Goal: Task Accomplishment & Management: Complete application form

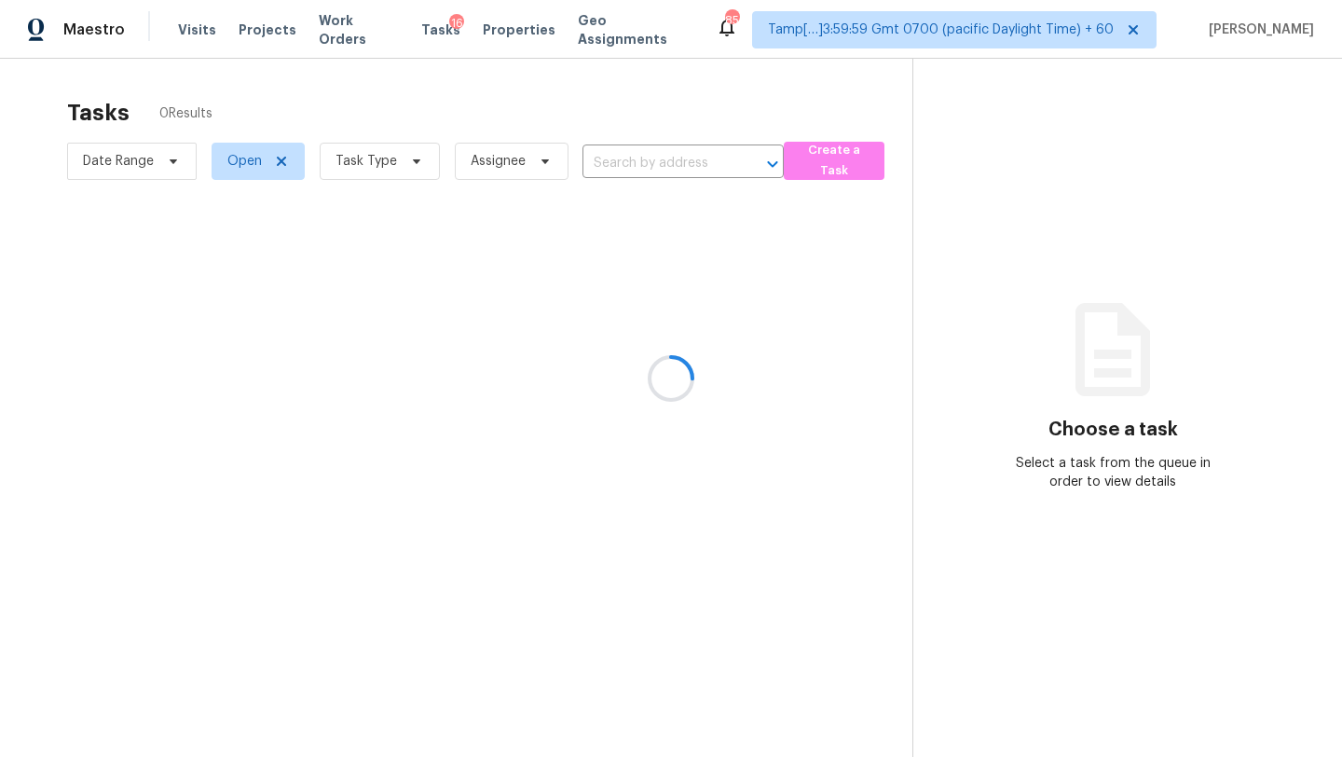
click at [364, 178] on div at bounding box center [671, 378] width 1342 height 757
click at [373, 167] on div at bounding box center [671, 378] width 1342 height 757
click at [373, 166] on div at bounding box center [671, 378] width 1342 height 757
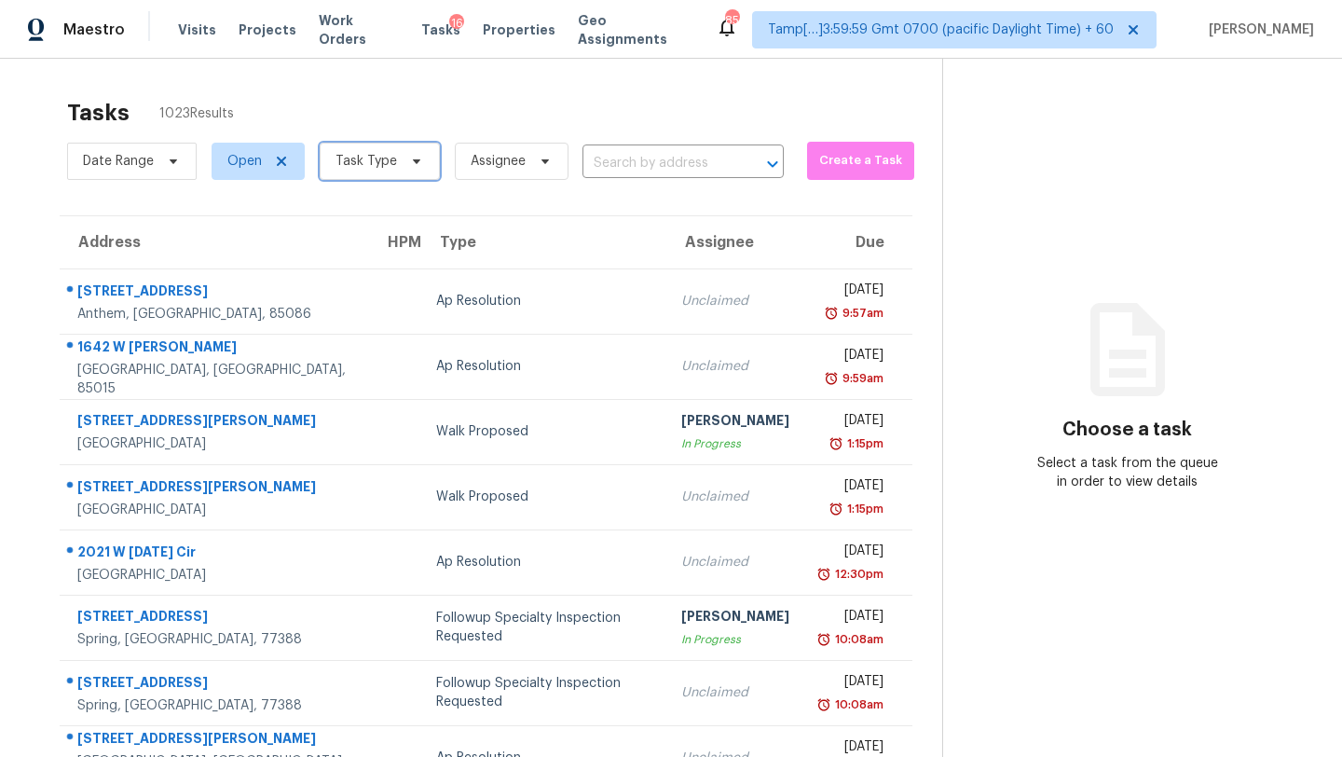
click at [375, 168] on span "Task Type" at bounding box center [365, 161] width 61 height 19
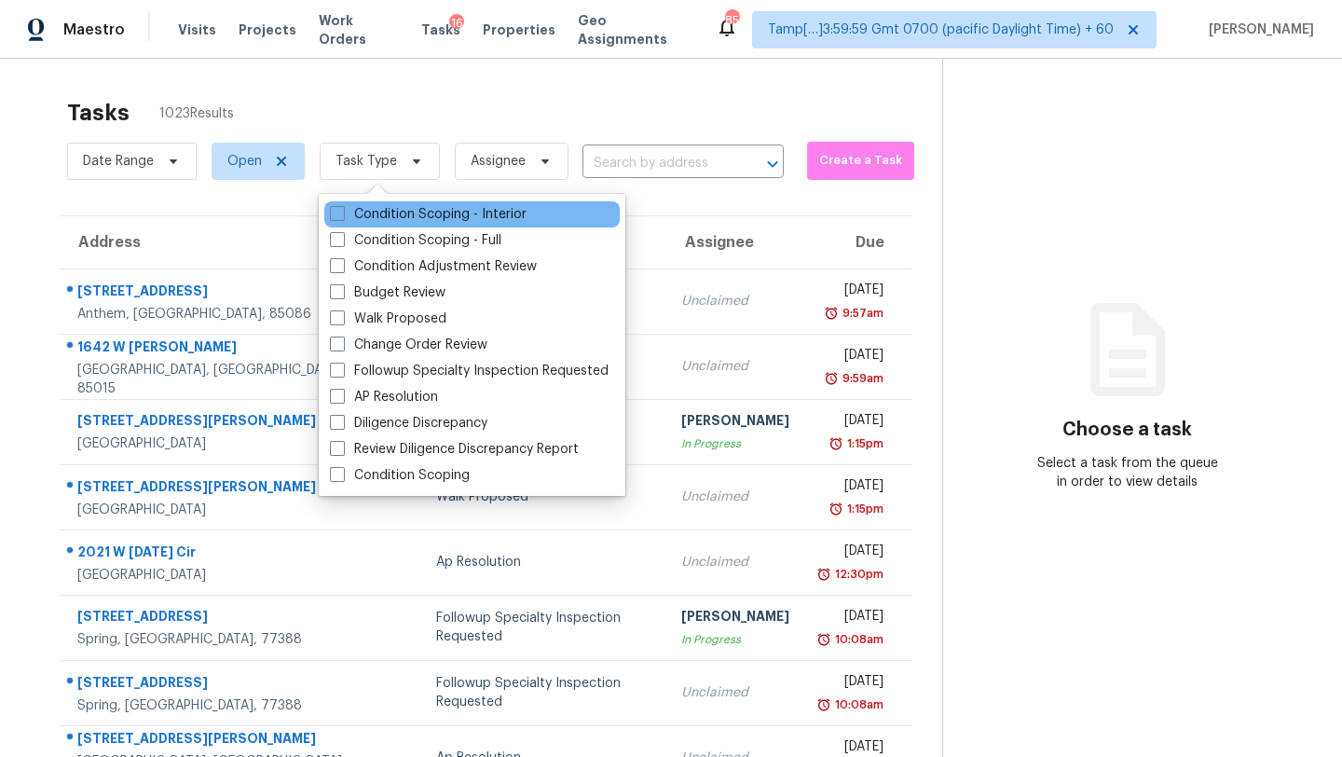
click at [377, 225] on div "Condition Scoping - Interior" at bounding box center [471, 214] width 295 height 26
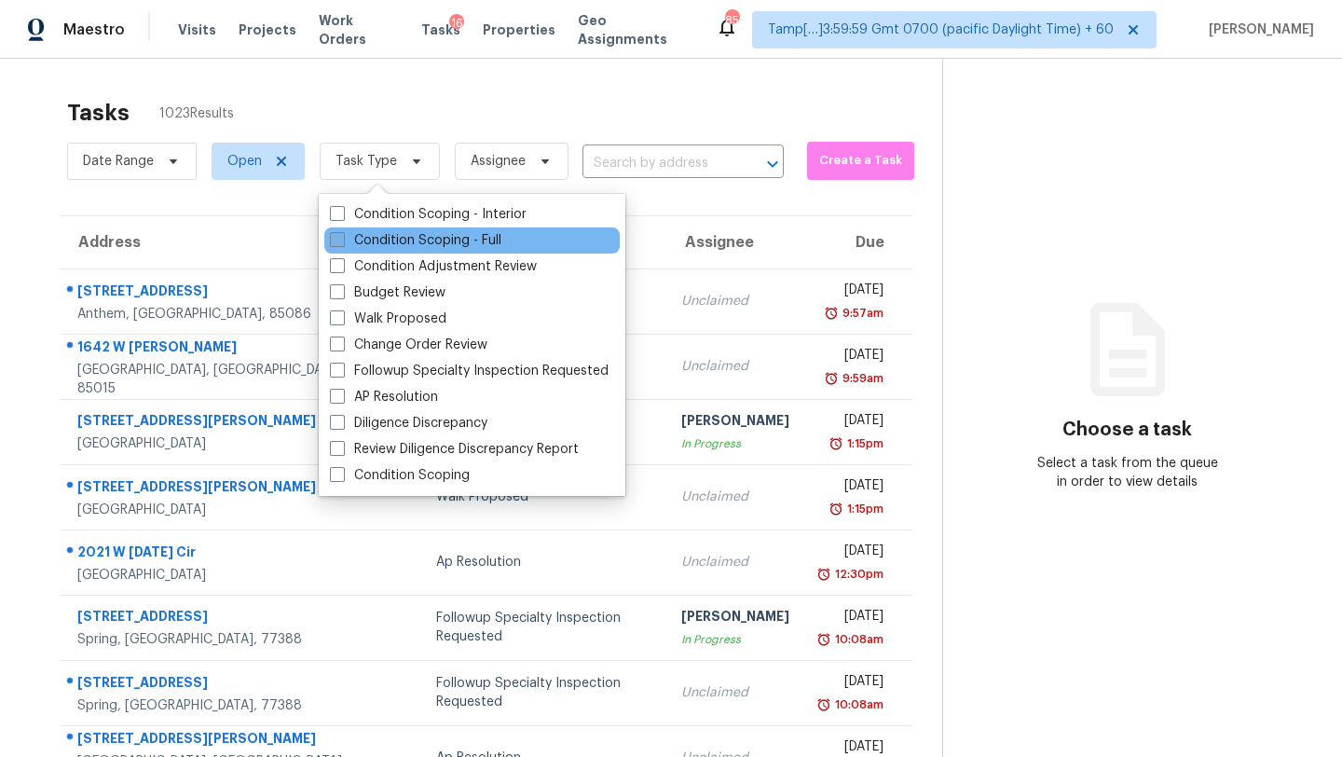
click at [378, 235] on label "Condition Scoping - Full" at bounding box center [415, 240] width 171 height 19
click at [342, 235] on input "Condition Scoping - Full" at bounding box center [336, 237] width 12 height 12
checkbox input "true"
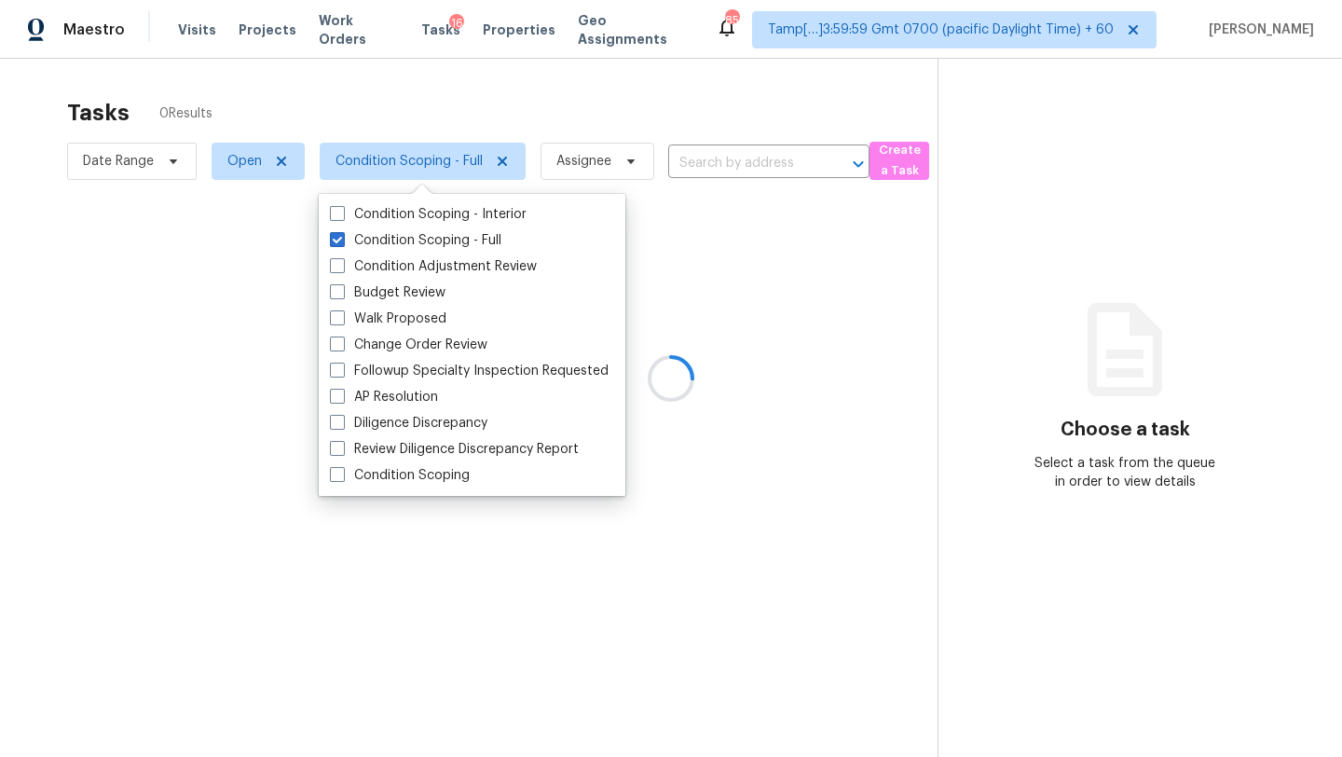
click at [487, 97] on div at bounding box center [671, 378] width 1342 height 757
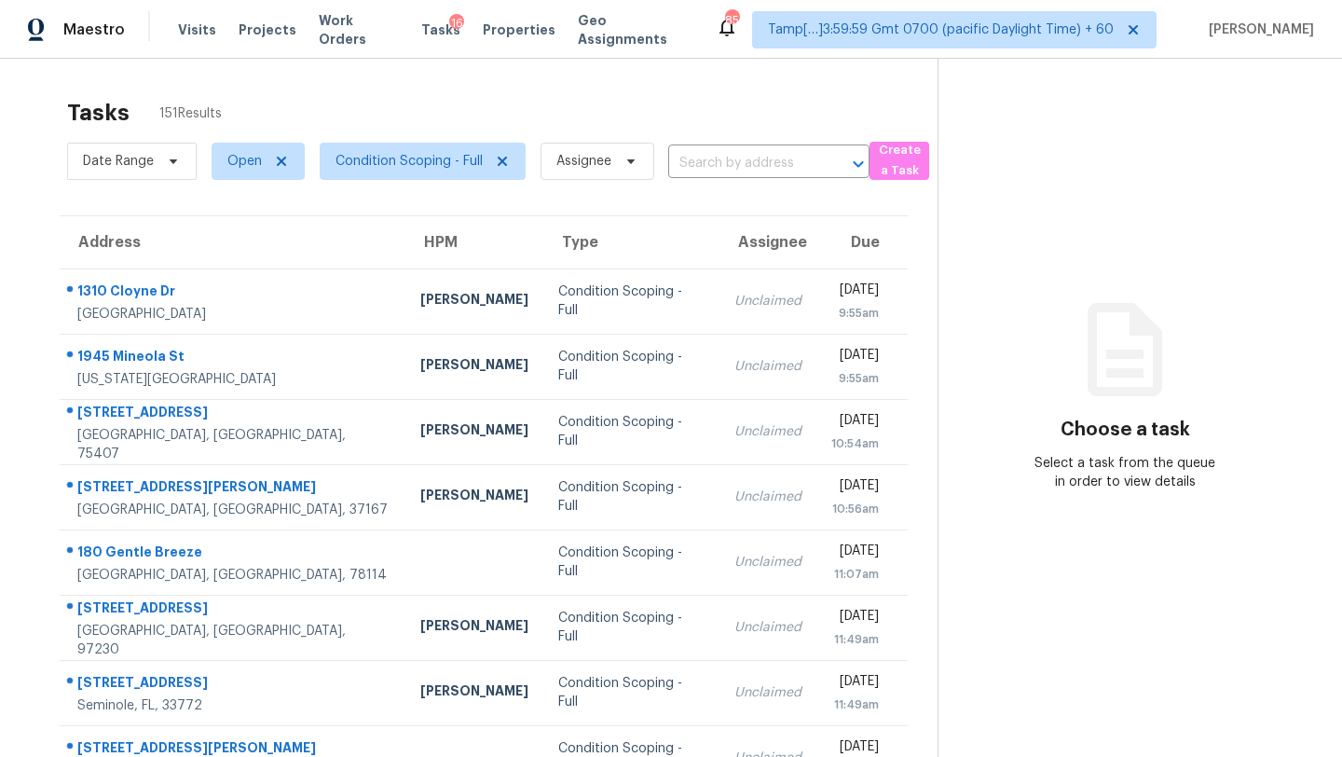
scroll to position [213, 0]
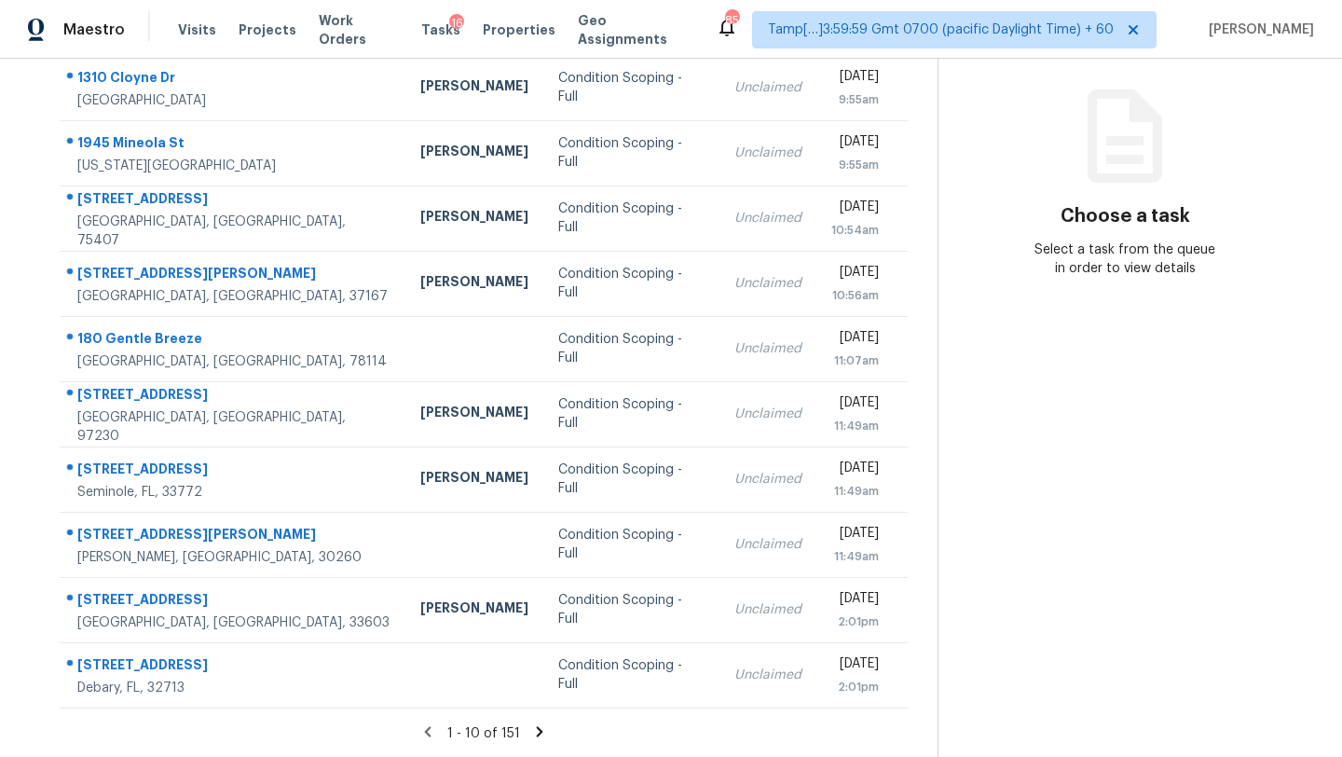
click at [537, 737] on icon at bounding box center [539, 731] width 17 height 17
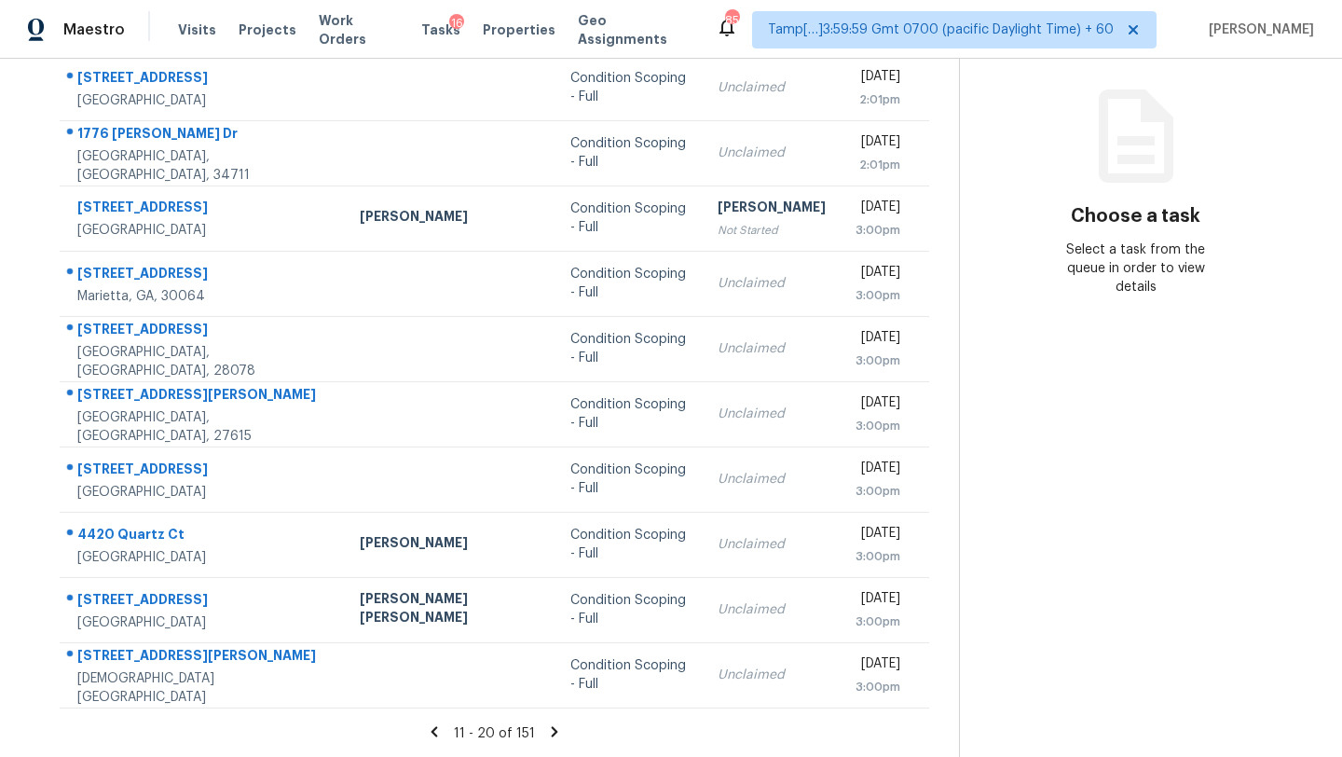
click at [546, 730] on icon at bounding box center [554, 731] width 17 height 17
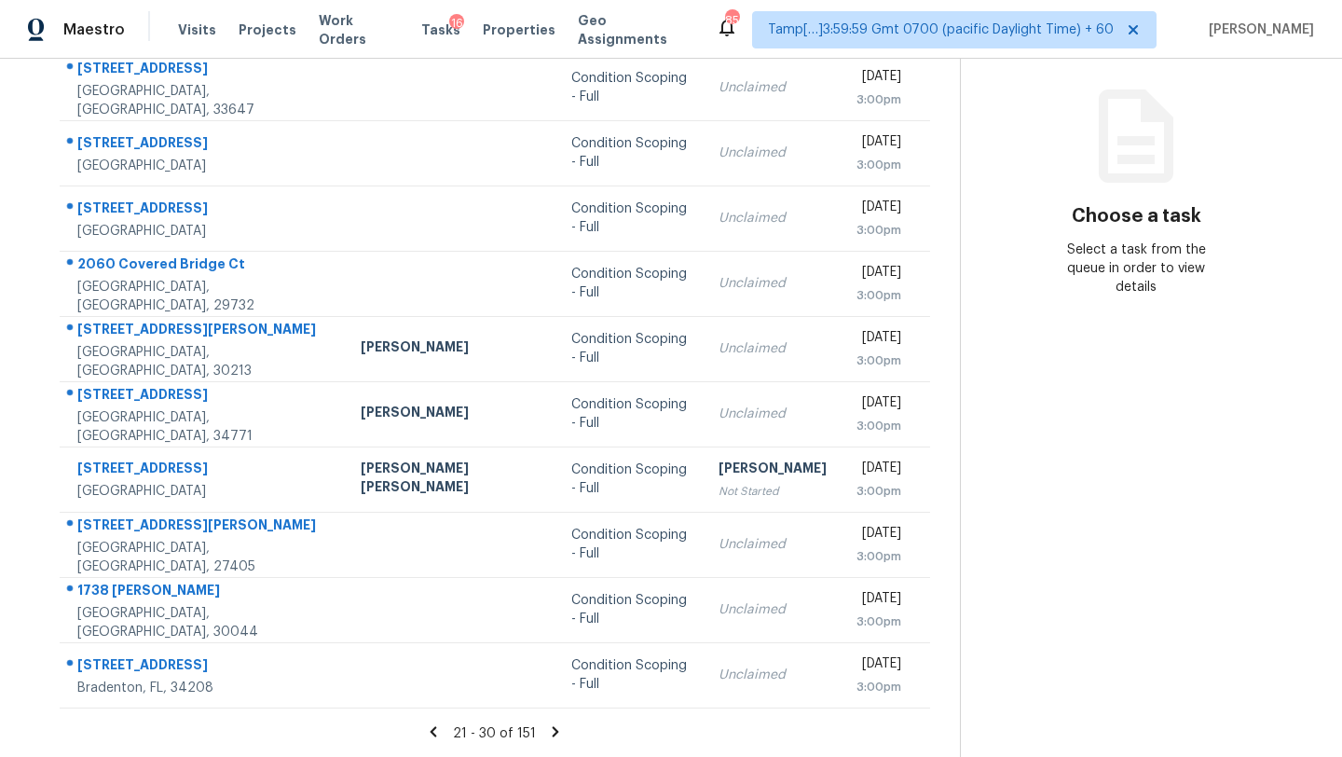
click at [552, 730] on icon at bounding box center [555, 731] width 7 height 10
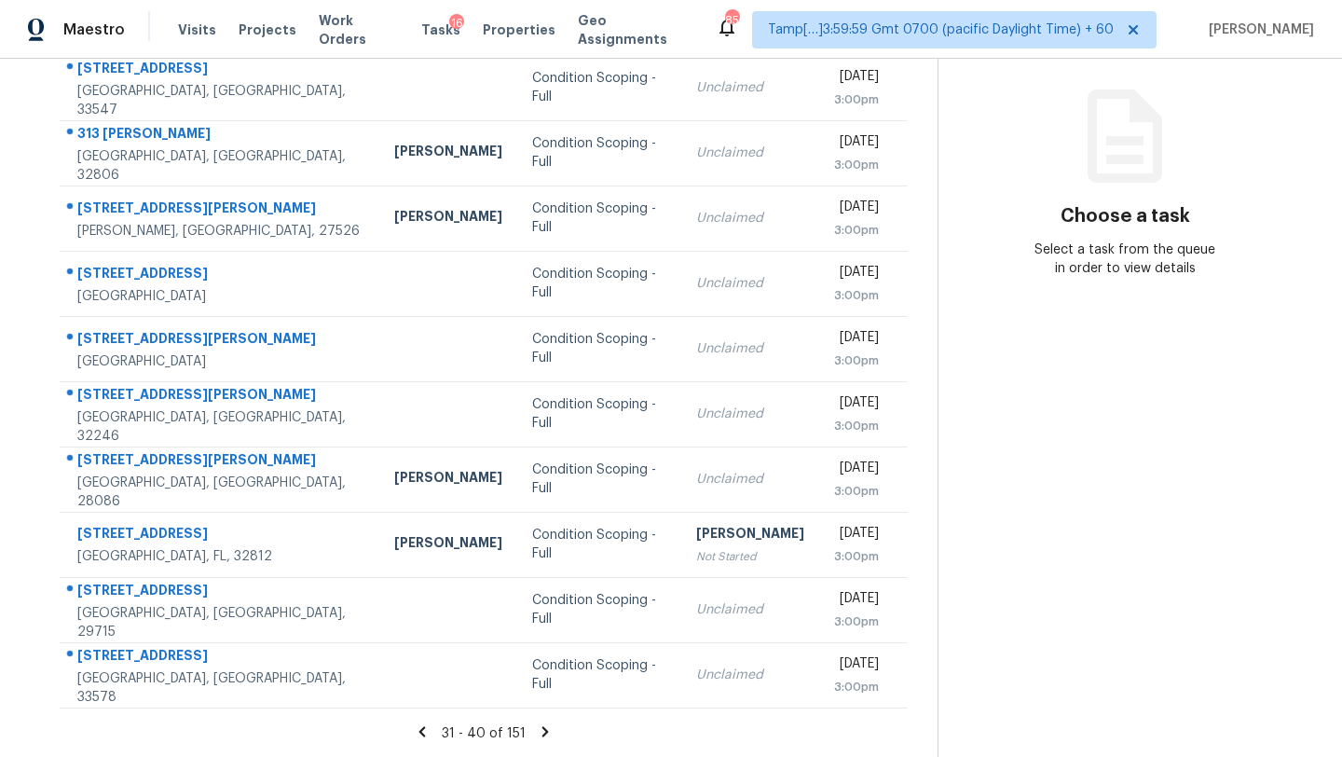
click at [542, 730] on icon at bounding box center [545, 731] width 7 height 10
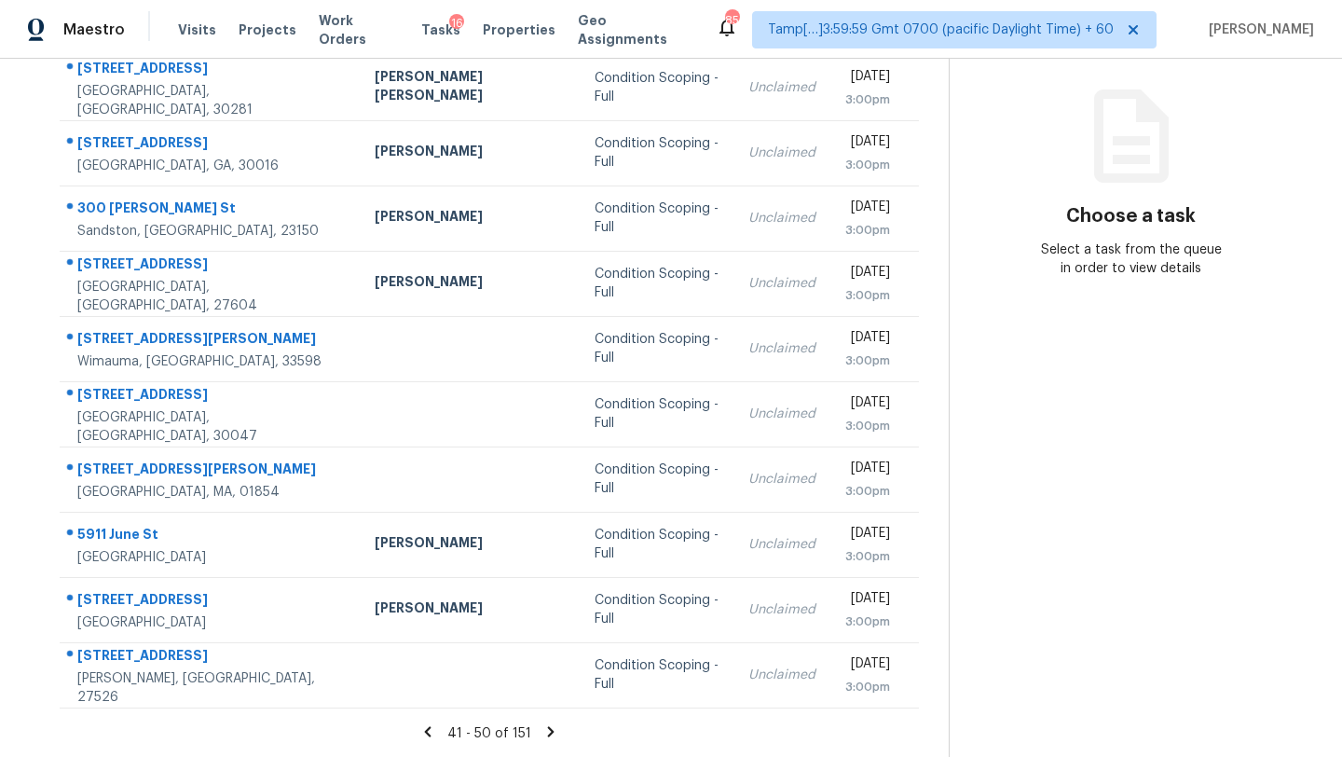
click at [546, 730] on icon at bounding box center [550, 731] width 17 height 17
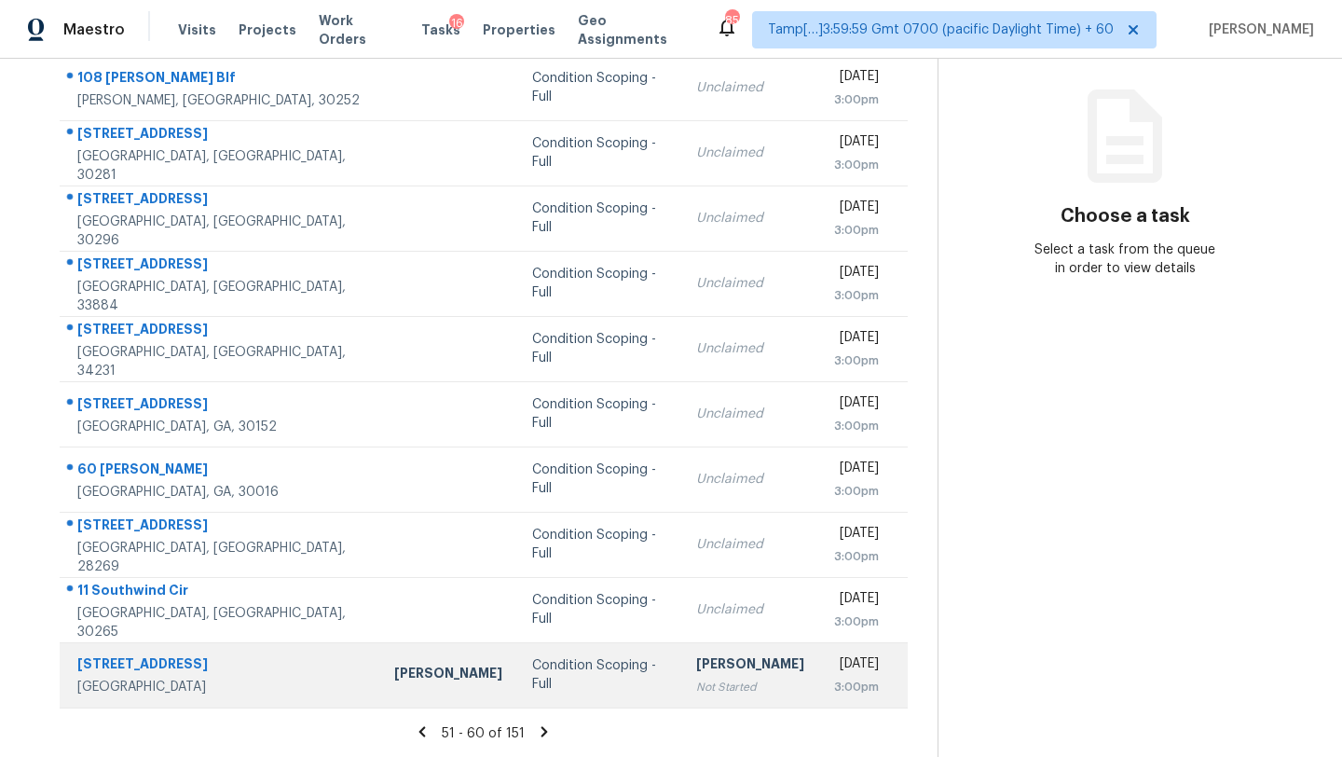
click at [592, 697] on td "Condition Scoping - Full" at bounding box center [599, 674] width 164 height 65
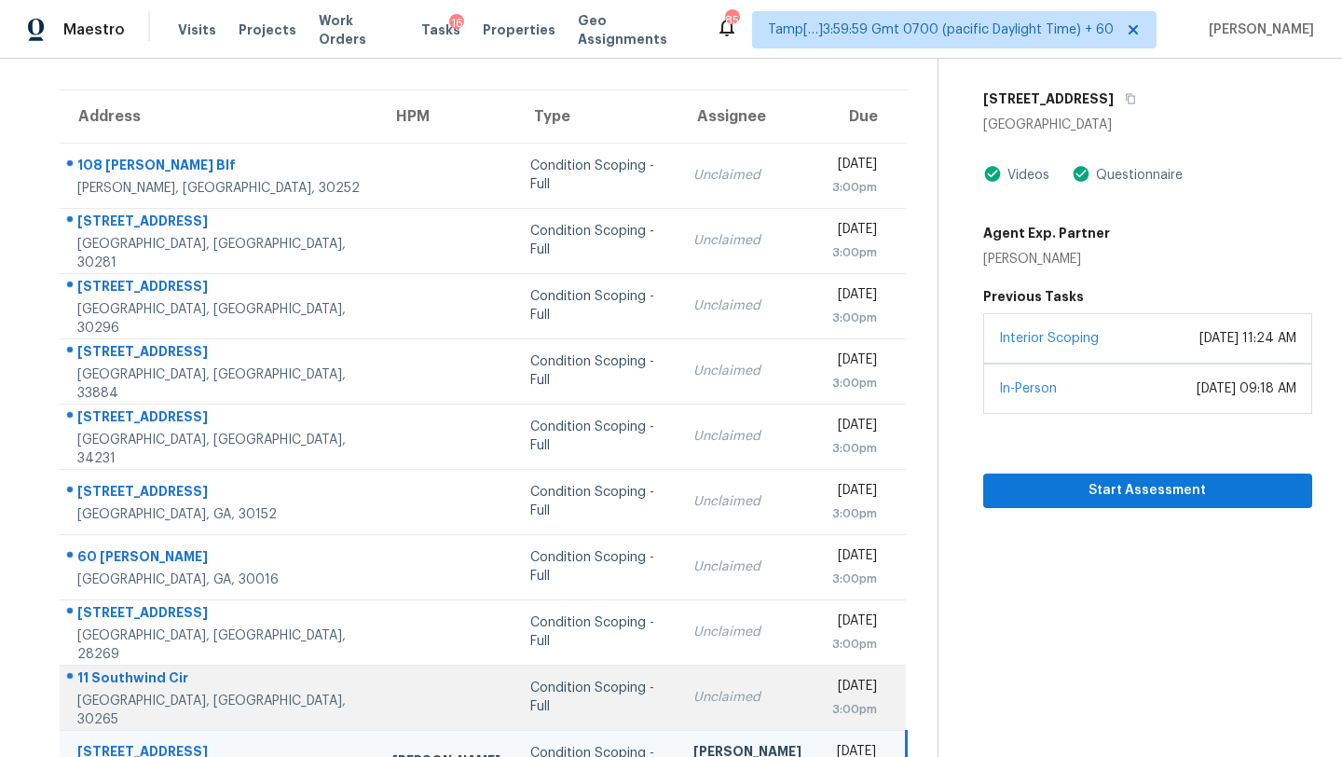
scroll to position [0, 0]
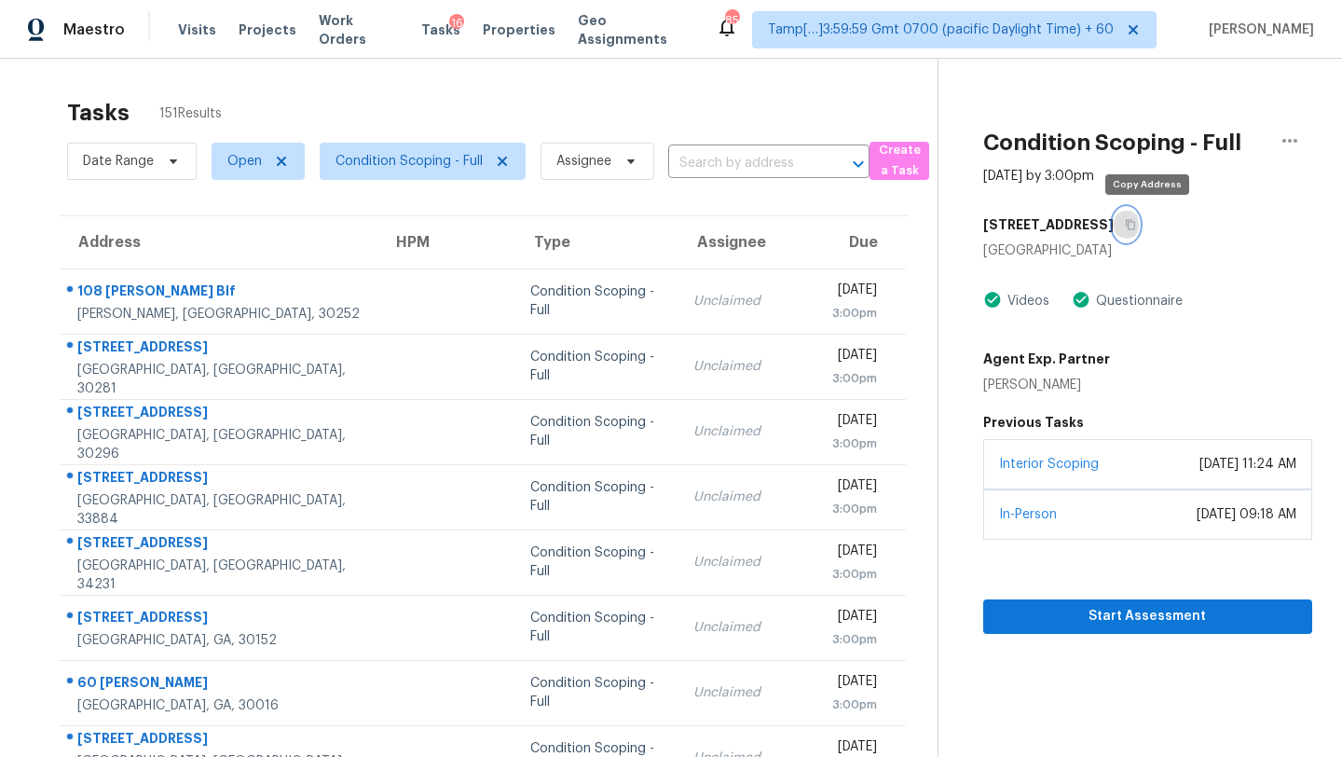
click at [1139, 233] on button "button" at bounding box center [1125, 225] width 25 height 34
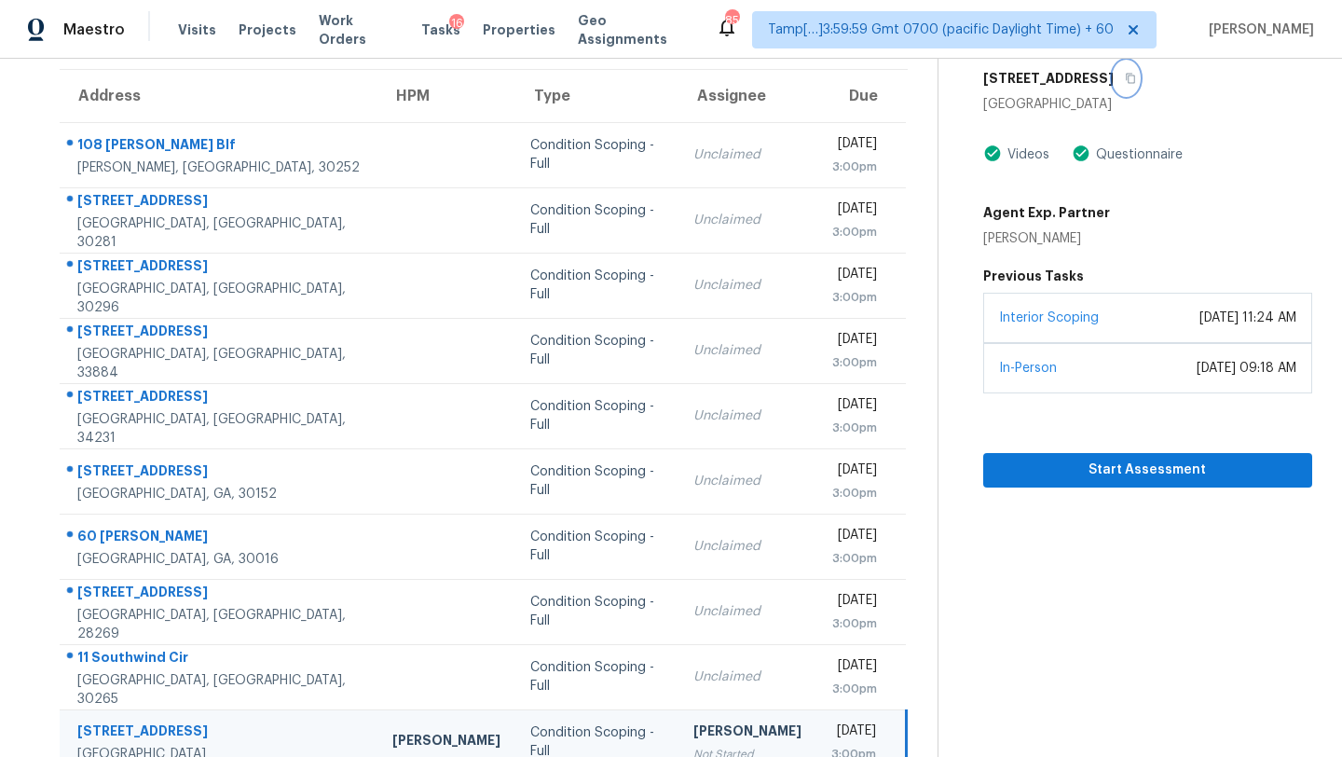
scroll to position [142, 0]
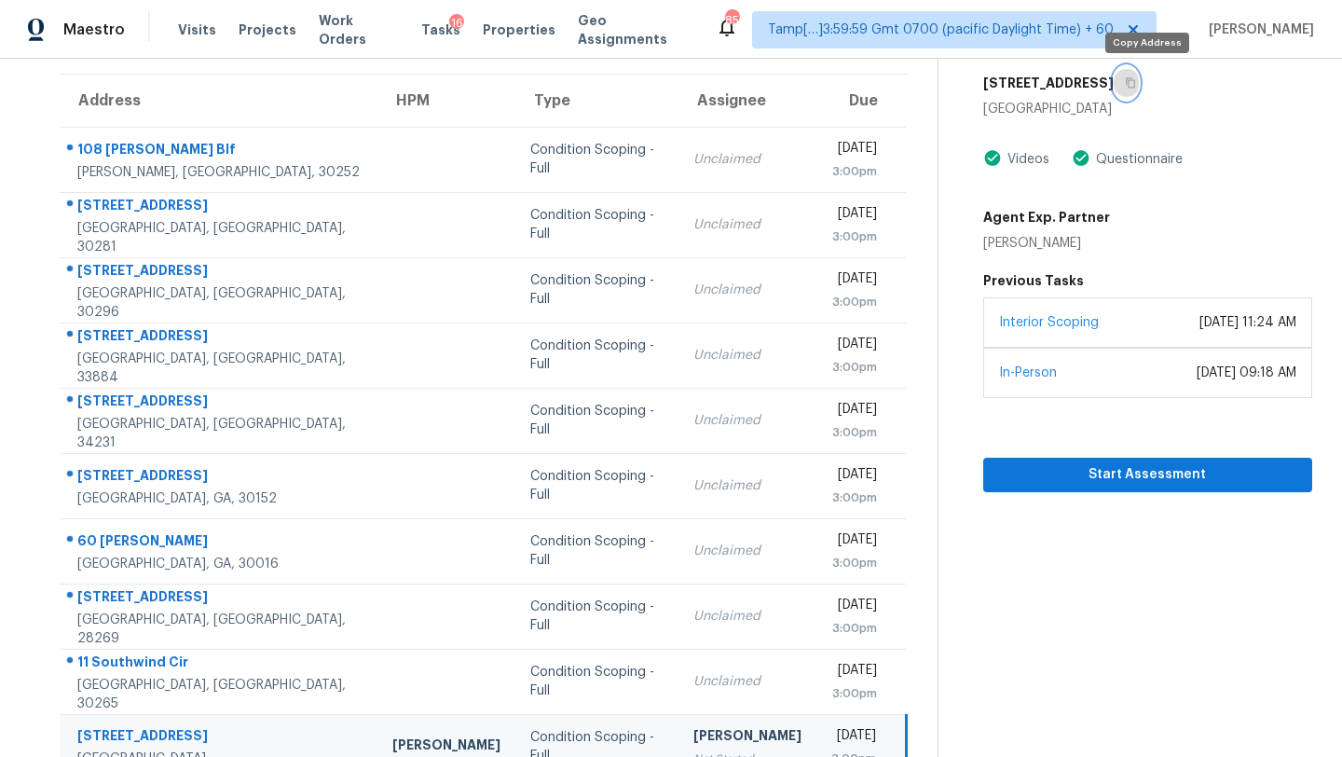
click at [1136, 87] on icon "button" at bounding box center [1130, 82] width 11 height 11
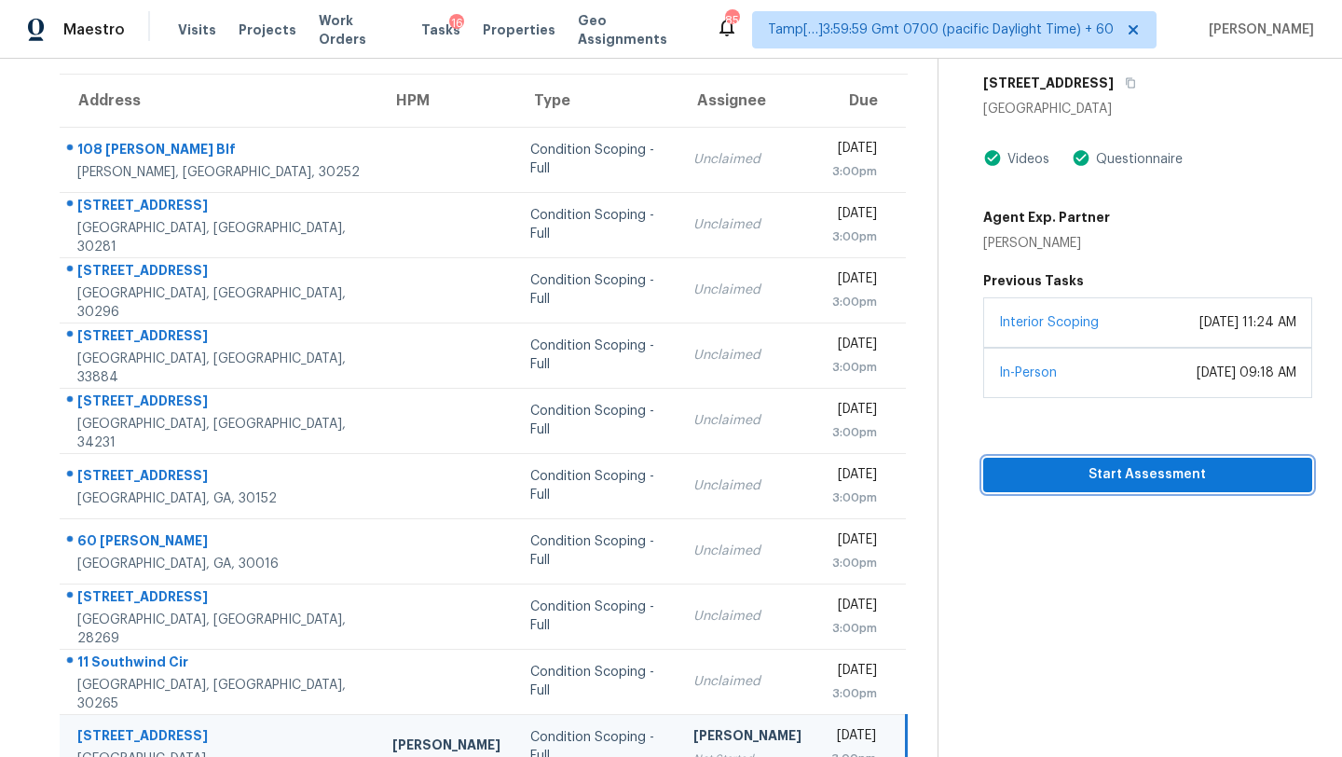
click at [1062, 488] on button "Start Assessment" at bounding box center [1147, 474] width 329 height 34
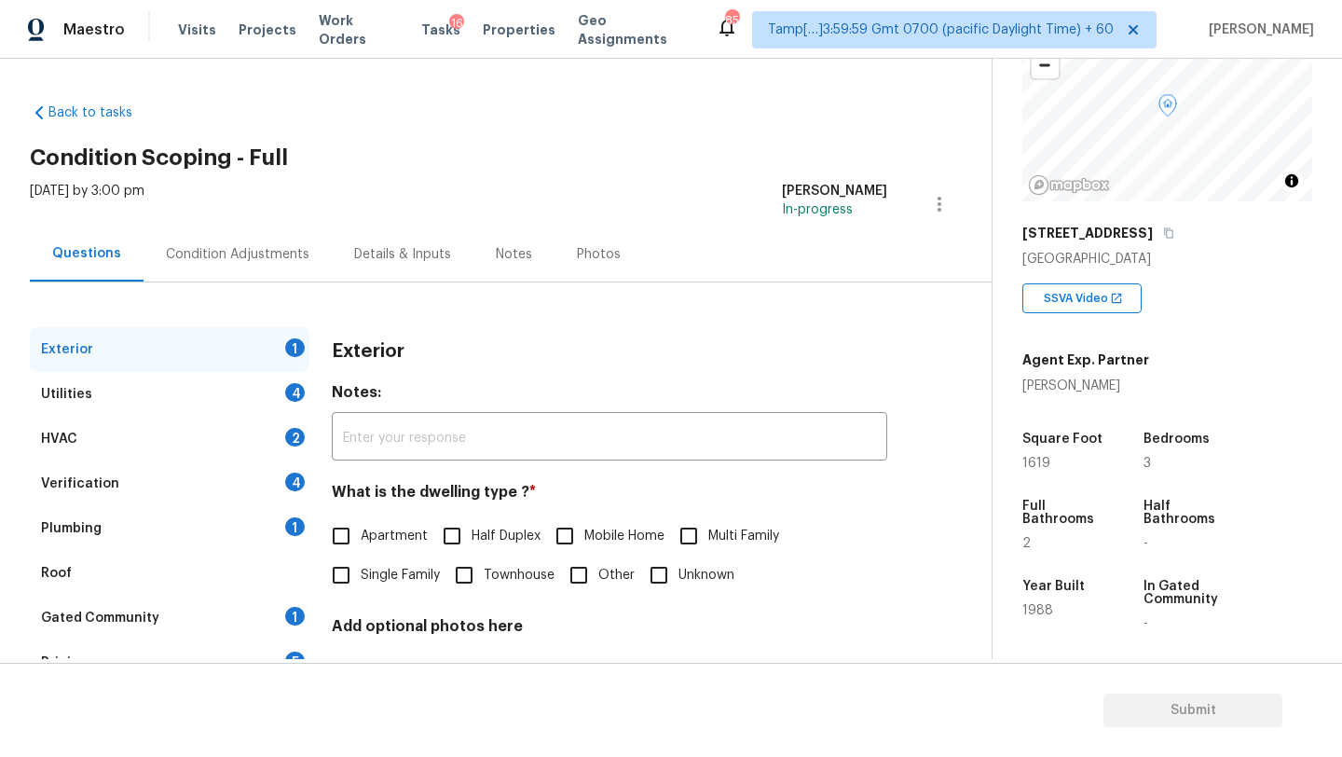
scroll to position [365, 0]
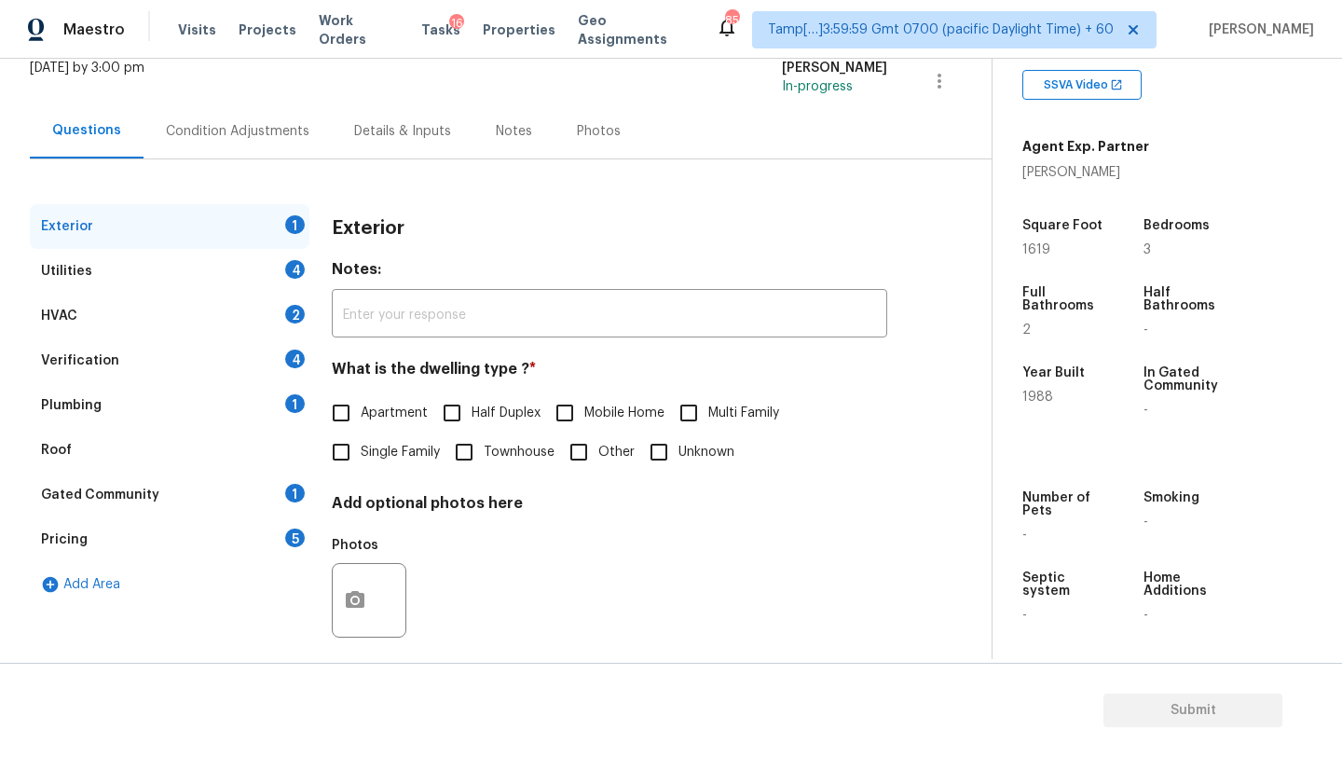
click at [146, 481] on div "Gated Community 1" at bounding box center [170, 494] width 280 height 45
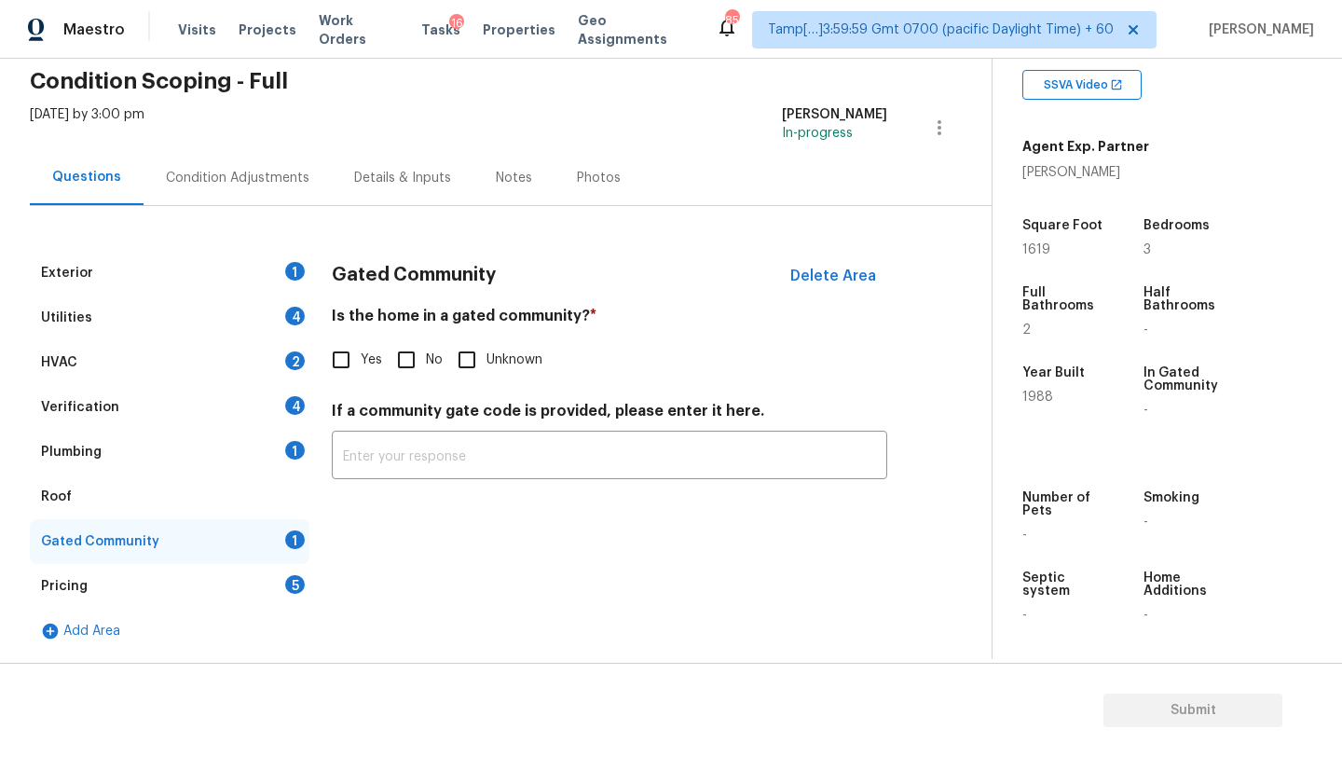
click at [384, 365] on div "Yes No Unknown" at bounding box center [609, 359] width 555 height 39
click at [396, 374] on input "No" at bounding box center [406, 359] width 39 height 39
checkbox input "true"
click at [192, 485] on div "Roof" at bounding box center [170, 496] width 280 height 45
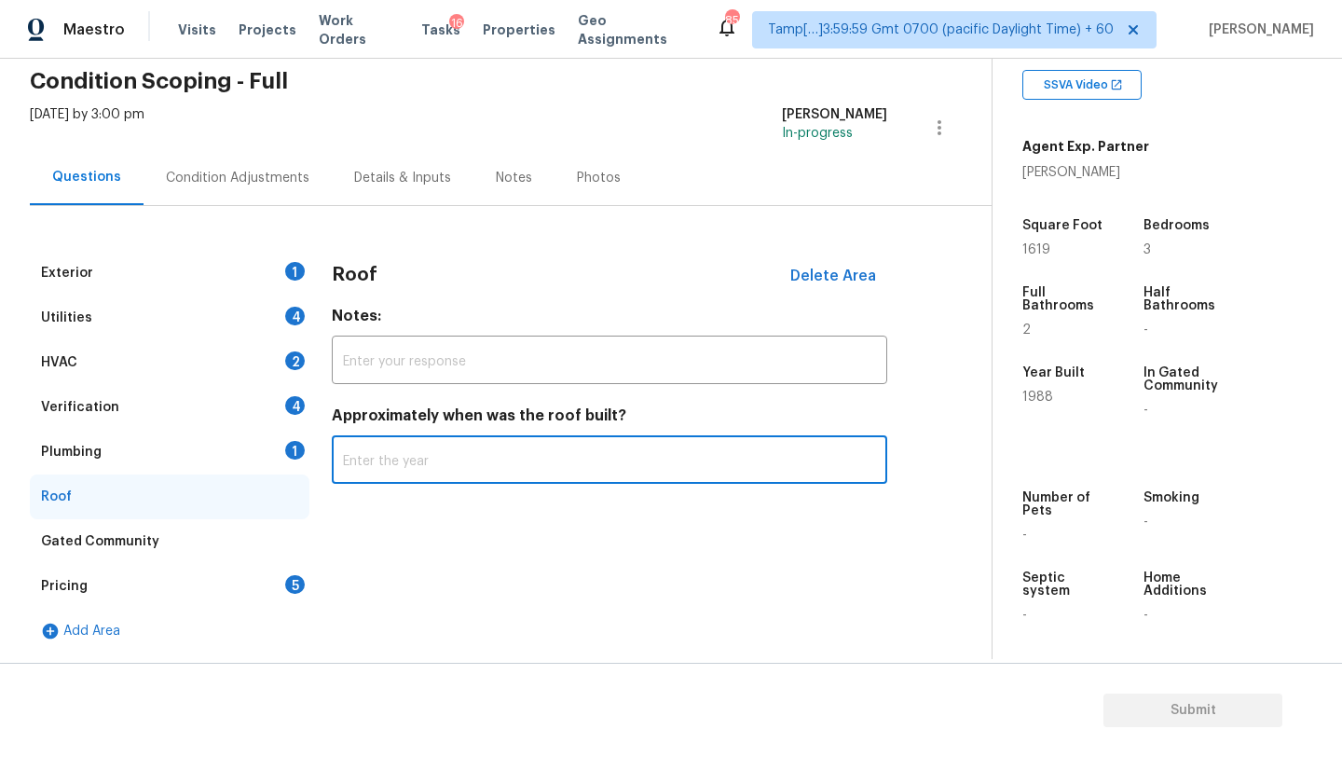
click at [429, 470] on input "text" at bounding box center [609, 462] width 555 height 44
type input "2015"
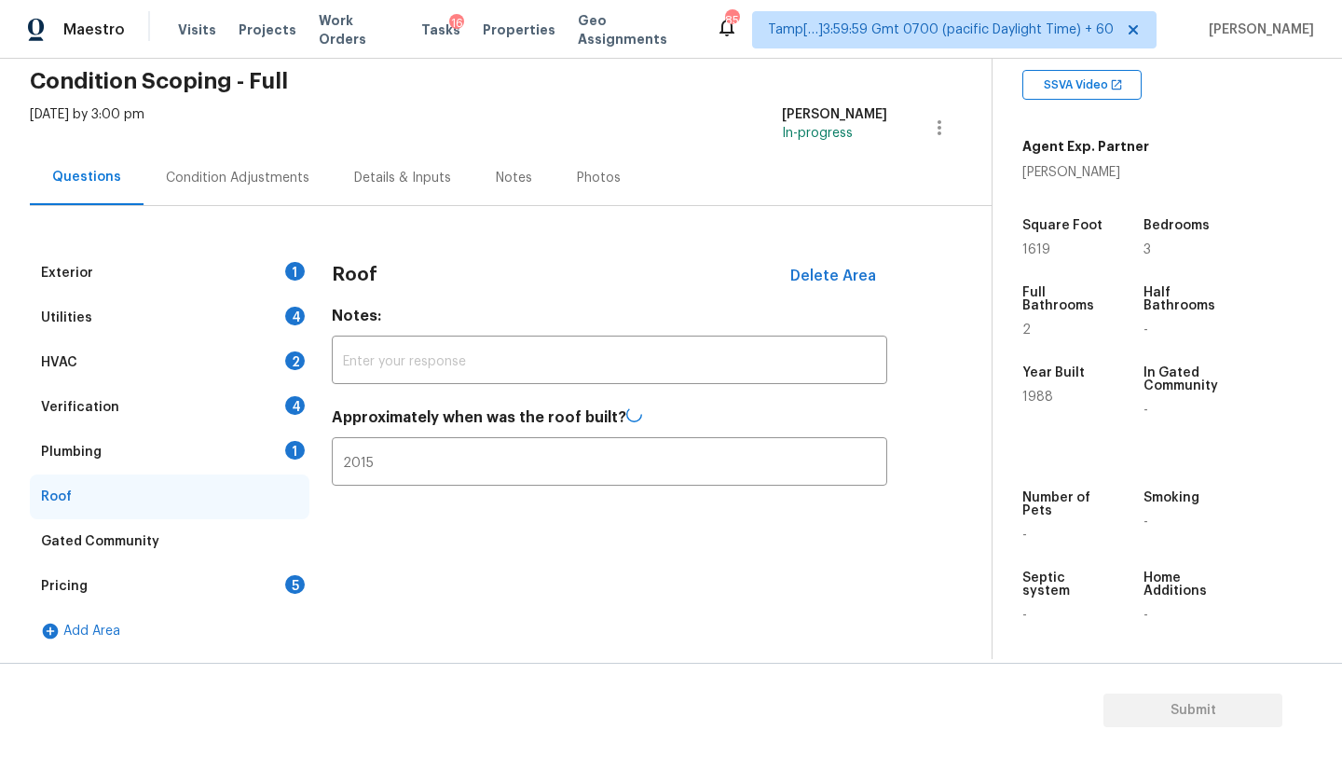
click at [194, 458] on div "Plumbing 1" at bounding box center [170, 452] width 280 height 45
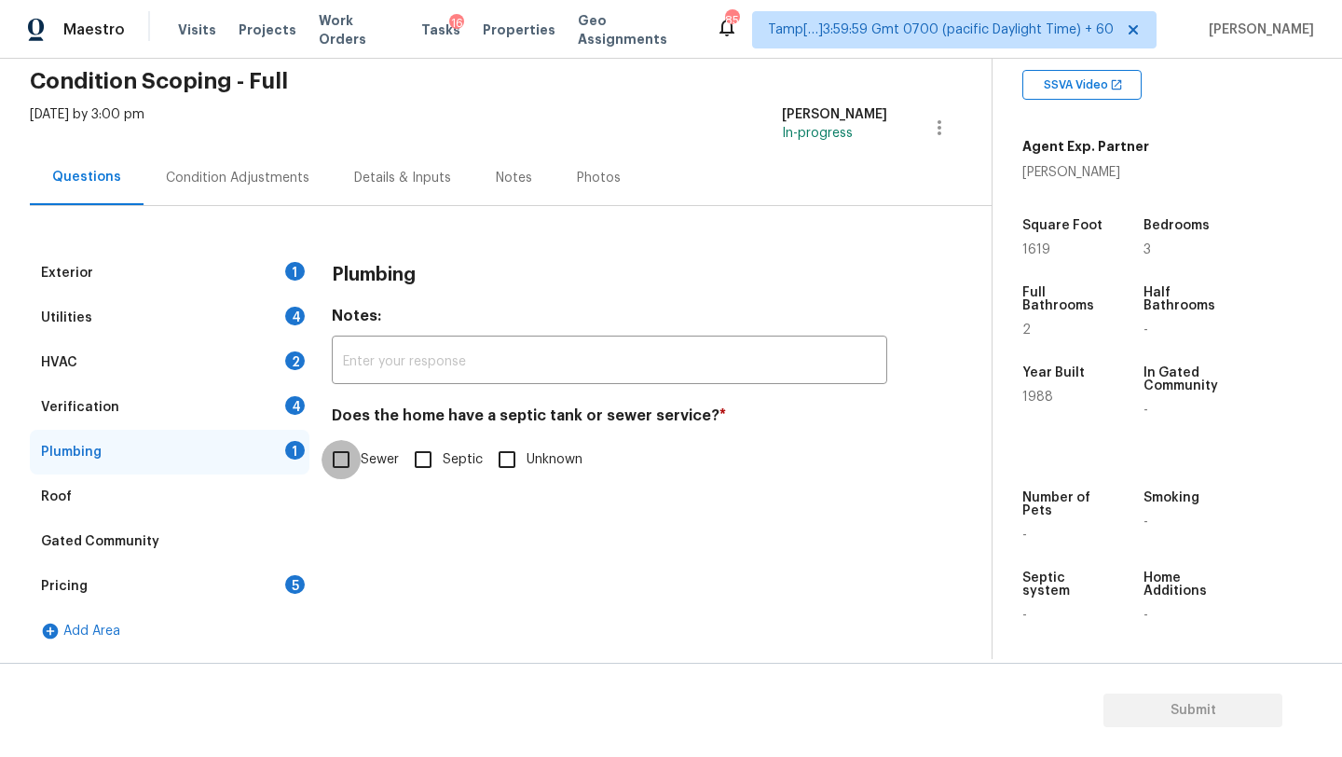
click at [329, 465] on input "Sewer" at bounding box center [340, 459] width 39 height 39
checkbox input "true"
click at [200, 405] on div "Verification 4" at bounding box center [170, 407] width 280 height 45
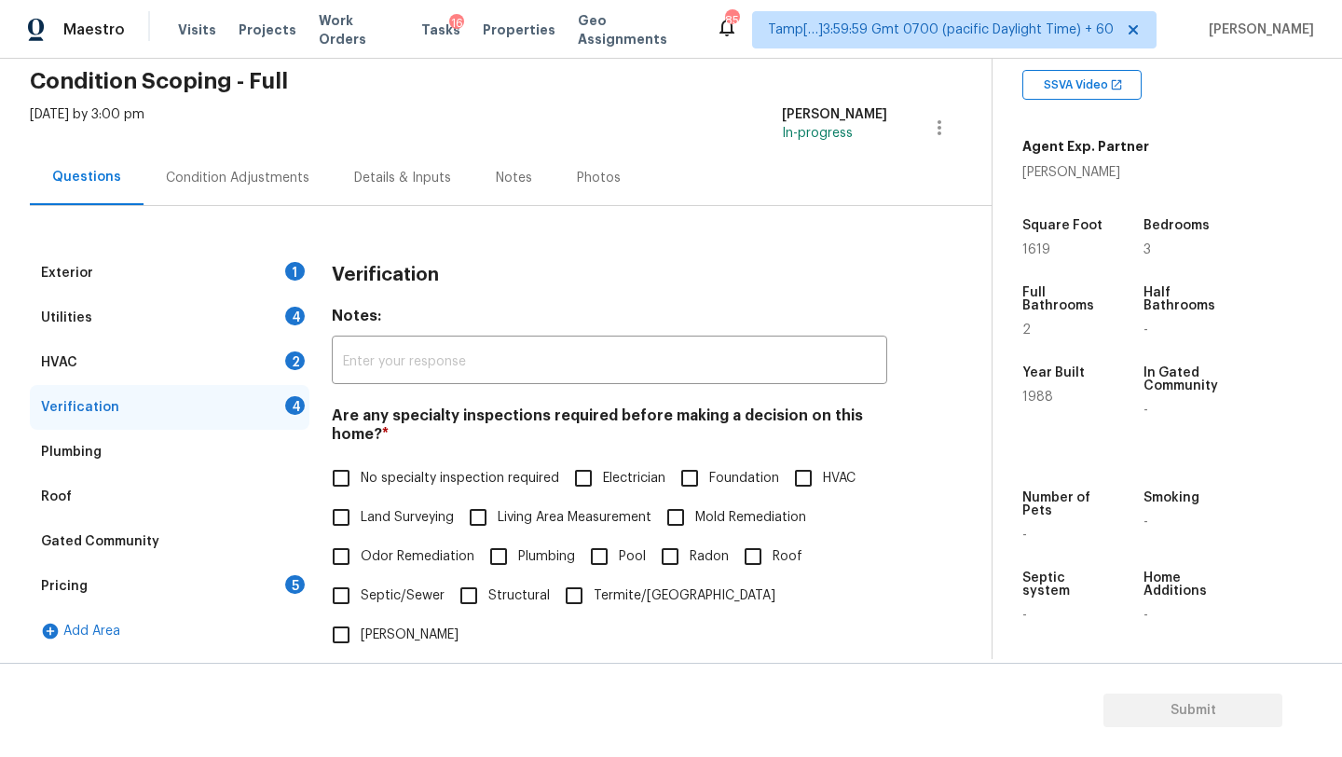
click at [361, 464] on label "No specialty inspection required" at bounding box center [440, 477] width 238 height 39
click at [361, 464] on input "No specialty inspection required" at bounding box center [340, 477] width 39 height 39
checkbox input "true"
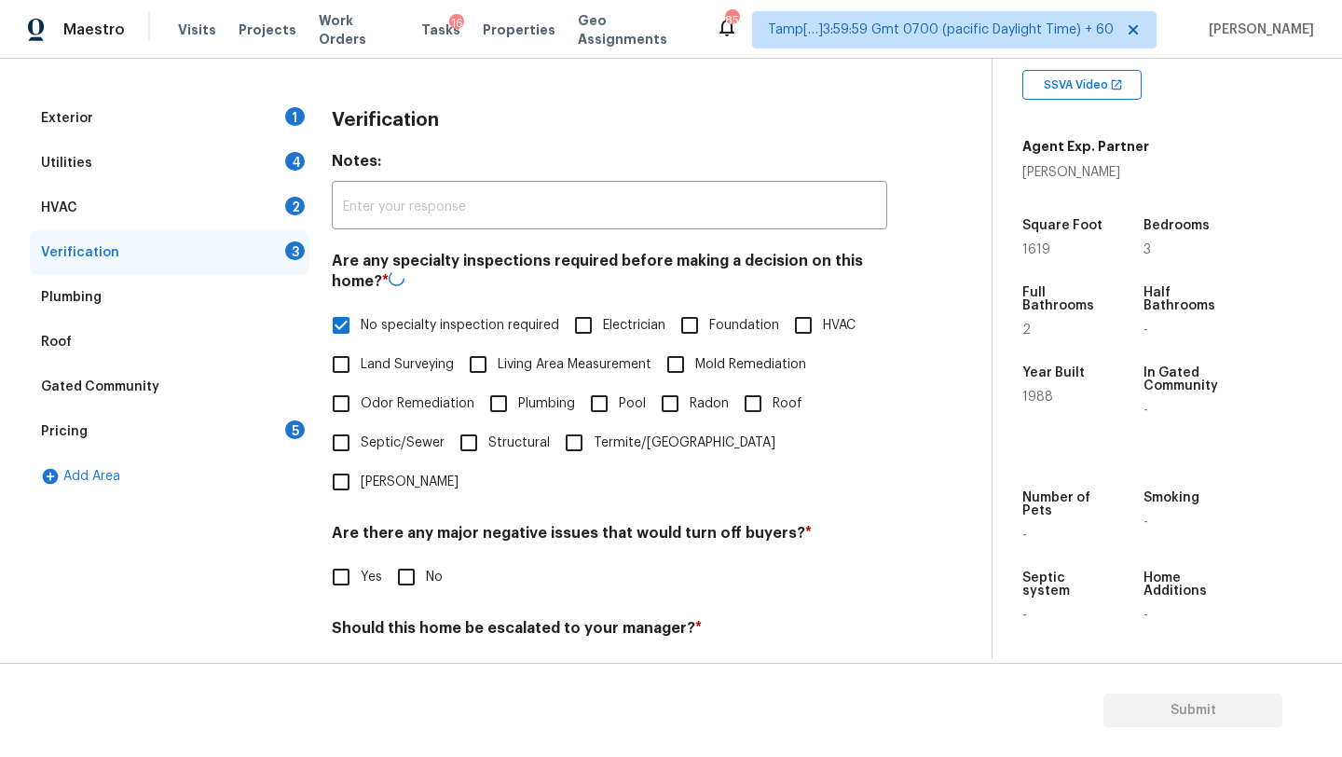
scroll to position [366, 0]
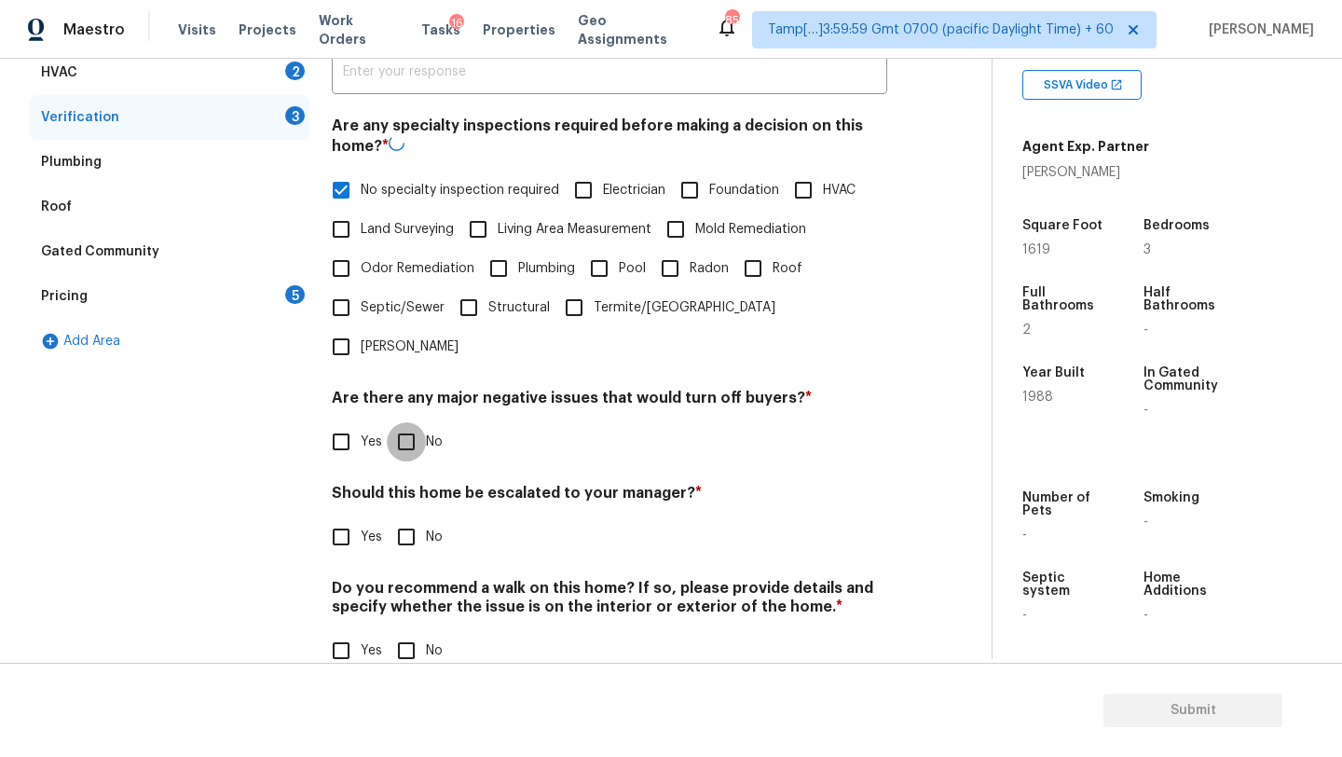
click at [409, 422] on input "No" at bounding box center [406, 441] width 39 height 39
checkbox input "true"
click at [409, 517] on input "No" at bounding box center [406, 536] width 39 height 39
checkbox input "true"
click at [409, 631] on input "No" at bounding box center [406, 650] width 39 height 39
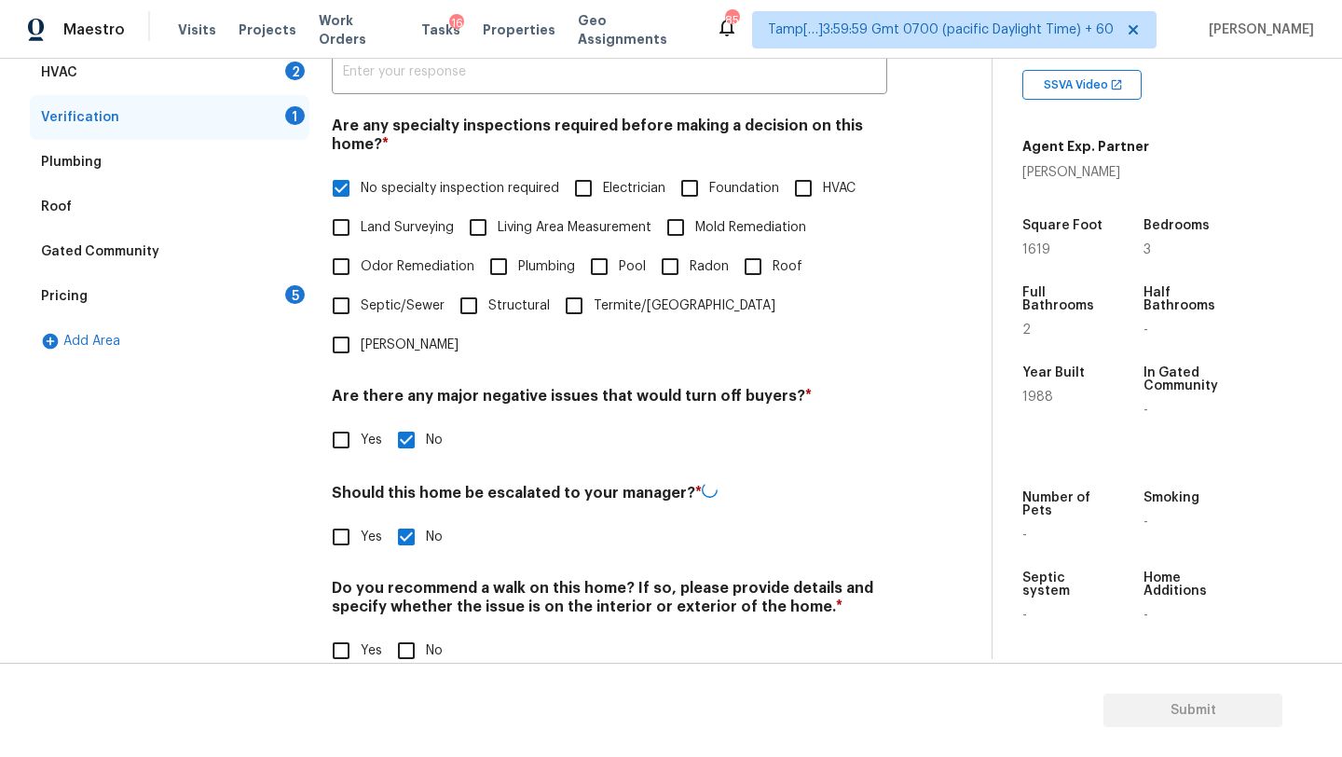
checkbox input "true"
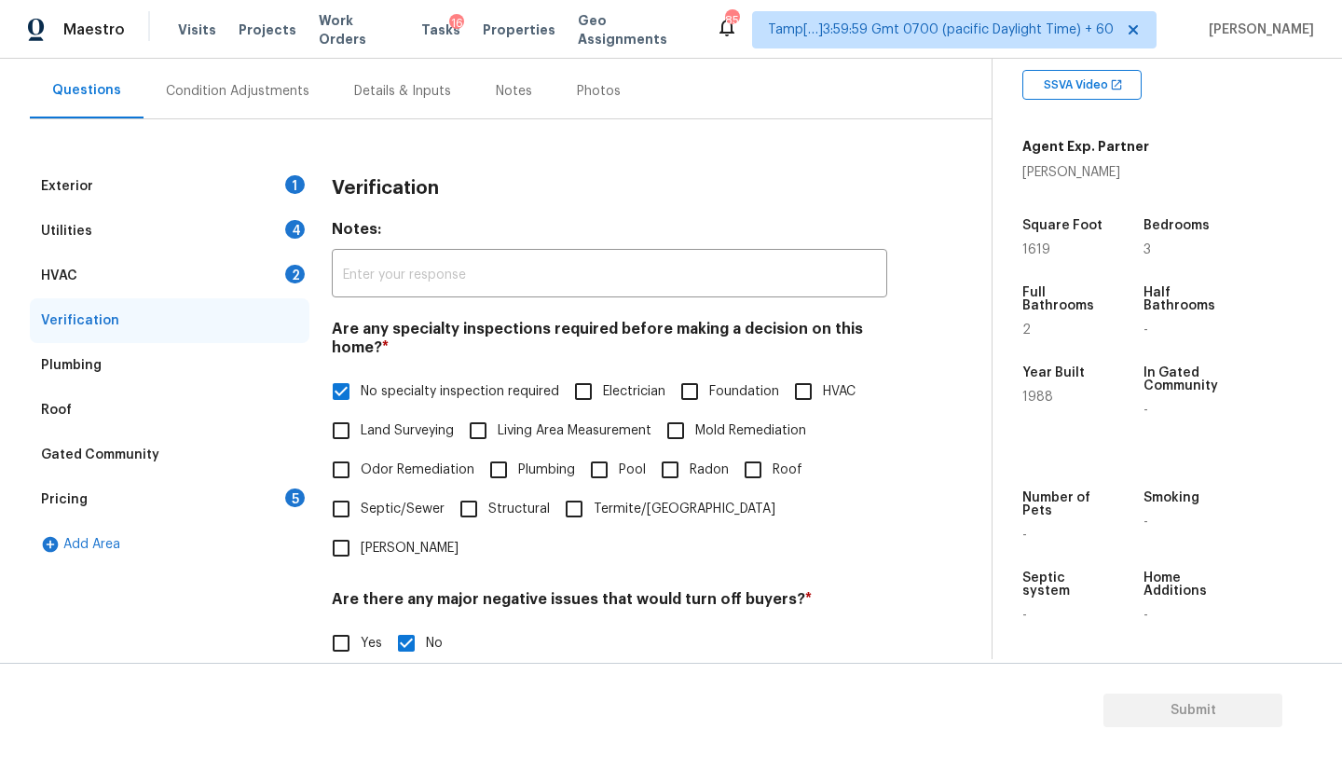
click at [116, 271] on div "HVAC 2" at bounding box center [170, 275] width 280 height 45
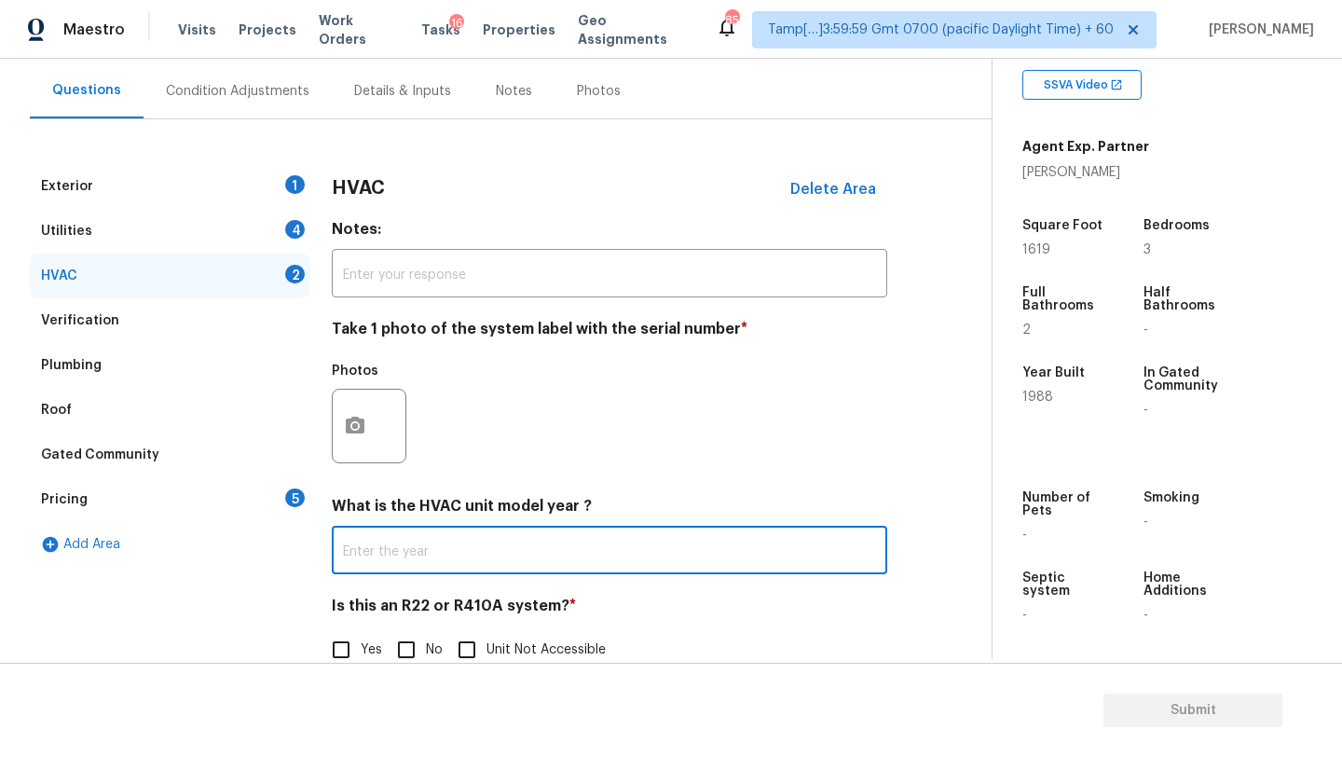
click at [385, 539] on input "text" at bounding box center [609, 552] width 555 height 44
type input "2012"
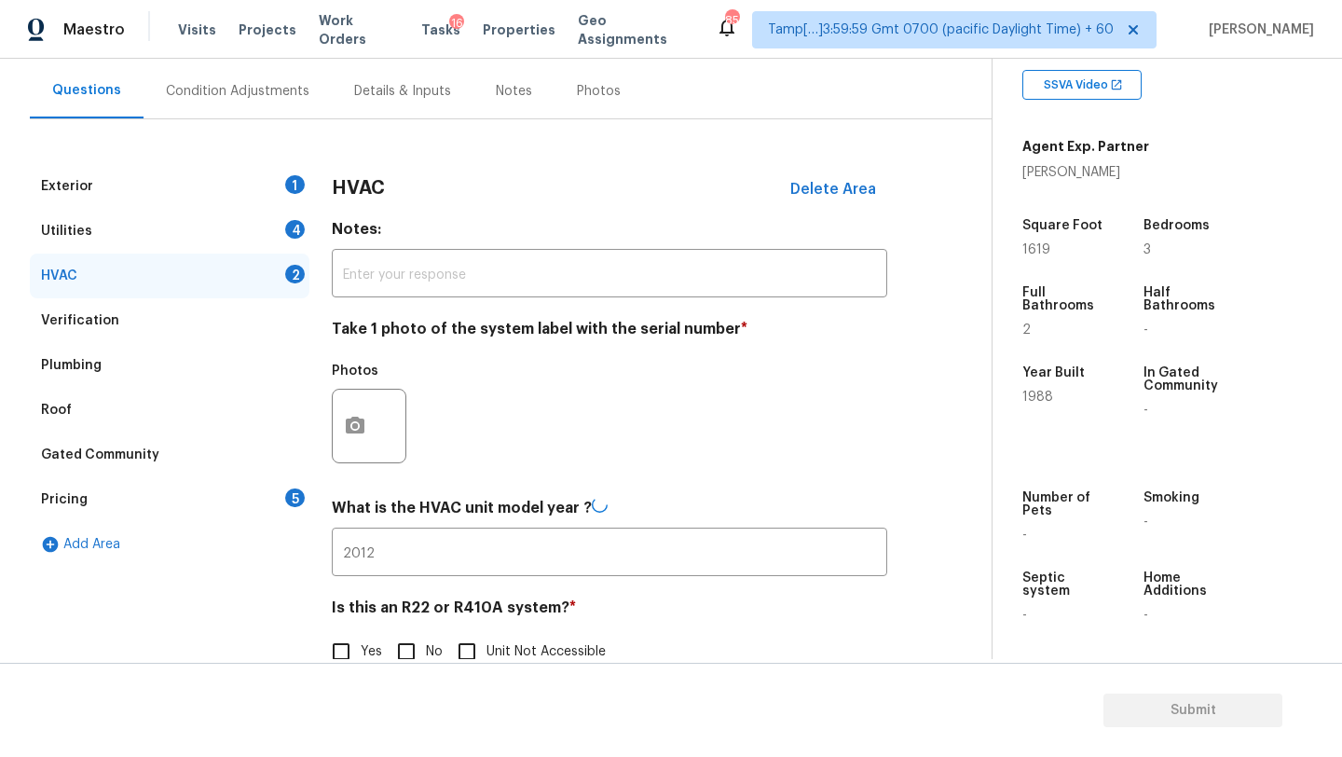
click at [429, 656] on span "No" at bounding box center [434, 652] width 17 height 20
click at [426, 656] on input "No" at bounding box center [406, 651] width 39 height 39
checkbox input "true"
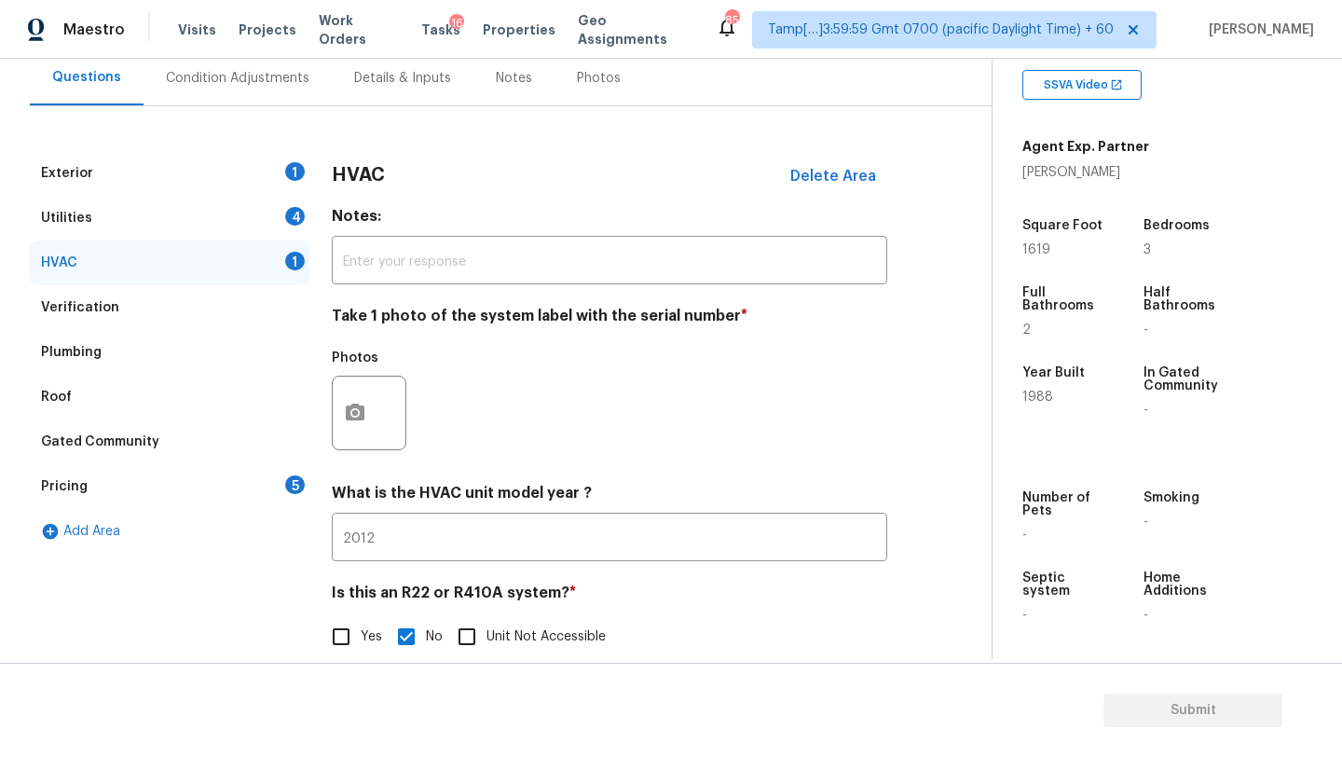
click at [199, 223] on div "Utilities 4" at bounding box center [170, 218] width 280 height 45
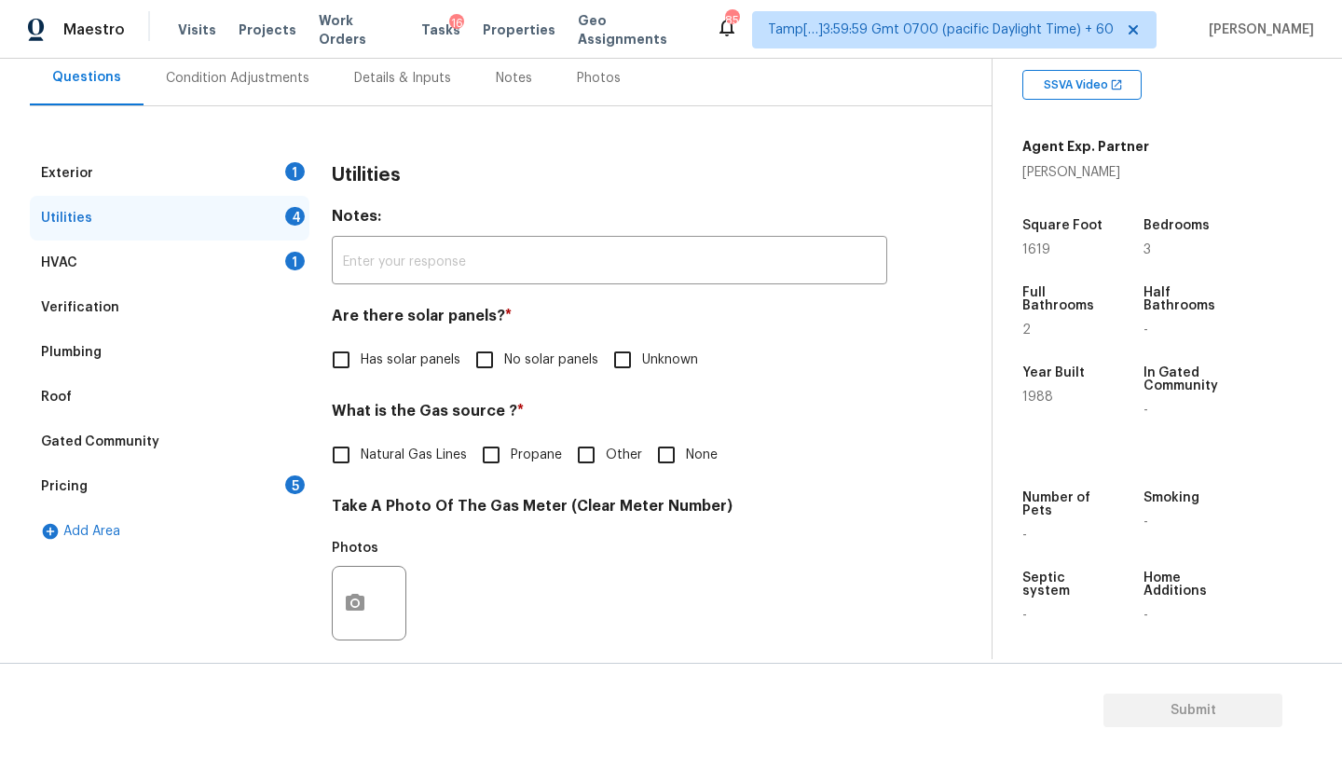
click at [501, 358] on input "No solar panels" at bounding box center [484, 359] width 39 height 39
checkbox input "true"
click at [428, 432] on div "What is the Gas source ? * Natural Gas Lines Propane Other None" at bounding box center [609, 439] width 555 height 73
click at [428, 438] on label "Natural Gas Lines" at bounding box center [393, 454] width 145 height 39
click at [361, 438] on input "Natural Gas Lines" at bounding box center [340, 454] width 39 height 39
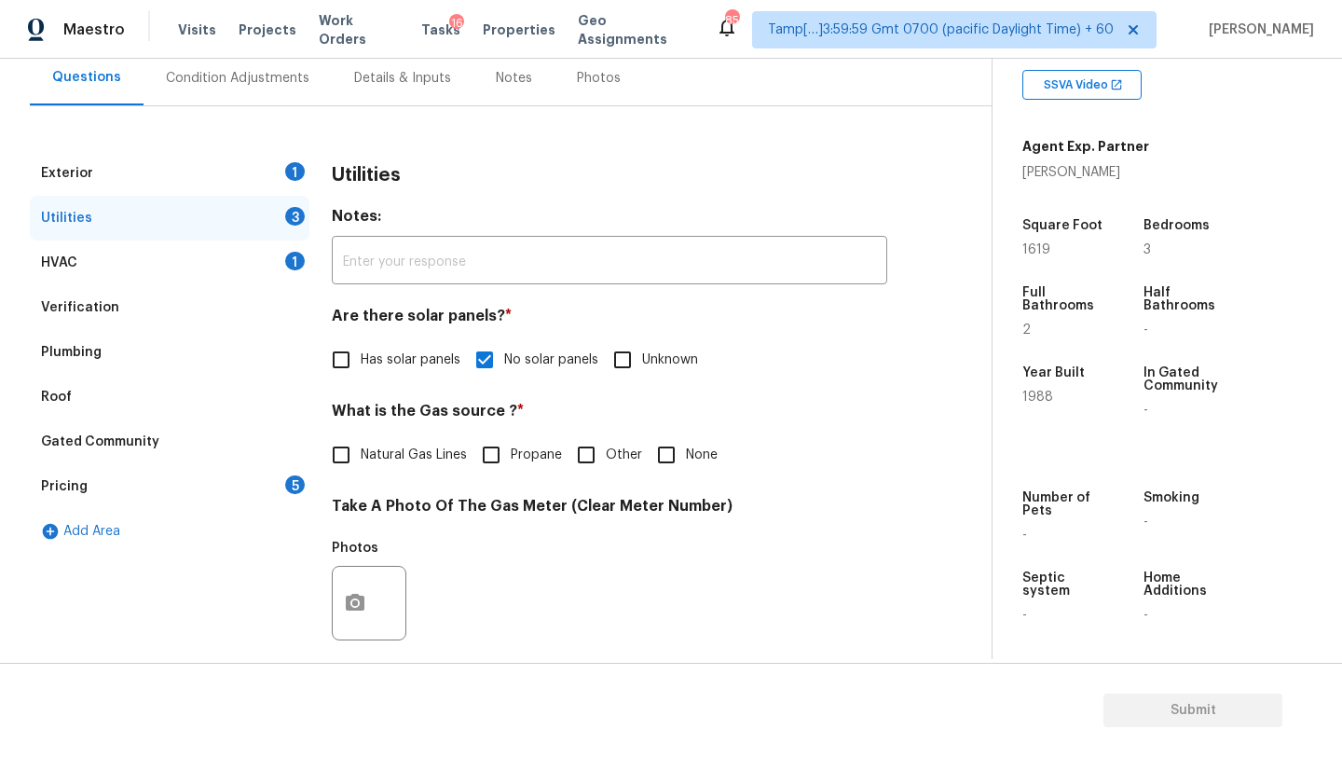
checkbox input "true"
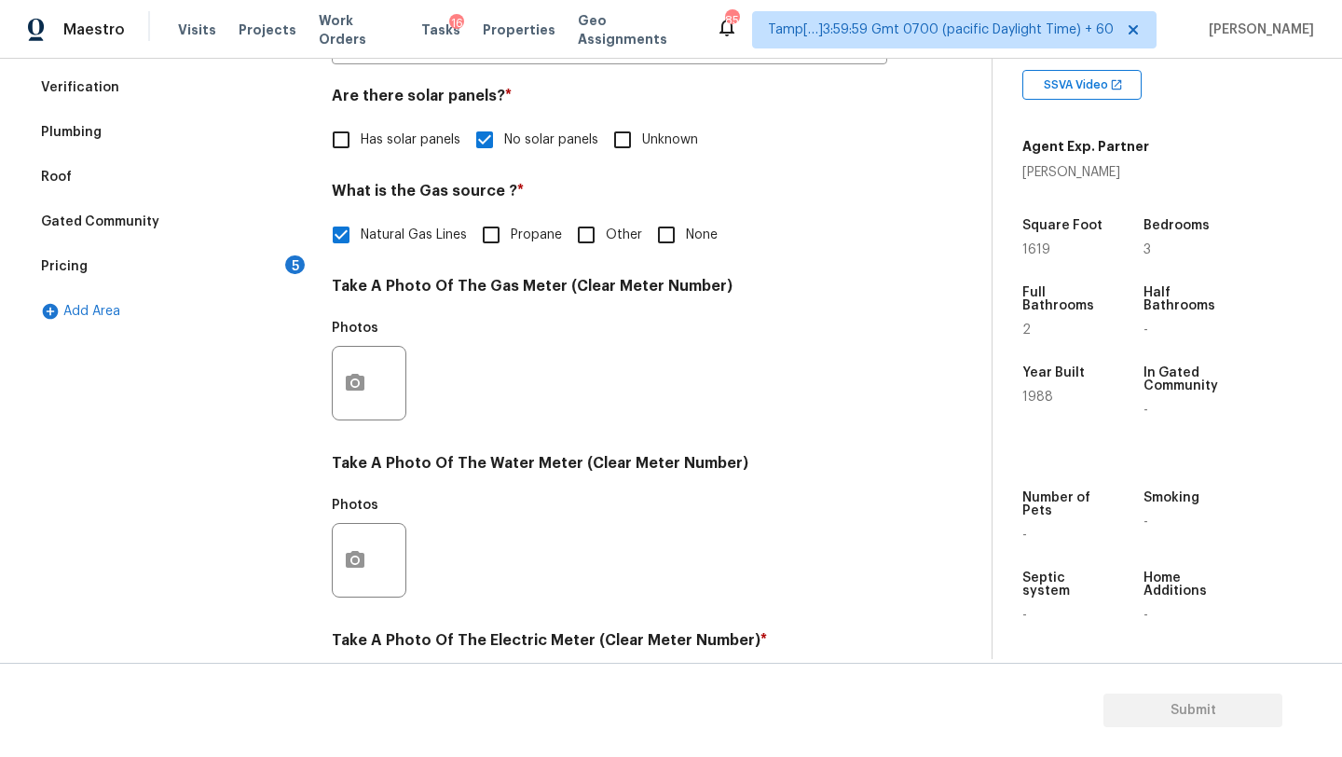
scroll to position [646, 0]
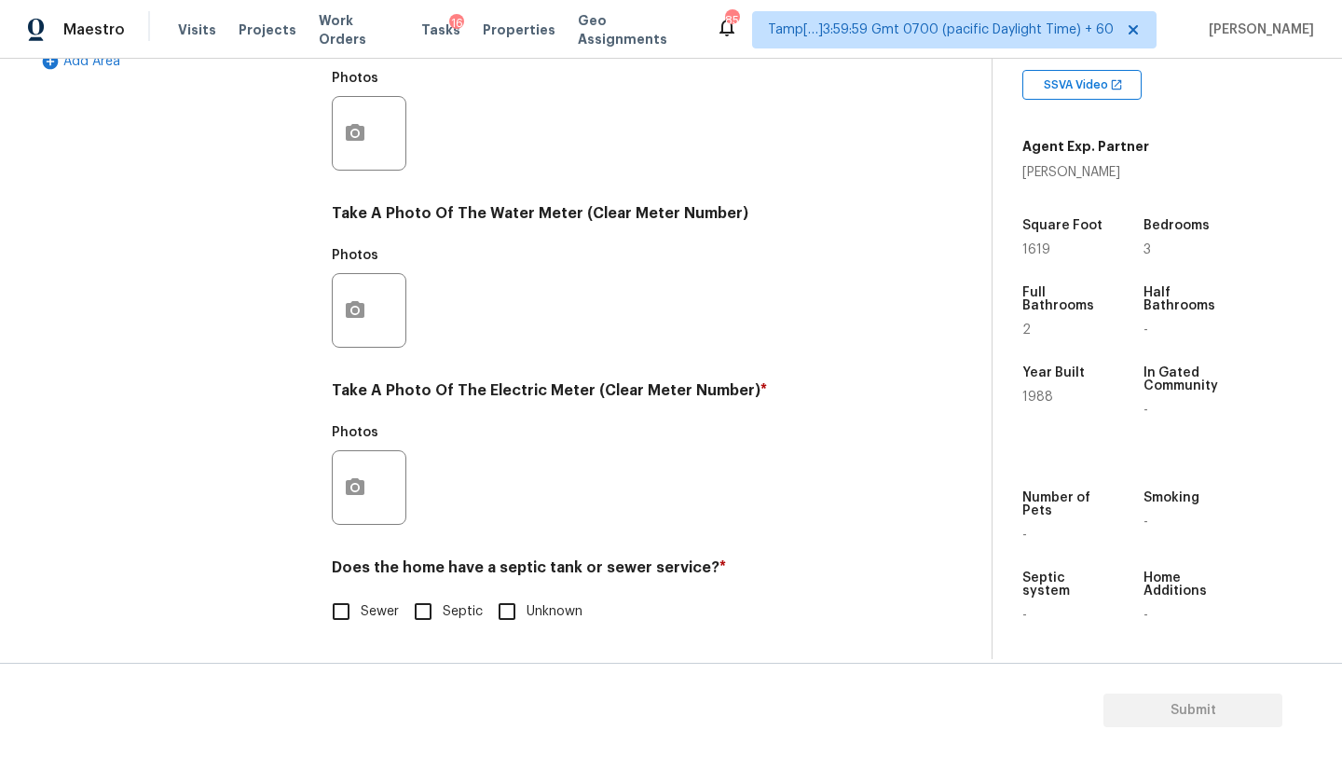
click at [345, 631] on div "Utilities Notes: ​ Are there solar panels? * Has solar panels No solar panels U…" at bounding box center [609, 167] width 555 height 972
click at [361, 607] on span "Sewer" at bounding box center [380, 612] width 38 height 20
click at [361, 607] on input "Sewer" at bounding box center [340, 611] width 39 height 39
checkbox input "true"
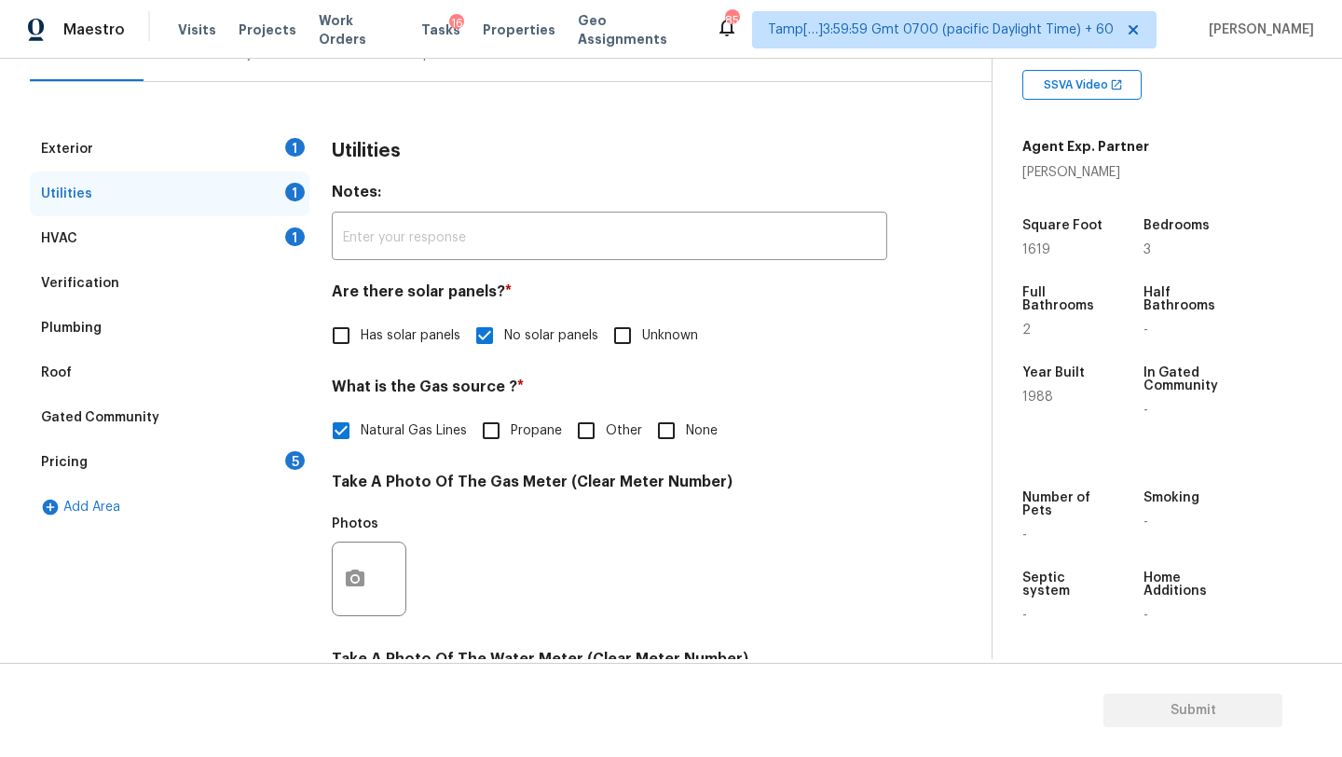
scroll to position [26, 0]
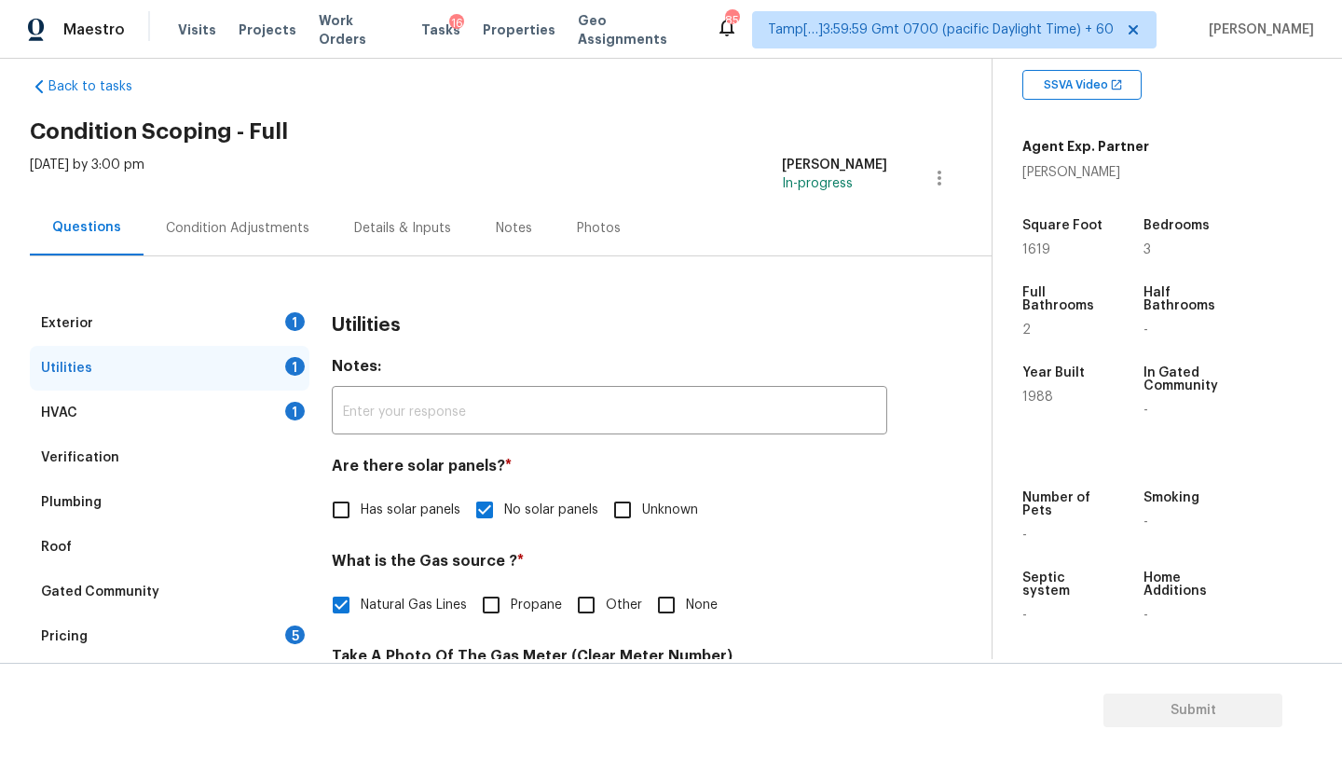
click at [254, 331] on div "Exterior 1" at bounding box center [170, 323] width 280 height 45
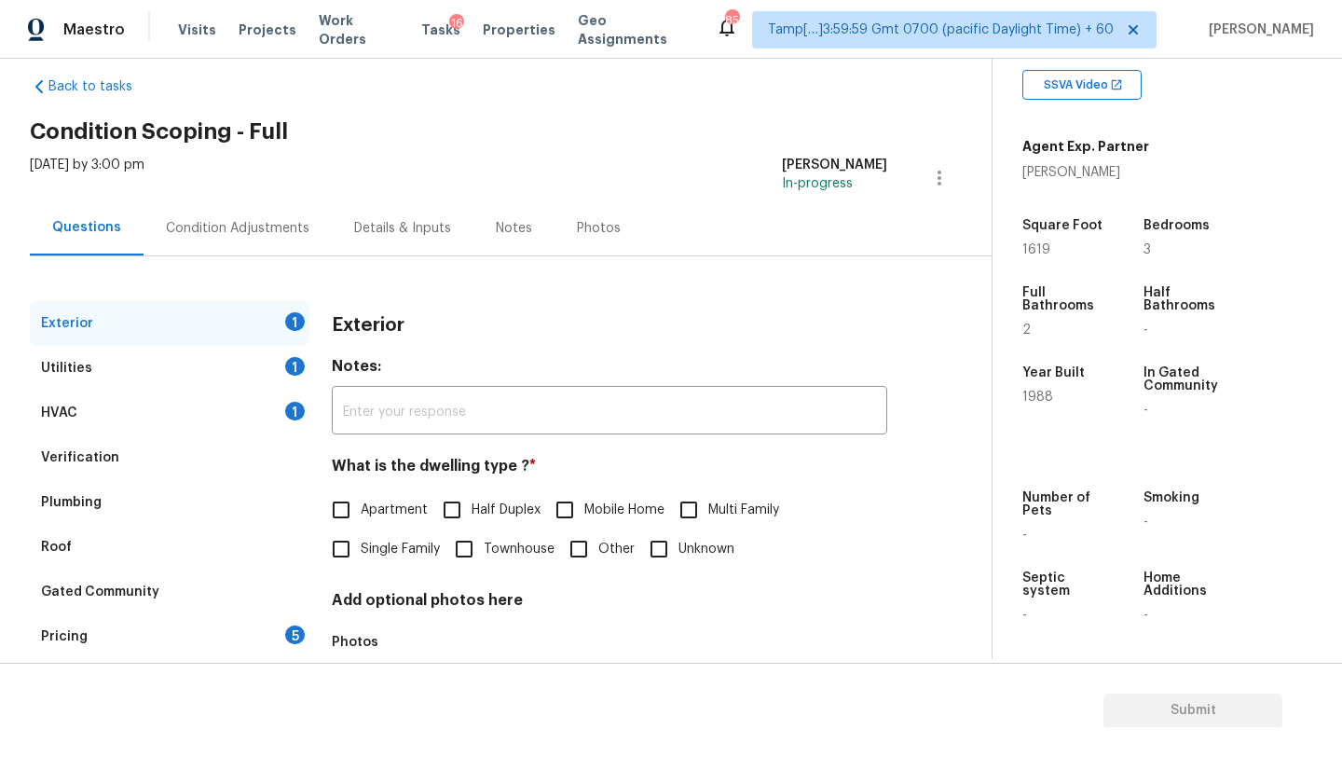
click at [375, 557] on span "Single Family" at bounding box center [400, 549] width 79 height 20
click at [361, 557] on input "Single Family" at bounding box center [340, 548] width 39 height 39
checkbox input "true"
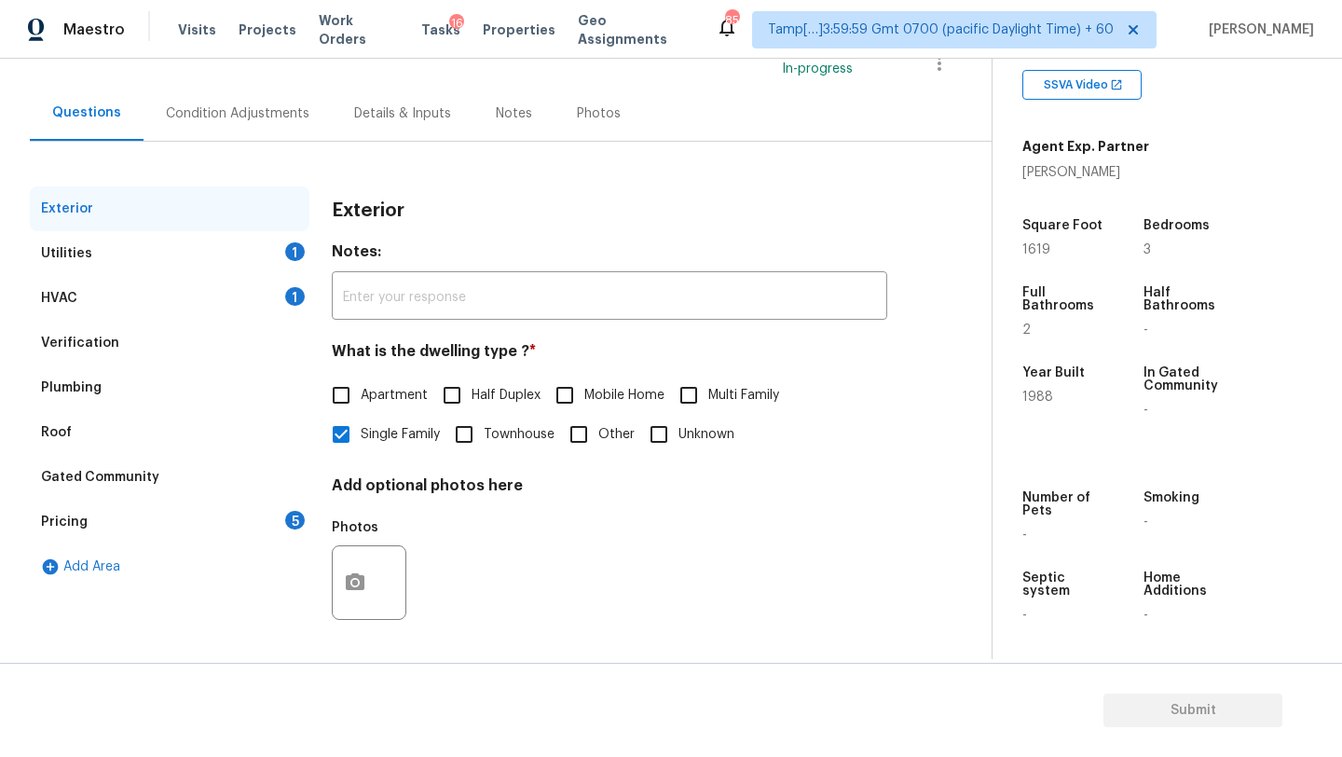
scroll to position [141, 0]
click at [295, 523] on div "5" at bounding box center [295, 520] width 20 height 19
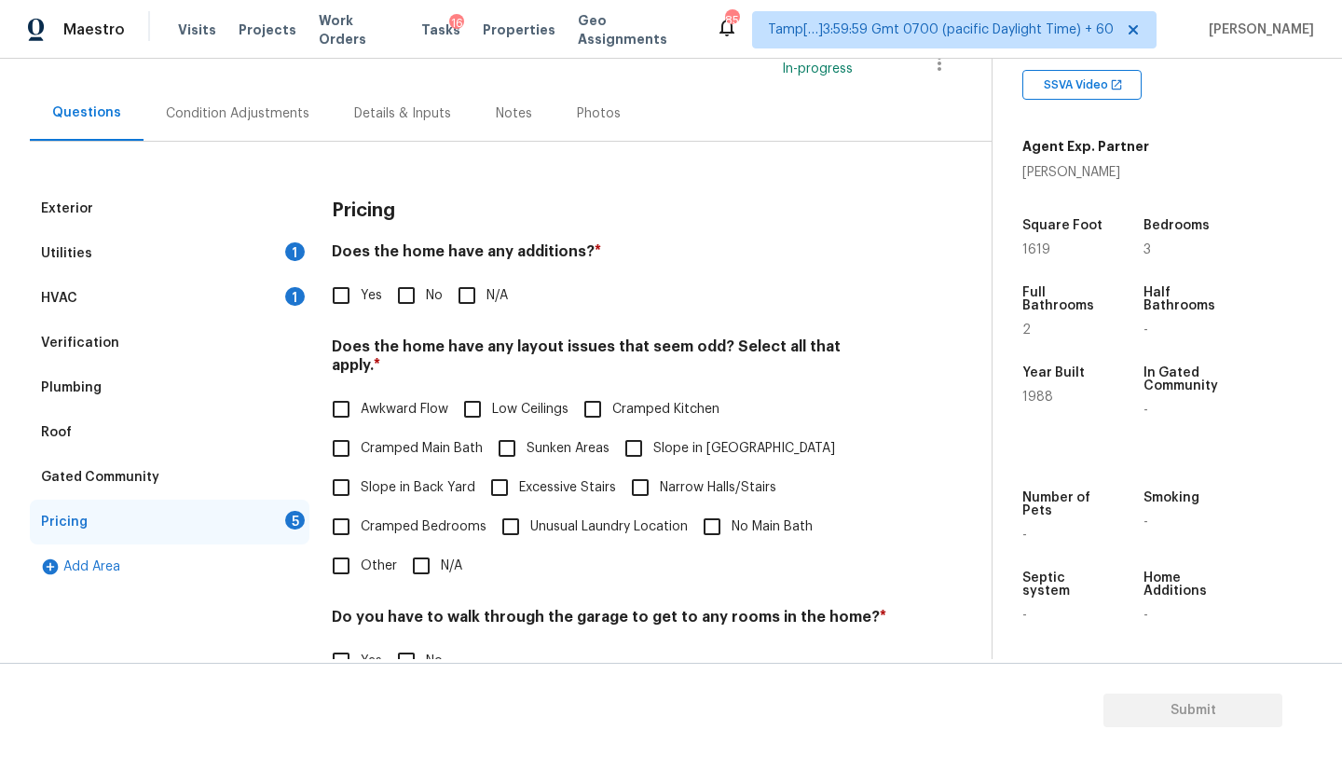
click at [424, 283] on input "No" at bounding box center [406, 295] width 39 height 39
checkbox input "true"
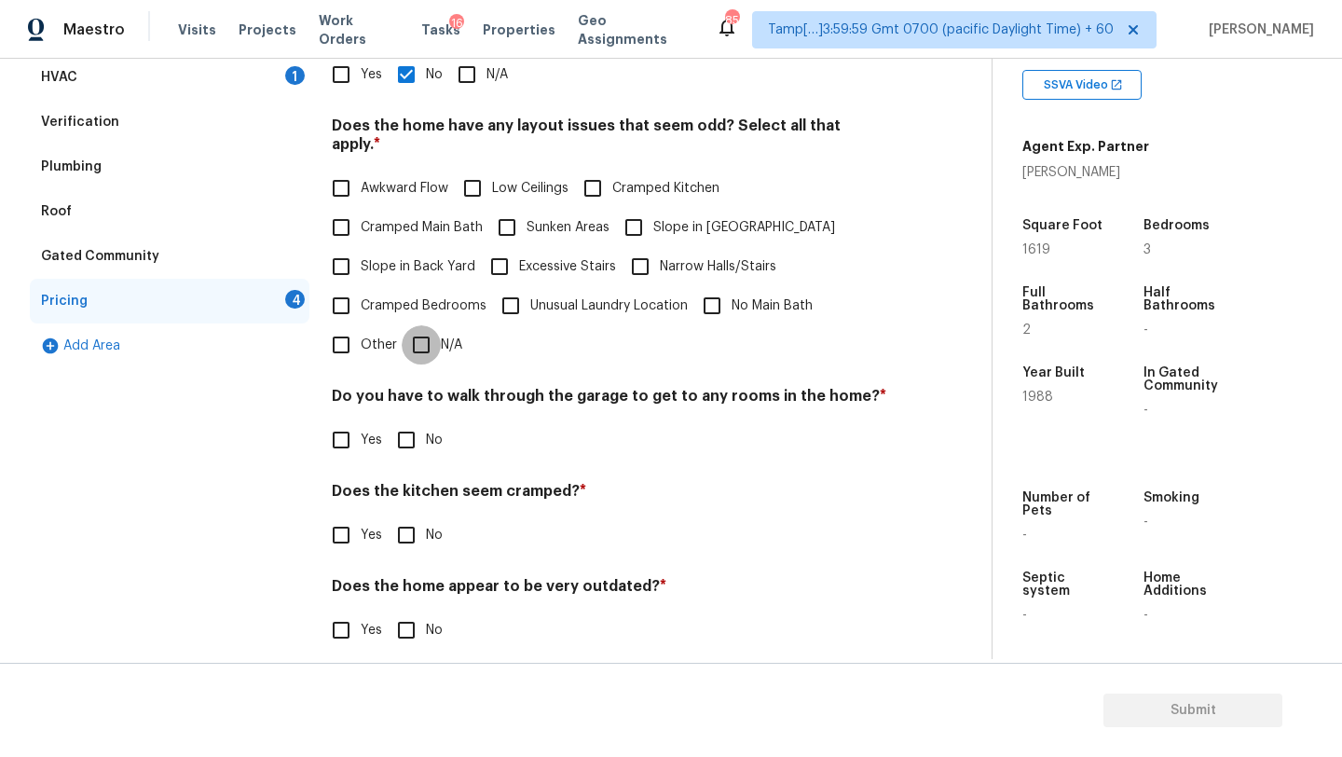
click at [425, 333] on input "N/A" at bounding box center [421, 344] width 39 height 39
checkbox input "true"
click at [425, 416] on div "Do you have to walk through the garage to get to any rooms in the home? * Yes No" at bounding box center [609, 425] width 555 height 73
click at [425, 439] on label "No" at bounding box center [415, 439] width 56 height 39
click at [425, 439] on input "No" at bounding box center [406, 439] width 39 height 39
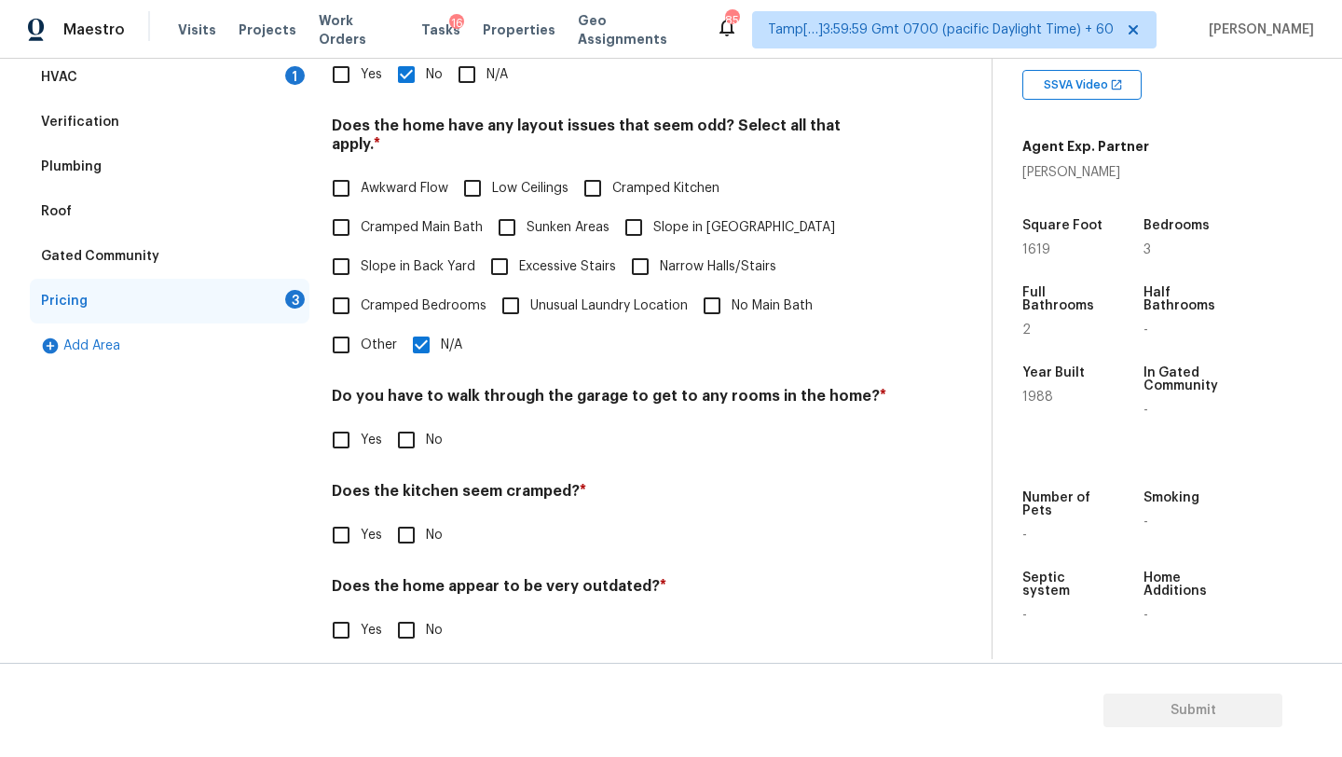
checkbox input "true"
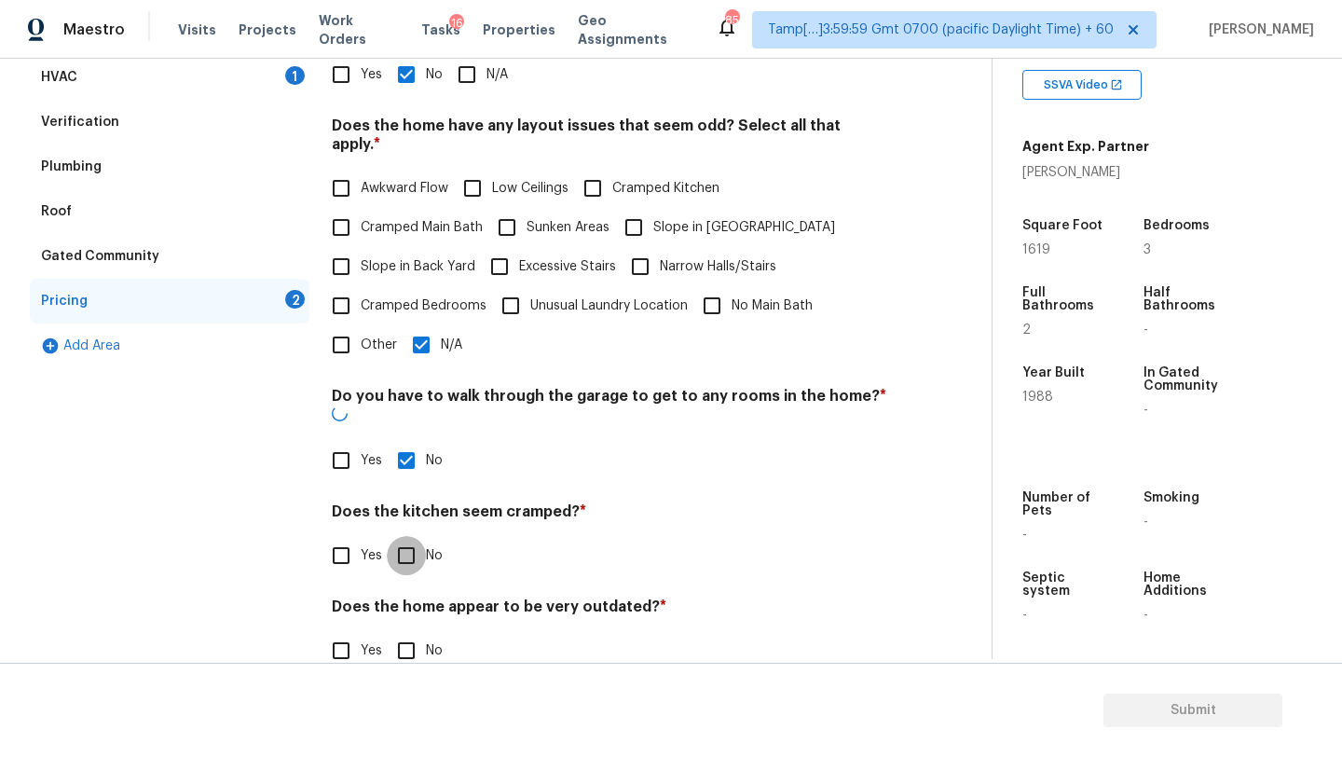
click at [422, 536] on input "No" at bounding box center [406, 555] width 39 height 39
checkbox input "true"
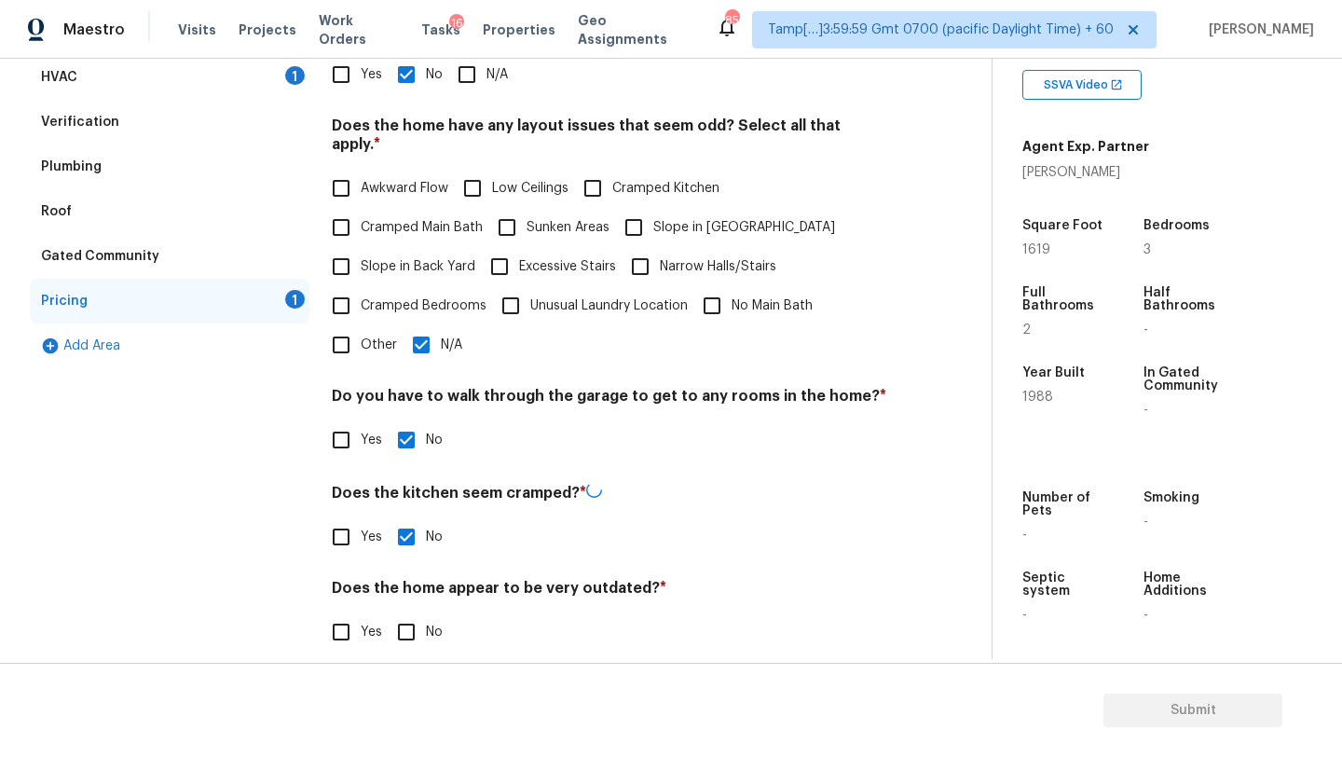
click at [422, 623] on input "No" at bounding box center [406, 631] width 39 height 39
checkbox input "true"
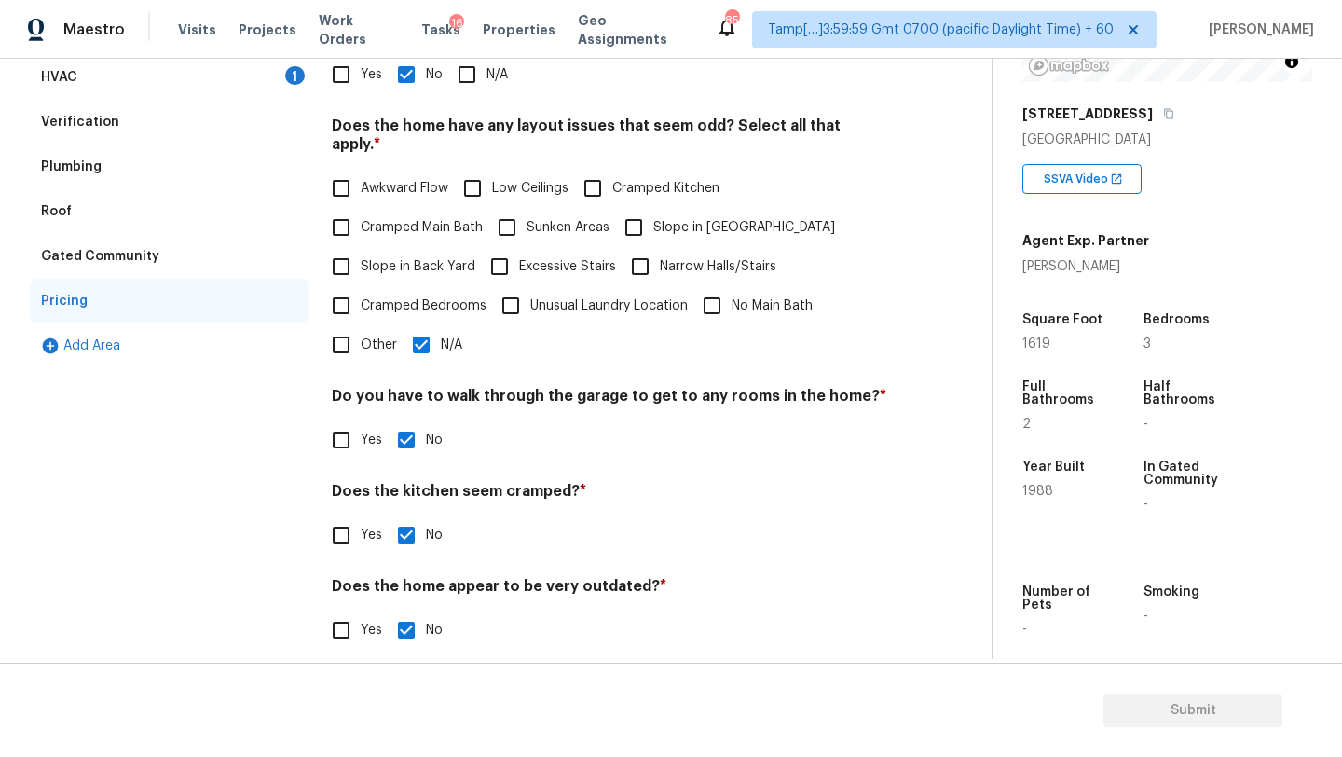
scroll to position [84, 0]
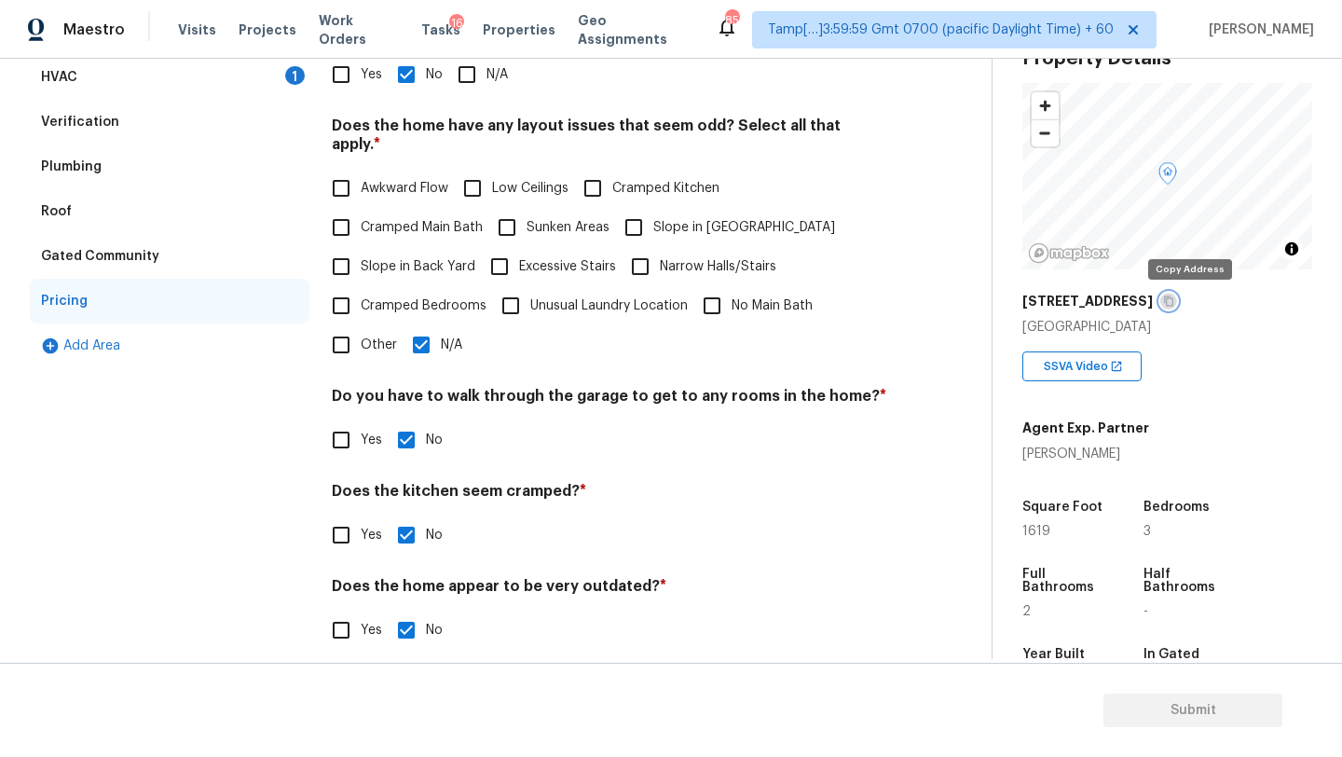
click at [1174, 301] on icon "button" at bounding box center [1168, 300] width 11 height 11
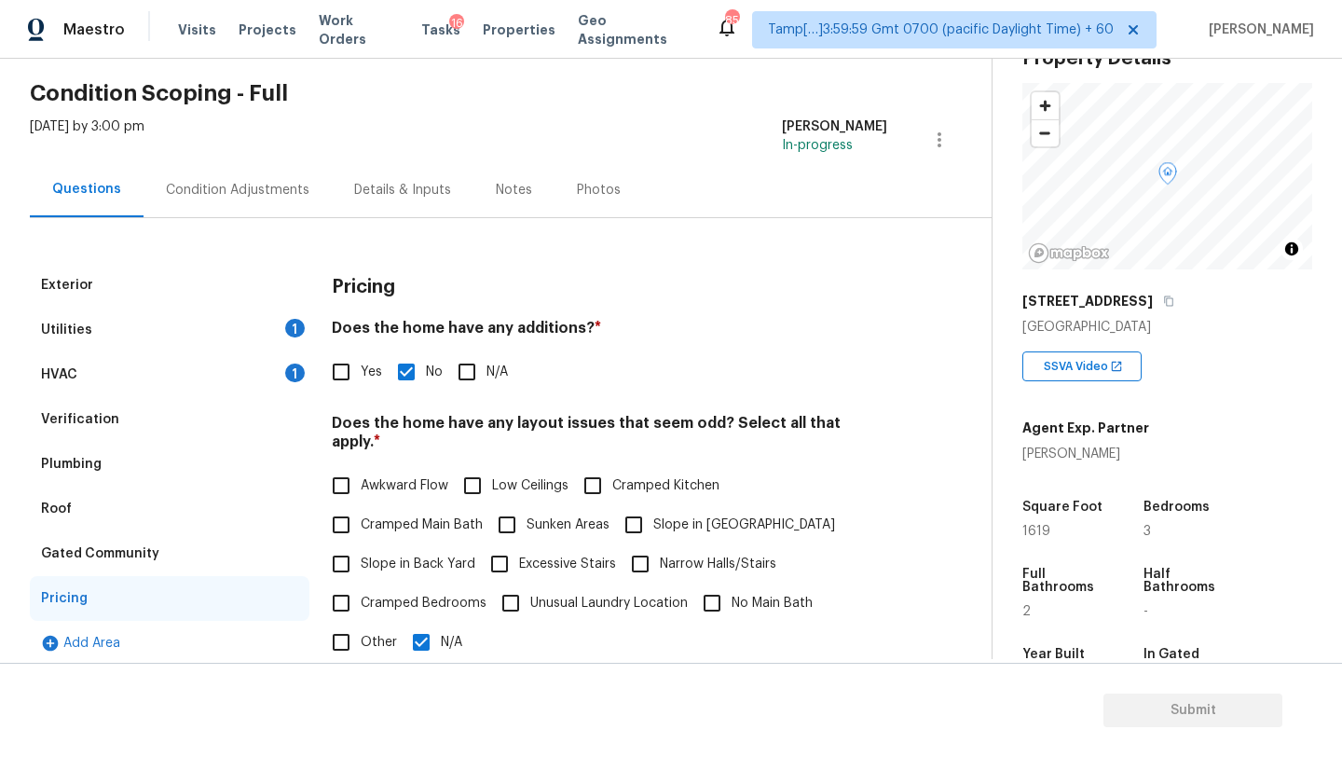
click at [279, 188] on div "Condition Adjustments" at bounding box center [237, 190] width 143 height 19
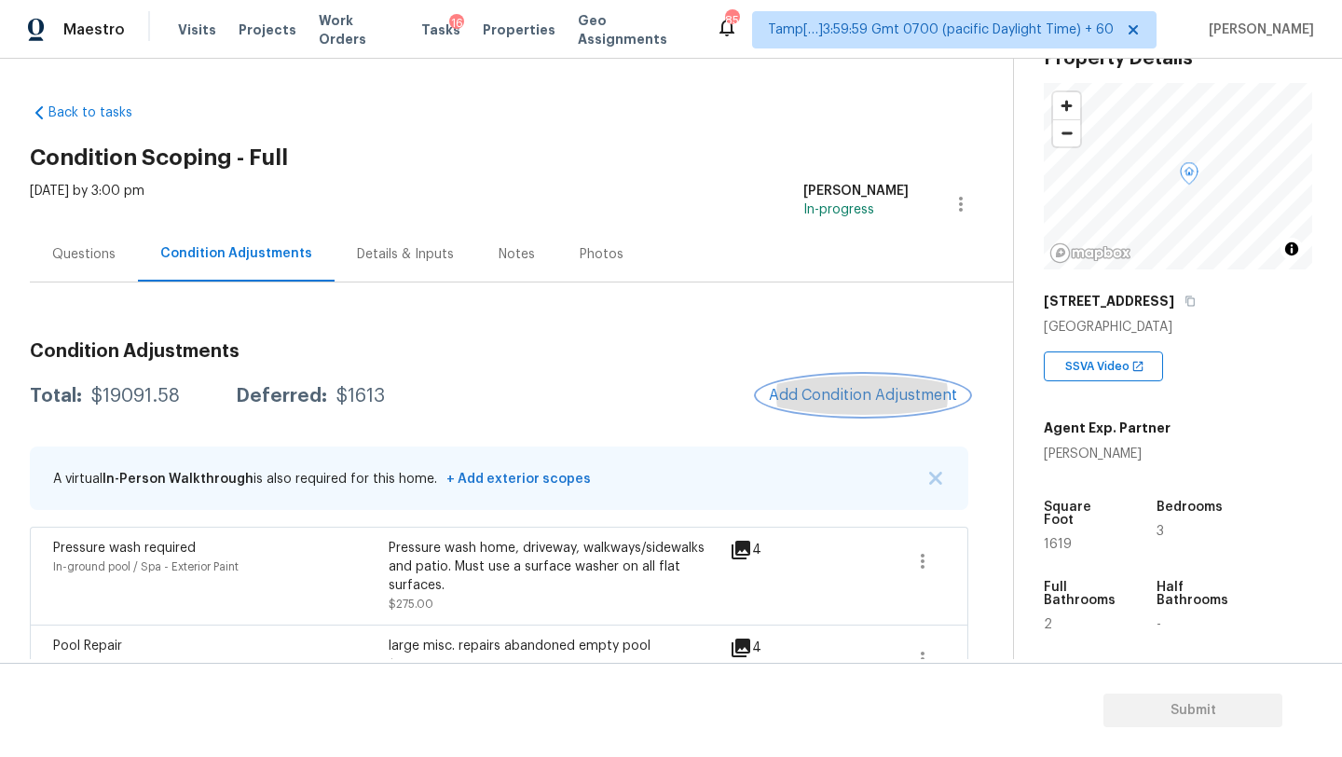
click at [871, 383] on button "Add Condition Adjustment" at bounding box center [862, 394] width 211 height 39
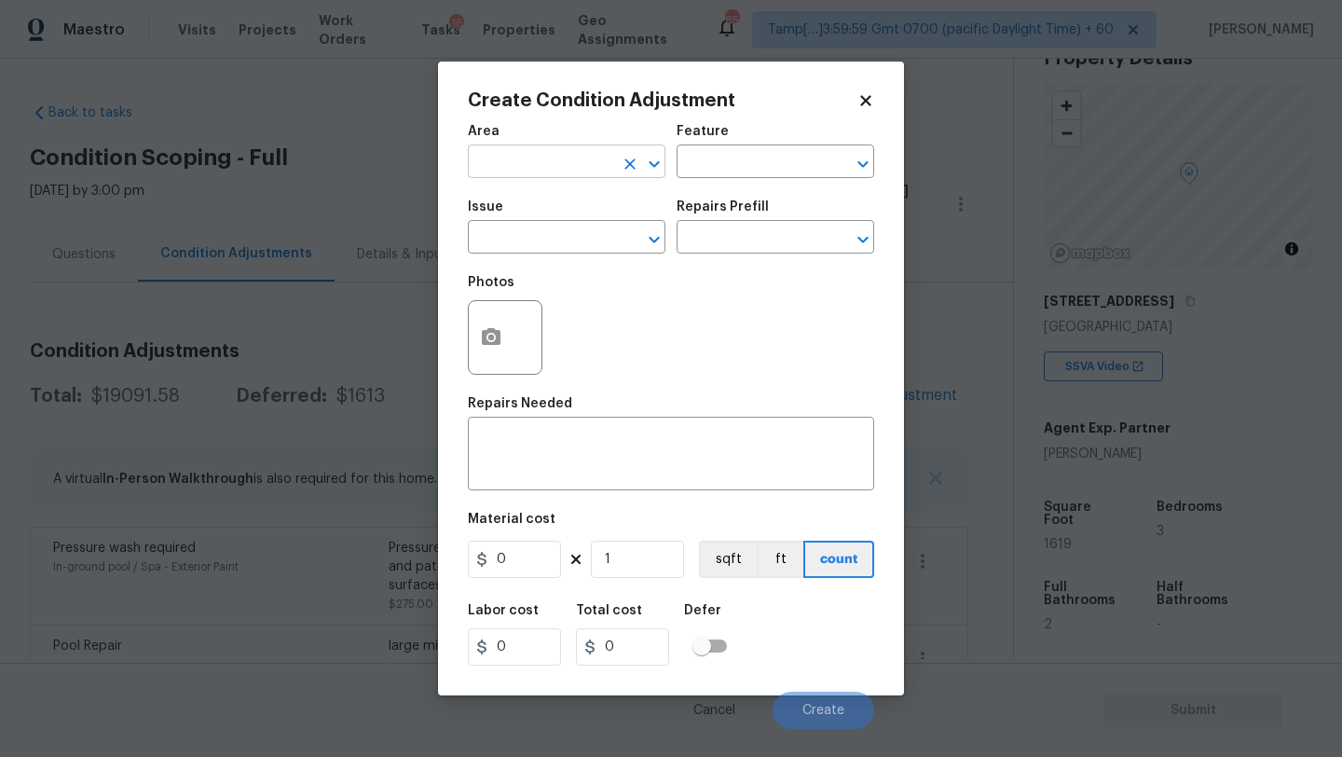
click at [556, 167] on input "text" at bounding box center [540, 163] width 145 height 29
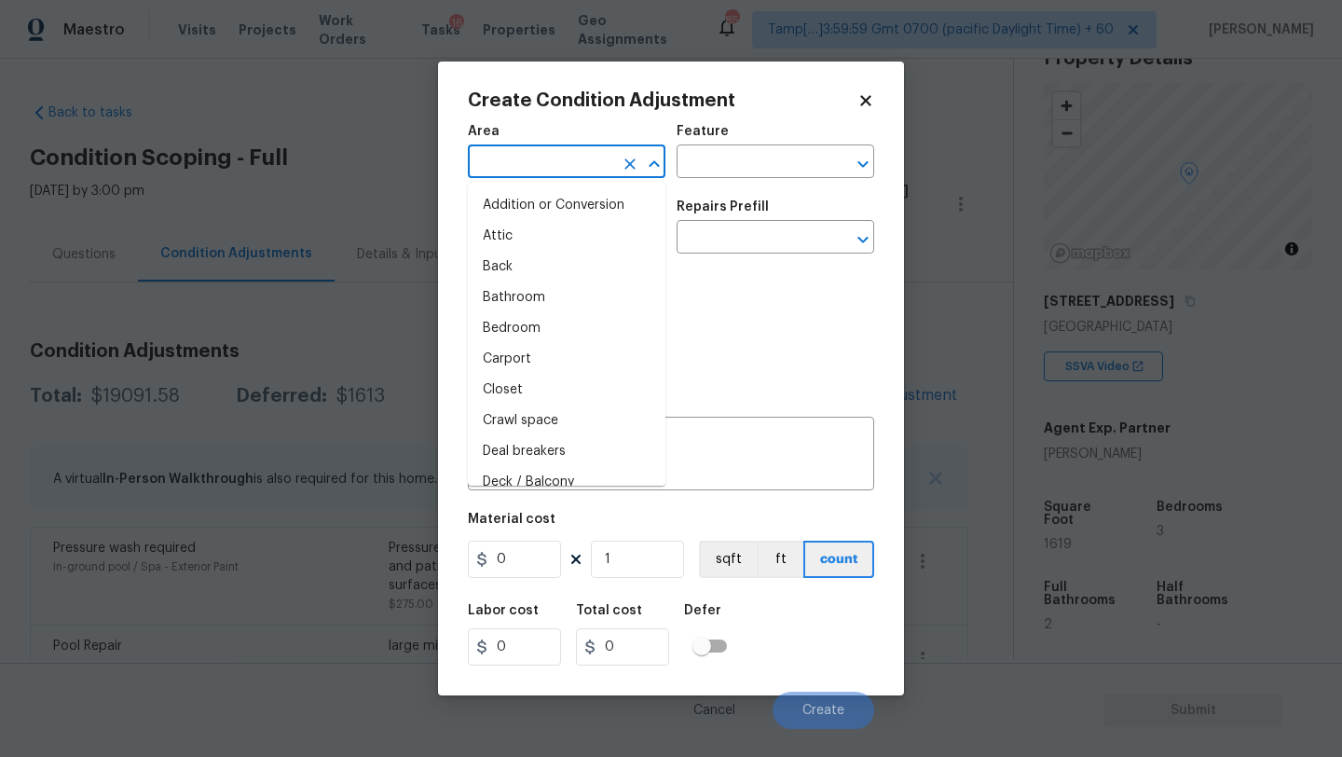
type input "e"
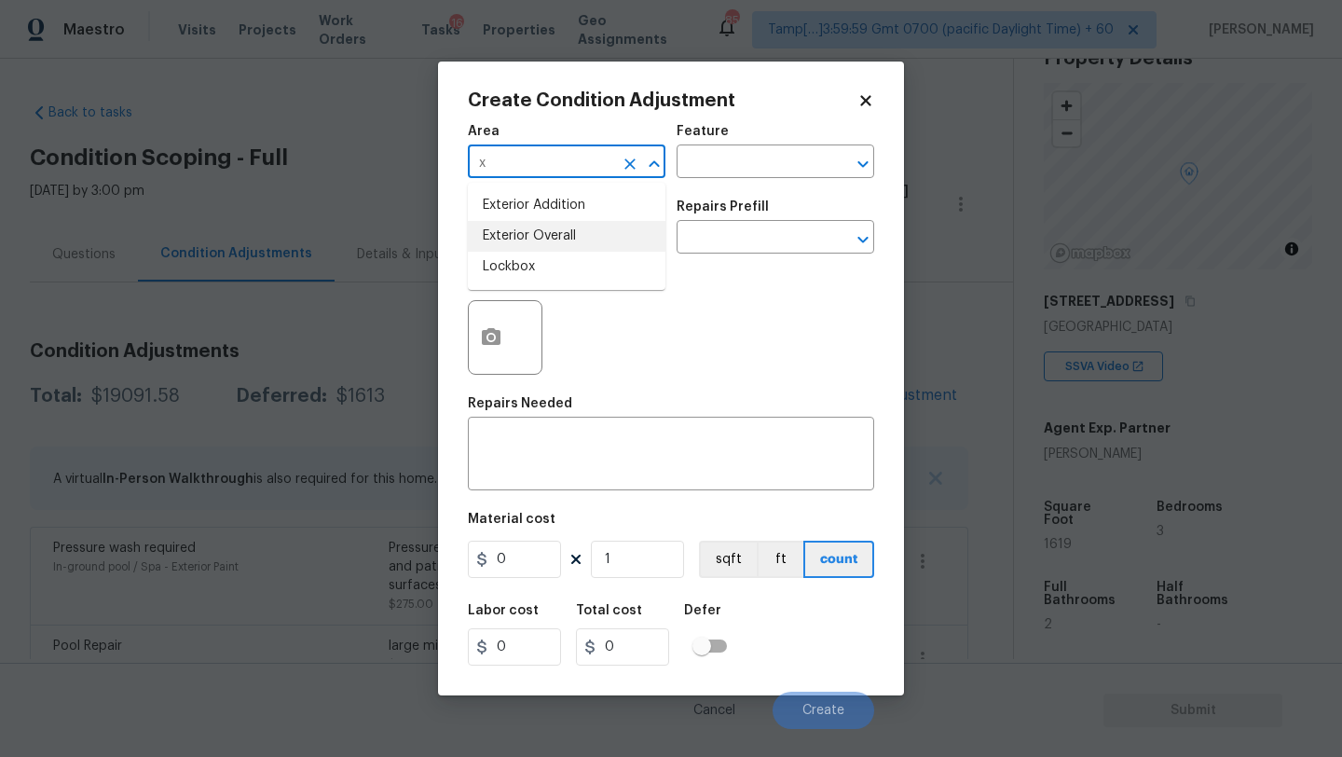
click at [573, 235] on li "Exterior Overall" at bounding box center [567, 236] width 198 height 31
type input "Exterior Overall"
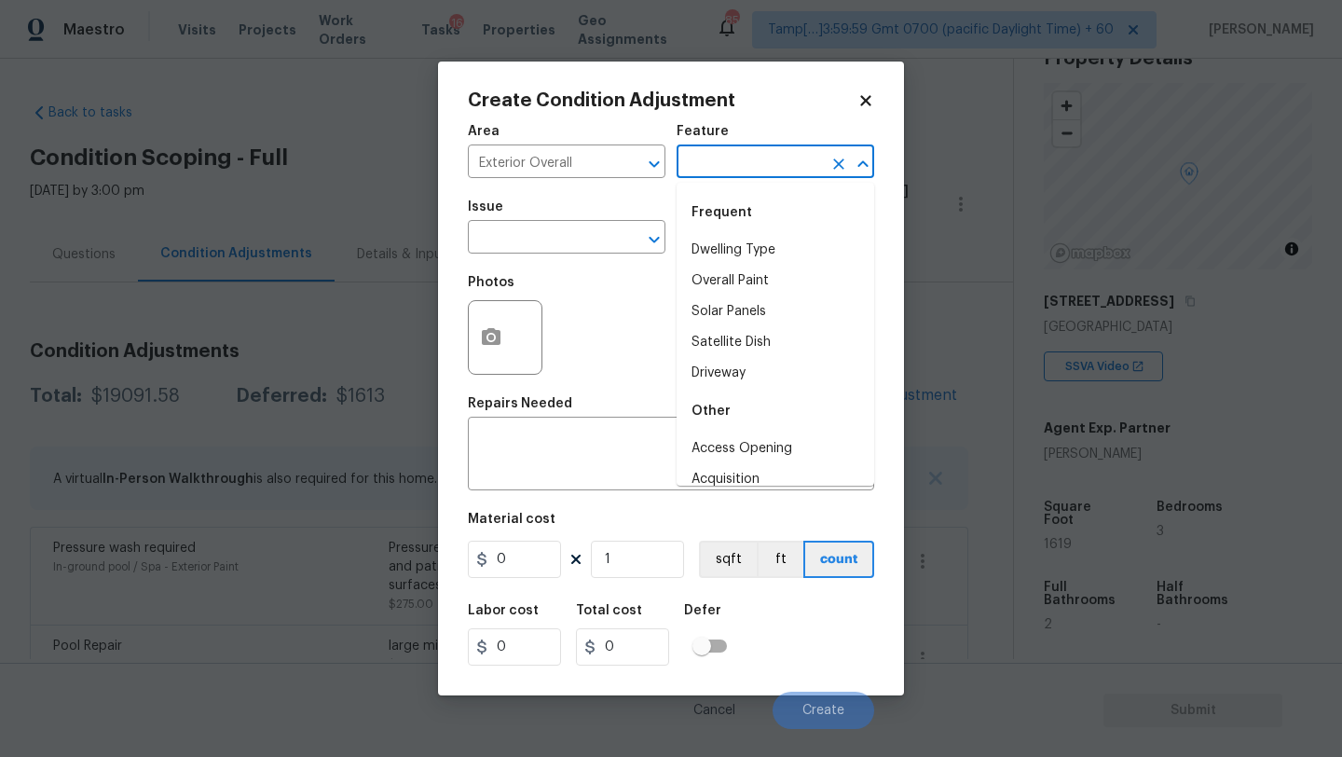
click at [766, 153] on input "text" at bounding box center [748, 163] width 145 height 29
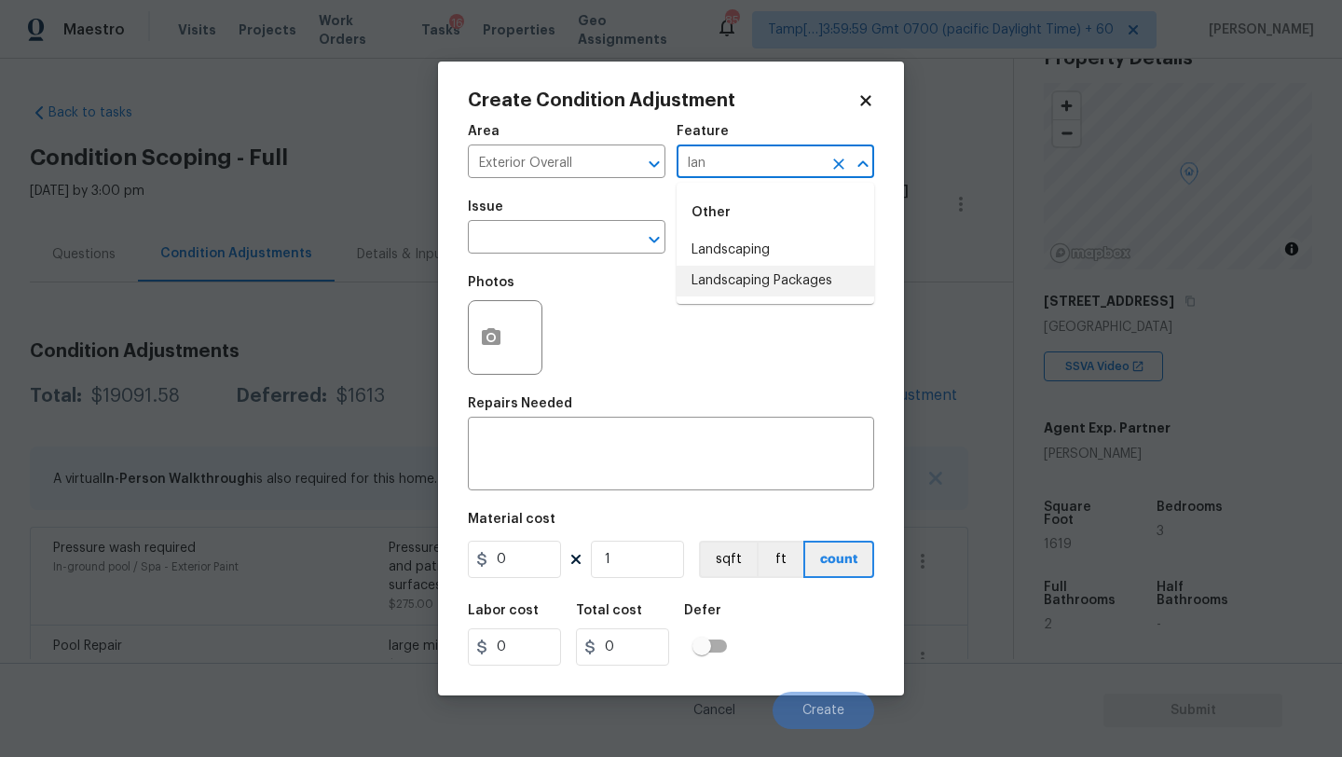
click at [713, 274] on li "Landscaping Packages" at bounding box center [775, 281] width 198 height 31
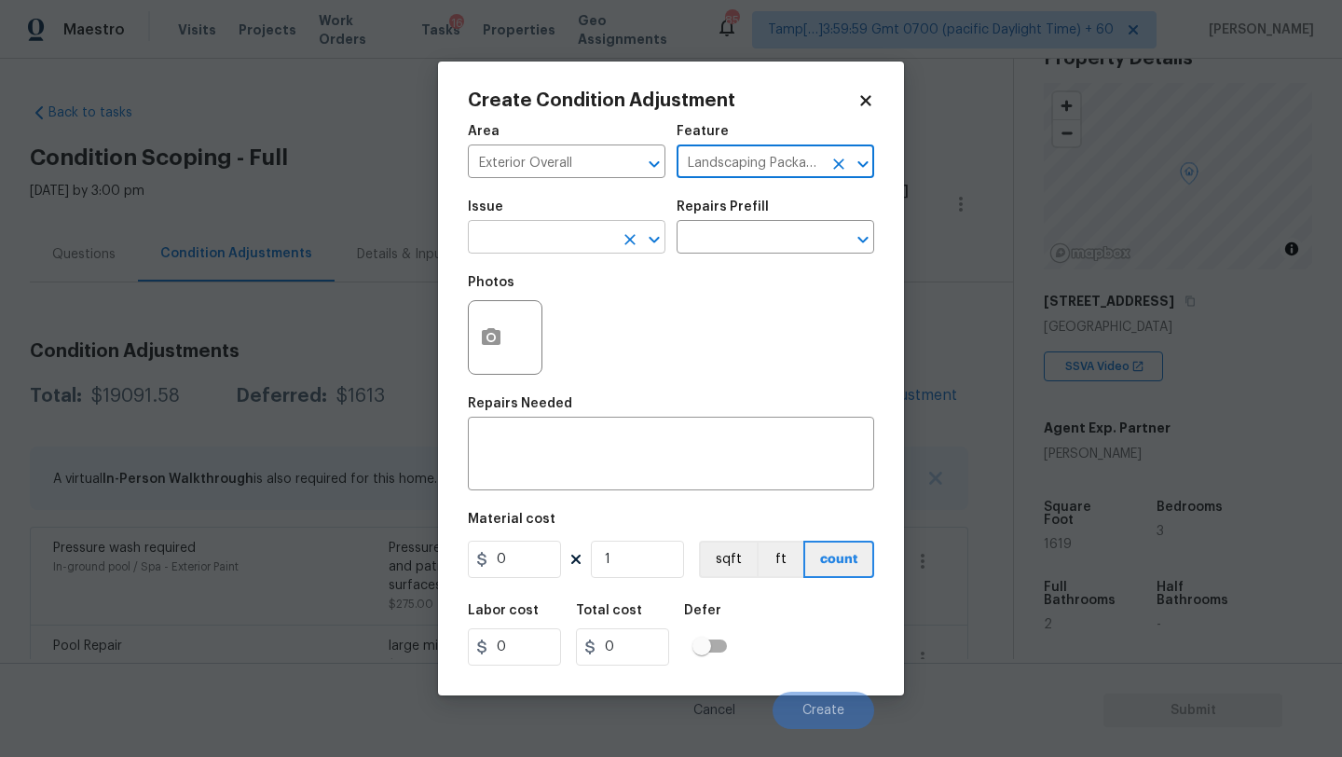
type input "Landscaping Packages"
click at [592, 242] on input "text" at bounding box center [540, 239] width 145 height 29
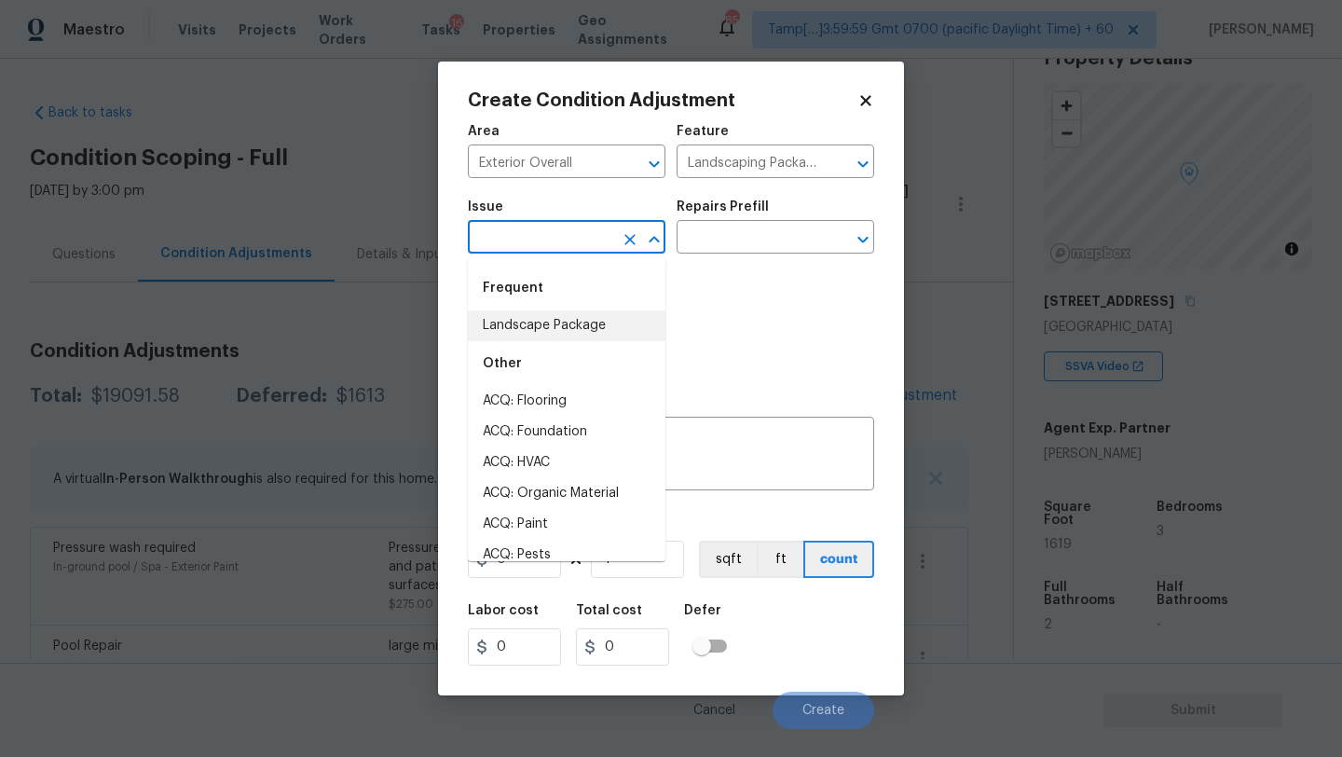
click at [560, 317] on li "Landscape Package" at bounding box center [567, 325] width 198 height 31
type input "Landscape Package"
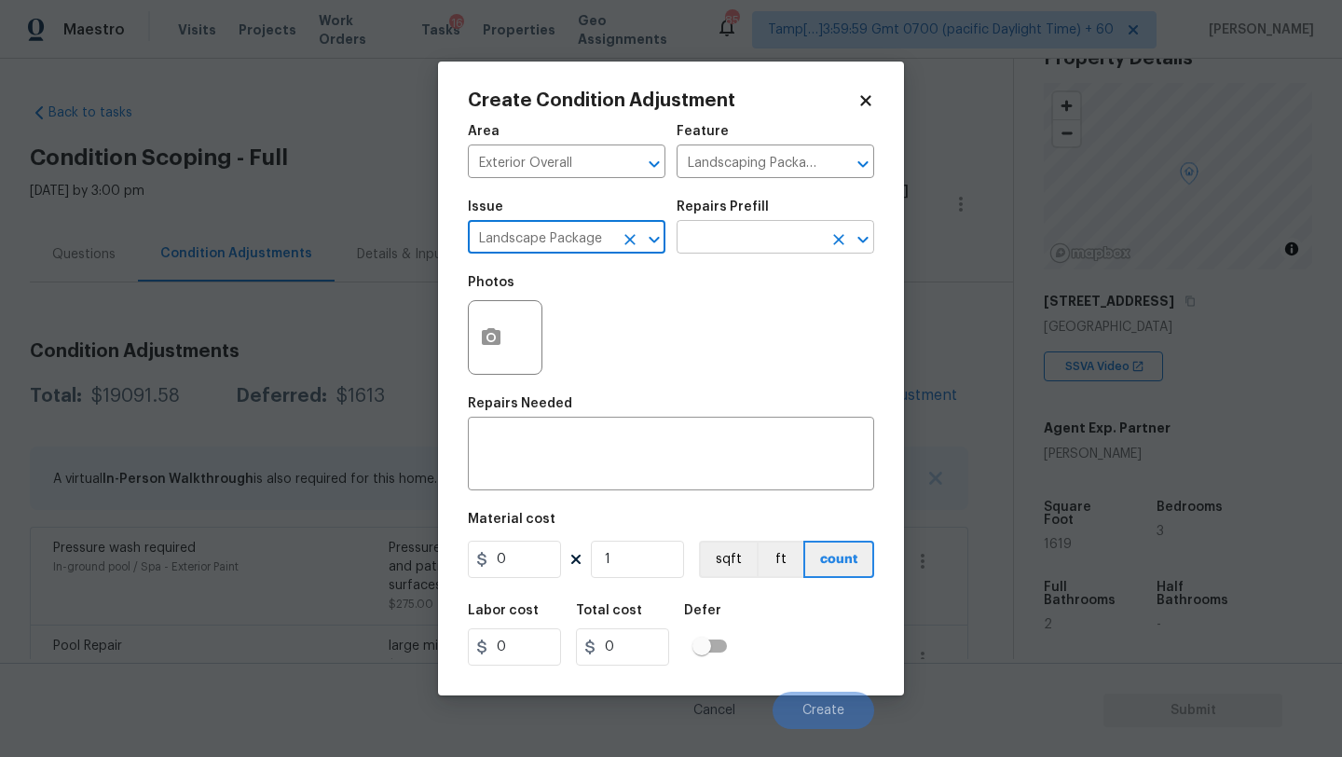
click at [703, 249] on input "text" at bounding box center [748, 239] width 145 height 29
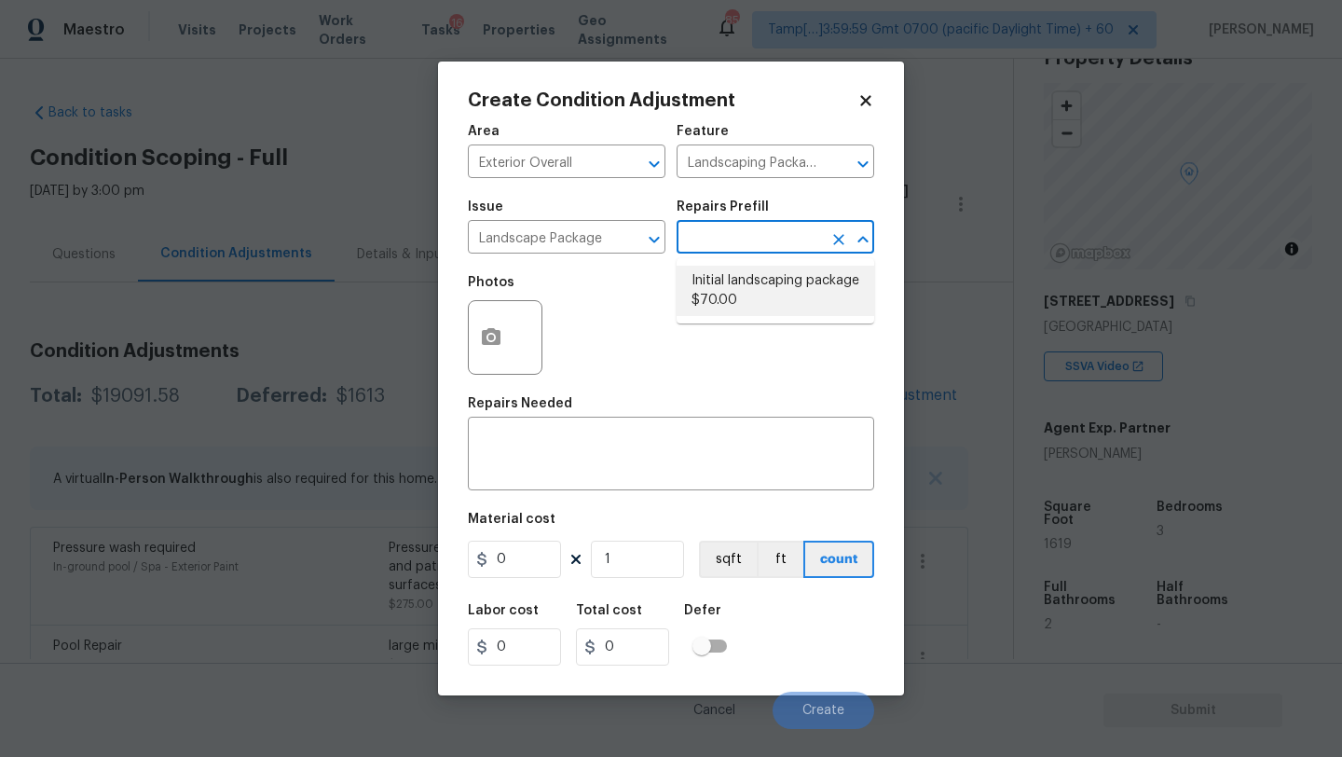
click at [738, 296] on li "Initial landscaping package $70.00" at bounding box center [775, 291] width 198 height 50
type input "Home Readiness Packages"
type textarea "Mowing of grass up to 6" in height. Mow, edge along driveways & sidewalks, trim…"
type input "70"
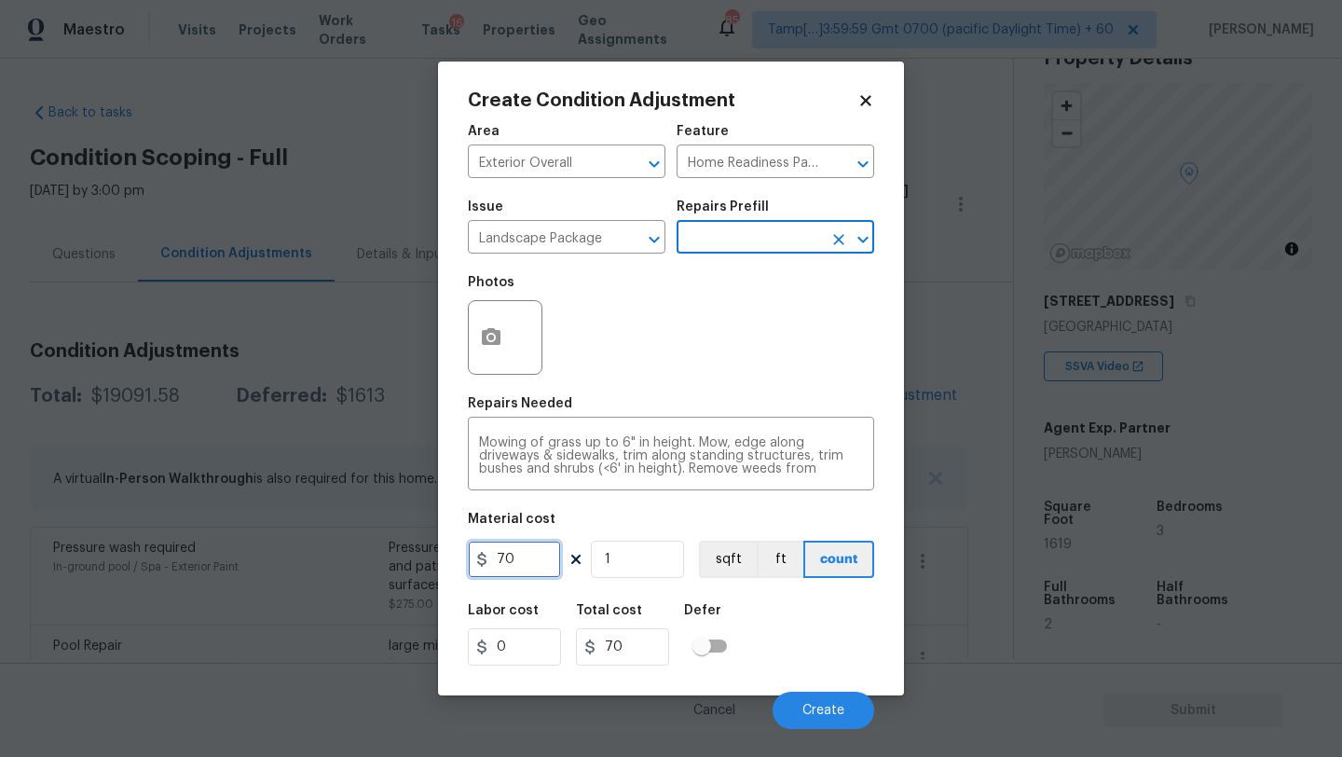
click at [535, 543] on input "70" at bounding box center [514, 558] width 93 height 37
type input "300"
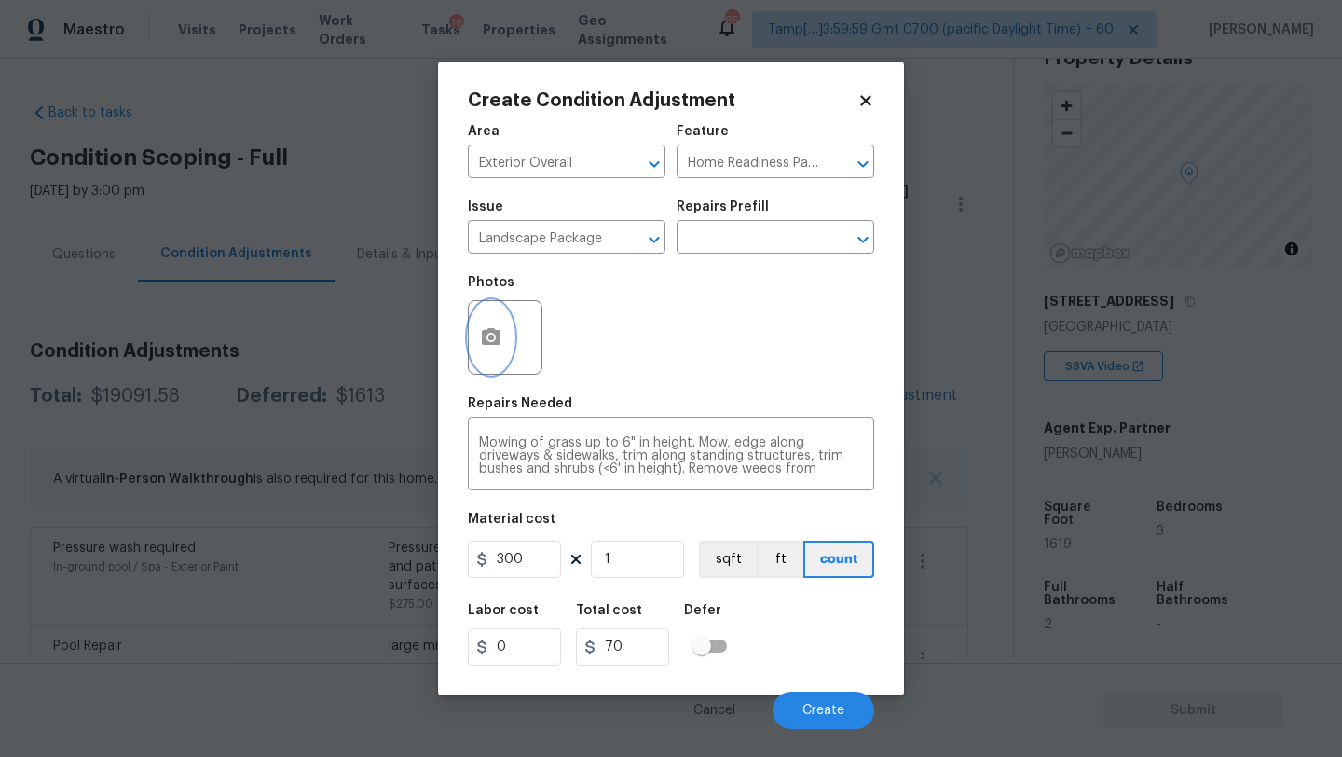
type input "300"
click at [492, 333] on icon "button" at bounding box center [491, 336] width 19 height 17
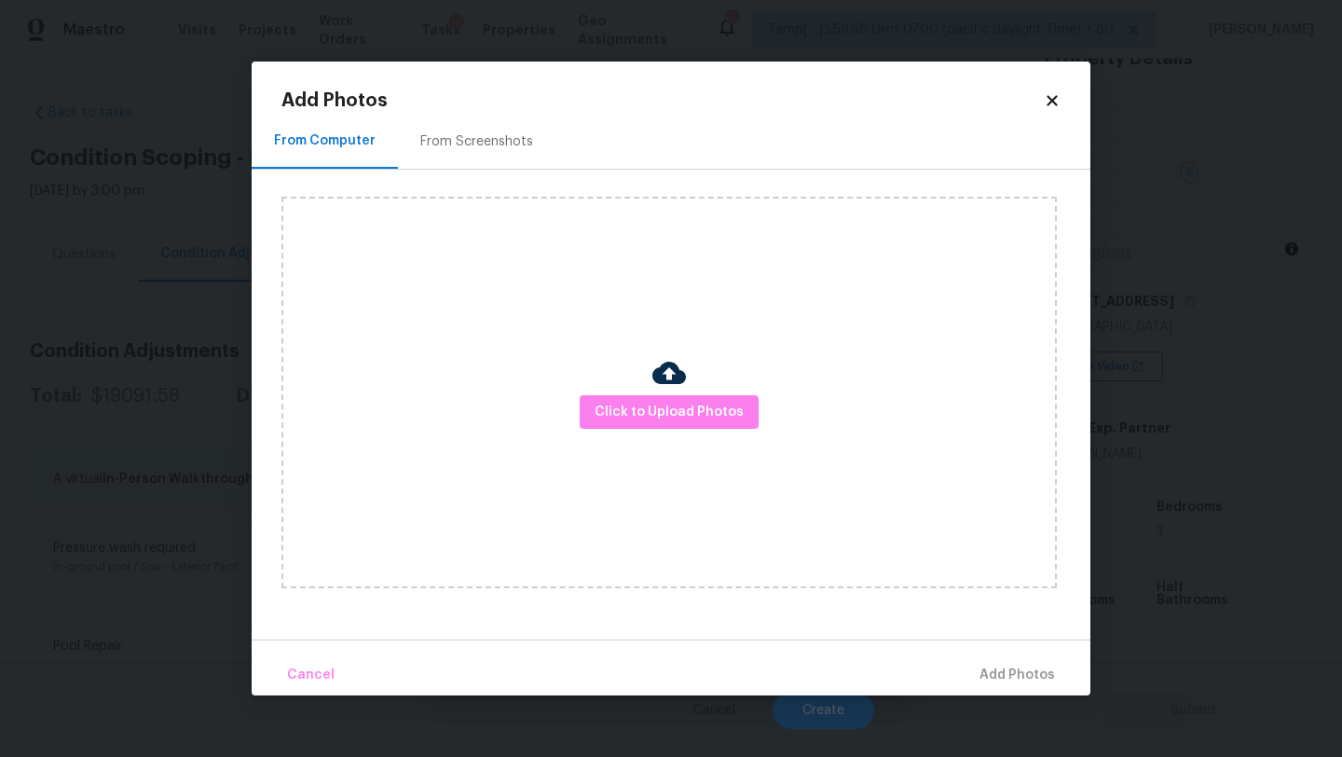
click at [492, 146] on div "From Screenshots" at bounding box center [476, 141] width 113 height 19
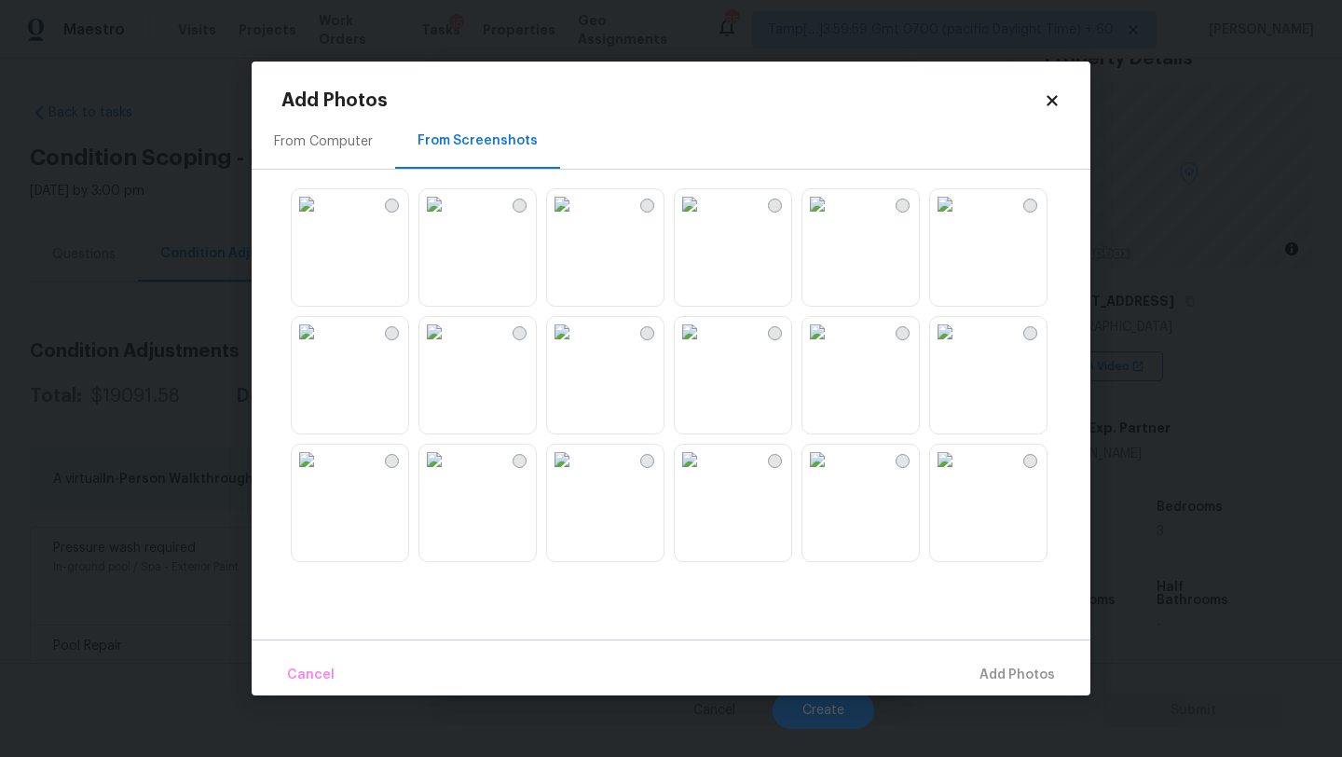
click at [829, 219] on img at bounding box center [817, 204] width 30 height 30
click at [449, 474] on img at bounding box center [434, 459] width 30 height 30
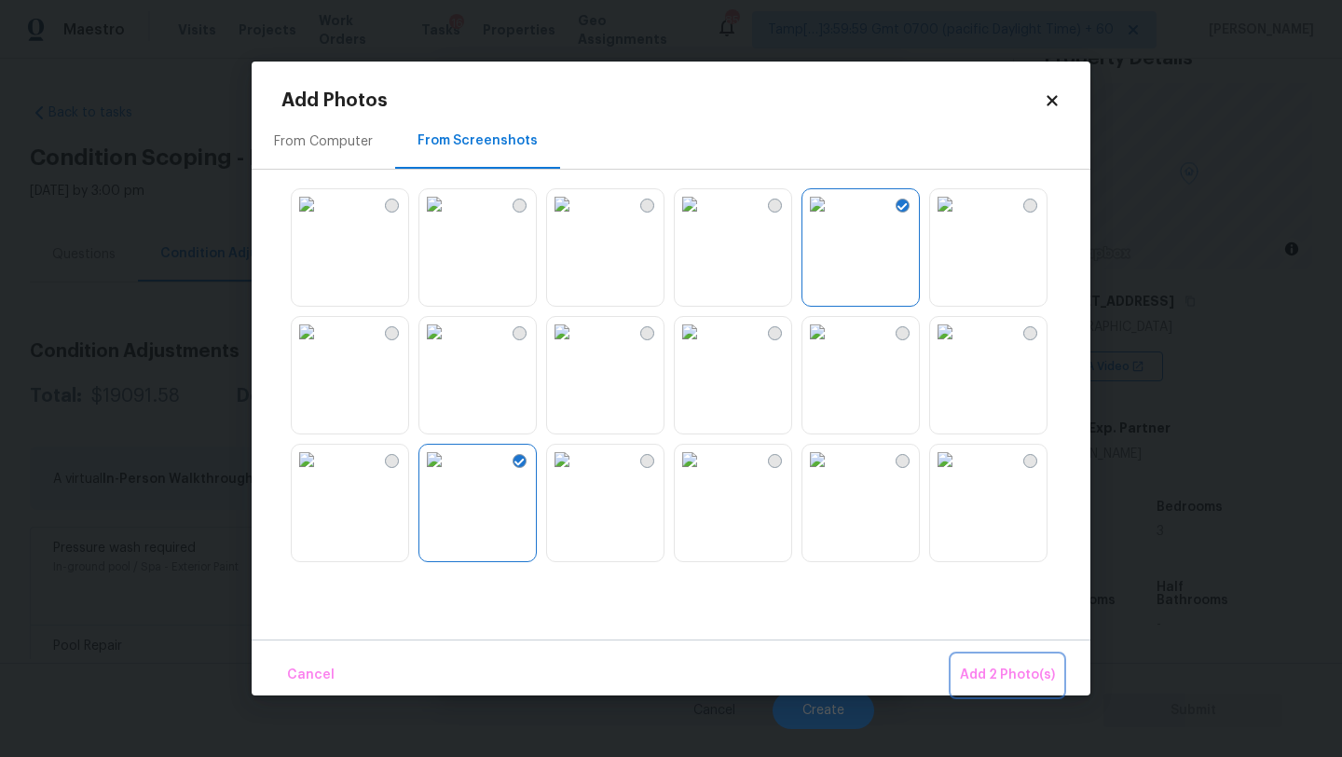
click at [958, 664] on button "Add 2 Photo(s)" at bounding box center [1007, 675] width 110 height 40
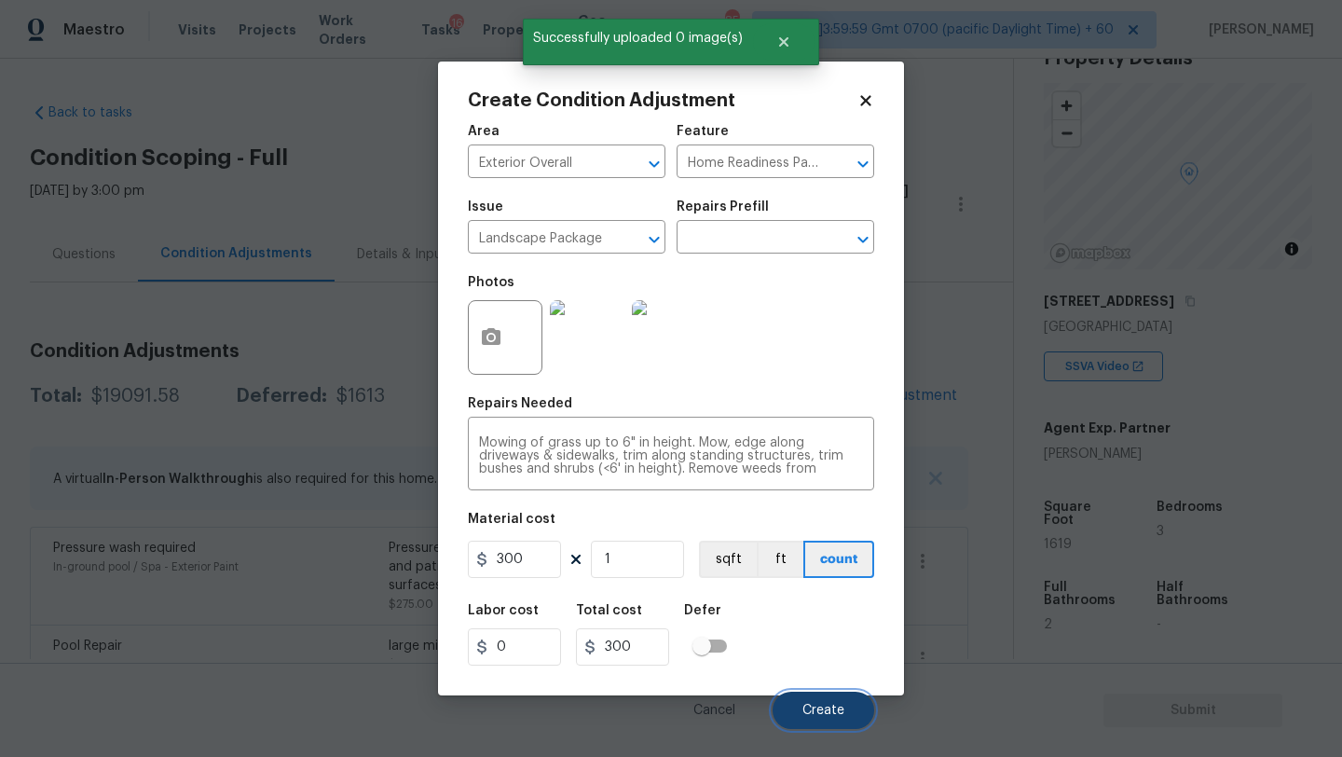
click at [824, 703] on button "Create" at bounding box center [823, 709] width 102 height 37
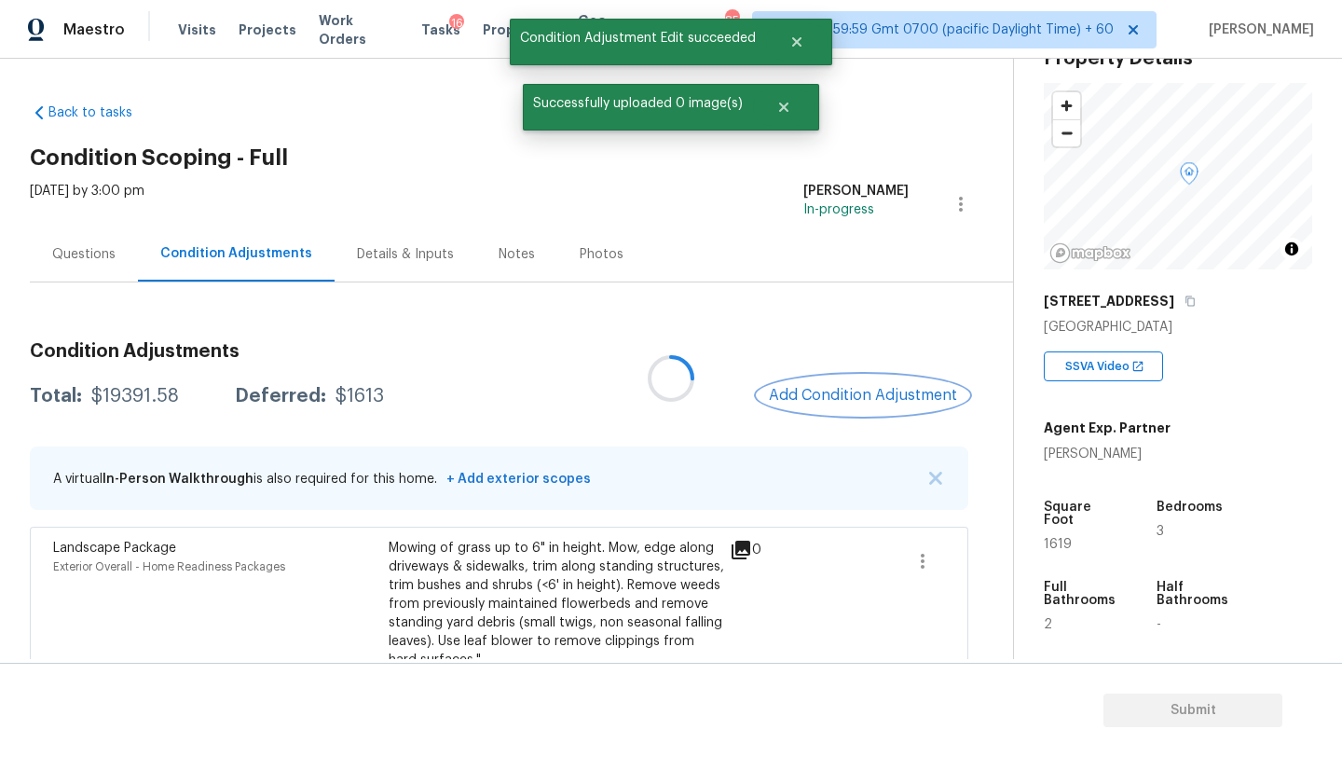
click at [869, 407] on button "Add Condition Adjustment" at bounding box center [862, 394] width 211 height 39
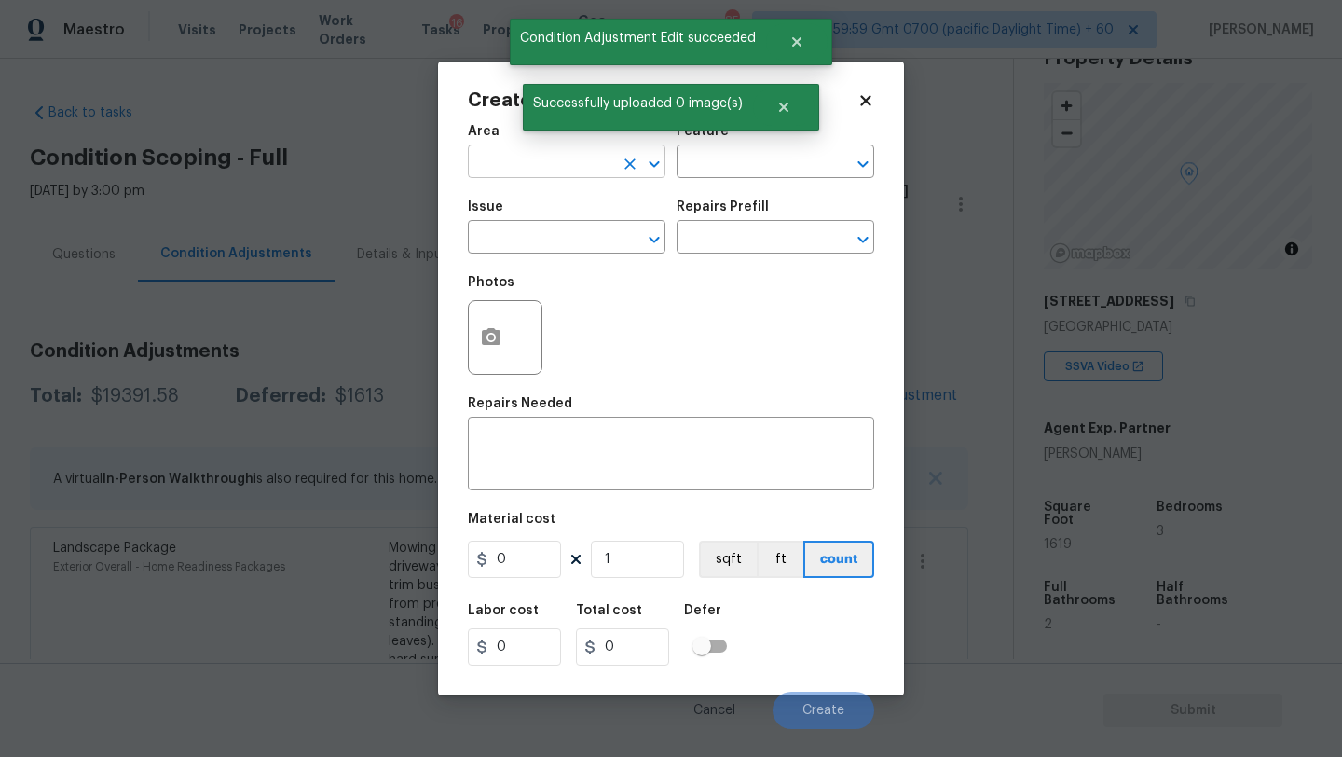
click at [533, 170] on input "text" at bounding box center [540, 163] width 145 height 29
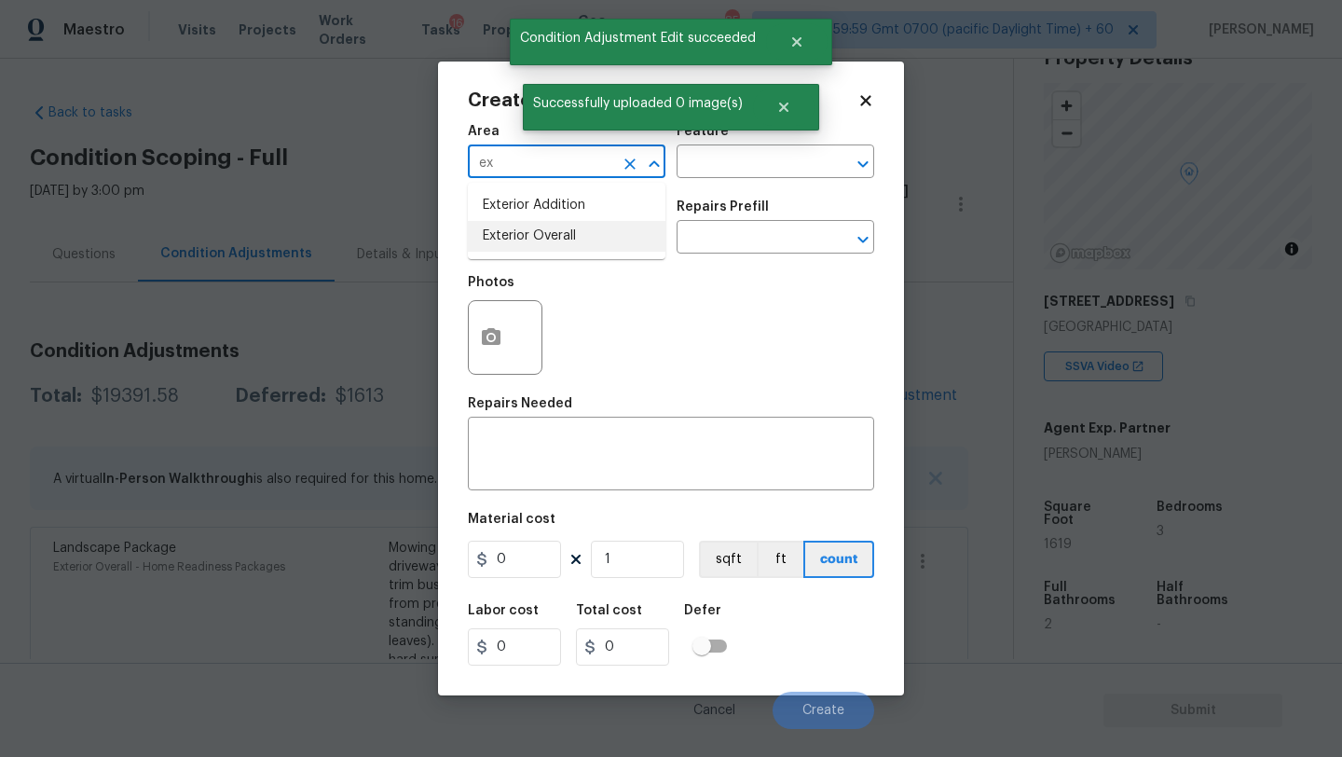
click at [543, 236] on li "Exterior Overall" at bounding box center [567, 236] width 198 height 31
type input "Exterior Overall"
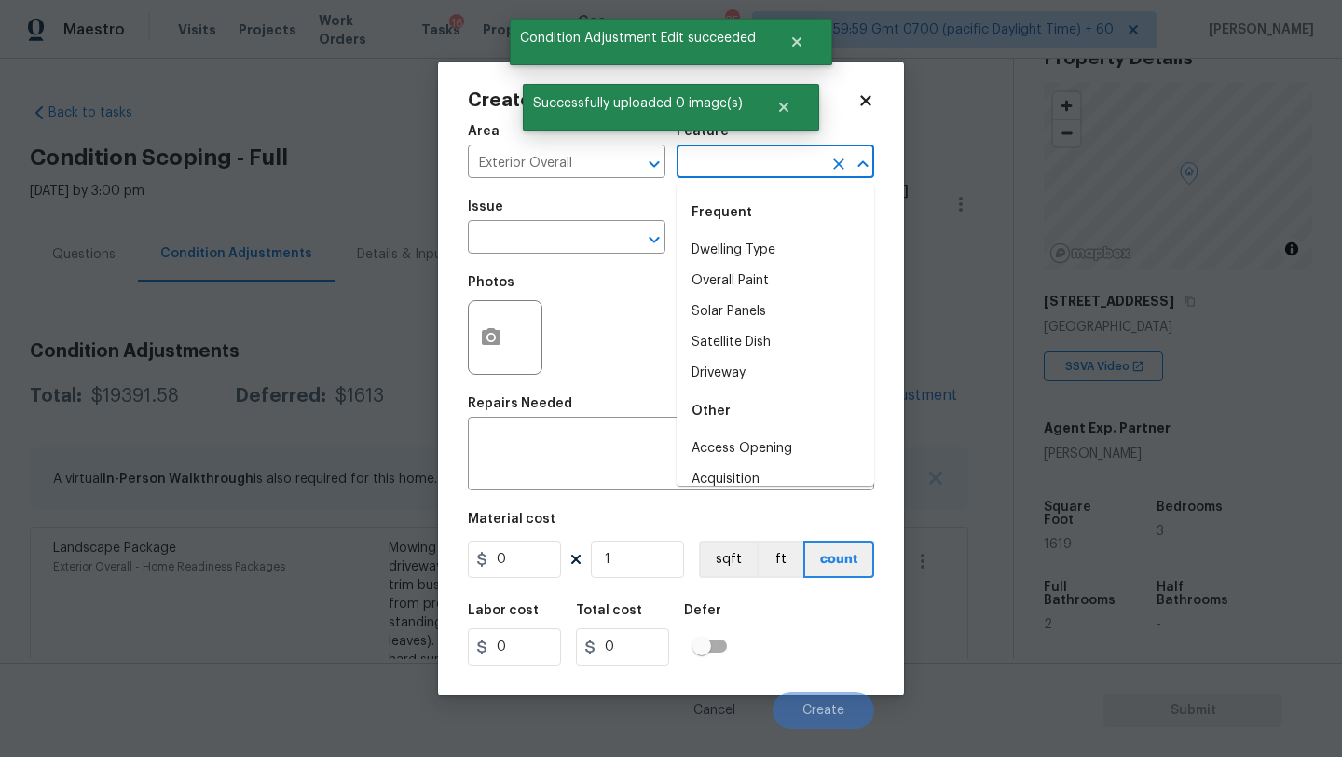
click at [762, 162] on input "text" at bounding box center [748, 163] width 145 height 29
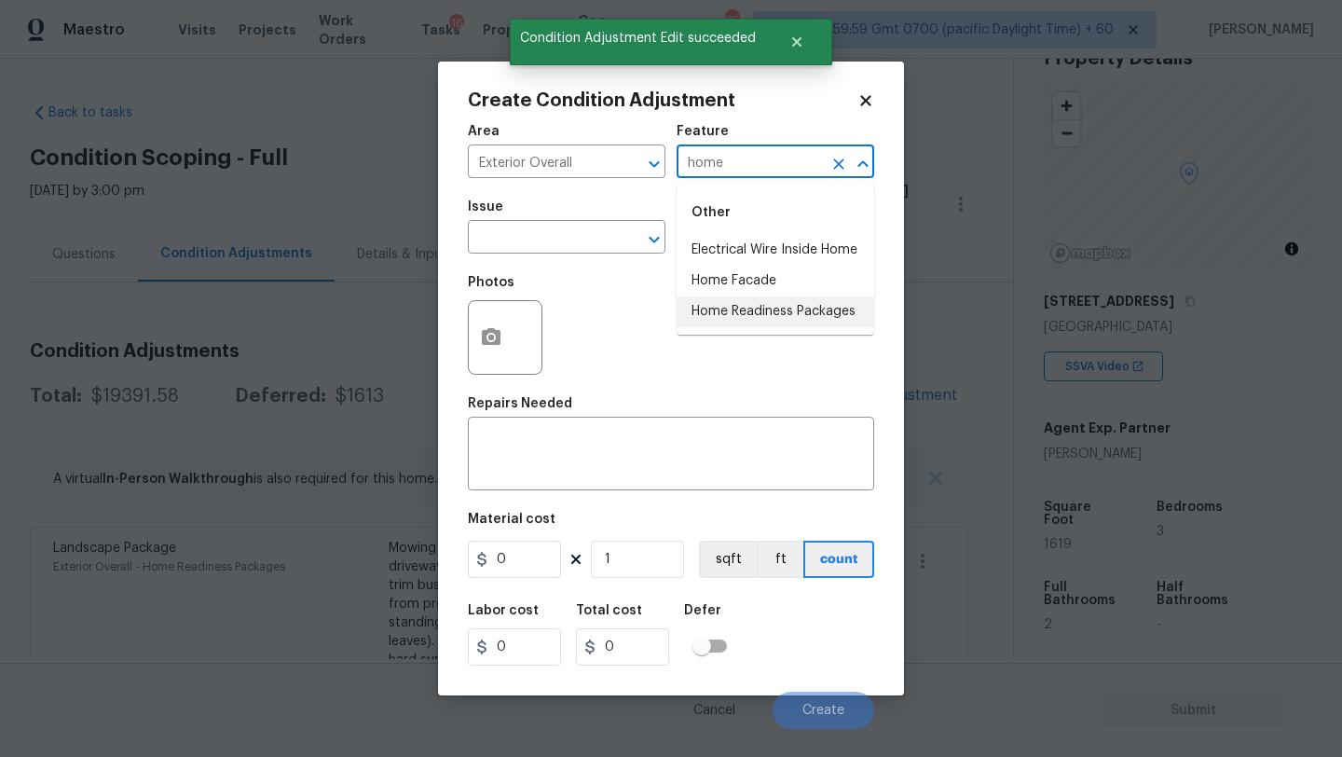
click at [772, 306] on li "Home Readiness Packages" at bounding box center [775, 311] width 198 height 31
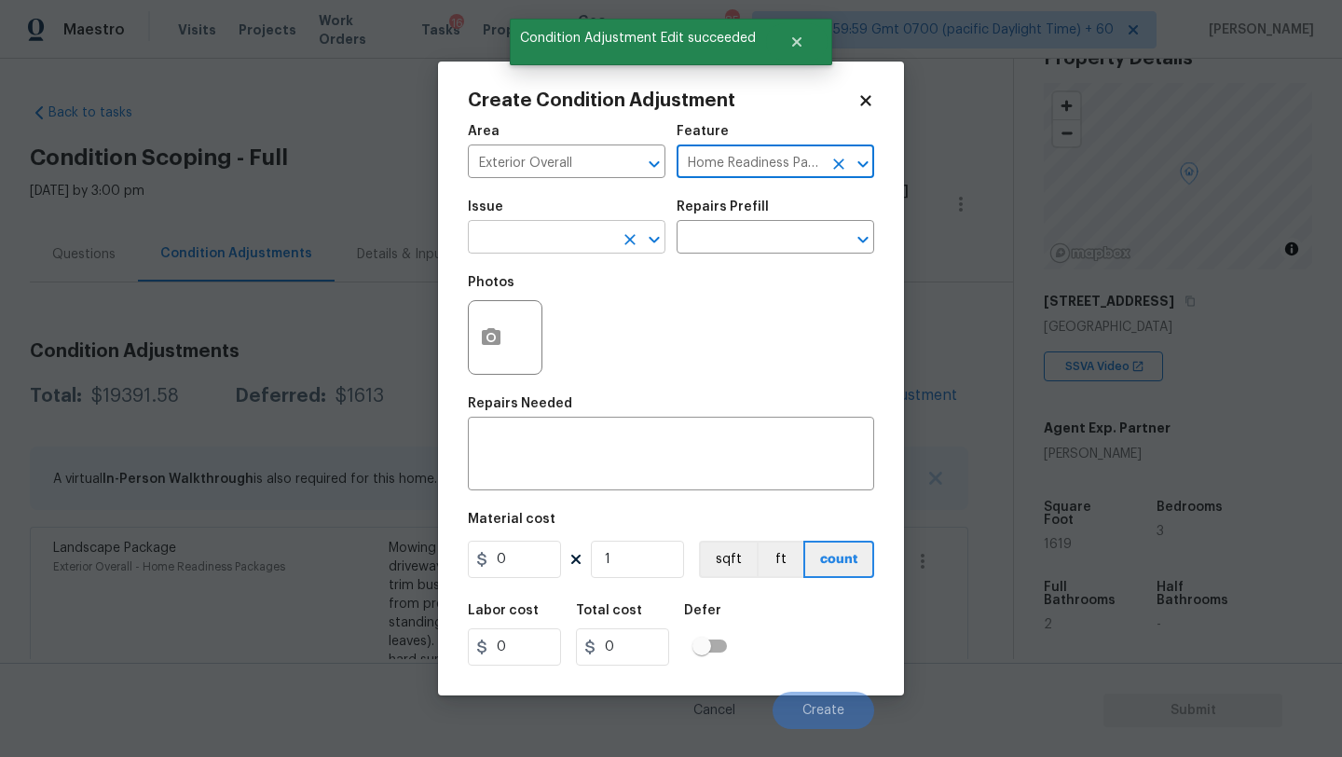
type input "Home Readiness Packages"
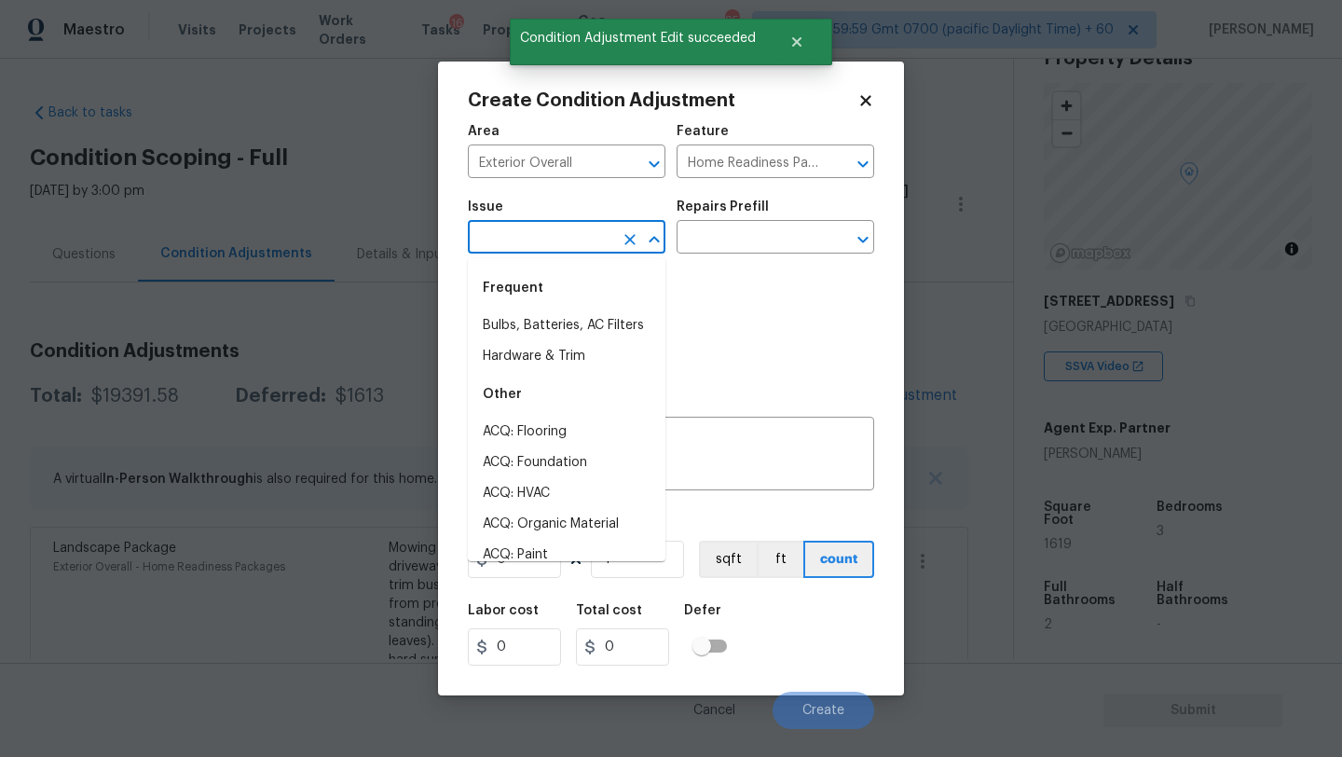
click at [543, 225] on input "text" at bounding box center [540, 239] width 145 height 29
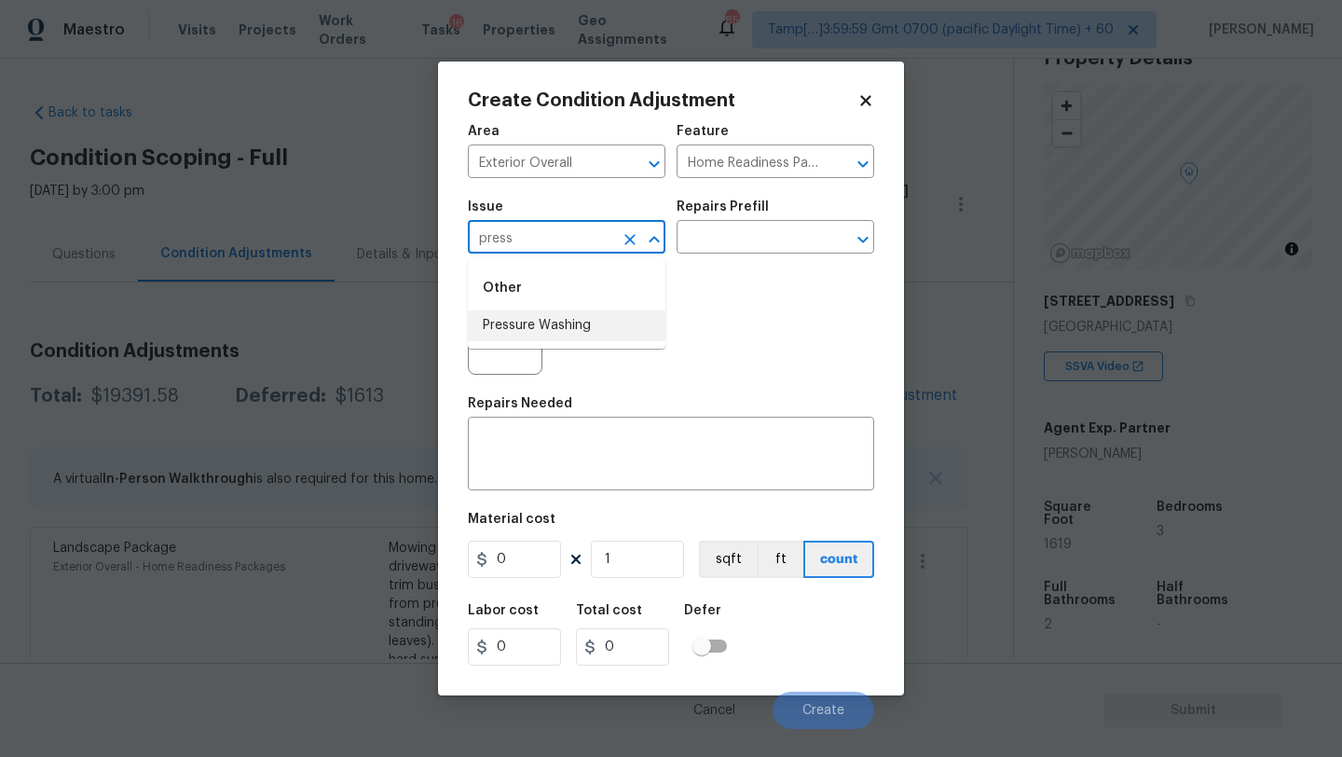
click at [541, 320] on li "Pressure Washing" at bounding box center [567, 325] width 198 height 31
type input "Pressure Washing"
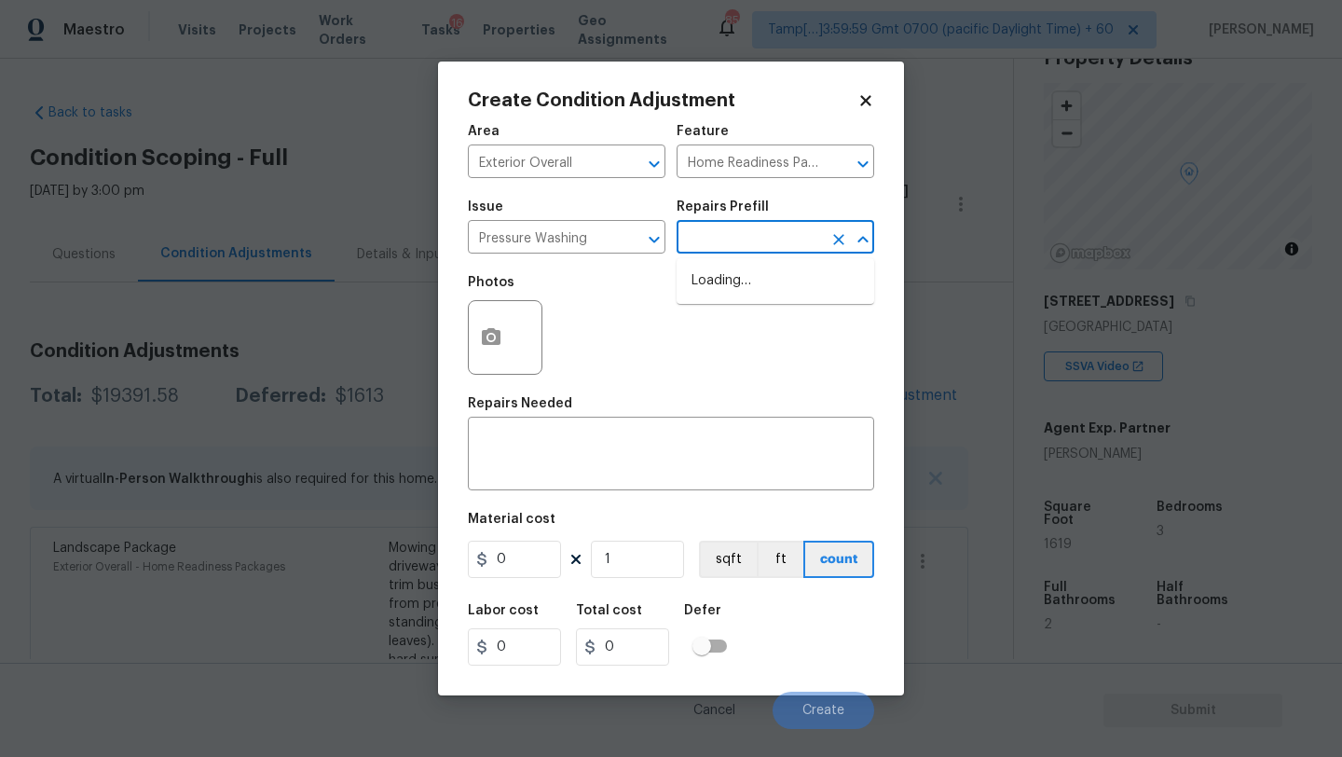
click at [766, 248] on input "text" at bounding box center [748, 239] width 145 height 29
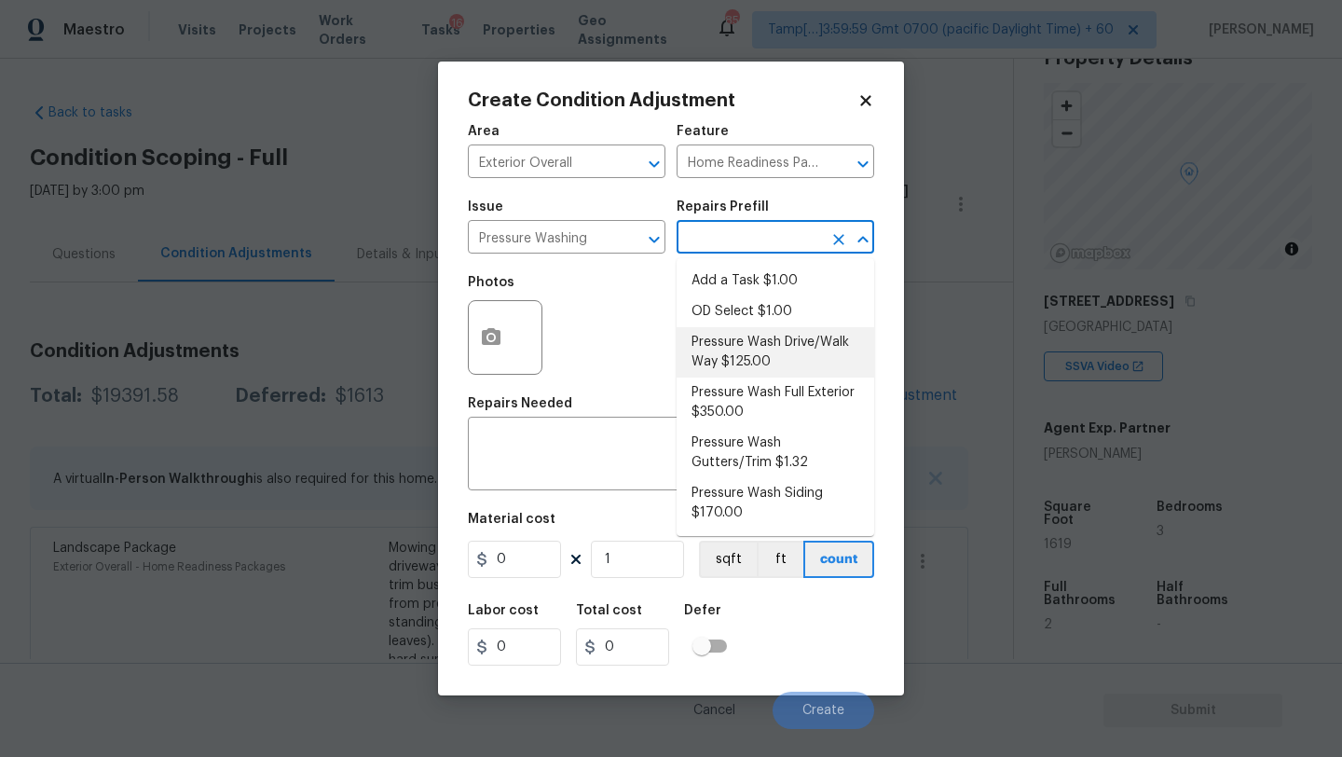
click at [757, 355] on li "Pressure Wash Drive/Walk Way $125.00" at bounding box center [775, 352] width 198 height 50
type input "Siding"
type textarea "Pressure wash the driveways/walkways as directed by the PM. Ensure that all deb…"
type input "125"
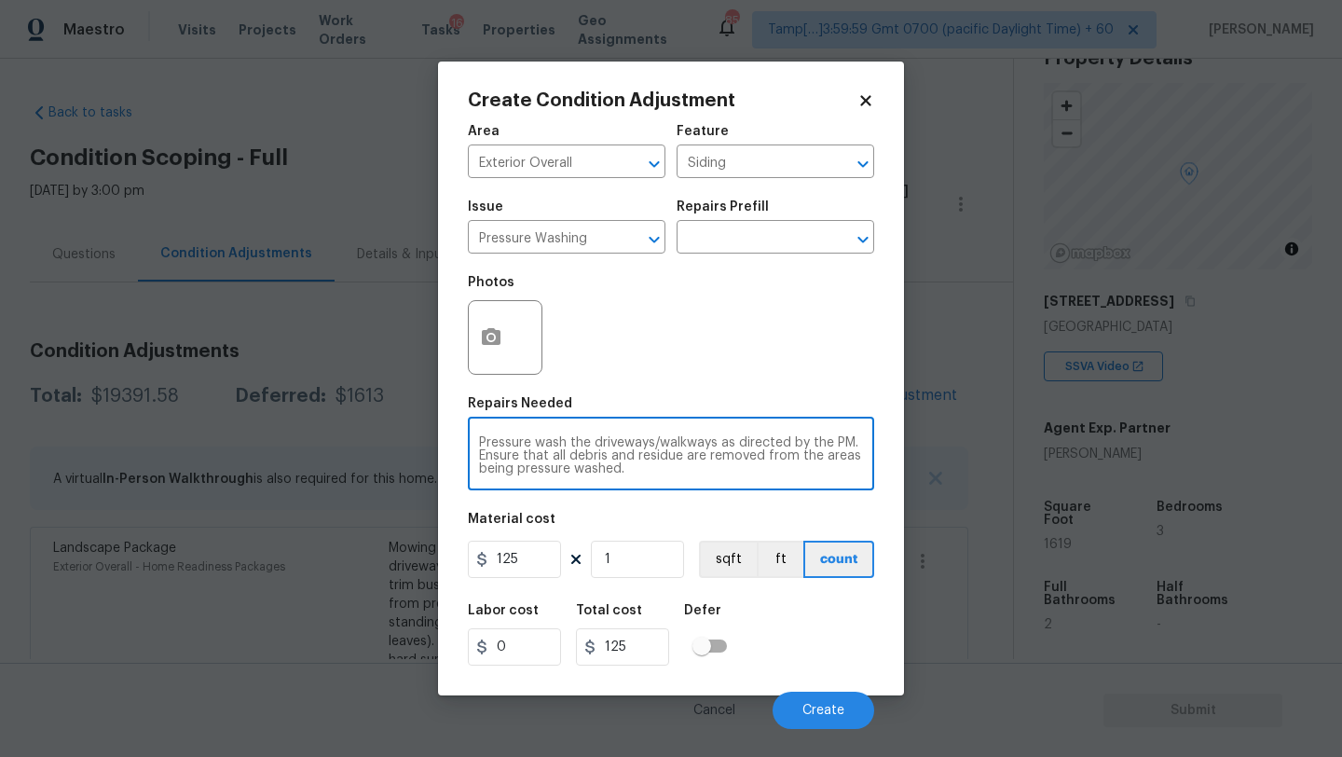
drag, startPoint x: 727, startPoint y: 445, endPoint x: 744, endPoint y: 504, distance: 61.3
click at [744, 504] on div "Area Exterior Overall ​ Feature Siding ​ Issue Pressure Washing ​ Repairs Prefi…" at bounding box center [671, 421] width 406 height 615
type textarea "Pressure wash the driveways/walkways and sidings"
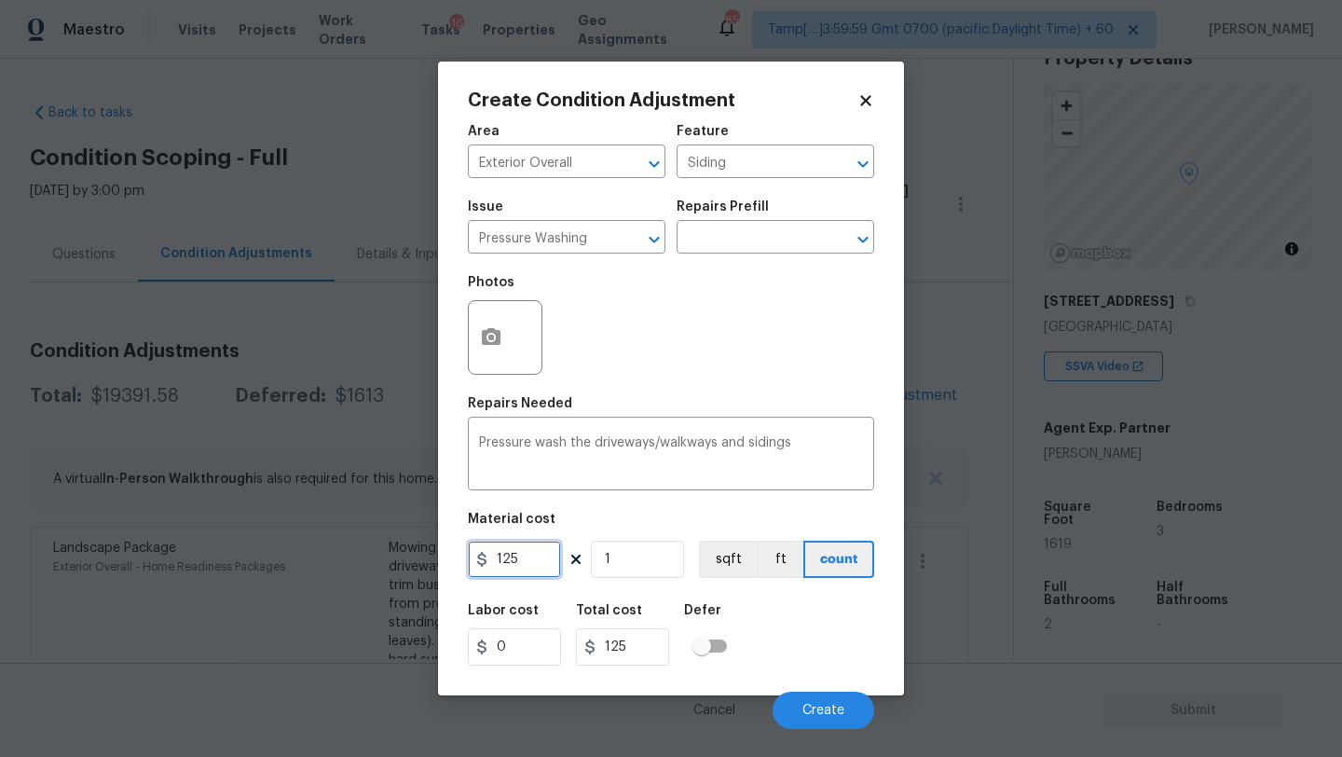
click at [519, 560] on input "125" at bounding box center [514, 558] width 93 height 37
type input "400"
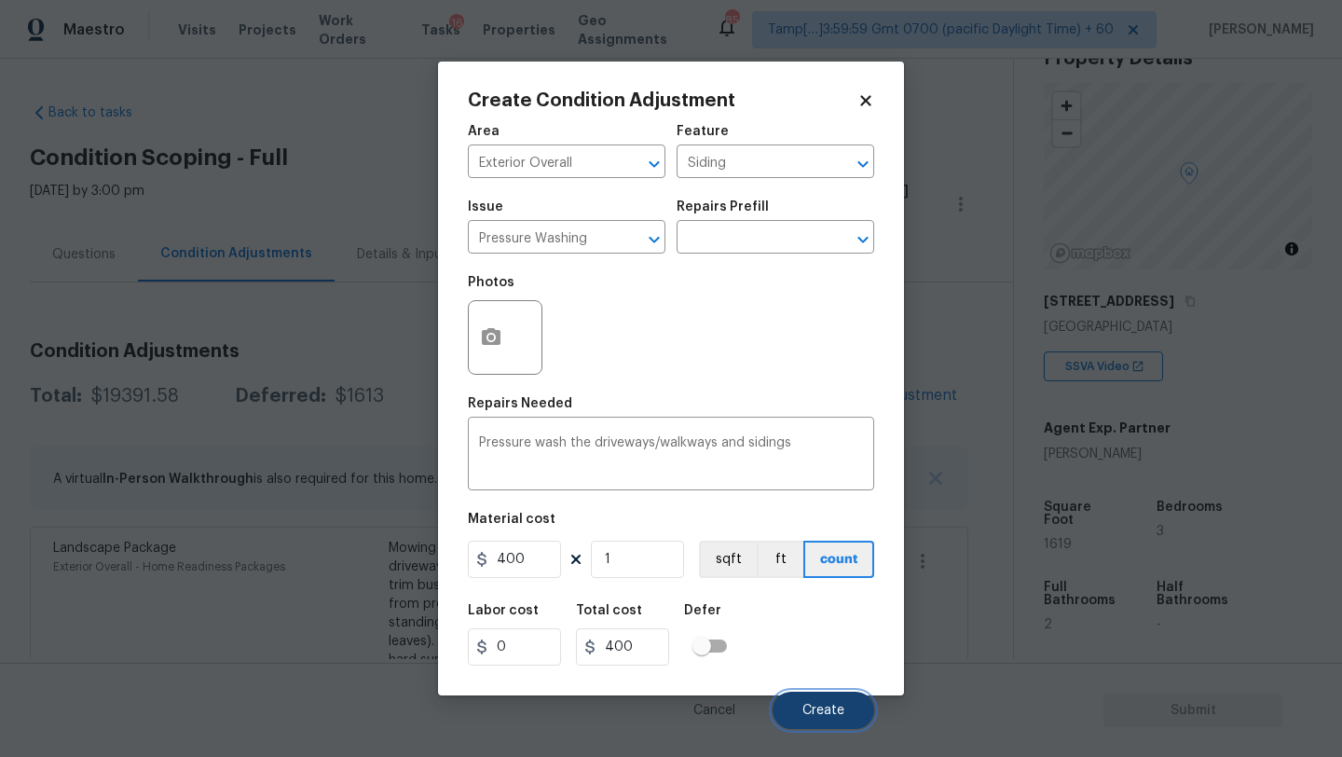
click at [811, 703] on button "Create" at bounding box center [823, 709] width 102 height 37
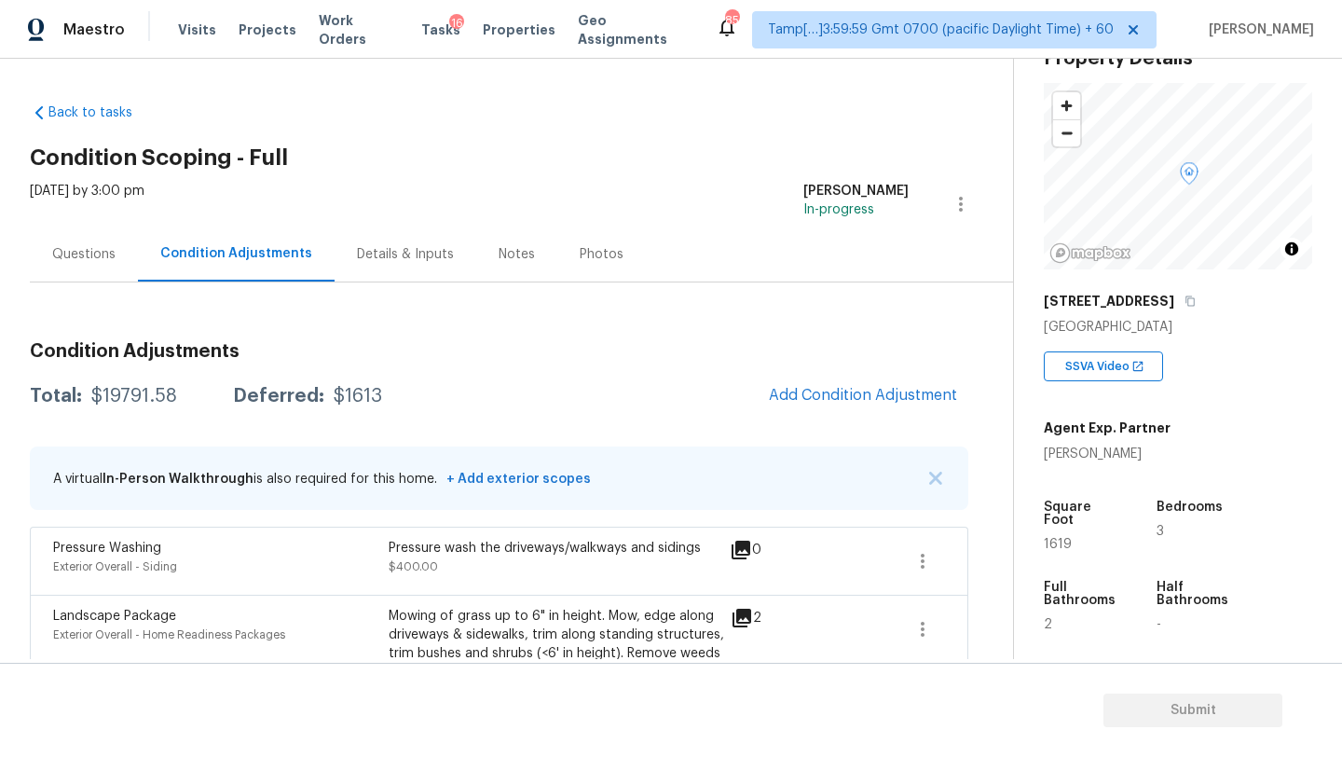
click at [101, 245] on div "Questions" at bounding box center [83, 254] width 63 height 19
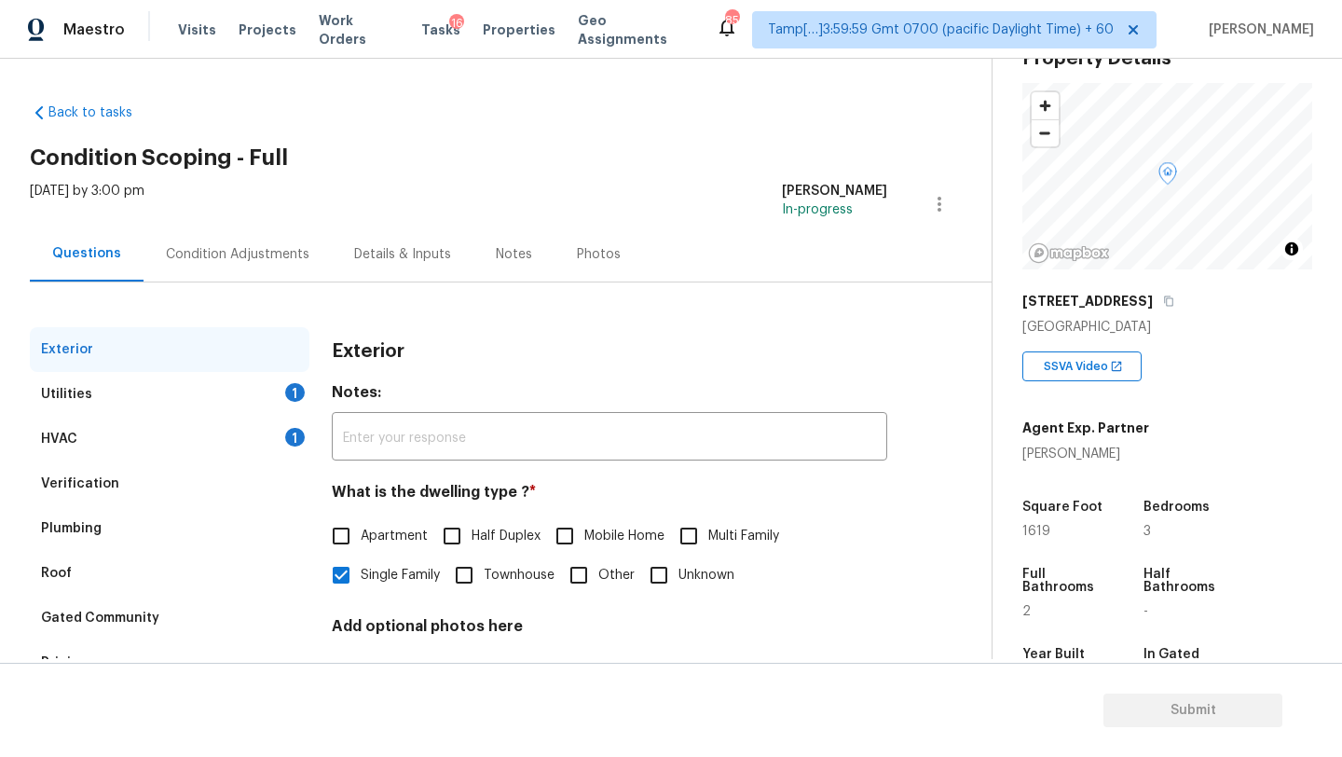
click at [91, 397] on div "Utilities 1" at bounding box center [170, 394] width 280 height 45
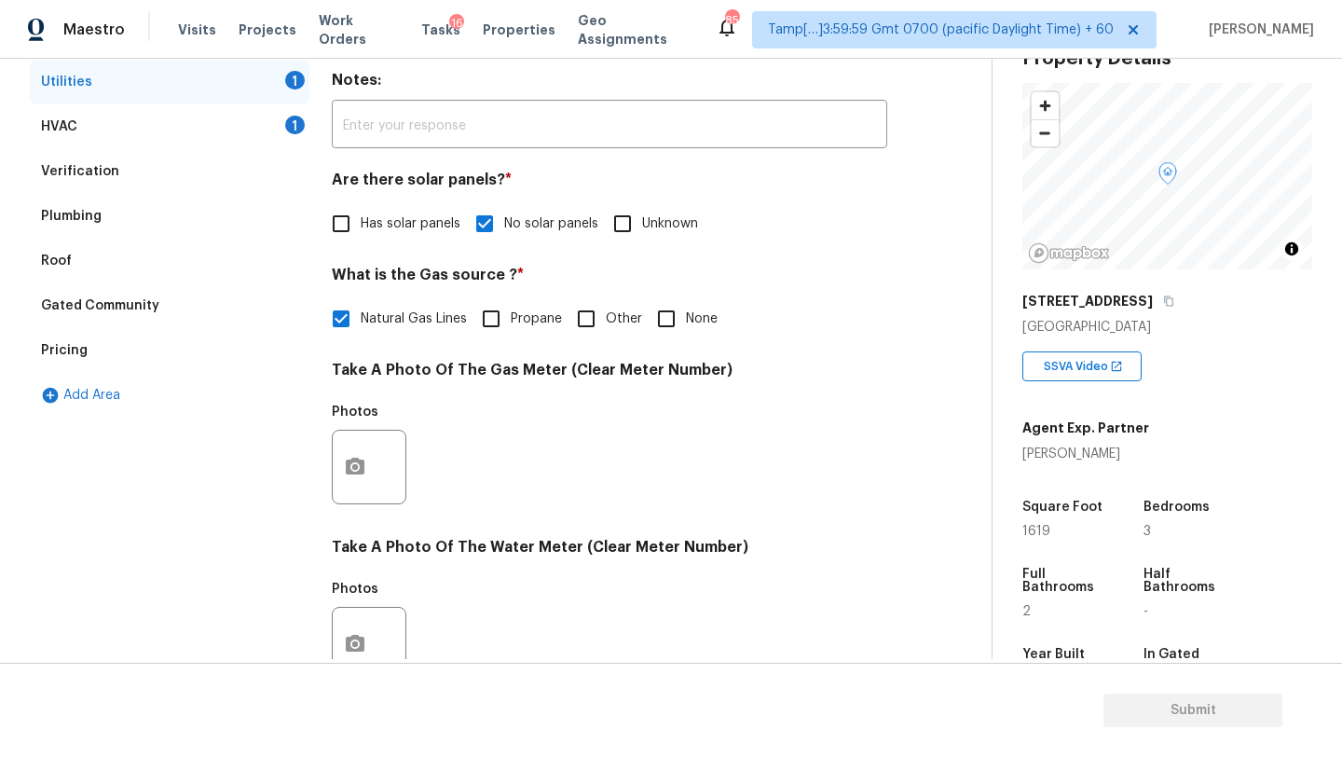
scroll to position [345, 0]
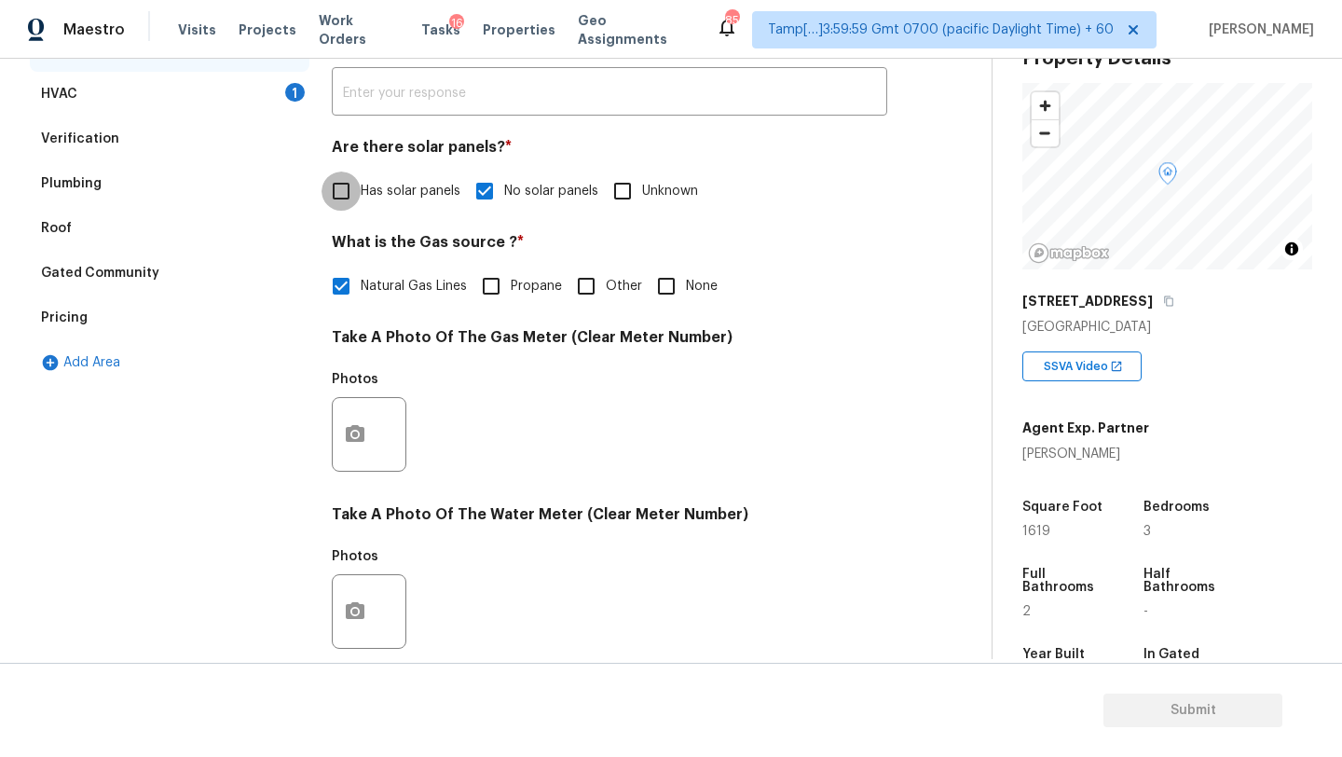
click at [348, 196] on input "Has solar panels" at bounding box center [340, 190] width 39 height 39
checkbox input "true"
checkbox input "false"
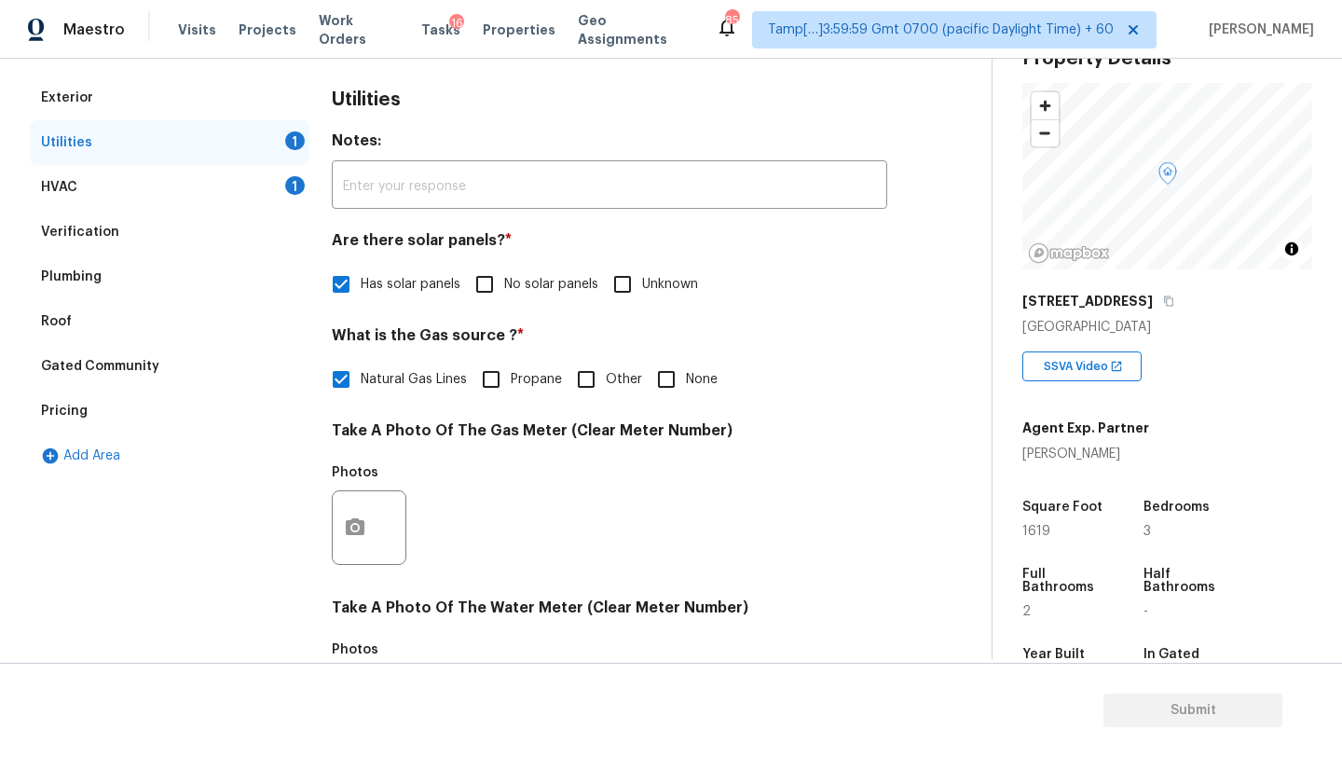
scroll to position [179, 0]
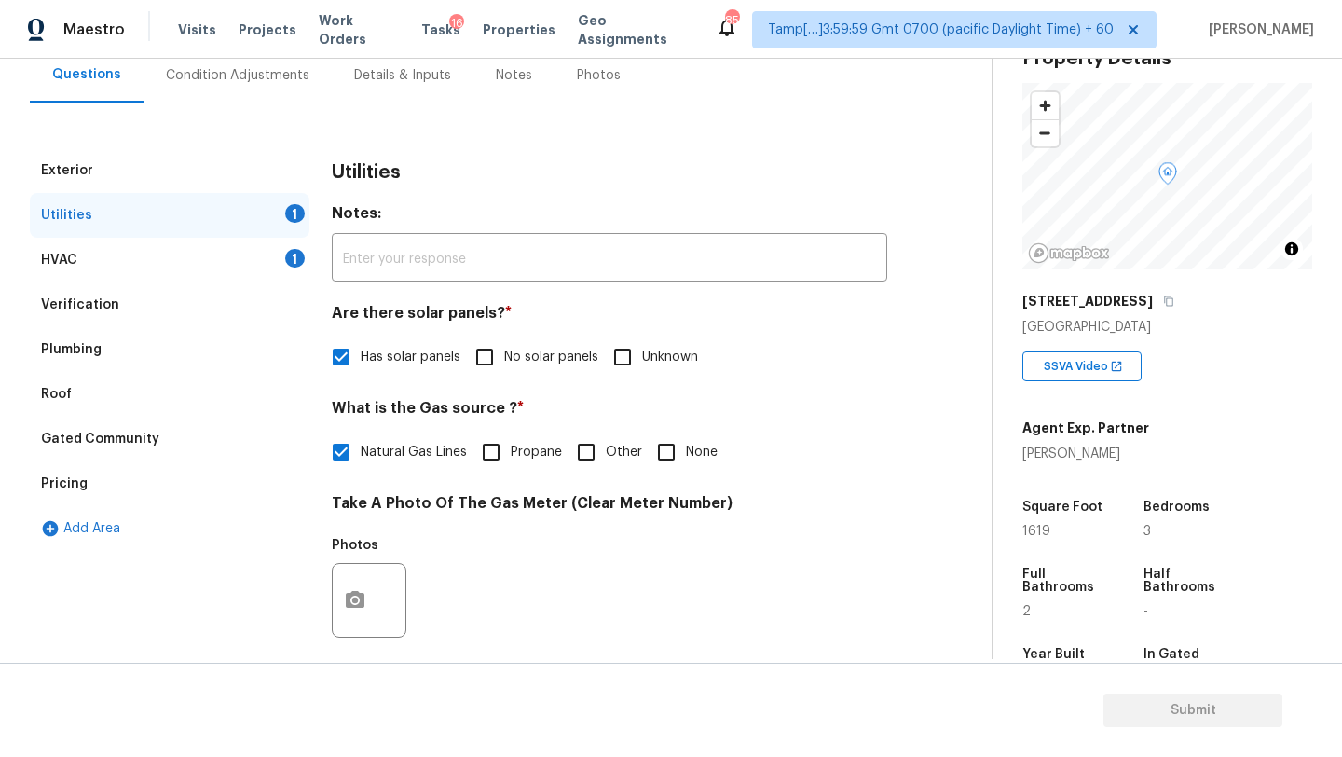
click at [171, 81] on div "Condition Adjustments" at bounding box center [237, 75] width 143 height 19
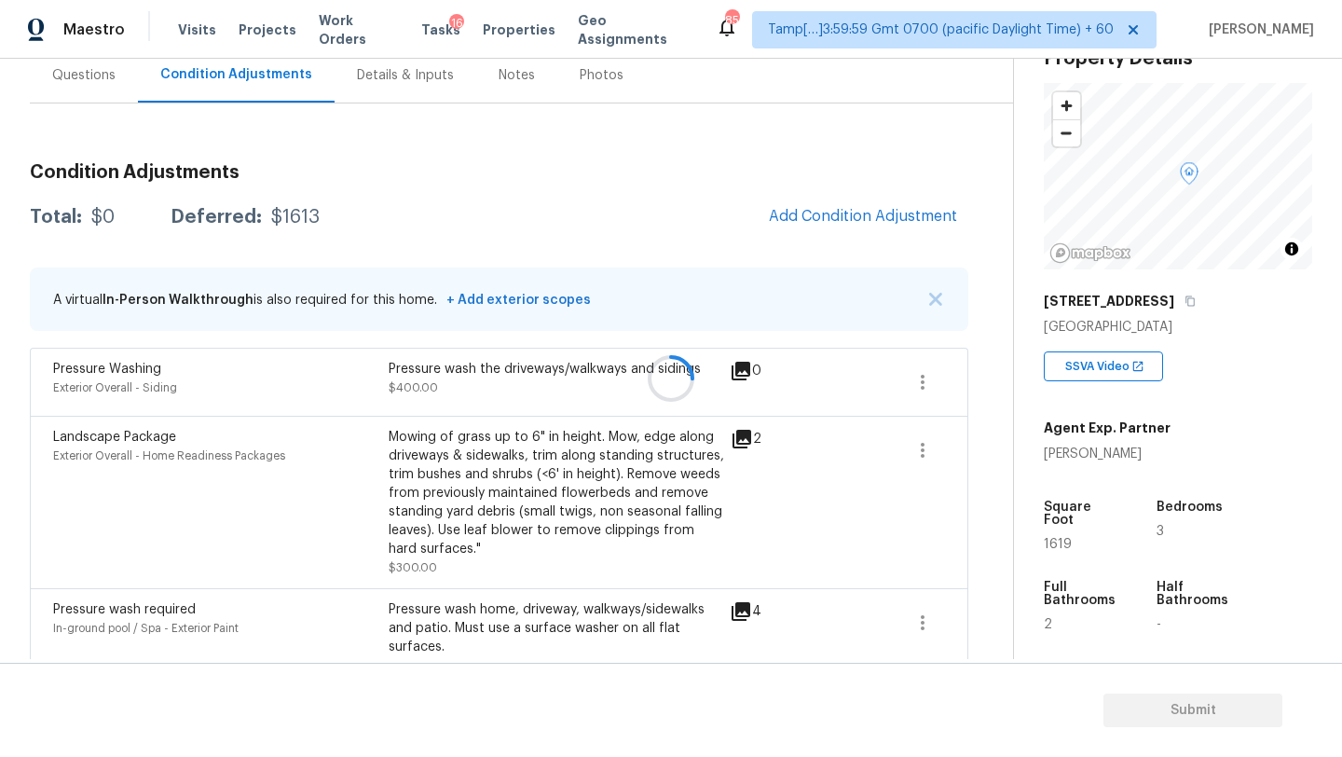
scroll to position [180, 0]
click at [841, 198] on button "Add Condition Adjustment" at bounding box center [862, 215] width 211 height 39
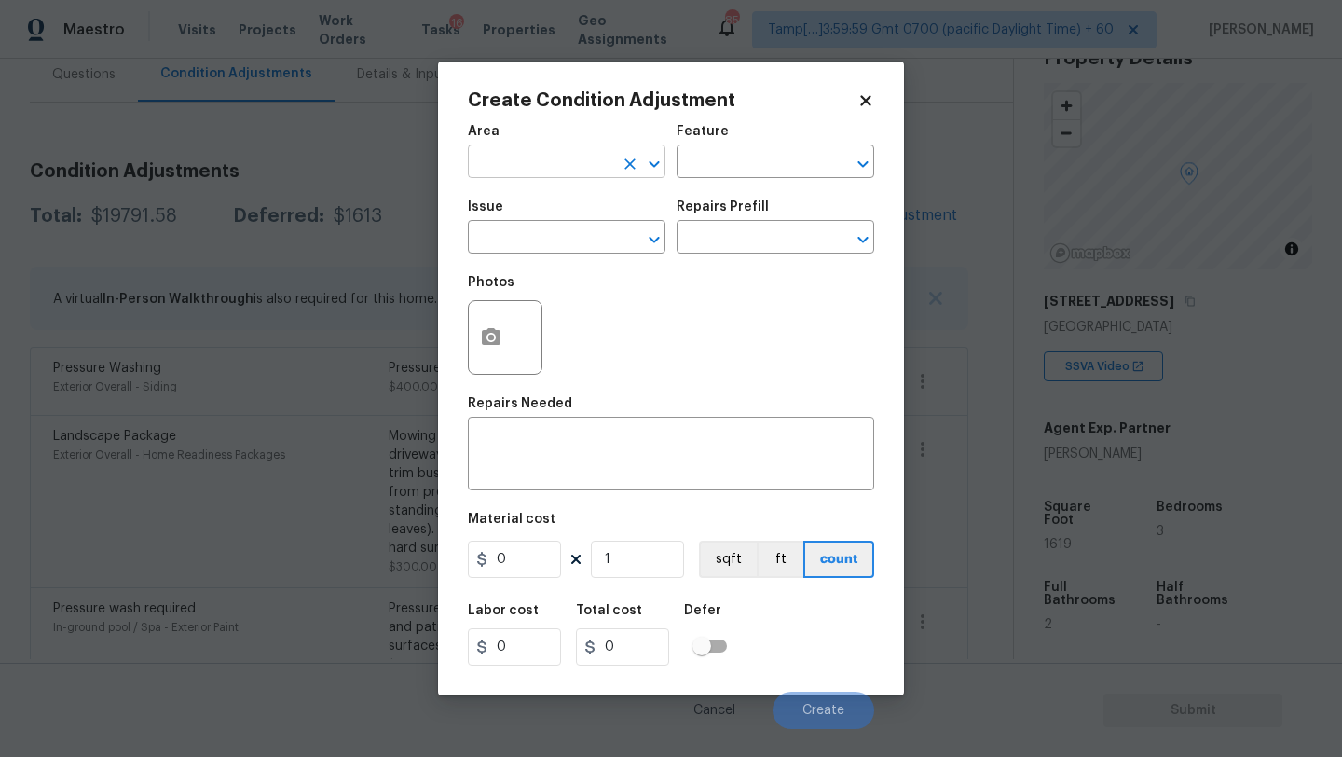
click at [530, 175] on input "text" at bounding box center [540, 163] width 145 height 29
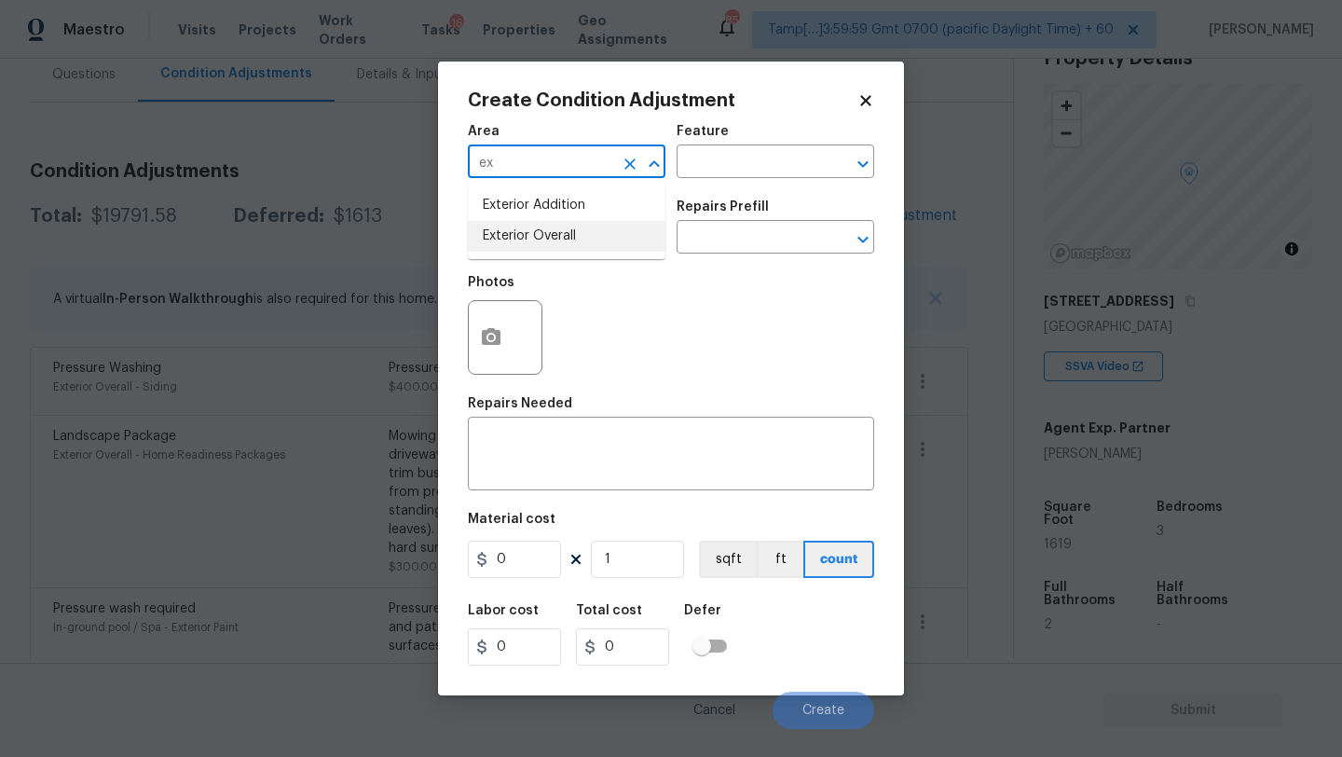
click at [552, 231] on li "Exterior Overall" at bounding box center [567, 236] width 198 height 31
type input "Exterior Overall"
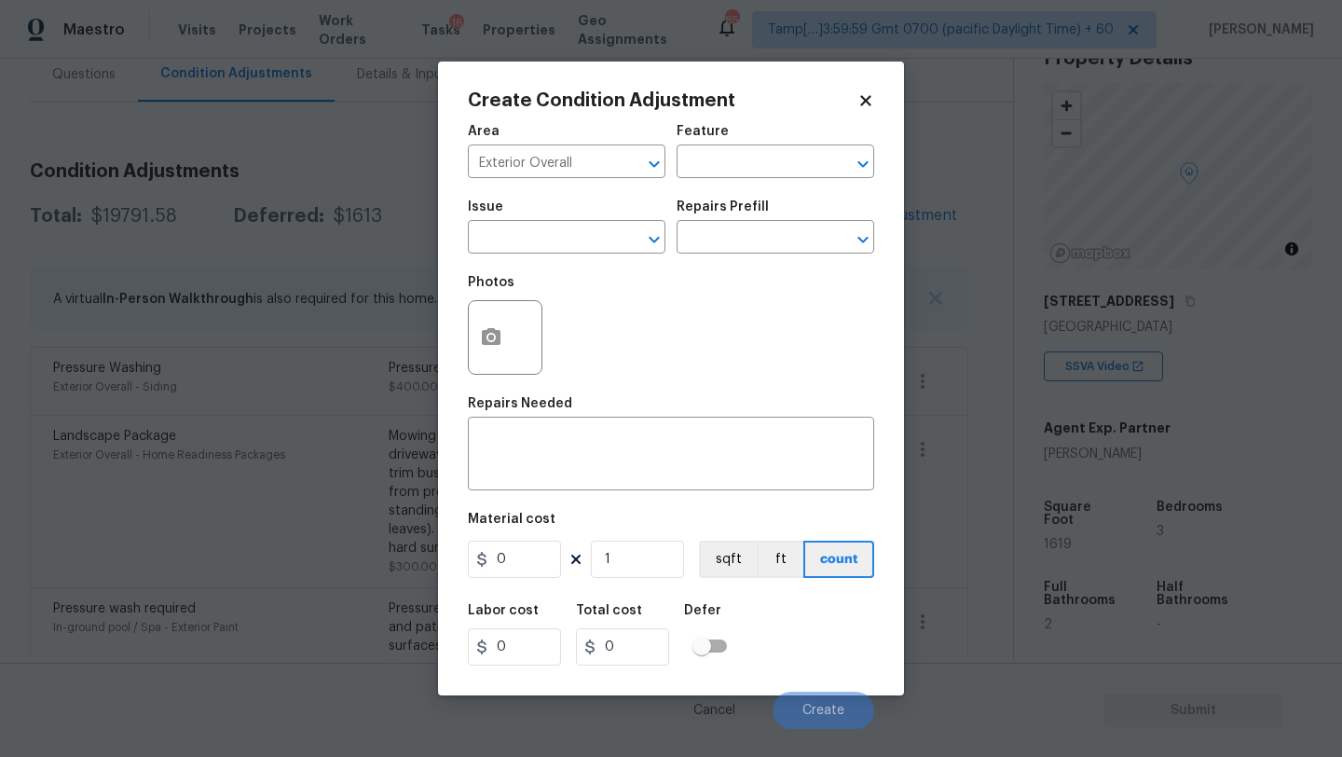
click at [709, 187] on div "Area Exterior Overall ​ Feature ​" at bounding box center [671, 151] width 406 height 75
click at [717, 151] on input "text" at bounding box center [748, 163] width 145 height 29
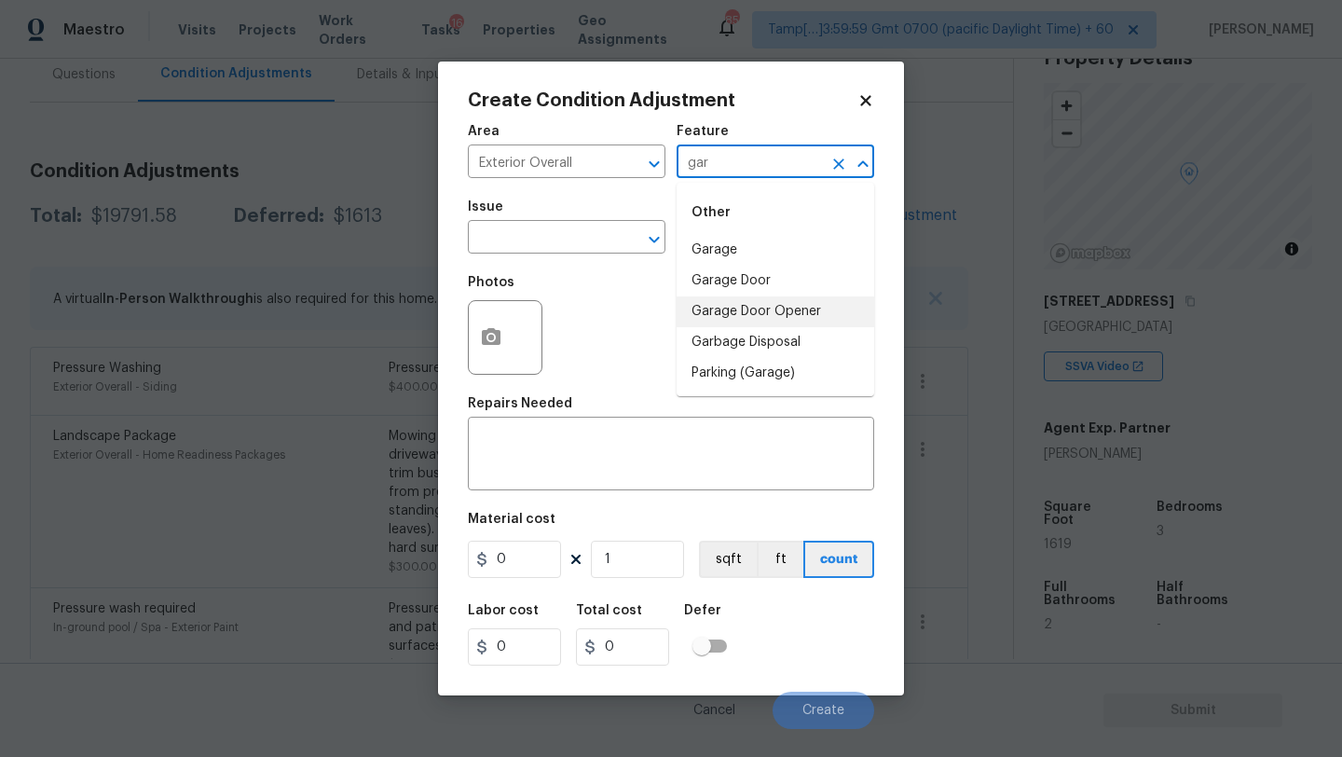
click at [722, 289] on li "Garage Door" at bounding box center [775, 281] width 198 height 31
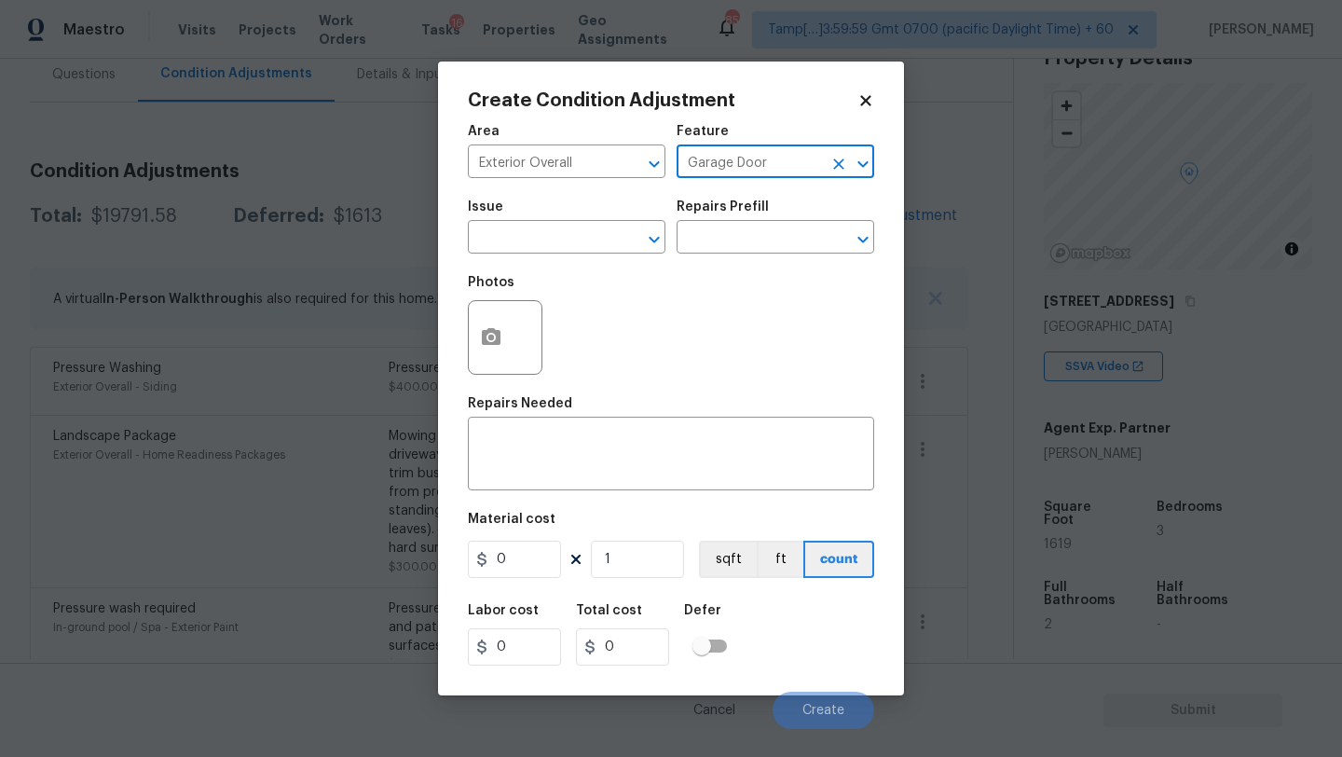
type input "Garage Door"
click at [557, 259] on span "Issue ​" at bounding box center [567, 226] width 198 height 75
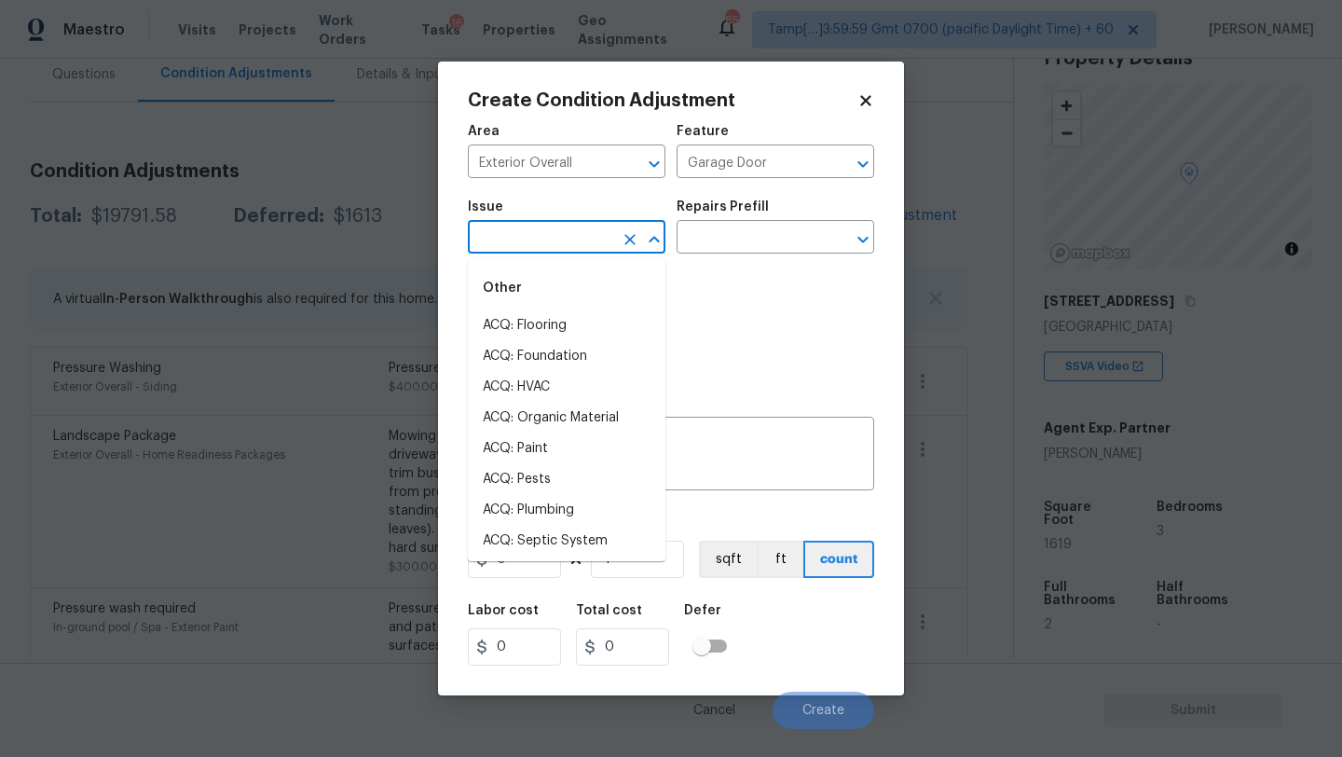
click at [557, 225] on input "text" at bounding box center [540, 239] width 145 height 29
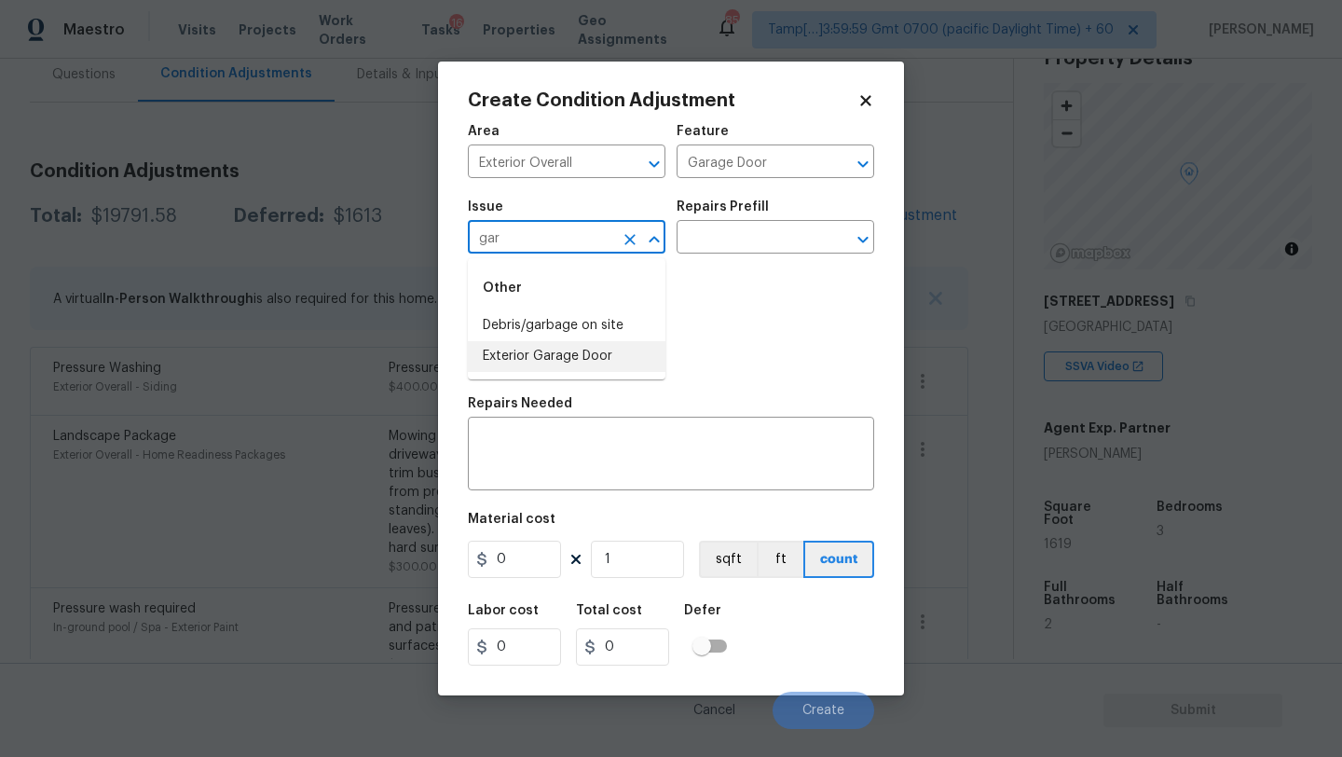
click at [573, 355] on li "Exterior Garage Door" at bounding box center [567, 356] width 198 height 31
type input "Exterior Garage Door"
click at [799, 239] on input "text" at bounding box center [748, 239] width 145 height 29
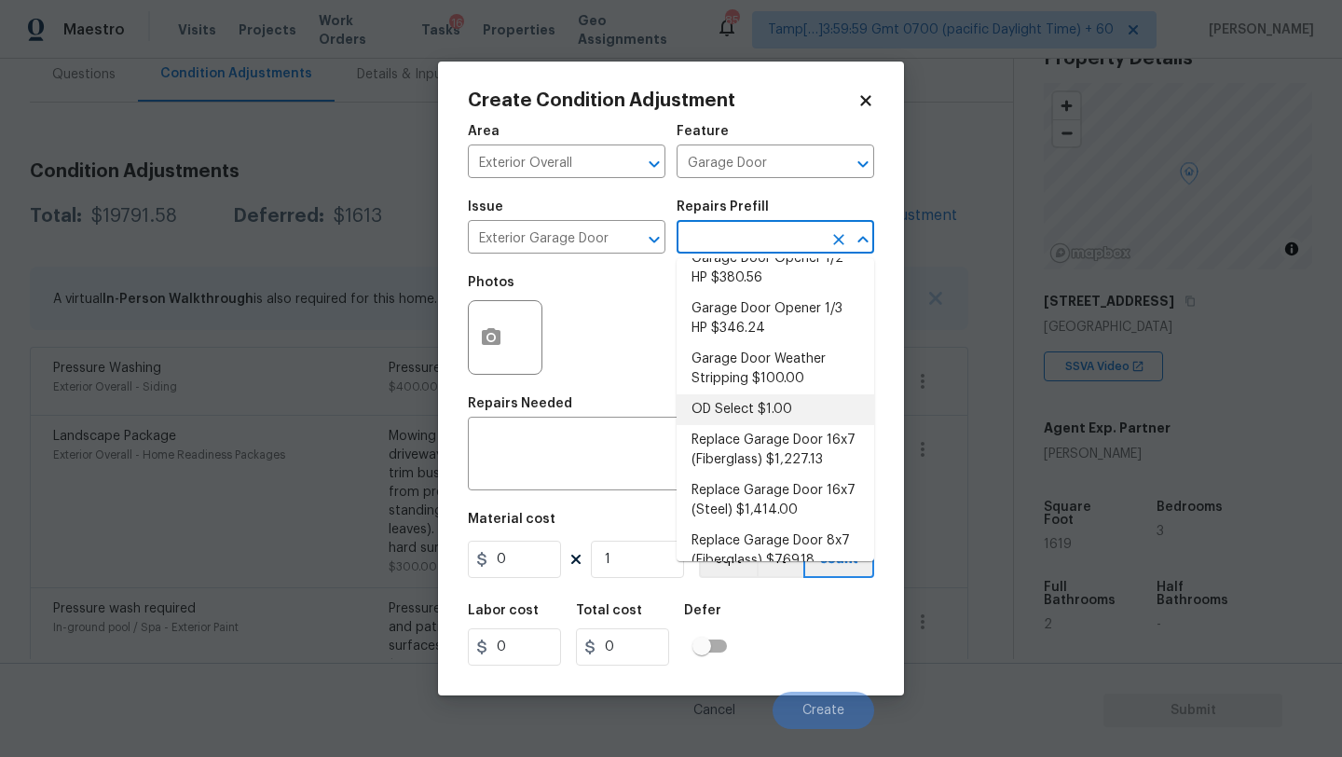
scroll to position [65, 0]
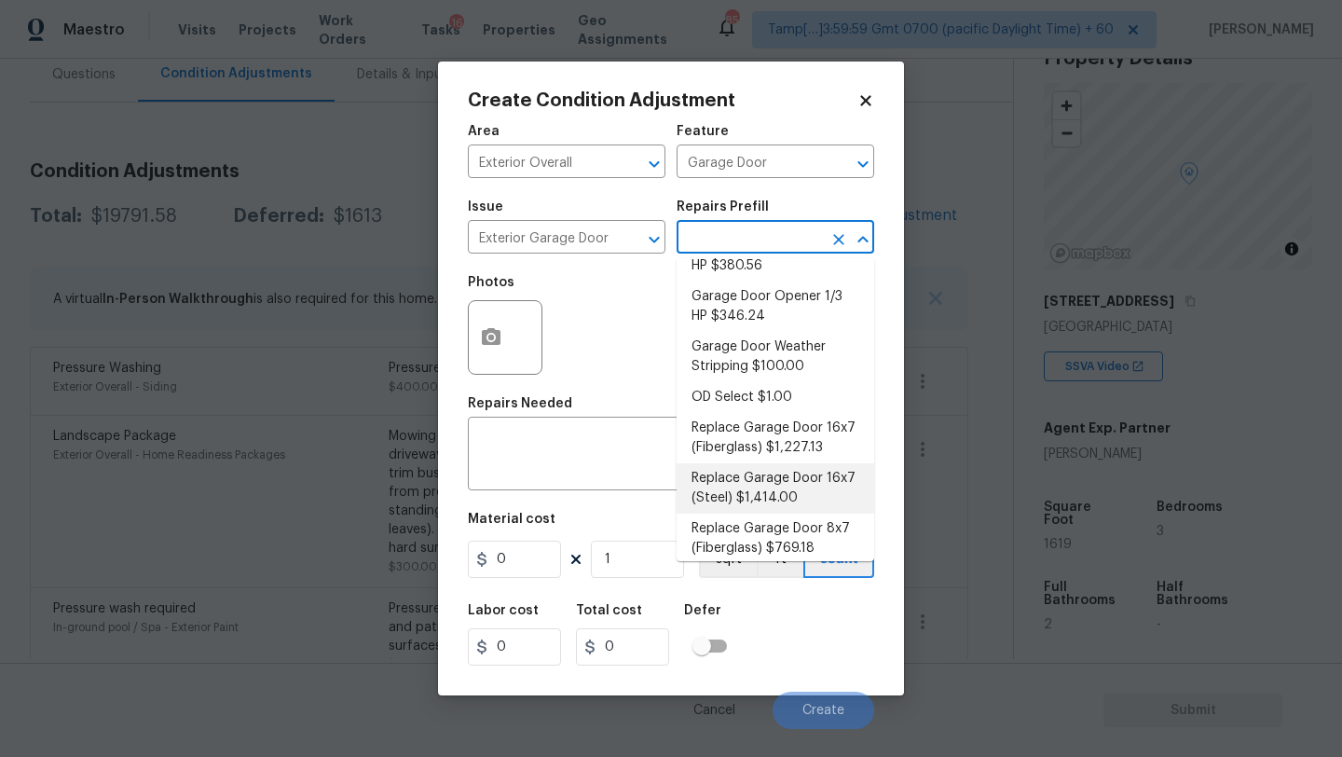
click at [755, 484] on li "Replace Garage Door 16x7 (Steel) $1,414.00" at bounding box center [775, 488] width 198 height 50
type input "Interior Door"
type textarea "Remove the existing garage door and ALL of the existing hardware. Install new h…"
type input "1414"
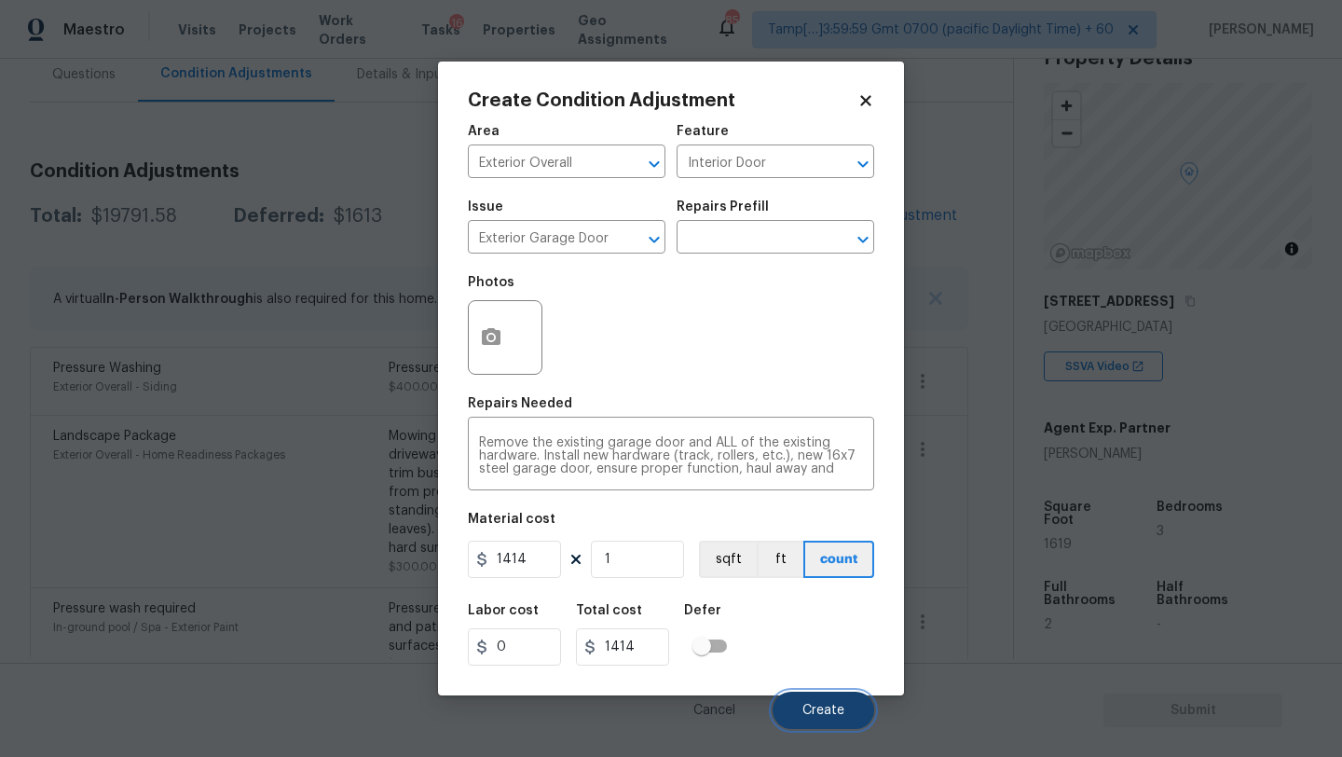
click at [818, 696] on button "Create" at bounding box center [823, 709] width 102 height 37
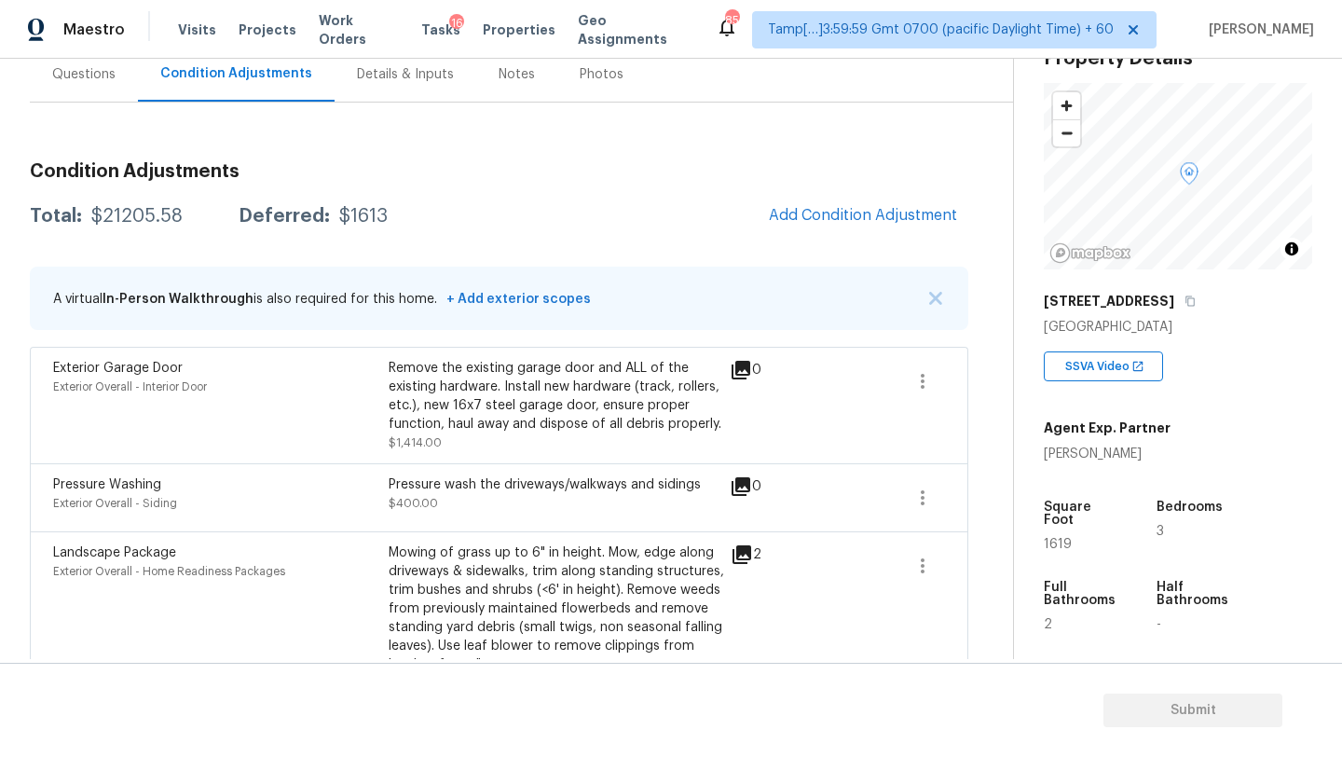
click at [797, 221] on span "Add Condition Adjustment" at bounding box center [863, 215] width 188 height 17
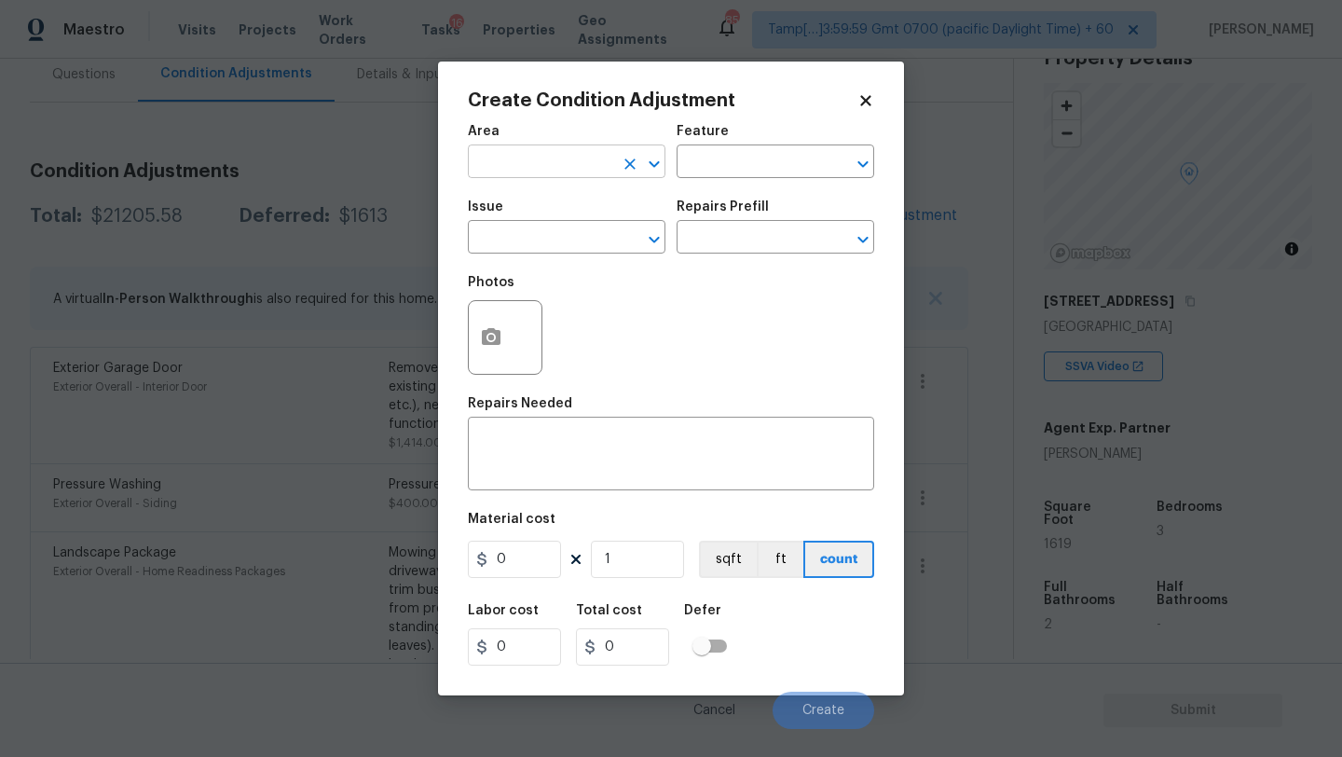
click at [586, 163] on input "text" at bounding box center [540, 163] width 145 height 29
click at [586, 163] on input "ex" at bounding box center [540, 163] width 145 height 29
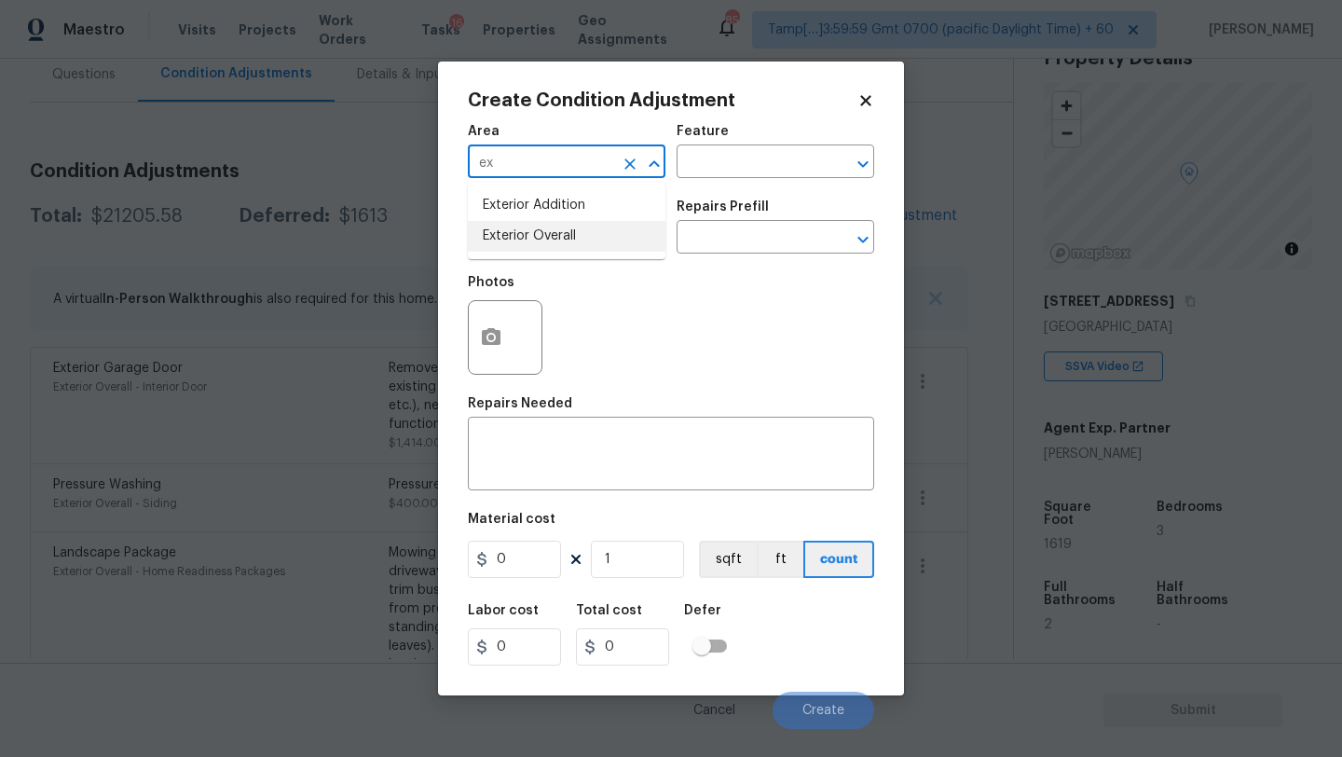
click at [587, 239] on li "Exterior Overall" at bounding box center [567, 236] width 198 height 31
type input "Exterior Overall"
click at [588, 457] on textarea at bounding box center [671, 455] width 384 height 39
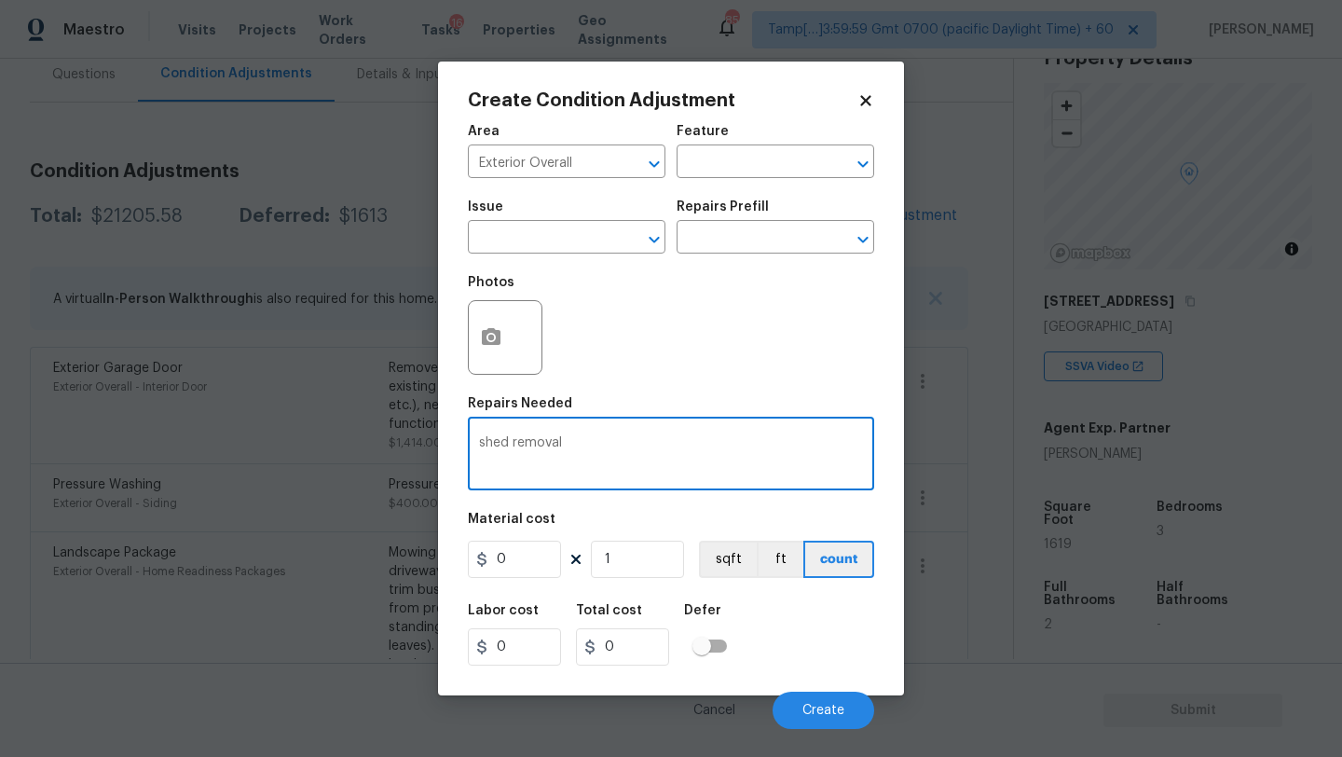
type textarea "shed removal"
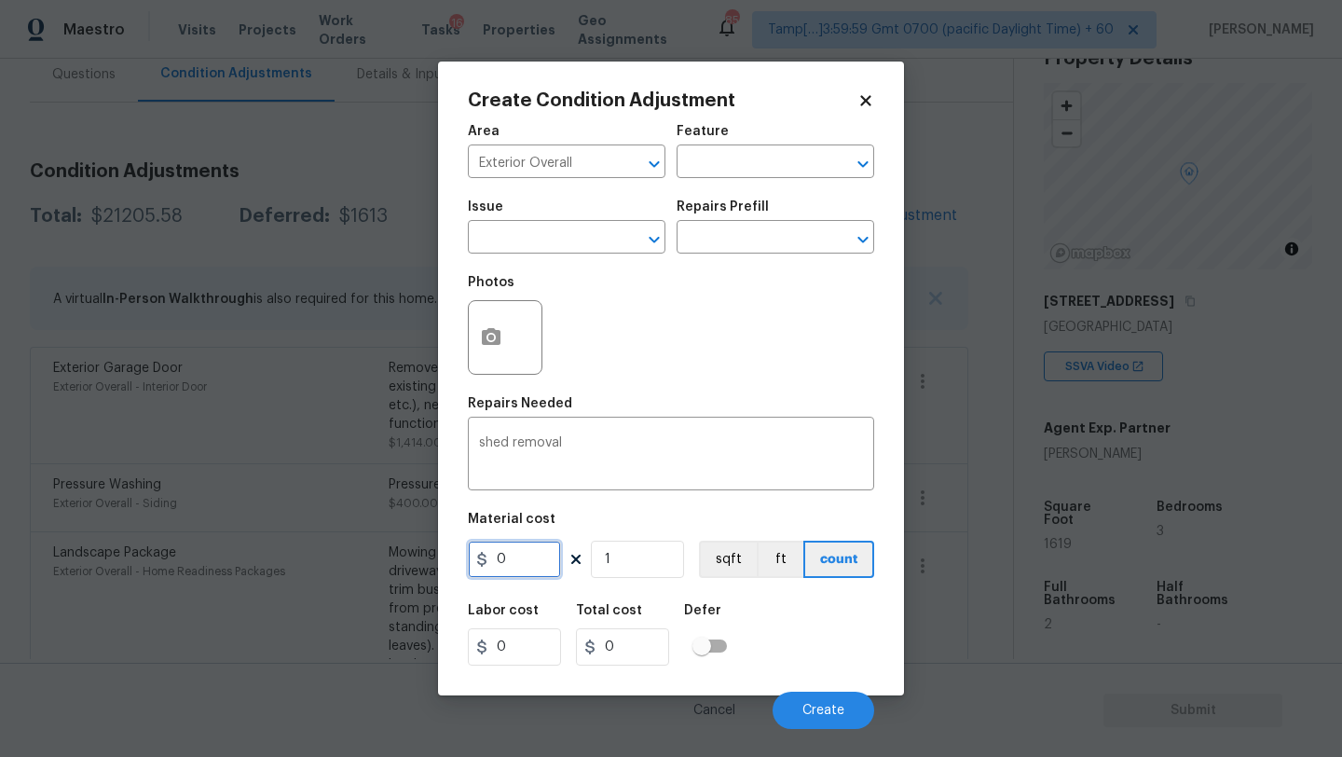
click at [508, 555] on input "0" at bounding box center [514, 558] width 93 height 37
type input "500"
click at [833, 707] on span "Create" at bounding box center [823, 710] width 42 height 14
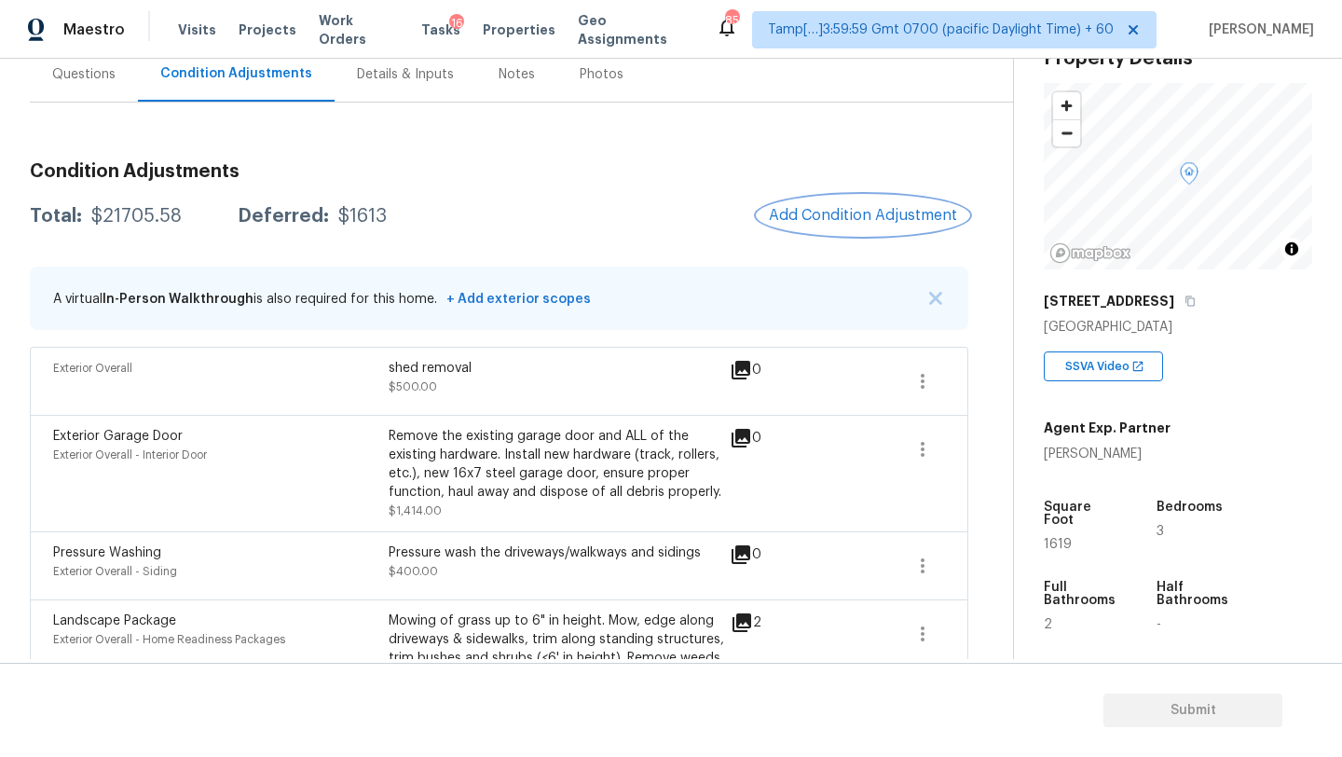
click at [849, 215] on span "Add Condition Adjustment" at bounding box center [863, 215] width 188 height 17
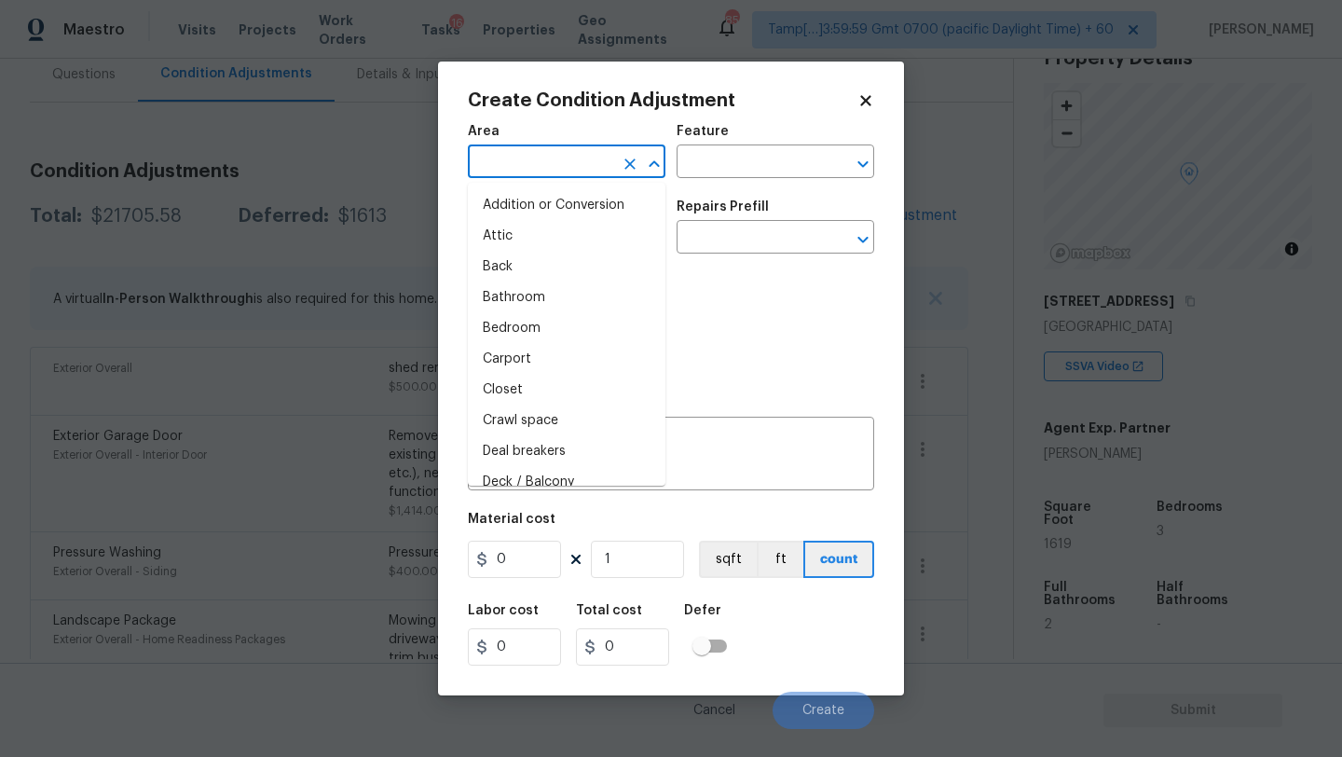
click at [497, 172] on input "text" at bounding box center [540, 163] width 145 height 29
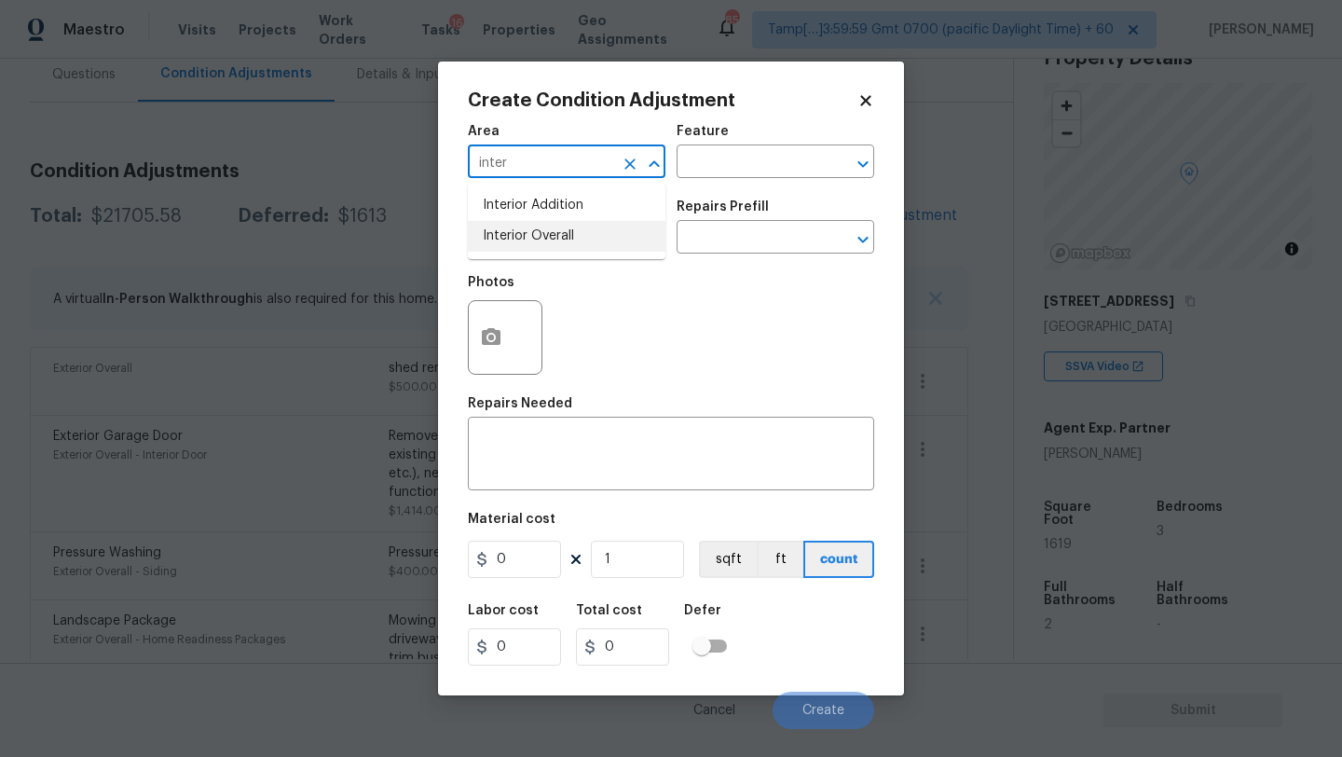
click at [533, 241] on li "Interior Overall" at bounding box center [567, 236] width 198 height 31
type input "Interior Overall"
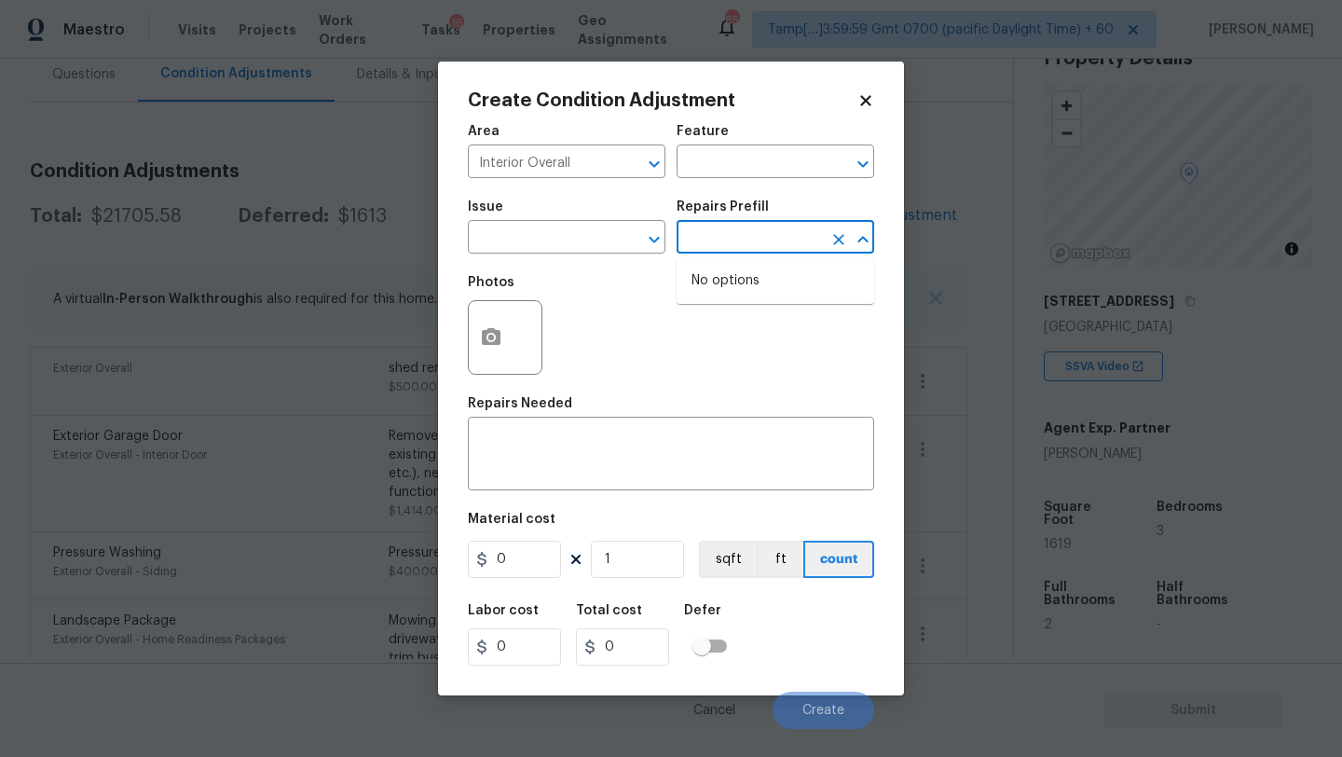
click at [751, 239] on input "text" at bounding box center [748, 239] width 145 height 29
type input "inte"
click at [741, 146] on div "Feature" at bounding box center [775, 137] width 198 height 24
click at [741, 161] on input "text" at bounding box center [748, 163] width 145 height 29
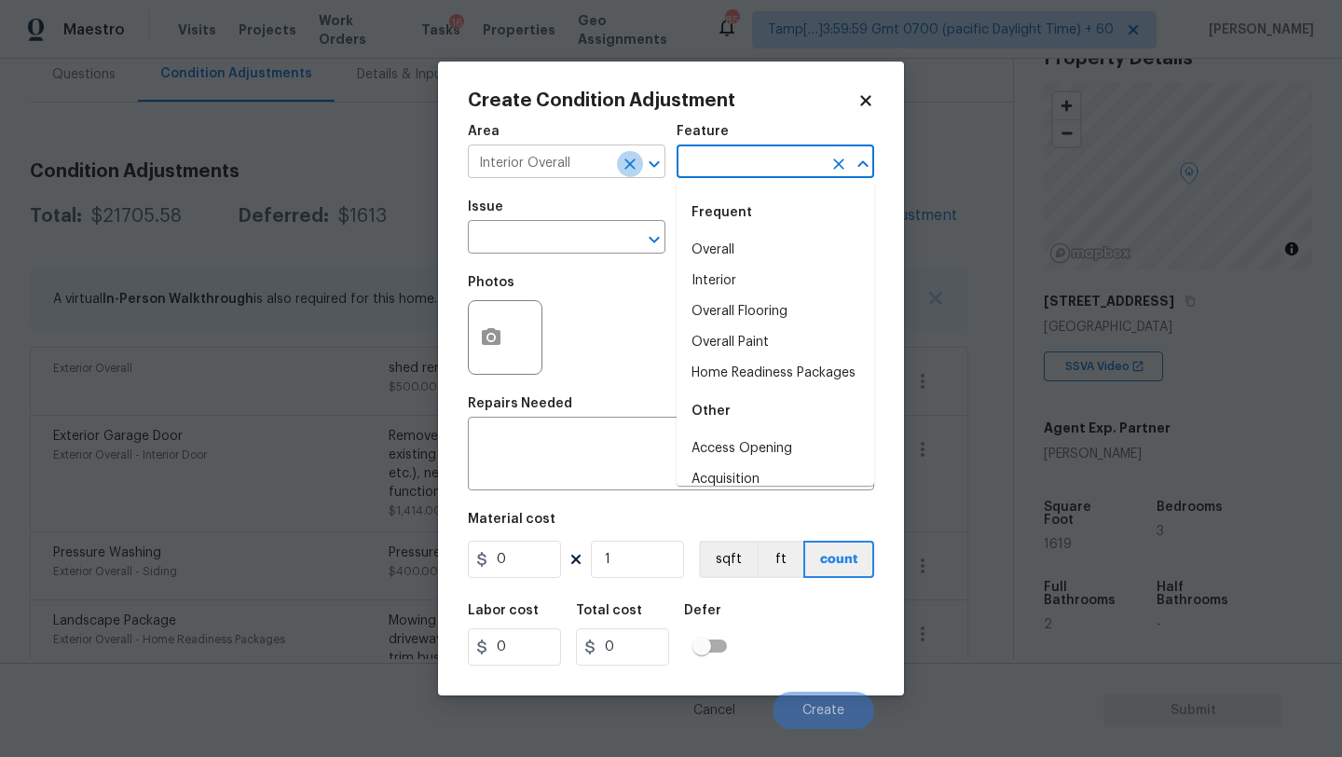
click at [634, 168] on icon "Clear" at bounding box center [629, 163] width 11 height 11
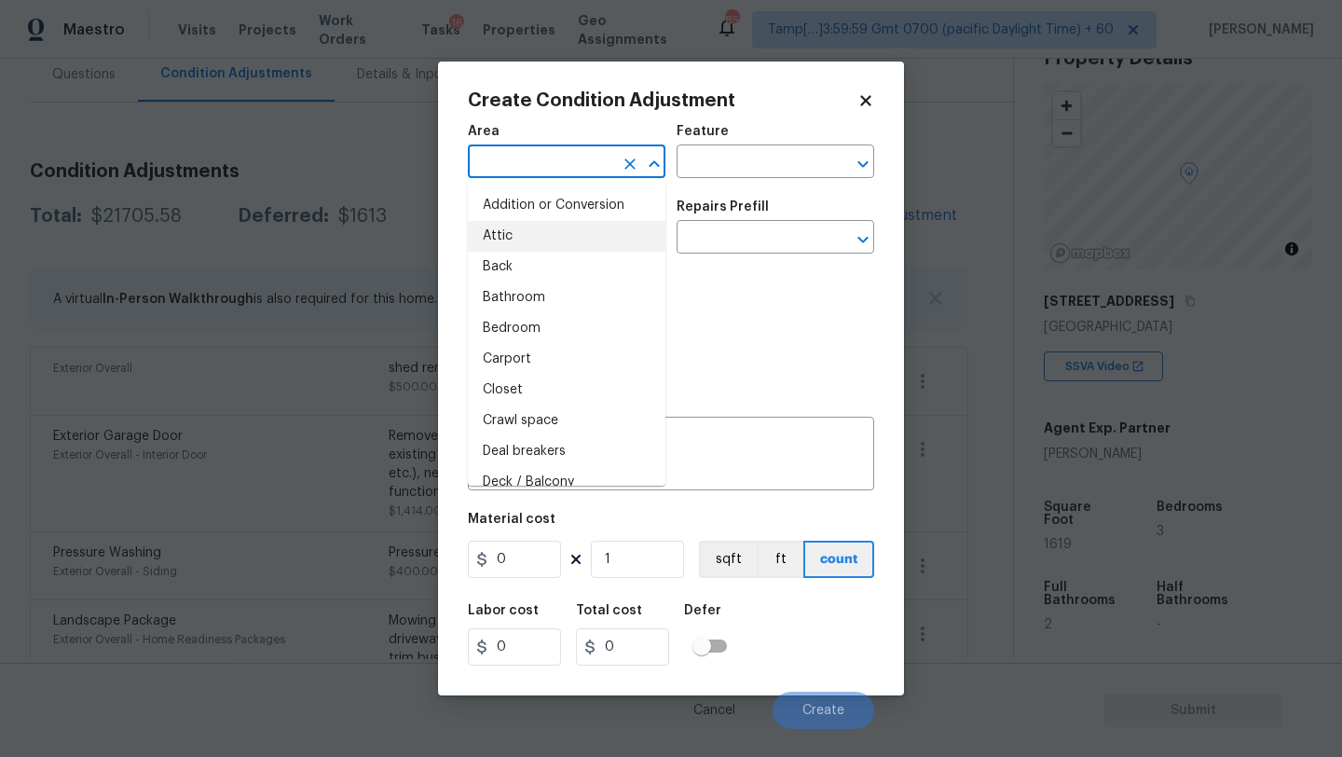
click at [542, 168] on input "text" at bounding box center [540, 163] width 145 height 29
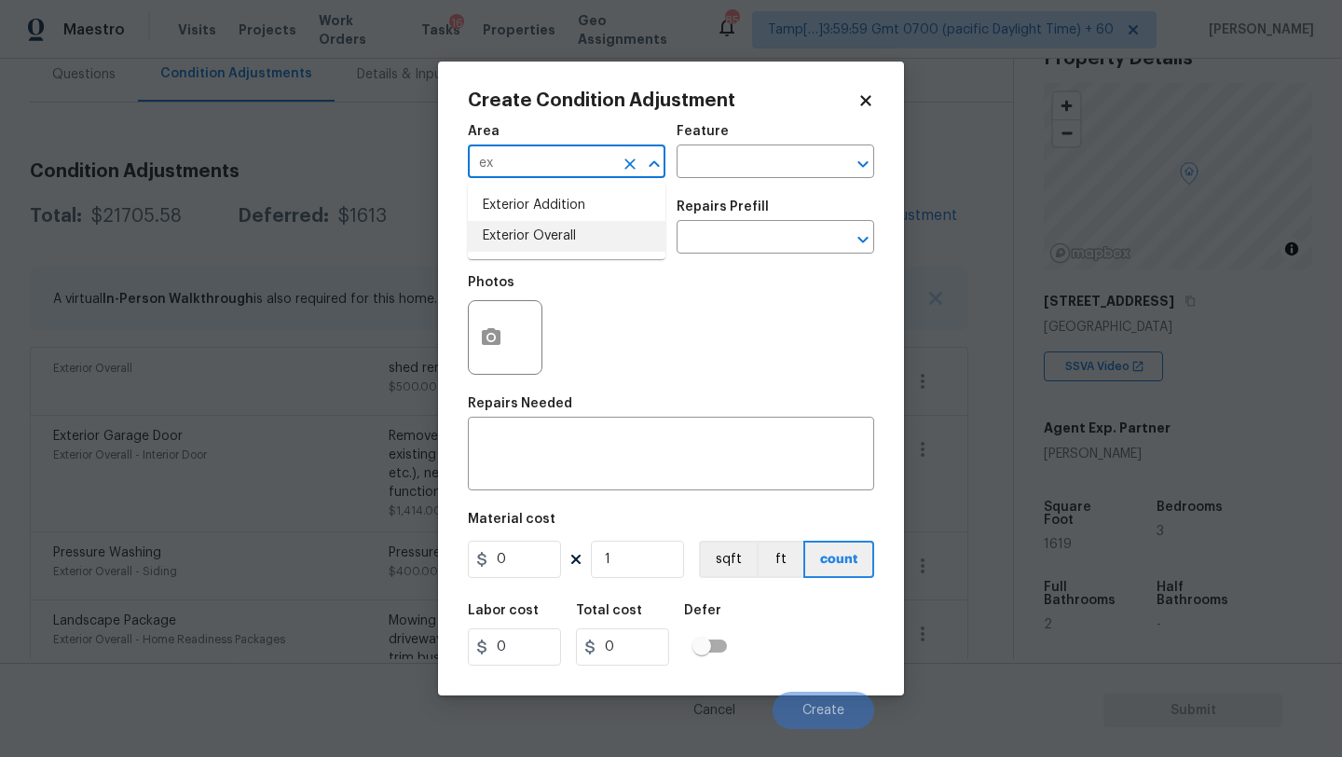
drag, startPoint x: 539, startPoint y: 245, endPoint x: 553, endPoint y: 239, distance: 16.3
click at [539, 245] on li "Exterior Overall" at bounding box center [567, 236] width 198 height 31
type input "Exterior Overall"
click at [703, 182] on div "Area Exterior Overall ​ Feature ​" at bounding box center [671, 151] width 406 height 75
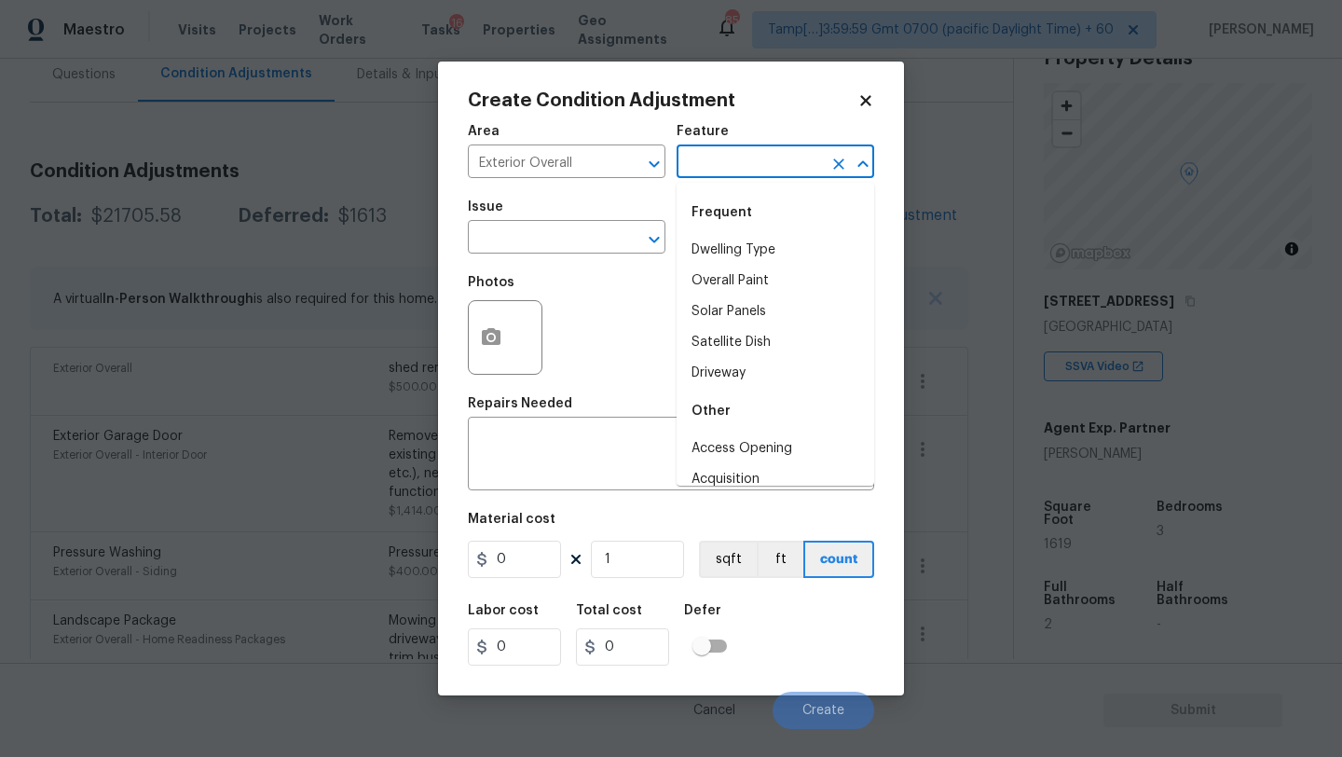
click at [704, 174] on input "text" at bounding box center [748, 163] width 145 height 29
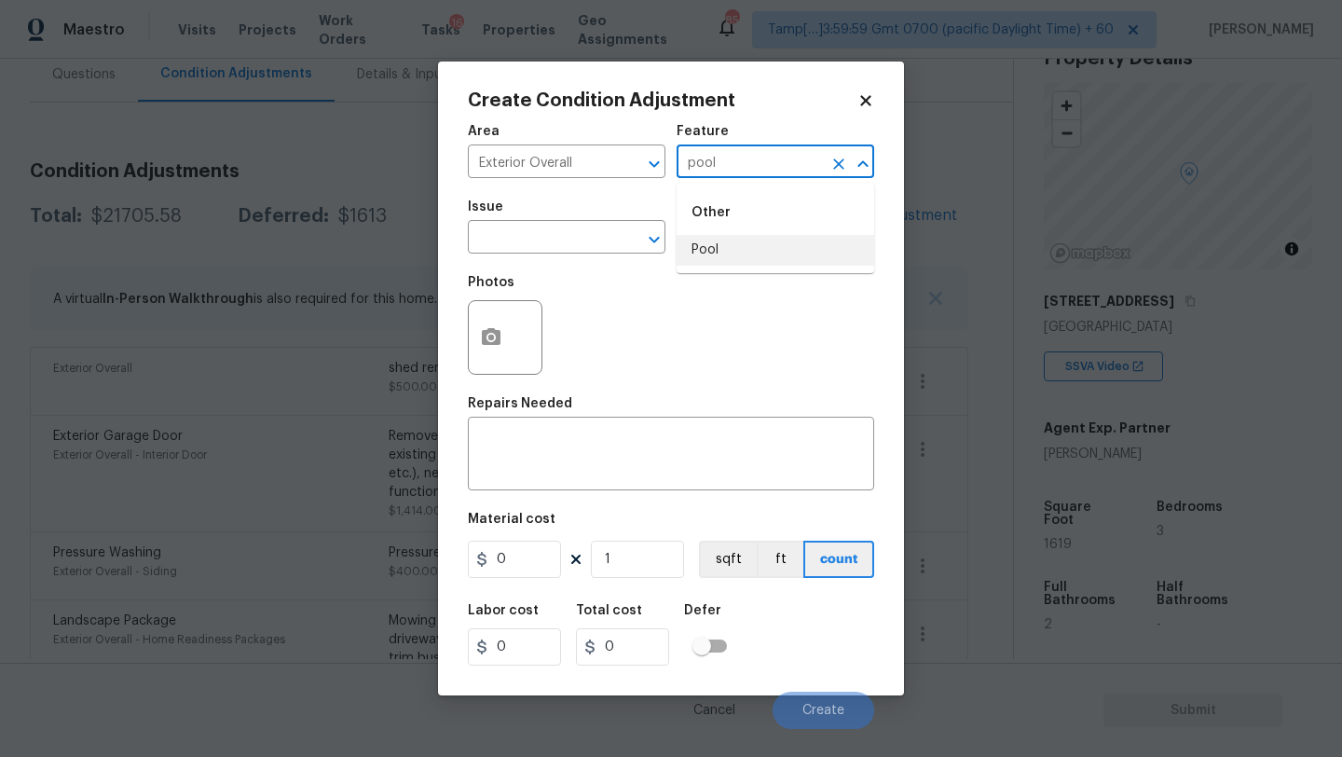
click at [720, 265] on li "Pool" at bounding box center [775, 250] width 198 height 31
type input "Pool"
click at [599, 259] on span "Issue ​" at bounding box center [567, 226] width 198 height 75
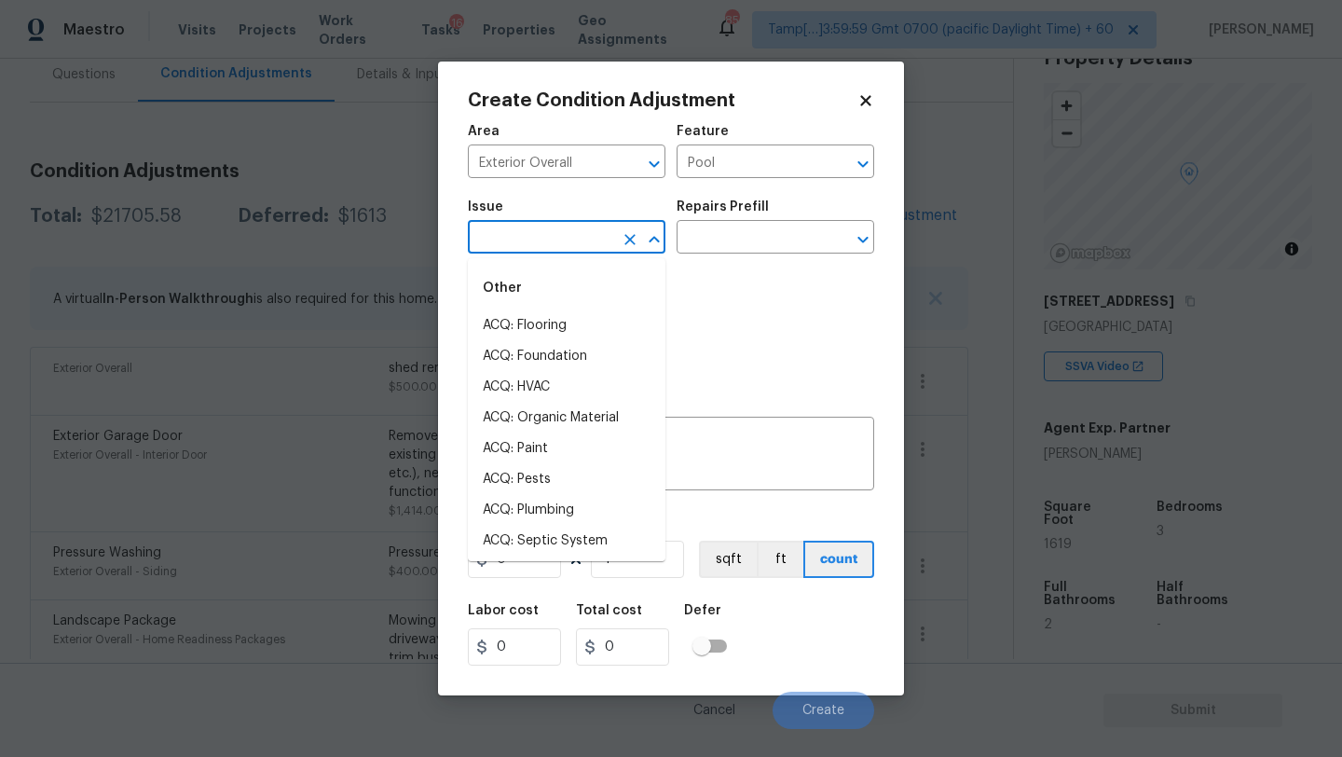
click at [569, 242] on input "text" at bounding box center [540, 239] width 145 height 29
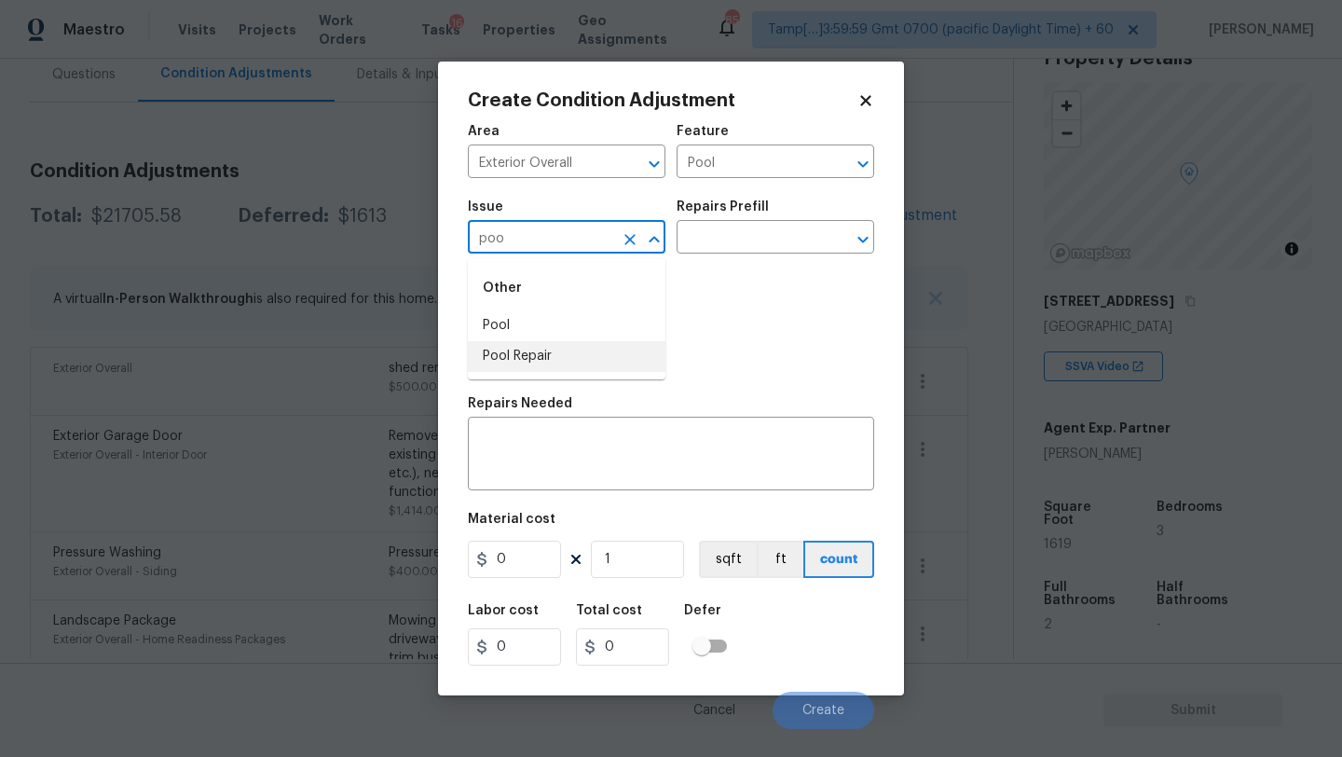
click at [553, 368] on li "Pool Repair" at bounding box center [567, 356] width 198 height 31
type input "Pool Repair"
click at [732, 242] on input "text" at bounding box center [748, 239] width 145 height 29
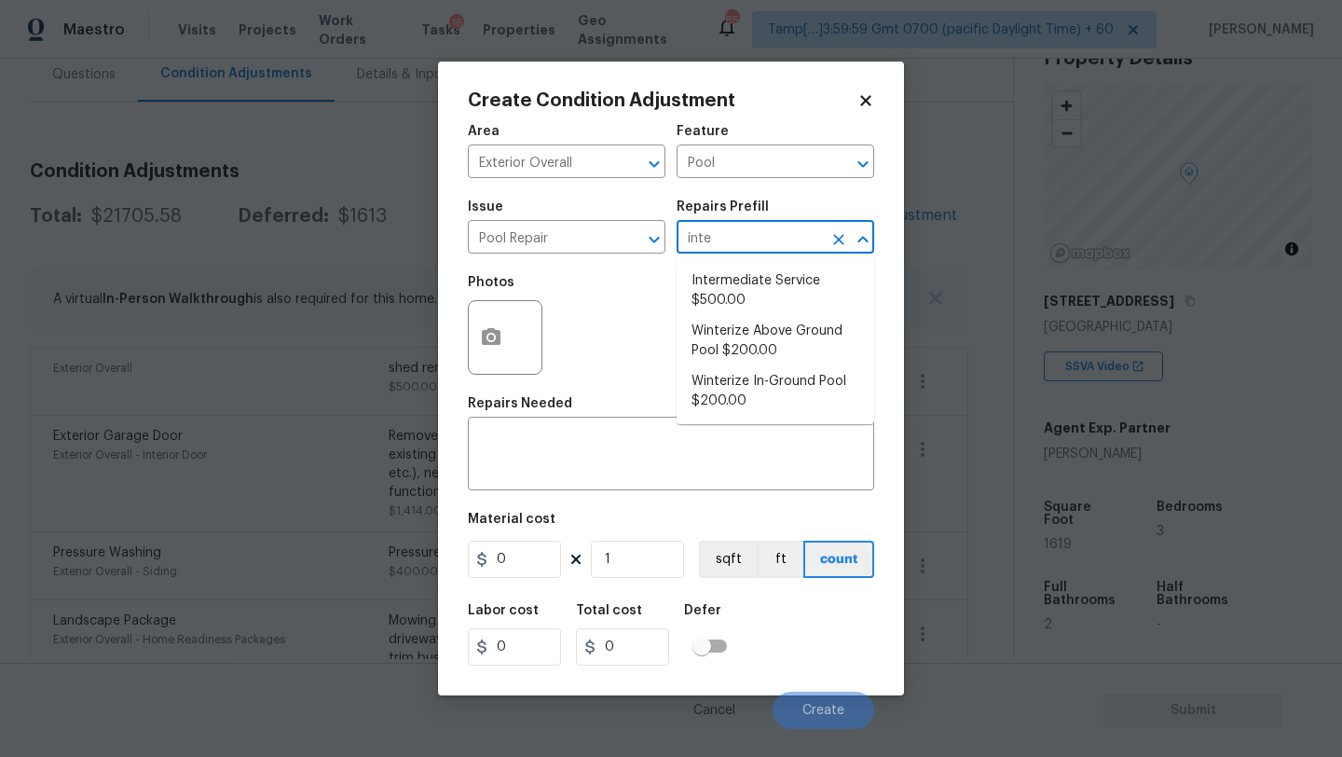
type input "inter"
click at [747, 301] on li "Intermediate Service $500.00" at bounding box center [775, 291] width 198 height 50
type textarea "filter clean and service, balance chems, repair leaks at equipment, etc"
type input "500"
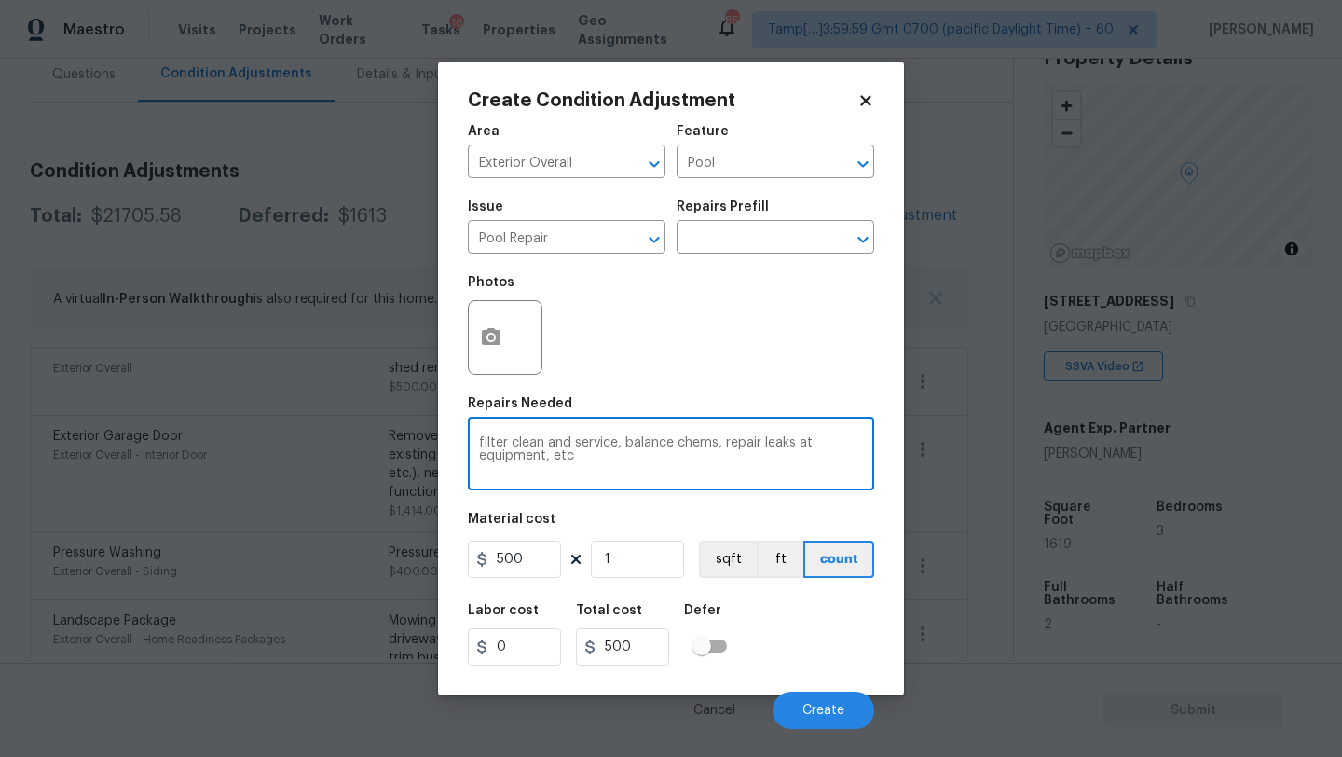
click at [600, 474] on textarea "filter clean and service, balance chems, repair leaks at equipment, etc" at bounding box center [671, 455] width 384 height 39
paste textarea "(minor surfacing deterioration);"
click at [578, 457] on textarea "filter clean and service, balance chems, repair leaks at equipment, etc( (minor…" at bounding box center [671, 455] width 384 height 39
type textarea "filter clean and service, balance chems, repair leaks at equipment, etc (minor …"
click at [785, 654] on div "Labor cost 0 Total cost 500 Defer" at bounding box center [671, 635] width 406 height 84
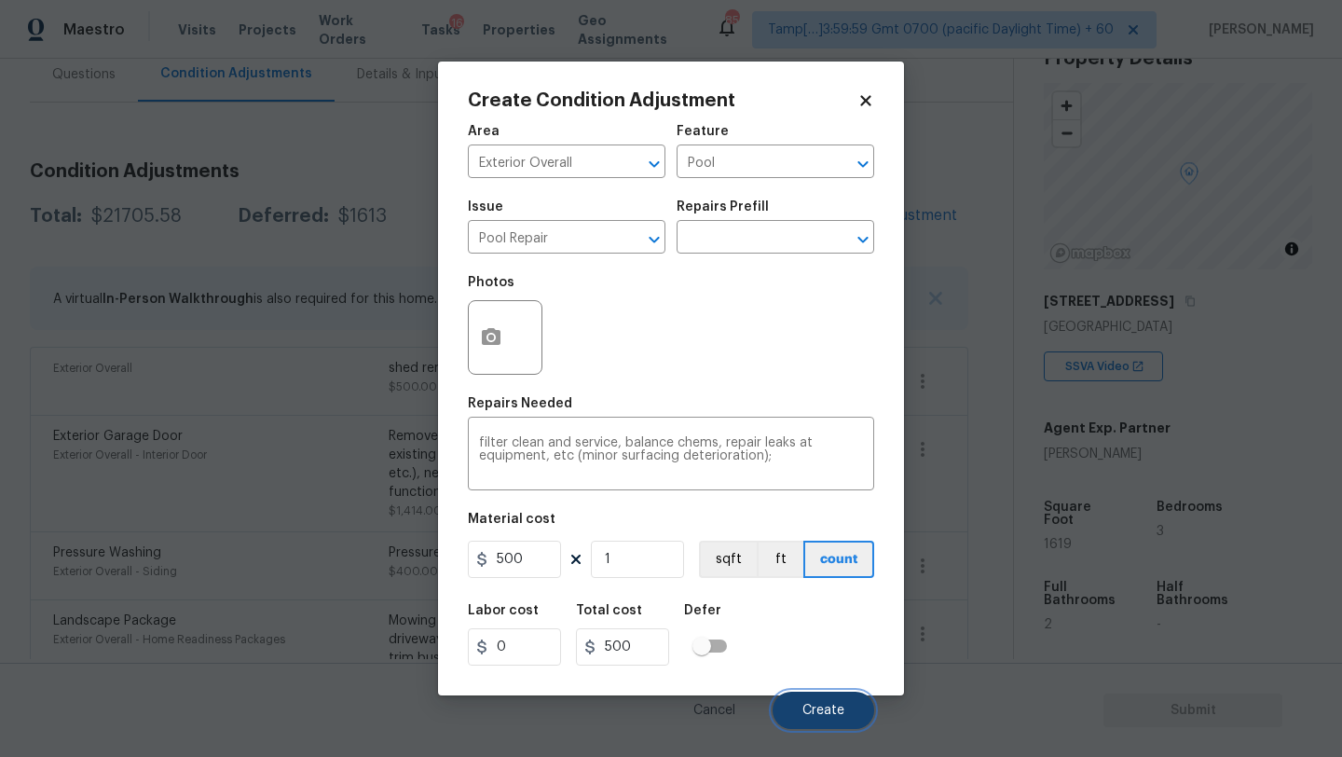
click at [799, 701] on button "Create" at bounding box center [823, 709] width 102 height 37
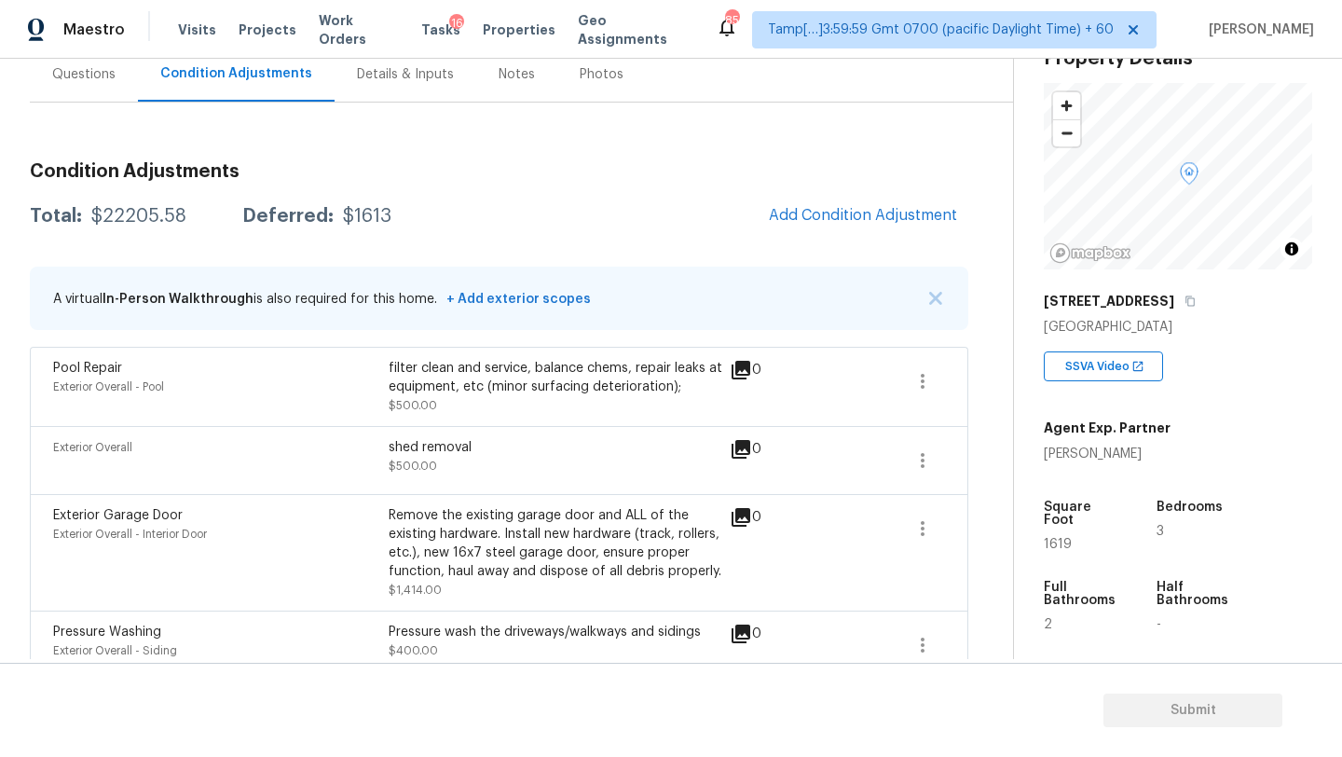
click at [62, 94] on div "Questions" at bounding box center [84, 74] width 108 height 55
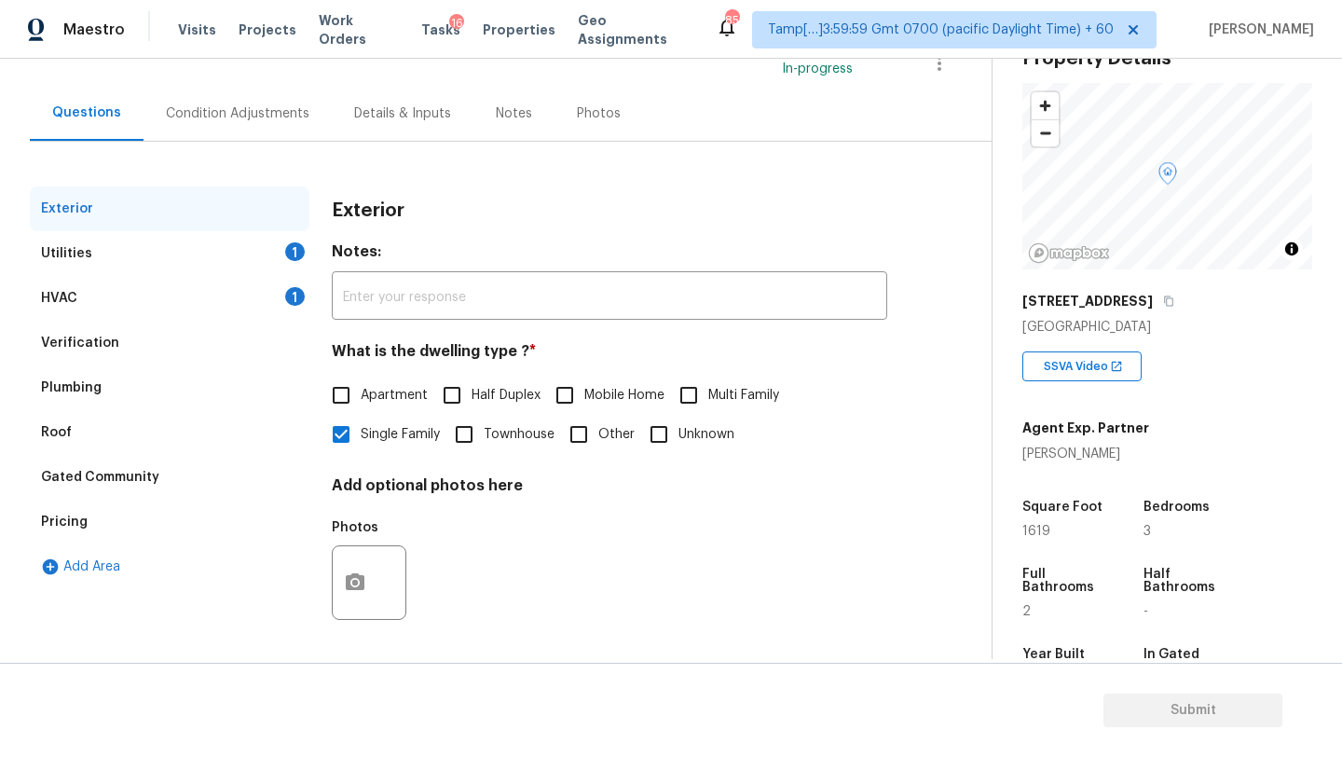
click at [83, 312] on div "HVAC 1" at bounding box center [170, 298] width 280 height 45
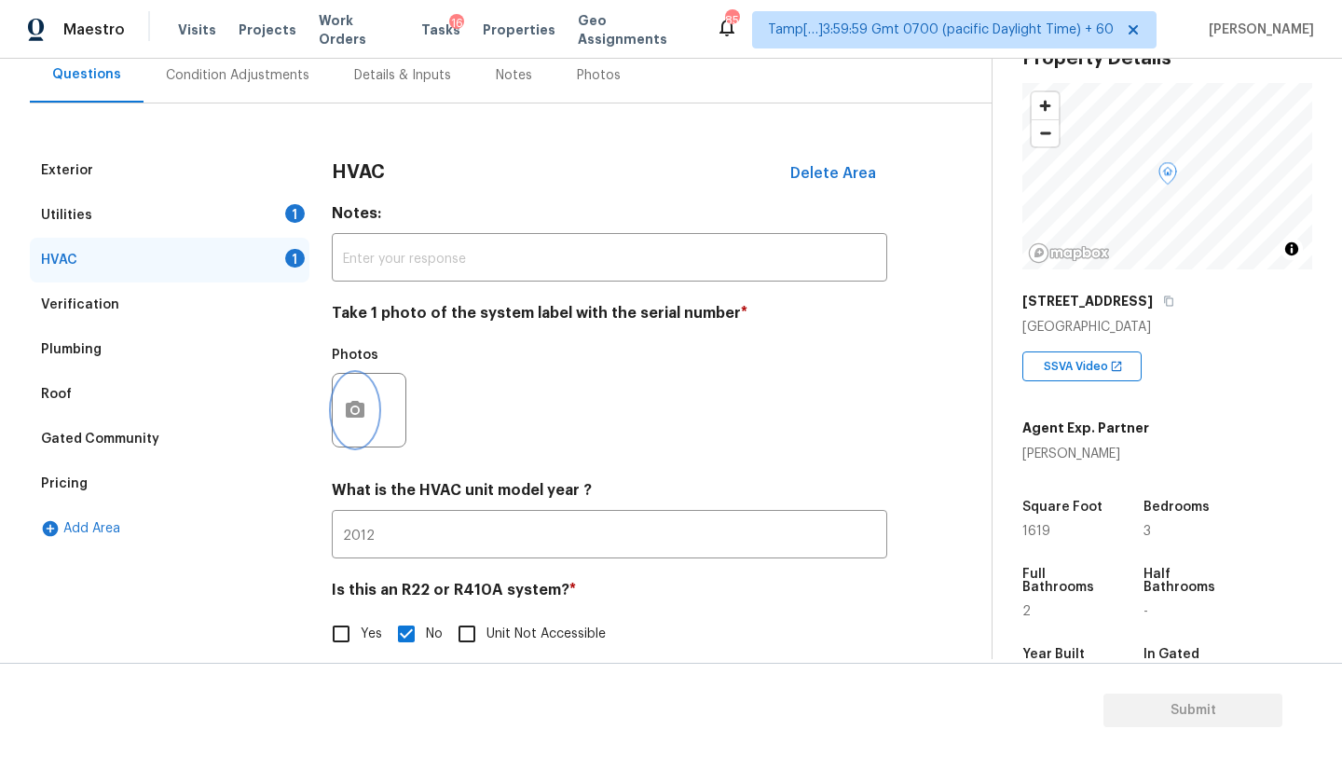
click at [371, 393] on button "button" at bounding box center [355, 410] width 45 height 73
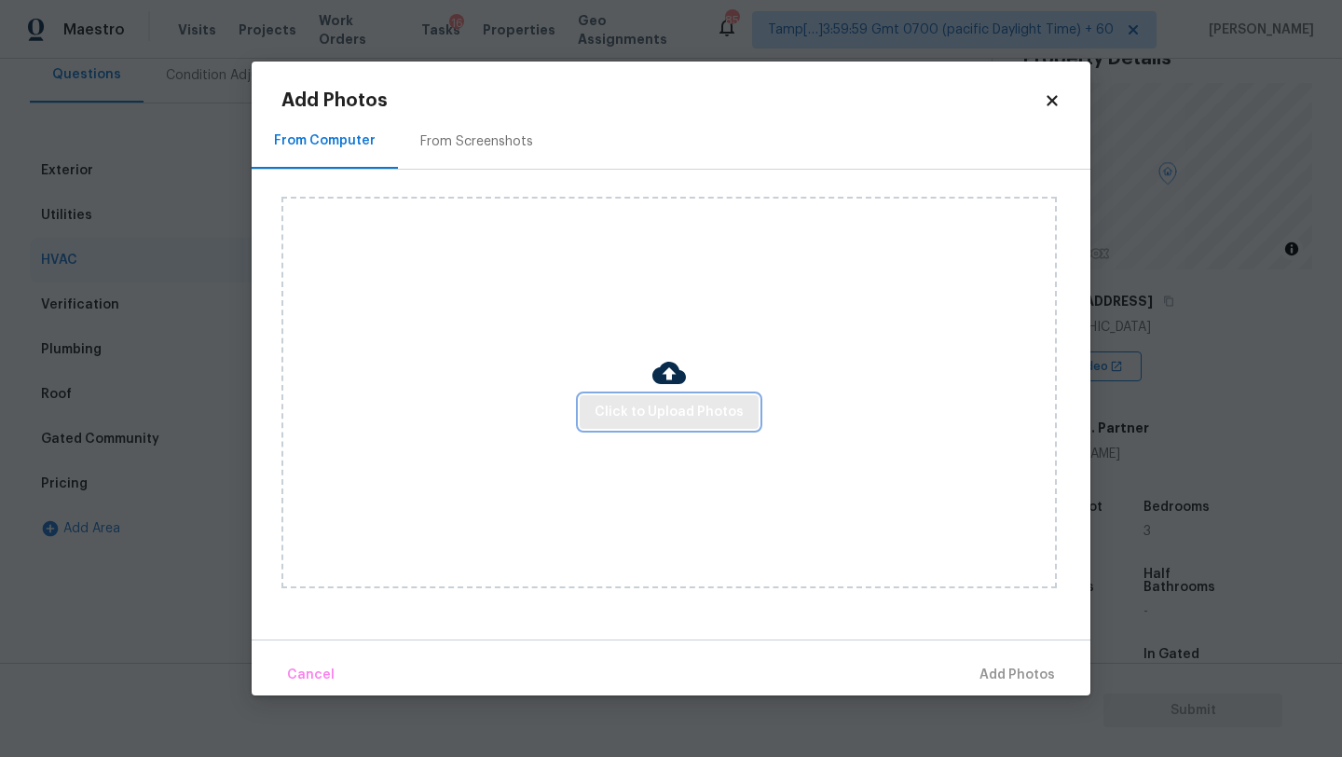
click at [664, 412] on span "Click to Upload Photos" at bounding box center [668, 412] width 149 height 23
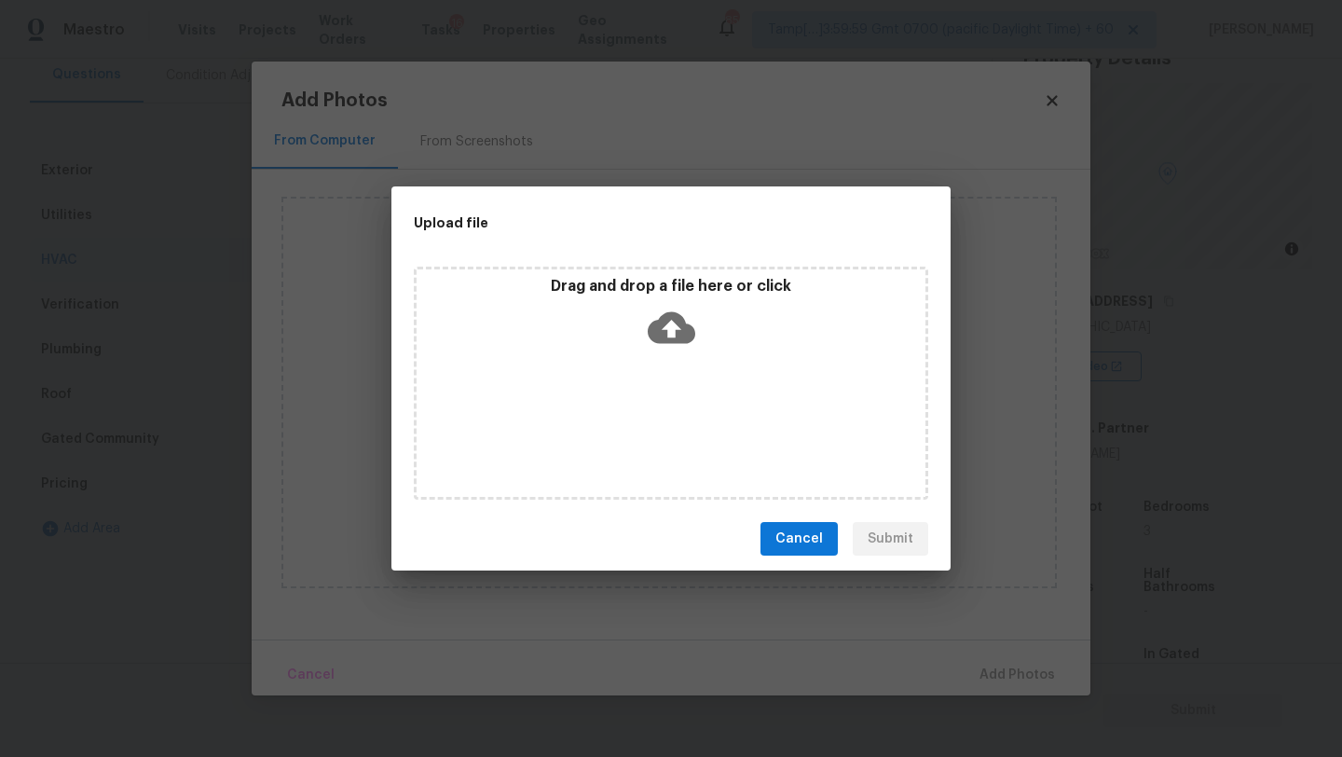
click at [664, 338] on icon at bounding box center [672, 328] width 48 height 32
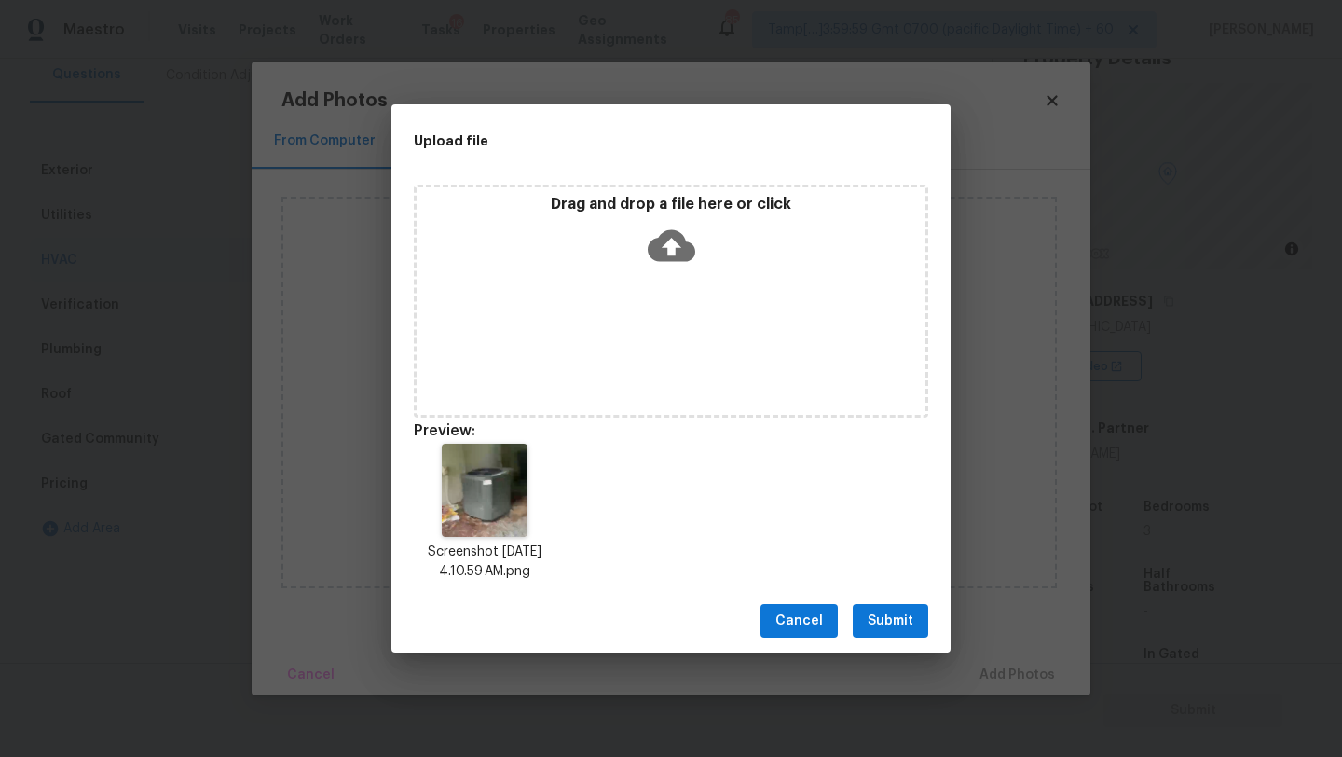
click at [899, 626] on span "Submit" at bounding box center [890, 620] width 46 height 23
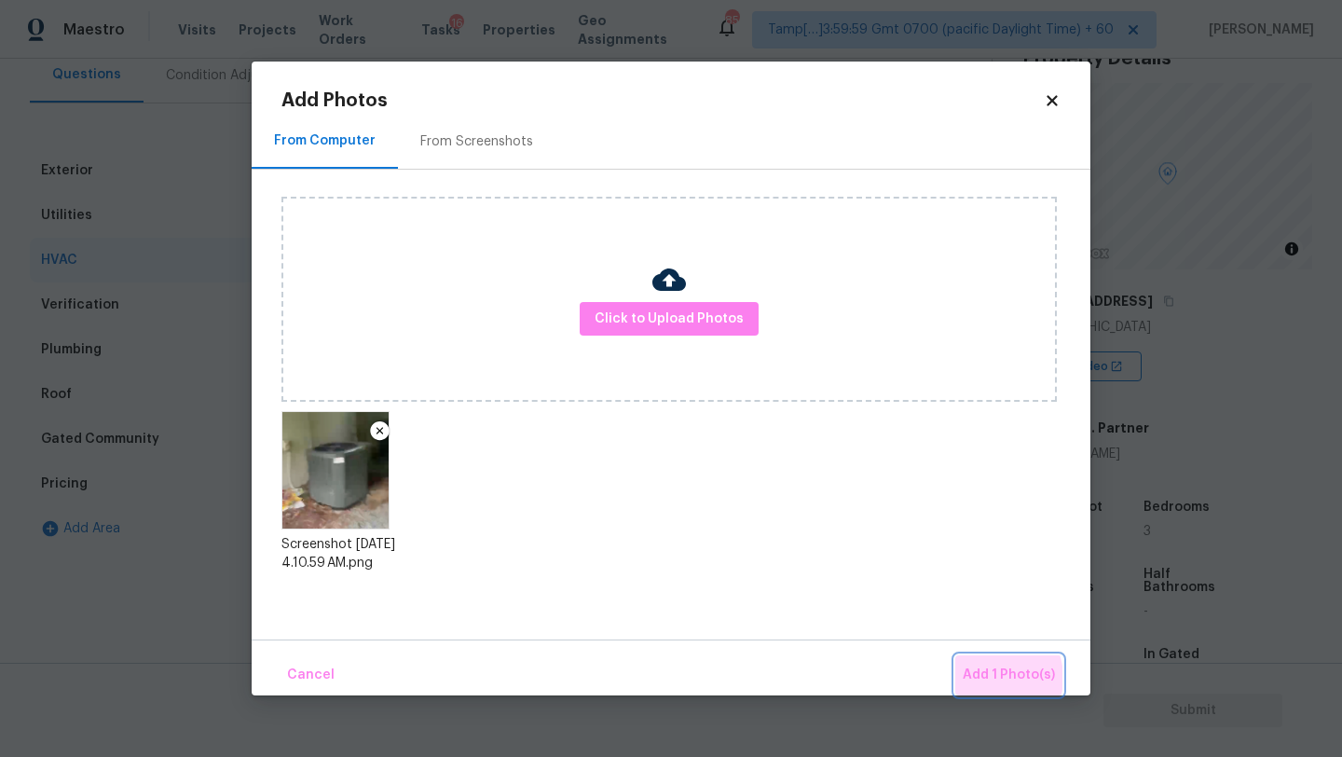
click at [991, 676] on span "Add 1 Photo(s)" at bounding box center [1008, 674] width 92 height 23
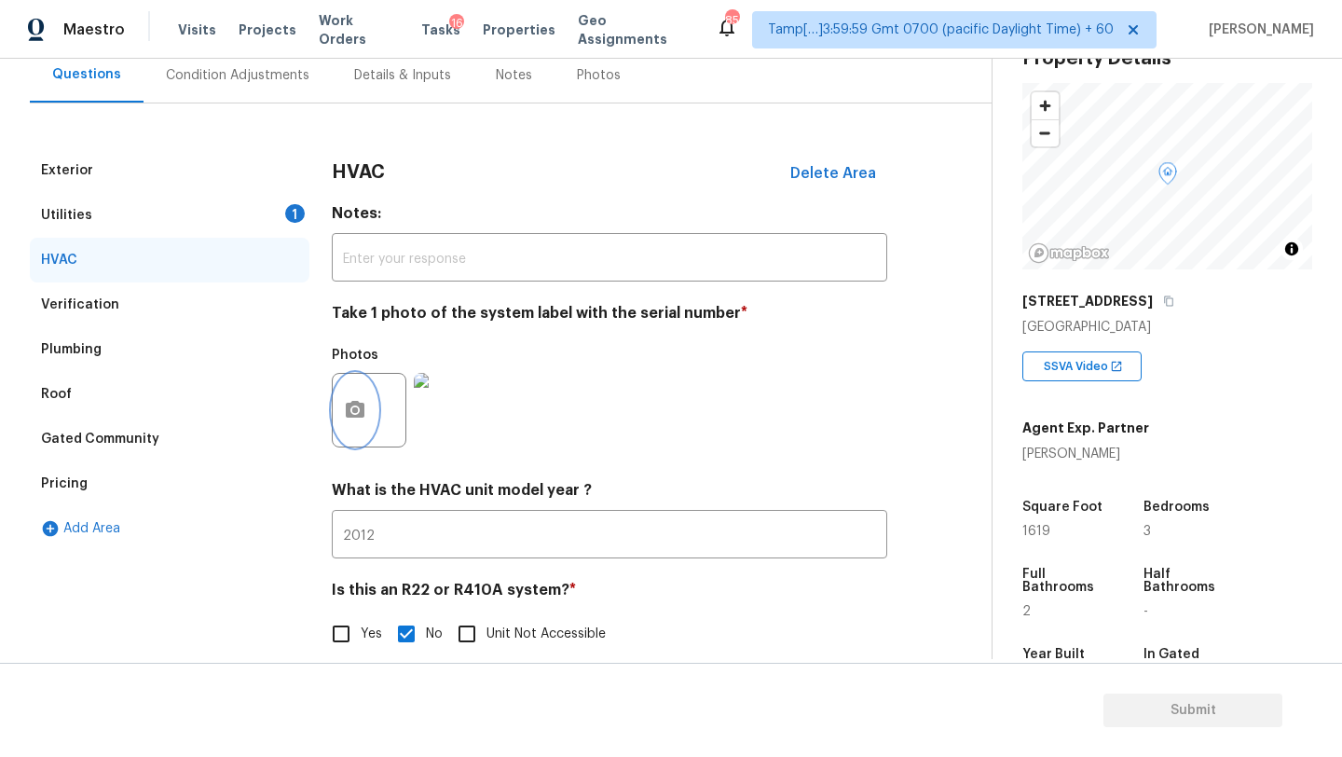
scroll to position [12, 0]
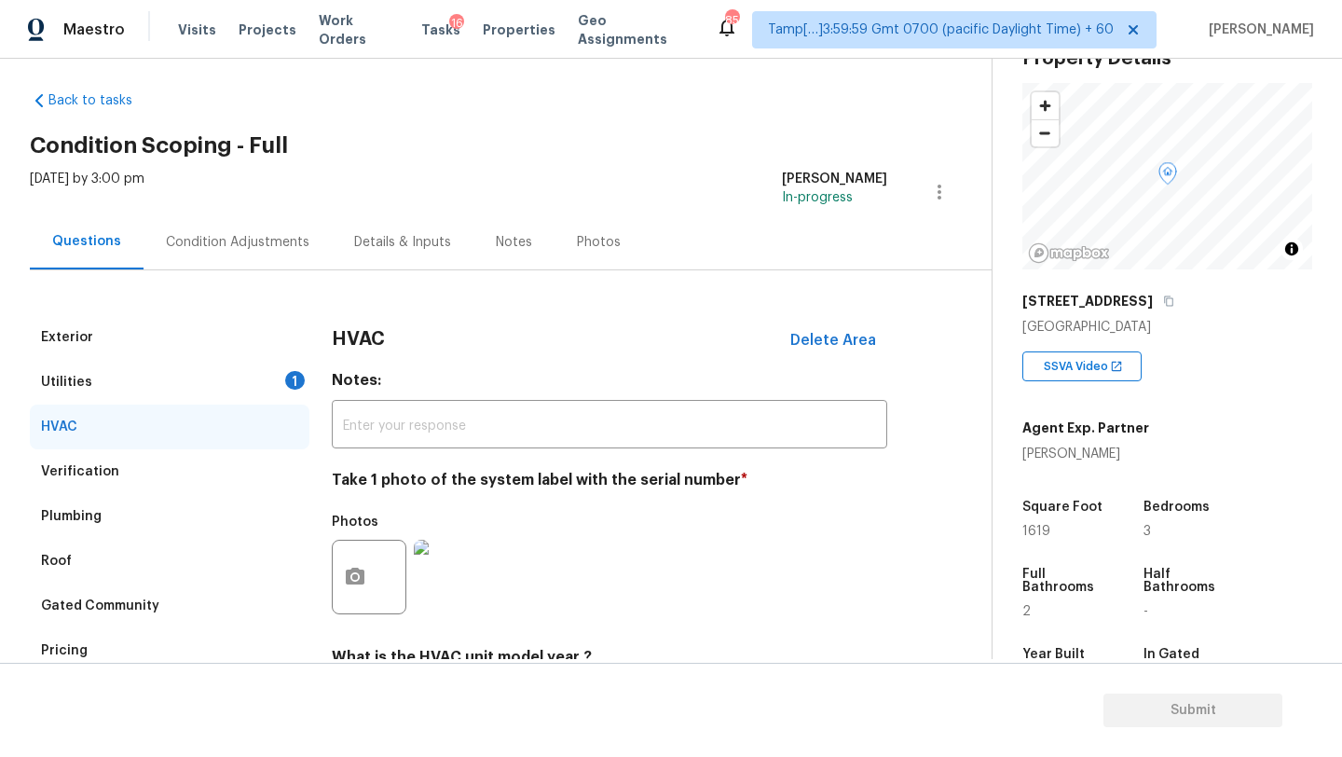
click at [248, 245] on div "Condition Adjustments" at bounding box center [237, 242] width 143 height 19
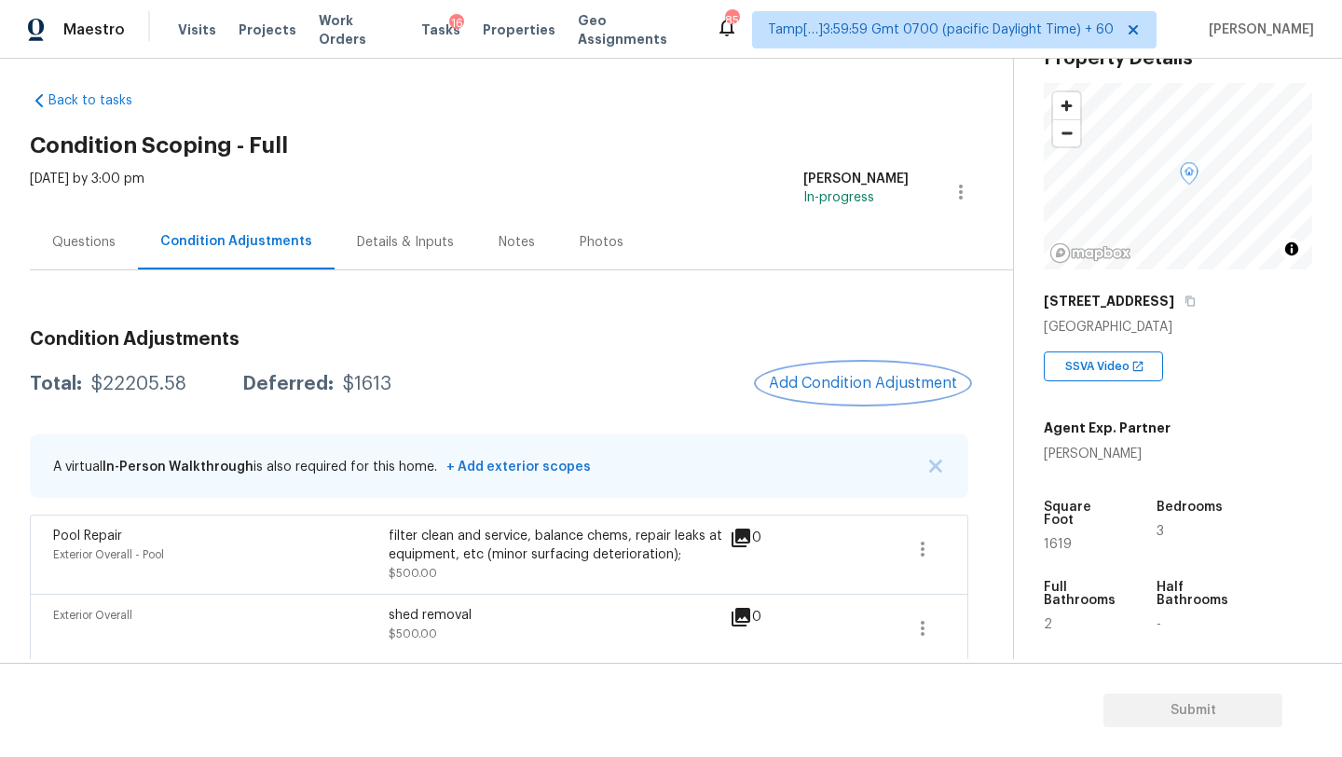
click at [849, 378] on span "Add Condition Adjustment" at bounding box center [863, 383] width 188 height 17
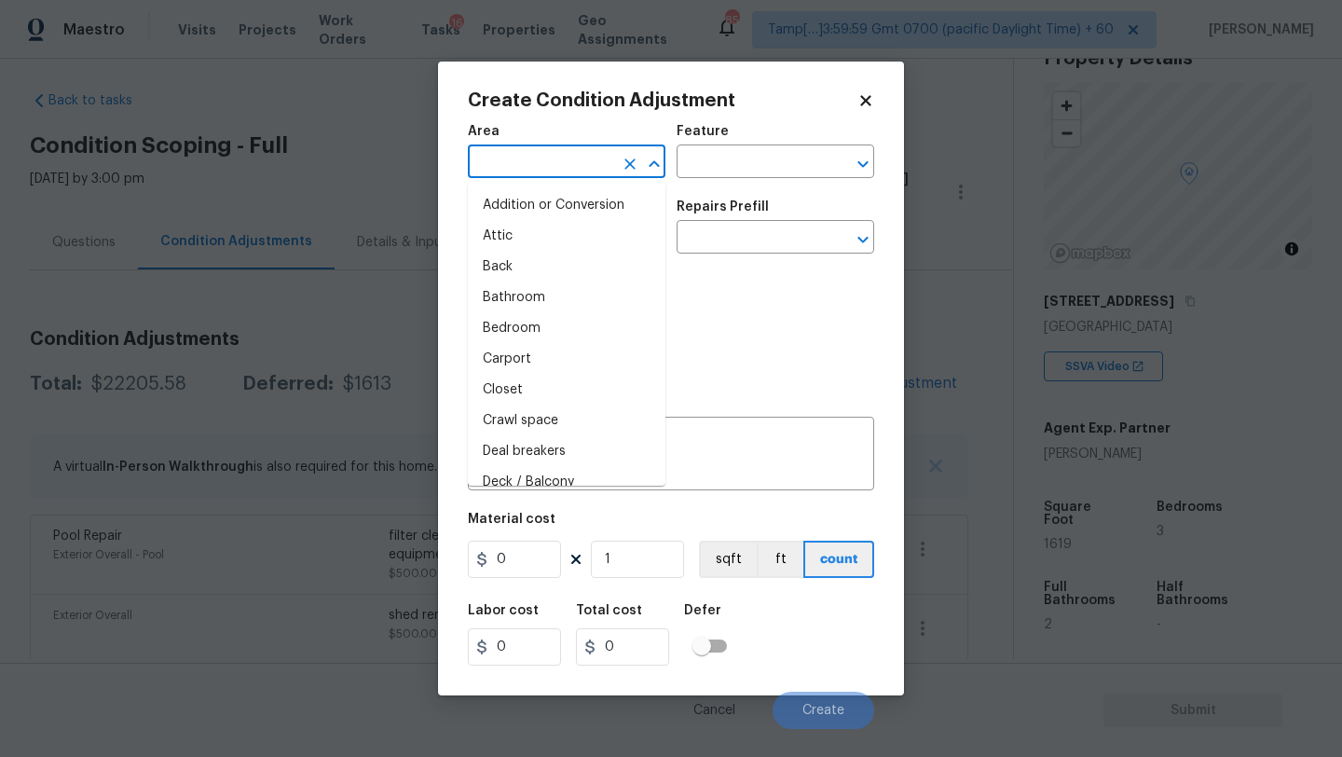
click at [573, 158] on input "text" at bounding box center [540, 163] width 145 height 29
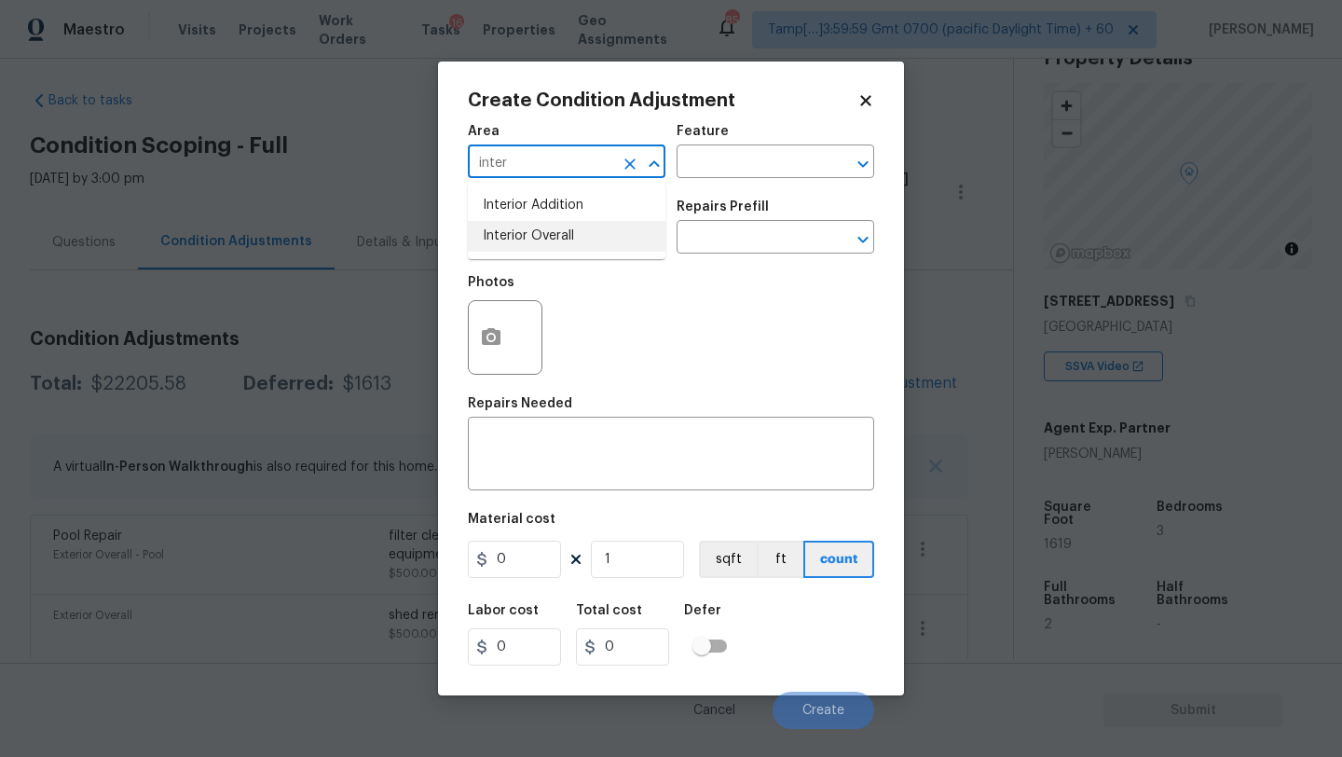
click at [577, 240] on li "Interior Overall" at bounding box center [567, 236] width 198 height 31
type input "Interior Overall"
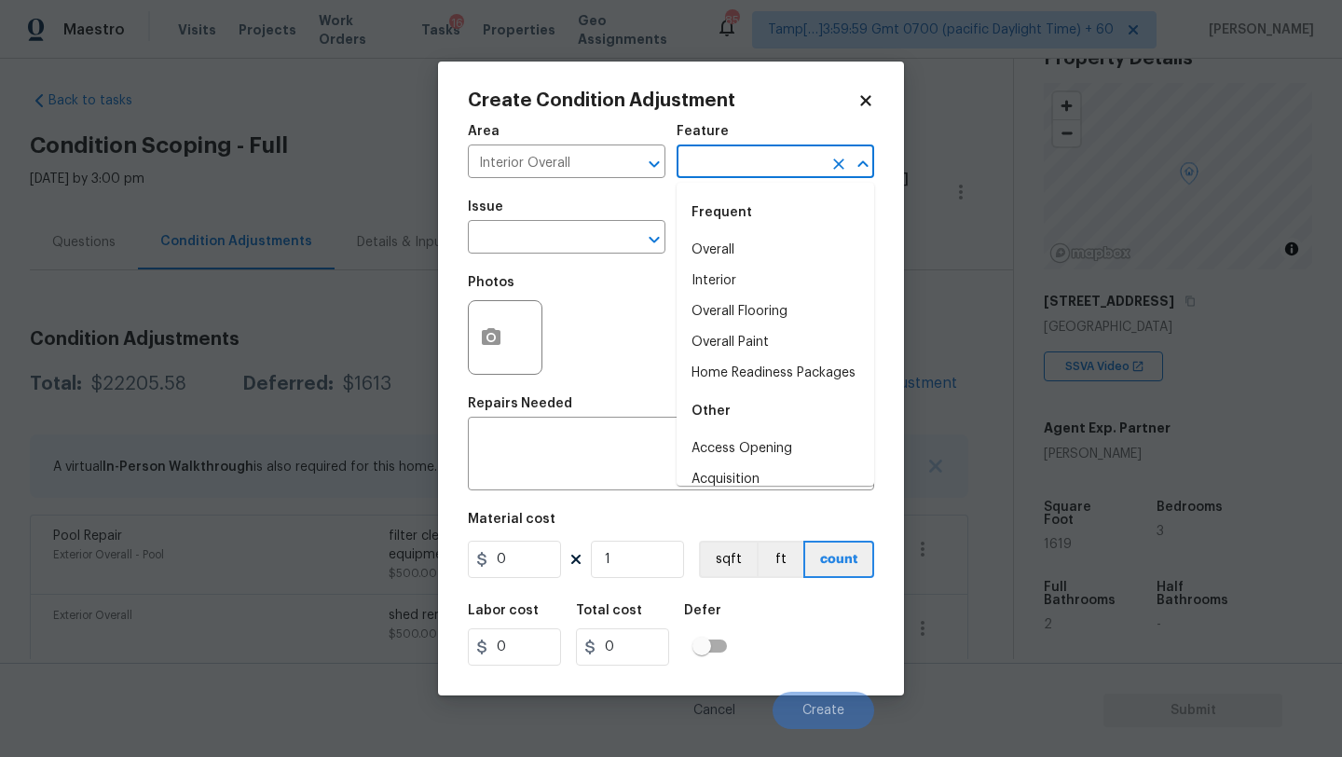
click at [761, 167] on input "text" at bounding box center [748, 163] width 145 height 29
click at [761, 312] on li "Overall Flooring" at bounding box center [775, 311] width 198 height 31
type input "Overall Flooring"
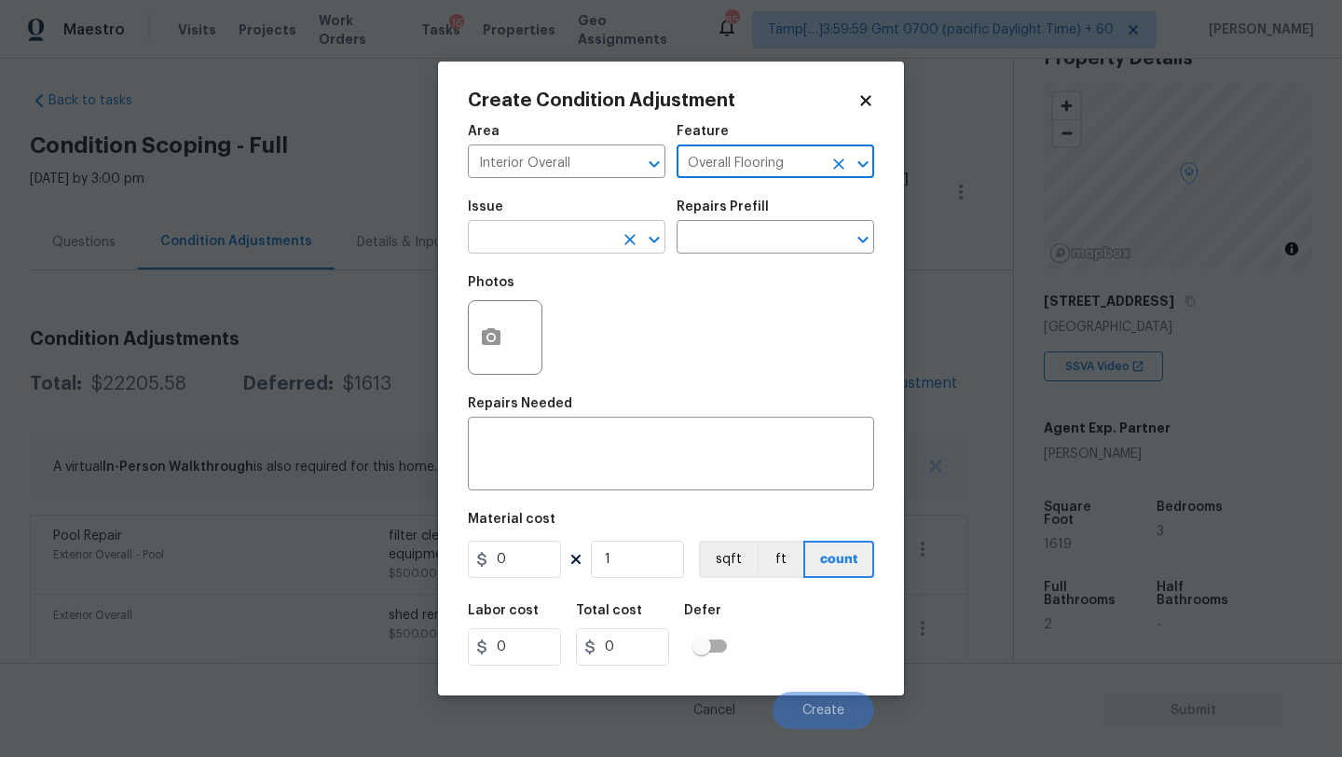
click at [580, 241] on input "text" at bounding box center [540, 239] width 145 height 29
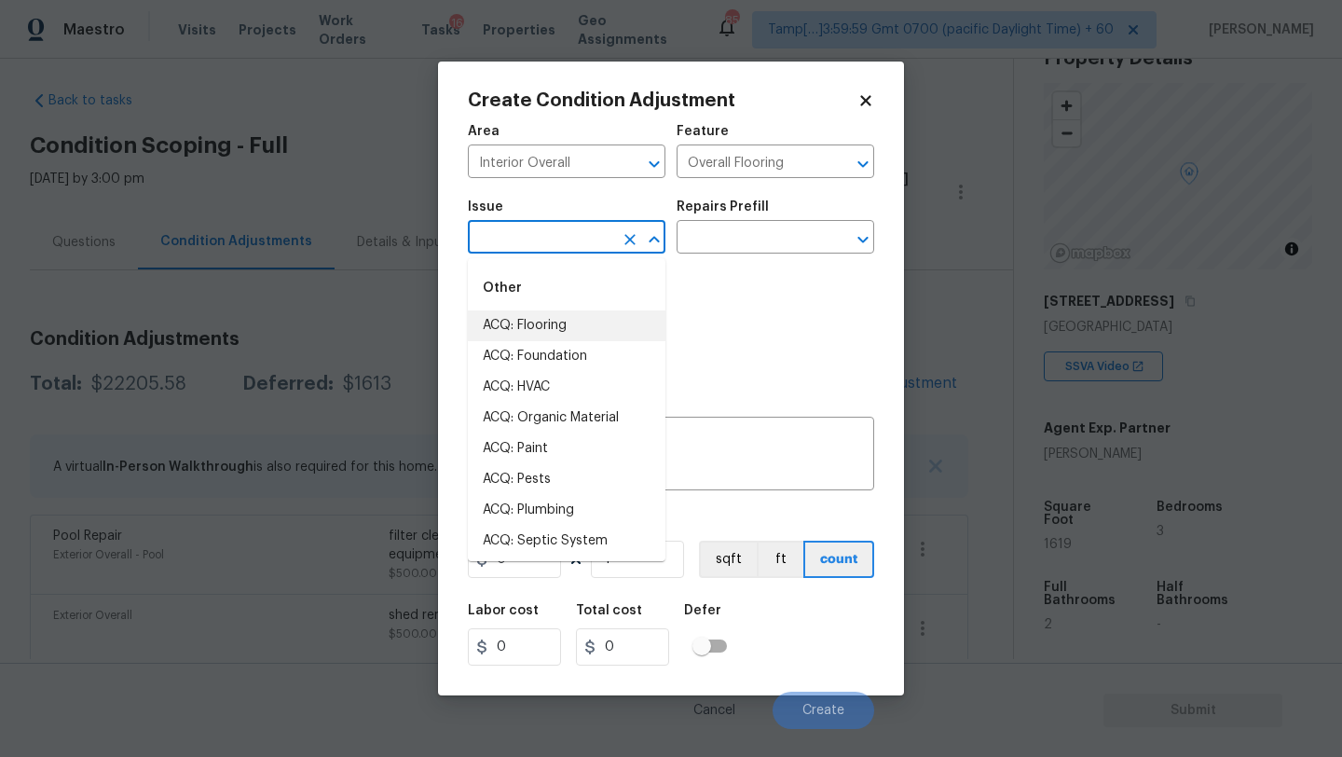
drag, startPoint x: 577, startPoint y: 357, endPoint x: 578, endPoint y: 324, distance: 32.6
click at [578, 324] on li "ACQ: Flooring" at bounding box center [567, 325] width 198 height 31
type input "ACQ: Flooring"
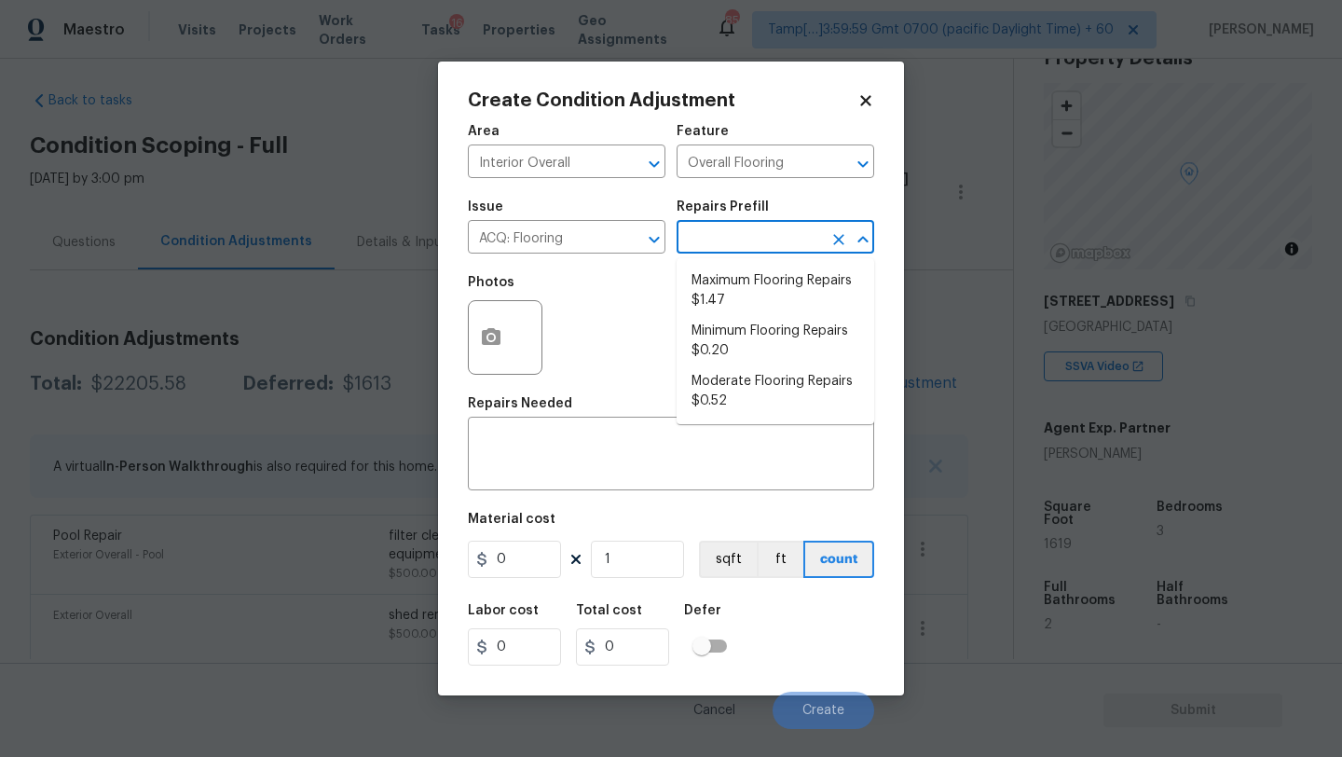
click at [791, 236] on input "text" at bounding box center [748, 239] width 145 height 29
click at [746, 394] on li "Moderate Flooring Repairs $0.52" at bounding box center [775, 391] width 198 height 50
type input "Acquisition"
type textarea "Acquisition Scope: Moderate flooring repairs"
type input "0.52"
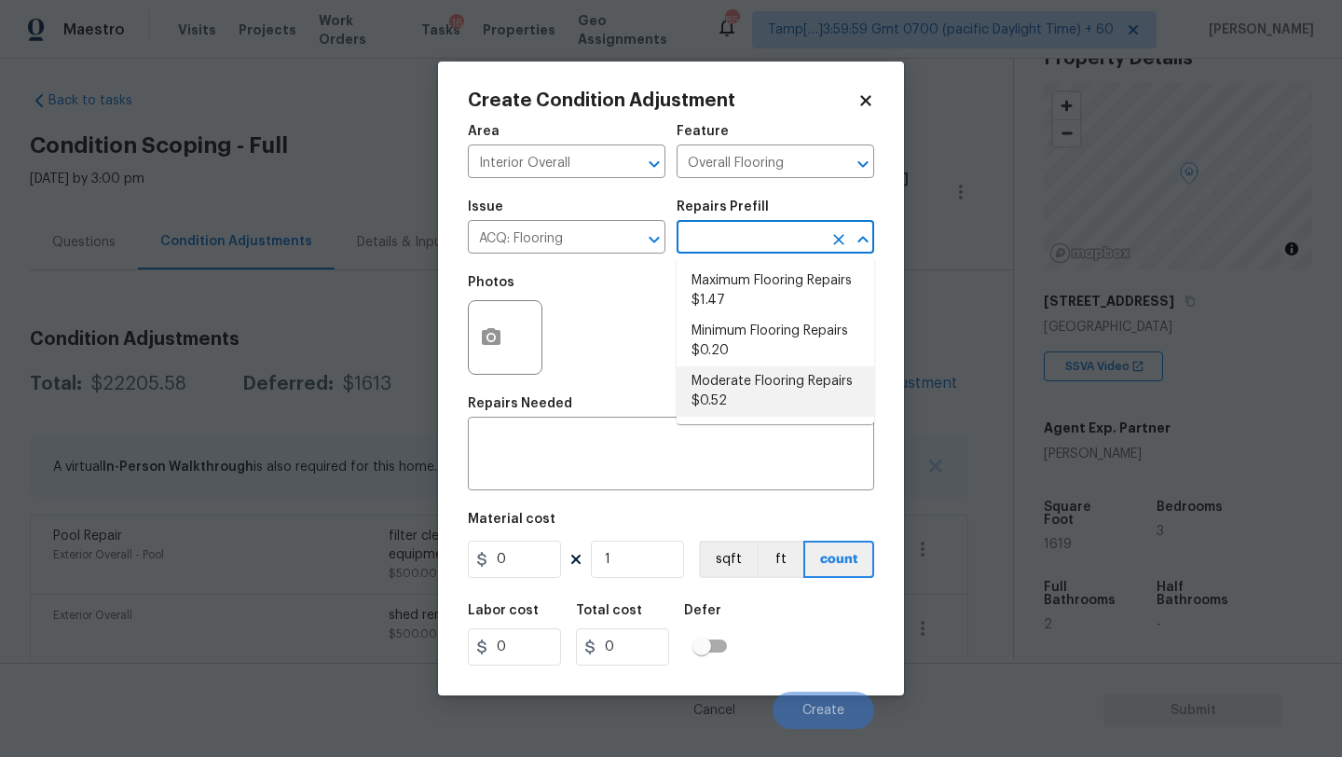
type input "0.52"
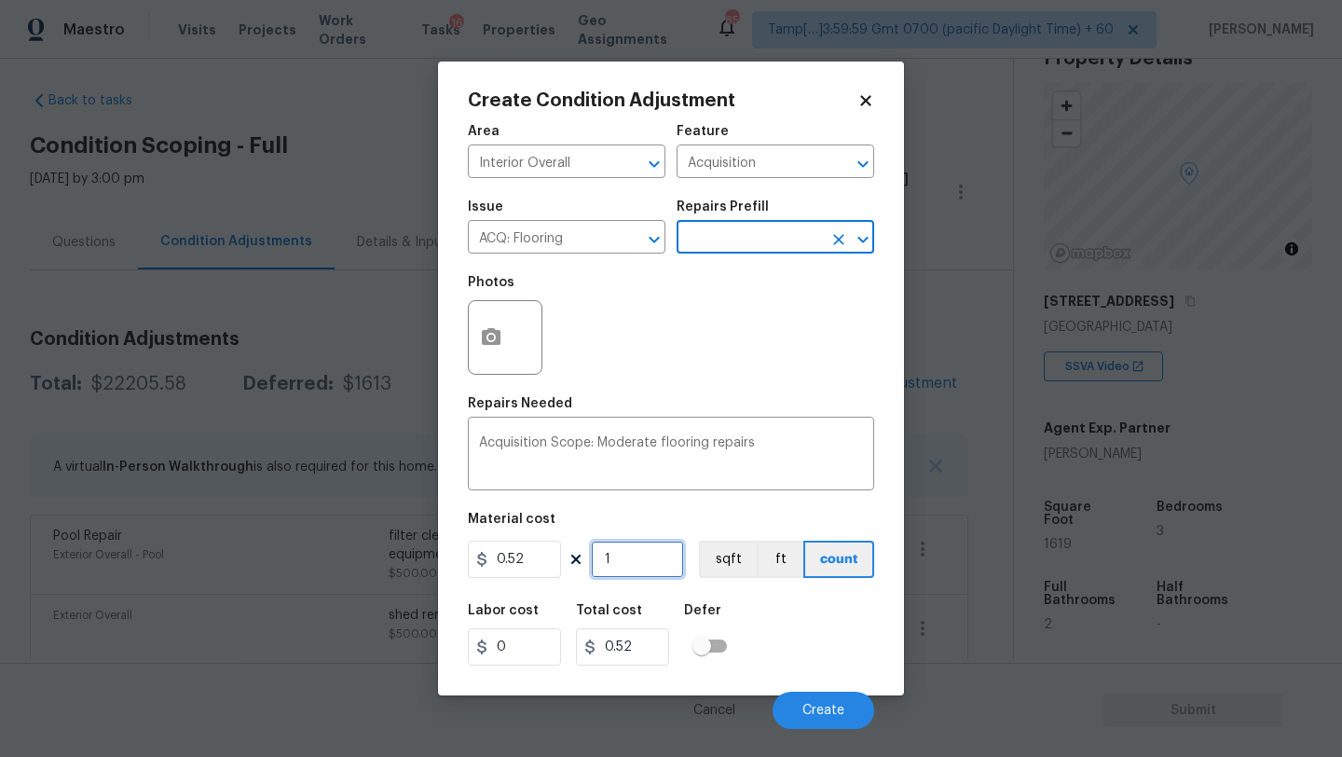
click at [649, 564] on input "1" at bounding box center [637, 558] width 93 height 37
type input "16"
type input "8.32"
type input "161"
type input "83.72"
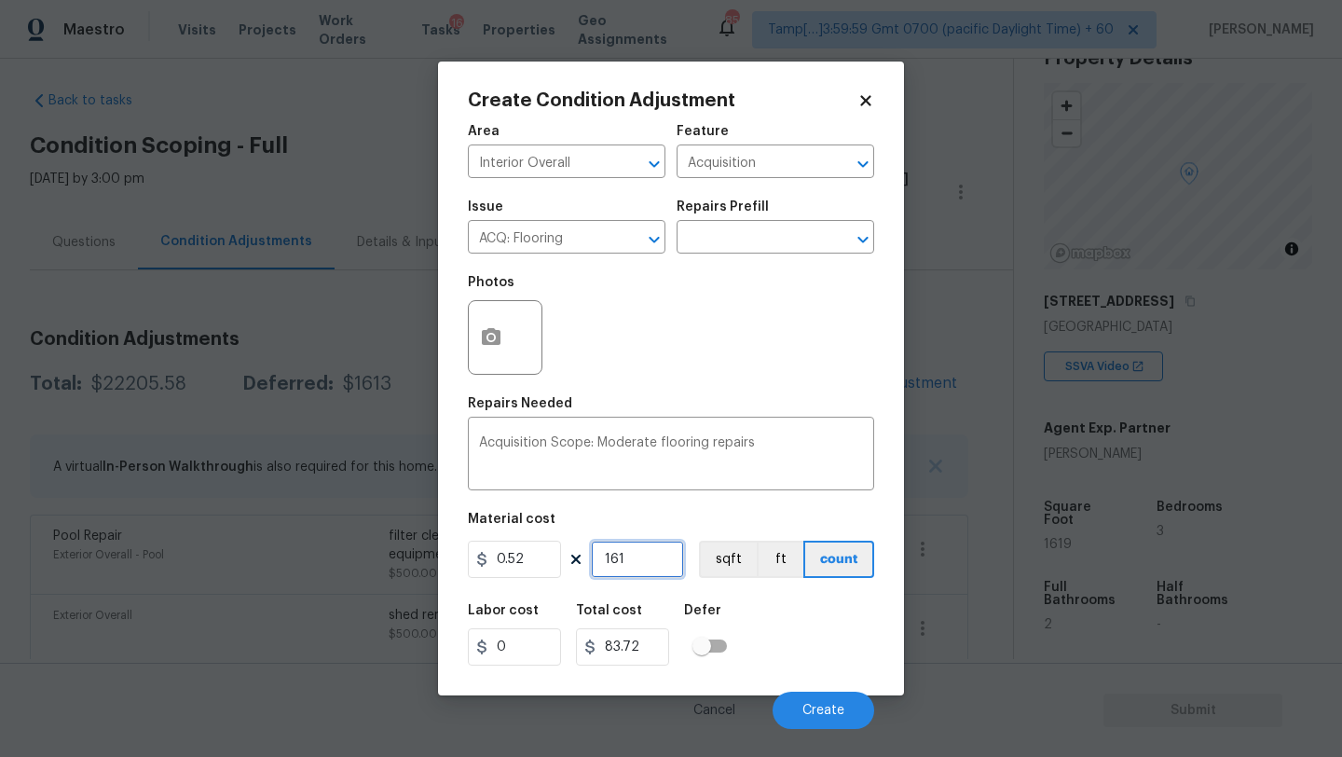
type input "1619"
type input "841.88"
type input "1619"
click at [484, 334] on icon "button" at bounding box center [491, 336] width 19 height 17
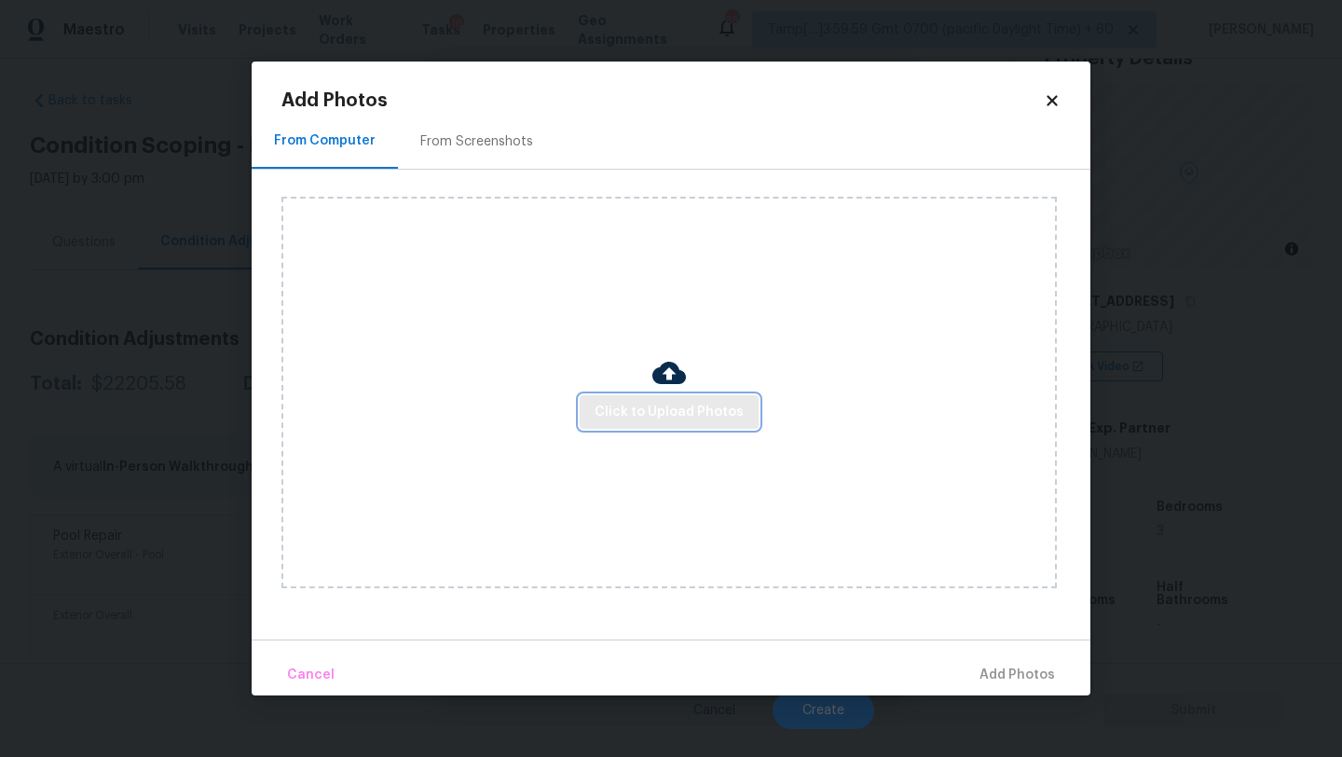
click at [666, 402] on span "Click to Upload Photos" at bounding box center [668, 412] width 149 height 23
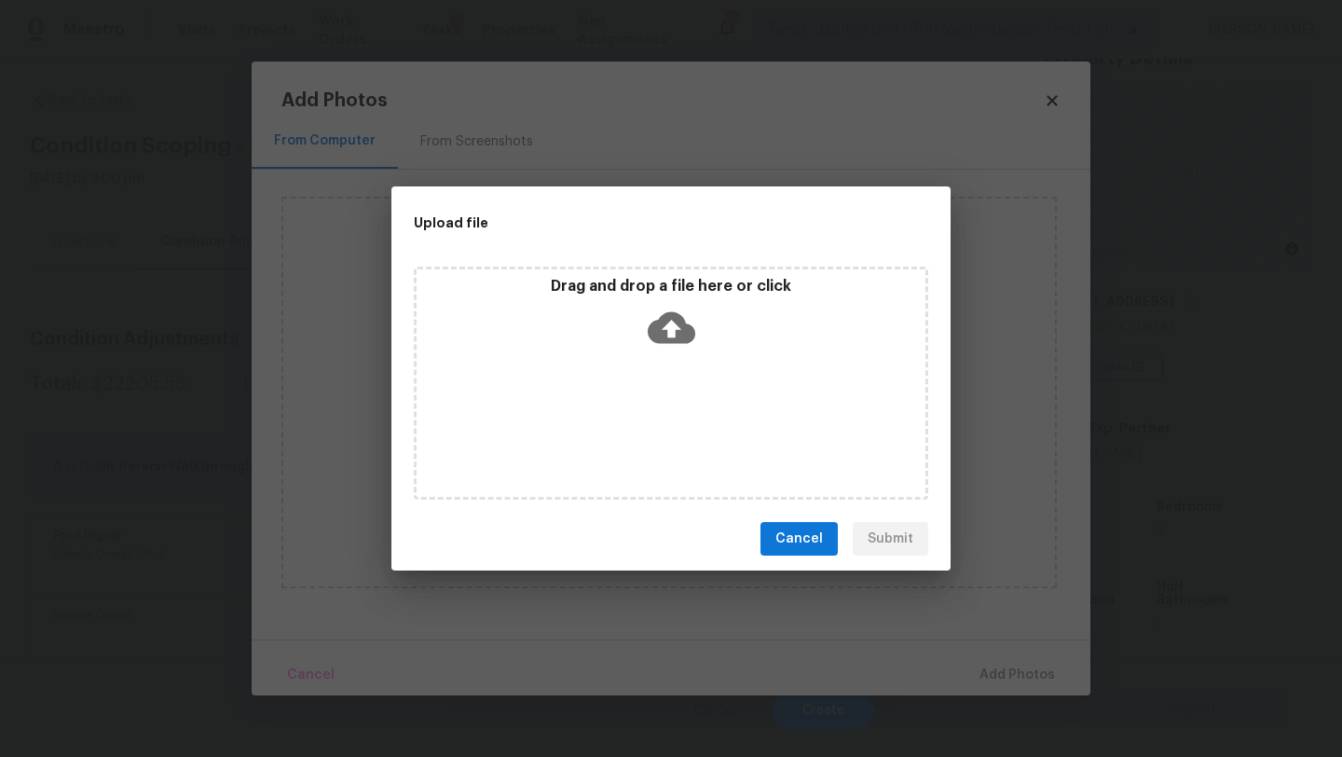
click at [666, 381] on div "Drag and drop a file here or click" at bounding box center [671, 382] width 514 height 233
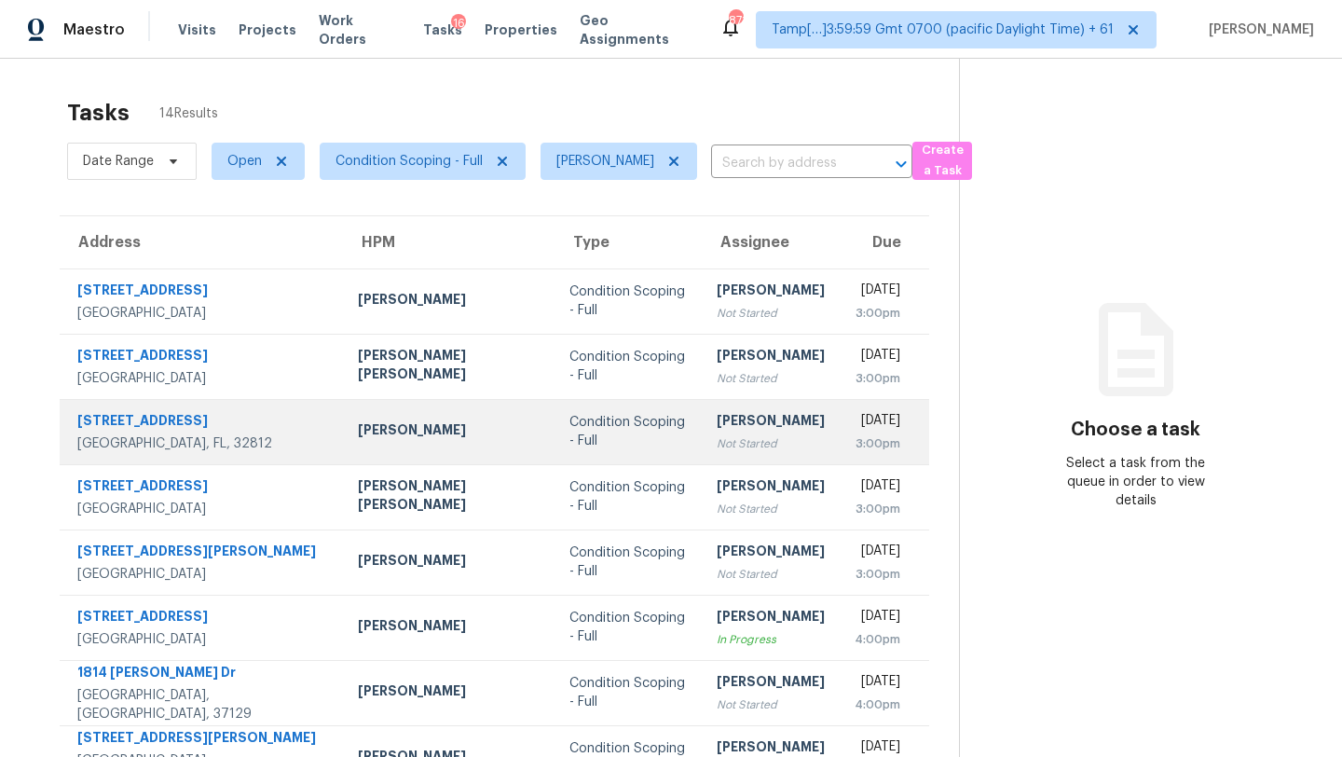
scroll to position [93, 0]
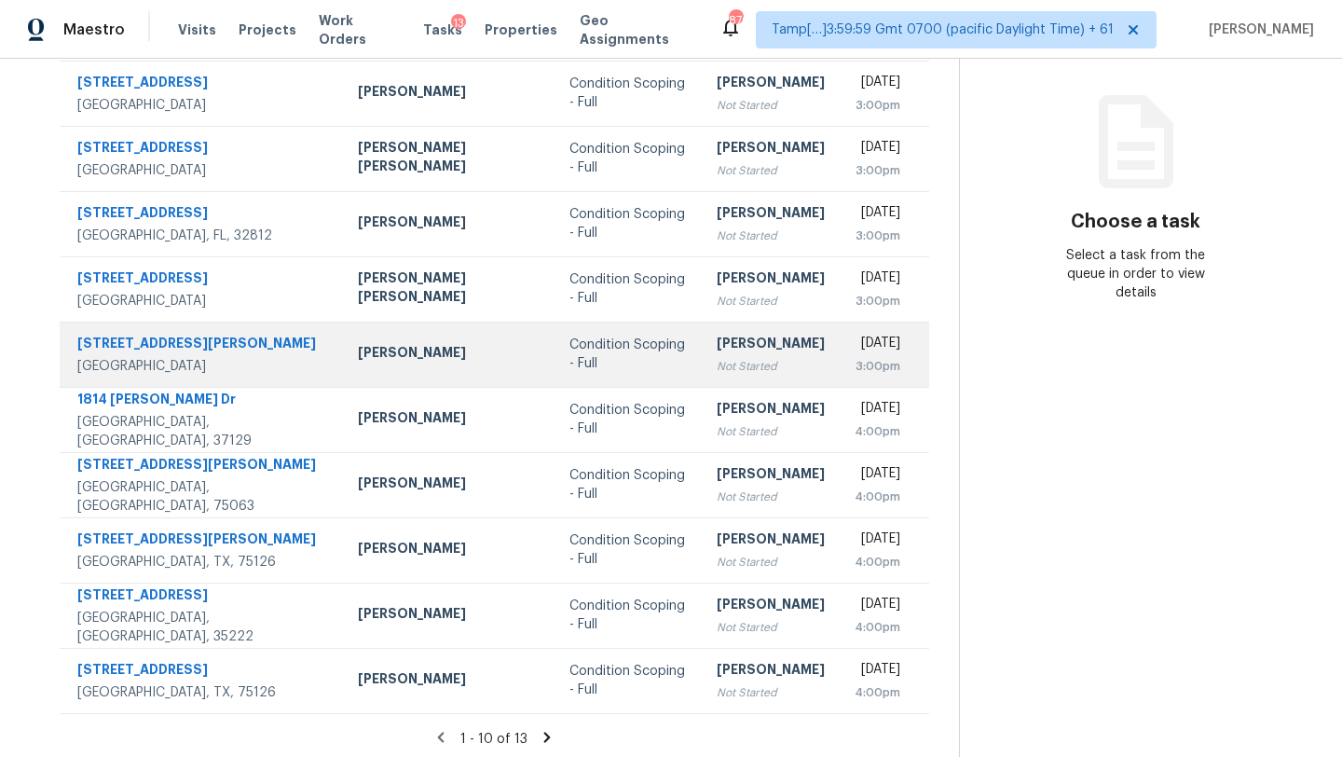
scroll to position [213, 0]
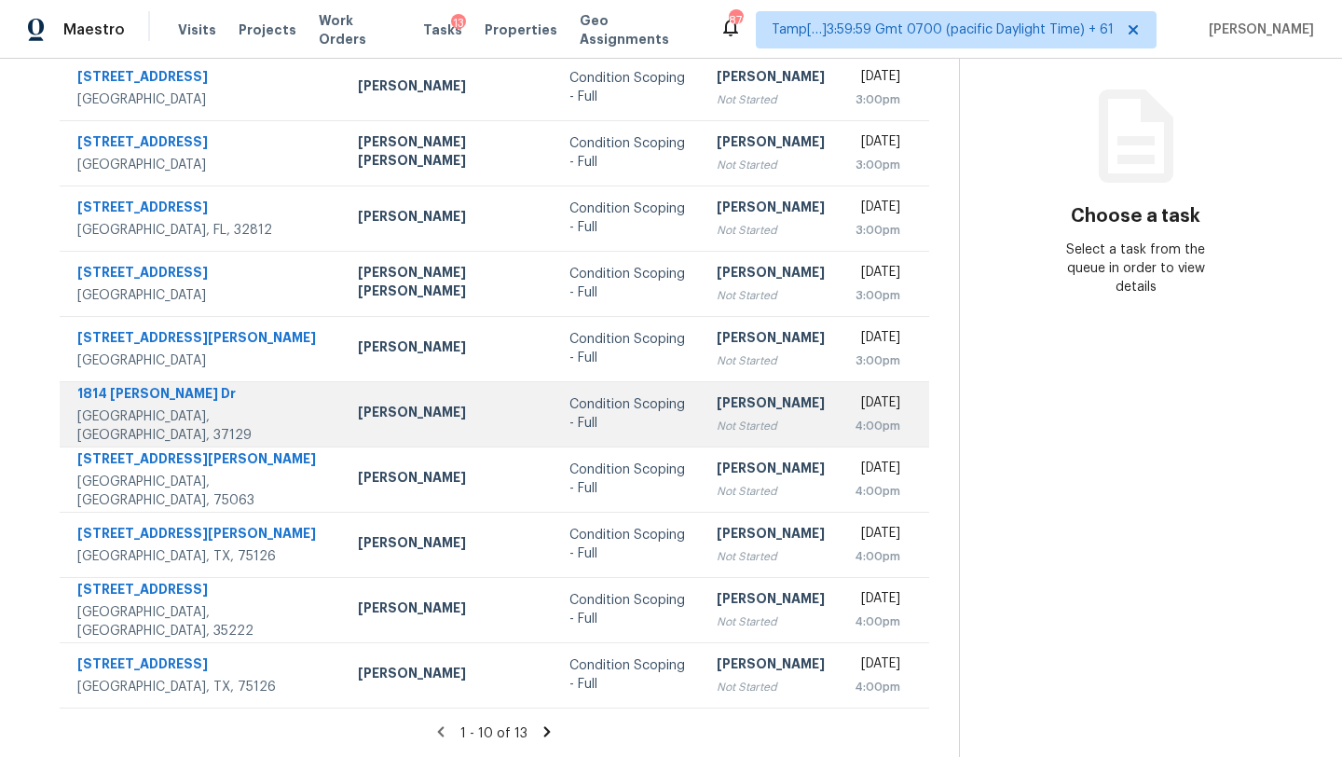
click at [554, 433] on td "Condition Scoping - Full" at bounding box center [627, 413] width 147 height 65
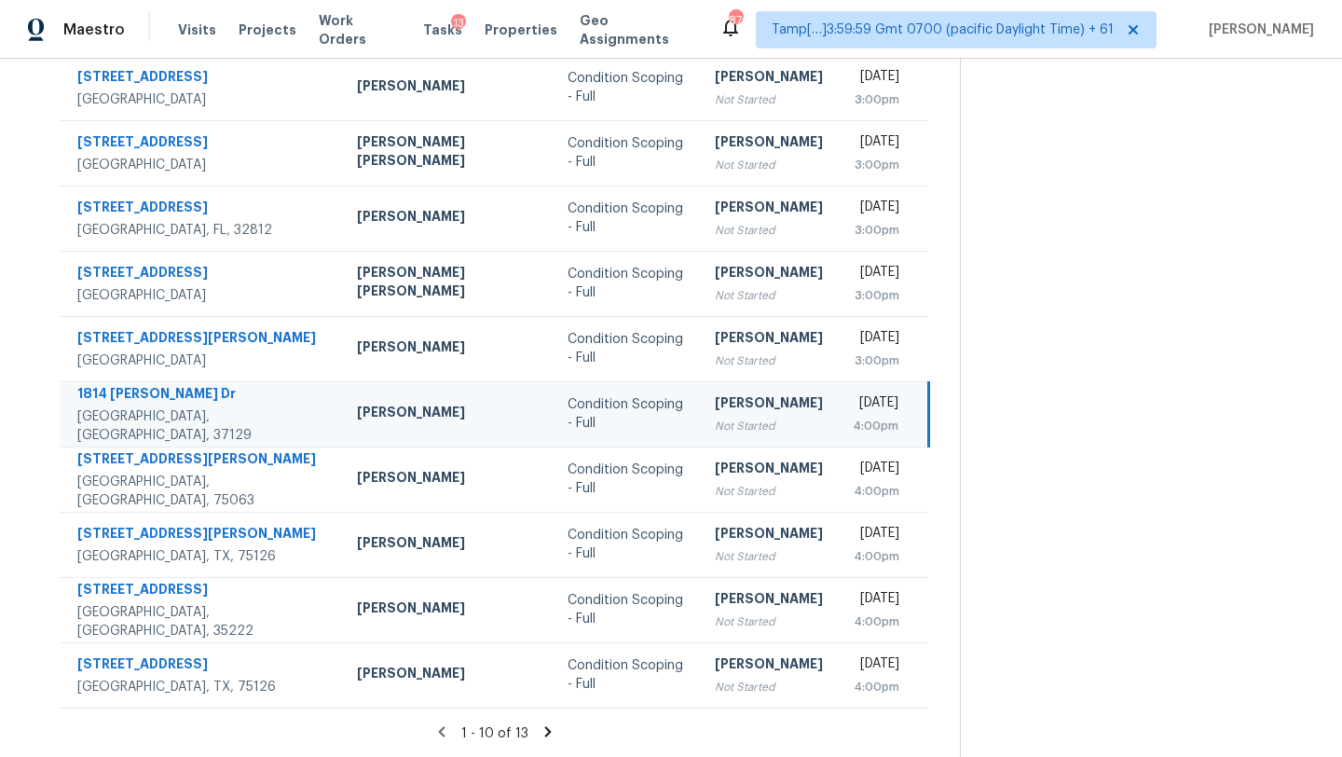
scroll to position [17, 0]
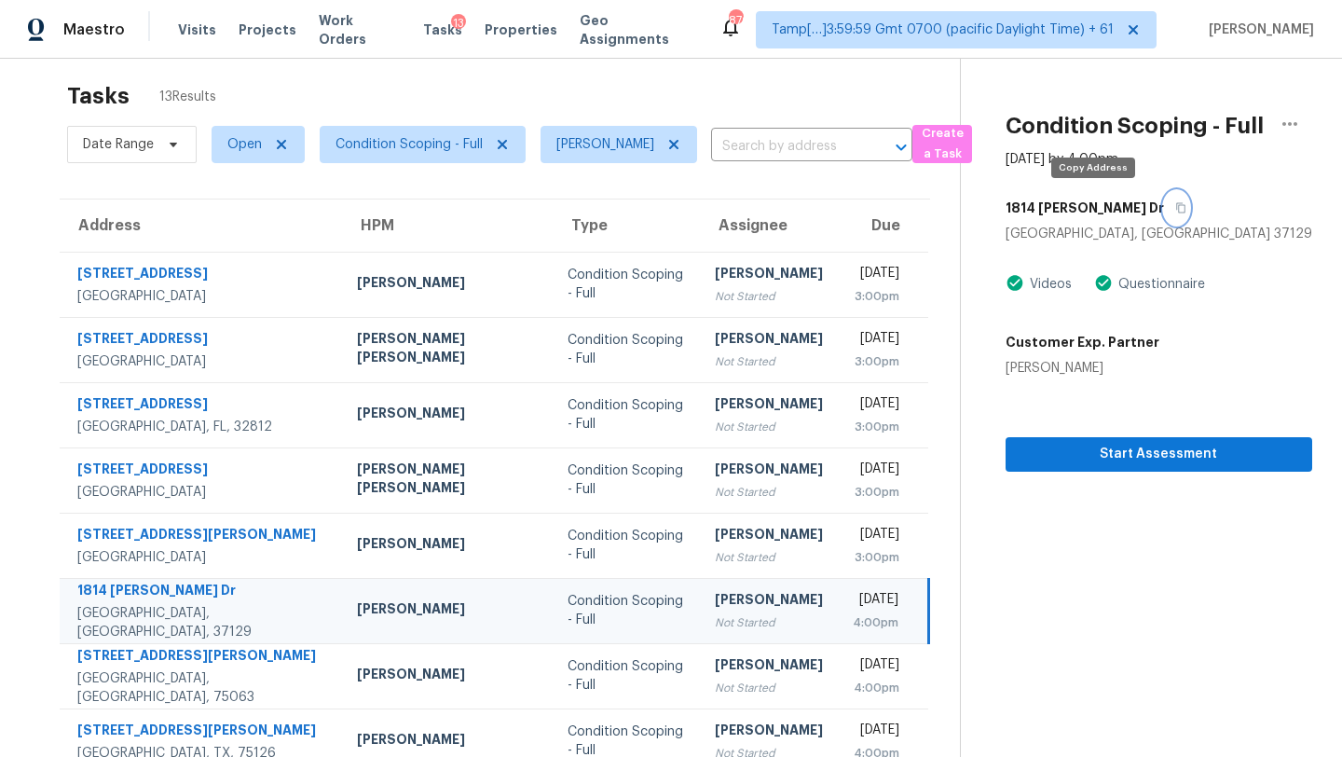
click at [1175, 208] on icon "button" at bounding box center [1180, 207] width 11 height 11
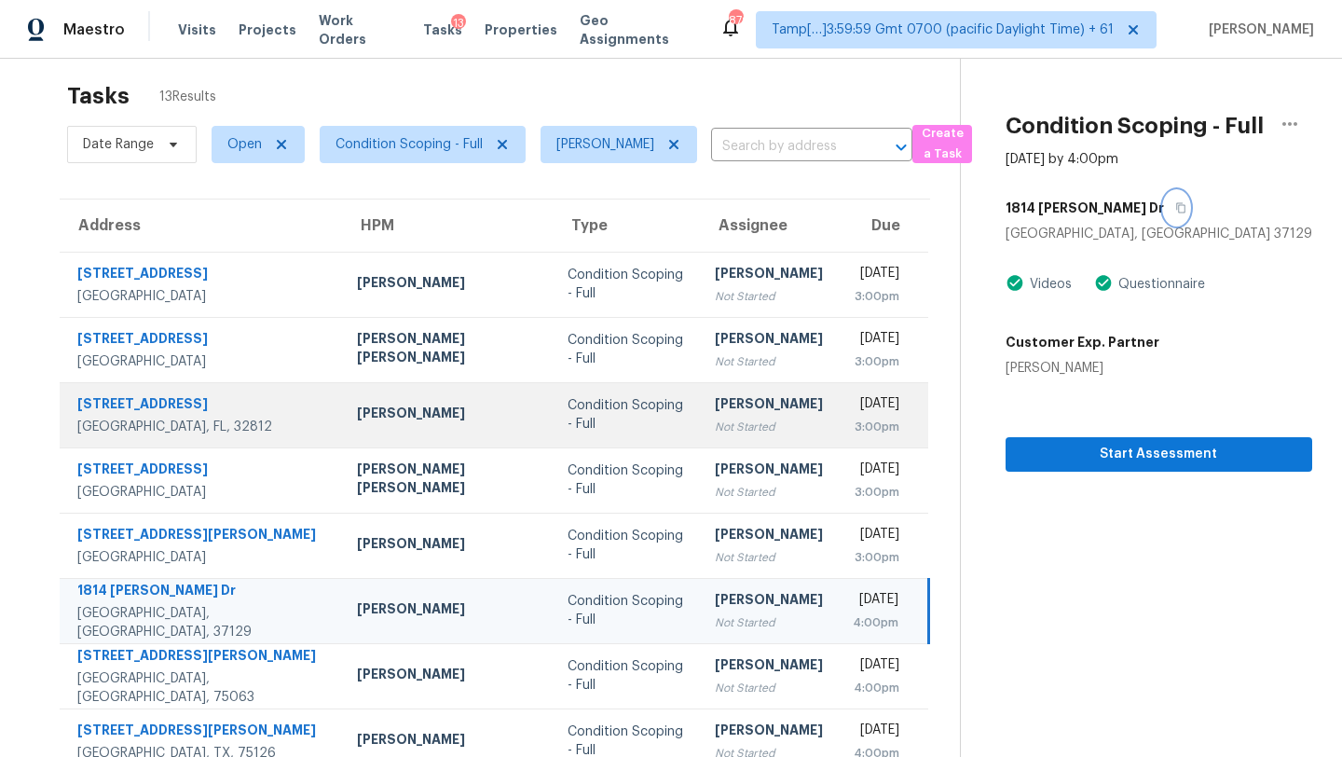
scroll to position [213, 0]
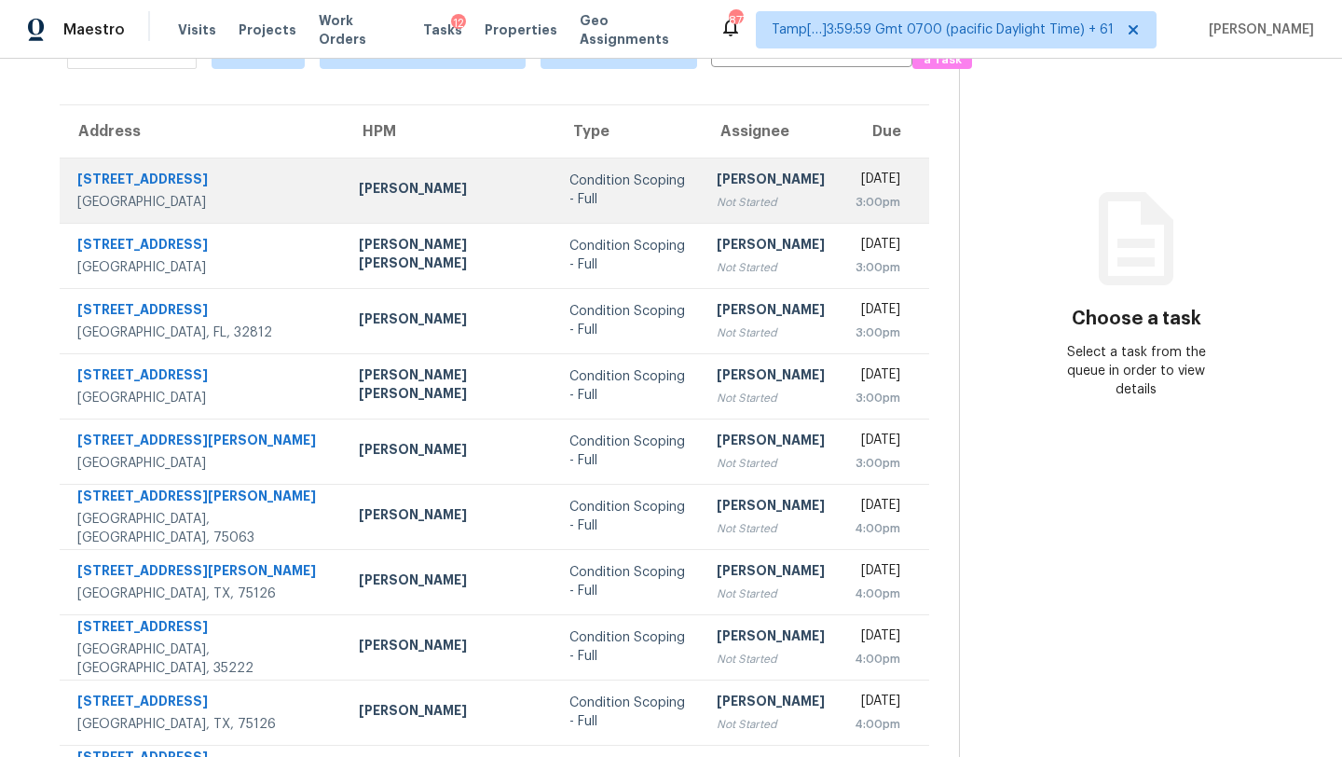
scroll to position [213, 0]
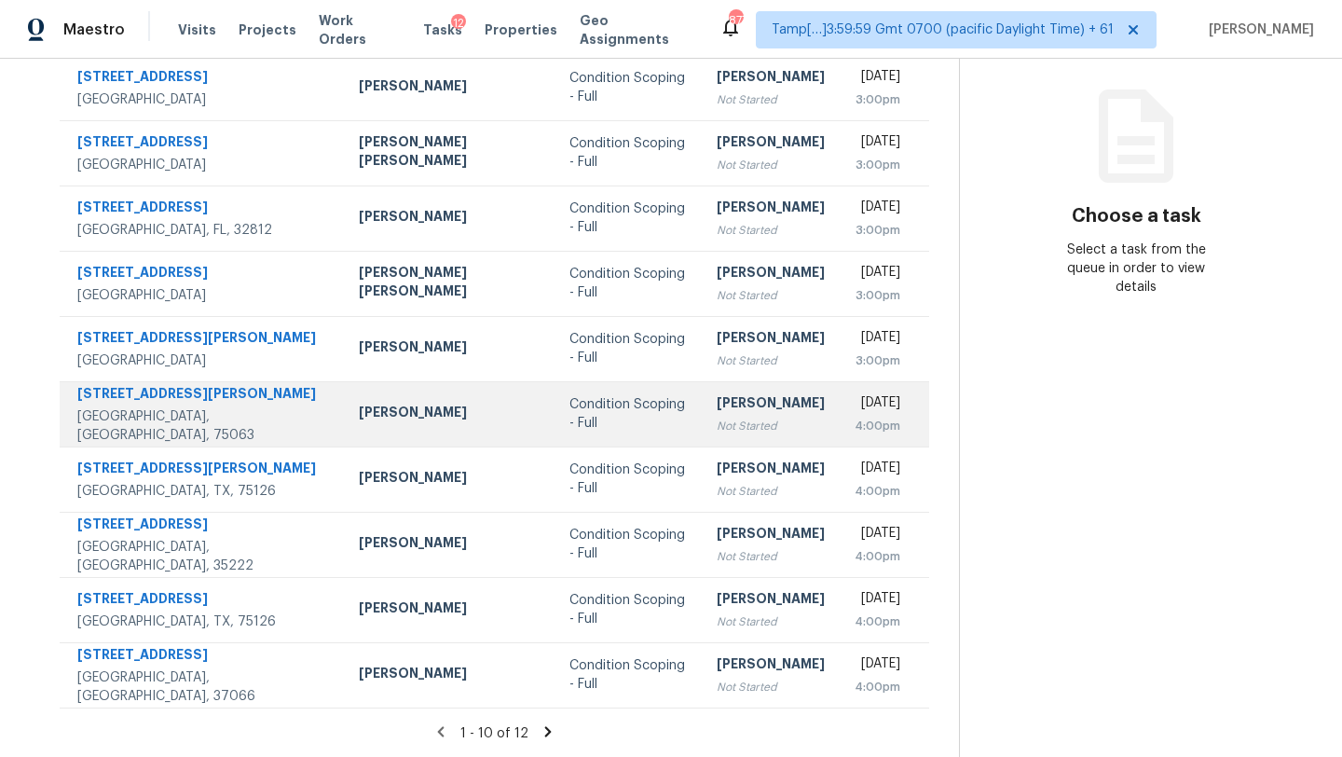
click at [569, 412] on div "Condition Scoping - Full" at bounding box center [627, 413] width 117 height 37
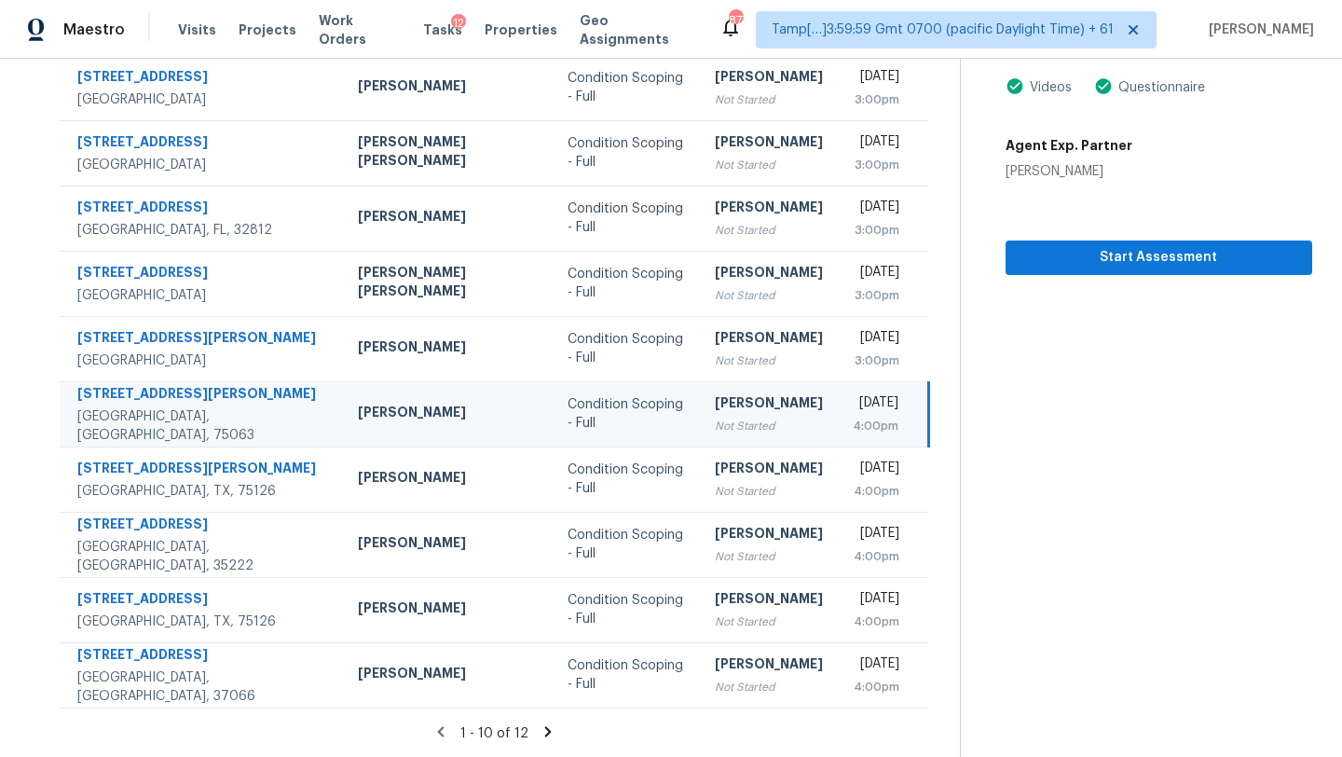
click at [627, 402] on td "Condition Scoping - Full" at bounding box center [625, 413] width 146 height 65
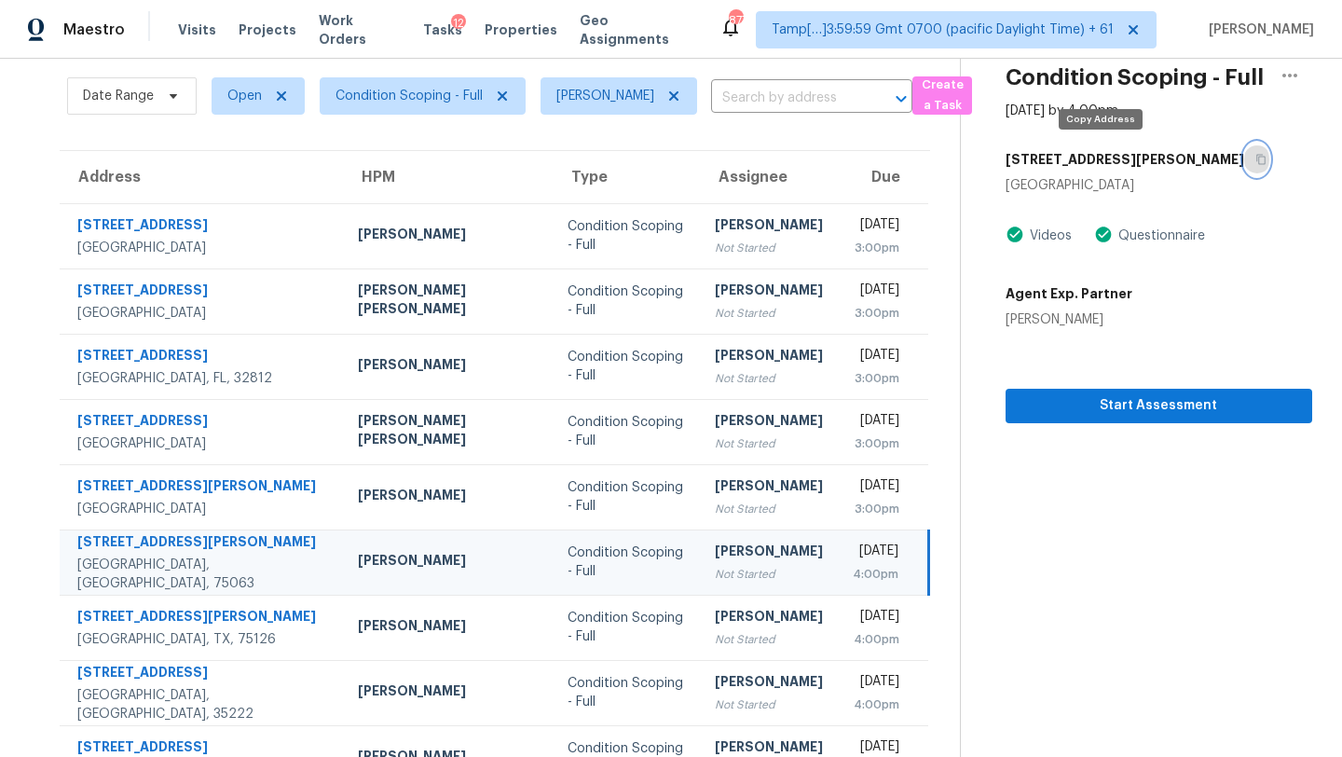
click at [1256, 156] on icon "button" at bounding box center [1260, 160] width 9 height 10
click at [1061, 402] on span "Start Assessment" at bounding box center [1158, 405] width 277 height 23
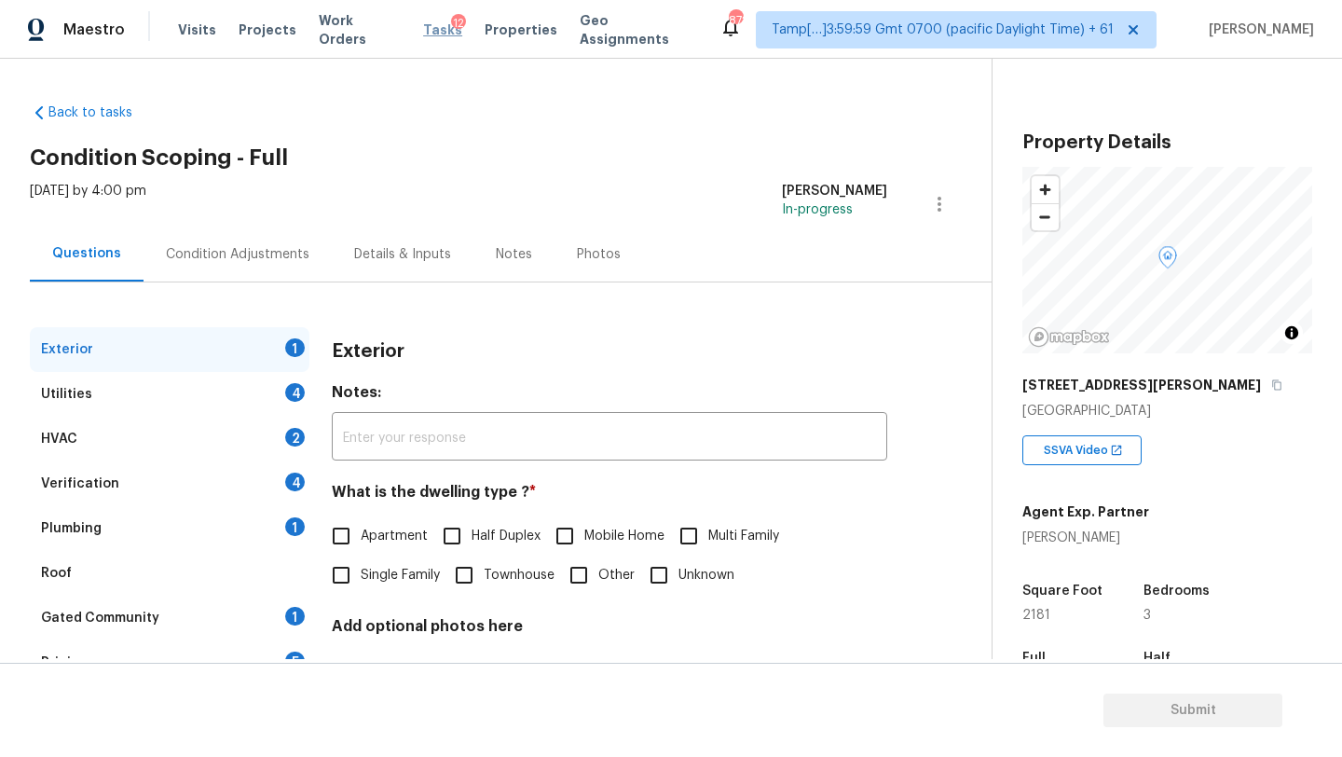
click at [427, 28] on span "Tasks" at bounding box center [442, 29] width 39 height 13
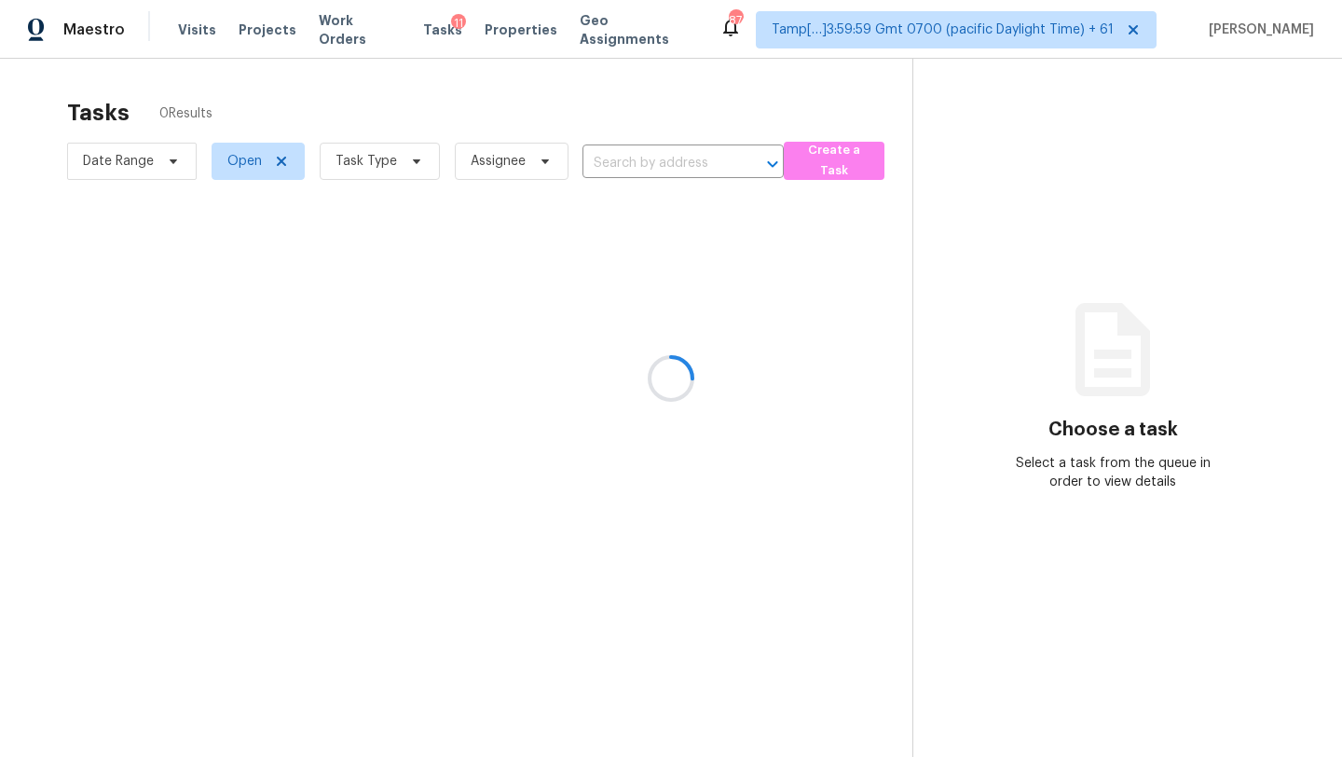
click at [395, 163] on div at bounding box center [671, 378] width 1342 height 757
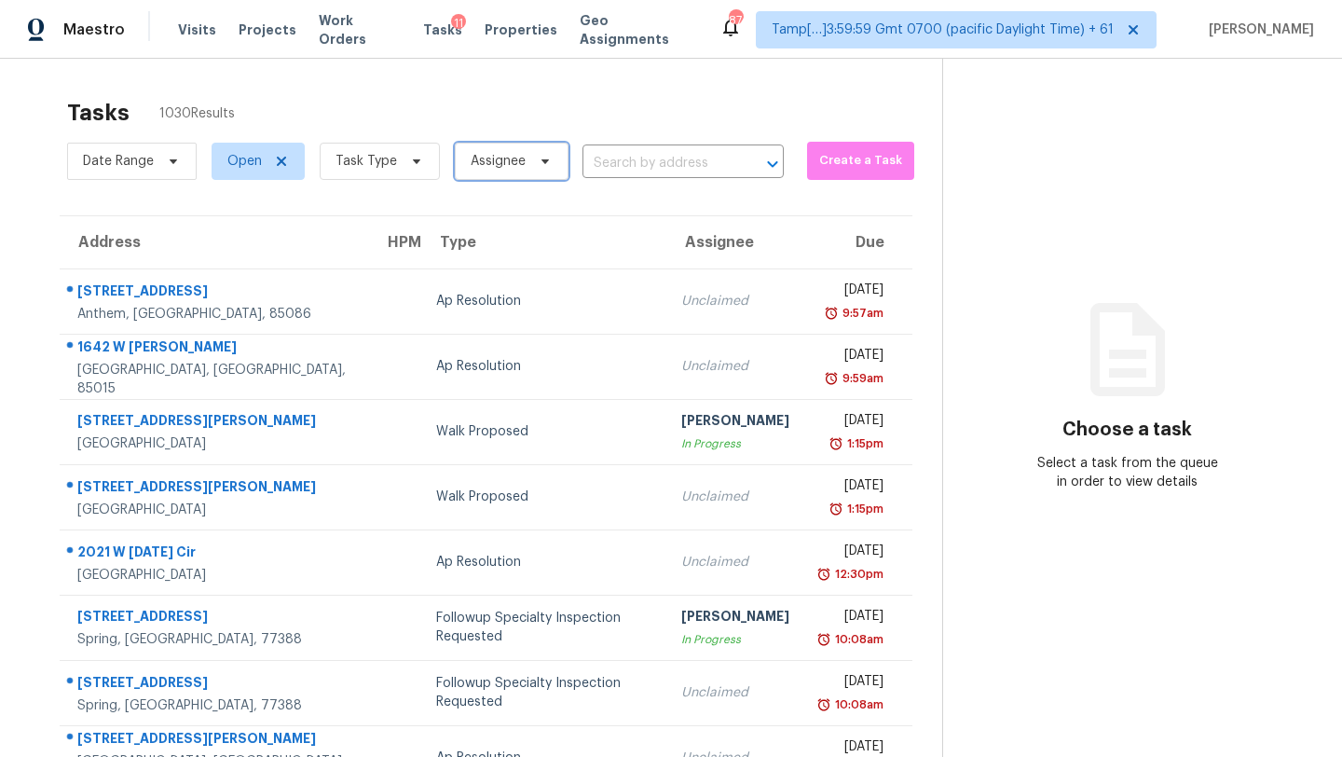
click at [483, 164] on span "Assignee" at bounding box center [498, 161] width 55 height 19
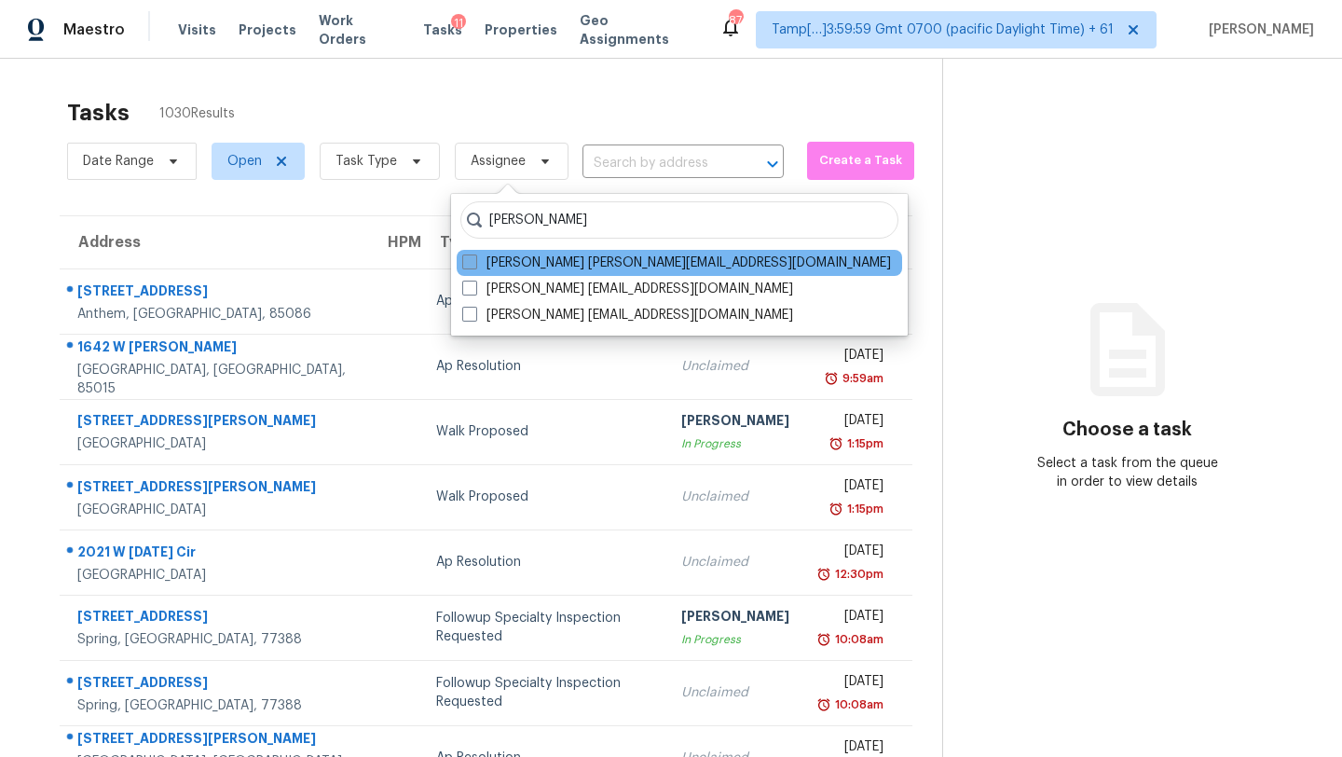
type input "[PERSON_NAME]"
click at [571, 260] on label "Rajesh M rajesh.m@opendoor.com" at bounding box center [676, 262] width 429 height 19
click at [474, 260] on input "Rajesh M rajesh.m@opendoor.com" at bounding box center [468, 259] width 12 height 12
checkbox input "true"
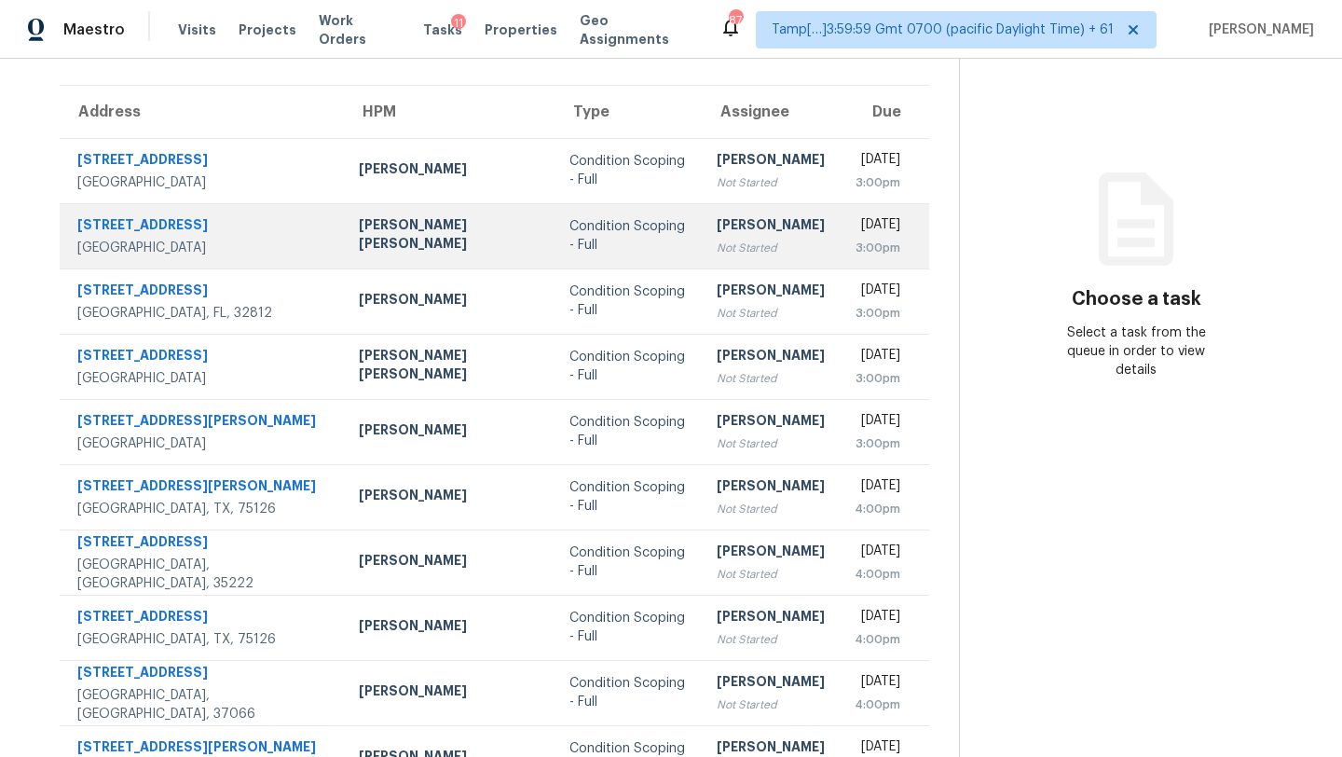
scroll to position [213, 0]
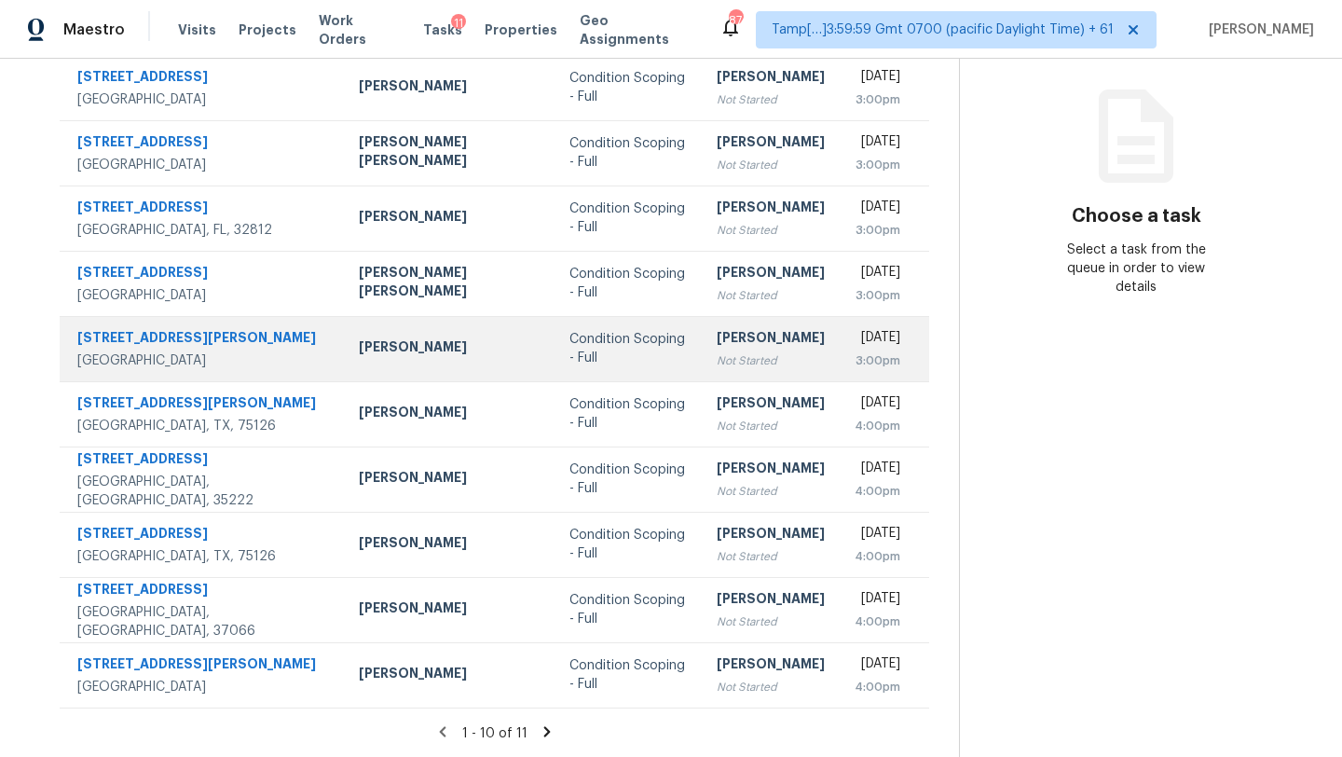
click at [595, 369] on td "Condition Scoping - Full" at bounding box center [627, 348] width 147 height 65
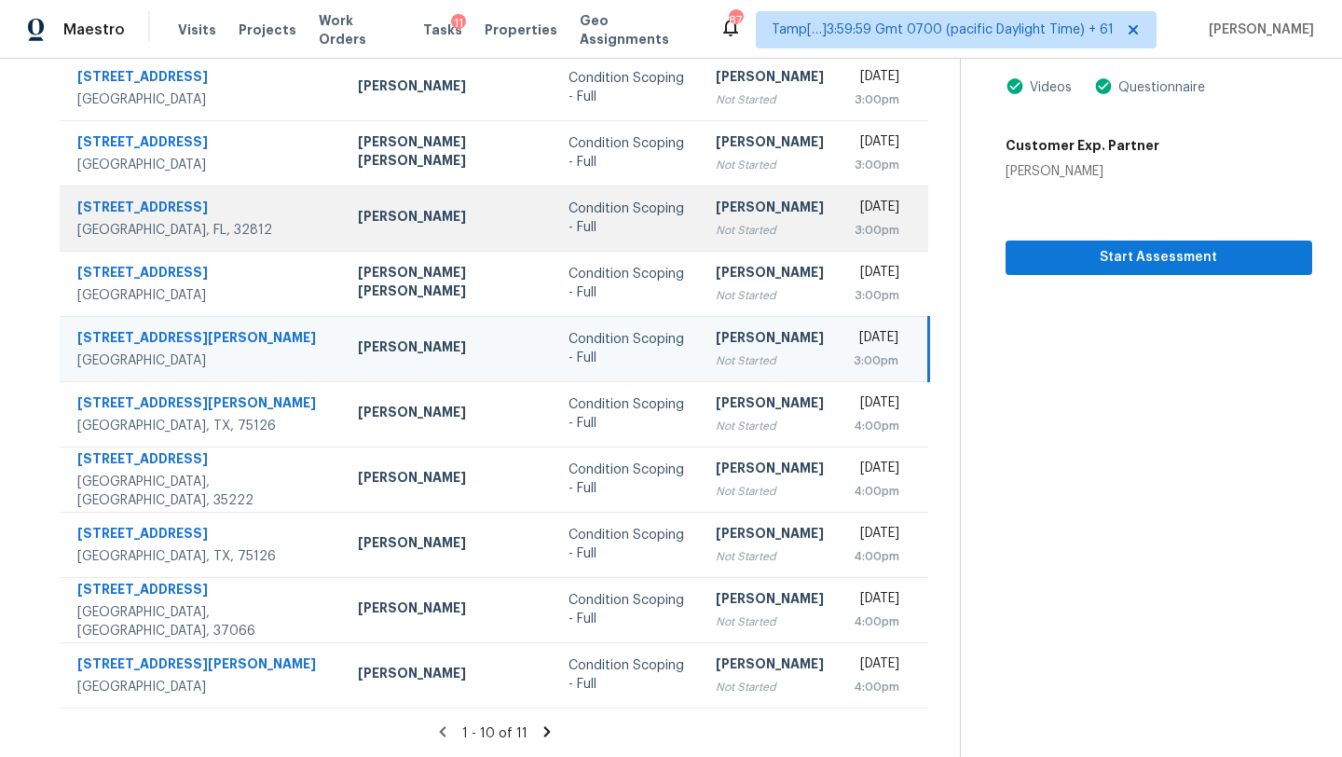
click at [568, 211] on div "Condition Scoping - Full" at bounding box center [626, 217] width 117 height 37
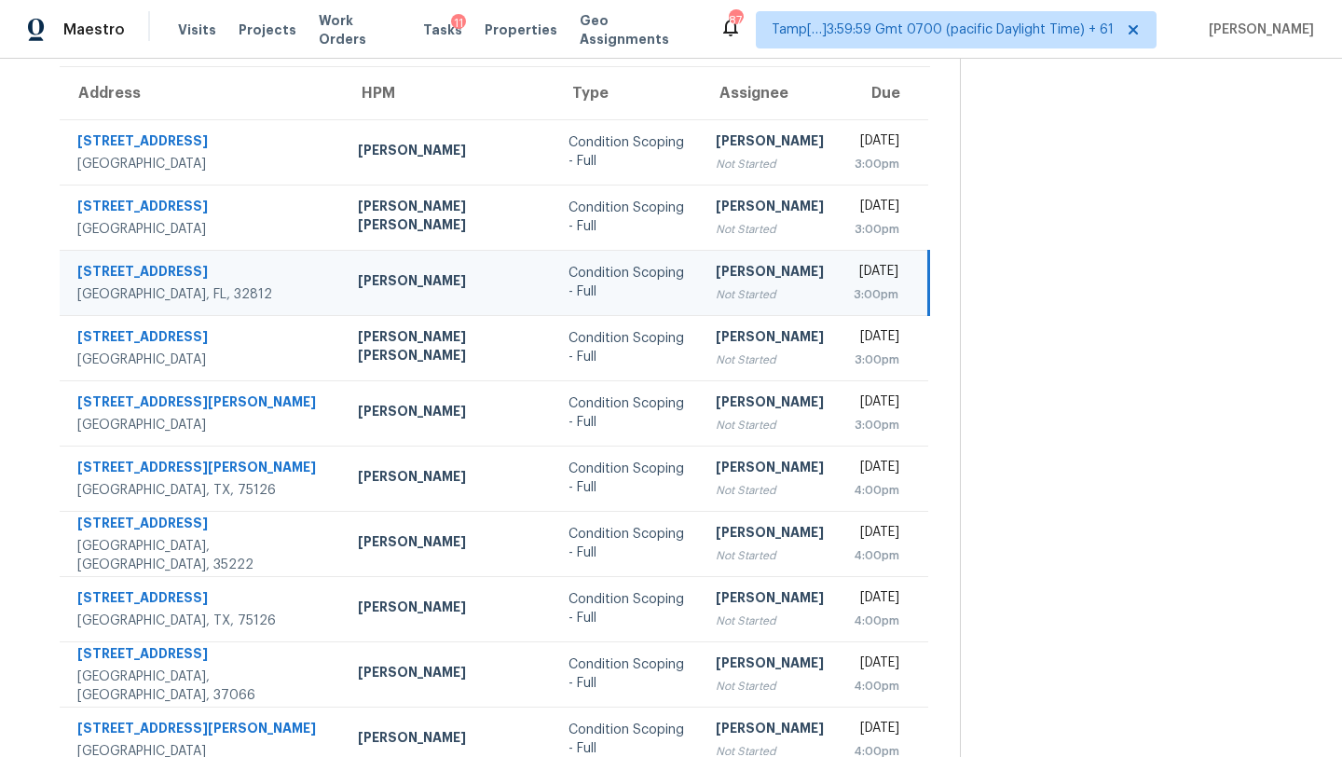
scroll to position [130, 0]
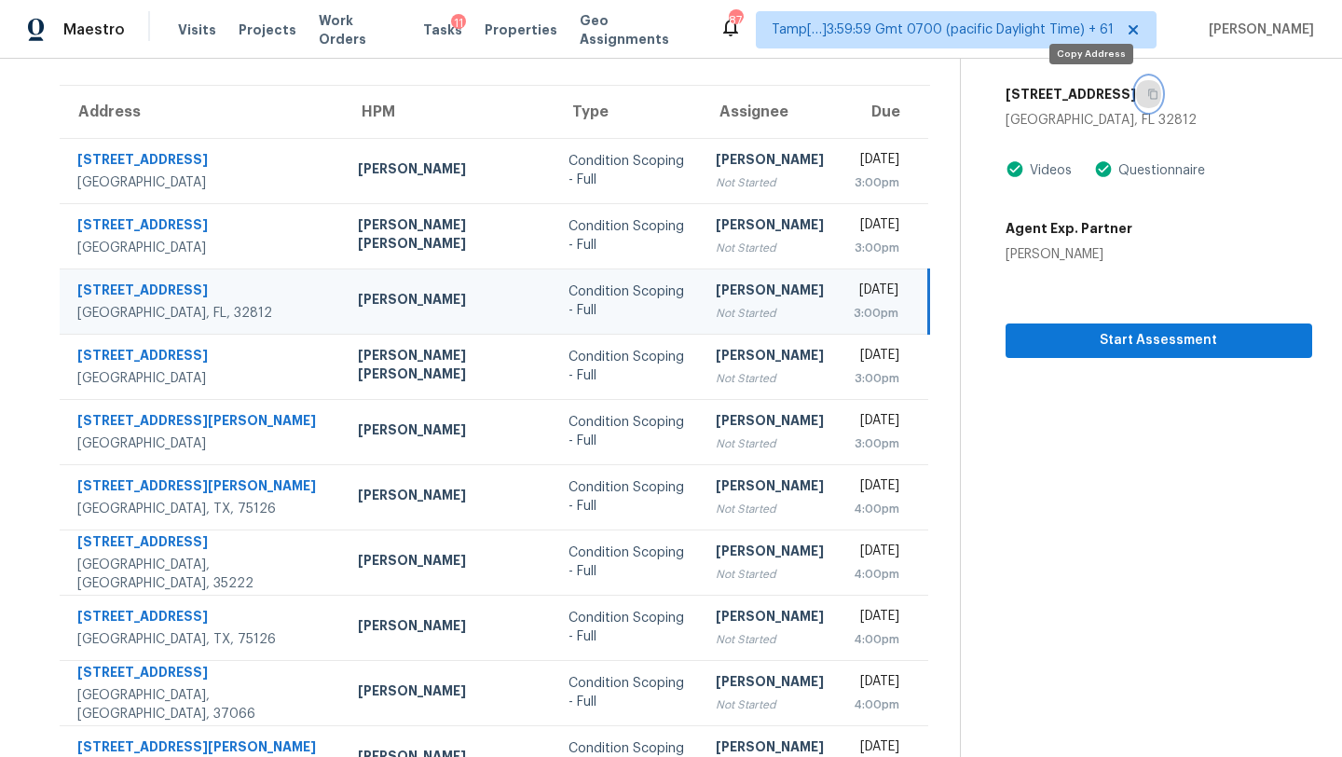
click at [1147, 96] on icon "button" at bounding box center [1152, 94] width 11 height 11
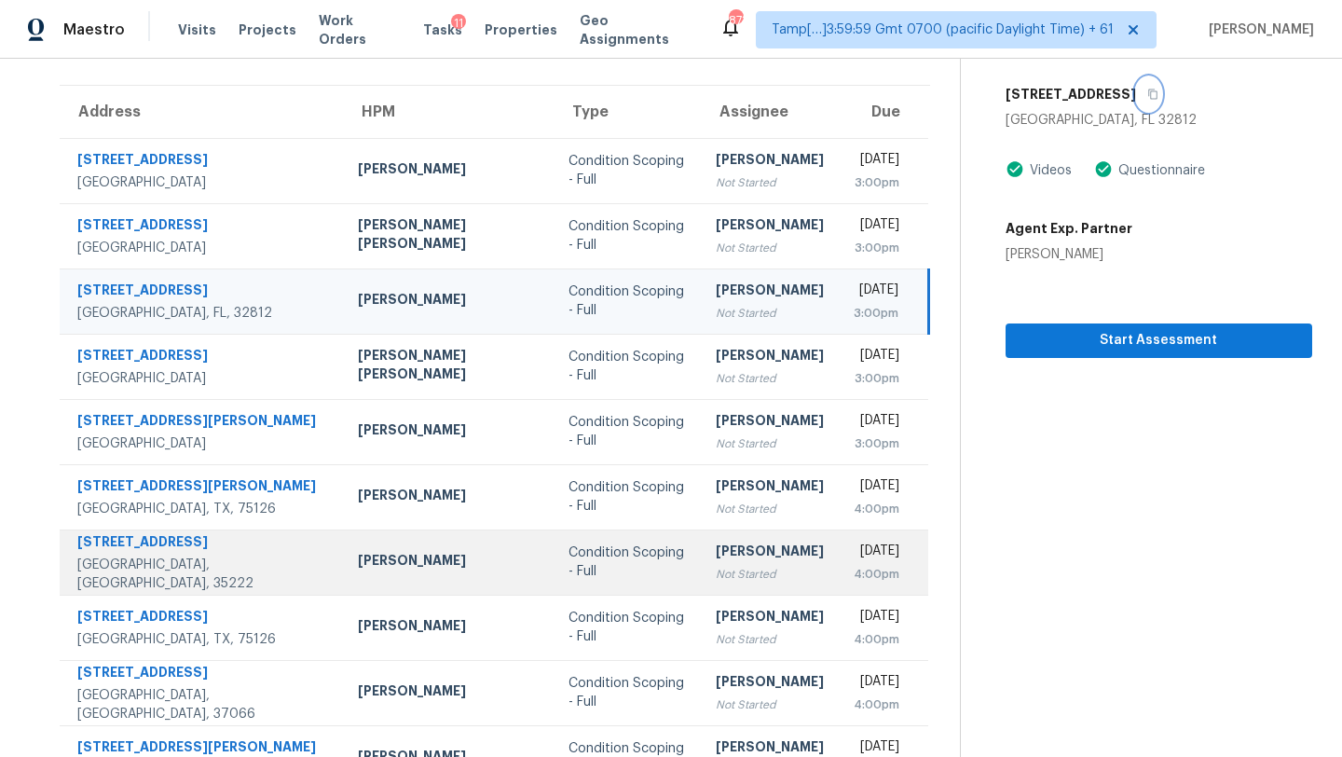
scroll to position [213, 0]
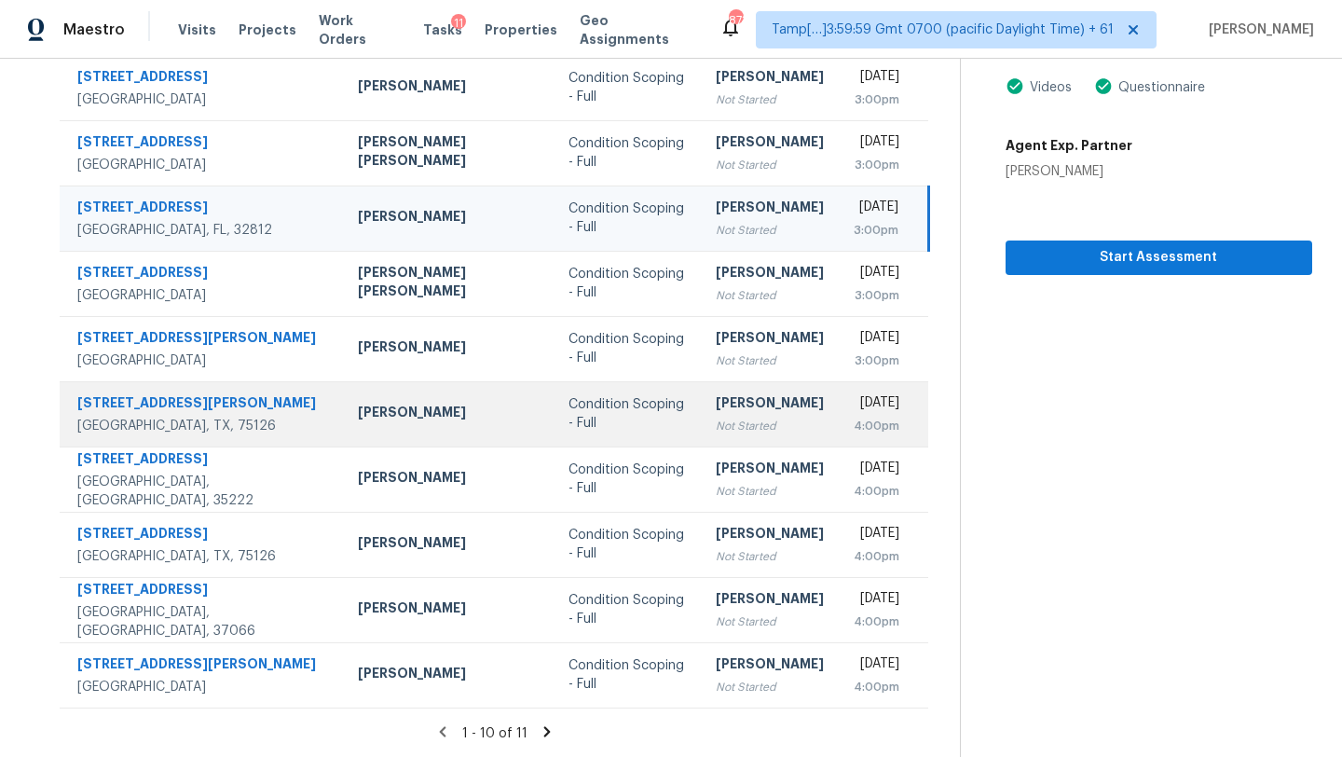
click at [853, 417] on div "4:00pm" at bounding box center [876, 425] width 47 height 19
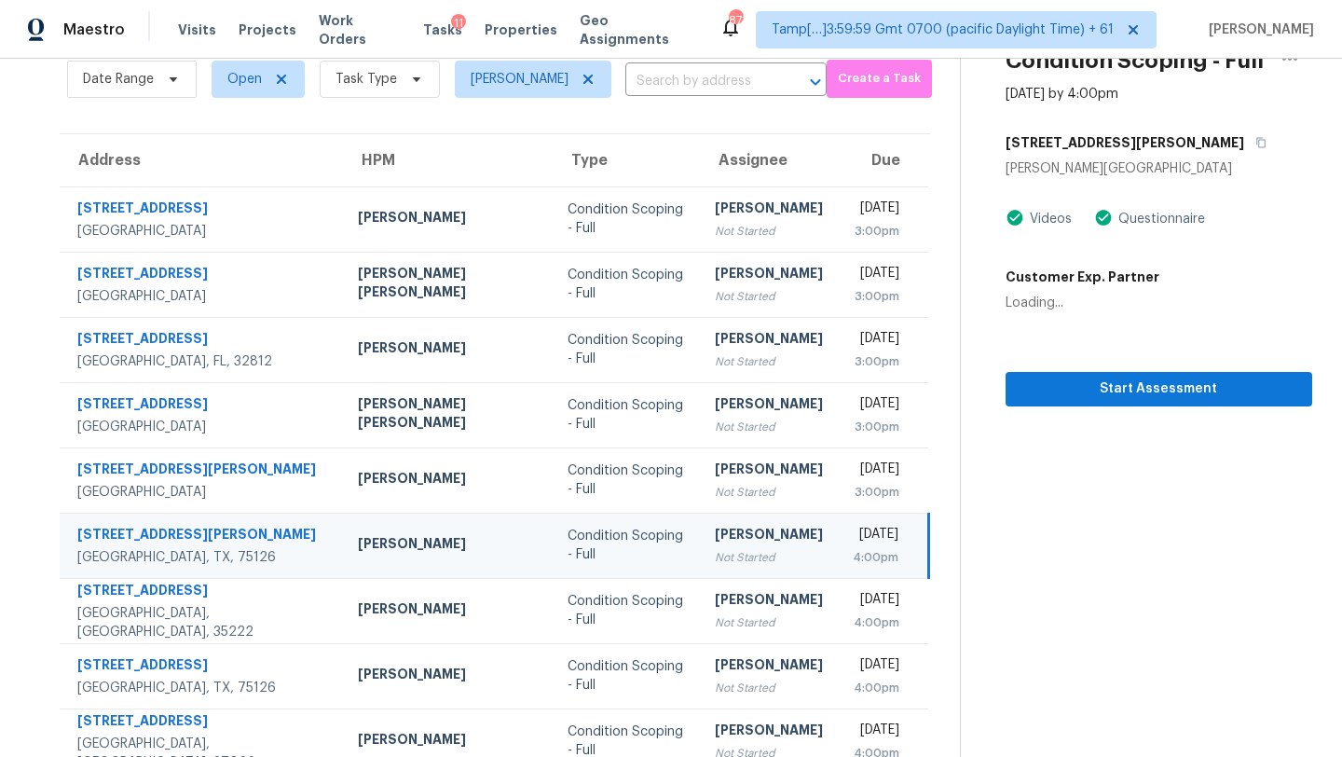
scroll to position [51, 0]
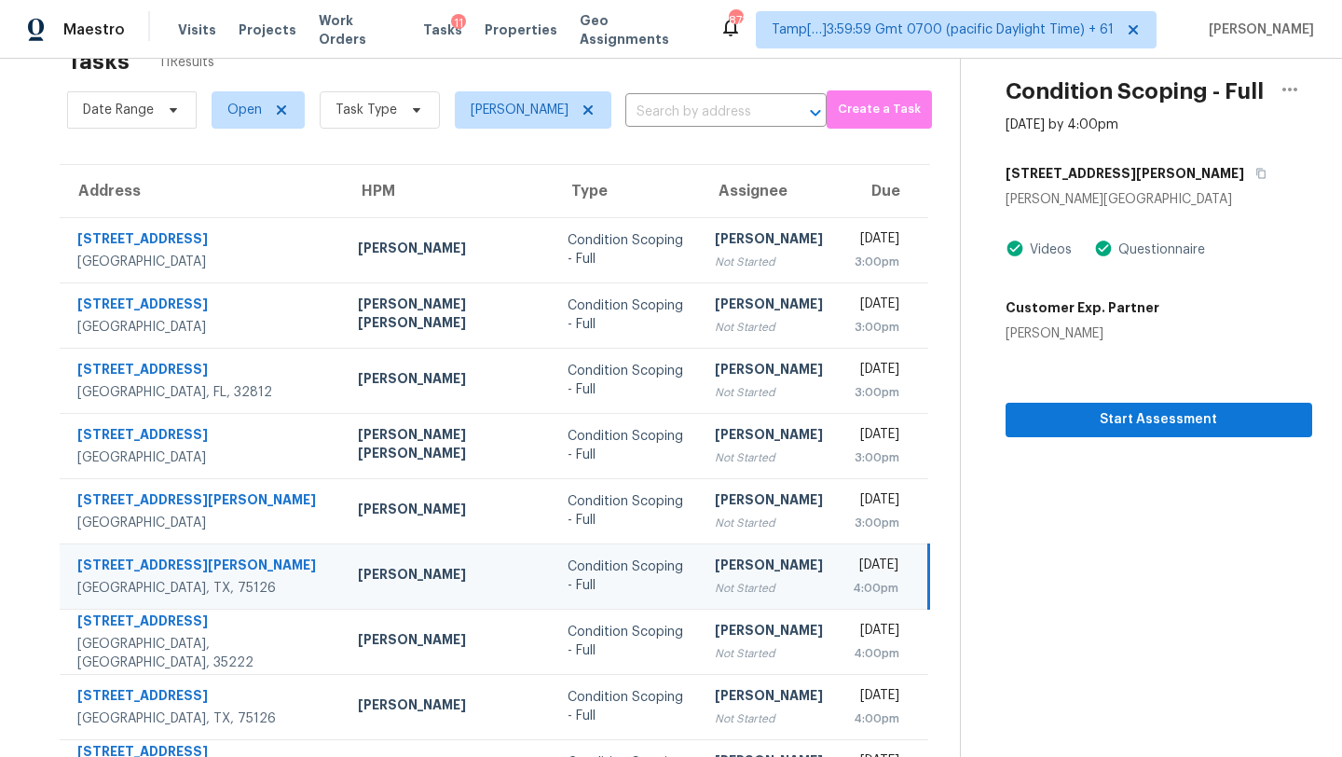
click at [1082, 170] on div "3943 Sidney Ln" at bounding box center [1158, 174] width 307 height 34
click at [1256, 173] on icon "button" at bounding box center [1260, 174] width 9 height 10
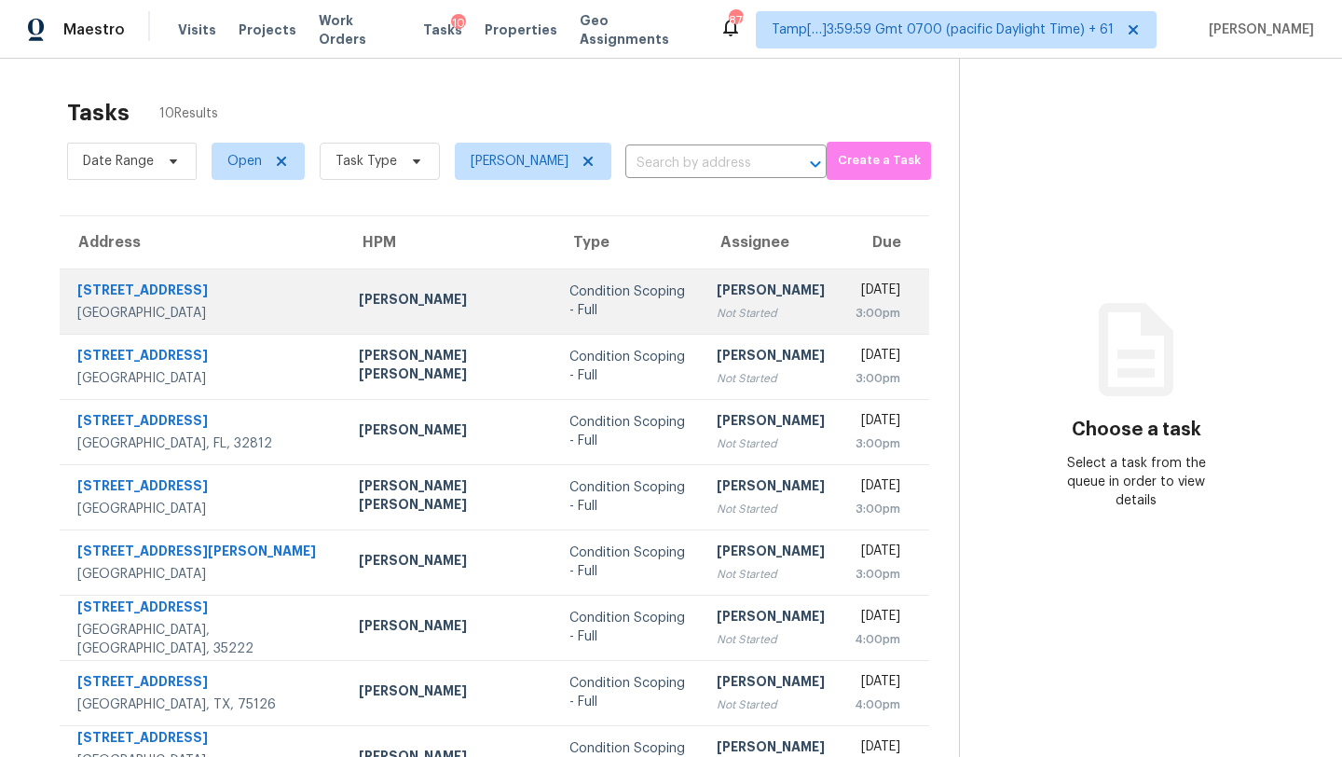
scroll to position [179, 0]
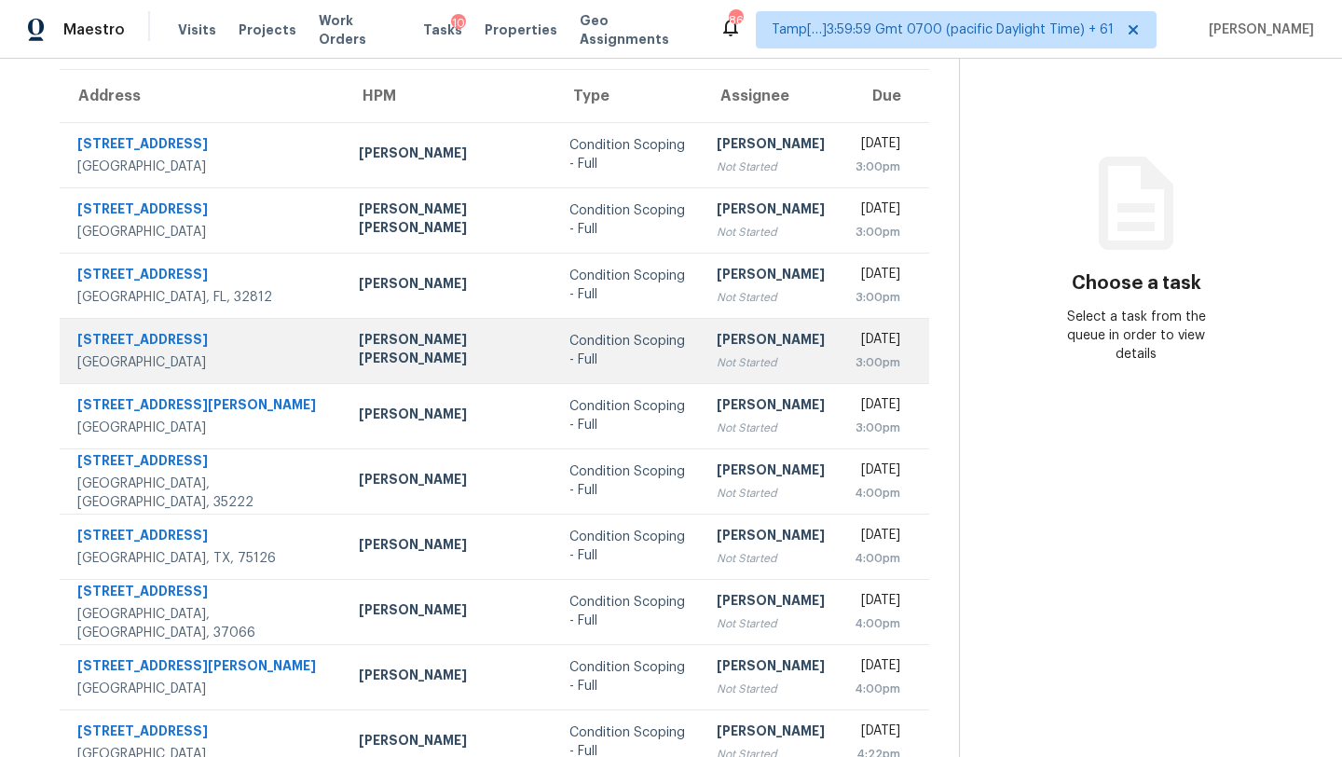
scroll to position [179, 0]
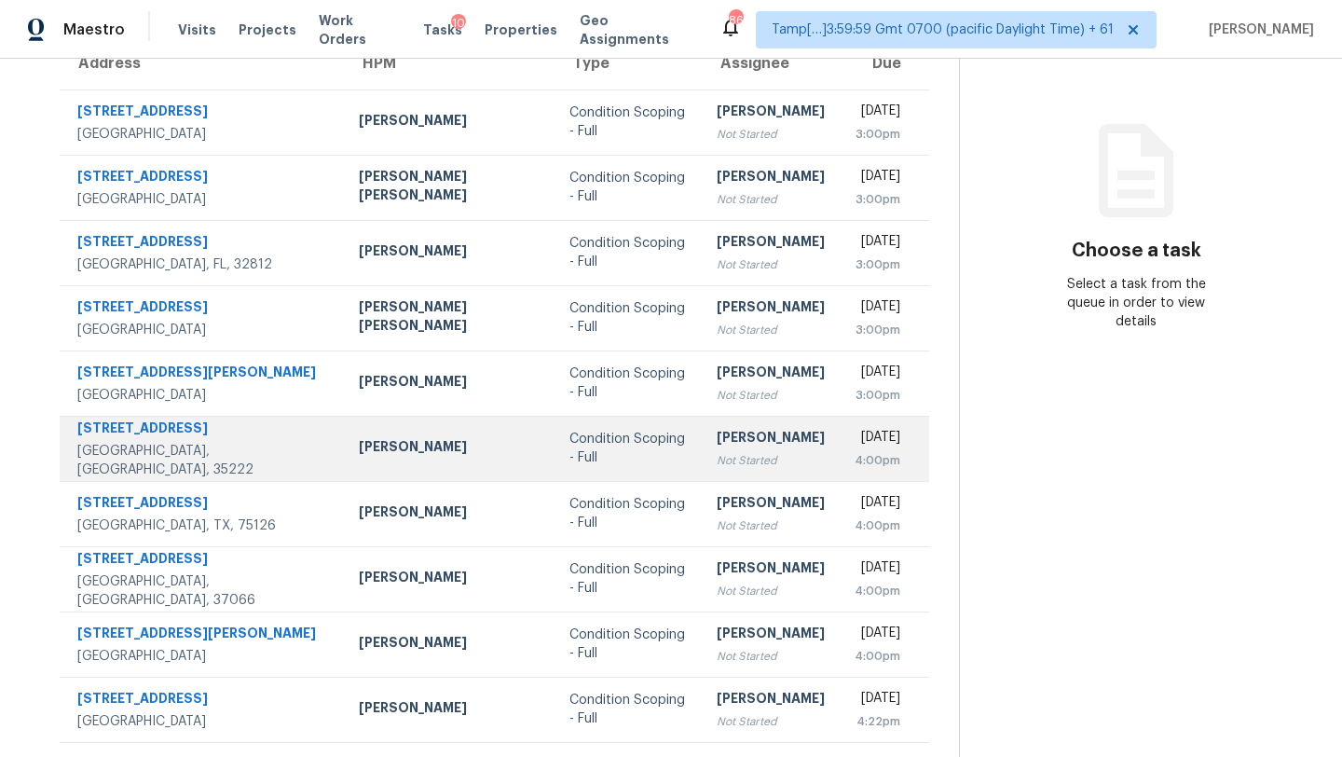
click at [573, 471] on td "Condition Scoping - Full" at bounding box center [627, 448] width 147 height 65
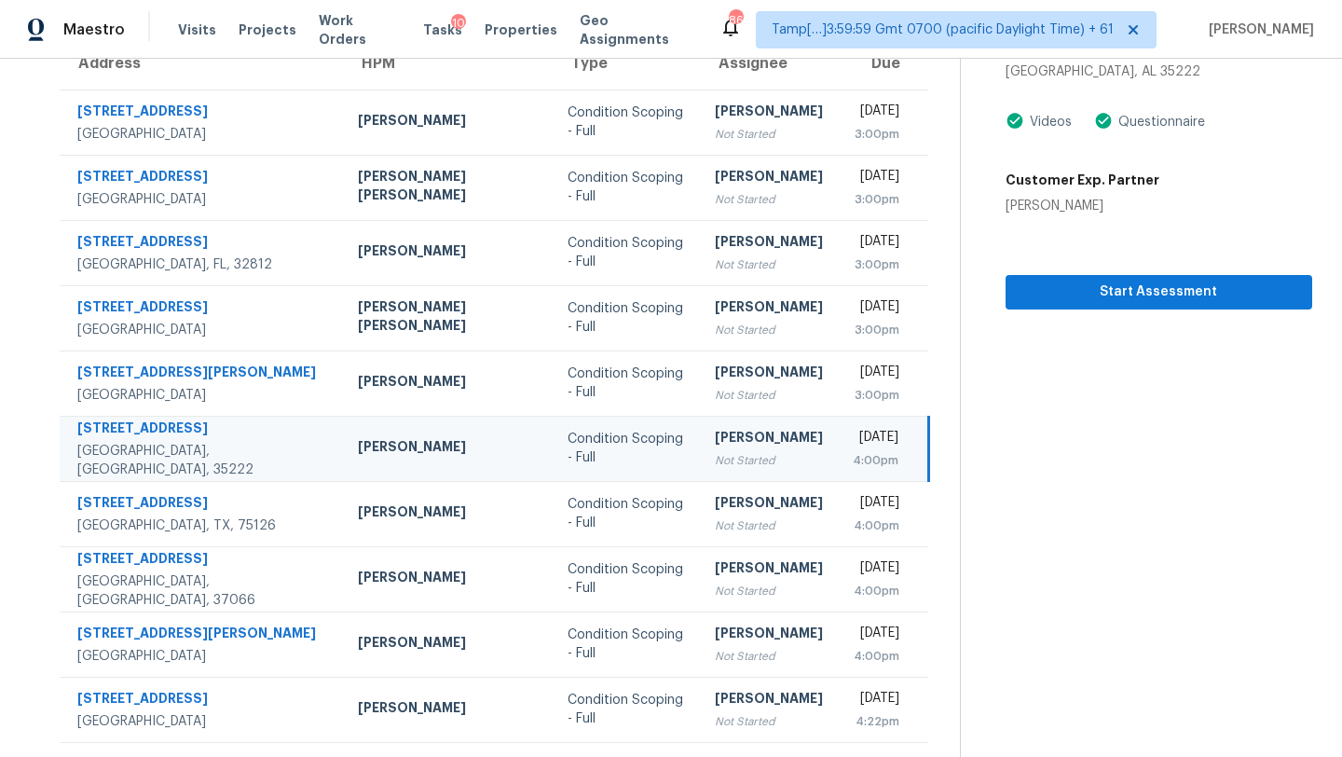
scroll to position [27, 0]
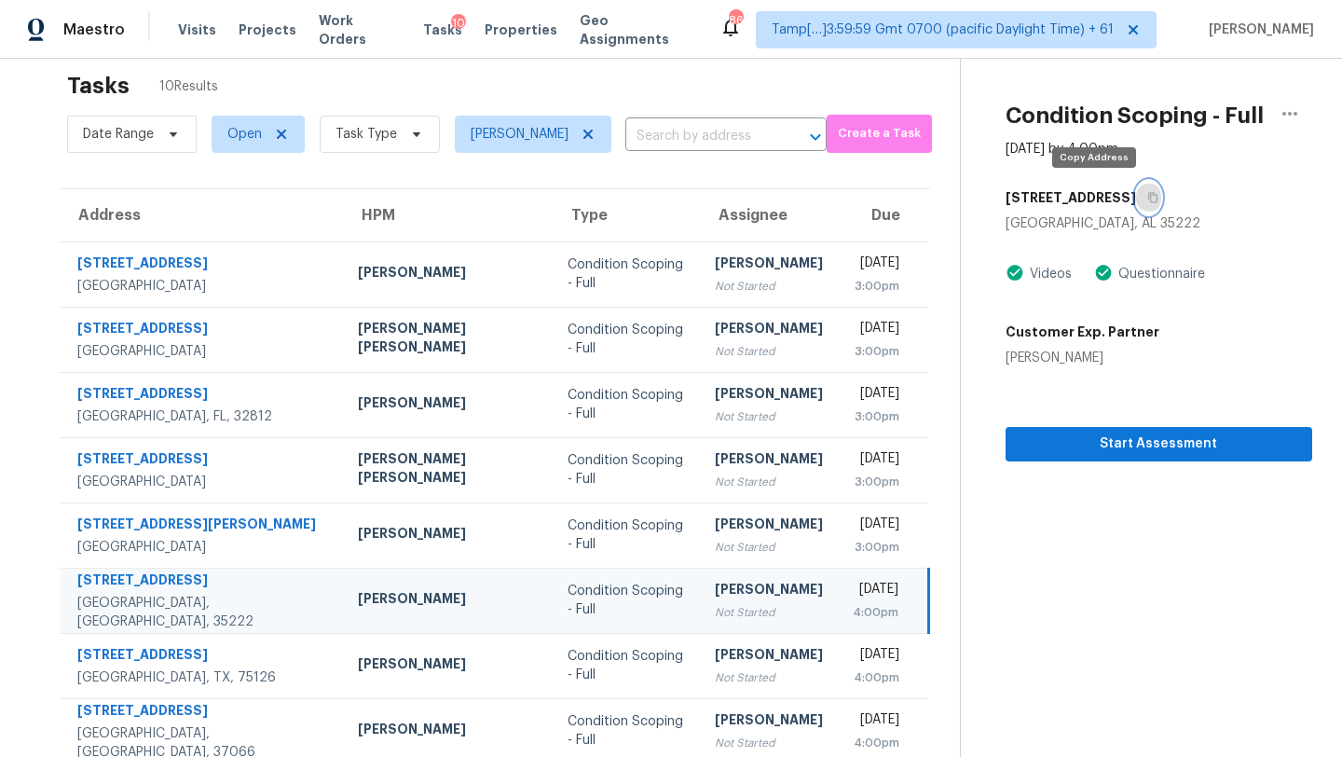
click at [1148, 201] on icon "button" at bounding box center [1152, 198] width 9 height 10
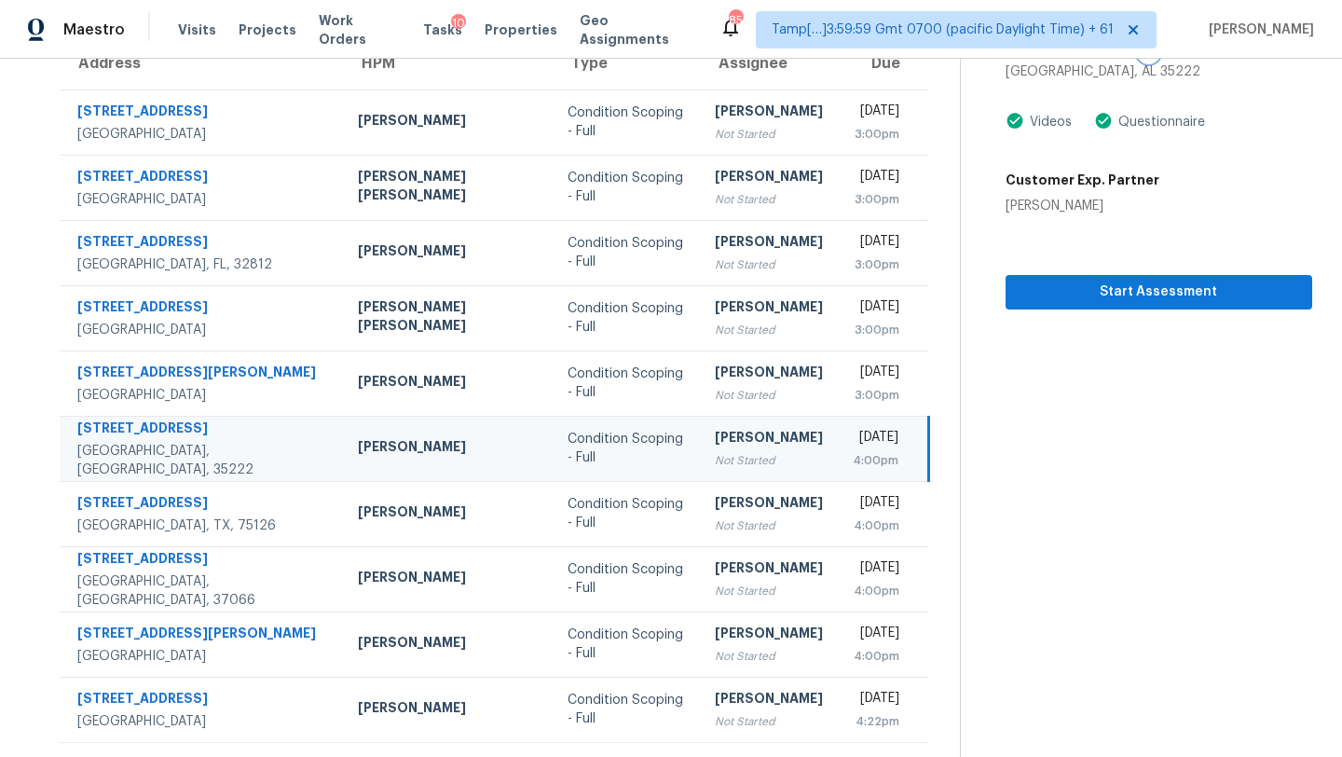
scroll to position [0, 0]
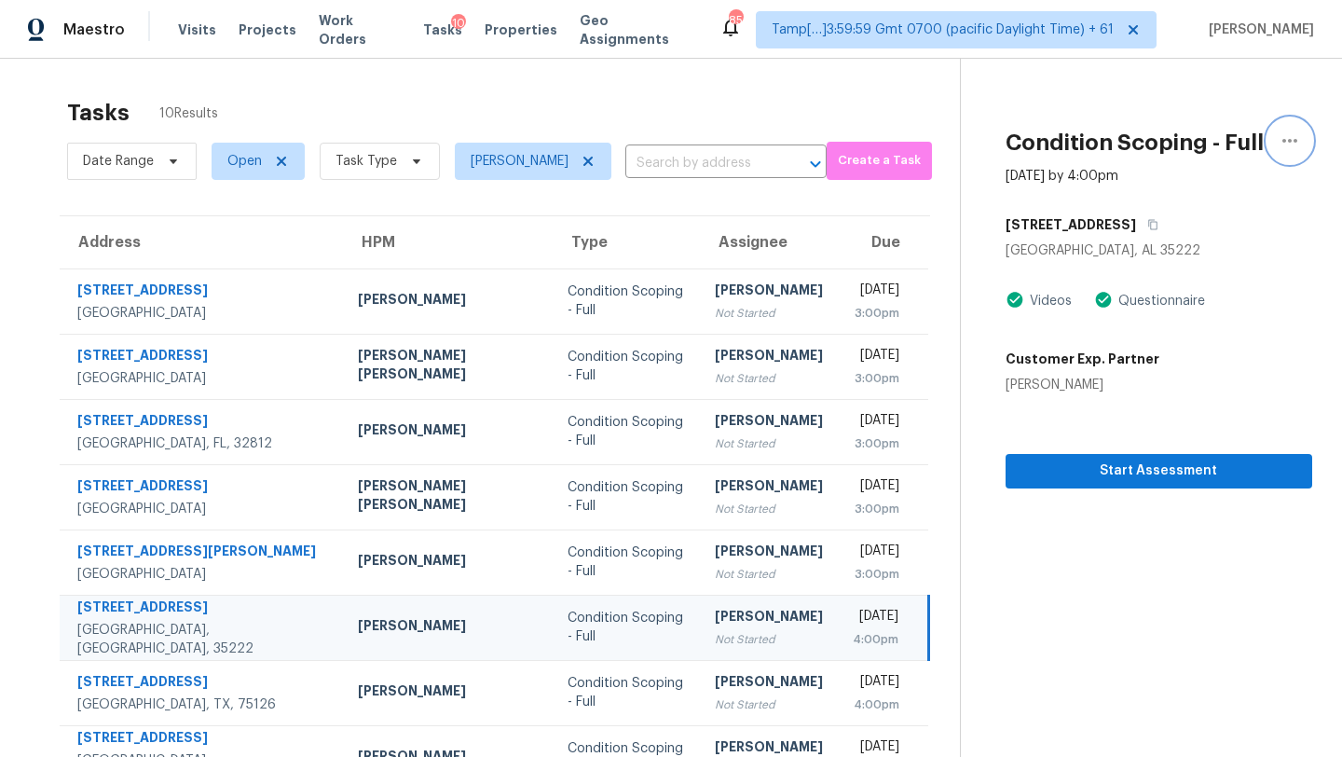
click at [1287, 136] on icon "button" at bounding box center [1289, 141] width 22 height 22
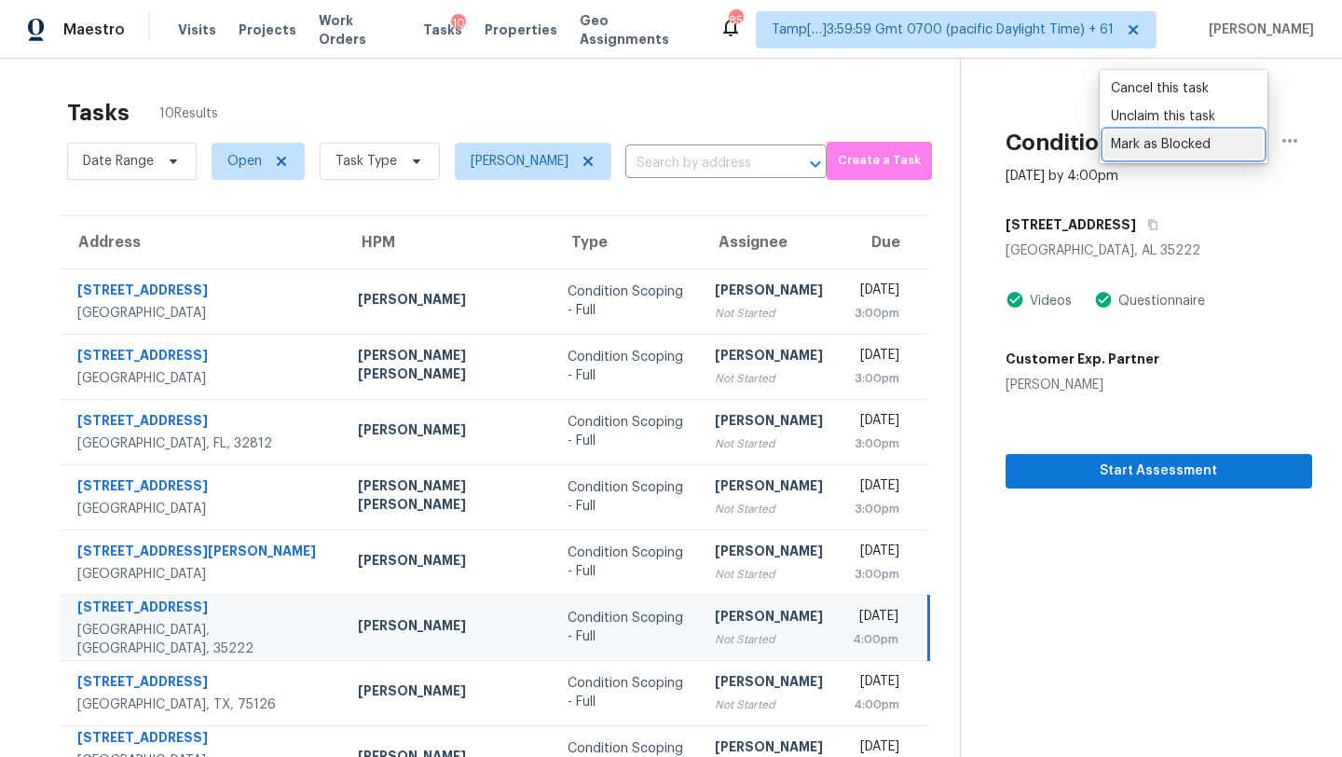
click at [1163, 146] on div "Mark as Blocked" at bounding box center [1183, 144] width 145 height 19
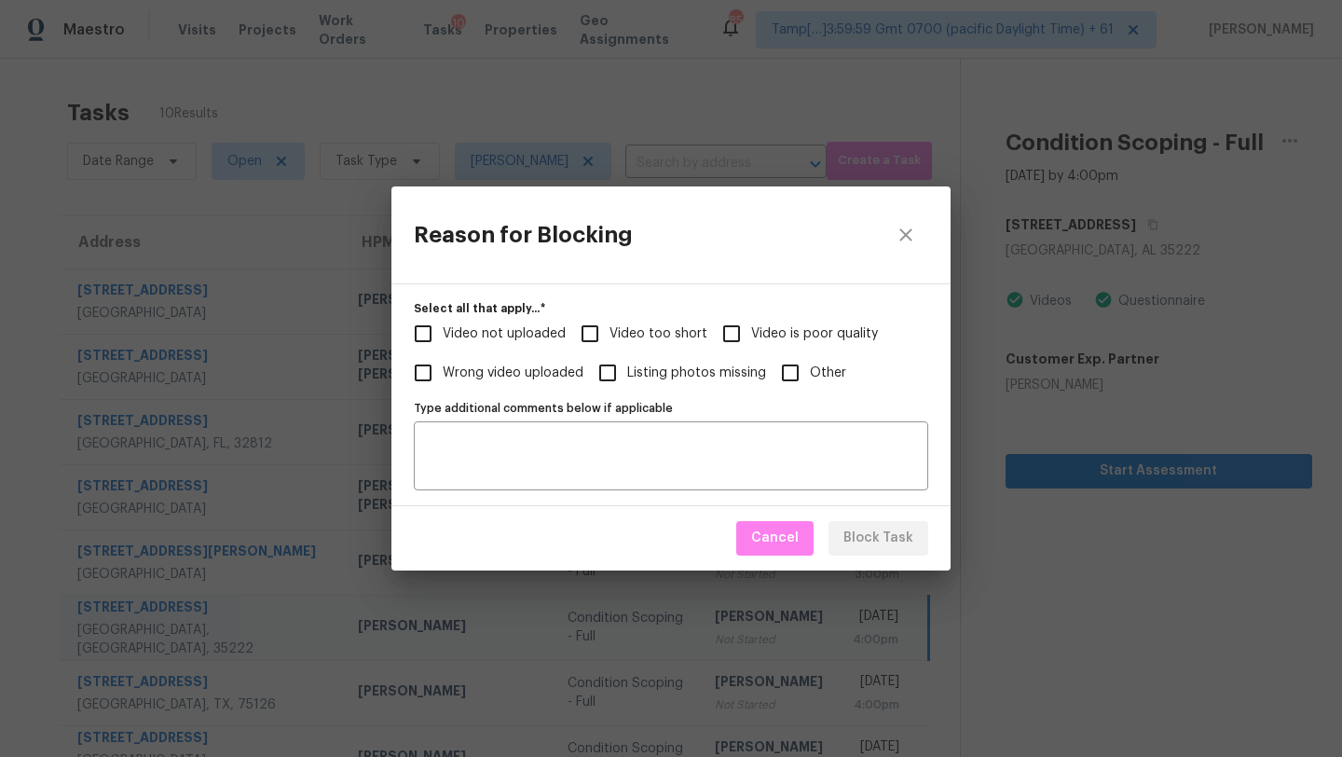
click at [616, 340] on span "Video too short" at bounding box center [658, 334] width 98 height 20
click at [609, 340] on input "Video too short" at bounding box center [589, 333] width 39 height 39
checkbox input "true"
click at [876, 538] on span "Block Task" at bounding box center [878, 537] width 70 height 23
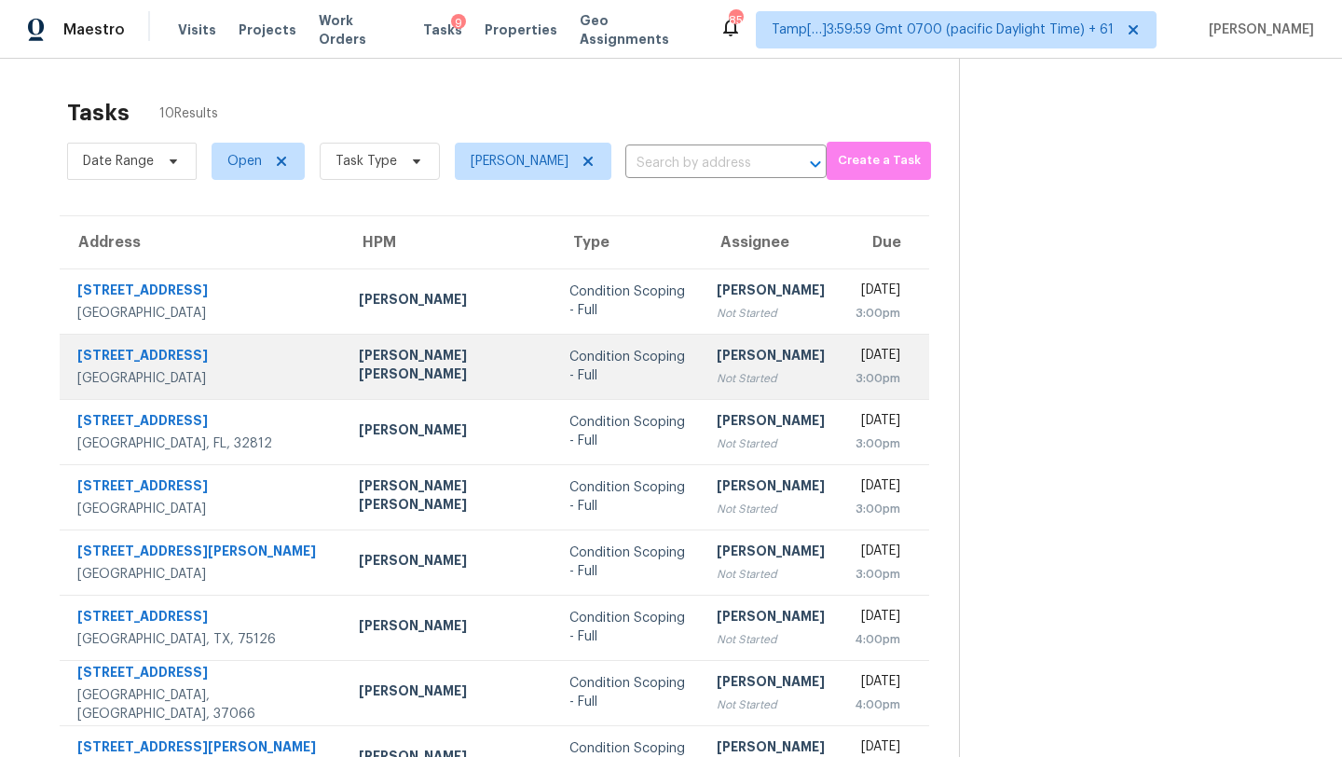
scroll to position [114, 0]
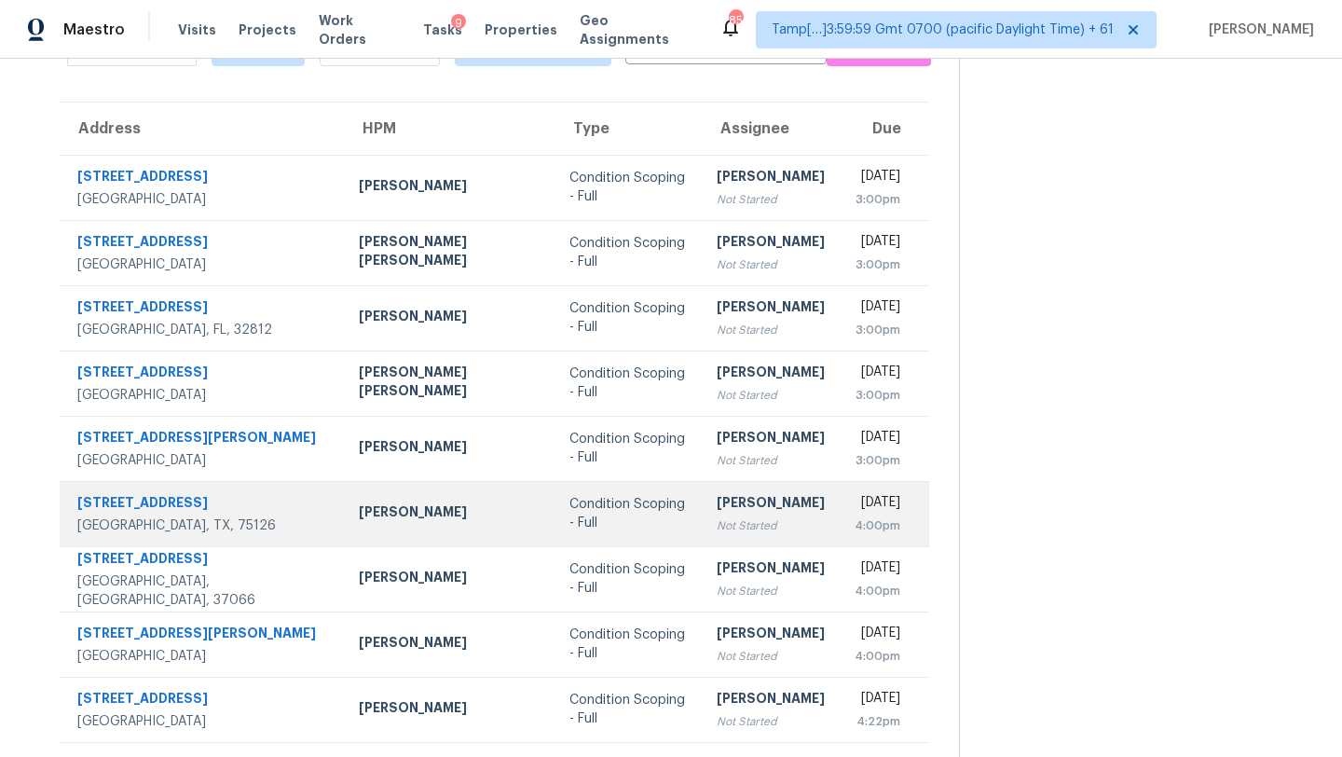
click at [569, 519] on div "Condition Scoping - Full" at bounding box center [627, 513] width 117 height 37
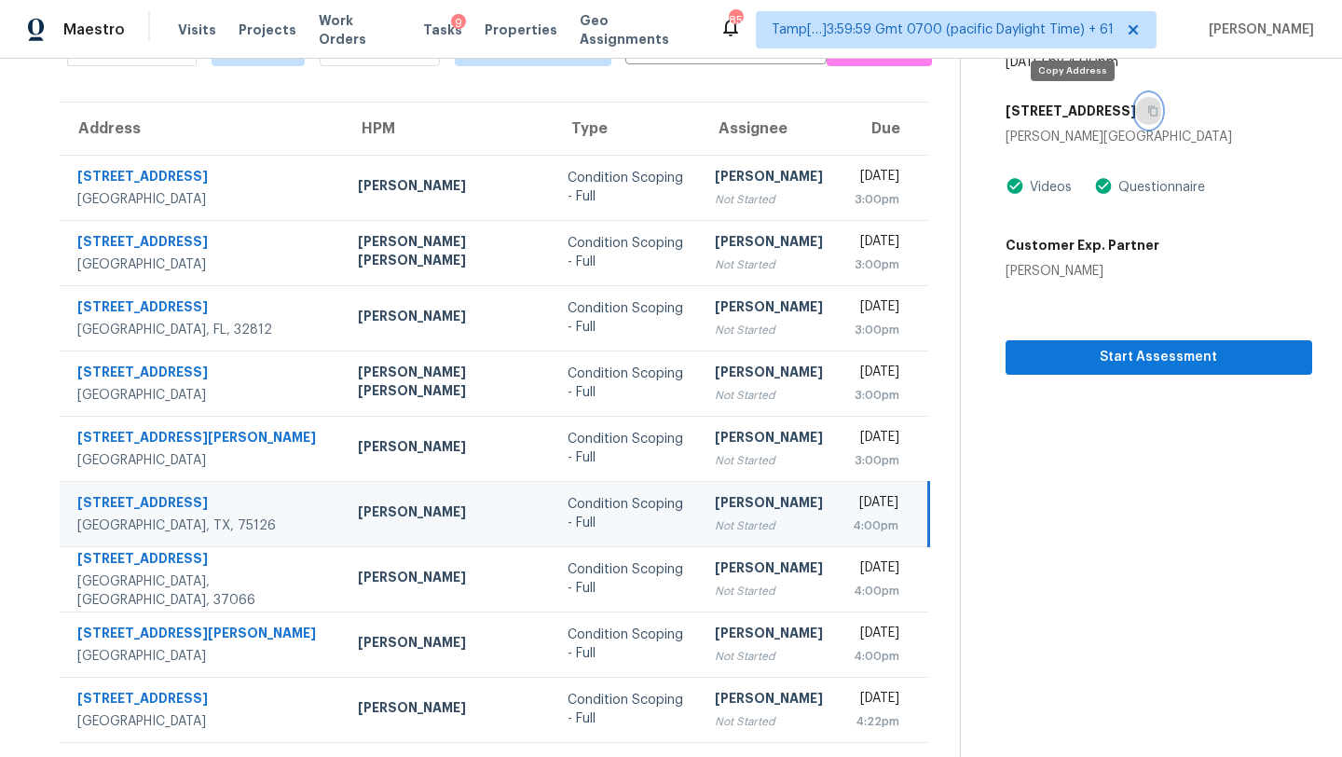
click at [1147, 114] on icon "button" at bounding box center [1152, 110] width 11 height 11
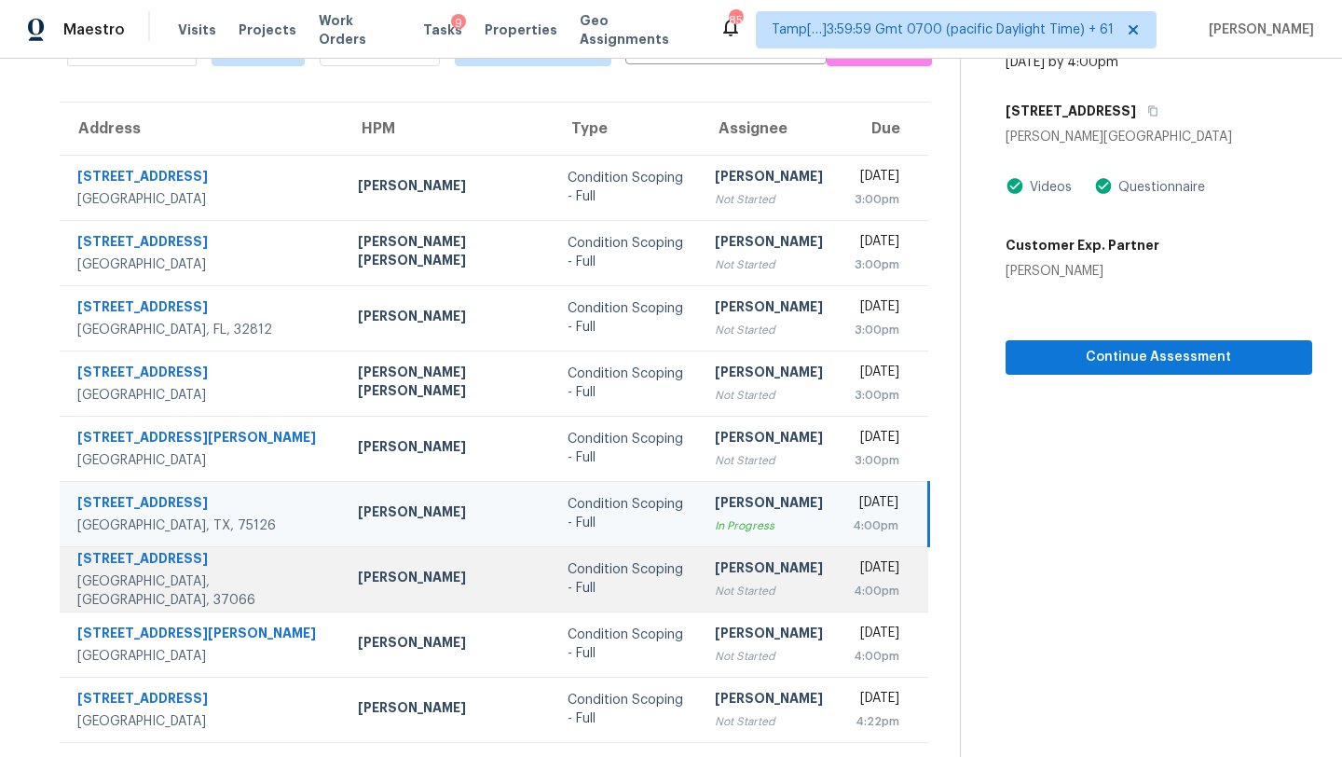
click at [700, 546] on td "Rajesh M Not Started" at bounding box center [769, 578] width 138 height 65
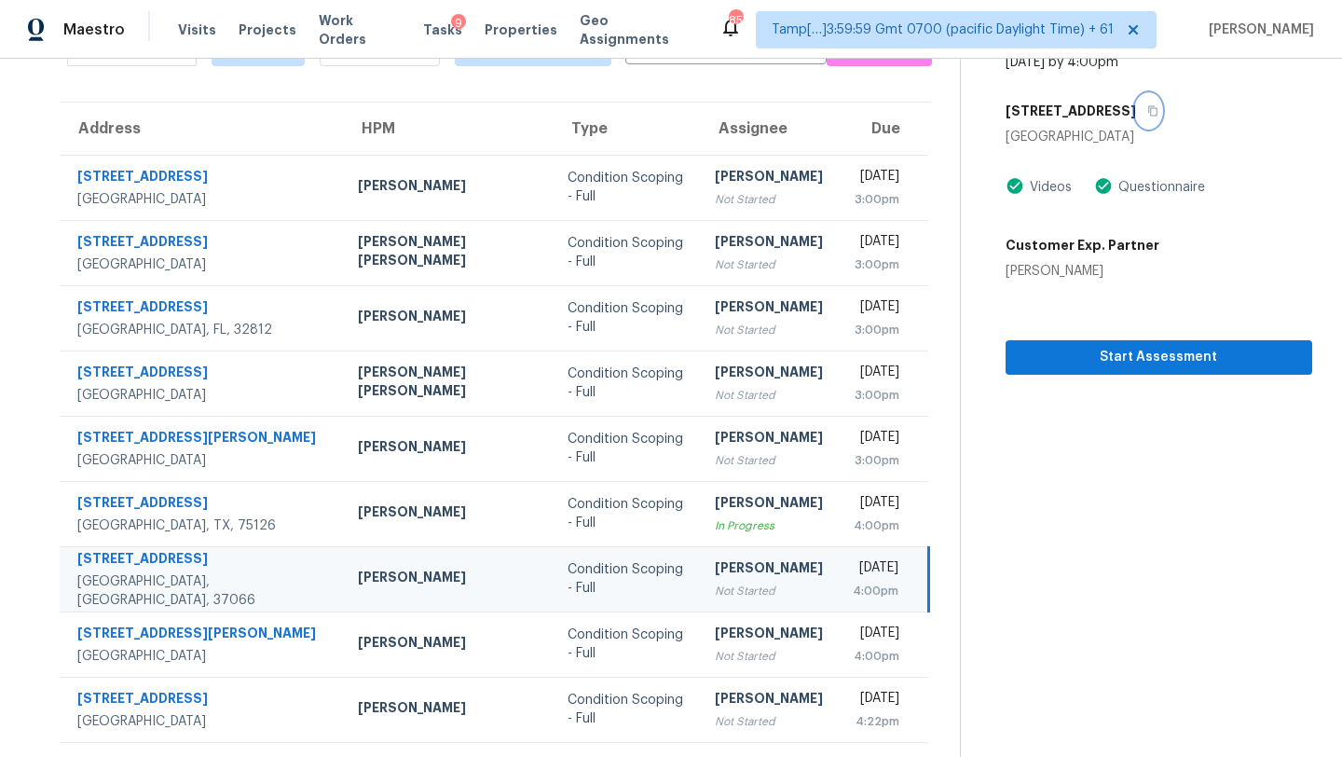
click at [1147, 105] on icon "button" at bounding box center [1152, 110] width 11 height 11
click at [700, 605] on td "[PERSON_NAME] Not Started" at bounding box center [769, 578] width 138 height 65
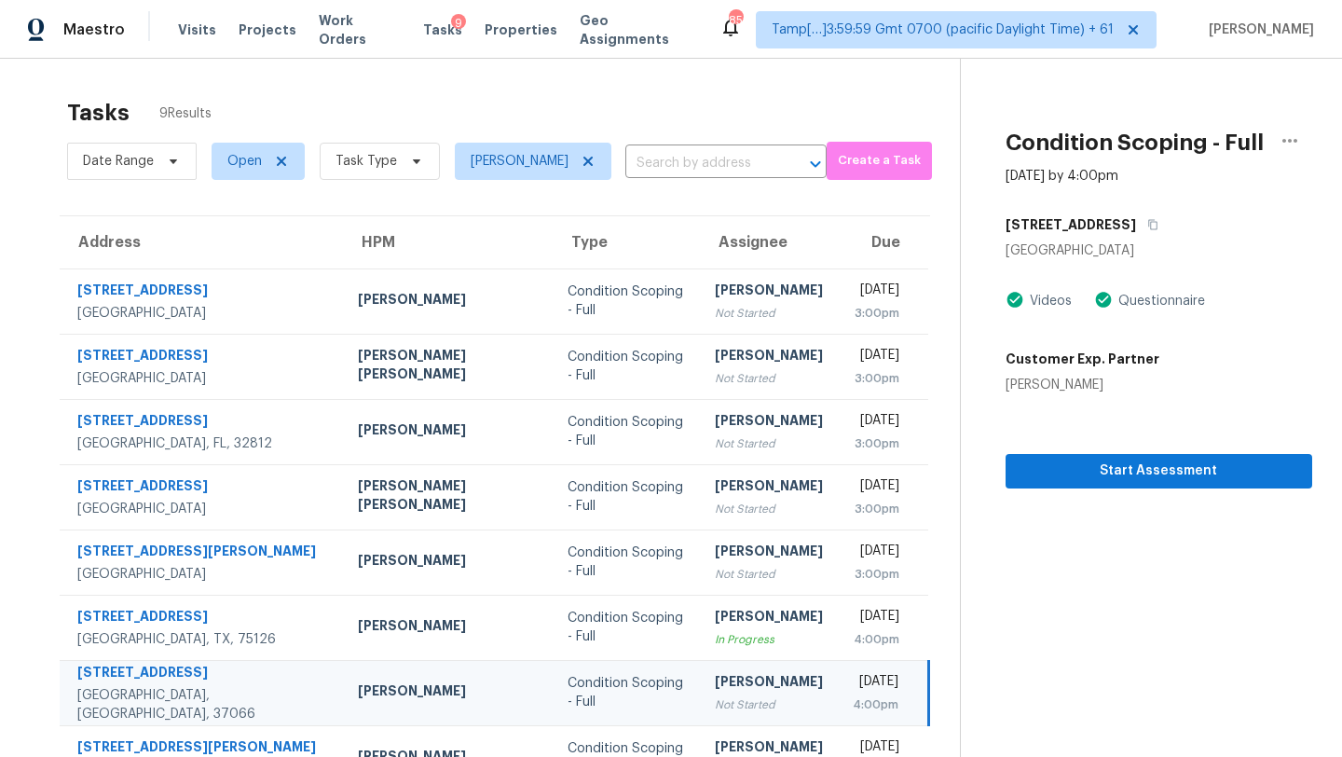
click at [1098, 208] on div "1017 Laurelwood Dr" at bounding box center [1158, 225] width 307 height 34
click at [1136, 213] on button "button" at bounding box center [1148, 225] width 25 height 34
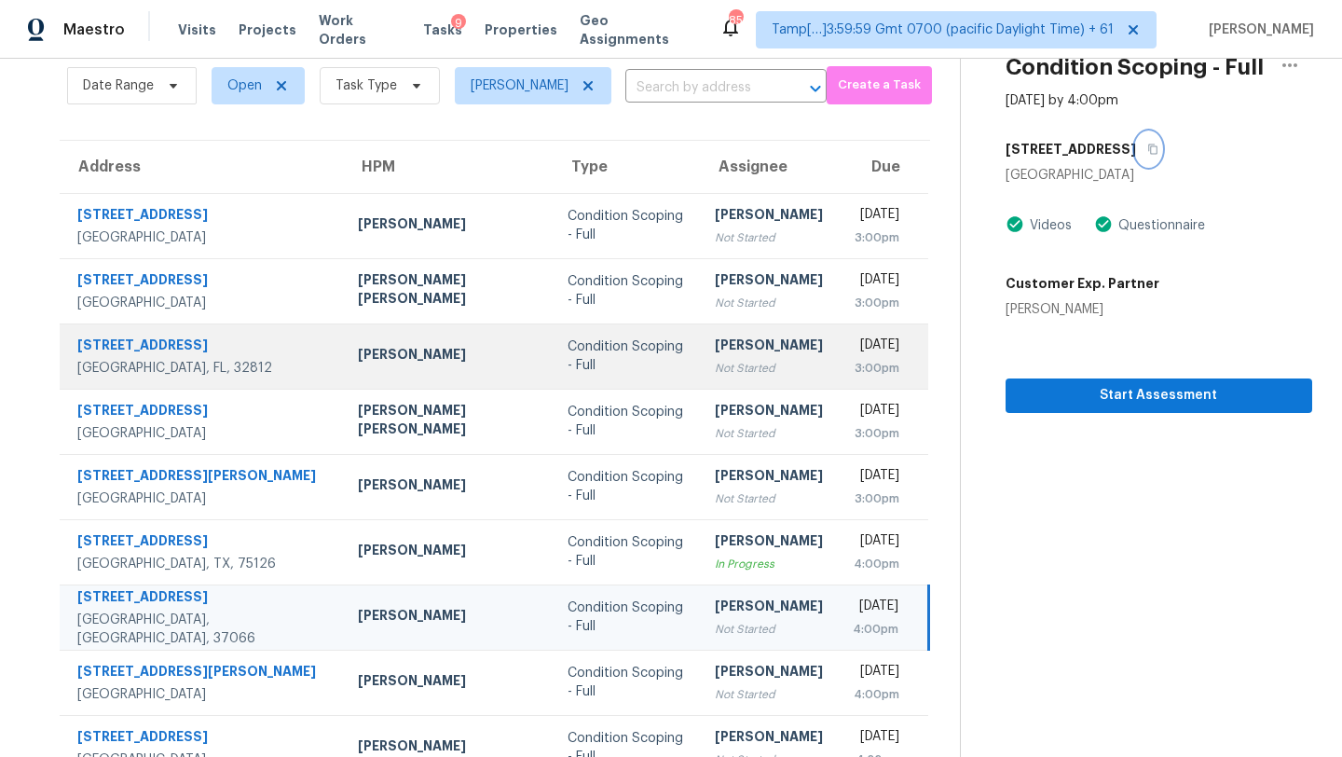
scroll to position [114, 0]
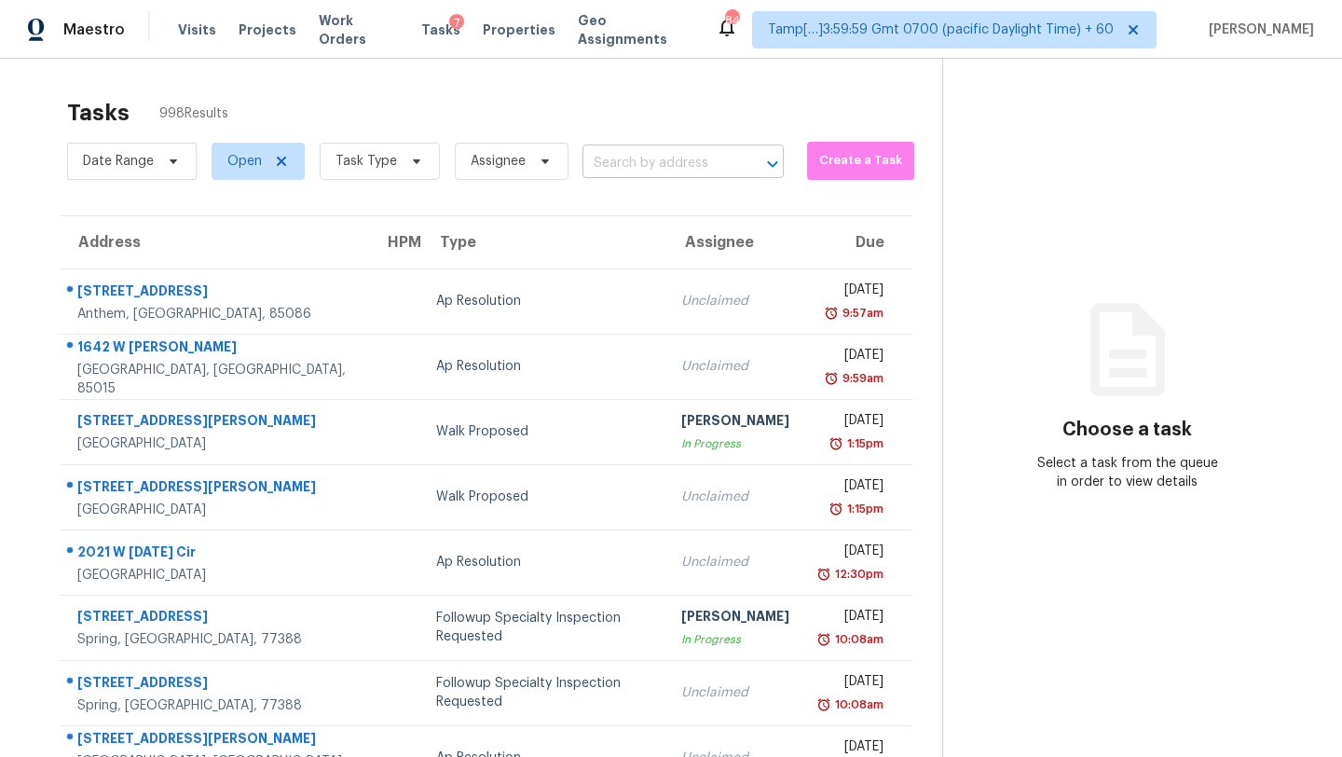
click at [642, 173] on input "text" at bounding box center [656, 163] width 149 height 29
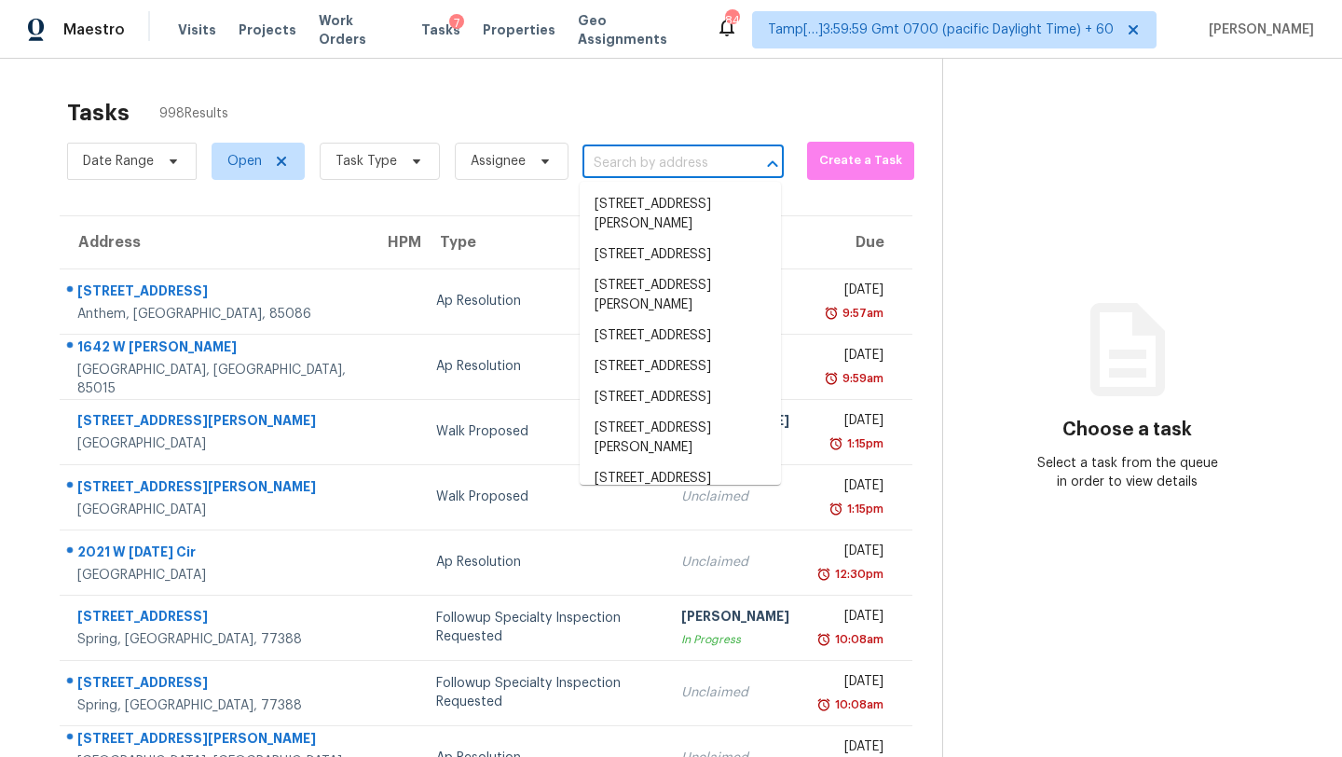
paste input "[STREET_ADDRESS][PERSON_NAME]"
type input "[STREET_ADDRESS][PERSON_NAME]"
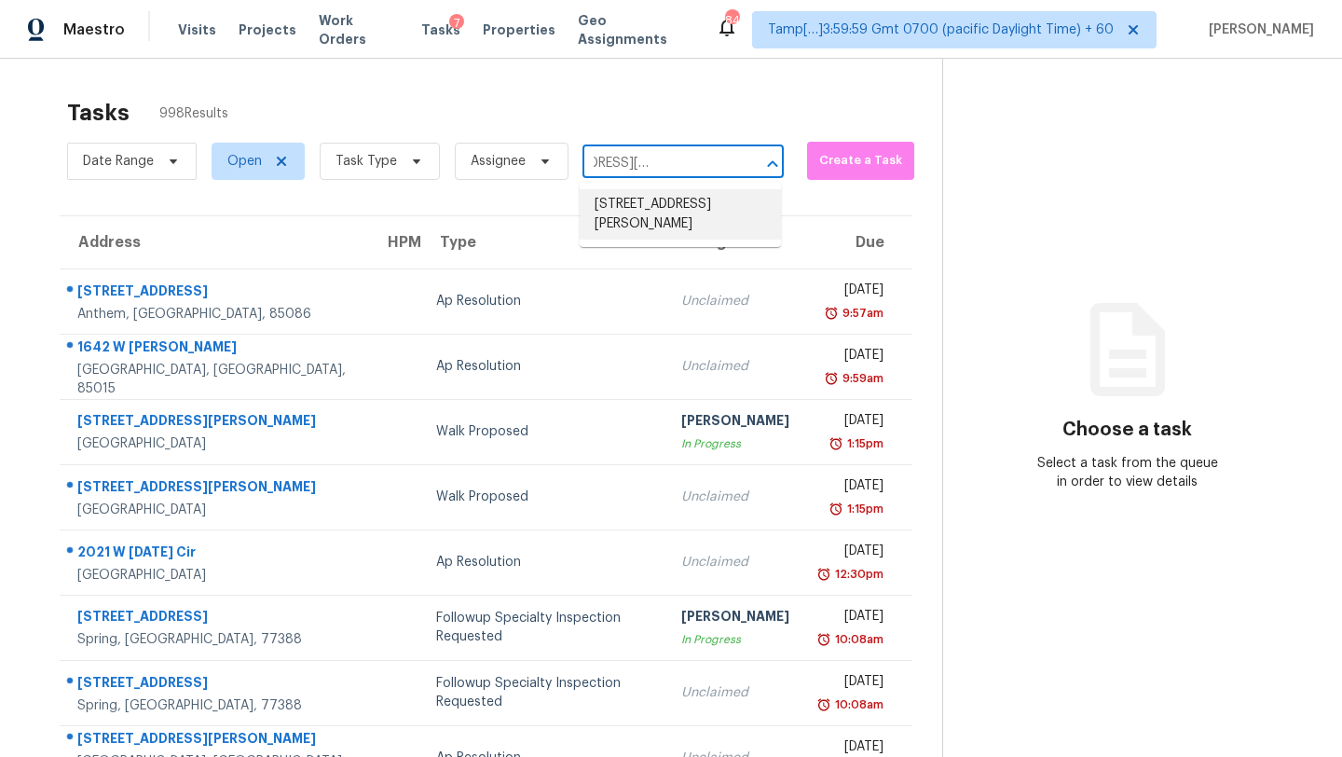
click at [641, 212] on li "[STREET_ADDRESS][PERSON_NAME]" at bounding box center [680, 214] width 201 height 50
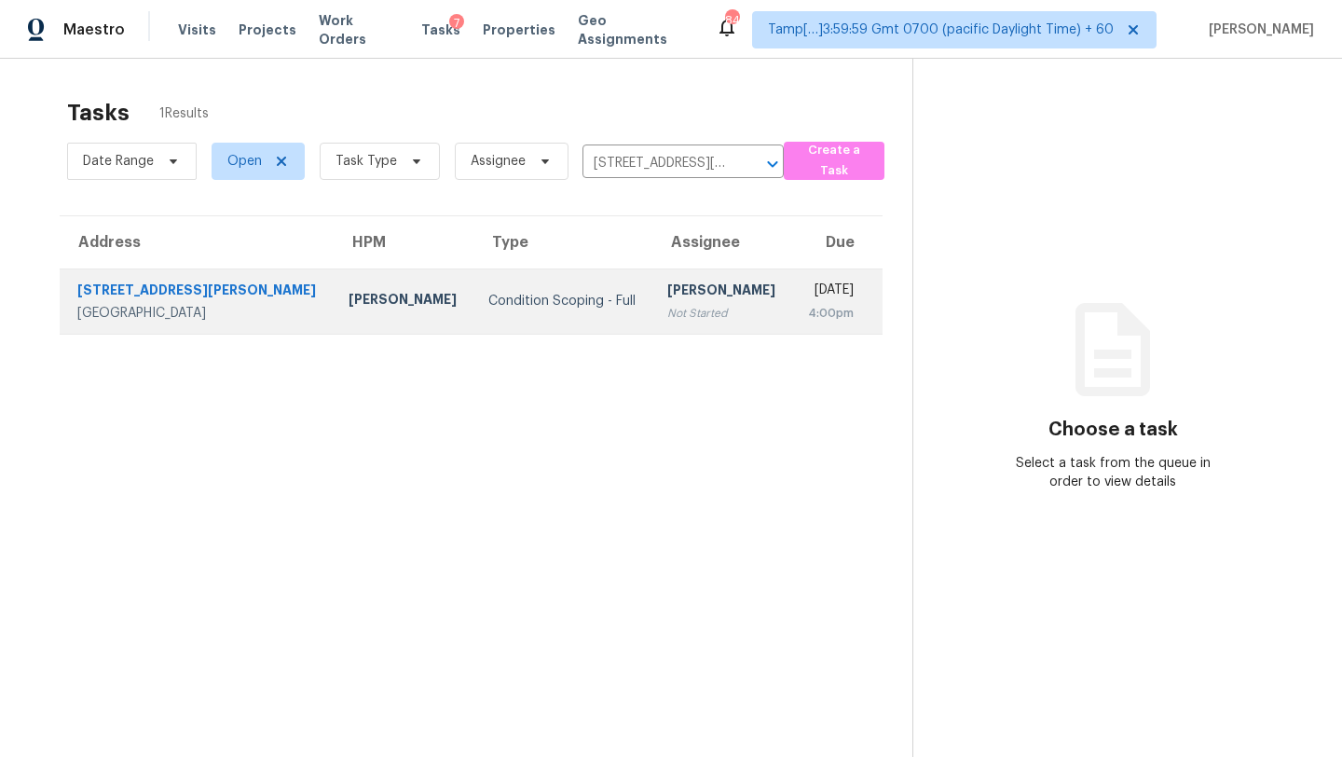
click at [667, 310] on div "Not Started" at bounding box center [722, 313] width 110 height 19
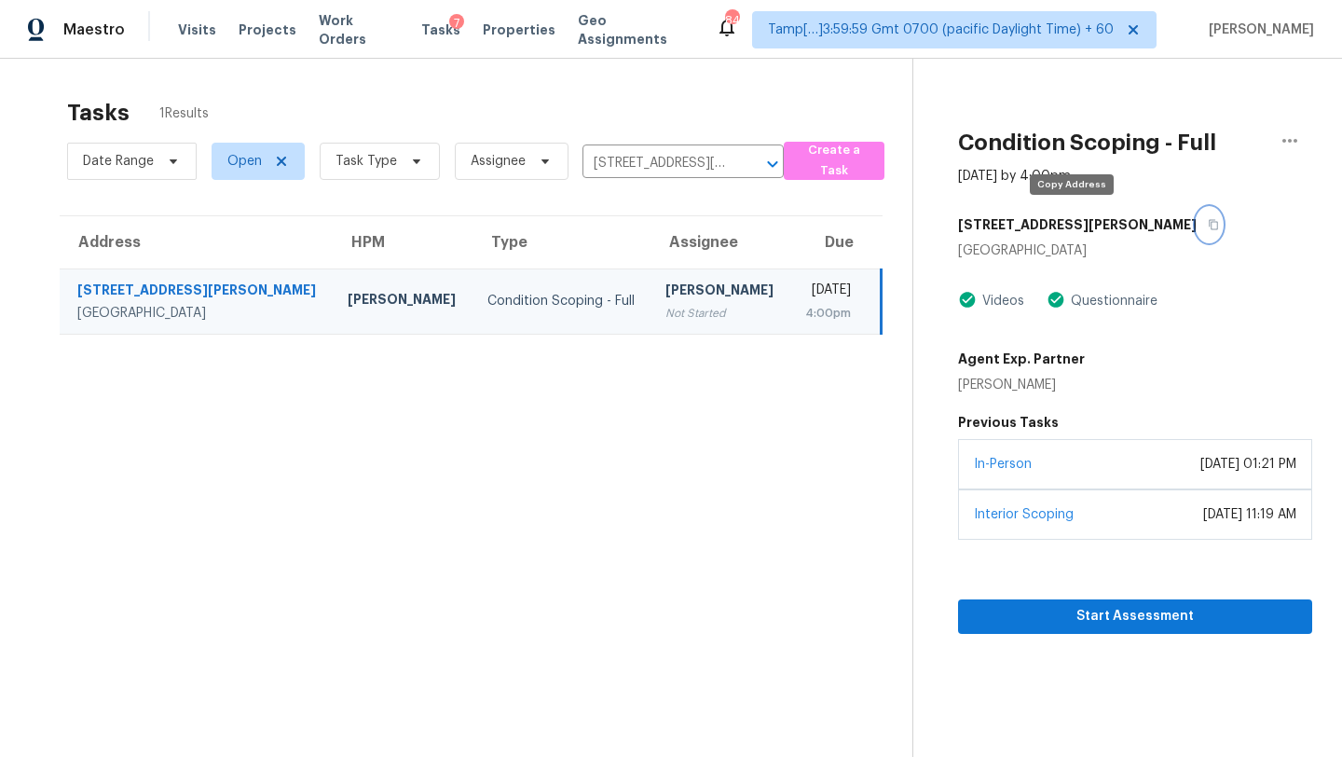
click at [1207, 226] on icon "button" at bounding box center [1212, 224] width 11 height 11
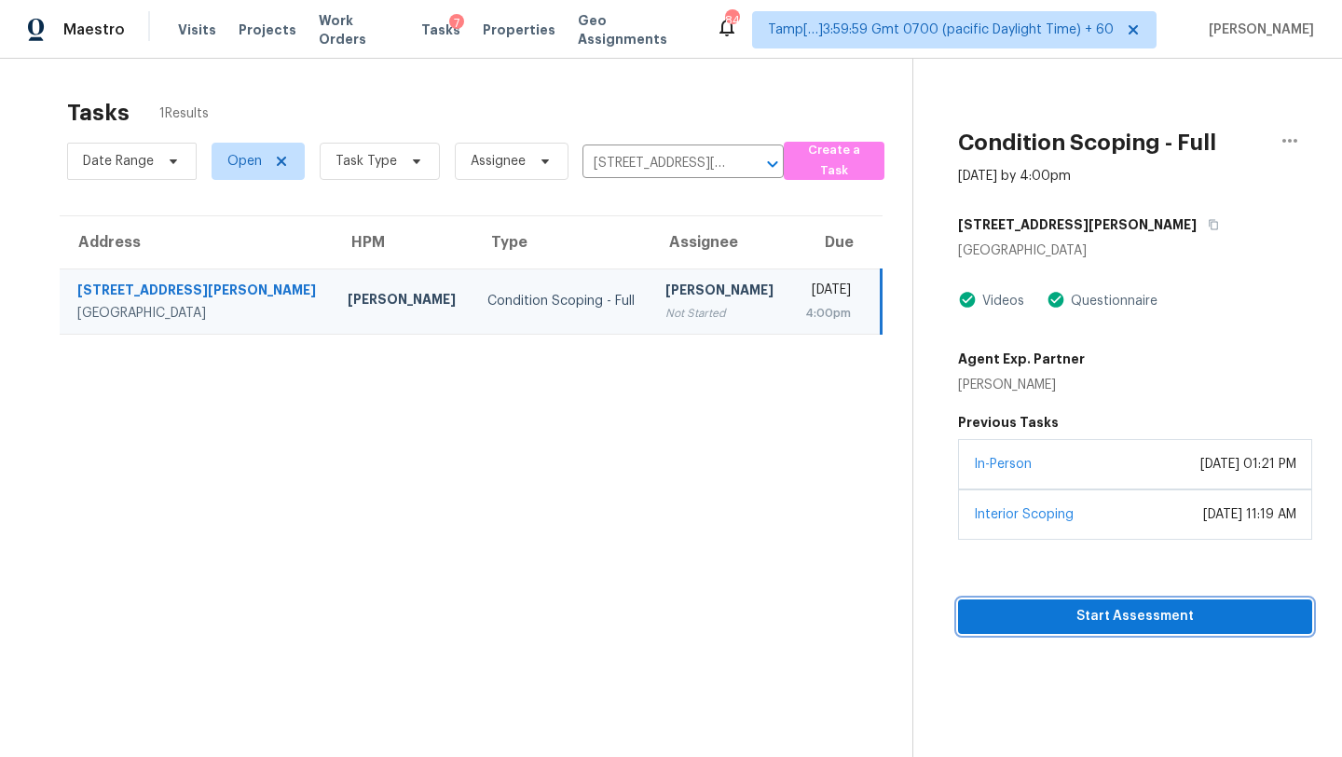
click at [1044, 619] on span "Start Assessment" at bounding box center [1135, 616] width 324 height 23
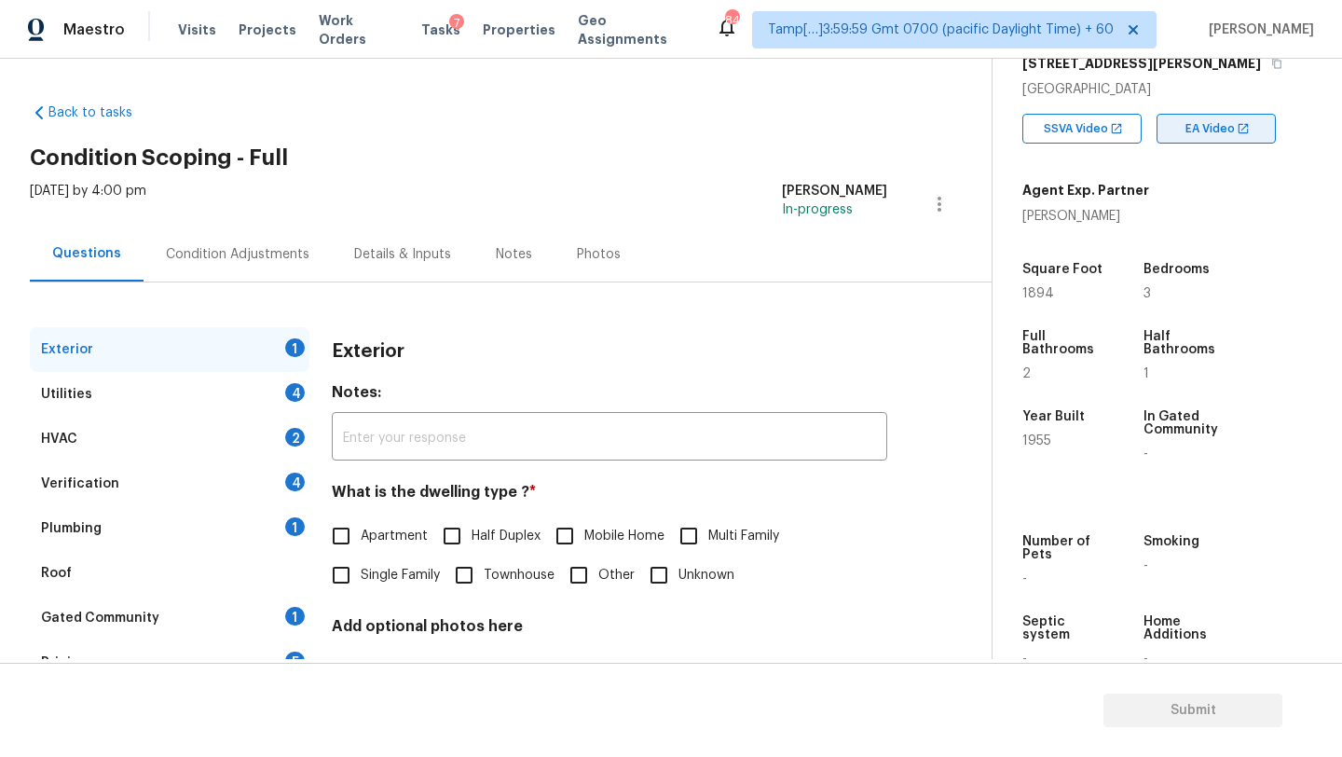
scroll to position [365, 0]
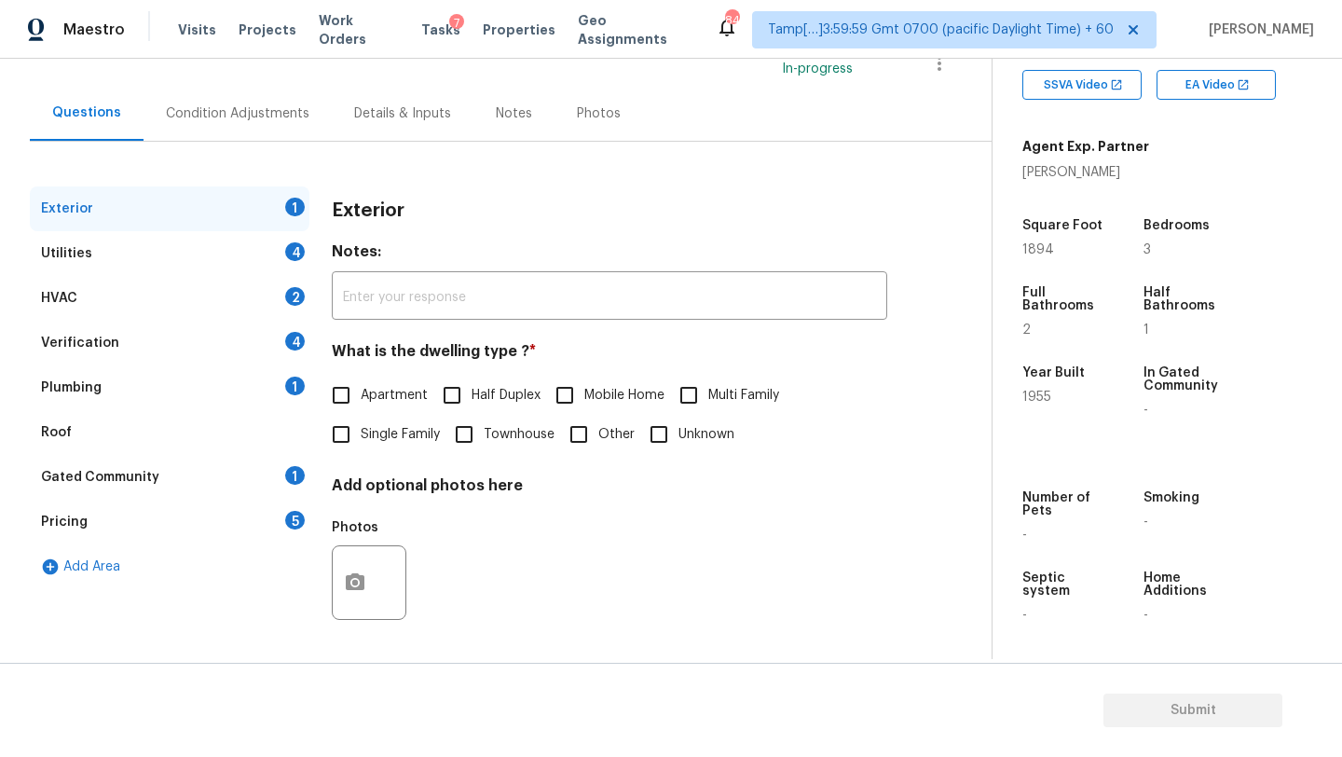
click at [140, 475] on div "Gated Community" at bounding box center [100, 477] width 118 height 19
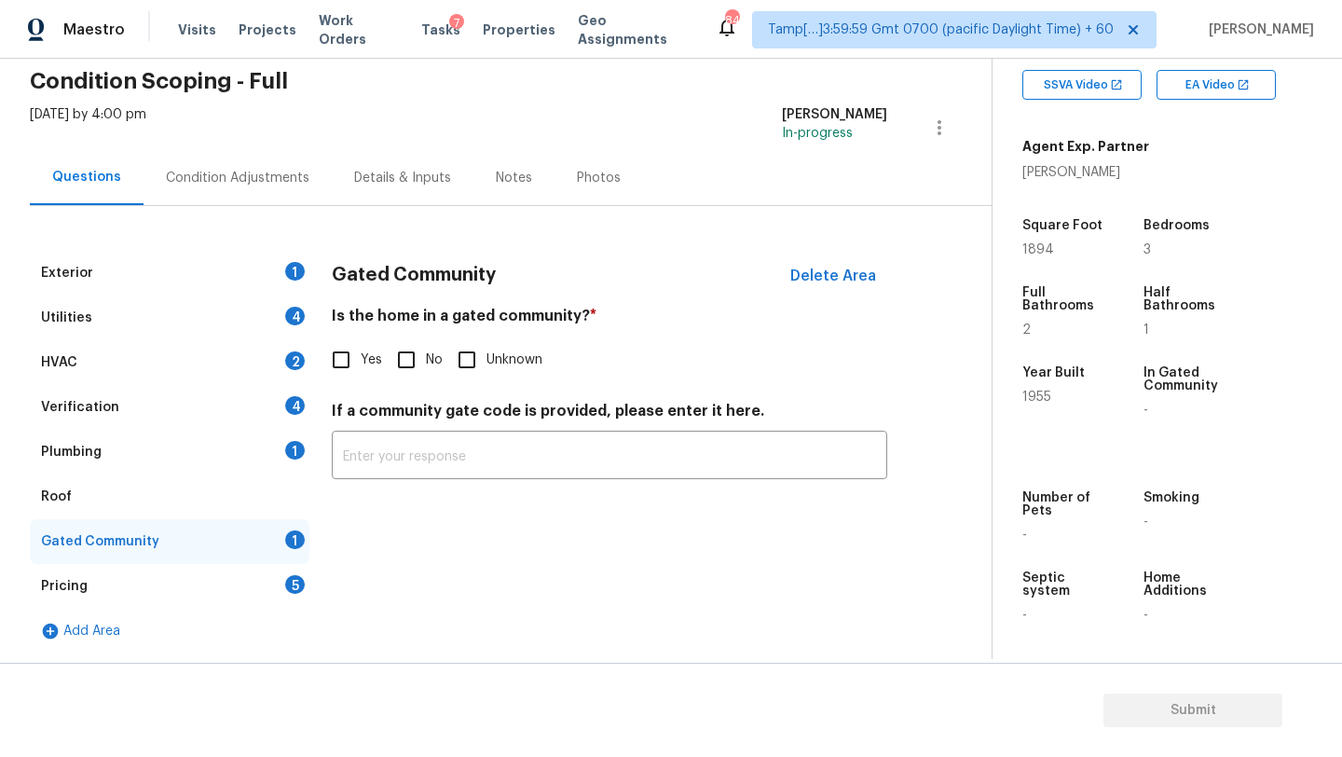
scroll to position [76, 0]
click at [420, 361] on input "No" at bounding box center [406, 359] width 39 height 39
checkbox input "true"
click at [159, 492] on div "Roof" at bounding box center [170, 496] width 280 height 45
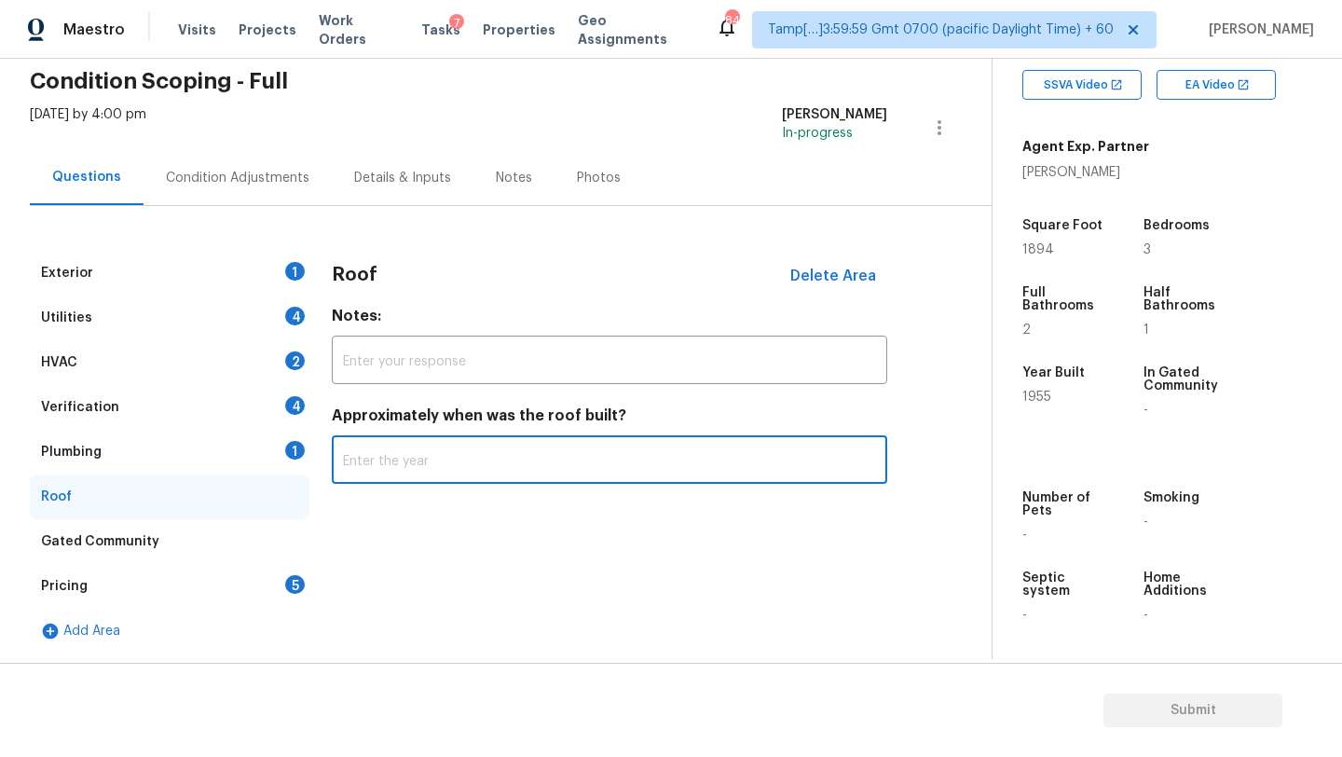
click at [435, 451] on input "text" at bounding box center [609, 462] width 555 height 44
type input "2017"
click at [237, 451] on div "Plumbing 1" at bounding box center [170, 452] width 280 height 45
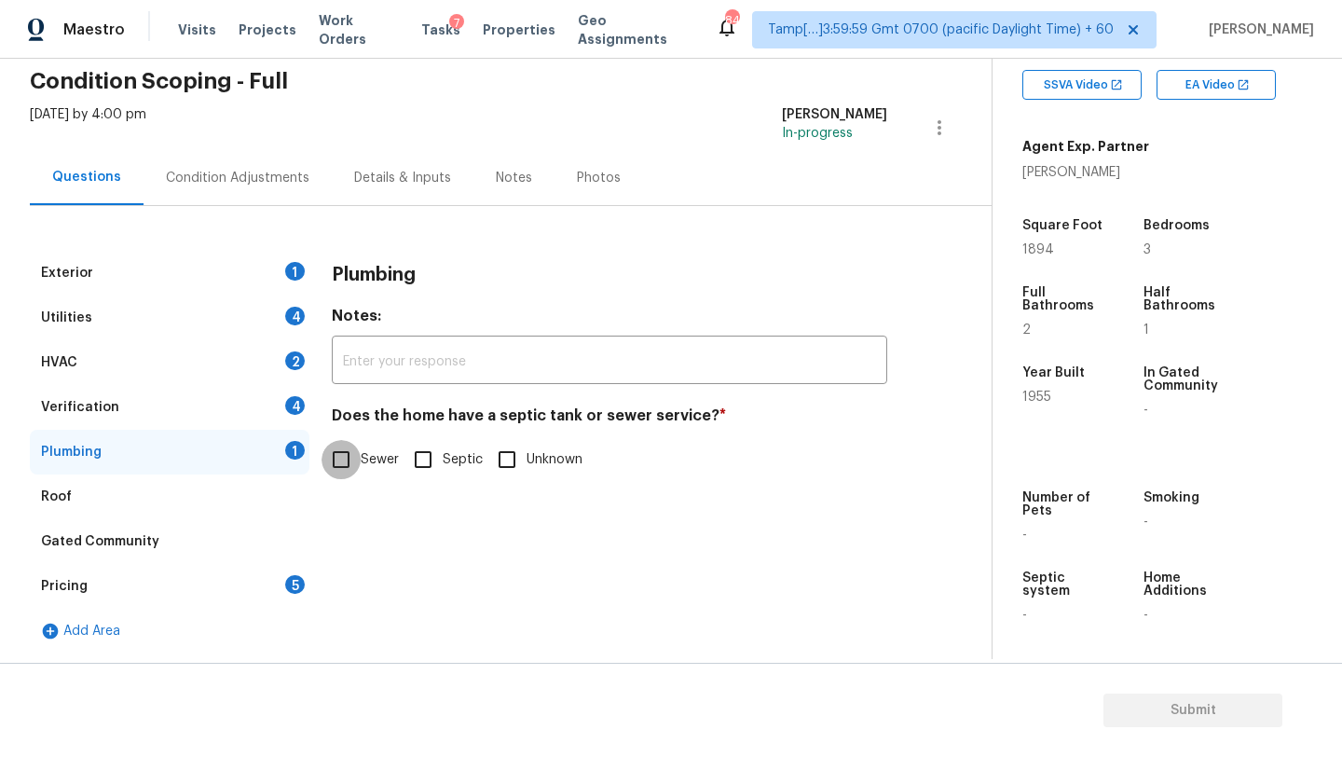
click at [353, 460] on input "Sewer" at bounding box center [340, 459] width 39 height 39
checkbox input "true"
click at [217, 388] on div "Verification 4" at bounding box center [170, 407] width 280 height 45
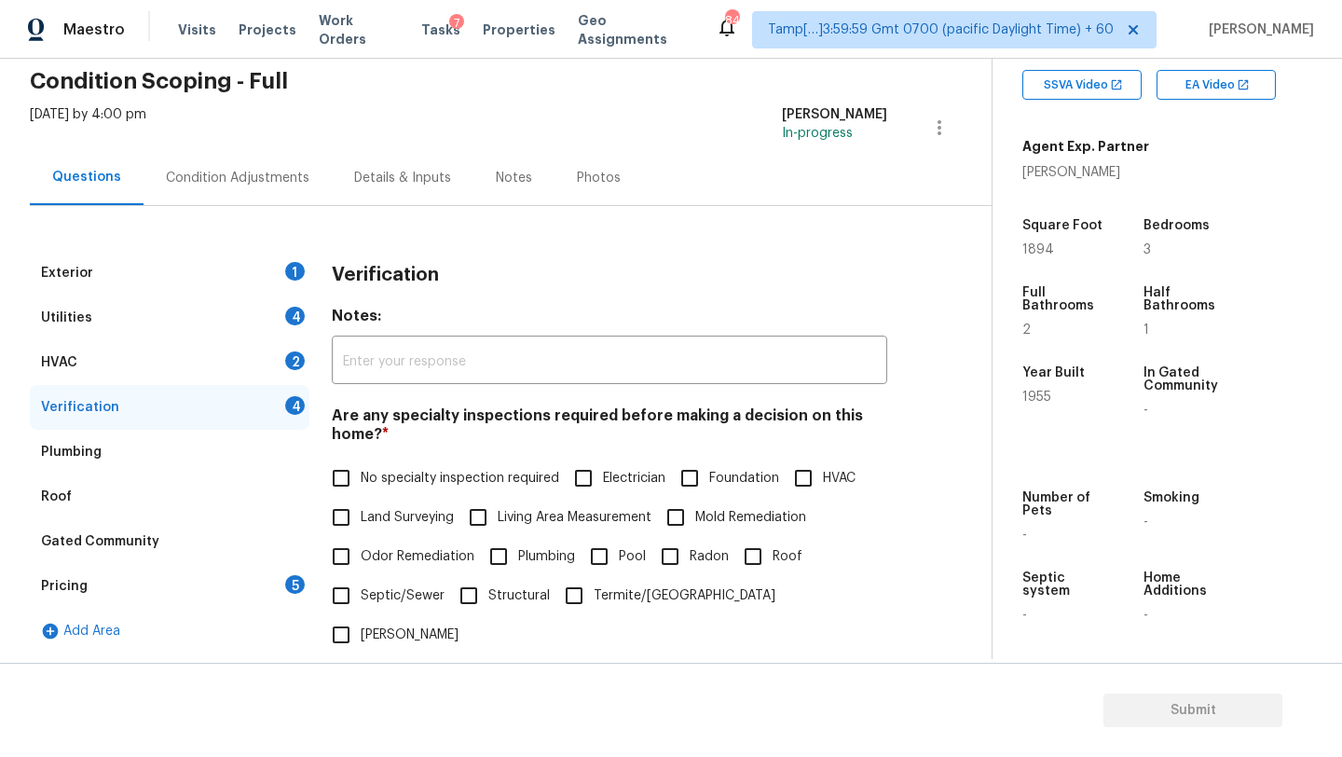
click at [366, 483] on span "No specialty inspection required" at bounding box center [460, 479] width 198 height 20
click at [361, 483] on input "No specialty inspection required" at bounding box center [340, 477] width 39 height 39
checkbox input "true"
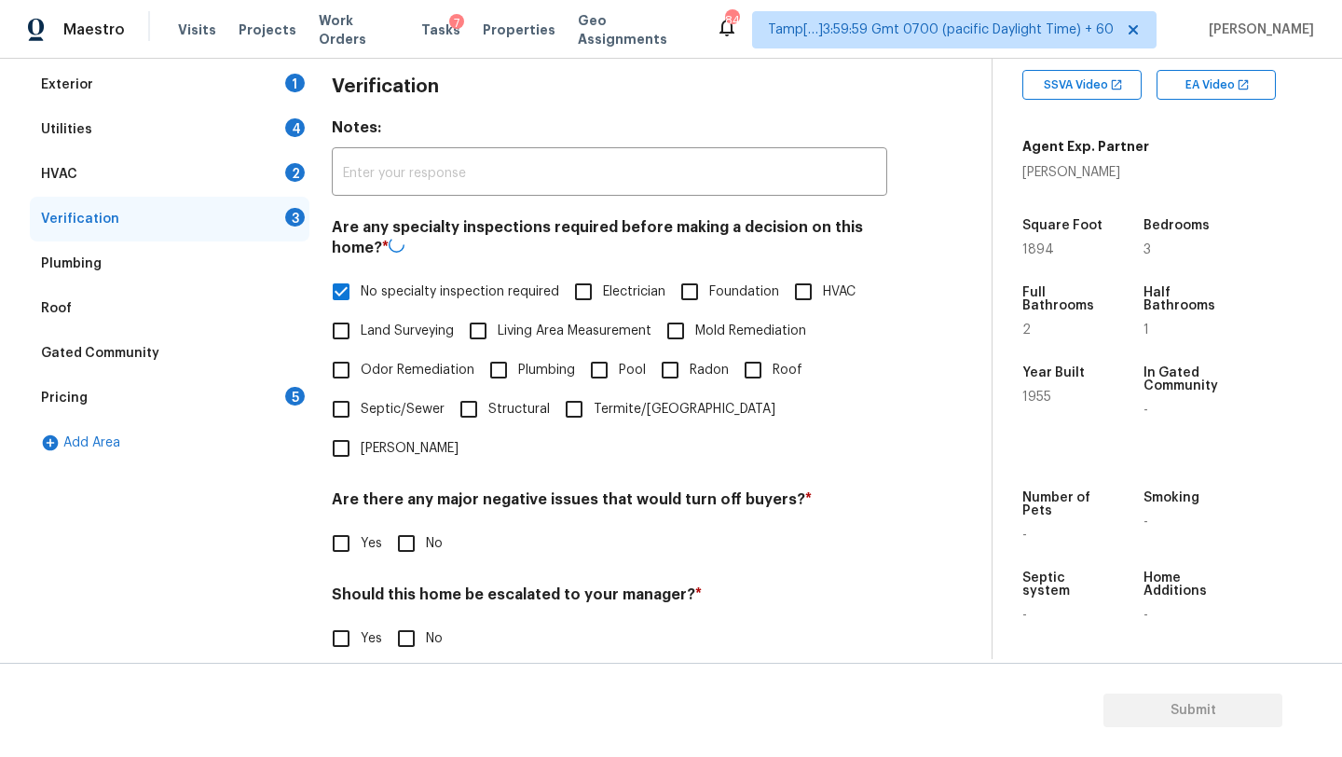
scroll to position [364, 0]
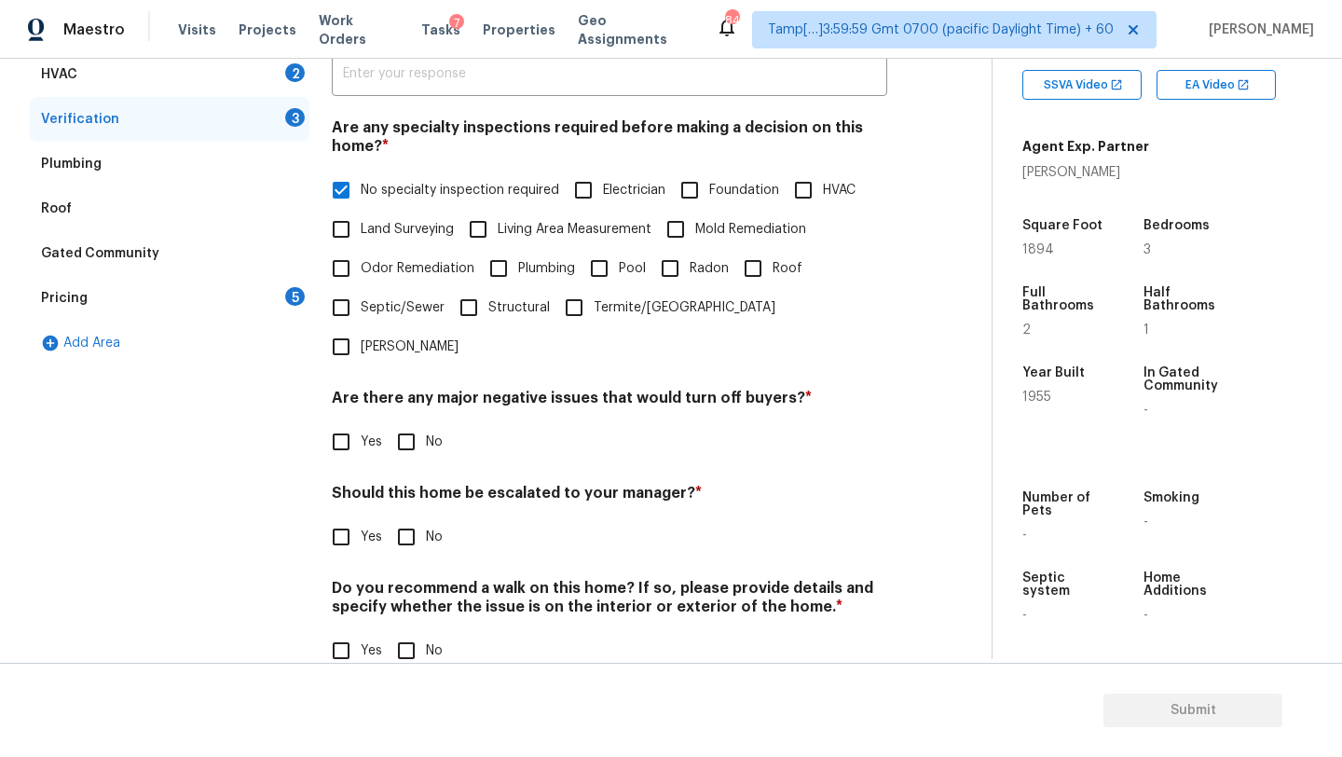
click at [397, 422] on input "No" at bounding box center [406, 441] width 39 height 39
checkbox input "true"
click at [406, 519] on input "No" at bounding box center [406, 538] width 39 height 39
checkbox input "true"
click at [406, 586] on div "Do you recommend a walk on this home? If so, please provide details and specify…" at bounding box center [609, 625] width 555 height 91
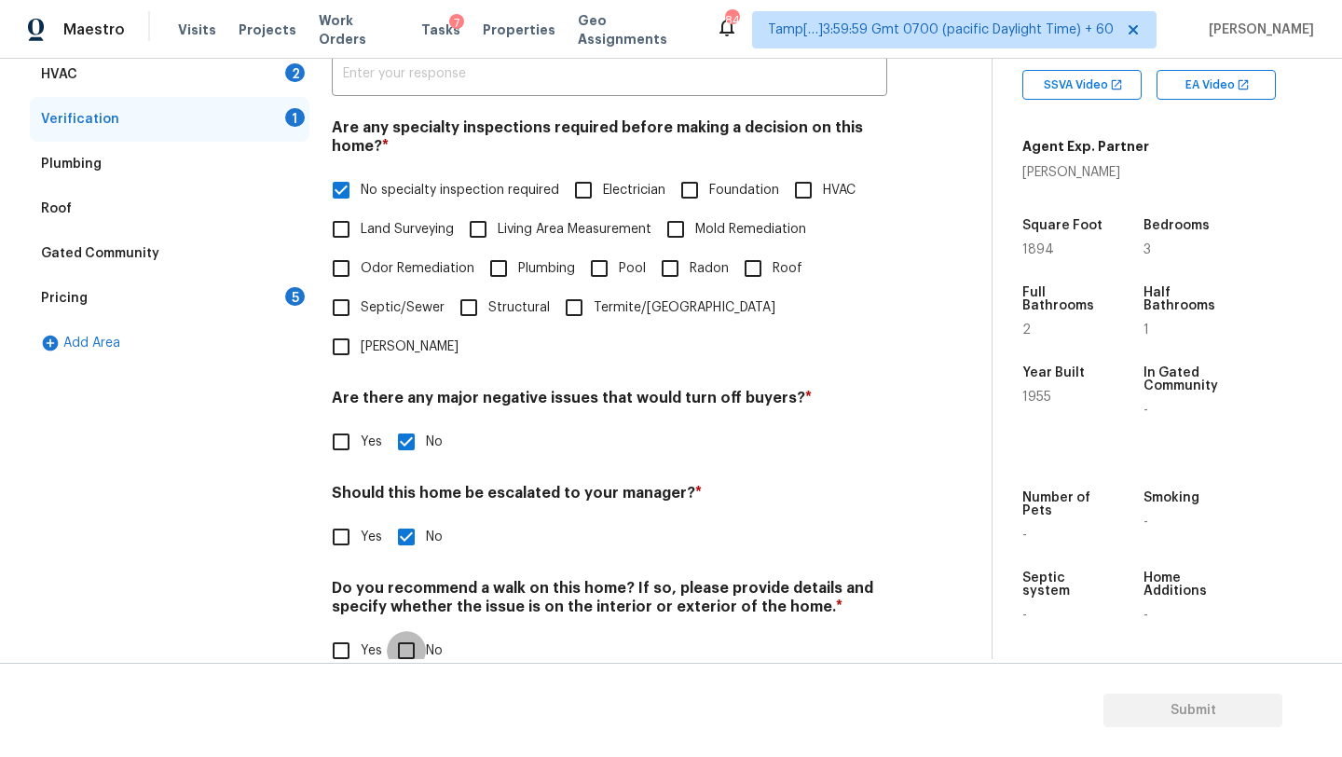
click at [406, 631] on input "No" at bounding box center [406, 650] width 39 height 39
checkbox input "true"
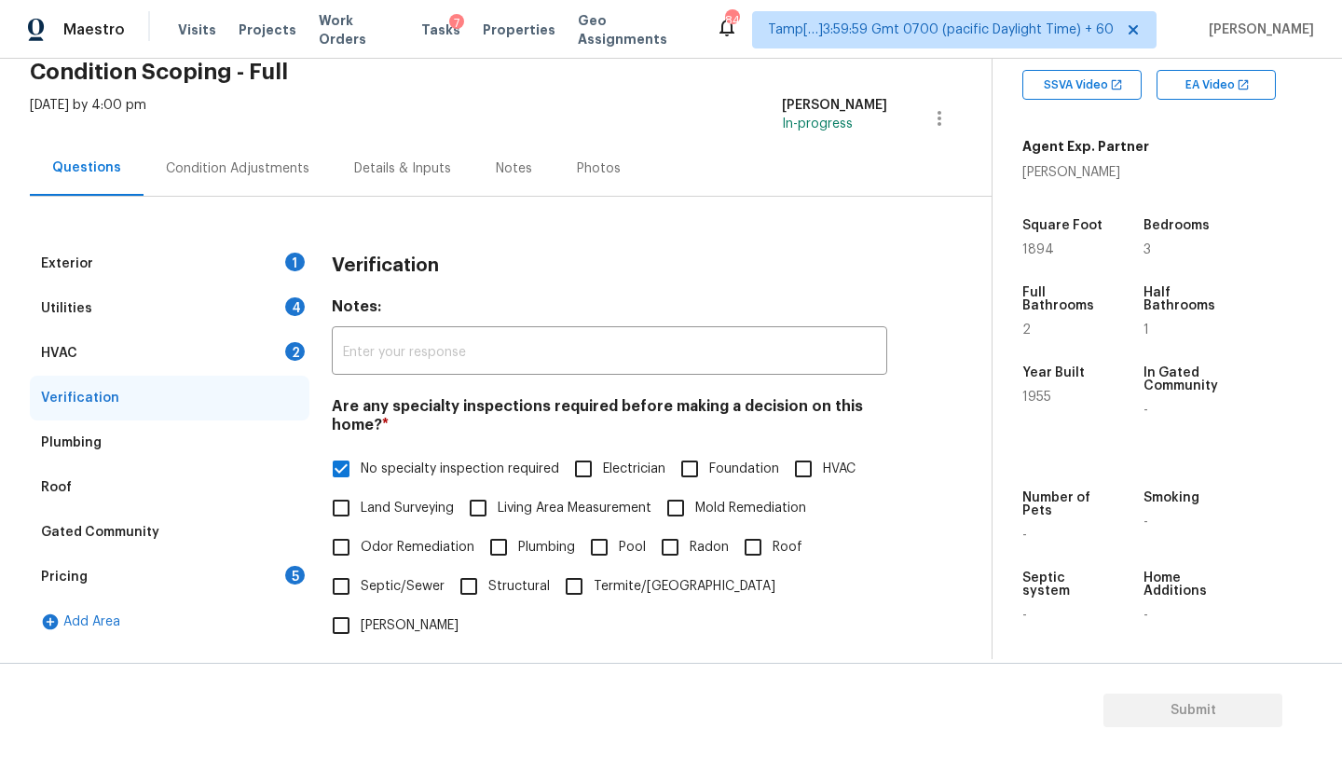
scroll to position [58, 0]
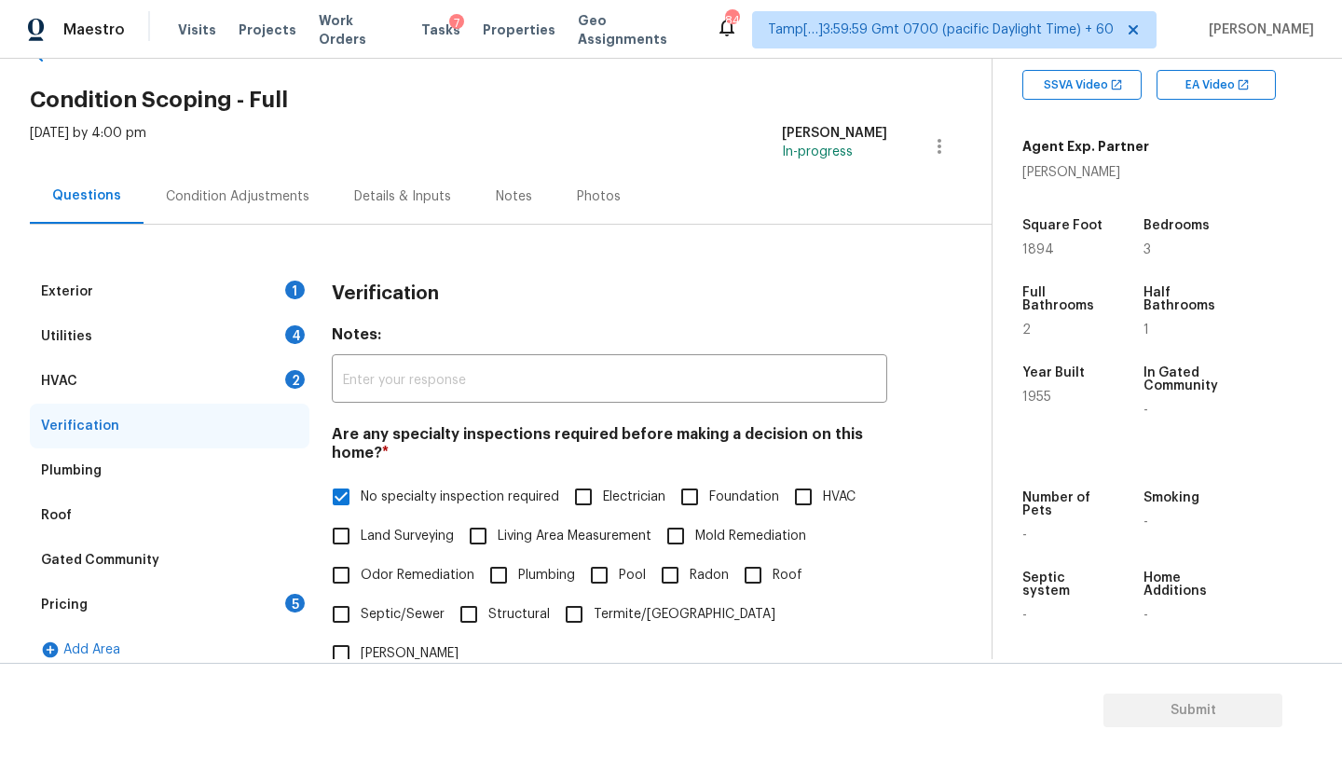
click at [90, 389] on div "HVAC 2" at bounding box center [170, 381] width 280 height 45
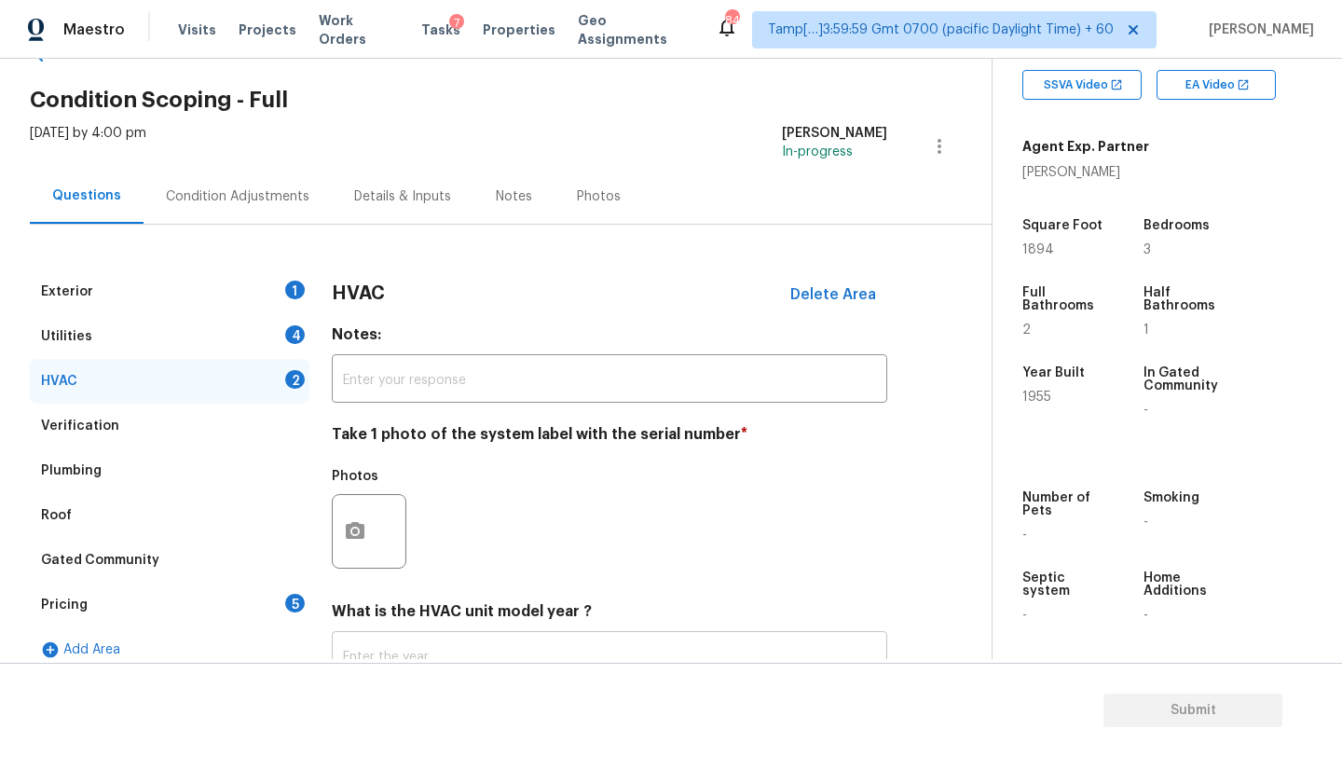
click at [402, 651] on input "text" at bounding box center [609, 657] width 555 height 44
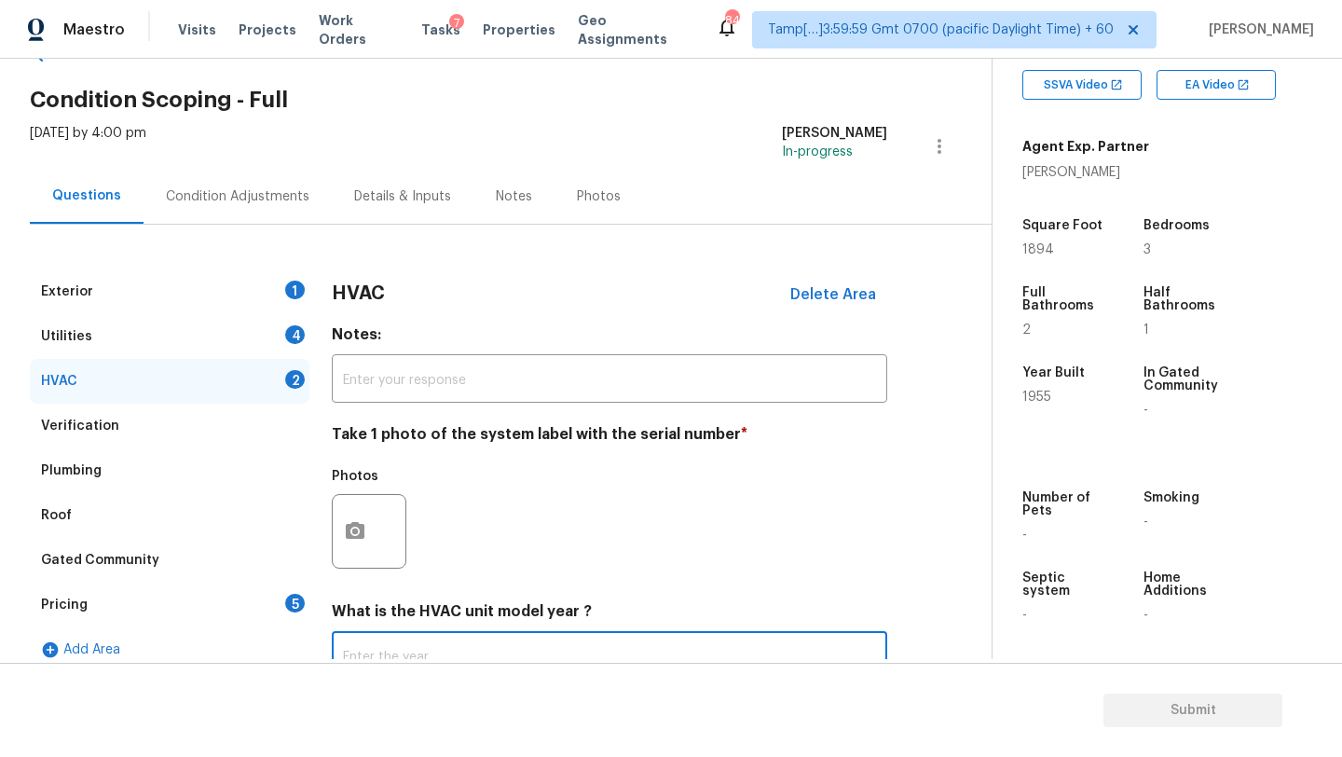
click at [402, 651] on input "text" at bounding box center [609, 657] width 555 height 44
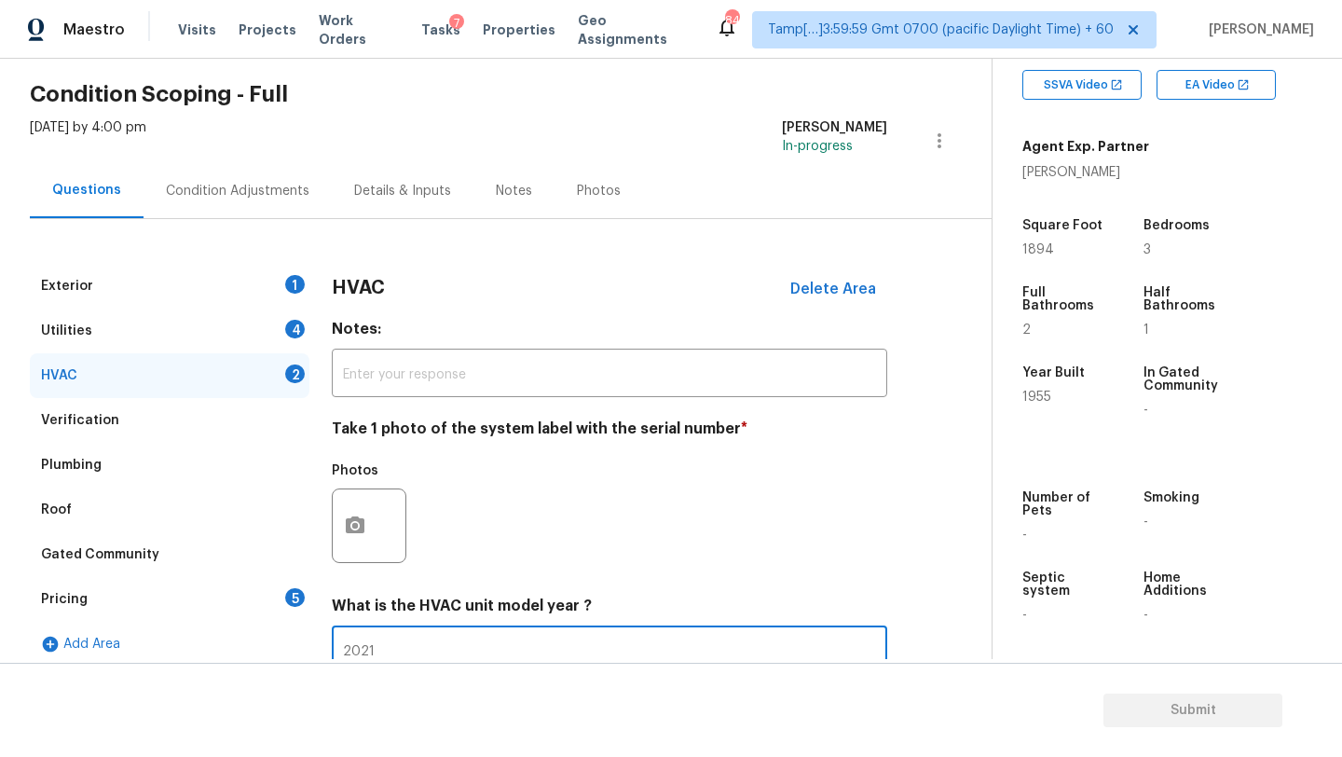
scroll to position [202, 0]
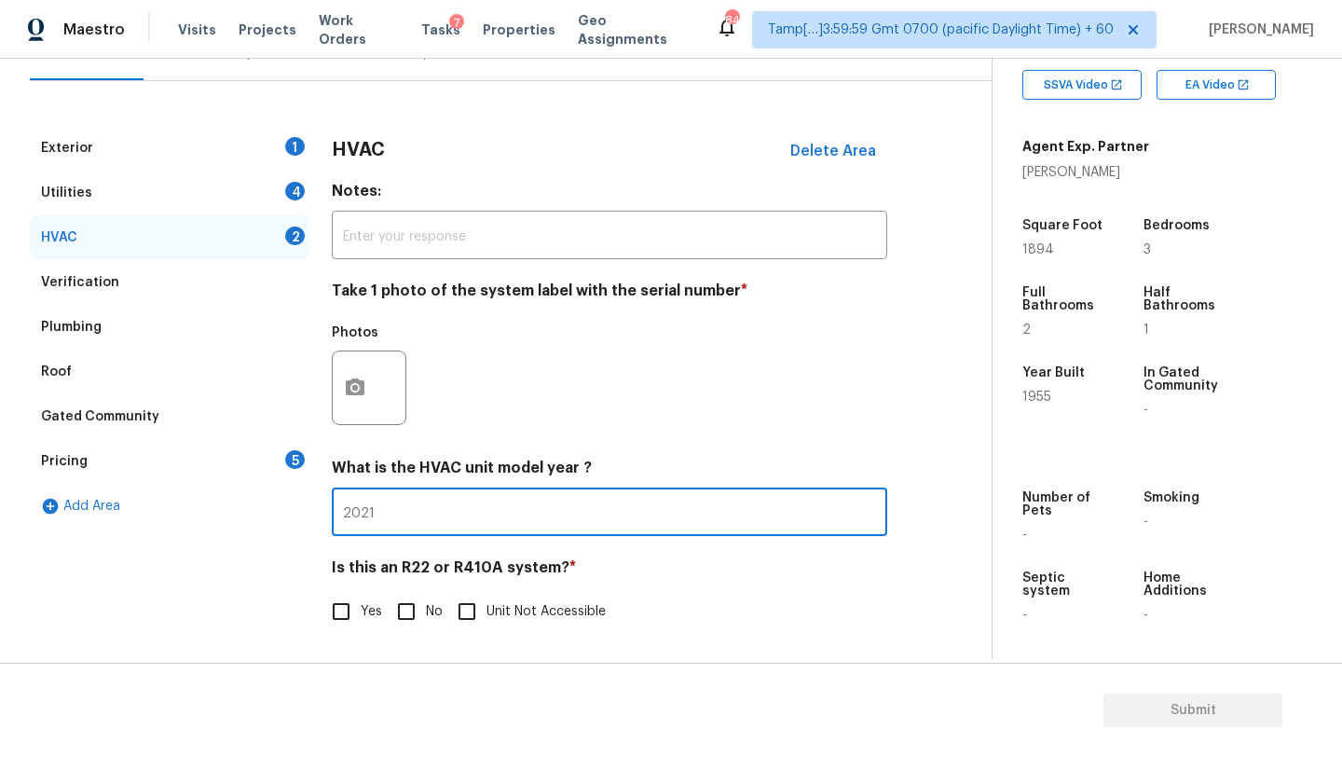
type input "2021"
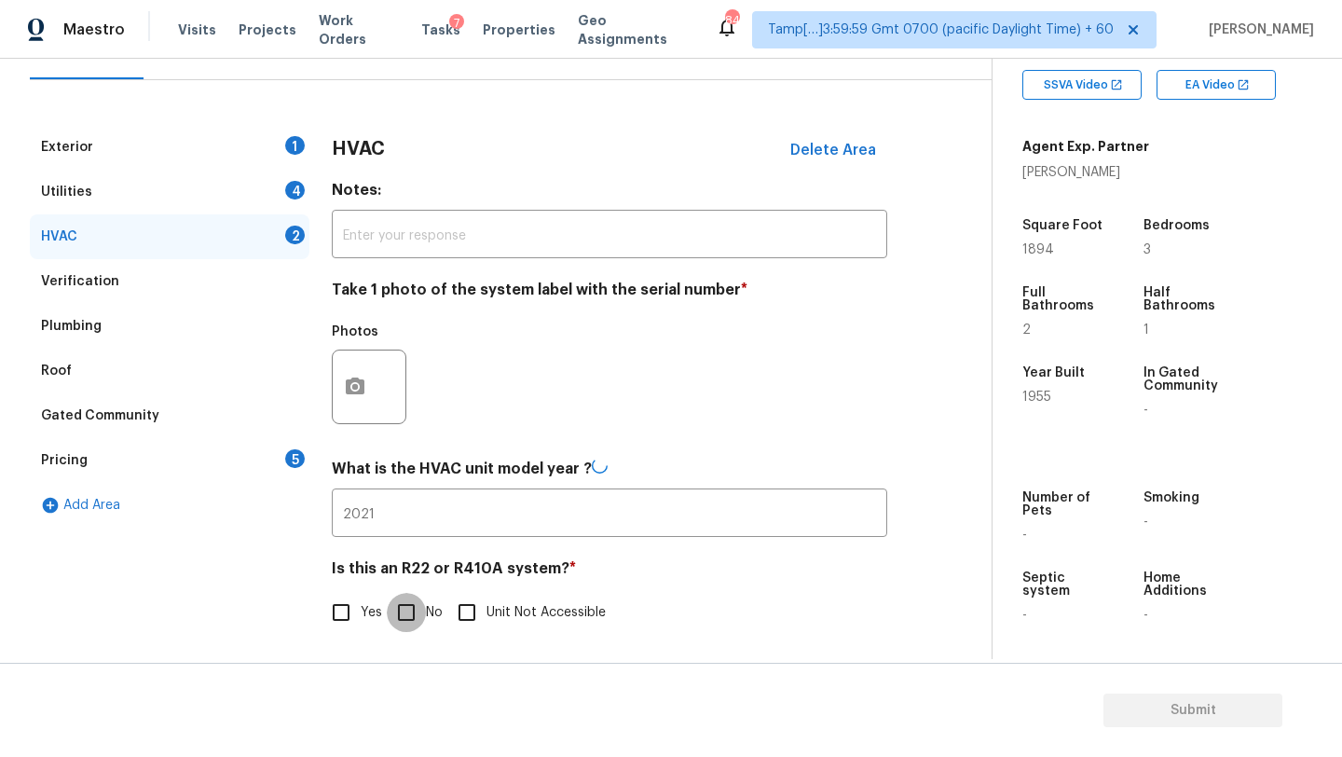
click at [420, 625] on input "No" at bounding box center [406, 612] width 39 height 39
checkbox input "true"
click at [185, 176] on div "Utilities 4" at bounding box center [170, 192] width 280 height 45
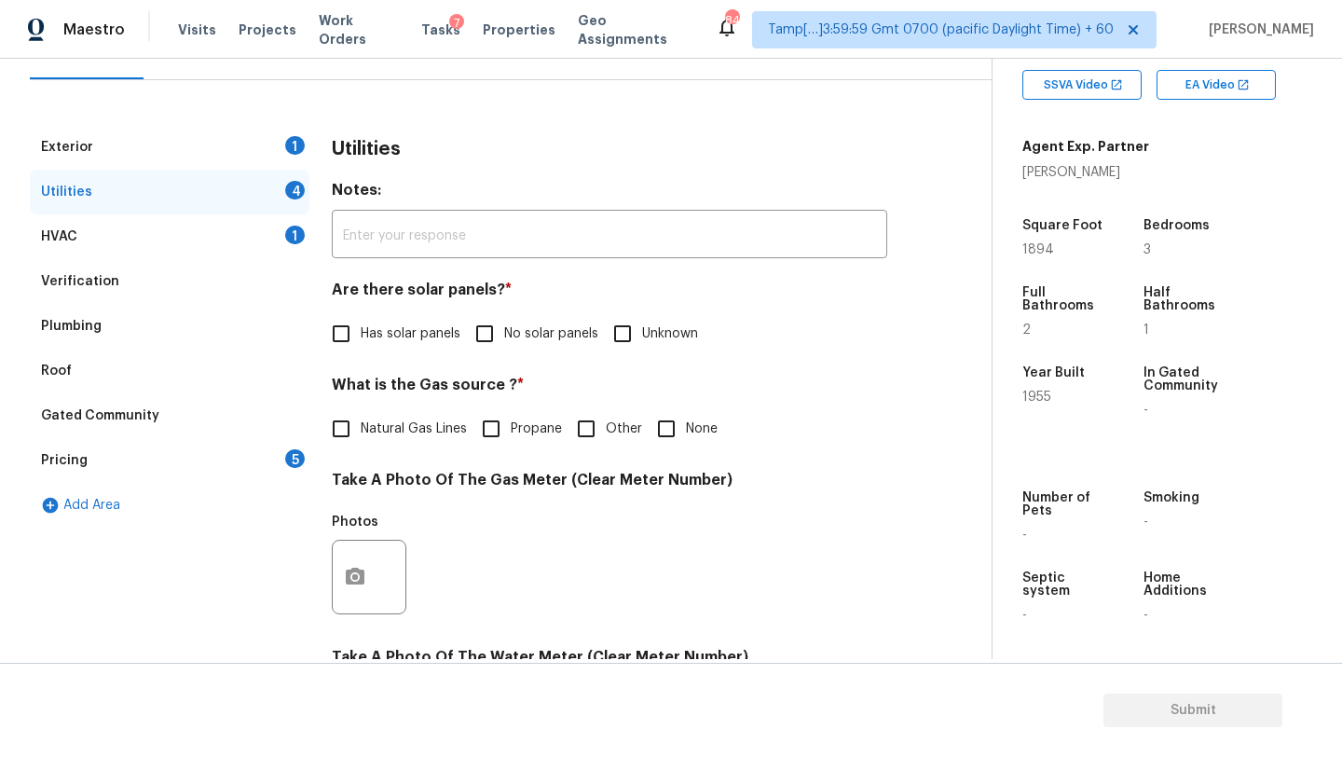
click at [507, 332] on span "No solar panels" at bounding box center [551, 334] width 94 height 20
click at [504, 332] on input "No solar panels" at bounding box center [484, 333] width 39 height 39
checkbox input "true"
click at [415, 331] on span "Has solar panels" at bounding box center [411, 336] width 100 height 20
click at [361, 331] on input "Has solar panels" at bounding box center [340, 335] width 39 height 39
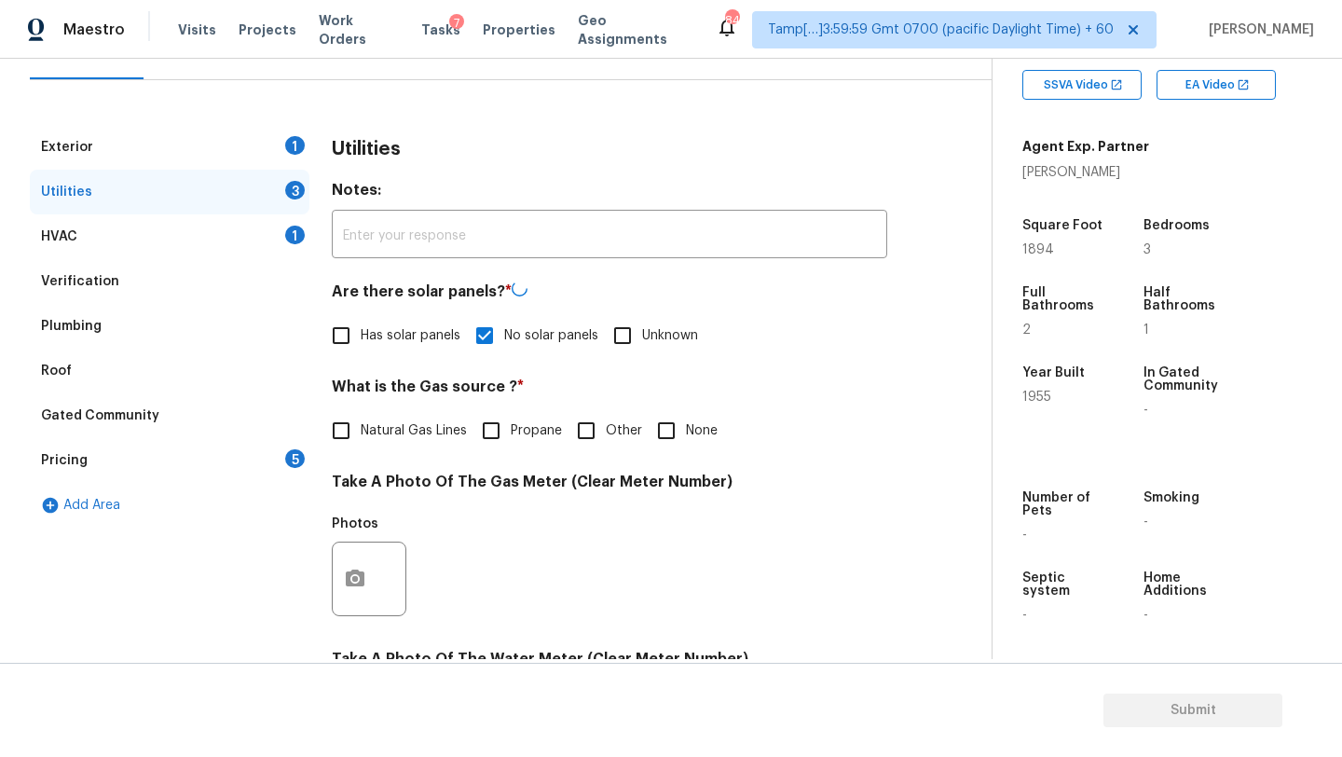
checkbox input "true"
checkbox input "false"
click at [403, 433] on span "Natural Gas Lines" at bounding box center [414, 429] width 106 height 20
click at [361, 433] on input "Natural Gas Lines" at bounding box center [340, 428] width 39 height 39
checkbox input "true"
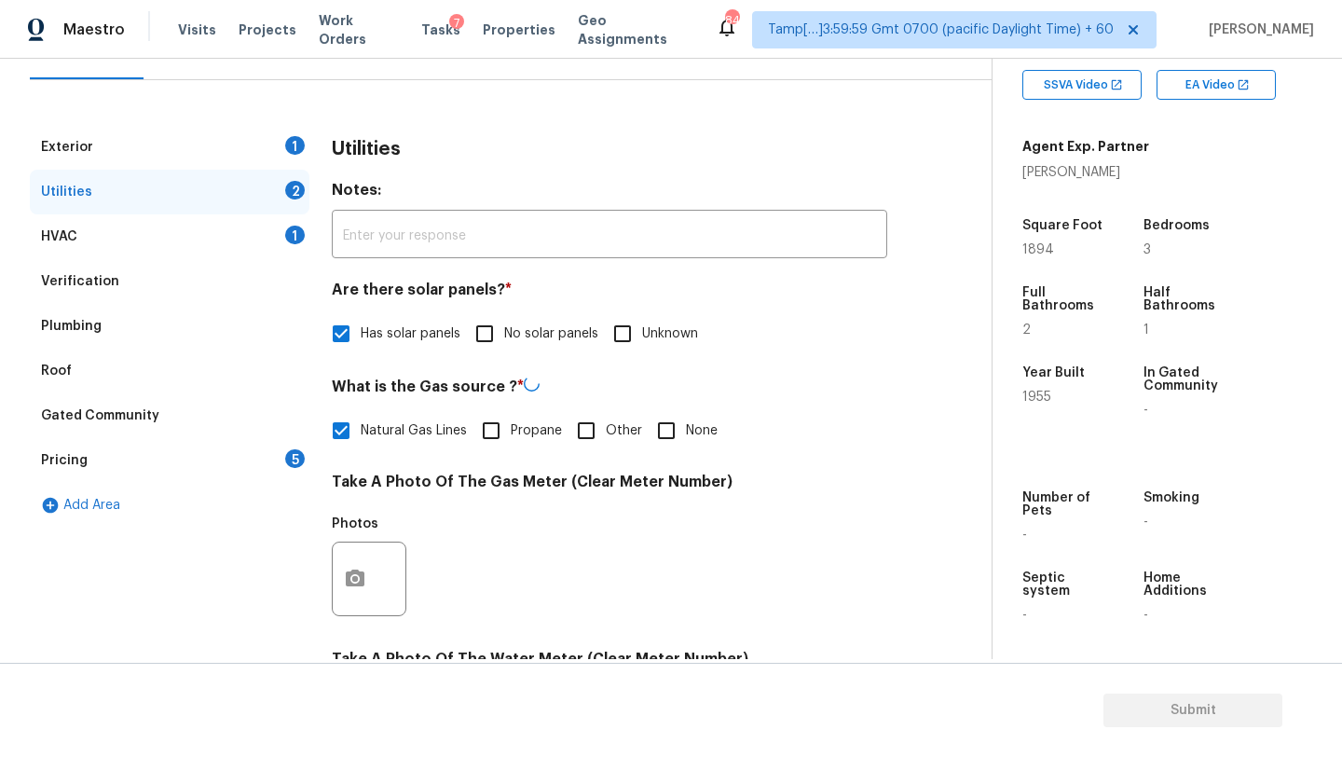
scroll to position [646, 0]
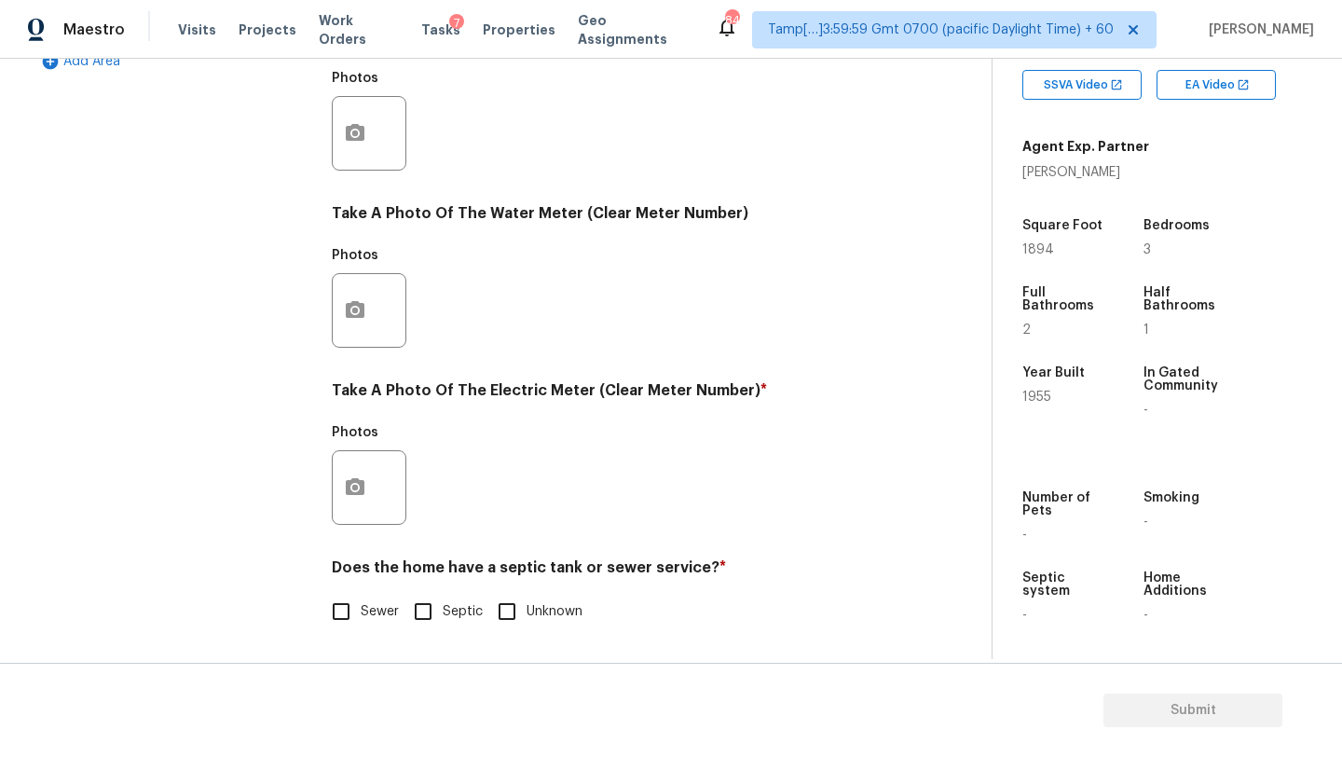
click at [371, 618] on span "Sewer" at bounding box center [380, 612] width 38 height 20
click at [361, 618] on input "Sewer" at bounding box center [340, 611] width 39 height 39
checkbox input "true"
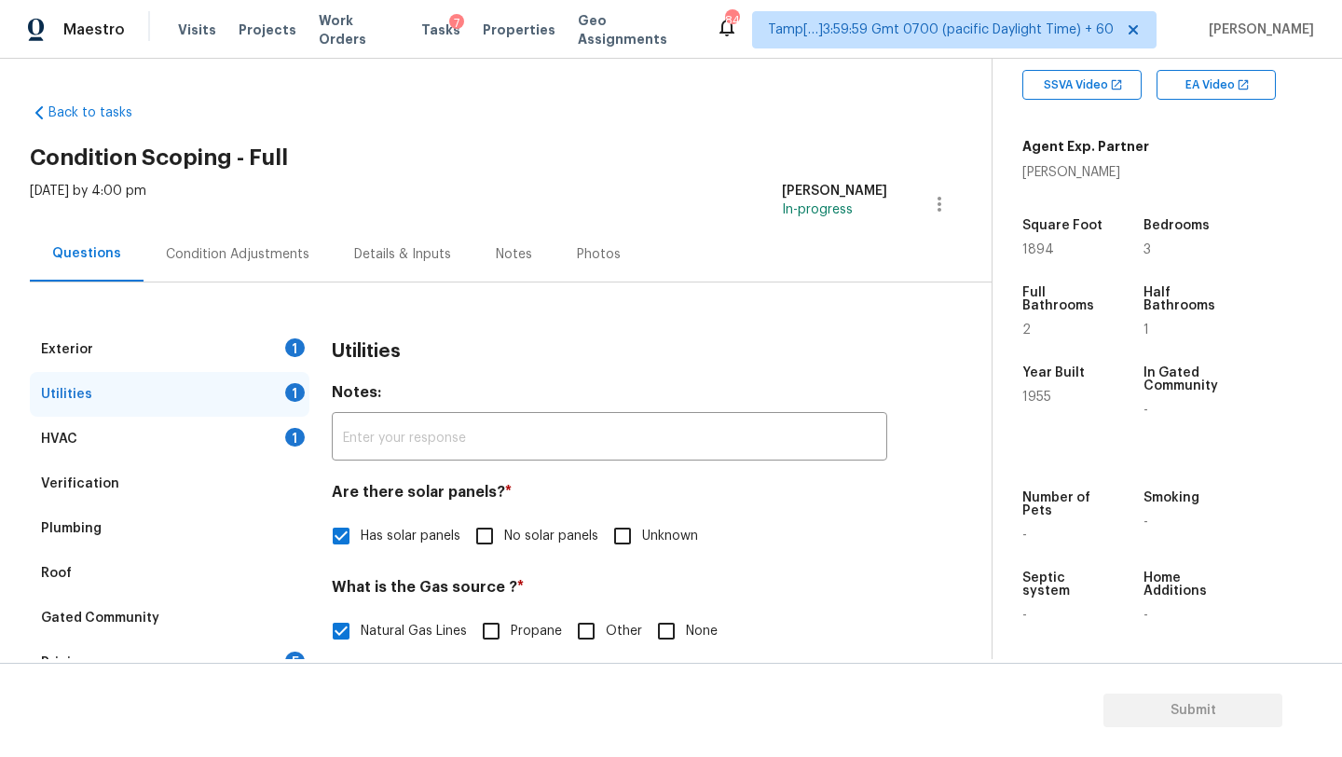
click at [266, 353] on div "Exterior 1" at bounding box center [170, 349] width 280 height 45
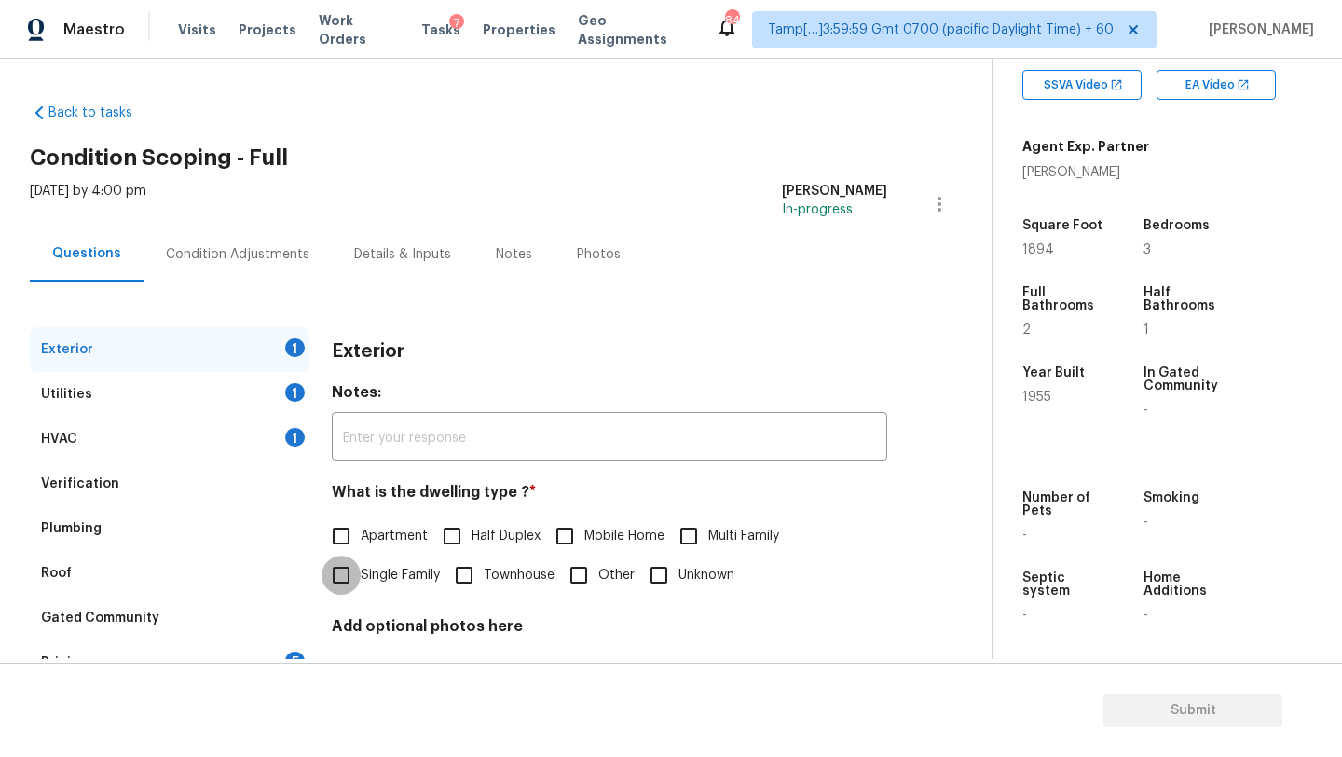
click at [343, 581] on input "Single Family" at bounding box center [340, 574] width 39 height 39
checkbox input "true"
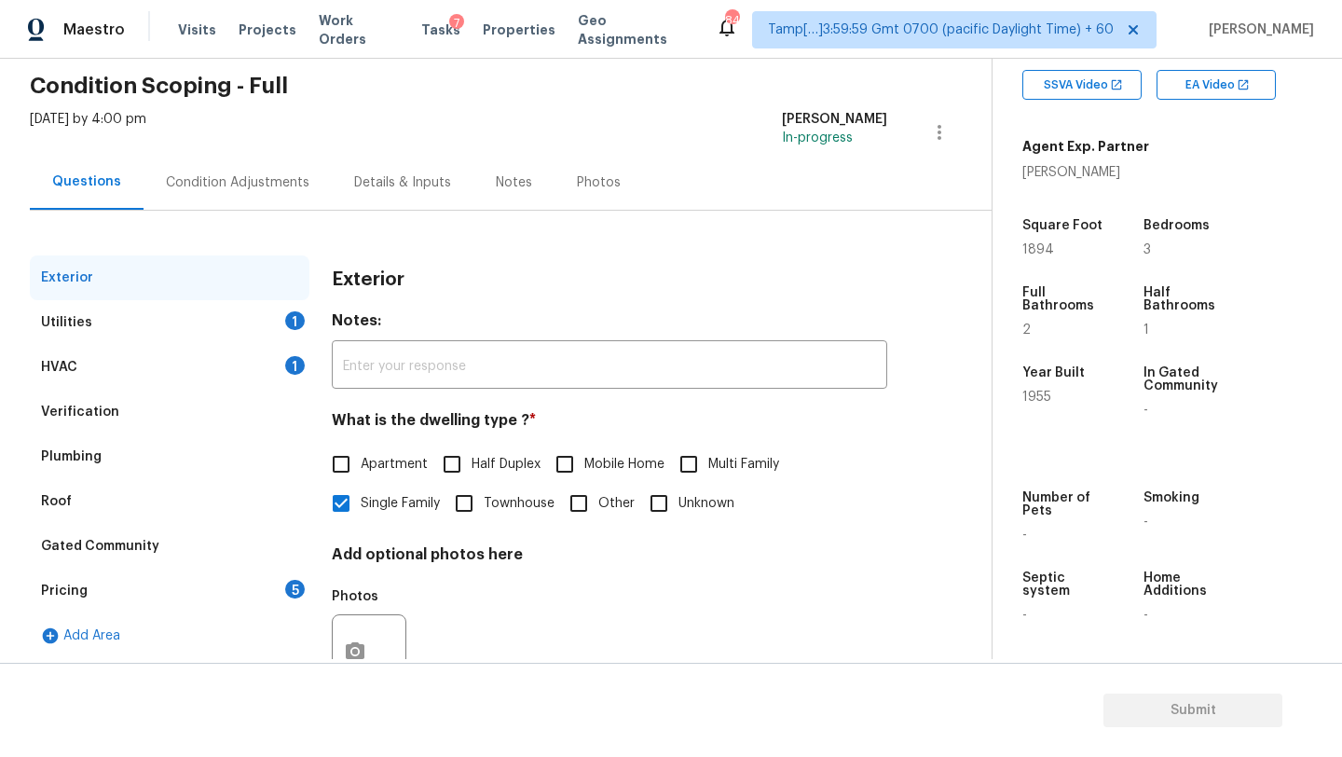
scroll to position [100, 0]
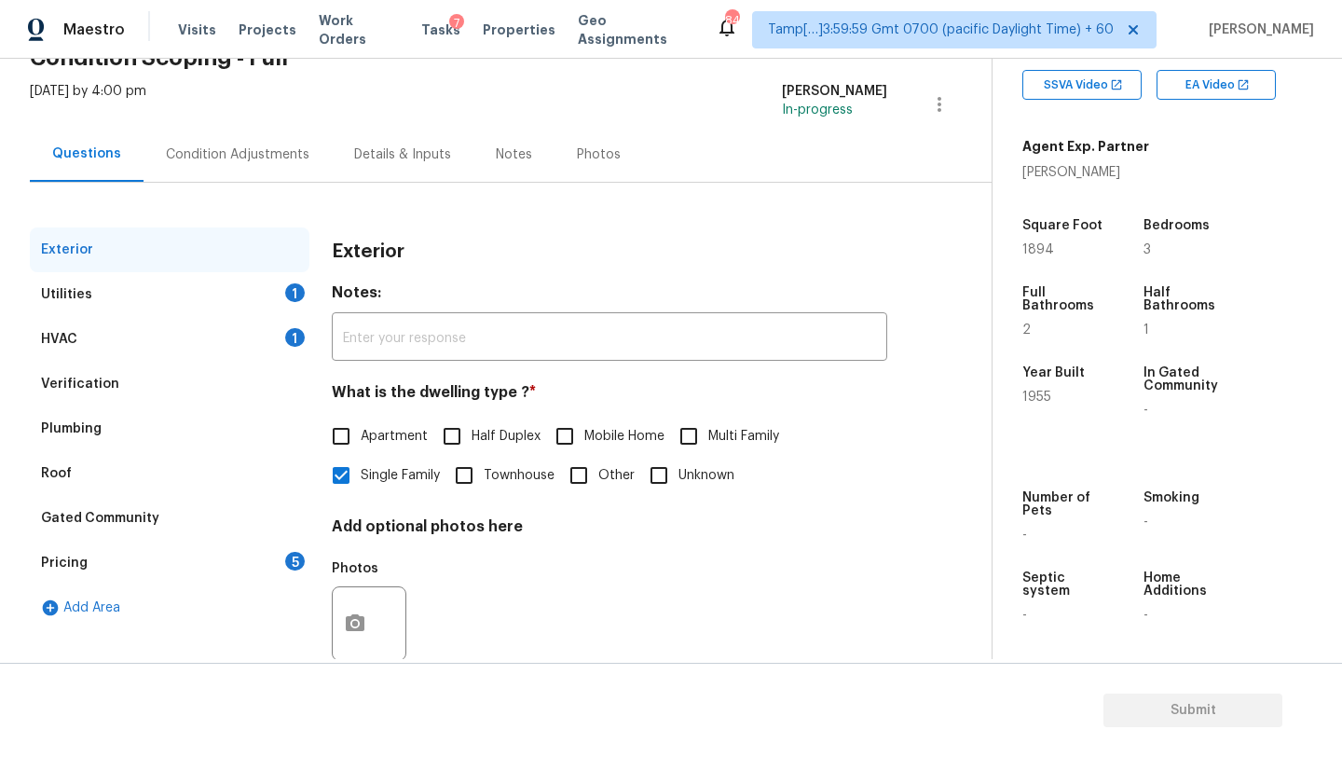
click at [266, 552] on div "Pricing 5" at bounding box center [170, 562] width 280 height 45
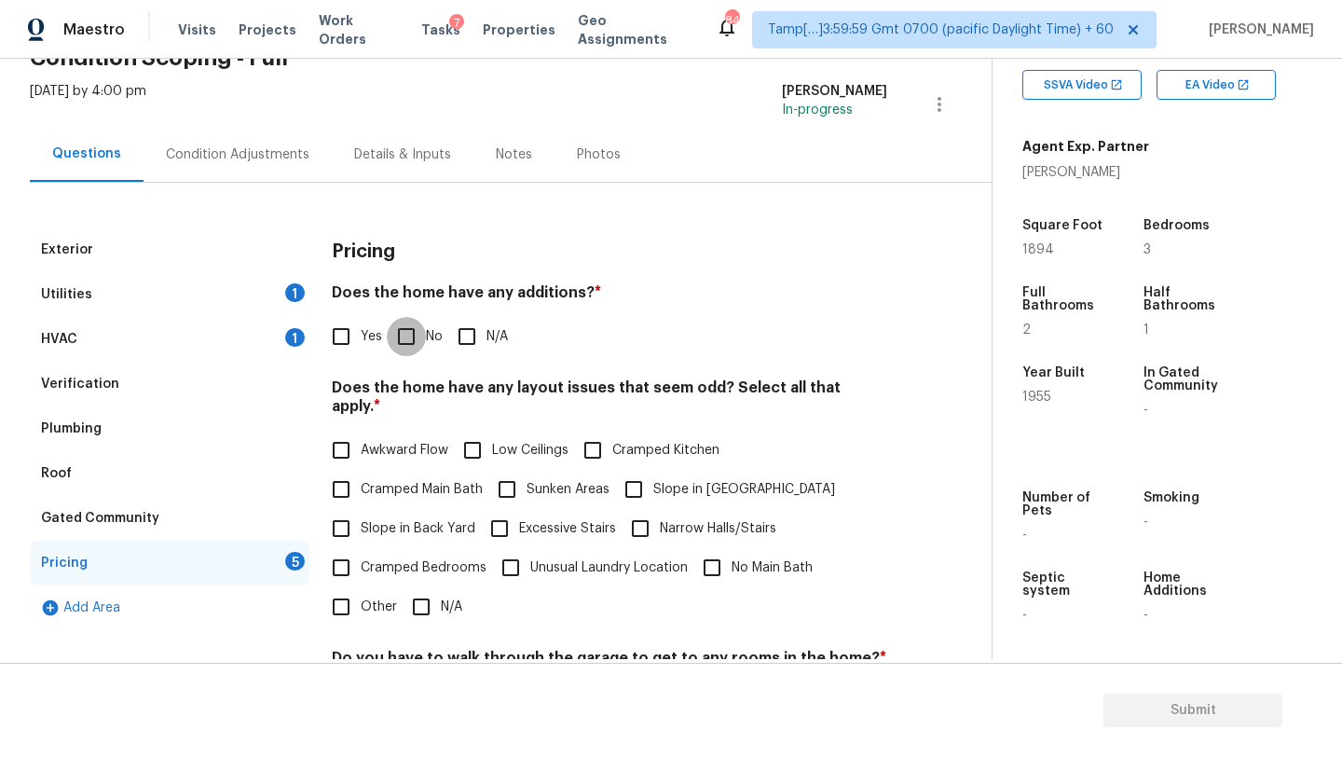
click at [416, 335] on input "No" at bounding box center [406, 336] width 39 height 39
checkbox input "true"
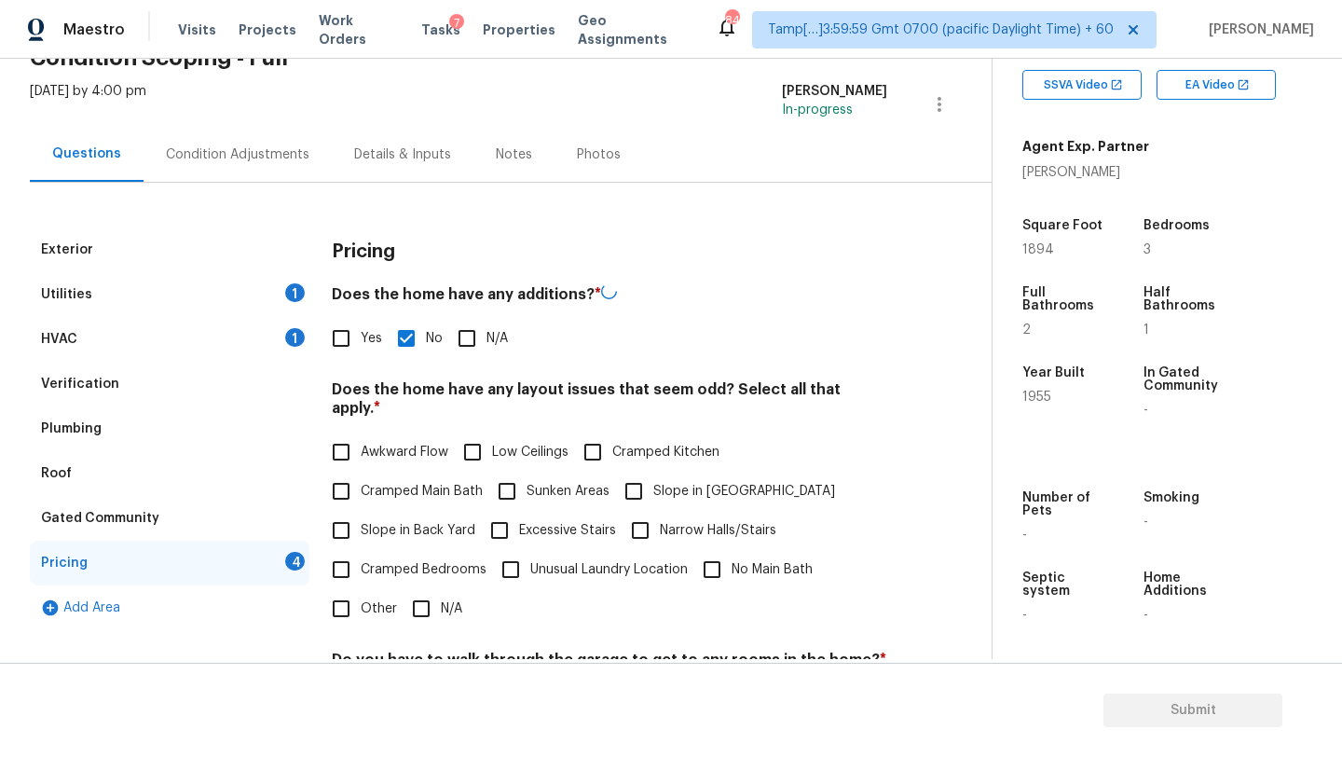
scroll to position [340, 0]
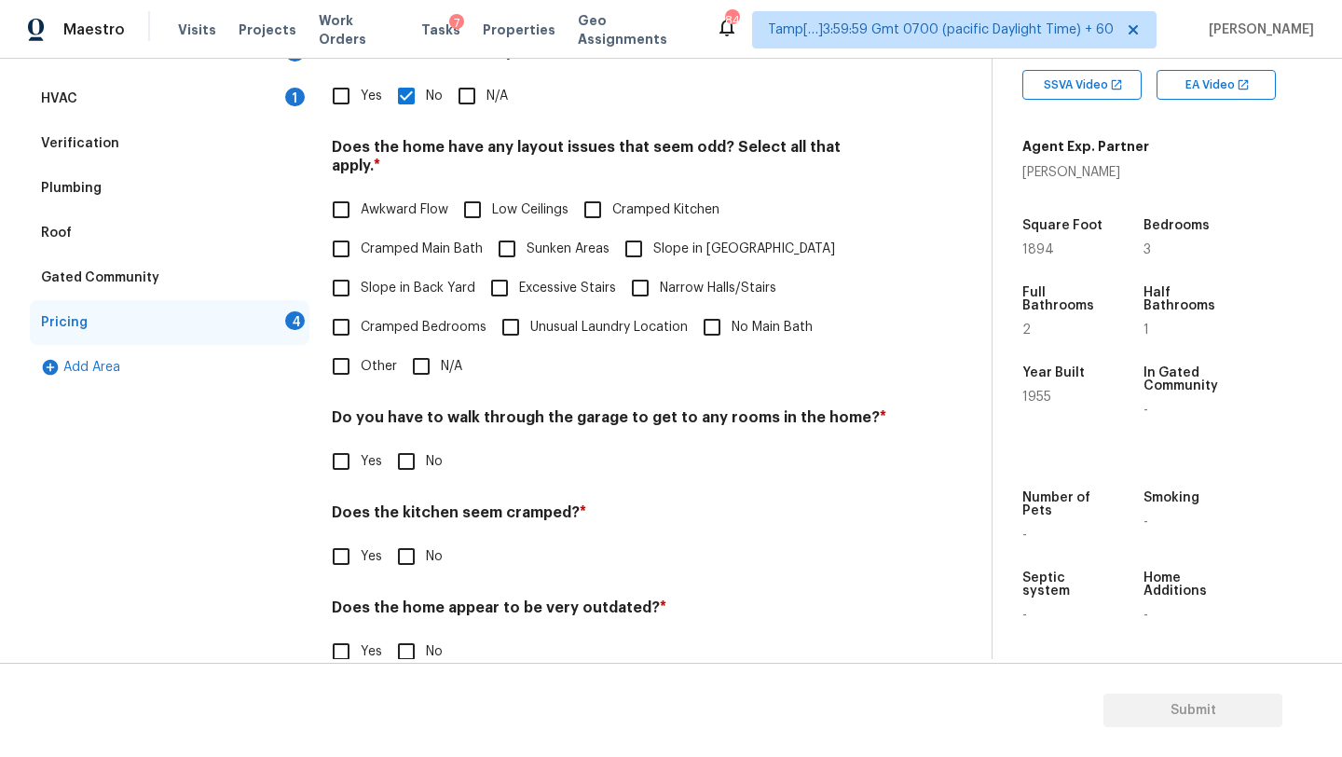
click at [424, 350] on input "N/A" at bounding box center [421, 366] width 39 height 39
checkbox input "true"
click at [411, 466] on div "Pricing Does the home have any additions? * Yes No N/A Does the home have any l…" at bounding box center [609, 341] width 555 height 708
click at [411, 503] on h4 "Does the kitchen seem cramped? *" at bounding box center [609, 516] width 555 height 26
click at [411, 537] on input "No" at bounding box center [406, 556] width 39 height 39
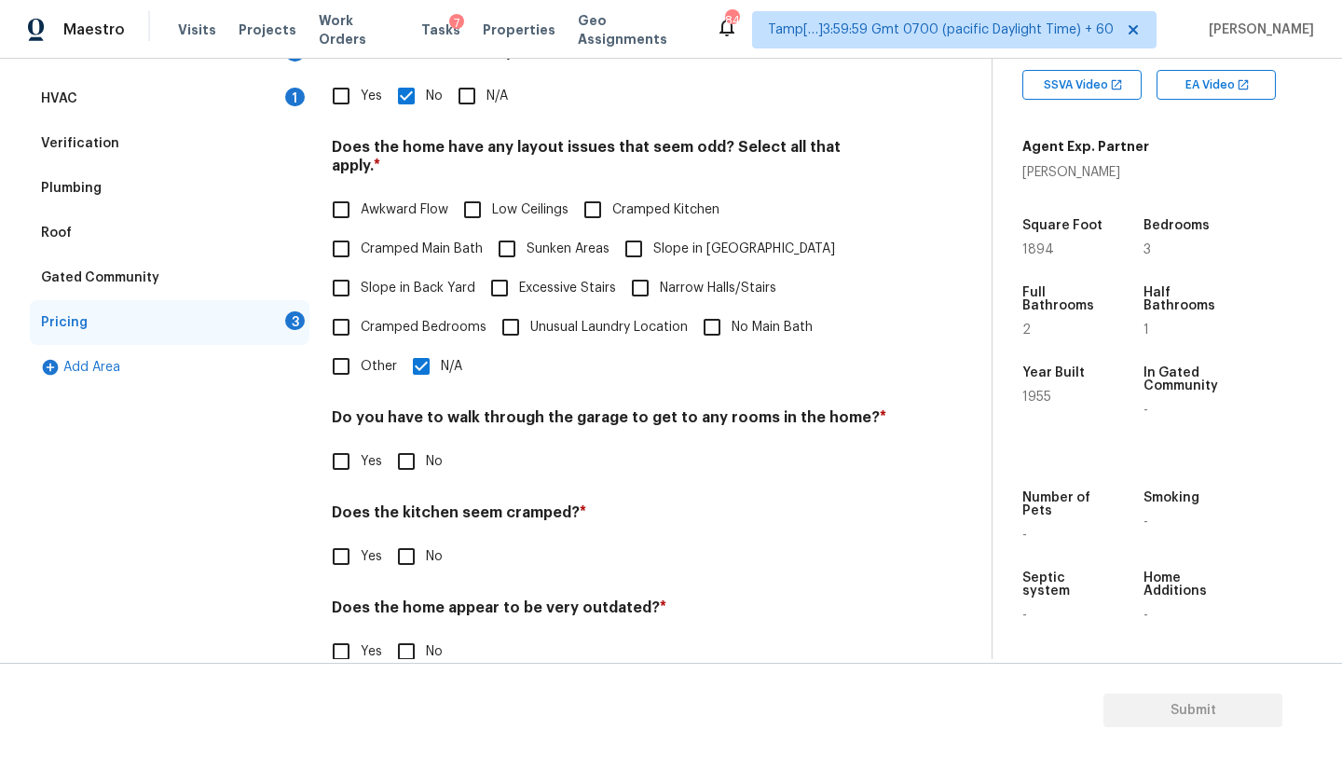
checkbox input "true"
click at [408, 449] on input "No" at bounding box center [406, 461] width 39 height 39
checkbox input "true"
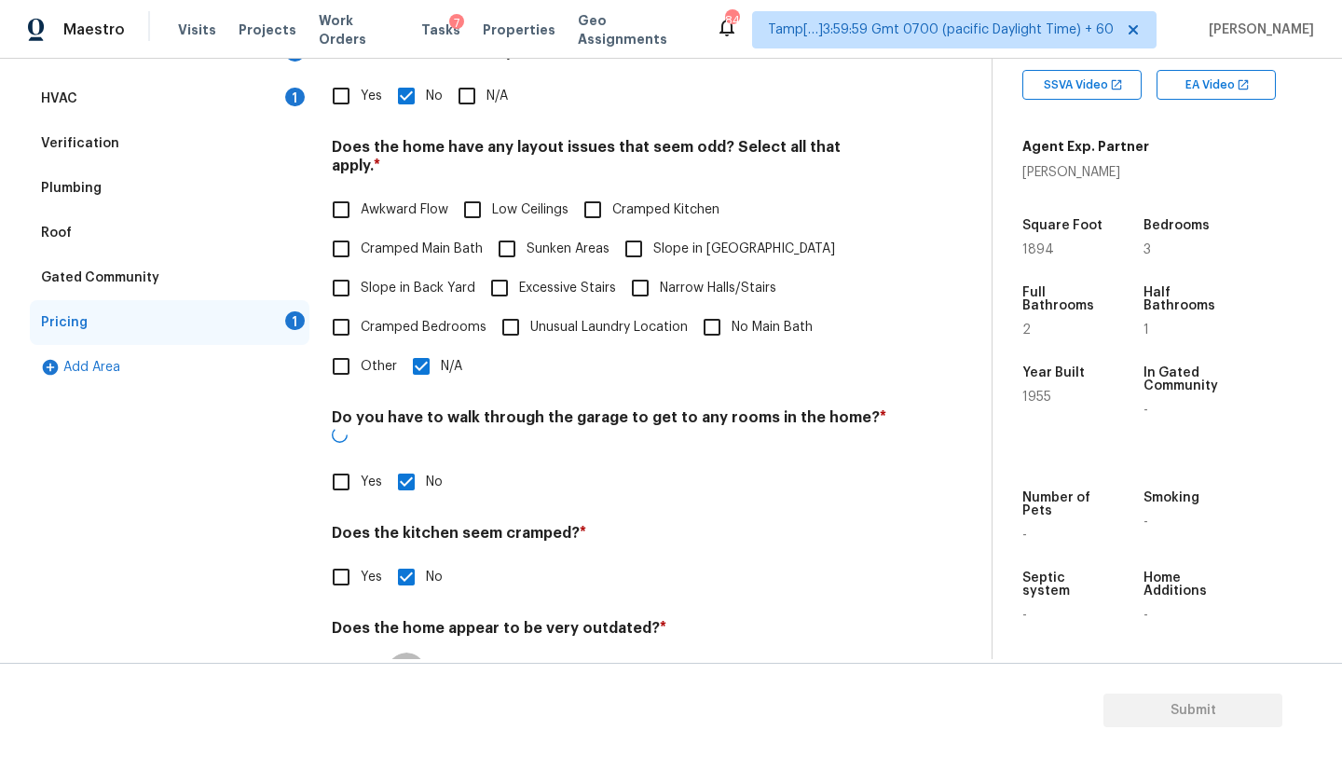
click at [408, 652] on input "No" at bounding box center [406, 671] width 39 height 39
checkbox input "true"
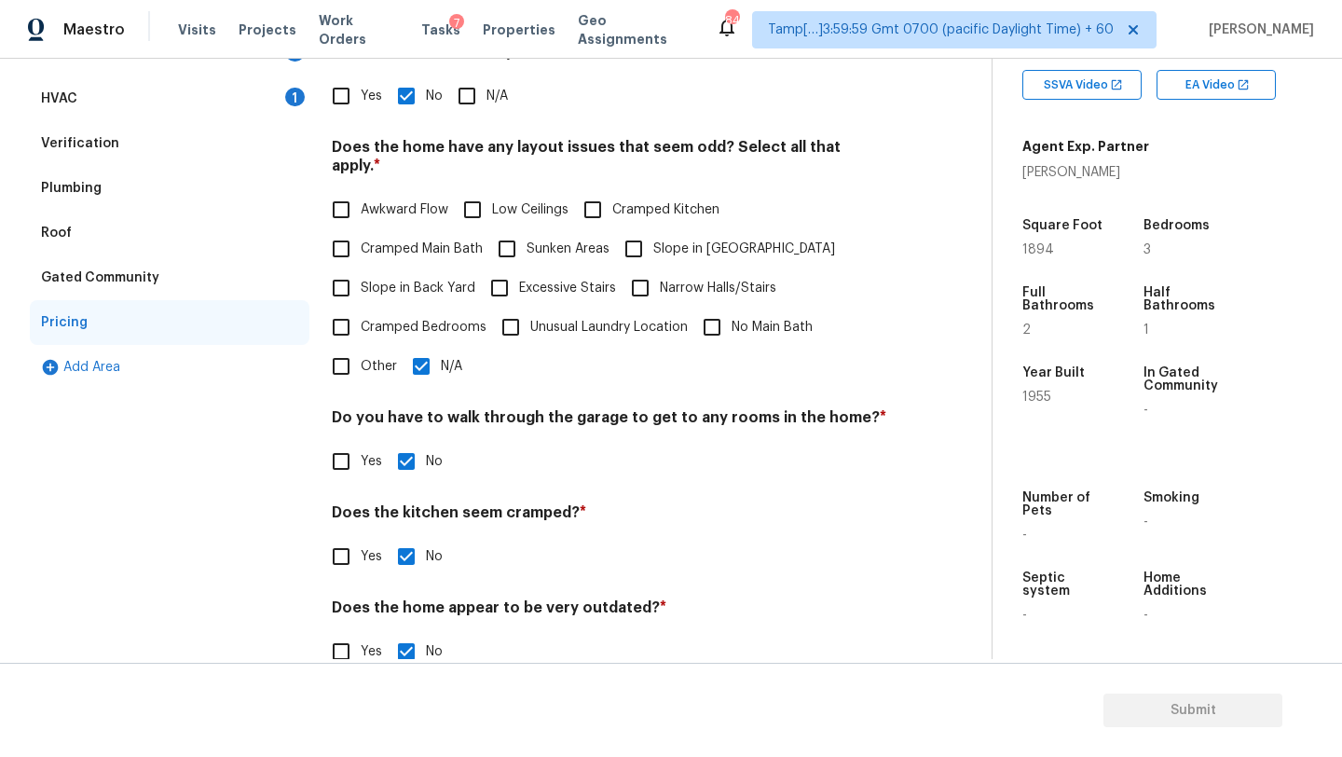
scroll to position [35, 0]
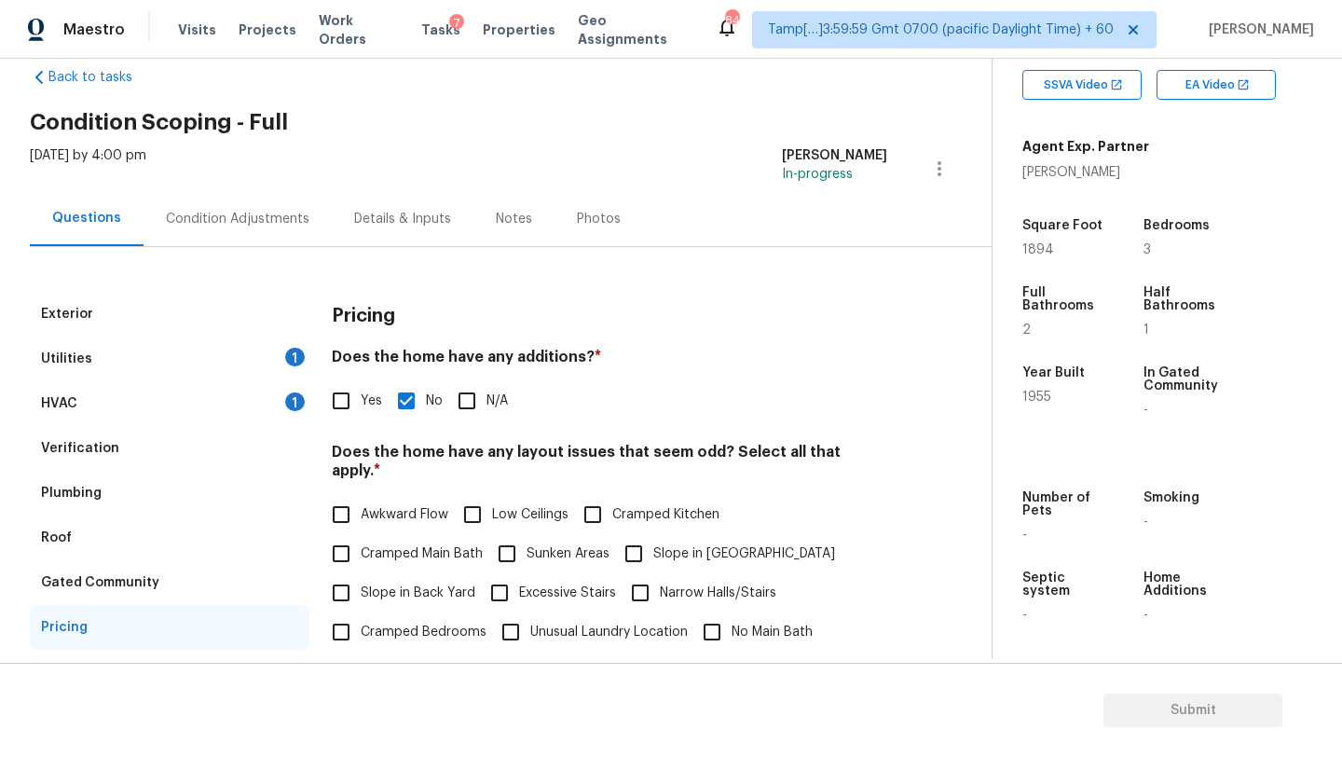
click at [218, 226] on div "Condition Adjustments" at bounding box center [237, 219] width 143 height 19
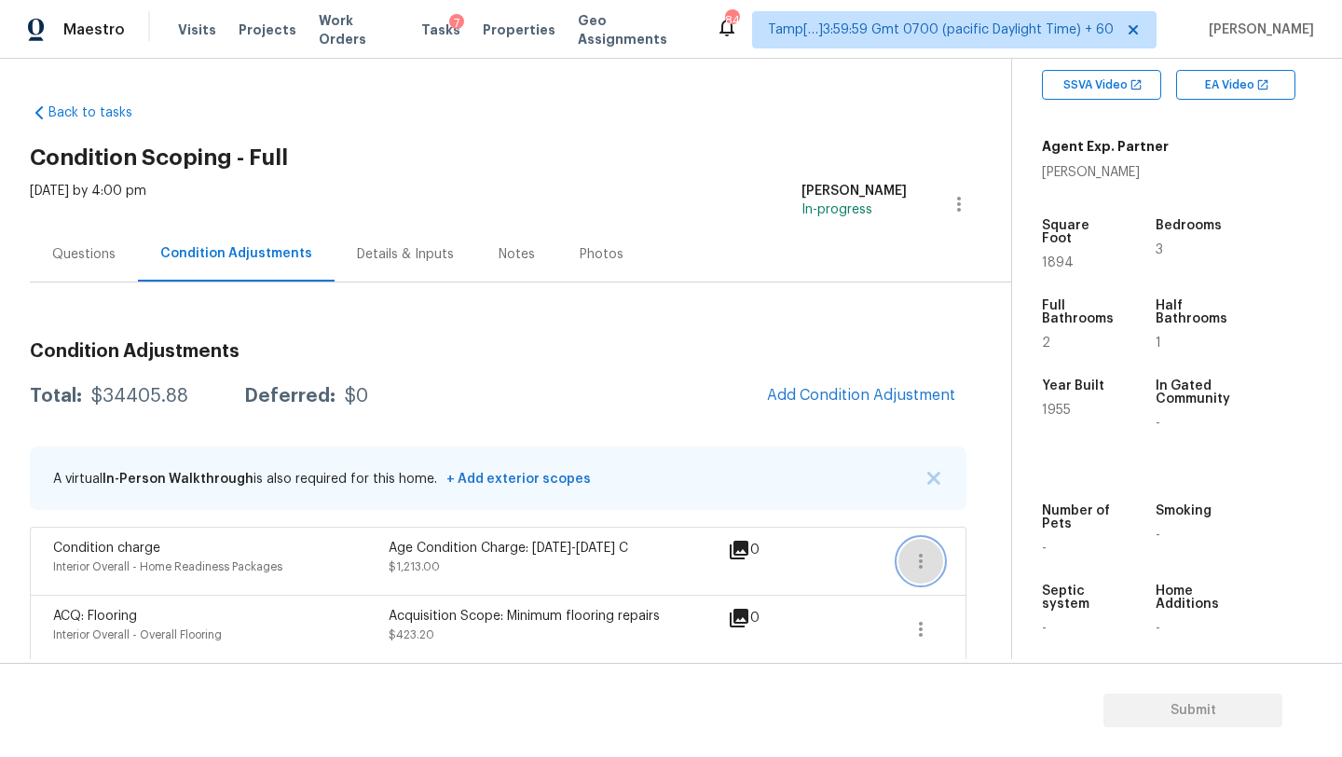
click at [918, 565] on icon "button" at bounding box center [920, 561] width 22 height 22
click at [1015, 552] on div "Edit" at bounding box center [1026, 557] width 145 height 19
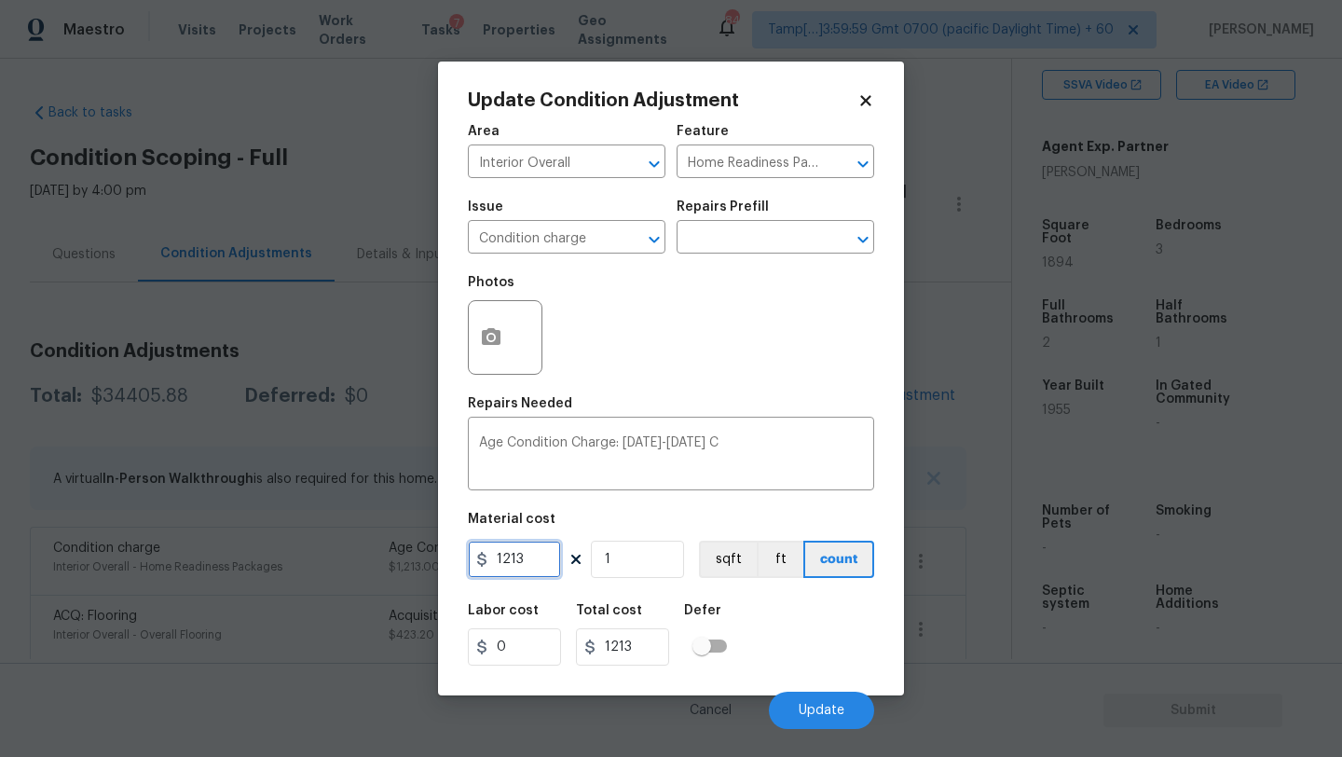
click at [542, 567] on input "1213" at bounding box center [514, 558] width 93 height 37
type input "0"
click at [839, 716] on span "Update" at bounding box center [821, 710] width 46 height 14
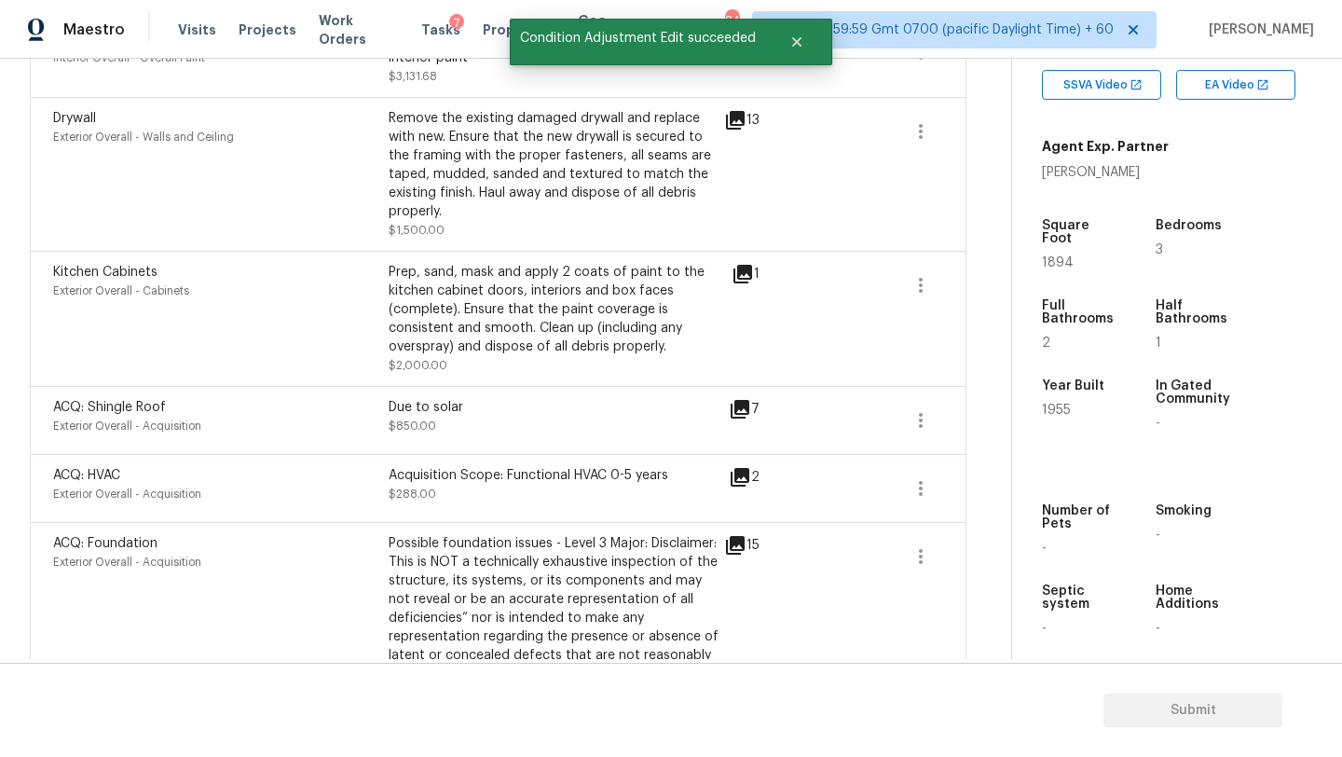
scroll to position [658, 0]
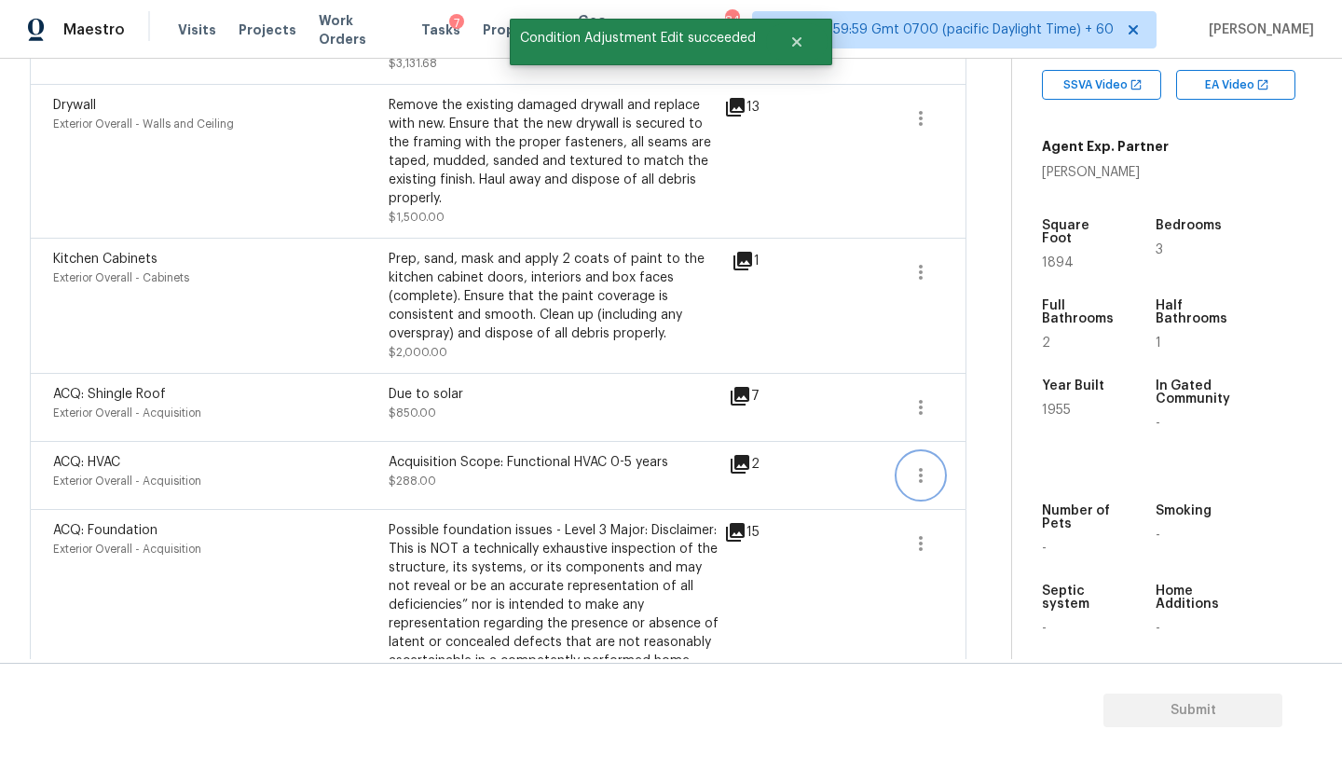
click at [907, 453] on button "button" at bounding box center [920, 475] width 45 height 45
click at [993, 443] on link "Edit" at bounding box center [1027, 455] width 158 height 28
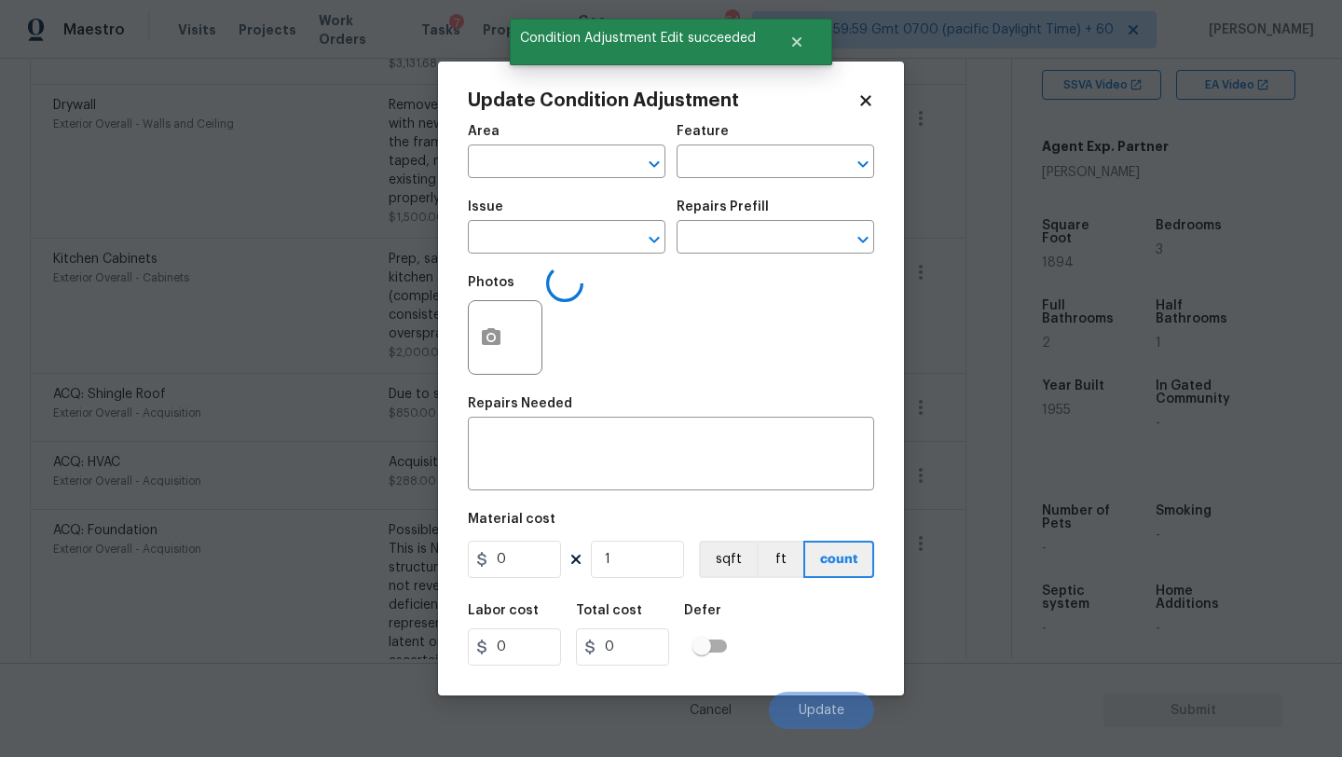
type textarea "Acquisition Scope: Functional HVAC 0-5 years"
type input "288"
type input "Exterior Overall"
type input "Acquisition"
type input "ACQ: HVAC"
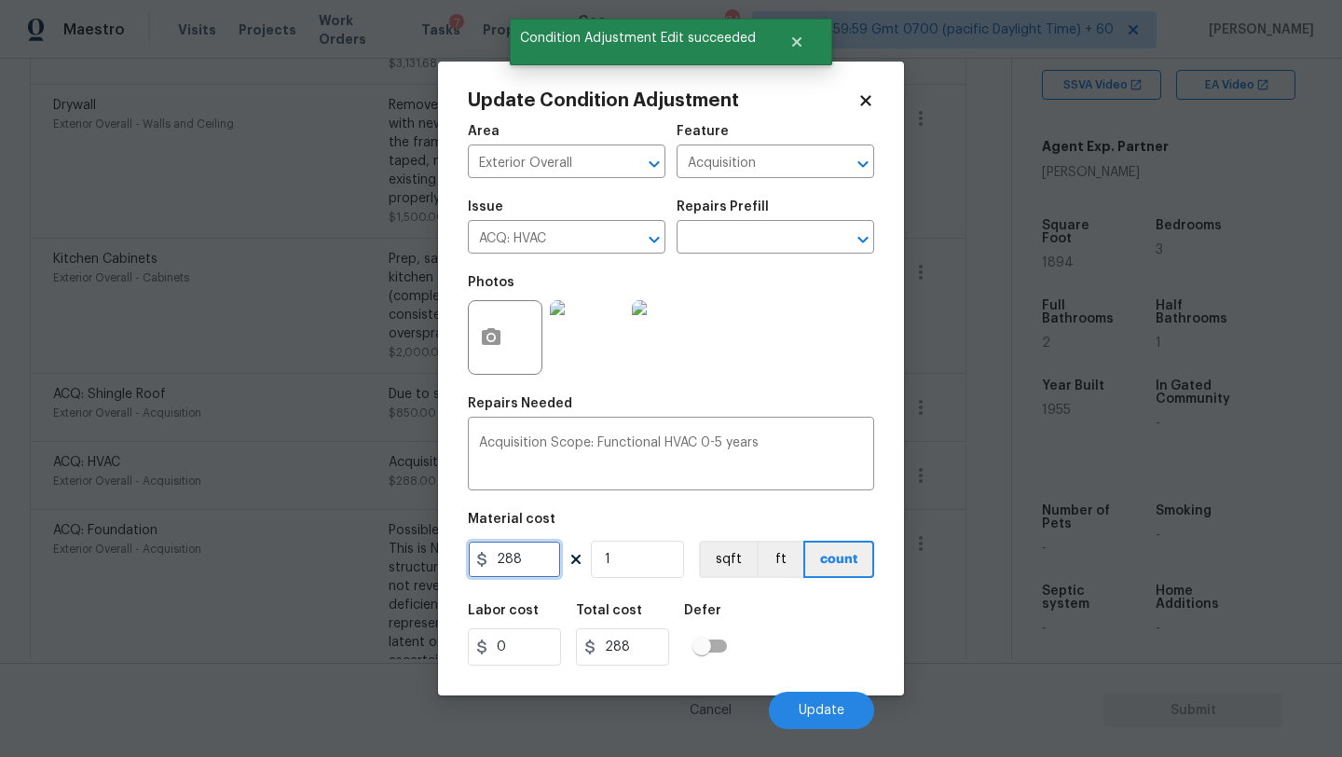
click at [532, 540] on input "288" at bounding box center [514, 558] width 93 height 37
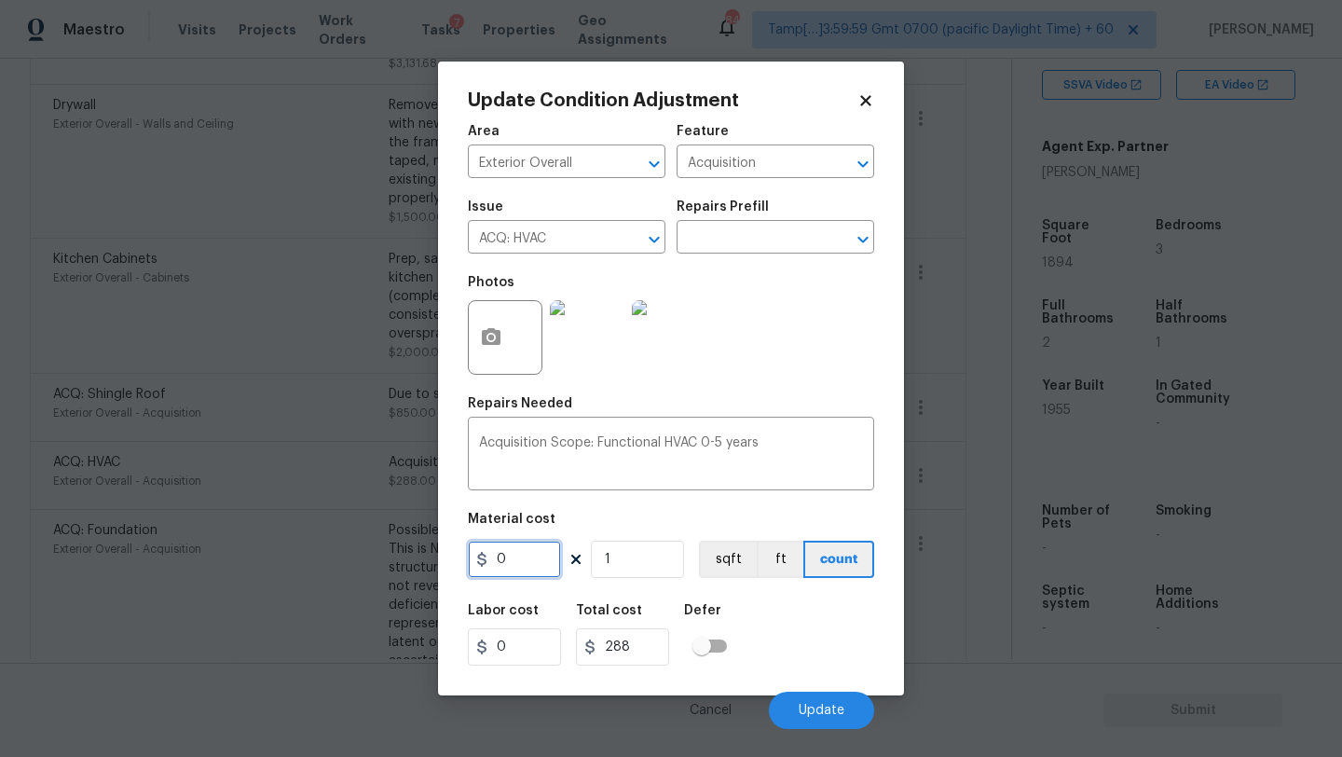
type input "0"
click at [781, 680] on div "Cancel Update" at bounding box center [671, 702] width 406 height 52
click at [802, 703] on button "Update" at bounding box center [821, 709] width 105 height 37
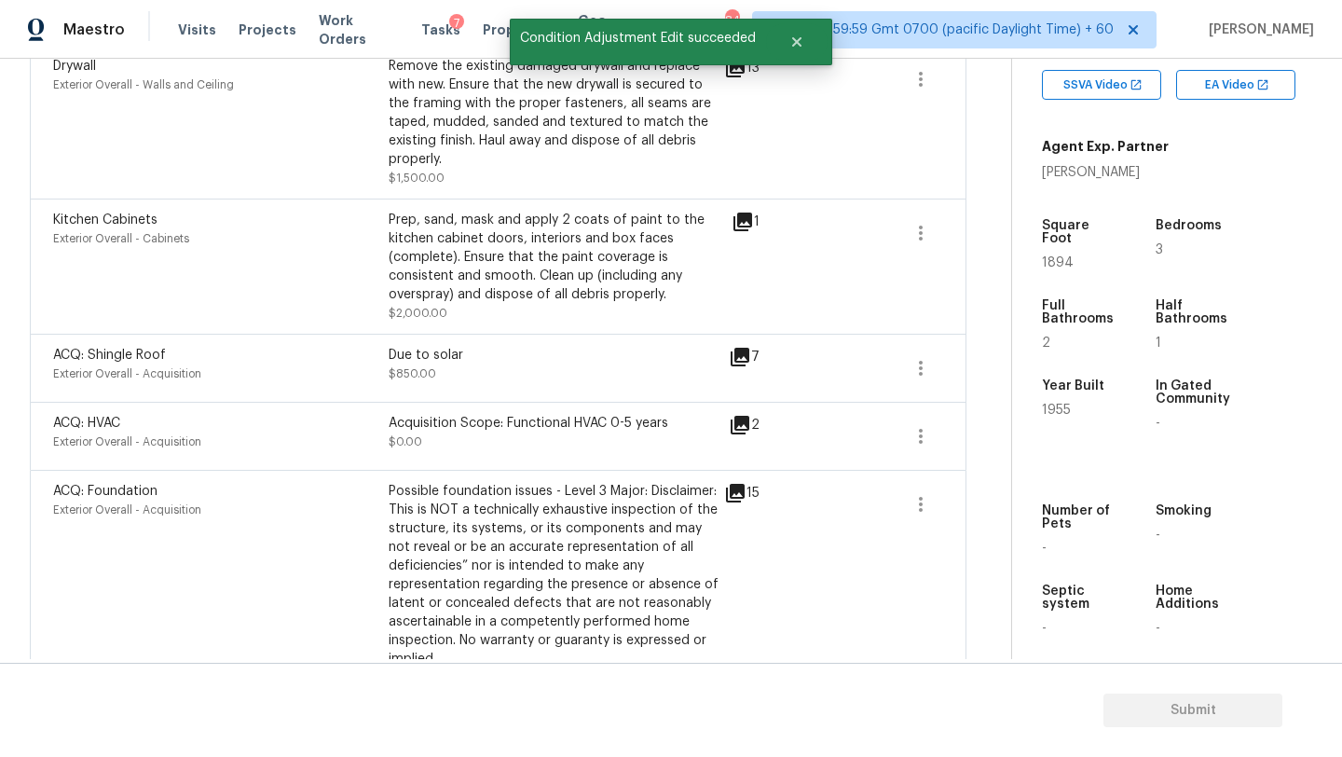
scroll to position [695, 0]
click at [733, 485] on icon at bounding box center [735, 494] width 19 height 19
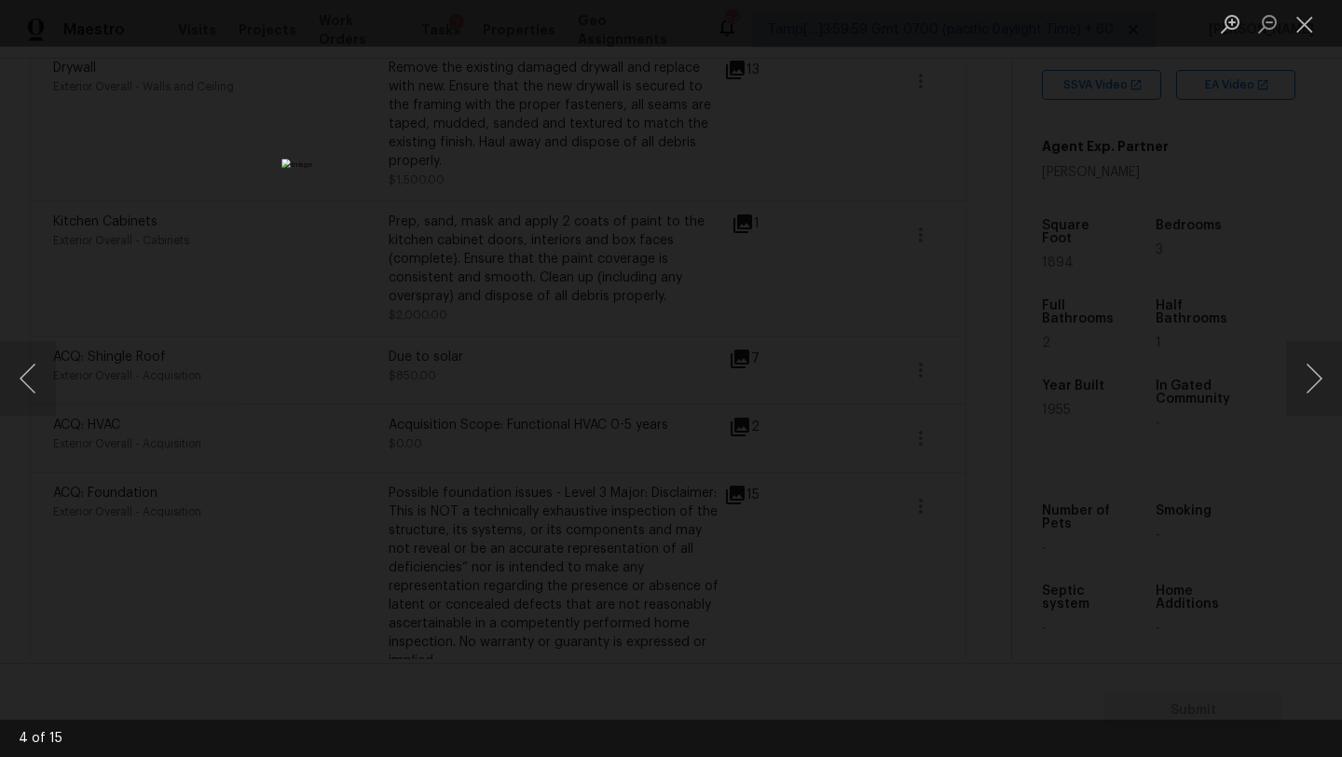
click at [1289, 141] on div "Lightbox" at bounding box center [671, 378] width 1342 height 757
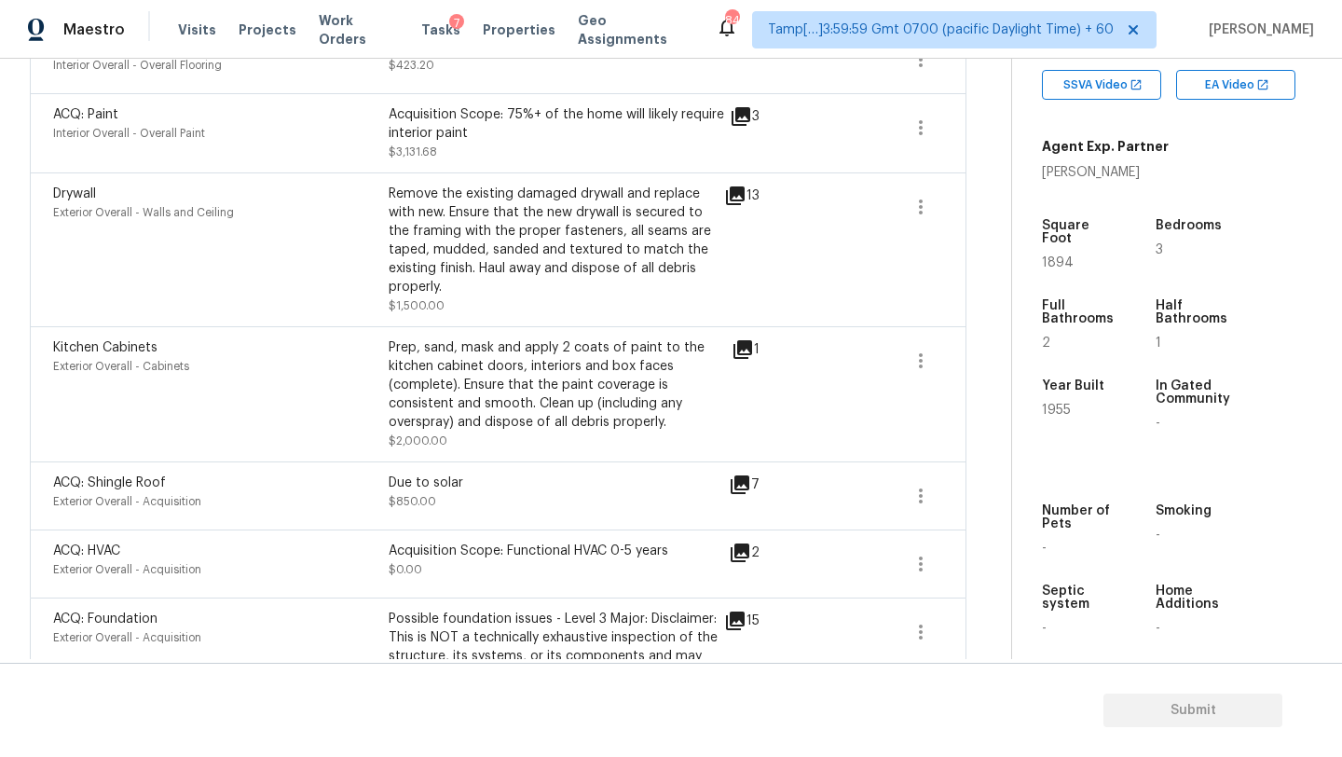
scroll to position [579, 0]
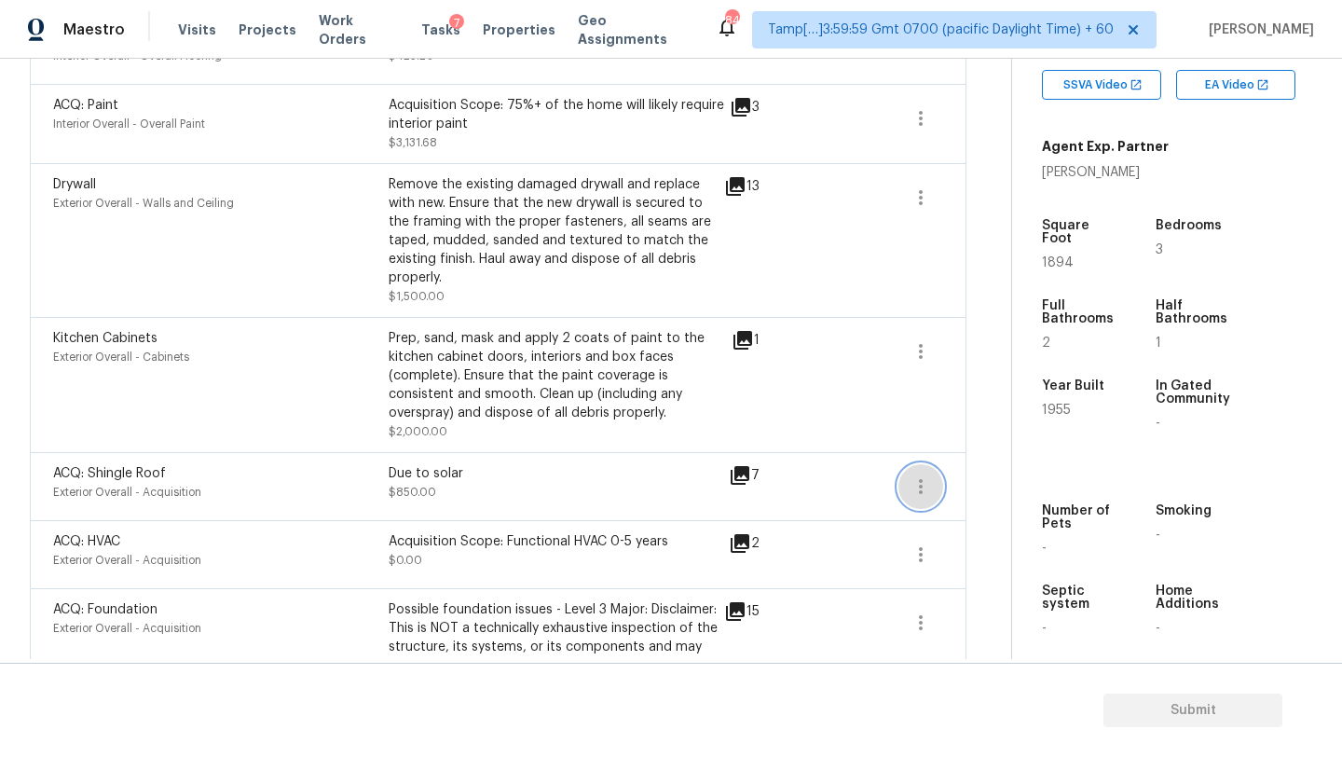
click at [934, 464] on button "button" at bounding box center [920, 486] width 45 height 45
click at [975, 460] on div "Edit" at bounding box center [1026, 466] width 145 height 19
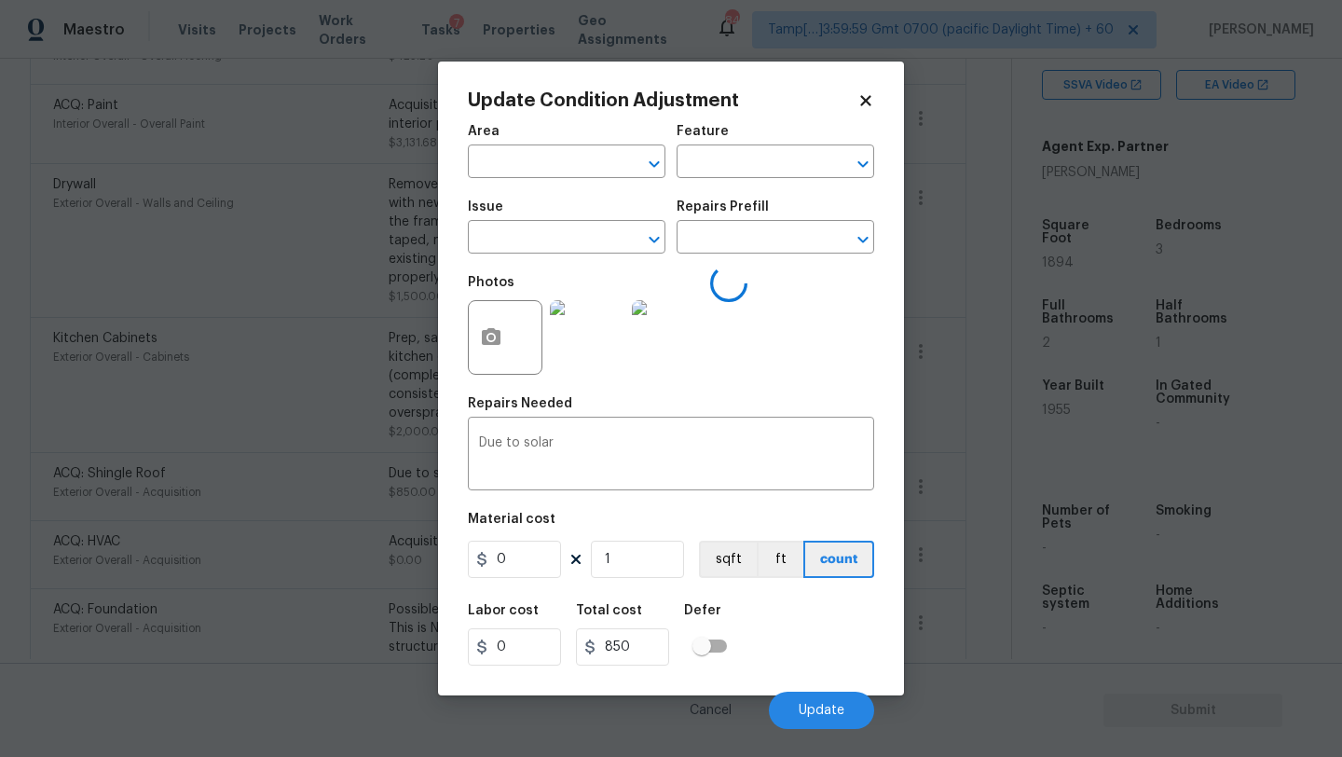
type input "Exterior Overall"
type input "Acquisition"
type input "ACQ: Shingle Roof"
type input "850"
click at [628, 554] on input "1" at bounding box center [637, 558] width 93 height 37
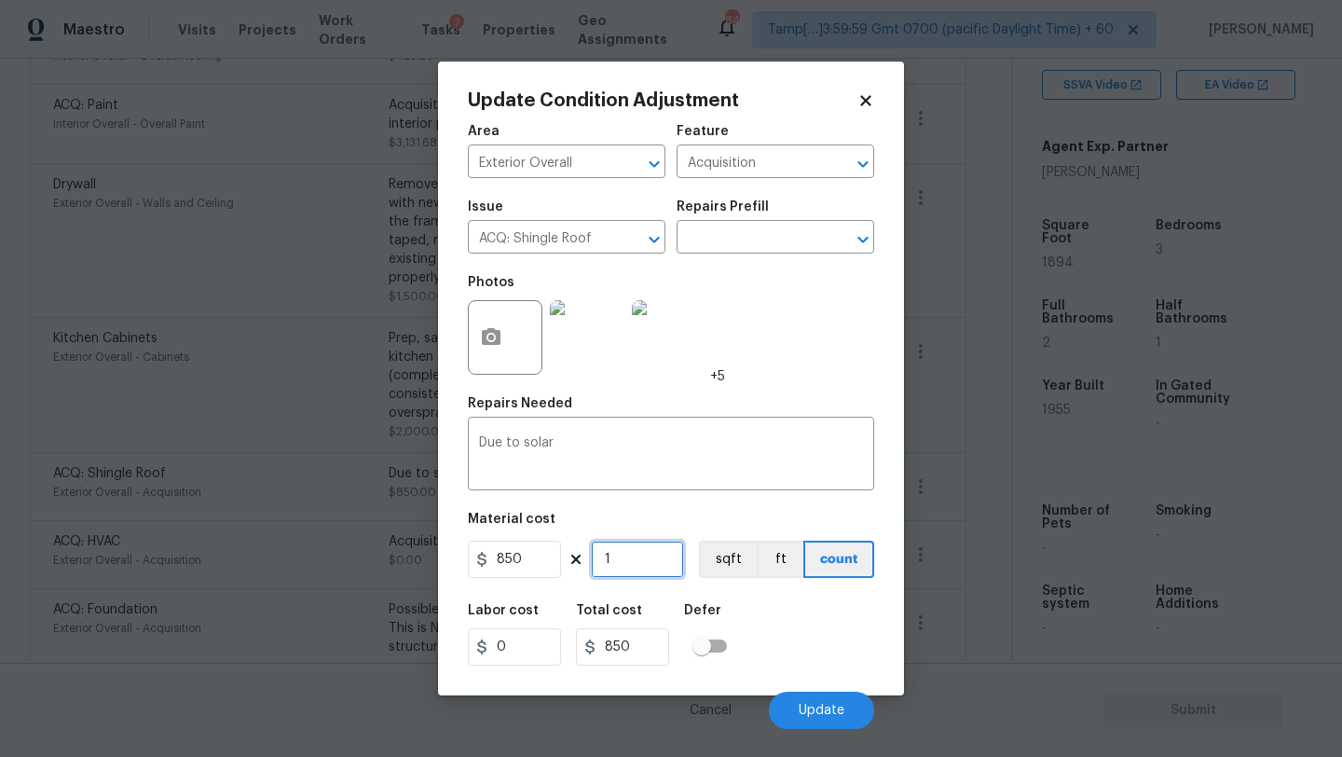
click at [628, 554] on input "1" at bounding box center [637, 558] width 93 height 37
type input "10"
type input "8500"
click at [597, 559] on input "10" at bounding box center [637, 558] width 93 height 37
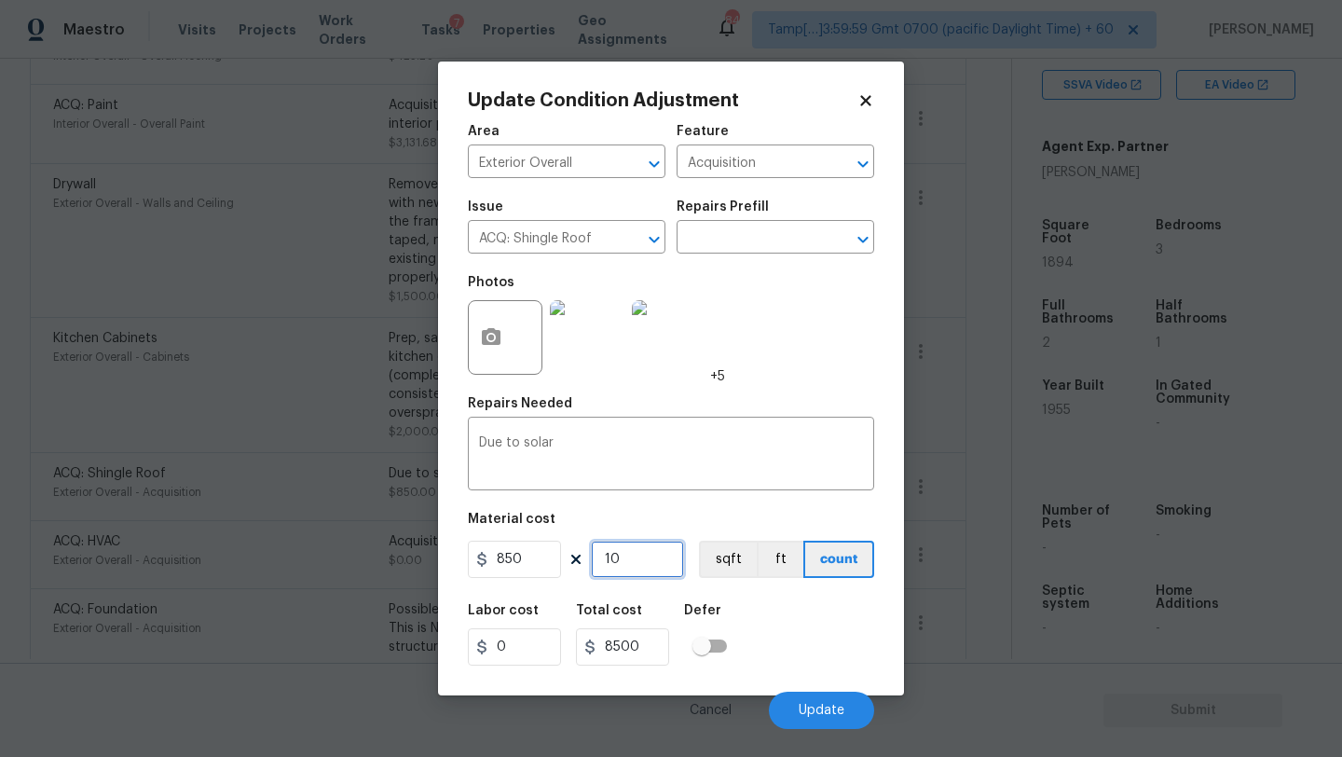
click at [597, 559] on input "10" at bounding box center [637, 558] width 93 height 37
type input "0"
click at [511, 564] on input "850" at bounding box center [514, 558] width 93 height 37
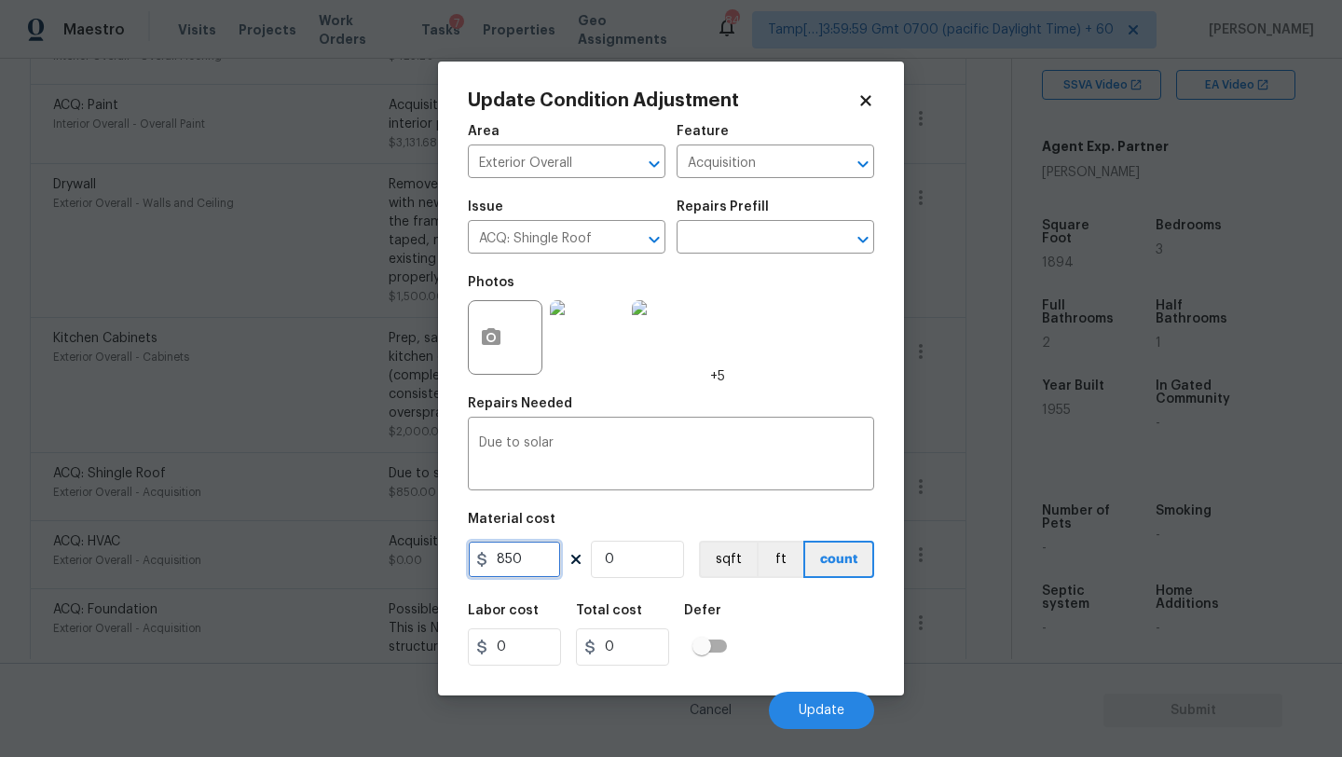
click at [511, 564] on input "850" at bounding box center [514, 558] width 93 height 37
type input "0"
click at [827, 697] on button "Update" at bounding box center [821, 709] width 105 height 37
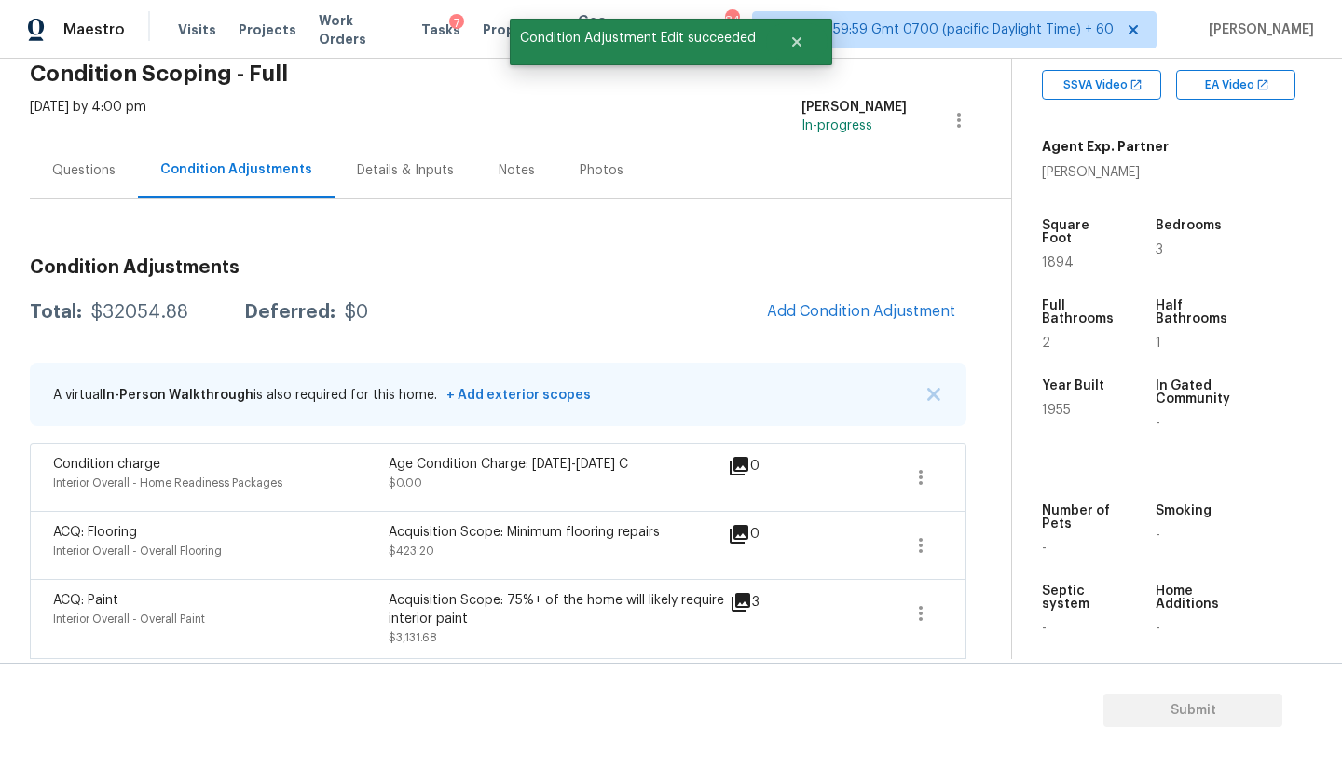
scroll to position [0, 0]
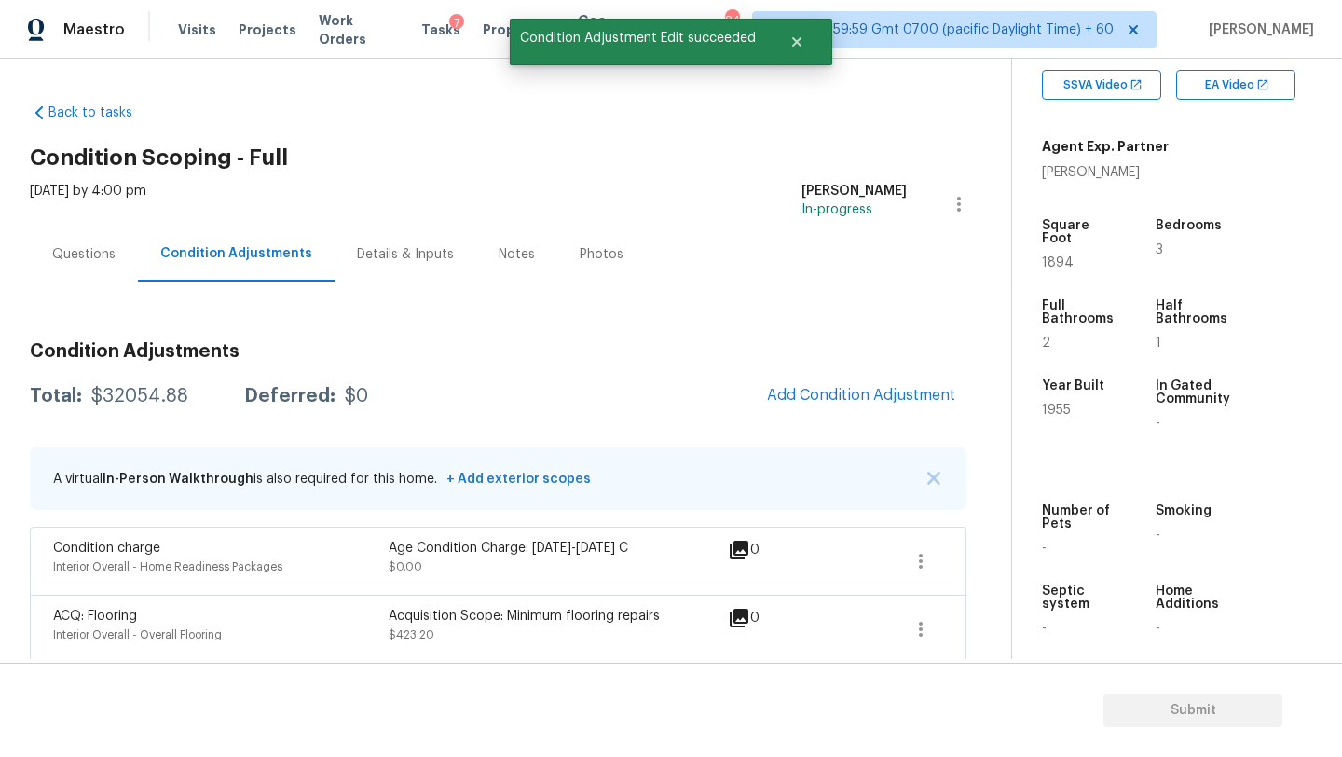
click at [93, 264] on div "Questions" at bounding box center [84, 253] width 108 height 55
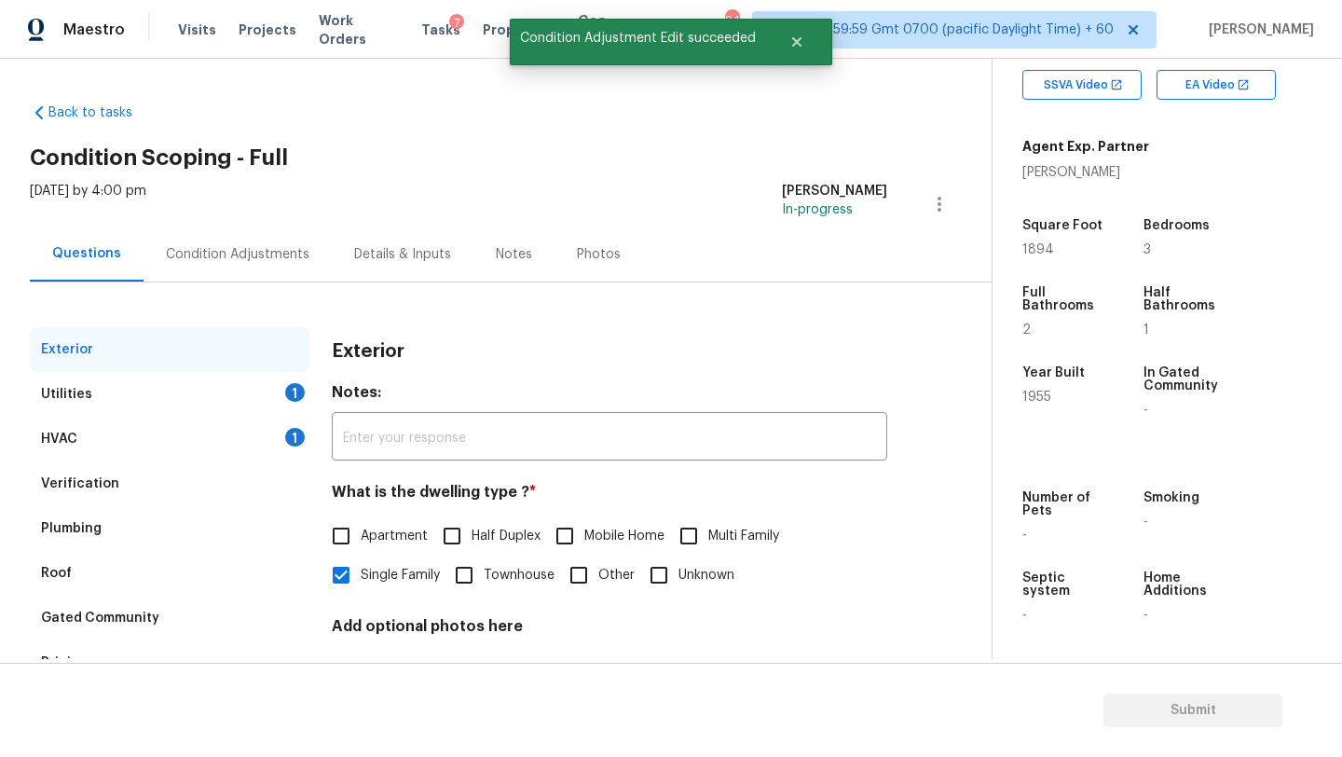
click at [137, 503] on div "Verification" at bounding box center [170, 483] width 280 height 45
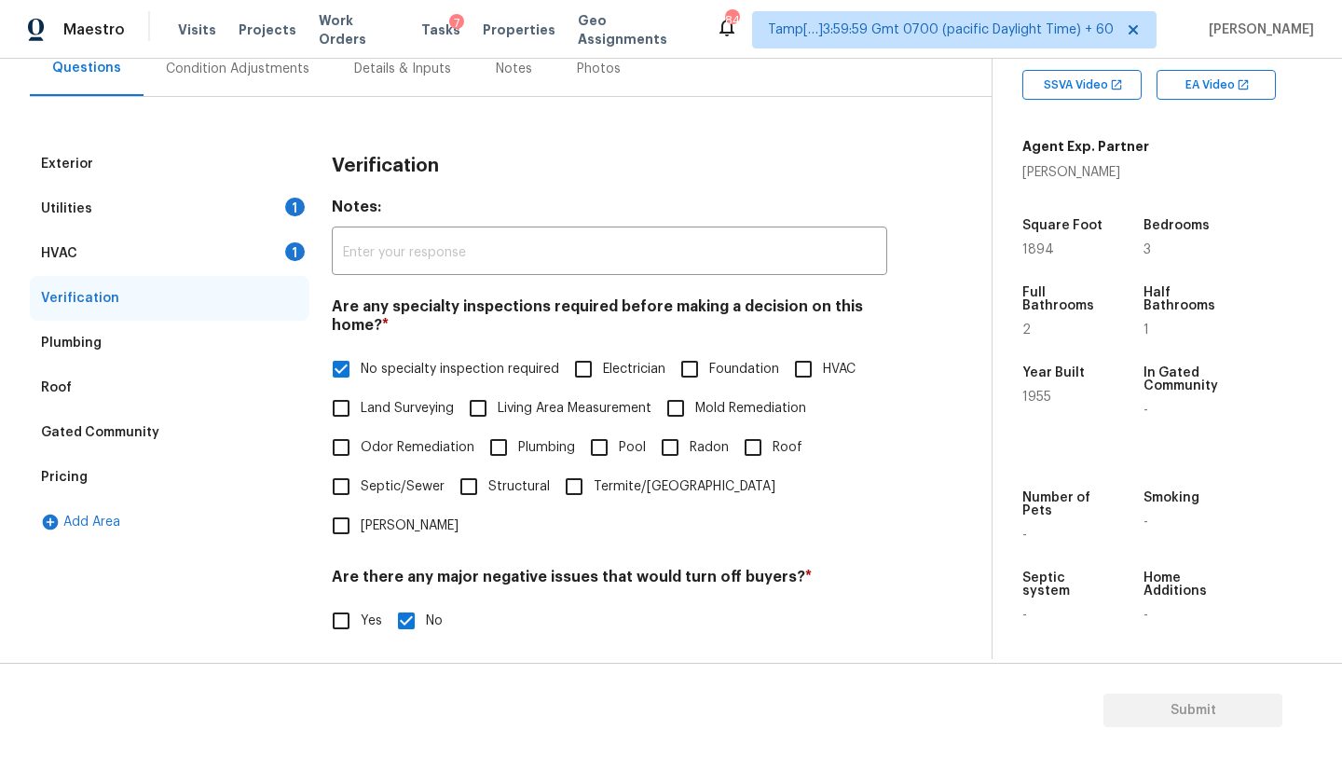
scroll to position [361, 0]
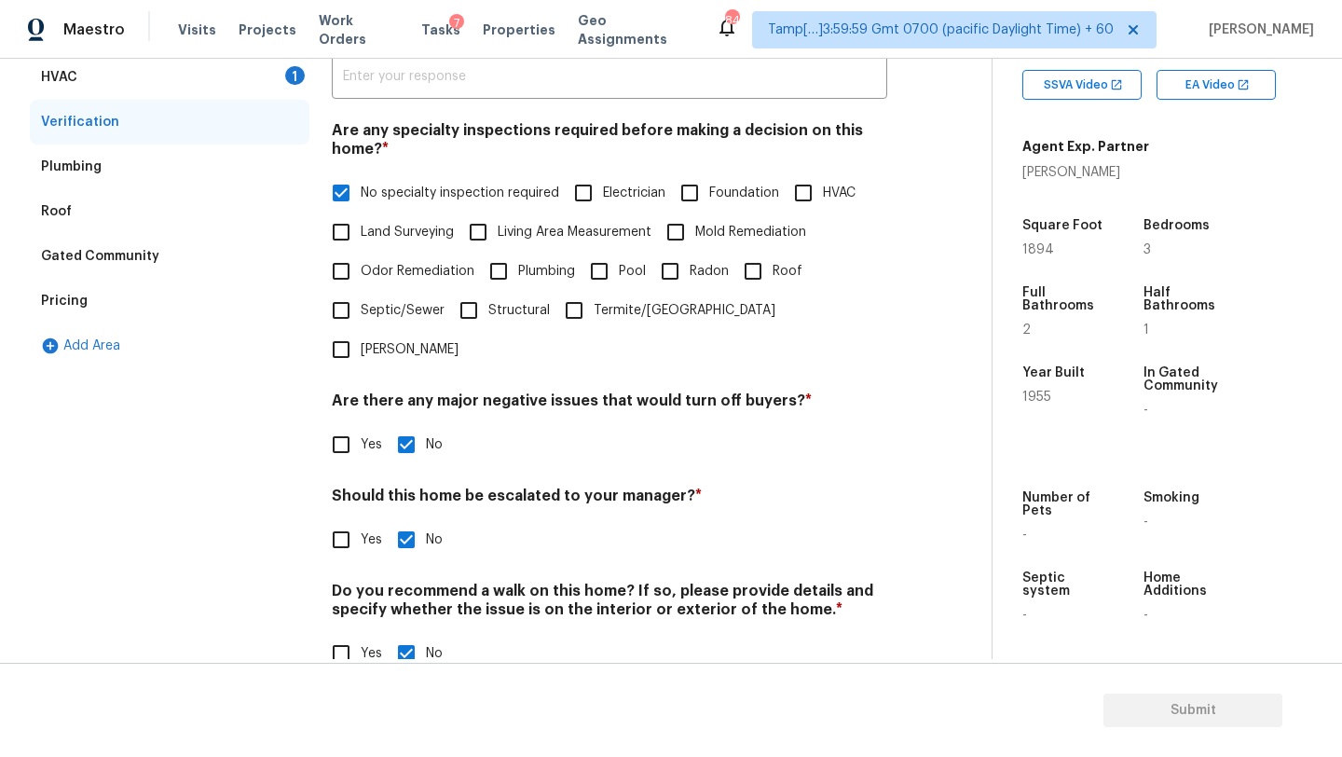
click at [703, 191] on input "Foundation" at bounding box center [689, 192] width 39 height 39
checkbox input "true"
click at [358, 190] on input "No specialty inspection required" at bounding box center [340, 194] width 39 height 39
checkbox input "false"
click at [333, 520] on input "Yes" at bounding box center [340, 539] width 39 height 39
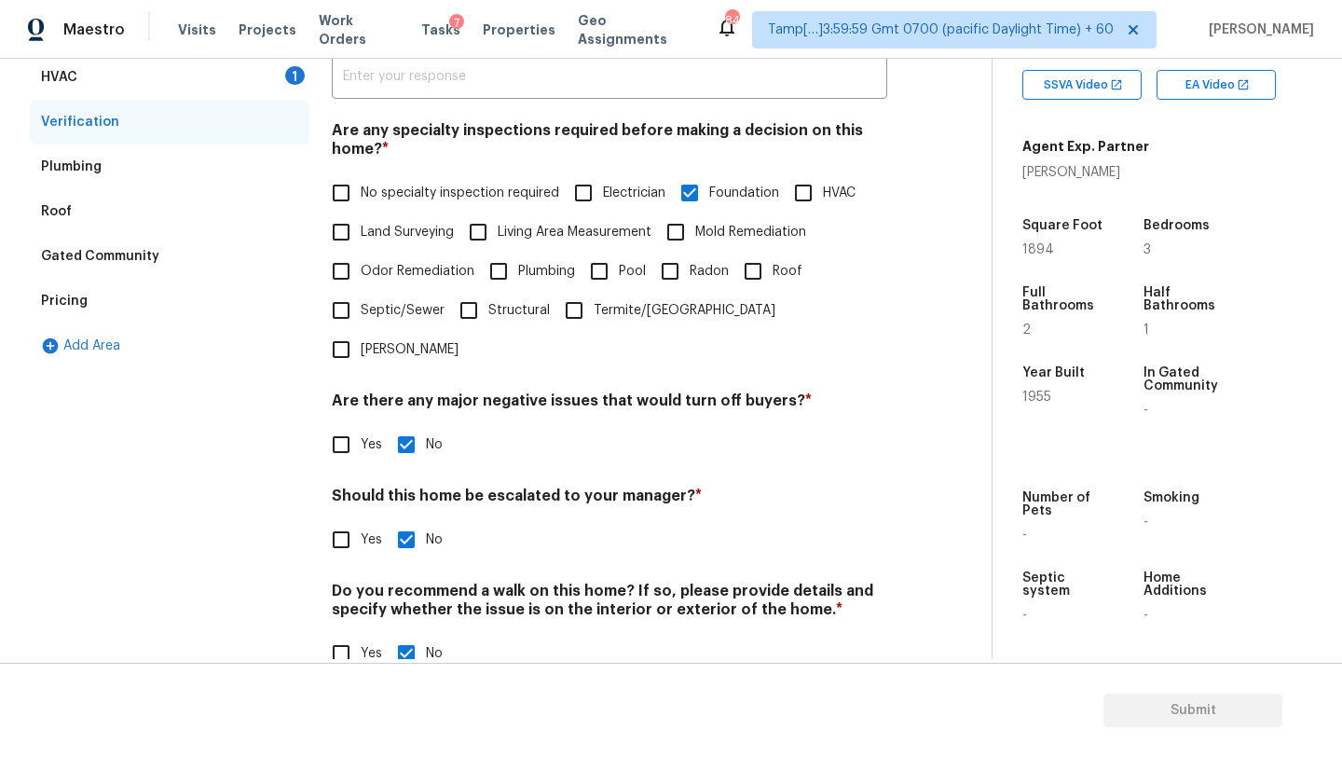
checkbox input "true"
checkbox input "false"
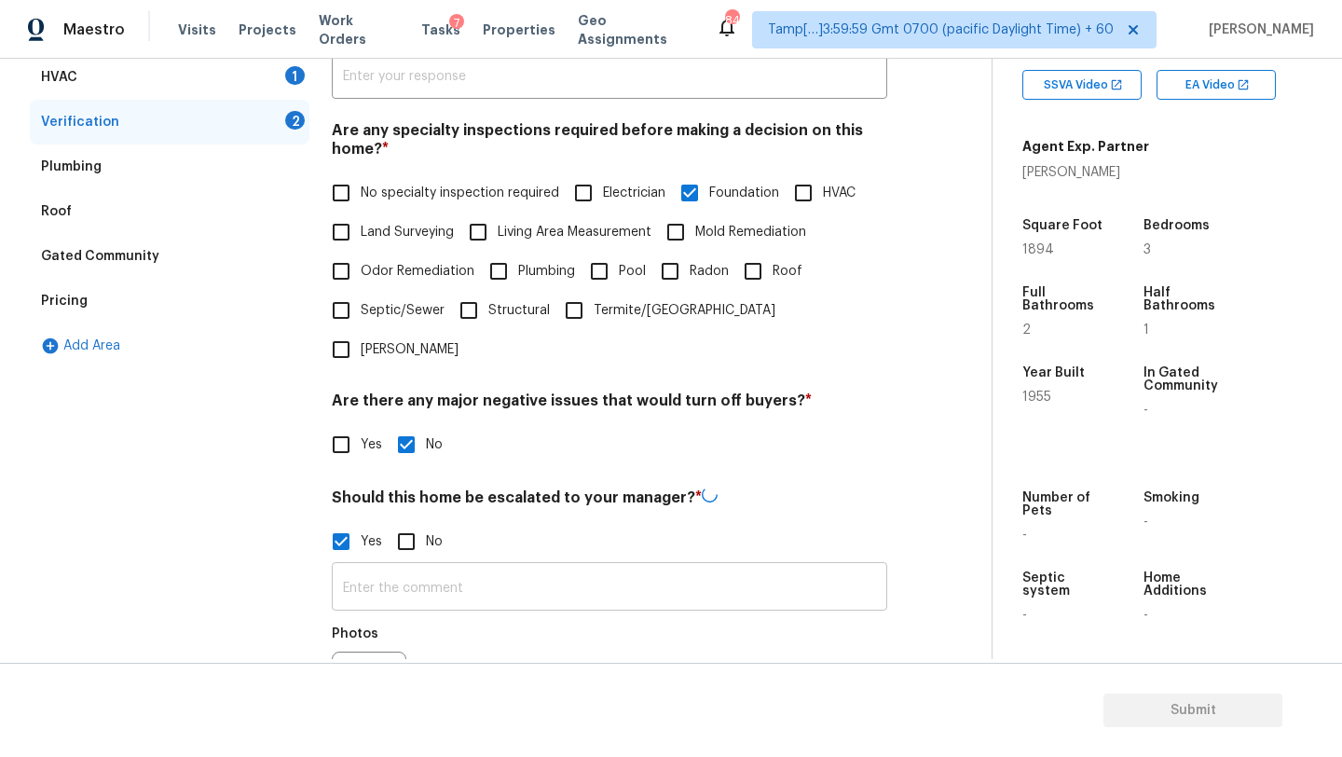
click at [364, 566] on input "text" at bounding box center [609, 588] width 555 height 44
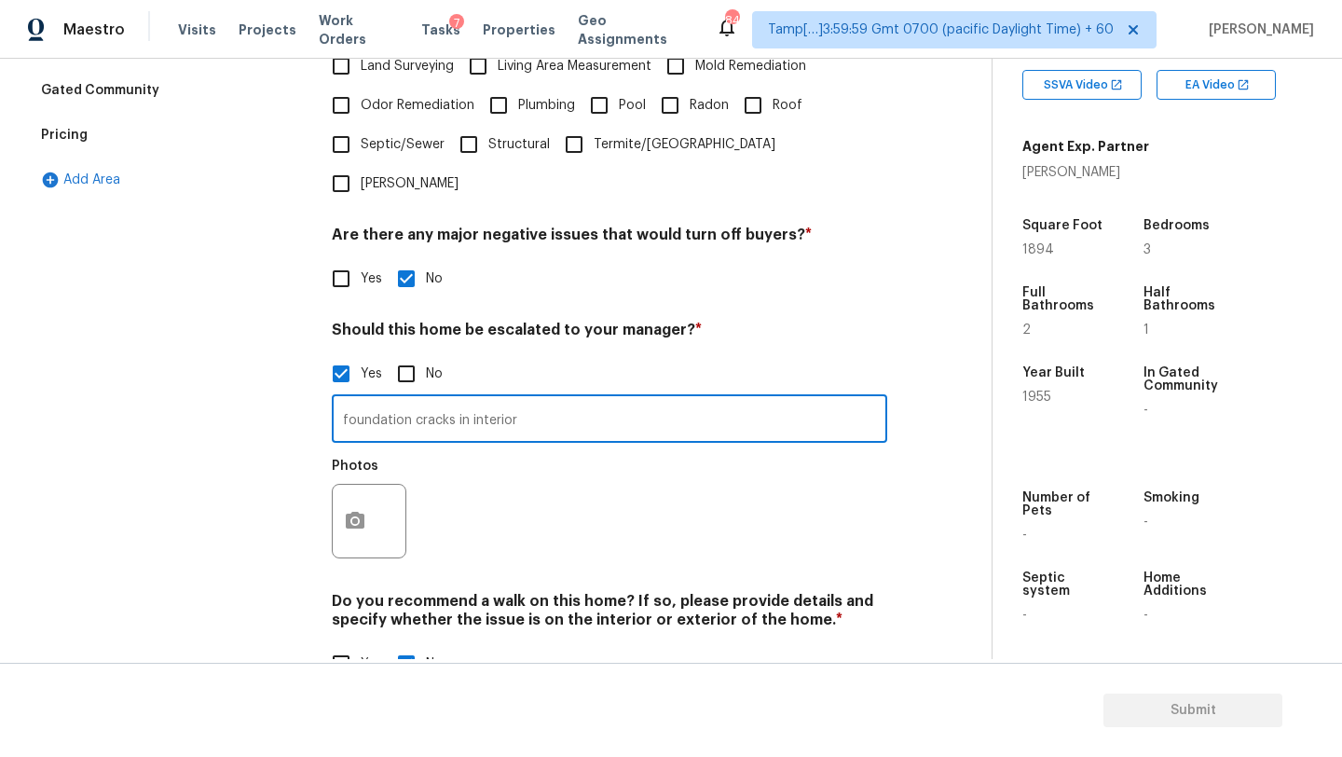
scroll to position [541, 0]
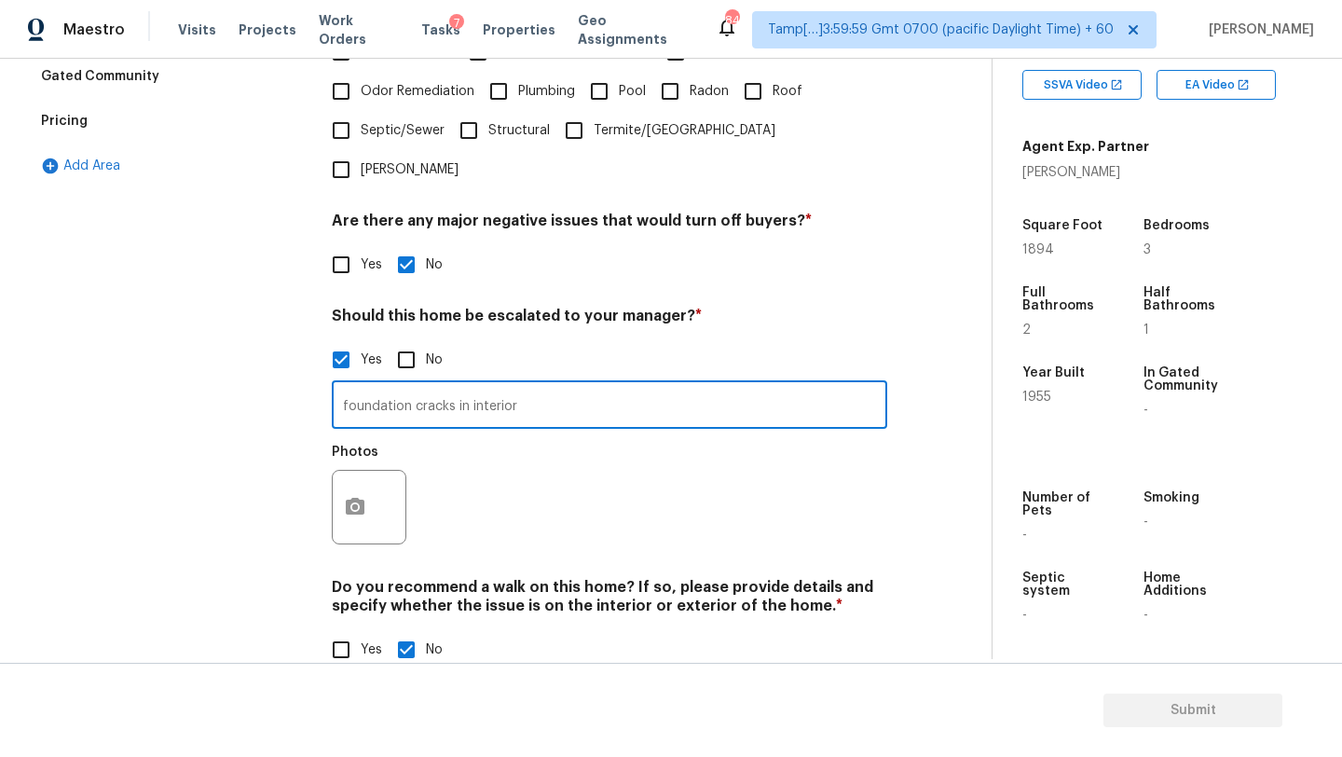
type input "foundation cracks in interior"
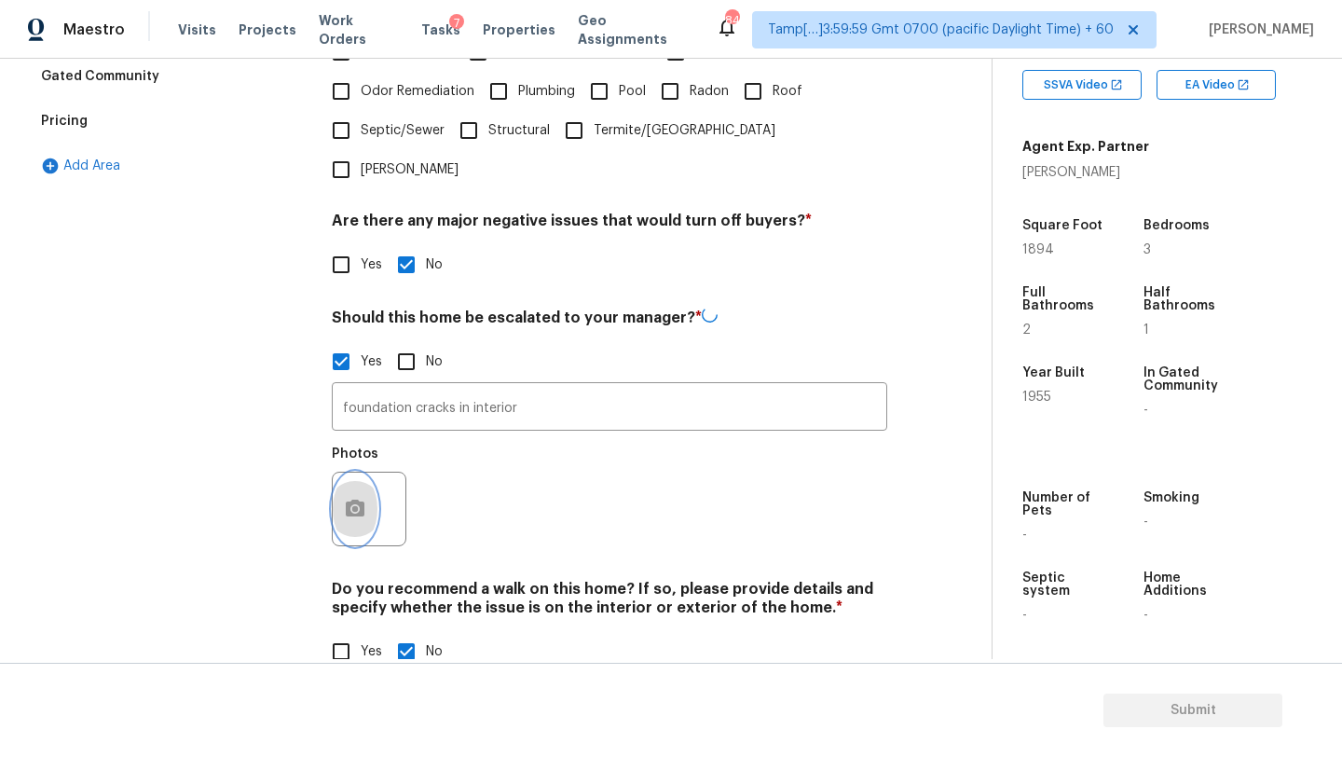
click at [359, 498] on icon "button" at bounding box center [355, 509] width 22 height 22
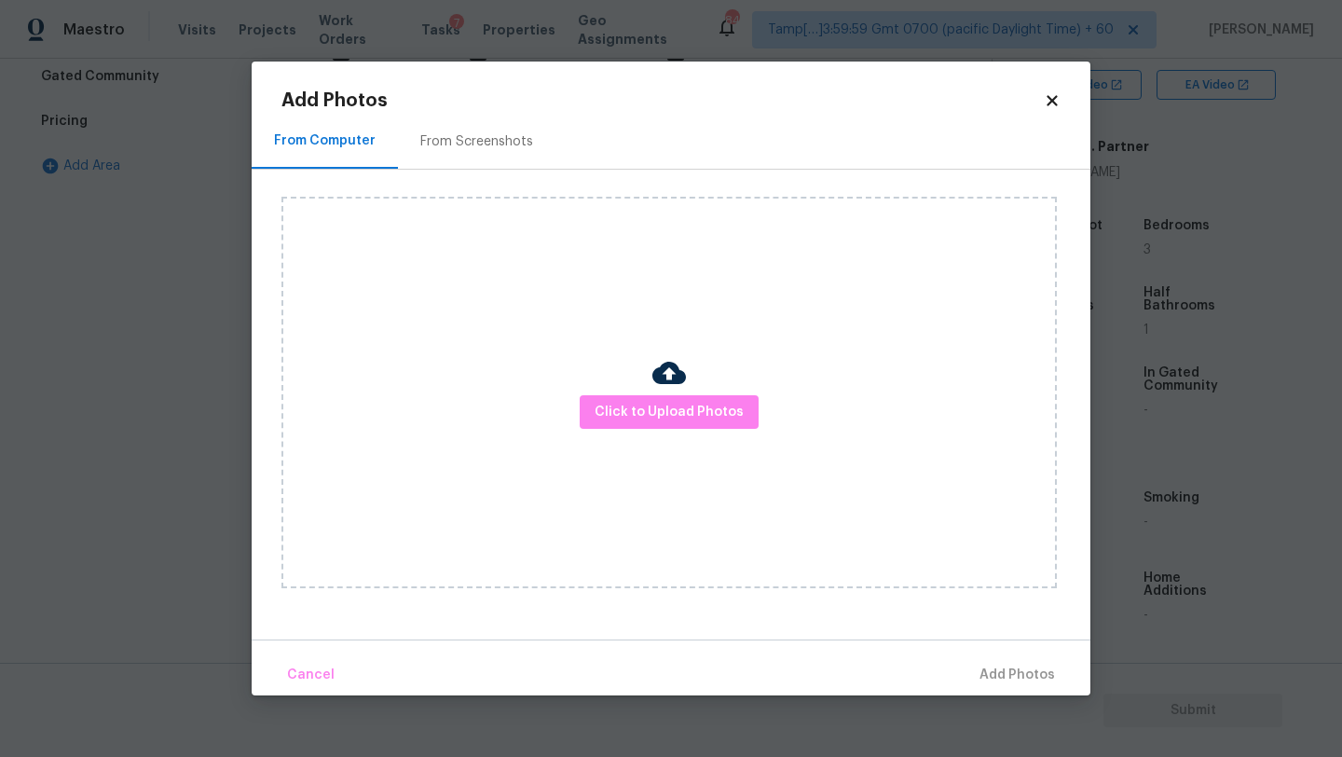
click at [677, 378] on img at bounding box center [669, 373] width 34 height 34
click at [677, 406] on span "Click to Upload Photos" at bounding box center [668, 412] width 149 height 23
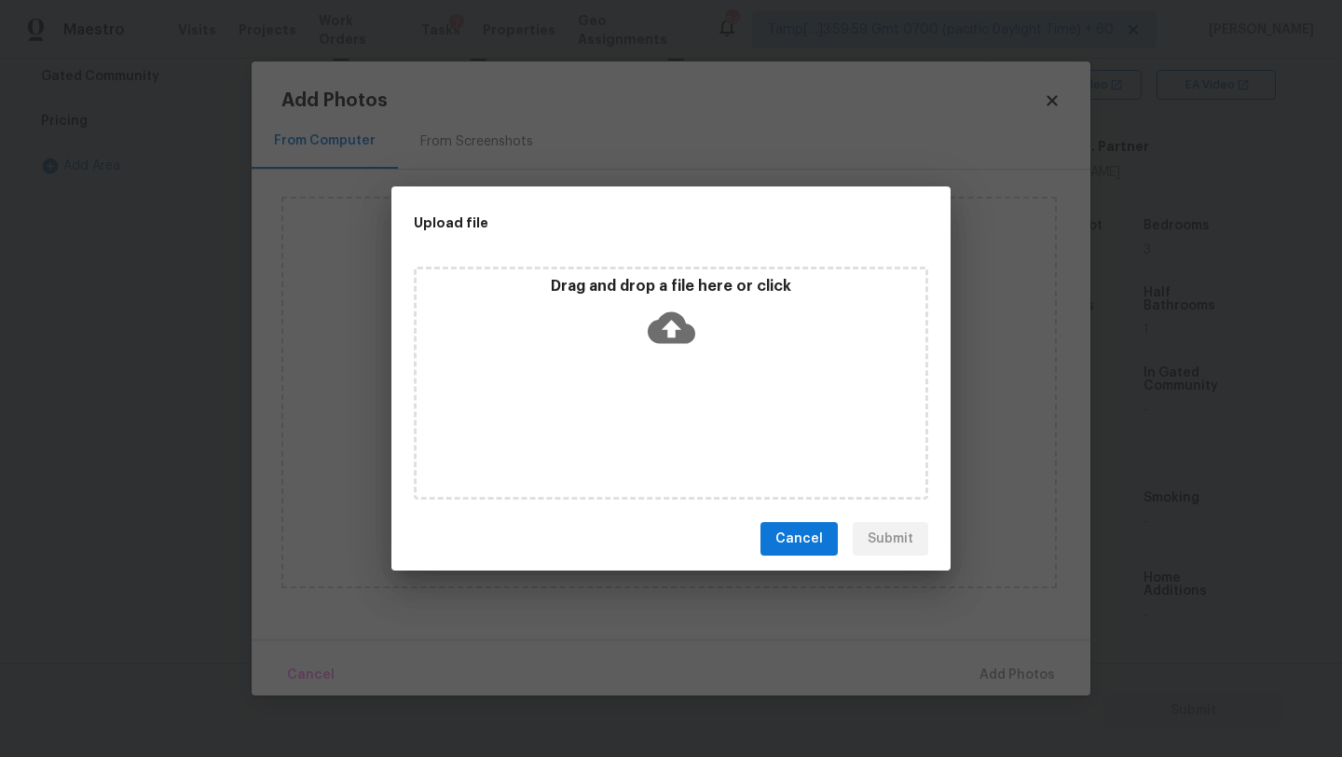
click at [677, 383] on div "Drag and drop a file here or click" at bounding box center [671, 382] width 514 height 233
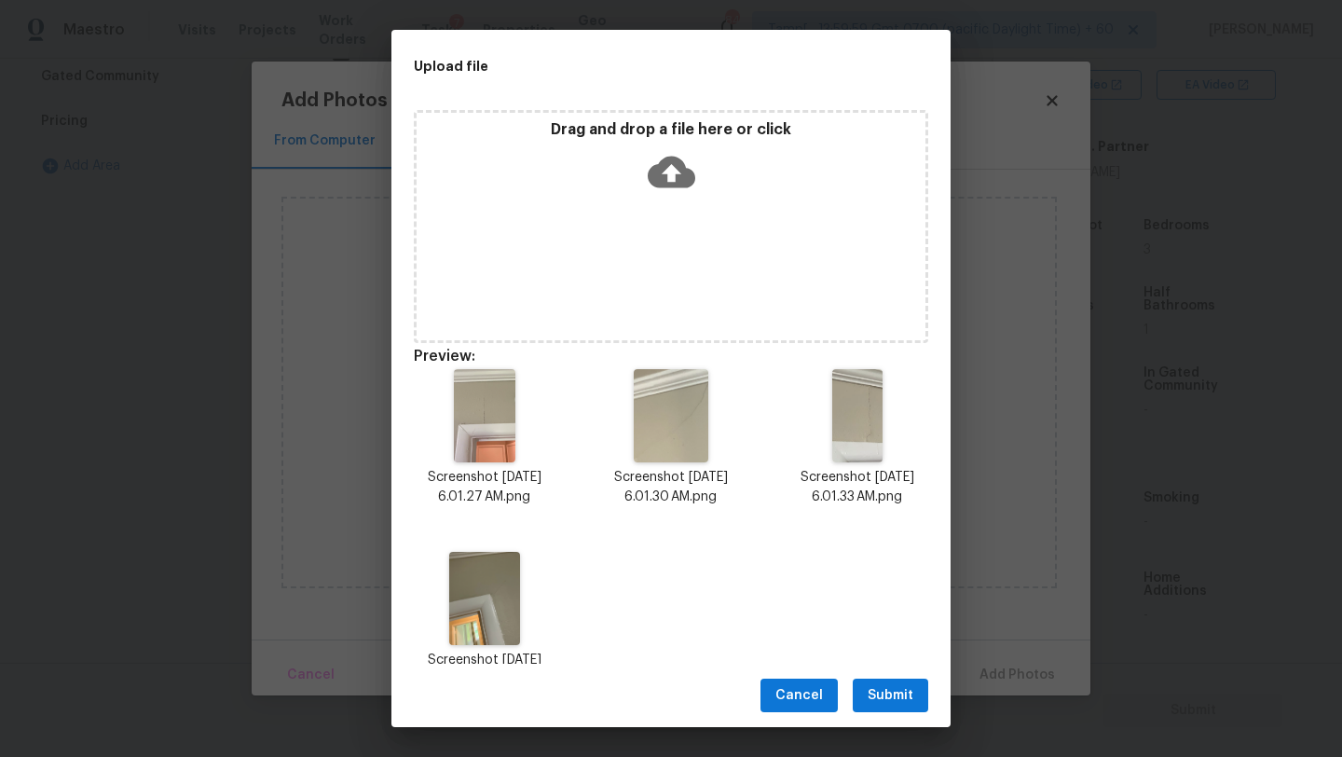
click at [884, 689] on span "Submit" at bounding box center [890, 695] width 46 height 23
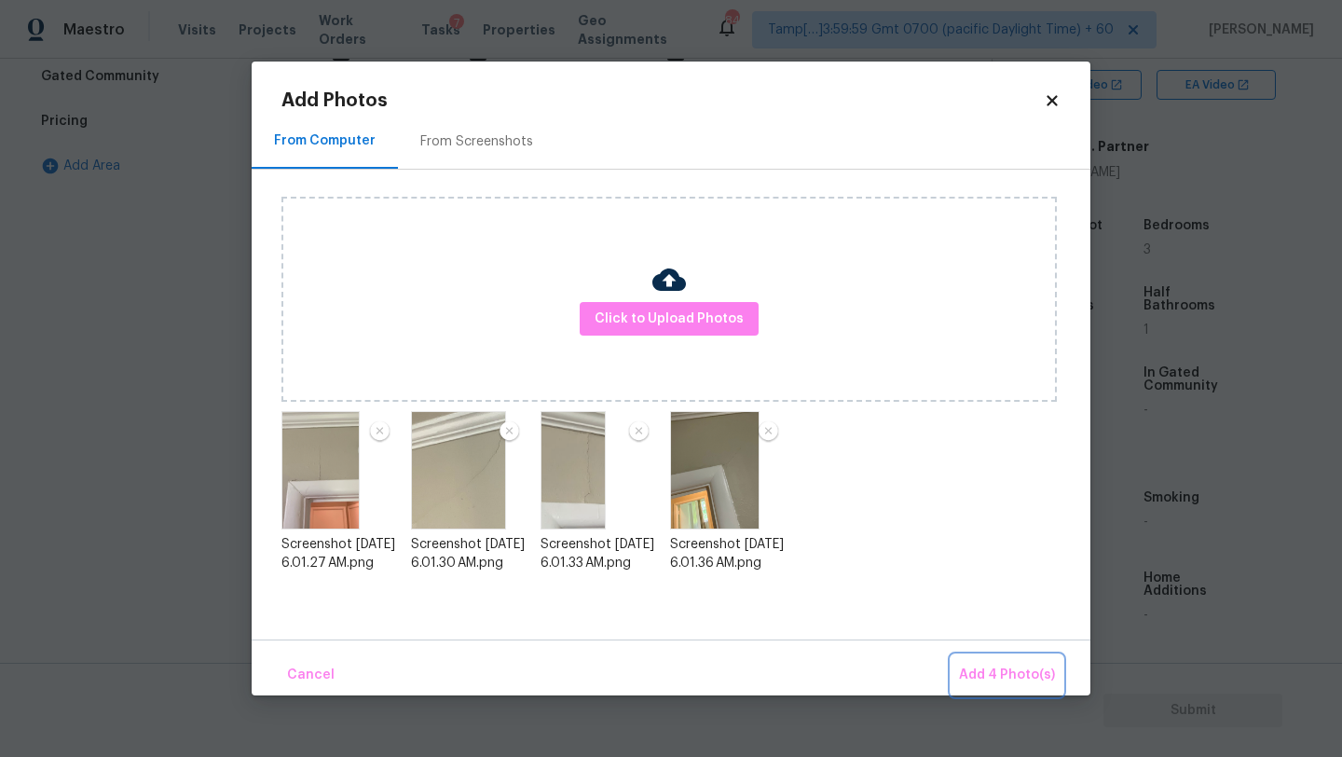
click at [1016, 674] on span "Add 4 Photo(s)" at bounding box center [1007, 674] width 96 height 23
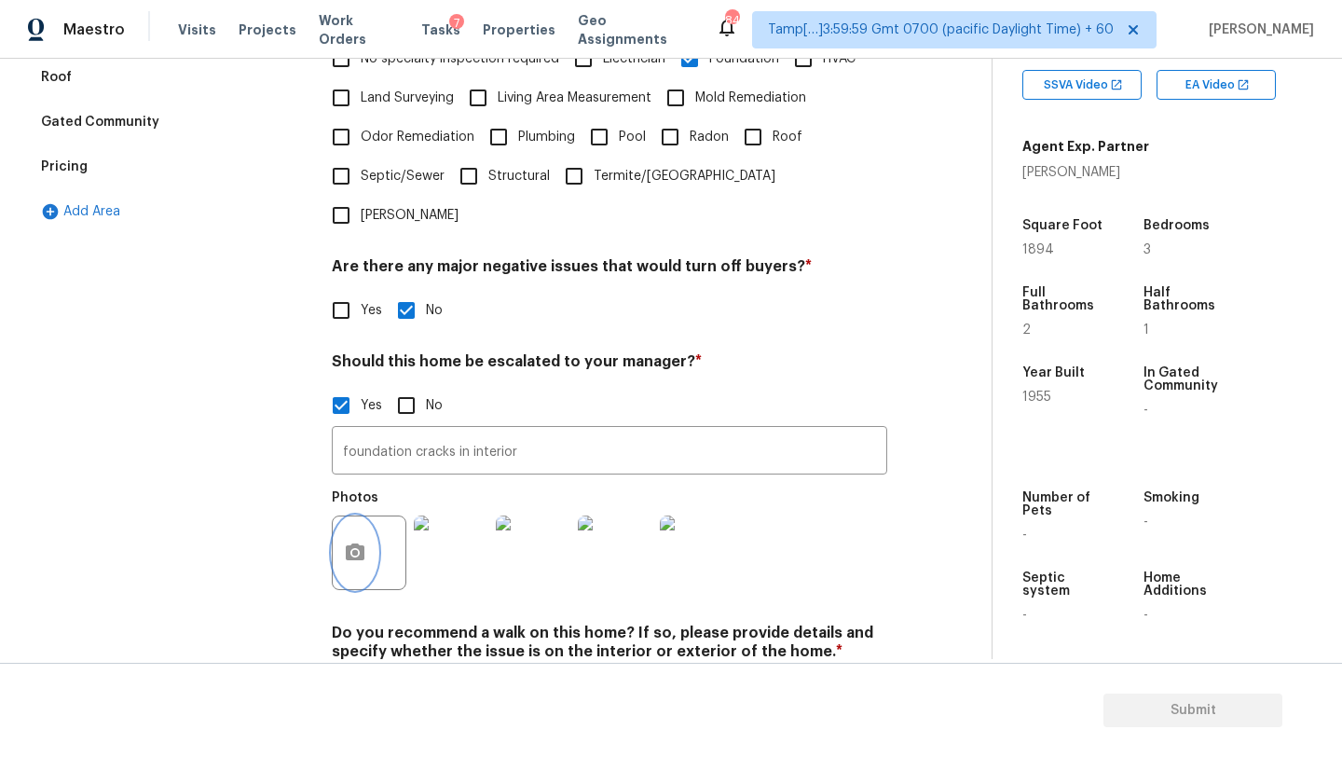
scroll to position [0, 0]
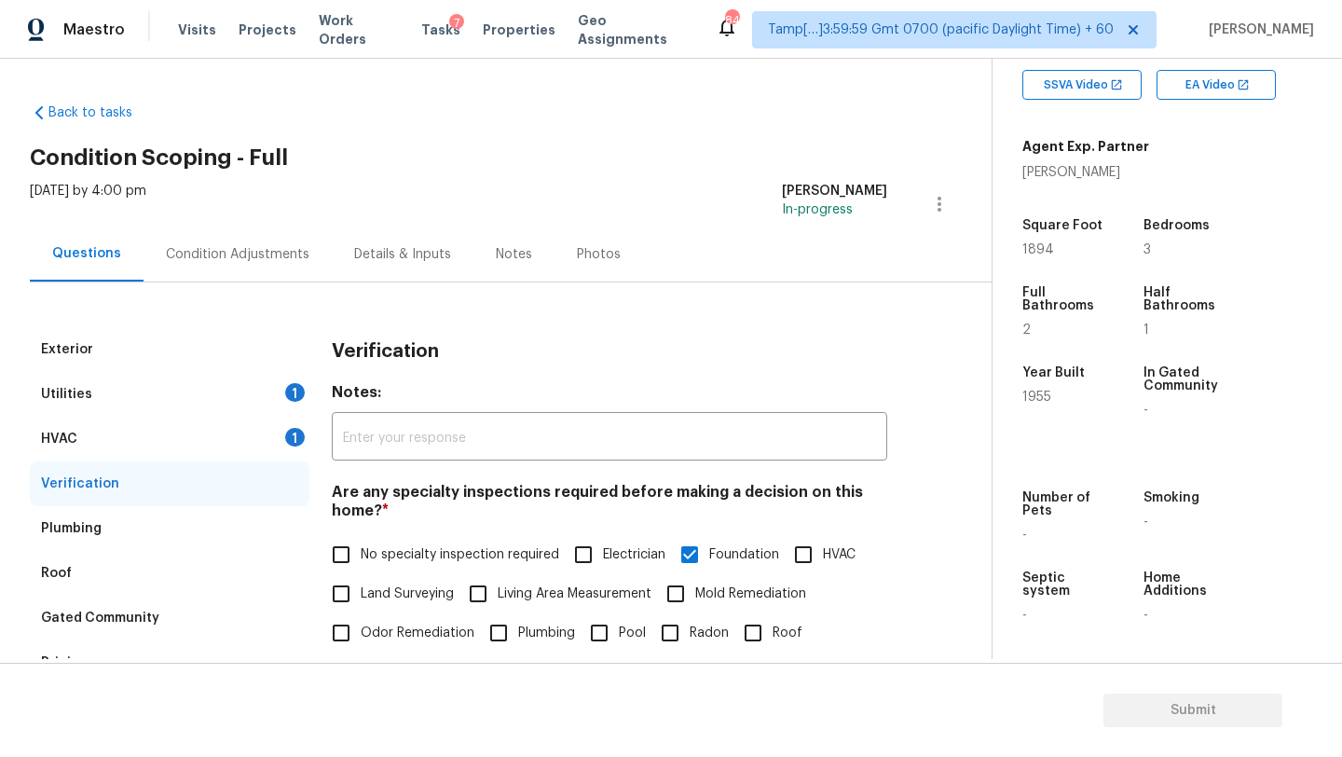
click at [251, 246] on div "Condition Adjustments" at bounding box center [237, 254] width 143 height 19
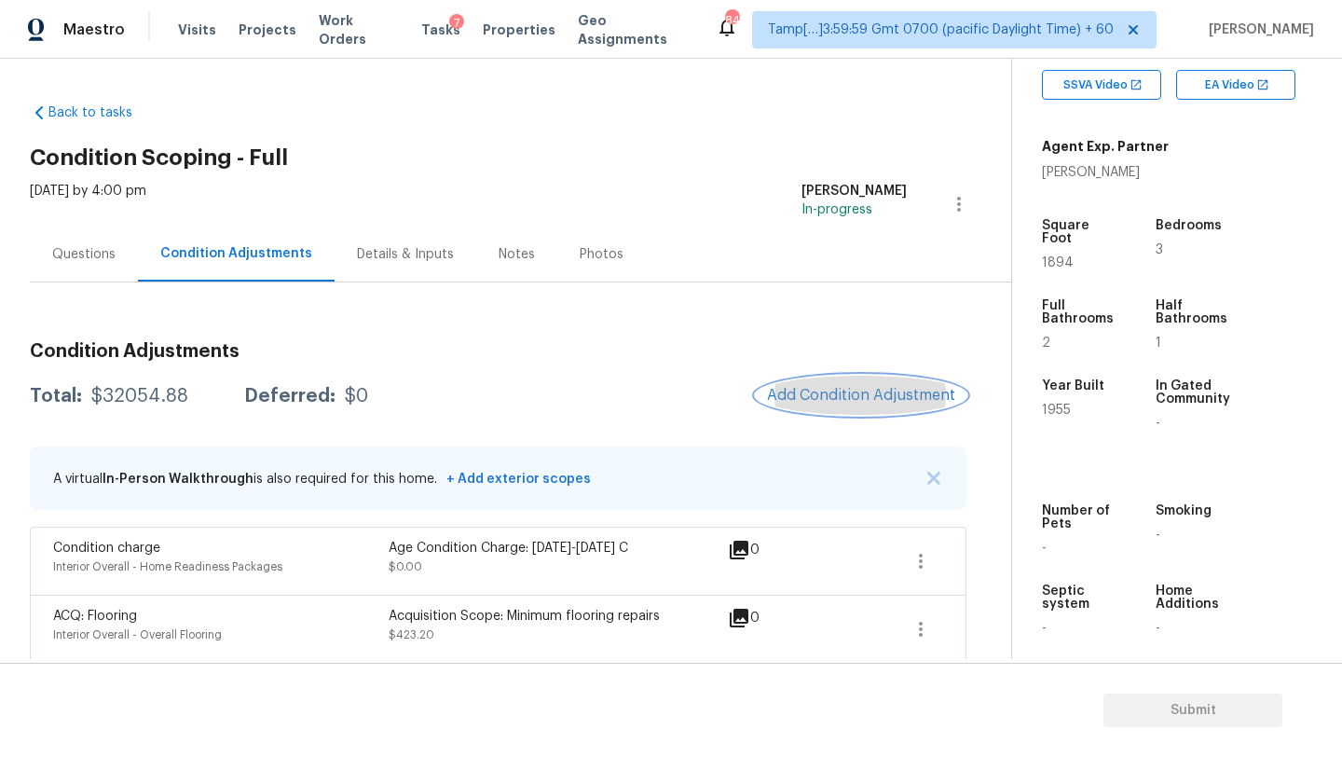
click at [880, 402] on span "Add Condition Adjustment" at bounding box center [861, 395] width 188 height 17
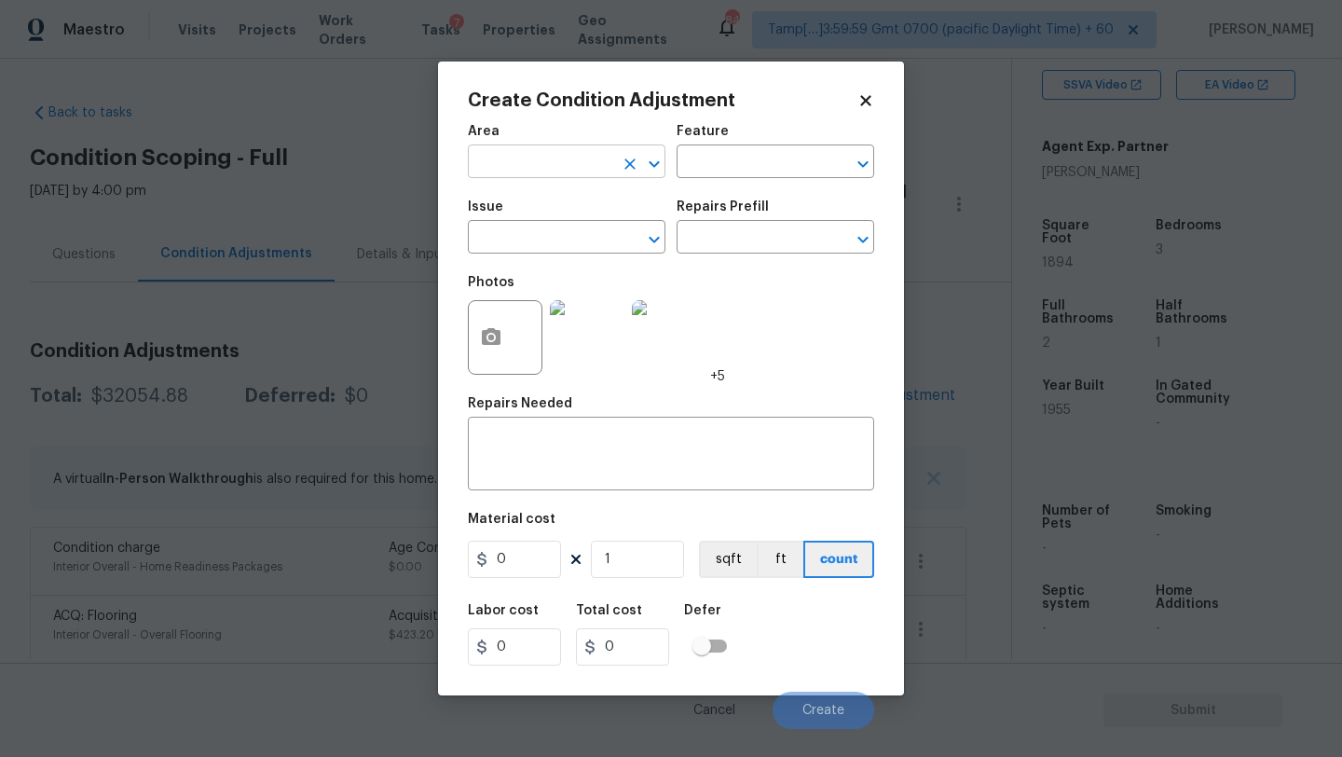
click at [541, 173] on input "text" at bounding box center [540, 163] width 145 height 29
type input "inte"
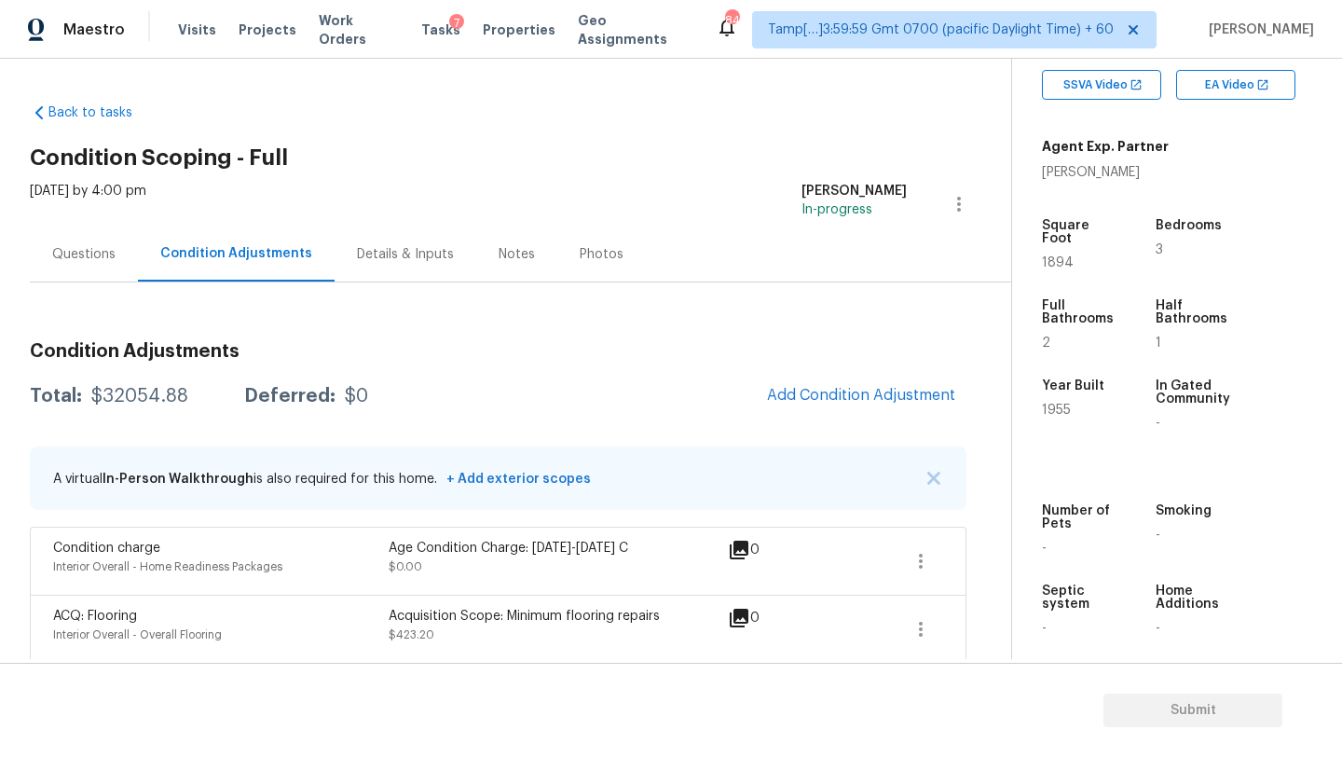
click at [404, 194] on body "Maestro Visits Projects Work Orders Tasks 7 Properties Geo Assignments 848 Tamp…" at bounding box center [671, 378] width 1342 height 757
click at [909, 550] on icon "button" at bounding box center [920, 561] width 22 height 22
click at [961, 552] on div "Edit" at bounding box center [1026, 557] width 145 height 19
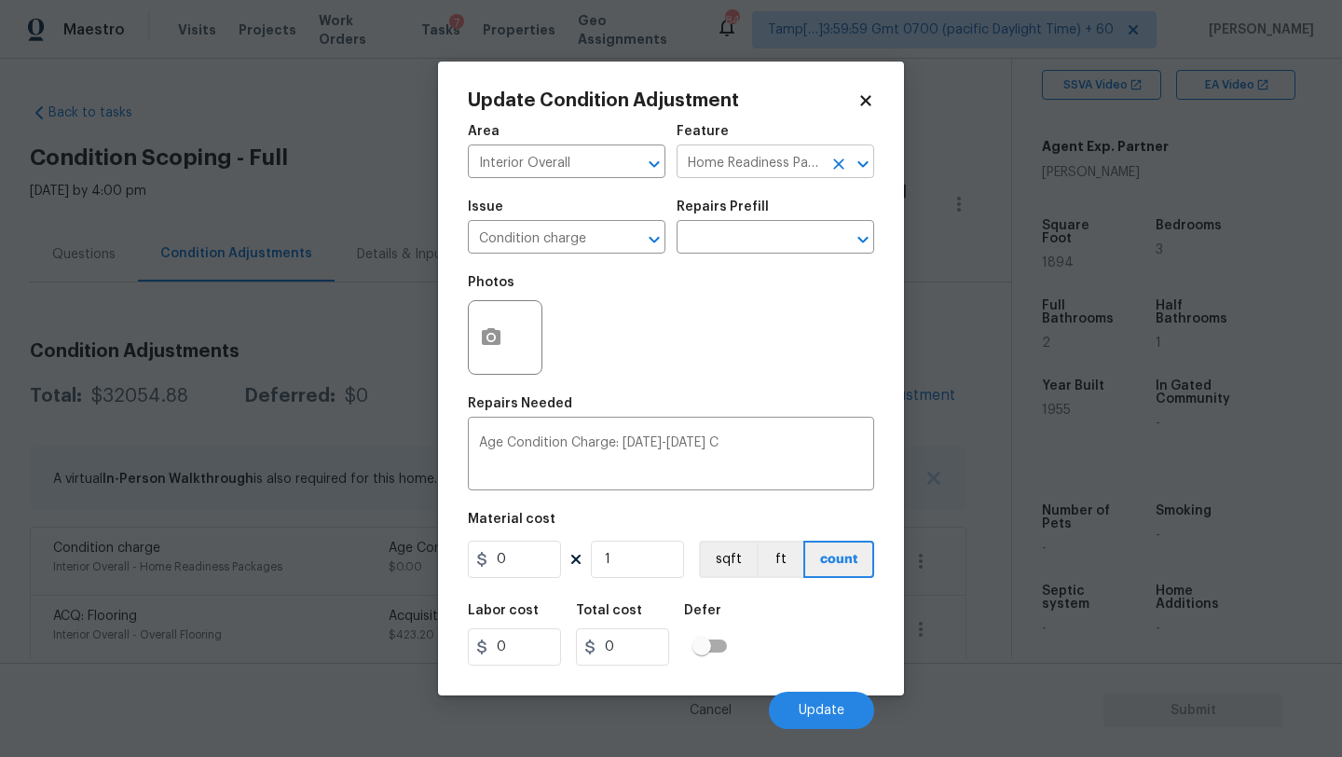
click at [764, 173] on input "Home Readiness Packages" at bounding box center [748, 163] width 145 height 29
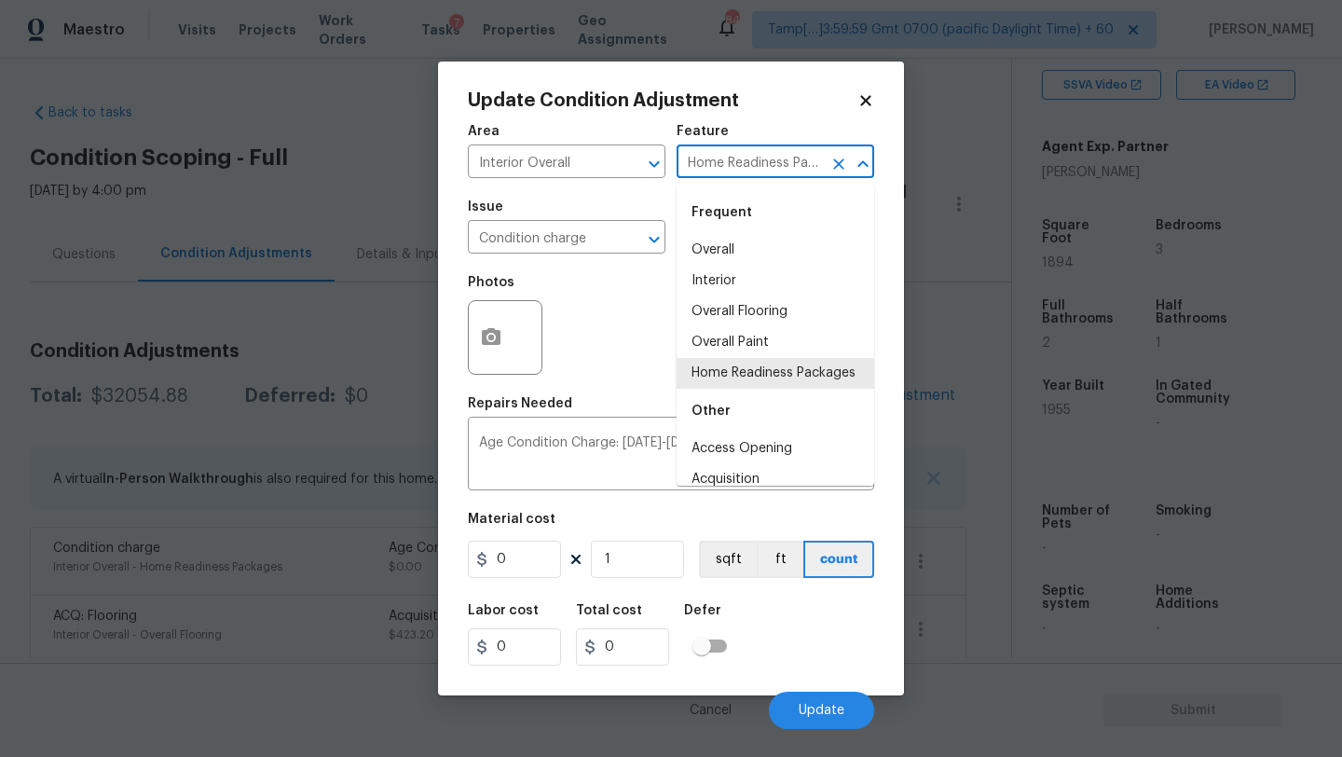
click at [764, 173] on input "Home Readiness Packages" at bounding box center [748, 163] width 145 height 29
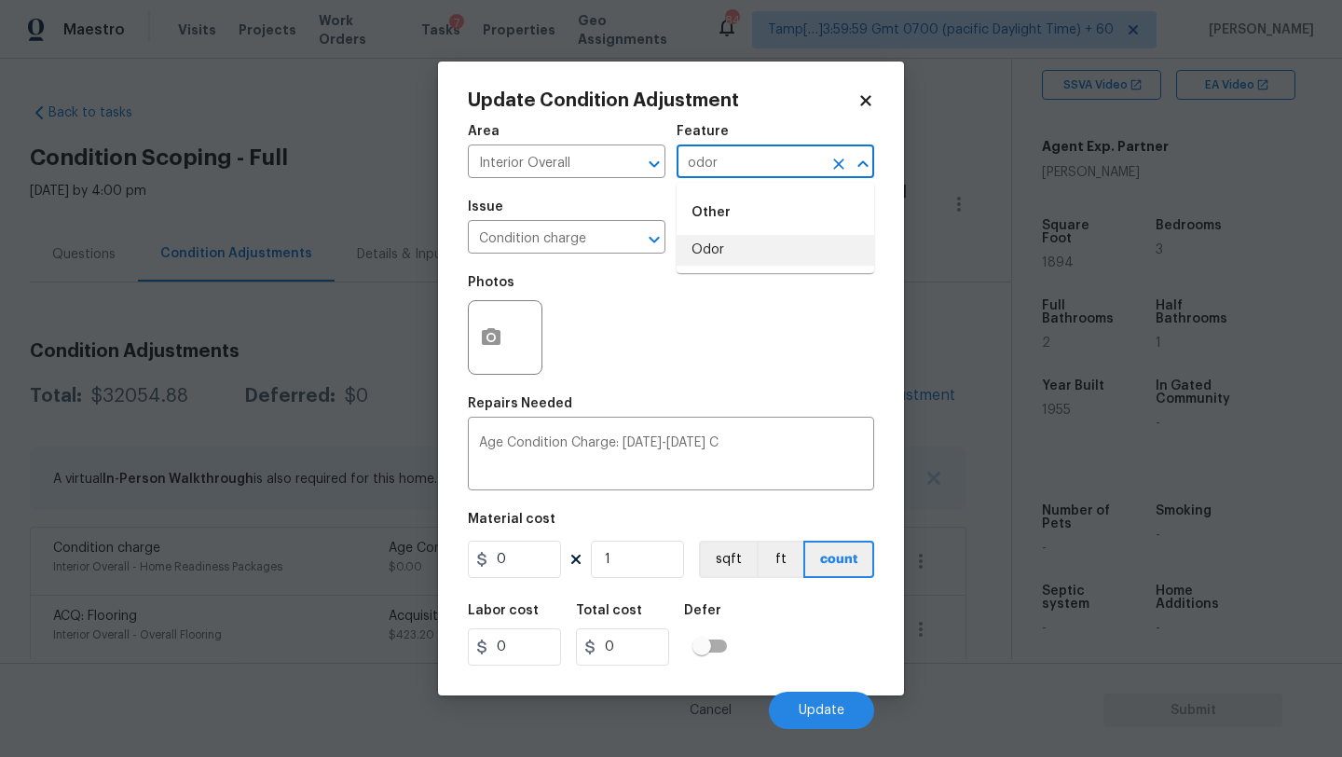
click at [752, 258] on li "Odor" at bounding box center [775, 250] width 198 height 31
click at [631, 245] on icon "Clear" at bounding box center [630, 239] width 19 height 19
type input "Odor"
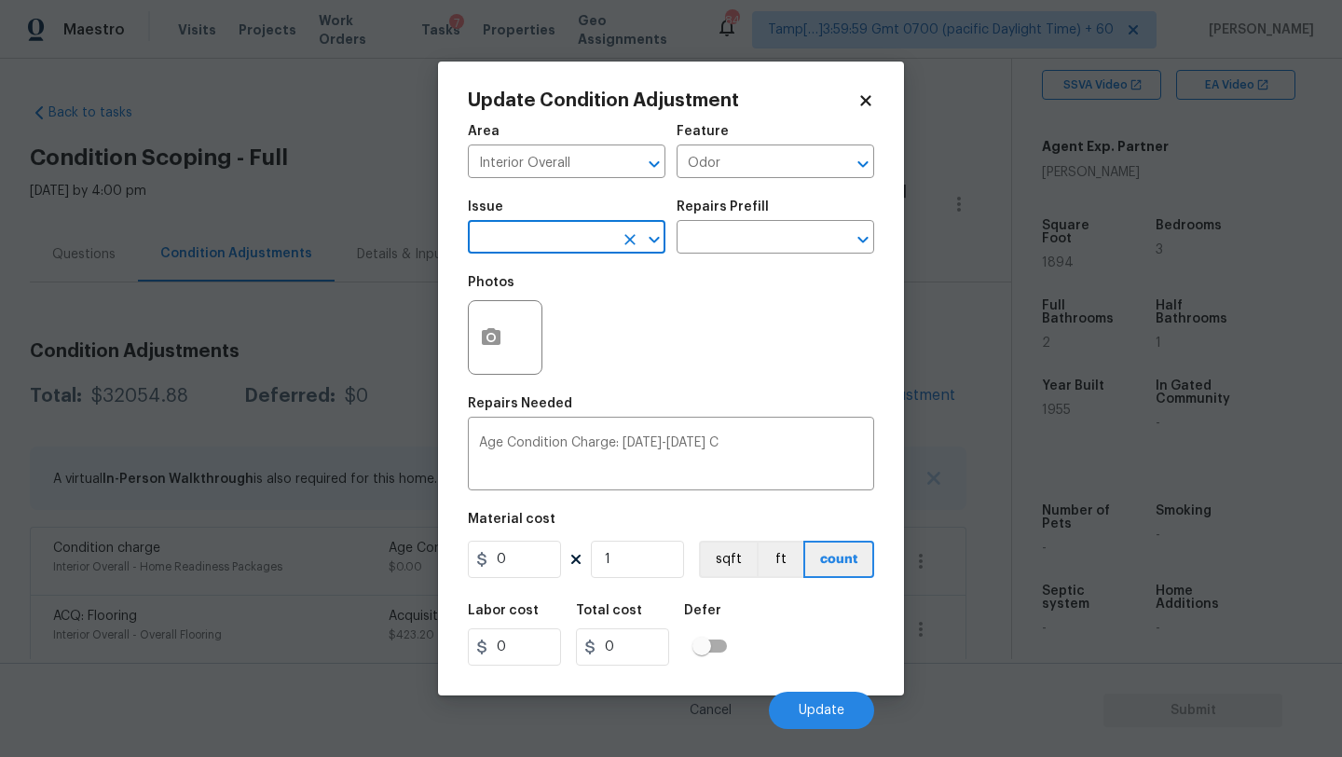
click at [589, 245] on input "text" at bounding box center [540, 239] width 145 height 29
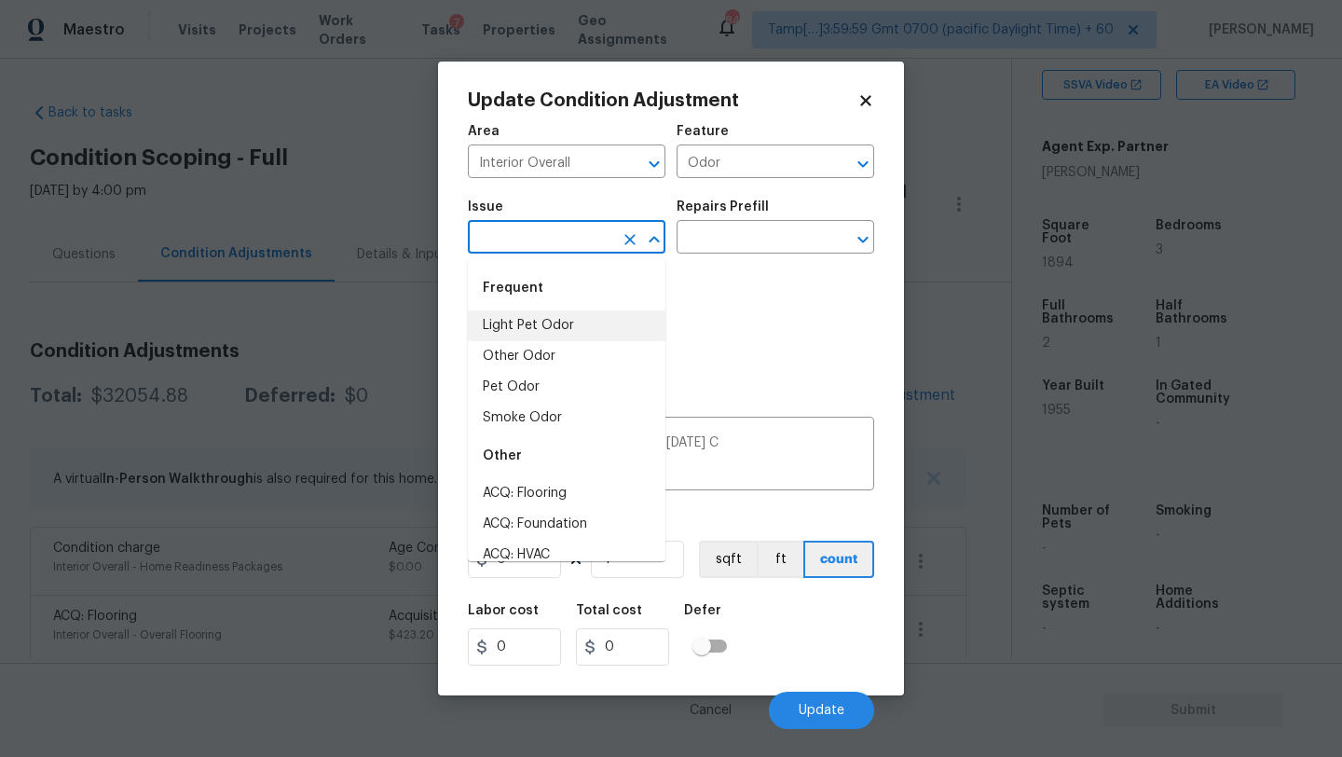
click at [568, 329] on li "Light Pet Odor" at bounding box center [567, 325] width 198 height 31
type input "Light Pet Odor"
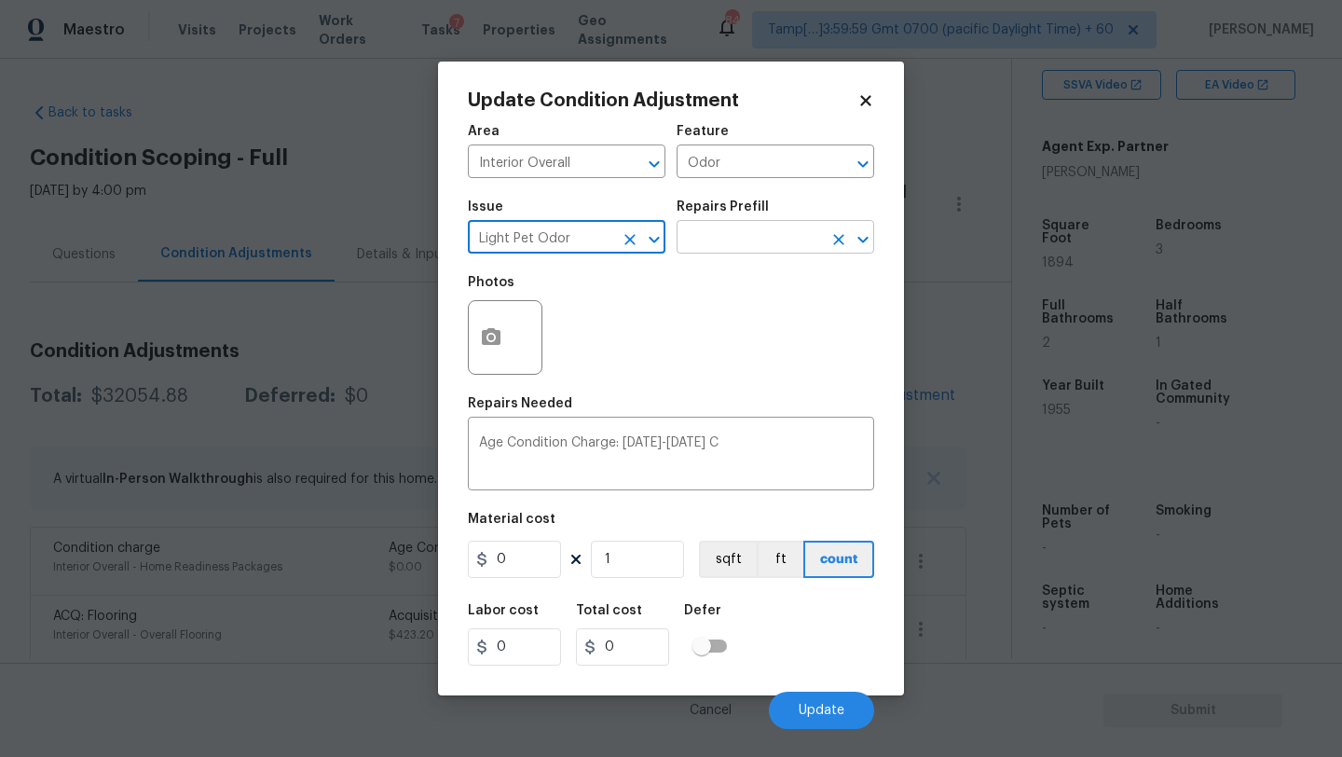
click at [749, 248] on input "text" at bounding box center [748, 239] width 145 height 29
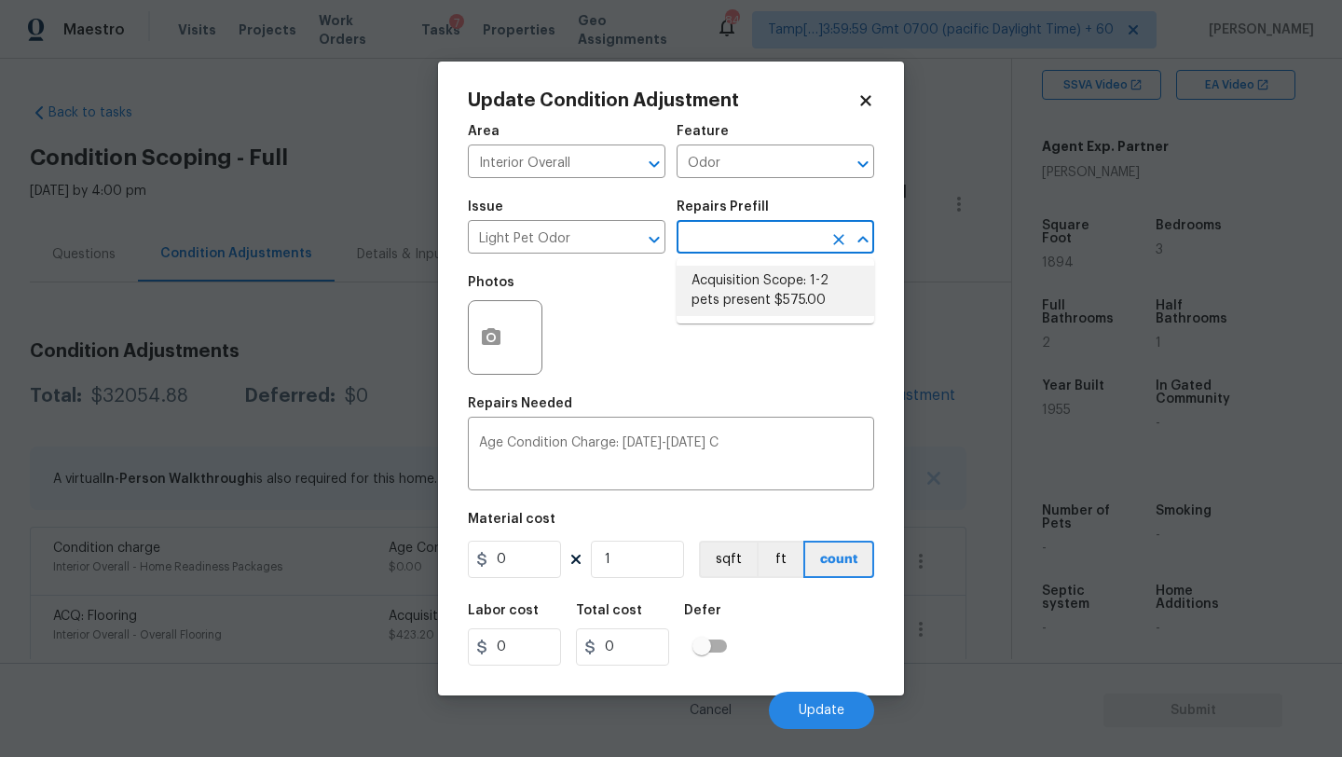
click at [744, 286] on li "Acquisition Scope: 1-2 pets present $575.00" at bounding box center [775, 291] width 198 height 50
type textarea "Acquisition Scope: 1-2 pets present"
type input "575"
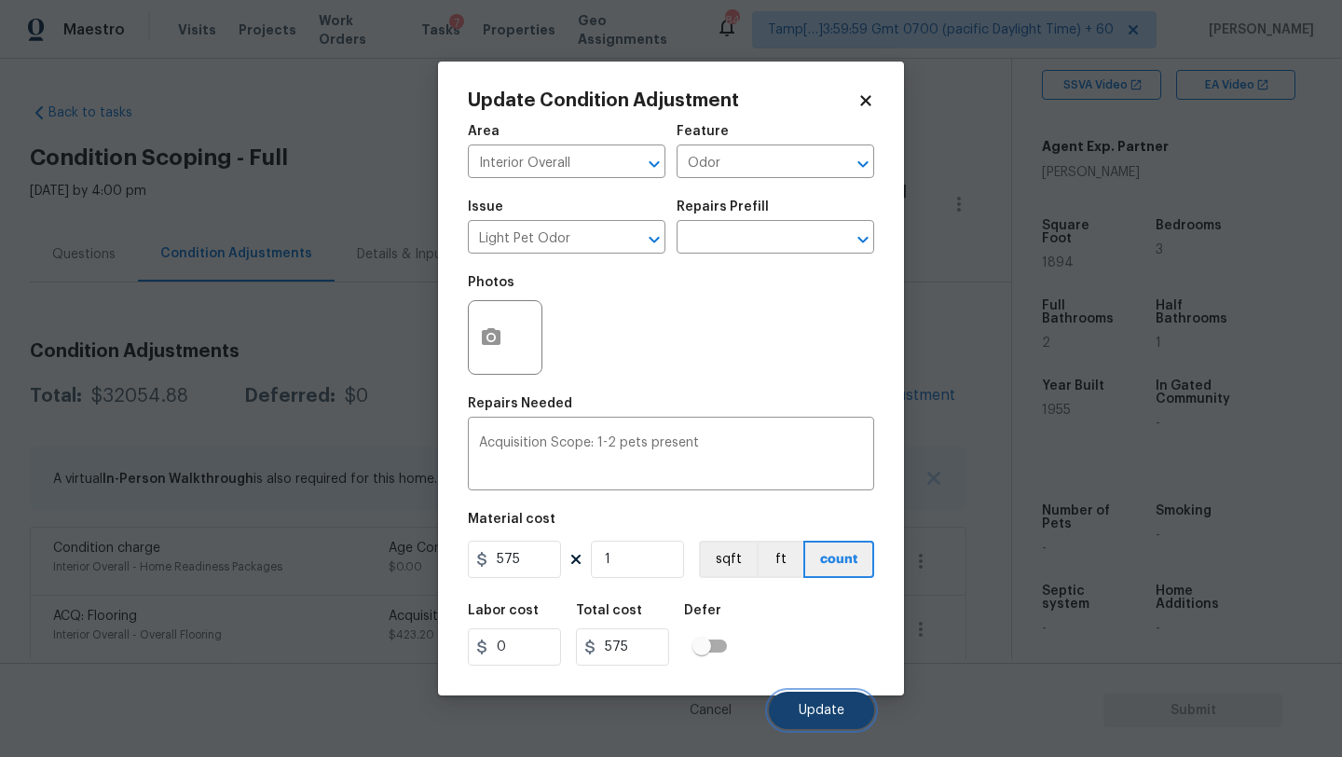
click at [803, 712] on span "Update" at bounding box center [821, 710] width 46 height 14
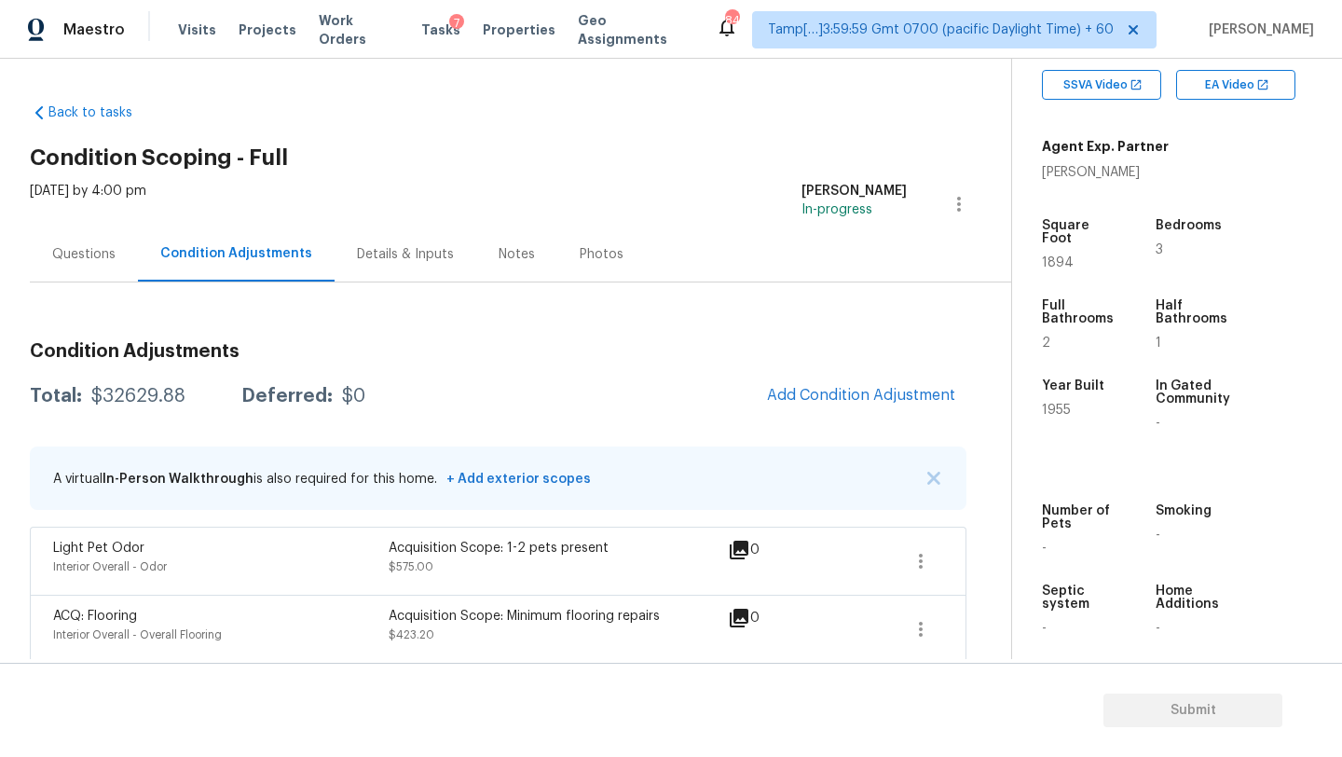
click at [85, 393] on div "Total: $32629.88 Deferred: $0" at bounding box center [197, 396] width 335 height 19
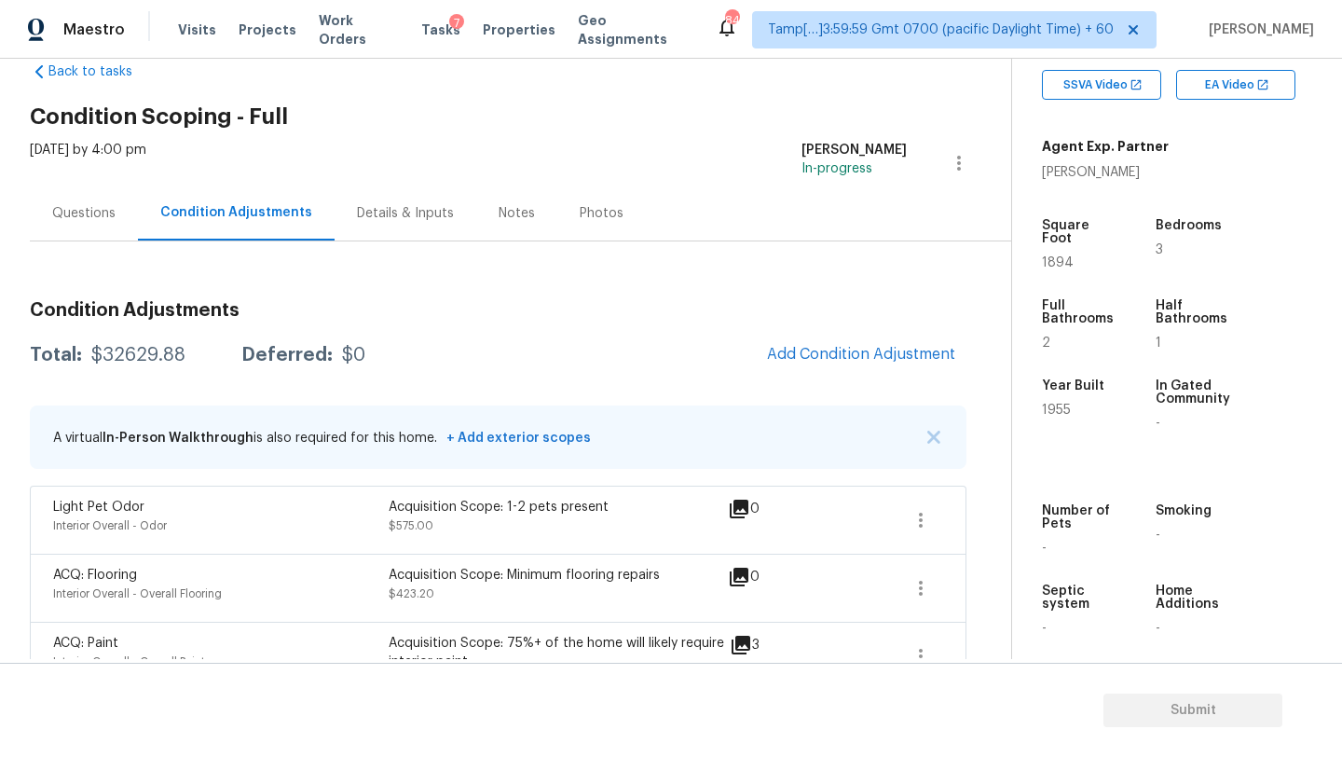
drag, startPoint x: 84, startPoint y: 355, endPoint x: 178, endPoint y: 357, distance: 94.1
click at [178, 357] on div "Total: $32629.88 Deferred: $0" at bounding box center [197, 355] width 335 height 19
drag, startPoint x: 88, startPoint y: 358, endPoint x: 187, endPoint y: 359, distance: 99.7
click at [189, 359] on div "Total: $32629.88 Deferred: $0" at bounding box center [197, 355] width 335 height 19
copy div "$32629.88"
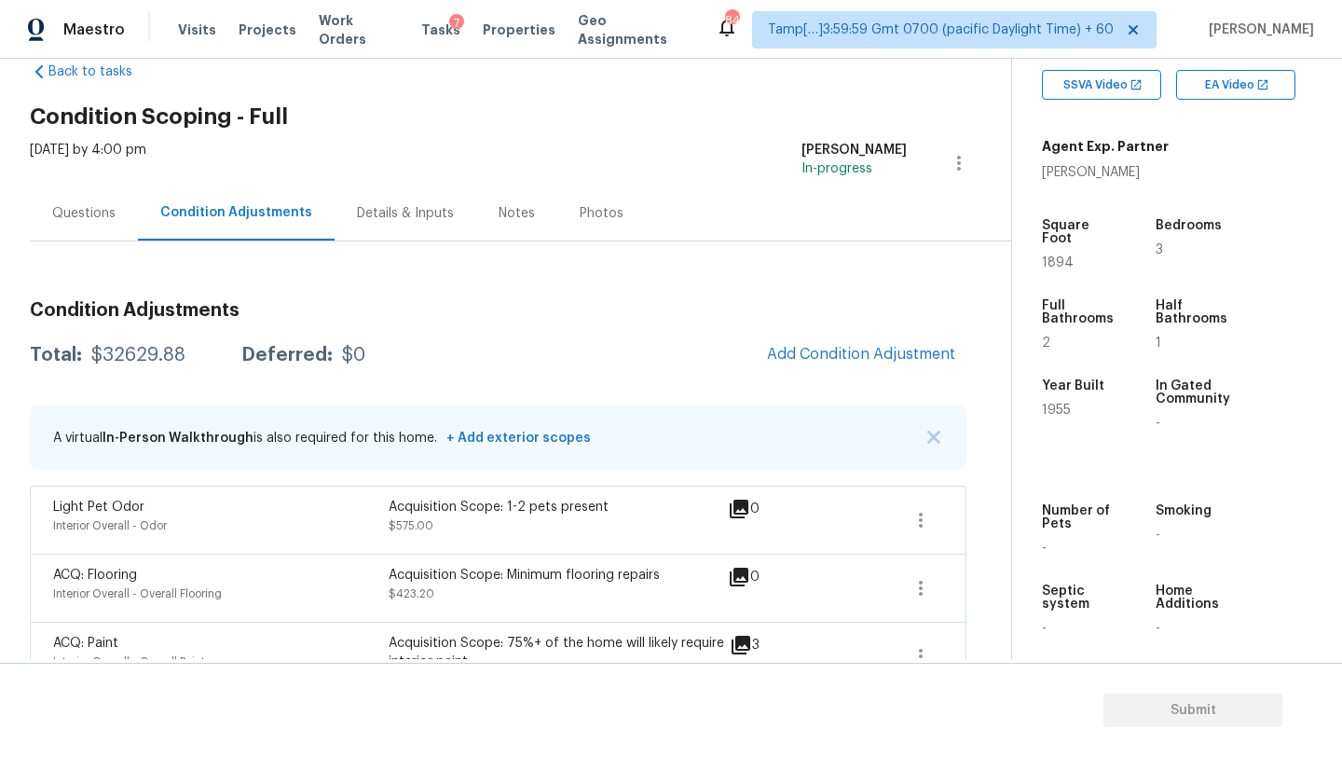
click at [131, 229] on div "Questions" at bounding box center [84, 212] width 108 height 55
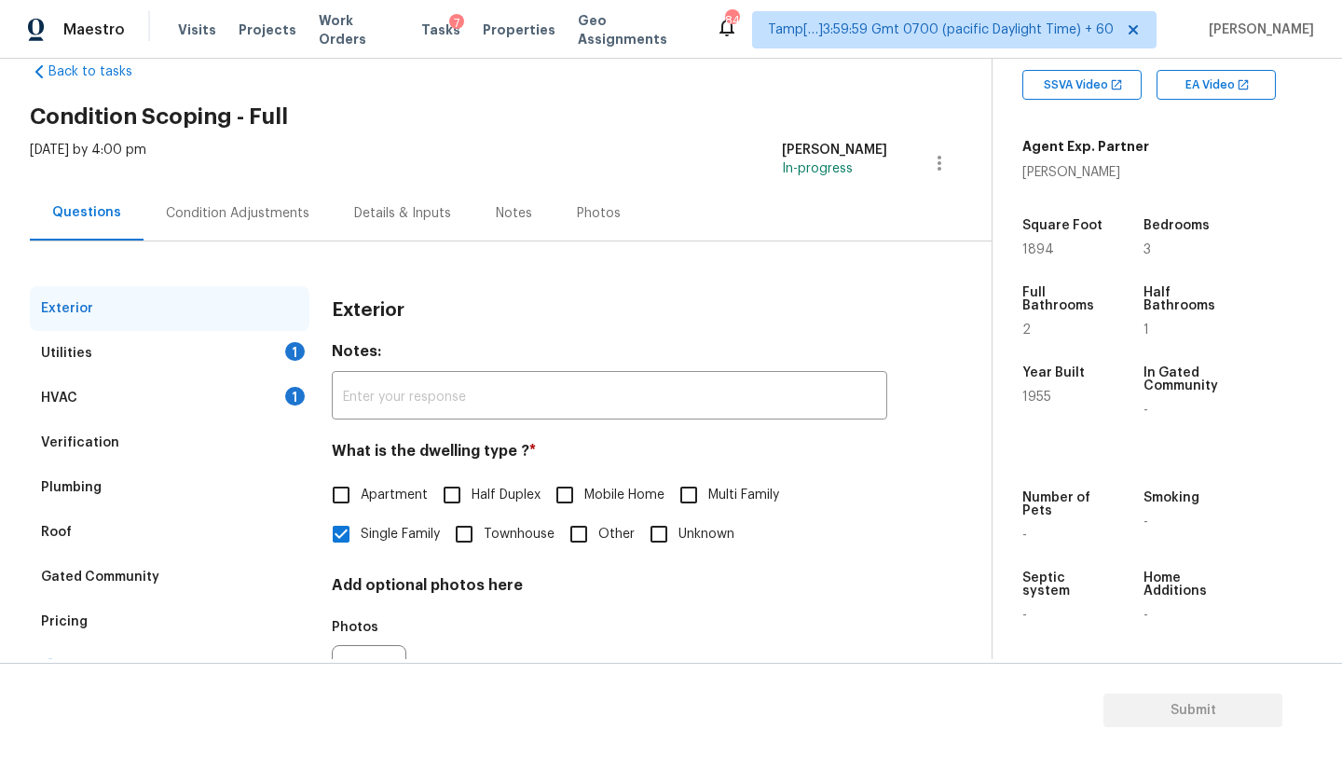
click at [194, 457] on div "Verification" at bounding box center [170, 442] width 280 height 45
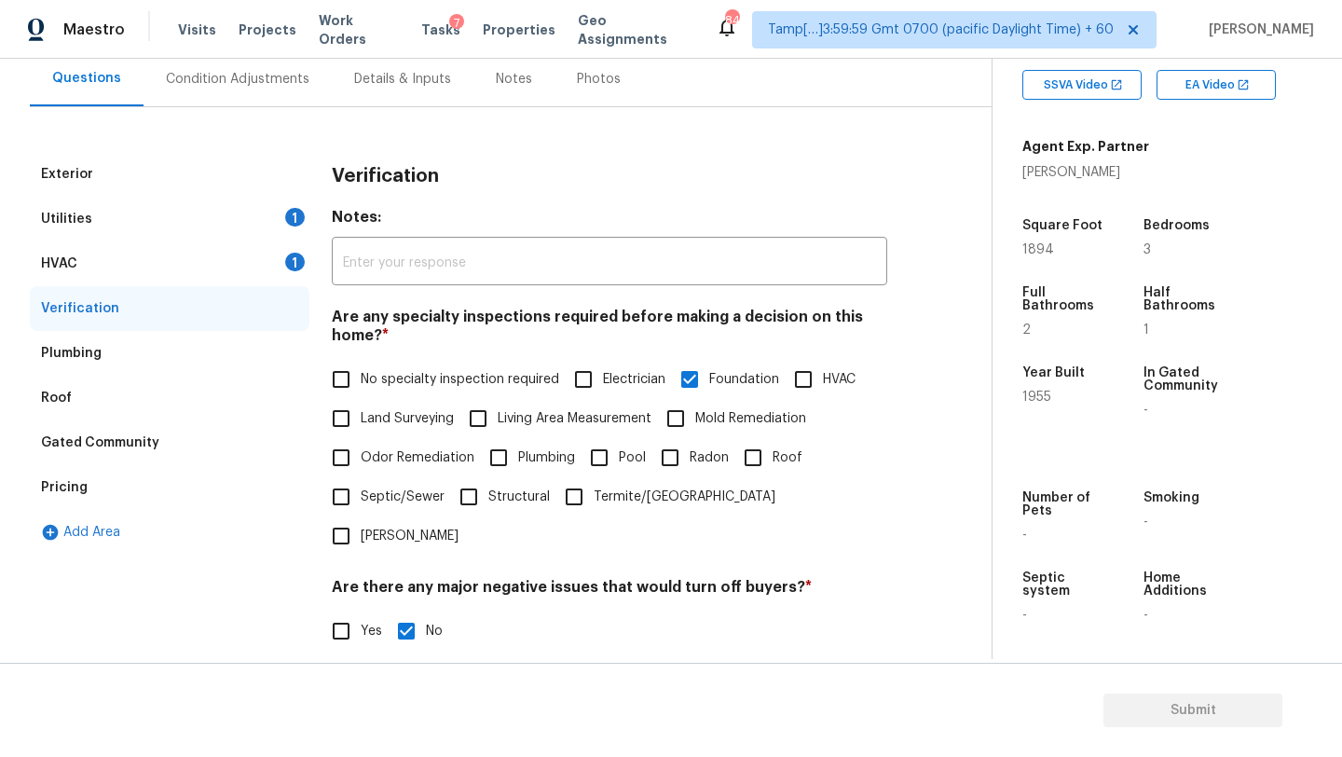
scroll to position [541, 0]
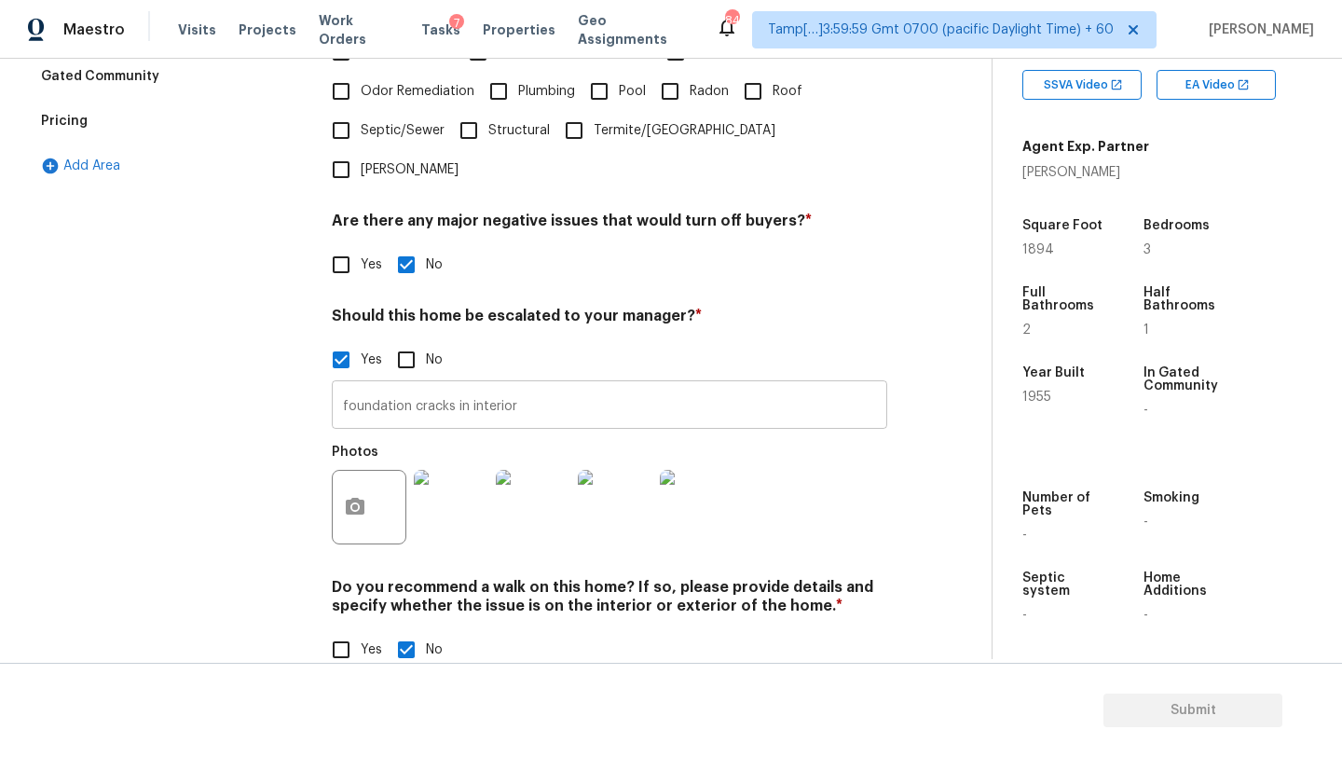
click at [453, 385] on input "foundation cracks in interior" at bounding box center [609, 407] width 555 height 44
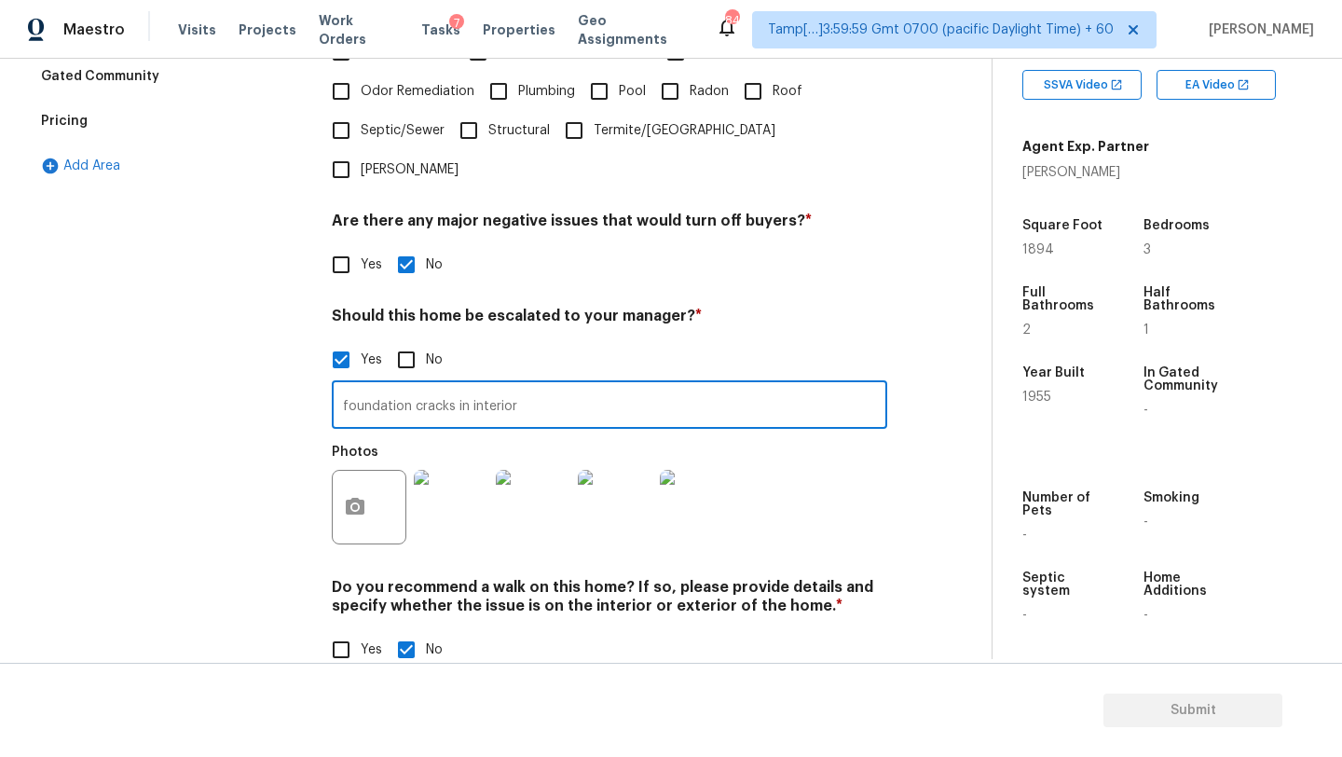
click at [453, 385] on input "foundation cracks in interior" at bounding box center [609, 407] width 555 height 44
click at [669, 385] on input "foundation cracks in interior" at bounding box center [609, 407] width 555 height 44
click at [529, 385] on input "foundation cracks in interior, no time stamps." at bounding box center [609, 407] width 555 height 44
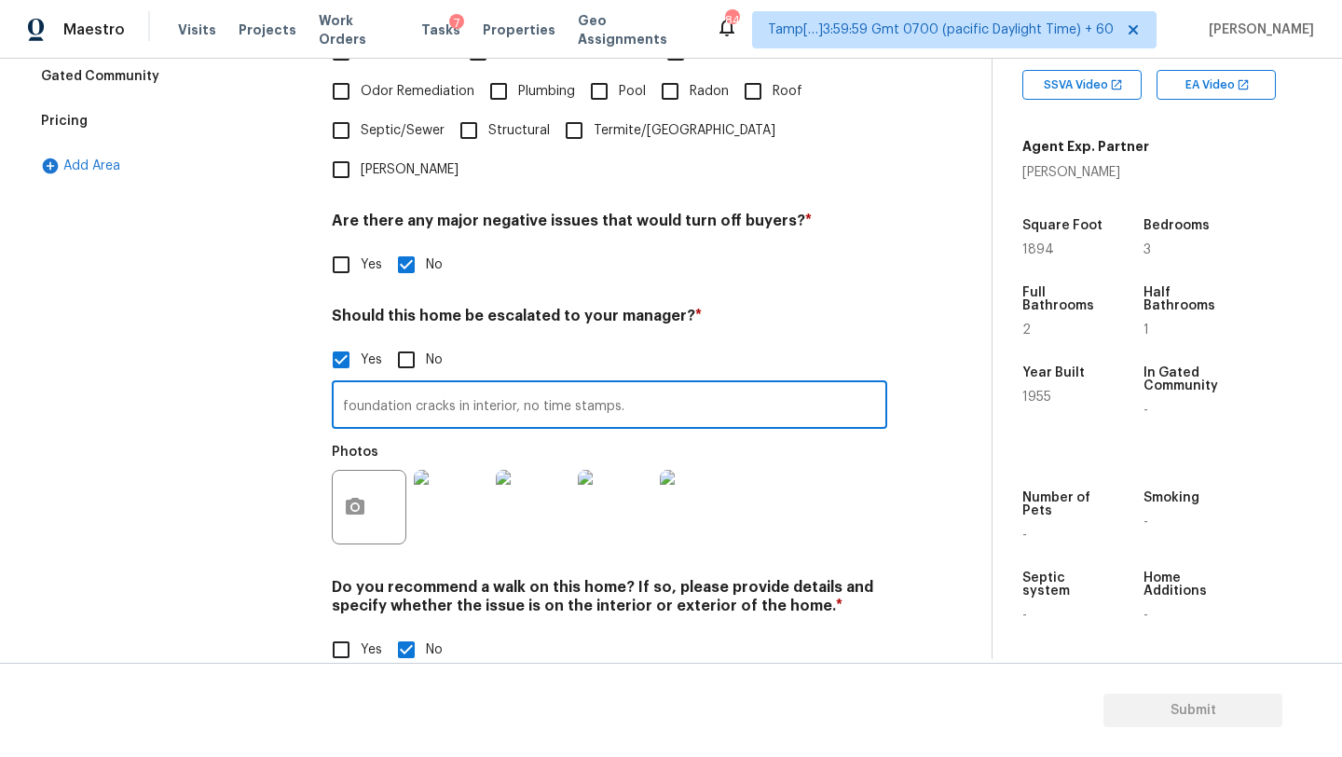
click at [529, 385] on input "foundation cracks in interior, no time stamps." at bounding box center [609, 407] width 555 height 44
type input "foundation cracks in interior, no time stamps."
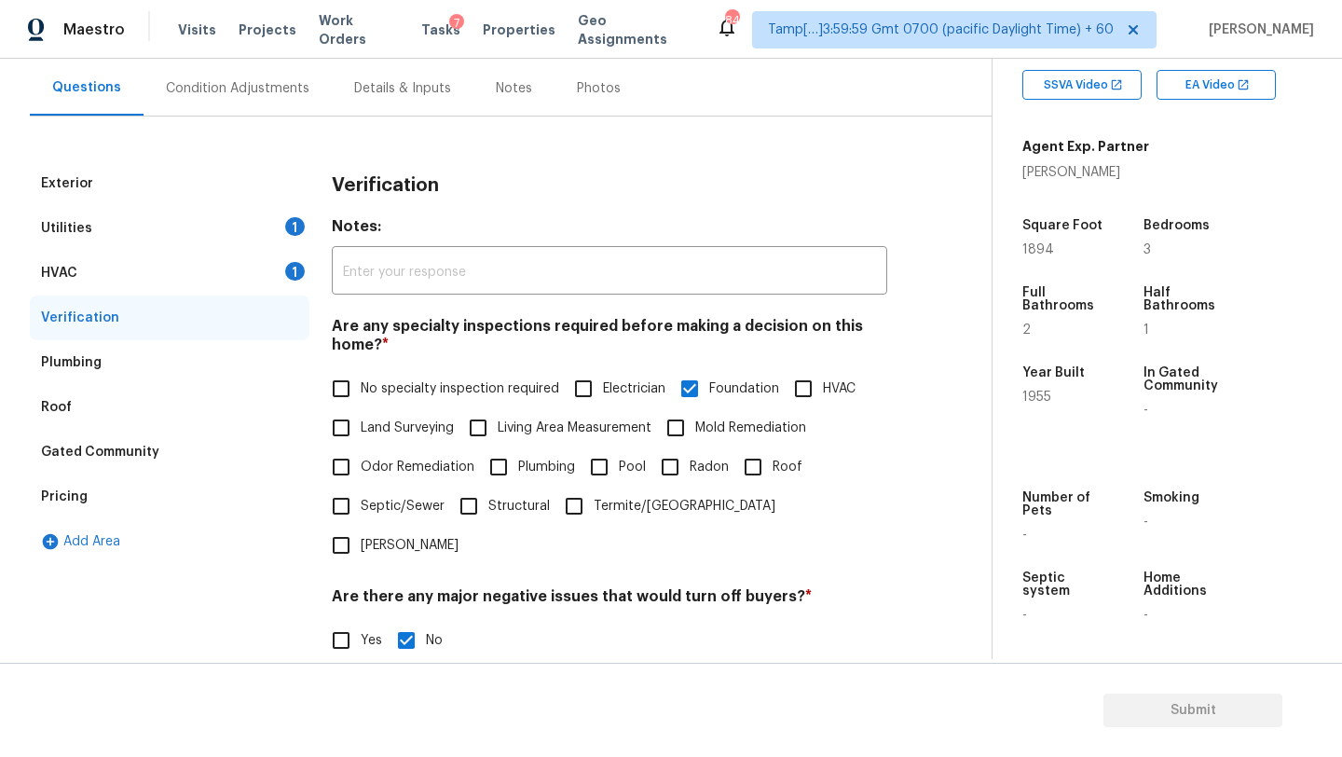
scroll to position [63, 0]
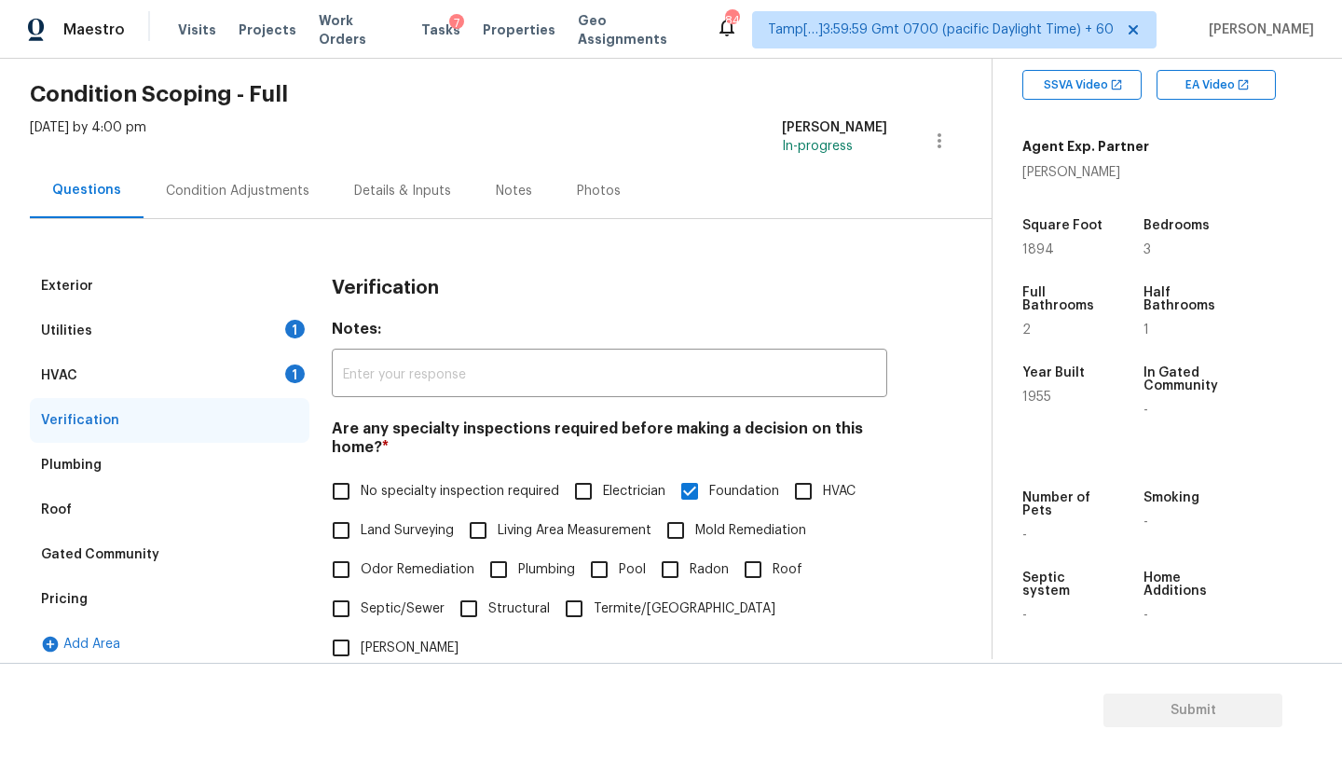
click at [213, 376] on div "HVAC 1" at bounding box center [170, 375] width 280 height 45
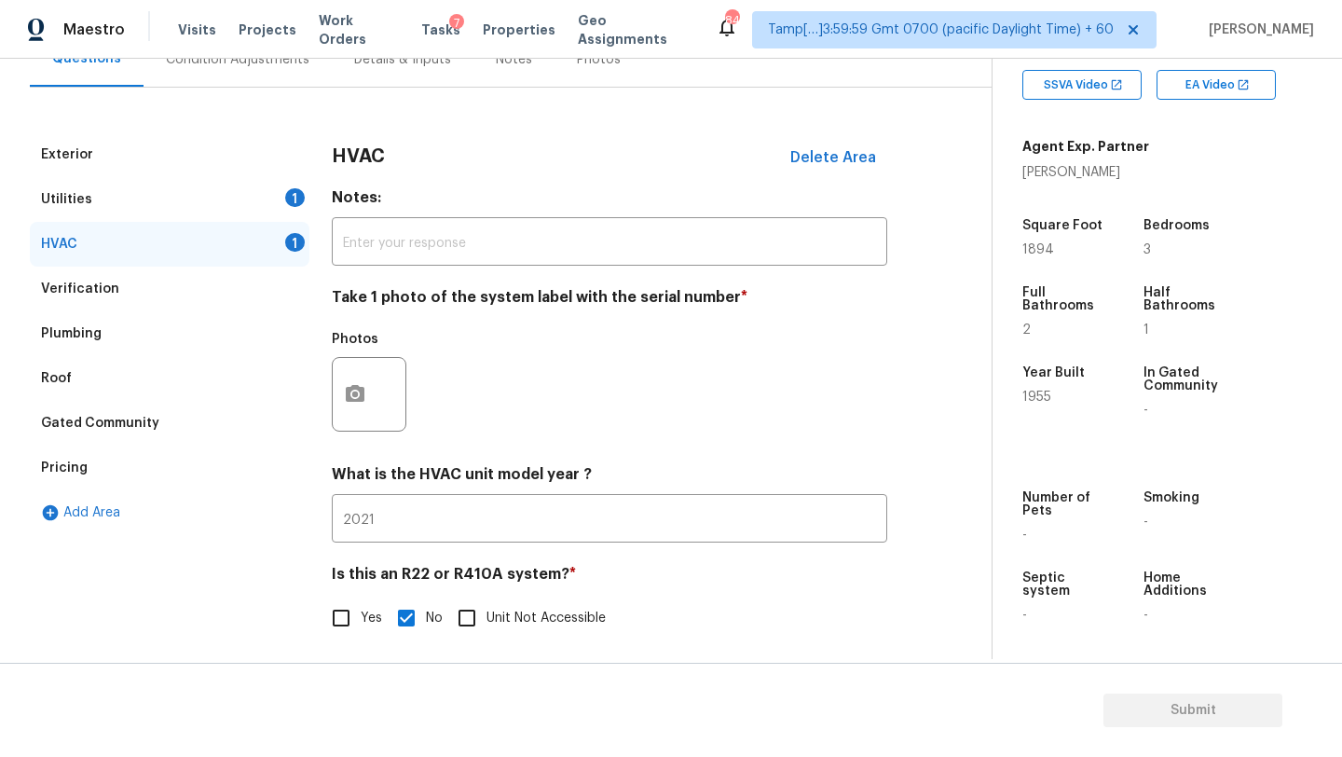
scroll to position [198, 0]
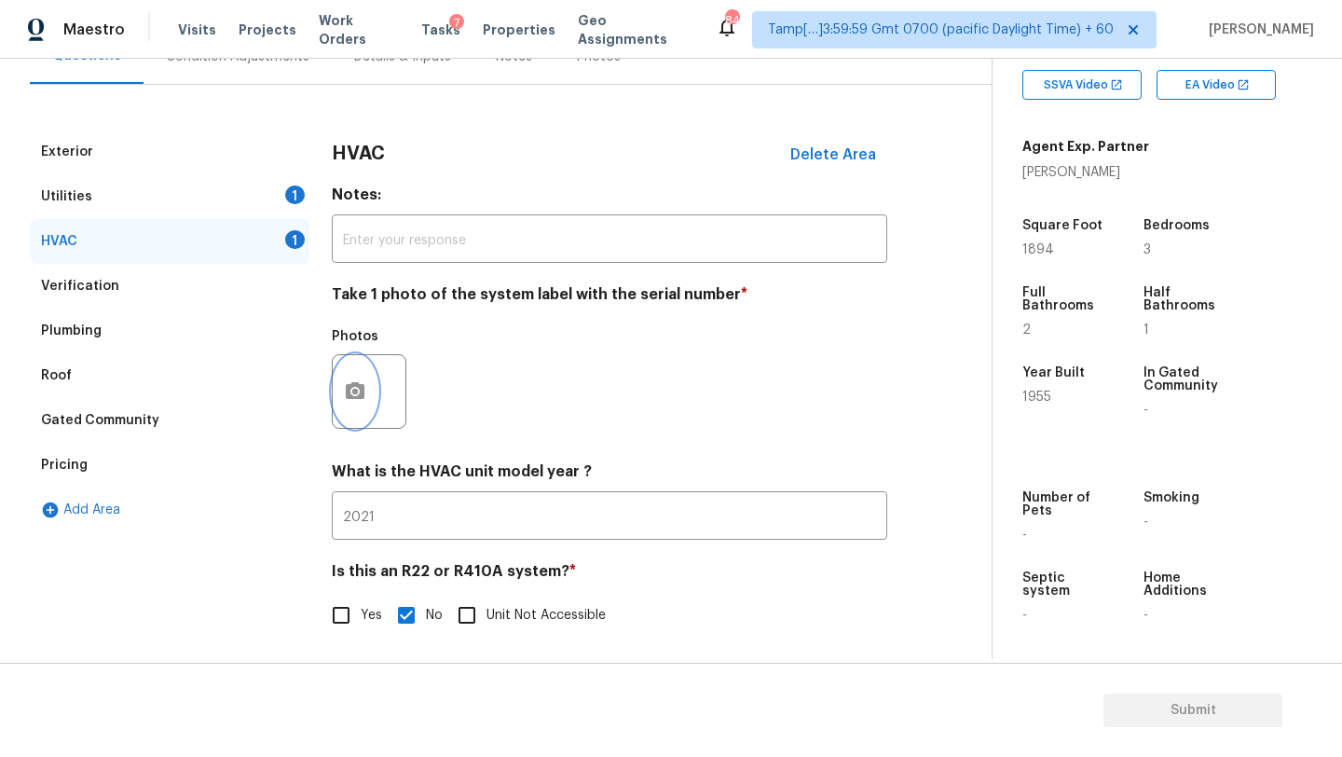
click at [365, 395] on icon "button" at bounding box center [355, 391] width 22 height 22
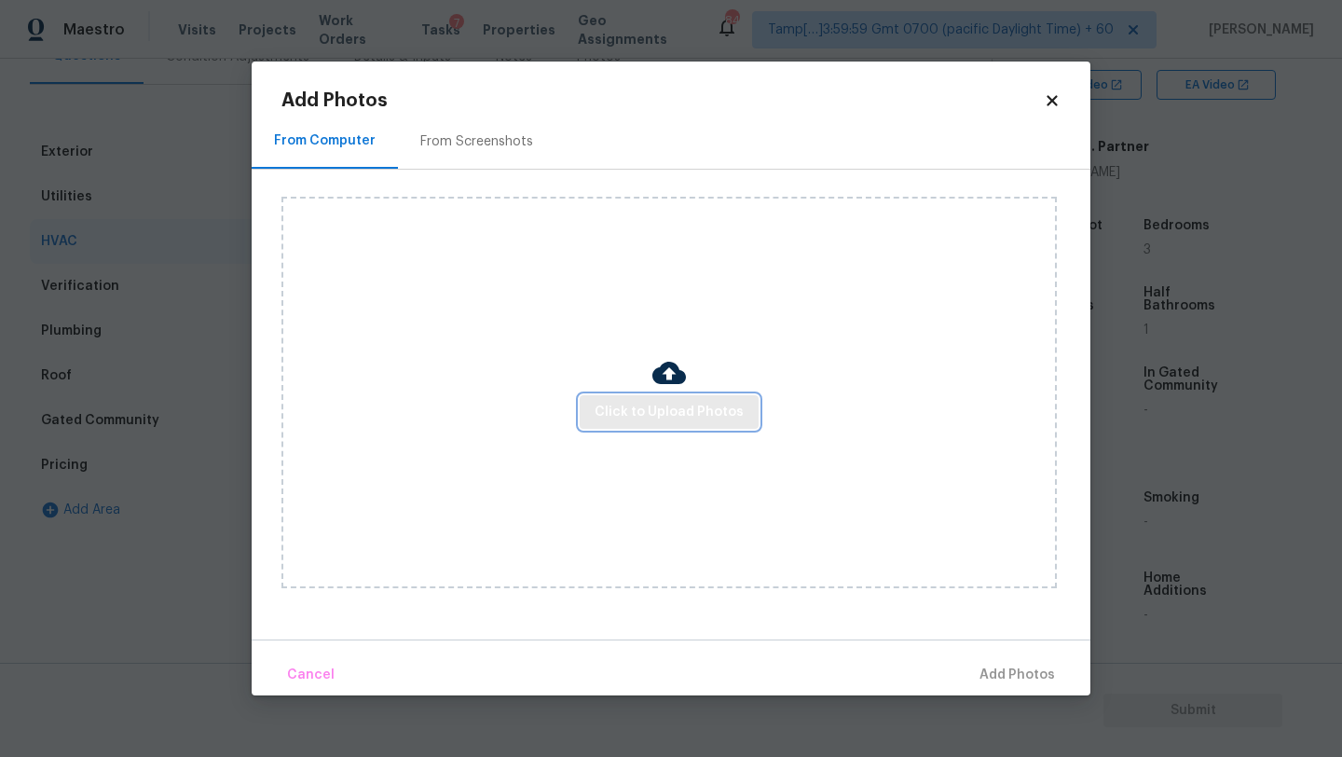
click at [661, 408] on span "Click to Upload Photos" at bounding box center [668, 412] width 149 height 23
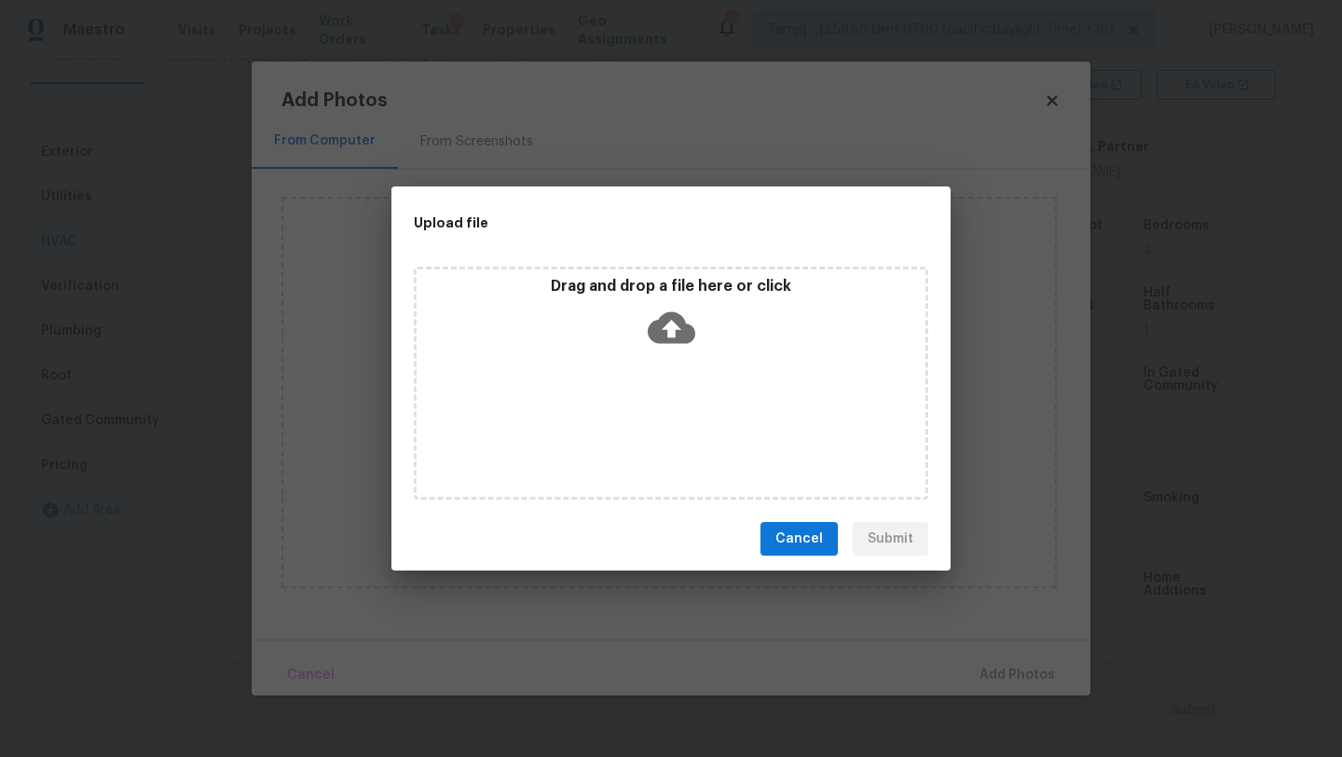
click at [683, 352] on div "Drag and drop a file here or click" at bounding box center [670, 317] width 509 height 80
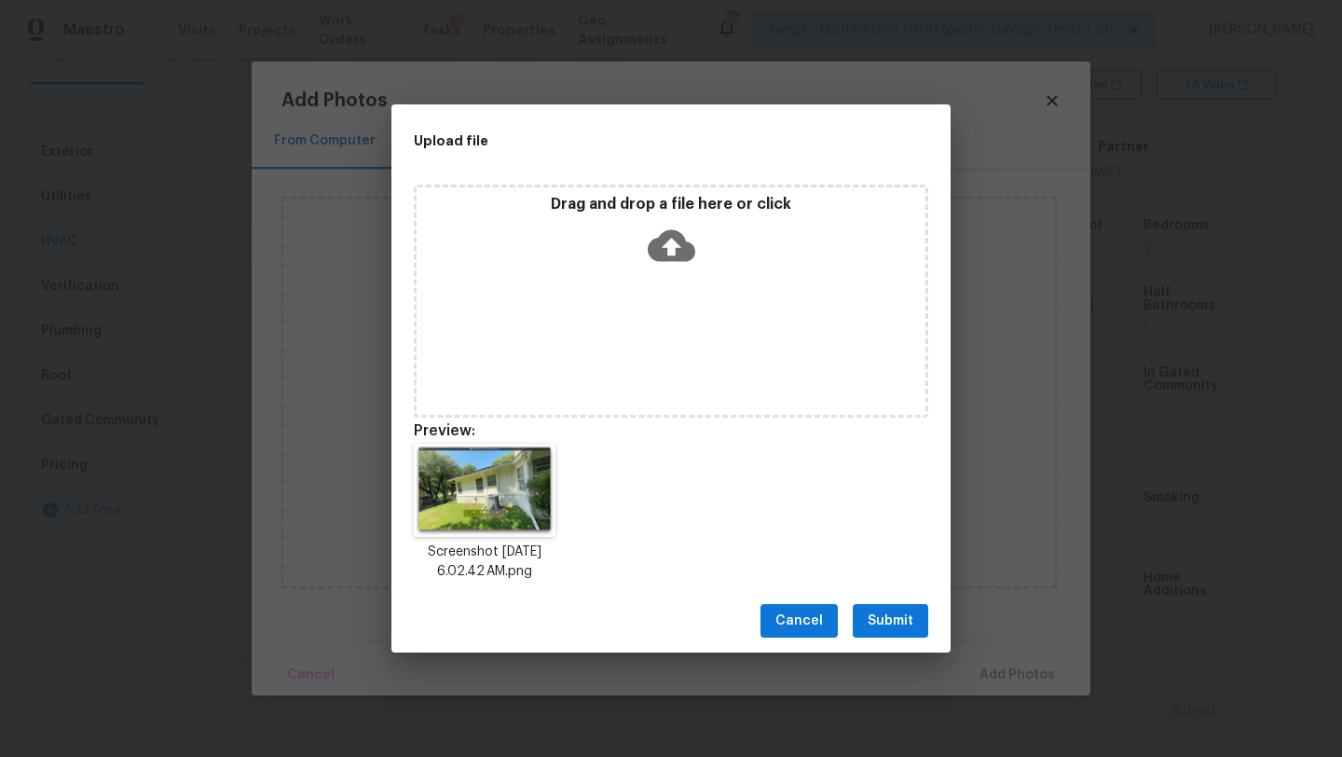
click at [902, 601] on div "Cancel Submit" at bounding box center [670, 621] width 559 height 64
click at [902, 602] on div "Cancel Submit" at bounding box center [670, 621] width 559 height 64
click at [902, 630] on span "Submit" at bounding box center [890, 620] width 46 height 23
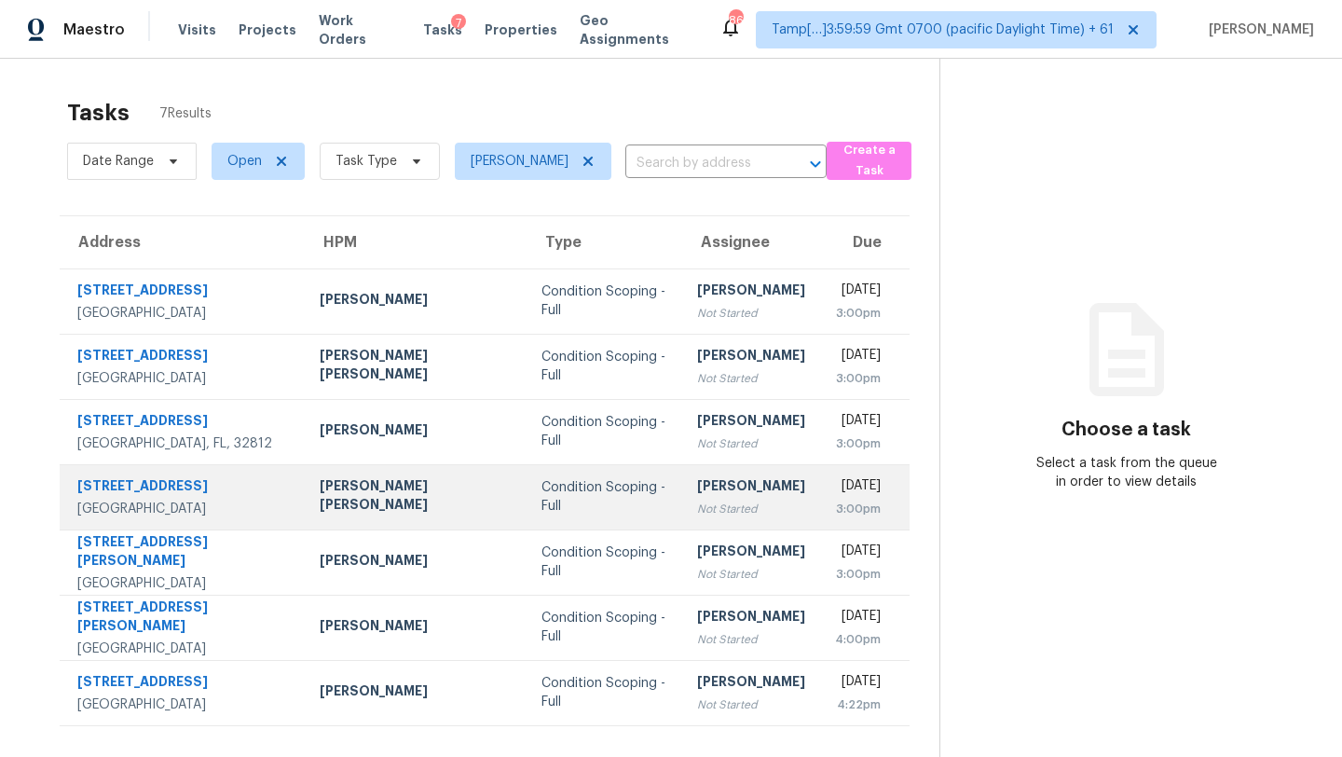
scroll to position [59, 0]
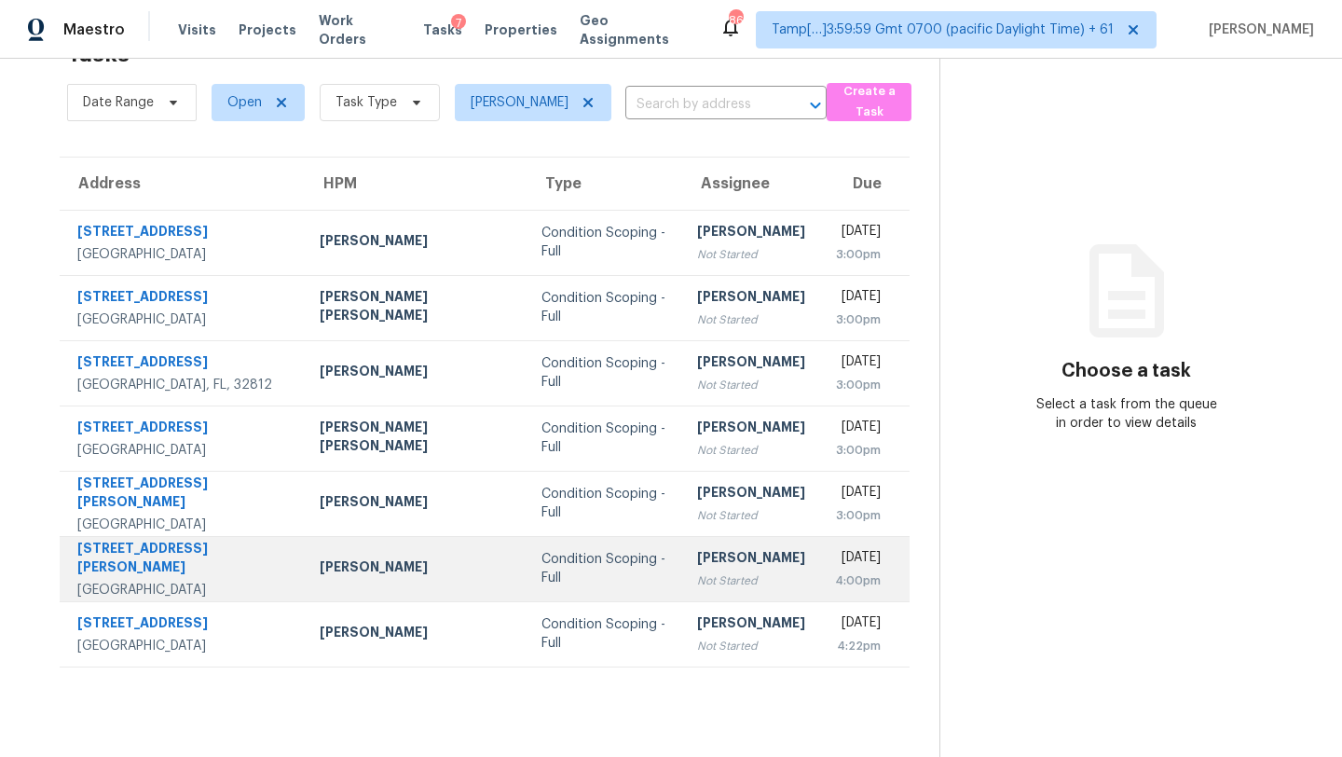
click at [583, 589] on td "Condition Scoping - Full" at bounding box center [604, 568] width 156 height 65
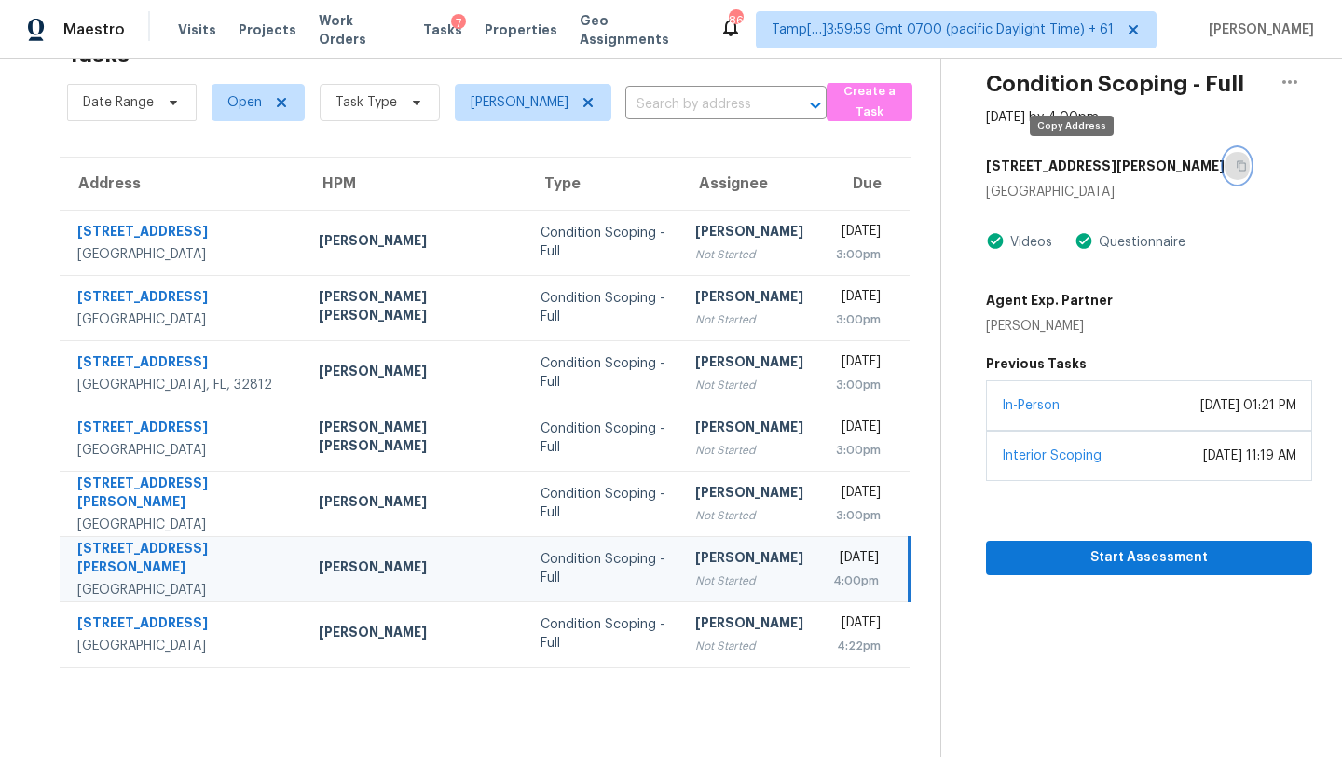
click at [1224, 174] on button "button" at bounding box center [1236, 166] width 25 height 34
click at [695, 579] on div "Not Started" at bounding box center [749, 580] width 108 height 19
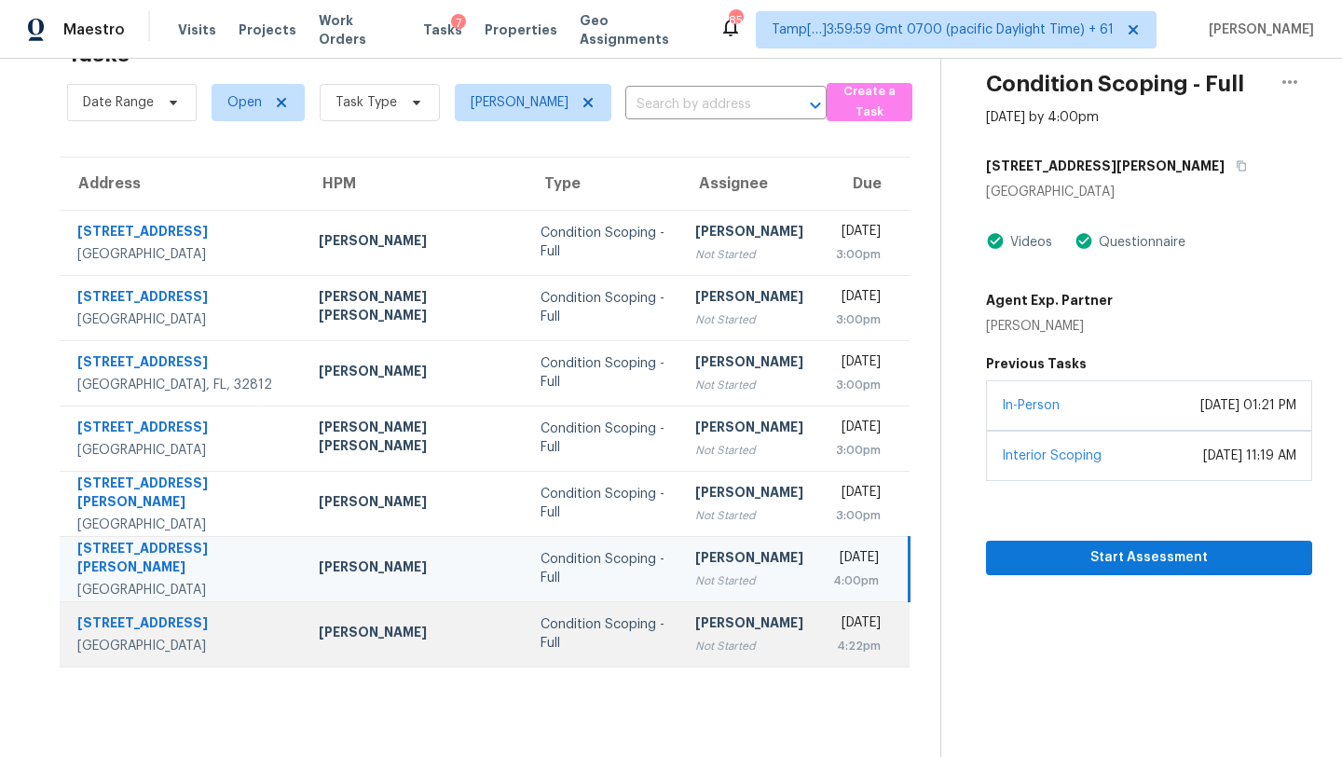
click at [680, 643] on td "Rajesh M Not Started" at bounding box center [749, 633] width 138 height 65
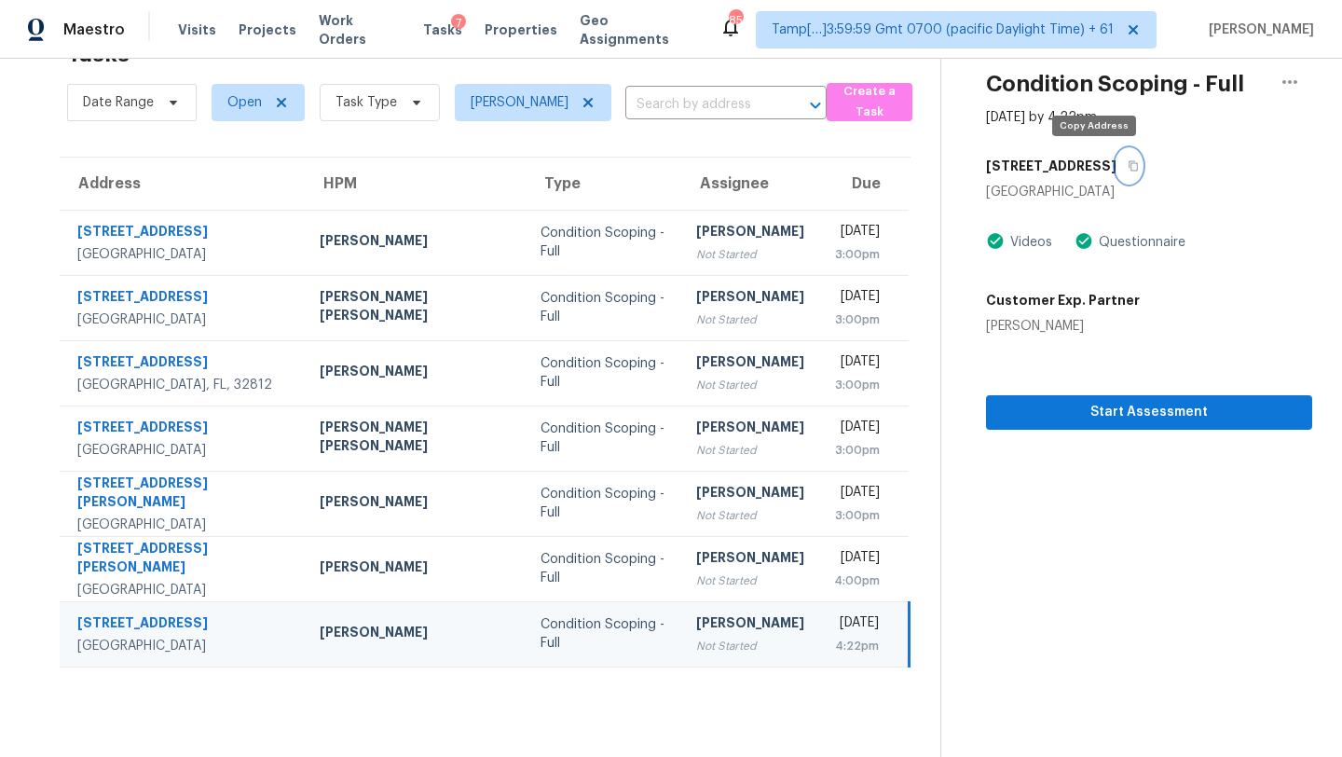
click at [1127, 166] on icon "button" at bounding box center [1132, 165] width 11 height 11
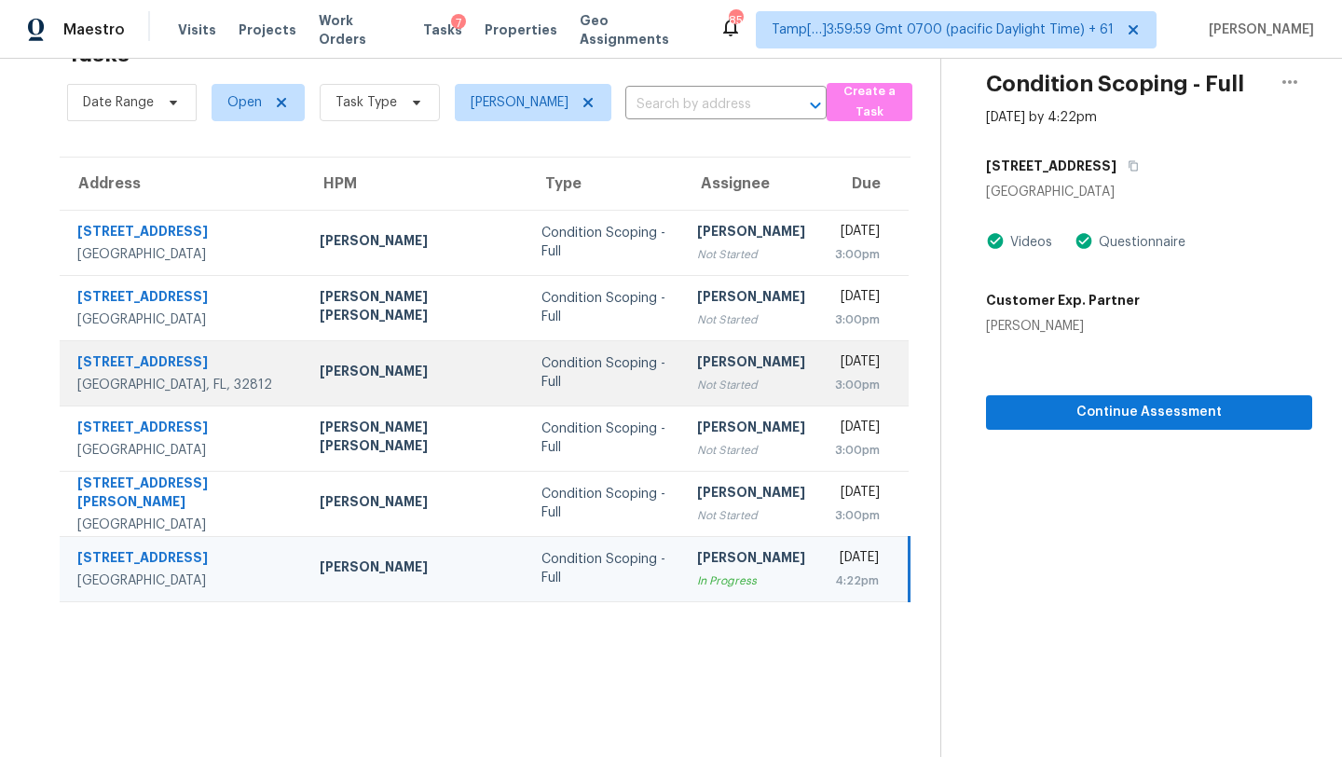
click at [682, 378] on td "Rajesh M Not Started" at bounding box center [751, 372] width 138 height 65
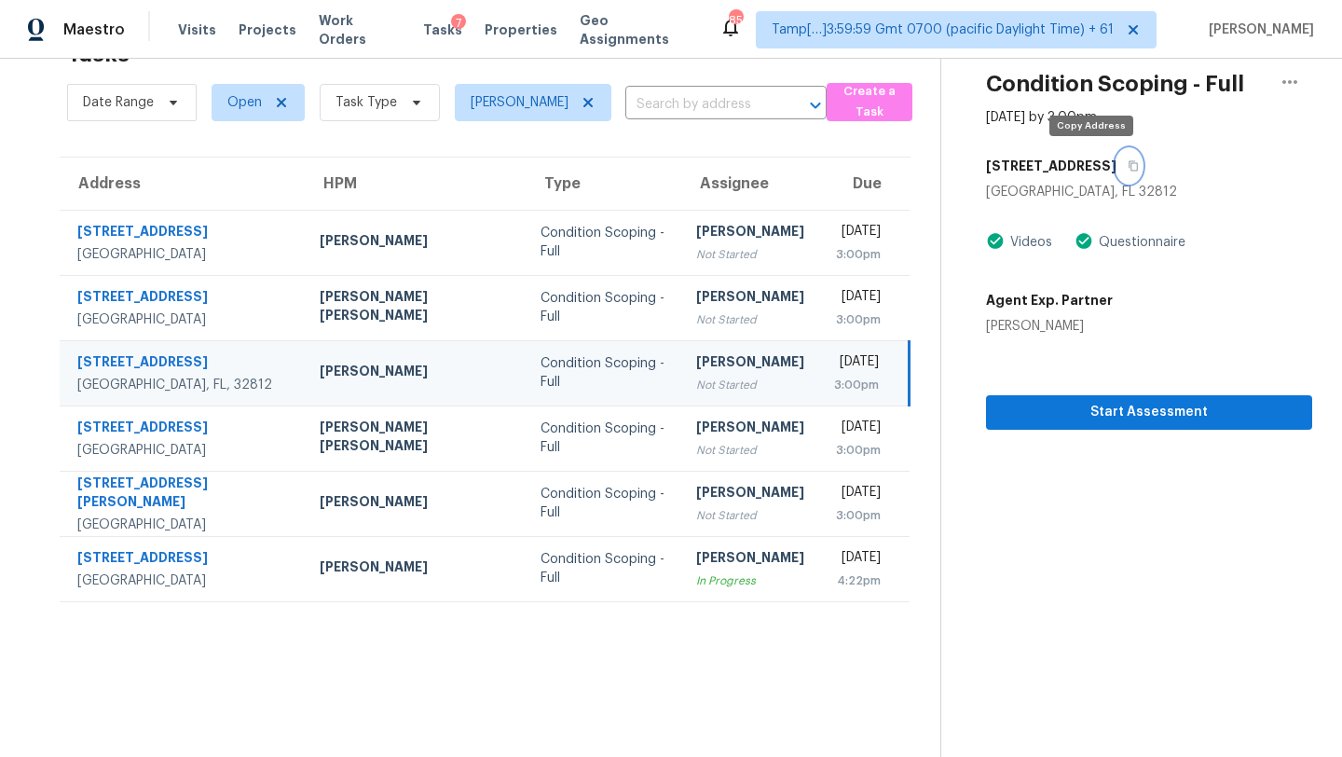
click at [1116, 161] on button "button" at bounding box center [1128, 166] width 25 height 34
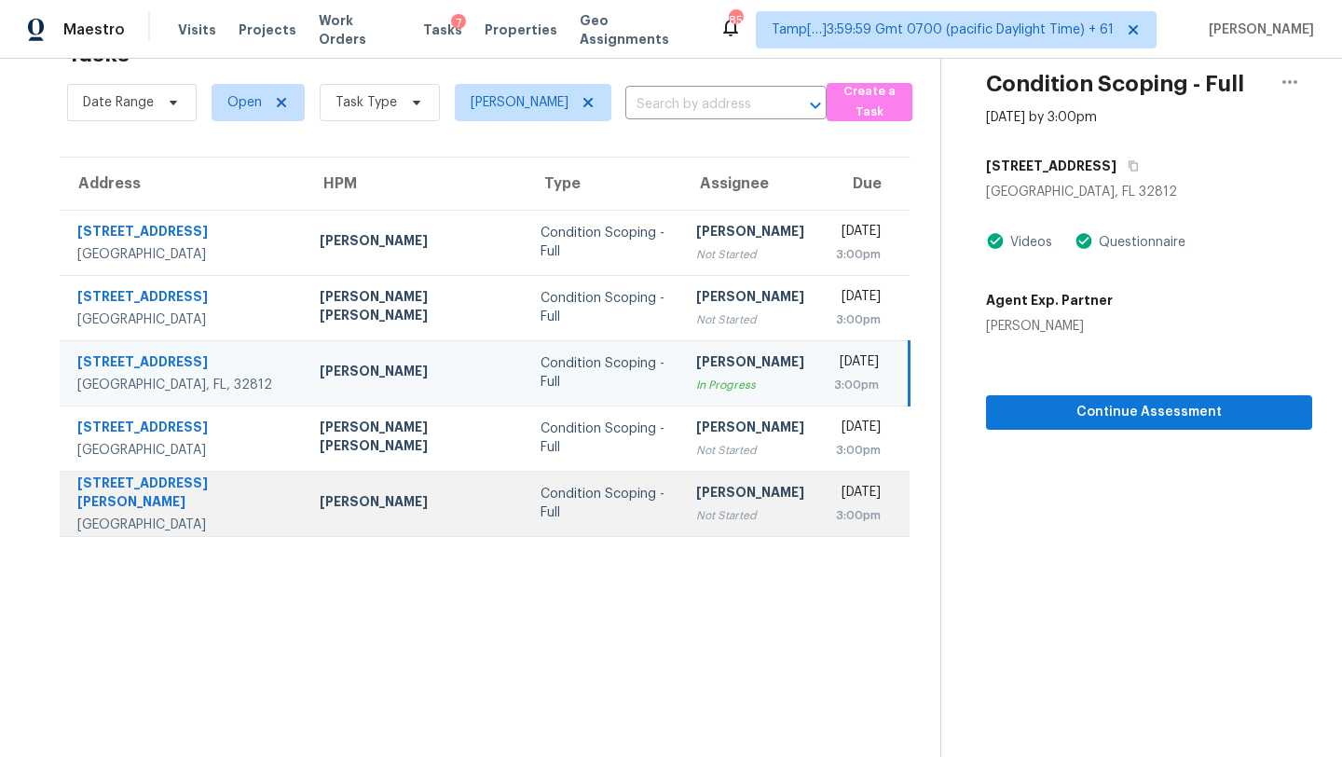
click at [540, 508] on div "Condition Scoping - Full" at bounding box center [603, 502] width 126 height 37
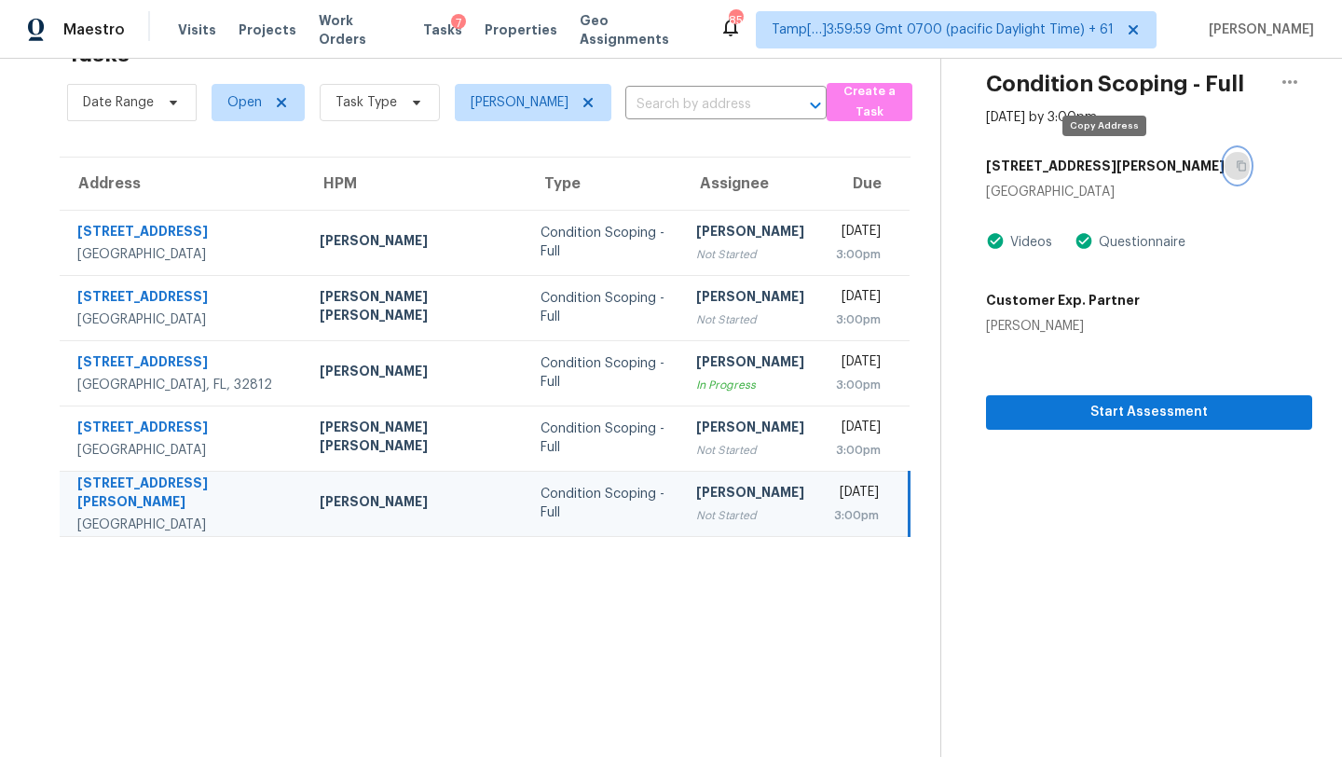
click at [1224, 172] on button "button" at bounding box center [1236, 166] width 25 height 34
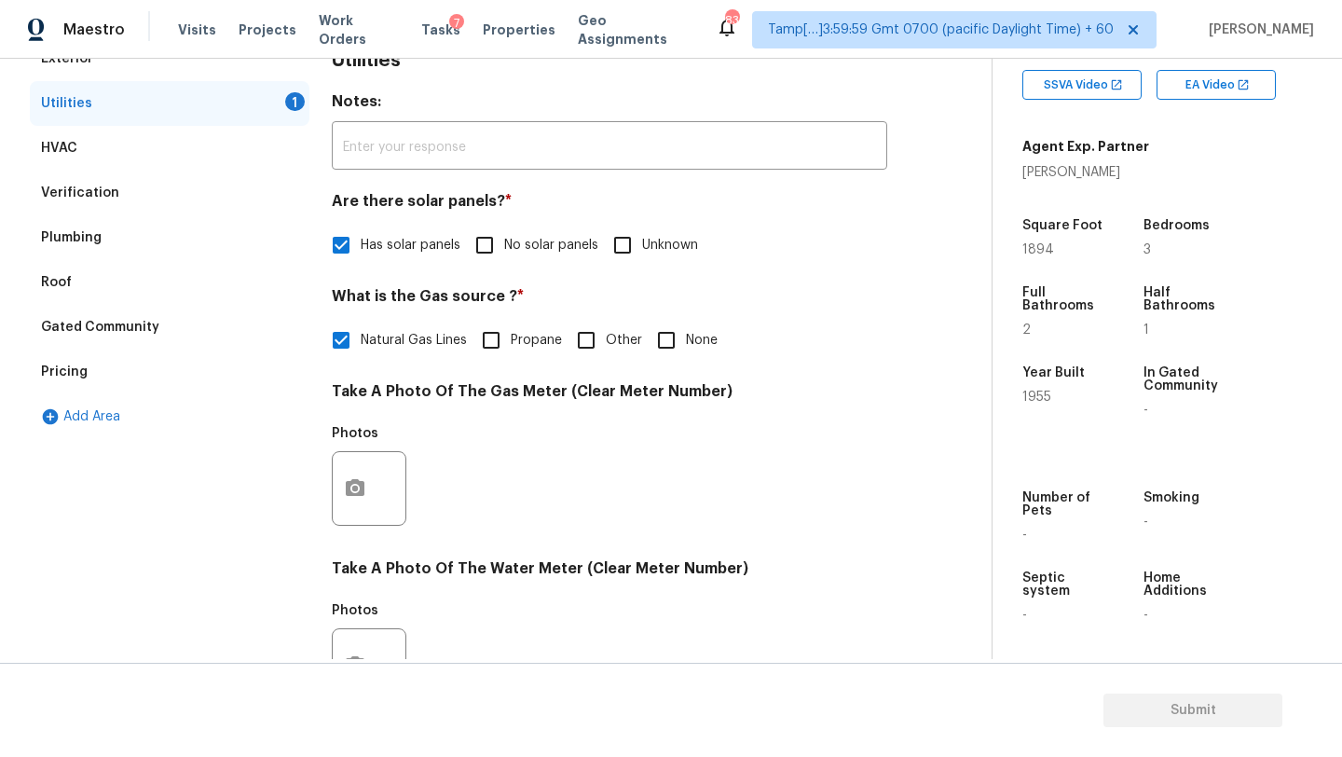
scroll to position [327, 0]
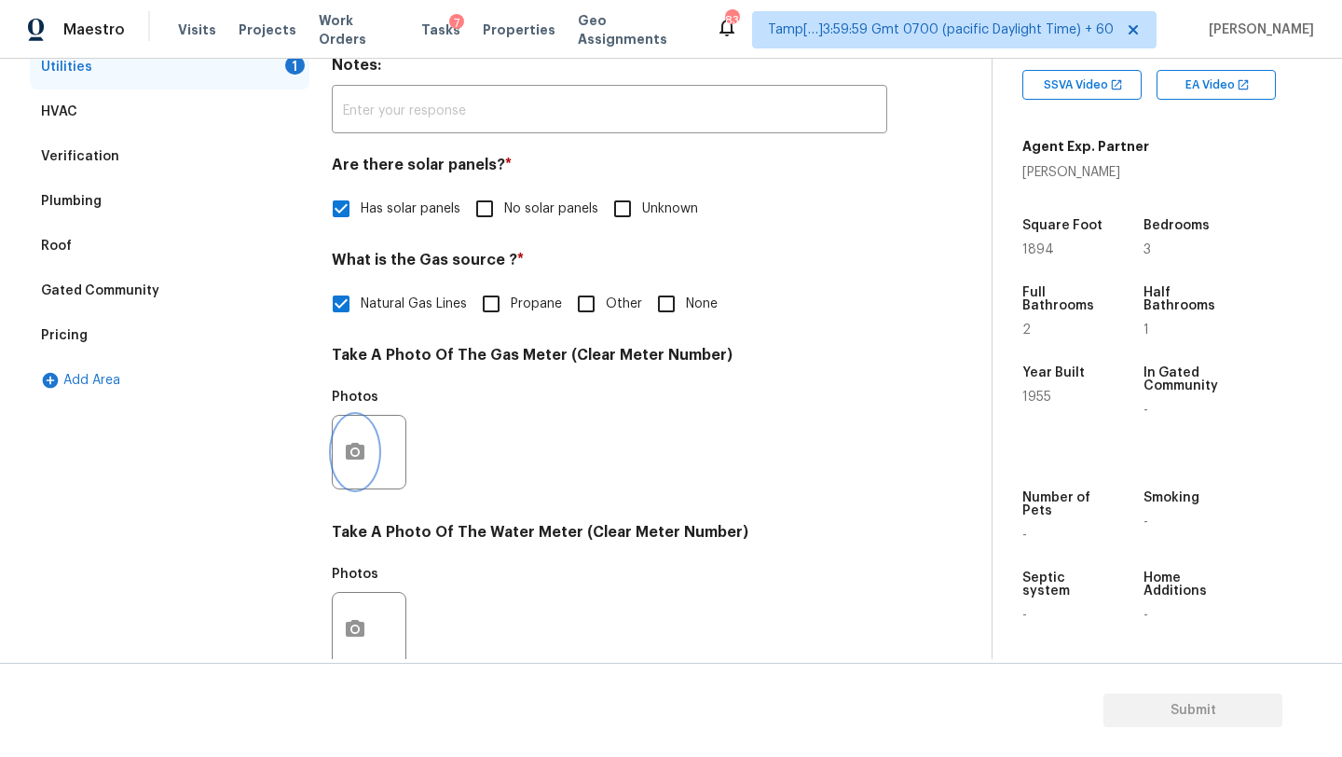
click at [365, 441] on icon "button" at bounding box center [355, 452] width 22 height 22
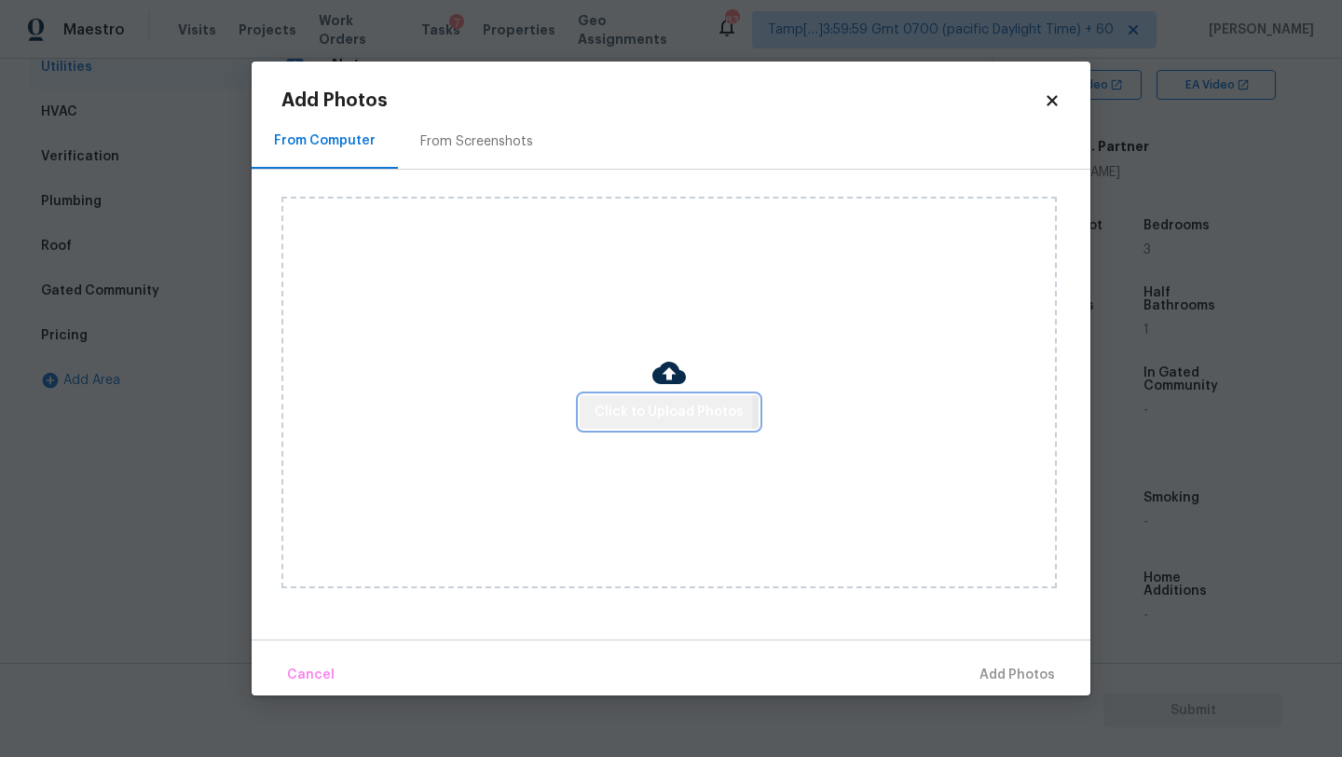
click at [615, 409] on span "Click to Upload Photos" at bounding box center [668, 412] width 149 height 23
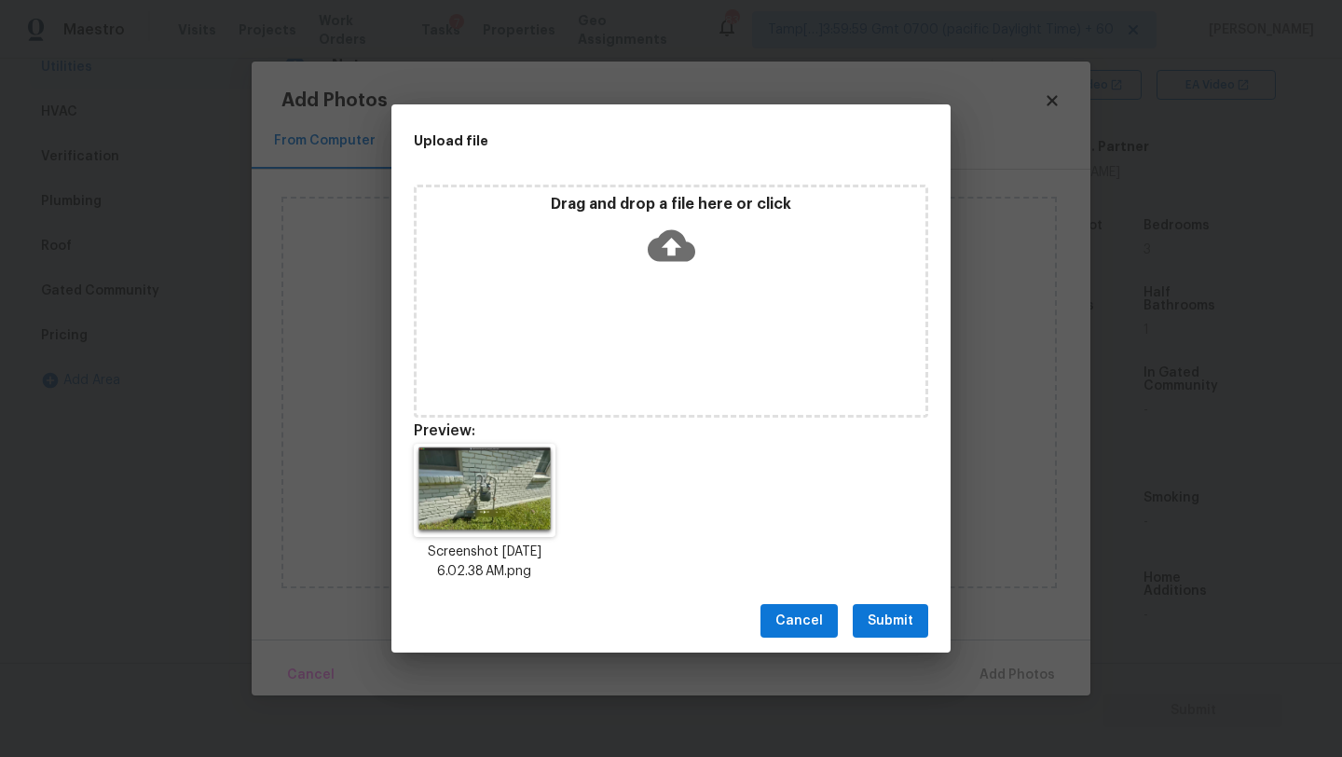
click at [886, 623] on span "Submit" at bounding box center [890, 620] width 46 height 23
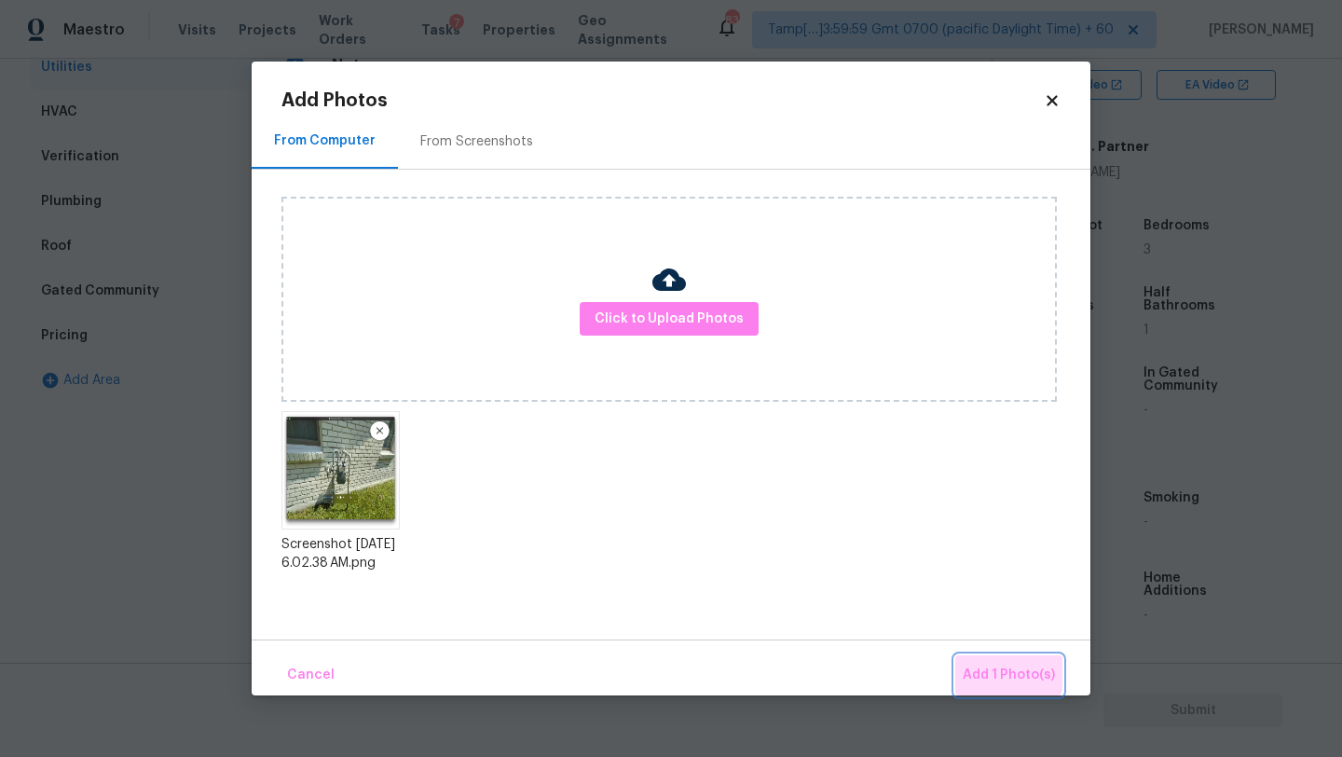
click at [981, 663] on span "Add 1 Photo(s)" at bounding box center [1008, 674] width 92 height 23
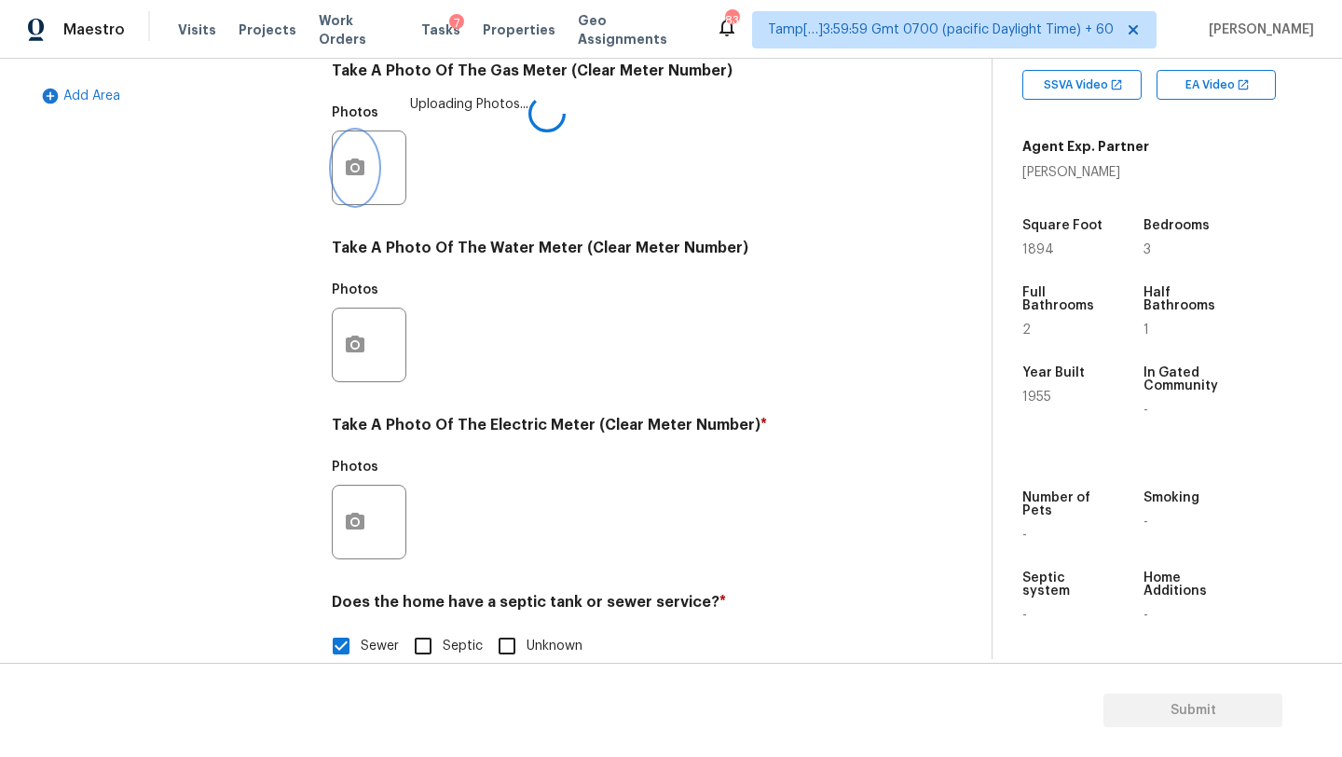
scroll to position [646, 0]
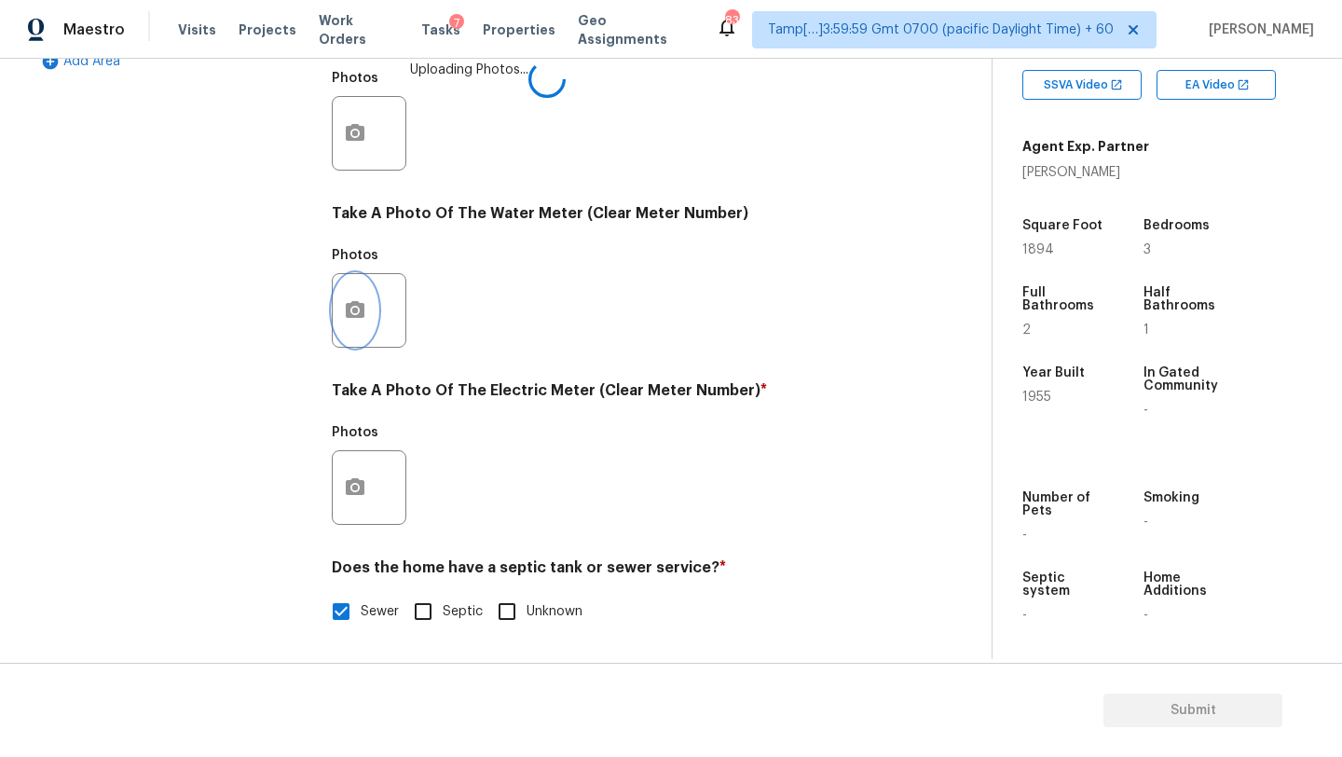
click at [355, 295] on button "button" at bounding box center [355, 310] width 45 height 73
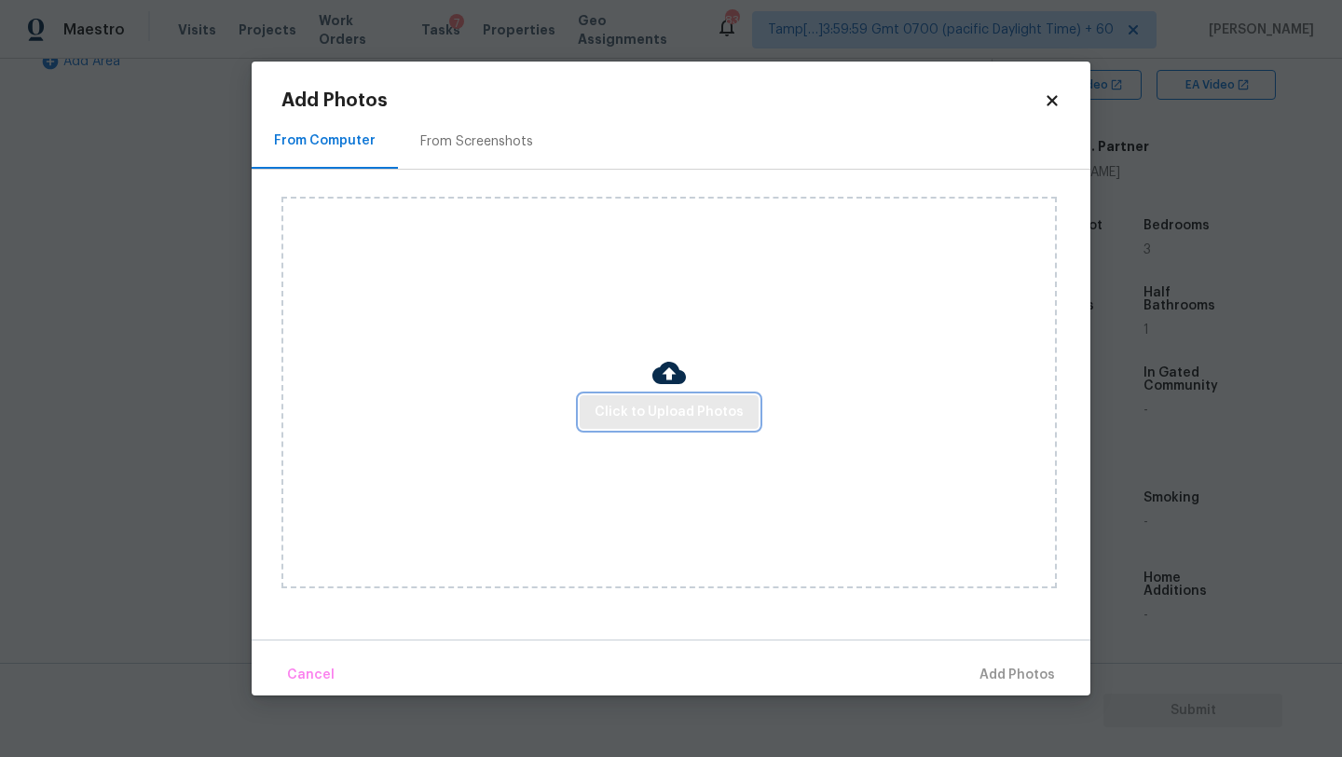
click at [586, 410] on button "Click to Upload Photos" at bounding box center [669, 412] width 179 height 34
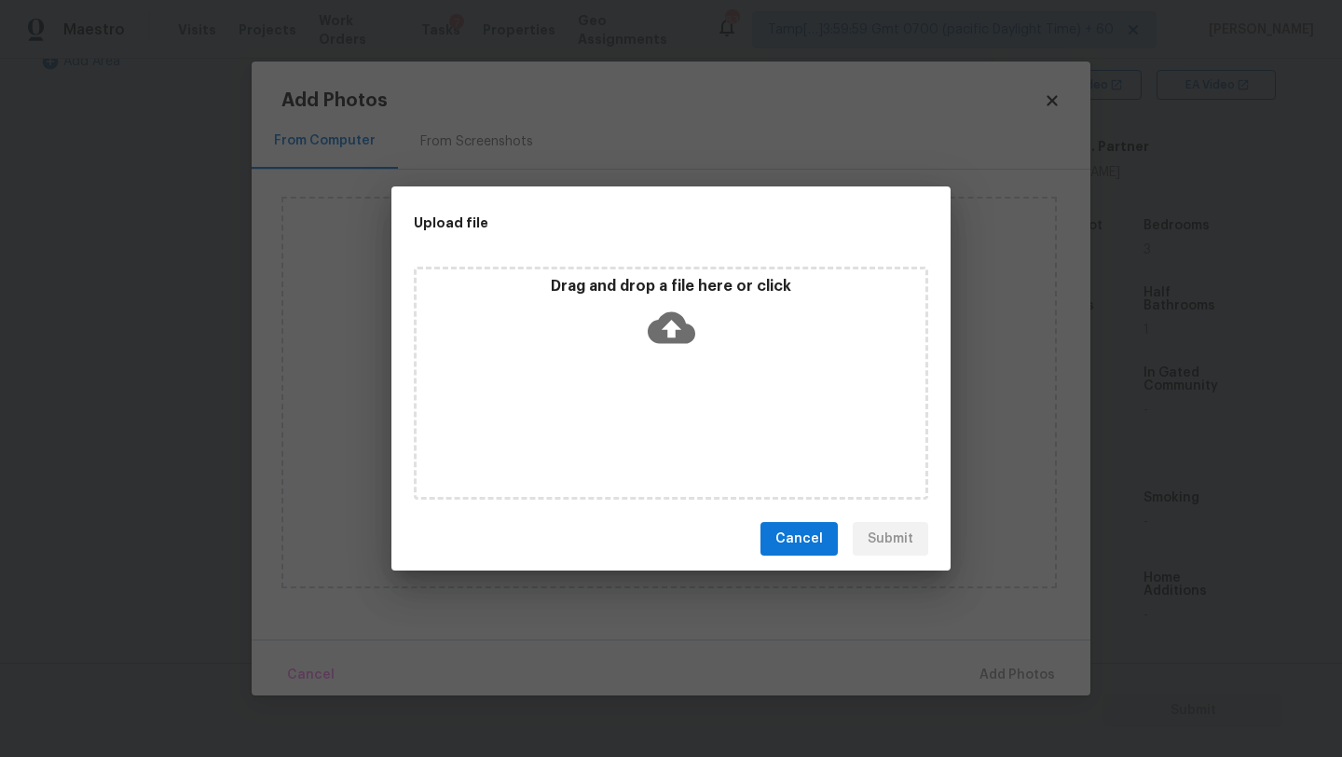
click at [649, 367] on div "Drag and drop a file here or click" at bounding box center [671, 382] width 514 height 233
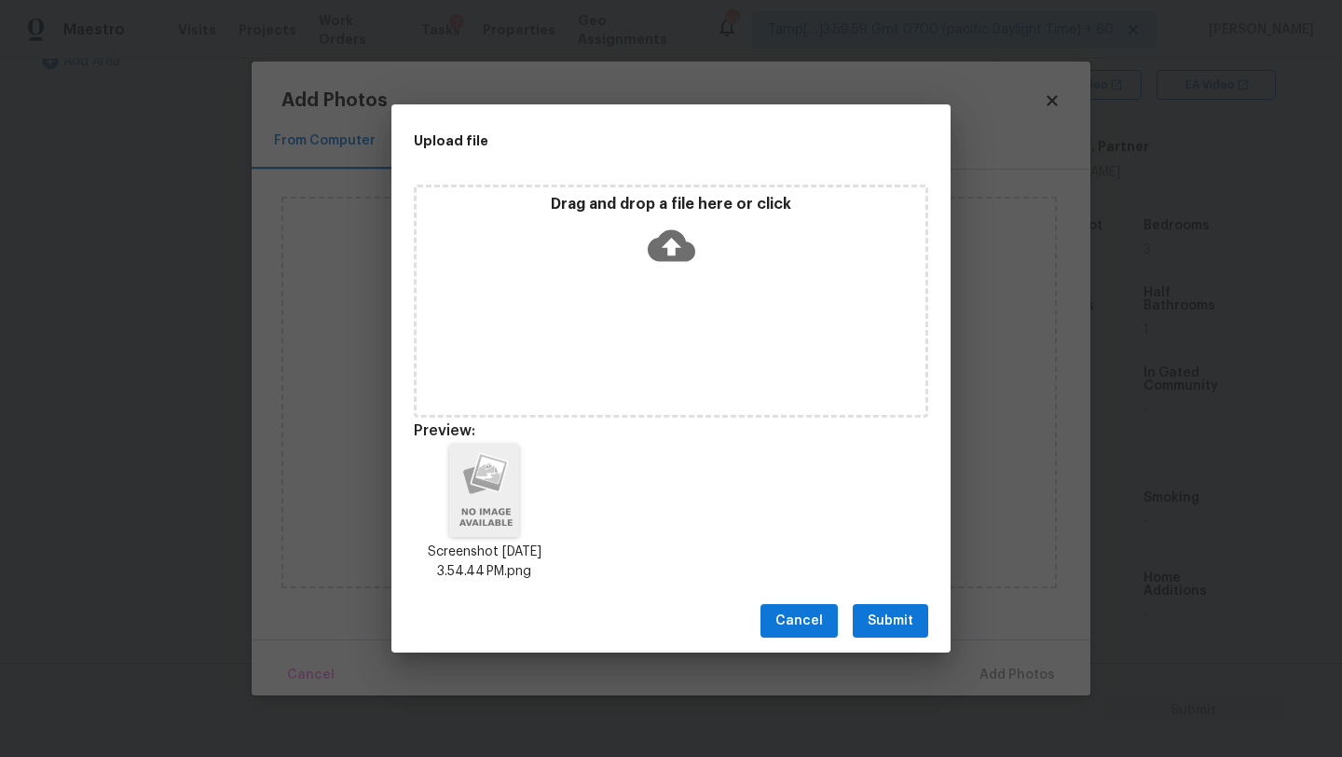
click at [894, 615] on span "Submit" at bounding box center [890, 620] width 46 height 23
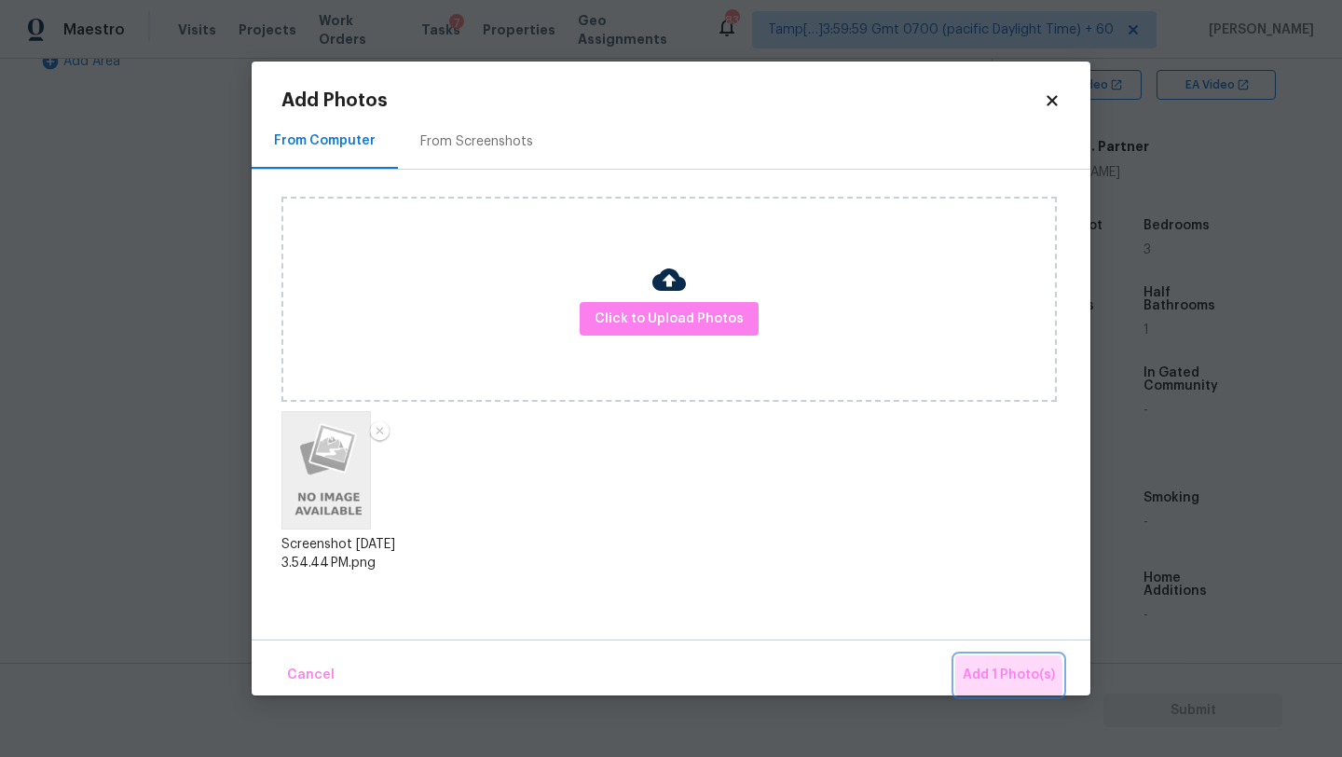
click at [985, 681] on span "Add 1 Photo(s)" at bounding box center [1008, 674] width 92 height 23
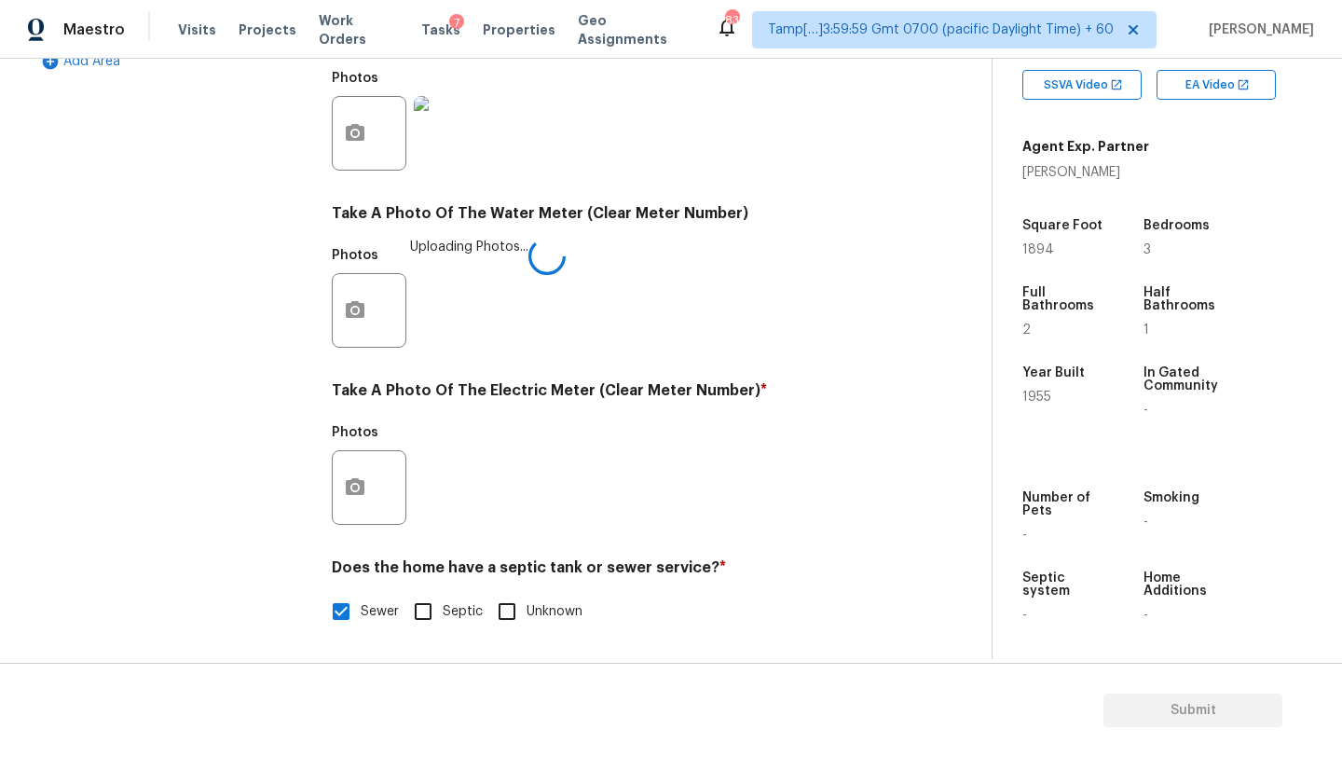
click at [376, 498] on div at bounding box center [369, 487] width 75 height 75
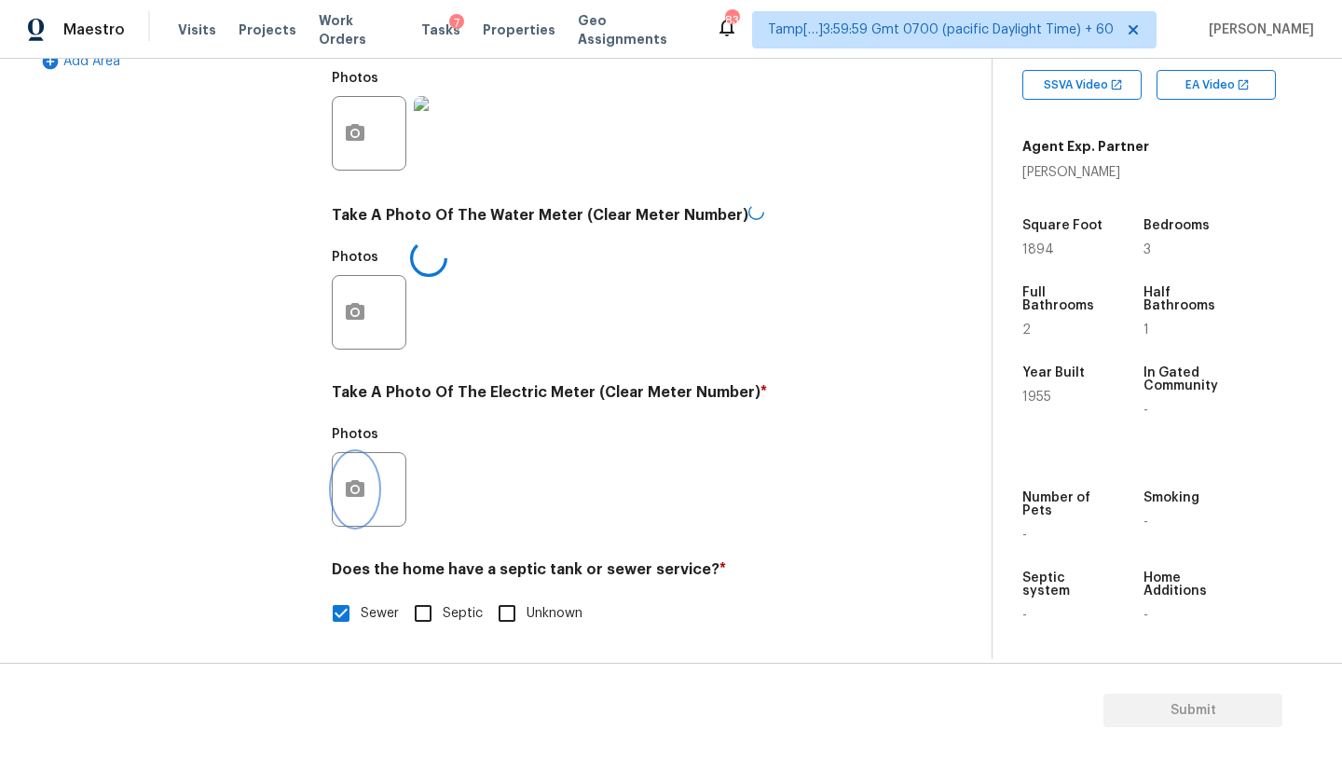
click at [358, 498] on icon "button" at bounding box center [355, 489] width 22 height 22
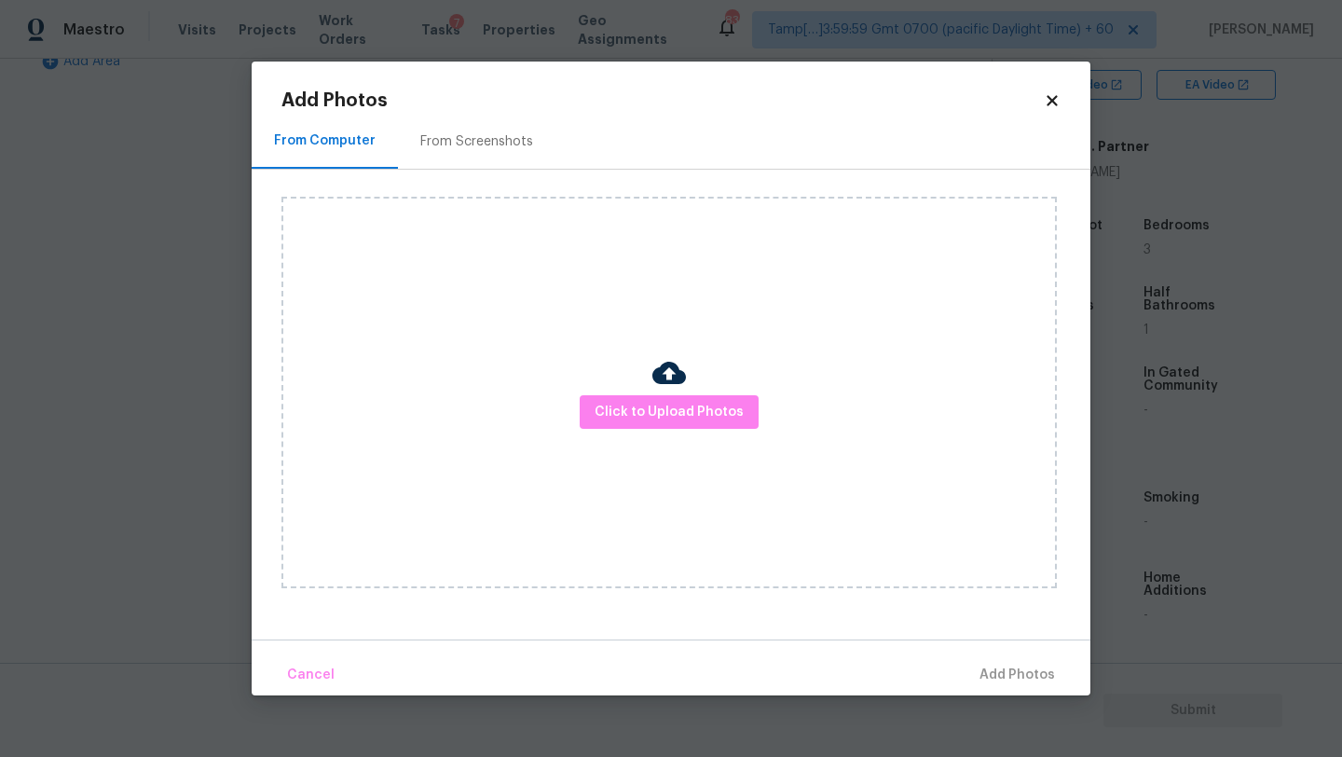
click at [638, 385] on div "Click to Upload Photos" at bounding box center [668, 392] width 775 height 391
click at [638, 397] on button "Click to Upload Photos" at bounding box center [669, 412] width 179 height 34
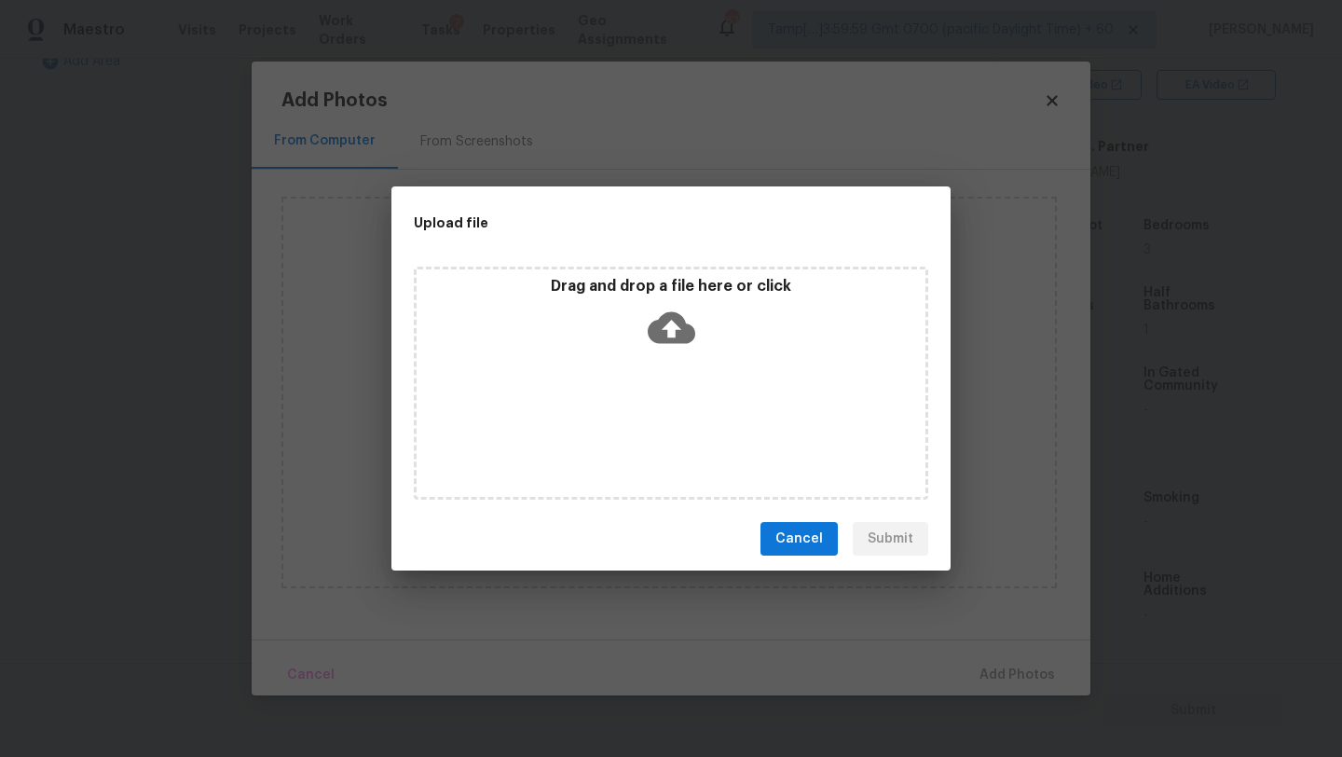
click at [639, 386] on div "Drag and drop a file here or click" at bounding box center [671, 382] width 514 height 233
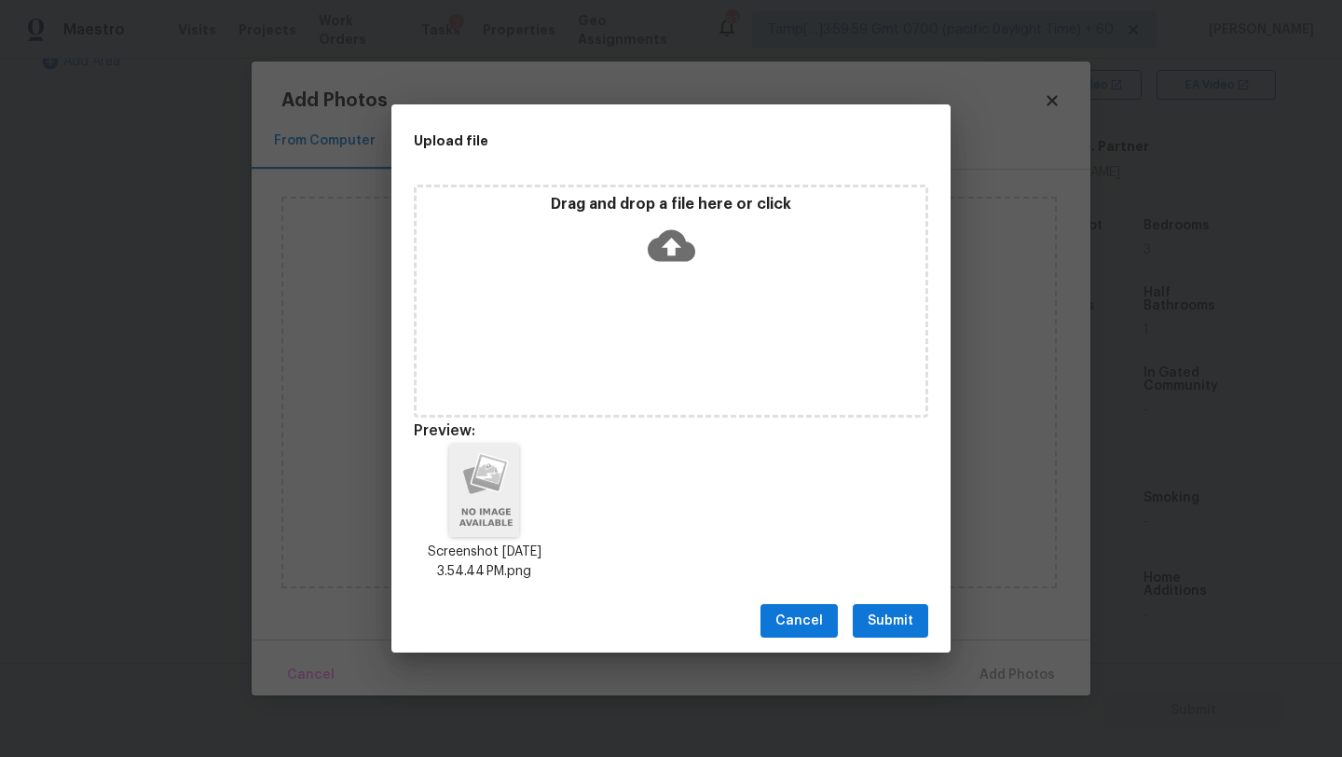
click at [900, 630] on span "Submit" at bounding box center [890, 620] width 46 height 23
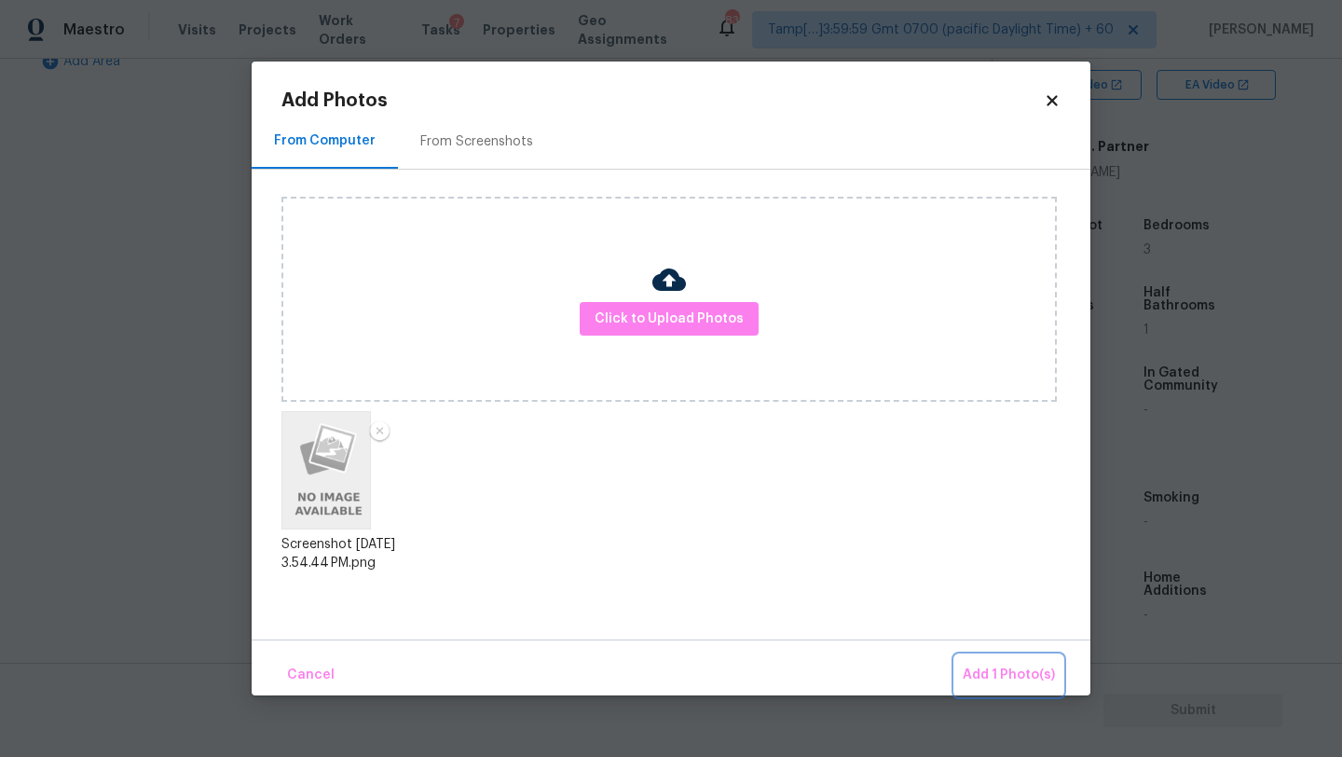
click at [980, 657] on button "Add 1 Photo(s)" at bounding box center [1008, 675] width 107 height 40
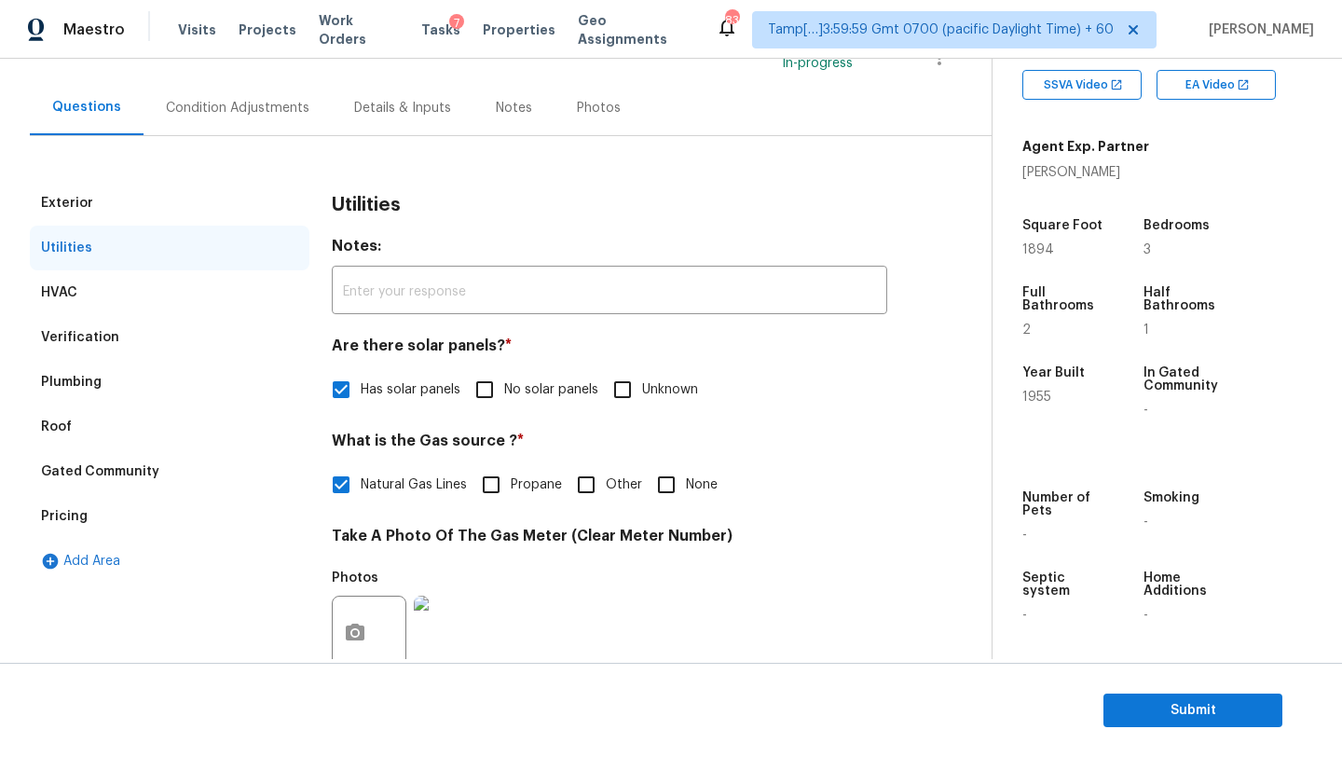
scroll to position [207, 0]
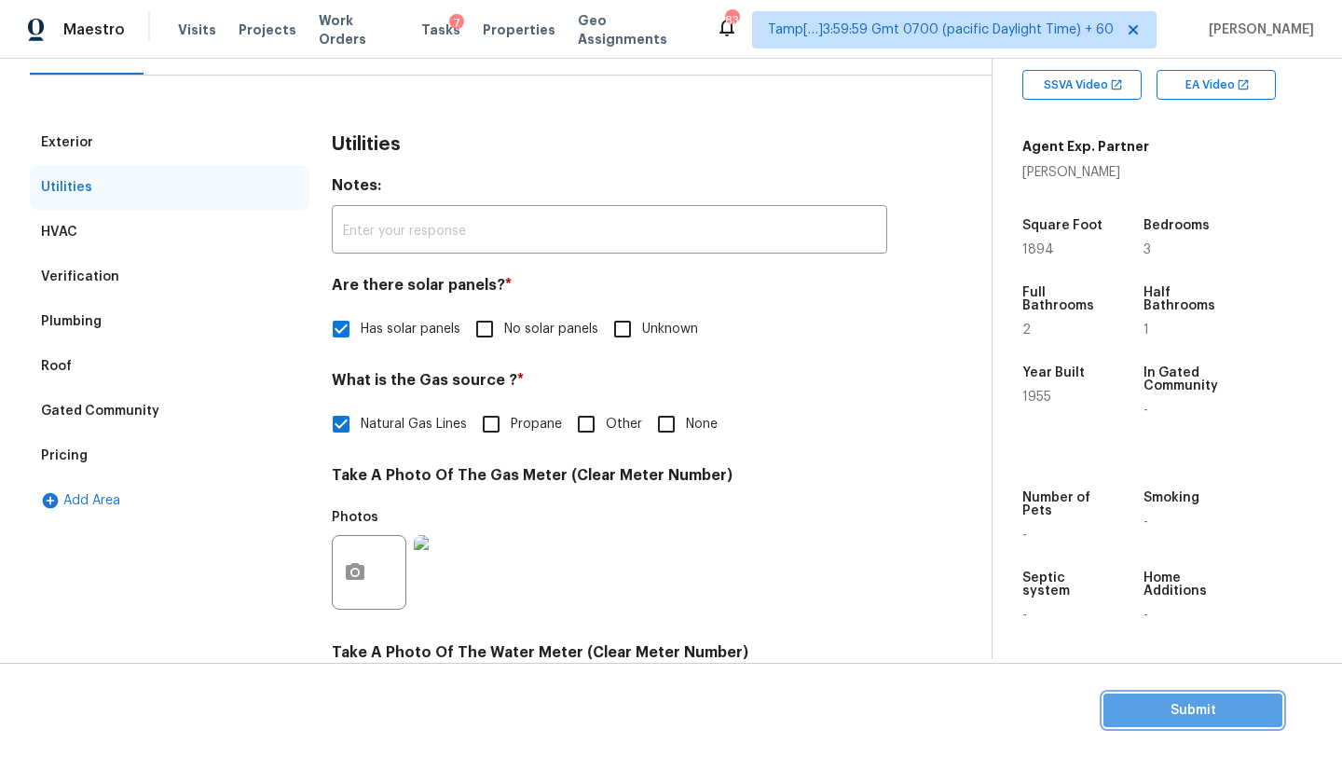
click at [1142, 715] on span "Submit" at bounding box center [1192, 710] width 149 height 23
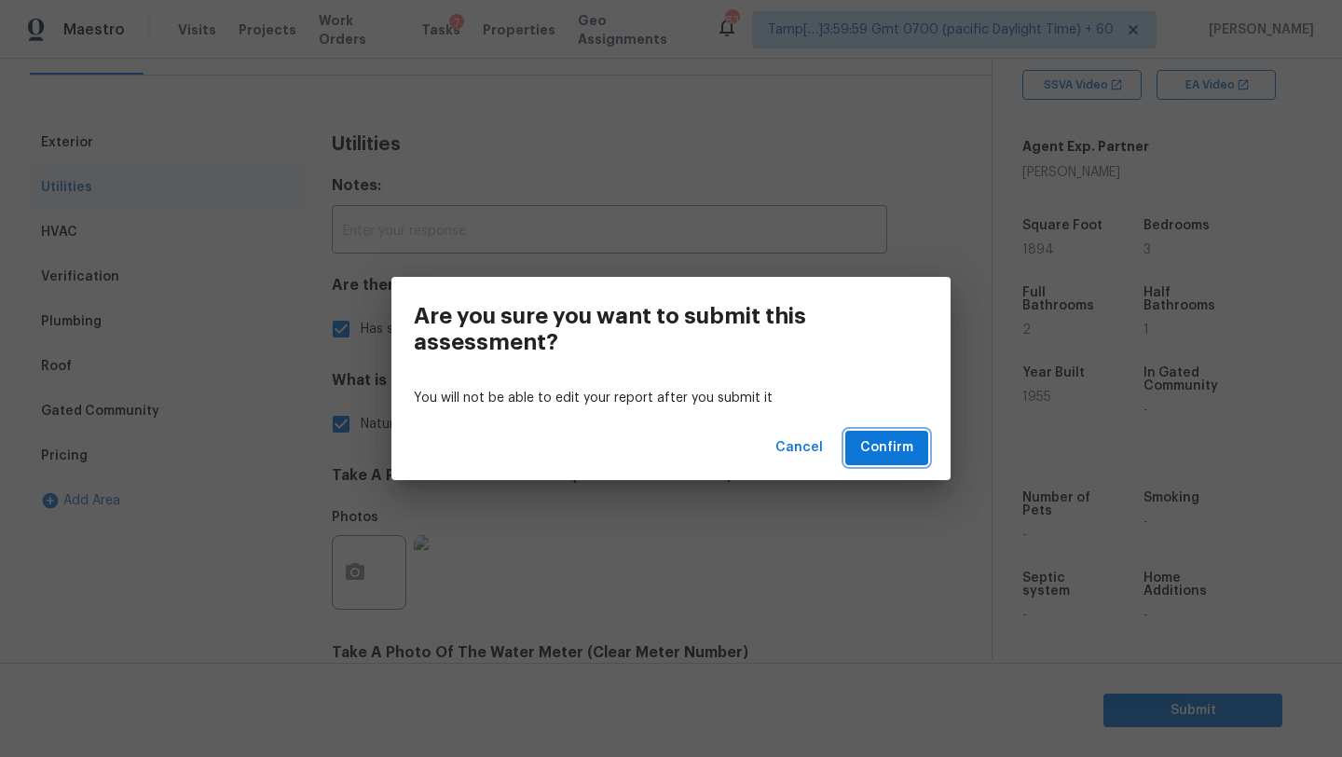
click at [873, 457] on span "Confirm" at bounding box center [886, 447] width 53 height 23
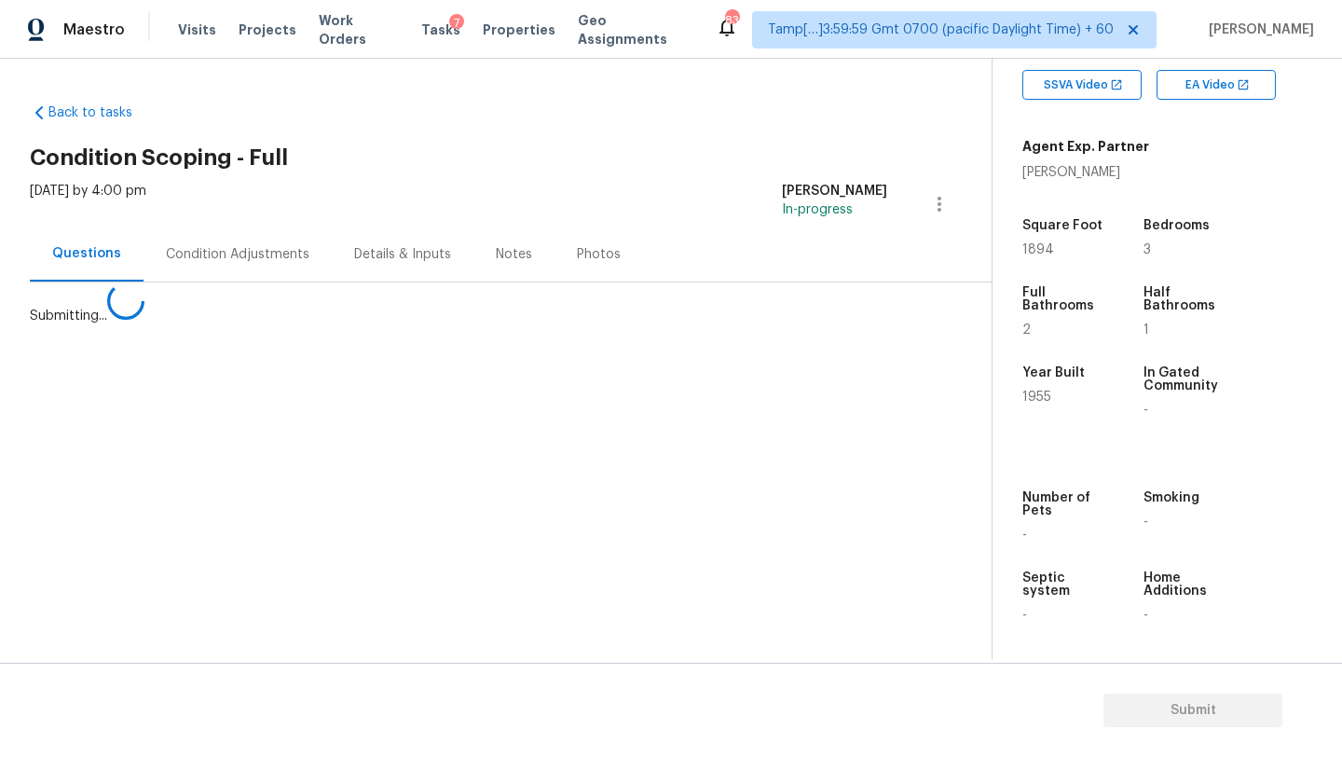
scroll to position [0, 0]
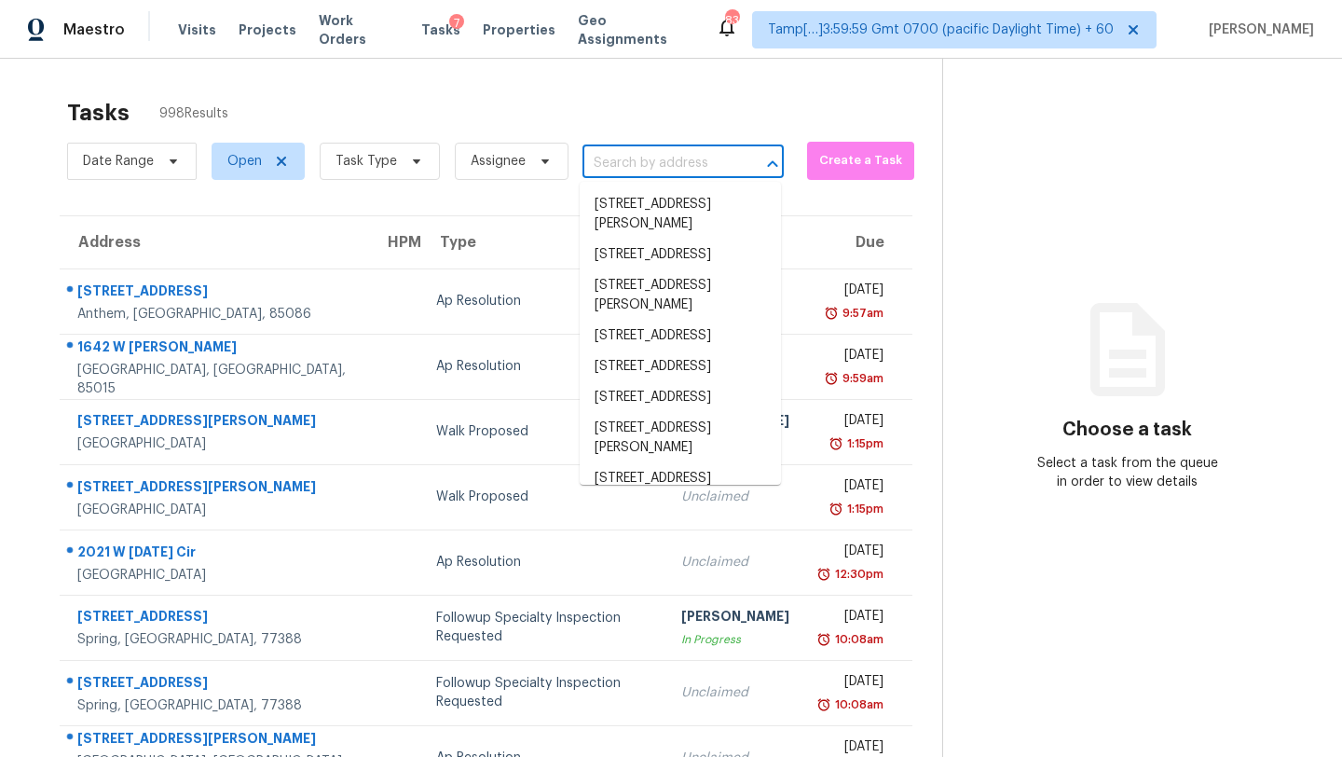
click at [626, 165] on input "text" at bounding box center [656, 163] width 149 height 29
paste input "[STREET_ADDRESS]"
type input "[STREET_ADDRESS]"
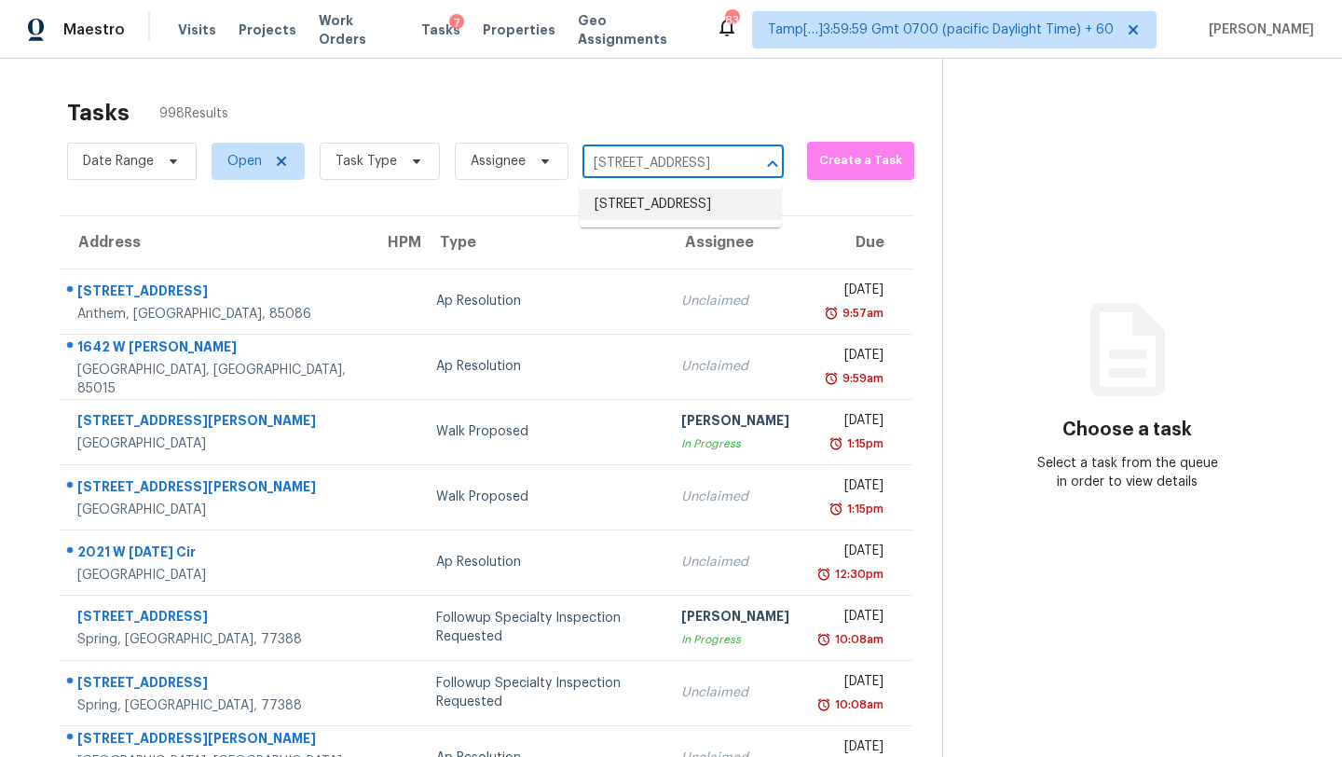
click at [638, 207] on li "[STREET_ADDRESS]" at bounding box center [680, 204] width 201 height 31
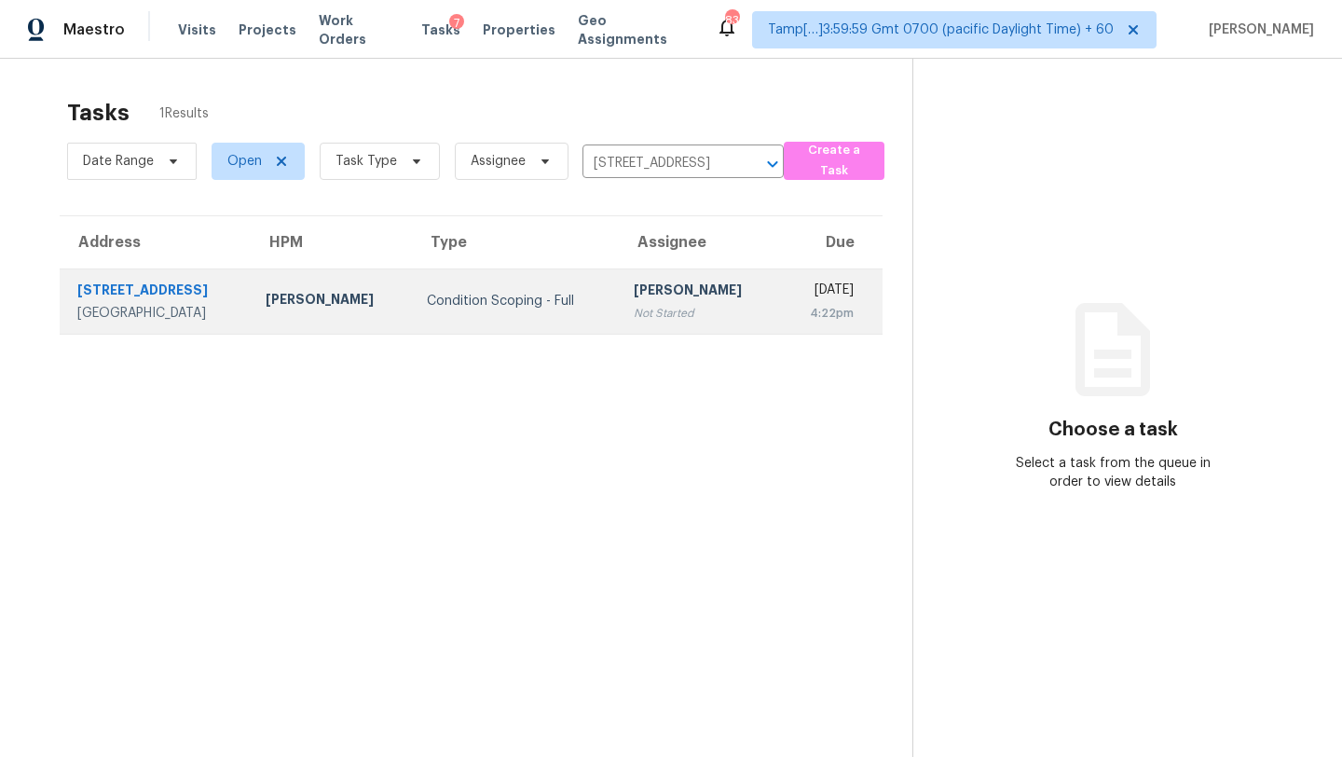
click at [780, 287] on td "[DATE] 4:22pm" at bounding box center [831, 300] width 102 height 65
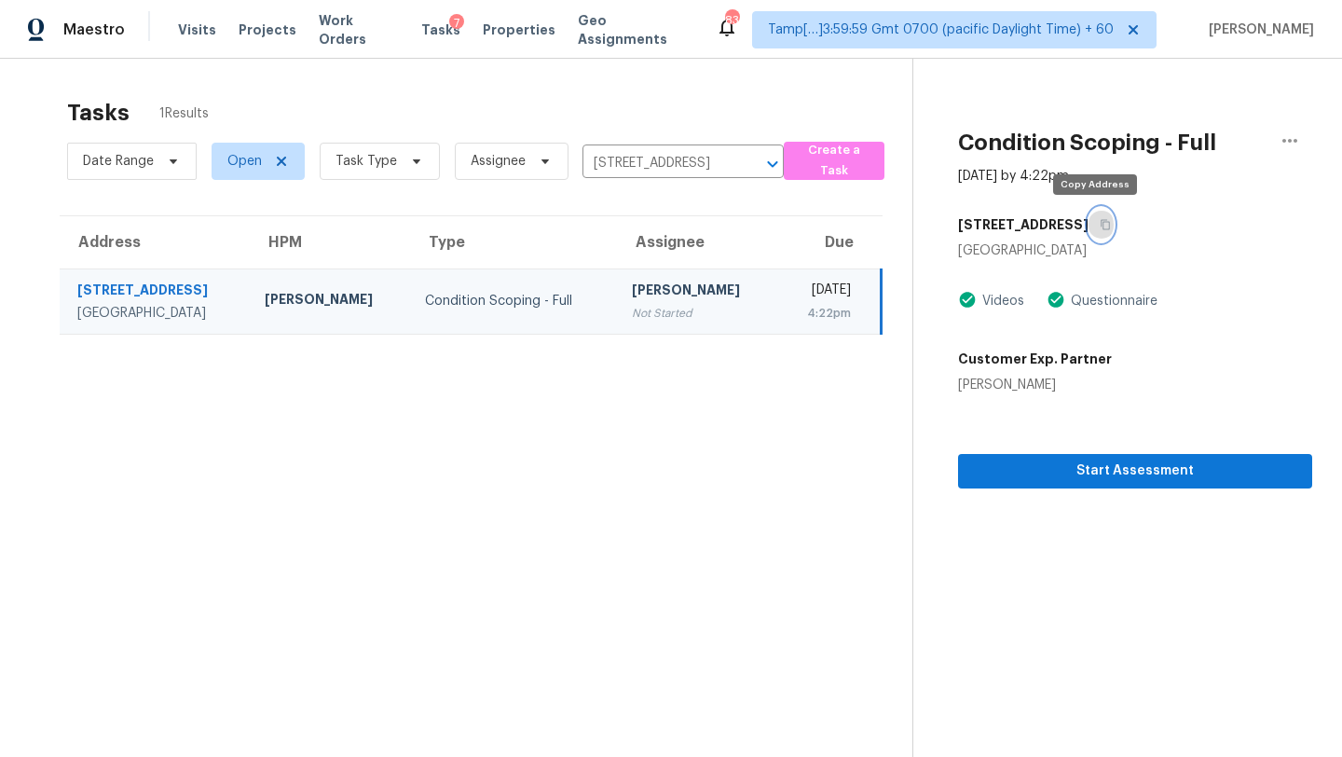
click at [1100, 228] on icon "button" at bounding box center [1104, 225] width 9 height 10
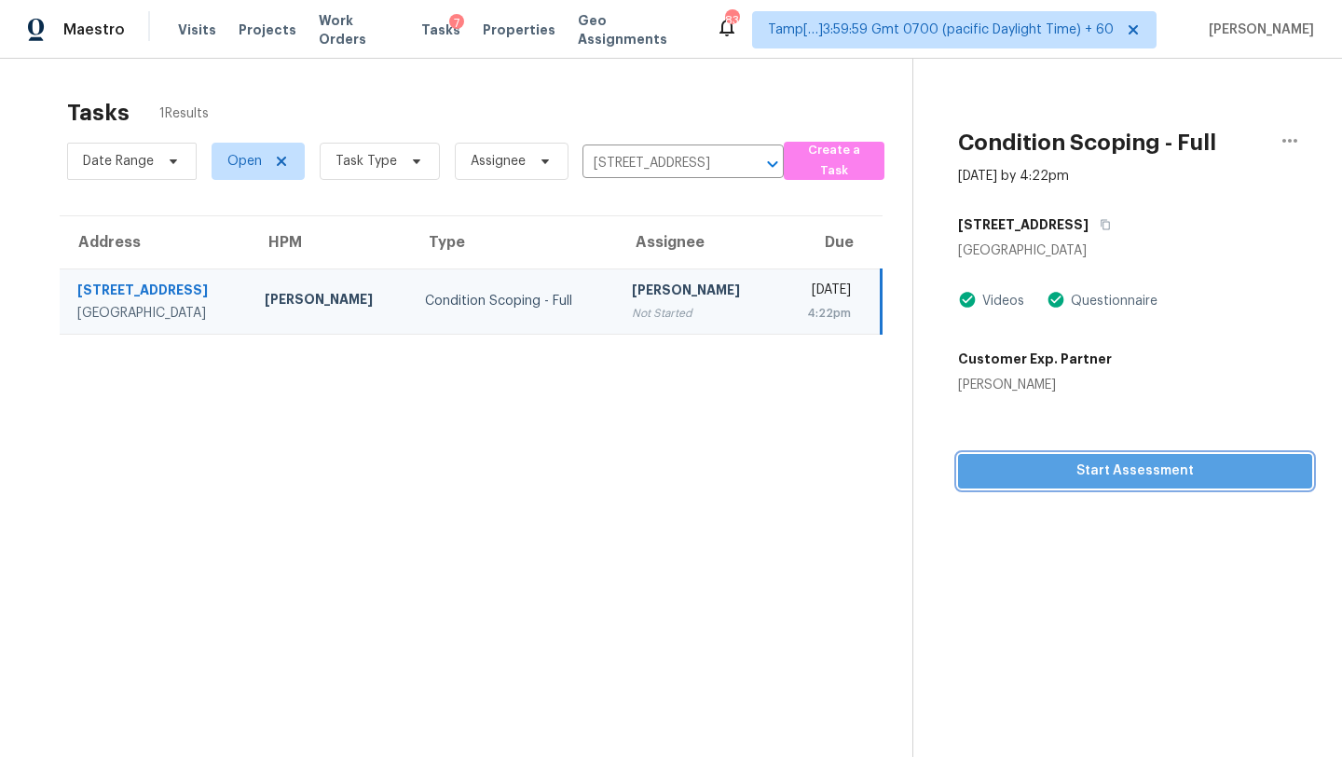
click at [1076, 484] on button "Start Assessment" at bounding box center [1135, 471] width 354 height 34
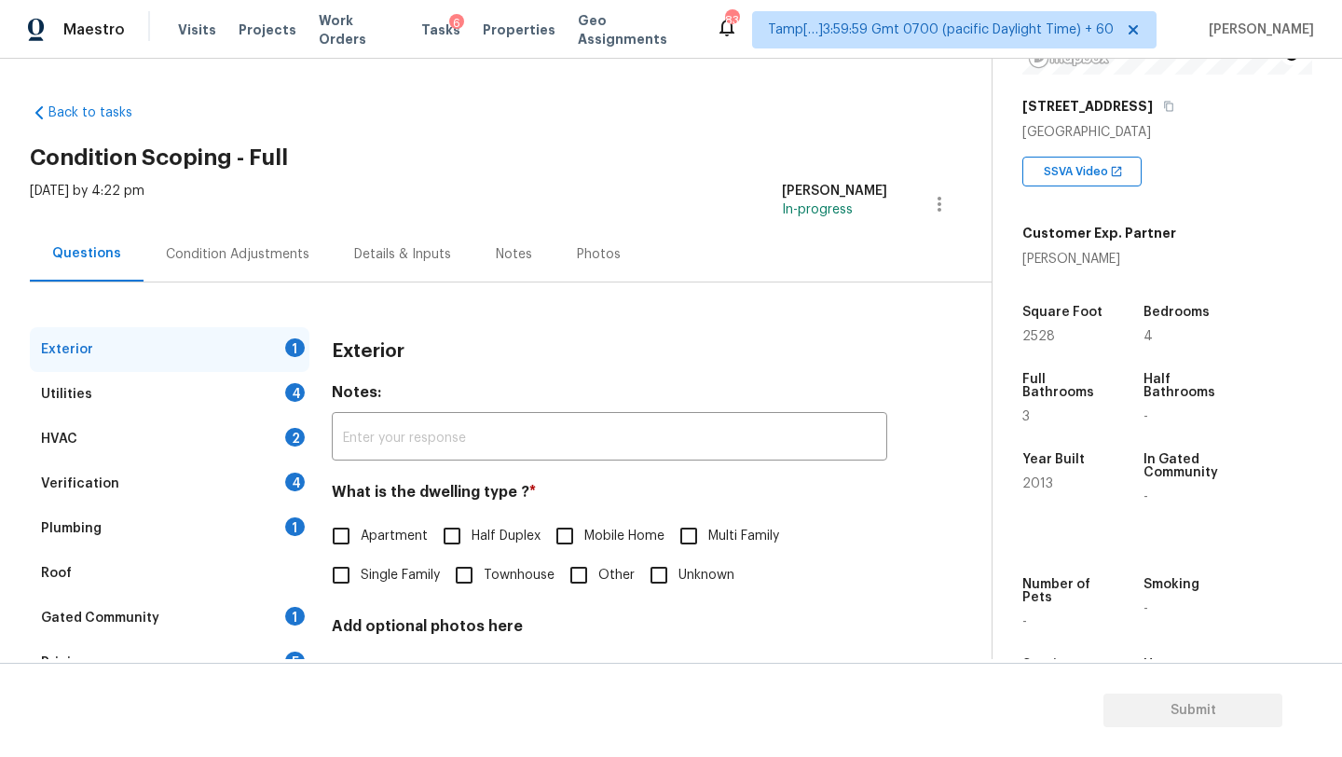
scroll to position [341, 0]
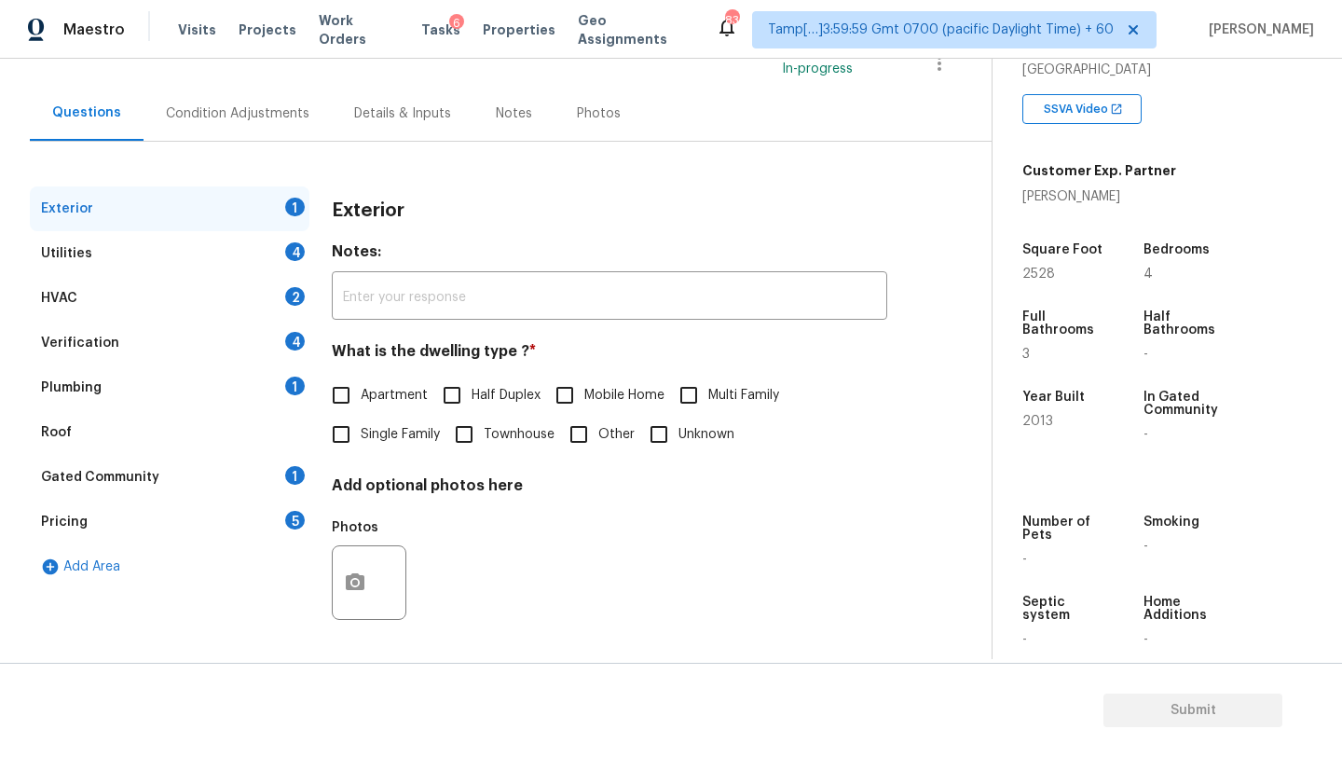
click at [171, 479] on div "Gated Community 1" at bounding box center [170, 477] width 280 height 45
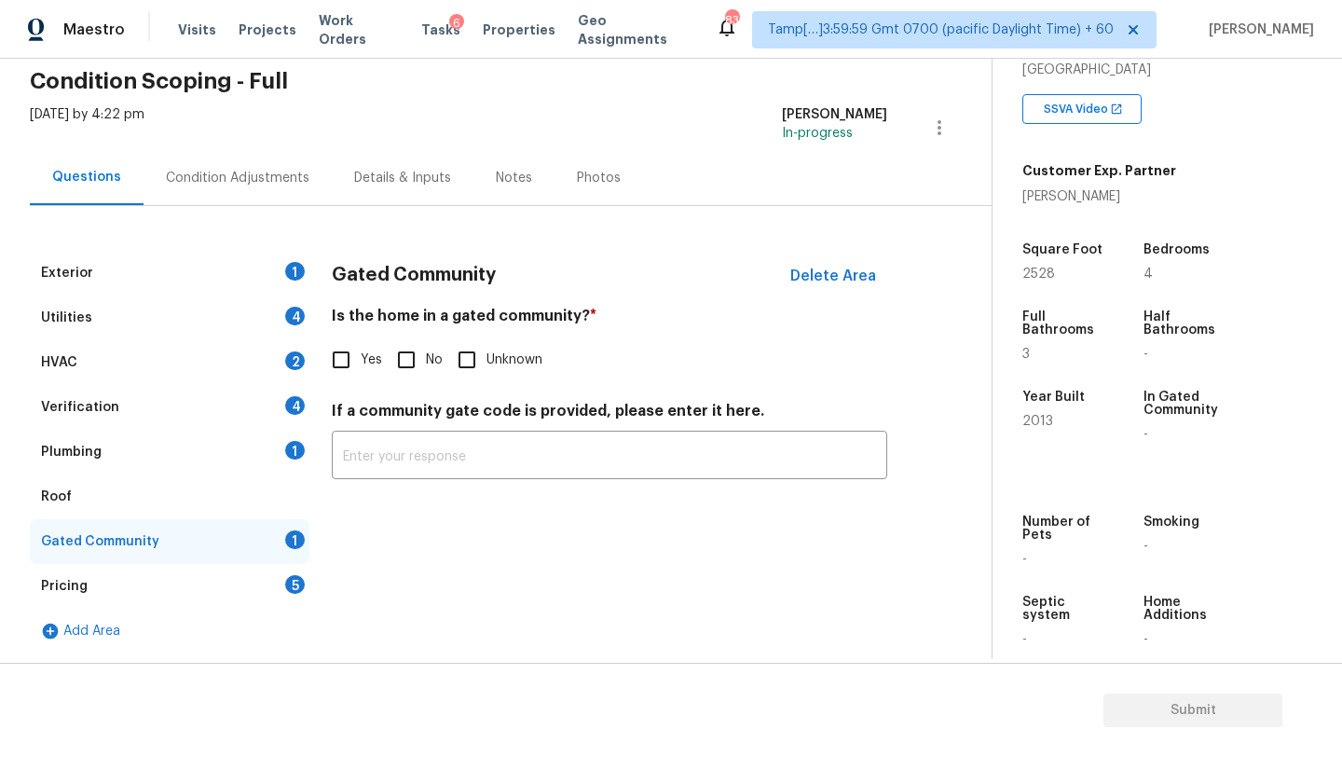
drag, startPoint x: 402, startPoint y: 362, endPoint x: 387, endPoint y: 365, distance: 15.2
click at [402, 362] on input "No" at bounding box center [406, 359] width 39 height 39
checkbox input "true"
click at [157, 495] on div "Roof" at bounding box center [170, 496] width 280 height 45
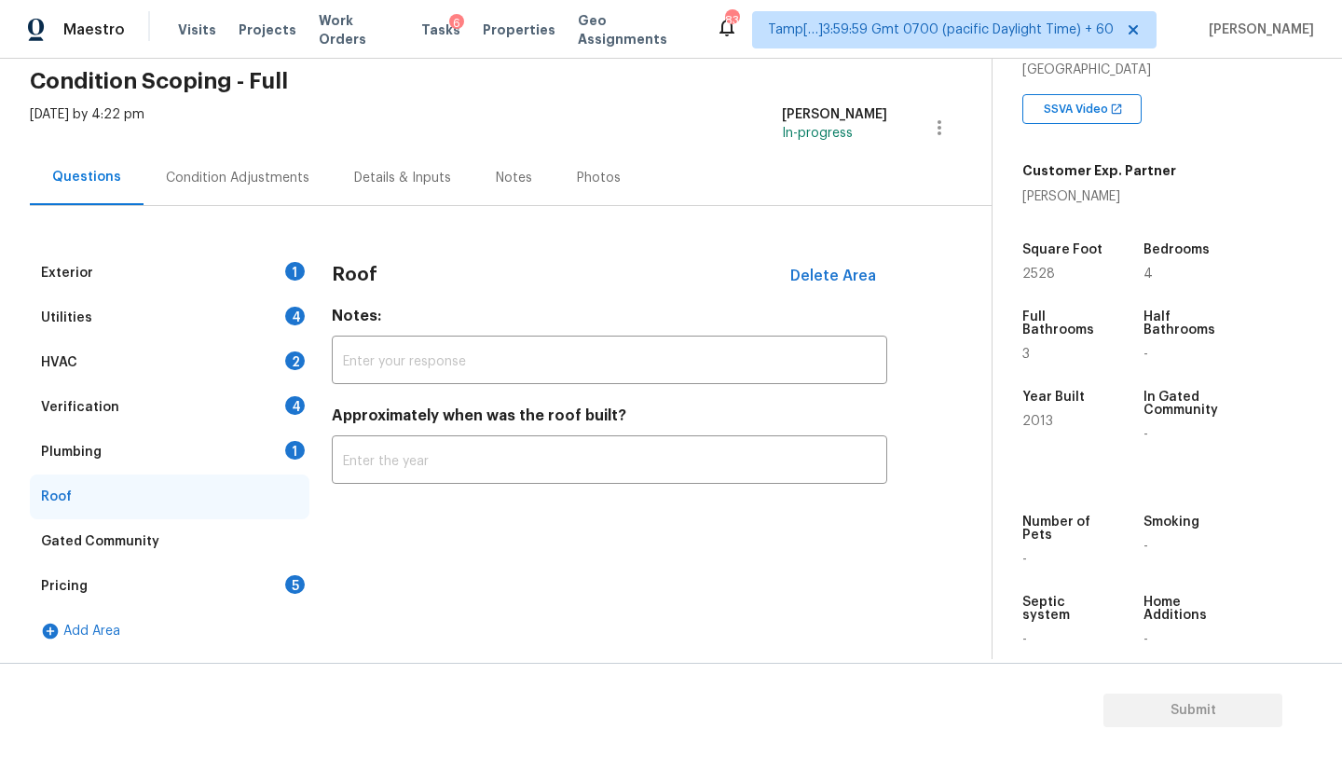
click at [266, 583] on div "Pricing 5" at bounding box center [170, 586] width 280 height 45
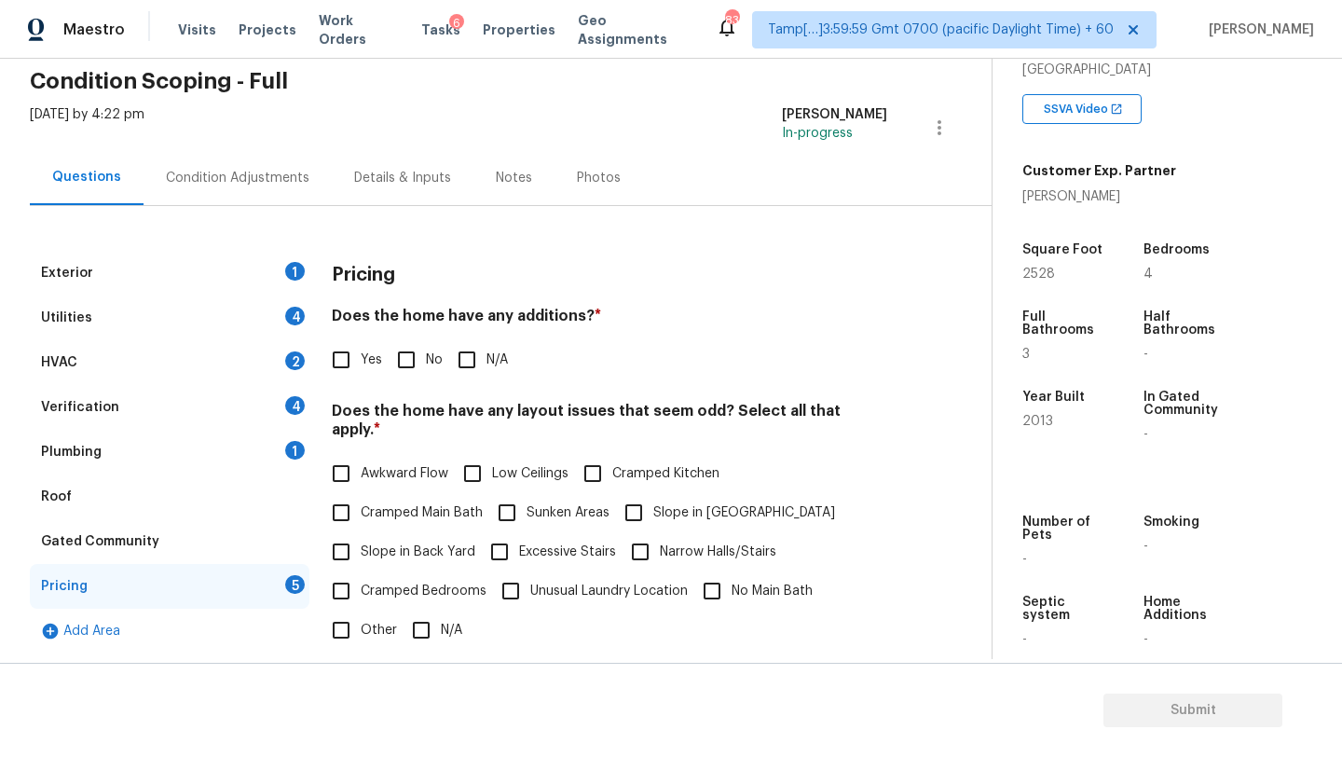
click at [402, 373] on input "No" at bounding box center [406, 359] width 39 height 39
checkbox input "true"
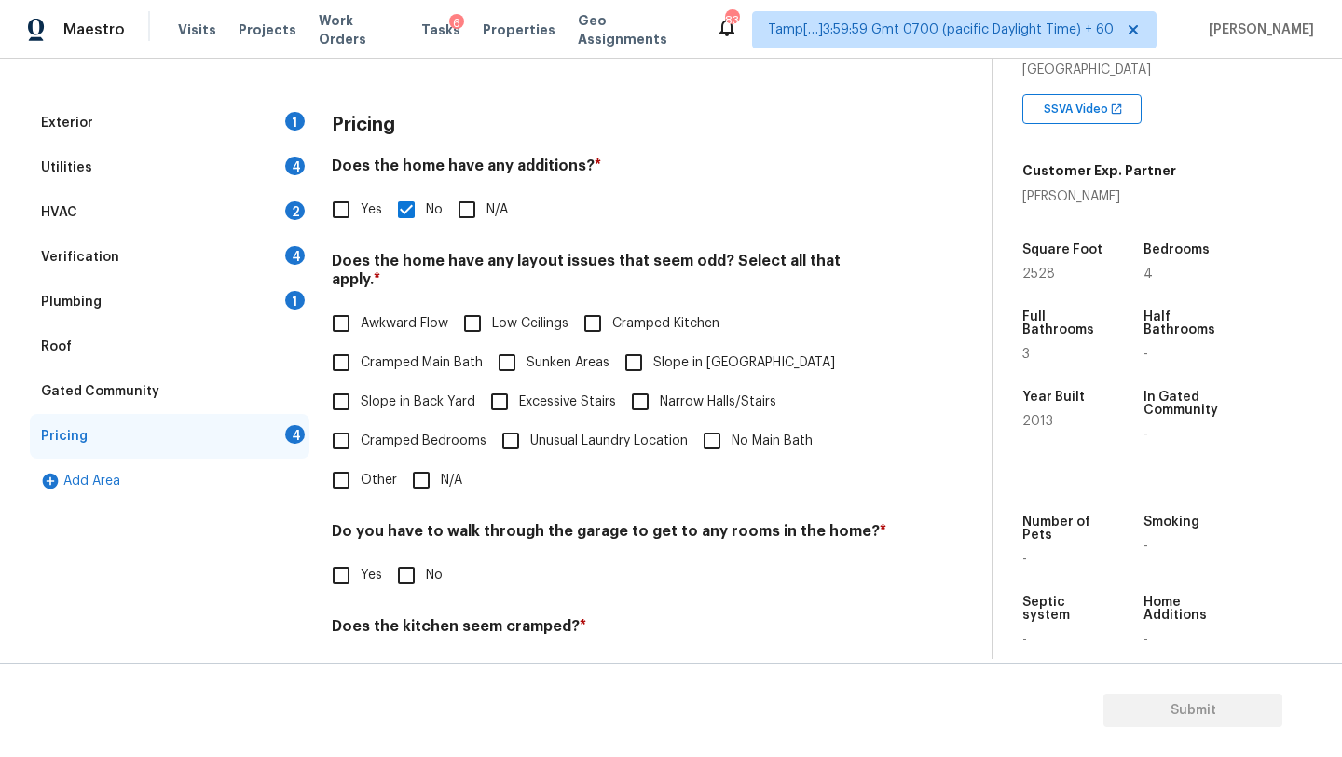
click at [675, 353] on span "Slope in Front Yard" at bounding box center [744, 363] width 182 height 20
click at [653, 347] on input "Slope in Front Yard" at bounding box center [633, 362] width 39 height 39
checkbox input "true"
click at [359, 382] on input "Slope in Back Yard" at bounding box center [340, 401] width 39 height 39
checkbox input "true"
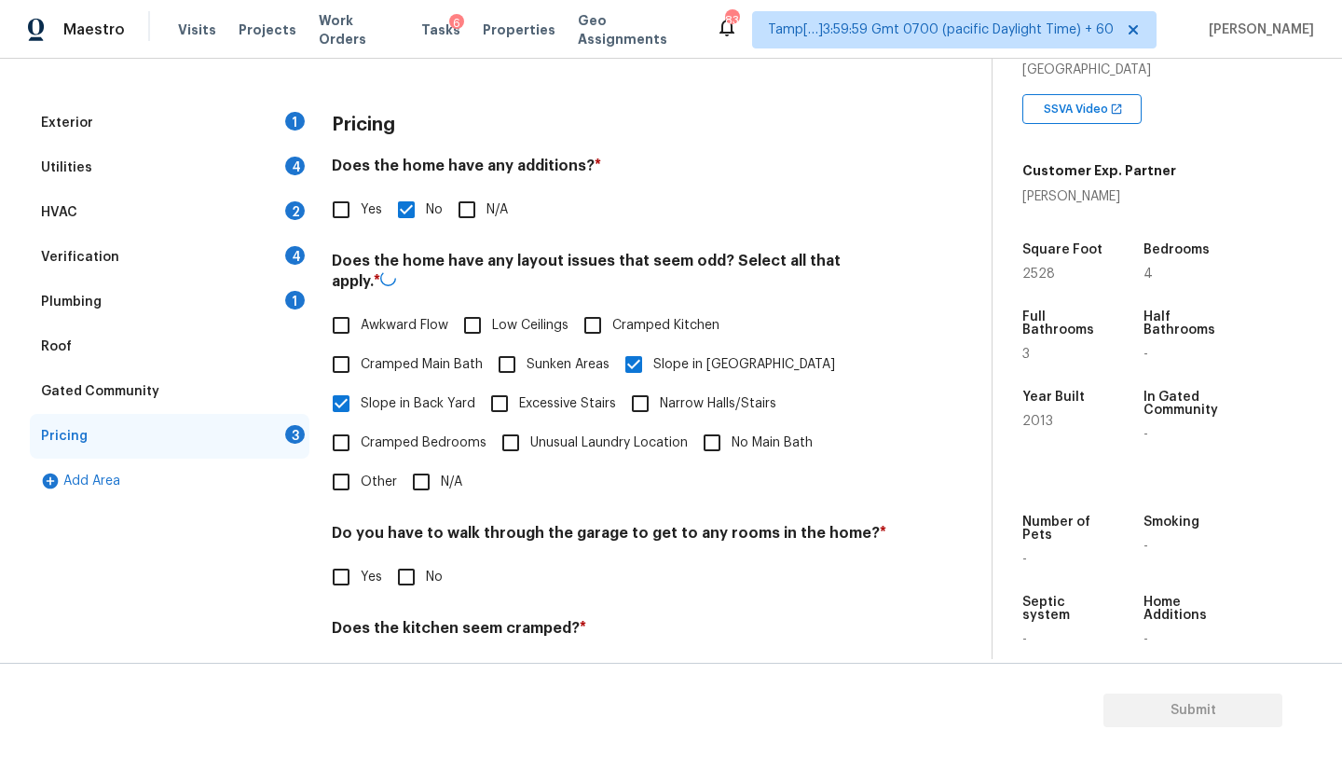
scroll to position [361, 0]
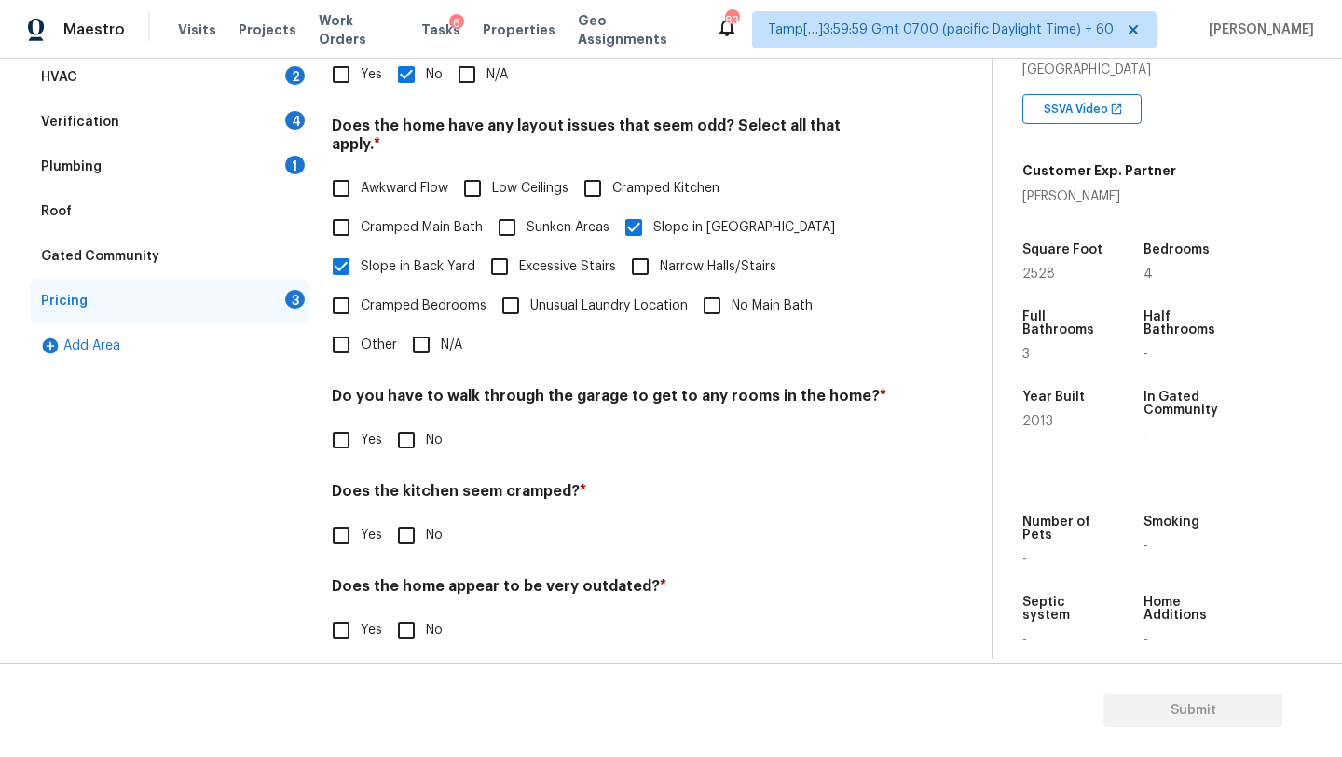
drag, startPoint x: 402, startPoint y: 415, endPoint x: 402, endPoint y: 431, distance: 16.8
click at [402, 420] on input "No" at bounding box center [406, 439] width 39 height 39
checkbox input "true"
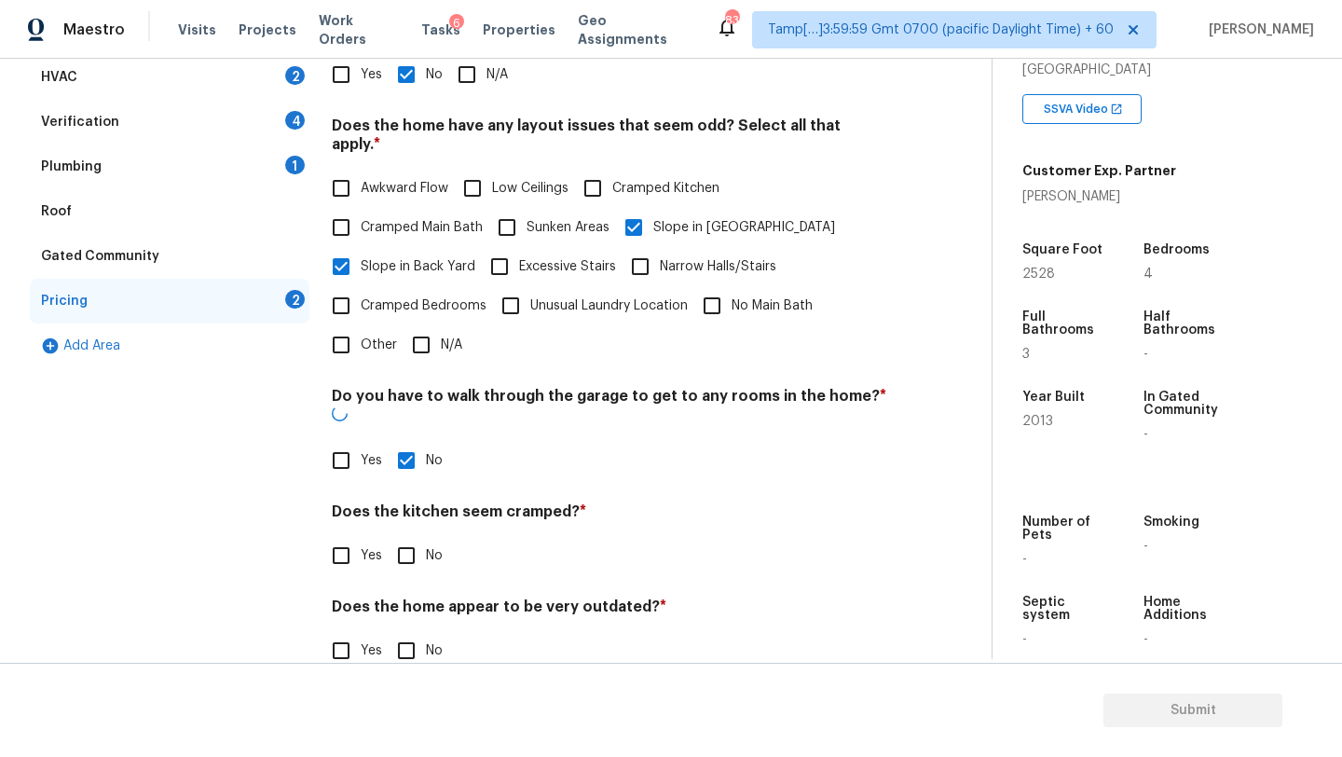
click at [402, 536] on input "No" at bounding box center [406, 555] width 39 height 39
checkbox input "true"
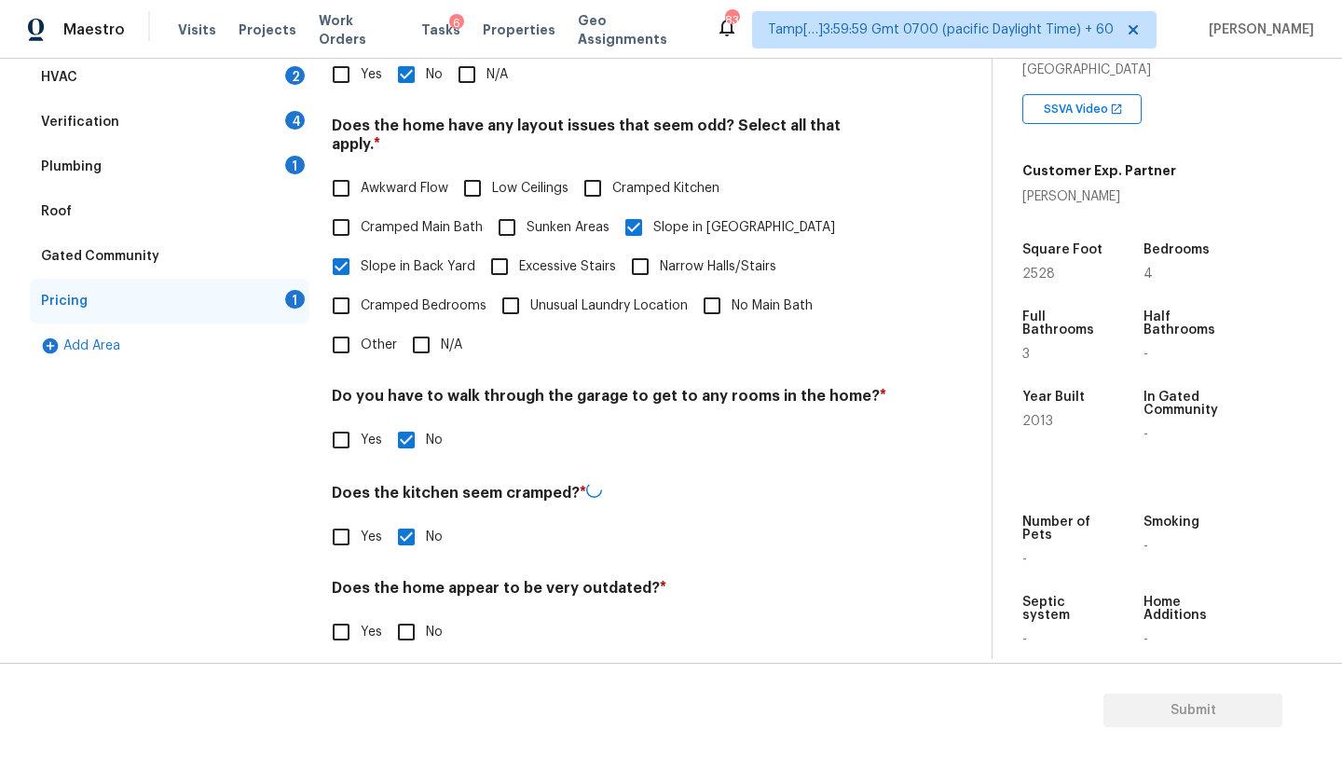
click at [402, 621] on input "No" at bounding box center [406, 631] width 39 height 39
checkbox input "true"
click at [68, 215] on div "Roof" at bounding box center [56, 211] width 31 height 19
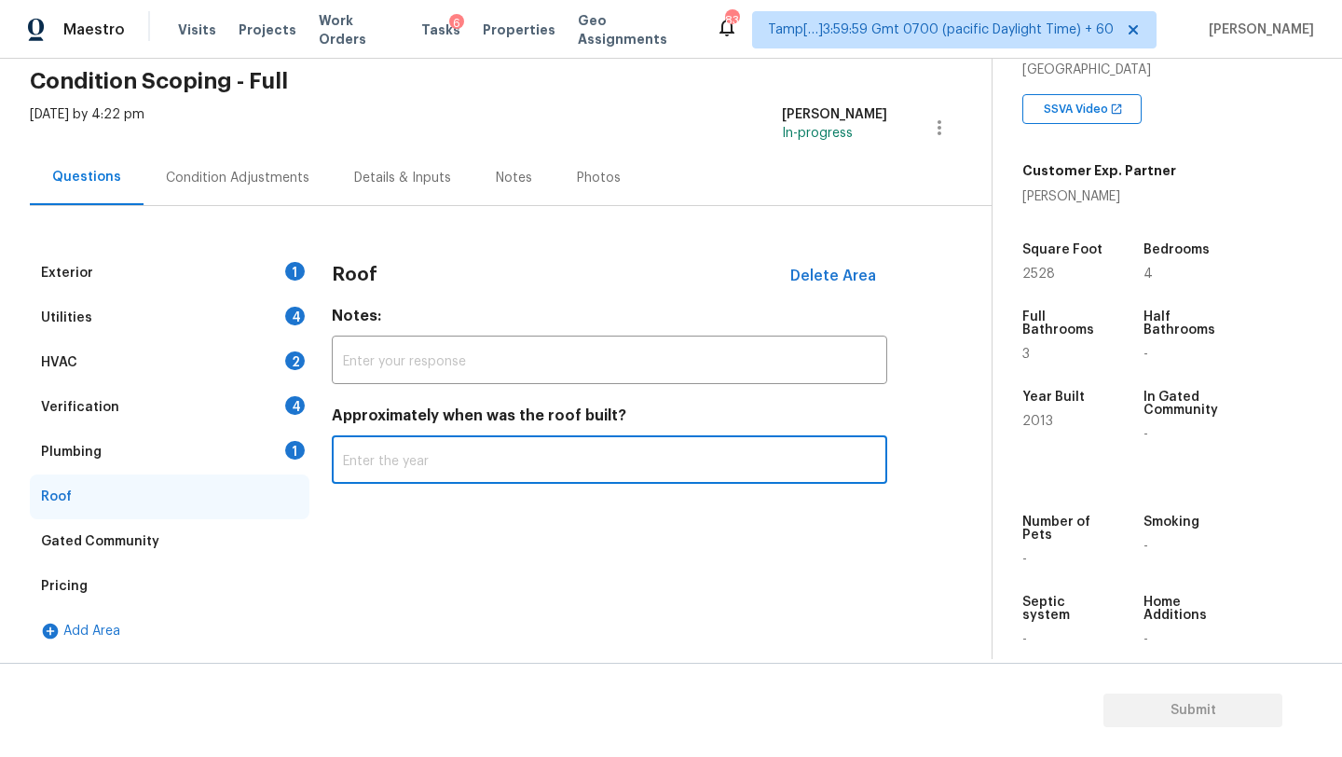
click at [513, 480] on input "text" at bounding box center [609, 462] width 555 height 44
type input "2013"
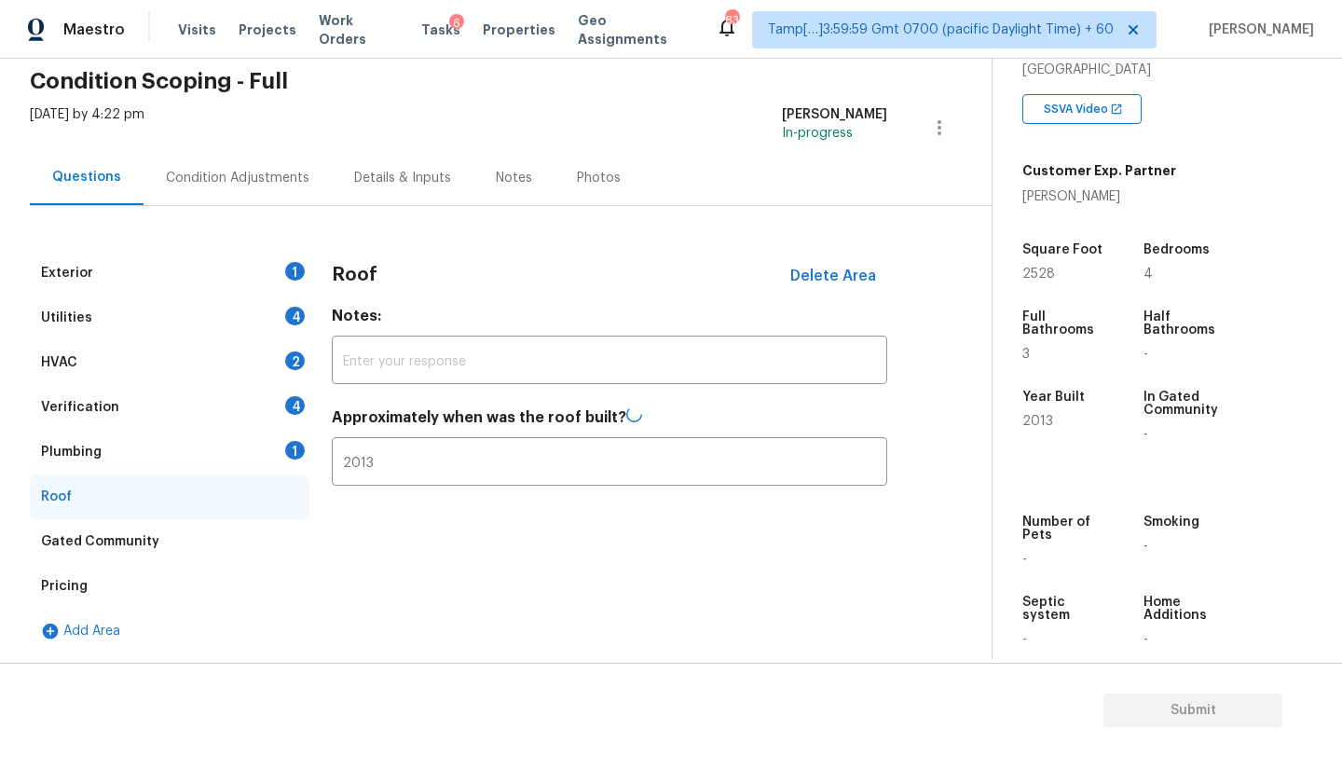
click at [296, 443] on div "1" at bounding box center [295, 450] width 20 height 19
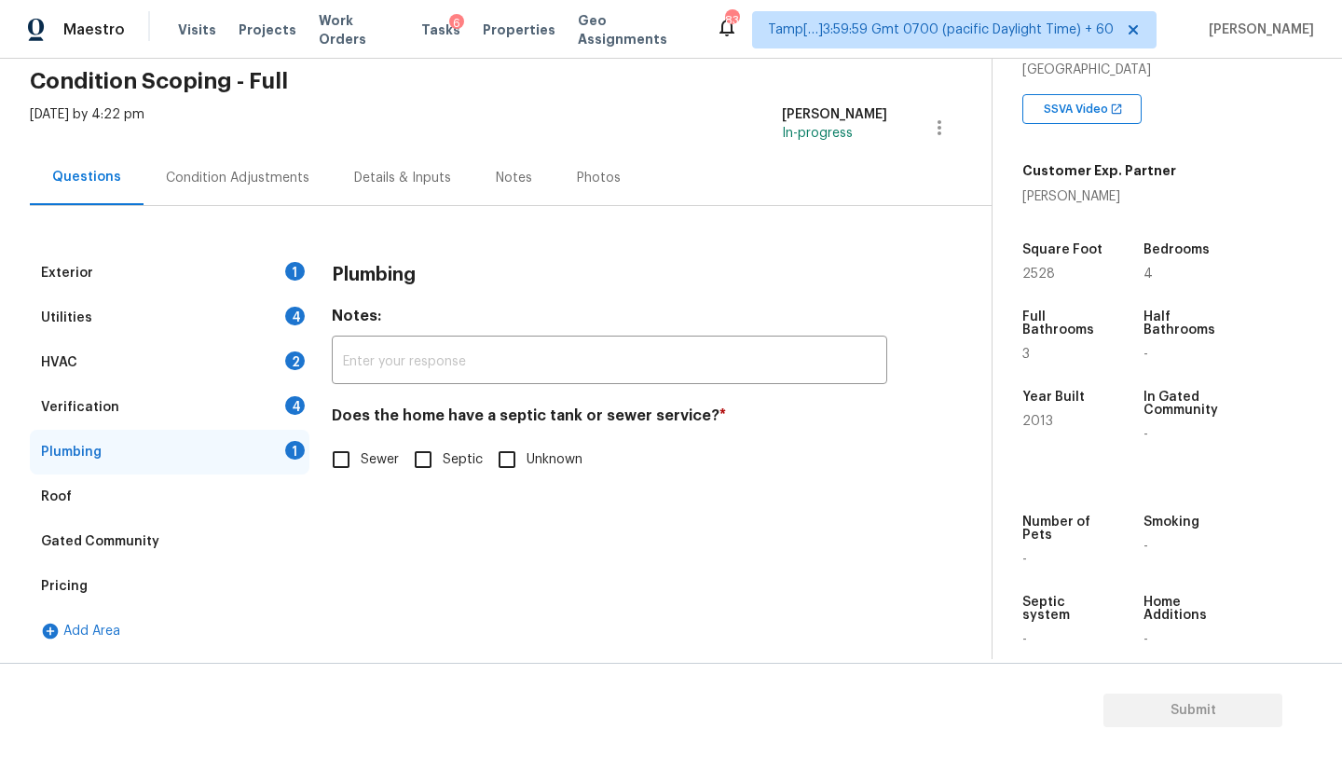
click at [367, 446] on label "Sewer" at bounding box center [359, 459] width 77 height 39
click at [361, 446] on input "Sewer" at bounding box center [340, 459] width 39 height 39
checkbox input "true"
click at [224, 387] on div "Verification 4" at bounding box center [170, 407] width 280 height 45
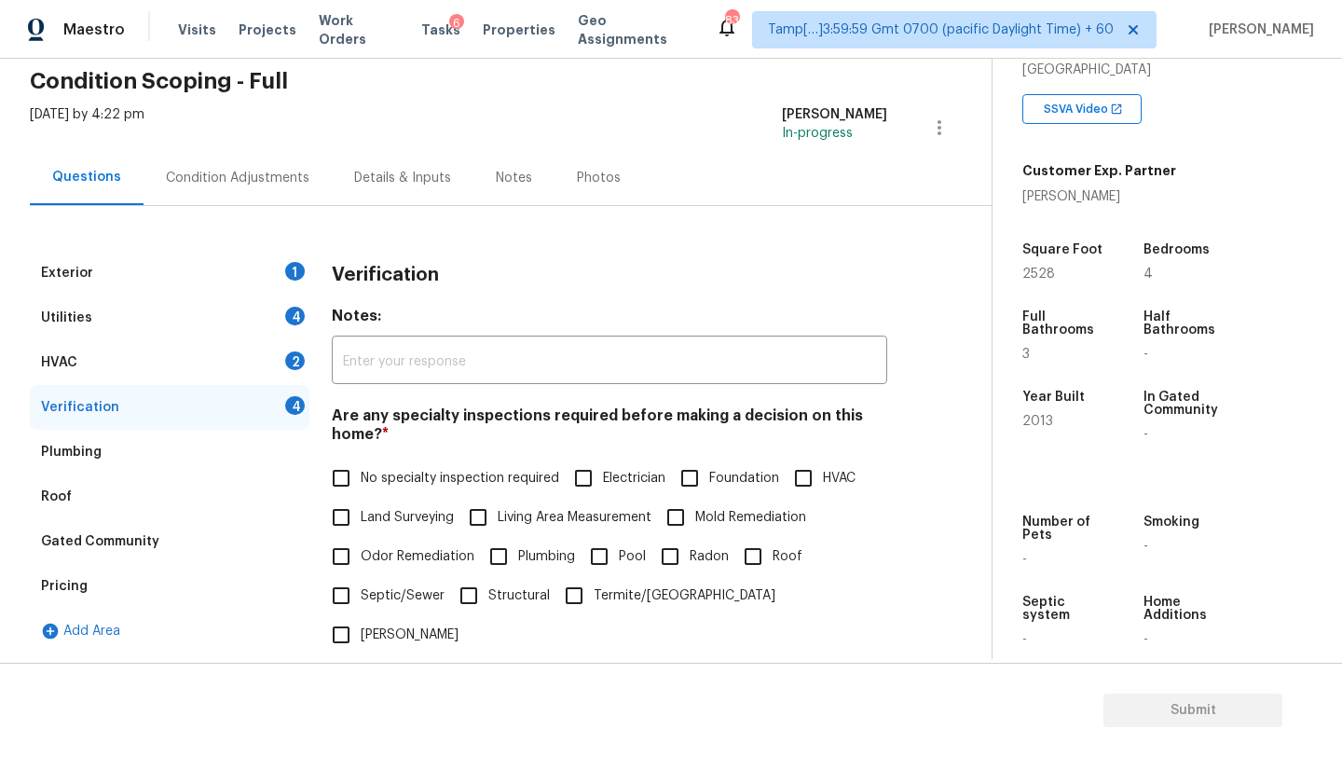
click at [354, 472] on input "No specialty inspection required" at bounding box center [340, 477] width 39 height 39
checkbox input "true"
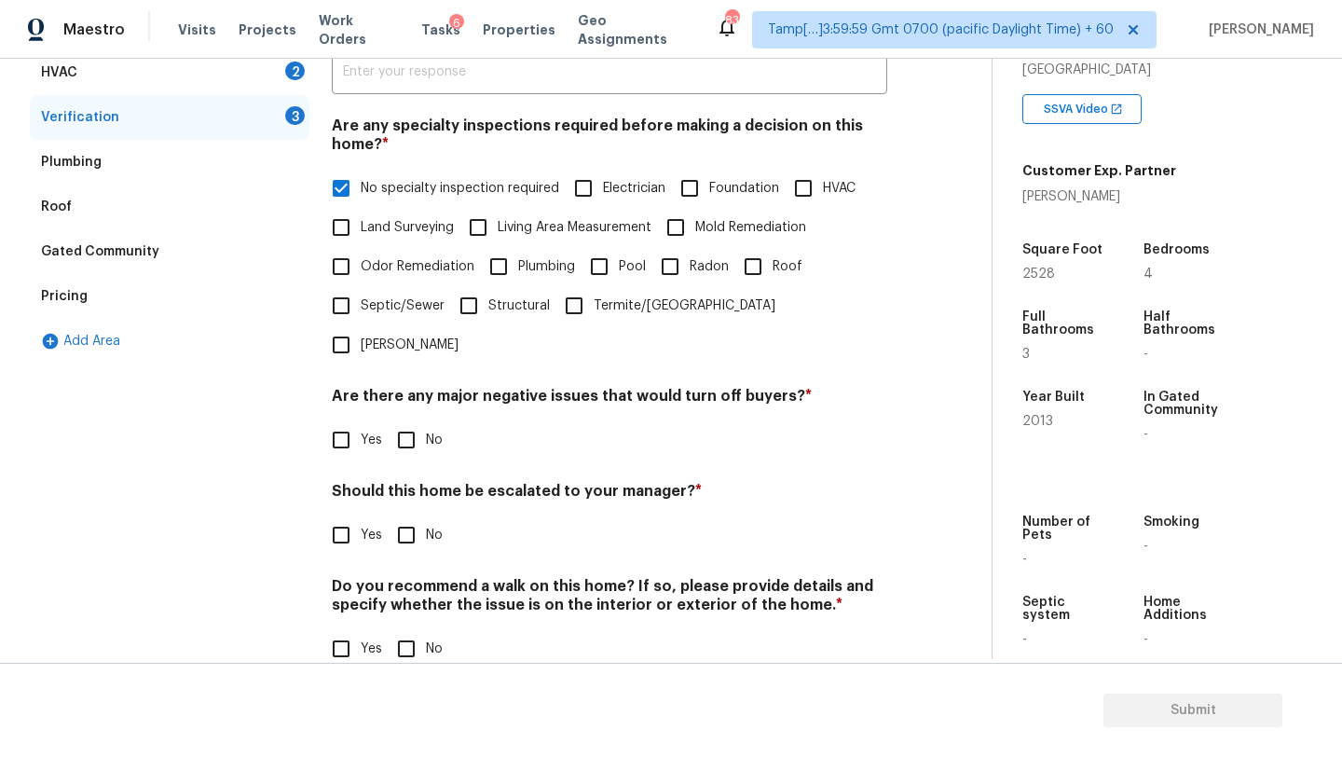
scroll to position [364, 0]
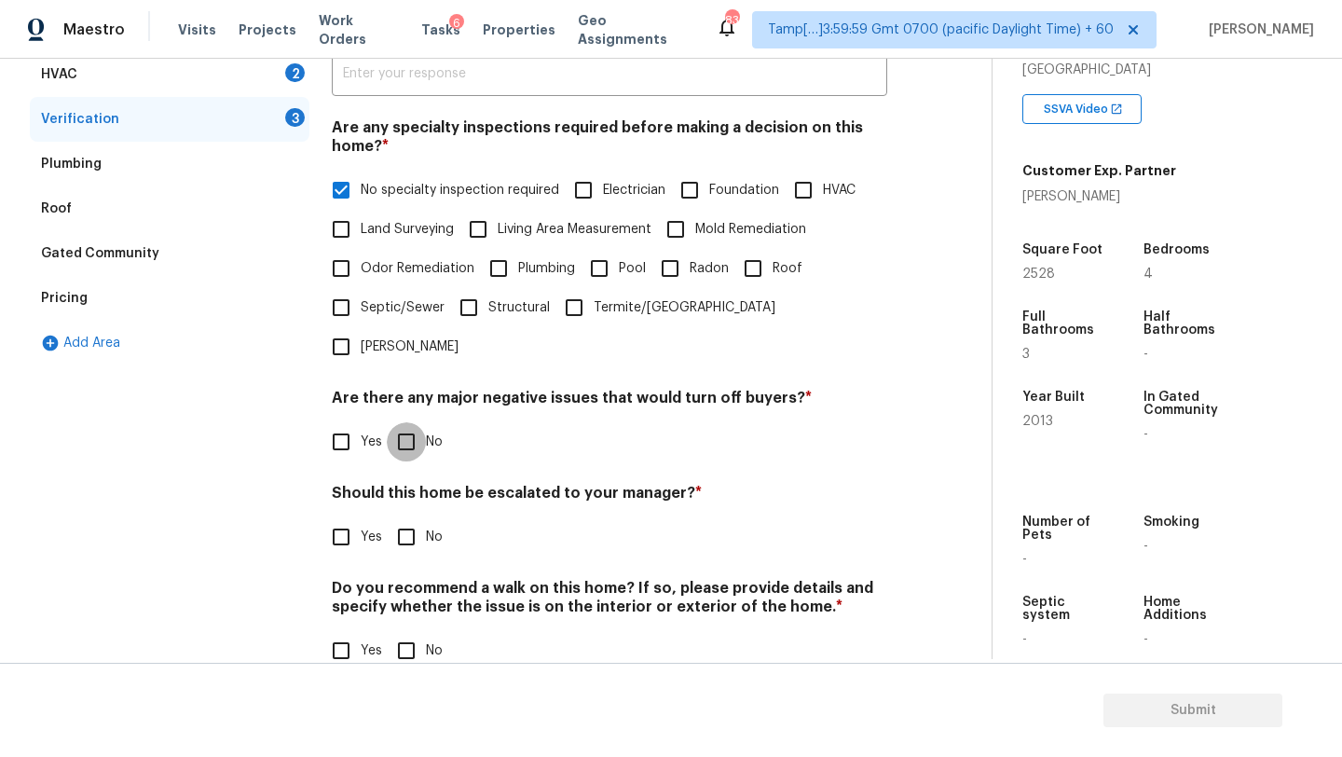
click at [408, 422] on input "No" at bounding box center [406, 441] width 39 height 39
checkbox input "true"
click at [410, 517] on input "No" at bounding box center [406, 536] width 39 height 39
checkbox input "true"
click at [410, 592] on div "Do you recommend a walk on this home? If so, please provide details and specify…" at bounding box center [609, 625] width 555 height 91
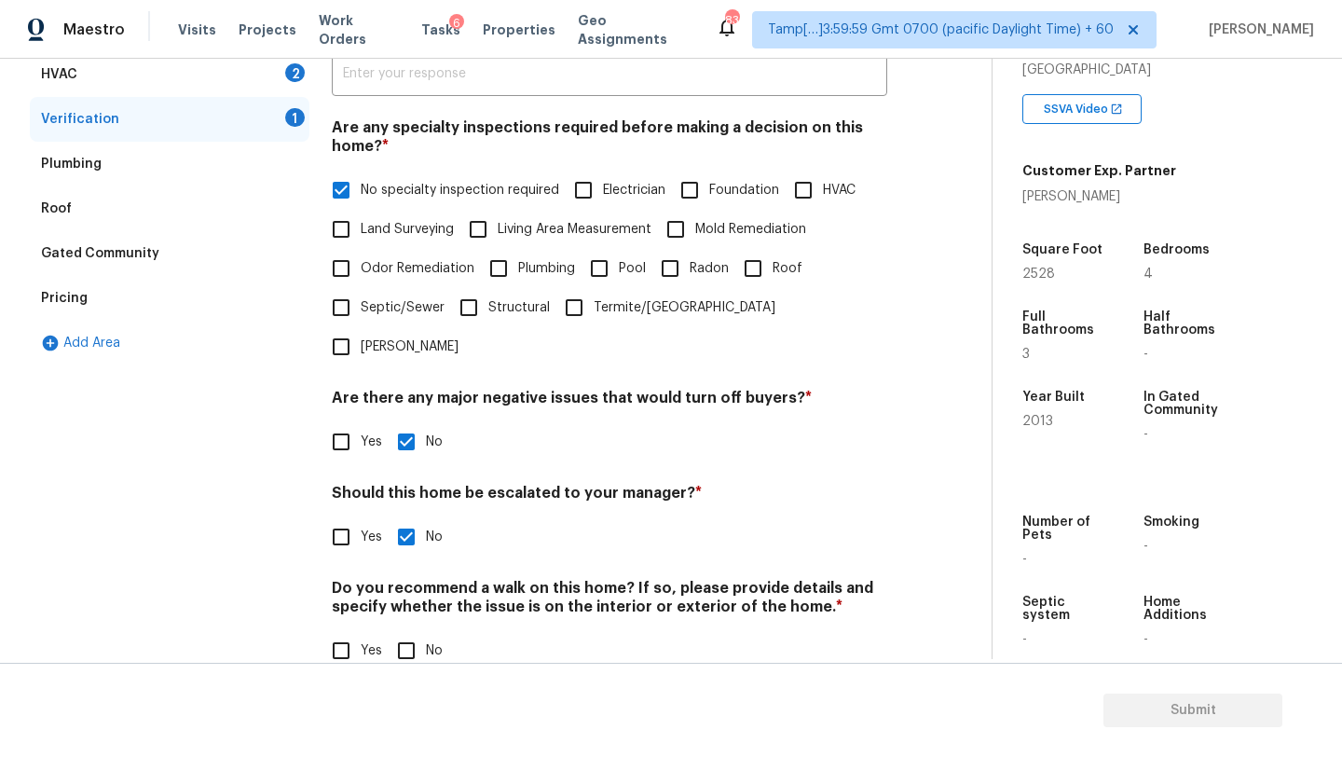
click at [410, 631] on input "No" at bounding box center [406, 650] width 39 height 39
checkbox input "true"
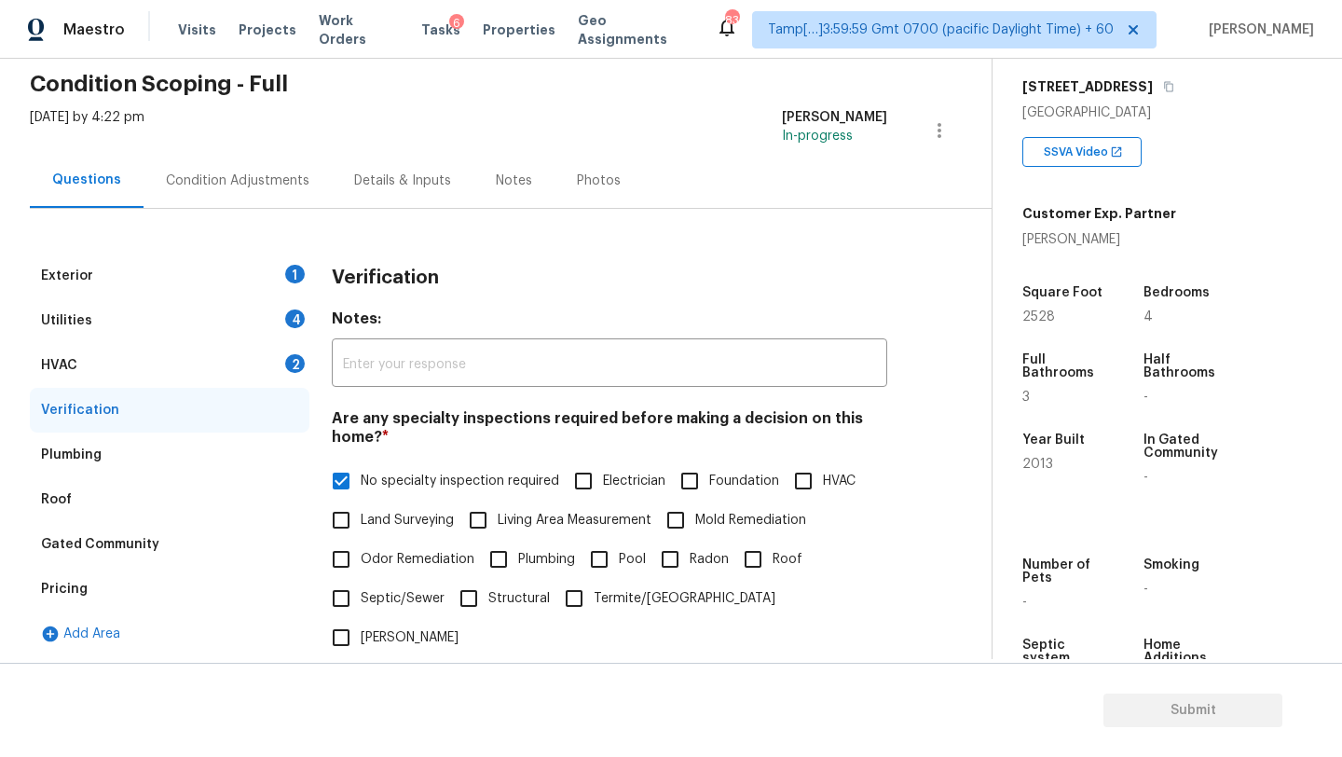
scroll to position [247, 0]
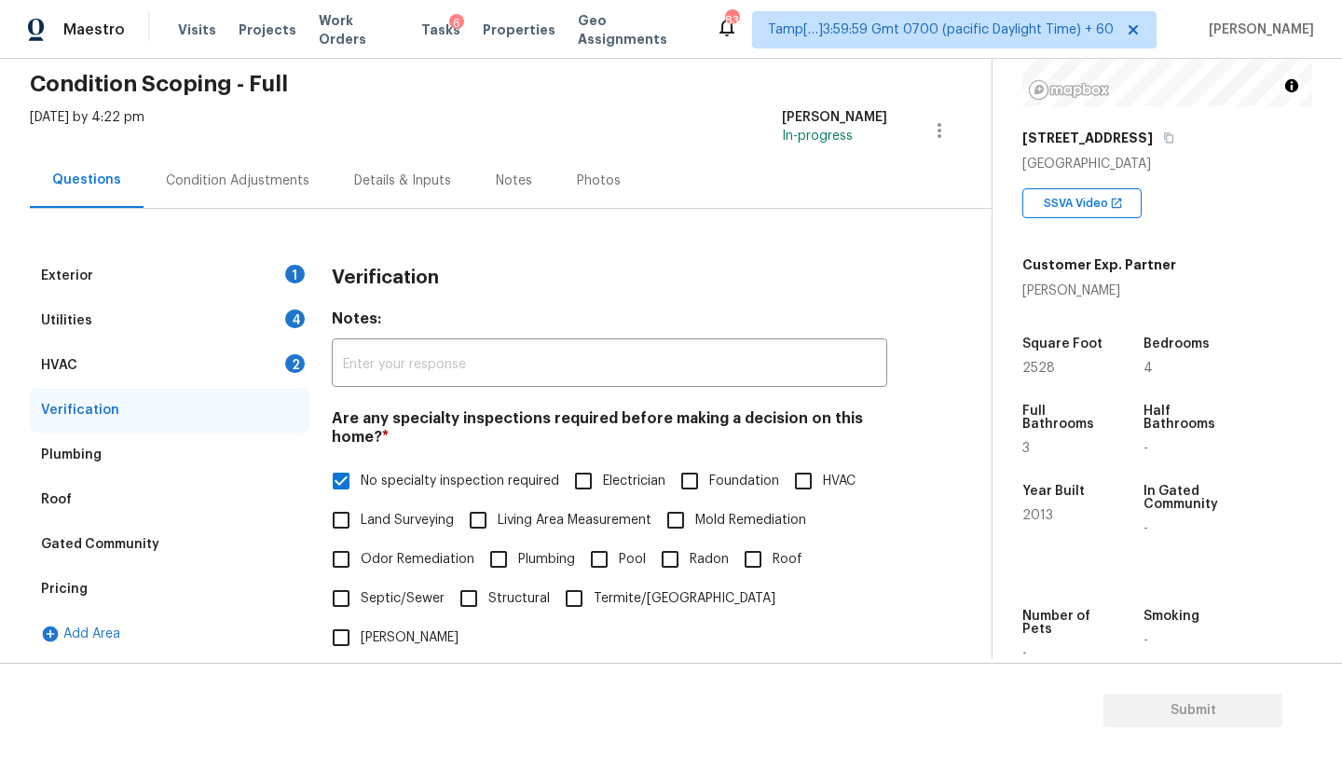
click at [1150, 136] on div "3964 Whitewing Ln" at bounding box center [1167, 138] width 290 height 34
click at [1164, 136] on icon "button" at bounding box center [1168, 138] width 9 height 10
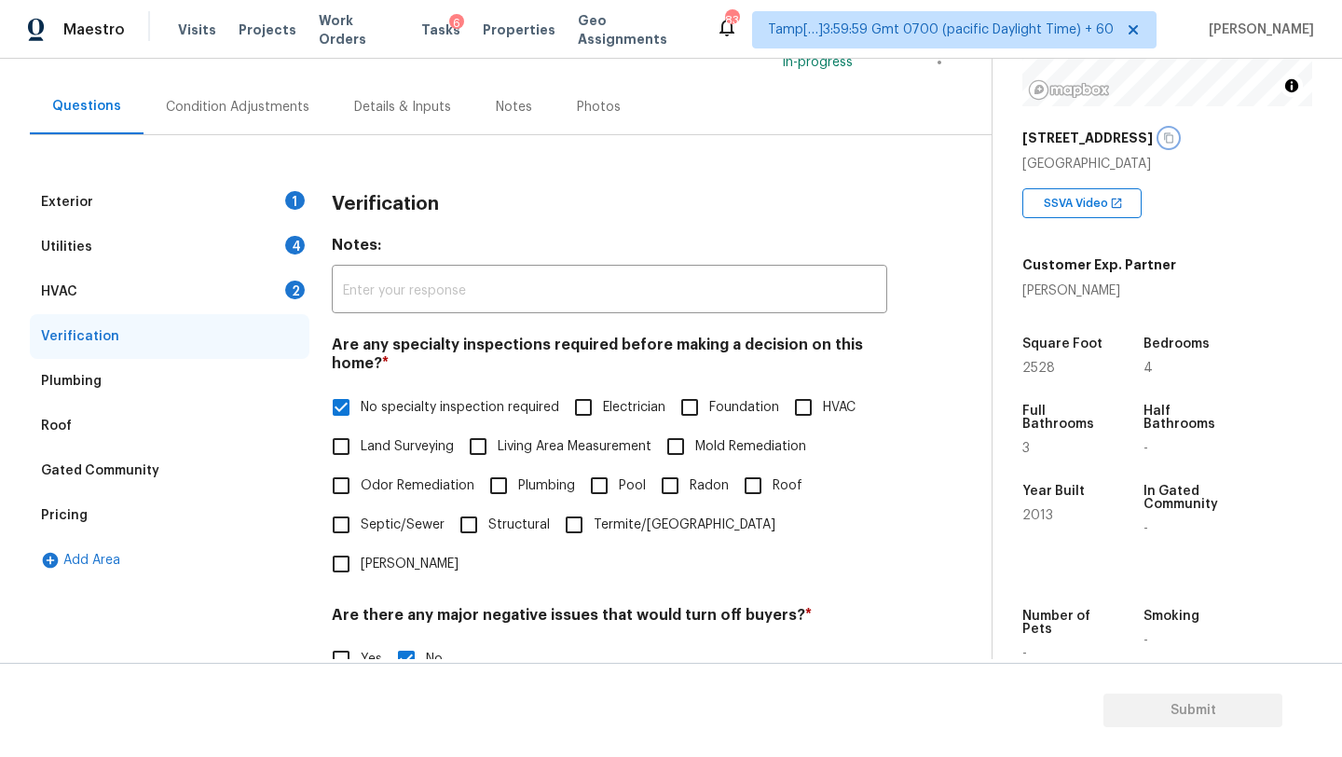
scroll to position [100, 0]
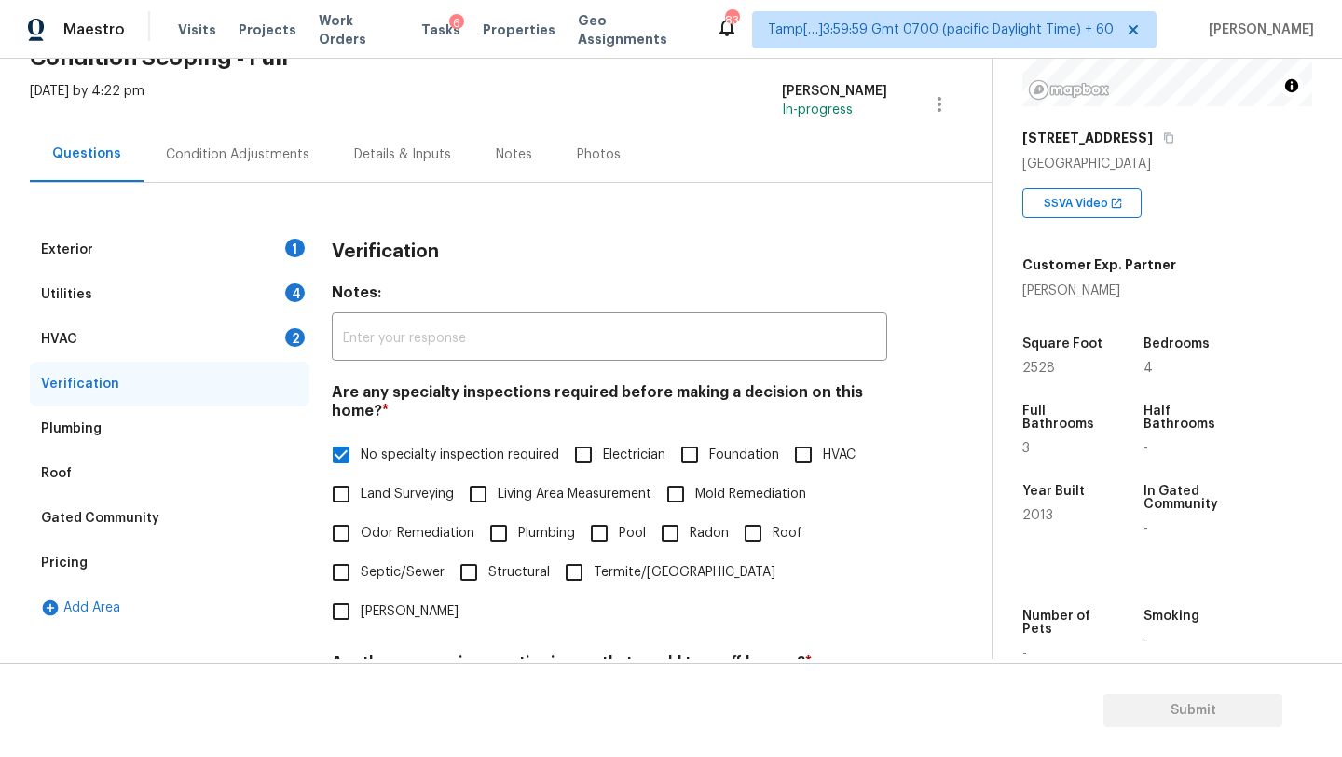
click at [163, 356] on div "HVAC 2" at bounding box center [170, 339] width 280 height 45
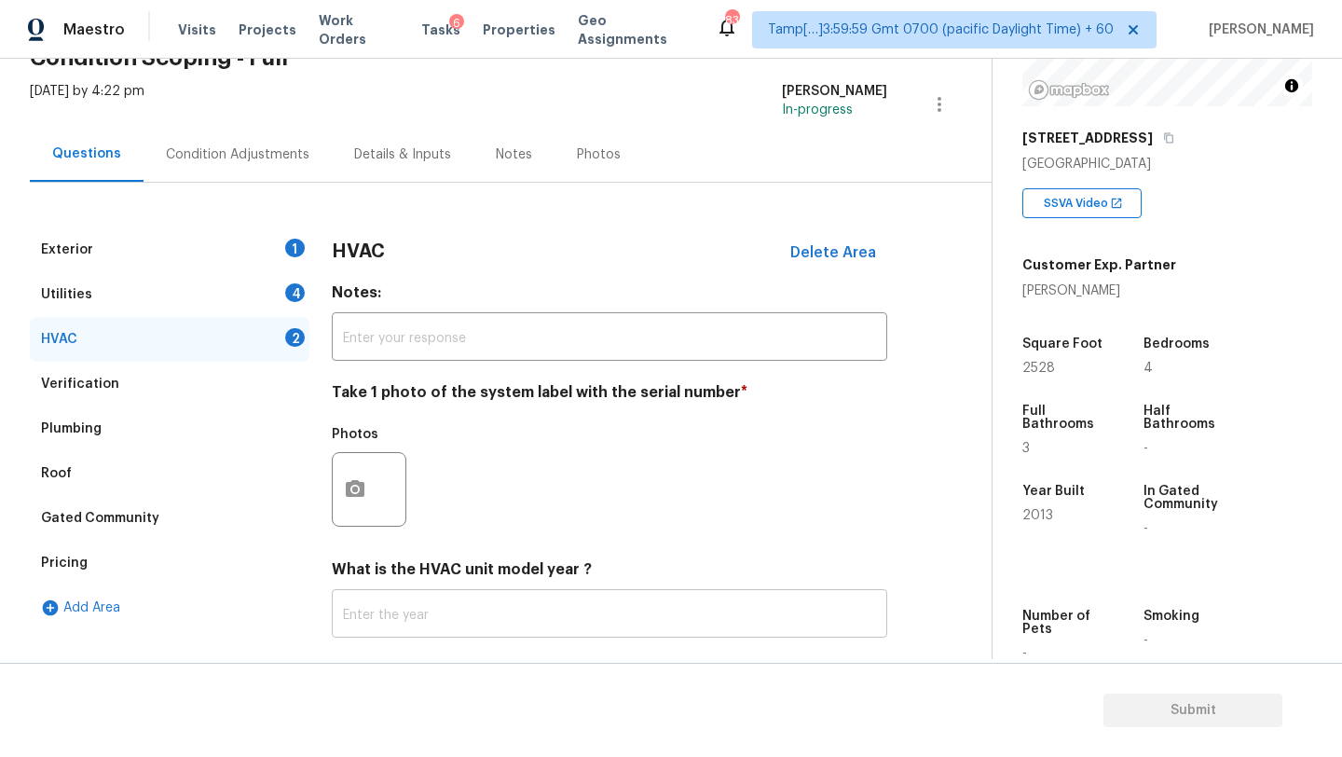
click at [379, 599] on input "text" at bounding box center [609, 615] width 555 height 44
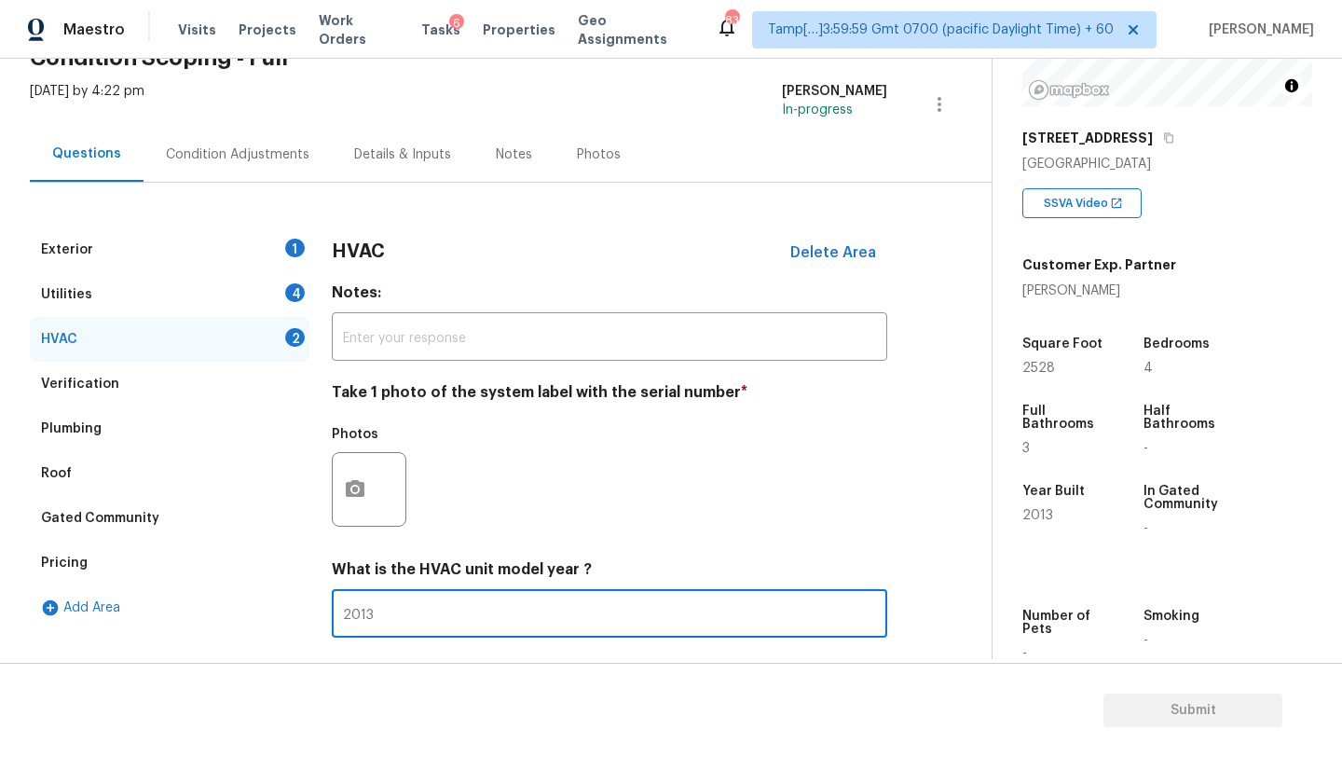
scroll to position [202, 0]
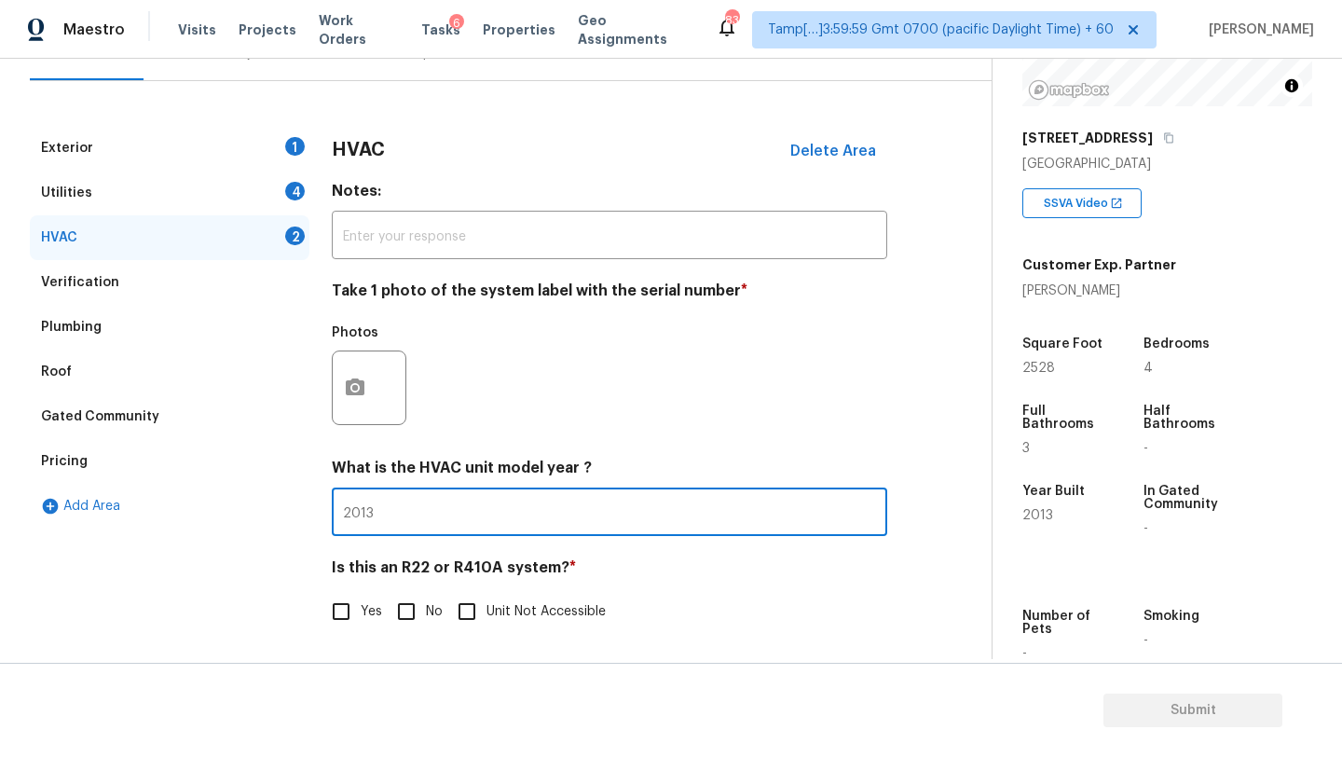
type input "2013"
click at [412, 632] on div "HVAC Delete Area Notes: ​ Take 1 photo of the system label with the serial numb…" at bounding box center [609, 389] width 555 height 527
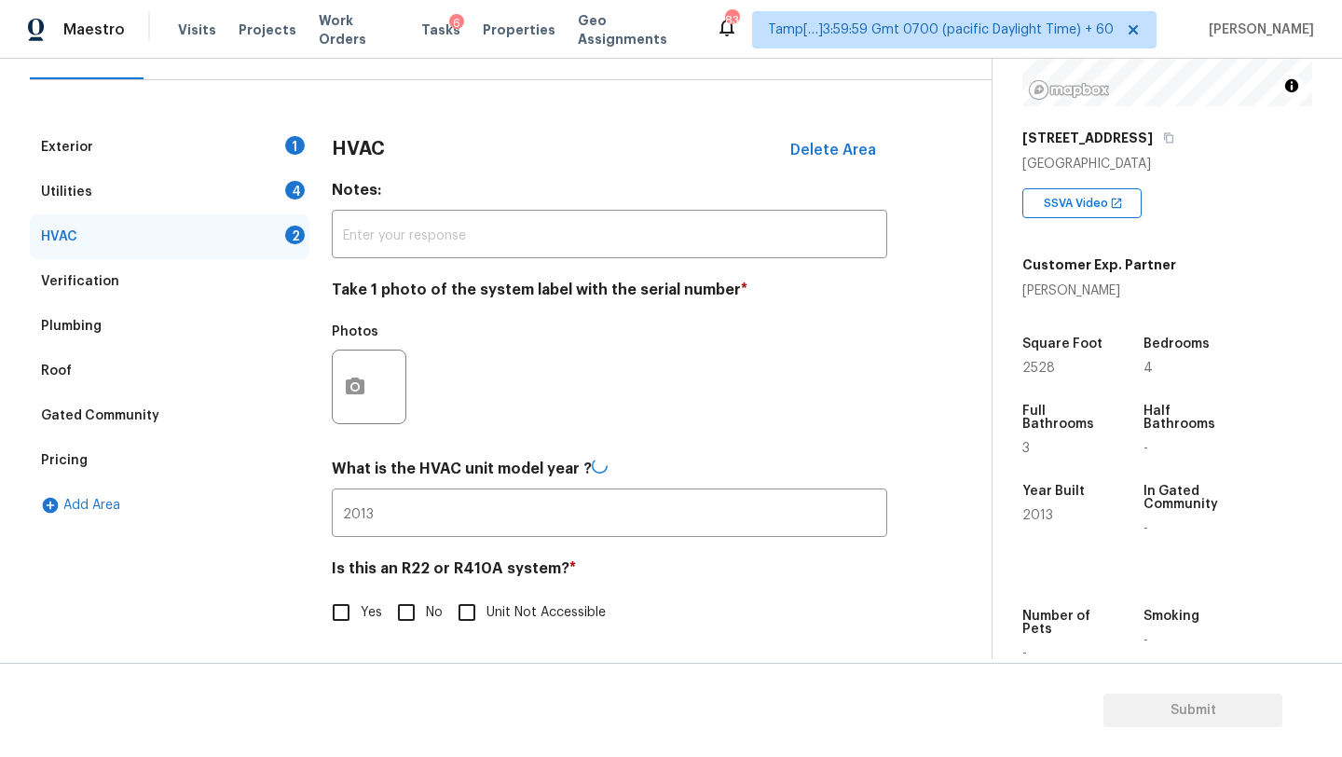
click at [414, 624] on input "No" at bounding box center [406, 612] width 39 height 39
checkbox input "true"
click at [212, 198] on div "Utilities 4" at bounding box center [170, 193] width 280 height 45
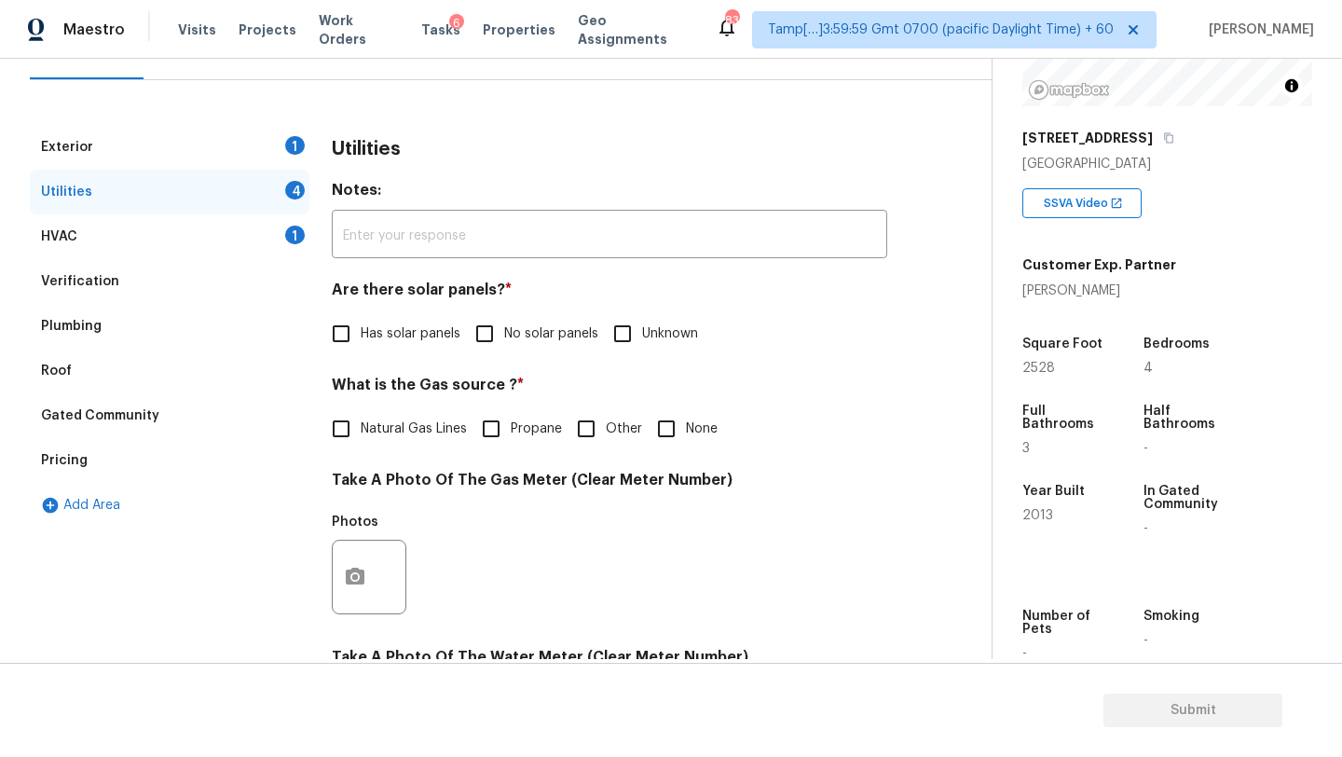
click at [485, 347] on input "No solar panels" at bounding box center [484, 333] width 39 height 39
checkbox input "true"
click at [415, 436] on span "Natural Gas Lines" at bounding box center [414, 431] width 106 height 20
click at [361, 436] on input "Natural Gas Lines" at bounding box center [340, 430] width 39 height 39
checkbox input "true"
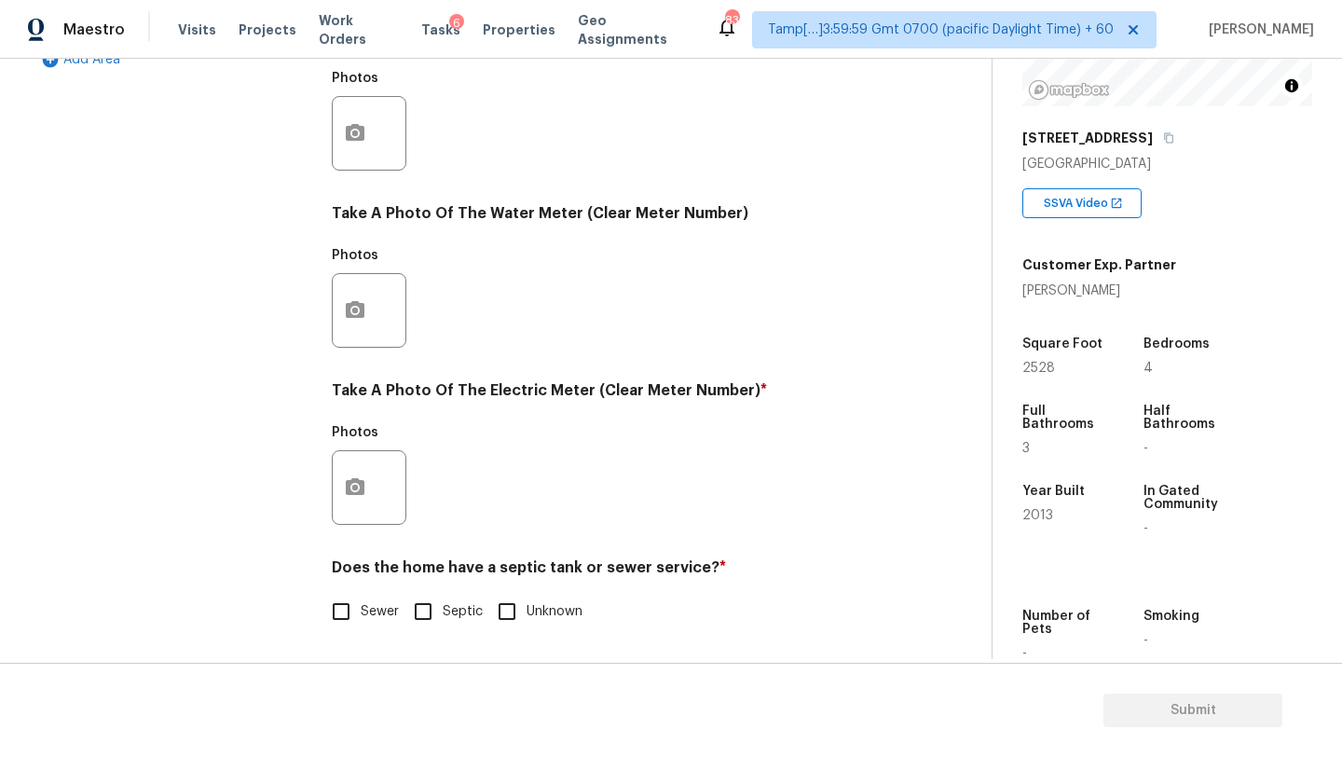
scroll to position [646, 0]
click at [354, 626] on input "Sewer" at bounding box center [340, 611] width 39 height 39
checkbox input "true"
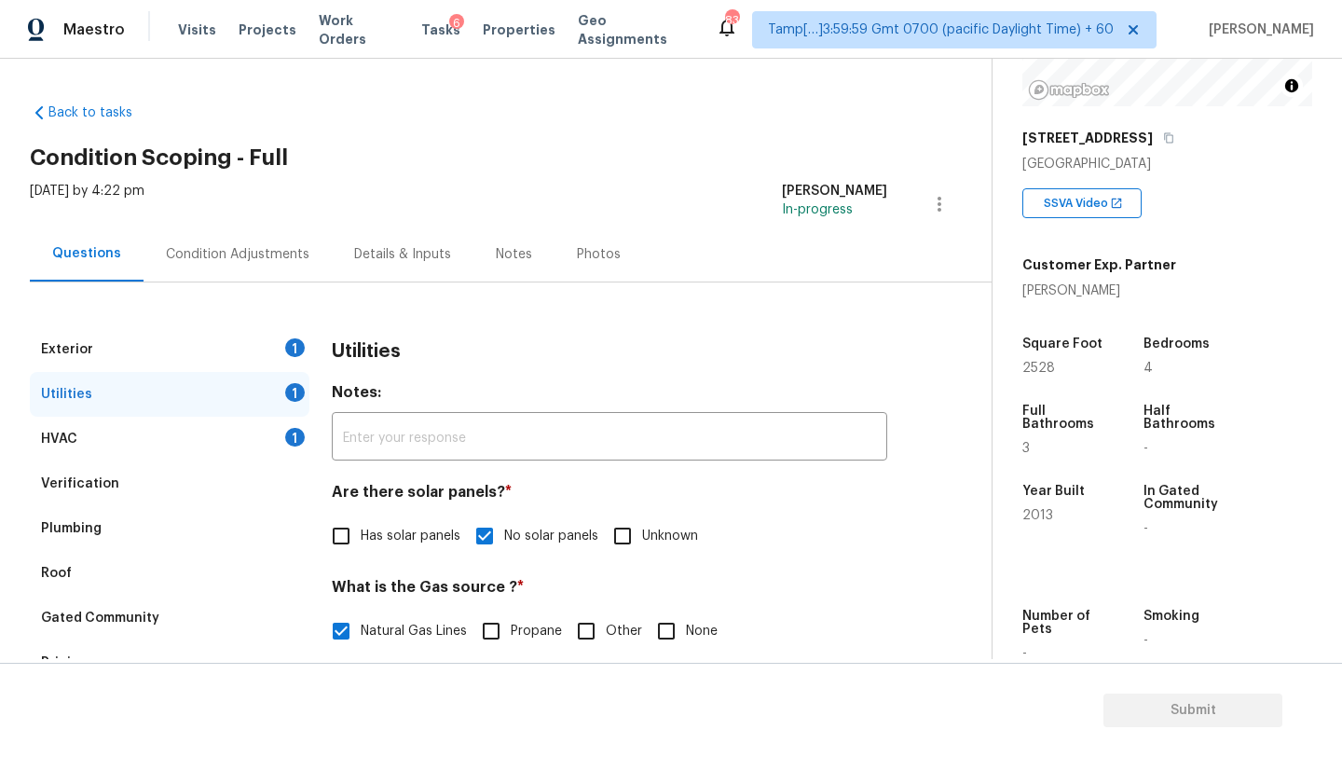
click at [239, 353] on div "Exterior 1" at bounding box center [170, 349] width 280 height 45
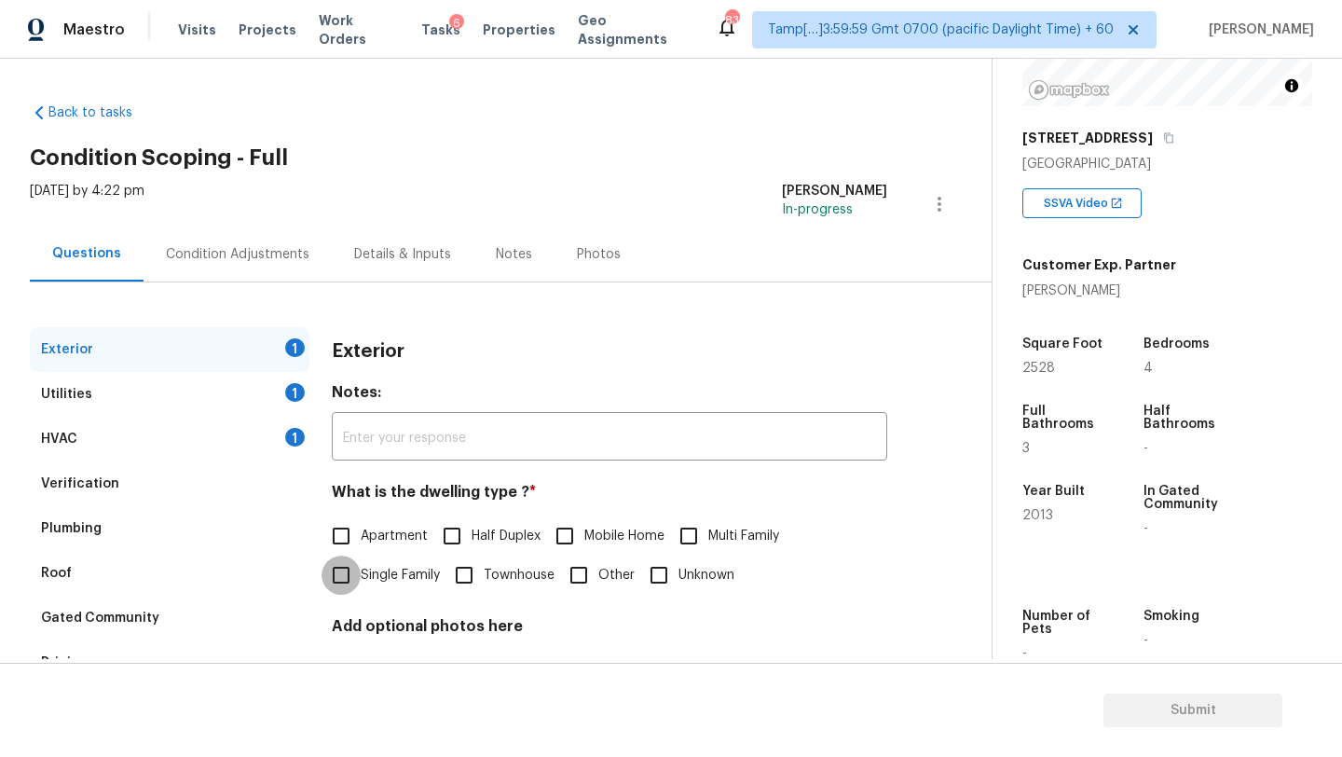
click at [358, 583] on input "Single Family" at bounding box center [340, 574] width 39 height 39
checkbox input "true"
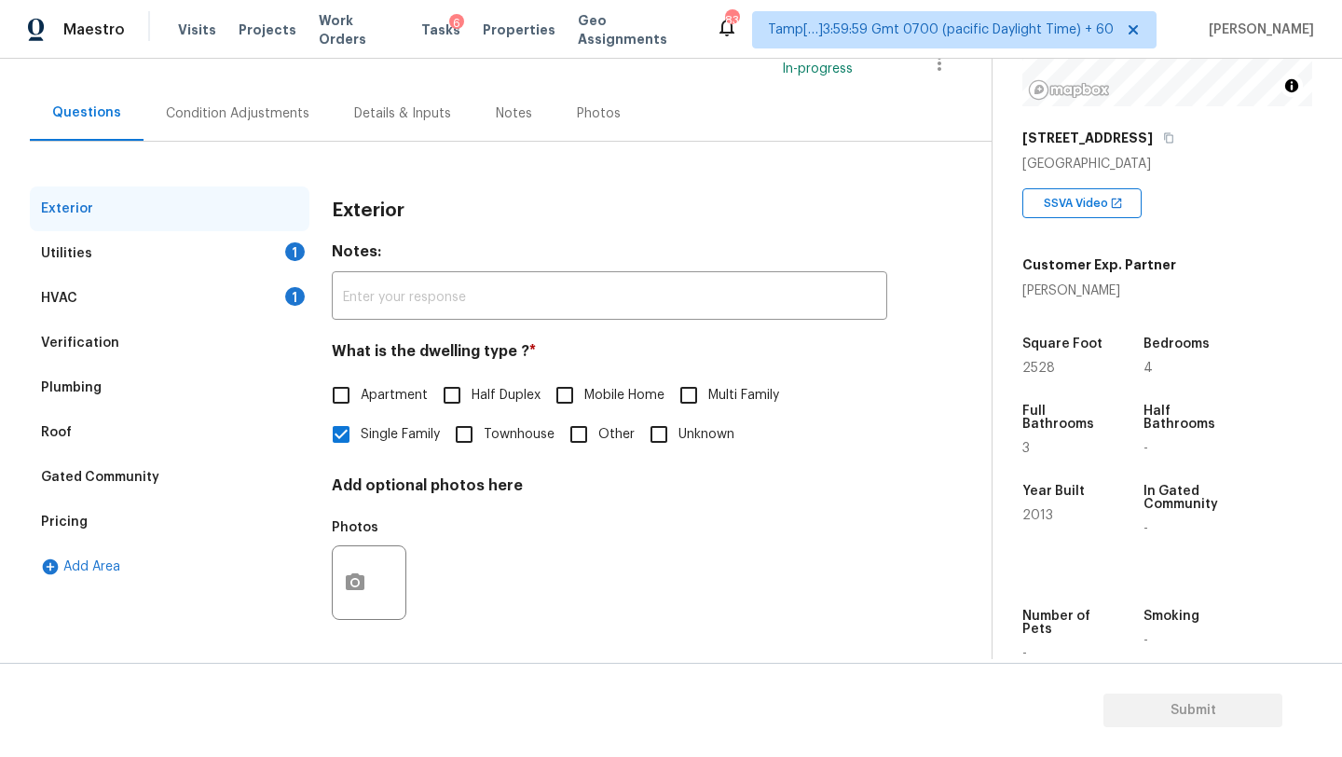
scroll to position [16, 0]
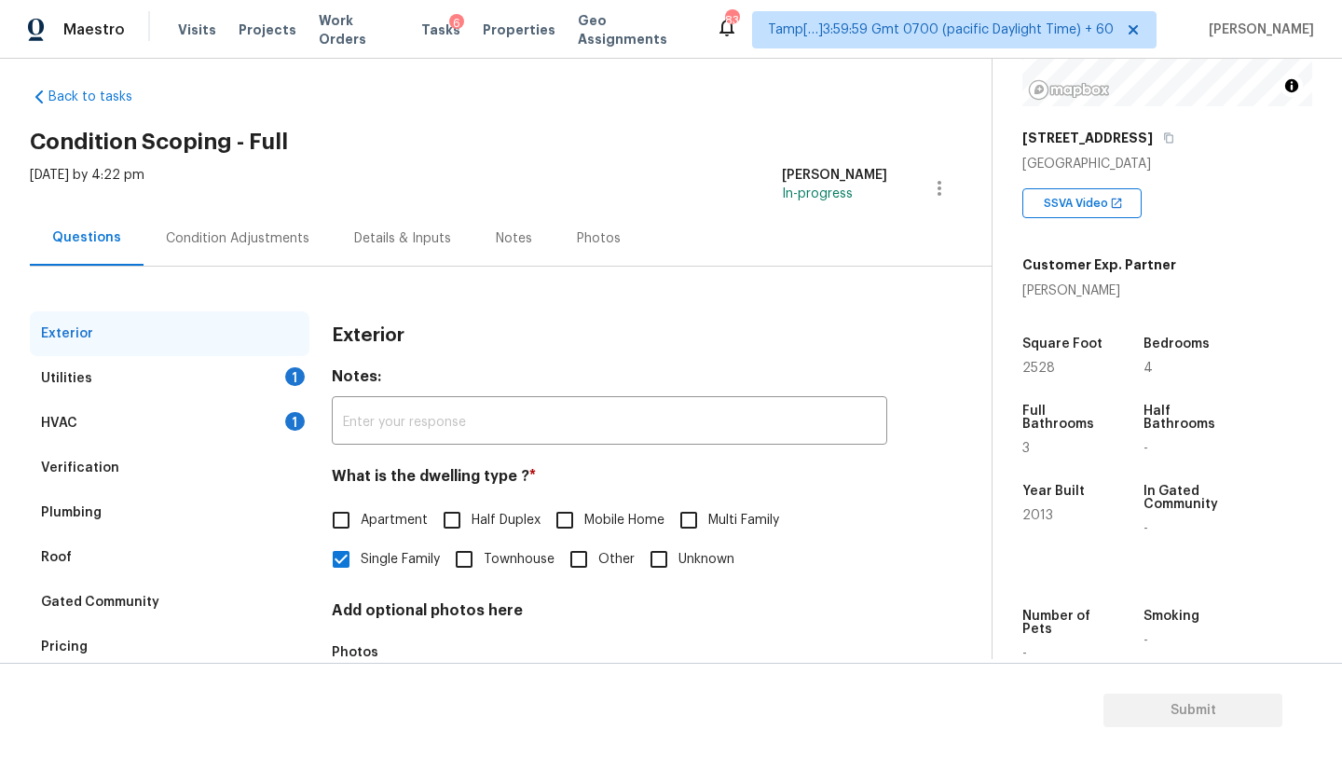
click at [240, 239] on div "Condition Adjustments" at bounding box center [237, 238] width 143 height 19
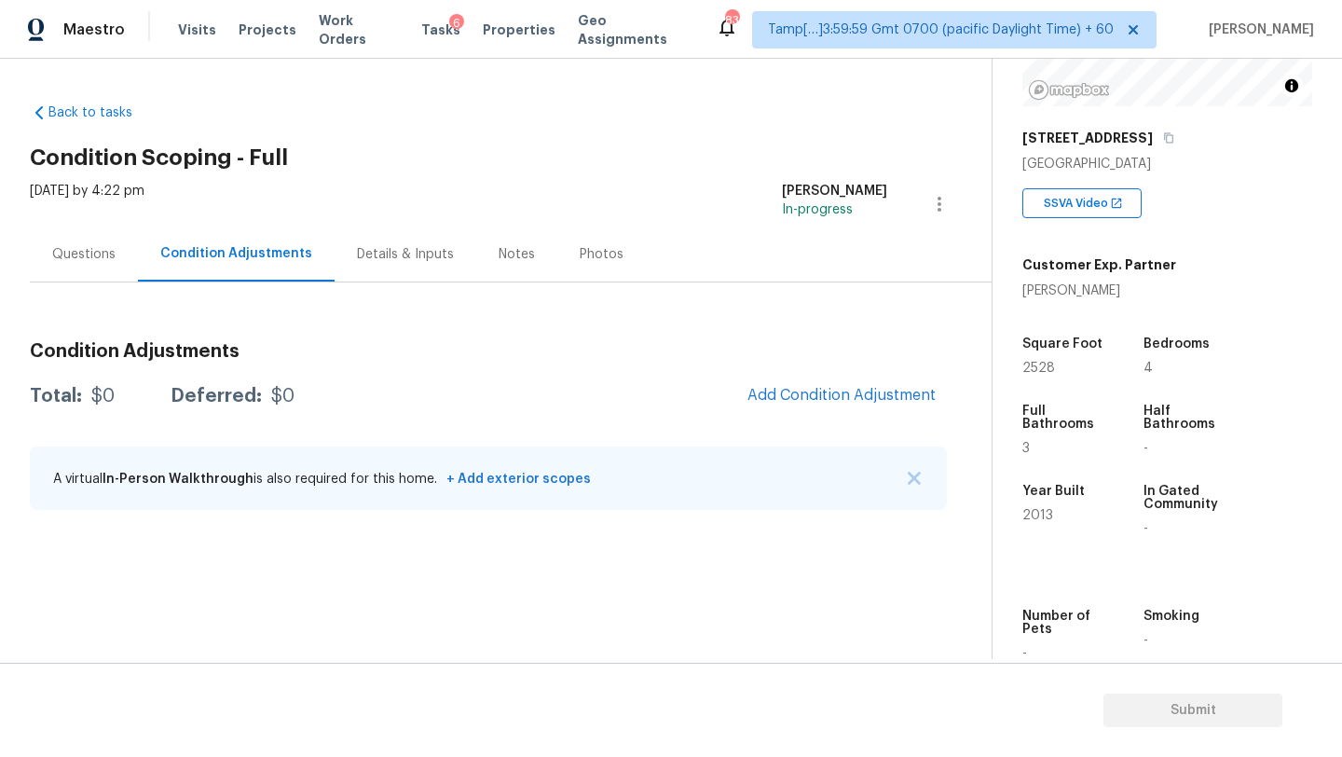
click at [121, 266] on div "Questions" at bounding box center [84, 253] width 108 height 55
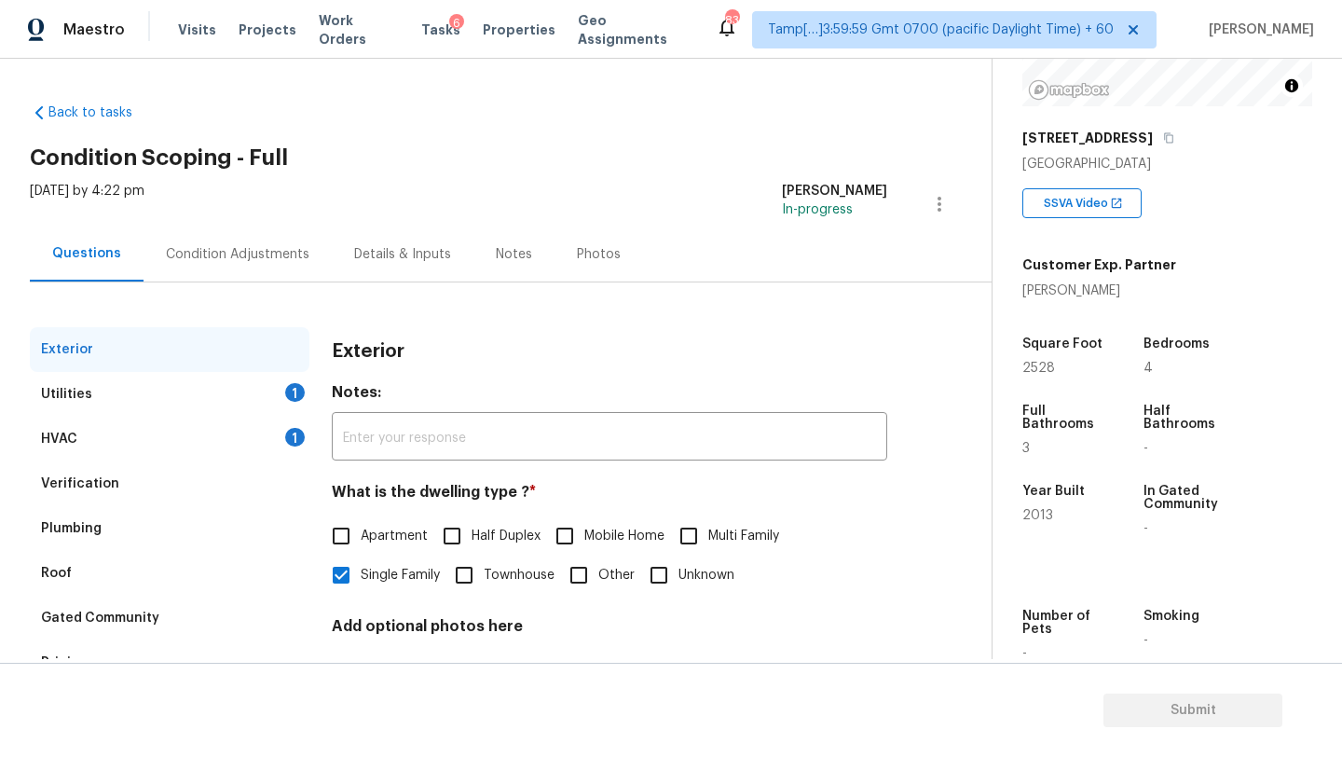
scroll to position [141, 0]
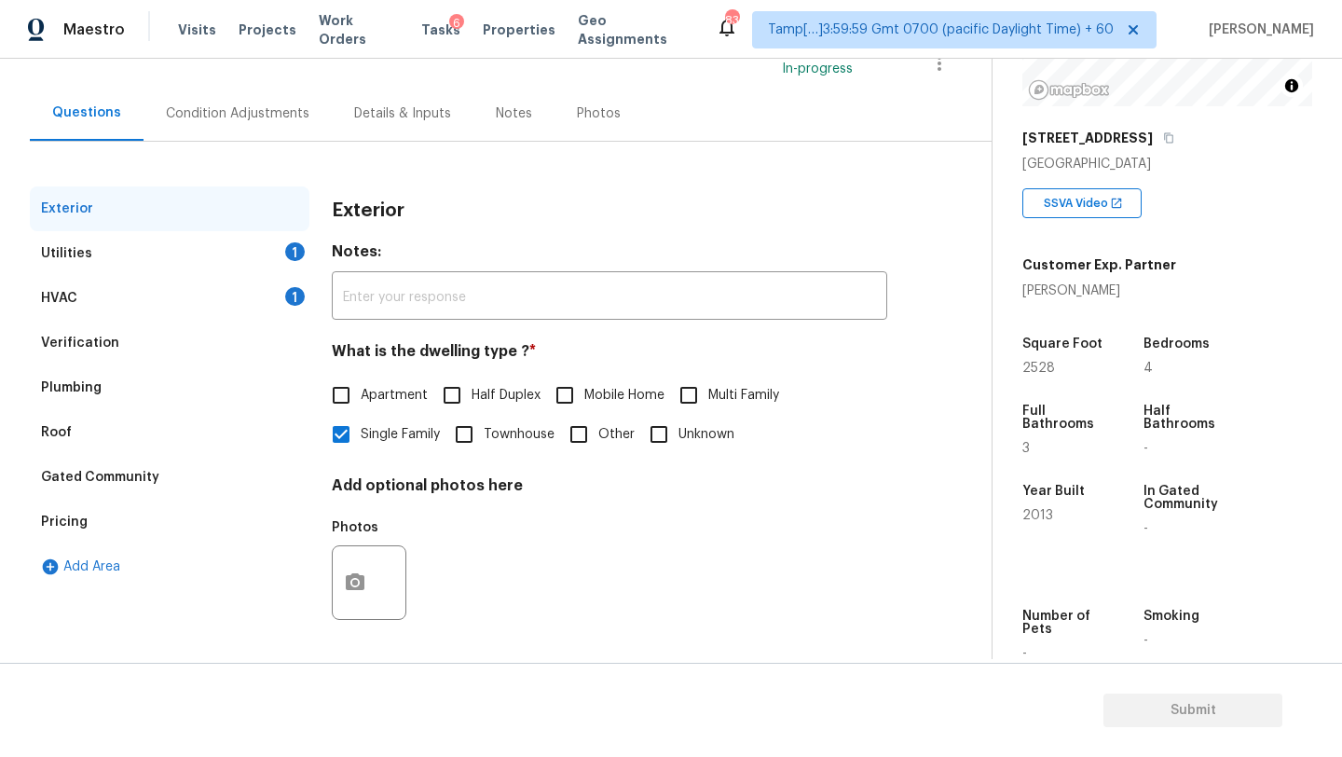
click at [107, 531] on div "Pricing" at bounding box center [170, 521] width 280 height 45
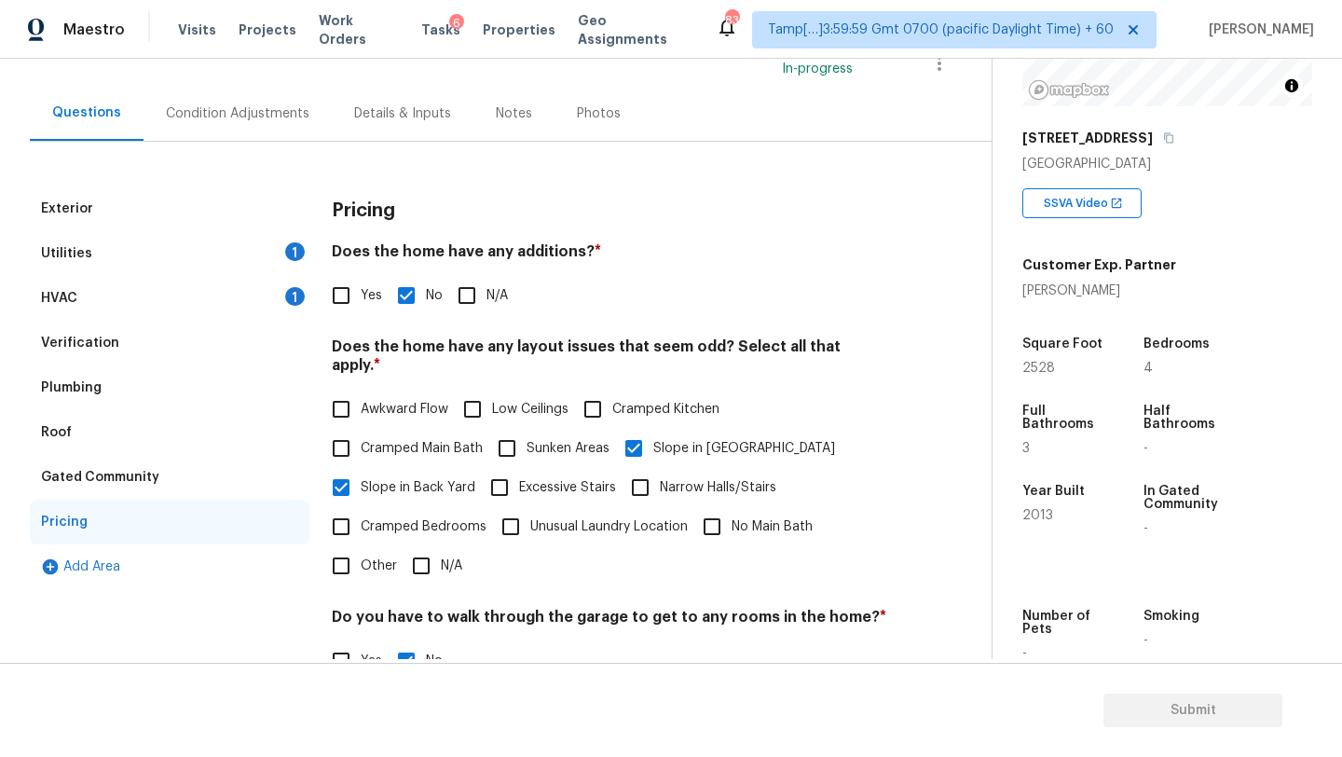
click at [360, 547] on input "Other" at bounding box center [340, 565] width 39 height 39
checkbox input "true"
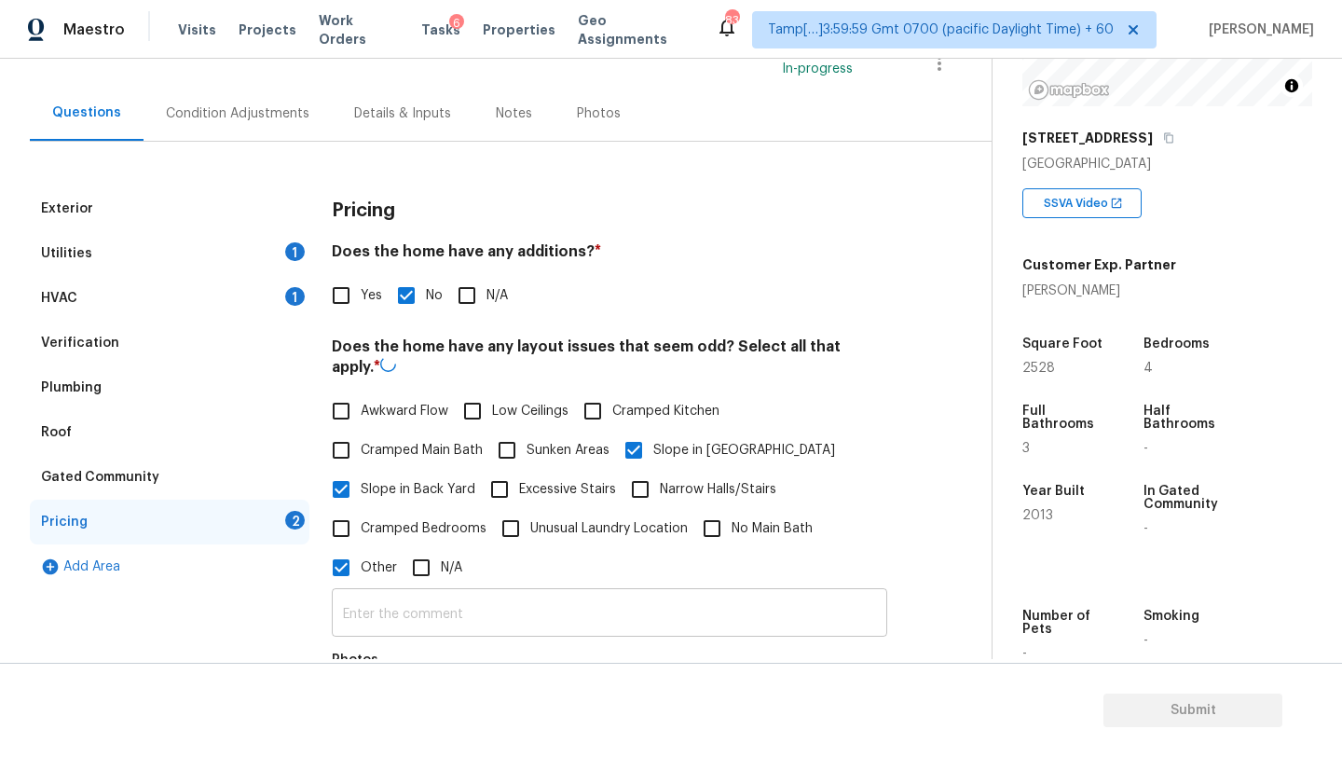
click at [392, 619] on input "text" at bounding box center [609, 615] width 555 height 44
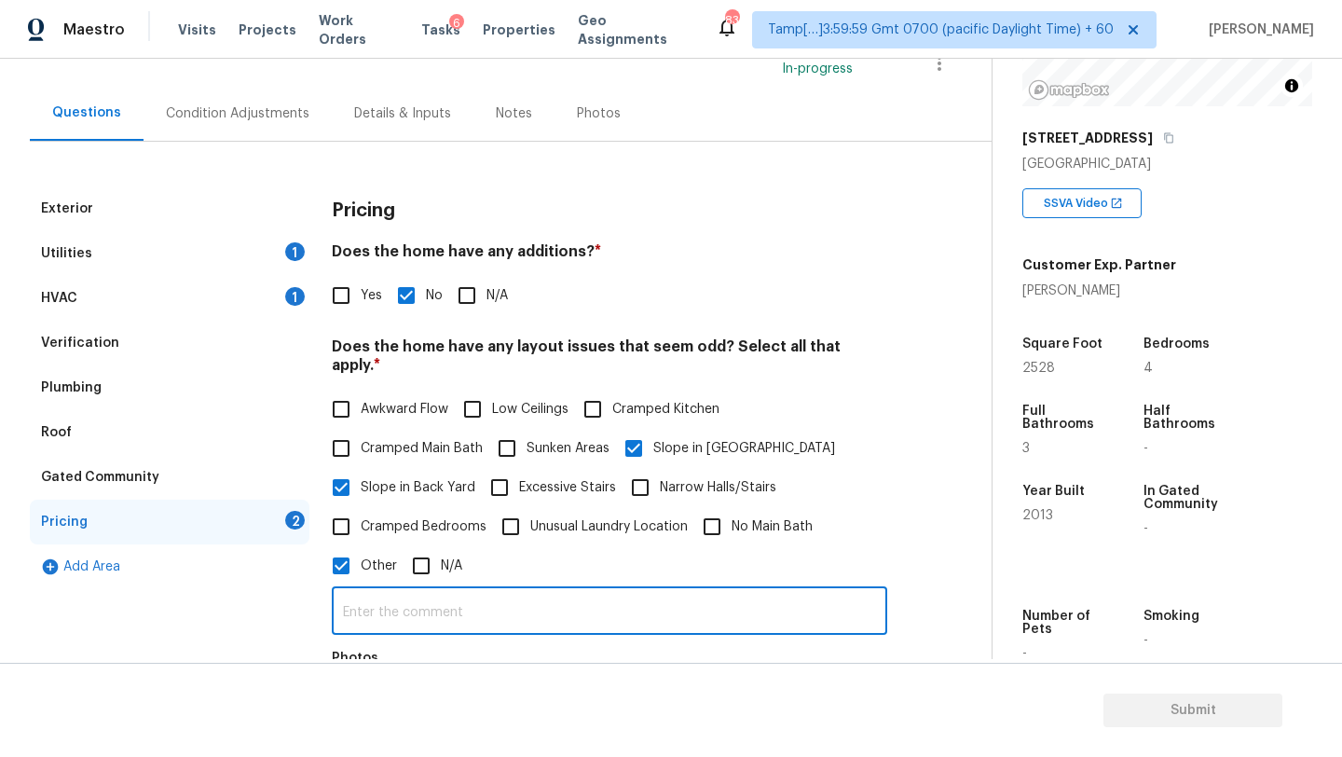
paste input "This is a Lennar Next-Gen home. There is a separate living space for a rental /…"
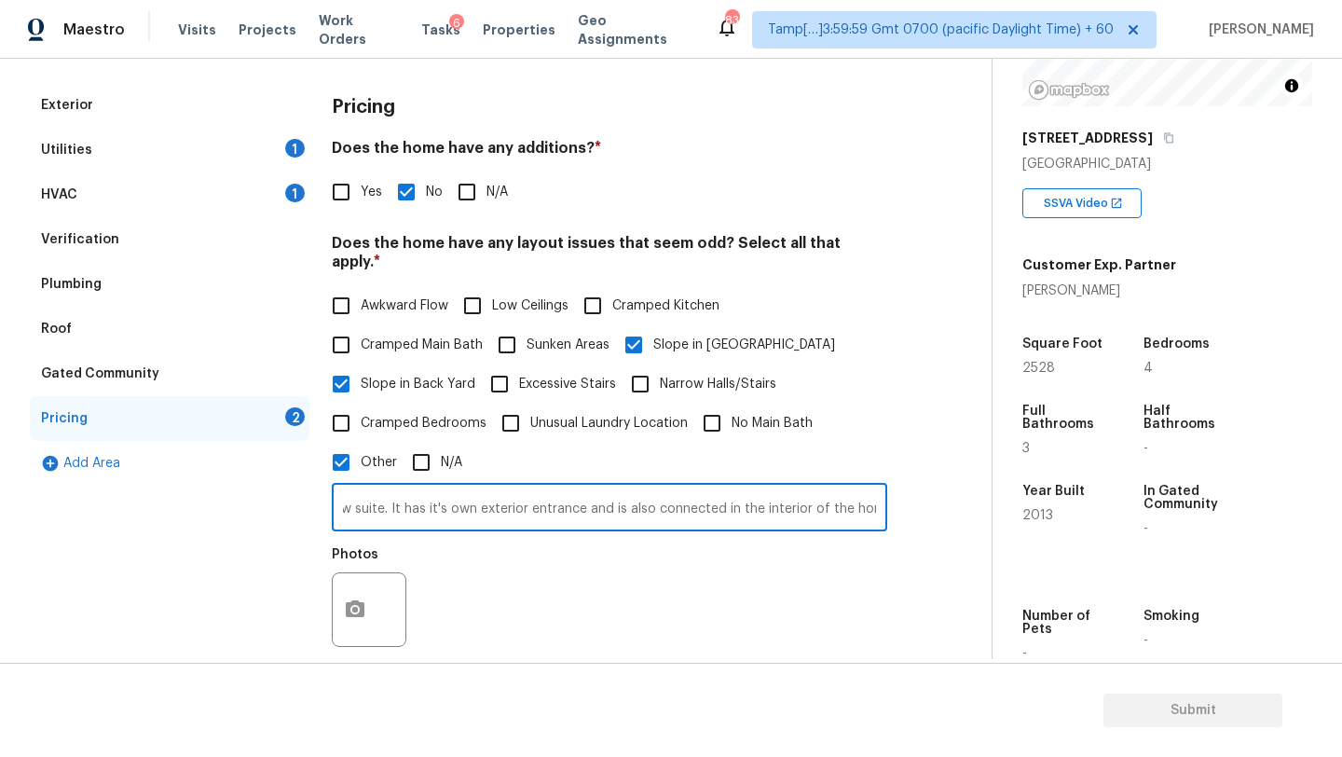
scroll to position [391, 0]
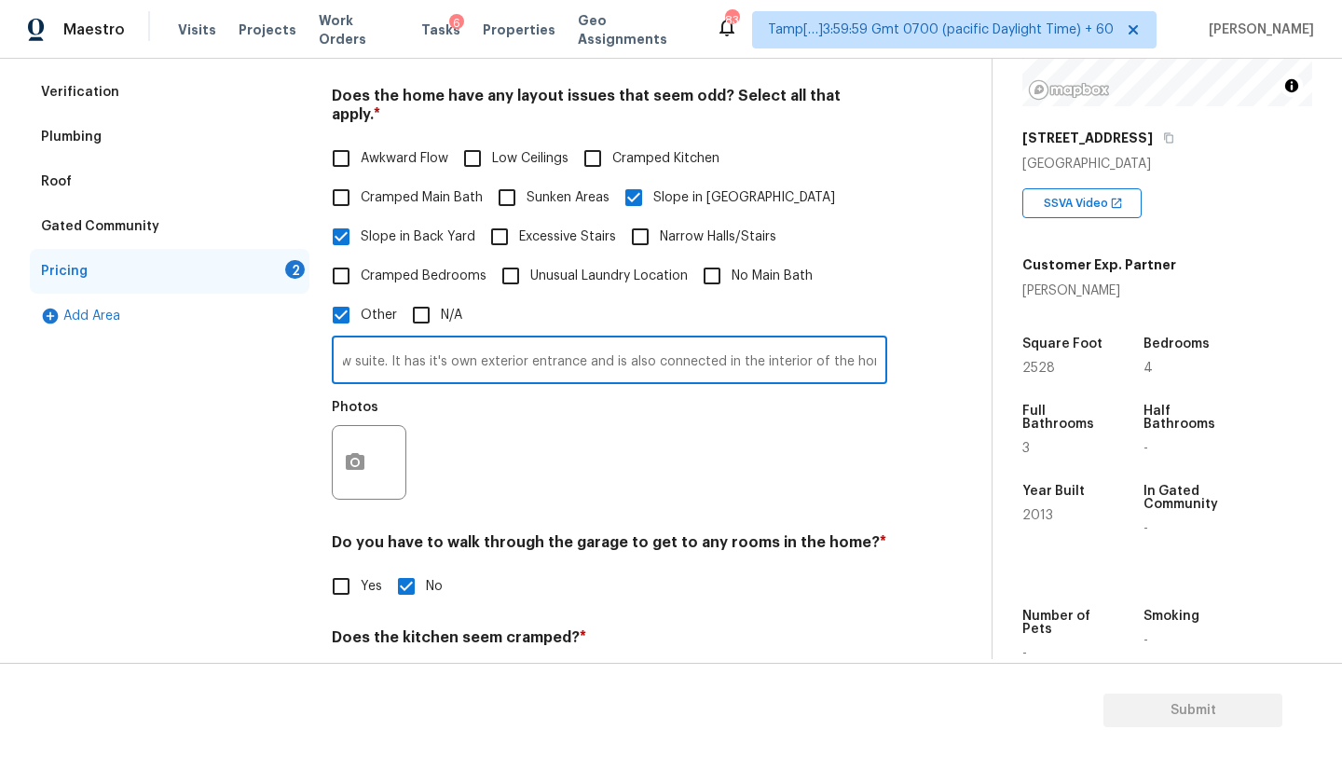
type input "This is a Lennar Next-Gen home. There is a separate living space for a rental /…"
click at [366, 451] on button "button" at bounding box center [355, 462] width 45 height 73
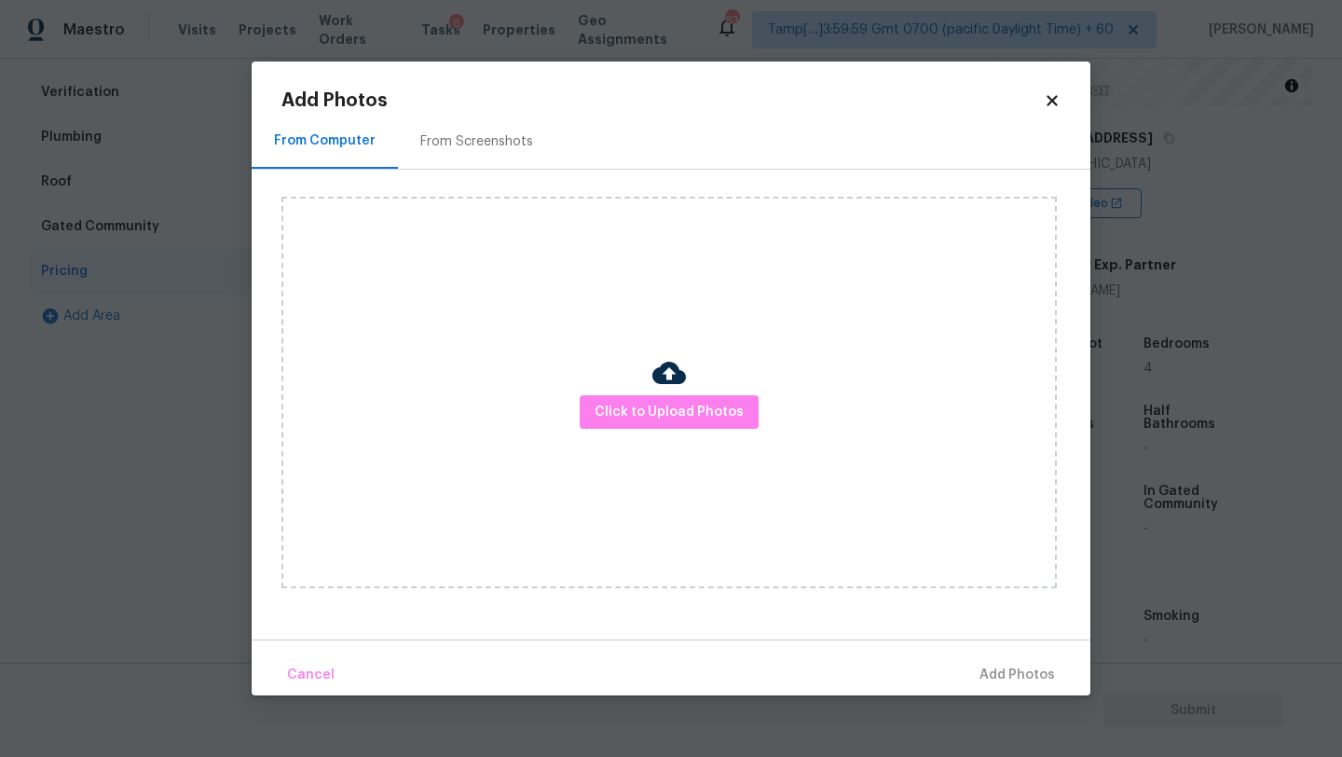
click at [474, 155] on div "From Screenshots" at bounding box center [476, 141] width 157 height 55
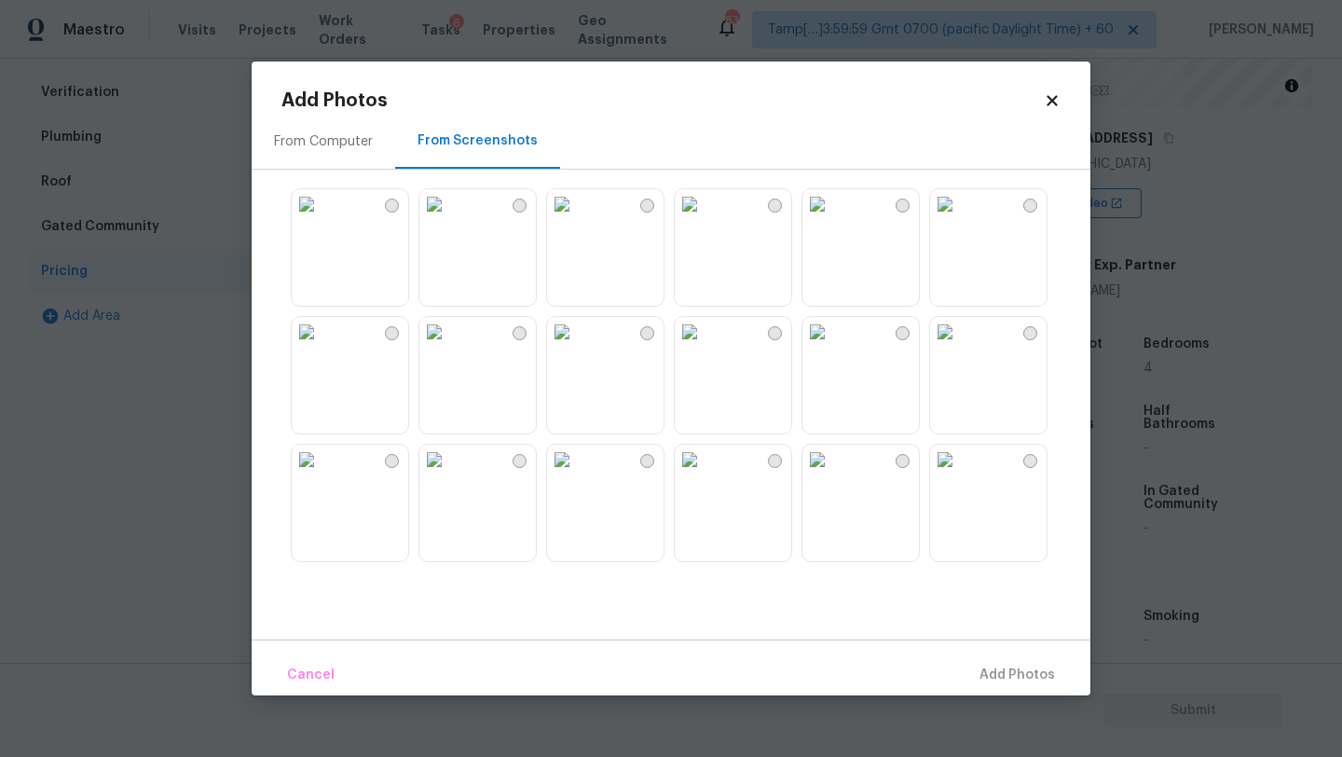
click at [960, 219] on img at bounding box center [945, 204] width 30 height 30
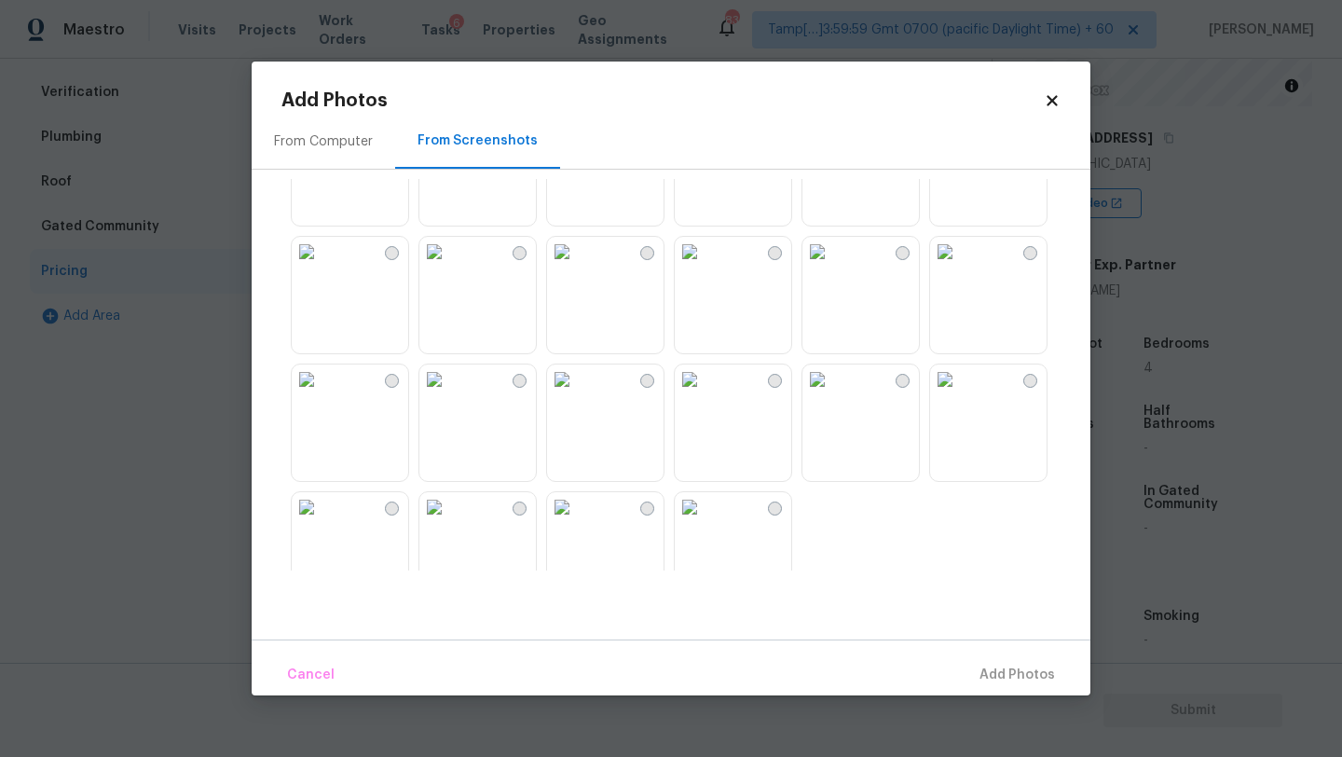
scroll to position [1780, 0]
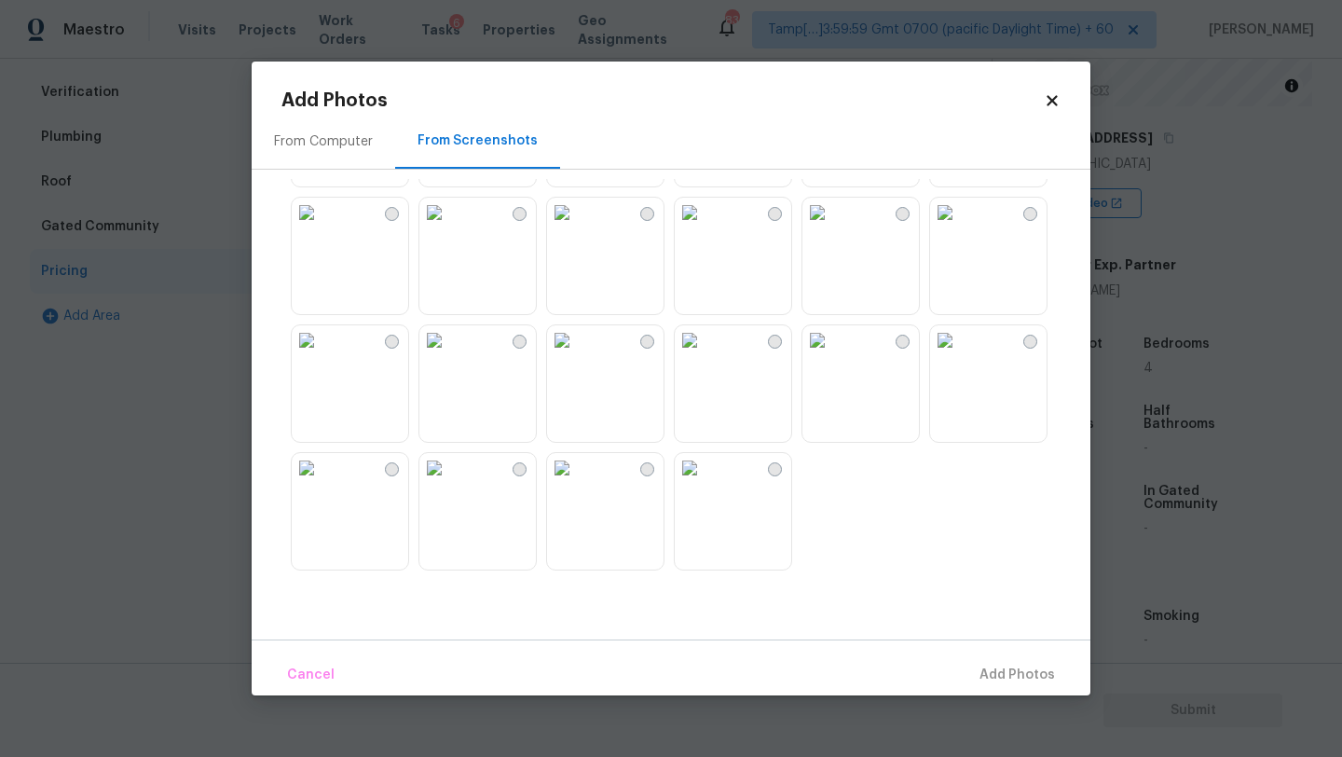
click at [960, 227] on img at bounding box center [945, 213] width 30 height 30
click at [988, 678] on span "Add 1 Photo(s)" at bounding box center [1008, 674] width 92 height 23
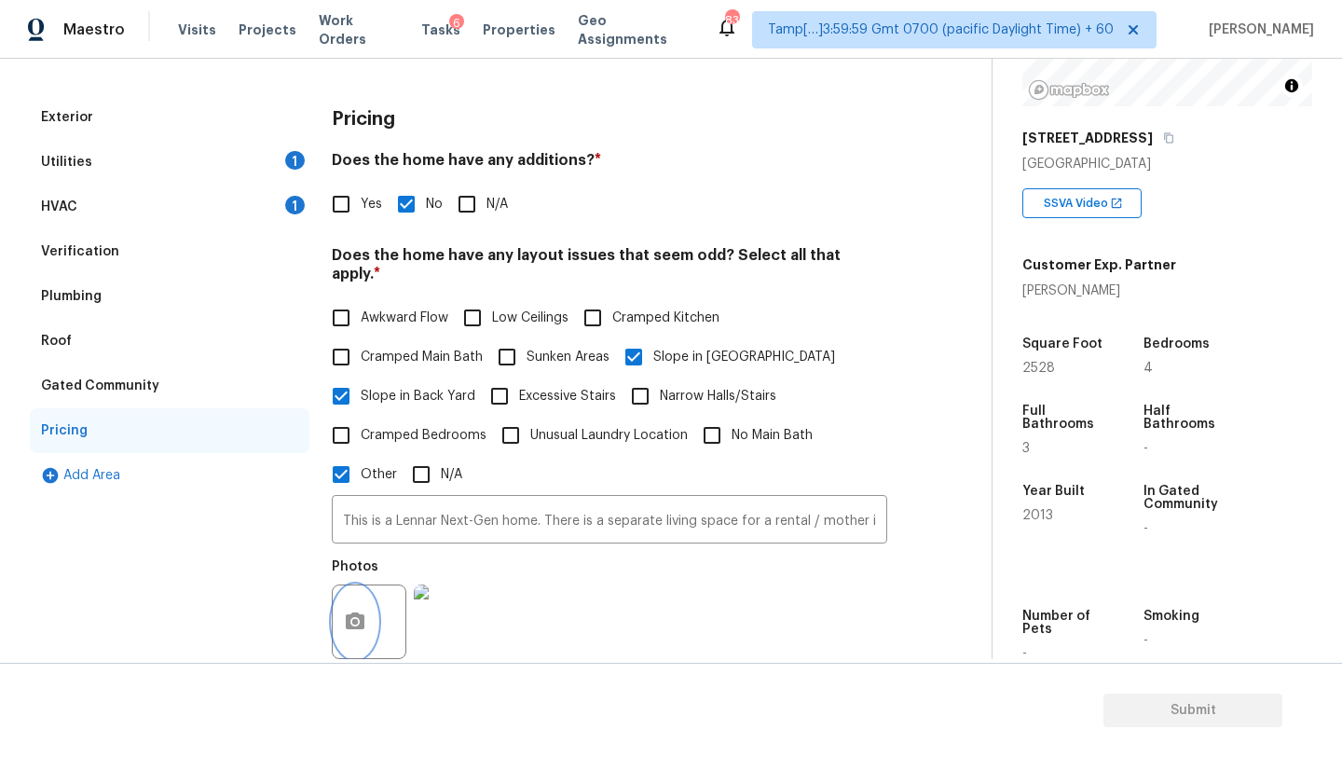
scroll to position [0, 0]
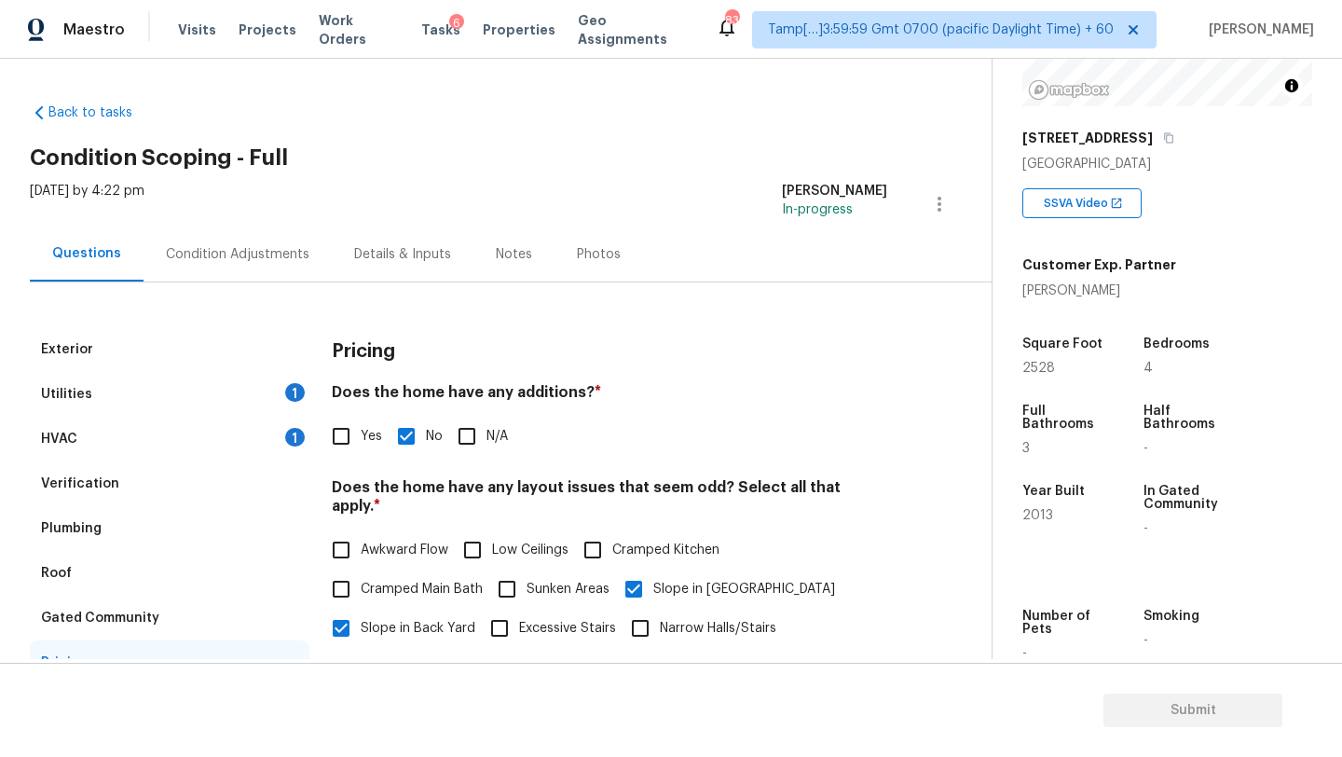
click at [202, 271] on div "Condition Adjustments" at bounding box center [237, 253] width 188 height 55
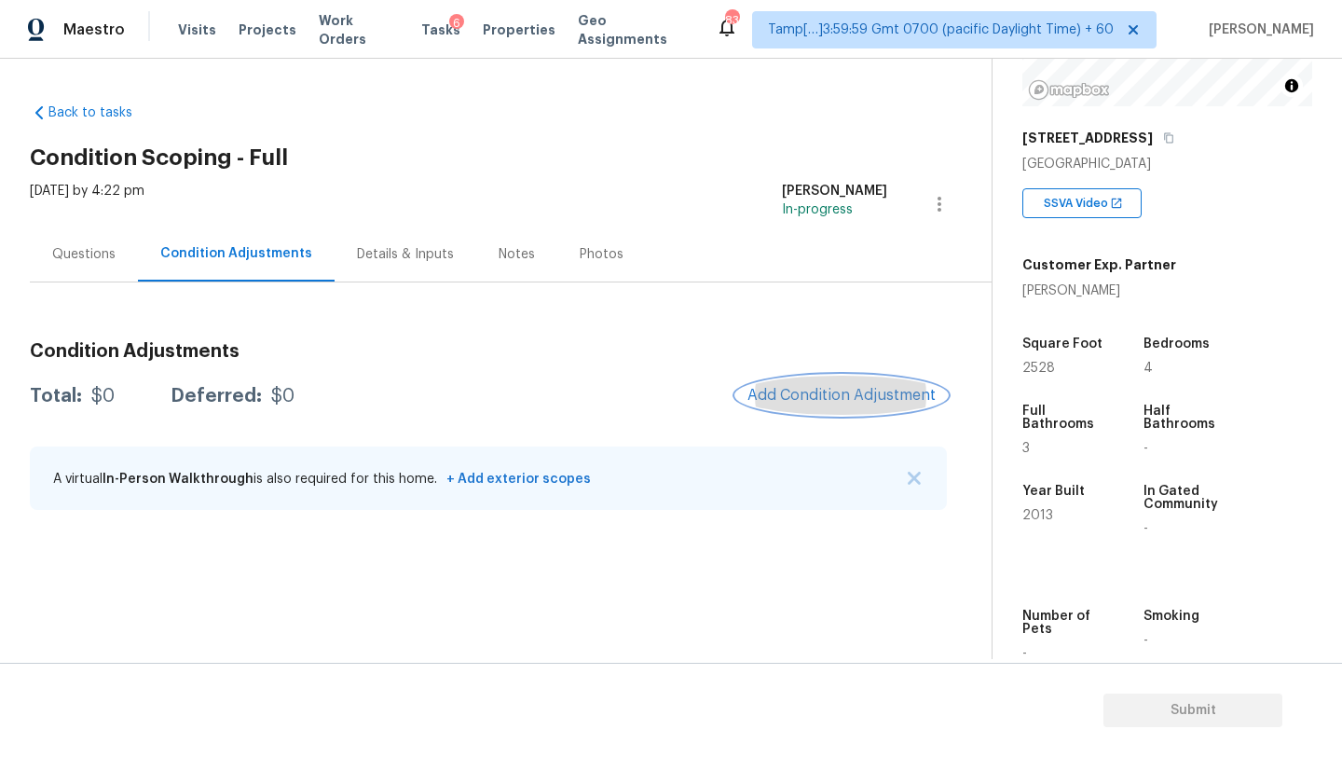
click at [848, 389] on span "Add Condition Adjustment" at bounding box center [841, 395] width 188 height 17
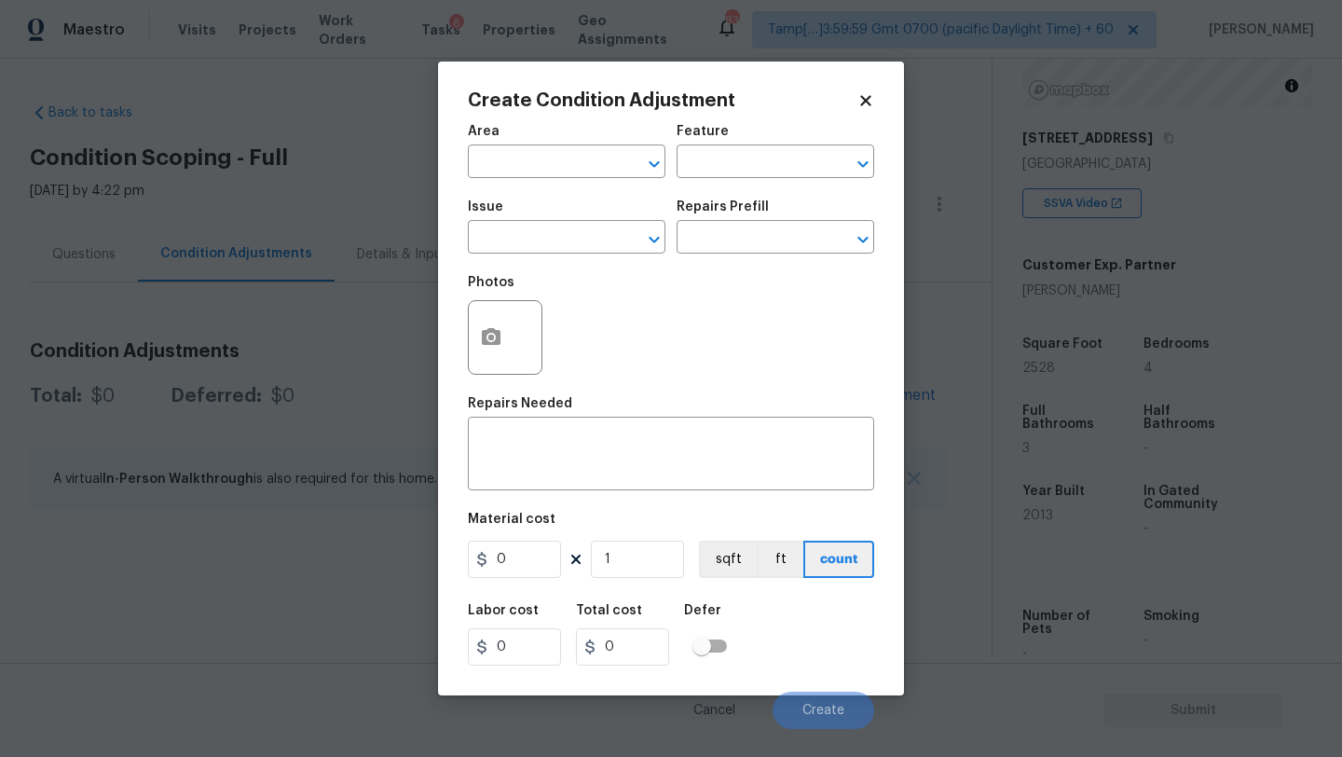
click at [555, 178] on span "Area ​" at bounding box center [567, 151] width 198 height 75
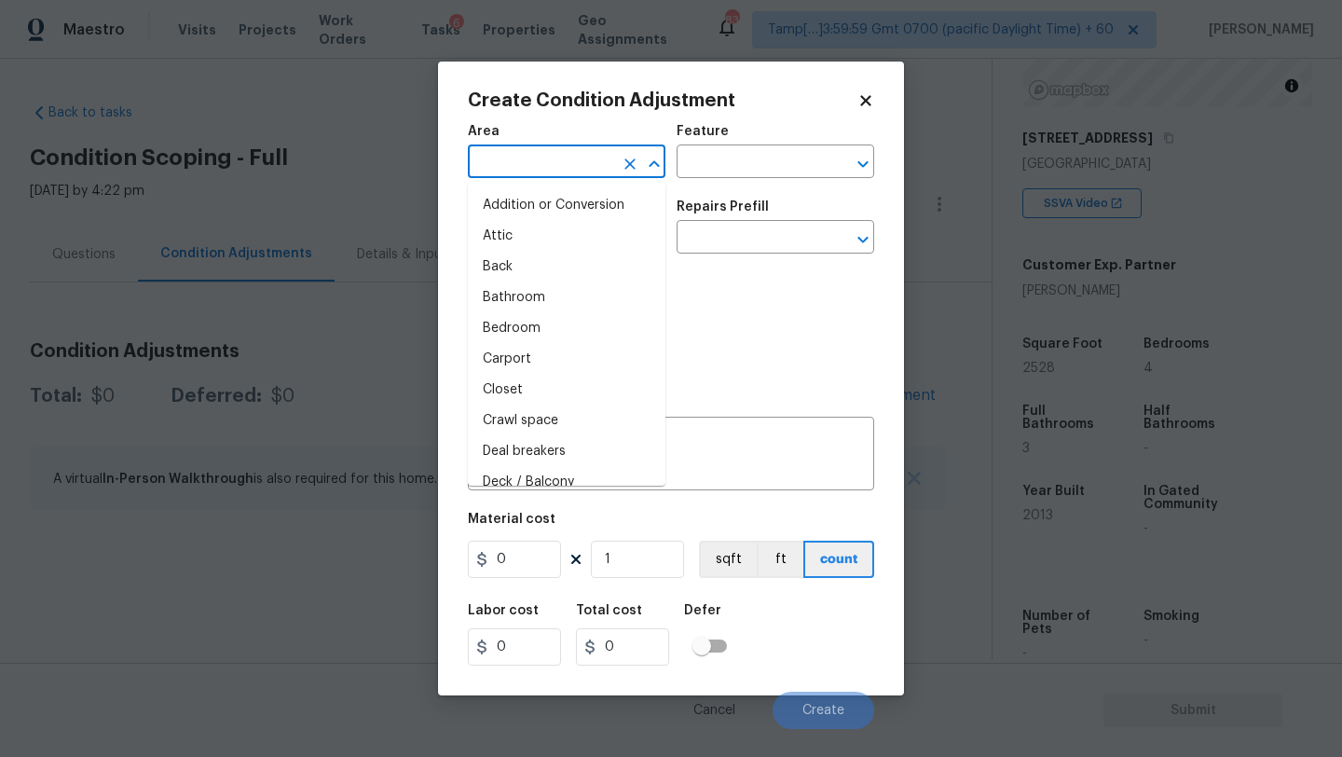
click at [568, 157] on input "text" at bounding box center [540, 163] width 145 height 29
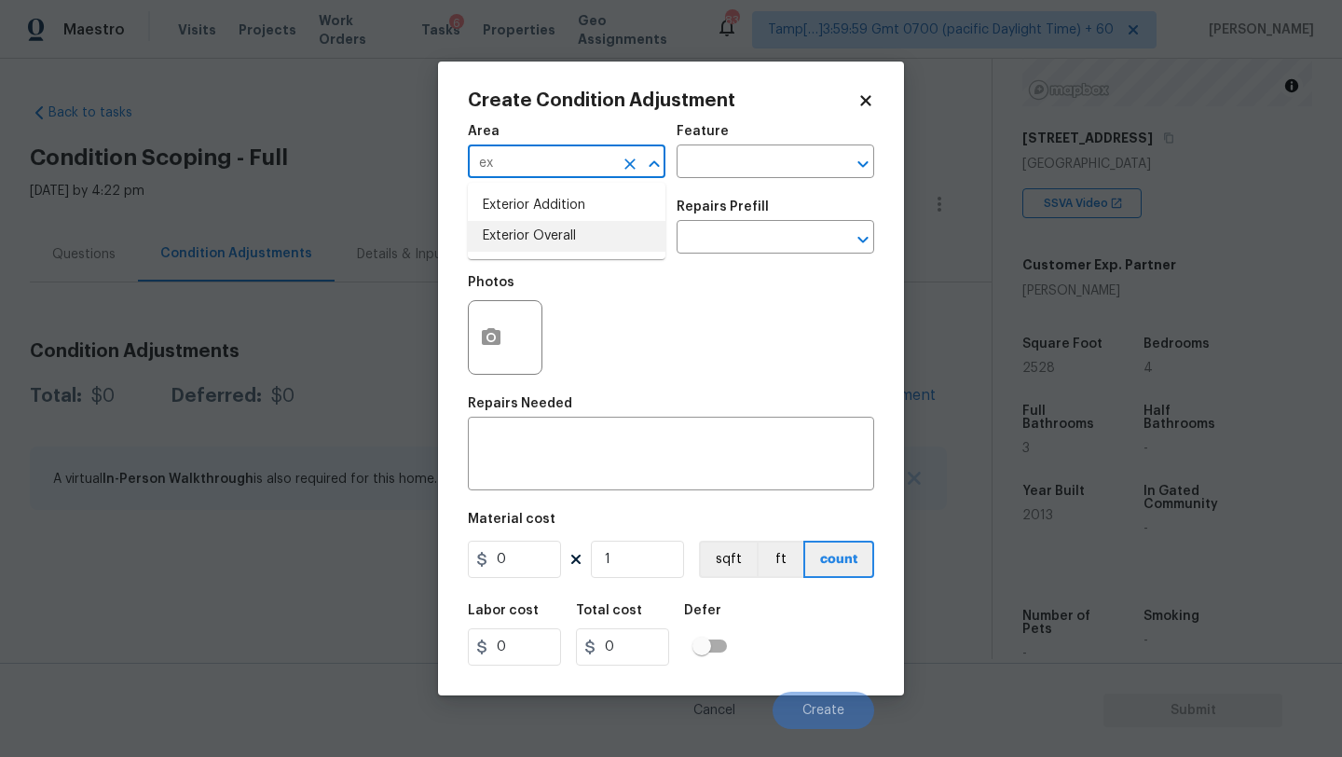
click at [588, 244] on li "Exterior Overall" at bounding box center [567, 236] width 198 height 31
type input "Exterior Overall"
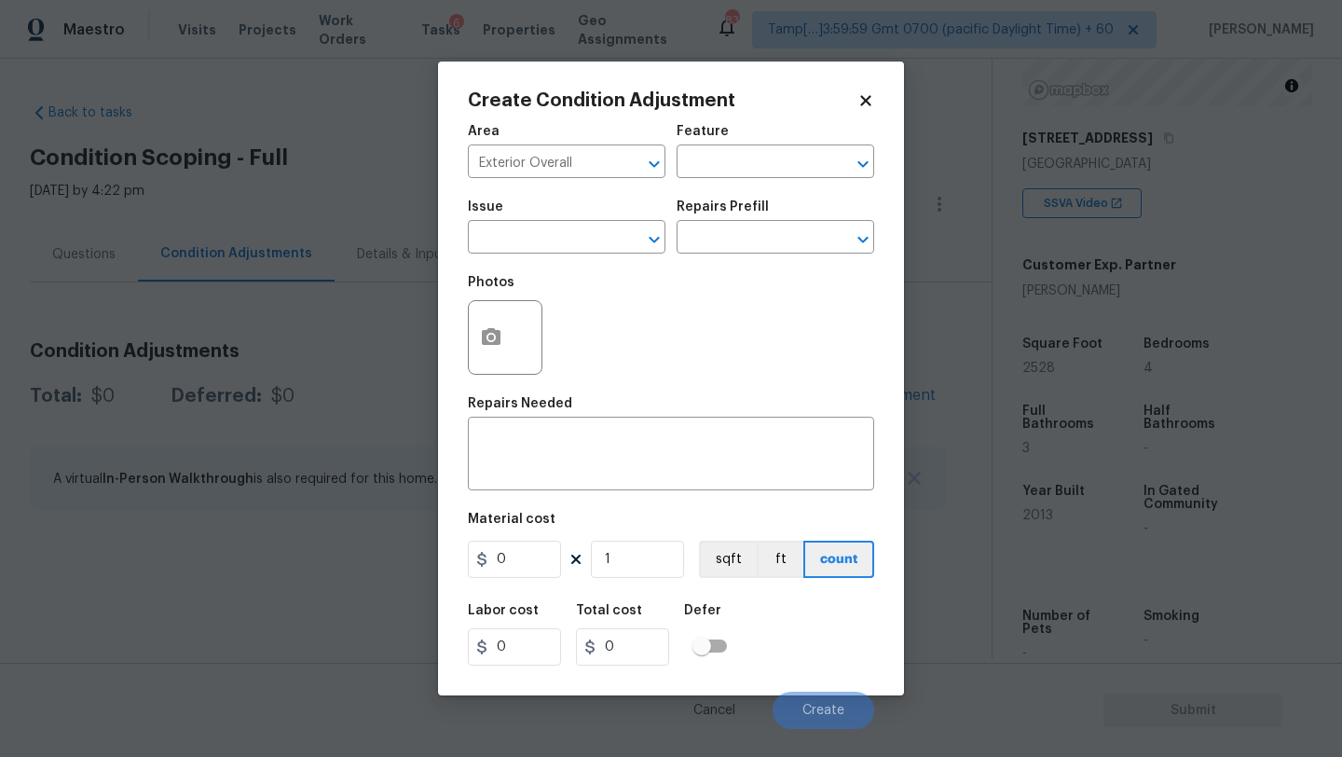
click at [732, 141] on div "Feature" at bounding box center [775, 137] width 198 height 24
click at [732, 147] on div "Feature" at bounding box center [775, 137] width 198 height 24
click at [732, 165] on input "text" at bounding box center [748, 163] width 145 height 29
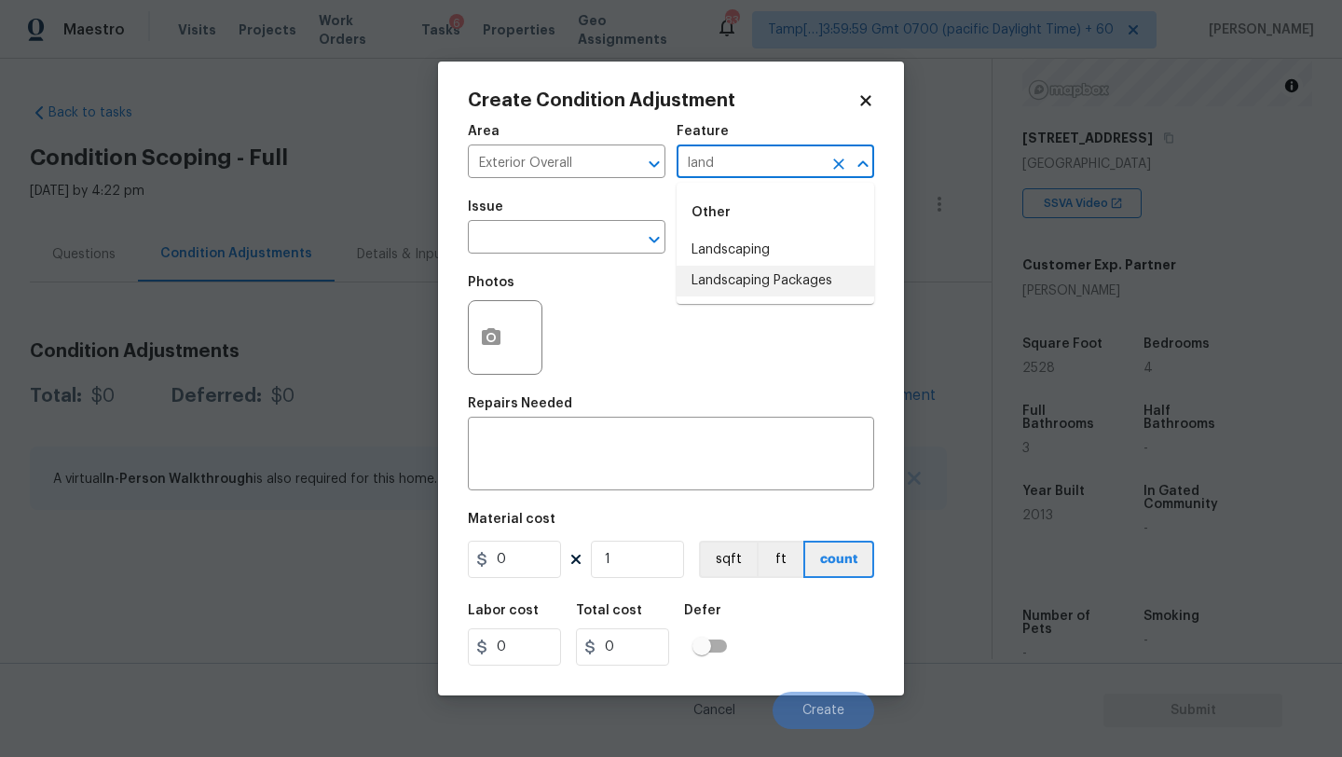
click at [729, 288] on li "Landscaping Packages" at bounding box center [775, 281] width 198 height 31
type input "Landscaping Packages"
click at [526, 234] on input "text" at bounding box center [540, 239] width 145 height 29
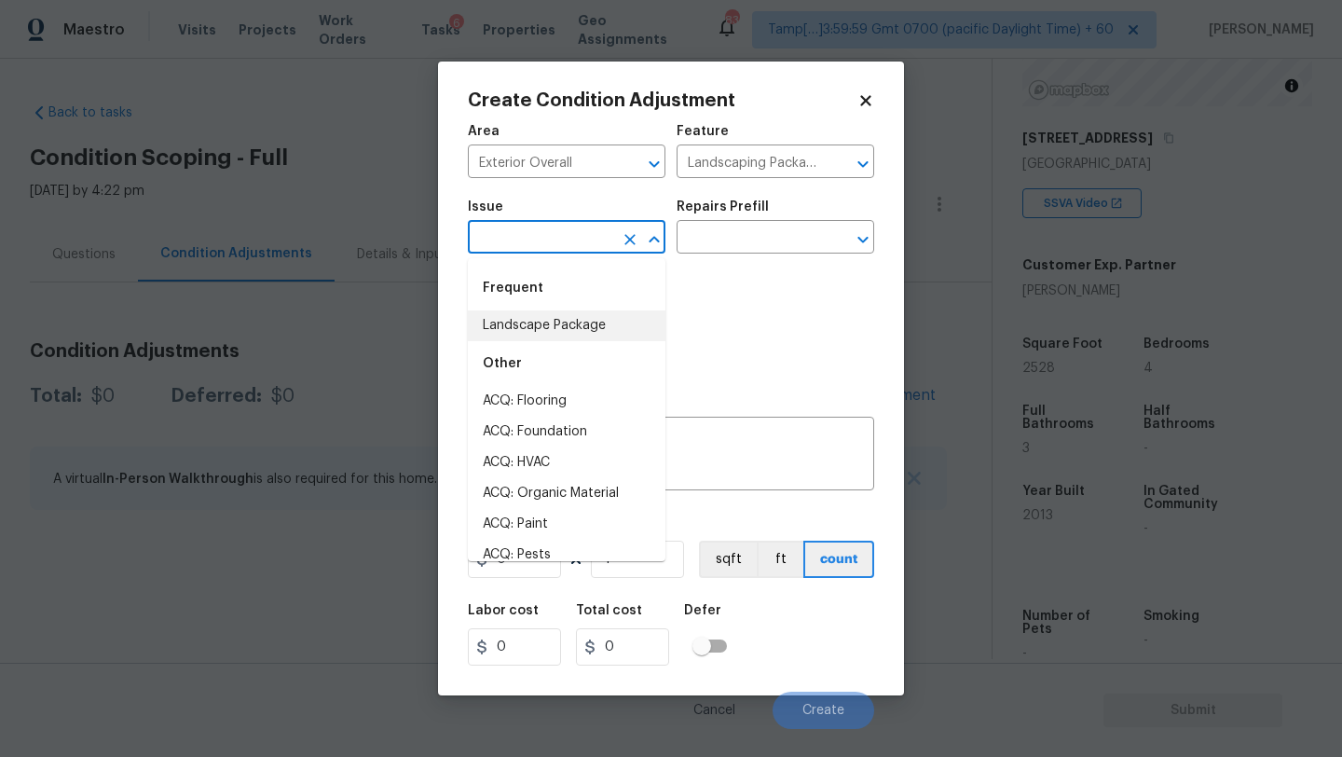
click at [527, 327] on li "Landscape Package" at bounding box center [567, 325] width 198 height 31
type input "Landscape Package"
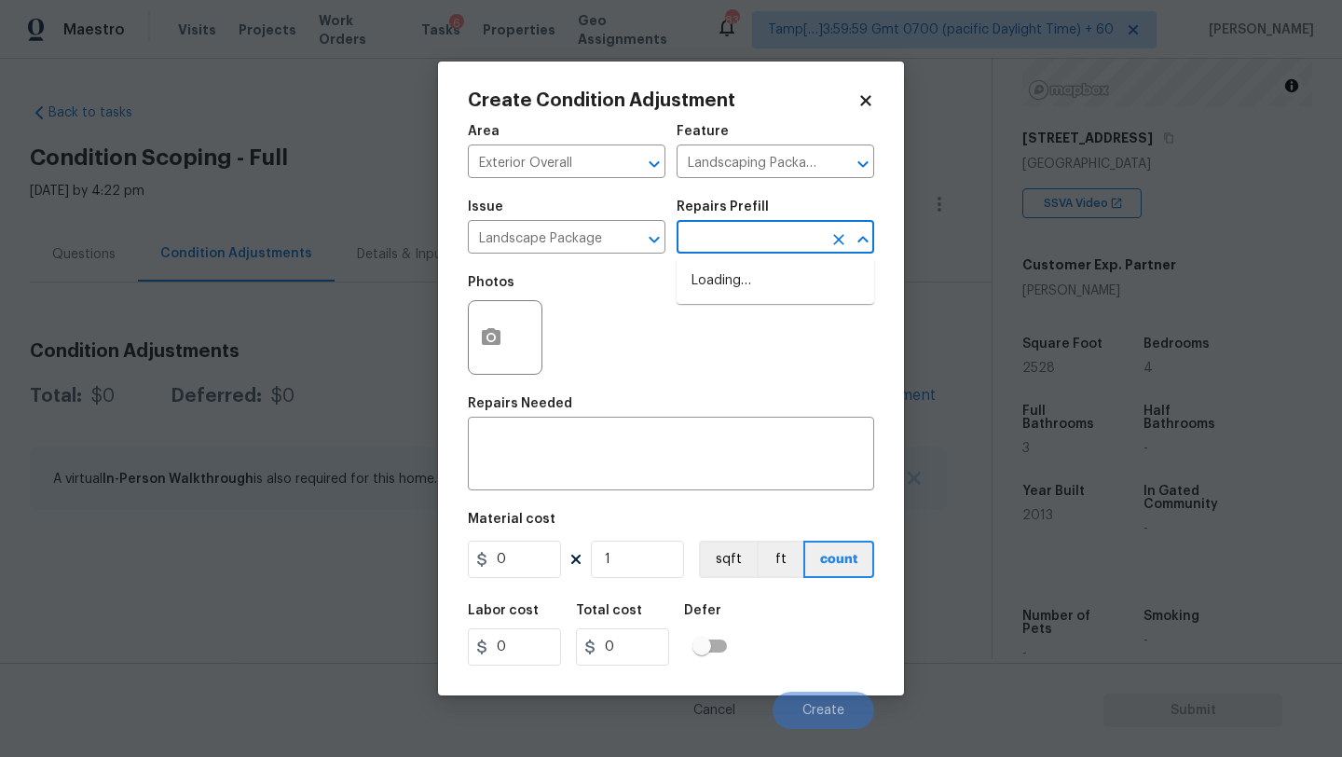
click at [747, 240] on input "text" at bounding box center [748, 239] width 145 height 29
click at [747, 286] on li "Initial landscaping package $80.00" at bounding box center [775, 291] width 198 height 50
type input "Home Readiness Packages"
type textarea "Mowing of grass up to 6" in height. Mow, edge along driveways & sidewalks, trim…"
type input "80"
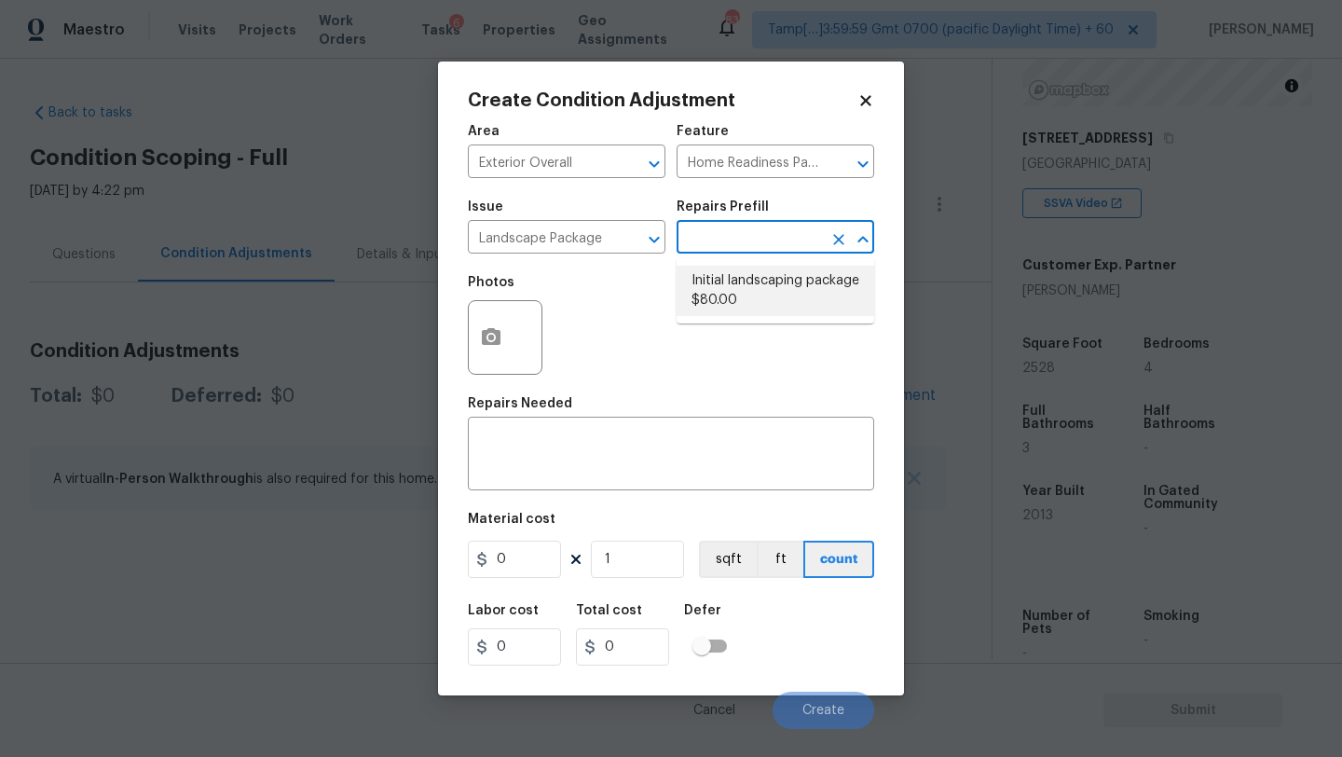
type input "80"
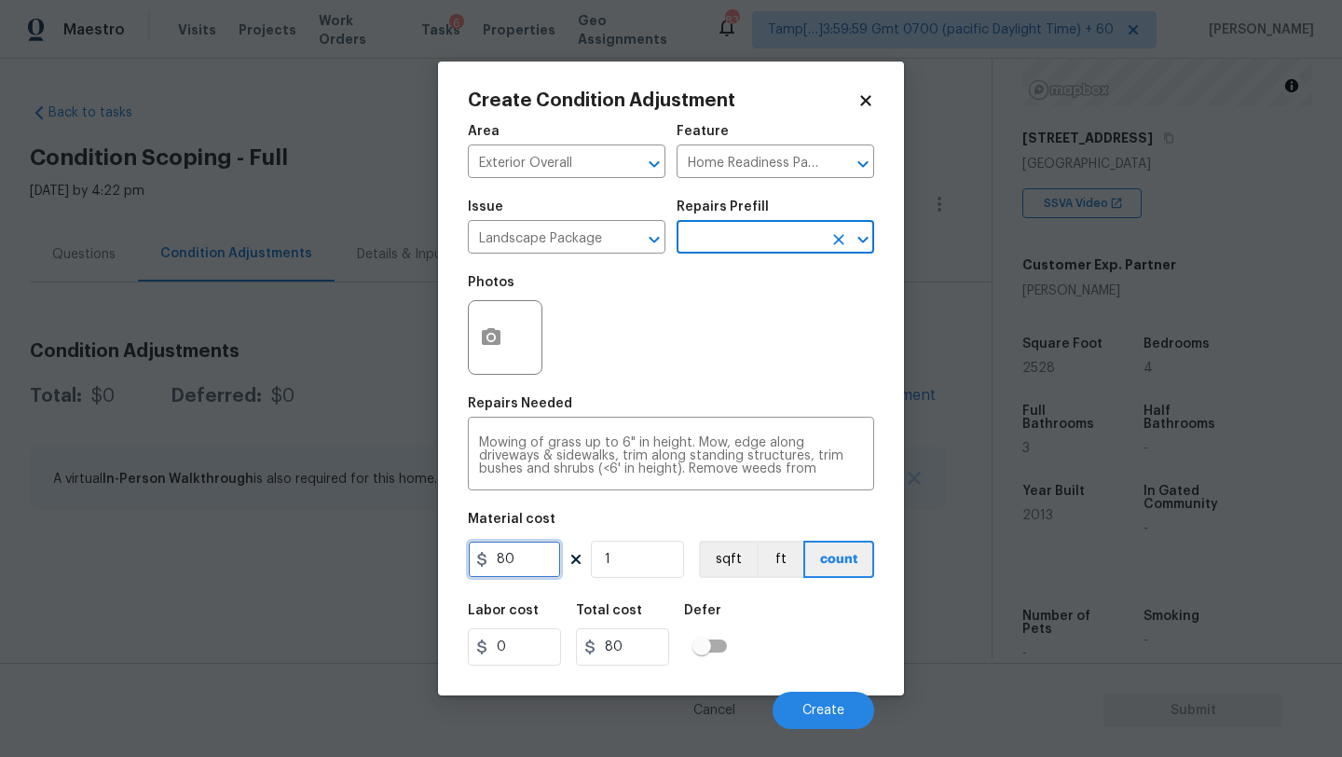
click at [545, 556] on input "80" at bounding box center [514, 558] width 93 height 37
type input "750"
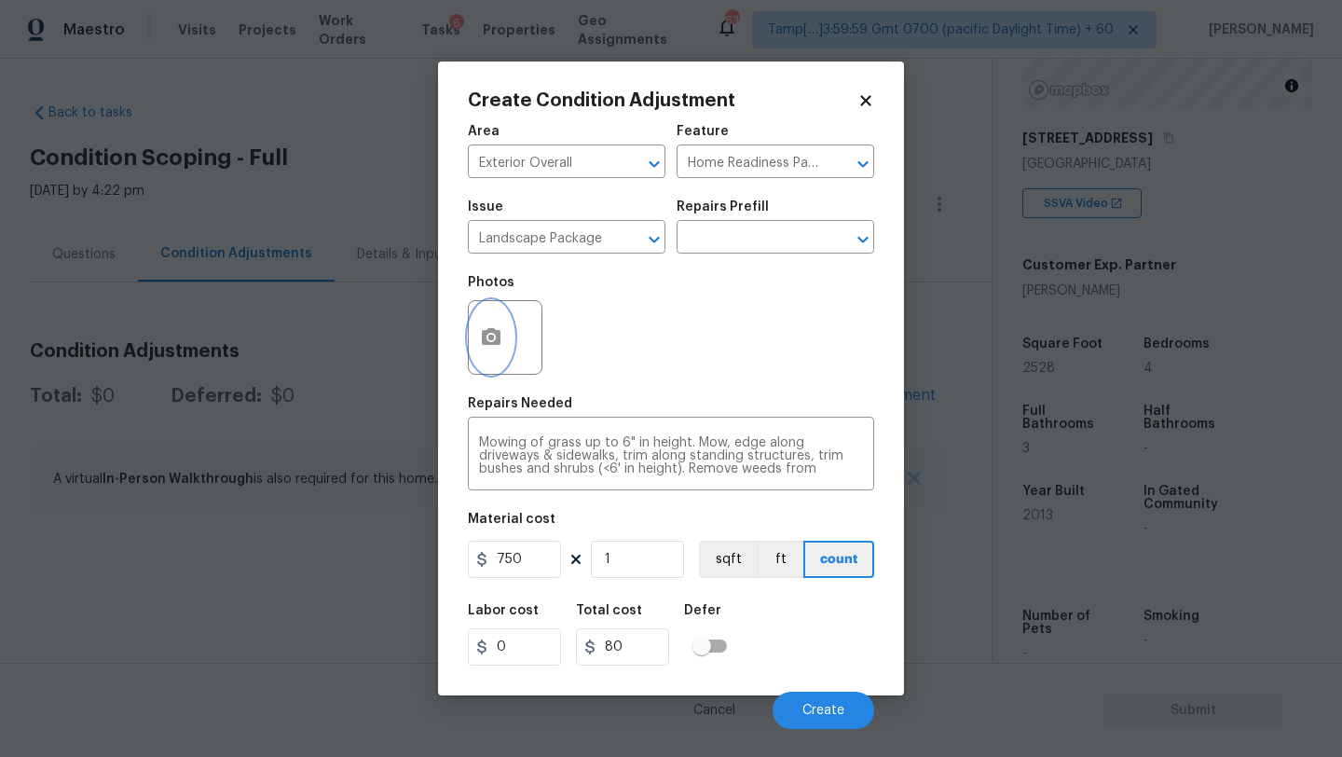
type input "750"
click at [491, 340] on circle "button" at bounding box center [491, 337] width 6 height 6
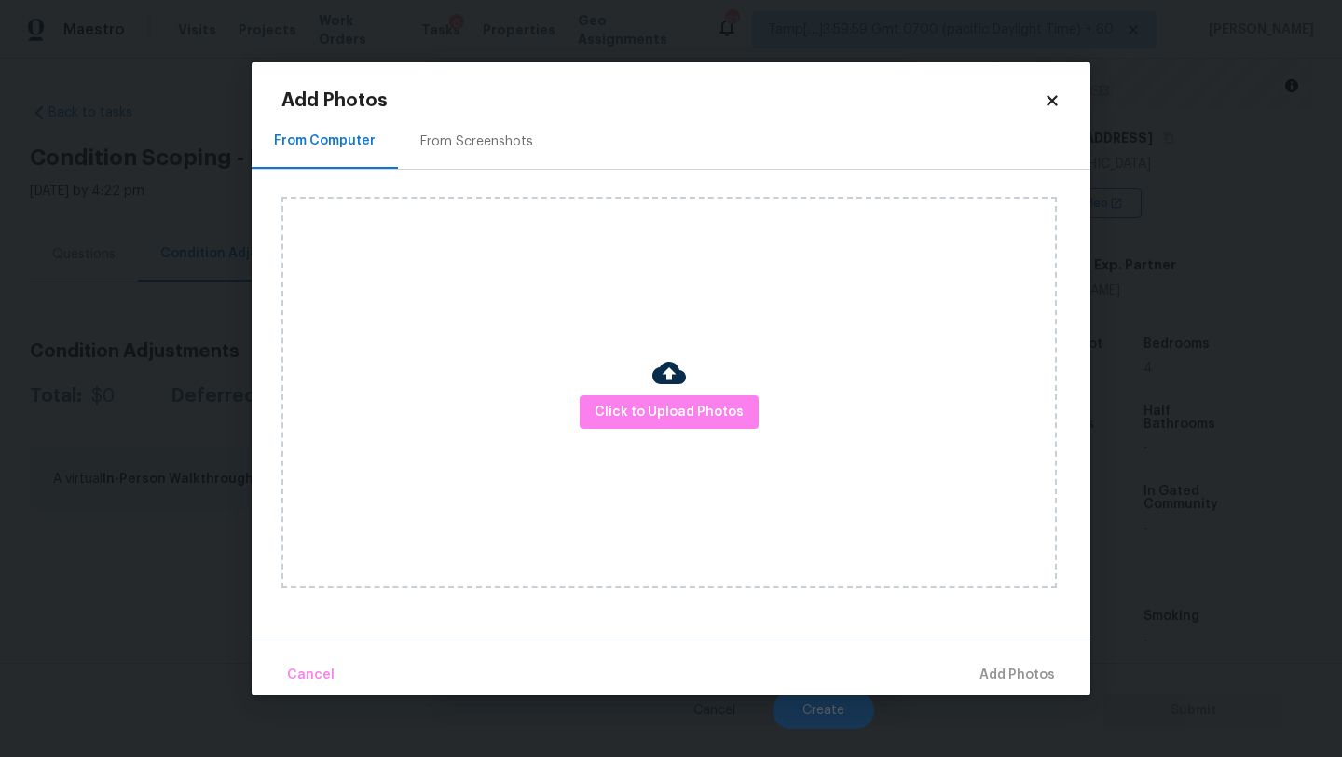
click at [494, 123] on div "From Screenshots" at bounding box center [476, 141] width 157 height 55
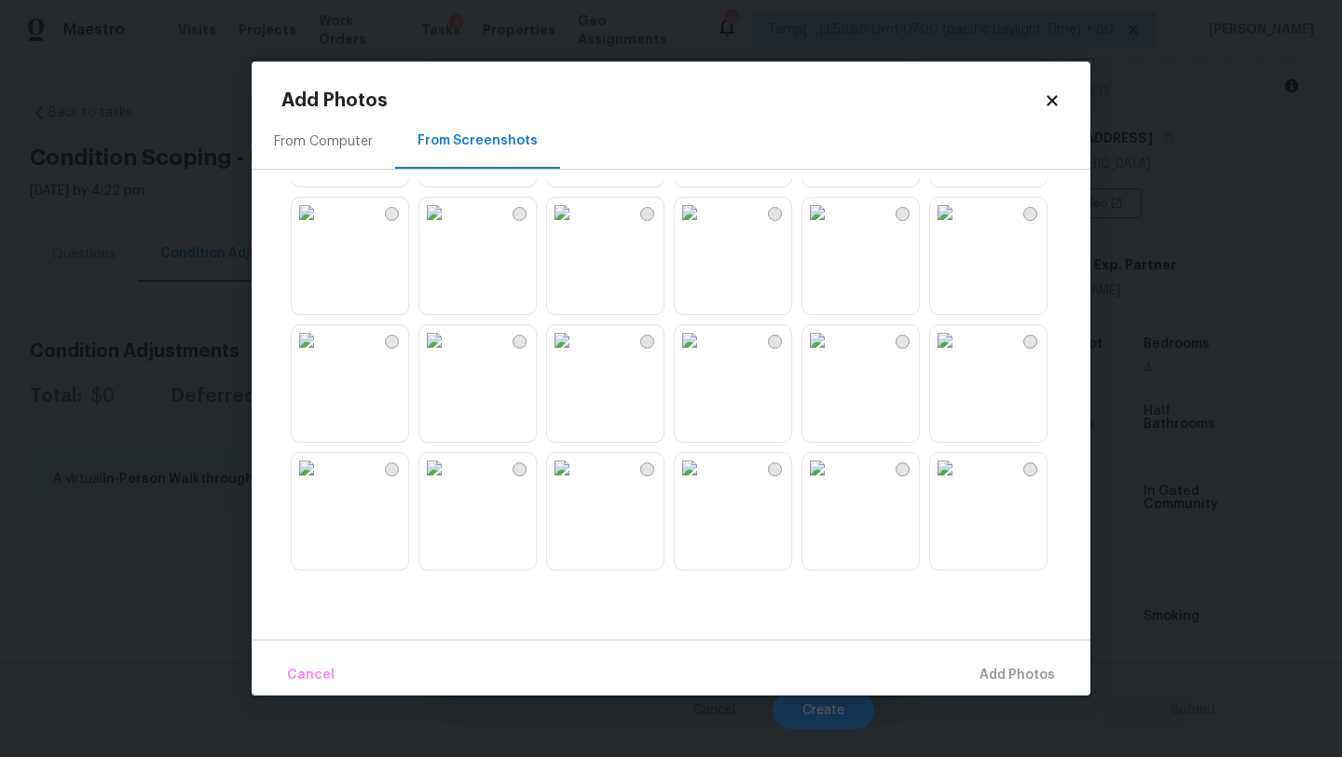
scroll to position [618, 0]
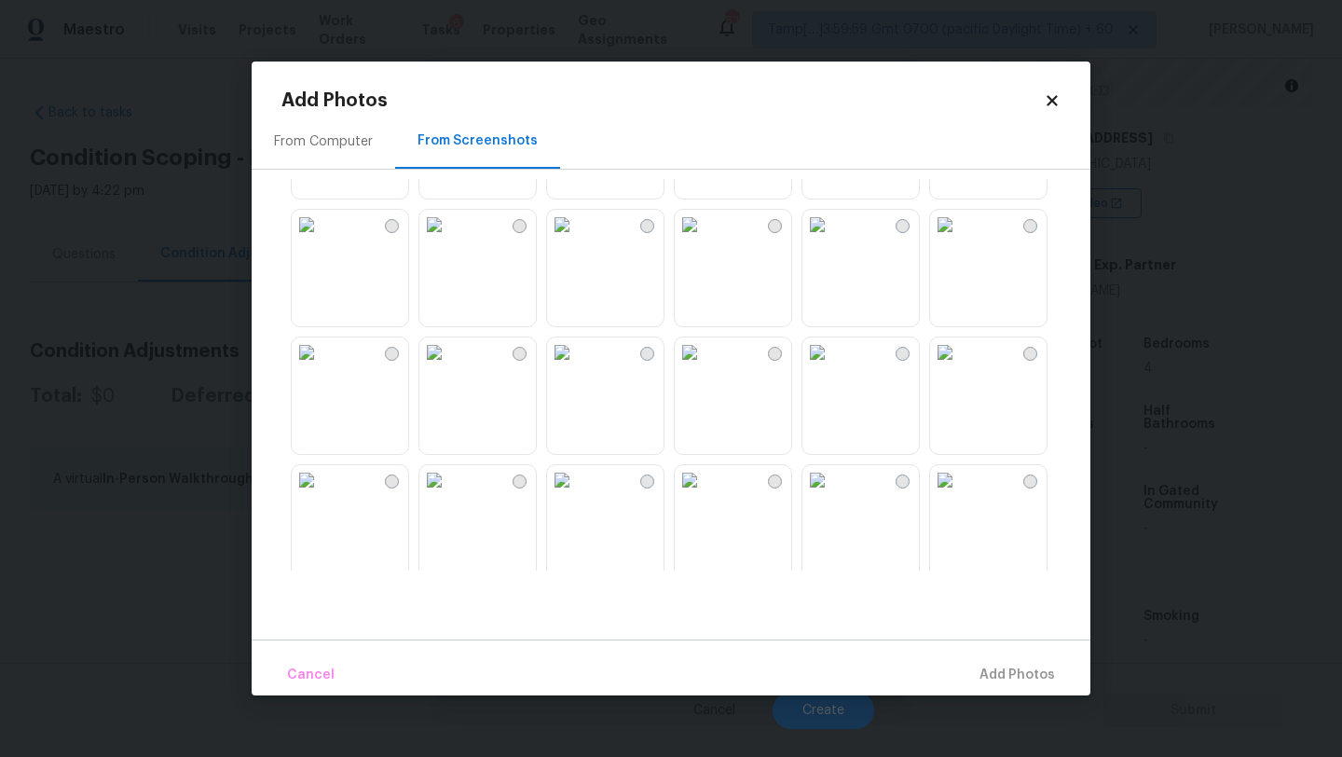
click at [449, 239] on img at bounding box center [434, 225] width 30 height 30
click at [1019, 666] on span "Add 1 Photo(s)" at bounding box center [1008, 674] width 92 height 23
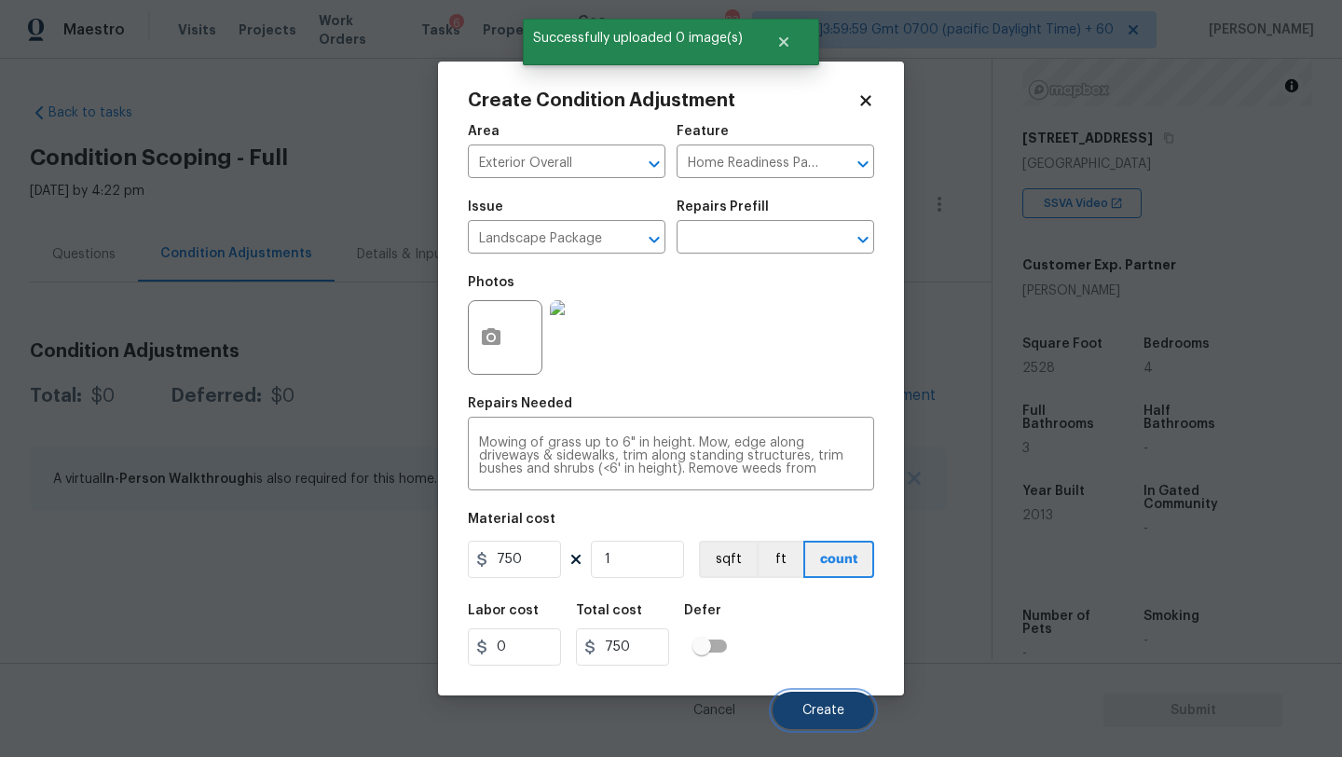
click at [811, 707] on span "Create" at bounding box center [823, 710] width 42 height 14
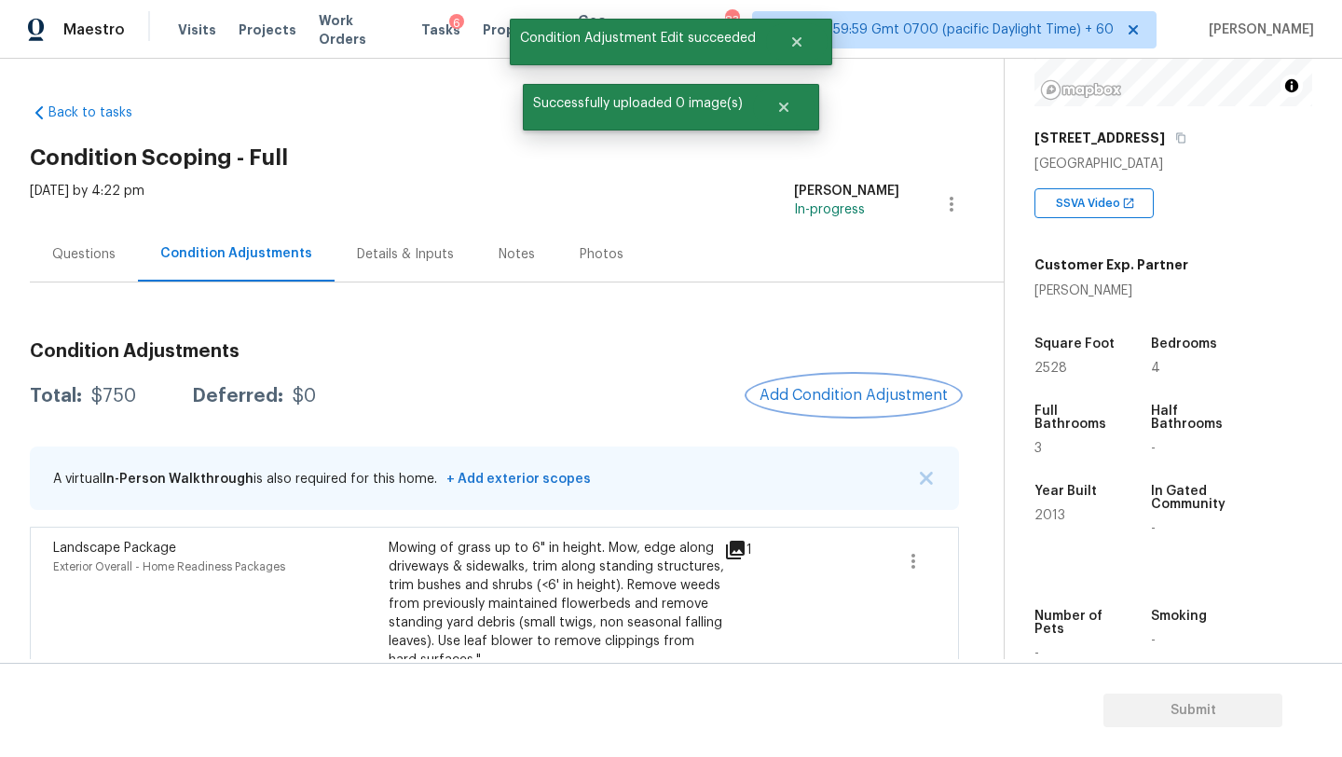
click at [866, 389] on span "Add Condition Adjustment" at bounding box center [853, 395] width 188 height 17
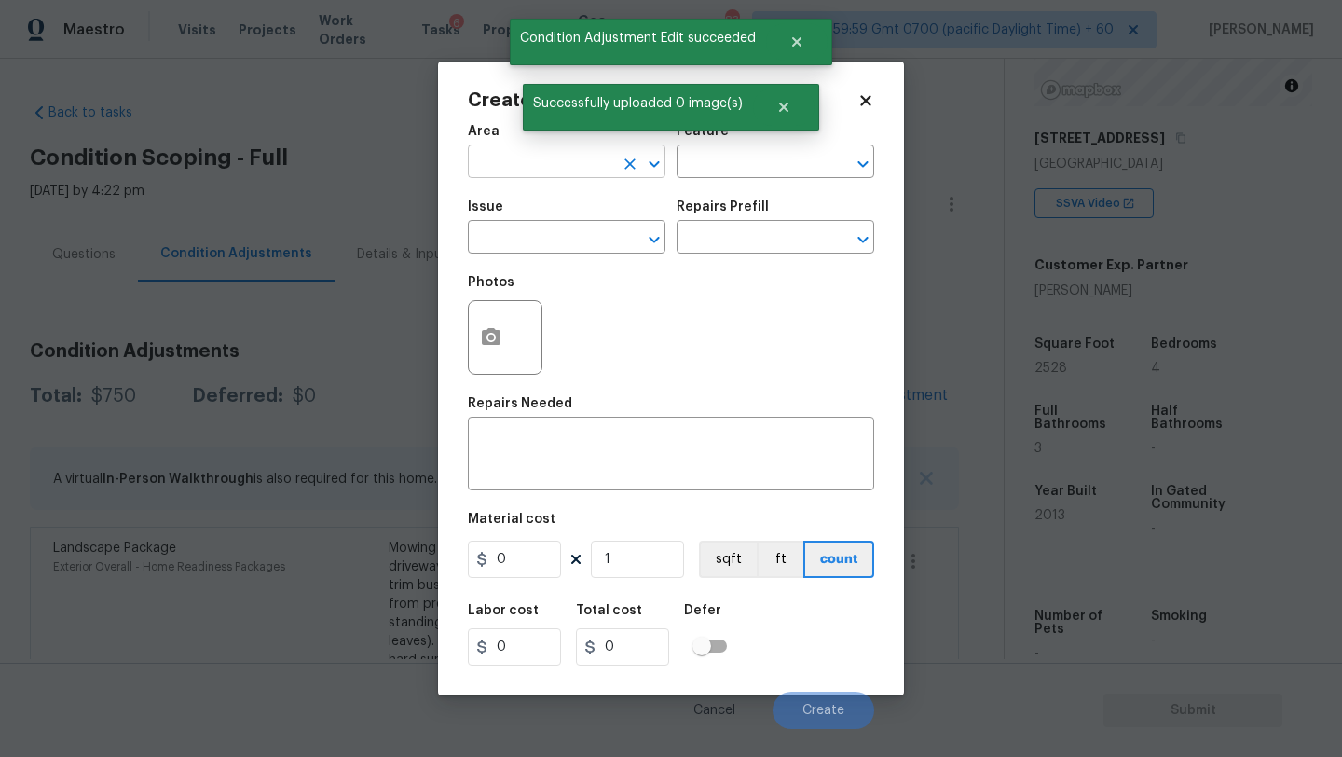
click at [520, 157] on input "text" at bounding box center [540, 163] width 145 height 29
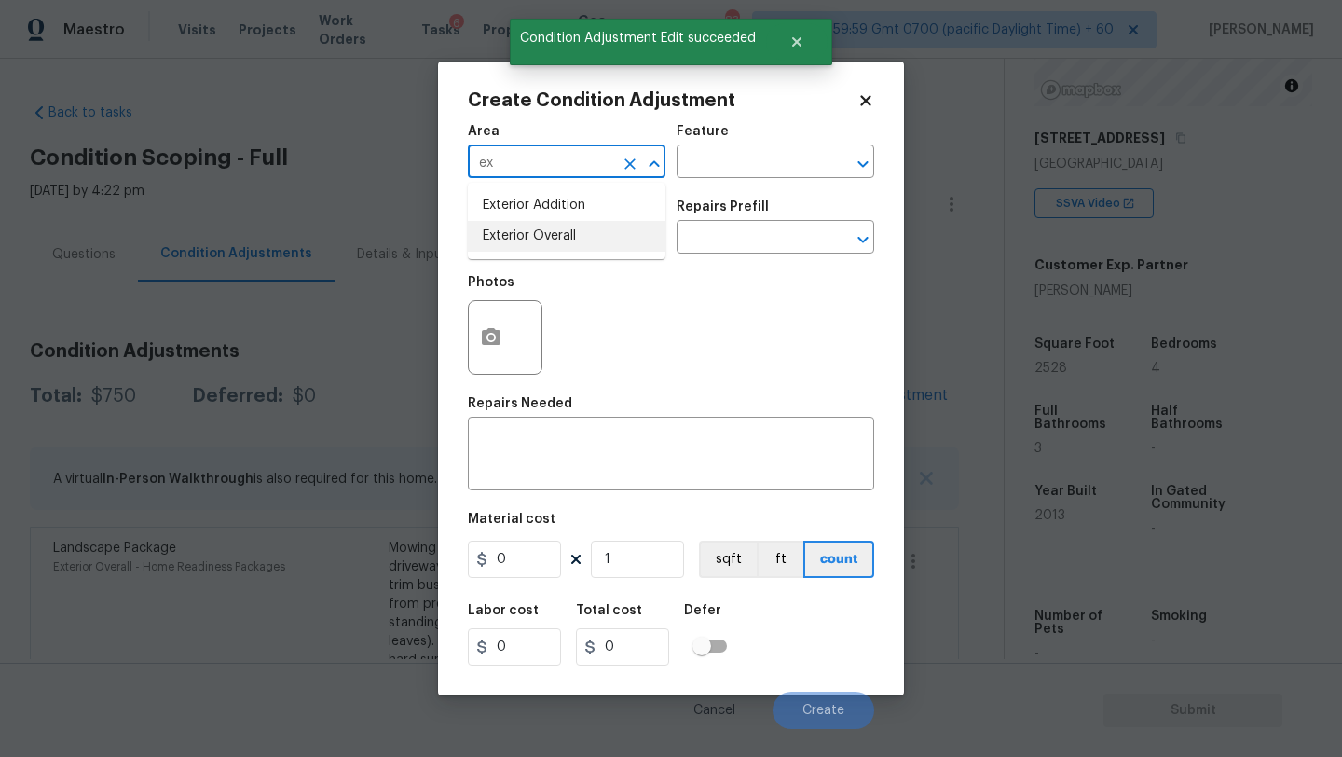
click at [536, 226] on li "Exterior Overall" at bounding box center [567, 236] width 198 height 31
type input "Exterior Overall"
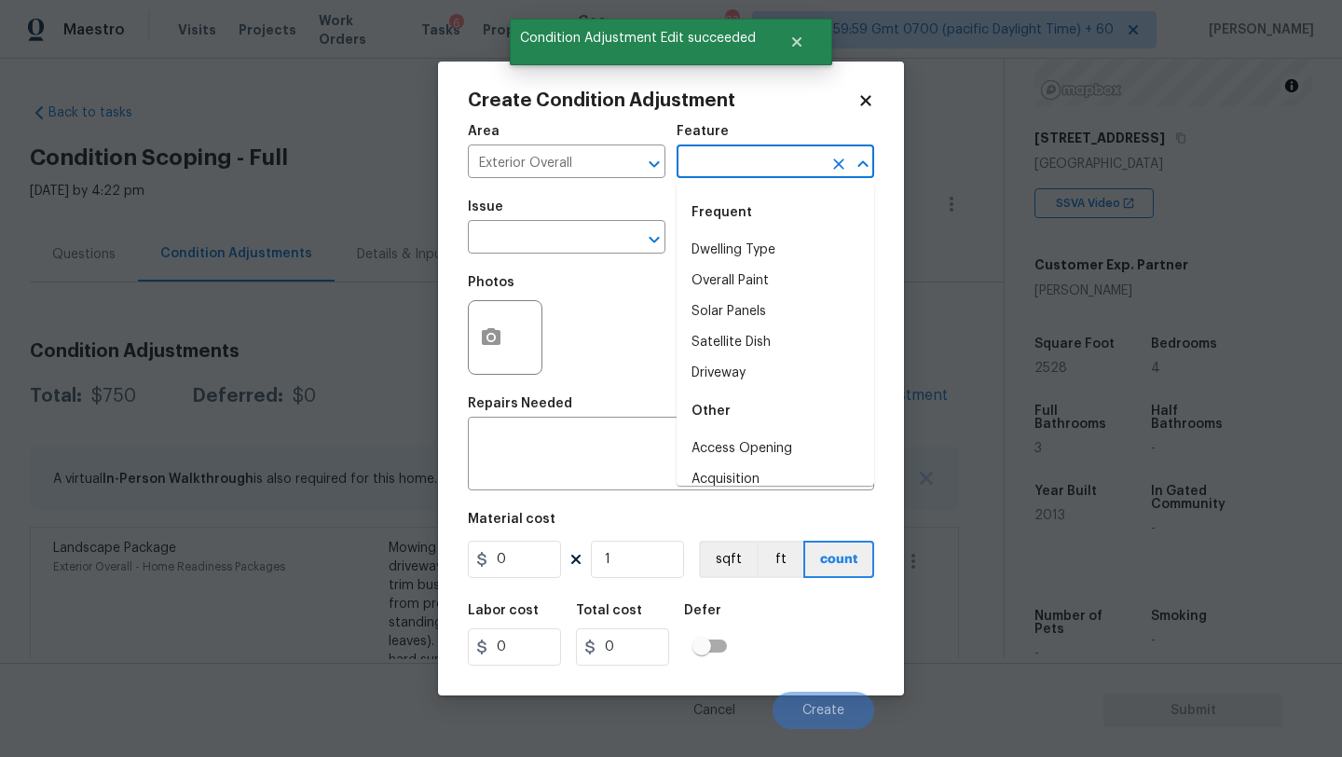
click at [686, 158] on input "text" at bounding box center [748, 163] width 145 height 29
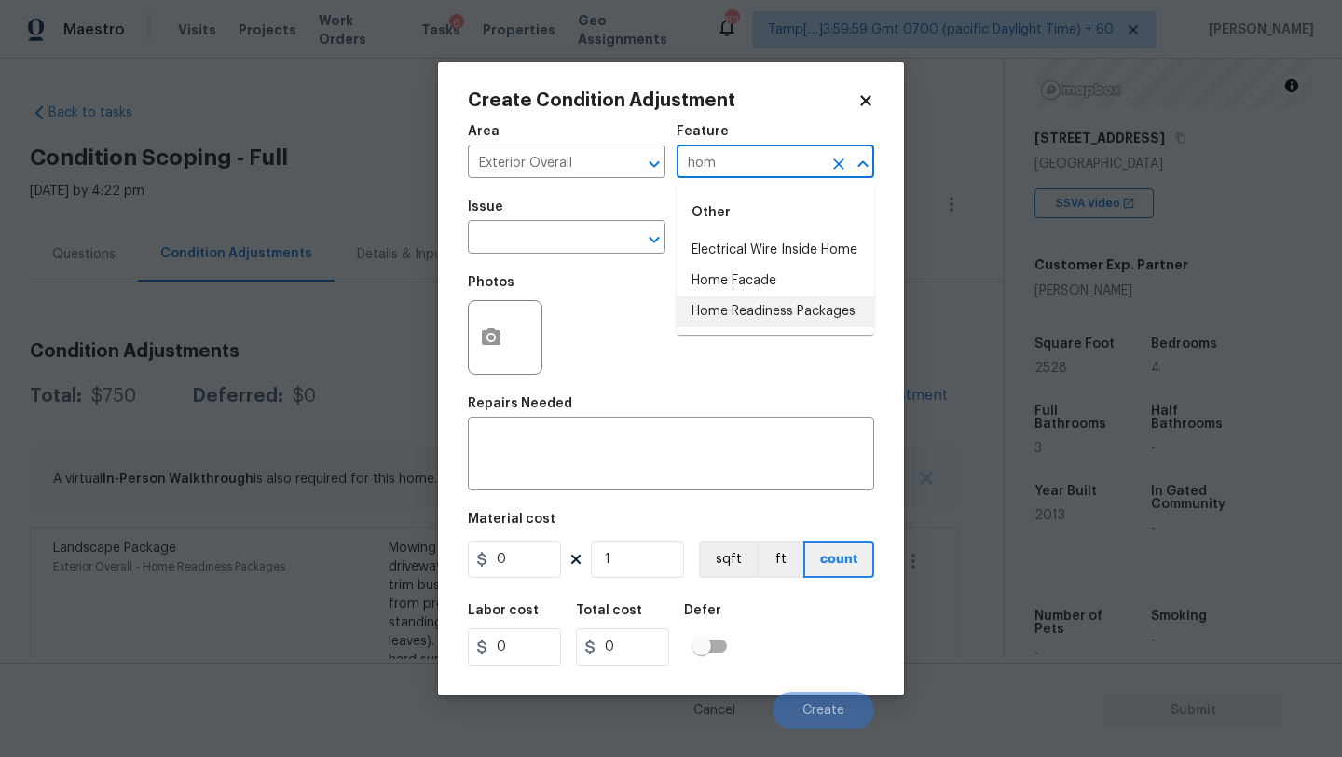
click at [734, 322] on li "Home Readiness Packages" at bounding box center [775, 311] width 198 height 31
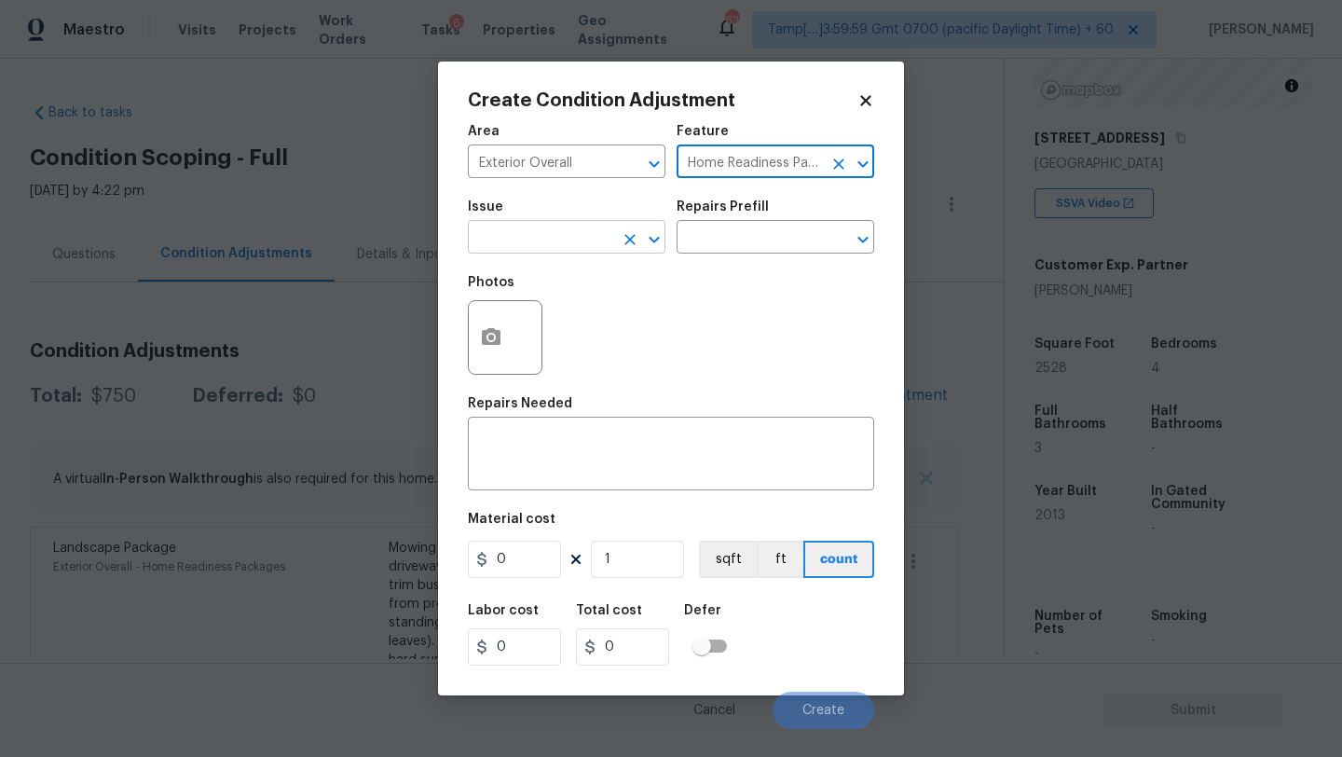
type input "Home Readiness Packages"
click at [537, 247] on input "text" at bounding box center [540, 239] width 145 height 29
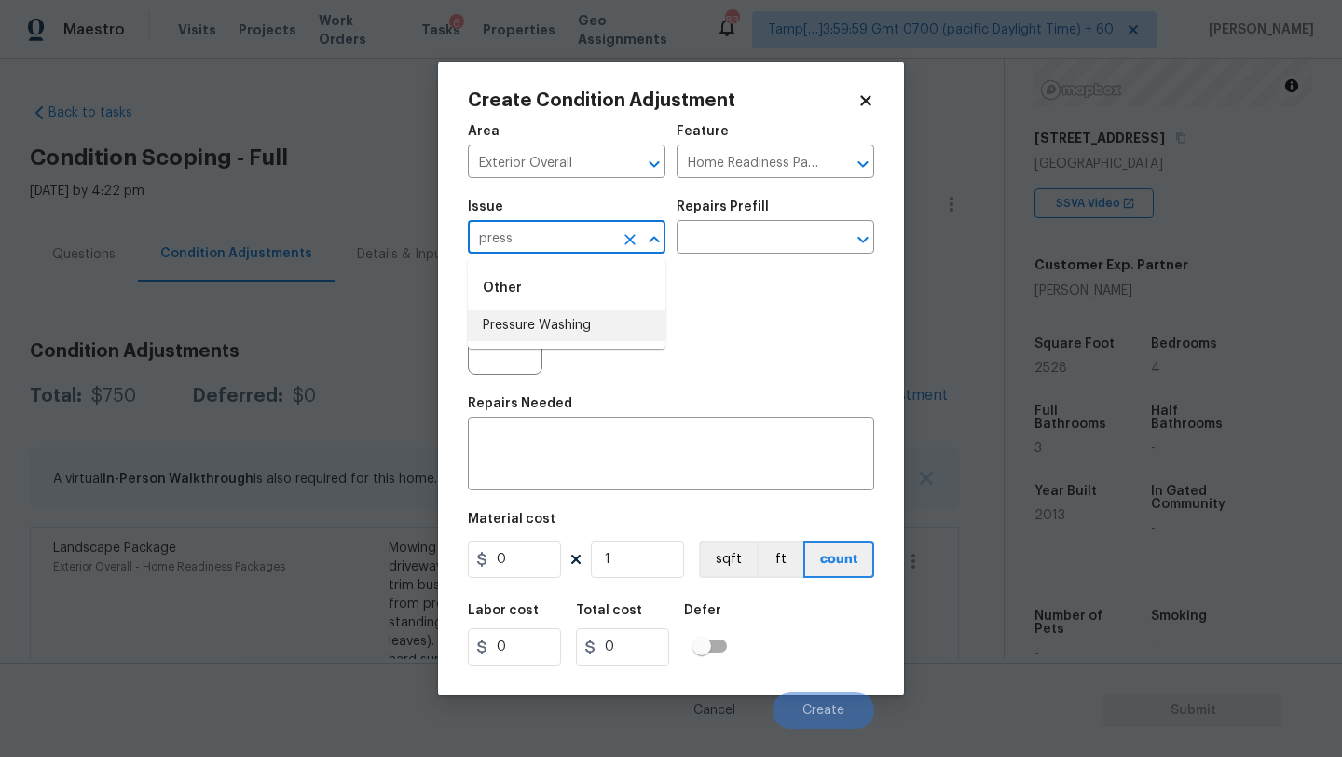
click at [546, 343] on ul "Other Pressure Washing" at bounding box center [567, 303] width 198 height 90
click at [569, 324] on li "Pressure Washing" at bounding box center [567, 325] width 198 height 31
type input "Pressure Washing"
click at [730, 245] on input "text" at bounding box center [748, 239] width 145 height 29
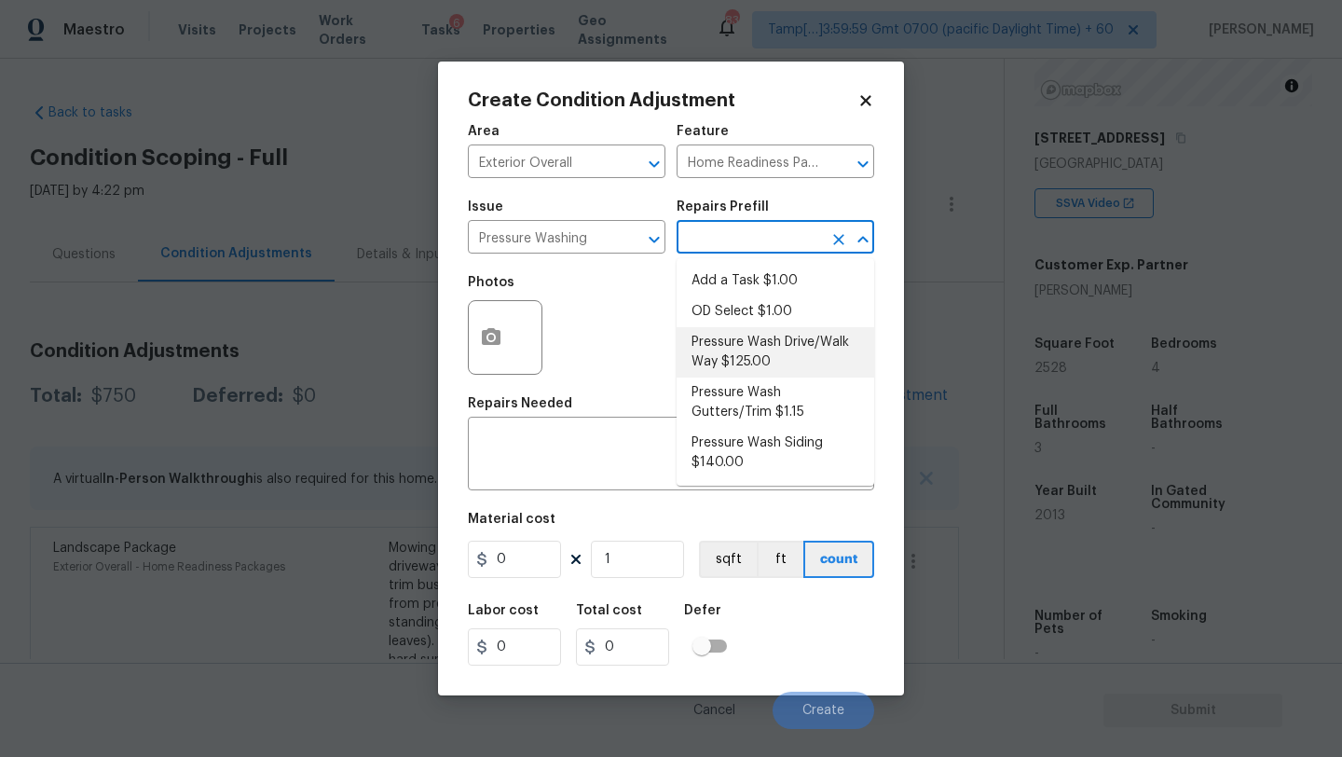
click at [730, 348] on li "Pressure Wash Drive/Walk Way $125.00" at bounding box center [775, 352] width 198 height 50
type input "Siding"
type textarea "Pressure wash the driveways/walkways as directed by the PM. Ensure that all deb…"
type input "125"
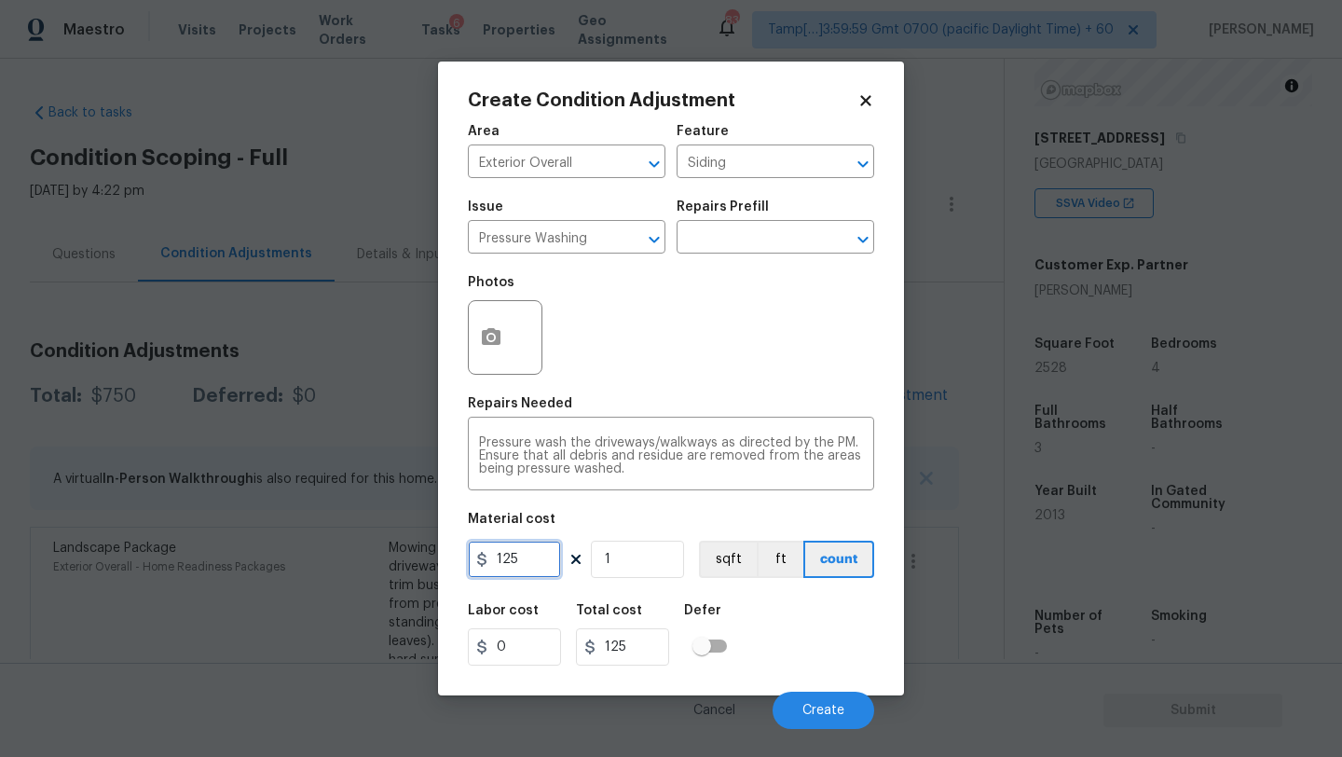
click at [546, 568] on input "125" at bounding box center [514, 558] width 93 height 37
type input "400"
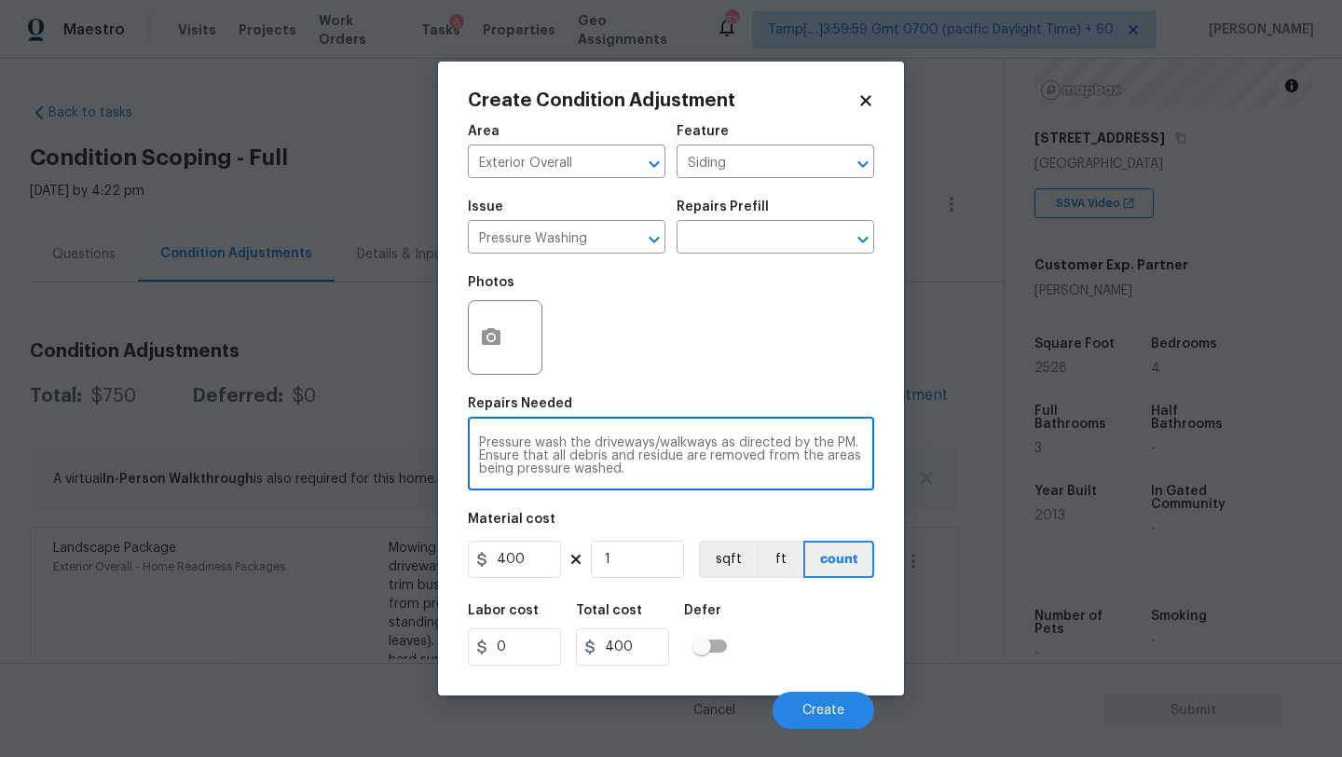
drag, startPoint x: 728, startPoint y: 447, endPoint x: 743, endPoint y: 481, distance: 37.1
click at [743, 481] on div "Pressure wash the driveways/walkways as directed by the PM. Ensure that all deb…" at bounding box center [671, 455] width 406 height 69
type textarea "Pressure wash the driveways/walkways and sidings"
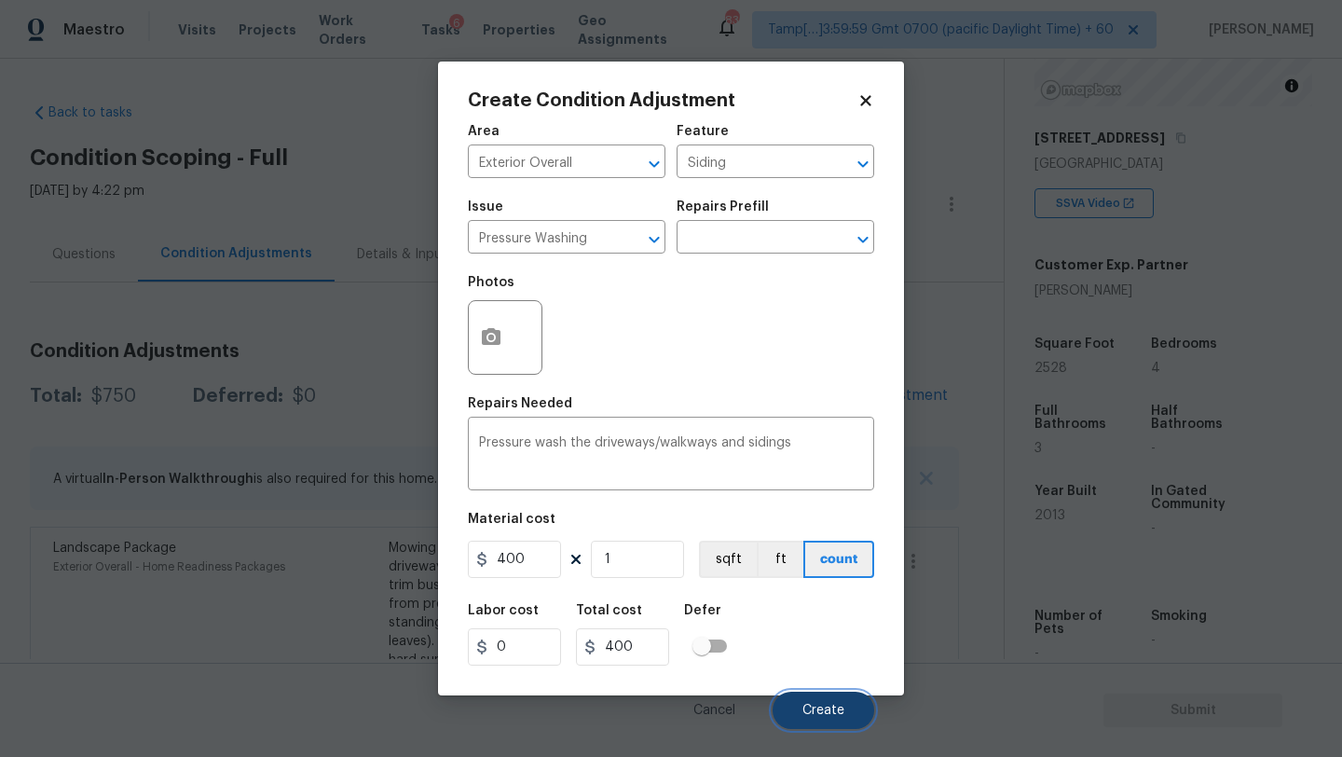
click at [828, 695] on button "Create" at bounding box center [823, 709] width 102 height 37
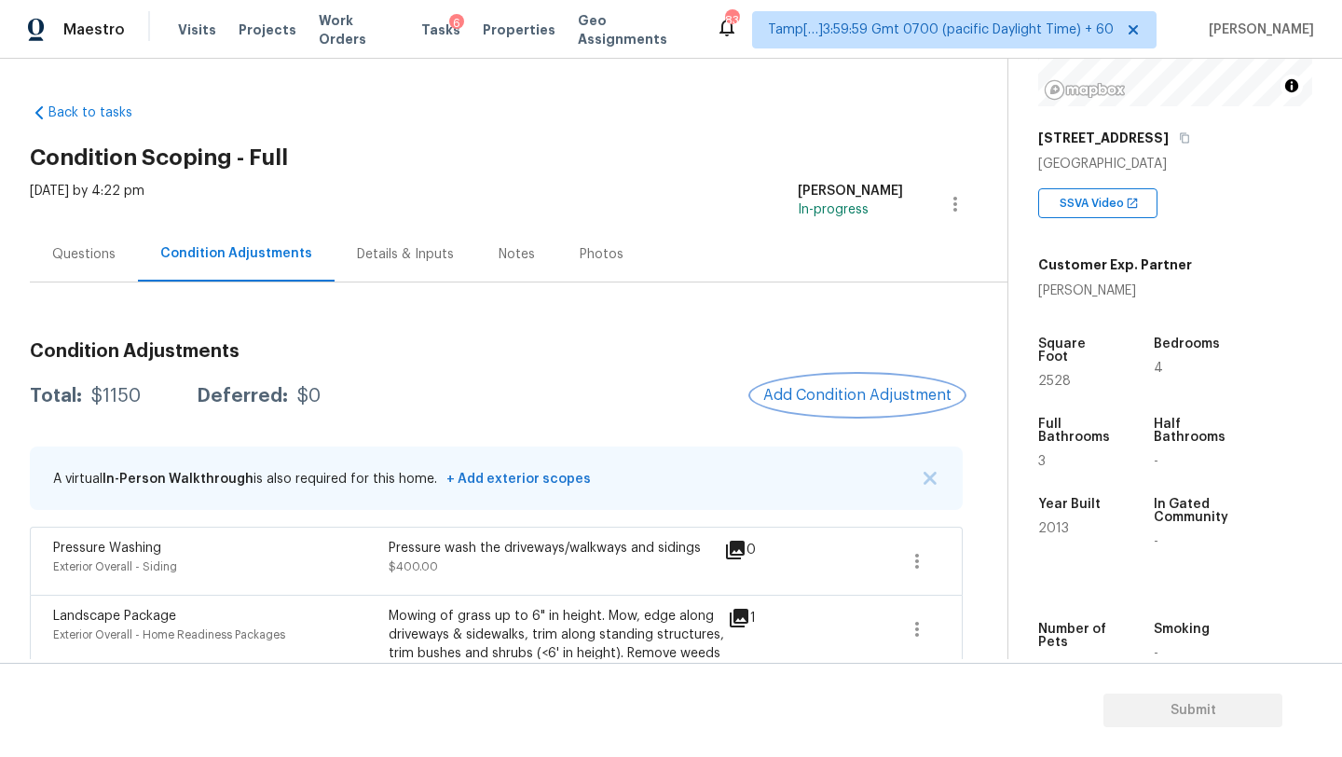
click at [871, 389] on span "Add Condition Adjustment" at bounding box center [857, 395] width 188 height 17
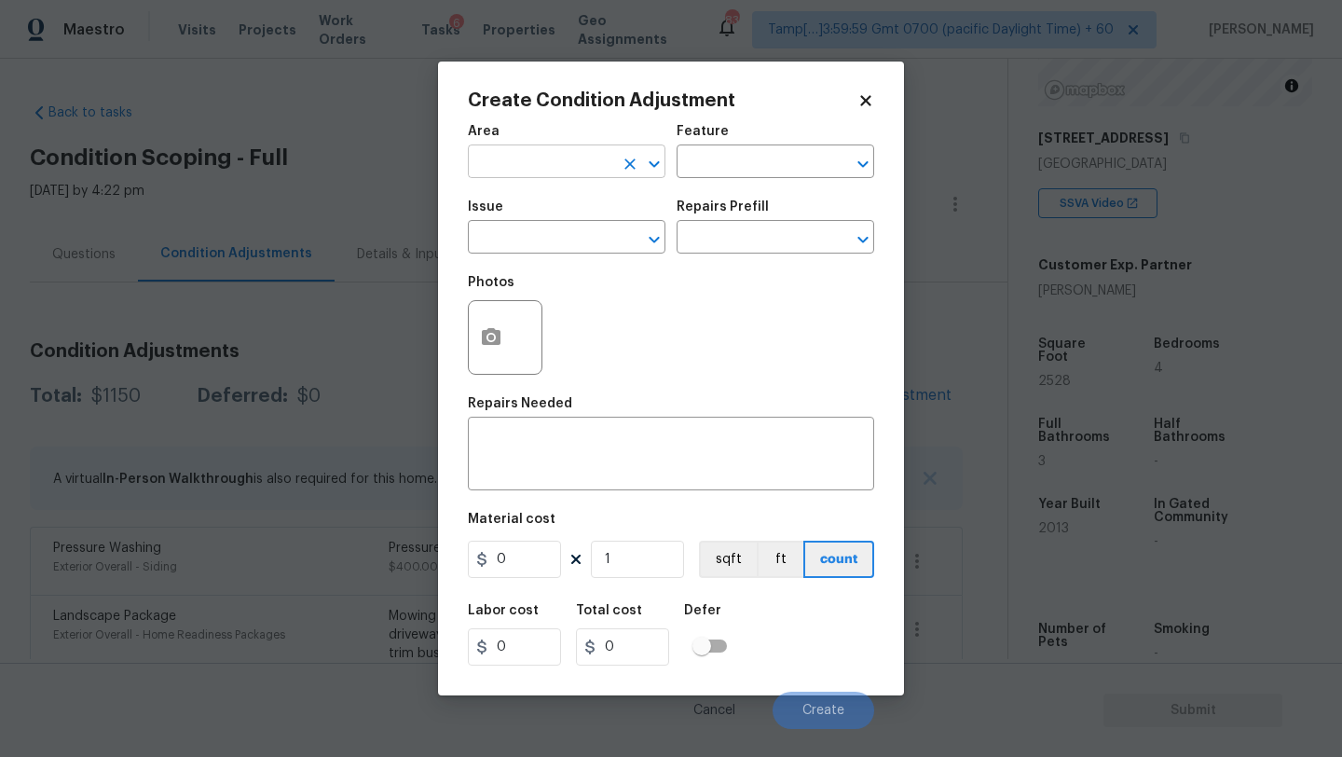
click at [562, 175] on input "text" at bounding box center [540, 163] width 145 height 29
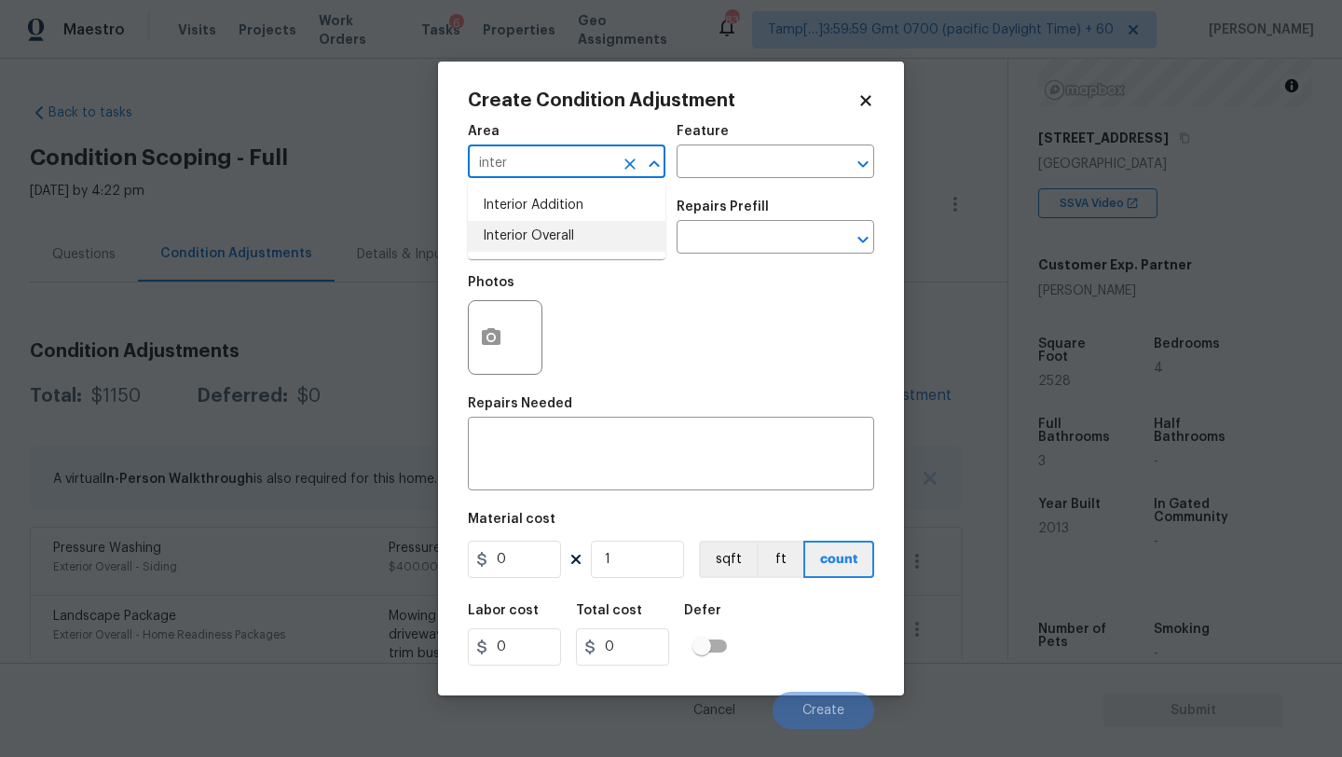
click at [589, 245] on li "Interior Overall" at bounding box center [567, 236] width 198 height 31
type input "Interior Overall"
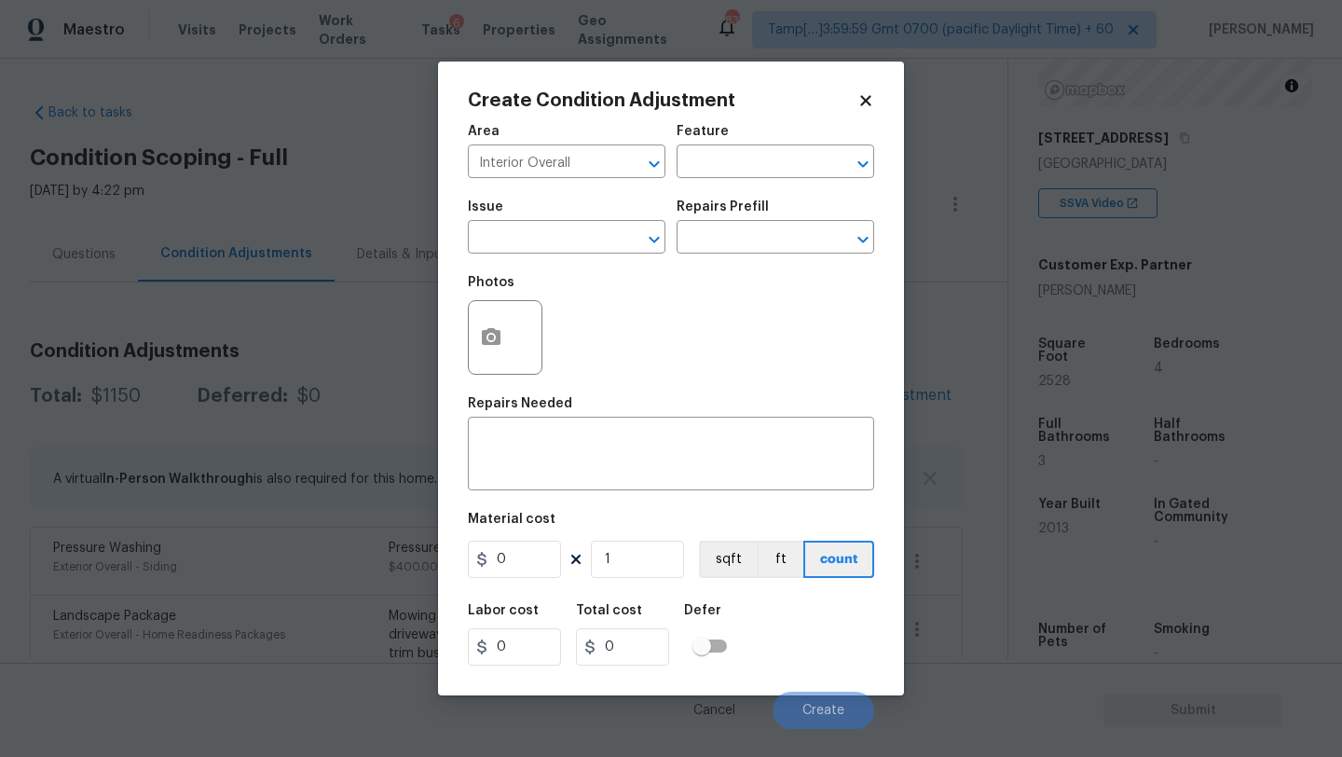
click at [742, 141] on div "Feature" at bounding box center [775, 137] width 198 height 24
click at [742, 156] on input "text" at bounding box center [748, 163] width 145 height 29
click at [743, 241] on li "Odor" at bounding box center [775, 250] width 198 height 31
type input "Odor"
click at [499, 239] on input "text" at bounding box center [540, 239] width 145 height 29
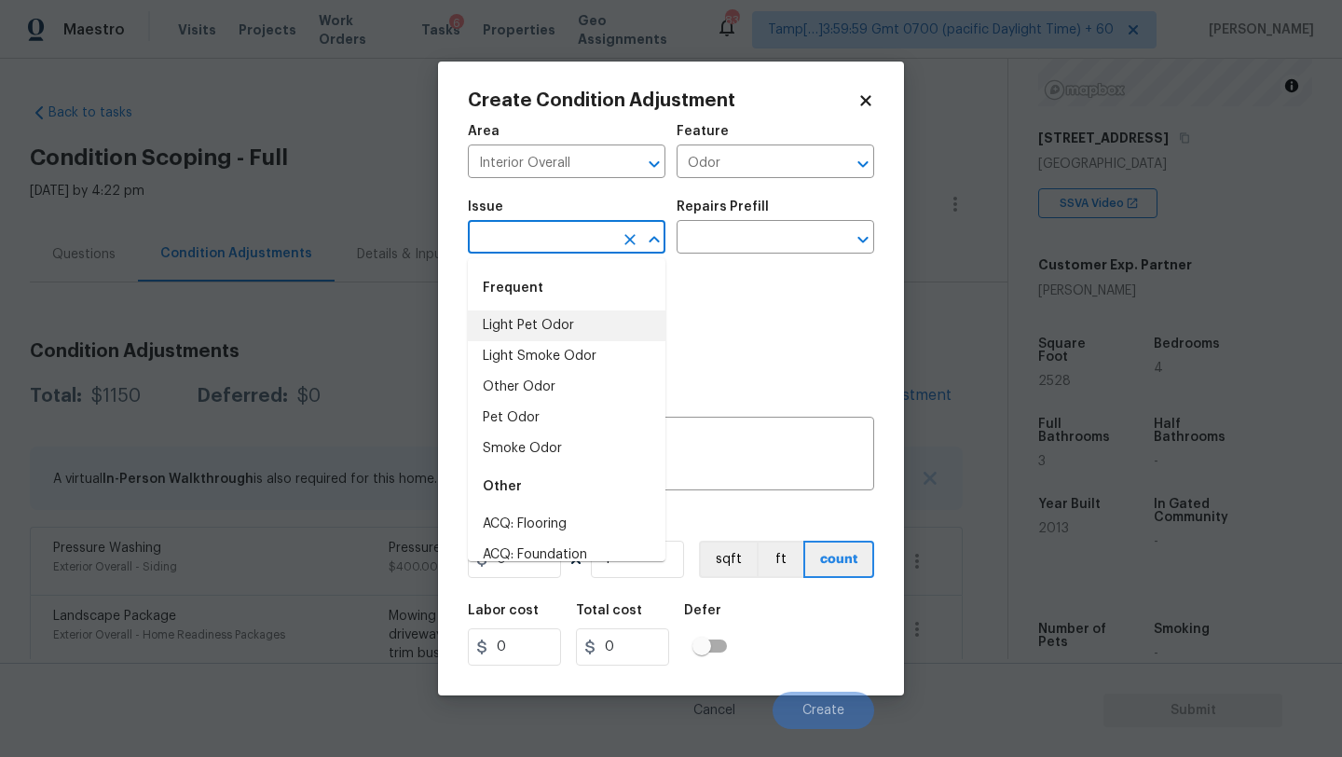
click at [511, 313] on li "Light Pet Odor" at bounding box center [567, 325] width 198 height 31
type input "Light Pet Odor"
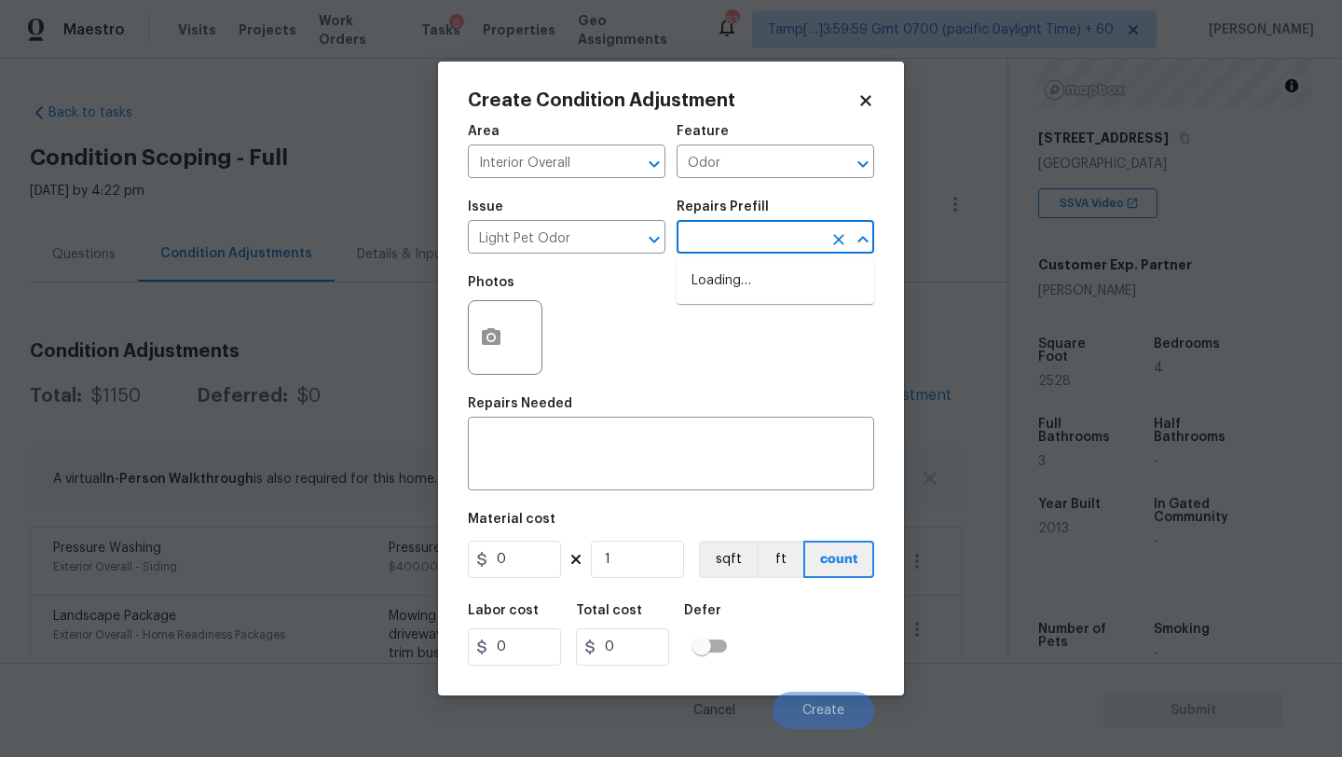
click at [711, 227] on input "text" at bounding box center [748, 239] width 145 height 29
click at [714, 291] on li "Acquisition Scope: 1-2 pets present $575.00" at bounding box center [775, 291] width 198 height 50
type textarea "Acquisition Scope: 1-2 pets present"
type input "575"
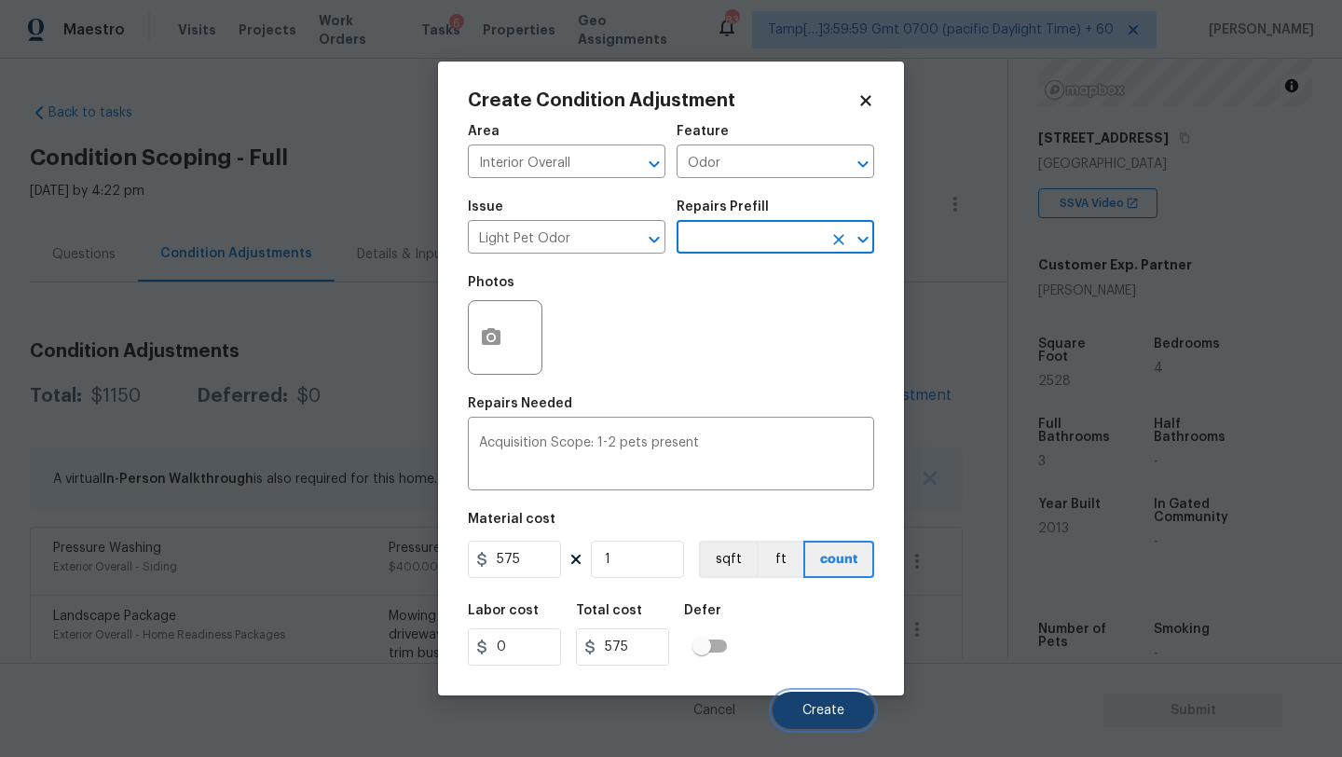
click at [806, 717] on span "Create" at bounding box center [823, 710] width 42 height 14
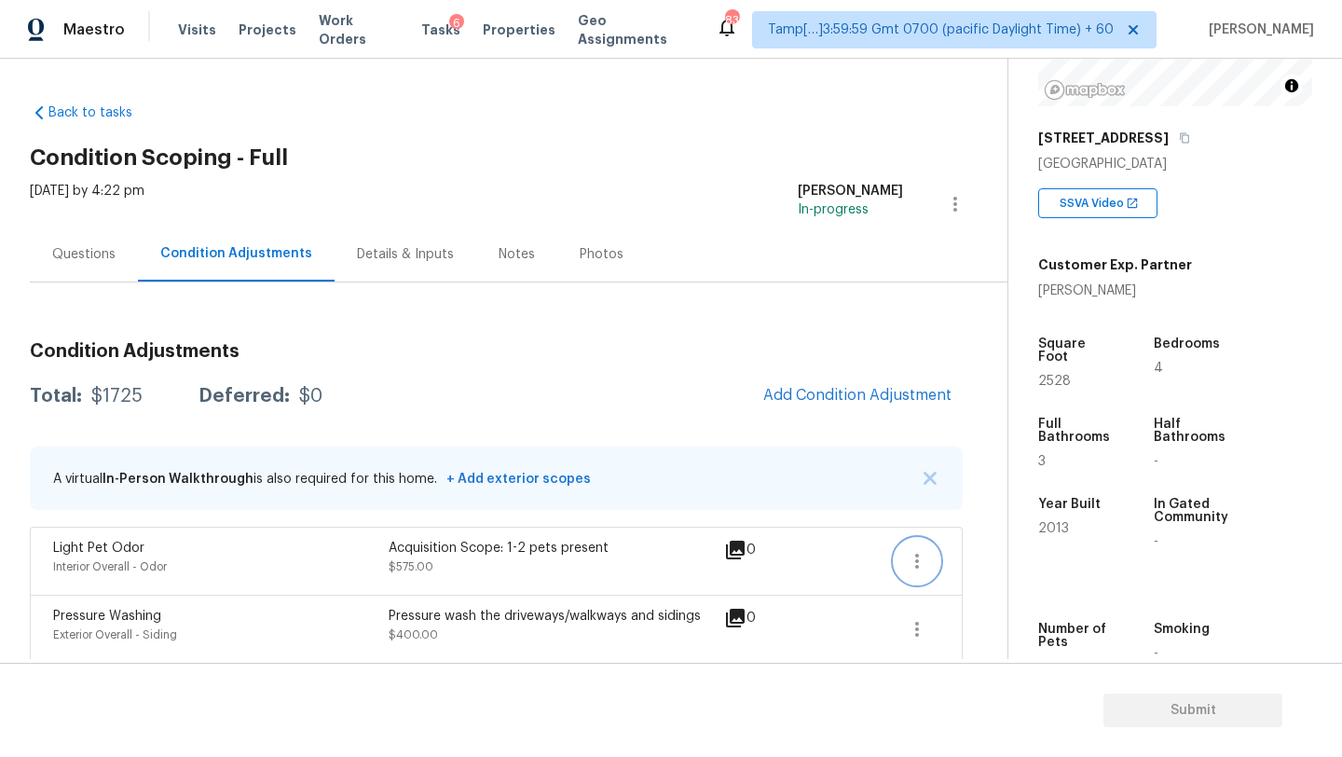
click at [921, 557] on icon "button" at bounding box center [917, 561] width 22 height 22
click at [973, 557] on div "Edit" at bounding box center [1022, 557] width 145 height 19
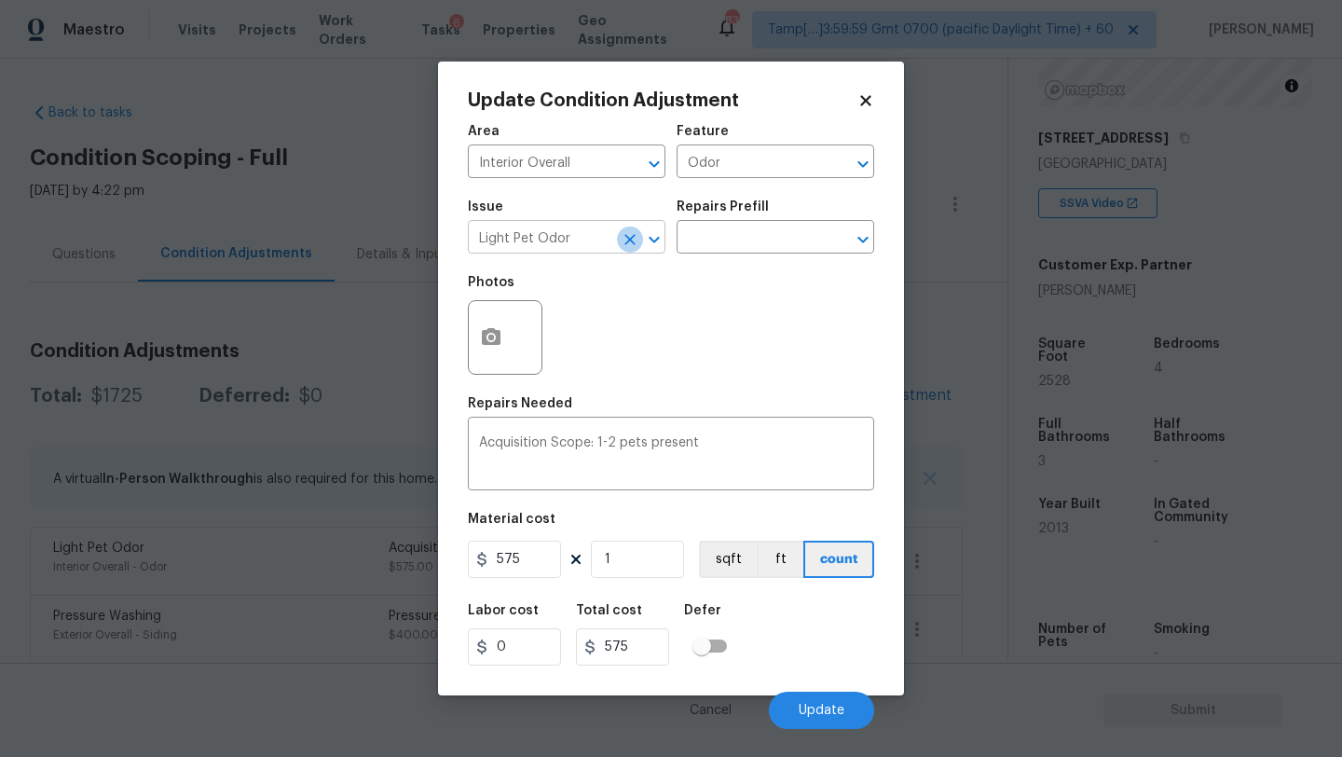
click at [629, 239] on icon "Clear" at bounding box center [629, 239] width 11 height 11
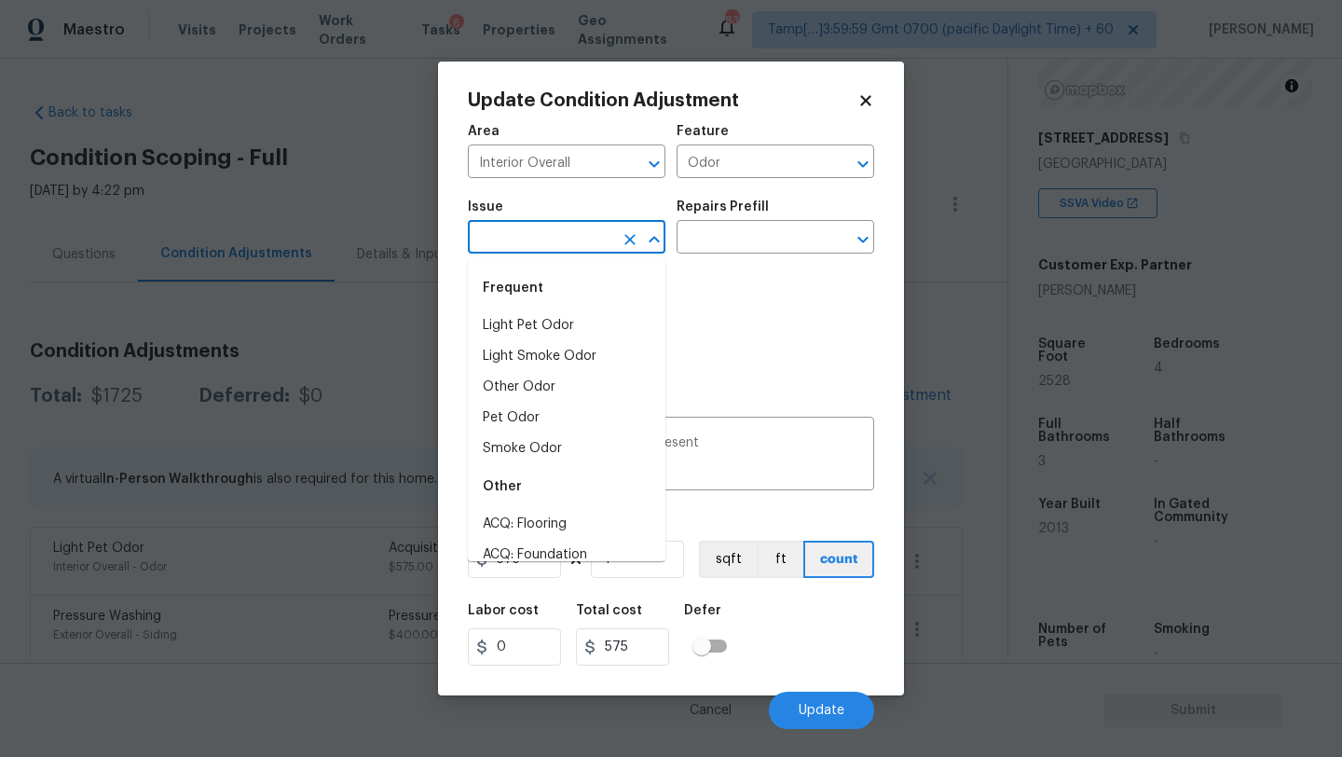
click at [572, 239] on input "text" at bounding box center [540, 239] width 145 height 29
click at [539, 419] on li "Pet Odor" at bounding box center [567, 417] width 198 height 31
type input "Pet Odor"
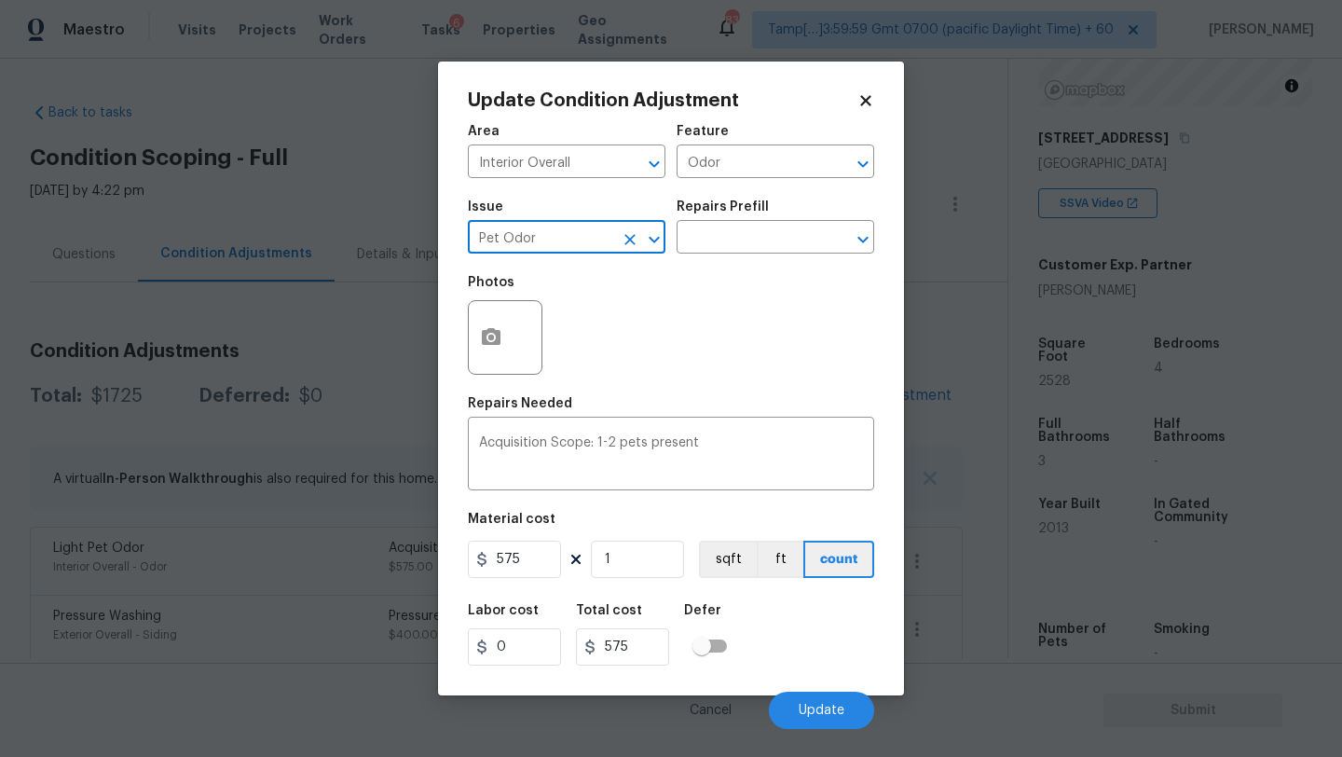
click at [730, 255] on div "Issue Pet Odor ​ Repairs Prefill ​" at bounding box center [671, 226] width 406 height 75
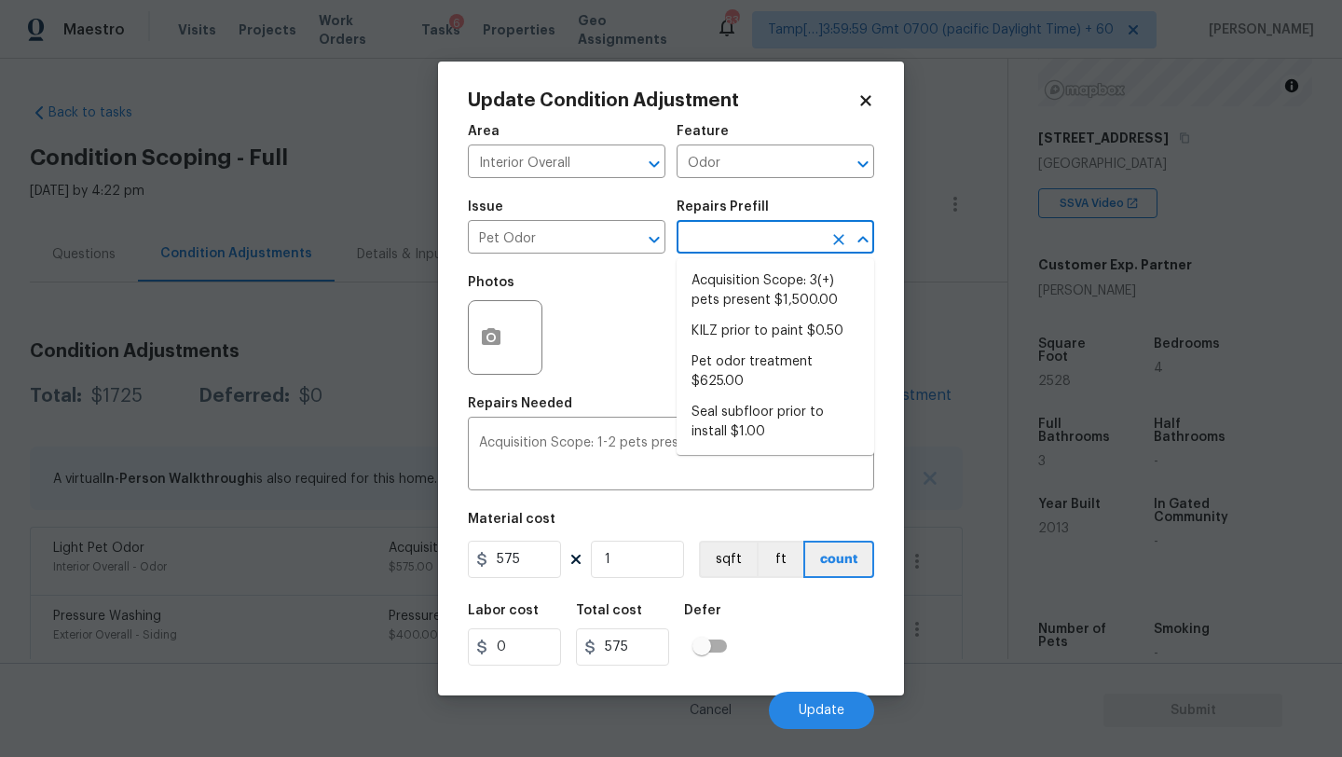
click at [730, 251] on input "text" at bounding box center [748, 239] width 145 height 29
click at [730, 293] on li "Acquisition Scope: 3(+) pets present $1,500.00" at bounding box center [775, 291] width 198 height 50
type textarea "Acquisition Scope: 3(+) pets present"
type input "1500"
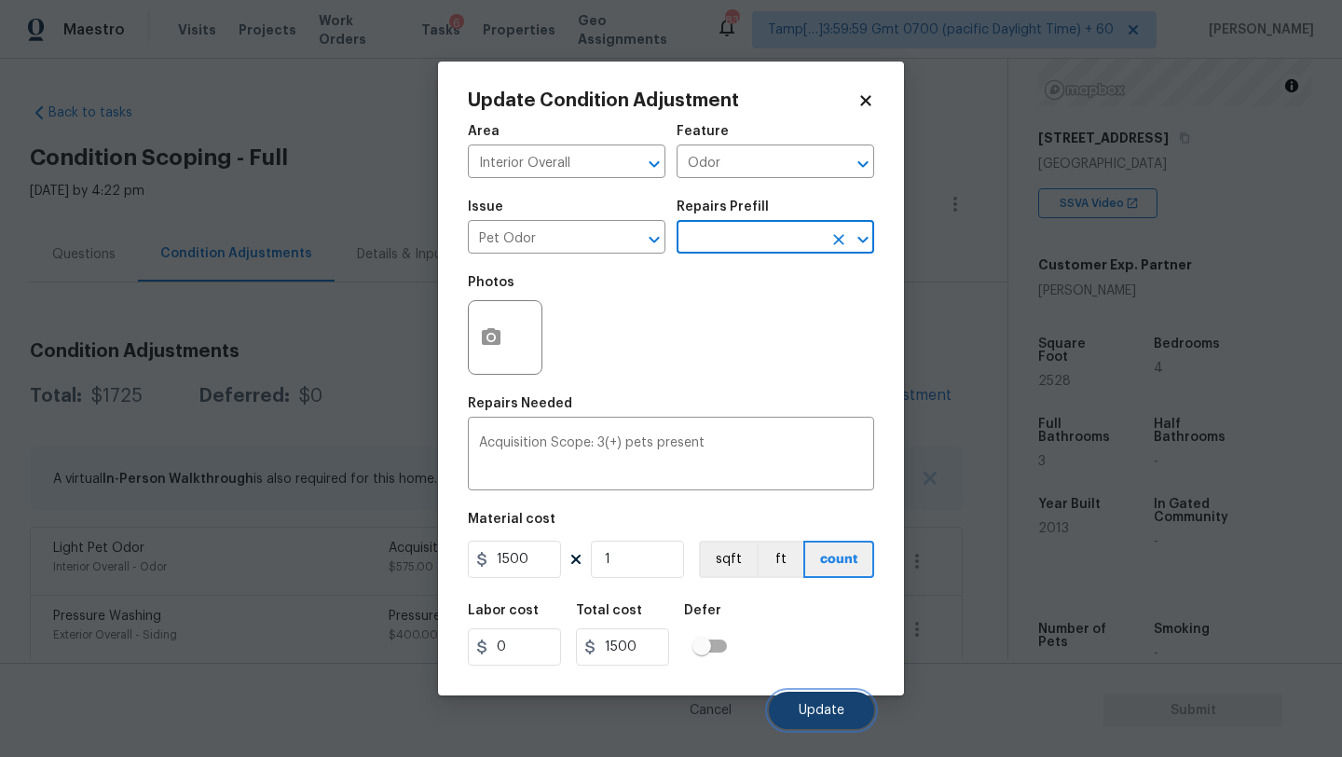
click at [825, 708] on span "Update" at bounding box center [821, 710] width 46 height 14
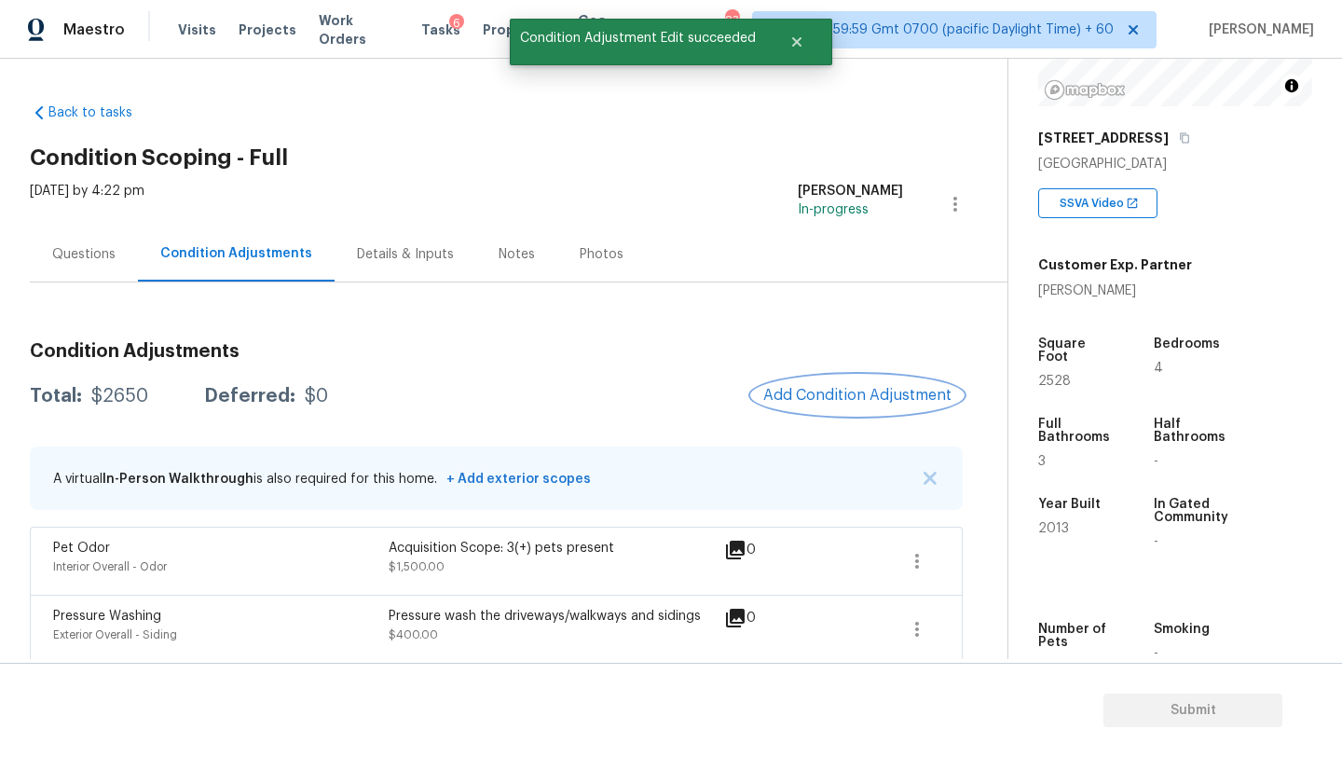
click at [832, 406] on button "Add Condition Adjustment" at bounding box center [857, 394] width 211 height 39
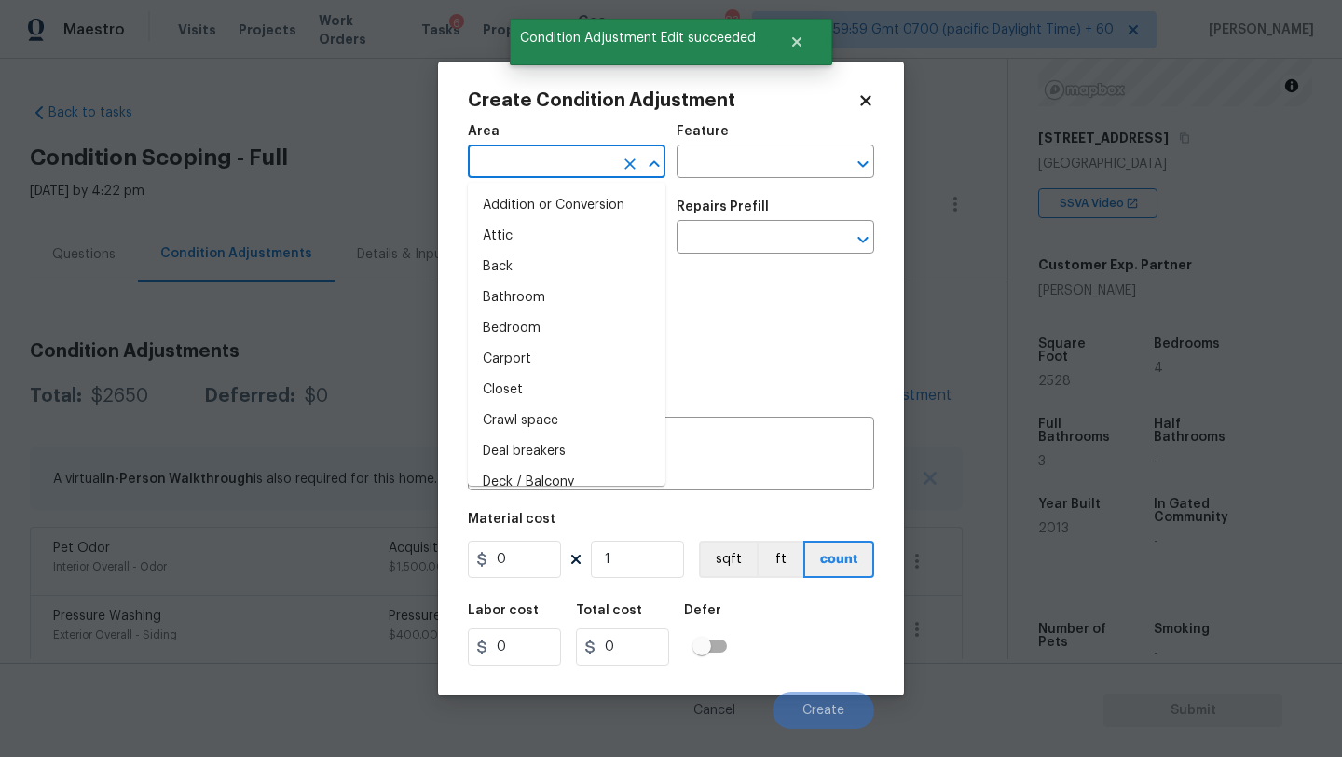
click at [577, 175] on input "text" at bounding box center [540, 163] width 145 height 29
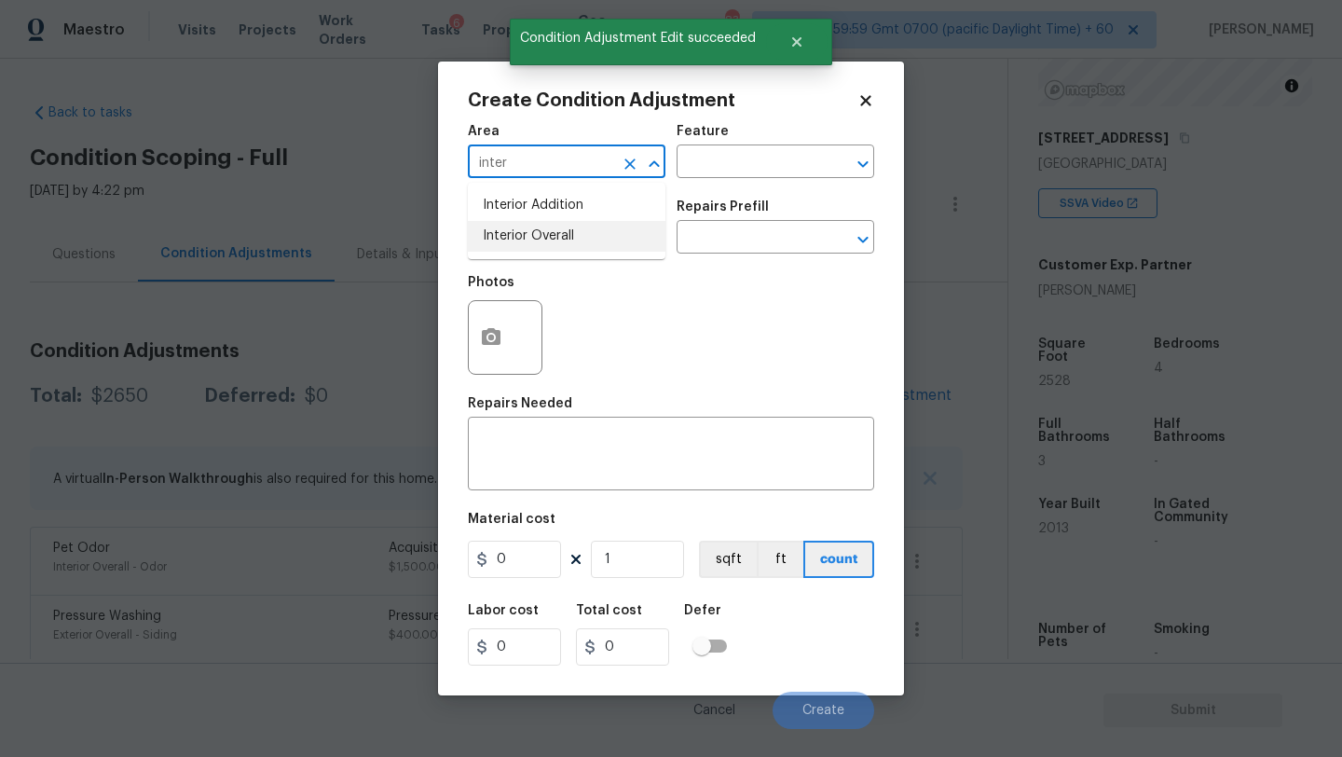
click at [599, 234] on li "Interior Overall" at bounding box center [567, 236] width 198 height 31
type input "Interior Overall"
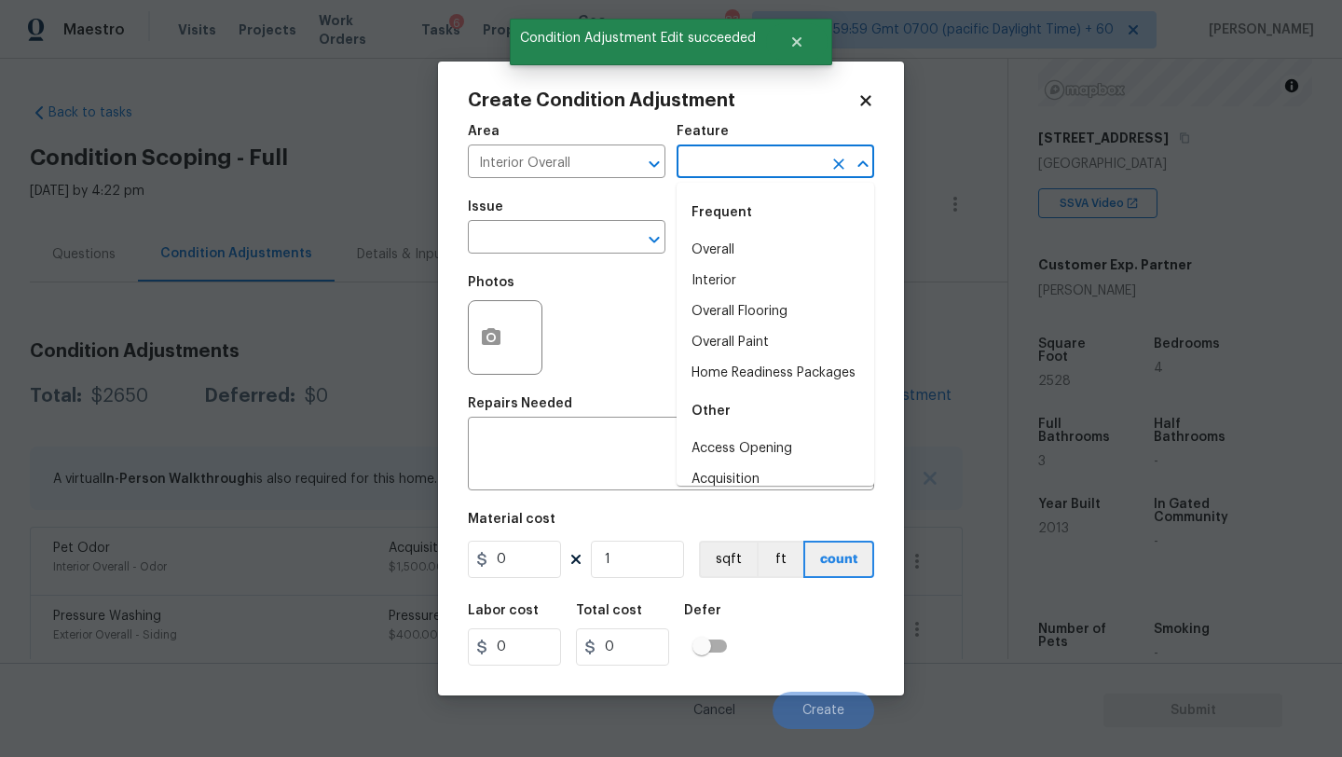
click at [723, 176] on input "text" at bounding box center [748, 163] width 145 height 29
click at [725, 338] on li "Overall Paint" at bounding box center [775, 342] width 198 height 31
type input "Overall Paint"
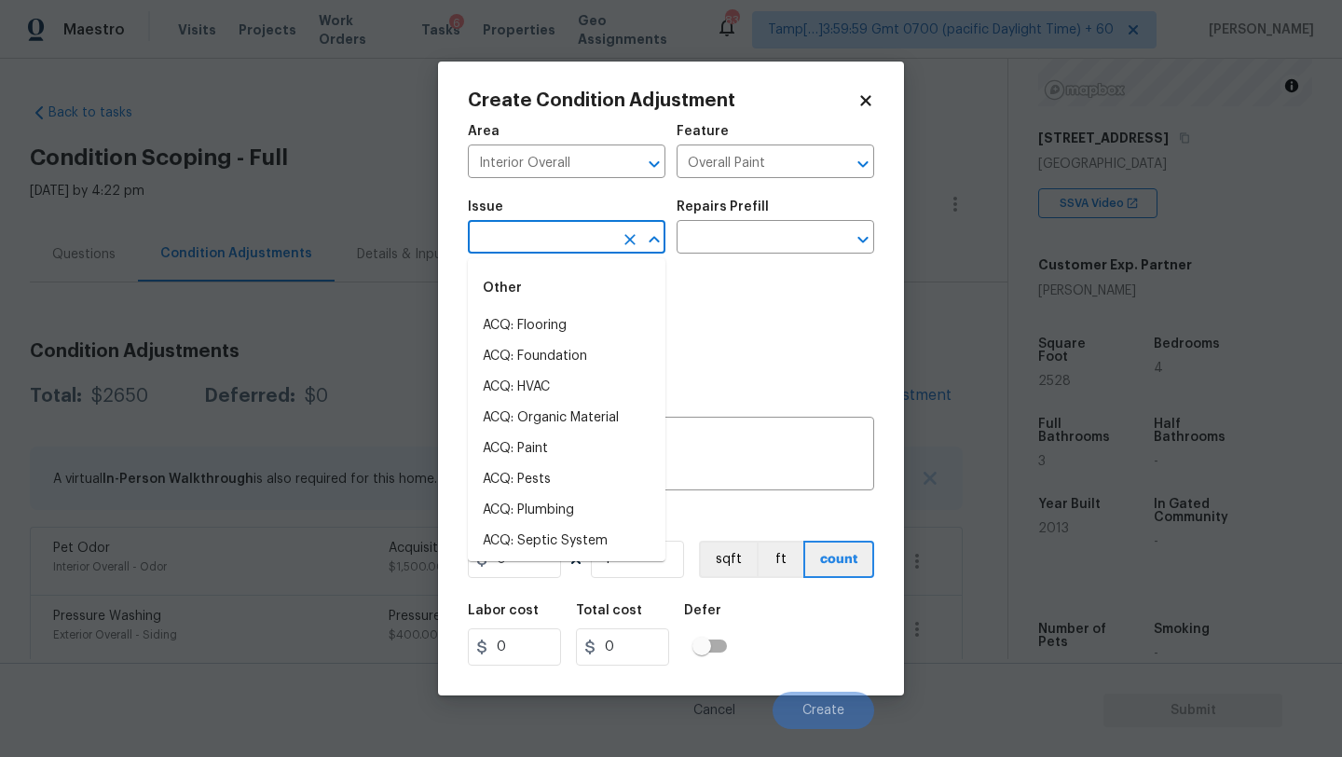
click at [585, 236] on input "text" at bounding box center [540, 239] width 145 height 29
click at [537, 447] on li "ACQ: Paint" at bounding box center [567, 448] width 198 height 31
type input "ACQ: Paint"
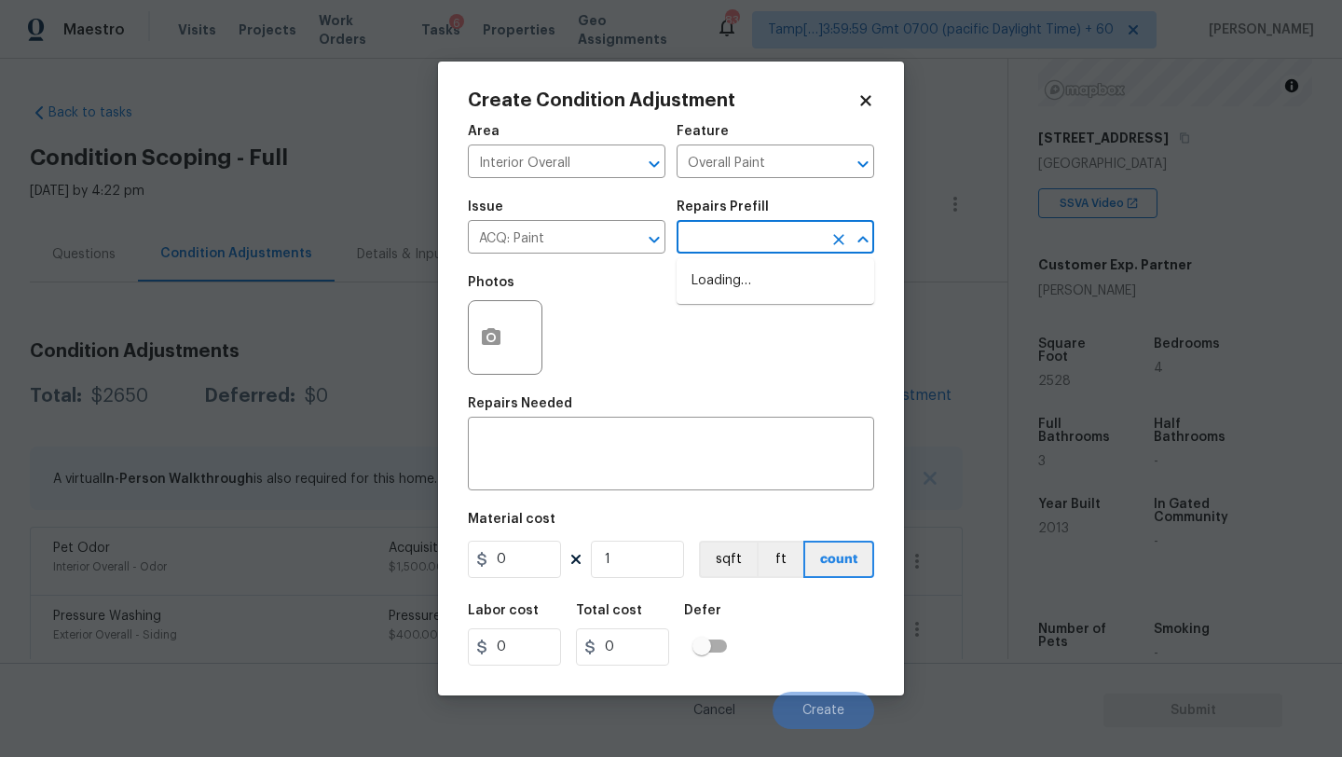
click at [735, 241] on input "text" at bounding box center [748, 239] width 145 height 29
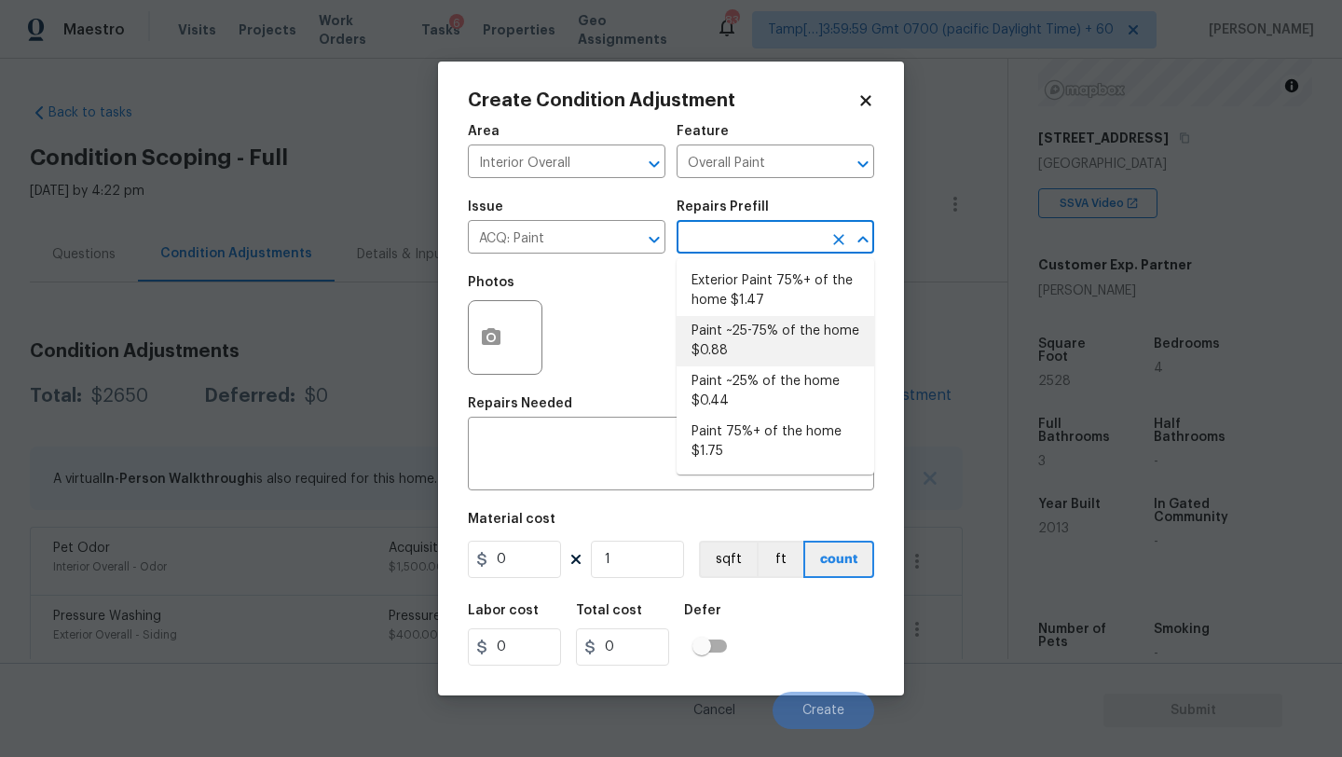
click at [762, 330] on li "Paint ~25-75% of the home $0.88" at bounding box center [775, 341] width 198 height 50
type input "Acquisition"
type textarea "Acquisition Scope: ~25 - 75% of the home needs interior paint"
type input "0.88"
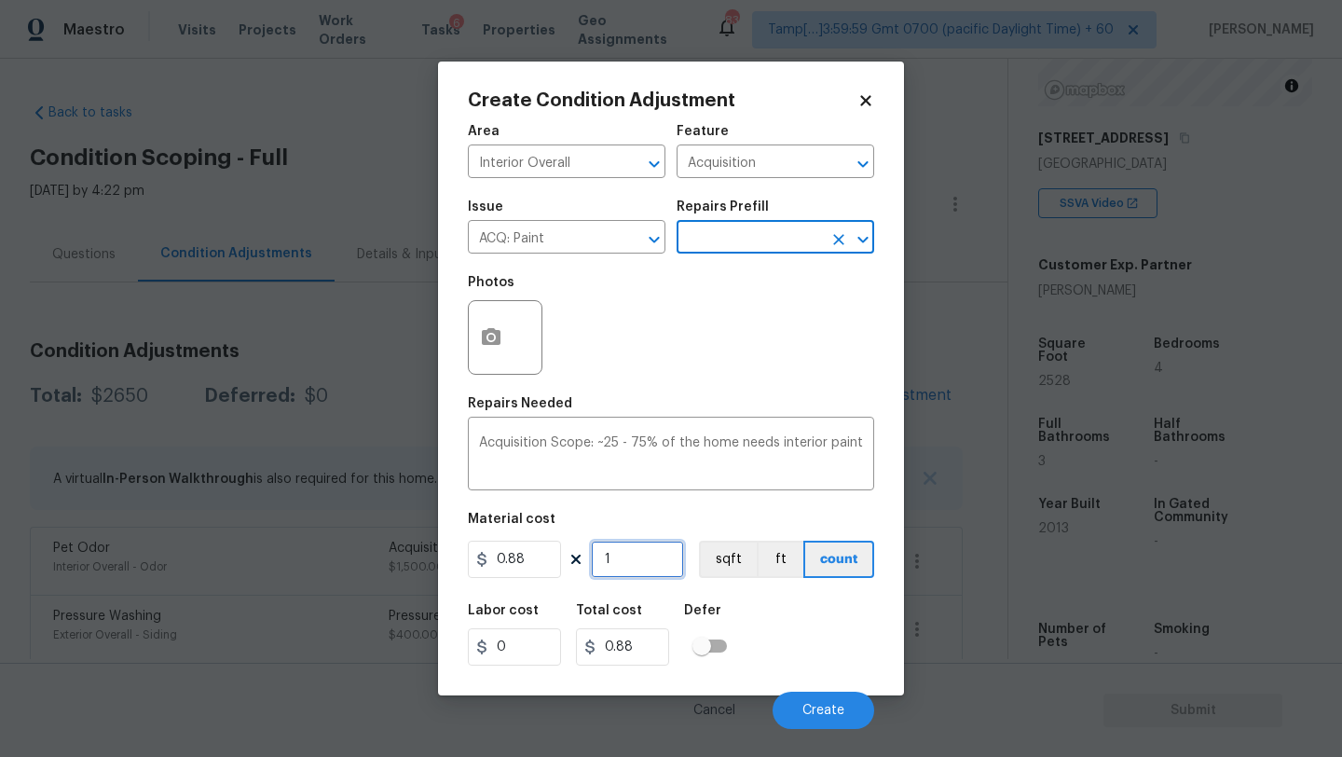
click at [653, 565] on input "1" at bounding box center [637, 558] width 93 height 37
type input "2"
type input "1.76"
type input "25"
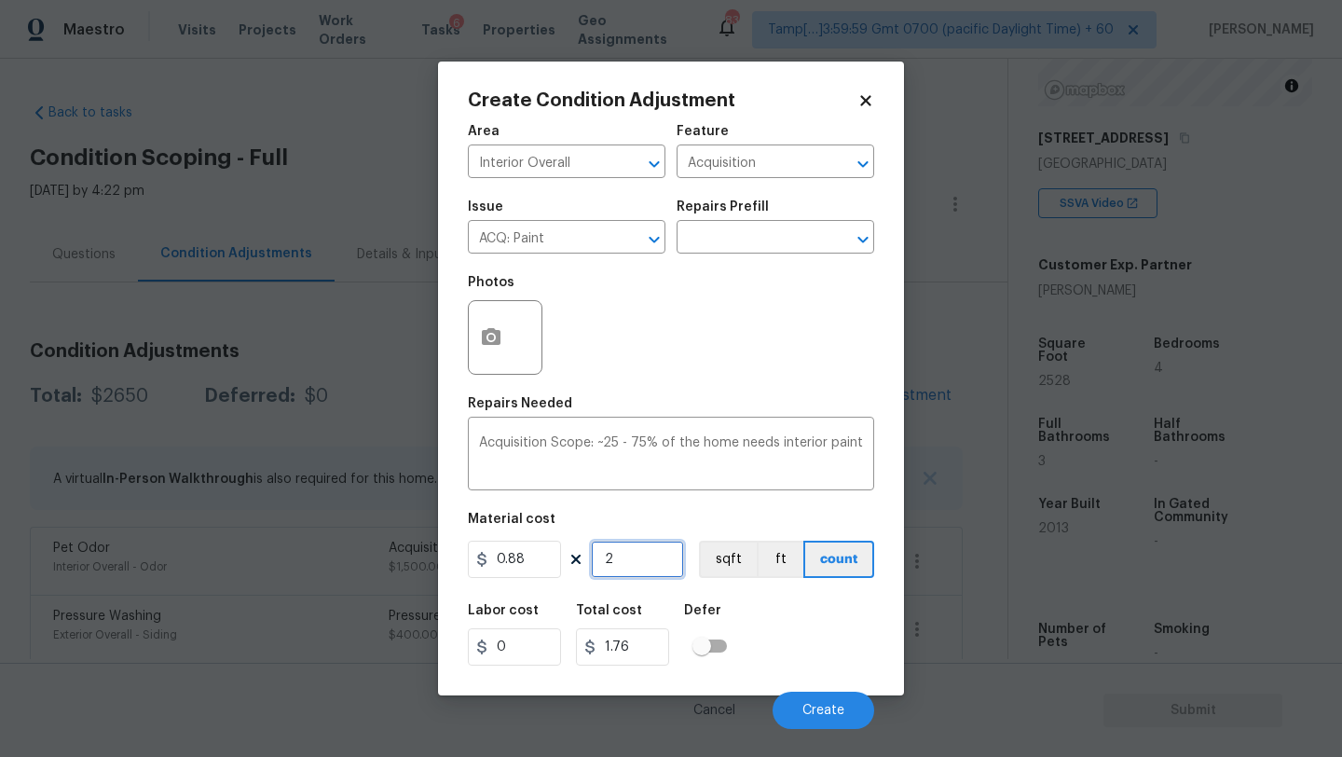
type input "22"
type input "252"
type input "221.76"
type input "2528"
type input "2224.64"
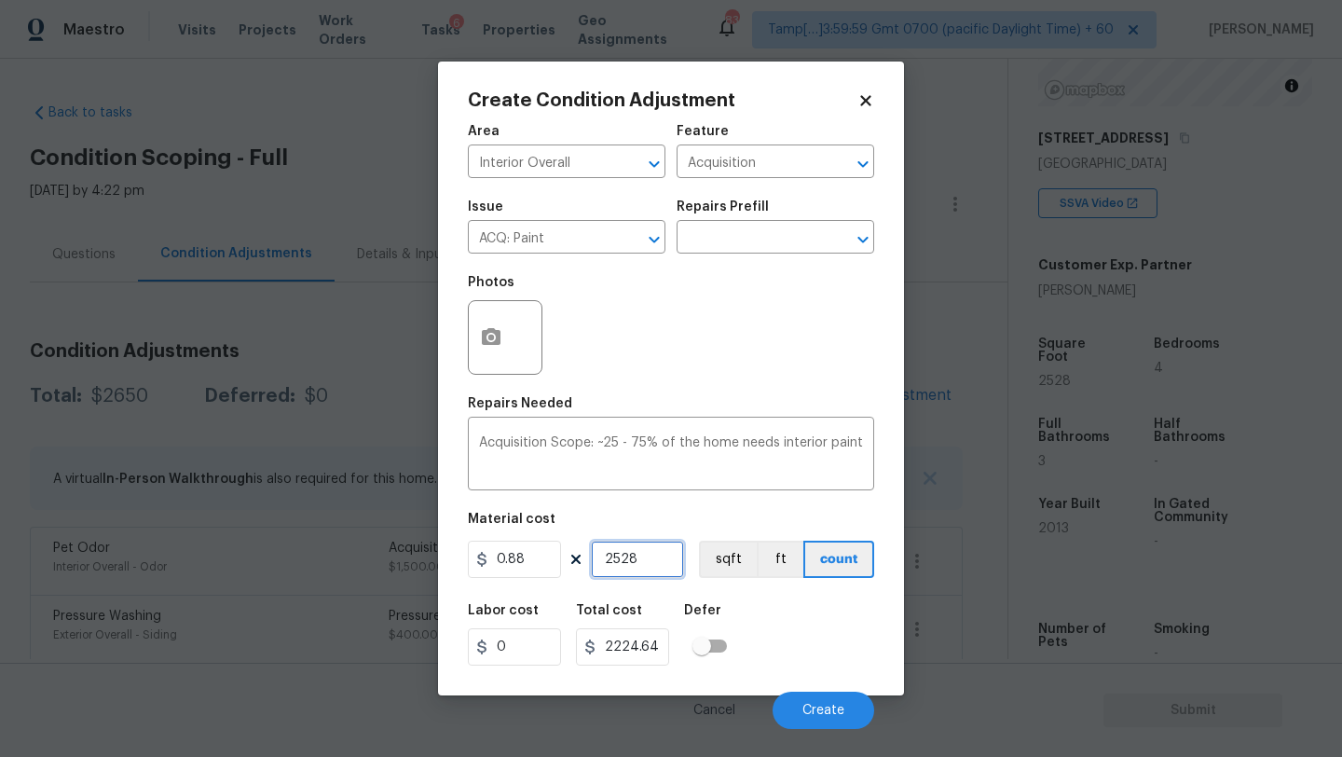
type input "2528"
click at [494, 341] on icon "button" at bounding box center [491, 336] width 19 height 17
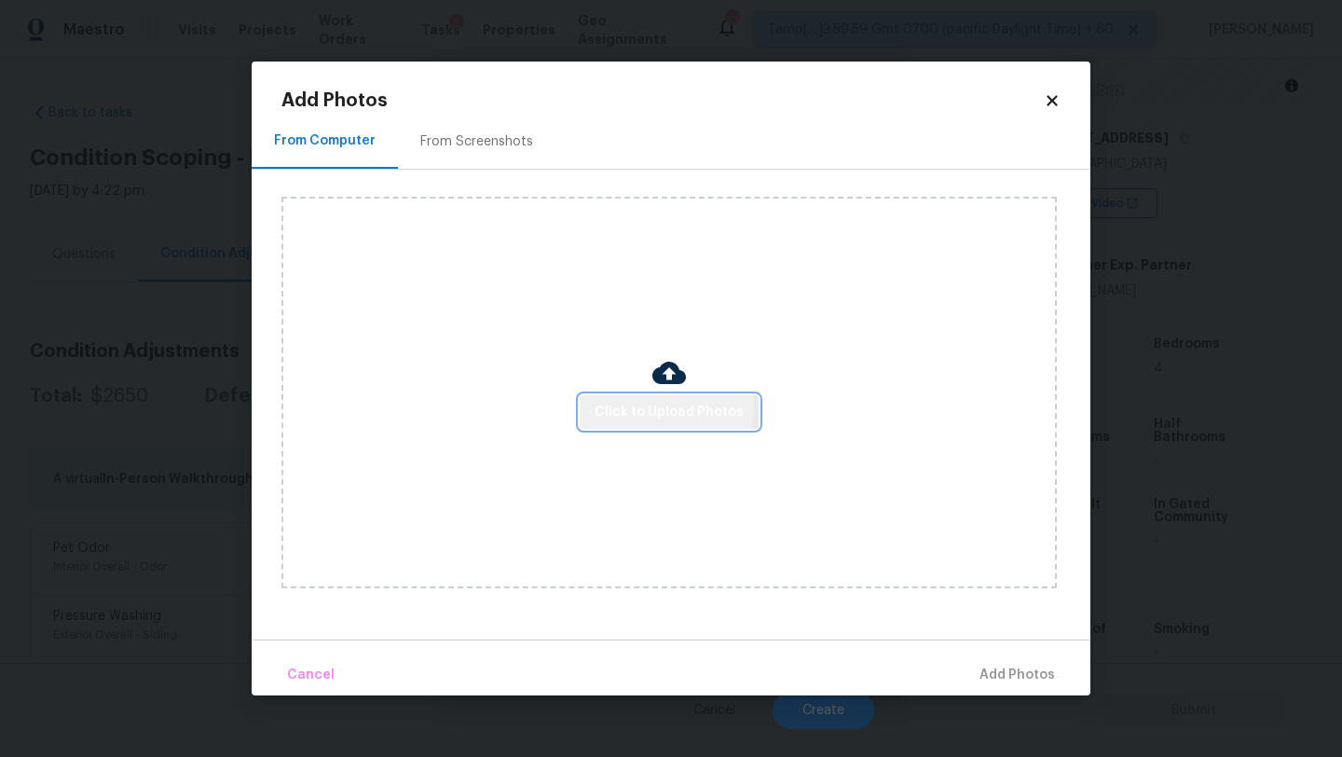
click at [623, 401] on span "Click to Upload Photos" at bounding box center [668, 412] width 149 height 23
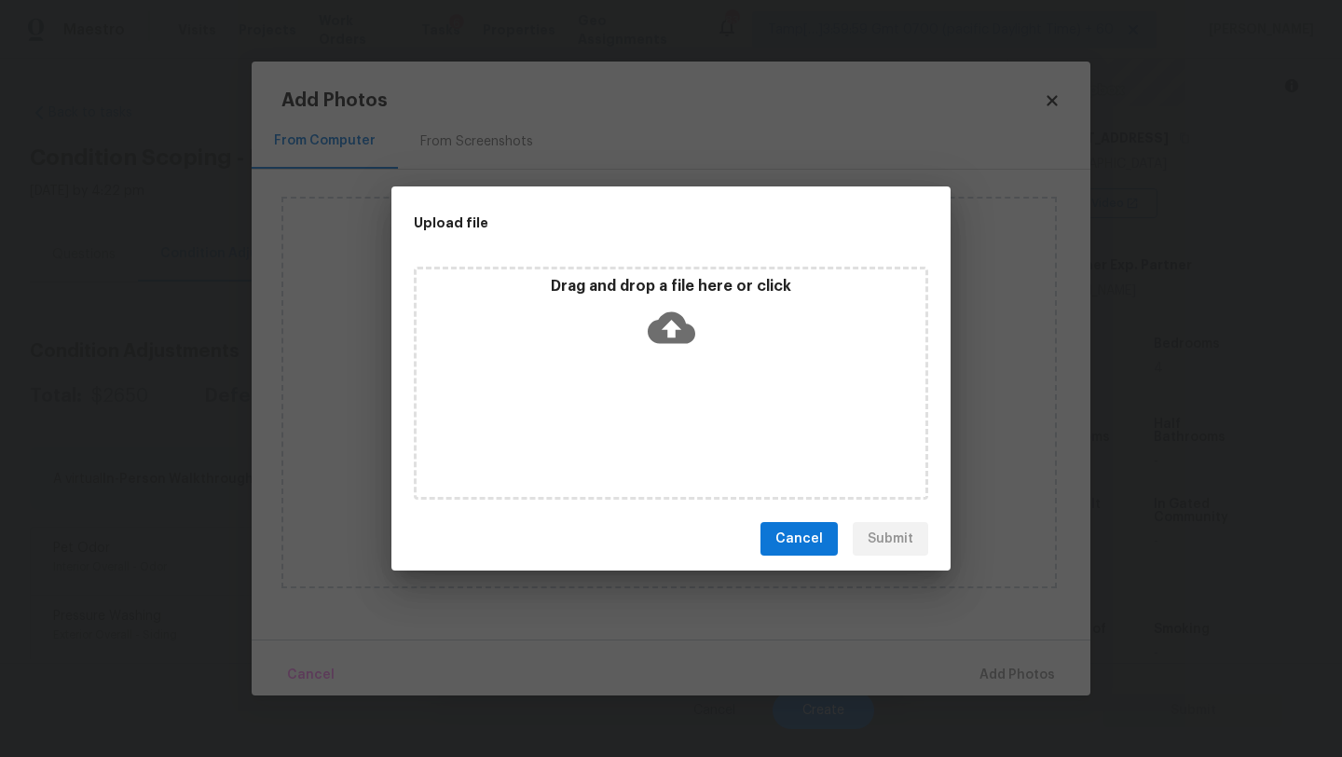
click at [665, 355] on div "Drag and drop a file here or click" at bounding box center [671, 382] width 514 height 233
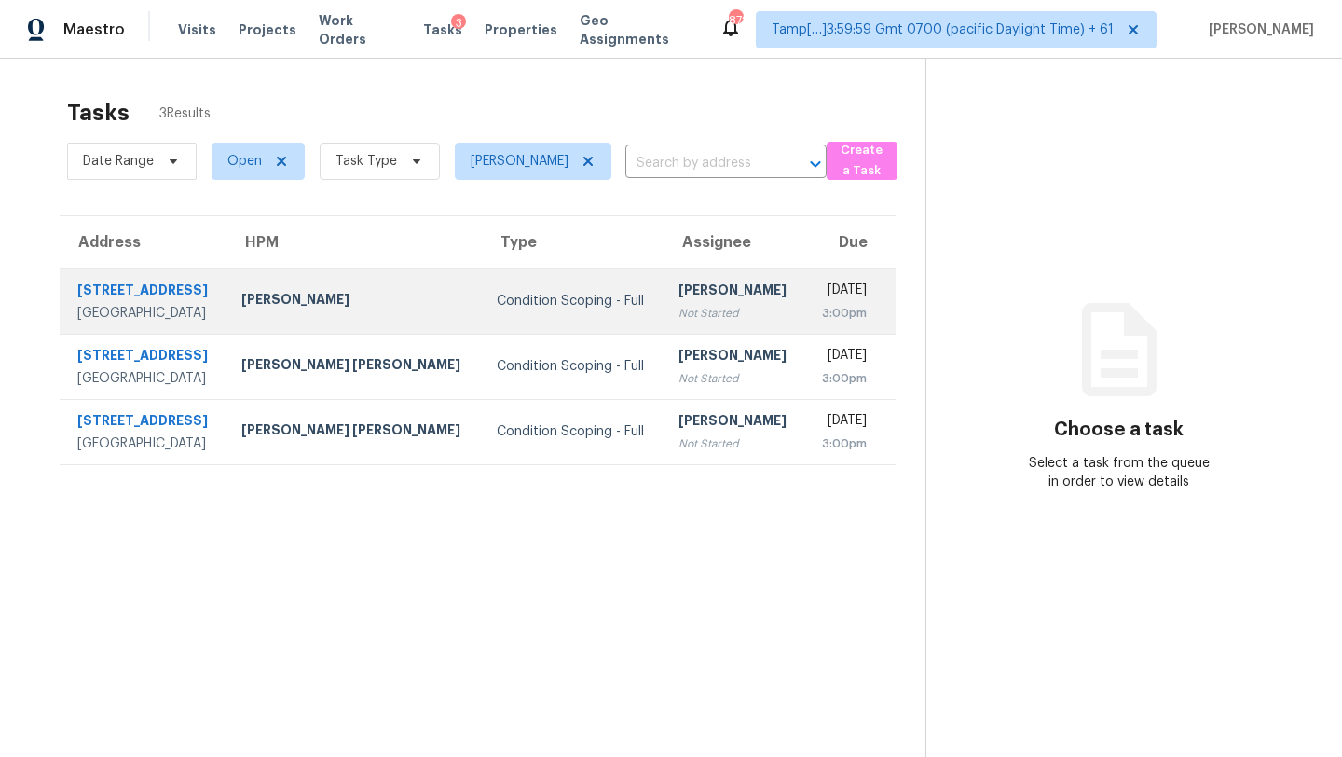
click at [663, 316] on td "[PERSON_NAME] Not Started" at bounding box center [734, 300] width 142 height 65
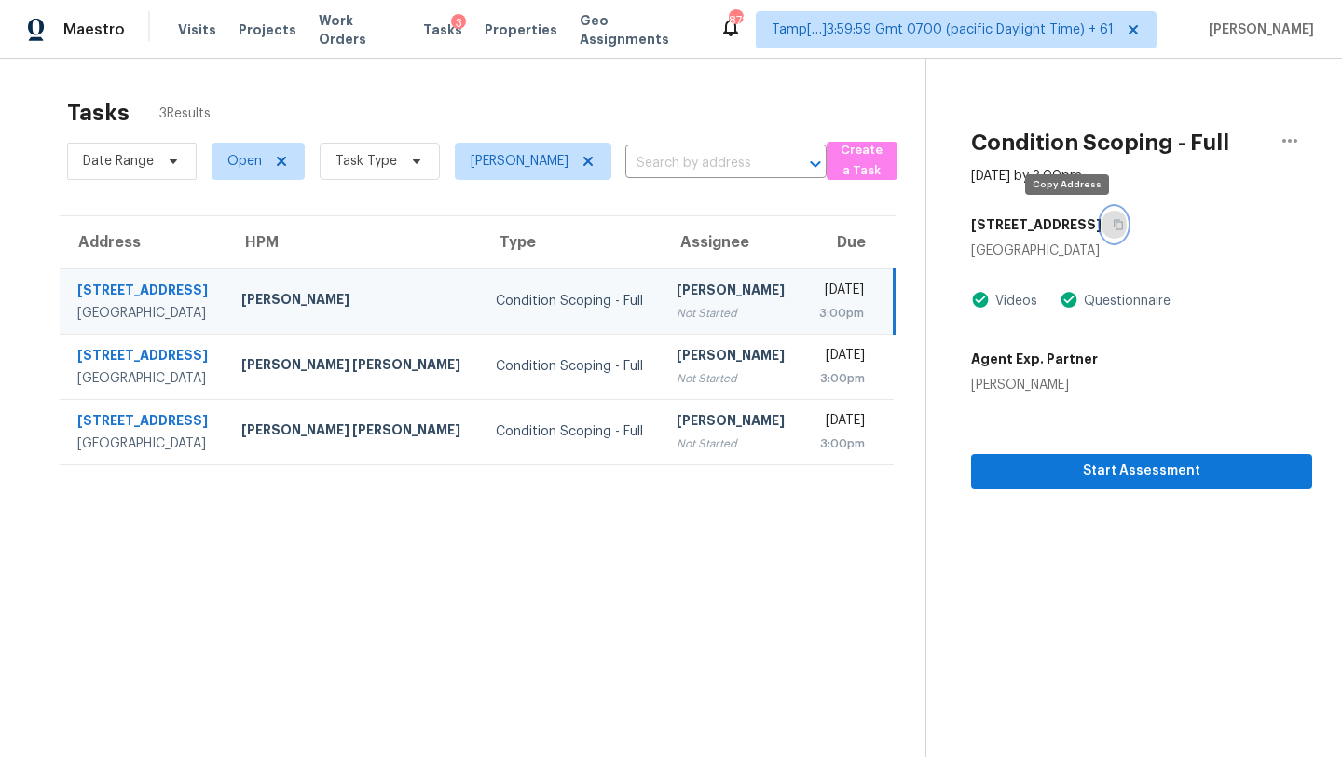
click at [1101, 215] on button "button" at bounding box center [1113, 225] width 25 height 34
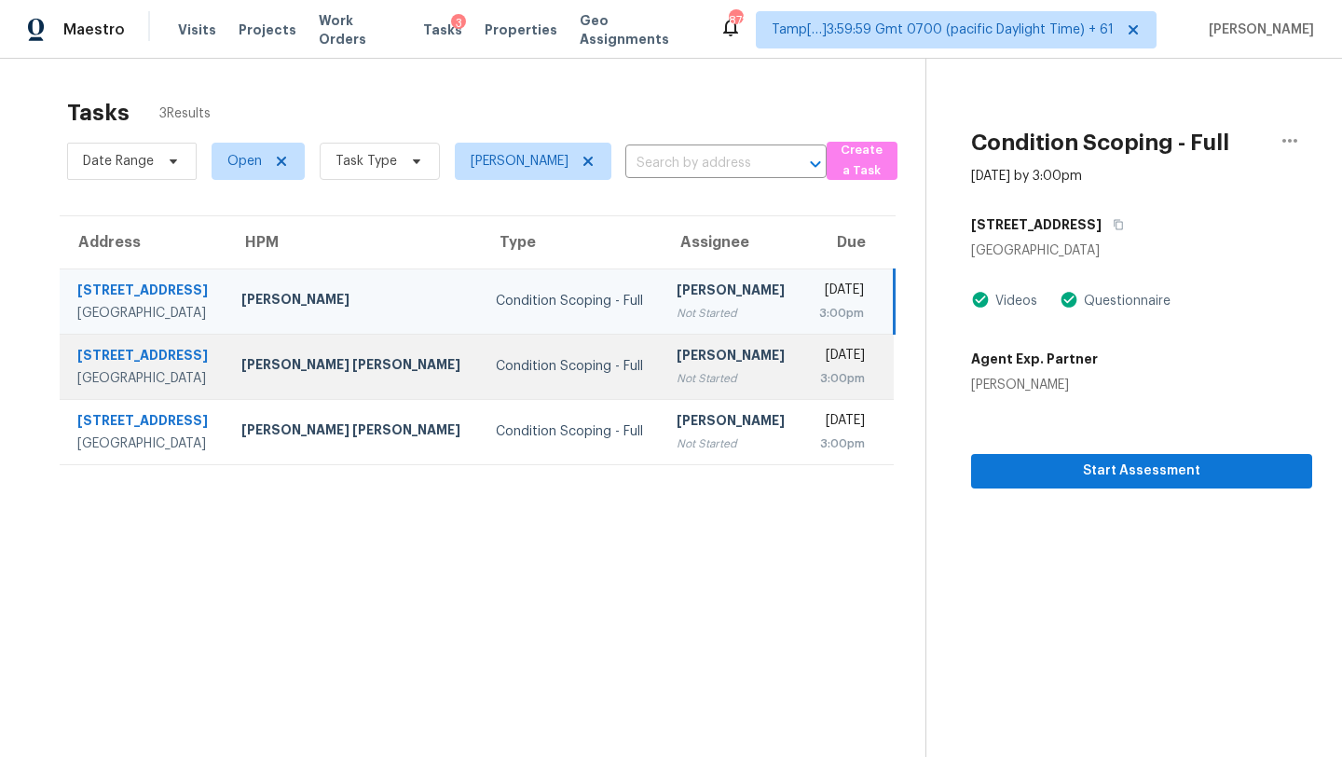
click at [817, 384] on div "3:00pm" at bounding box center [841, 378] width 48 height 19
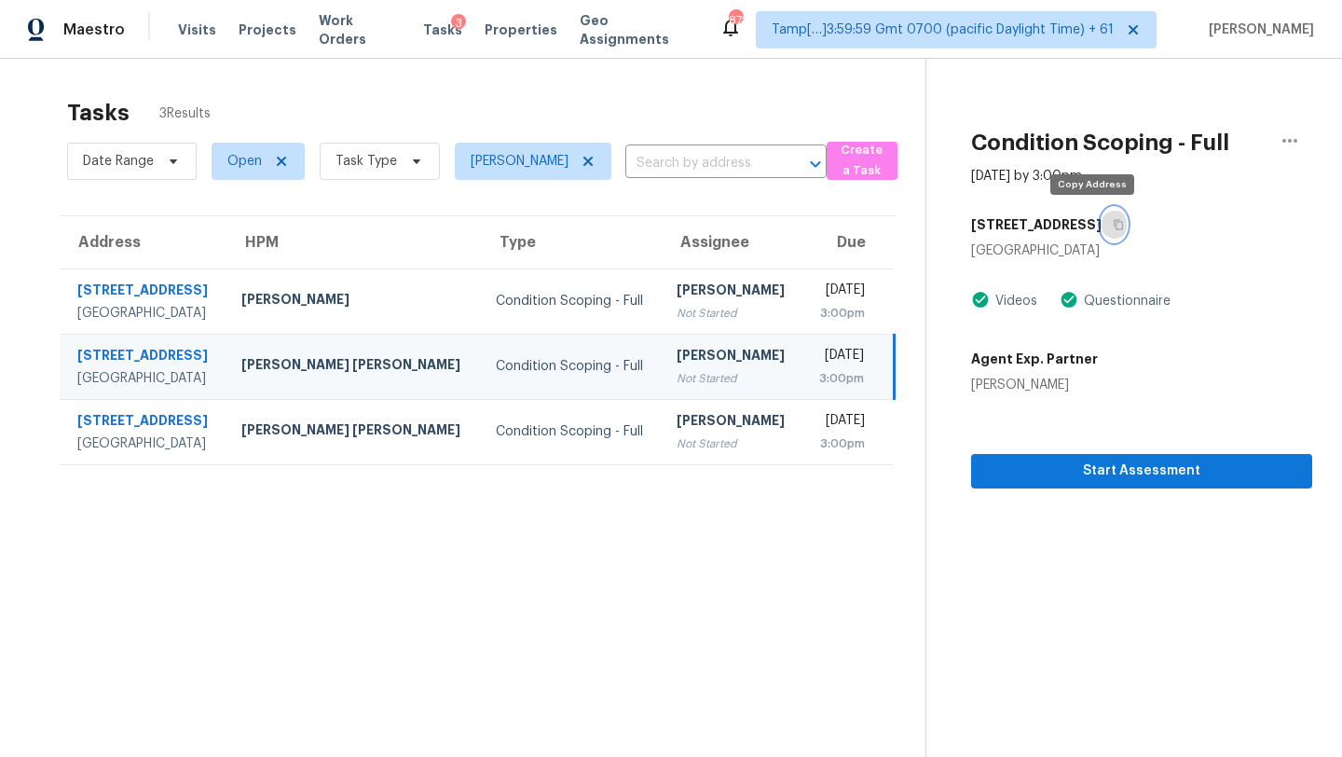
click at [1101, 218] on button "button" at bounding box center [1113, 225] width 25 height 34
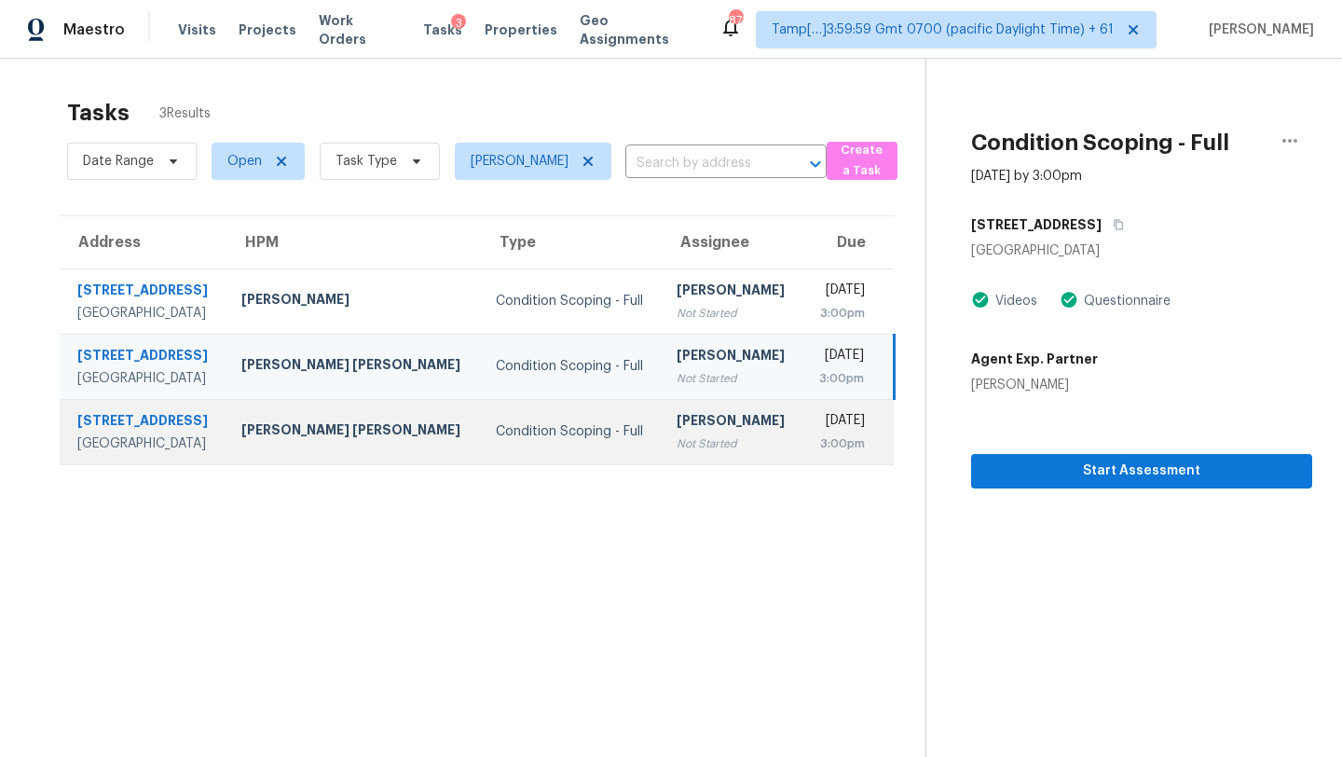
click at [817, 424] on div "[DATE]" at bounding box center [841, 422] width 48 height 23
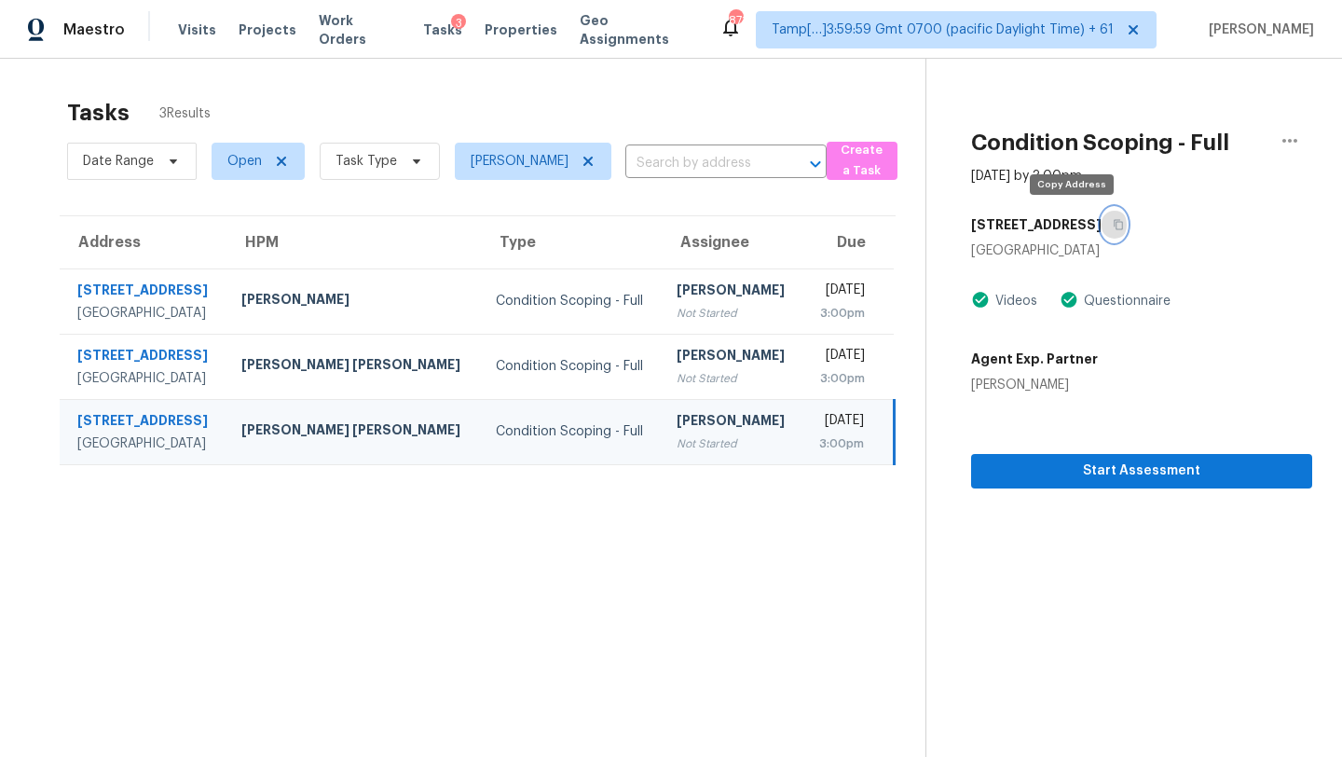
click at [1101, 211] on button "button" at bounding box center [1113, 225] width 25 height 34
click at [1101, 229] on button "button" at bounding box center [1113, 225] width 25 height 34
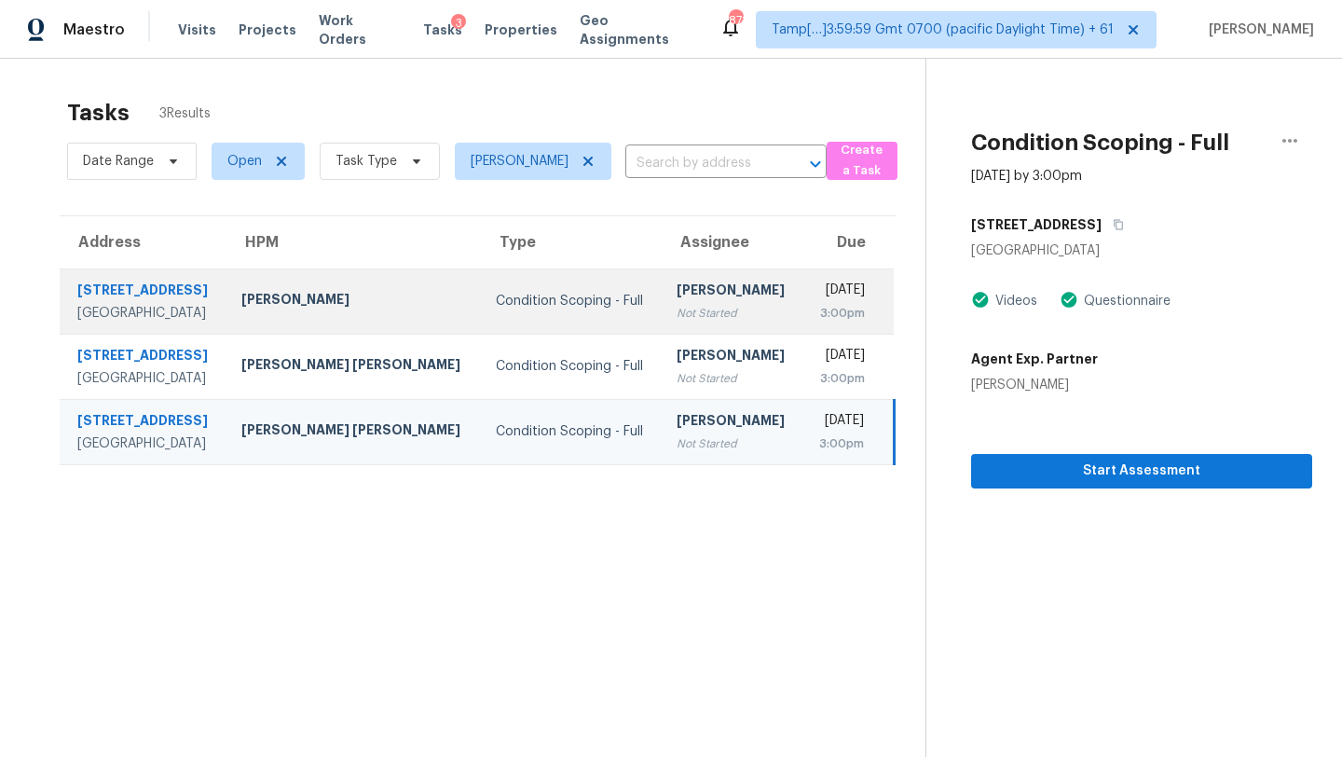
click at [545, 284] on td "Condition Scoping - Full" at bounding box center [571, 300] width 181 height 65
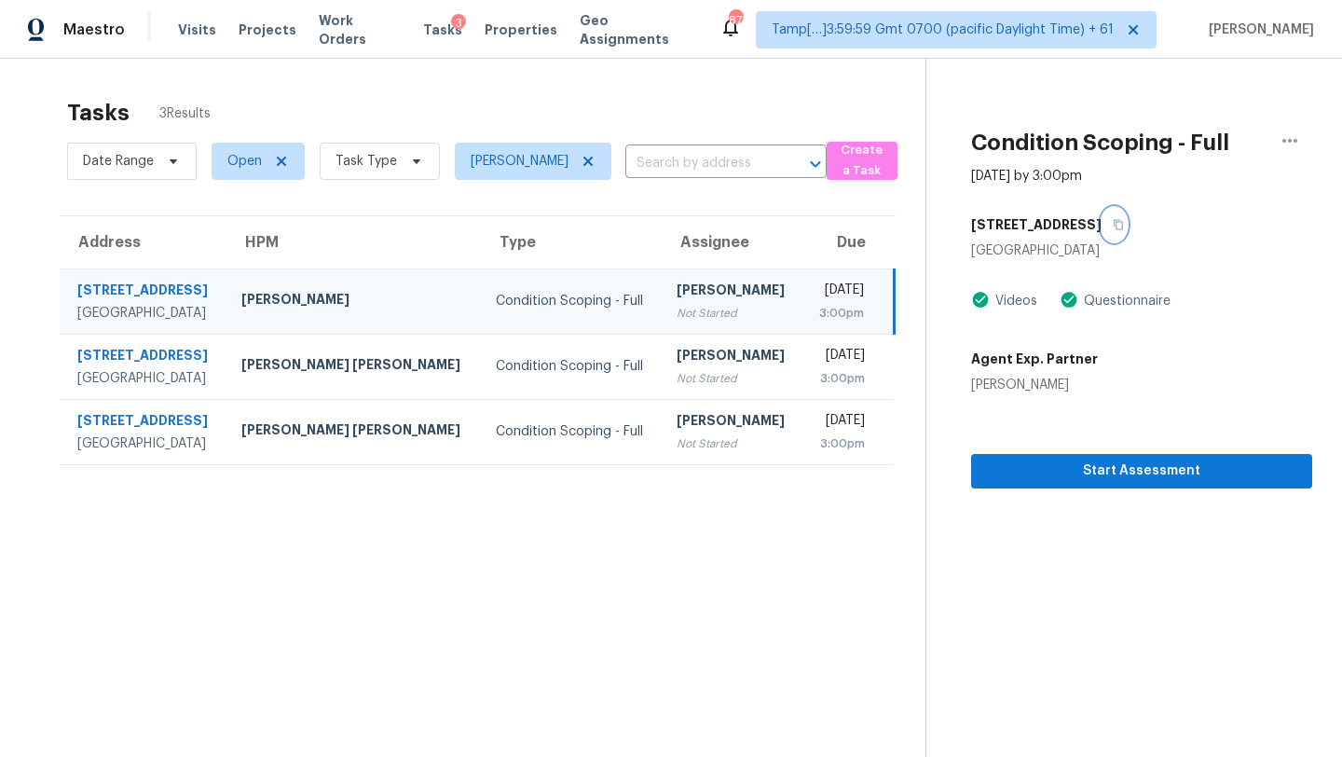
click at [1112, 226] on icon "button" at bounding box center [1117, 224] width 11 height 11
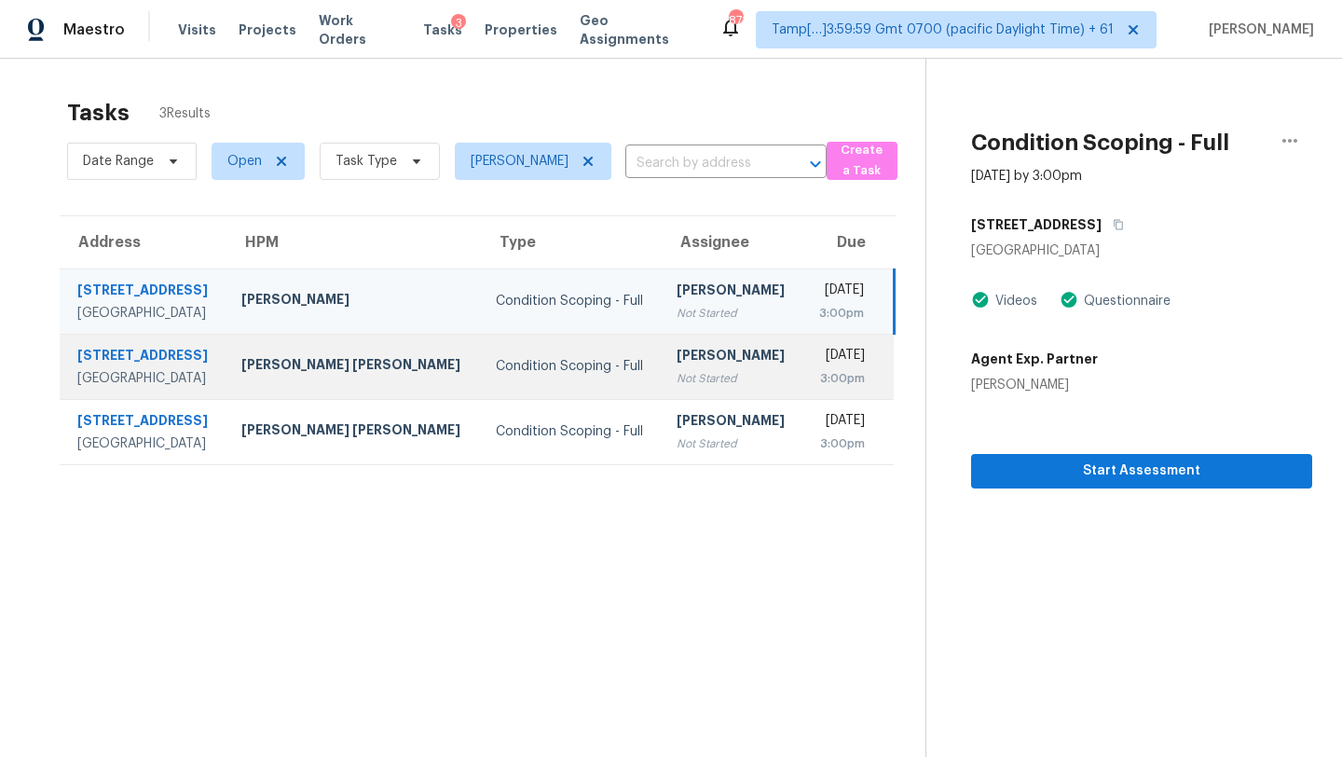
click at [703, 362] on td "[PERSON_NAME] Not Started" at bounding box center [732, 366] width 141 height 65
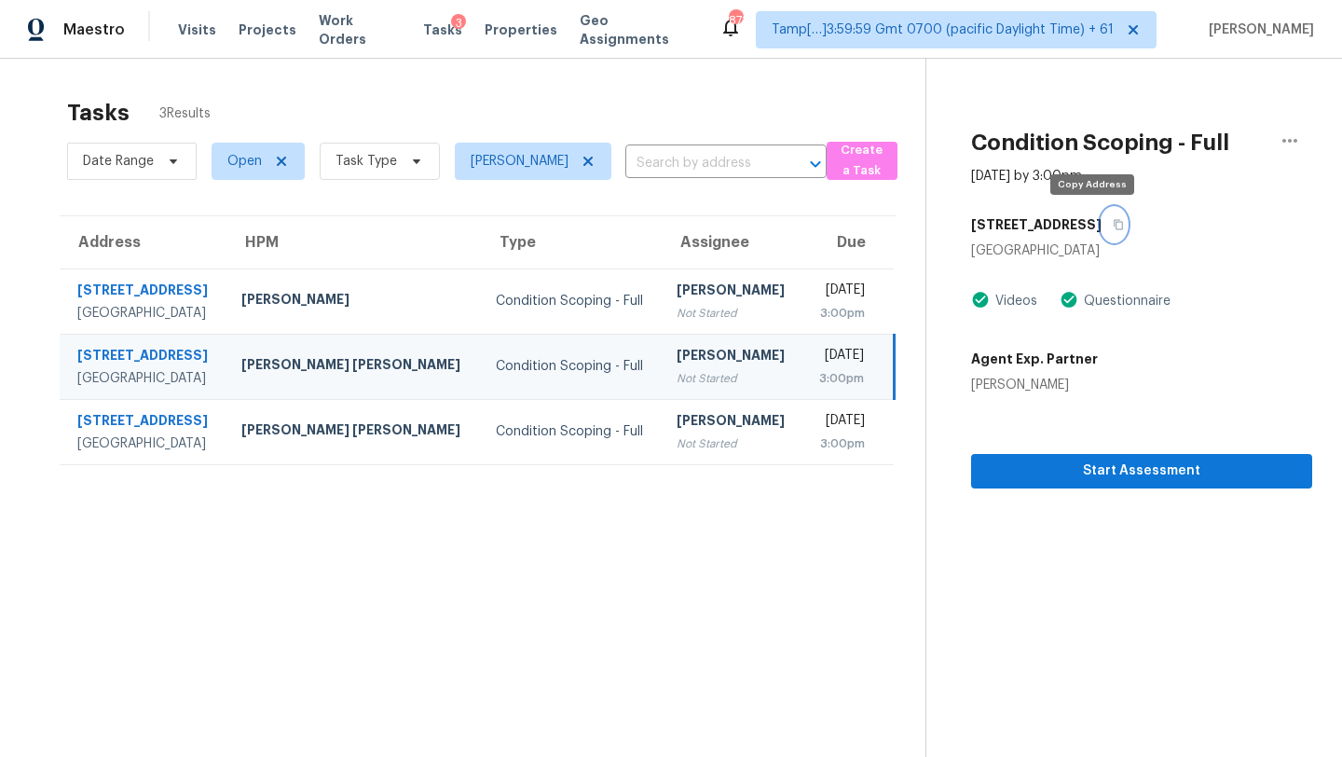
click at [1101, 231] on button "button" at bounding box center [1113, 225] width 25 height 34
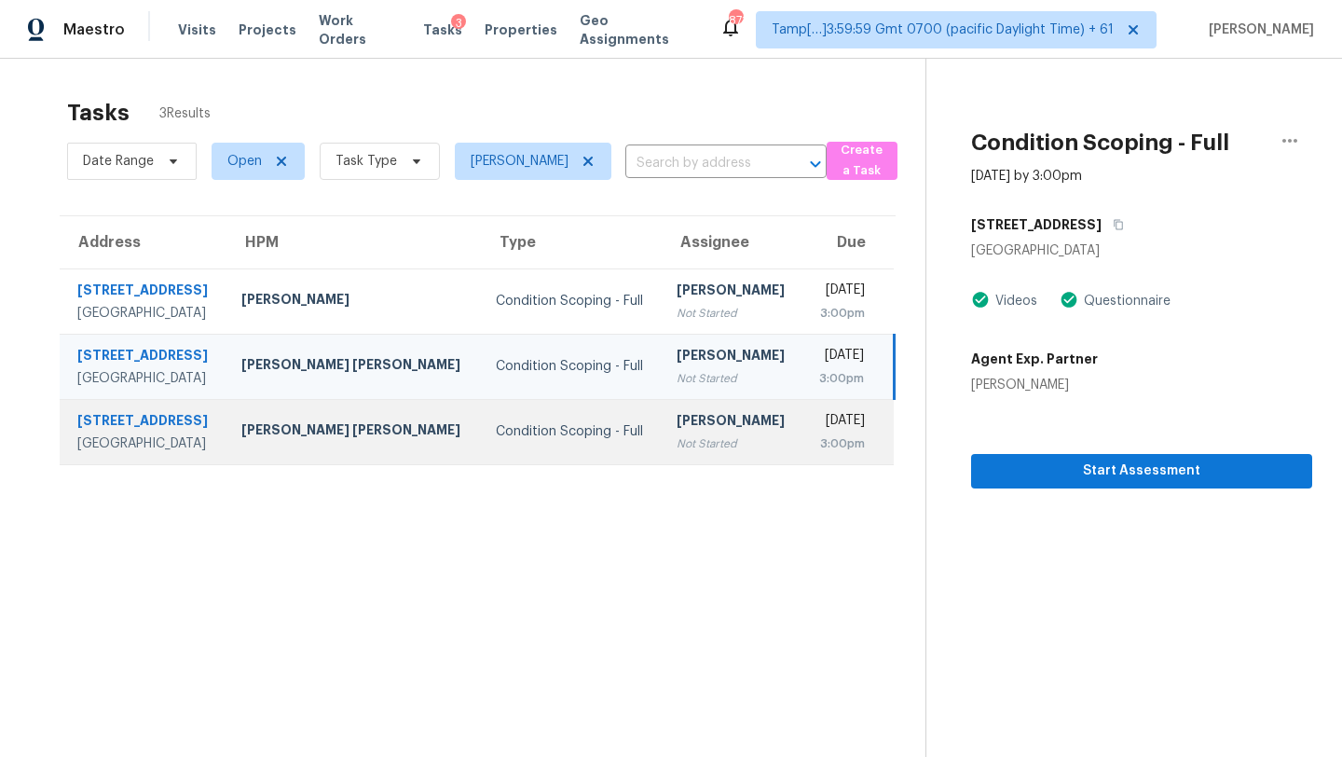
click at [676, 440] on div "Not Started" at bounding box center [731, 443] width 111 height 19
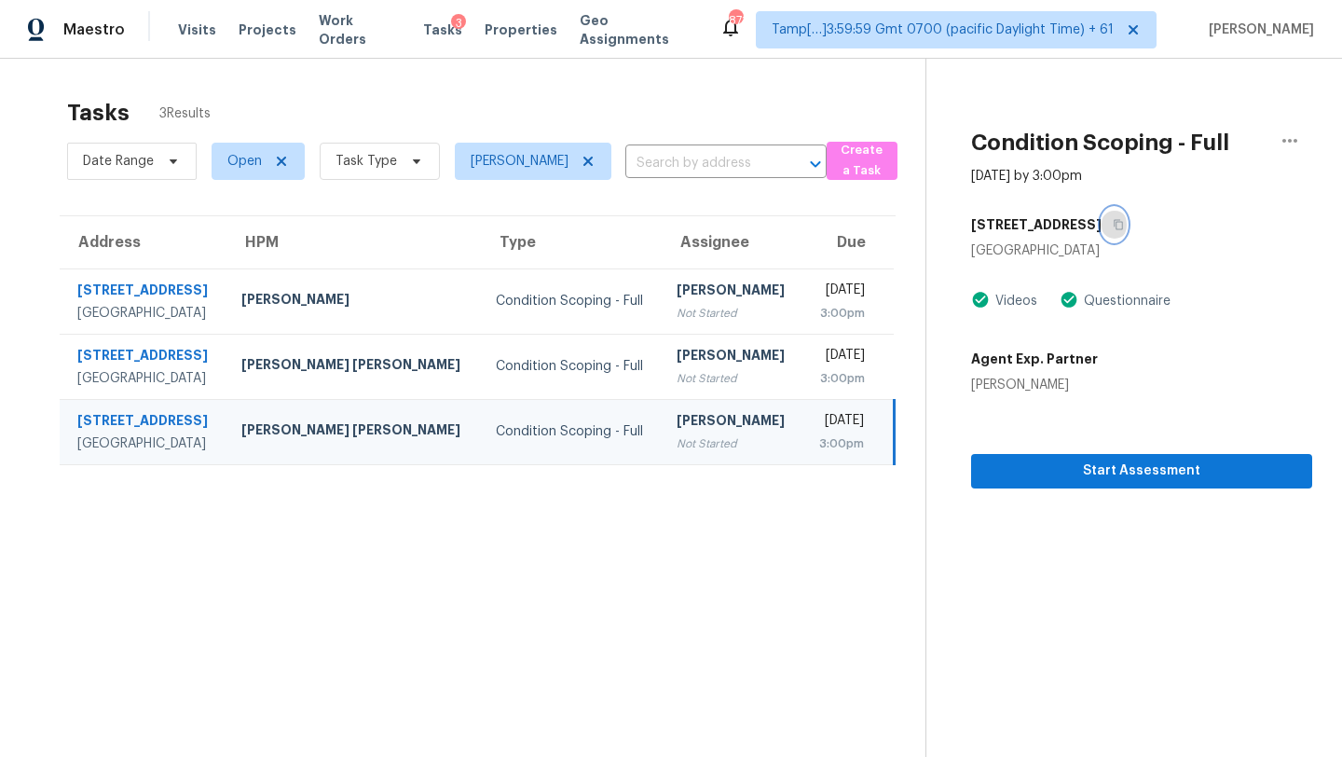
click at [1113, 225] on icon "button" at bounding box center [1117, 225] width 9 height 10
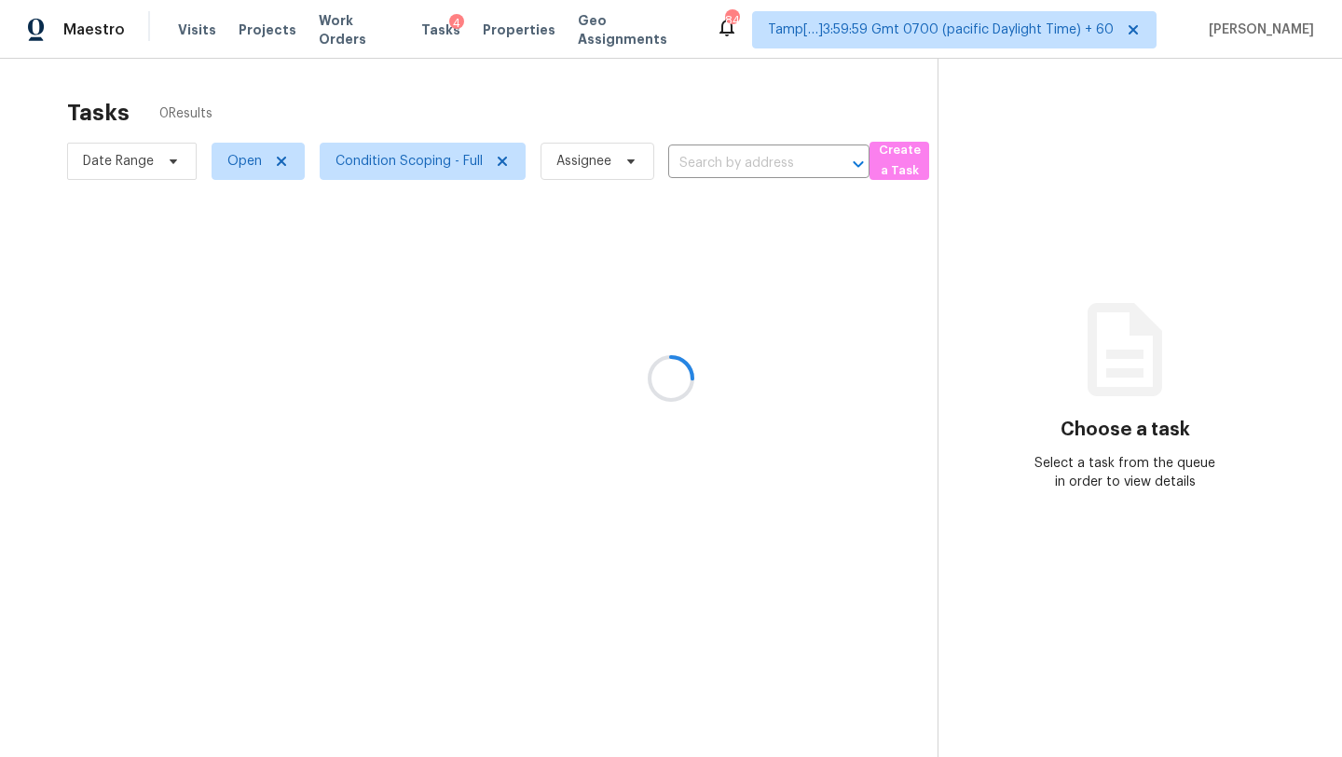
click at [731, 161] on div at bounding box center [671, 378] width 1342 height 757
click at [732, 160] on div at bounding box center [671, 378] width 1342 height 757
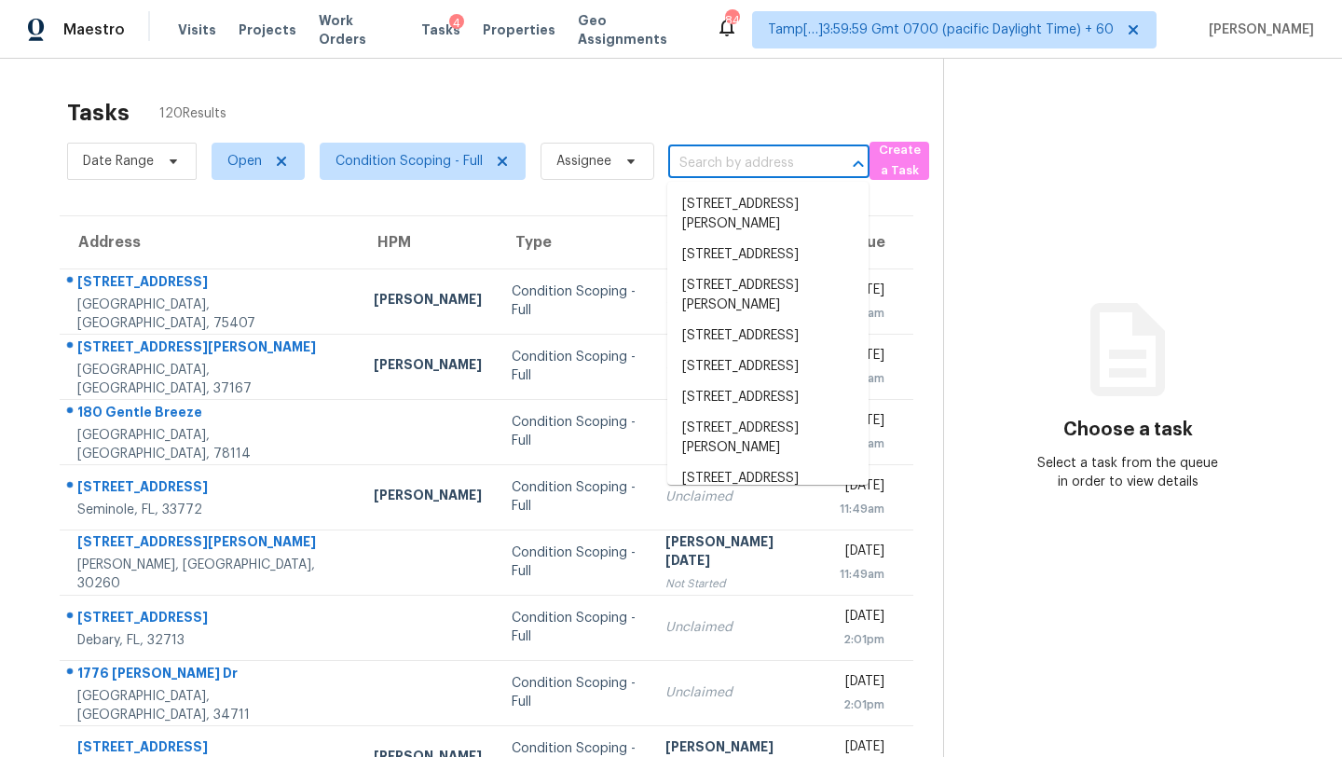
click at [732, 160] on input "text" at bounding box center [742, 163] width 149 height 29
paste input "[STREET_ADDRESS]"
type input "[STREET_ADDRESS]"
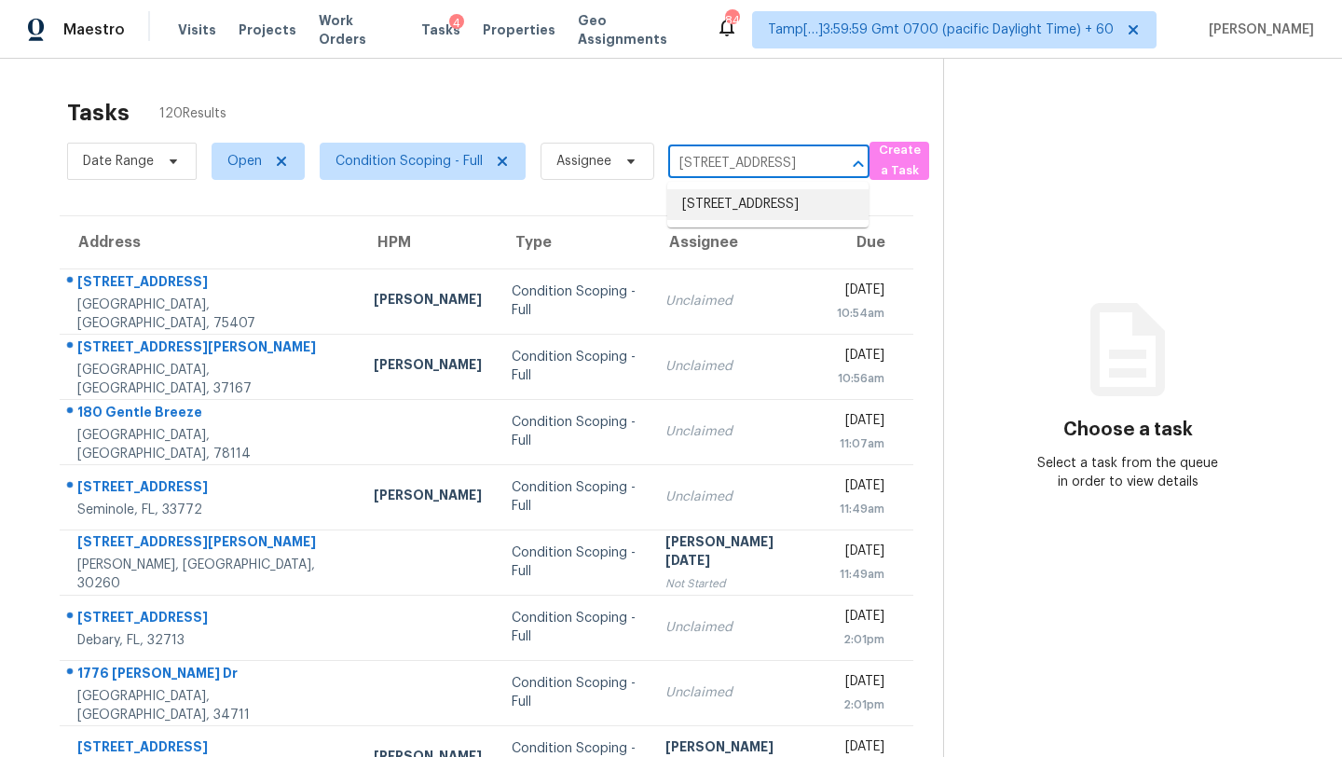
click at [742, 213] on li "[STREET_ADDRESS]" at bounding box center [767, 204] width 201 height 31
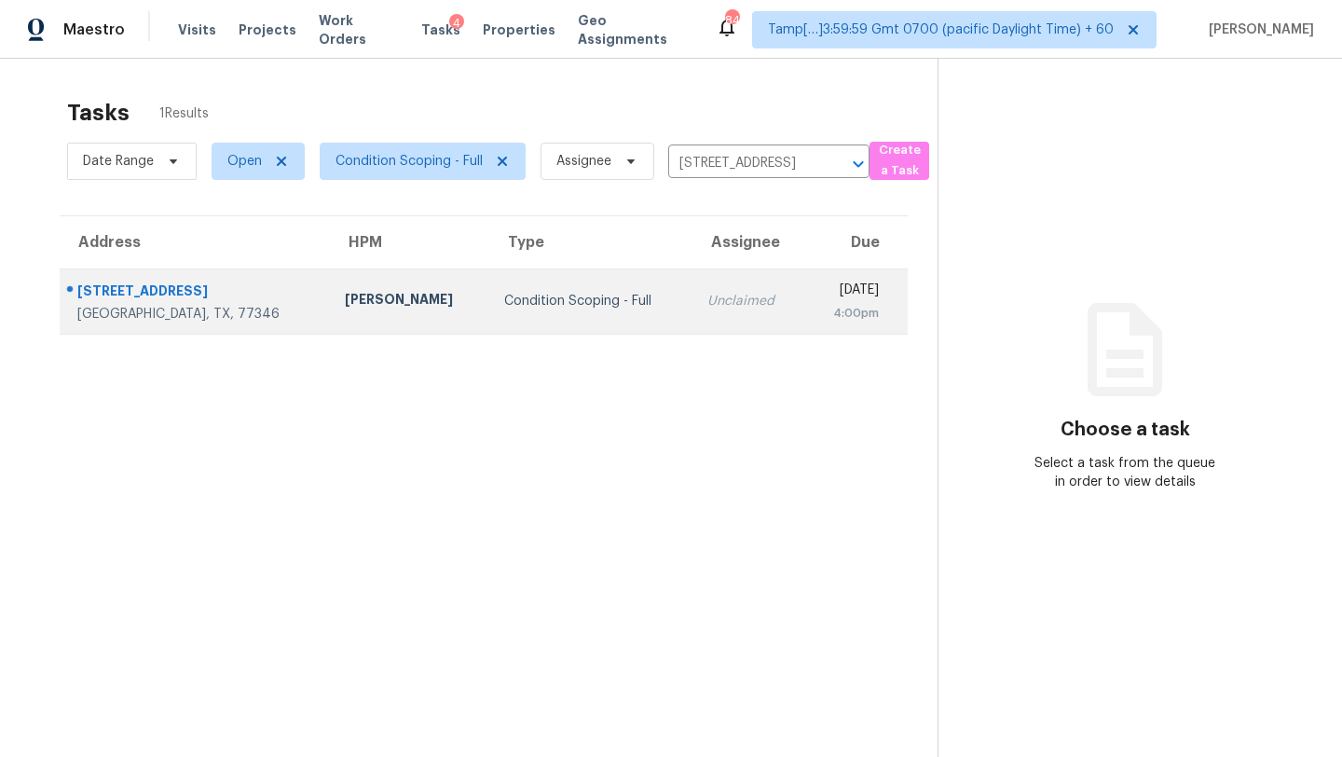
click at [707, 300] on div "Unclaimed" at bounding box center [748, 301] width 82 height 19
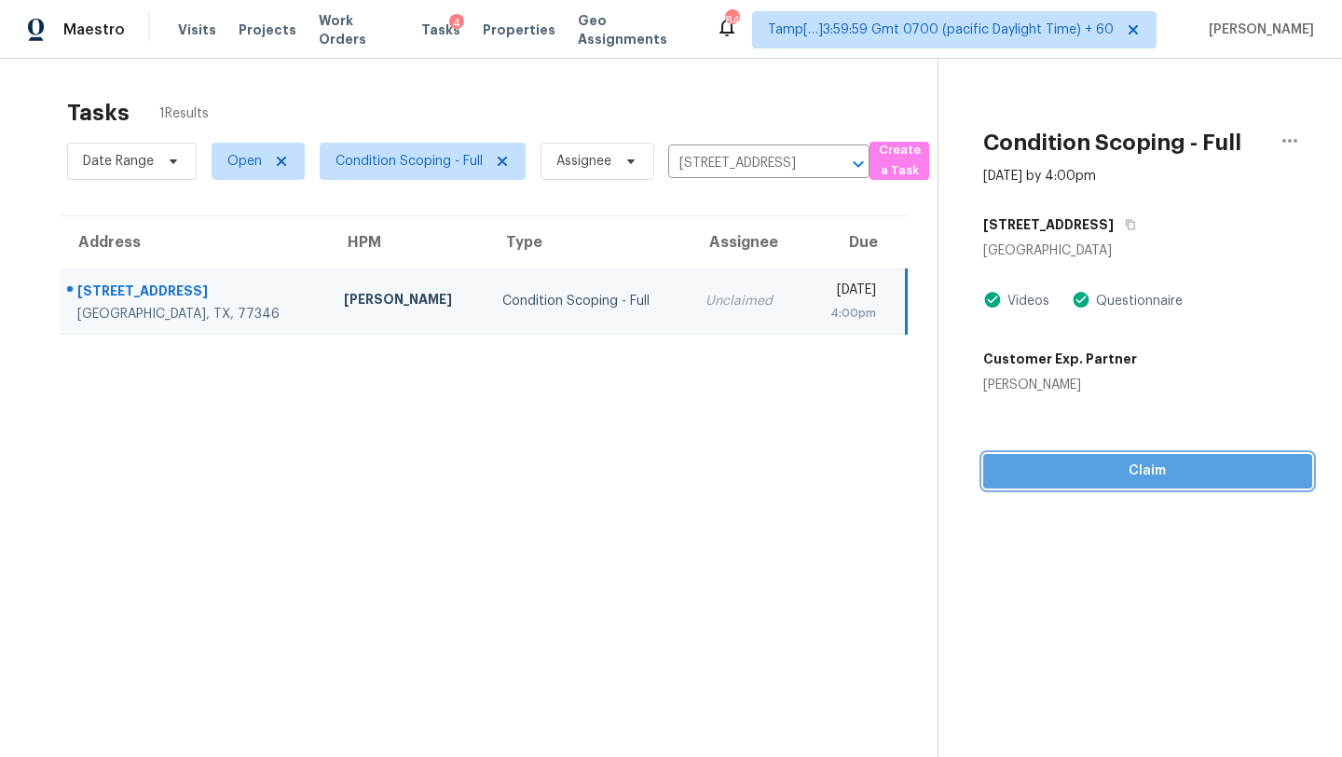
click at [1096, 476] on span "Claim" at bounding box center [1147, 470] width 299 height 23
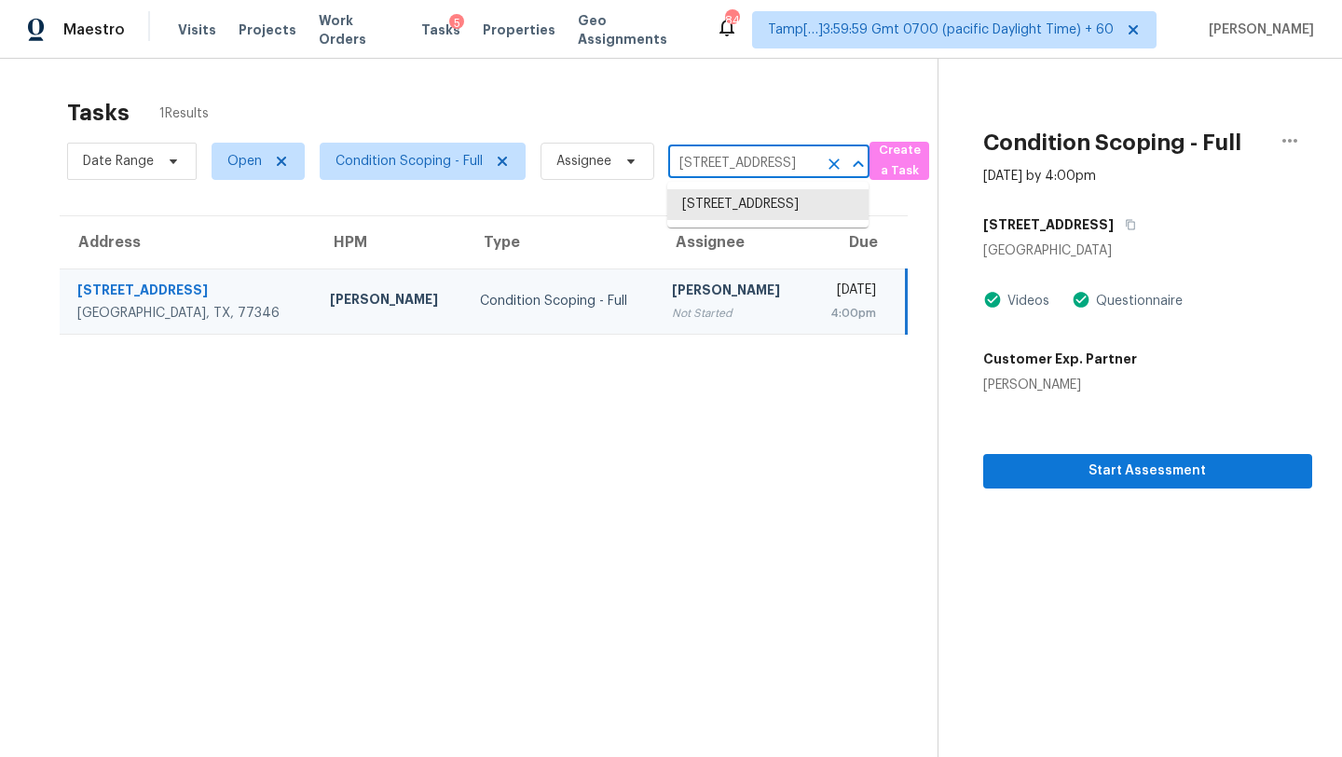
click at [725, 176] on input "[STREET_ADDRESS]" at bounding box center [742, 163] width 149 height 29
paste input "[STREET_ADDRESS]"
type input "[STREET_ADDRESS]"
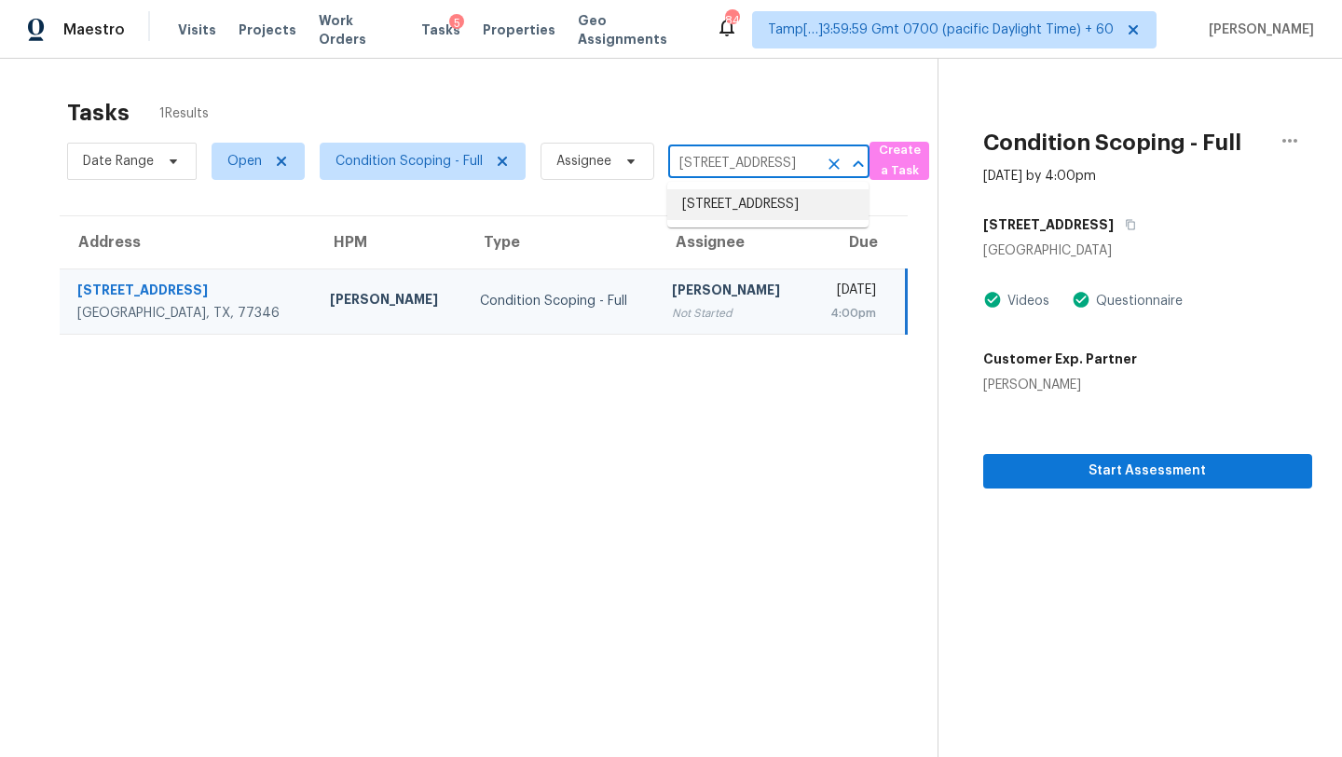
click at [742, 208] on li "[STREET_ADDRESS]" at bounding box center [767, 204] width 201 height 31
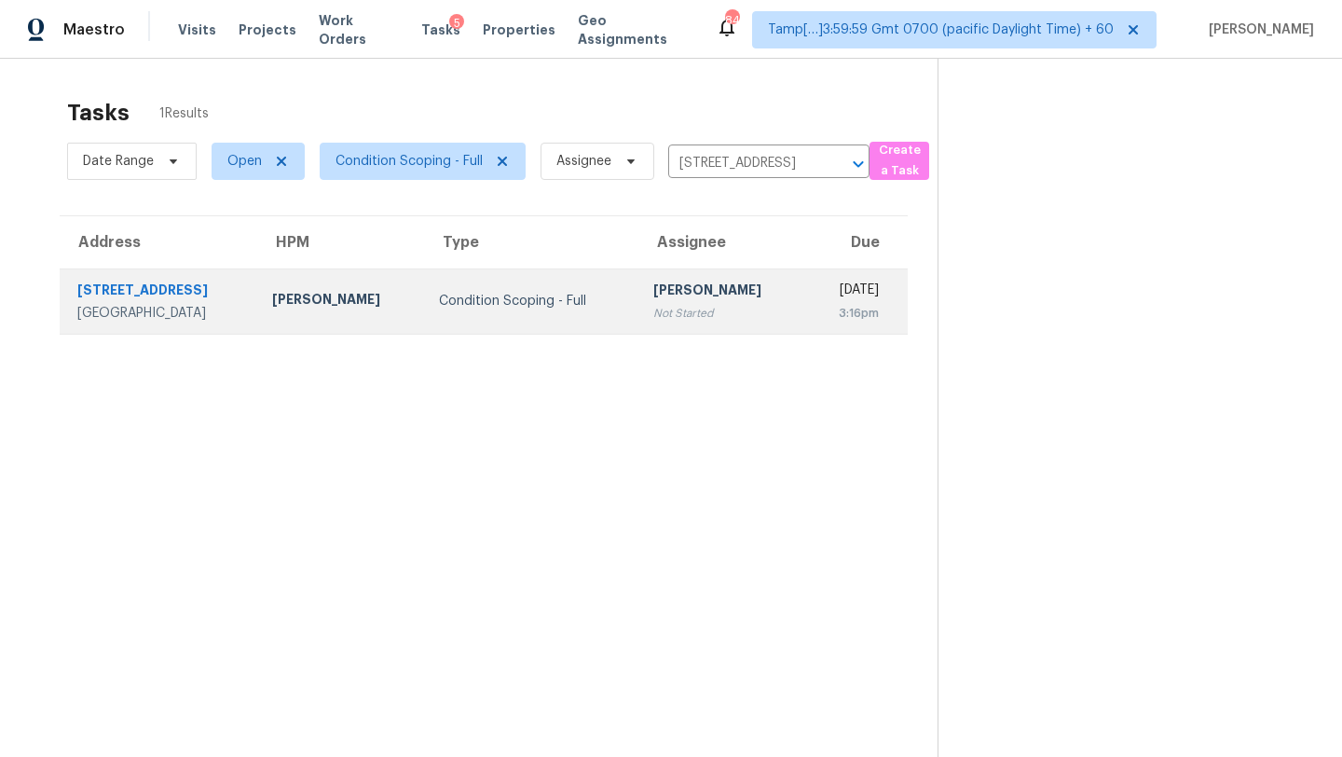
click at [655, 300] on div "[PERSON_NAME]" at bounding box center [721, 291] width 137 height 23
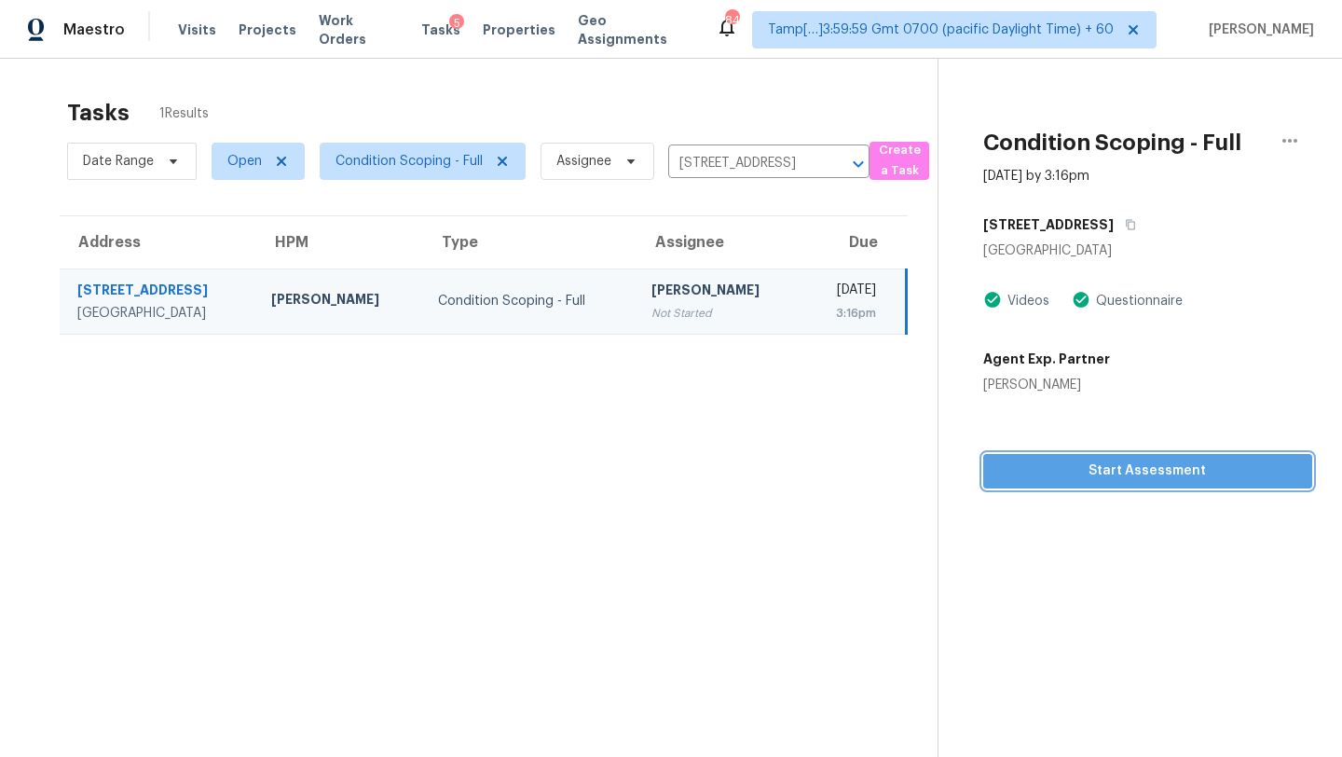
click at [1137, 480] on span "Start Assessment" at bounding box center [1147, 470] width 299 height 23
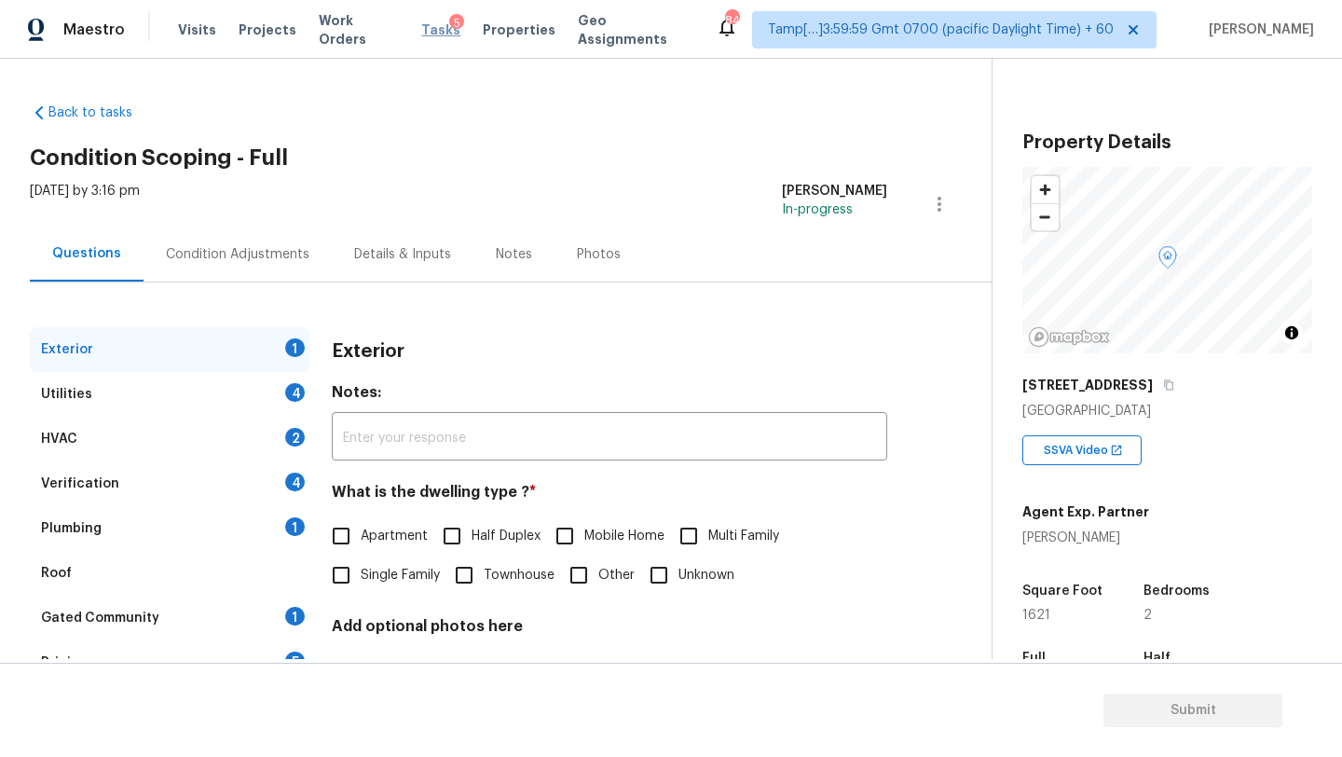
click at [425, 27] on span "Tasks" at bounding box center [440, 29] width 39 height 13
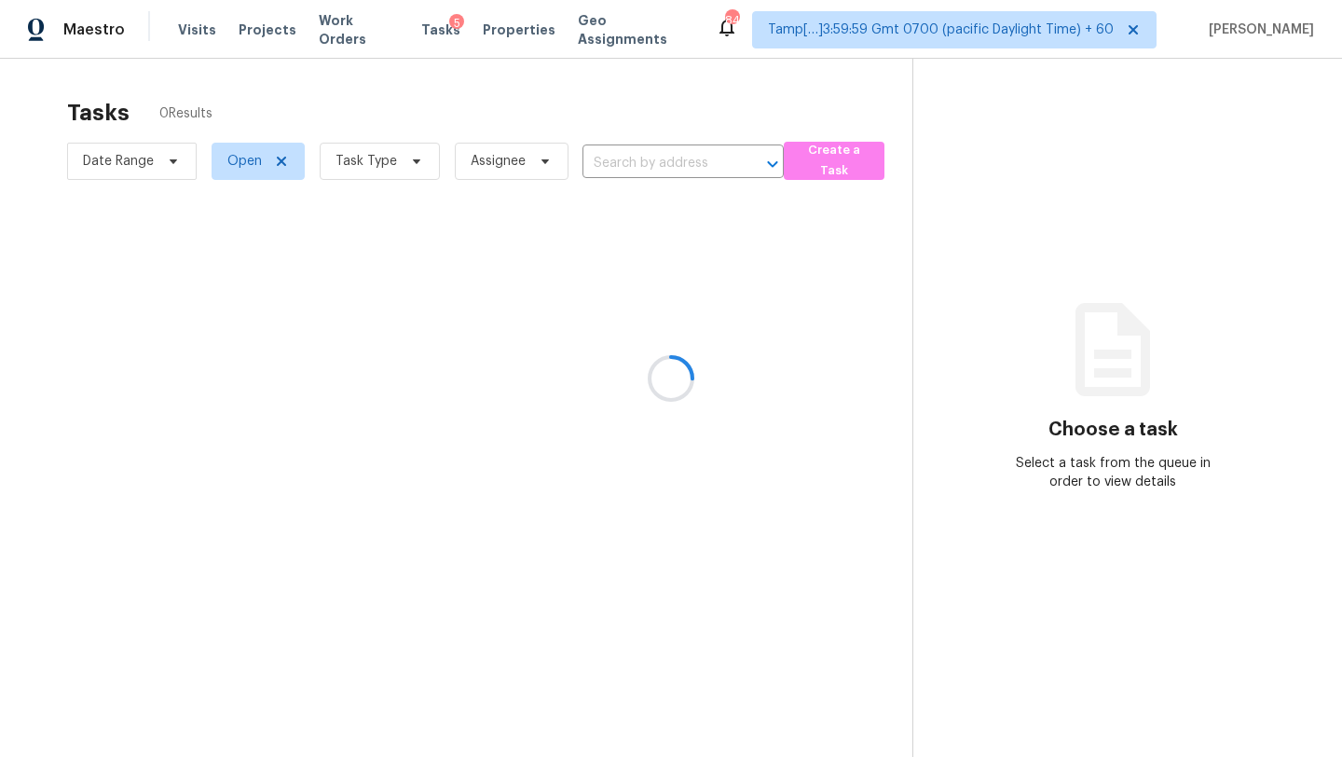
click at [632, 166] on div at bounding box center [671, 378] width 1342 height 757
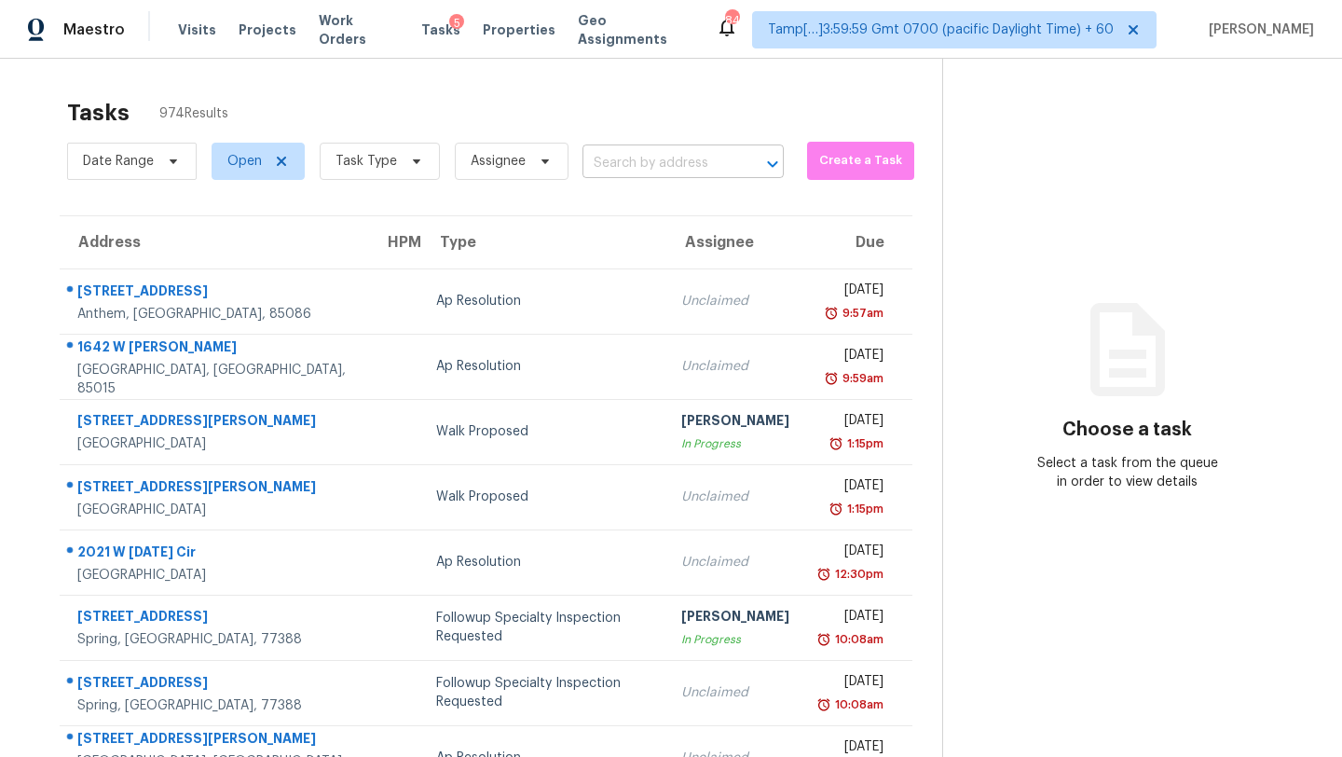
click at [632, 171] on input "text" at bounding box center [656, 163] width 149 height 29
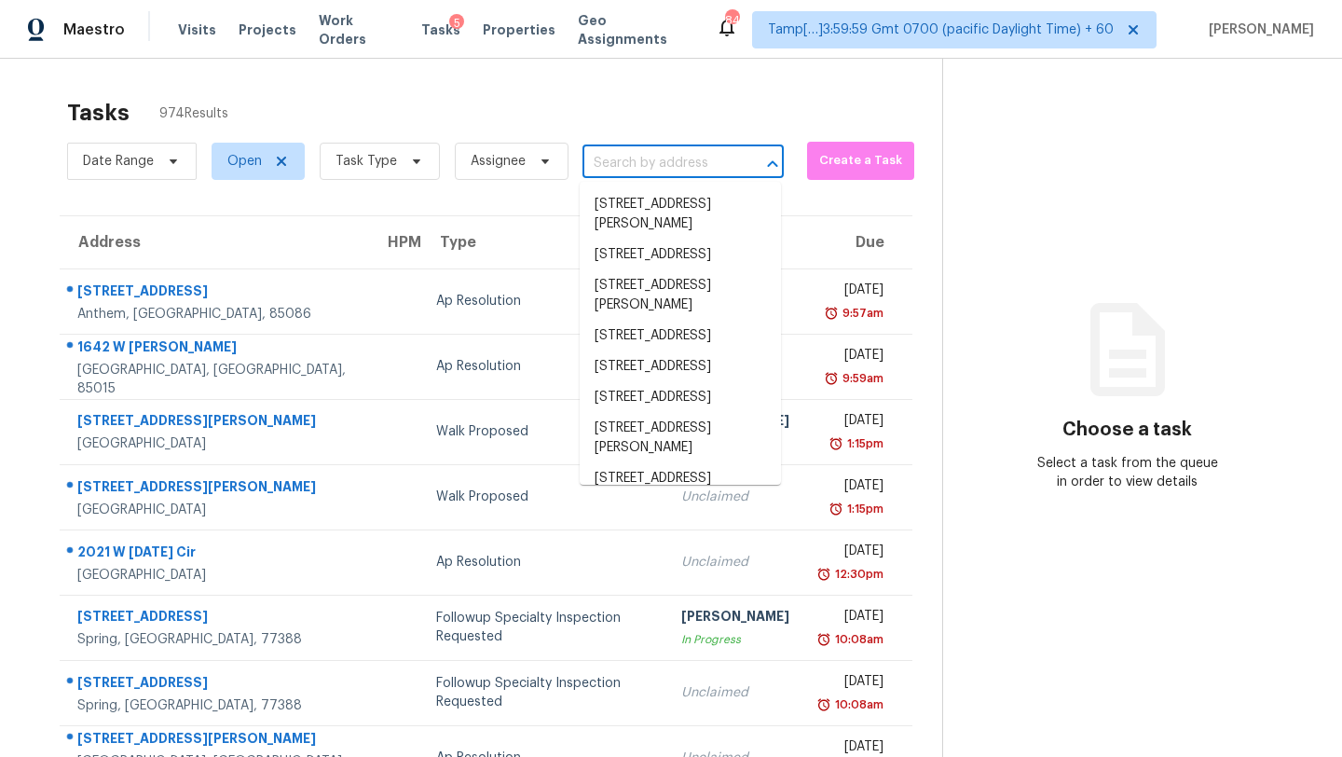
paste input "[STREET_ADDRESS]"
type input "[STREET_ADDRESS]"
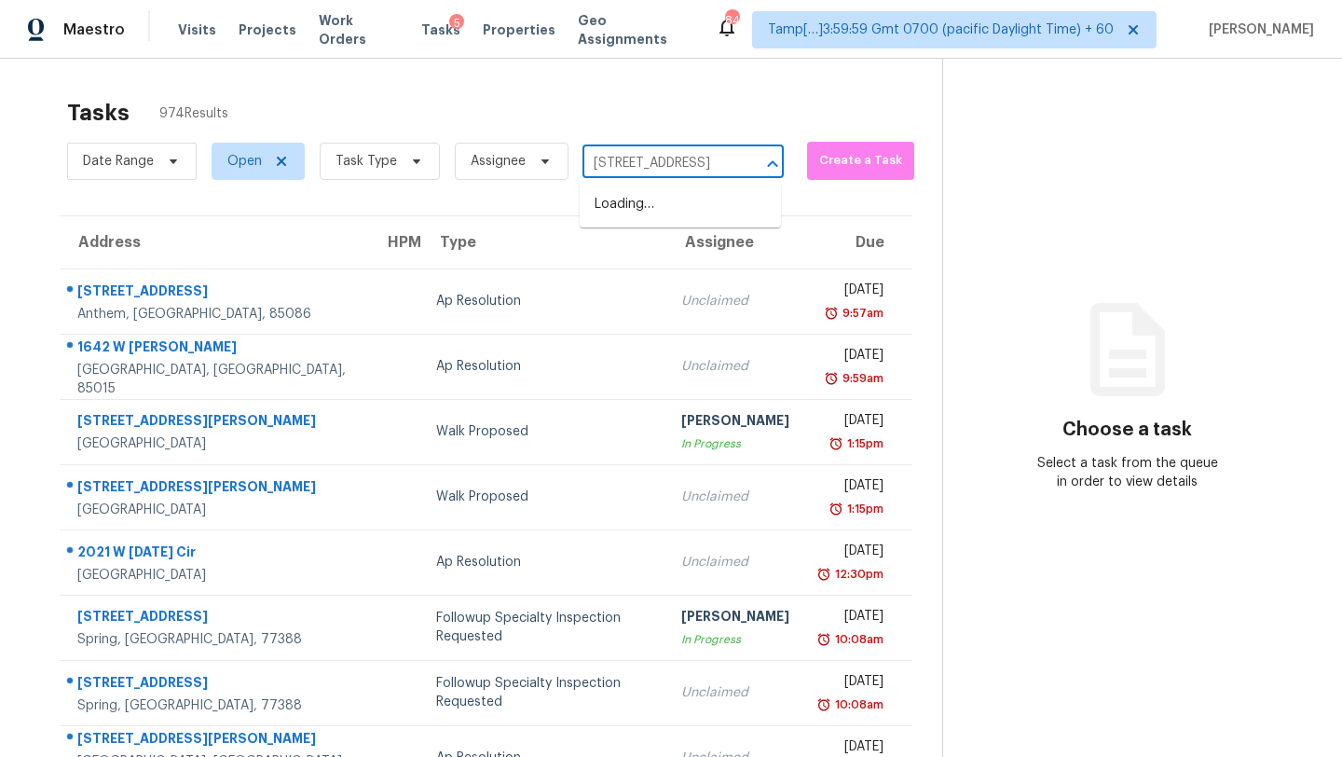
scroll to position [0, 90]
click at [637, 212] on li "[STREET_ADDRESS]" at bounding box center [680, 204] width 201 height 31
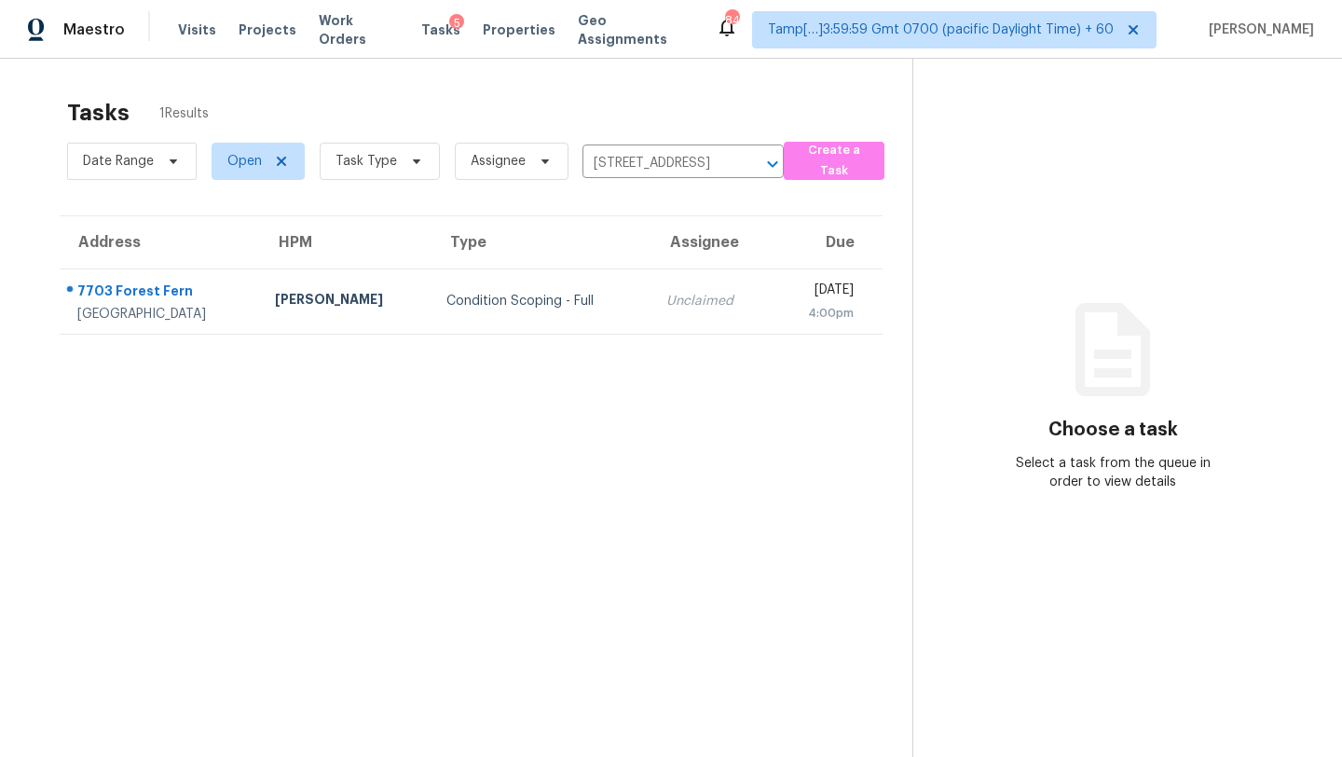
click at [674, 279] on td "Unclaimed" at bounding box center [711, 300] width 120 height 65
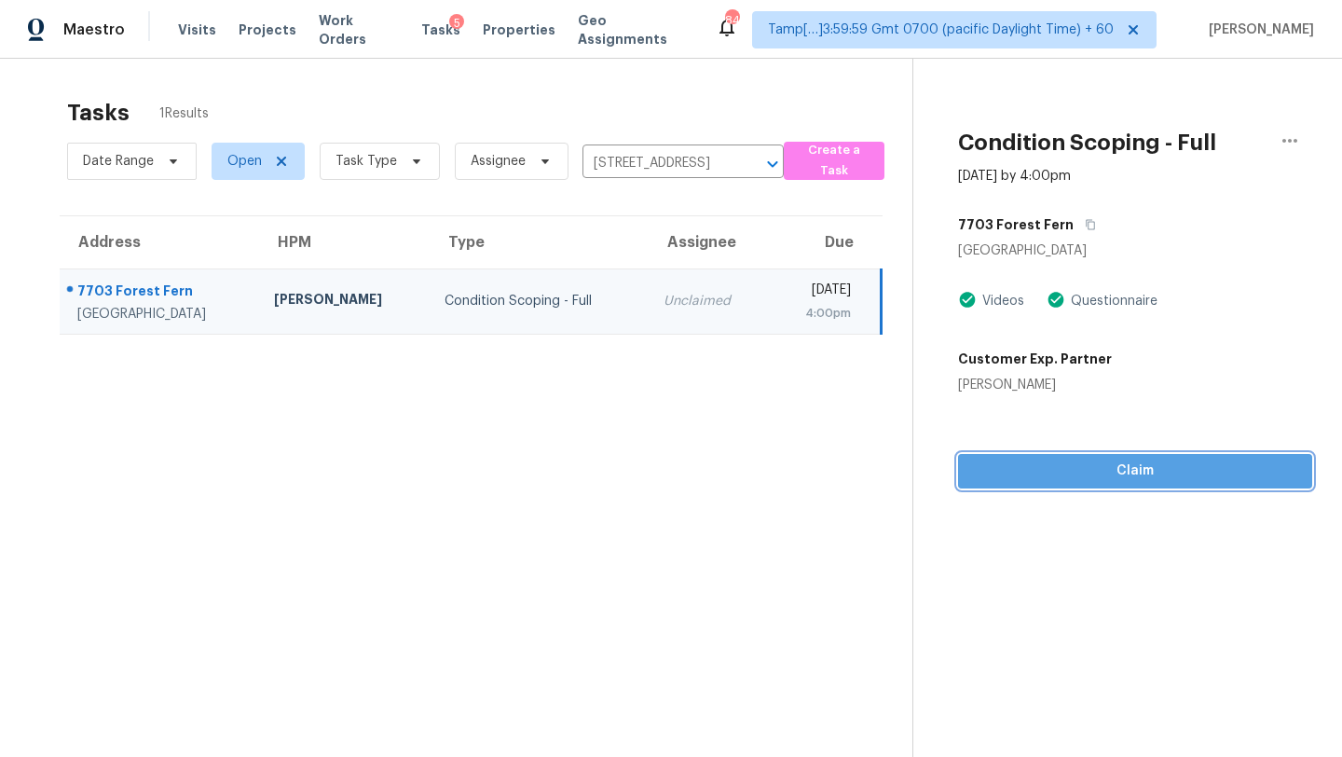
click at [1078, 485] on button "Claim" at bounding box center [1135, 471] width 354 height 34
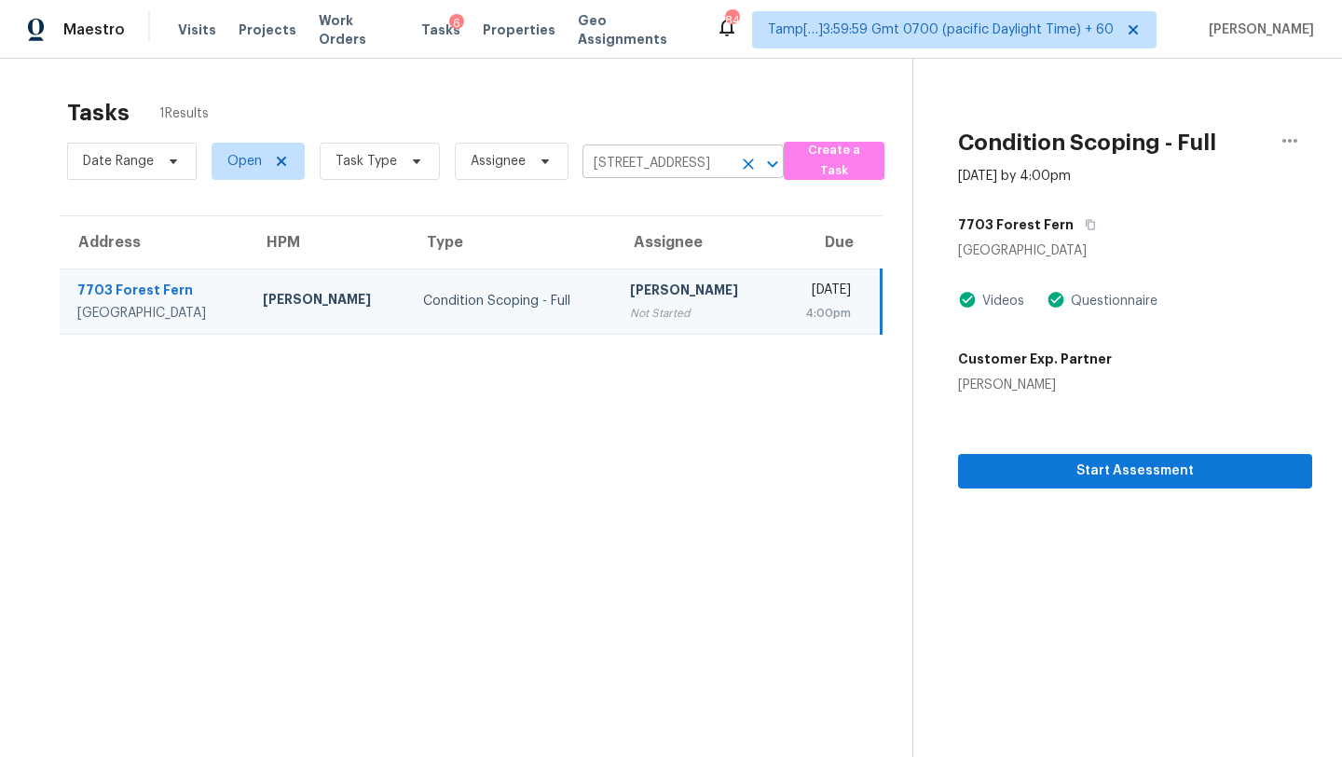
click at [743, 169] on icon "Clear" at bounding box center [748, 164] width 19 height 19
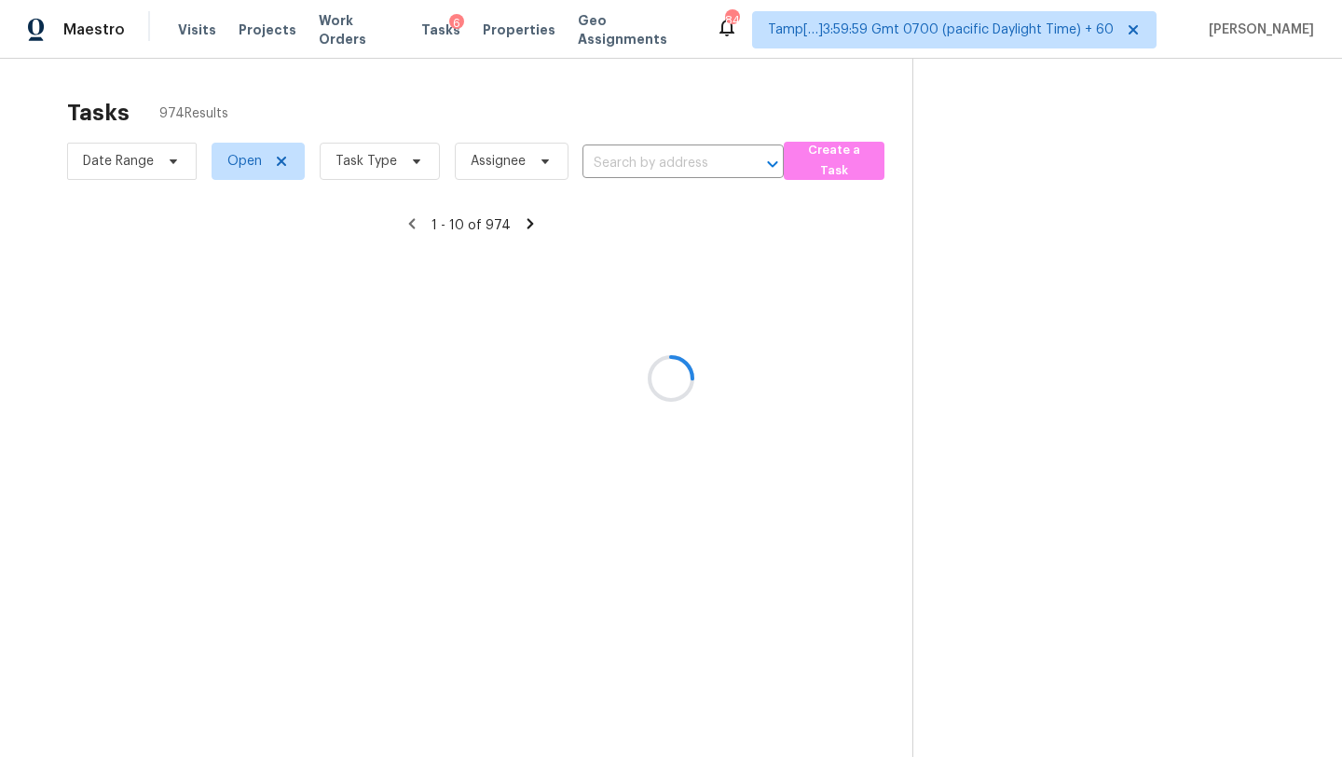
click at [643, 172] on div at bounding box center [671, 378] width 1342 height 757
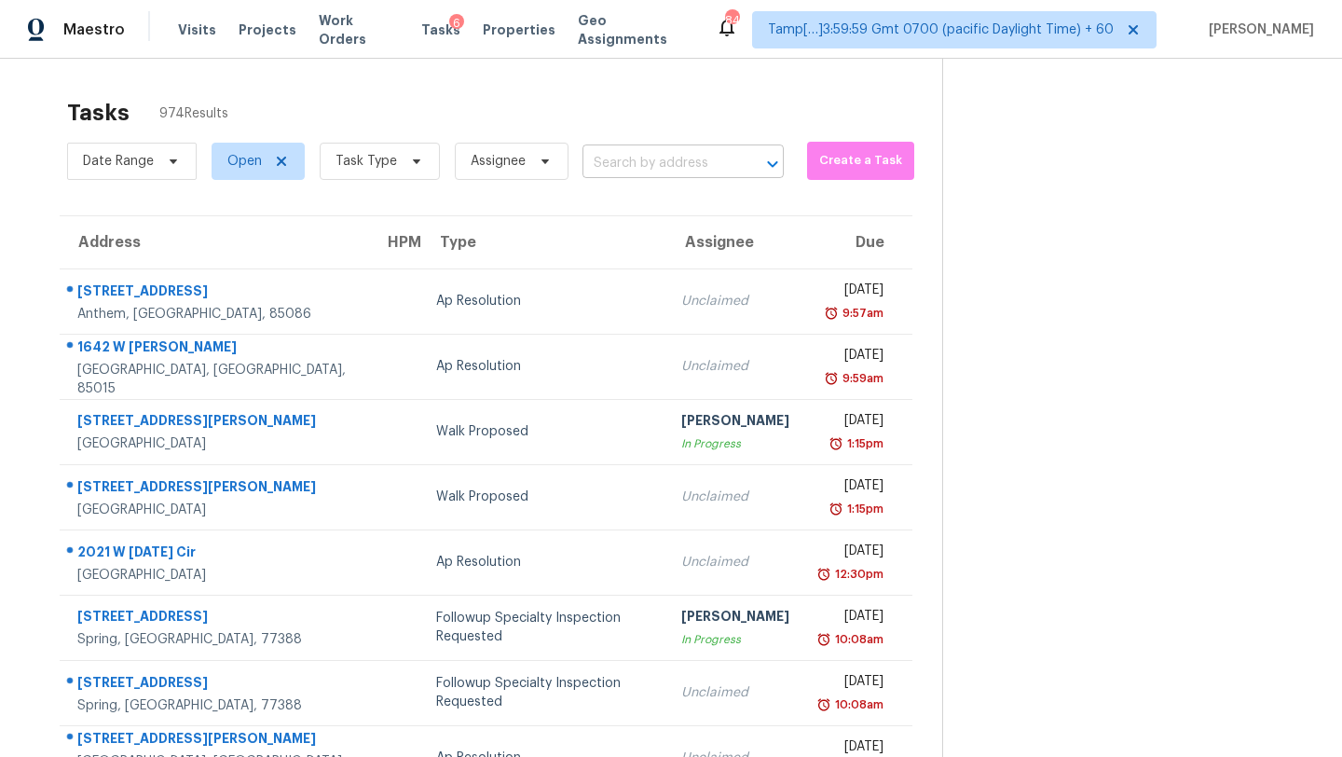
click at [677, 170] on input "text" at bounding box center [656, 163] width 149 height 29
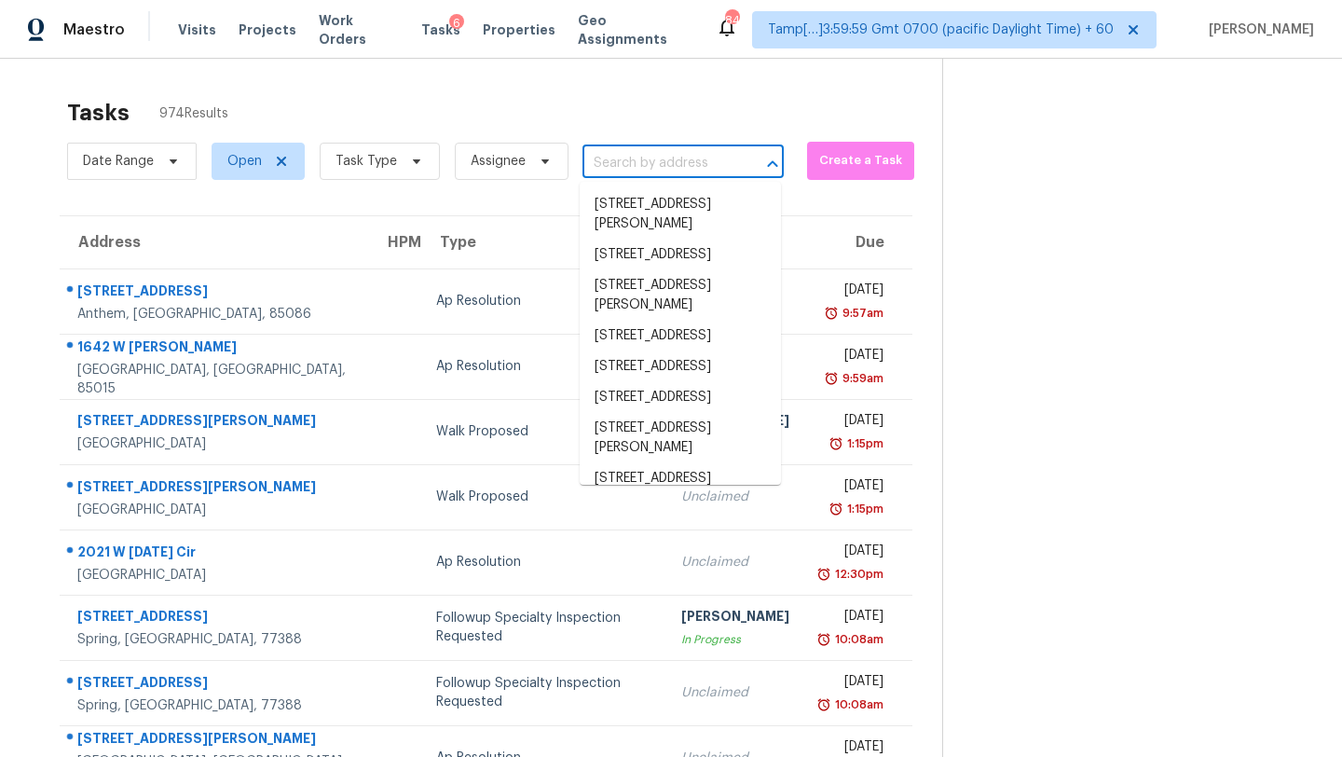
paste input "[STREET_ADDRESS]"
type input "[STREET_ADDRESS]"
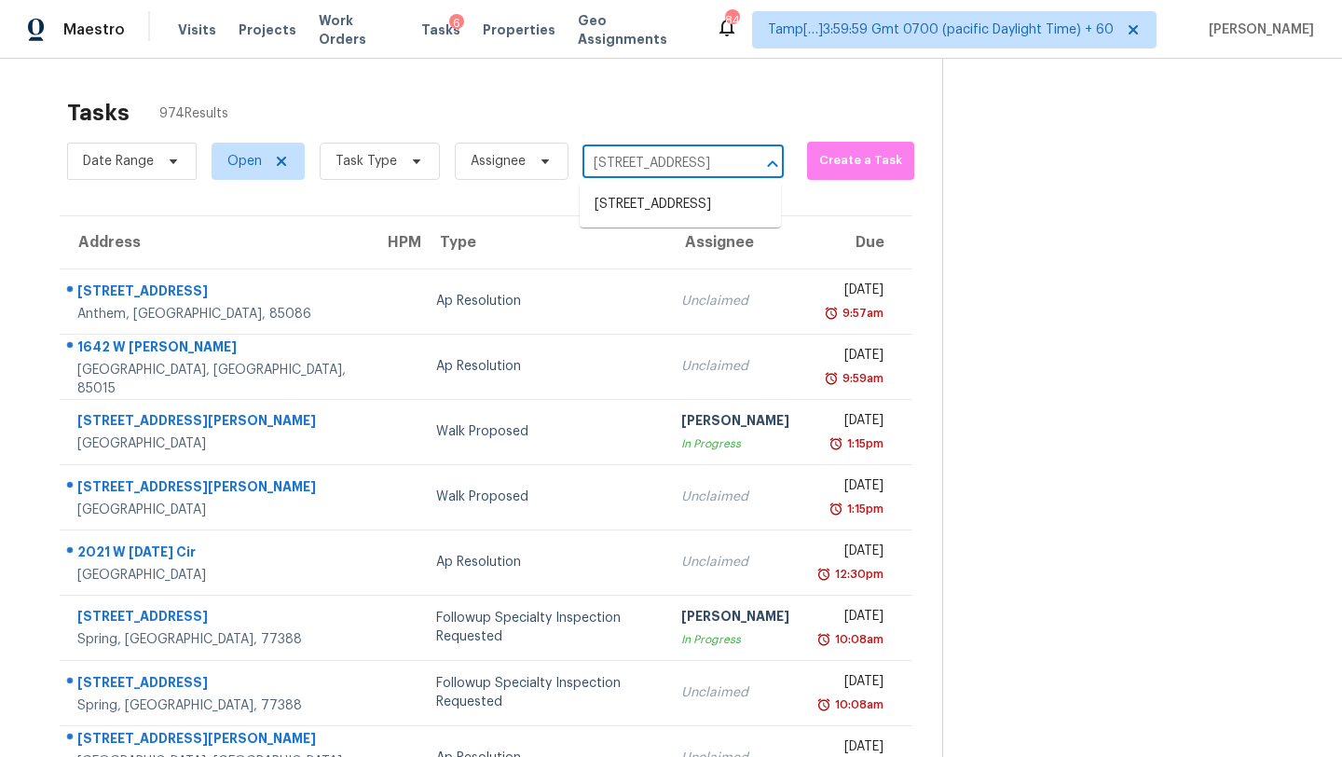
scroll to position [0, 102]
click at [660, 211] on li "[STREET_ADDRESS]" at bounding box center [680, 204] width 201 height 31
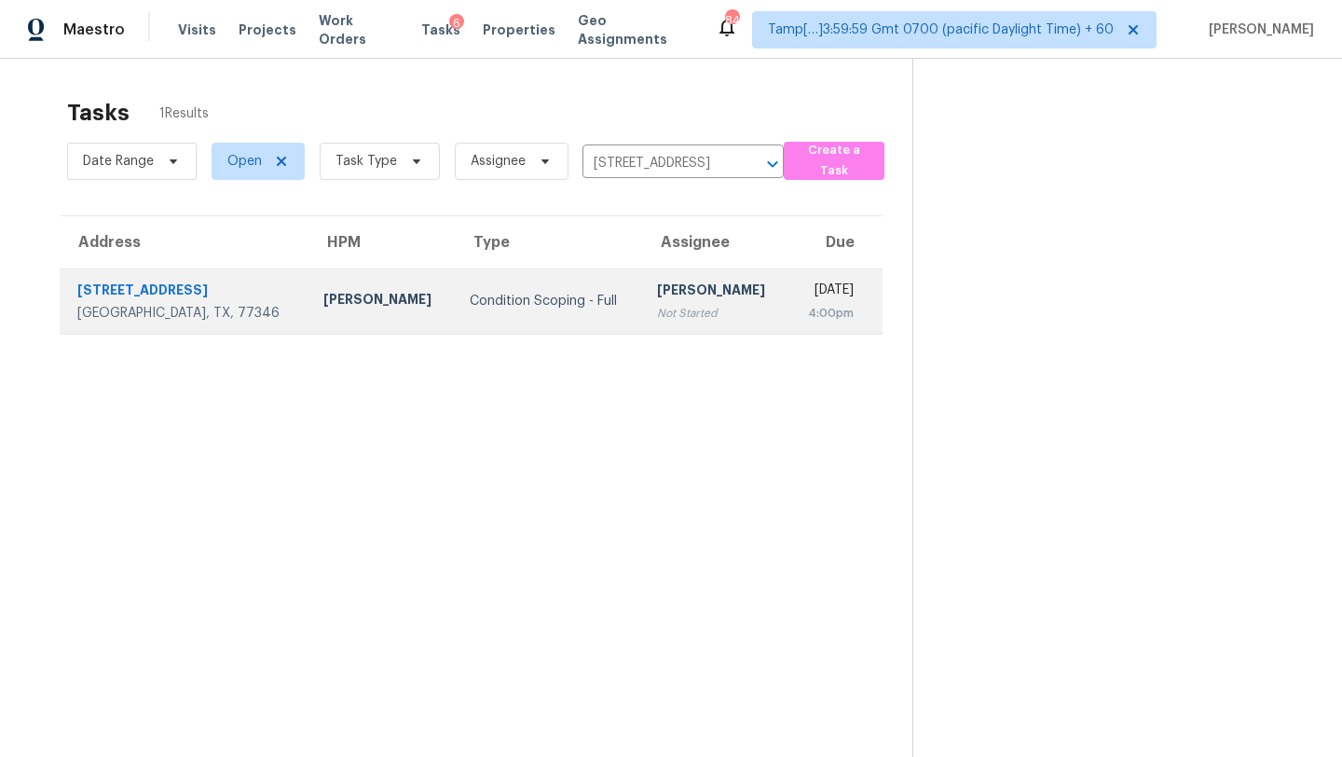
click at [668, 284] on td "[PERSON_NAME] Not Started" at bounding box center [715, 300] width 146 height 65
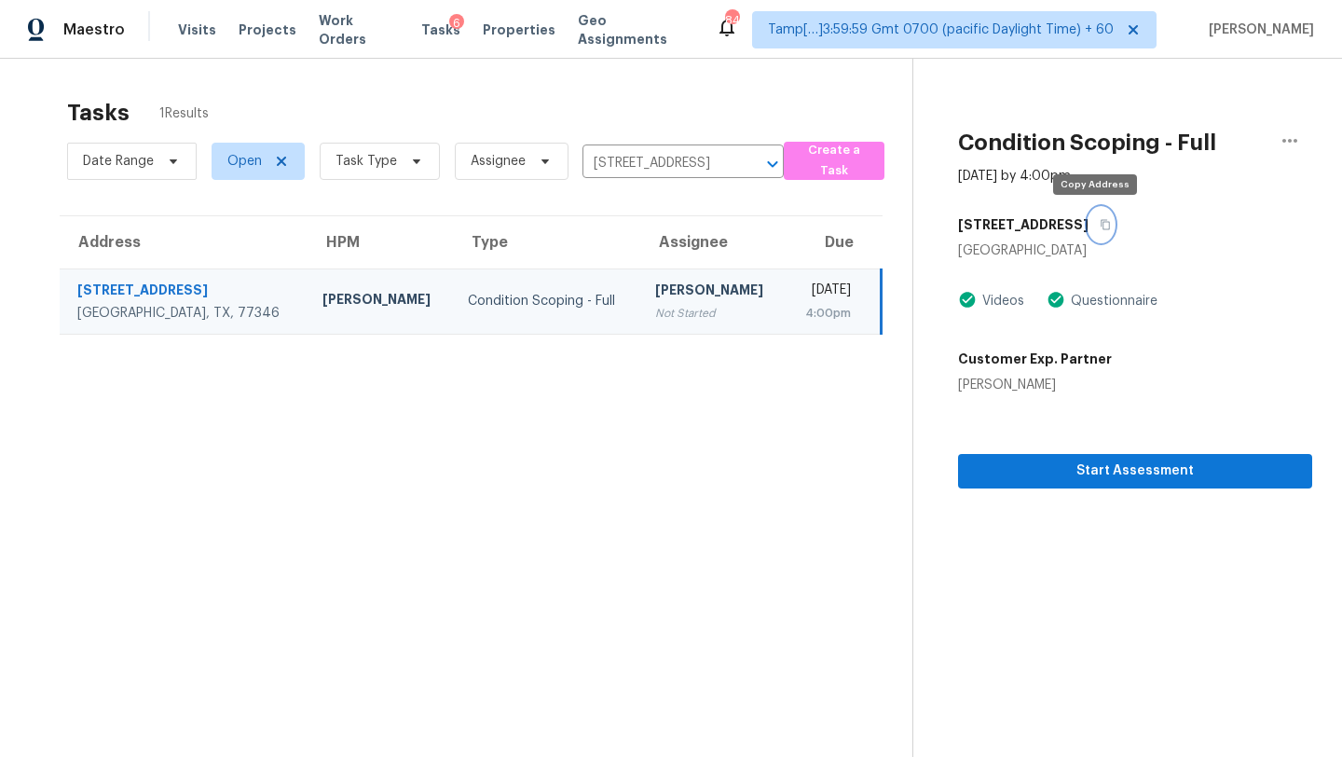
click at [1094, 216] on button "button" at bounding box center [1100, 225] width 25 height 34
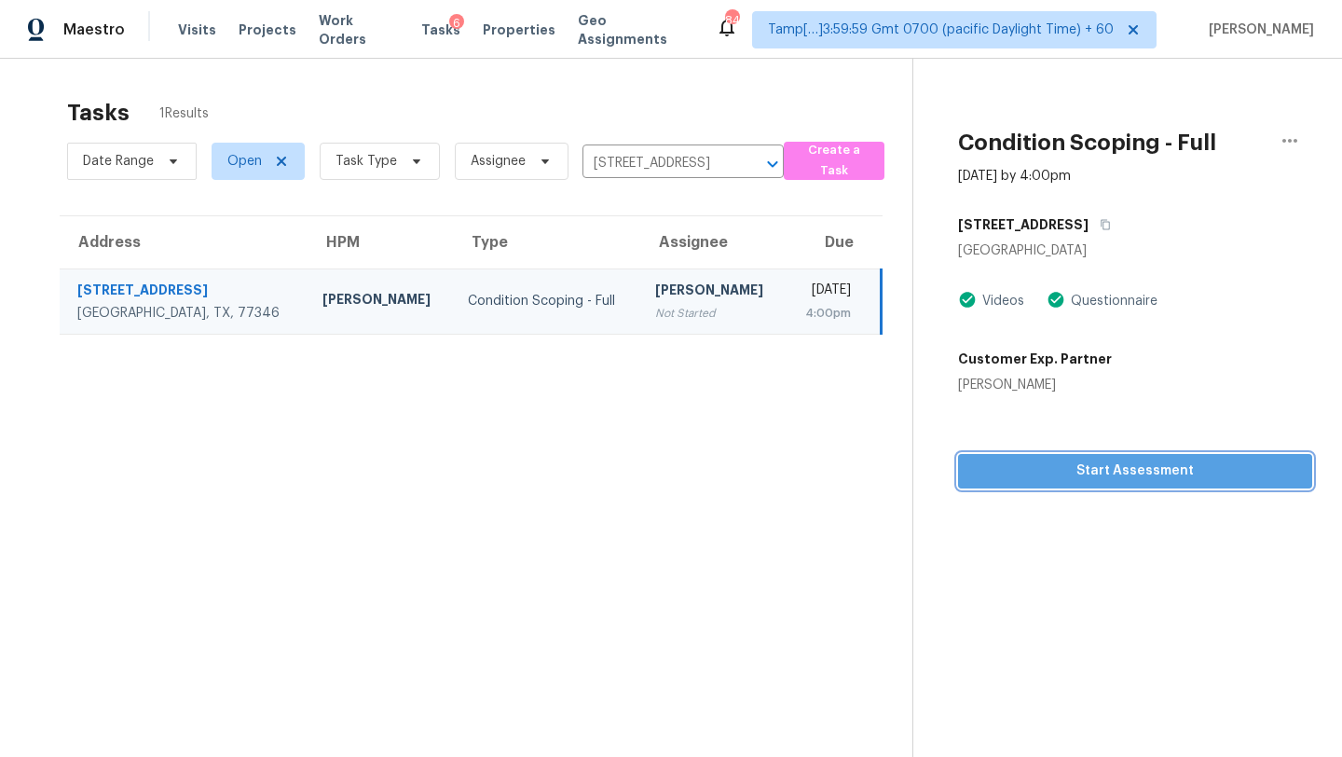
click at [1091, 483] on button "Start Assessment" at bounding box center [1135, 471] width 354 height 34
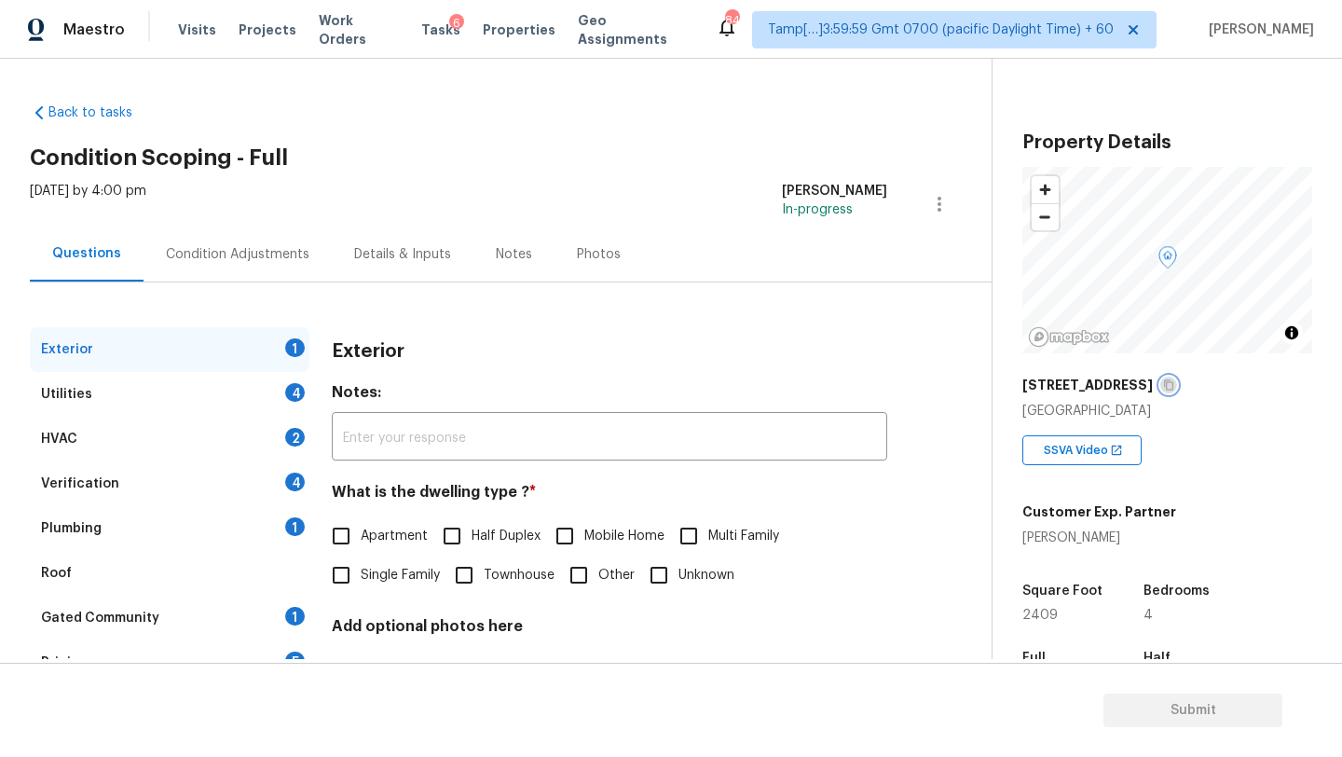
click at [1166, 387] on button "button" at bounding box center [1168, 384] width 17 height 17
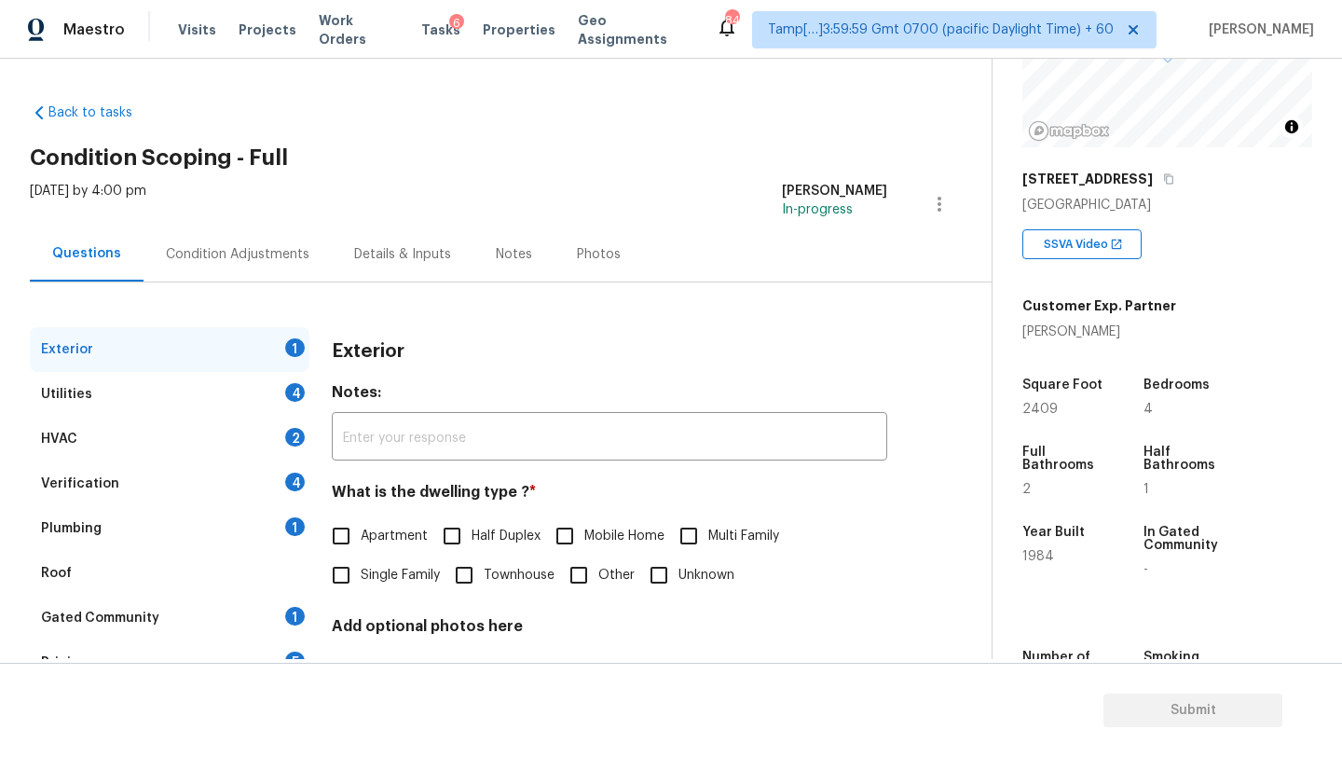
scroll to position [351, 0]
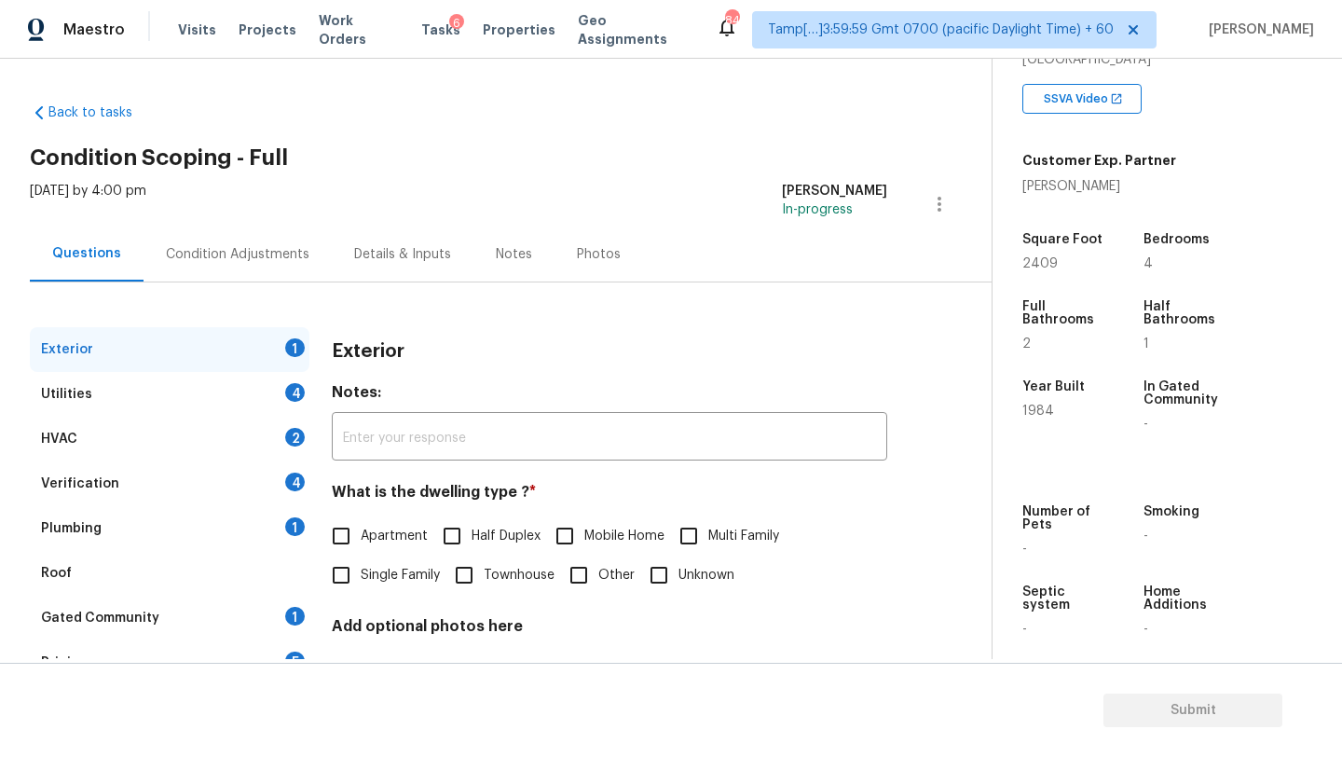
click at [381, 564] on label "Single Family" at bounding box center [380, 574] width 118 height 39
click at [361, 564] on input "Single Family" at bounding box center [340, 574] width 39 height 39
checkbox input "true"
click at [293, 607] on div "1" at bounding box center [295, 616] width 20 height 19
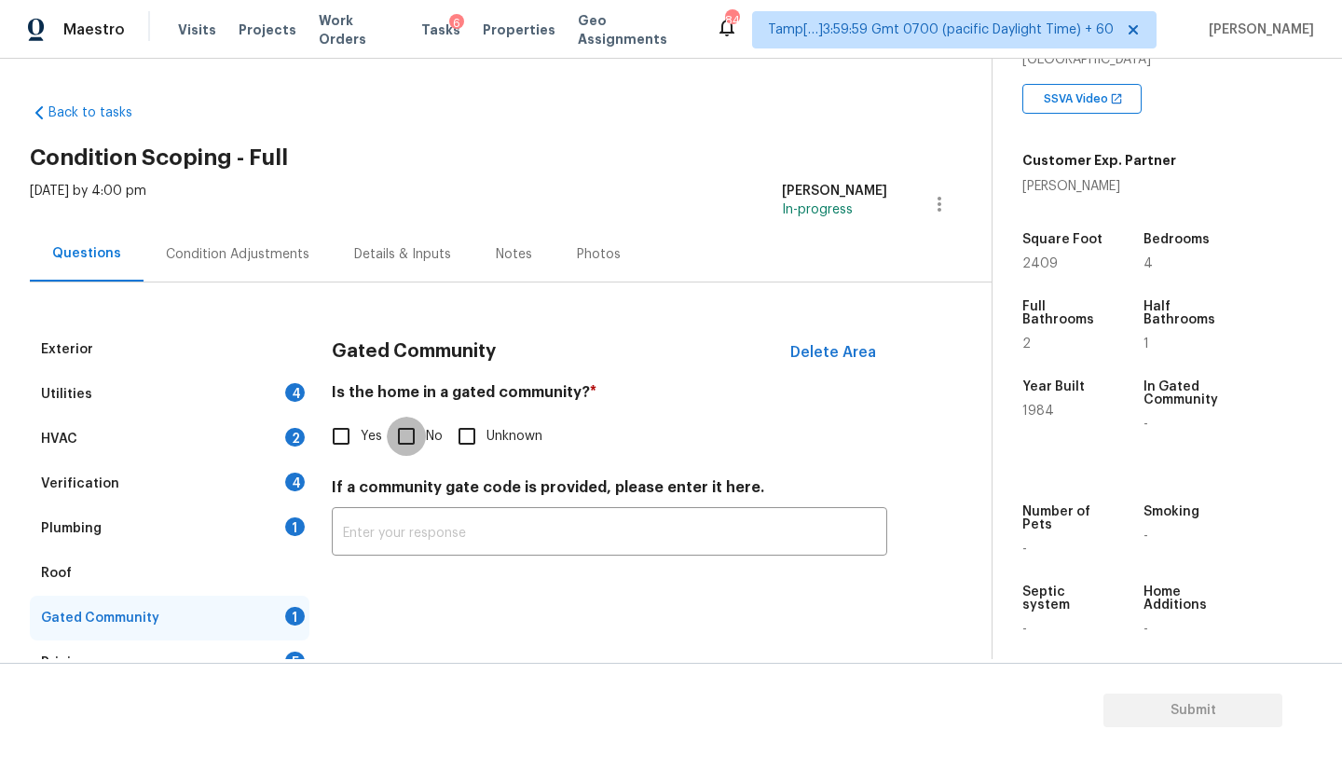
click at [402, 430] on input "No" at bounding box center [406, 435] width 39 height 39
checkbox input "true"
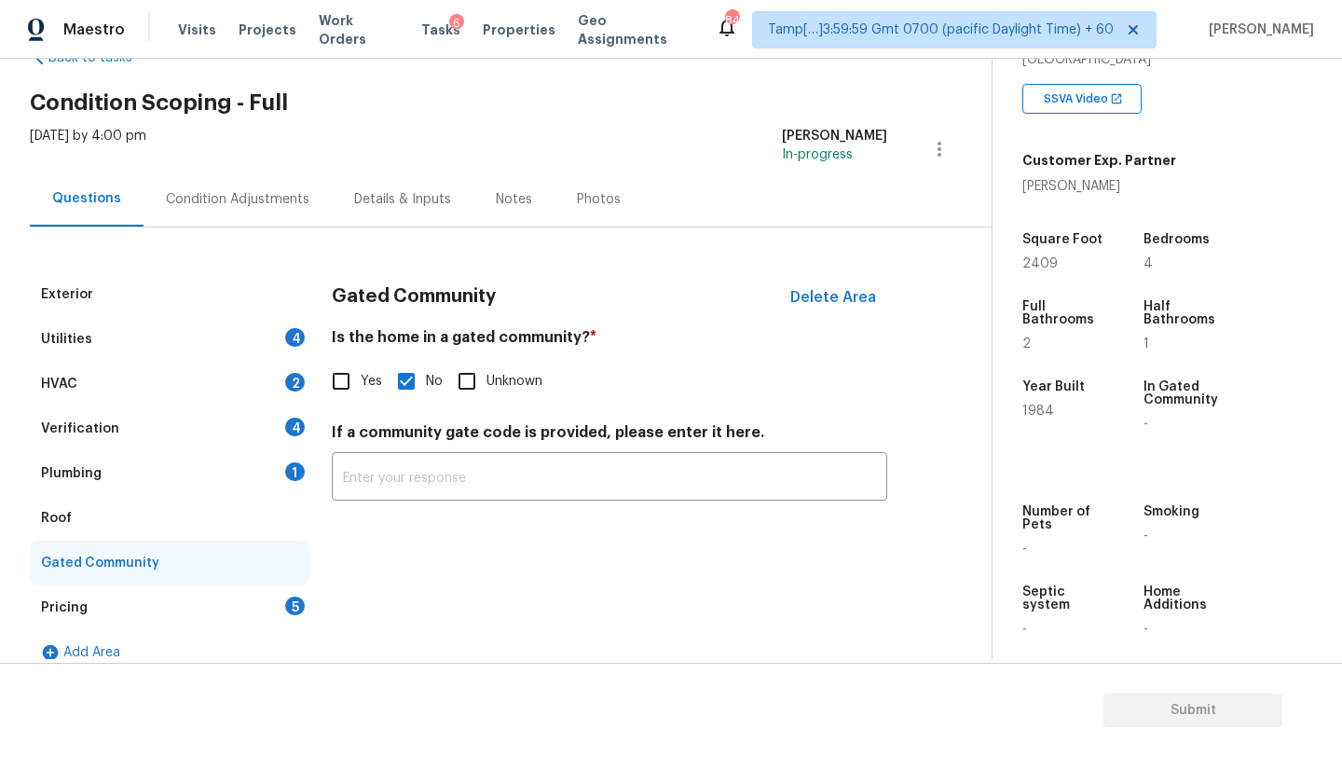
scroll to position [76, 0]
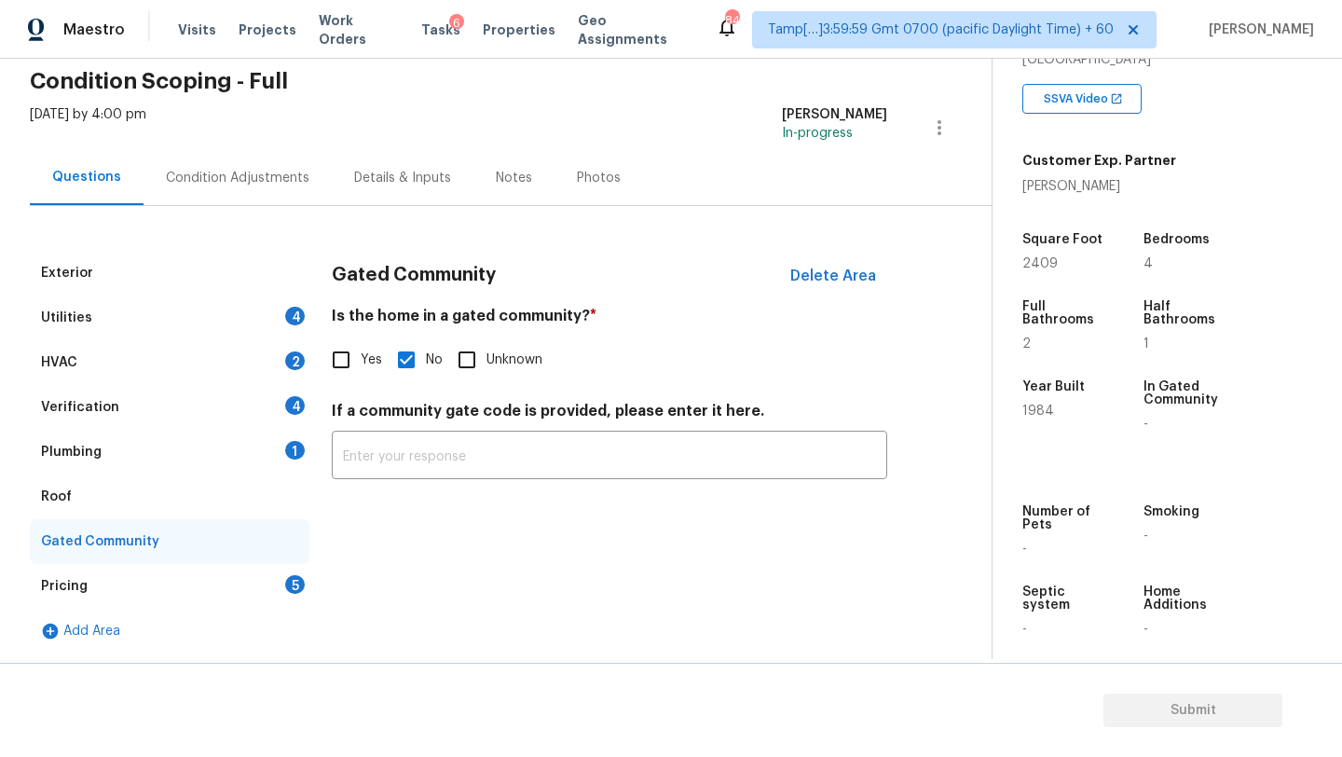
click at [121, 509] on div "Roof" at bounding box center [170, 496] width 280 height 45
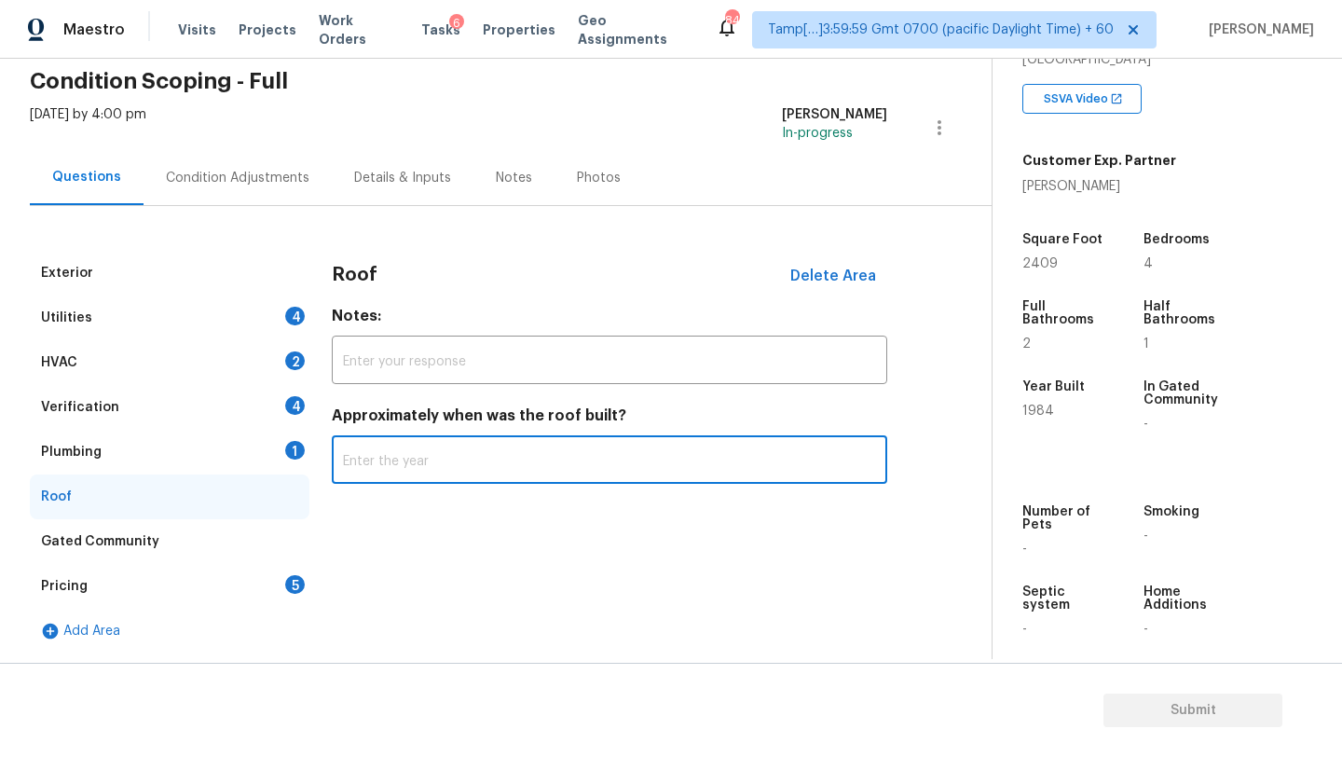
click at [425, 466] on input "text" at bounding box center [609, 462] width 555 height 44
type input "2020"
click at [91, 467] on div "Plumbing 1" at bounding box center [170, 452] width 280 height 45
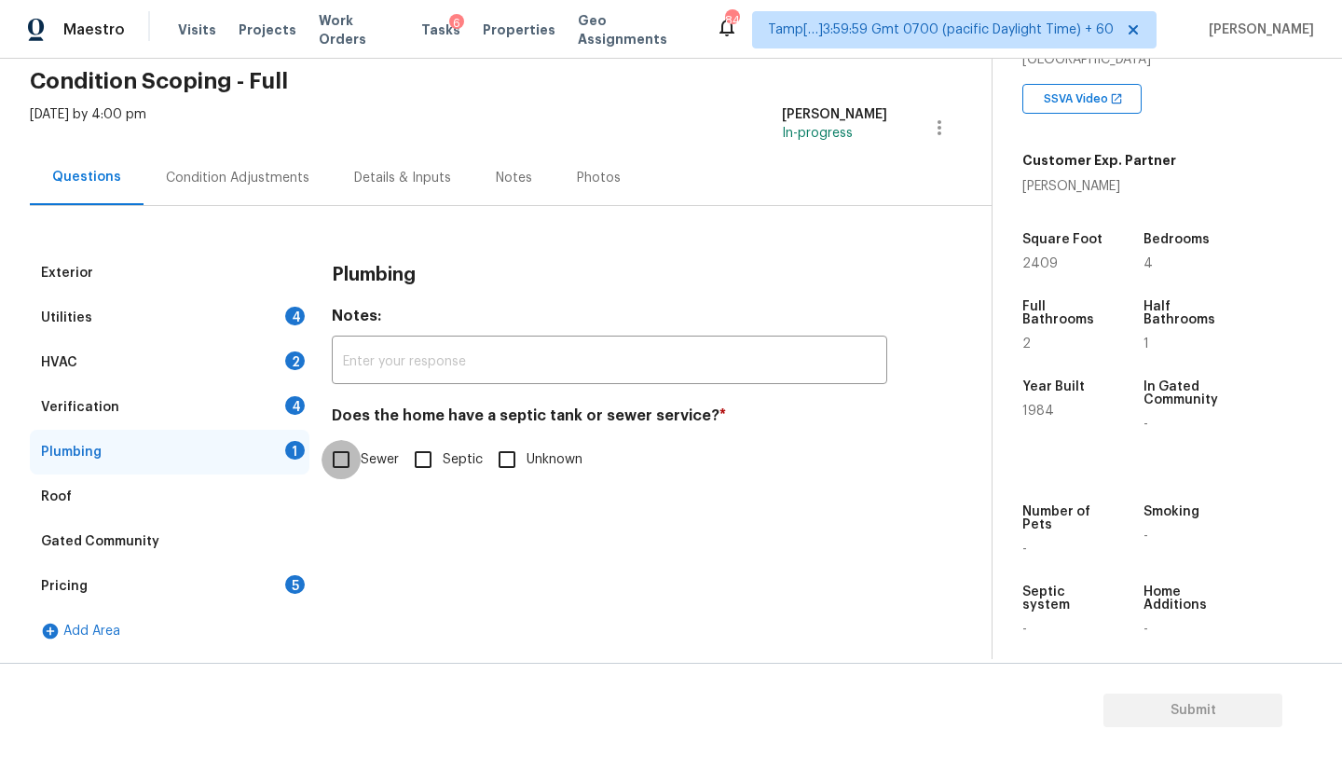
click at [348, 457] on input "Sewer" at bounding box center [340, 459] width 39 height 39
checkbox input "true"
click at [151, 404] on div "Verification 4" at bounding box center [170, 407] width 280 height 45
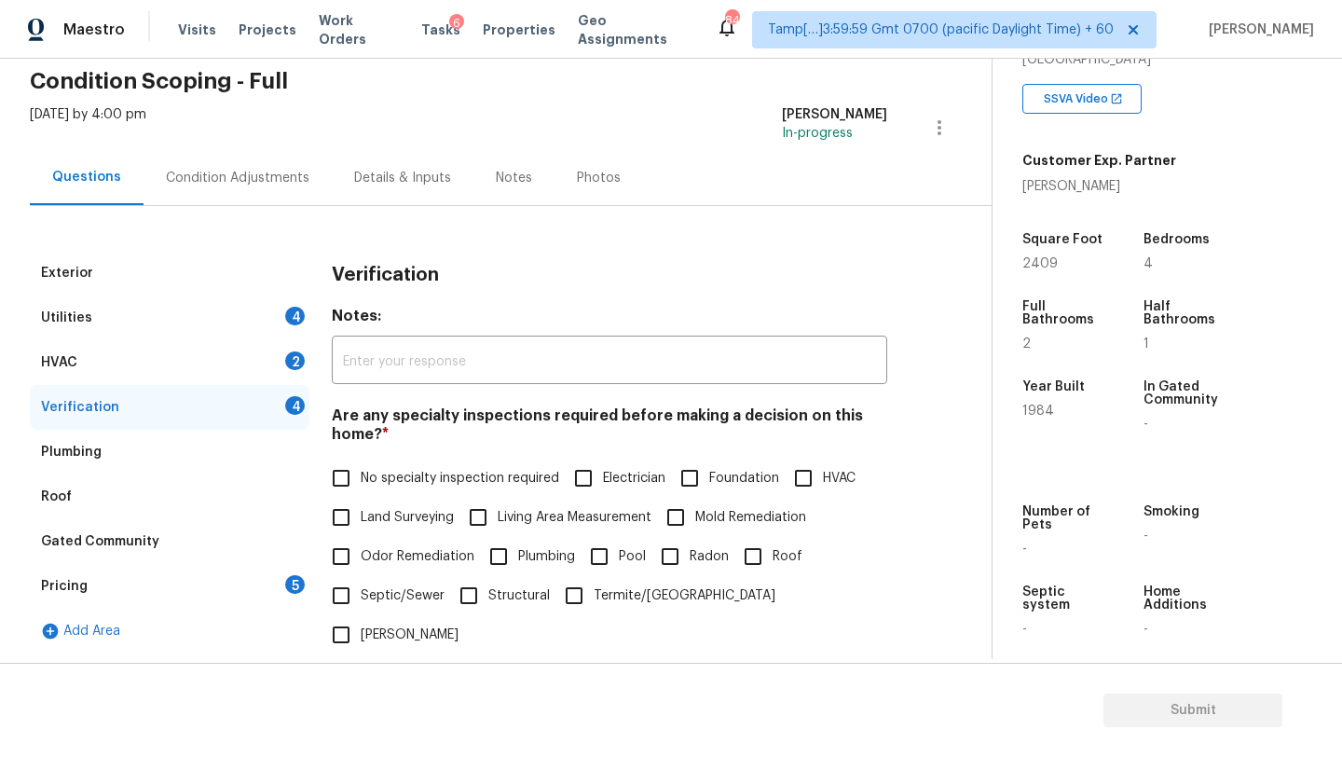
click at [343, 470] on input "No specialty inspection required" at bounding box center [340, 477] width 39 height 39
checkbox input "true"
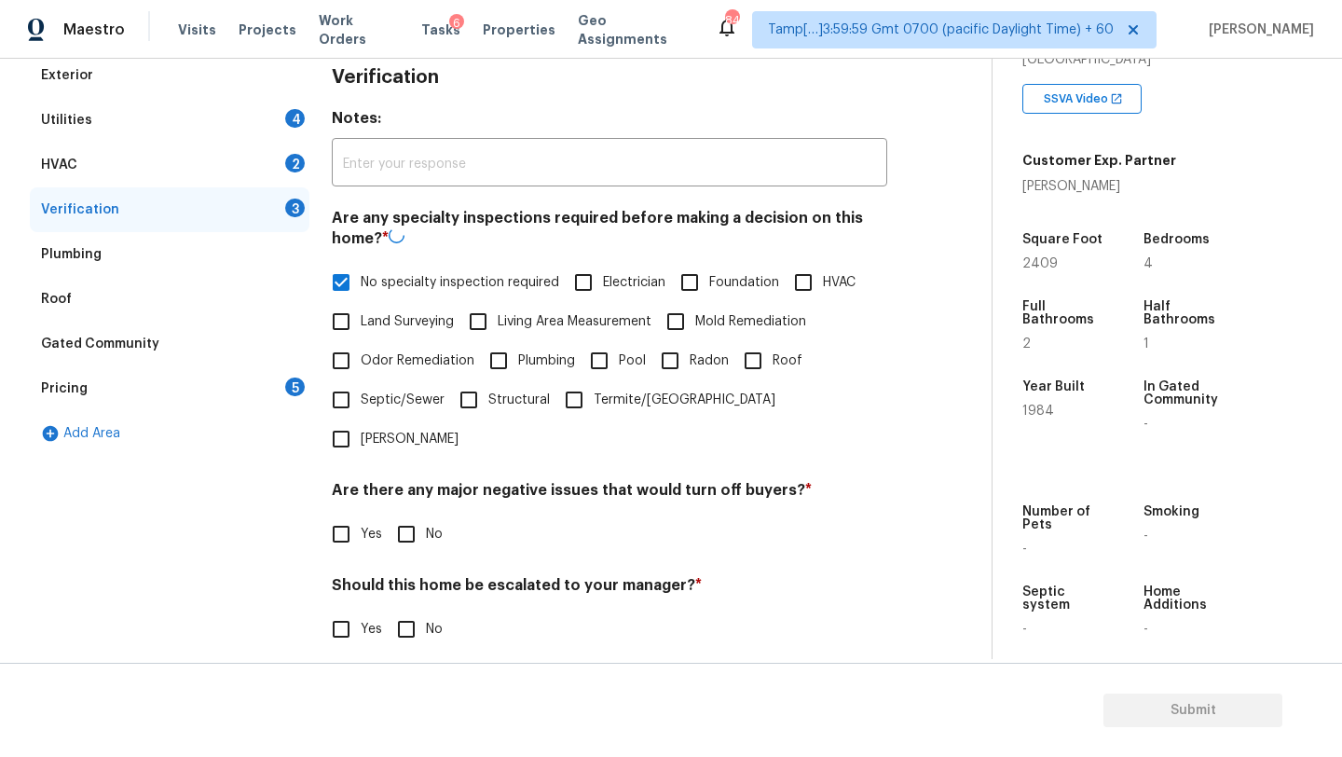
scroll to position [364, 0]
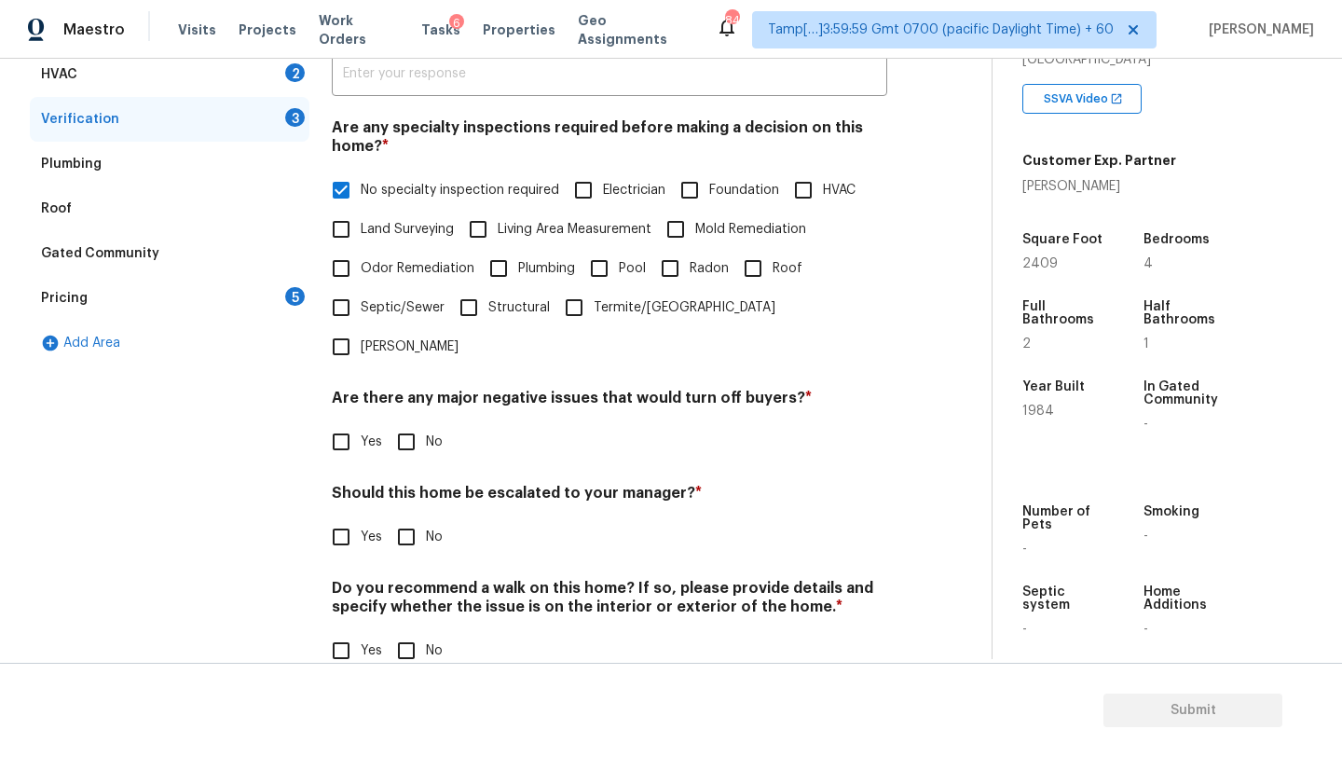
click at [426, 432] on span "No" at bounding box center [434, 442] width 17 height 20
click at [425, 422] on input "No" at bounding box center [406, 441] width 39 height 39
checkbox input "true"
click at [409, 532] on div "Verification Notes: ​ Are any specialty inspections required before making a de…" at bounding box center [609, 328] width 555 height 731
click at [409, 517] on input "No" at bounding box center [406, 536] width 39 height 39
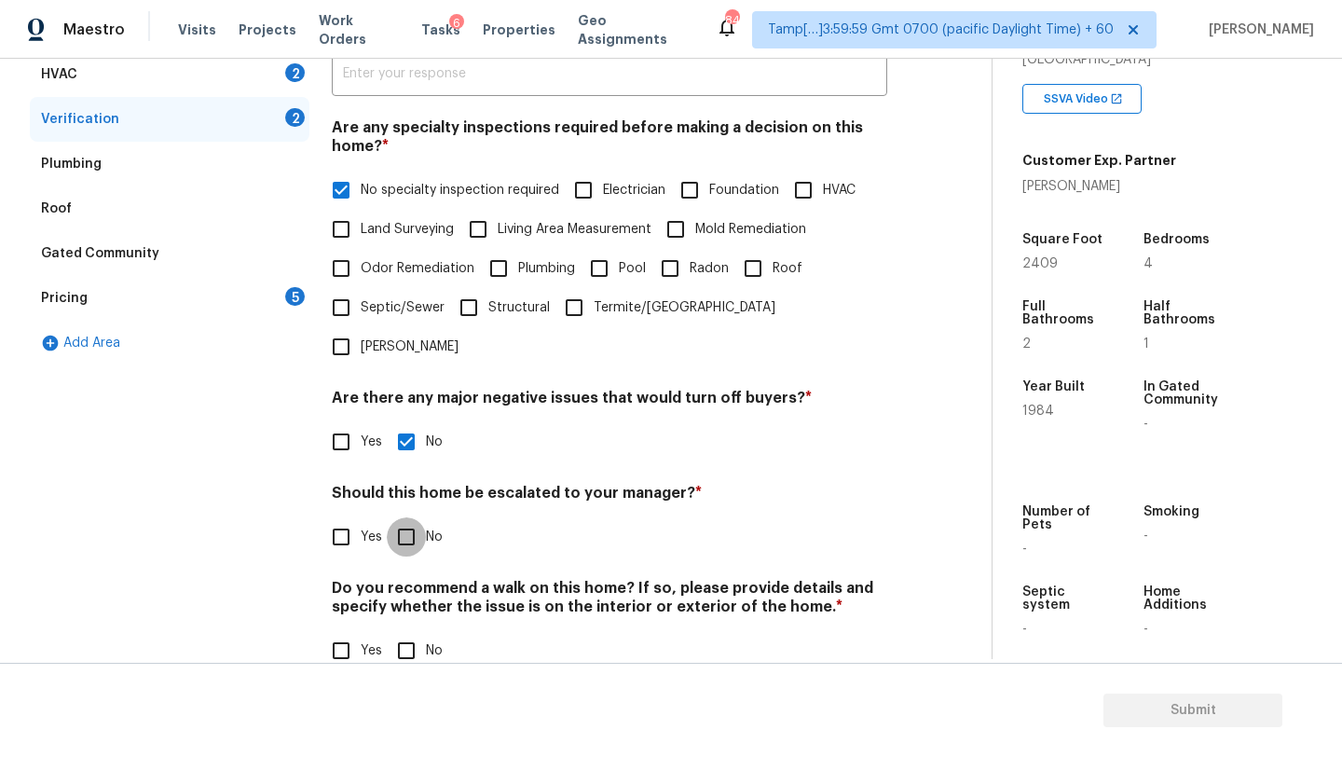
checkbox input "true"
click at [409, 633] on input "No" at bounding box center [406, 652] width 39 height 39
checkbox input "true"
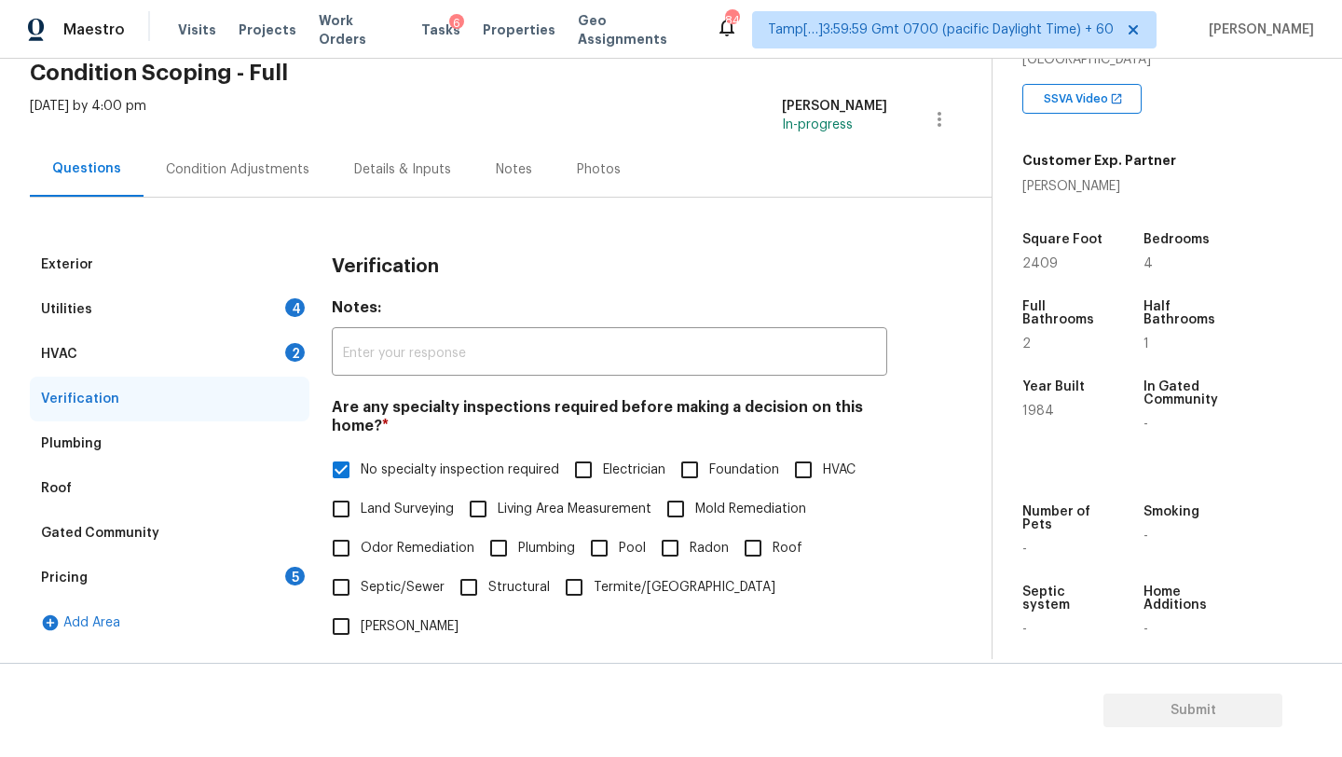
click at [143, 348] on div "HVAC 2" at bounding box center [170, 354] width 280 height 45
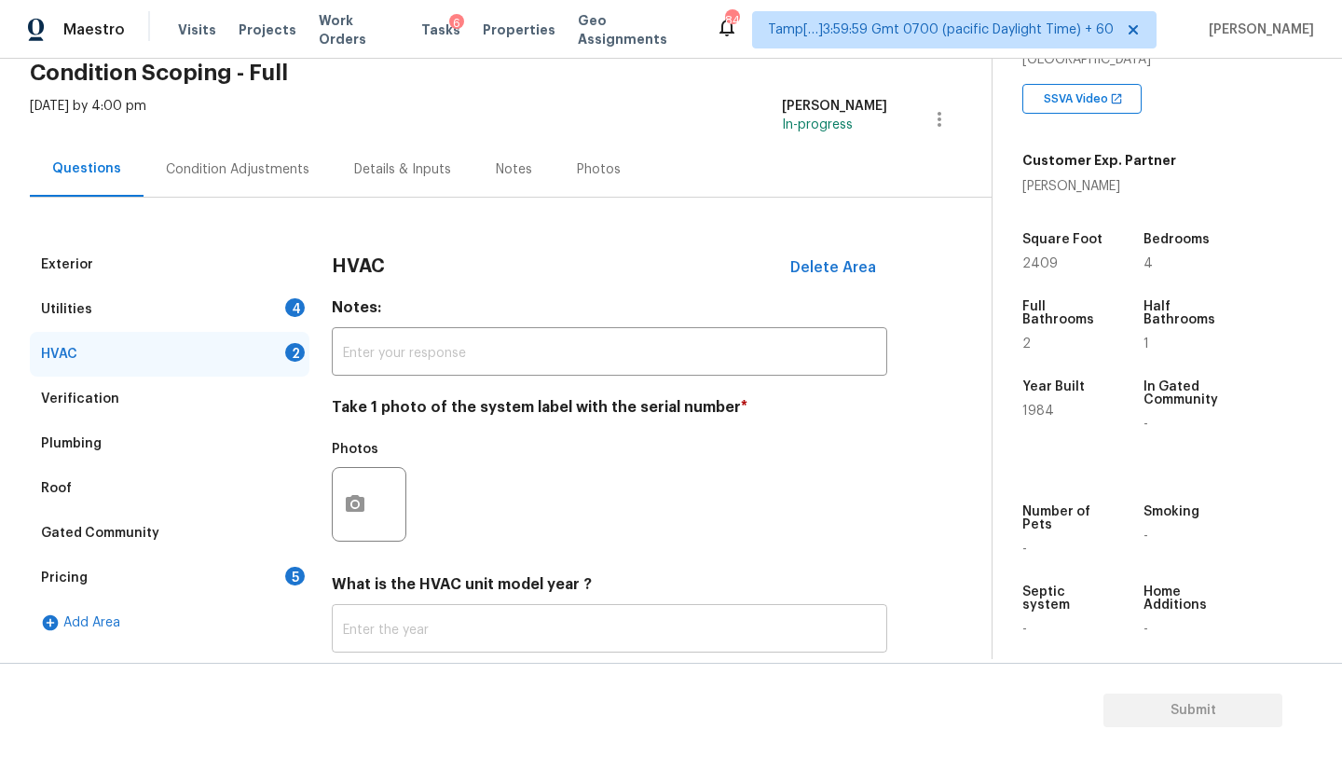
click at [437, 638] on input "text" at bounding box center [609, 630] width 555 height 44
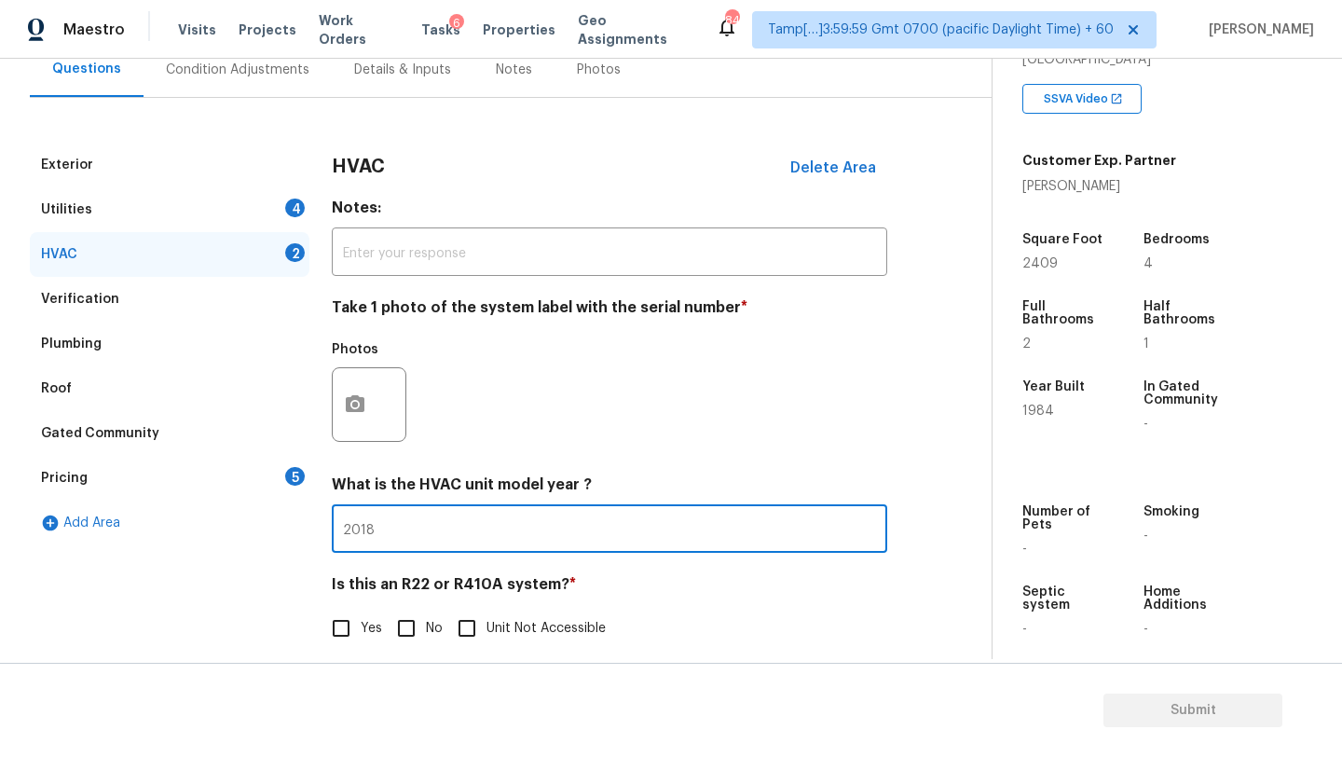
scroll to position [202, 0]
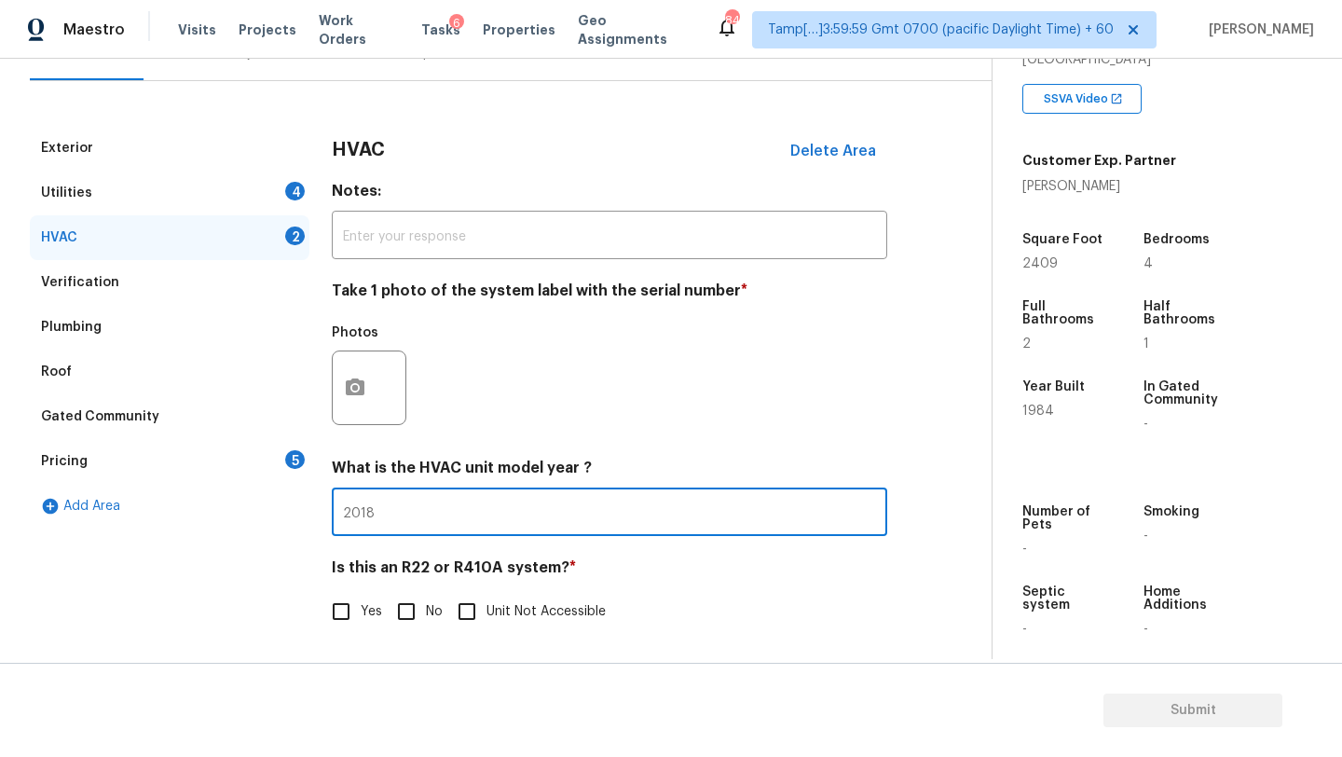
type input "2018"
click at [420, 626] on input "No" at bounding box center [406, 611] width 39 height 39
checkbox input "true"
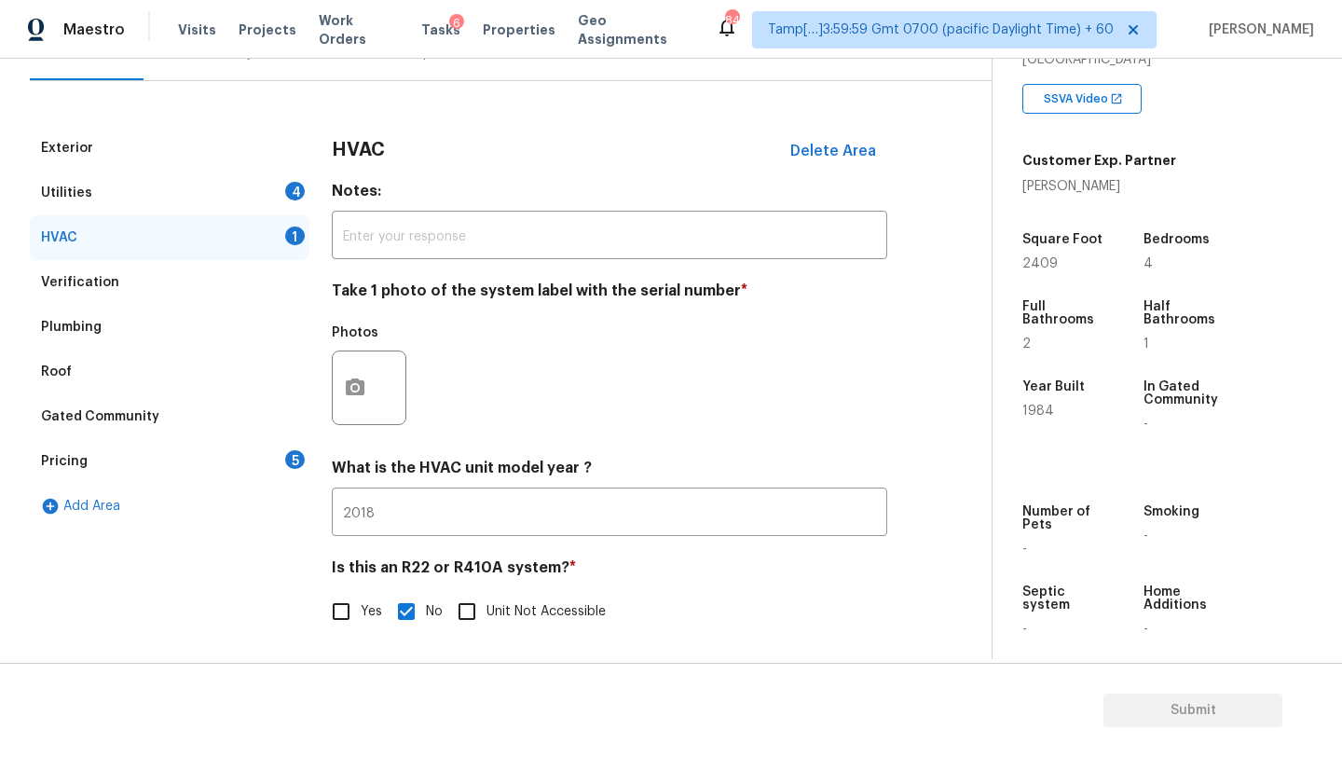
click at [224, 192] on div "Utilities 4" at bounding box center [170, 193] width 280 height 45
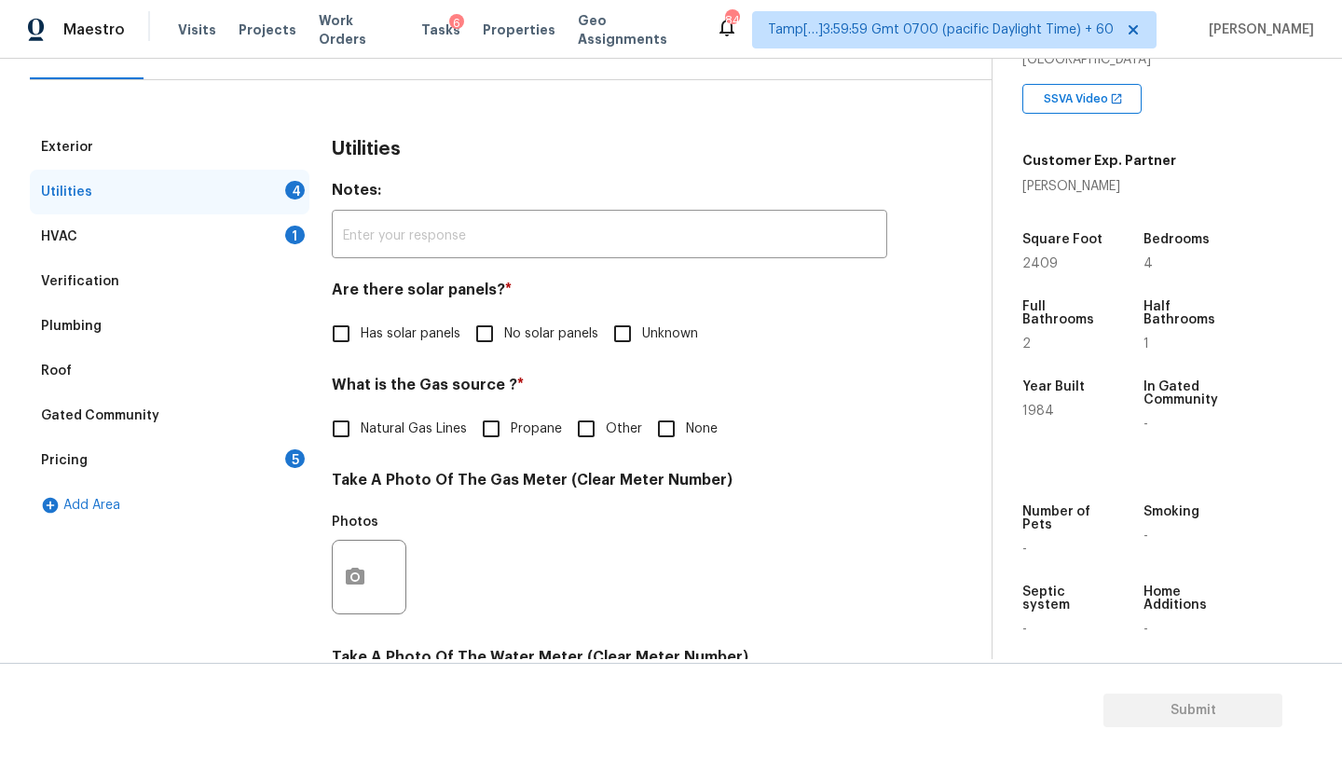
click at [491, 325] on input "No solar panels" at bounding box center [484, 333] width 39 height 39
checkbox input "true"
click at [421, 428] on span "Natural Gas Lines" at bounding box center [414, 431] width 106 height 20
click at [361, 428] on input "Natural Gas Lines" at bounding box center [340, 430] width 39 height 39
checkbox input "true"
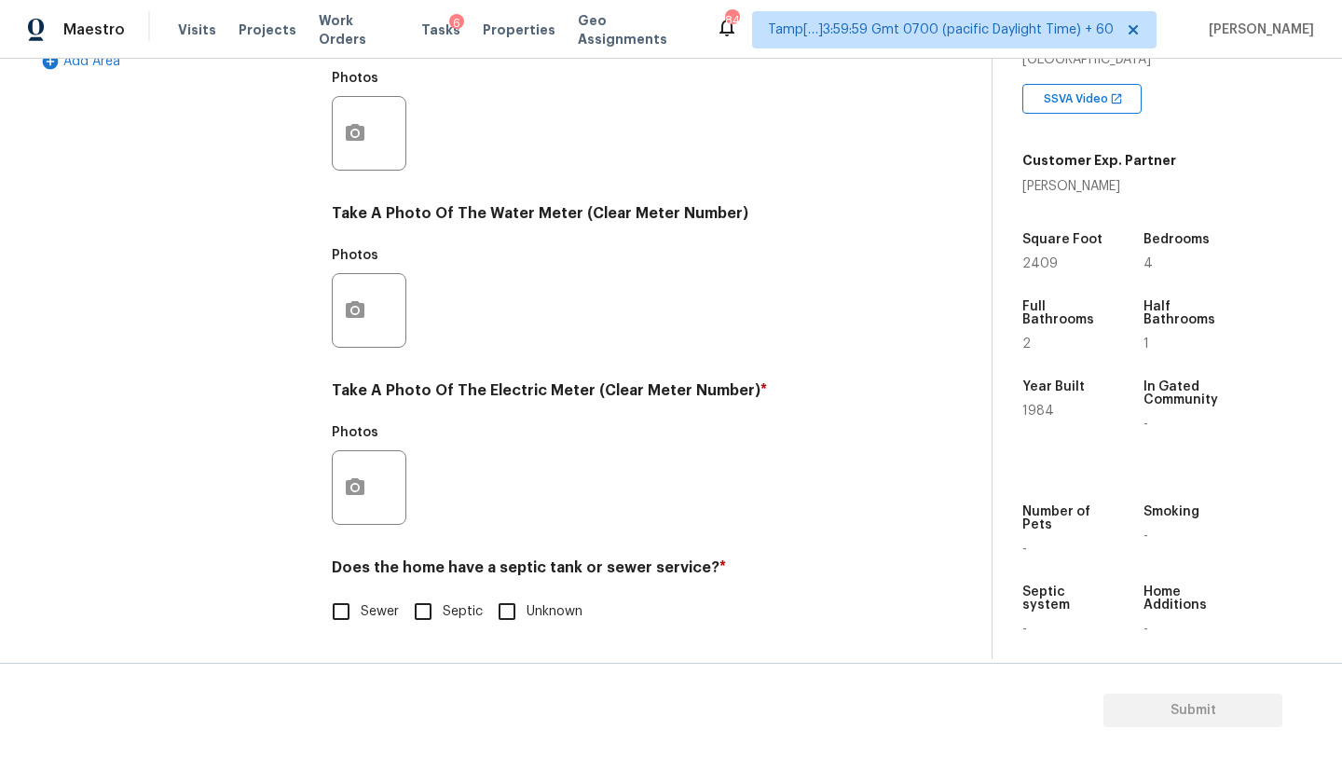
click at [340, 597] on input "Sewer" at bounding box center [340, 611] width 39 height 39
checkbox input "true"
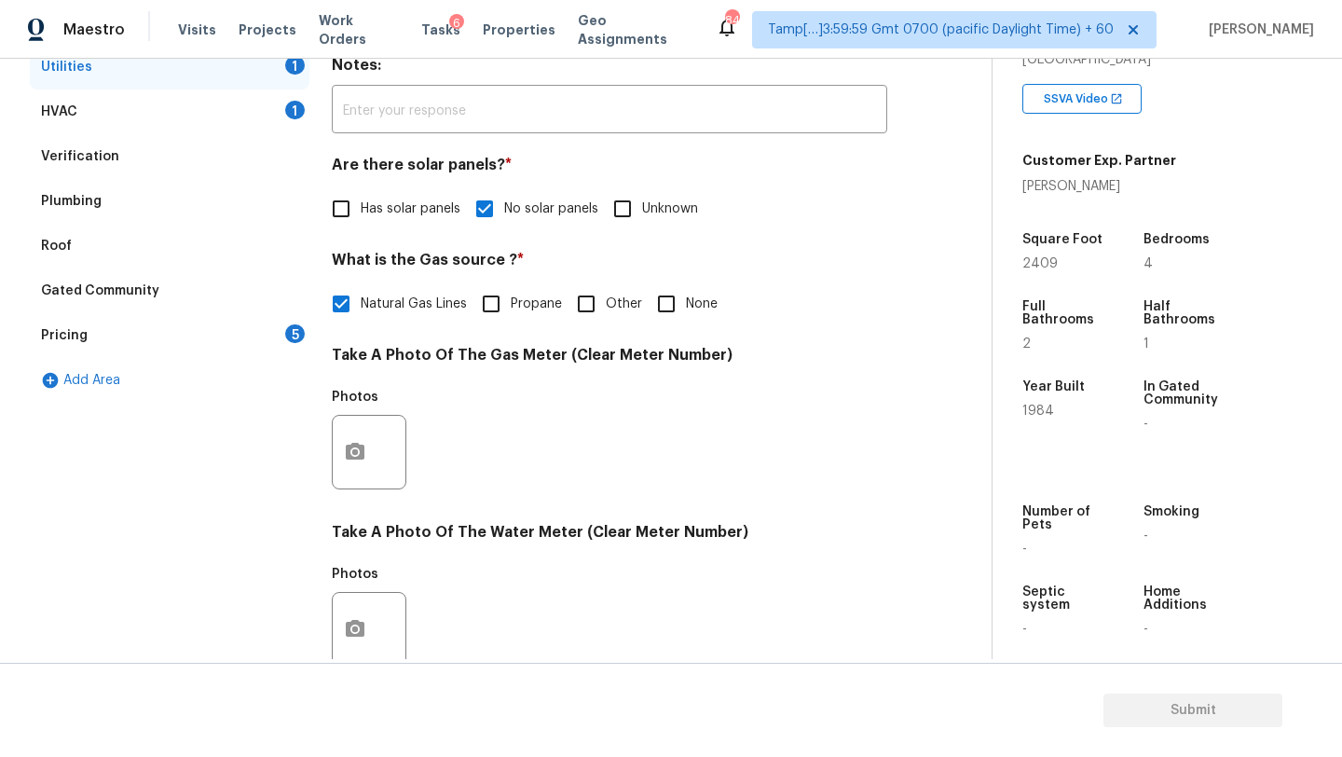
click at [280, 342] on div "Pricing 5" at bounding box center [170, 335] width 280 height 45
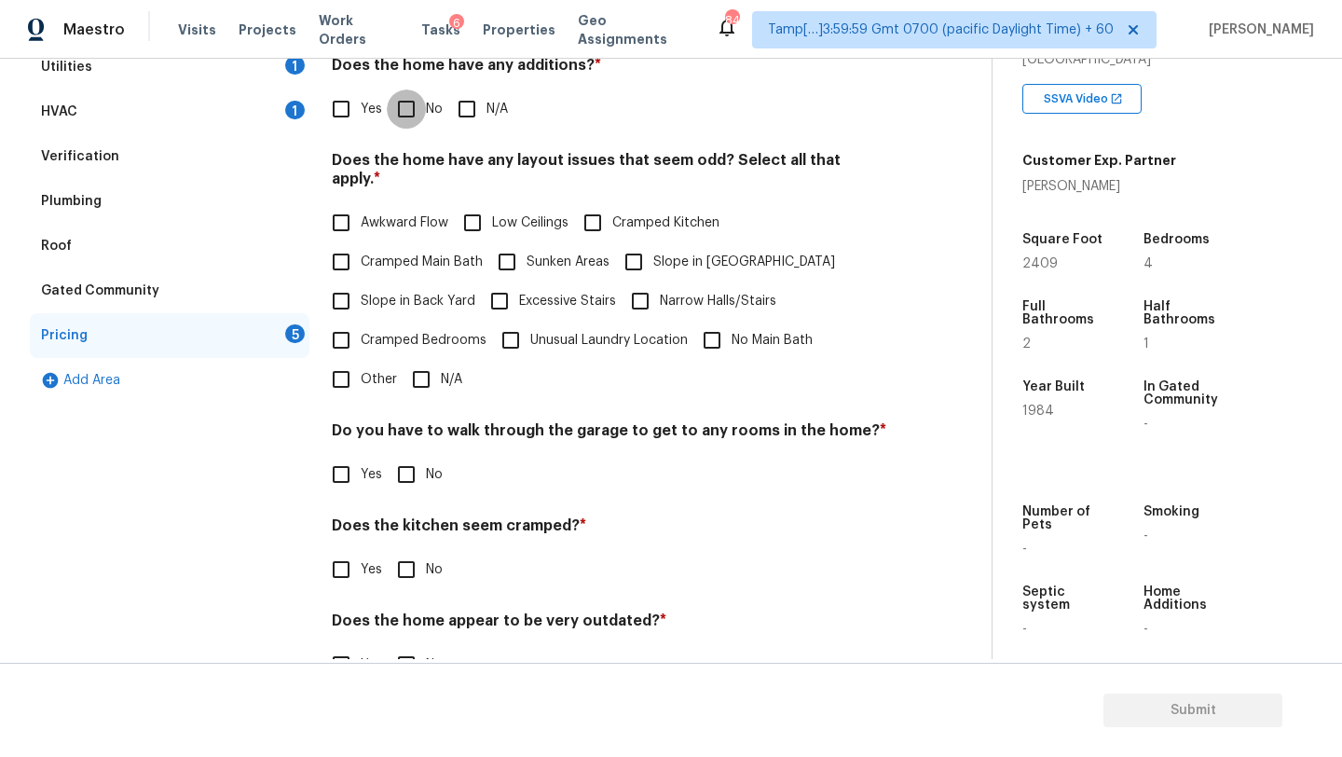
click at [403, 100] on input "No" at bounding box center [406, 108] width 39 height 39
checkbox input "true"
click at [406, 360] on input "N/A" at bounding box center [421, 379] width 39 height 39
checkbox input "true"
click at [412, 484] on div "Pricing Does the home have any additions? * Yes No N/A Does the home have any l…" at bounding box center [609, 354] width 555 height 708
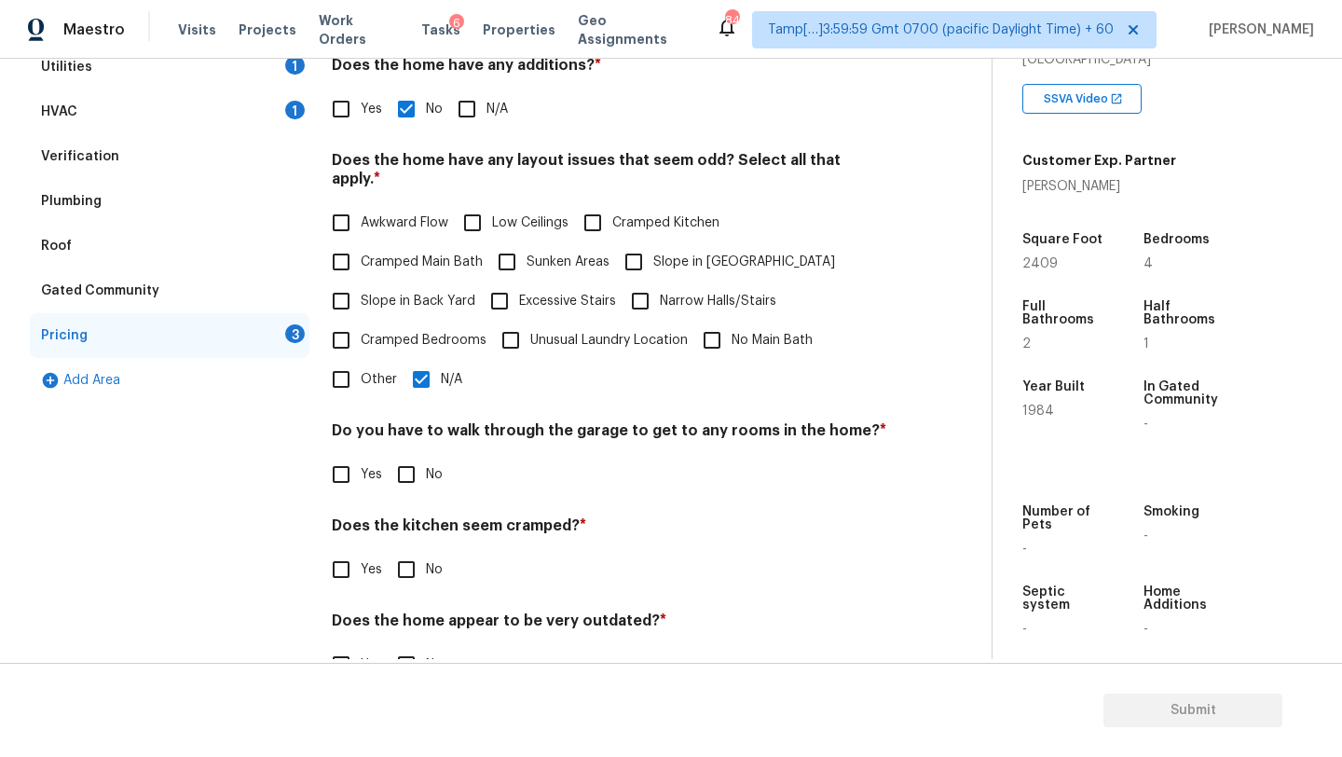
click at [412, 553] on input "No" at bounding box center [406, 569] width 39 height 39
checkbox input "true"
click at [412, 455] on input "No" at bounding box center [406, 474] width 39 height 39
checkbox input "true"
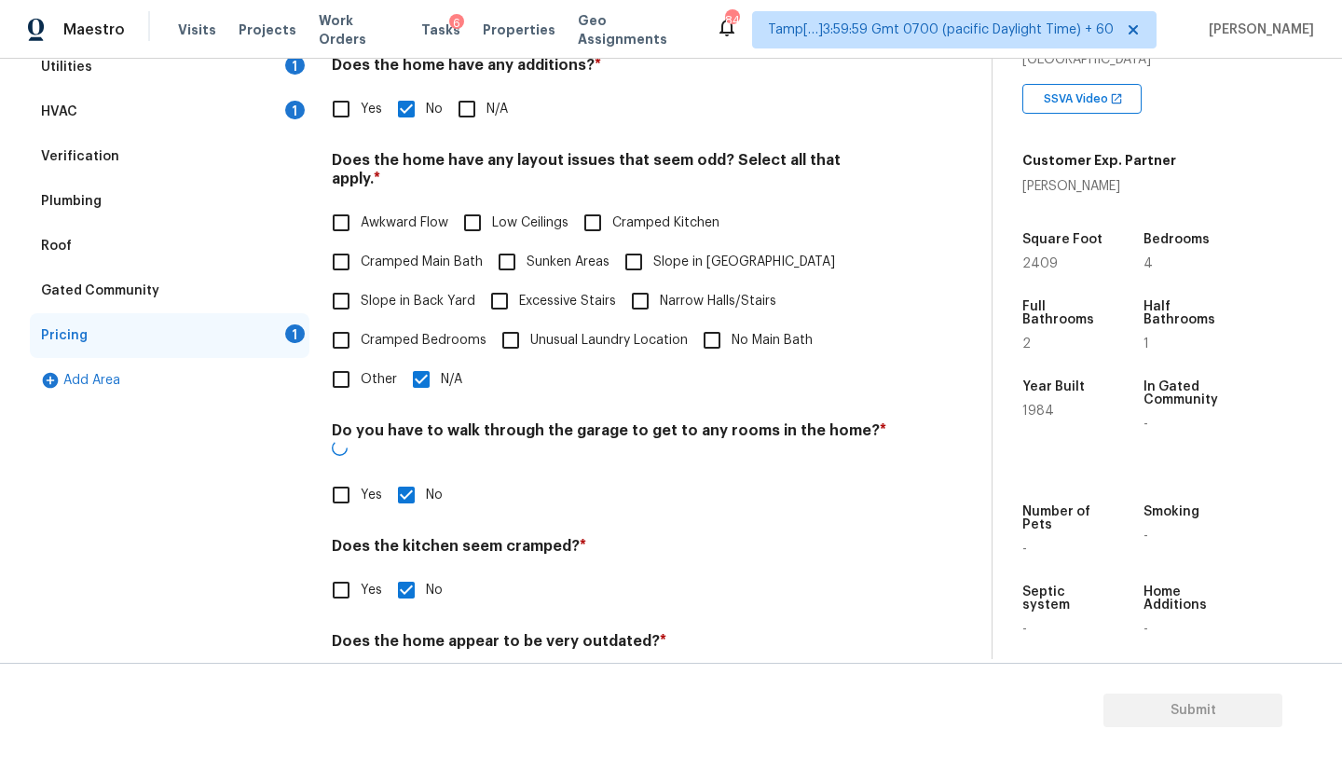
click at [403, 665] on input "No" at bounding box center [406, 684] width 39 height 39
checkbox input "true"
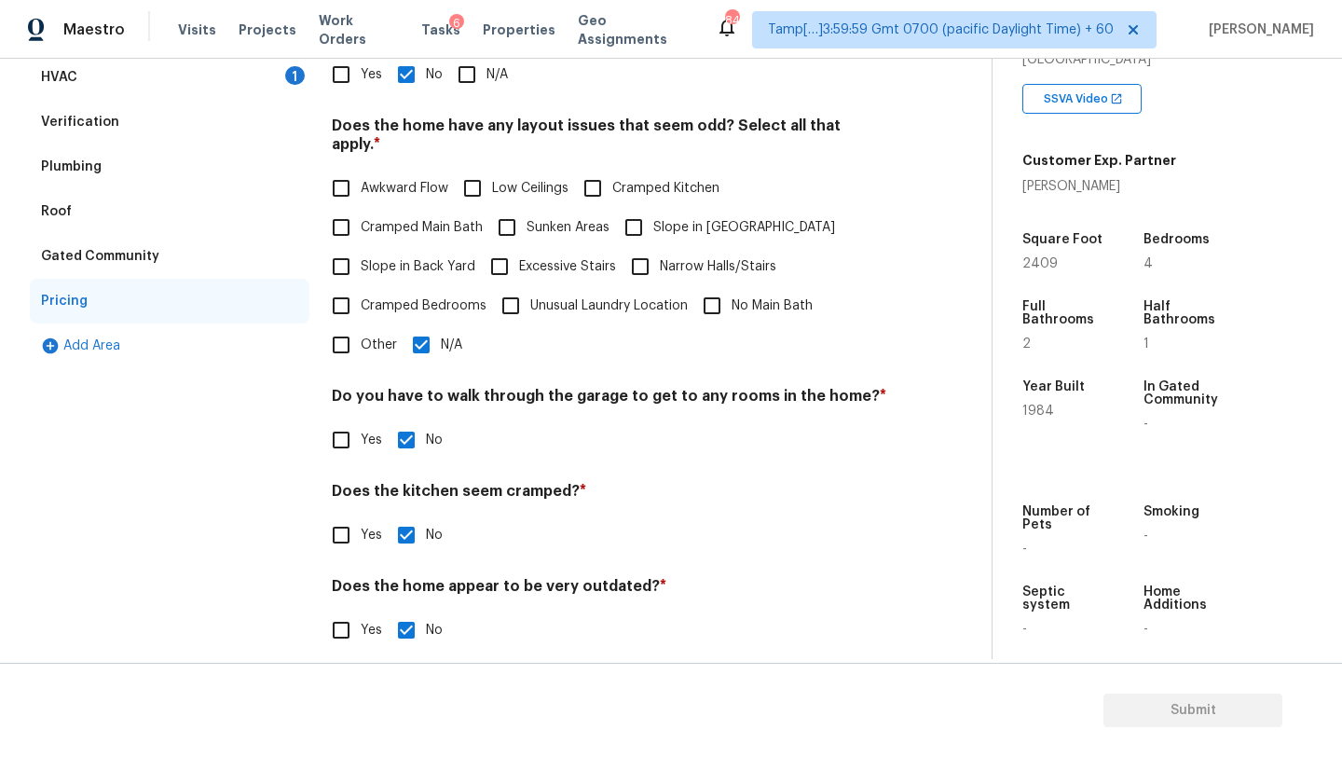
scroll to position [0, 0]
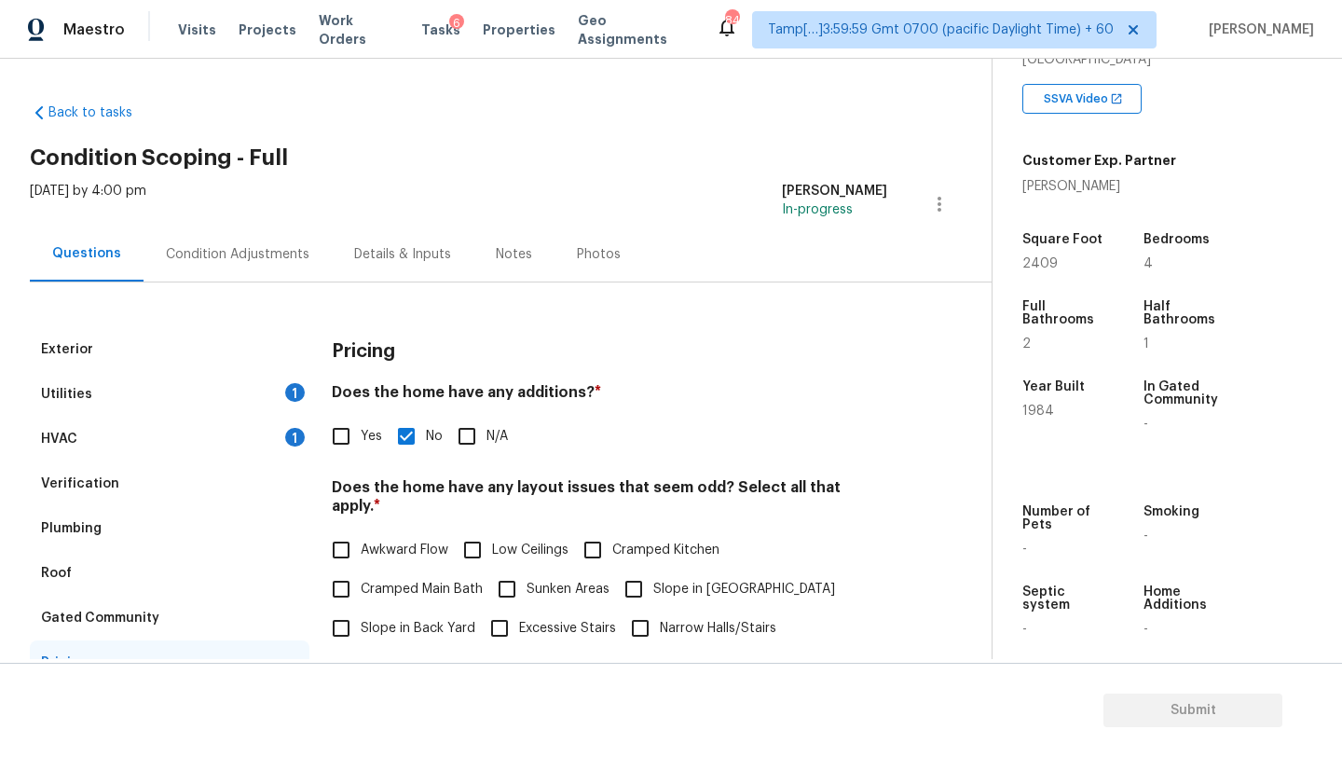
click at [270, 264] on div "Condition Adjustments" at bounding box center [237, 253] width 188 height 55
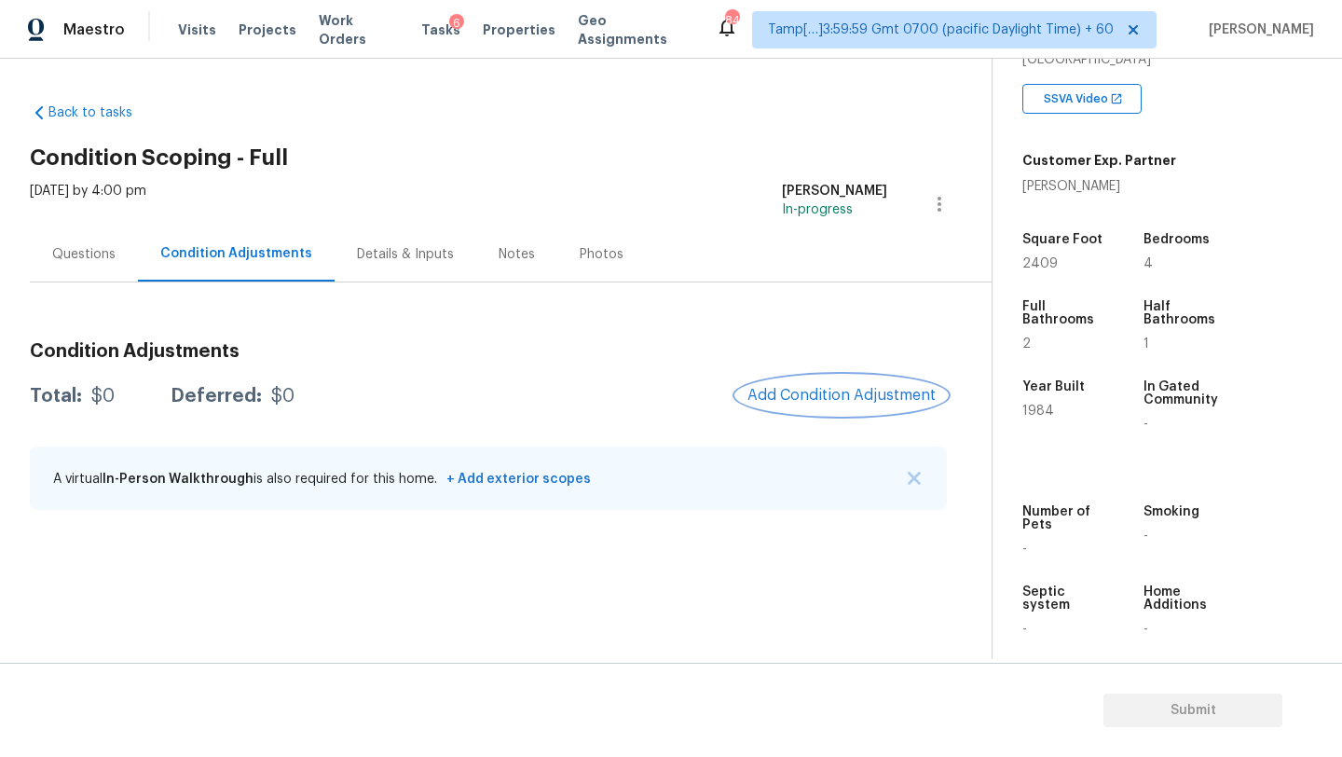
click at [854, 398] on span "Add Condition Adjustment" at bounding box center [841, 395] width 188 height 17
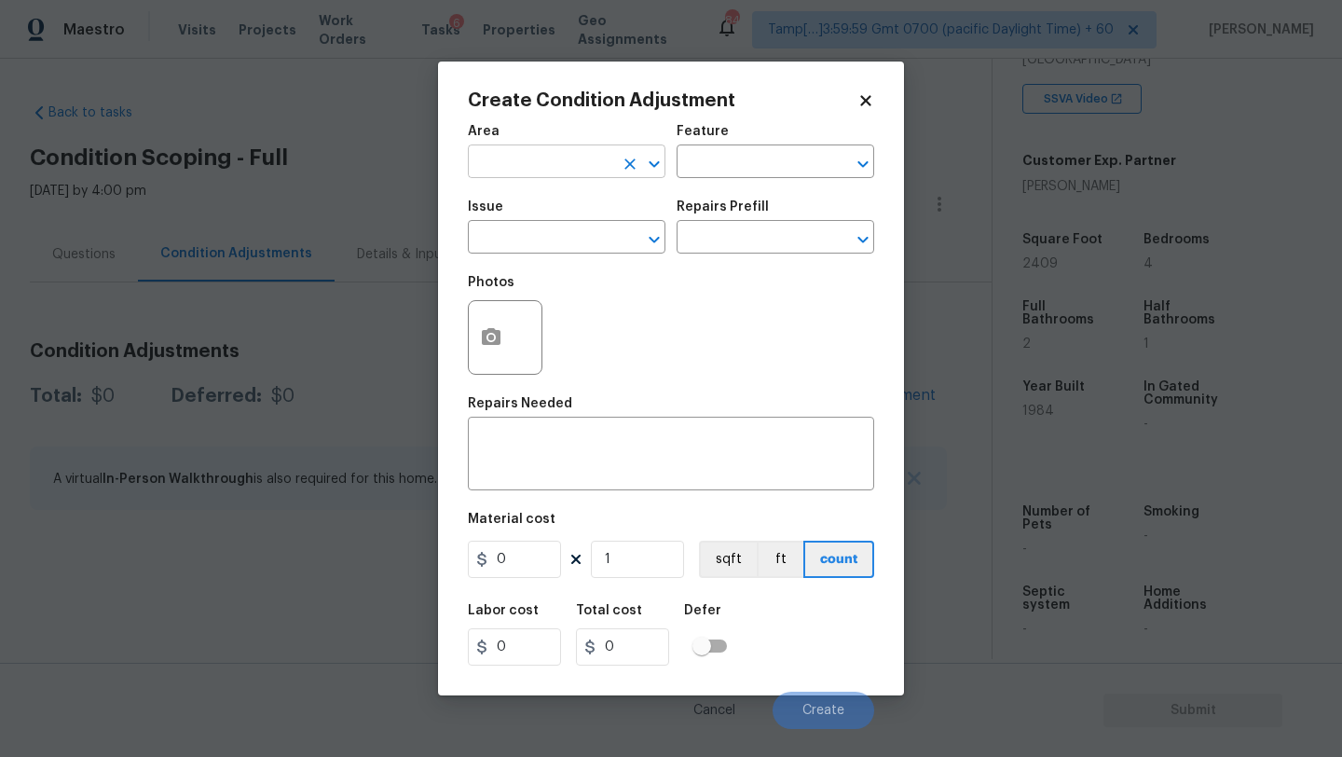
click at [509, 164] on input "text" at bounding box center [540, 163] width 145 height 29
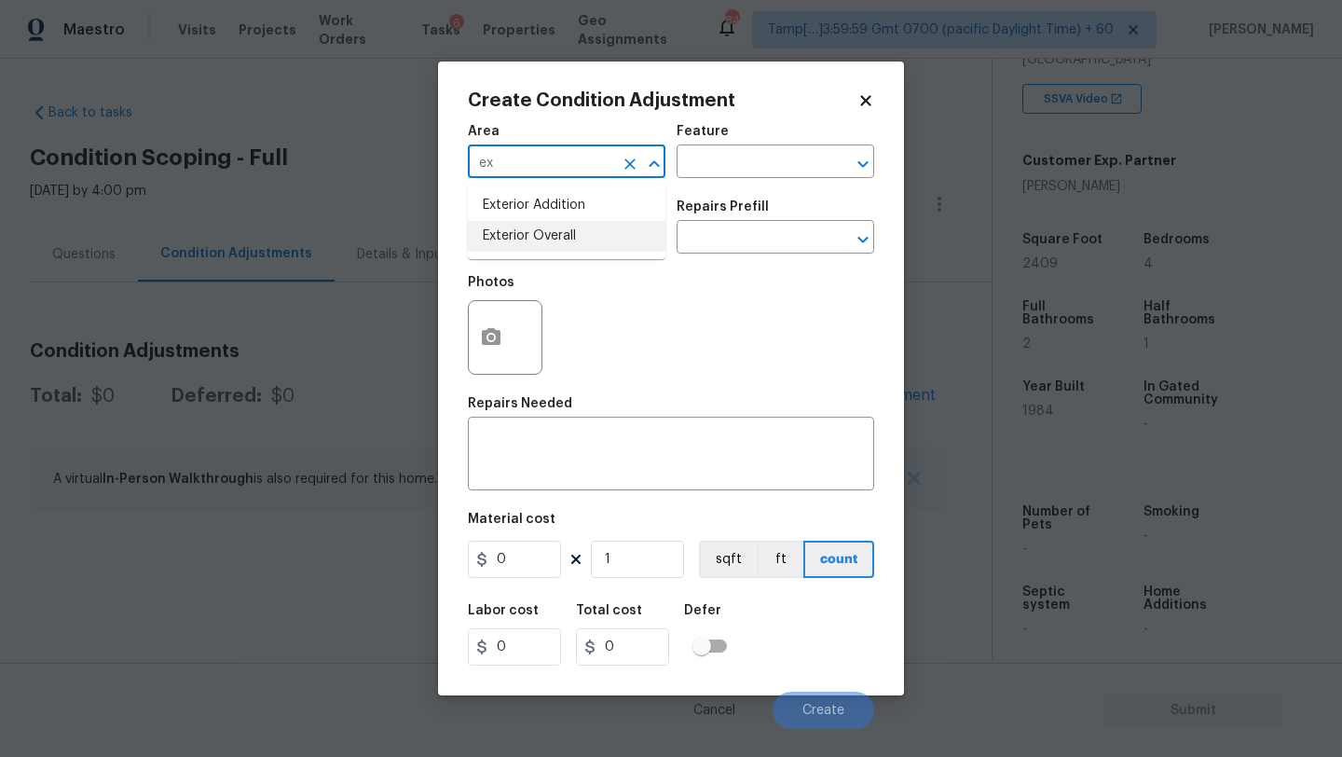
click at [525, 228] on li "Exterior Overall" at bounding box center [567, 236] width 198 height 31
type input "Exterior Overall"
click at [707, 157] on input "text" at bounding box center [748, 163] width 145 height 29
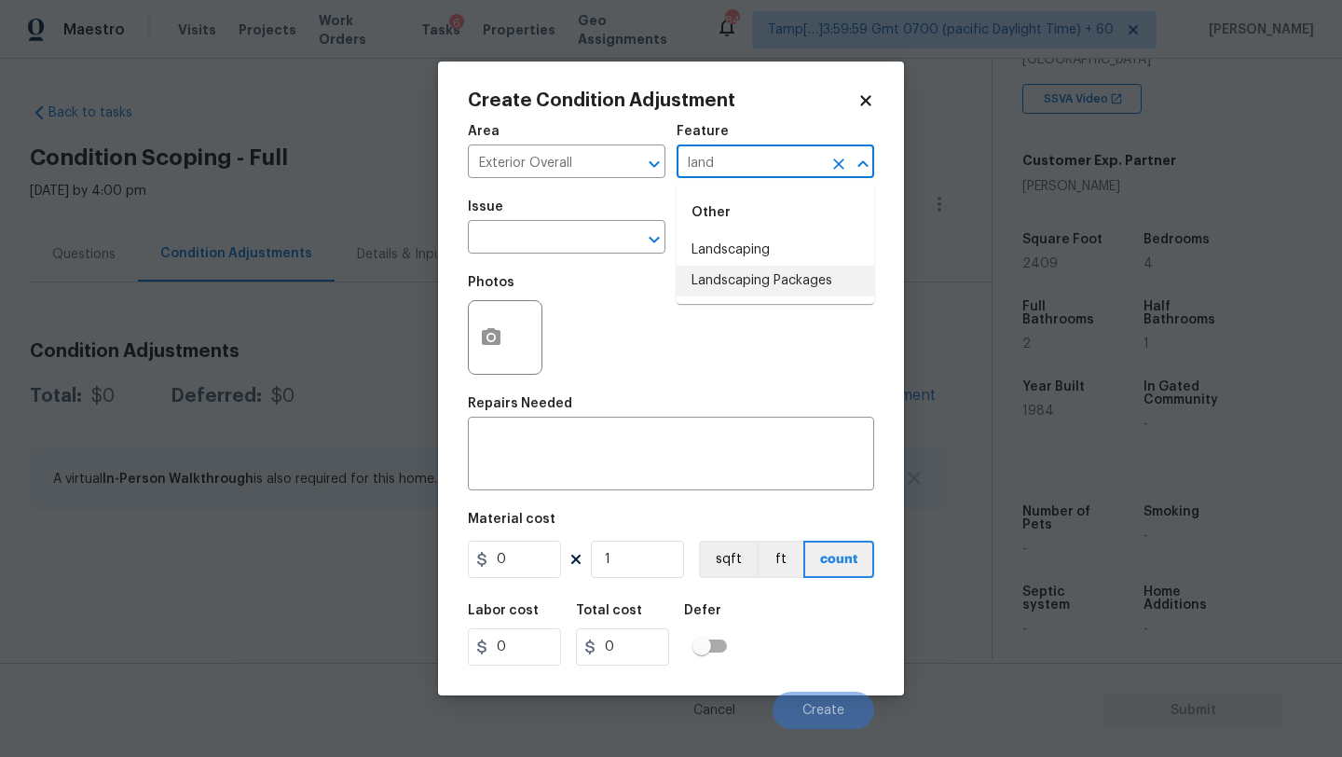
click at [725, 279] on li "Landscaping Packages" at bounding box center [775, 281] width 198 height 31
type input "Landscaping Packages"
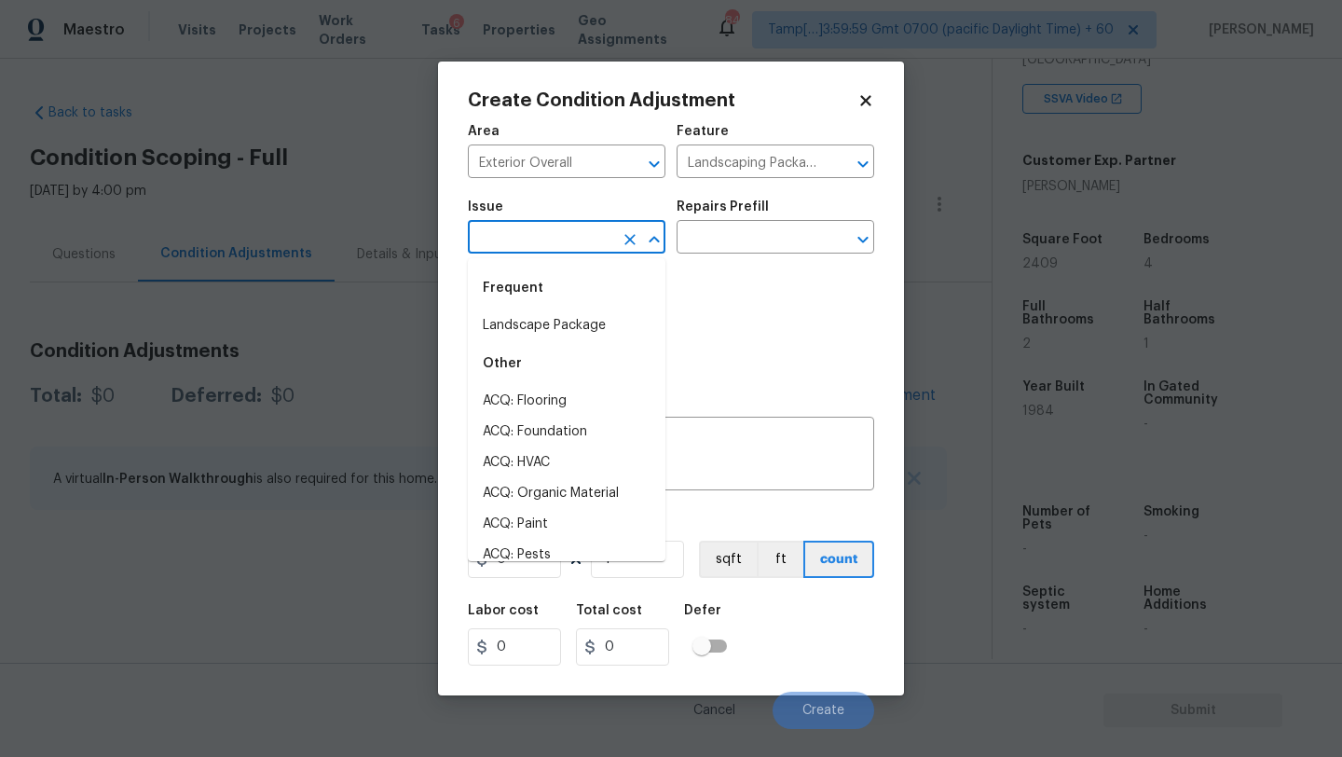
click at [570, 252] on input "text" at bounding box center [540, 239] width 145 height 29
click at [563, 321] on li "Landscape Package" at bounding box center [567, 325] width 198 height 31
type input "Landscape Package"
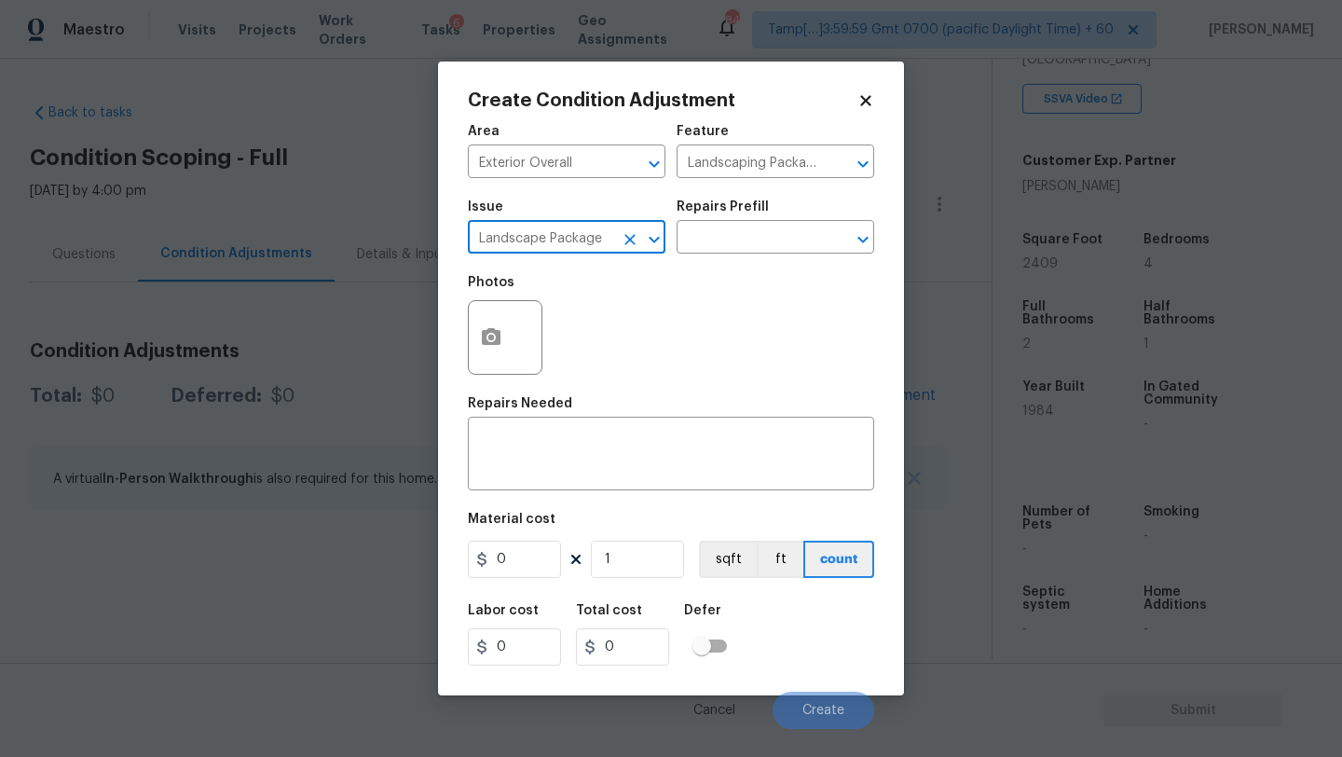
click at [782, 222] on div "Repairs Prefill" at bounding box center [775, 212] width 198 height 24
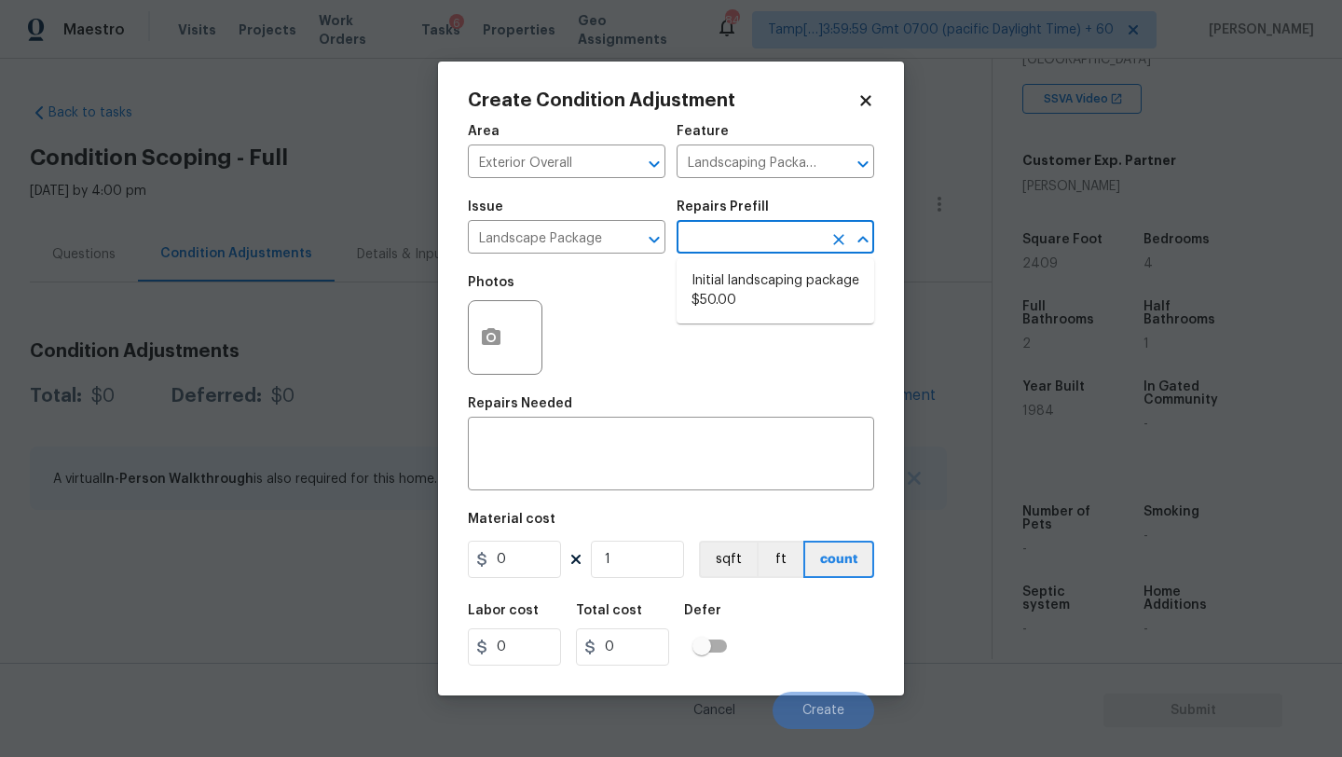
click at [782, 229] on input "text" at bounding box center [748, 239] width 145 height 29
click at [753, 290] on li "Initial landscaping package $50.00" at bounding box center [775, 291] width 198 height 50
type input "Home Readiness Packages"
type textarea "Mowing of grass up to 6" in height. Mow, edge along driveways & sidewalks, trim…"
type input "50"
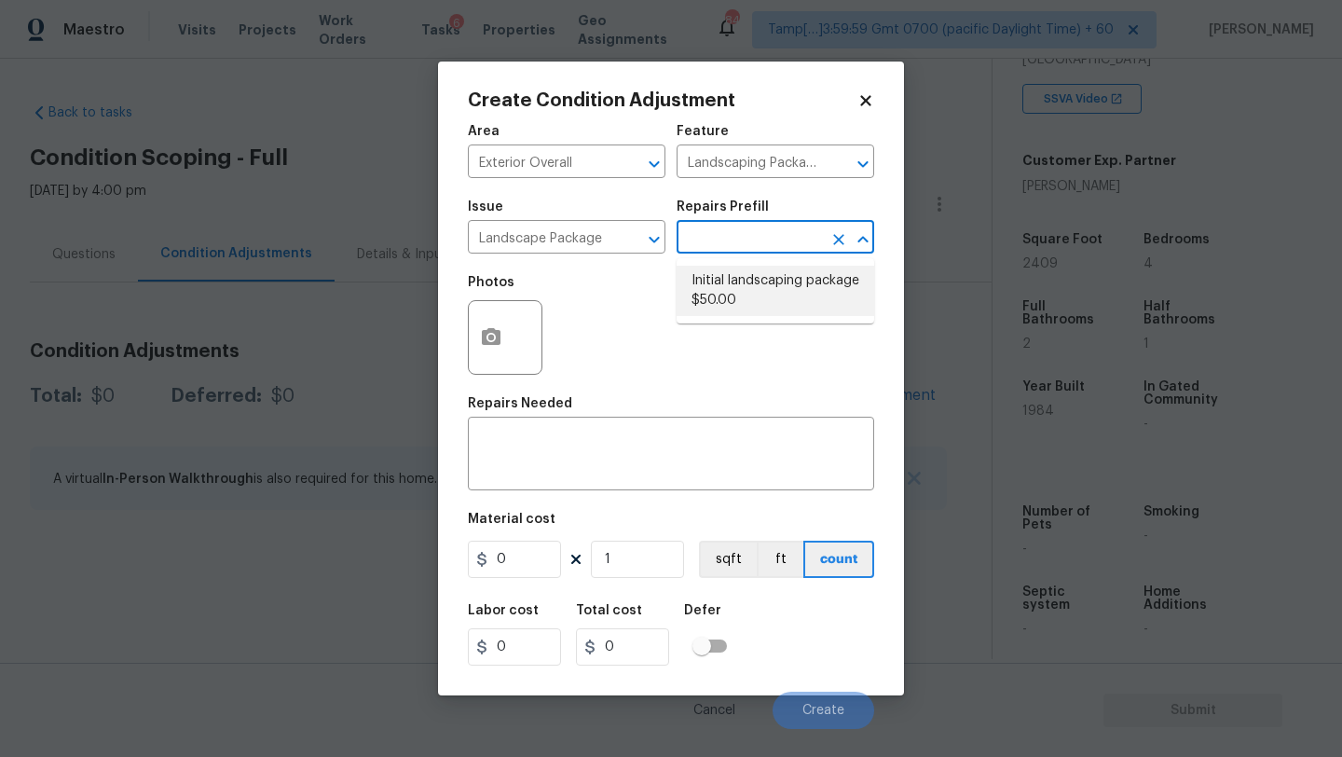
type input "50"
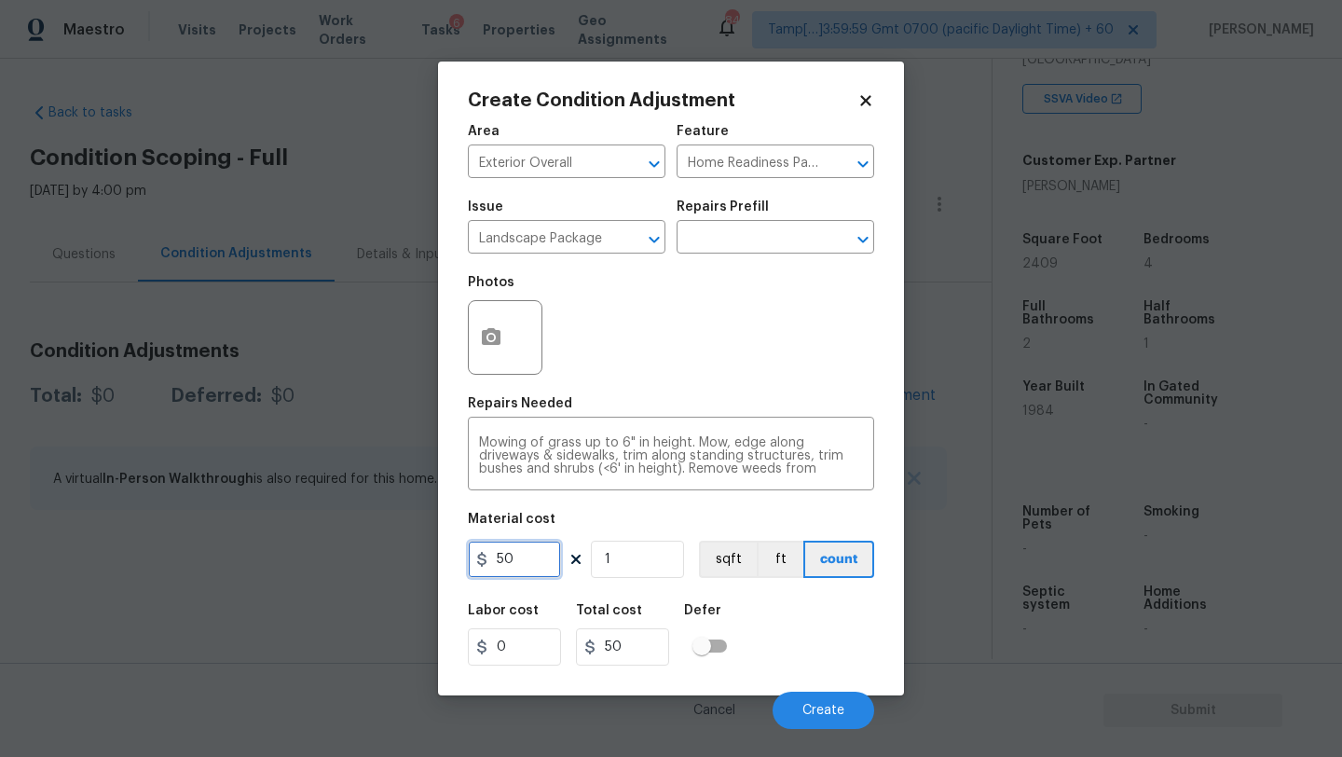
click at [521, 553] on input "50" at bounding box center [514, 558] width 93 height 37
type input "300"
click at [481, 345] on icon "button" at bounding box center [491, 337] width 22 height 22
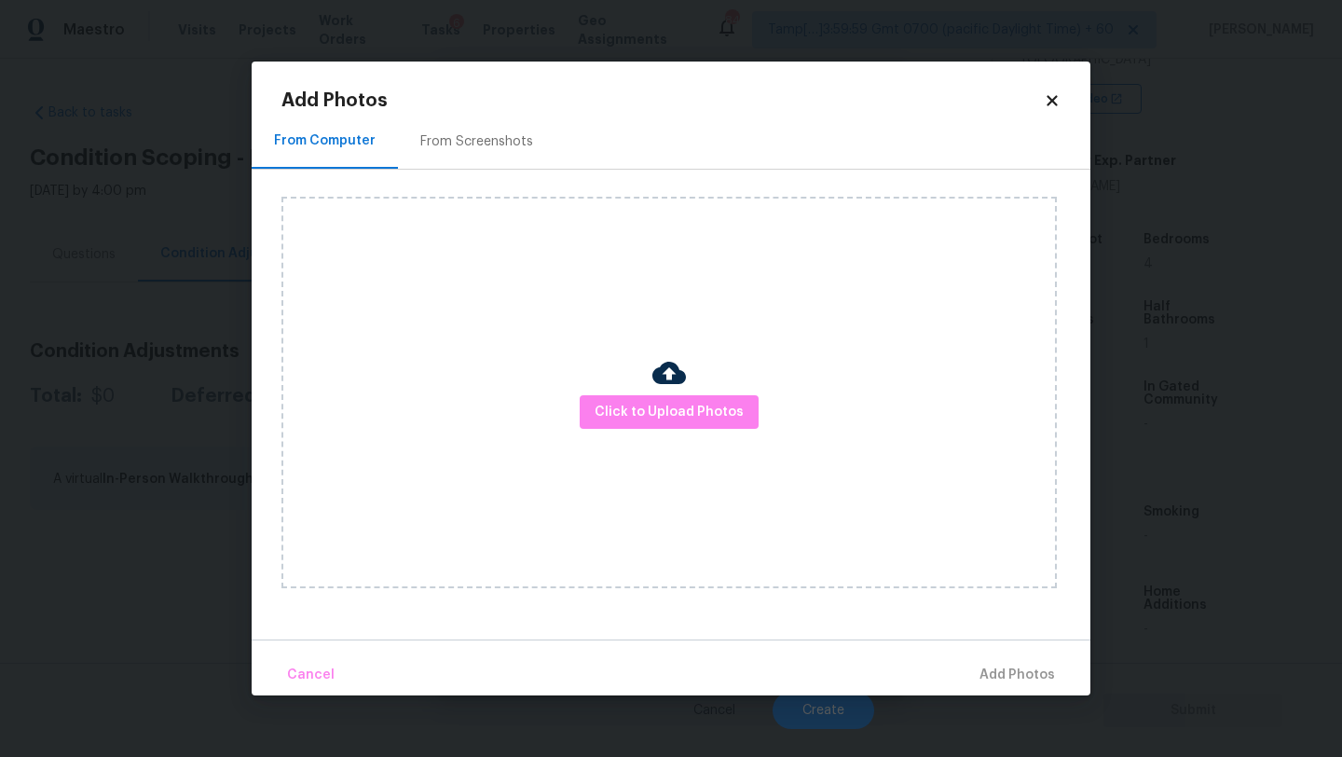
click at [474, 132] on div "From Screenshots" at bounding box center [476, 141] width 113 height 19
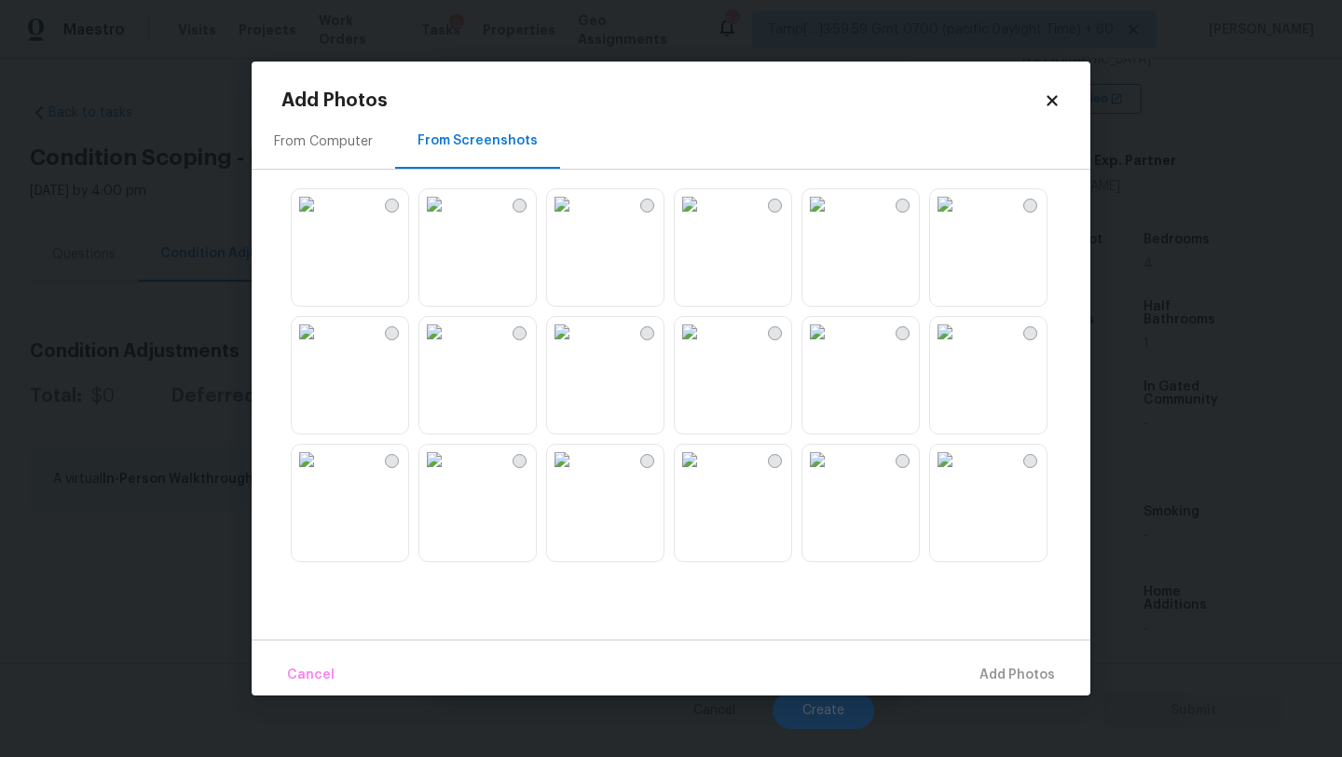
click at [449, 219] on img at bounding box center [434, 204] width 30 height 30
click at [576, 219] on img at bounding box center [562, 204] width 30 height 30
click at [960, 474] on img at bounding box center [945, 459] width 30 height 30
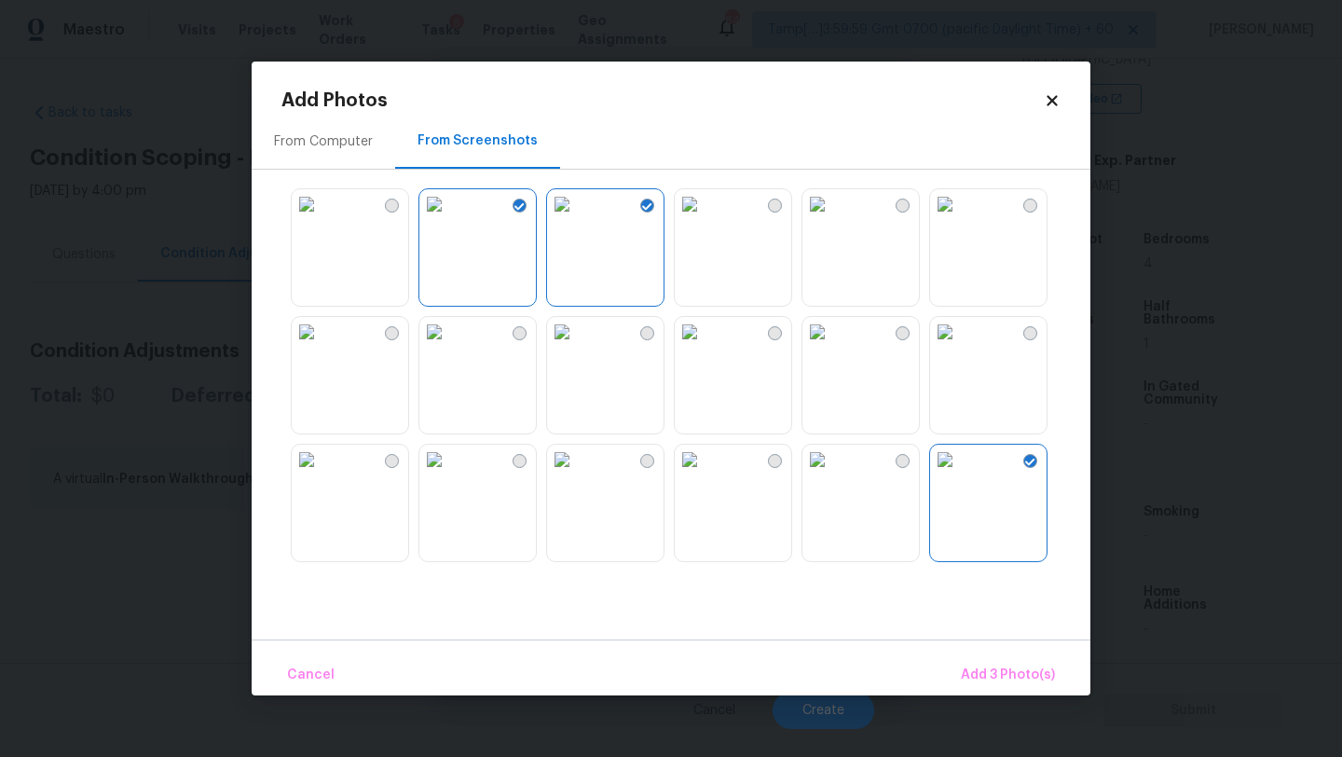
click at [960, 219] on img at bounding box center [945, 204] width 30 height 30
click at [992, 680] on span "Add 4 Photo(s)" at bounding box center [1007, 674] width 96 height 23
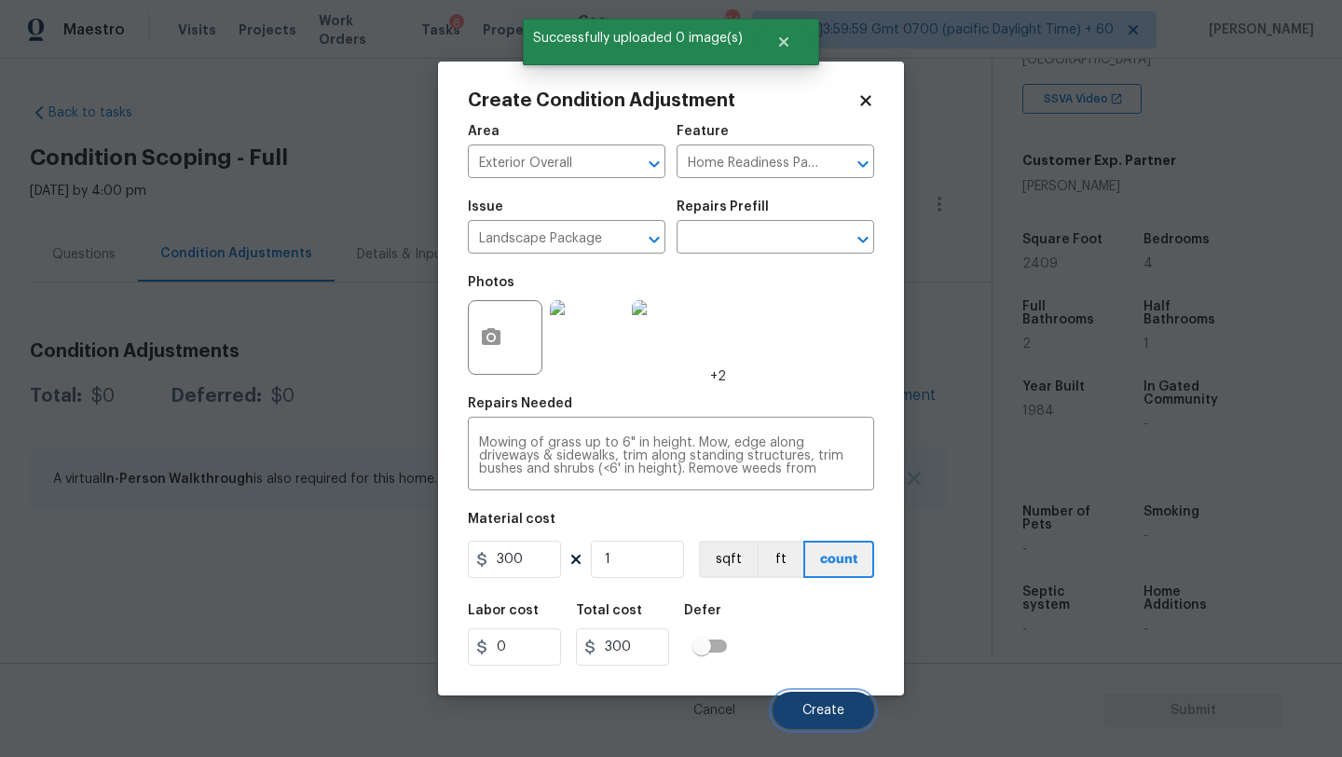
click at [810, 705] on span "Create" at bounding box center [823, 710] width 42 height 14
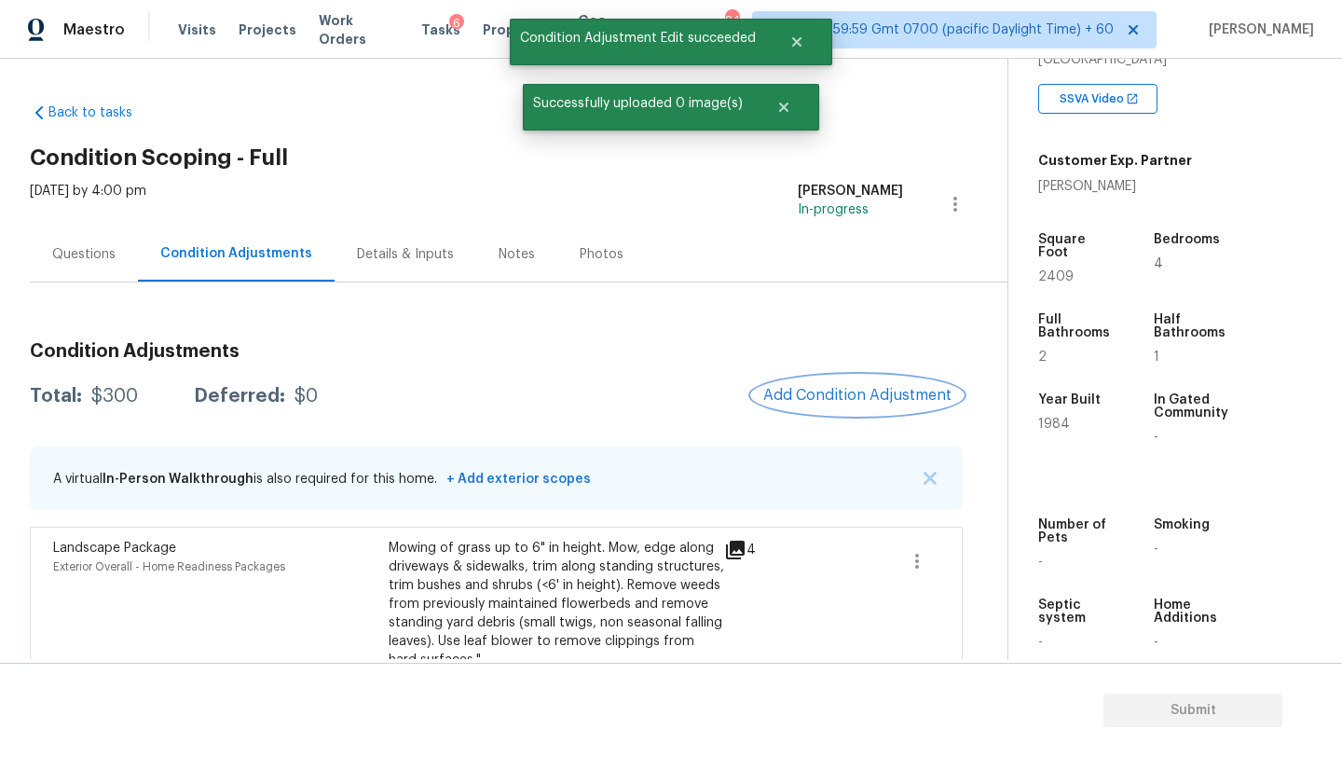
click at [845, 401] on span "Add Condition Adjustment" at bounding box center [857, 395] width 188 height 17
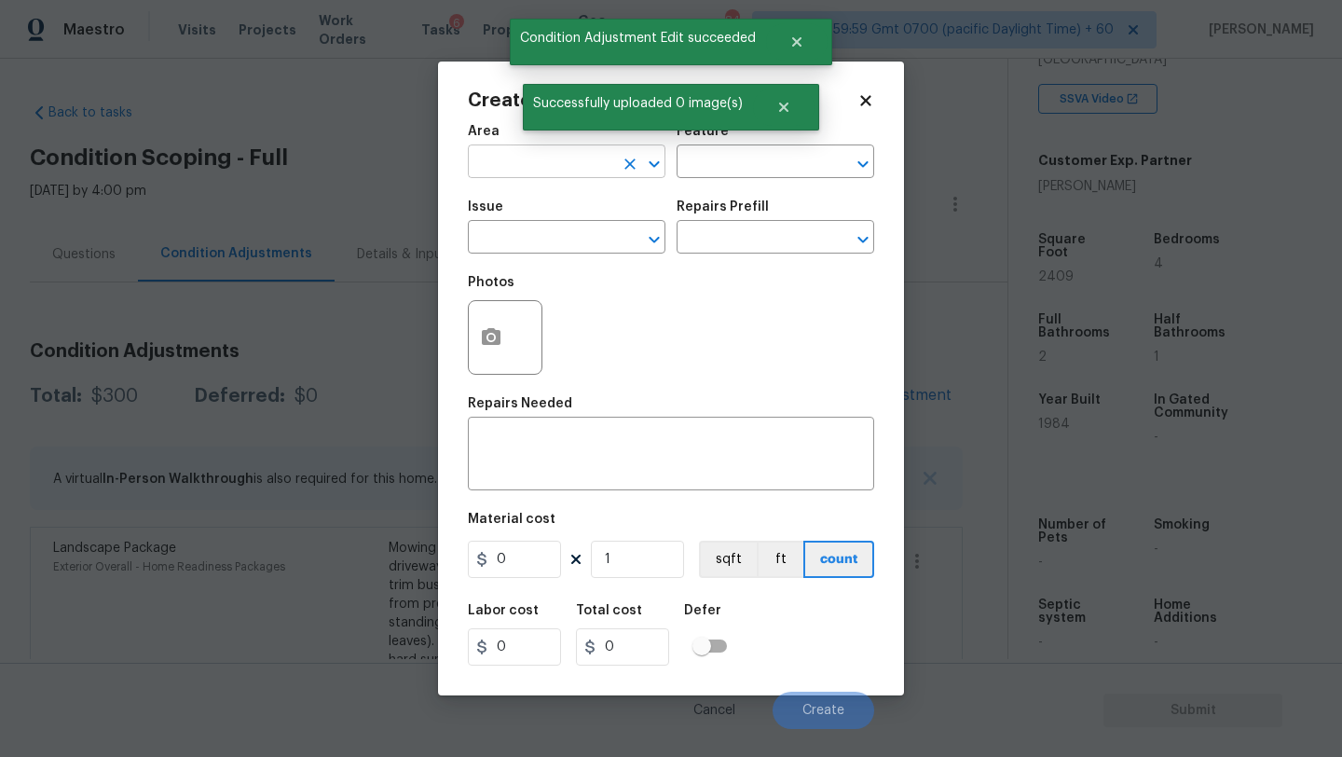
click at [579, 177] on input "text" at bounding box center [540, 163] width 145 height 29
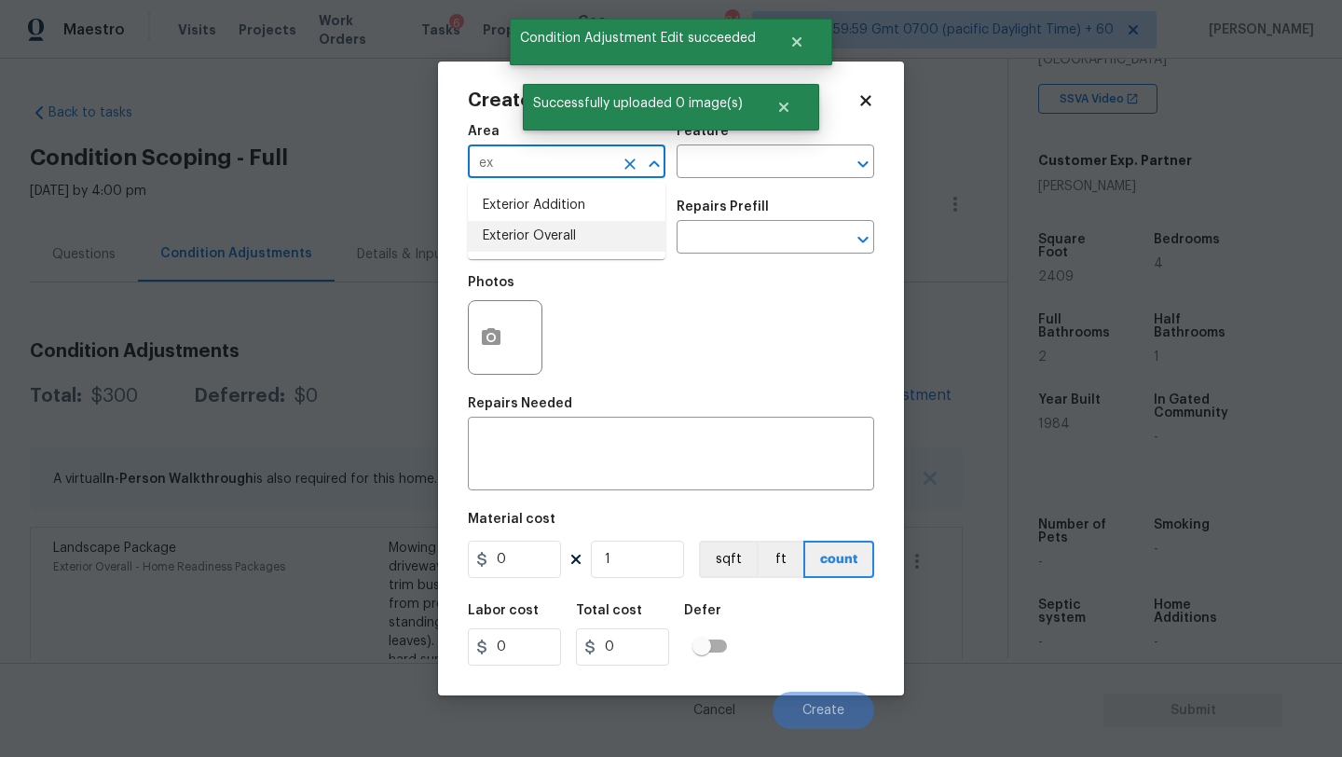
drag, startPoint x: 582, startPoint y: 234, endPoint x: 779, endPoint y: 148, distance: 214.5
click at [582, 234] on li "Exterior Overall" at bounding box center [567, 236] width 198 height 31
type input "Exterior Overall"
click at [837, 125] on div "Feature" at bounding box center [775, 137] width 198 height 24
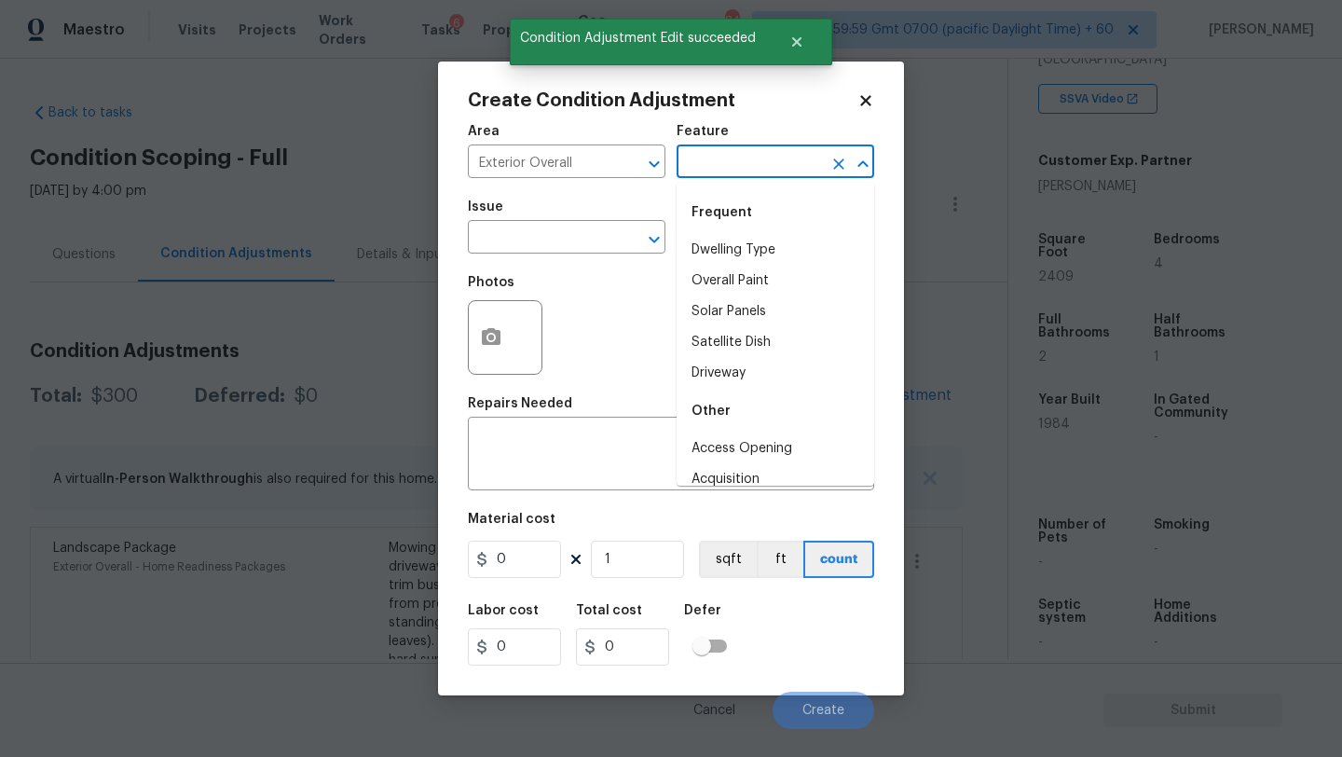
click at [813, 157] on input "text" at bounding box center [748, 163] width 145 height 29
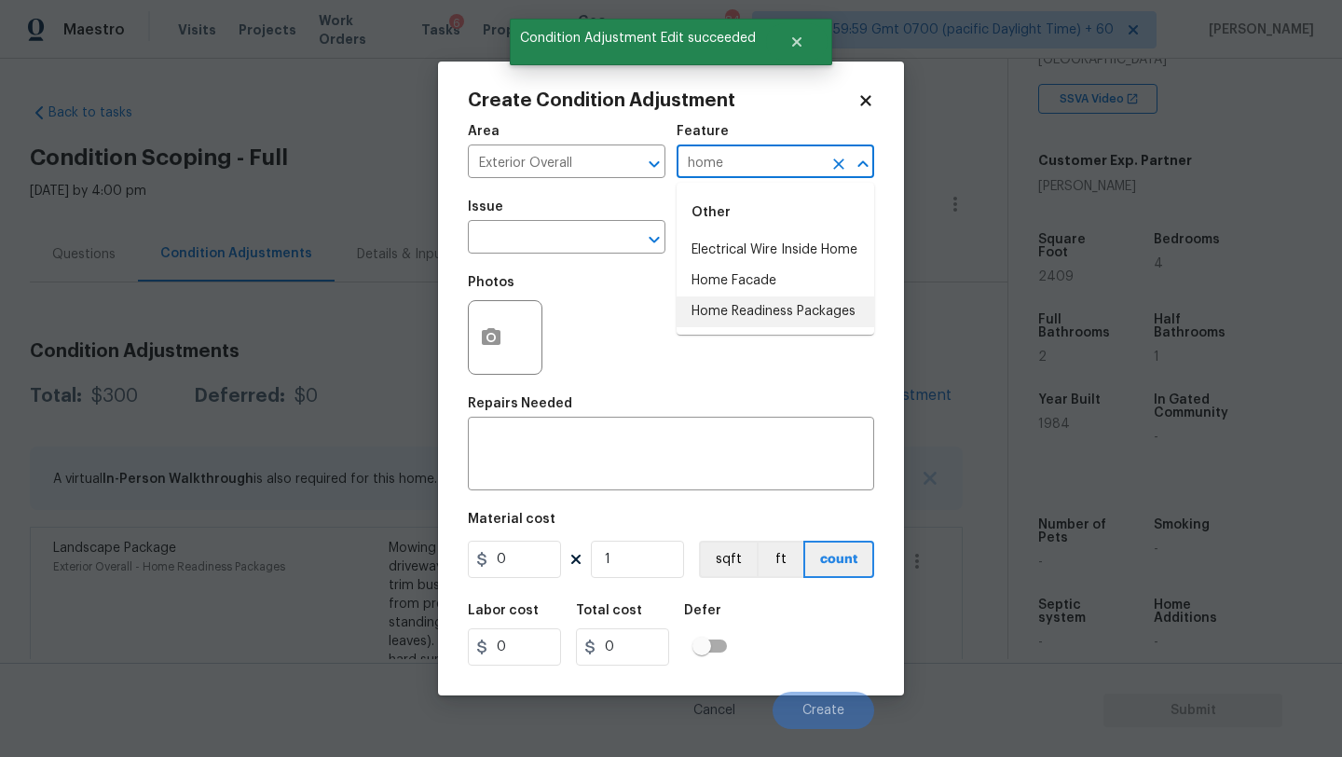
click at [783, 315] on li "Home Readiness Packages" at bounding box center [775, 311] width 198 height 31
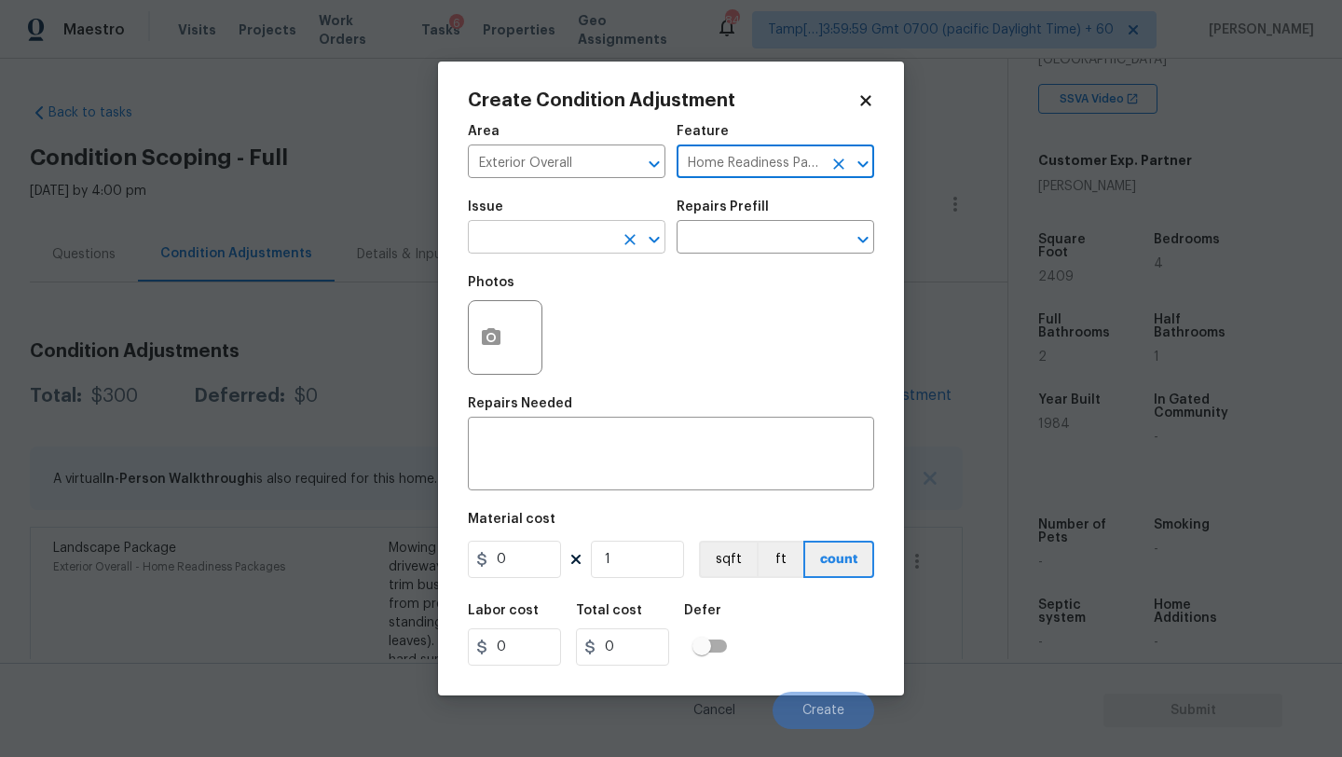
type input "Home Readiness Packages"
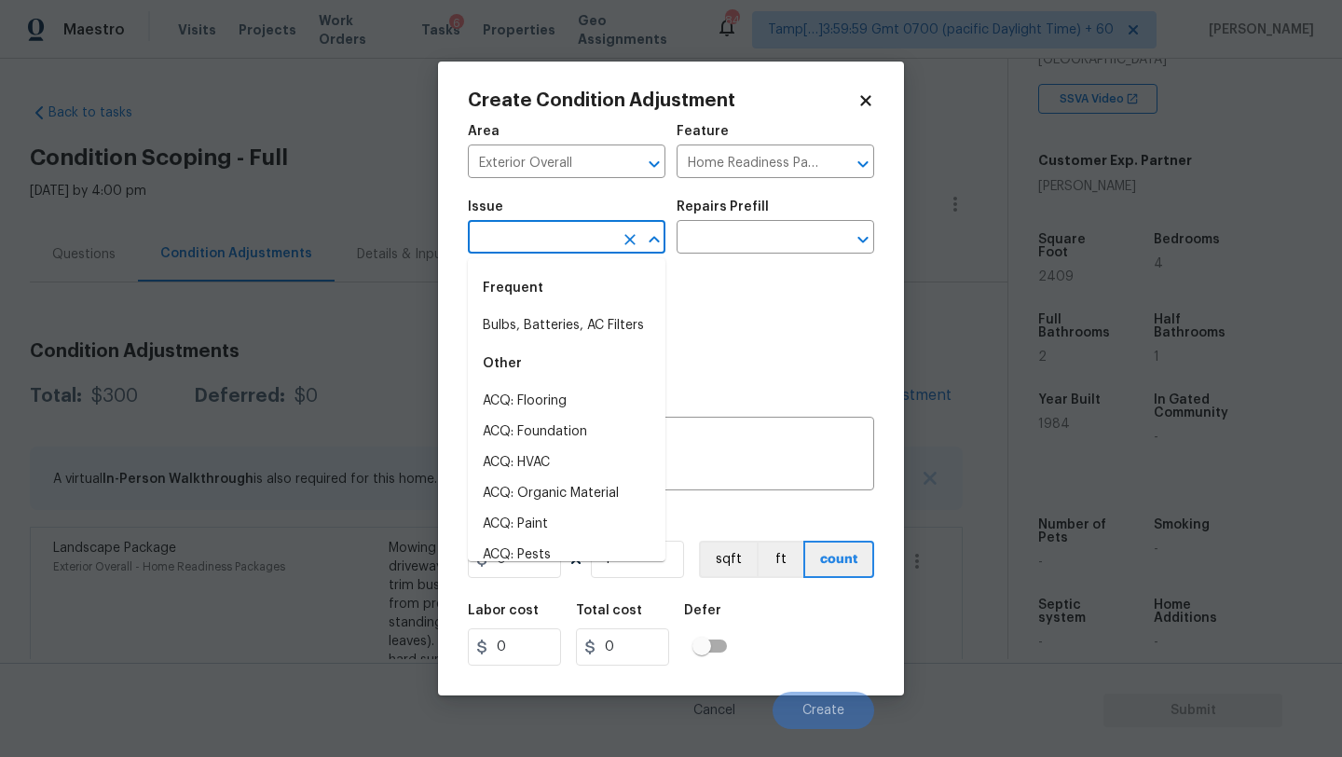
click at [568, 248] on input "text" at bounding box center [540, 239] width 145 height 29
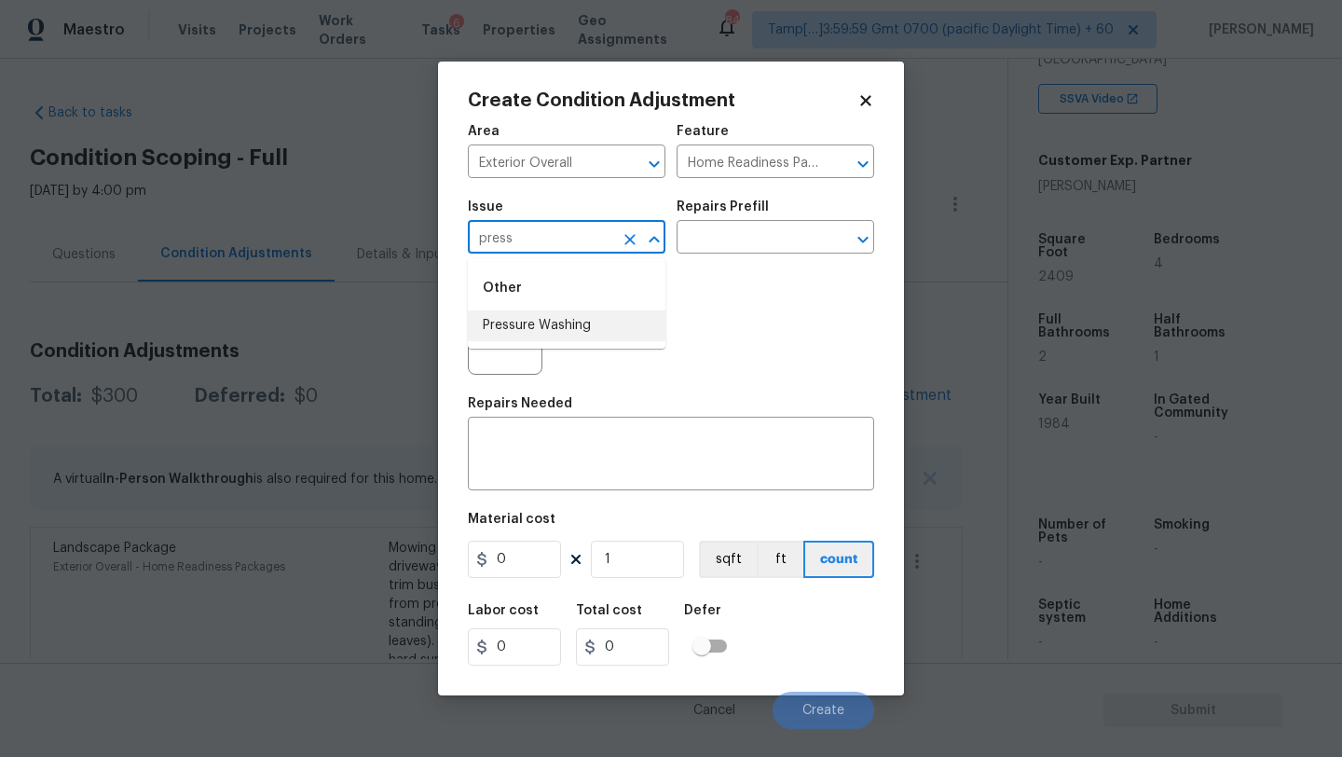
click at [562, 327] on li "Pressure Washing" at bounding box center [567, 325] width 198 height 31
type input "Pressure Washing"
click at [718, 237] on input "text" at bounding box center [748, 239] width 145 height 29
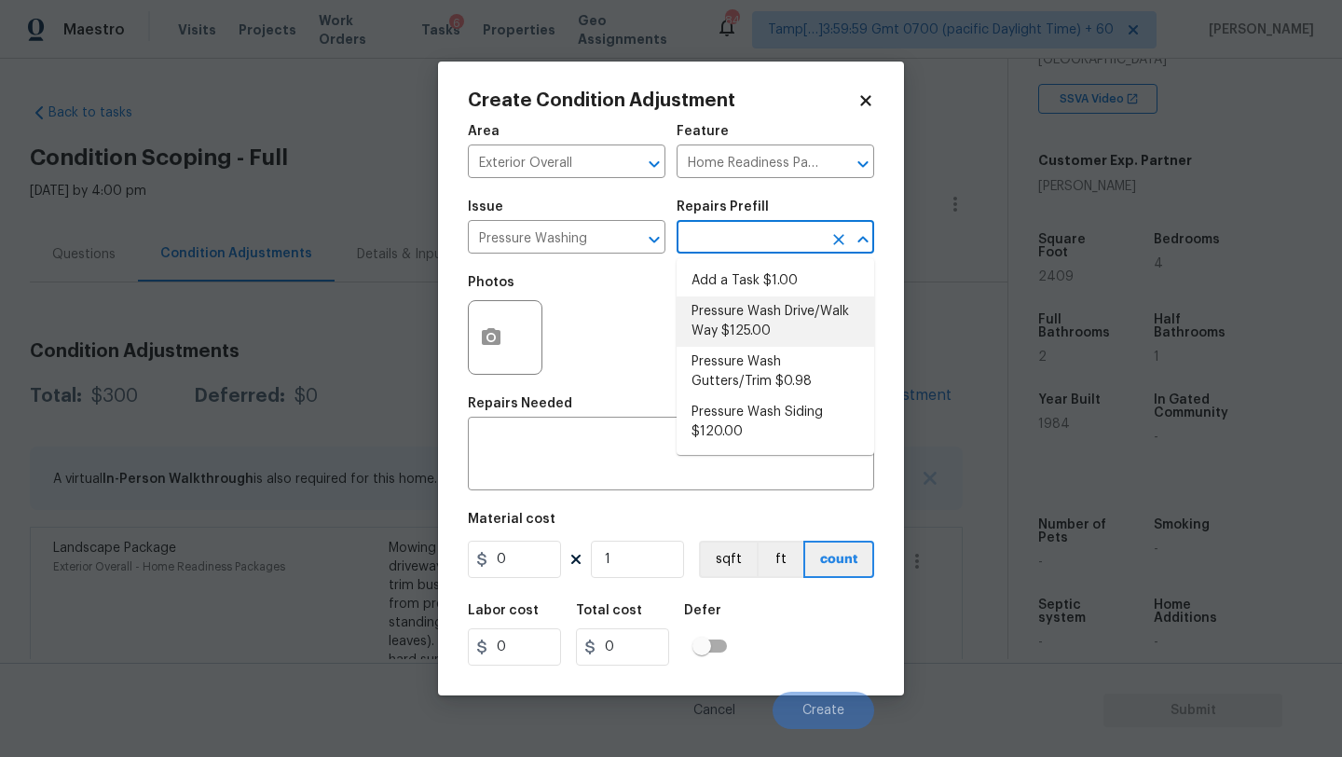
click at [734, 332] on li "Pressure Wash Drive/Walk Way $125.00" at bounding box center [775, 321] width 198 height 50
type input "Siding"
type textarea "Pressure wash the driveways/walkways as directed by the PM. Ensure that all deb…"
type input "125"
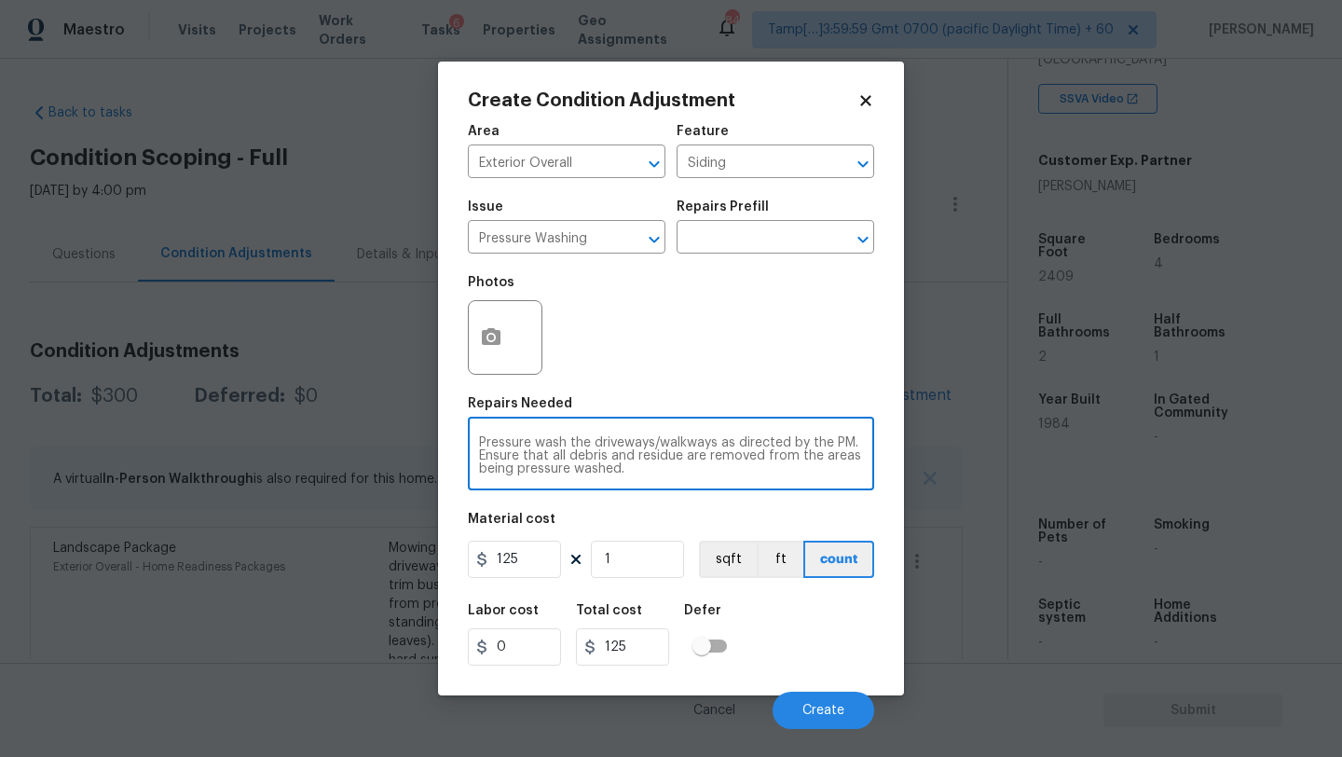
drag, startPoint x: 726, startPoint y: 443, endPoint x: 753, endPoint y: 488, distance: 53.0
click at [753, 490] on div "Pressure wash the driveways/walkways as directed by the PM. Ensure that all deb…" at bounding box center [671, 455] width 406 height 69
type textarea "Pressure wash the driveways/walkways and sidings"
click at [528, 564] on input "125" at bounding box center [514, 558] width 93 height 37
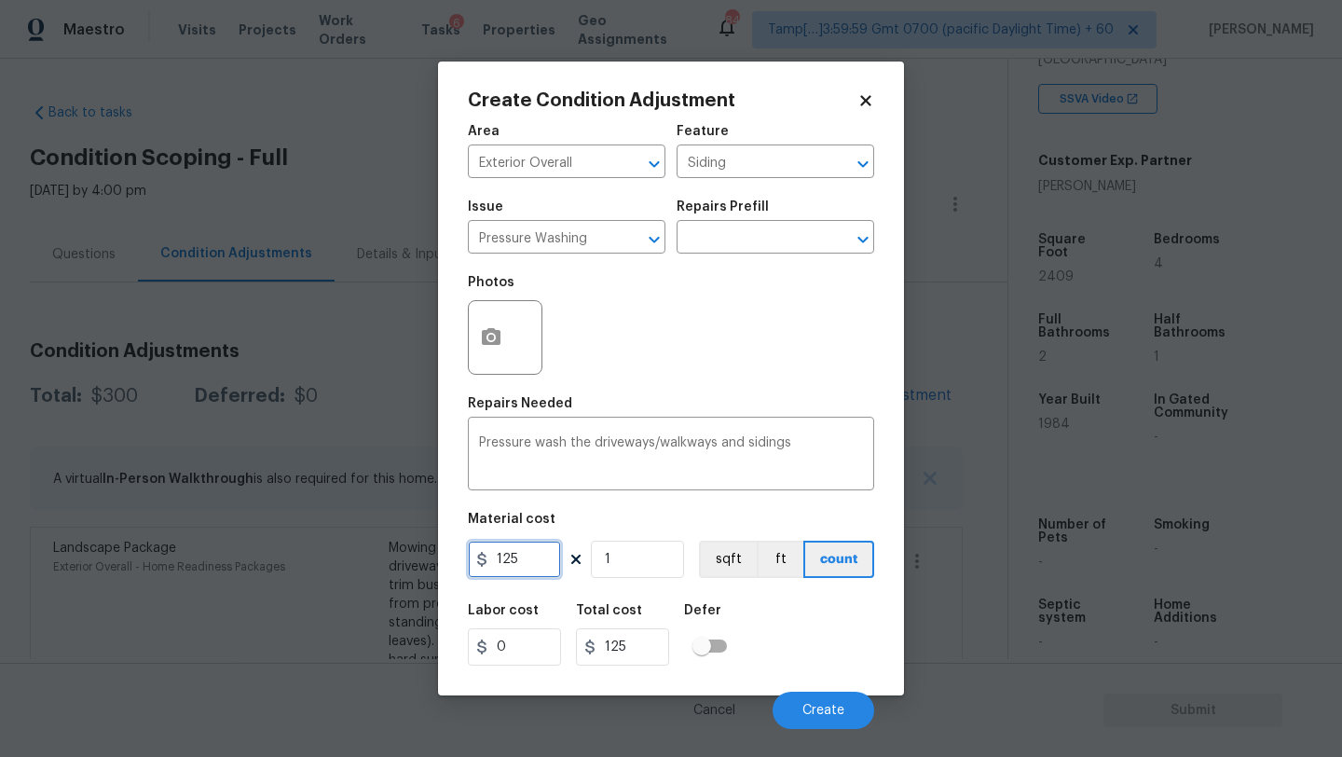
click at [528, 564] on input "125" at bounding box center [514, 558] width 93 height 37
type input "400"
click at [811, 721] on button "Create" at bounding box center [823, 709] width 102 height 37
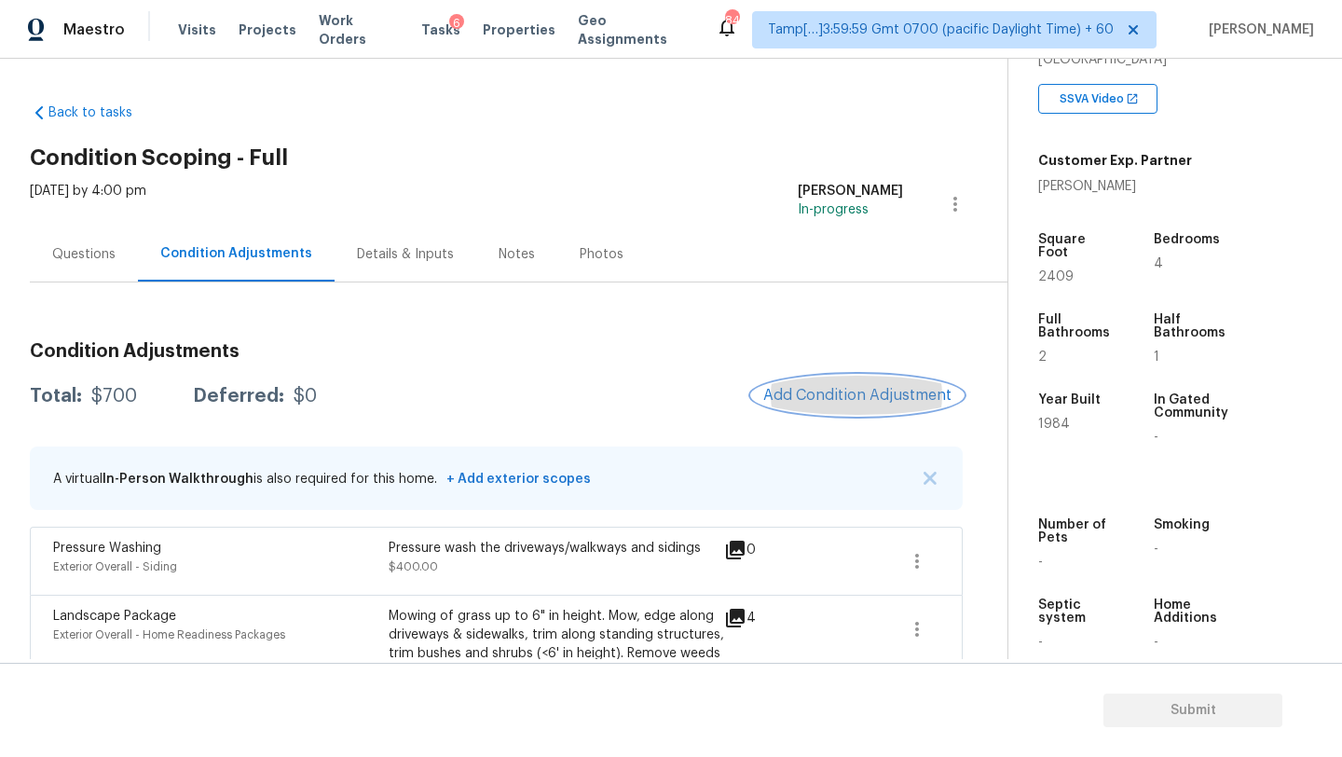
click at [829, 410] on button "Add Condition Adjustment" at bounding box center [857, 394] width 211 height 39
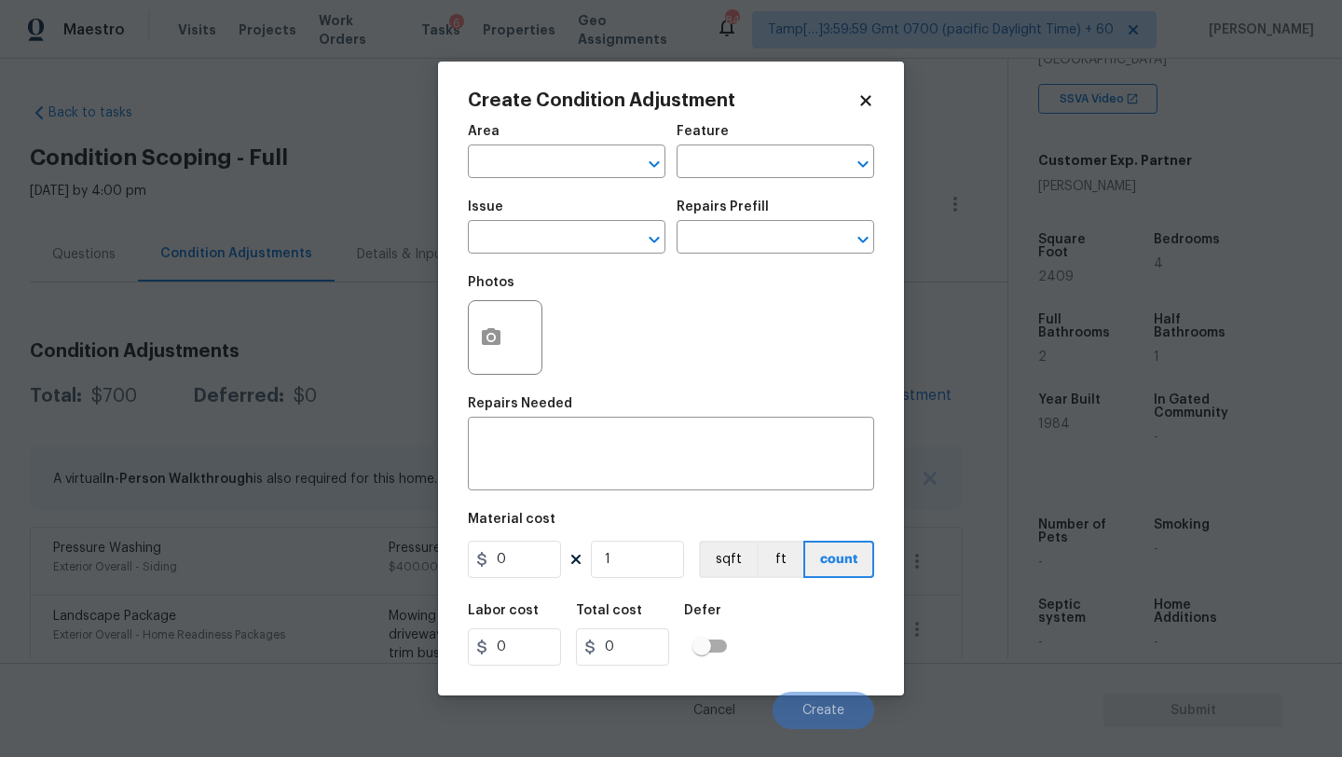
click at [511, 178] on span "Area ​" at bounding box center [567, 151] width 198 height 75
click at [511, 176] on input "e" at bounding box center [540, 163] width 145 height 29
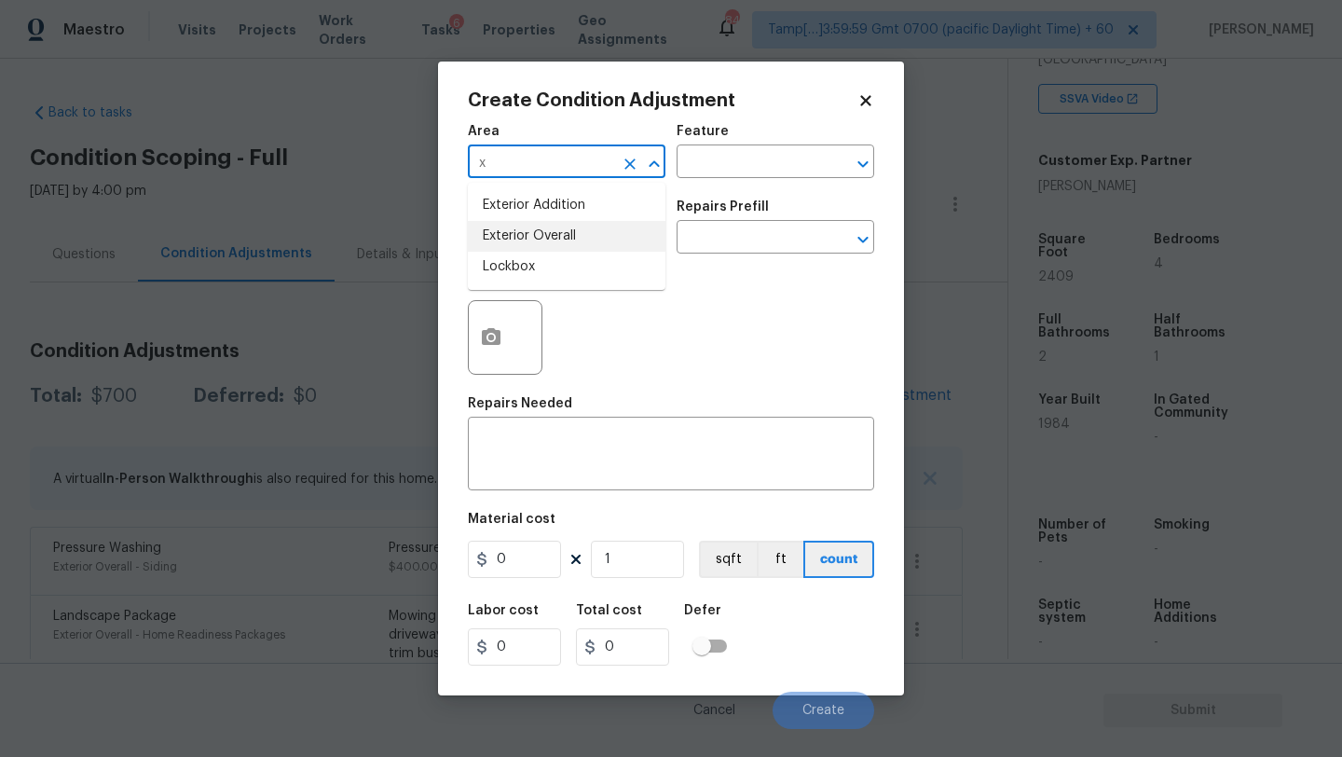
click at [547, 239] on li "Exterior Overall" at bounding box center [567, 236] width 198 height 31
type input "Exterior Overall"
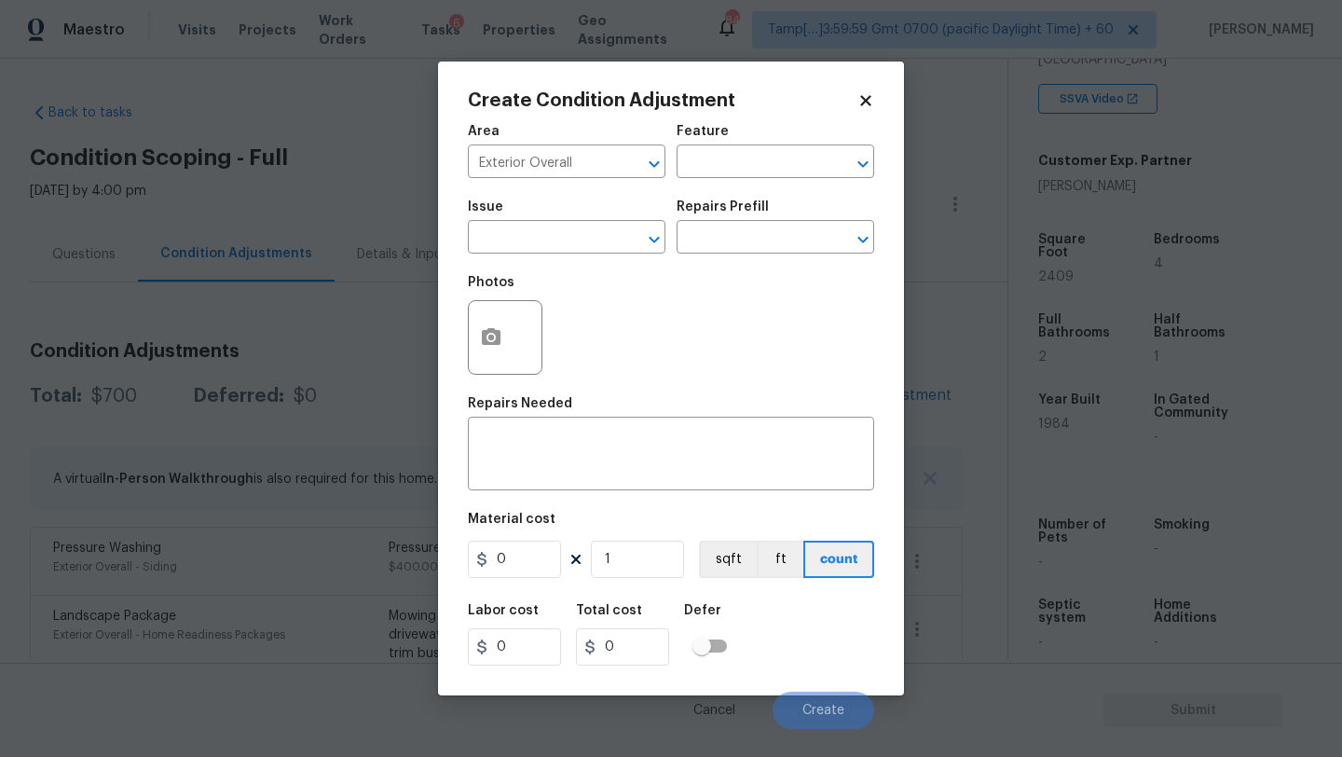
click at [719, 181] on div "Area Exterior Overall ​ Feature ​" at bounding box center [671, 151] width 406 height 75
click at [725, 173] on input "text" at bounding box center [748, 163] width 145 height 29
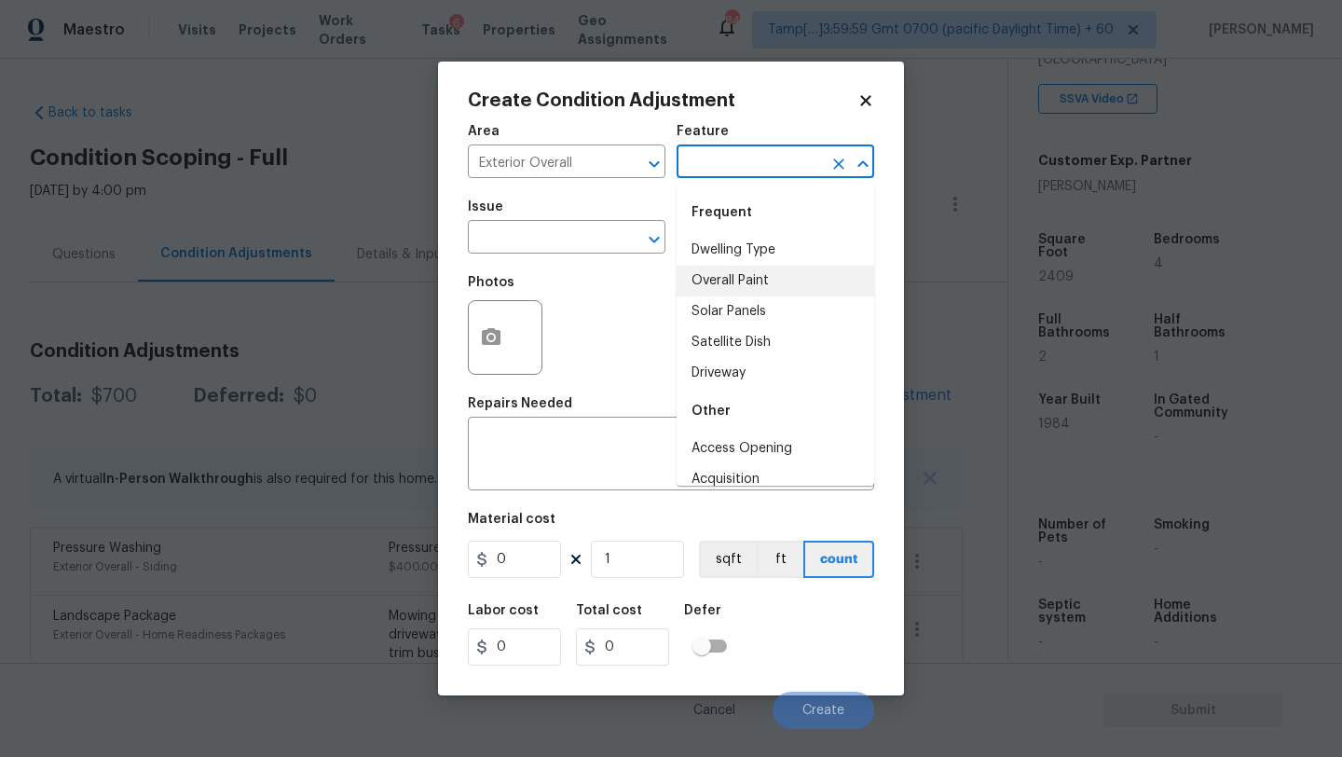
click at [723, 273] on li "Overall Paint" at bounding box center [775, 281] width 198 height 31
type input "Overall Paint"
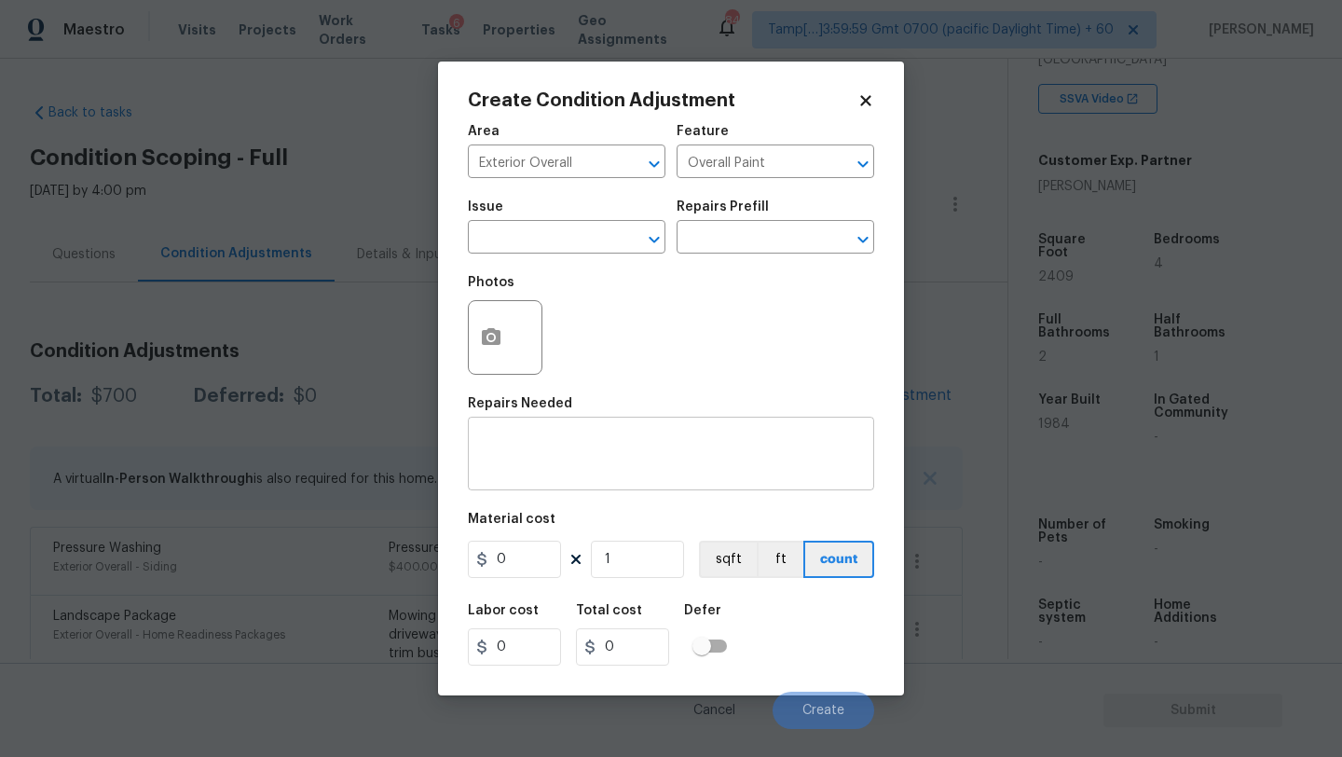
click at [648, 430] on div "x ​" at bounding box center [671, 455] width 406 height 69
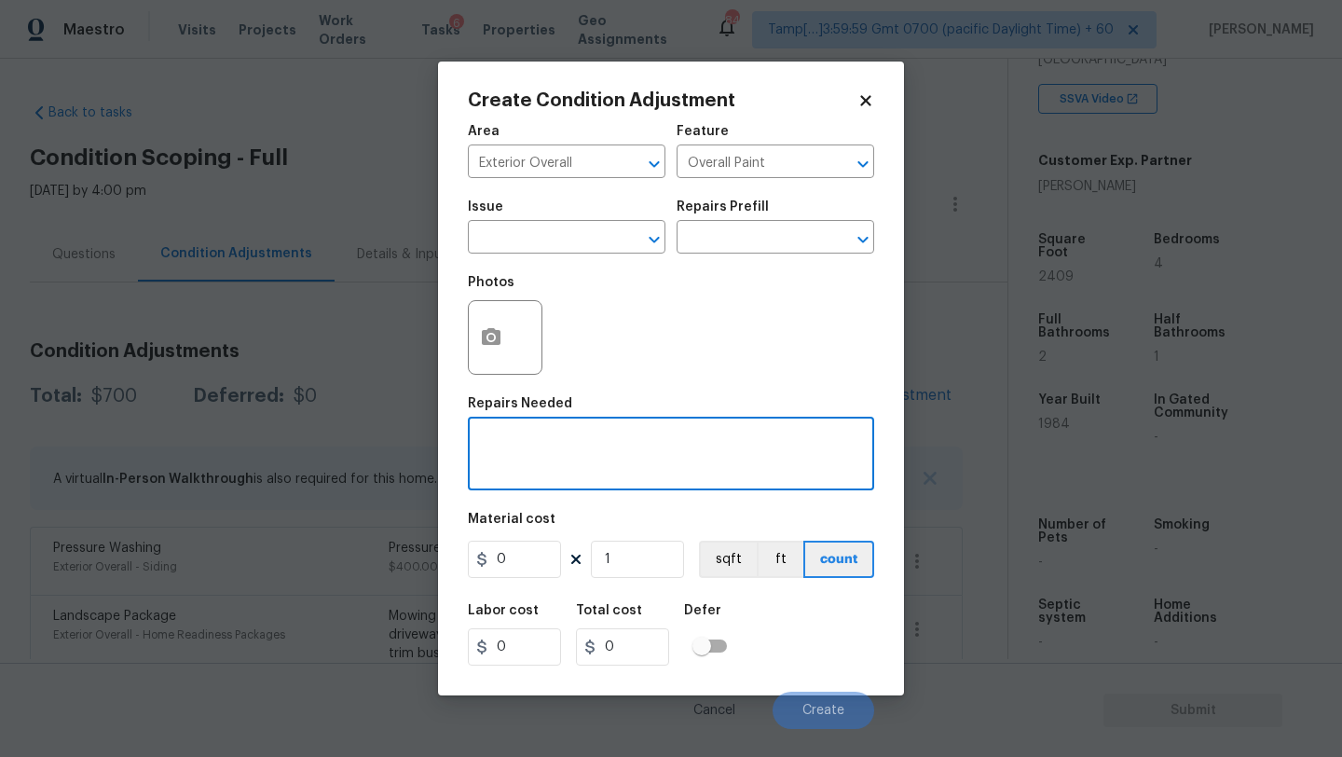
paste textarea "Repairs to siding, stucco, or paint"
type textarea "Repairs to siding, stucco, or paint"
click at [515, 568] on input "0" at bounding box center [514, 558] width 93 height 37
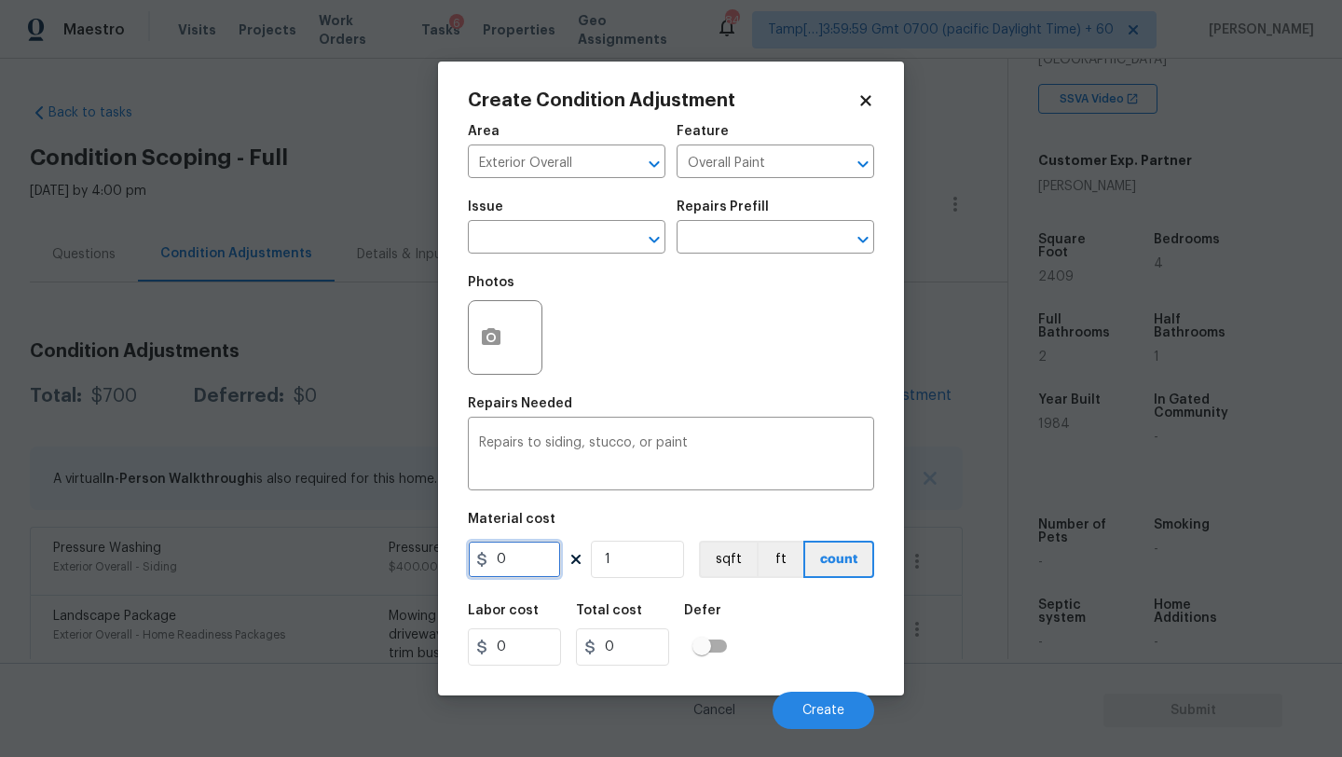
click at [515, 568] on input "0" at bounding box center [514, 558] width 93 height 37
type input "1.5"
click at [634, 555] on input "1" at bounding box center [637, 558] width 93 height 37
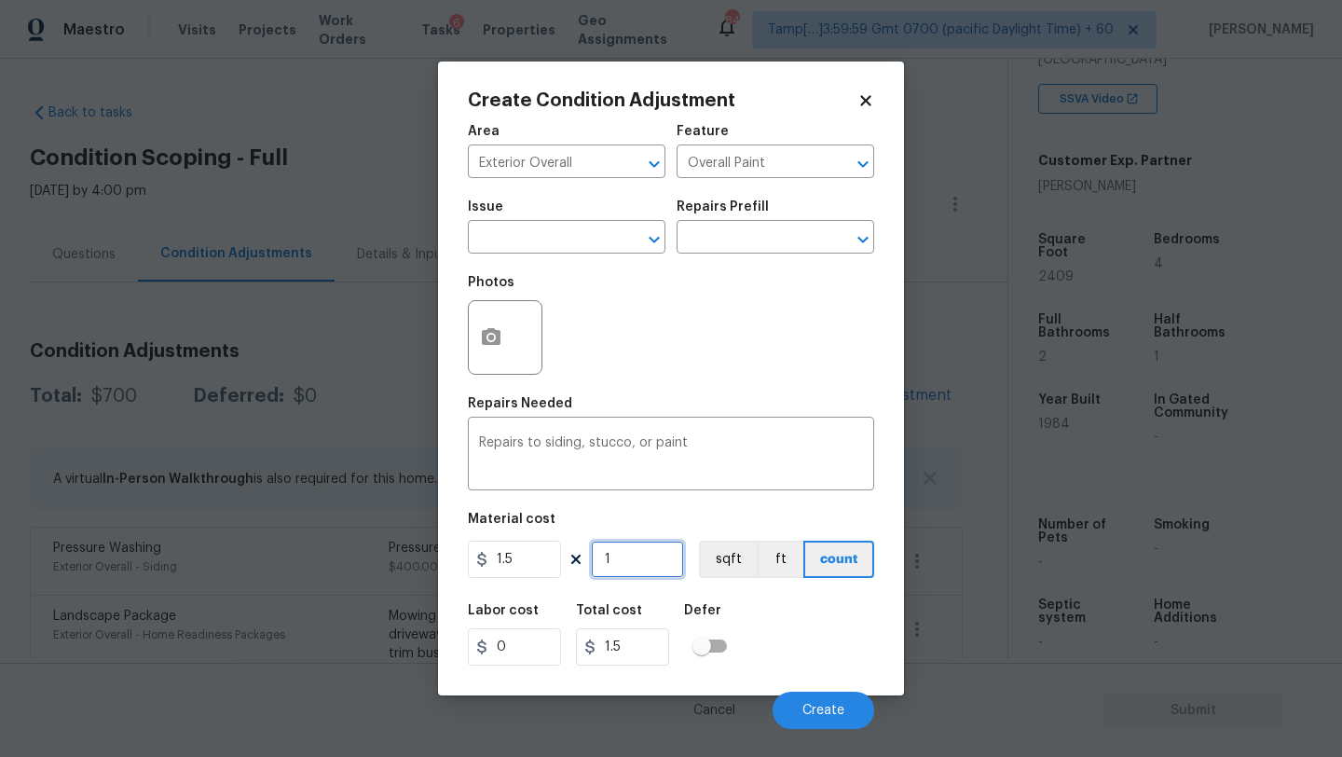
type input "2"
type input "3"
type input "24"
type input "36"
type input "240"
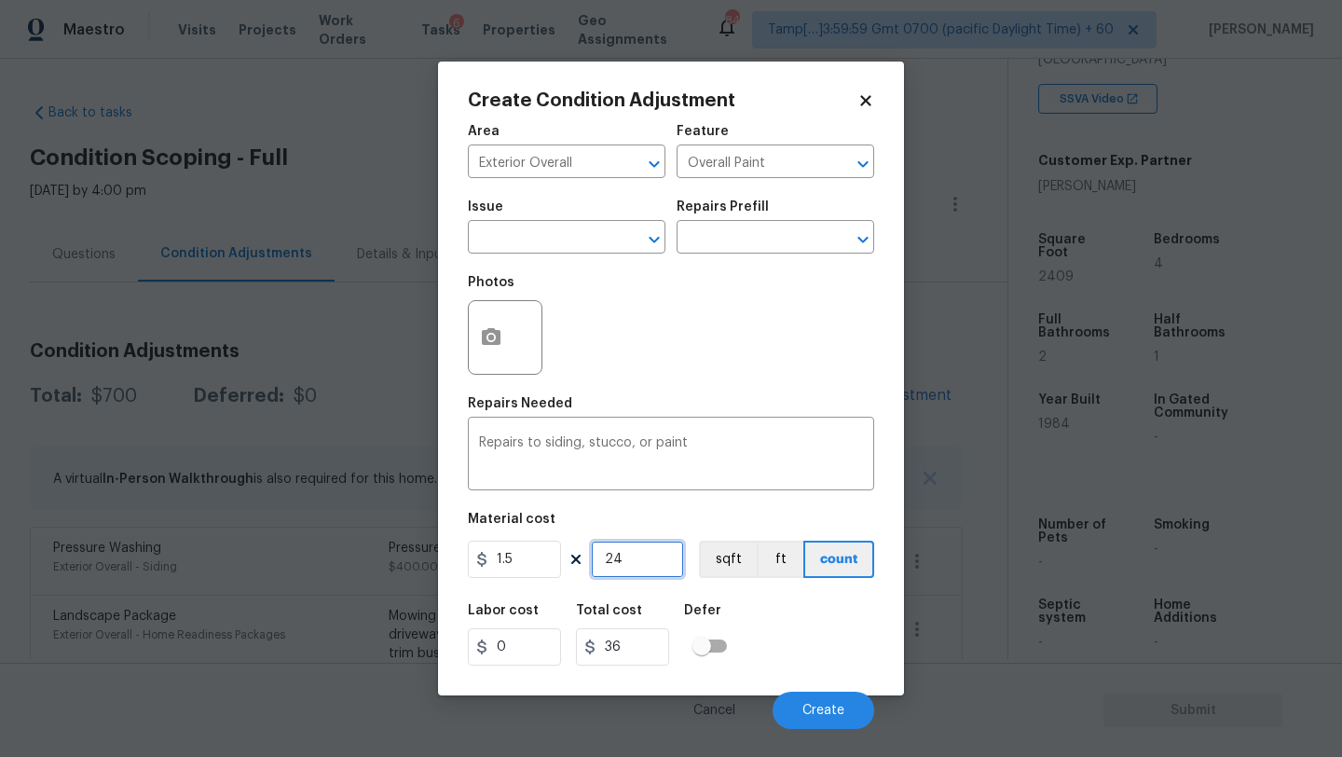
type input "360"
type input "2409"
type input "3613.5"
type input "2409"
click at [825, 706] on span "Create" at bounding box center [823, 710] width 42 height 14
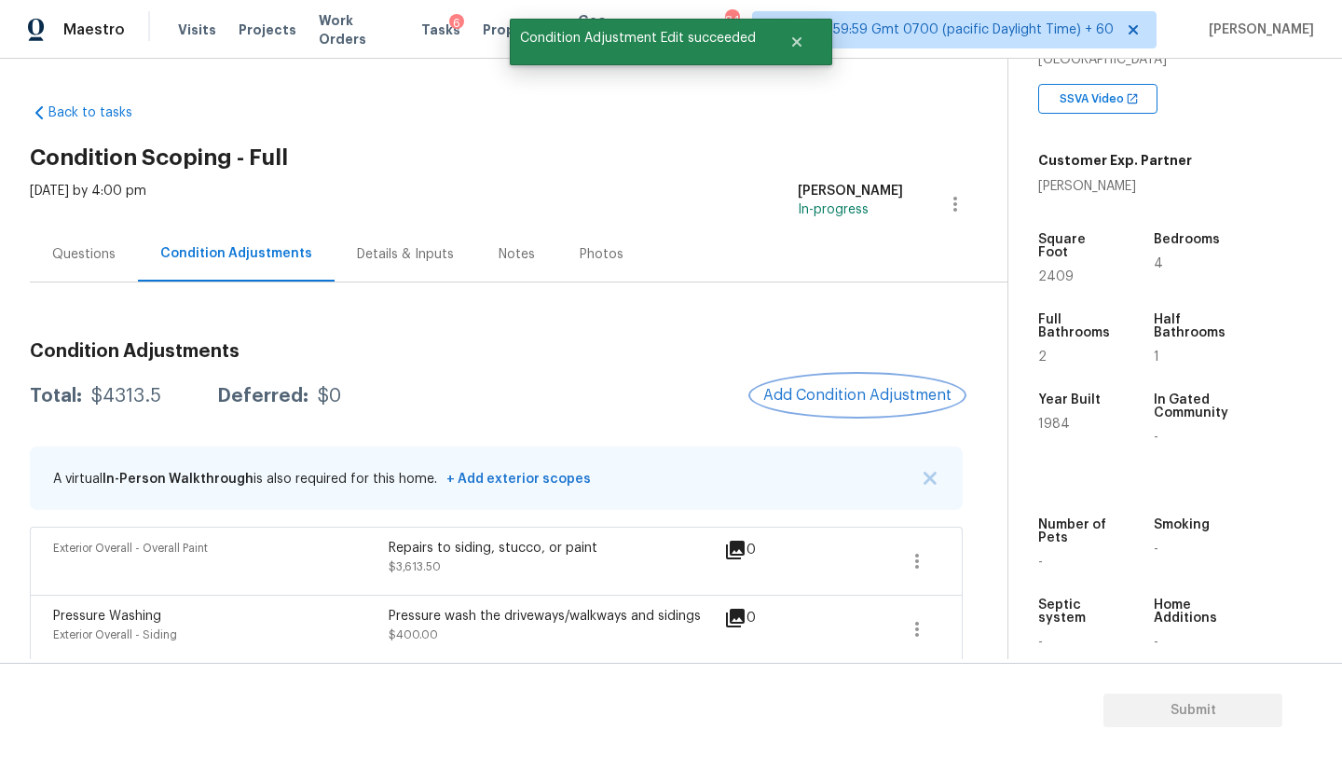
click at [847, 409] on button "Add Condition Adjustment" at bounding box center [857, 394] width 211 height 39
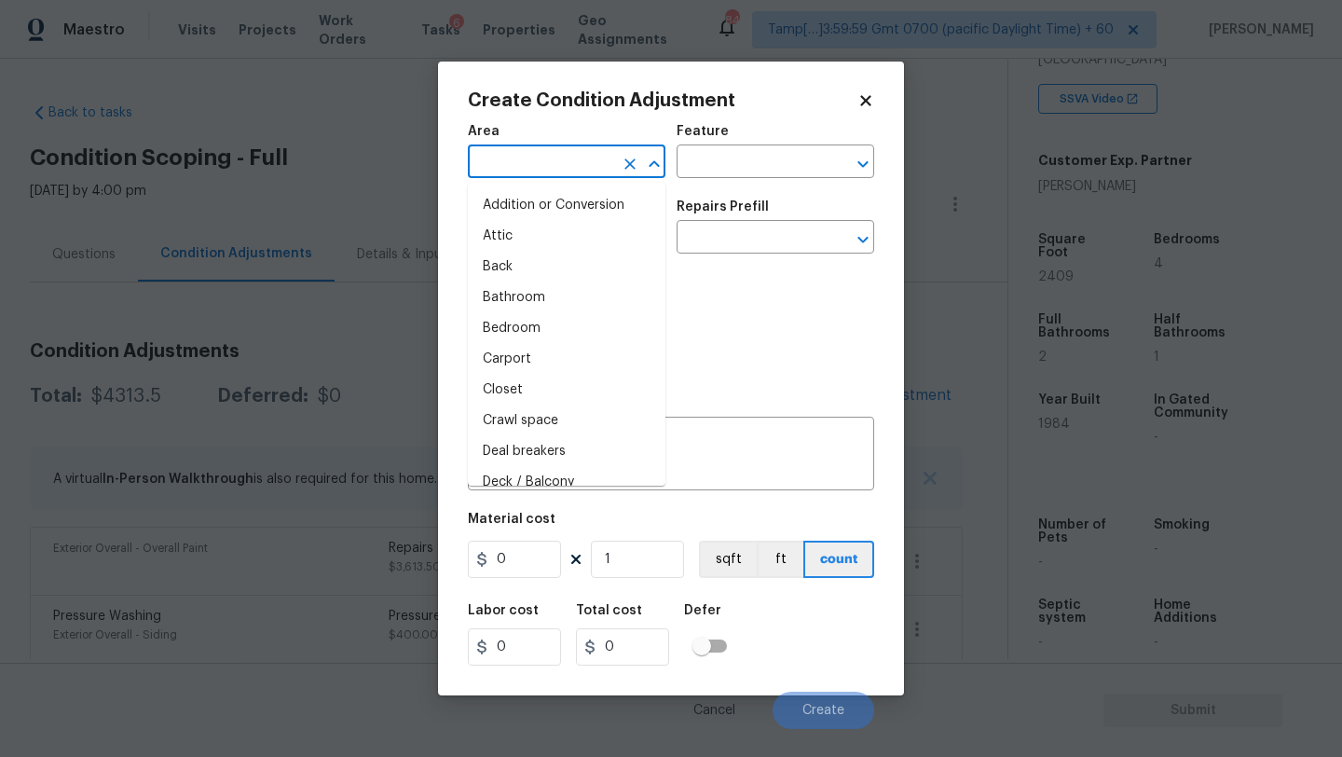
click at [516, 177] on input "text" at bounding box center [540, 163] width 145 height 29
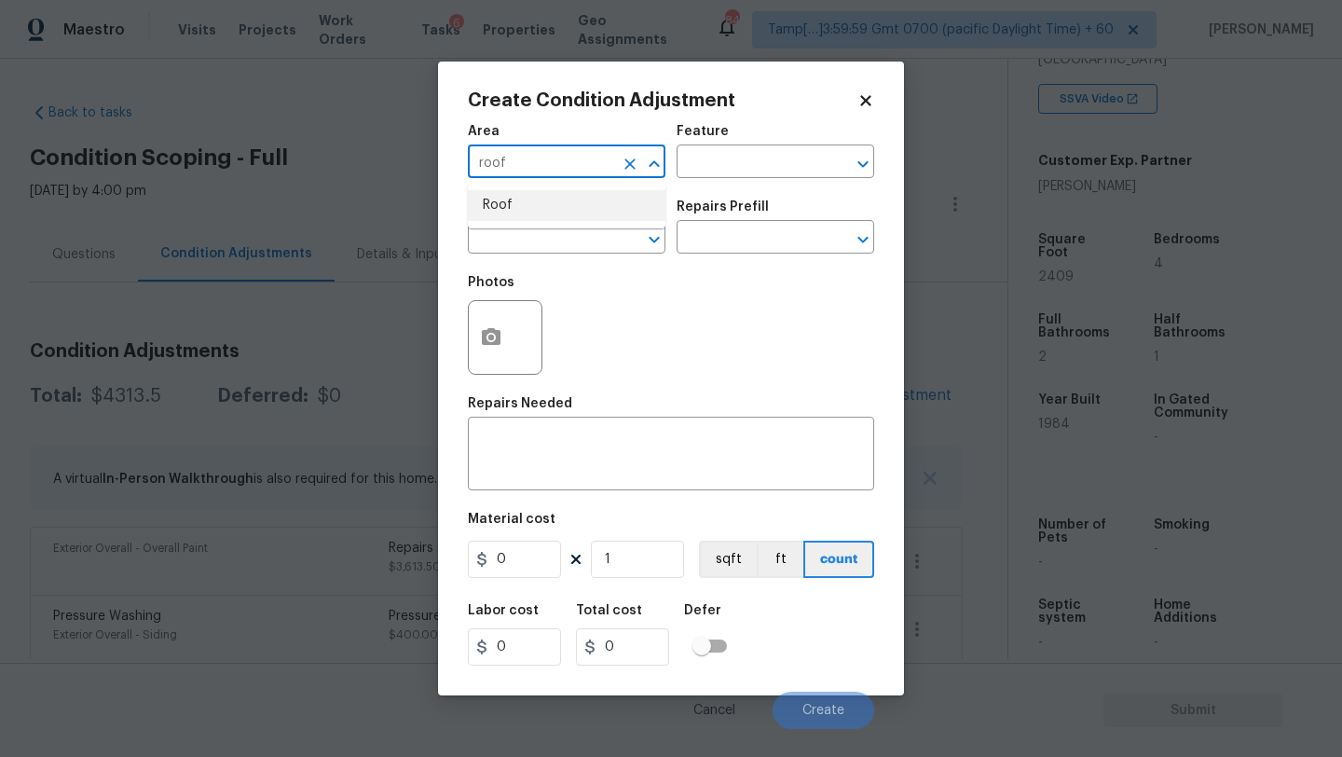
click at [520, 198] on li "Roof" at bounding box center [567, 205] width 198 height 31
click at [650, 176] on div at bounding box center [641, 164] width 48 height 26
type input "Roof"
click at [699, 176] on input "text" at bounding box center [748, 163] width 145 height 29
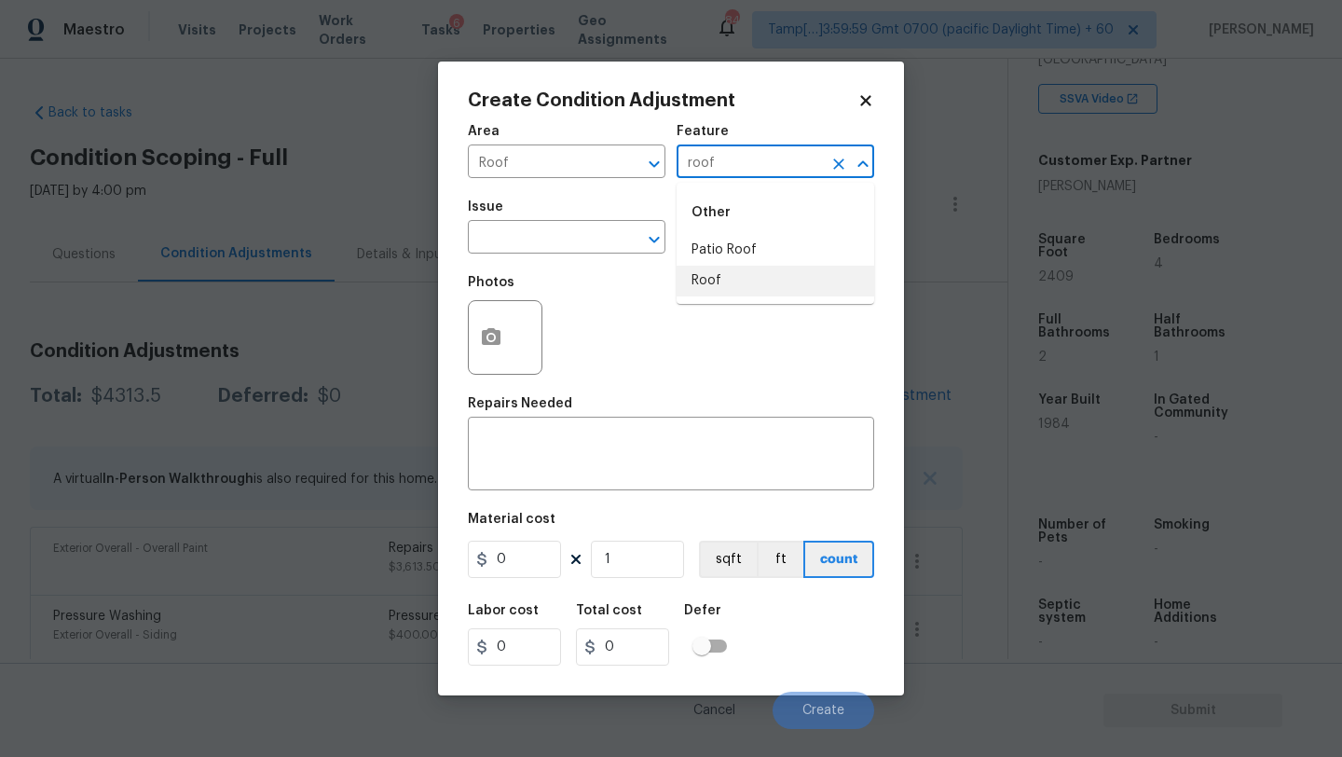
click at [723, 277] on li "Roof" at bounding box center [775, 281] width 198 height 31
type input "Roof"
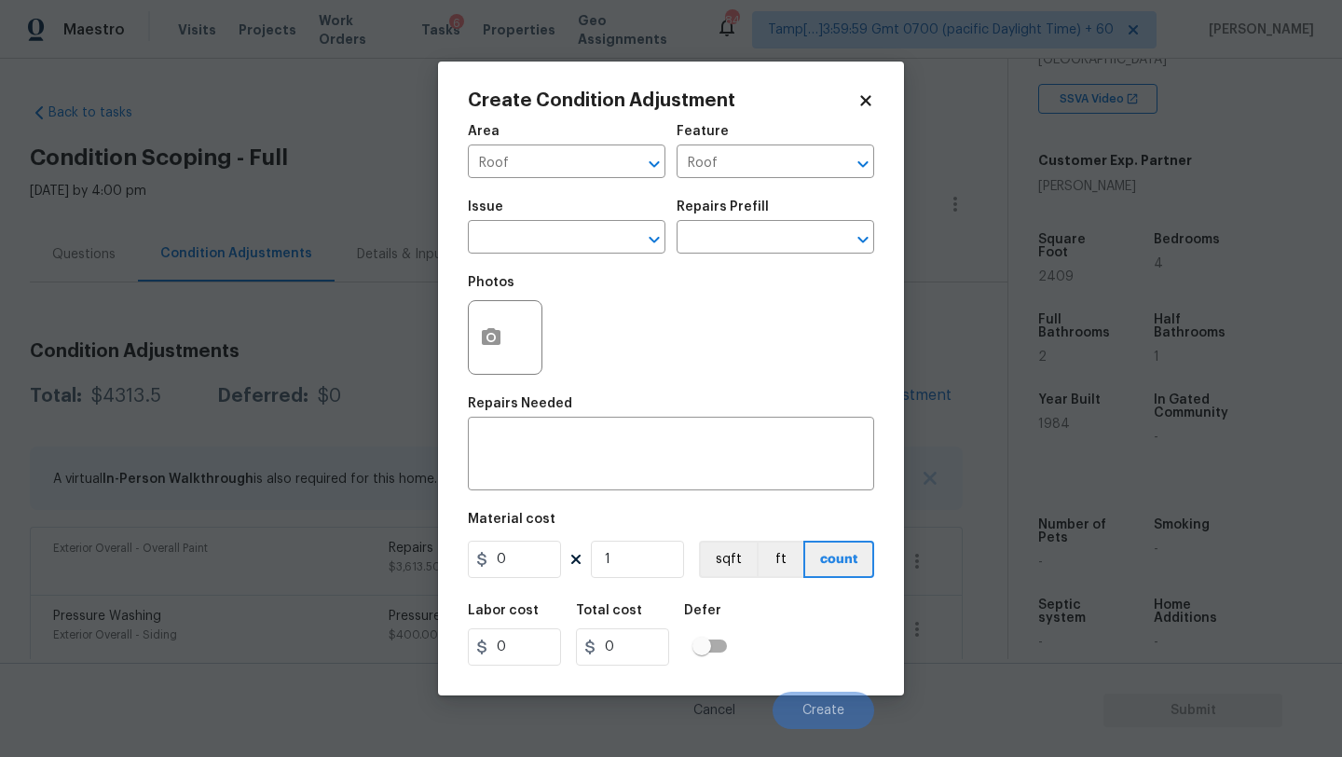
click at [465, 269] on div "Create Condition Adjustment Area Roof ​ Feature Roof ​ Issue ​ Repairs Prefill …" at bounding box center [671, 378] width 466 height 634
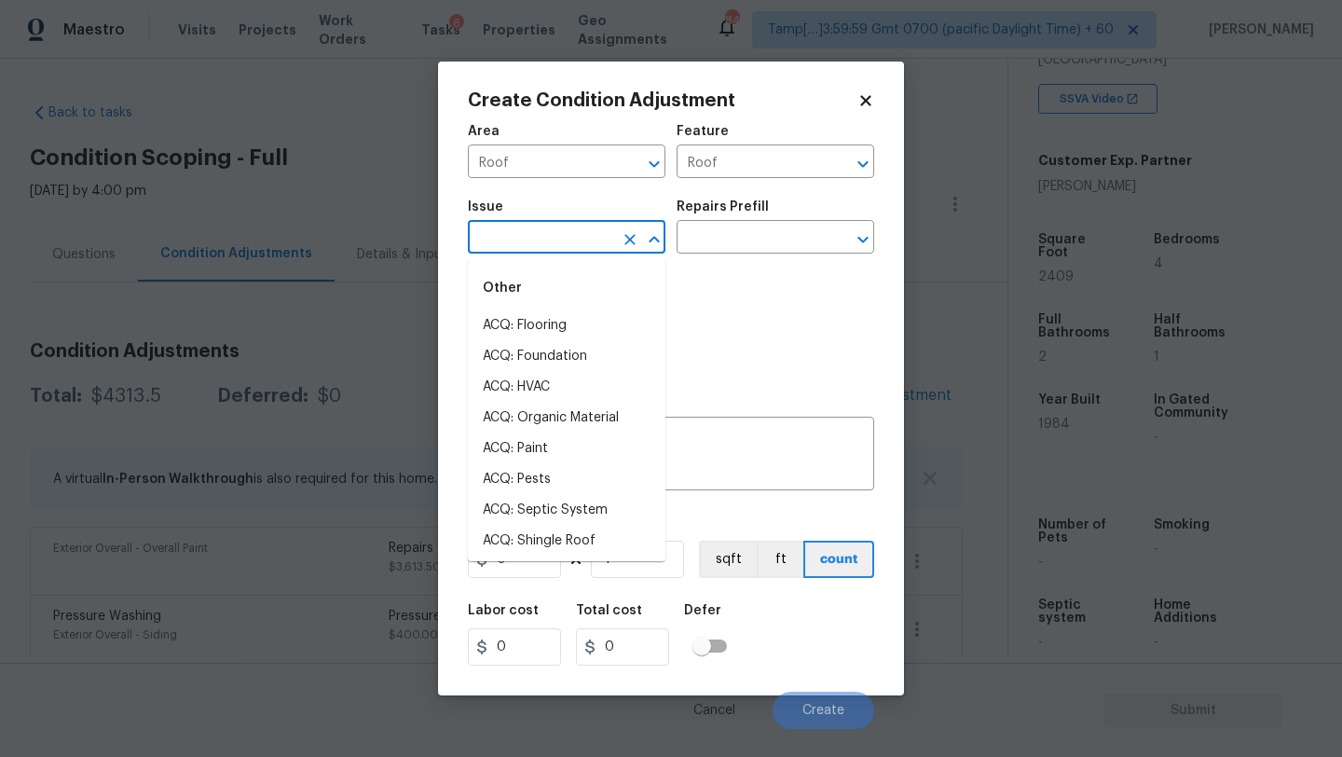
click at [503, 243] on input "text" at bounding box center [540, 239] width 145 height 29
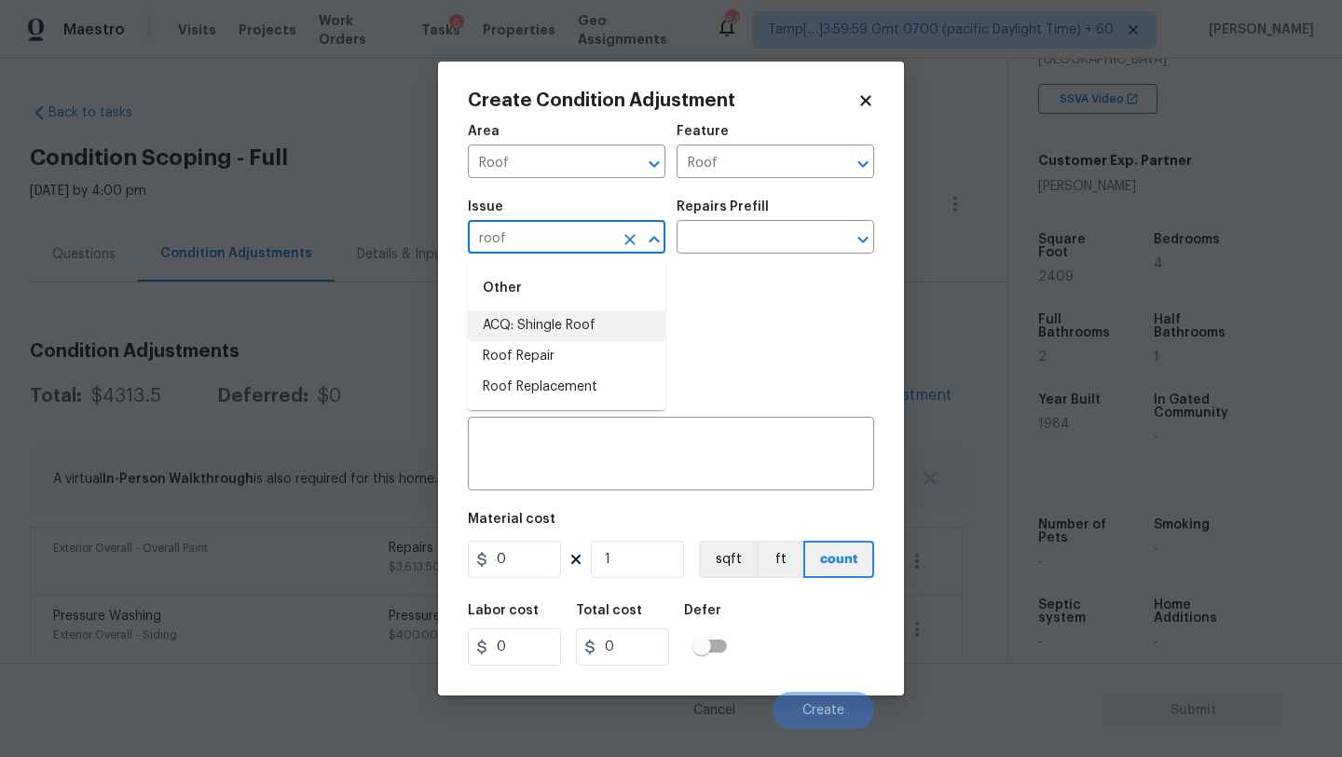
click at [507, 311] on li "ACQ: Shingle Roof" at bounding box center [567, 325] width 198 height 31
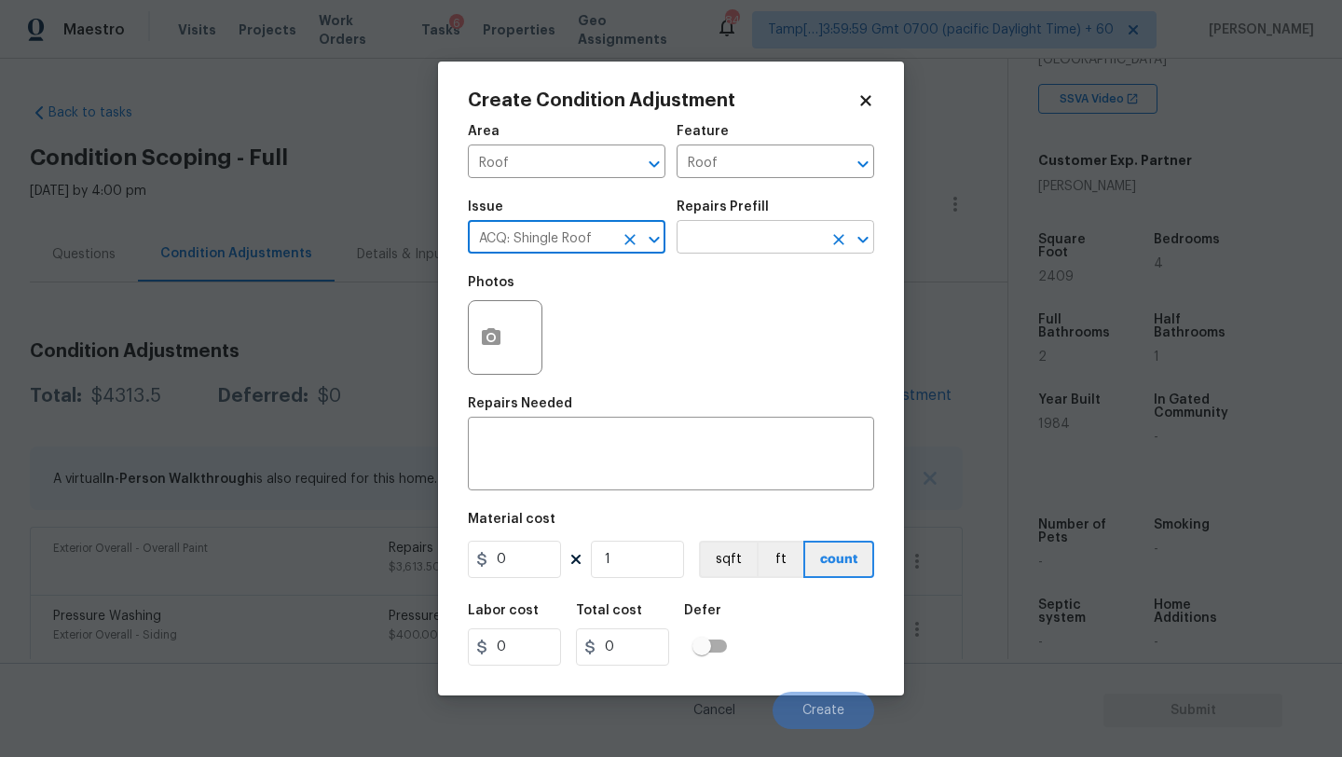
type input "ACQ: Shingle Roof"
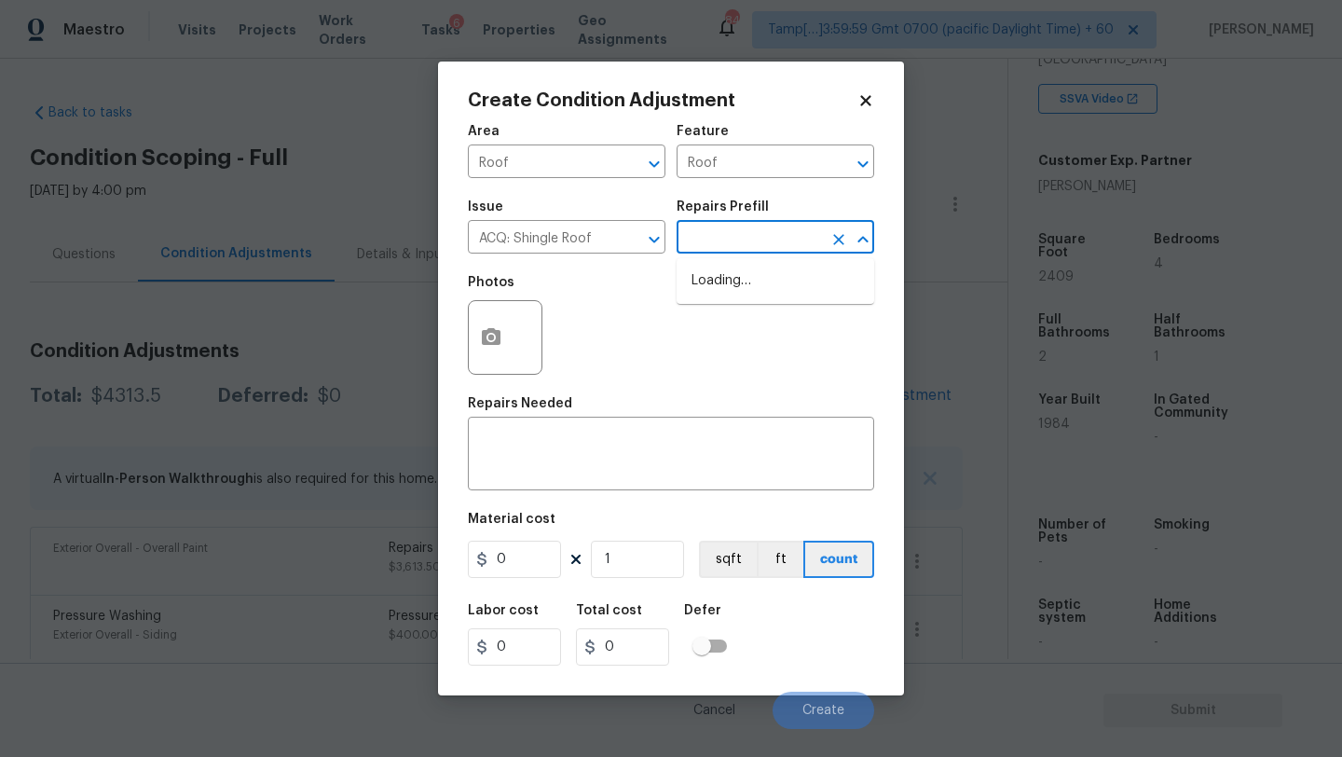
click at [739, 234] on input "text" at bounding box center [748, 239] width 145 height 29
click at [762, 298] on li "Shingle Roof Replacement Required $4.60" at bounding box center [775, 291] width 198 height 50
type input "Acquisition"
type textarea "Acquisition Scope: Shingle Roof Replacement Required."
type input "4.6"
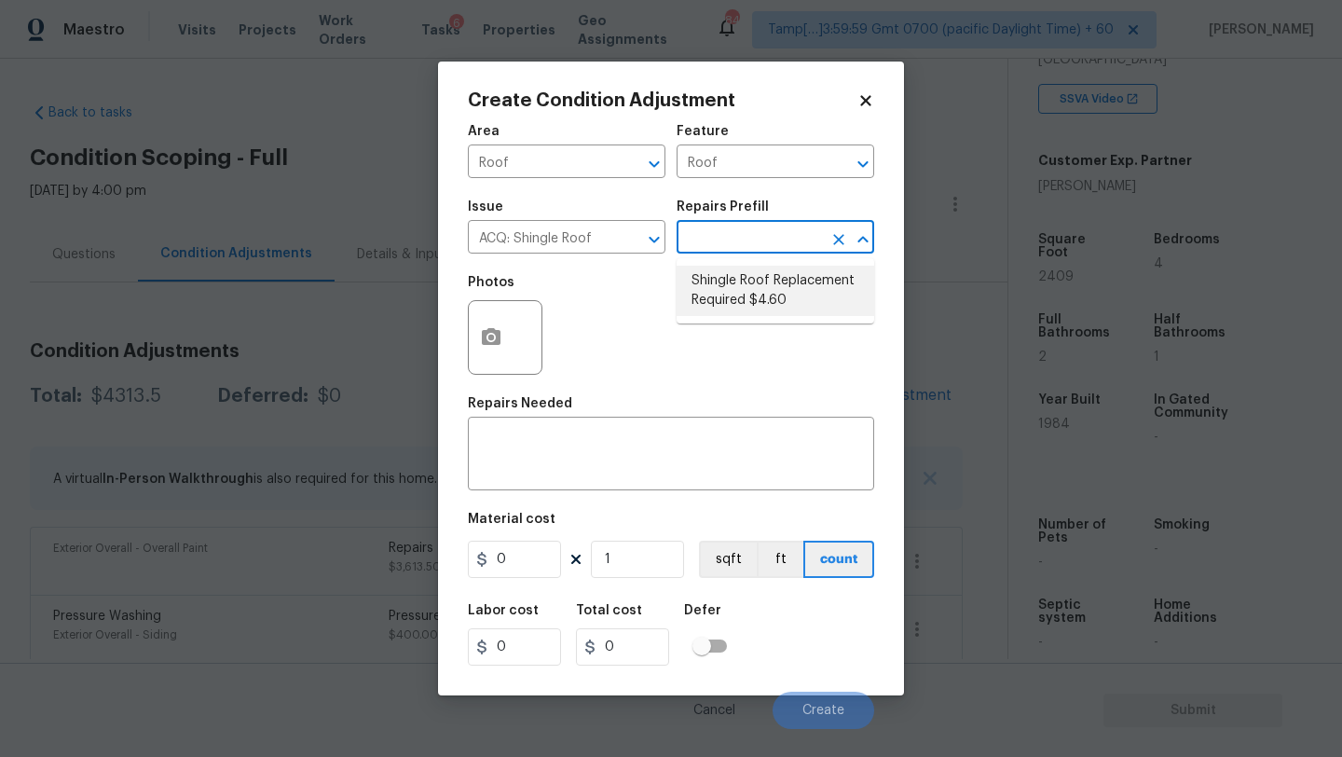
type input "4.6"
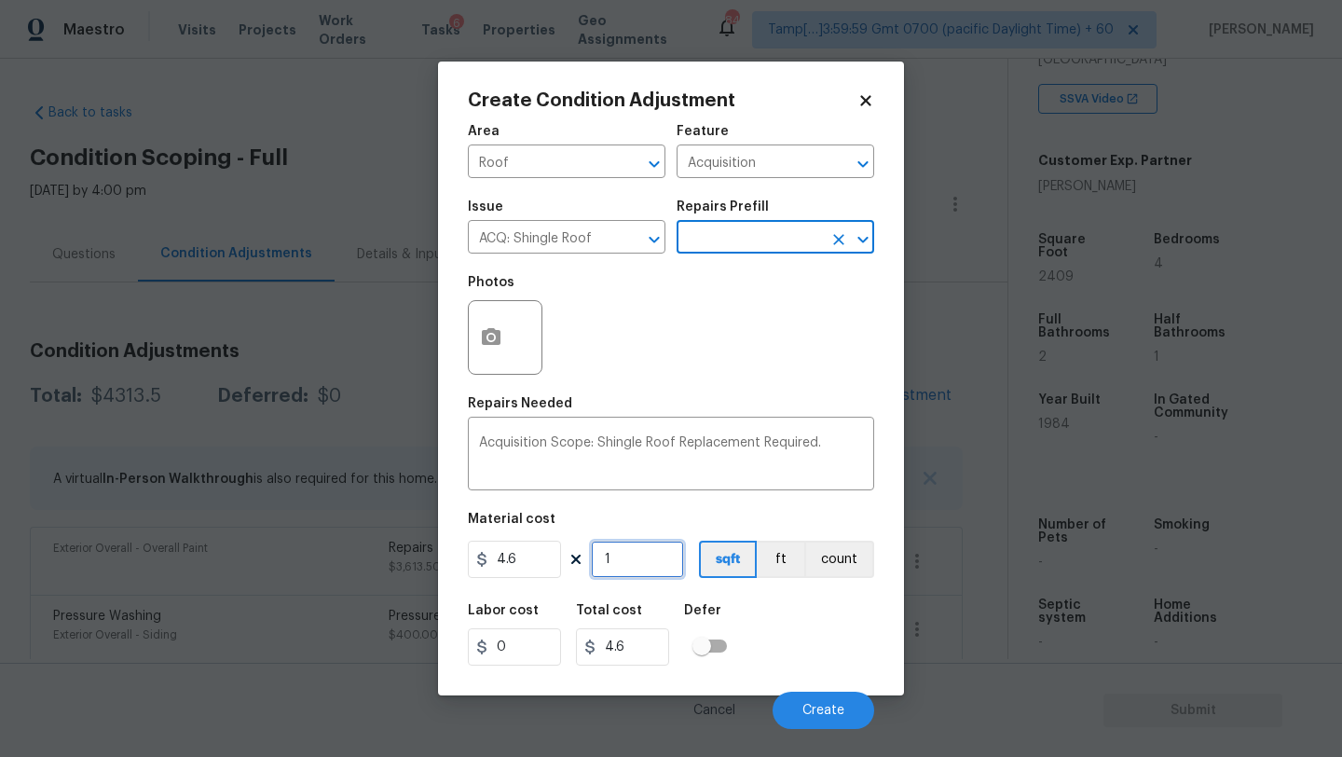
click at [629, 563] on input "1" at bounding box center [637, 558] width 93 height 37
type input "2"
type input "9.2"
type input "24"
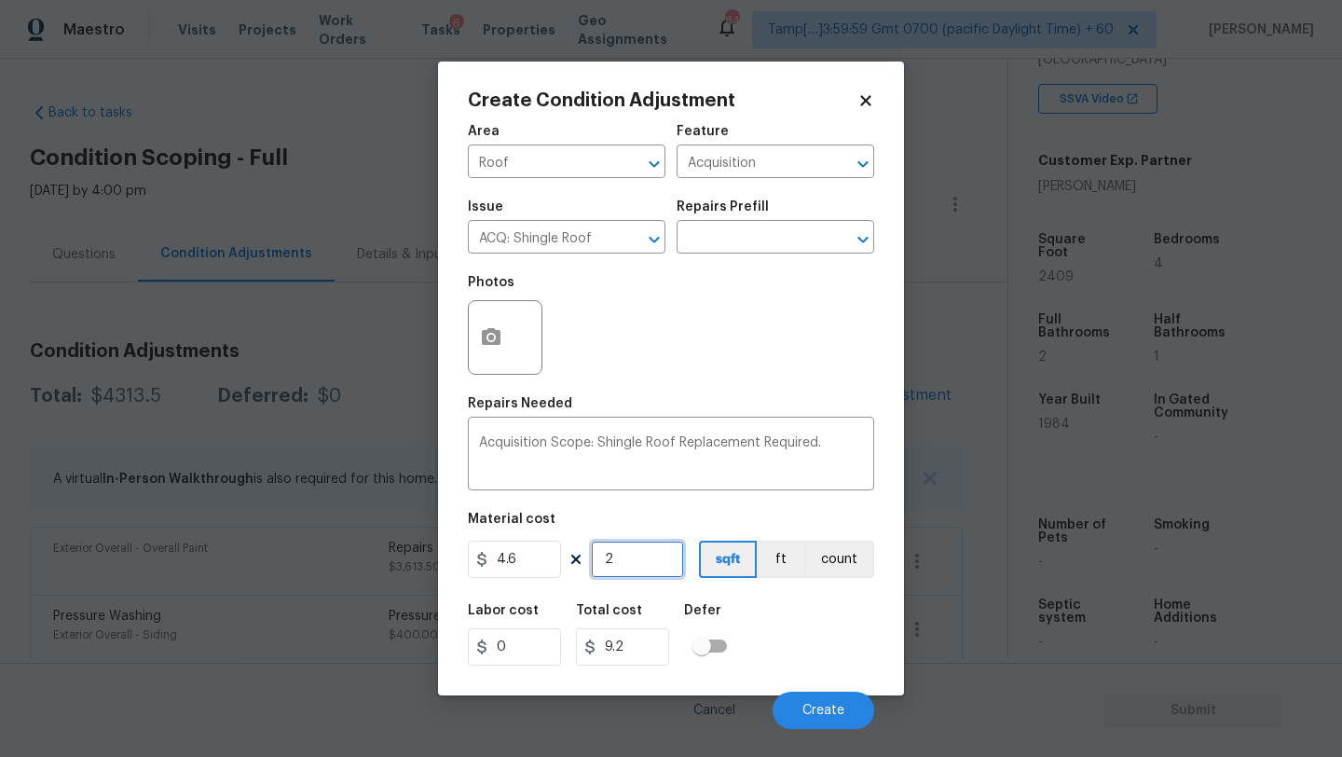
type input "110.4"
type input "240"
type input "1104"
type input "2409"
type input "11081.4"
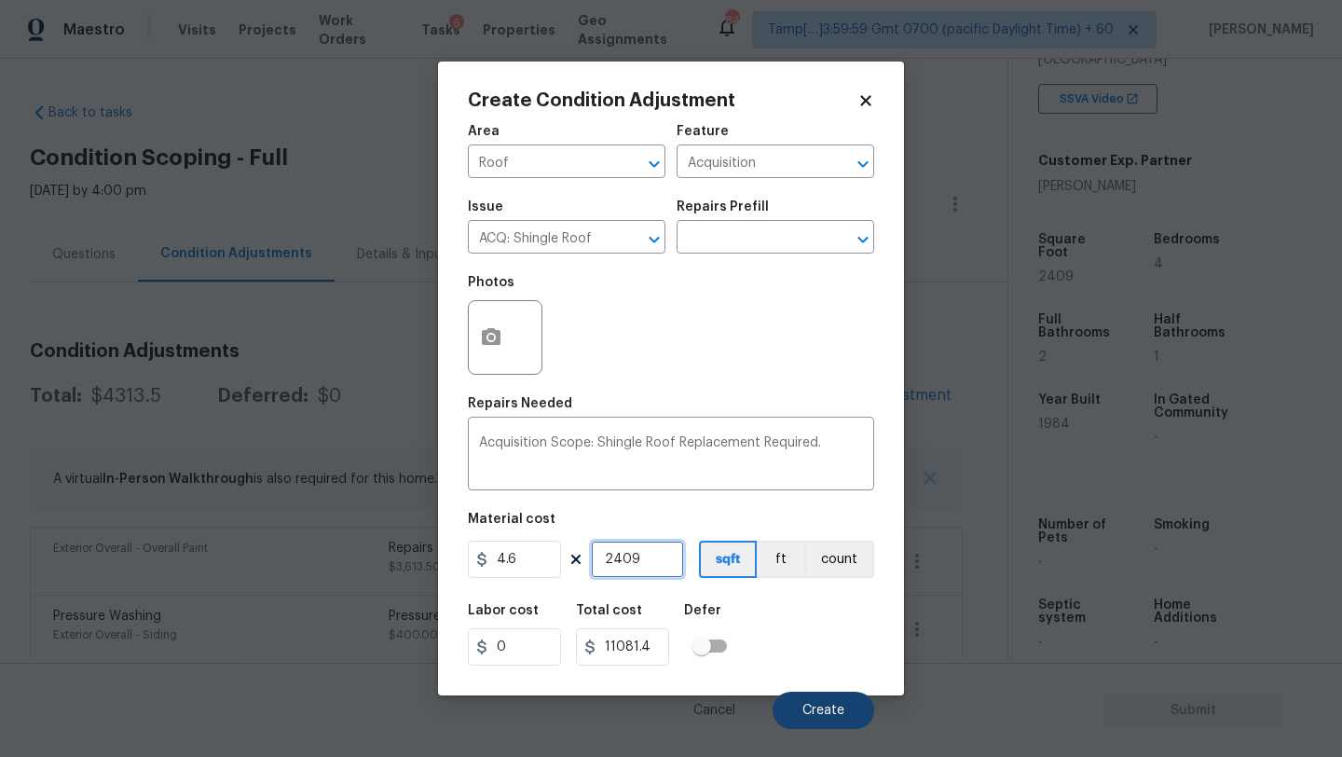
type input "2409"
click at [818, 718] on button "Create" at bounding box center [823, 709] width 102 height 37
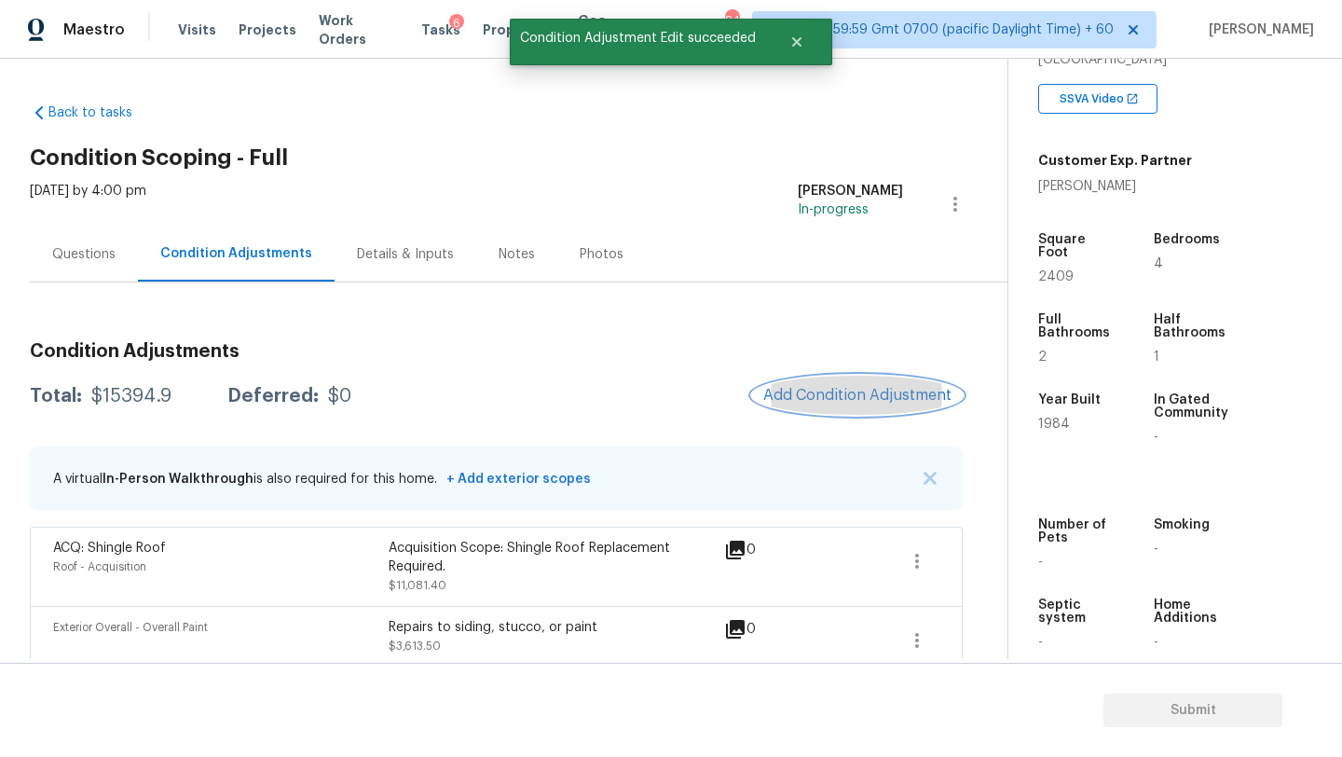
click at [810, 401] on span "Add Condition Adjustment" at bounding box center [857, 395] width 188 height 17
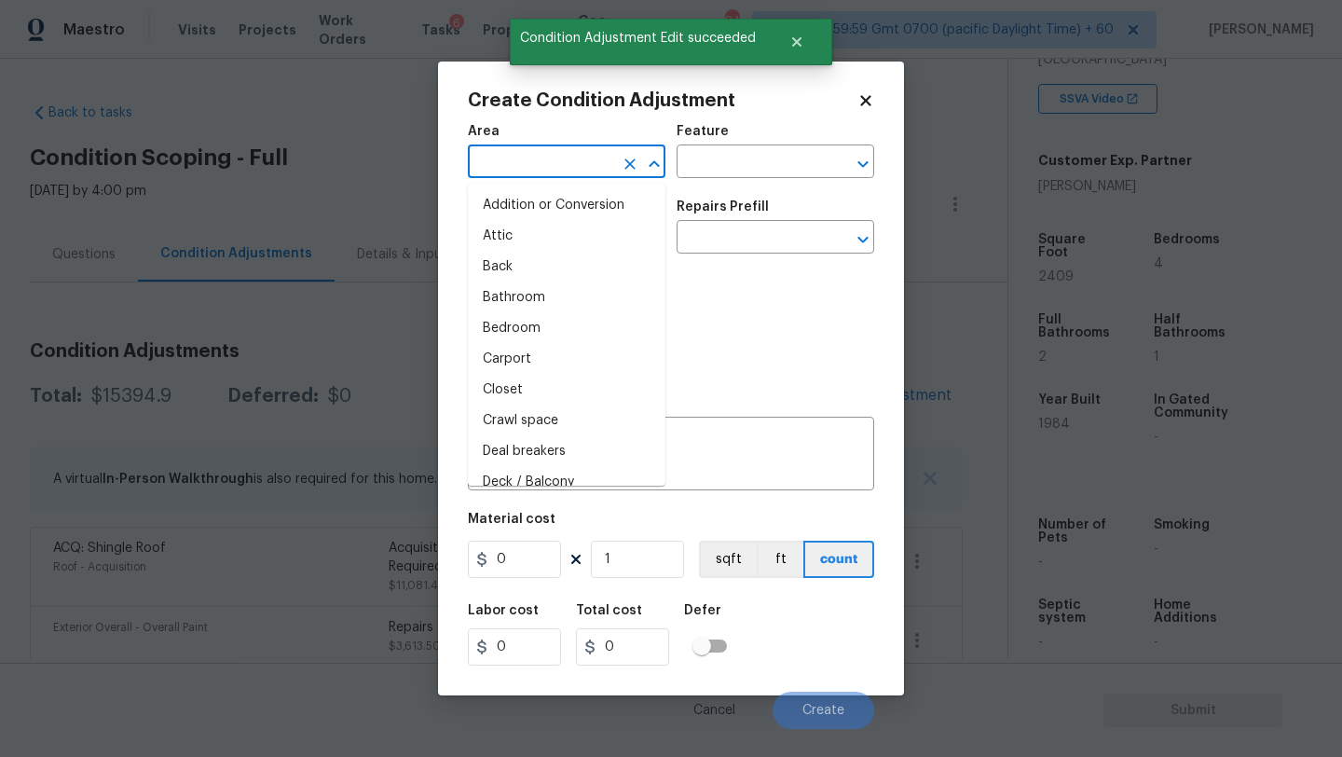
click at [511, 152] on input "text" at bounding box center [540, 163] width 145 height 29
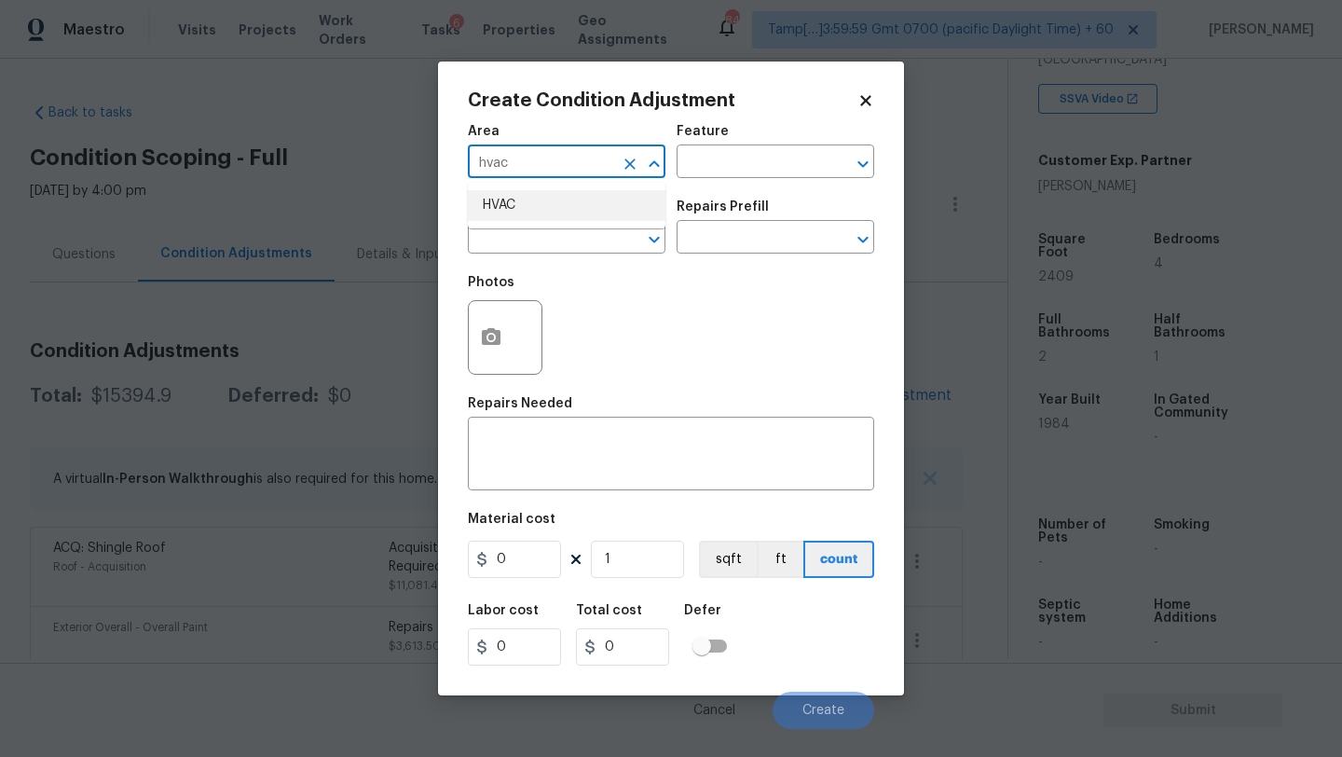
click at [512, 190] on li "HVAC" at bounding box center [567, 205] width 198 height 31
type input "HVAC"
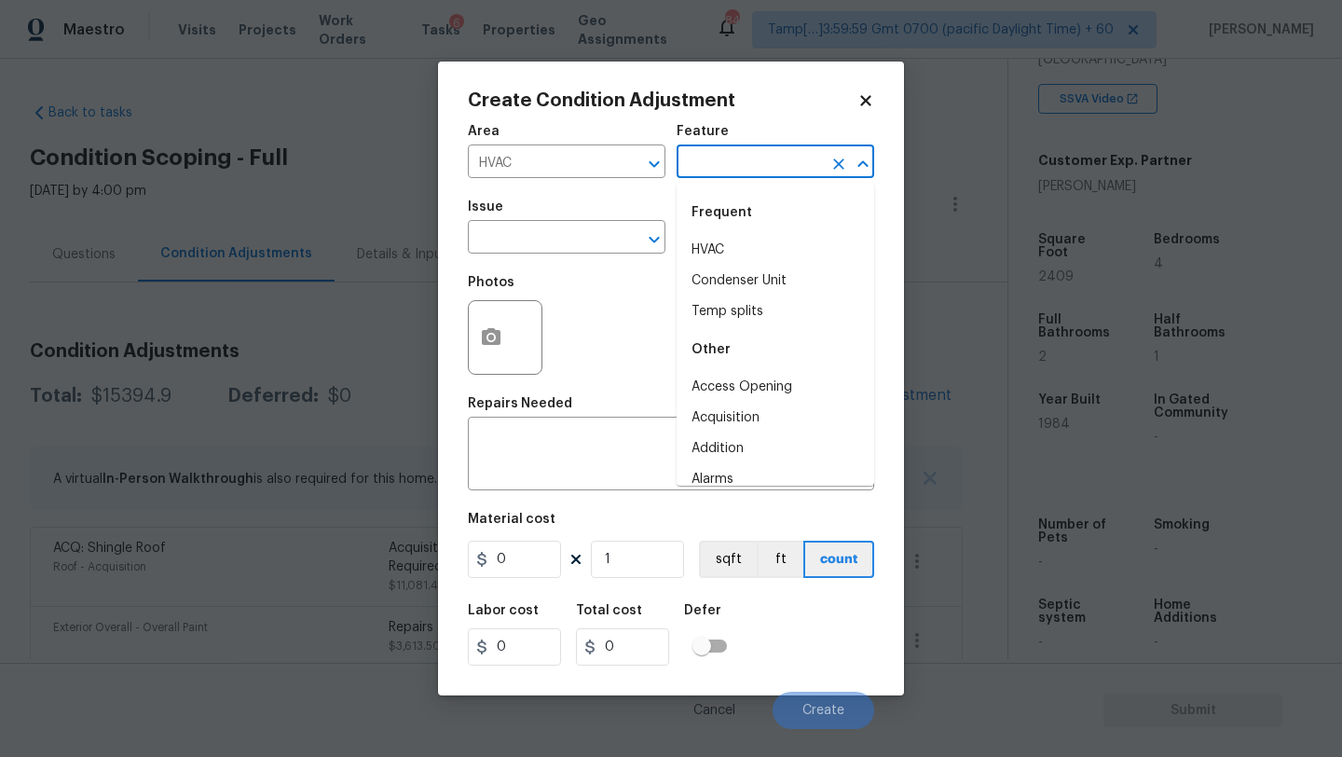
click at [721, 173] on input "text" at bounding box center [748, 163] width 145 height 29
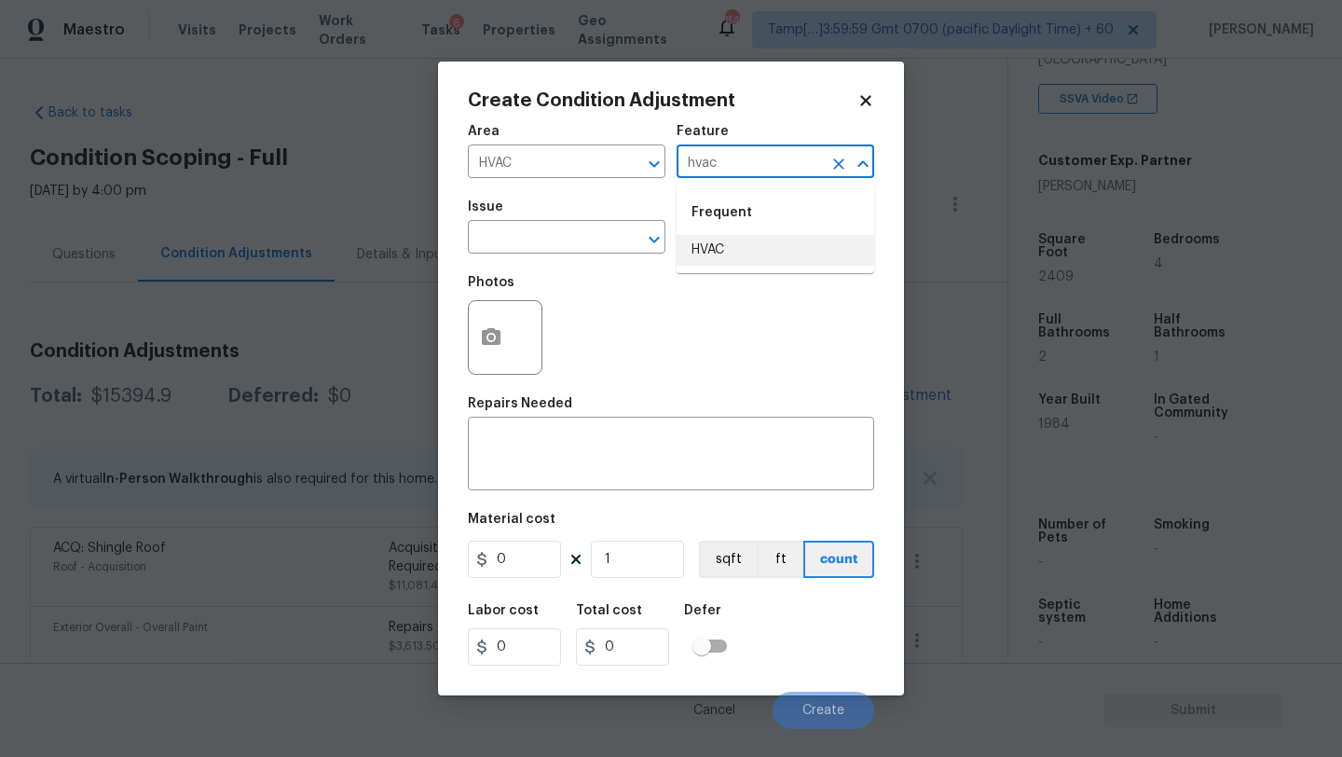
click at [735, 262] on li "HVAC" at bounding box center [775, 250] width 198 height 31
type input "HVAC"
click at [554, 248] on input "text" at bounding box center [540, 239] width 145 height 29
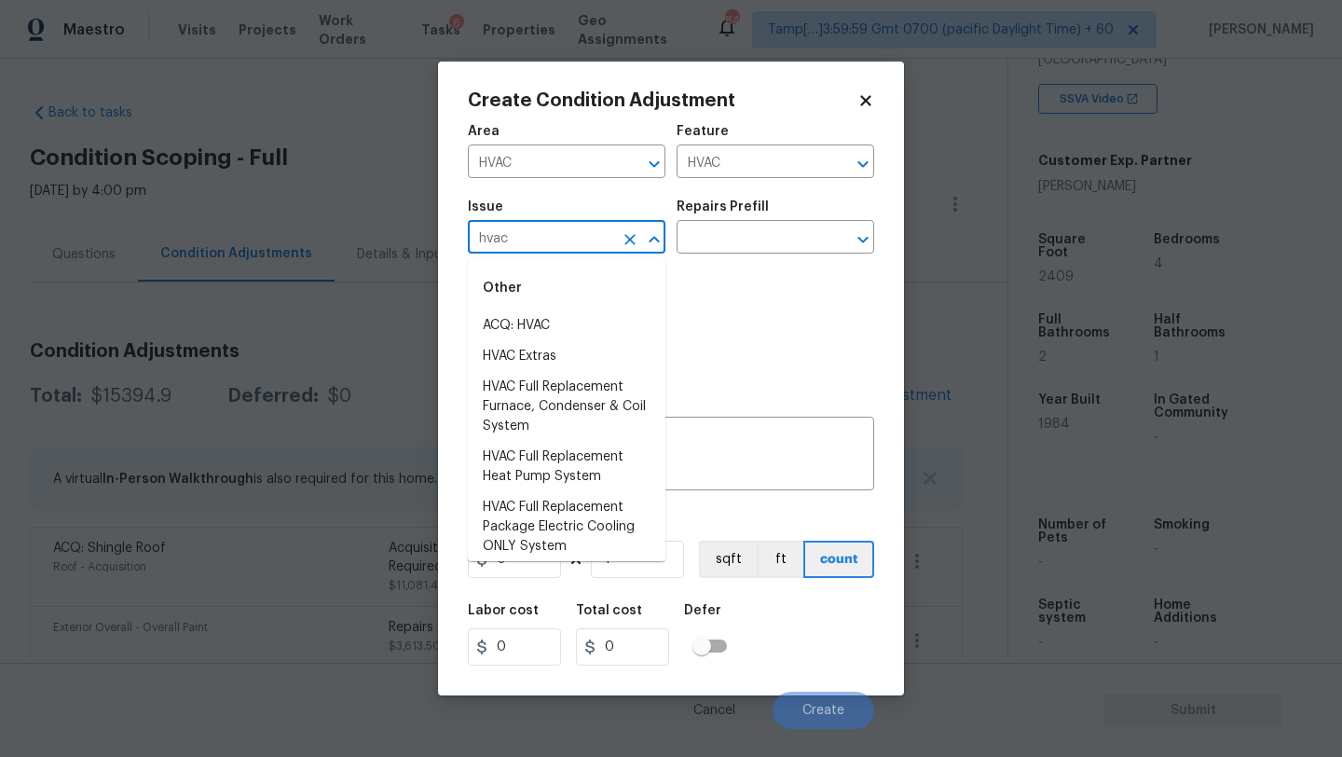
click at [557, 308] on div "Other" at bounding box center [567, 288] width 198 height 45
click at [560, 311] on li "ACQ: HVAC" at bounding box center [567, 325] width 198 height 31
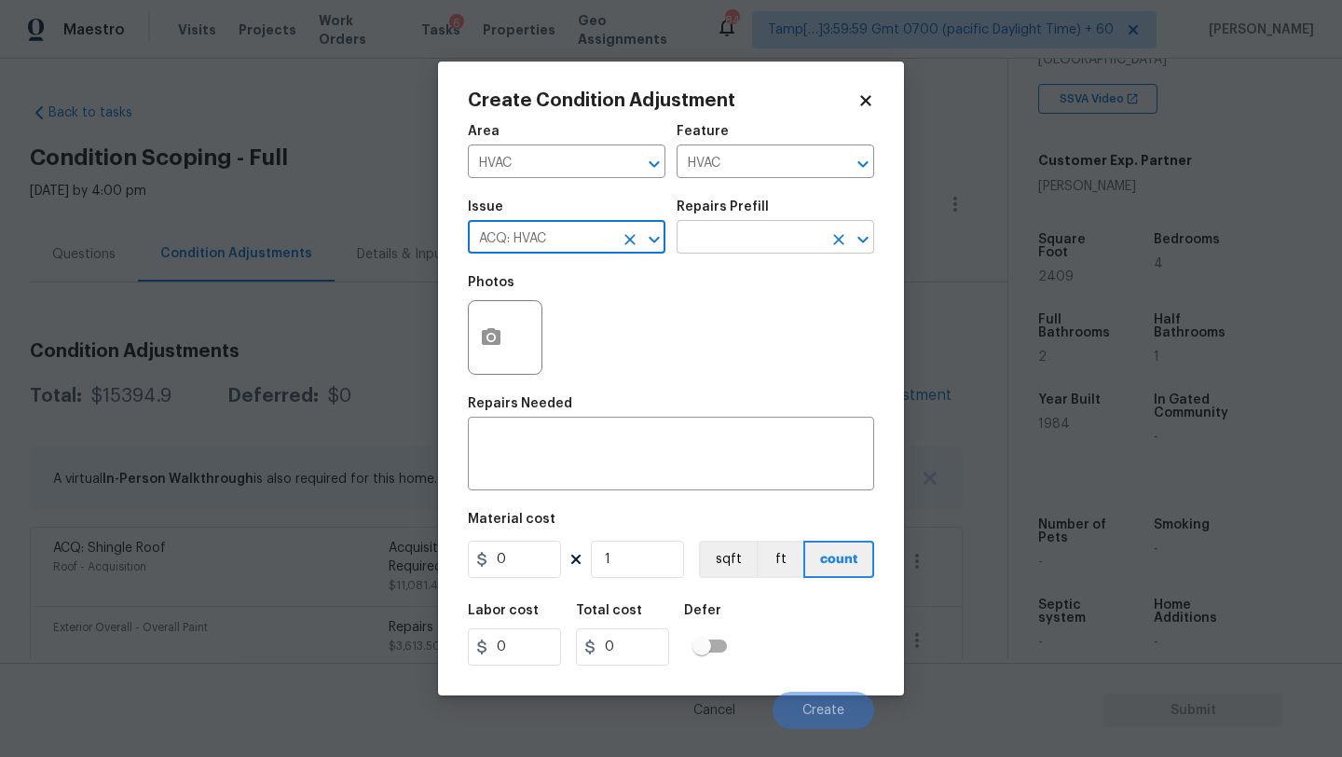
type input "ACQ: HVAC"
click at [735, 225] on input "text" at bounding box center [748, 239] width 145 height 29
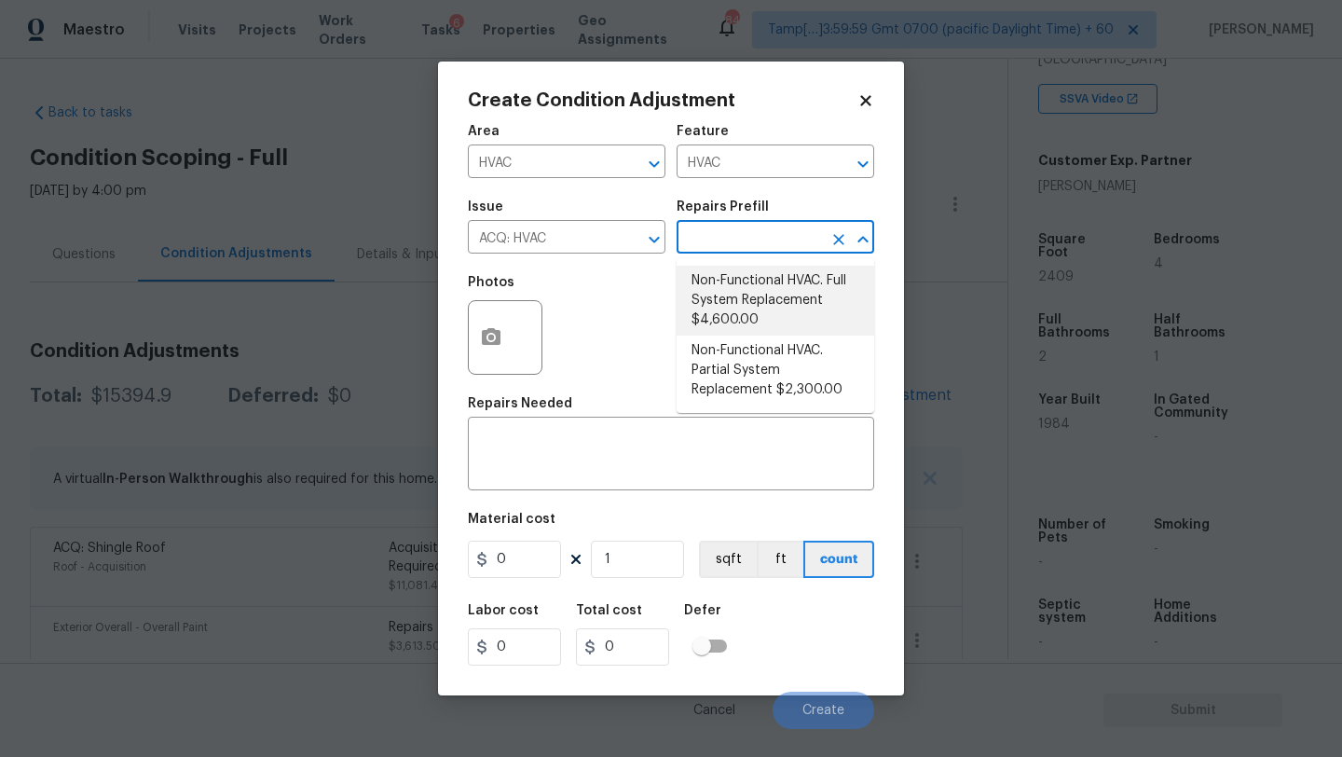
click at [736, 309] on li "Non-Functional HVAC. Full System Replacement $4,600.00" at bounding box center [775, 301] width 198 height 70
type input "Acquisition"
type textarea "Acquisition Scope: Full System Replacement"
type input "4600"
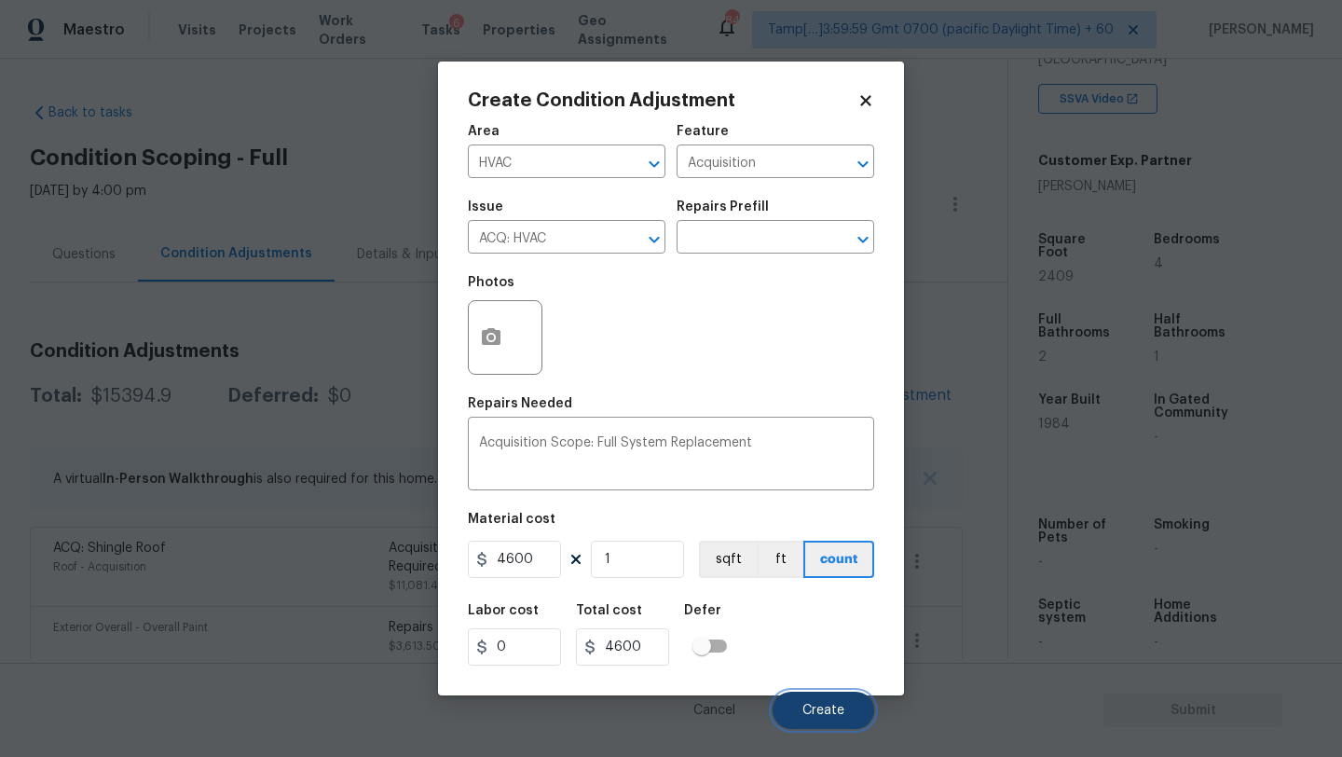
click at [821, 700] on button "Create" at bounding box center [823, 709] width 102 height 37
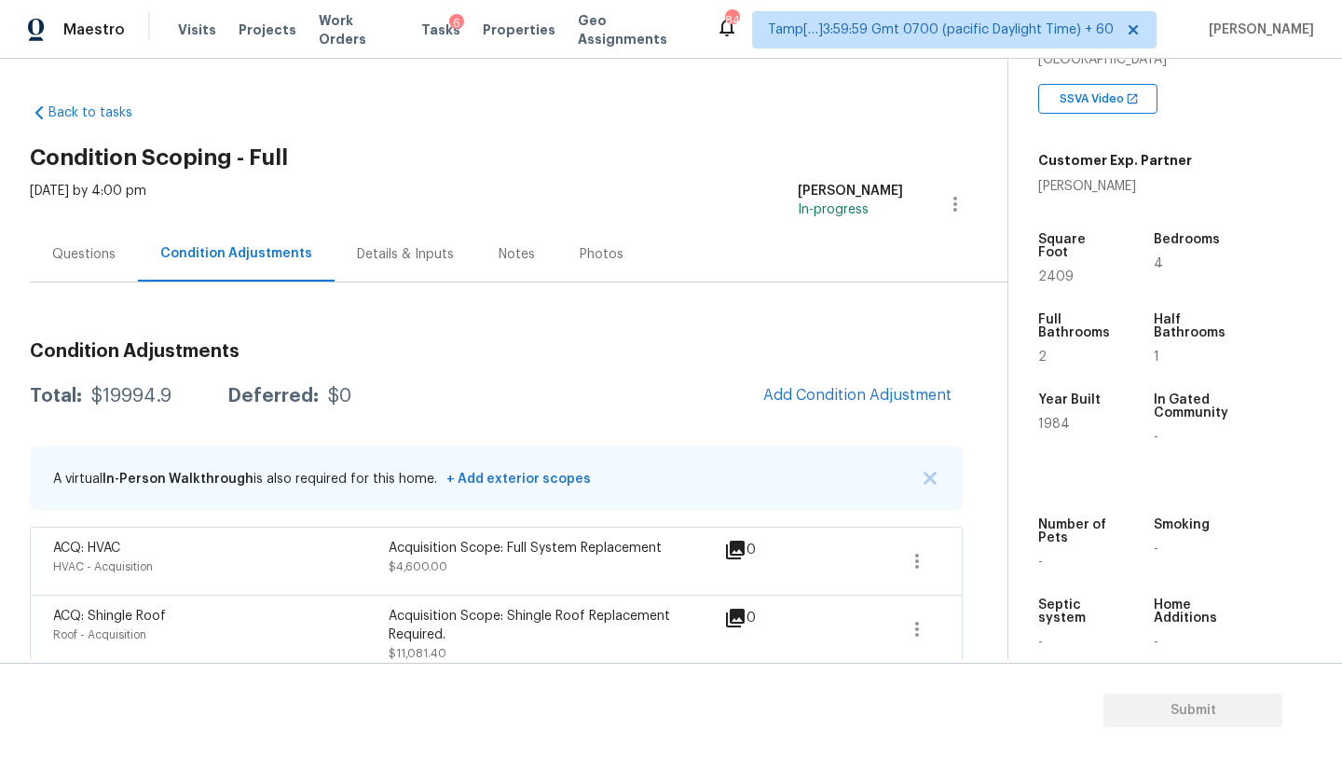
click at [79, 262] on div "Questions" at bounding box center [83, 254] width 63 height 19
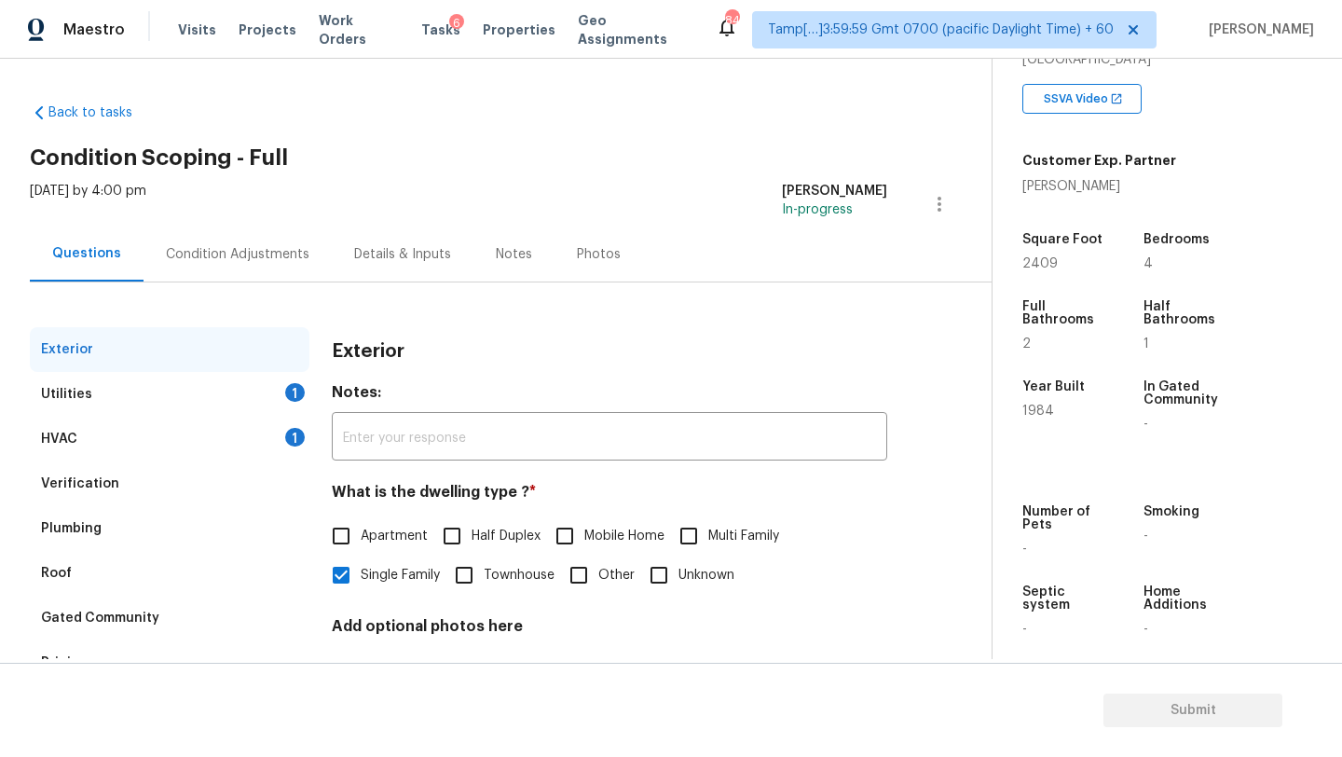
click at [134, 473] on div "Verification" at bounding box center [170, 483] width 280 height 45
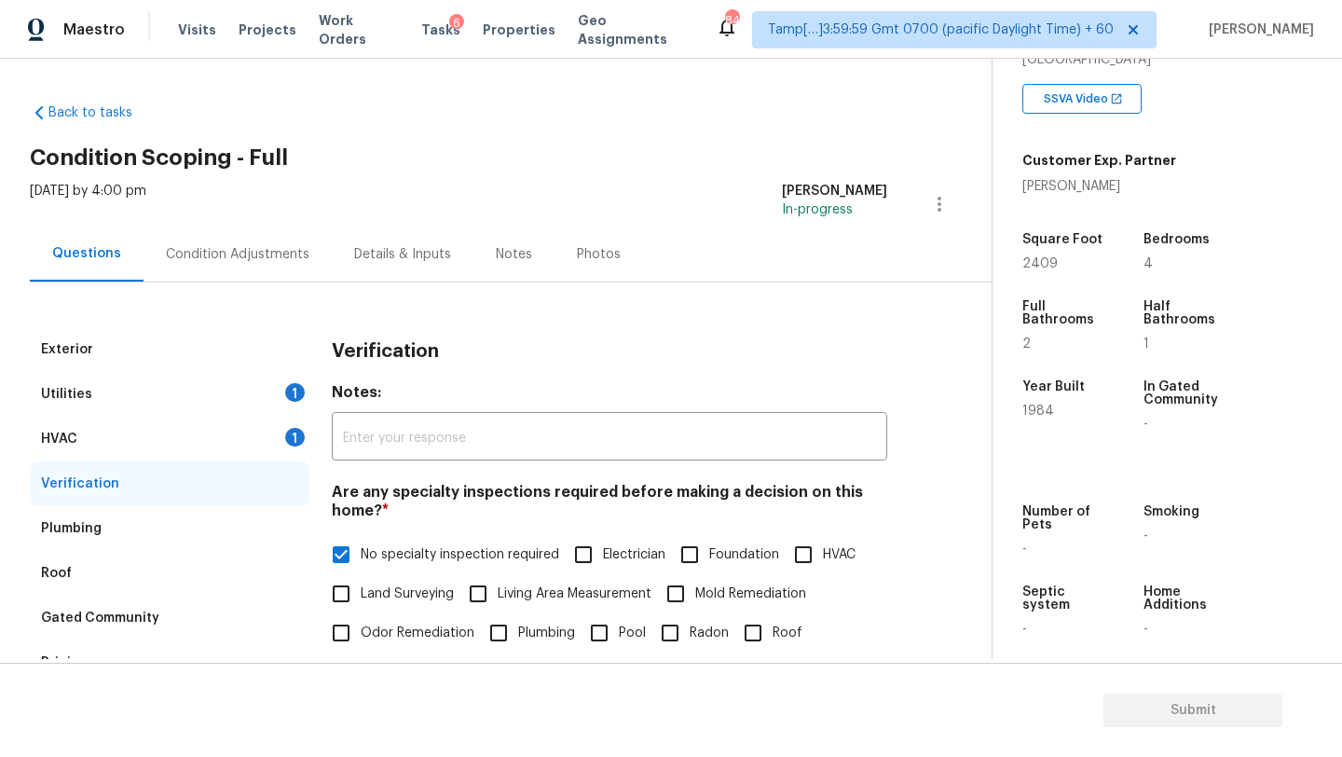
scroll to position [279, 0]
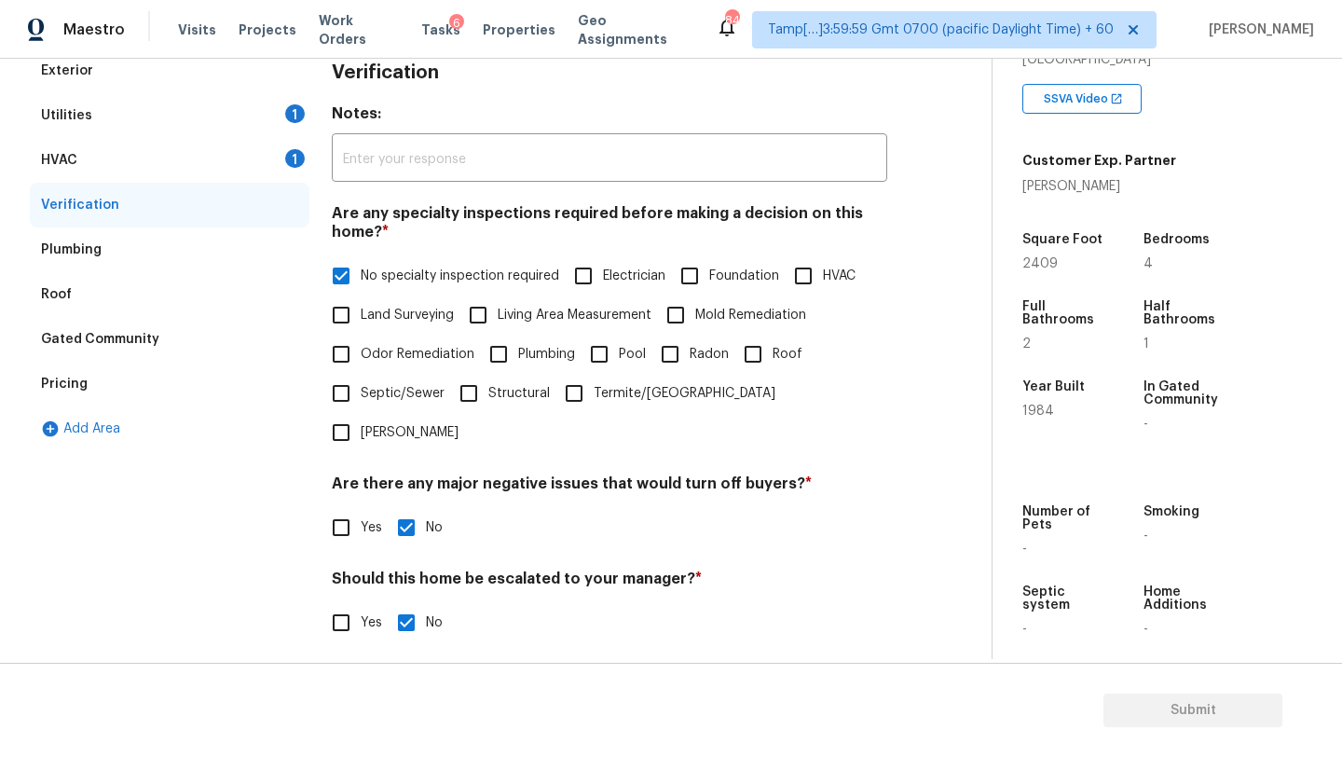
click at [339, 603] on input "Yes" at bounding box center [340, 622] width 39 height 39
checkbox input "true"
checkbox input "false"
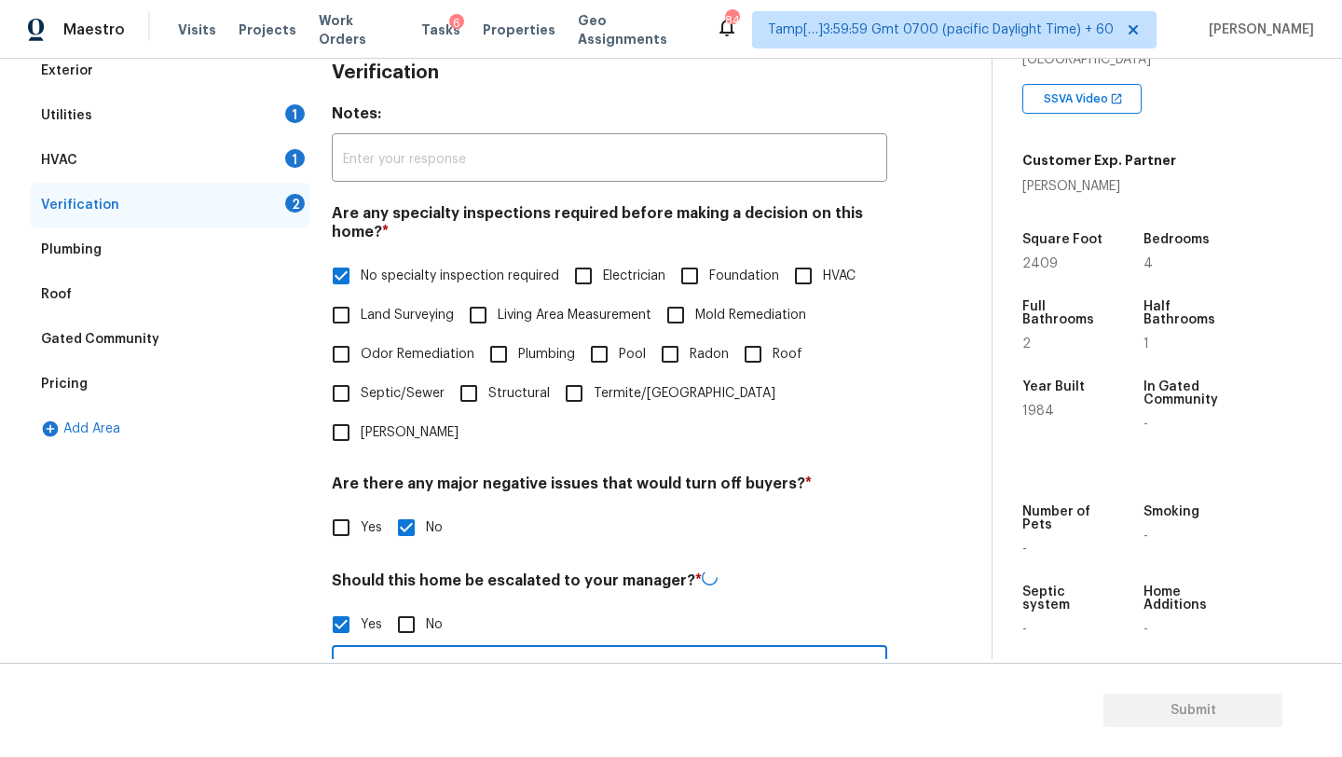
click at [430, 649] on input "text" at bounding box center [609, 671] width 555 height 44
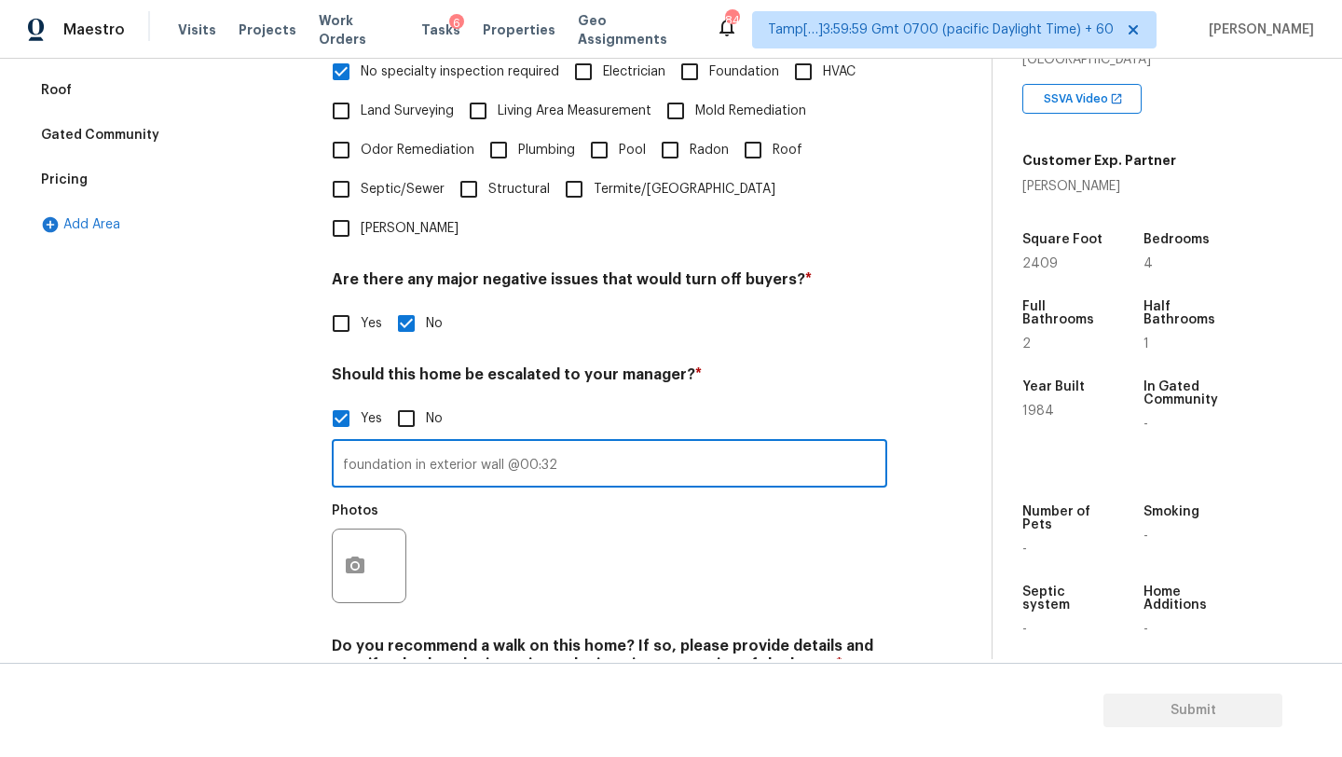
type input "foundation in exterior wall @00:32"
click at [354, 556] on icon "button" at bounding box center [355, 564] width 19 height 17
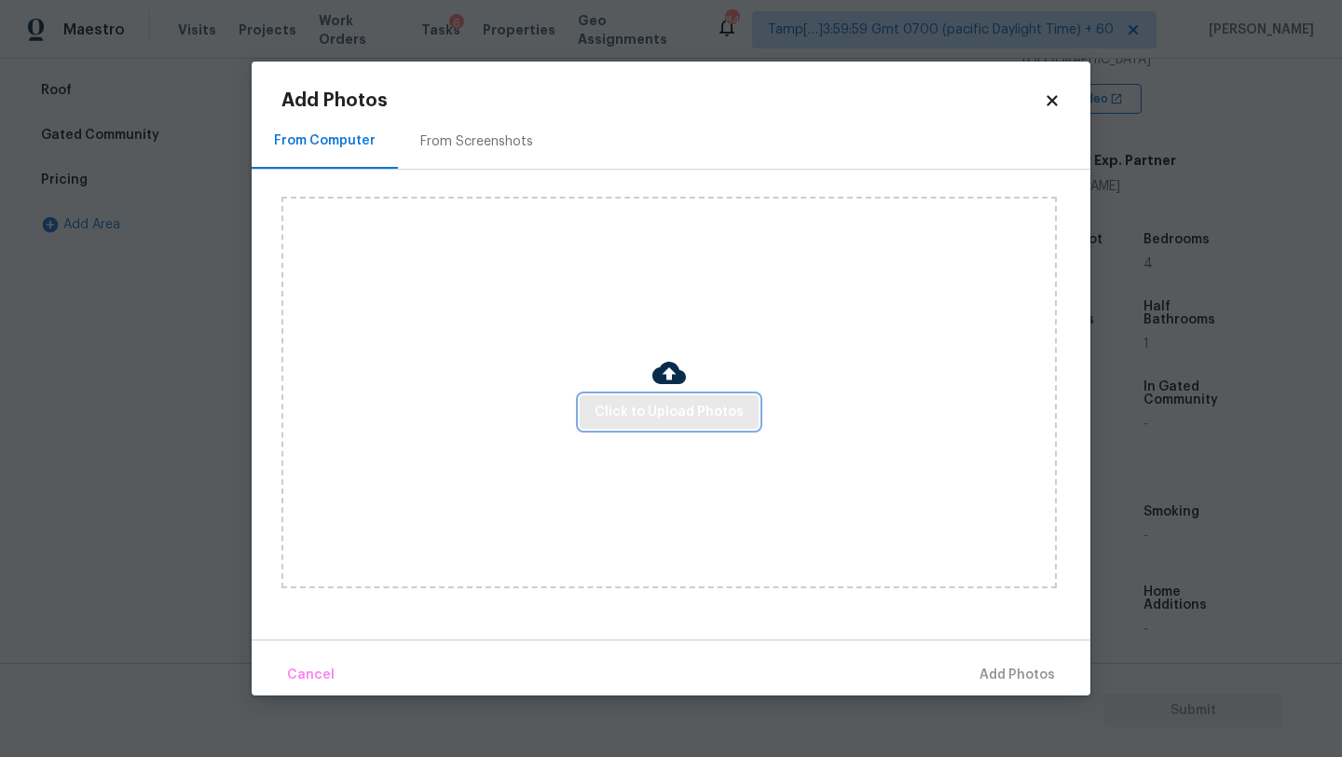
click at [647, 399] on button "Click to Upload Photos" at bounding box center [669, 412] width 179 height 34
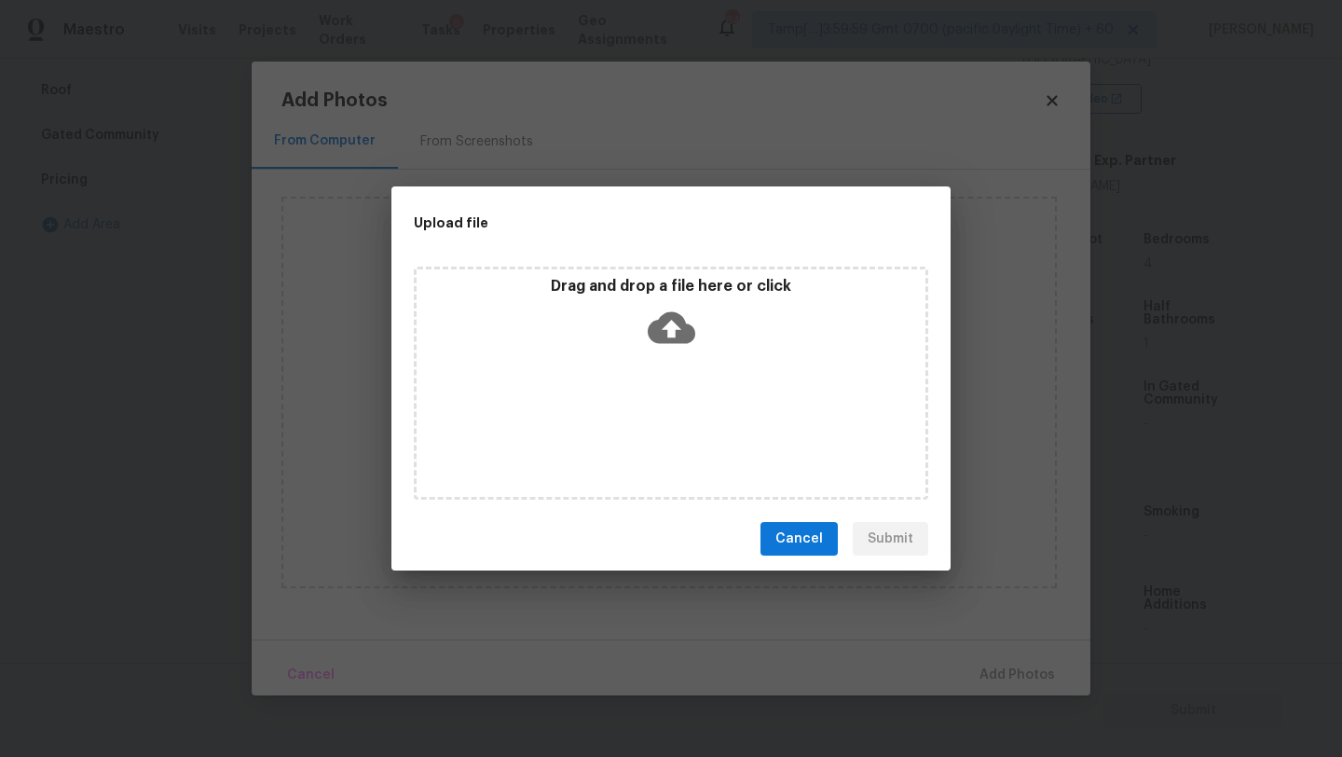
click at [652, 380] on div "Drag and drop a file here or click" at bounding box center [671, 382] width 514 height 233
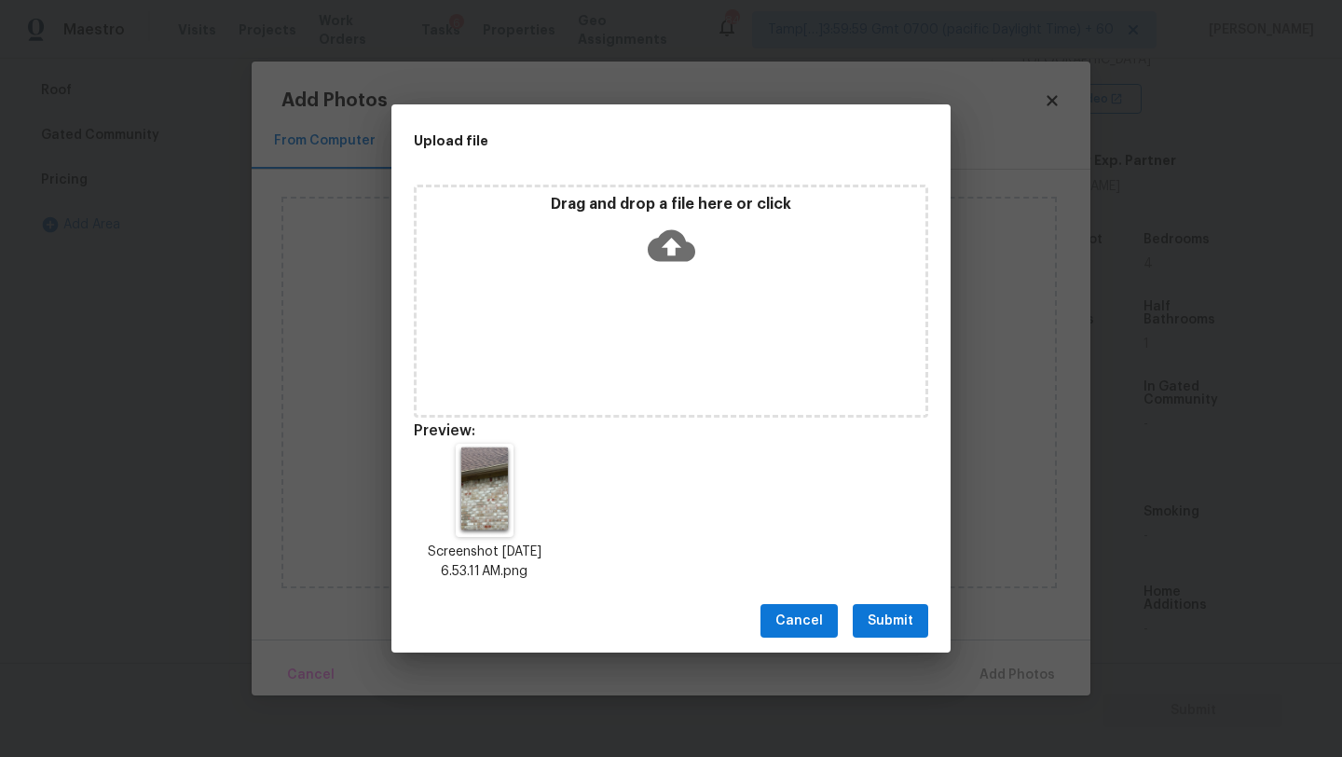
click at [915, 613] on button "Submit" at bounding box center [890, 621] width 75 height 34
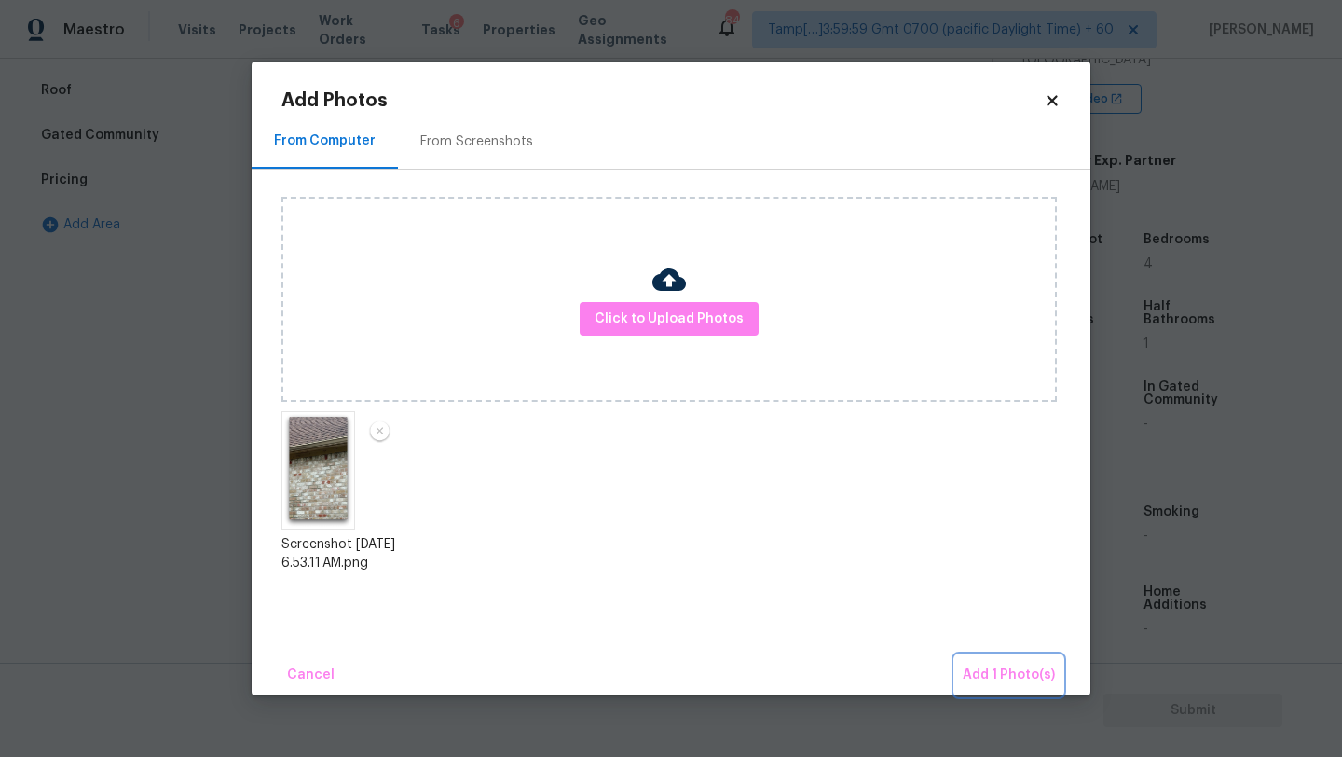
click at [984, 666] on span "Add 1 Photo(s)" at bounding box center [1008, 674] width 92 height 23
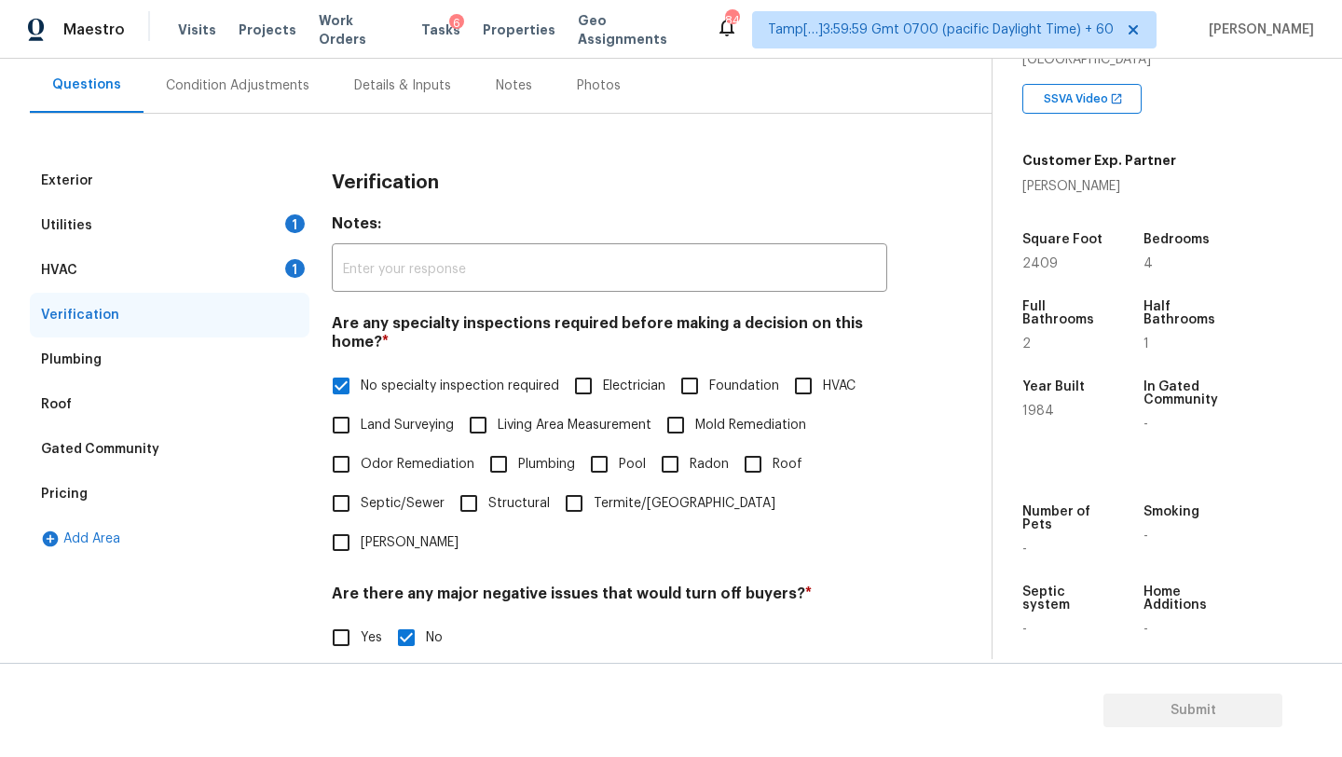
scroll to position [72, 0]
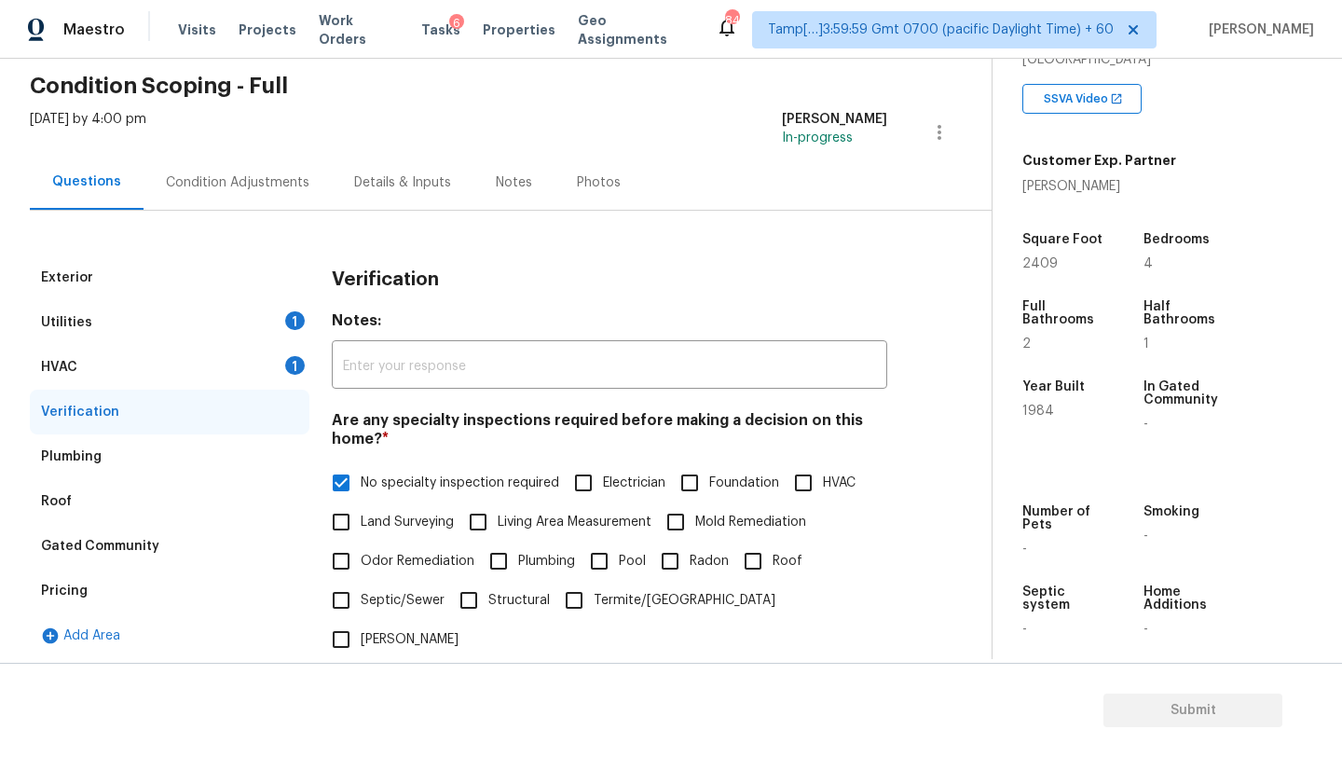
click at [127, 365] on div "HVAC 1" at bounding box center [170, 367] width 280 height 45
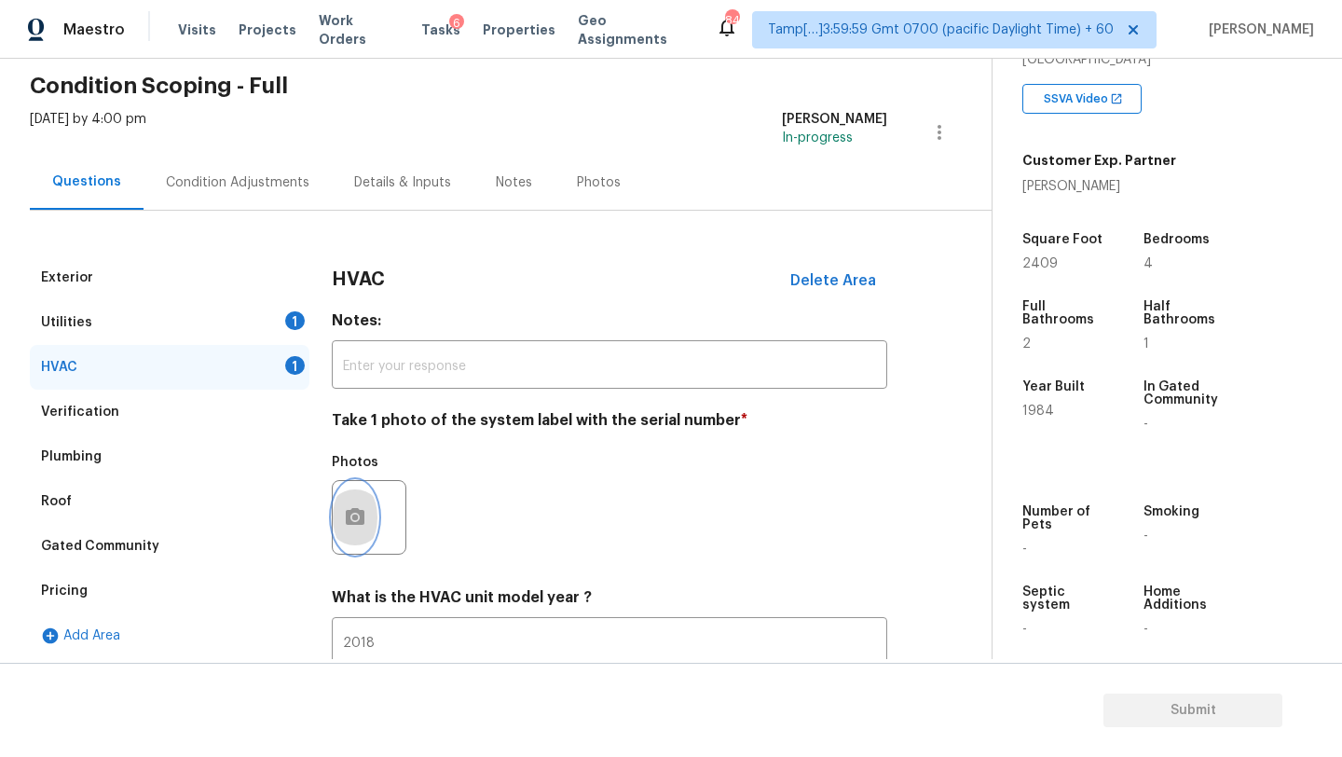
click at [367, 523] on button "button" at bounding box center [355, 517] width 45 height 73
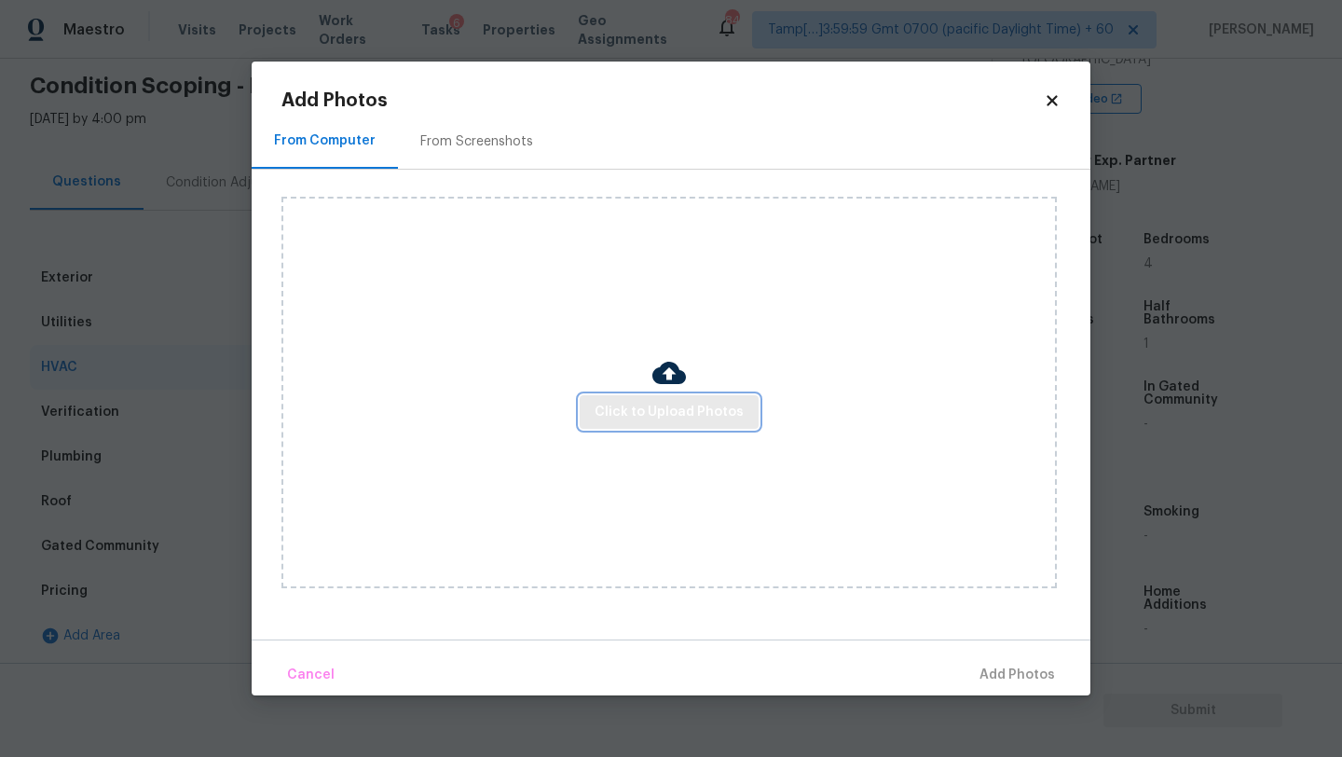
click at [667, 416] on span "Click to Upload Photos" at bounding box center [668, 412] width 149 height 23
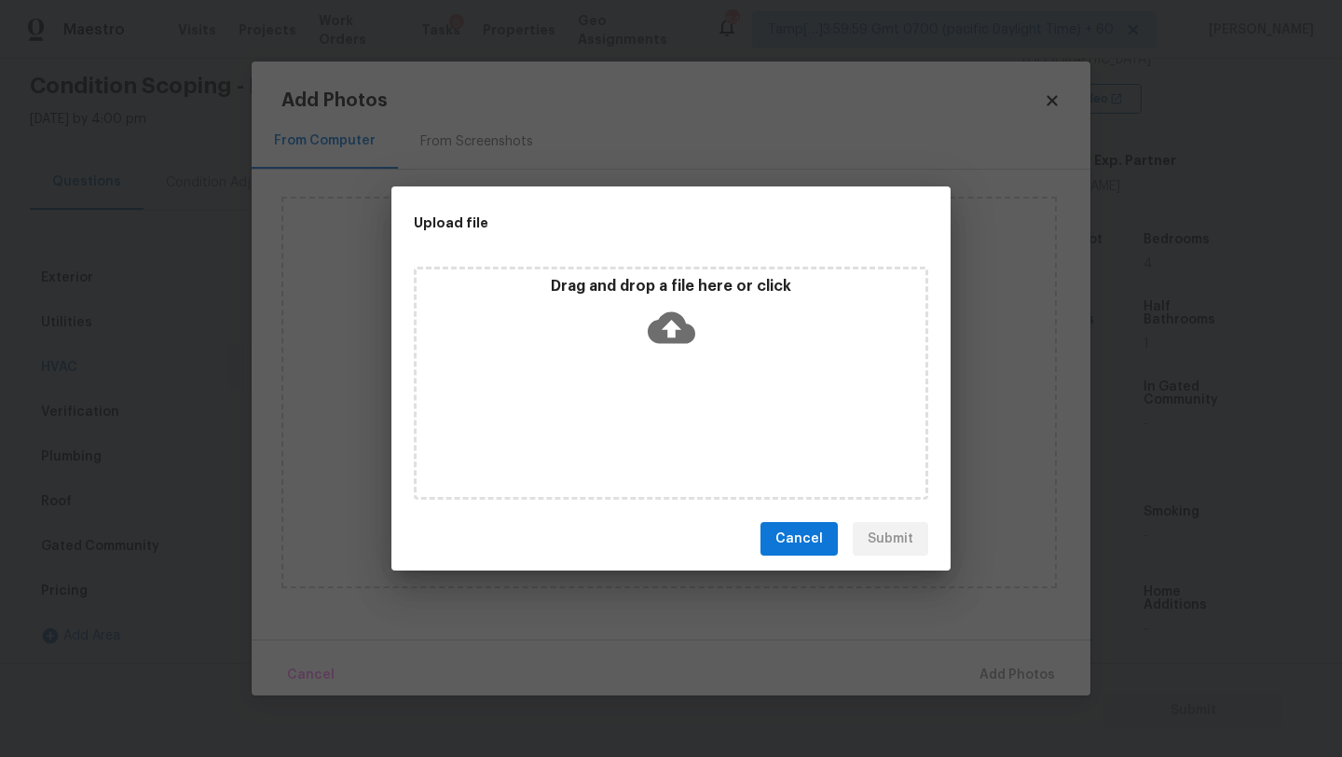
click at [667, 384] on div "Drag and drop a file here or click" at bounding box center [671, 382] width 514 height 233
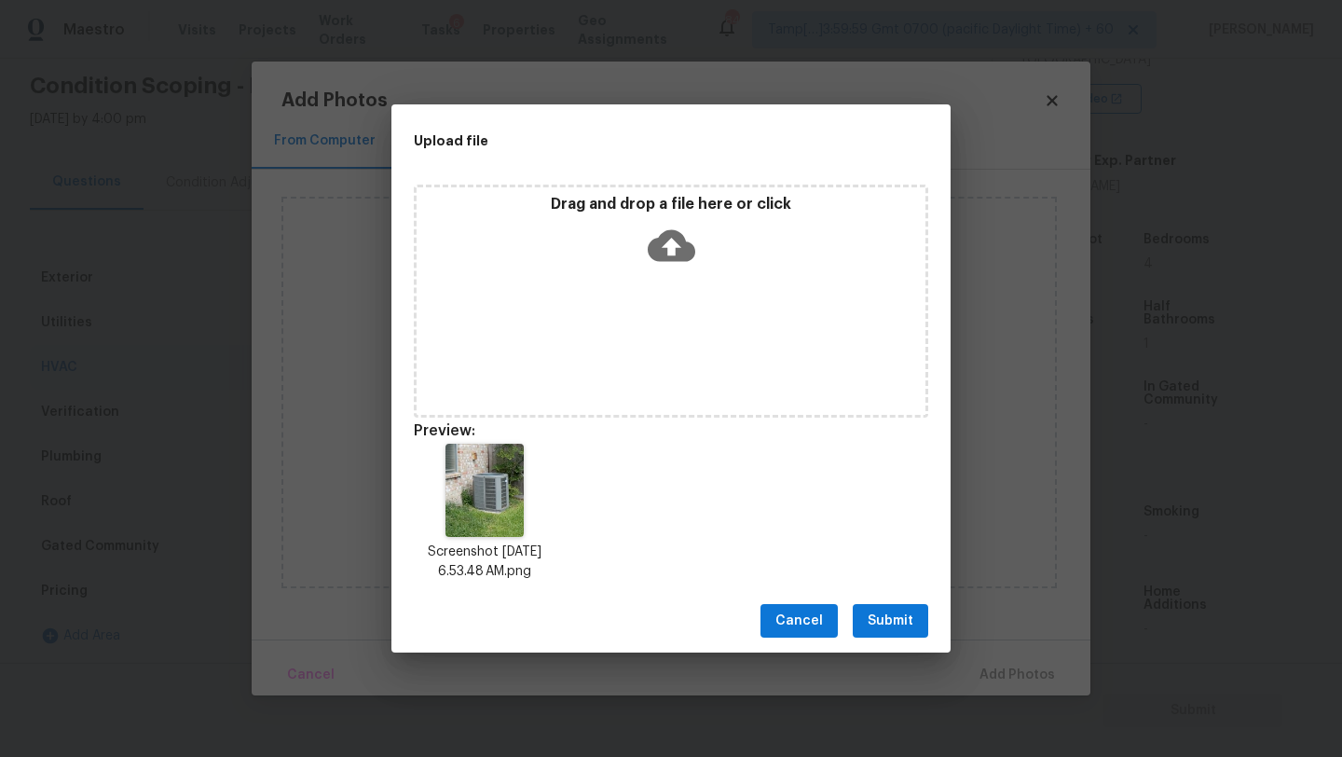
click at [908, 621] on span "Submit" at bounding box center [890, 620] width 46 height 23
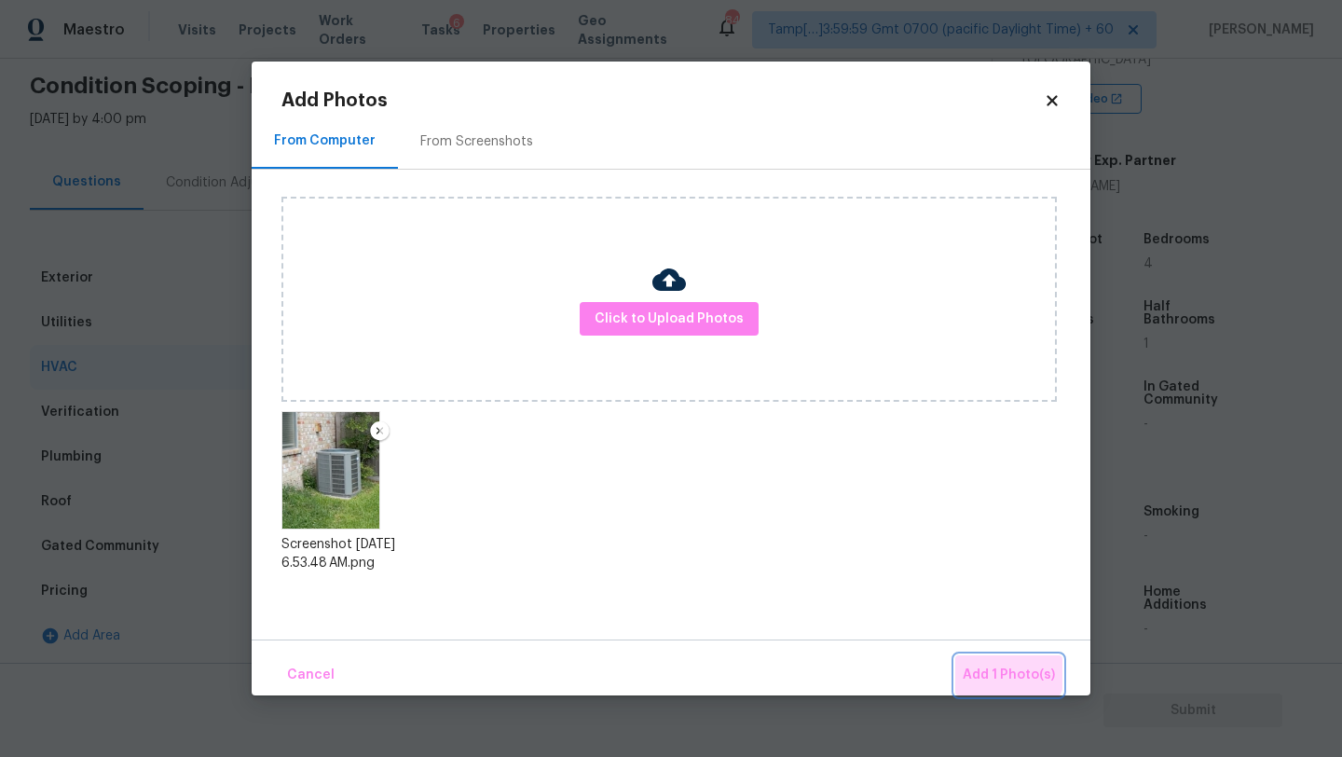
click at [982, 658] on button "Add 1 Photo(s)" at bounding box center [1008, 675] width 107 height 40
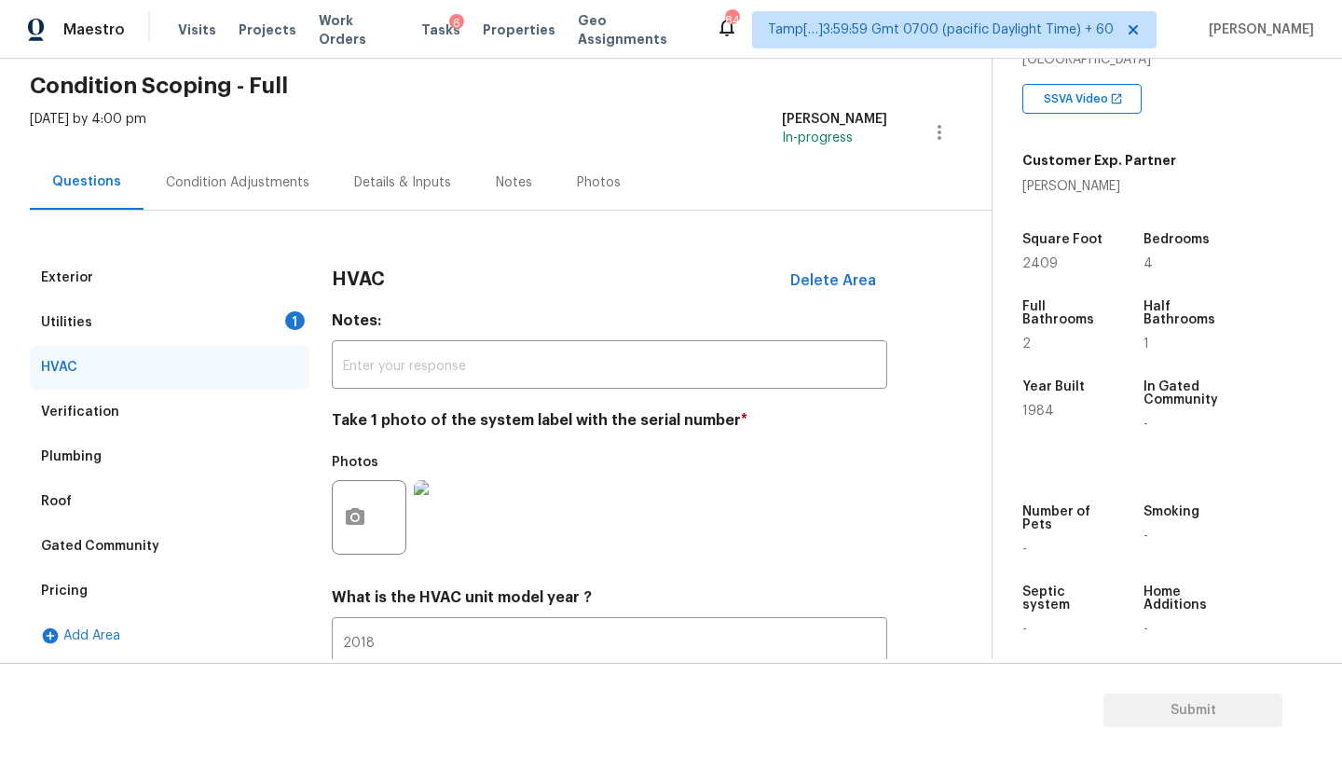
click at [152, 188] on div "Condition Adjustments" at bounding box center [237, 182] width 188 height 55
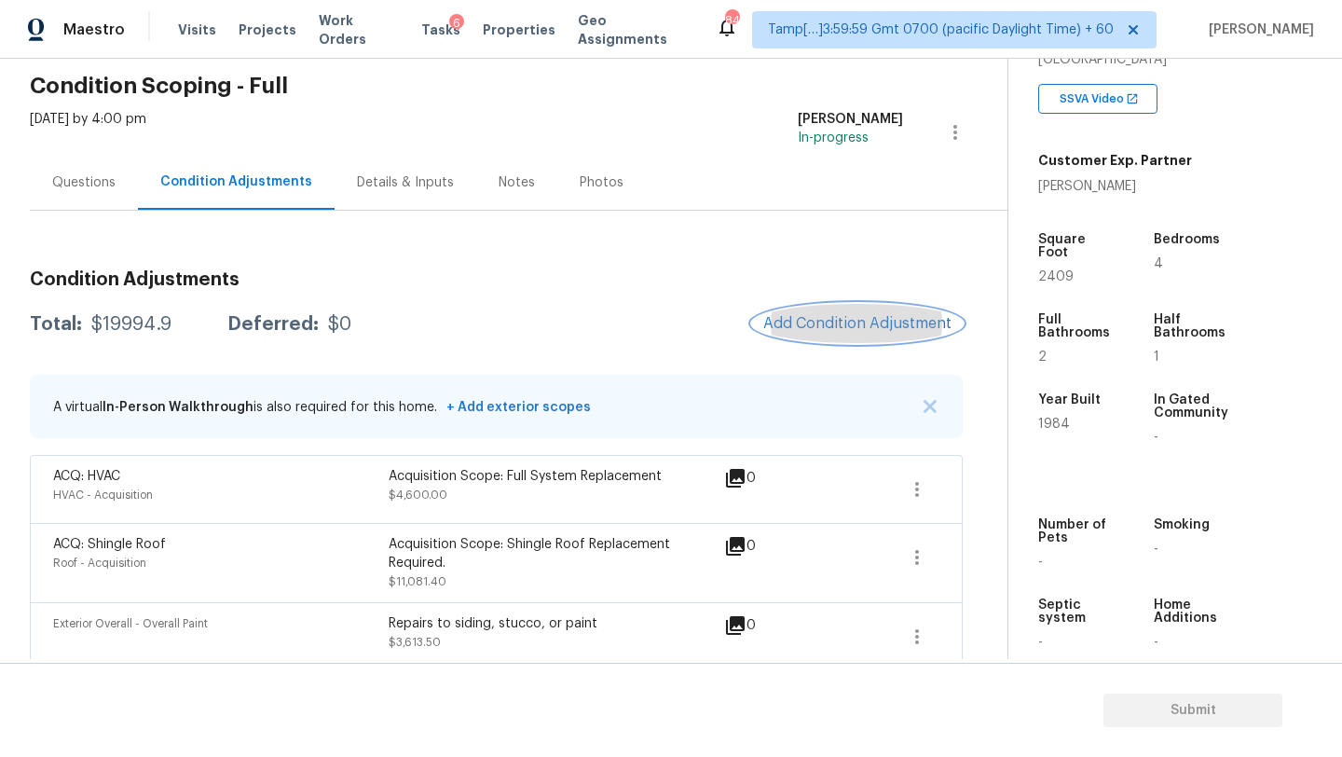
click at [831, 307] on button "Add Condition Adjustment" at bounding box center [857, 323] width 211 height 39
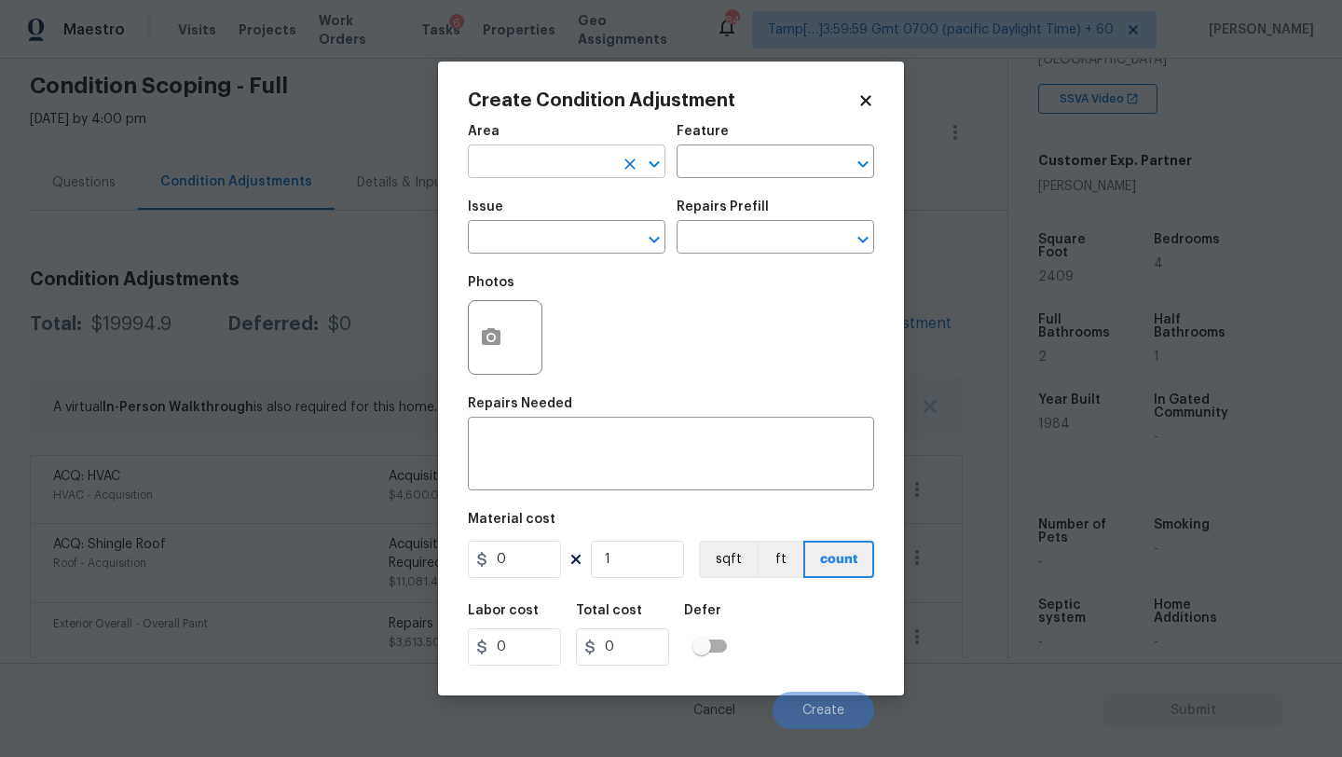
click at [521, 154] on input "text" at bounding box center [540, 163] width 145 height 29
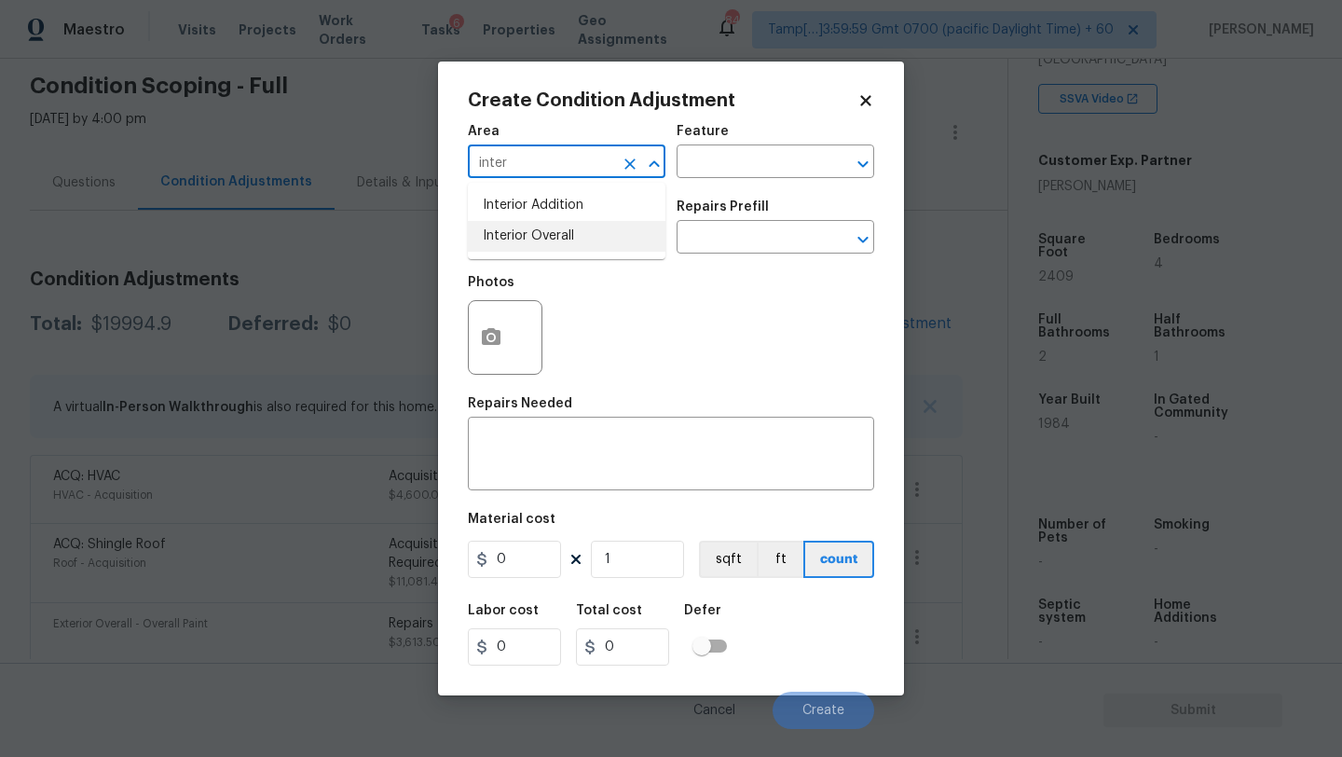
click at [563, 236] on li "Interior Overall" at bounding box center [567, 236] width 198 height 31
type input "Interior Overall"
click at [730, 154] on input "text" at bounding box center [748, 163] width 145 height 29
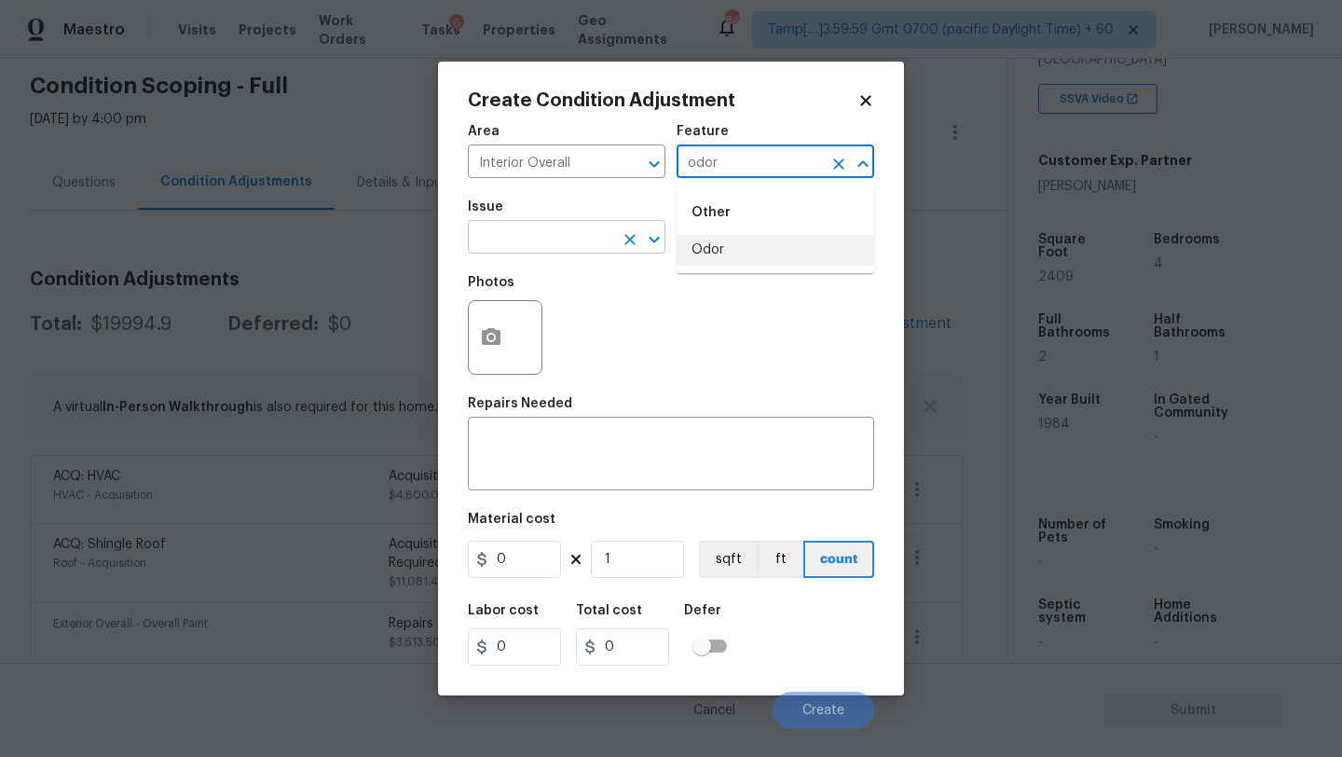
drag, startPoint x: 743, startPoint y: 248, endPoint x: 610, endPoint y: 248, distance: 133.2
click at [735, 248] on li "Odor" at bounding box center [775, 250] width 198 height 31
type input "Odor"
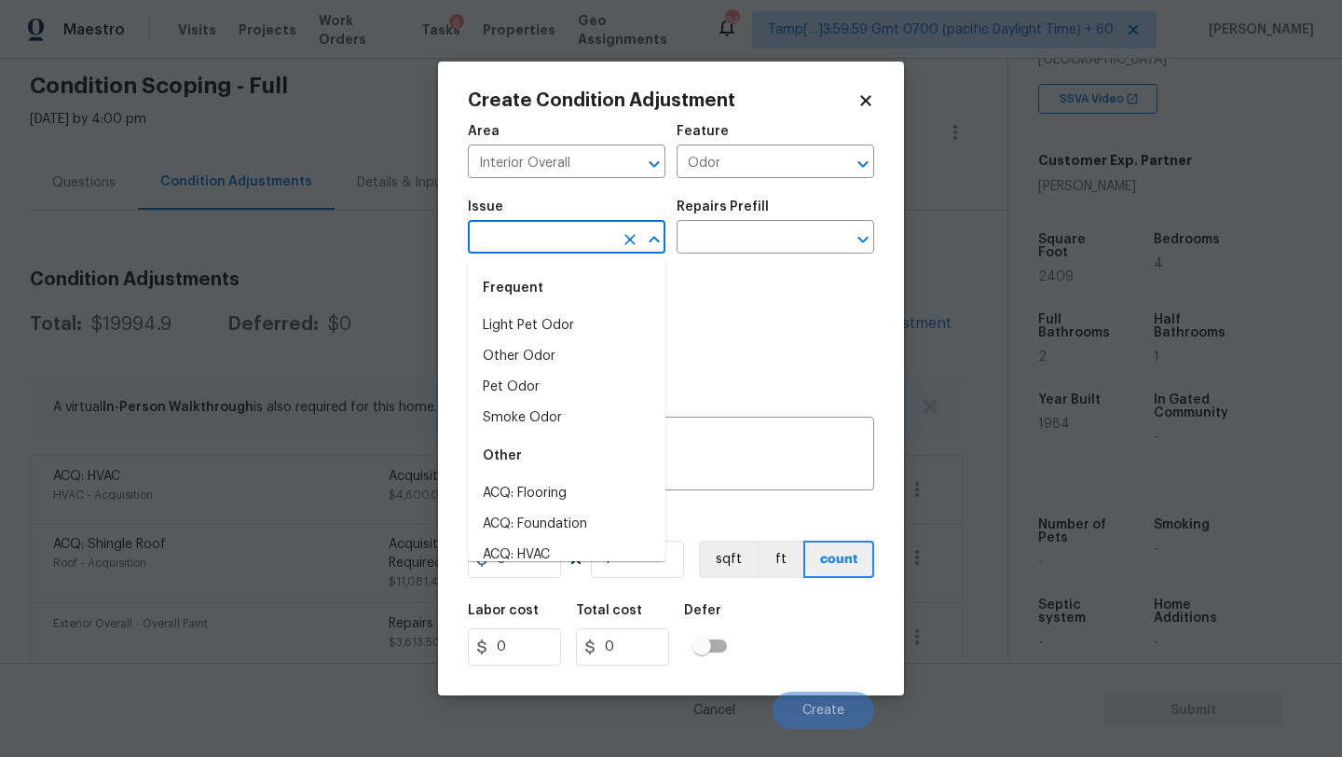
click at [580, 245] on input "text" at bounding box center [540, 239] width 145 height 29
click at [563, 312] on li "Light Pet Odor" at bounding box center [567, 325] width 198 height 31
type input "Light Pet Odor"
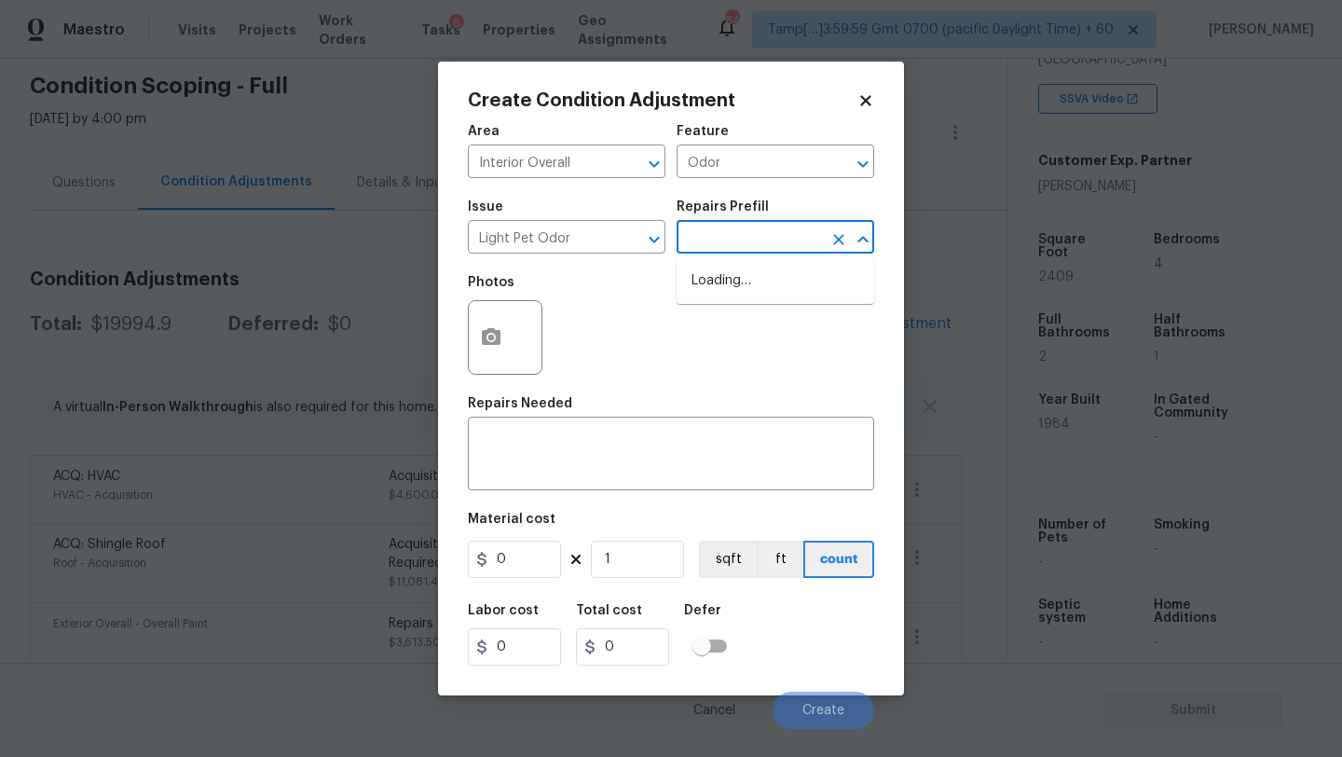
click at [730, 251] on input "text" at bounding box center [748, 239] width 145 height 29
click at [730, 279] on li "Acquisition Scope: 1-2 pets present $575.00" at bounding box center [775, 291] width 198 height 50
type textarea "Acquisition Scope: 1-2 pets present"
type input "575"
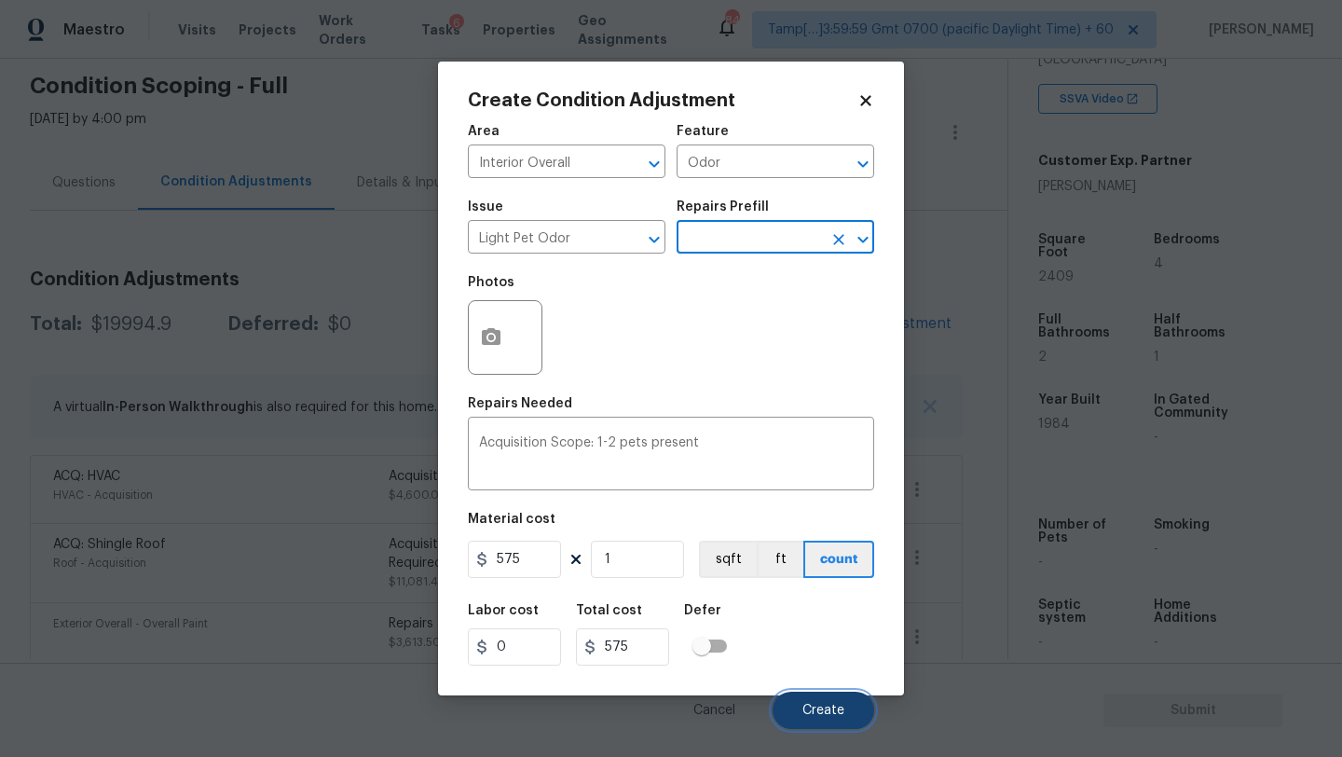
click at [791, 707] on button "Create" at bounding box center [823, 709] width 102 height 37
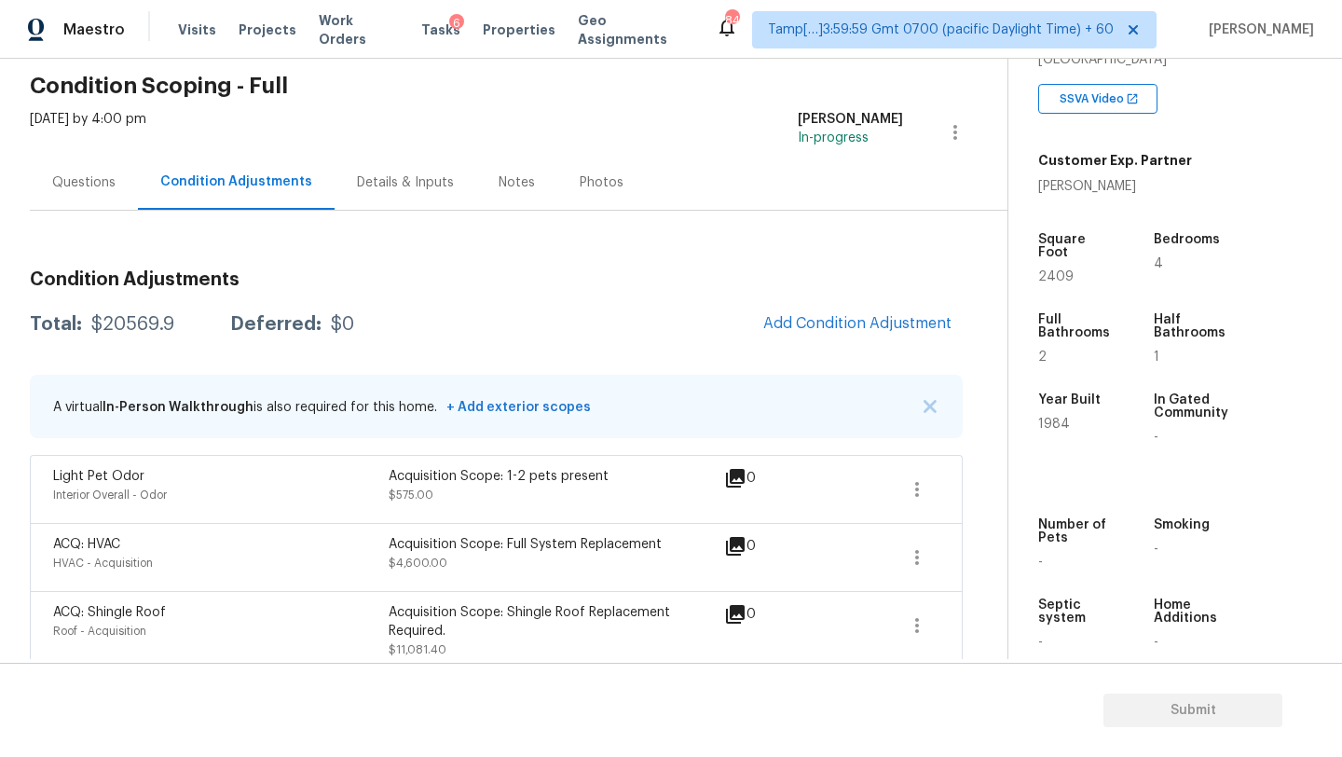
click at [858, 298] on div "Condition Adjustments Total: $20569.9 Deferred: $0 Add Condition Adjustment A v…" at bounding box center [496, 617] width 933 height 724
click at [849, 309] on button "Add Condition Adjustment" at bounding box center [857, 323] width 211 height 39
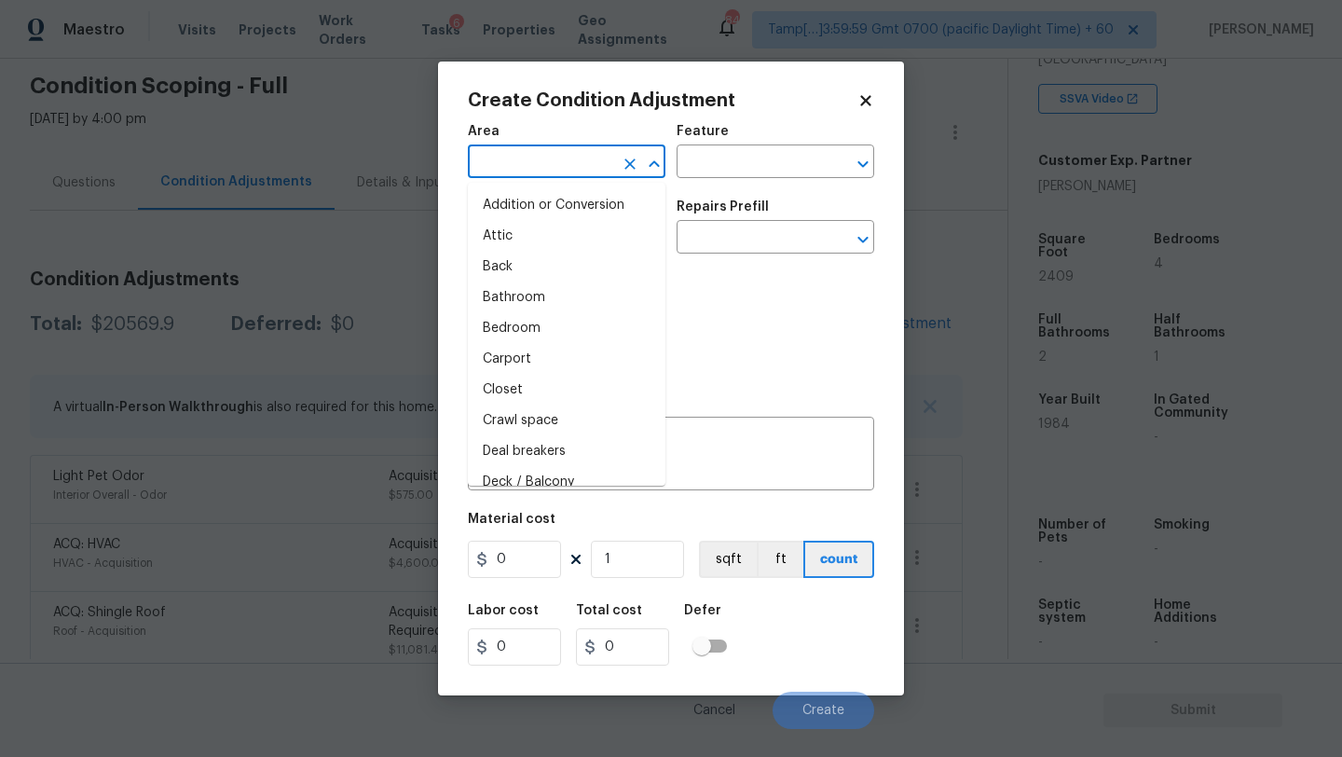
click at [520, 158] on input "text" at bounding box center [540, 163] width 145 height 29
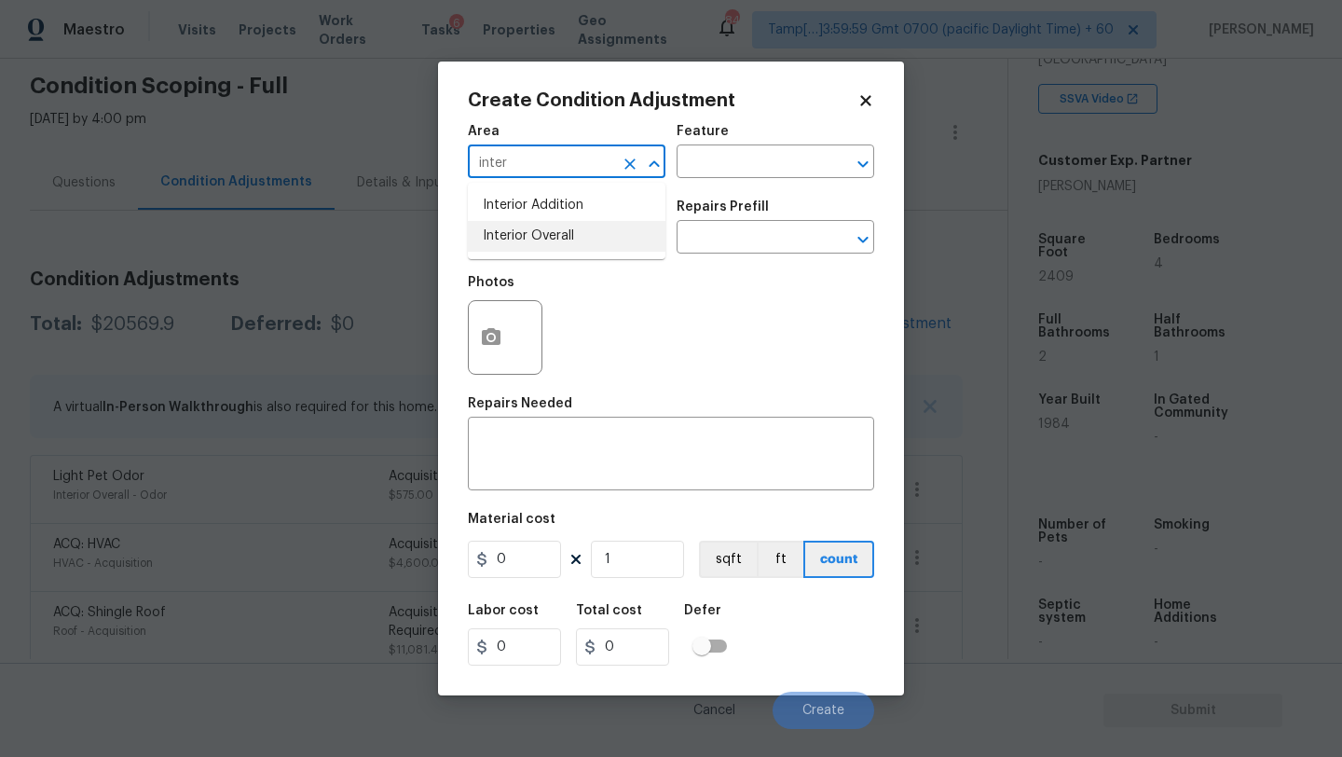
click at [536, 231] on li "Interior Overall" at bounding box center [567, 236] width 198 height 31
type input "Interior Overall"
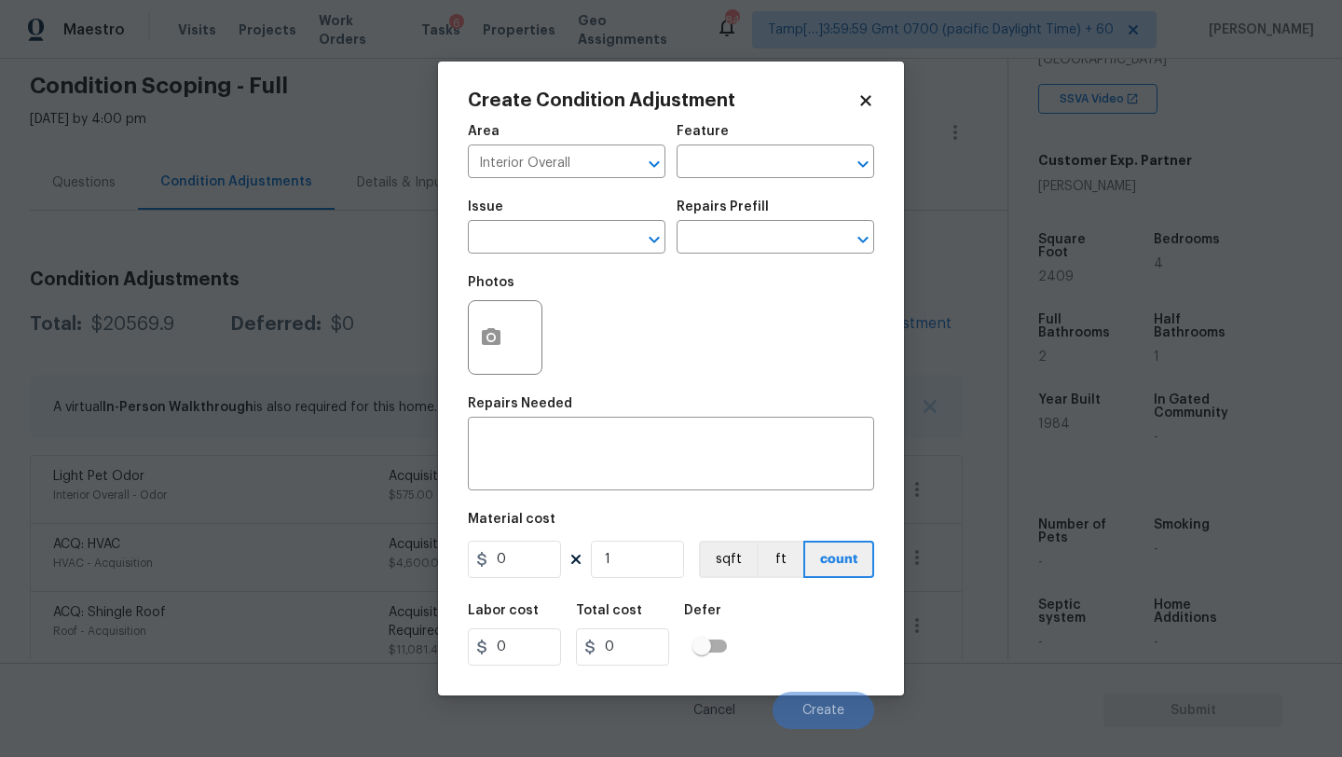
click at [762, 142] on div "Feature" at bounding box center [775, 137] width 198 height 24
click at [762, 163] on input "text" at bounding box center [748, 163] width 145 height 29
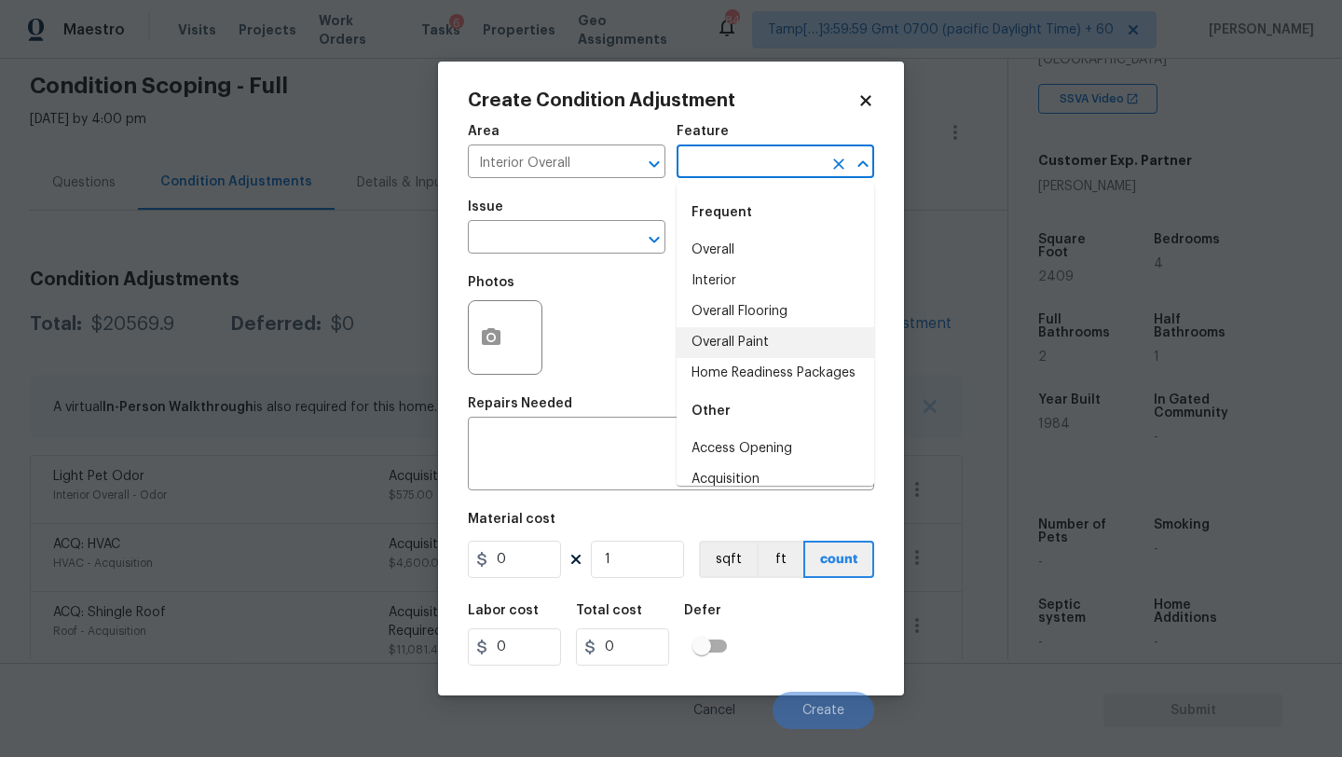
click at [751, 356] on li "Overall Paint" at bounding box center [775, 342] width 198 height 31
type input "Overall Paint"
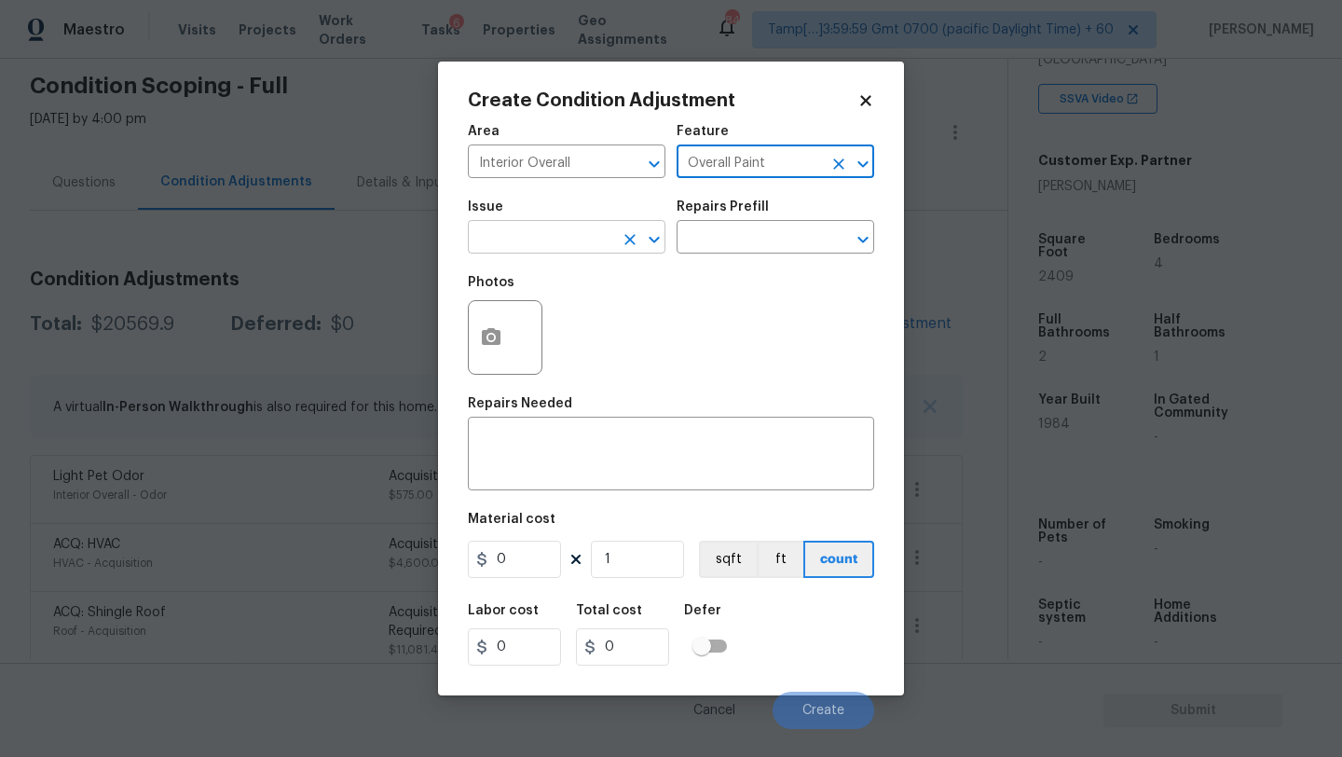
click at [550, 249] on input "text" at bounding box center [540, 239] width 145 height 29
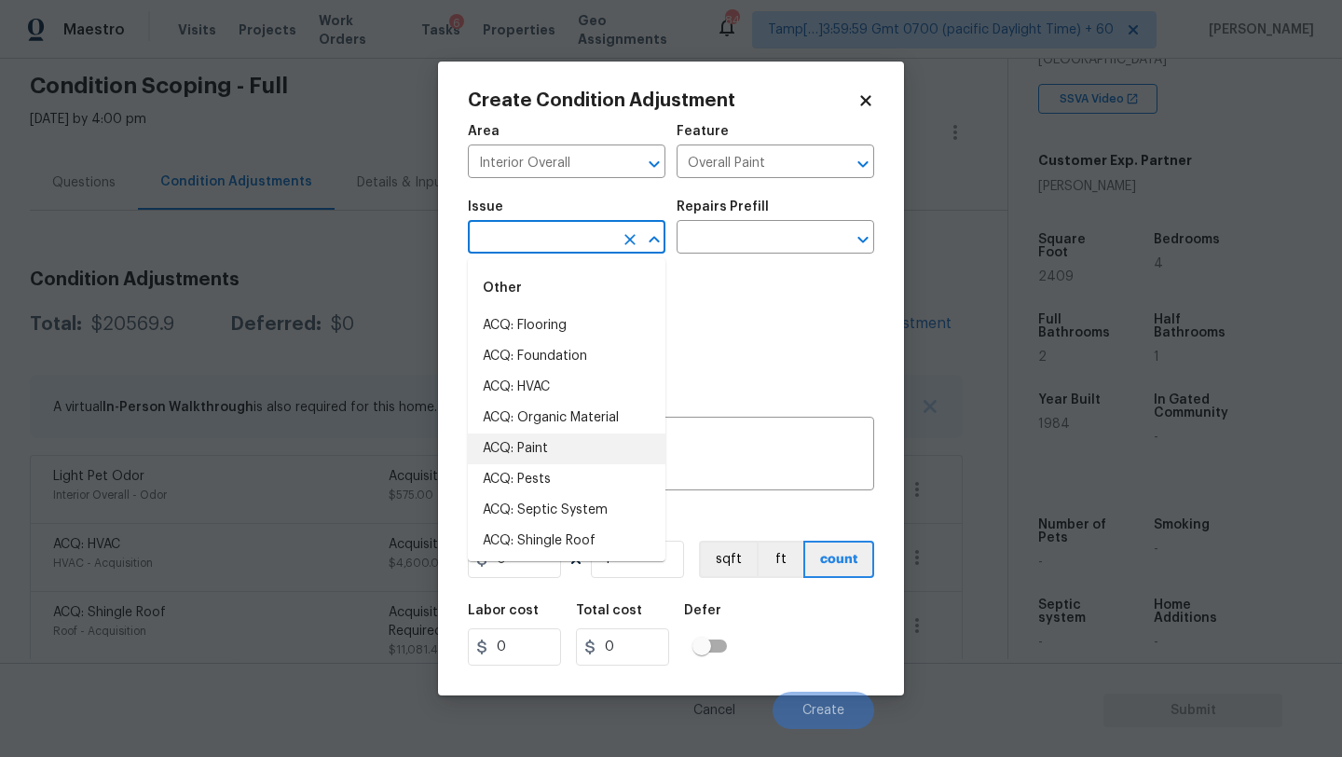
drag, startPoint x: 553, startPoint y: 431, endPoint x: 555, endPoint y: 449, distance: 17.8
click at [555, 447] on li "ACQ: Paint" at bounding box center [567, 448] width 198 height 31
type input "ACQ: Paint"
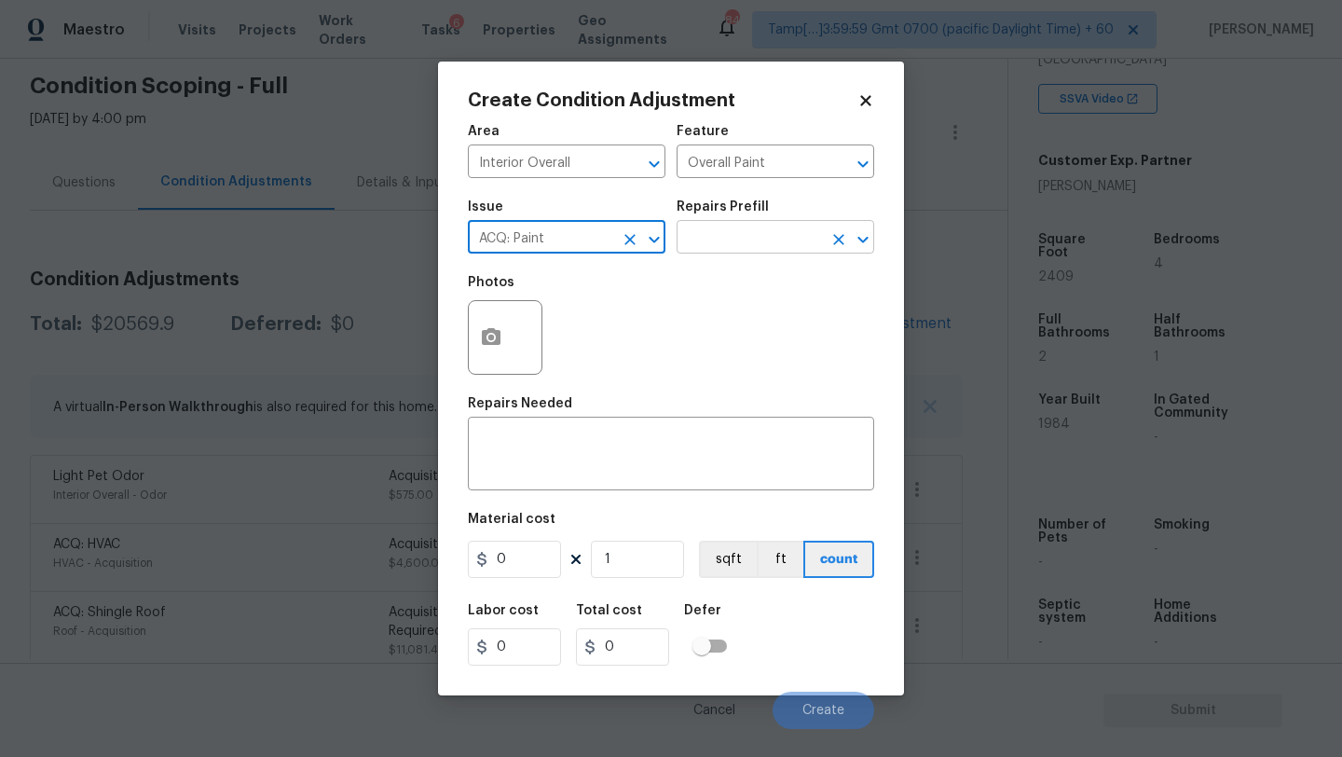
click at [737, 241] on input "text" at bounding box center [748, 239] width 145 height 29
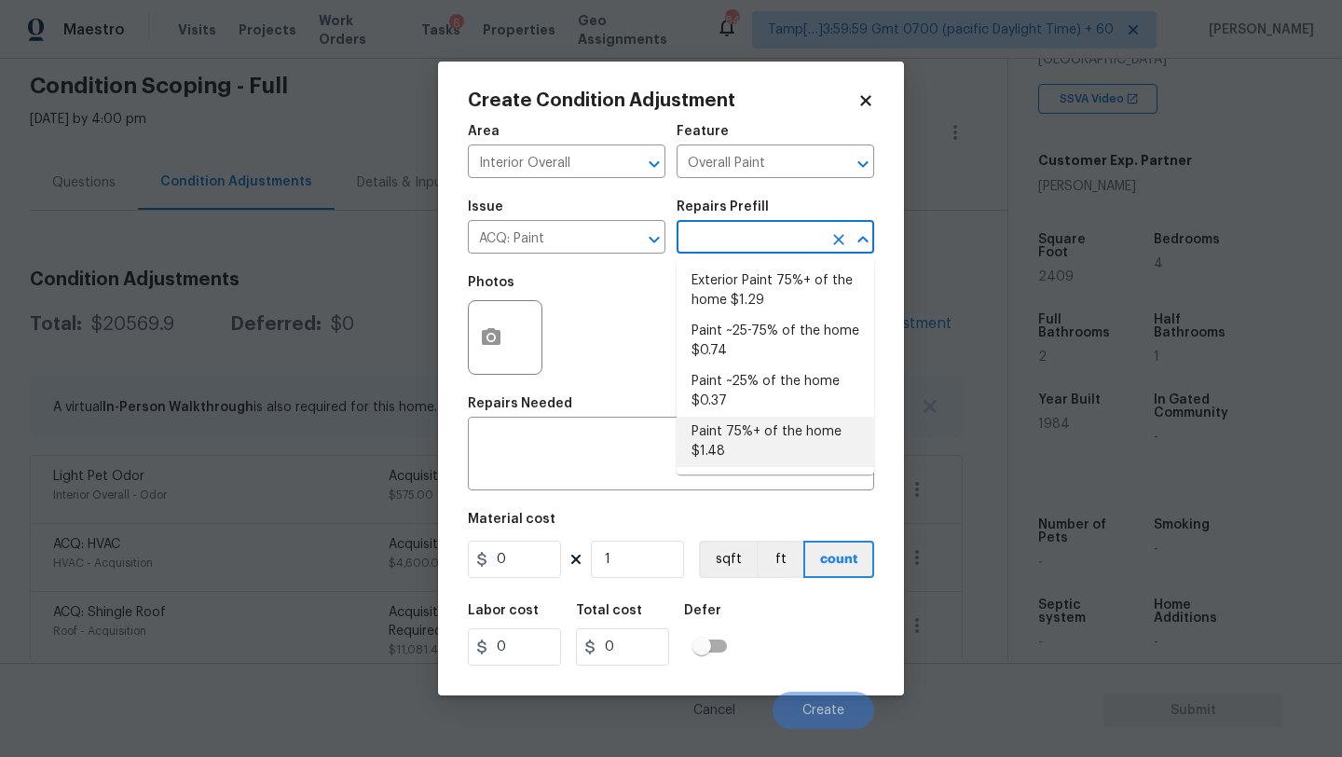
click at [737, 445] on li "Paint 75%+ of the home $1.48" at bounding box center [775, 441] width 198 height 50
type input "Acquisition"
type textarea "Acquisition Scope: 75%+ of the home will likely require interior paint"
type input "1.48"
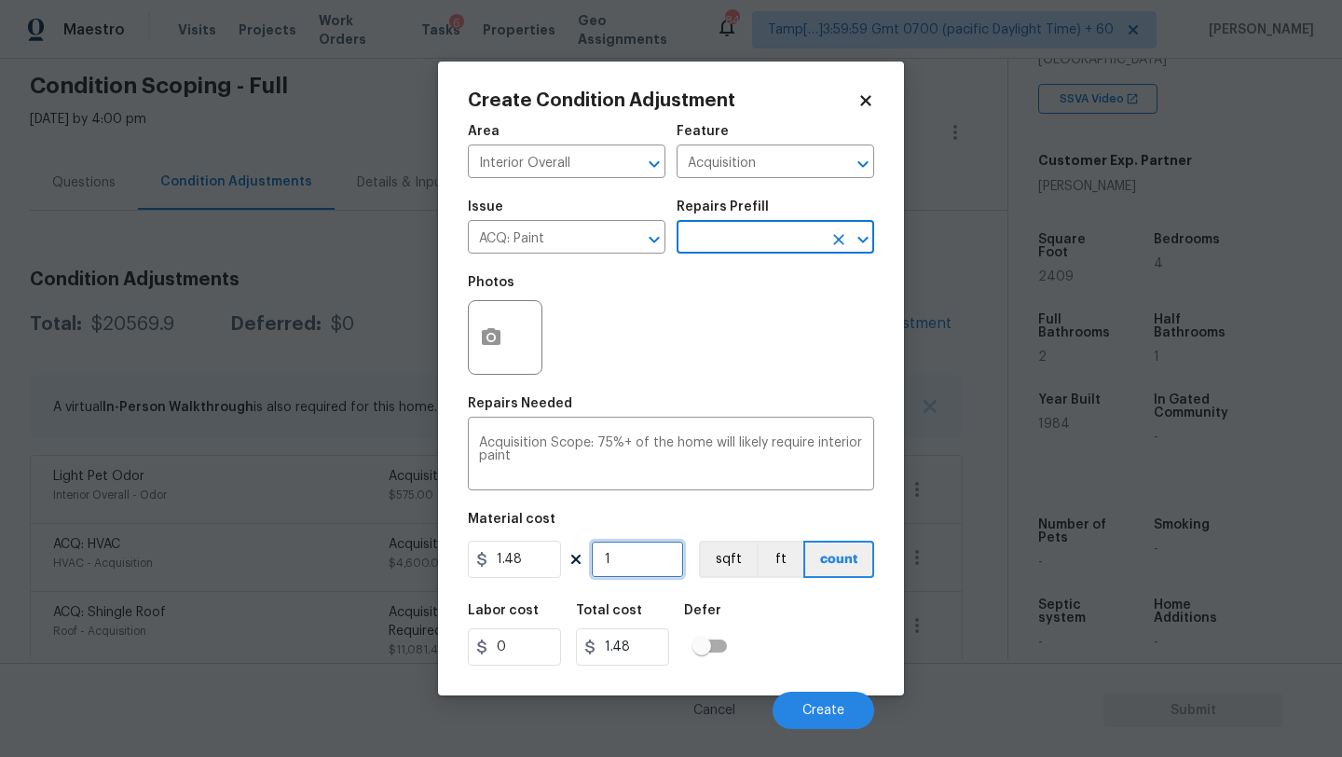
click at [624, 560] on input "1" at bounding box center [637, 558] width 93 height 37
type input "2"
type input "2.96"
type input "24"
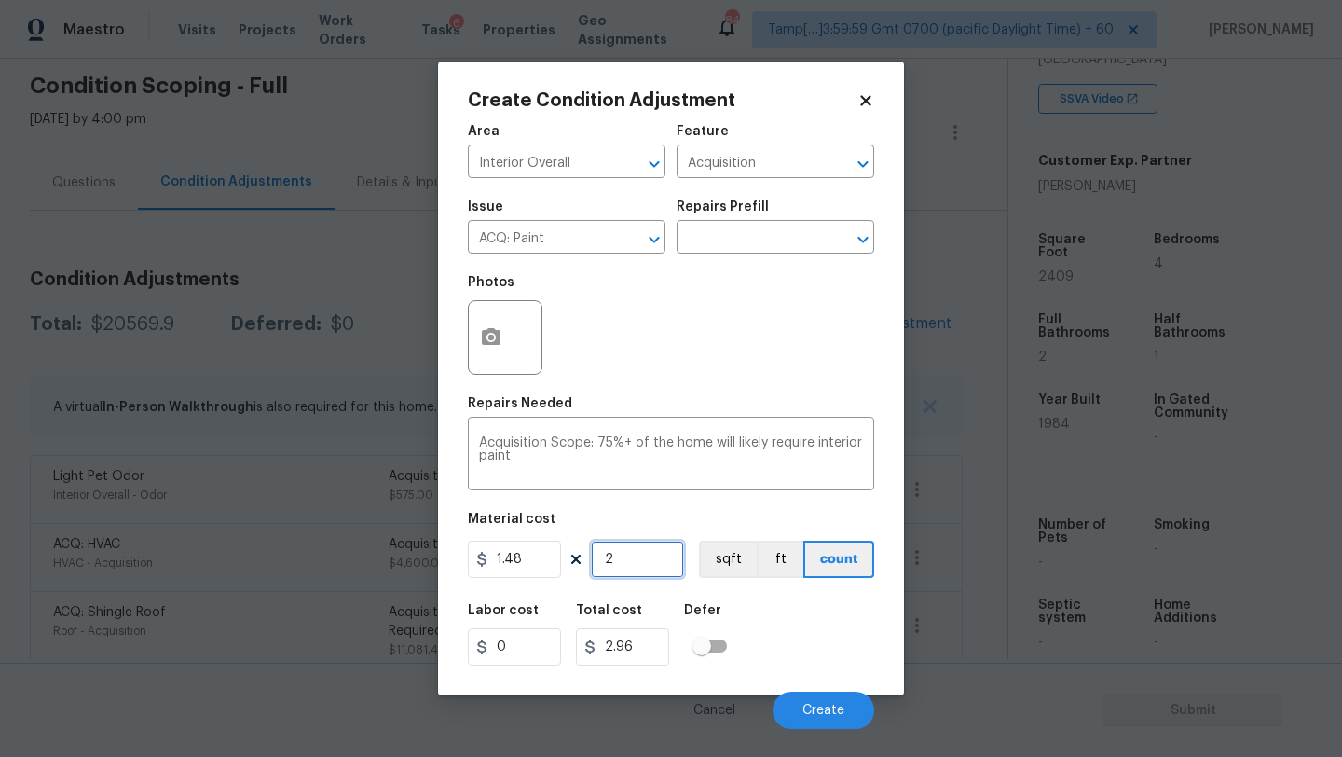
type input "35.52"
type input "240"
type input "355.2"
type input "2409"
type input "3565.32"
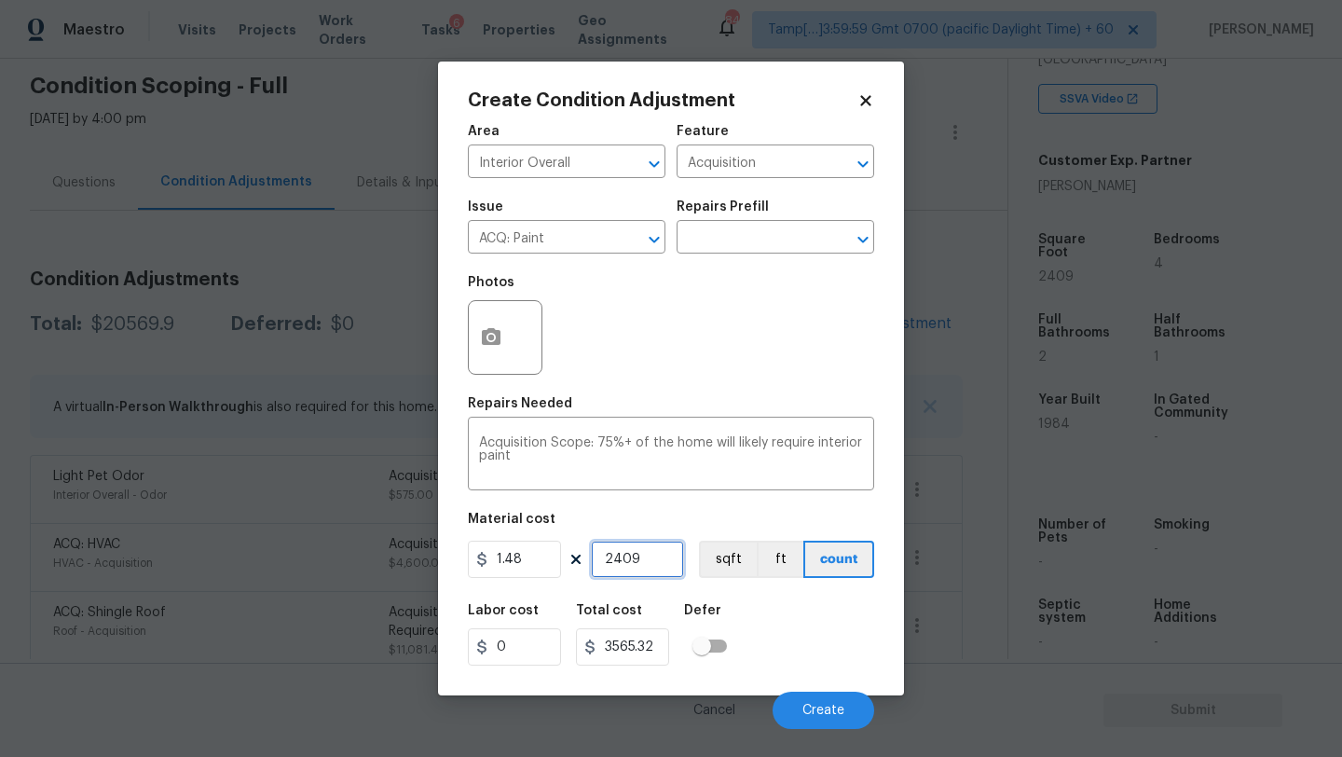
type input "2409"
click at [481, 331] on icon "button" at bounding box center [491, 337] width 22 height 22
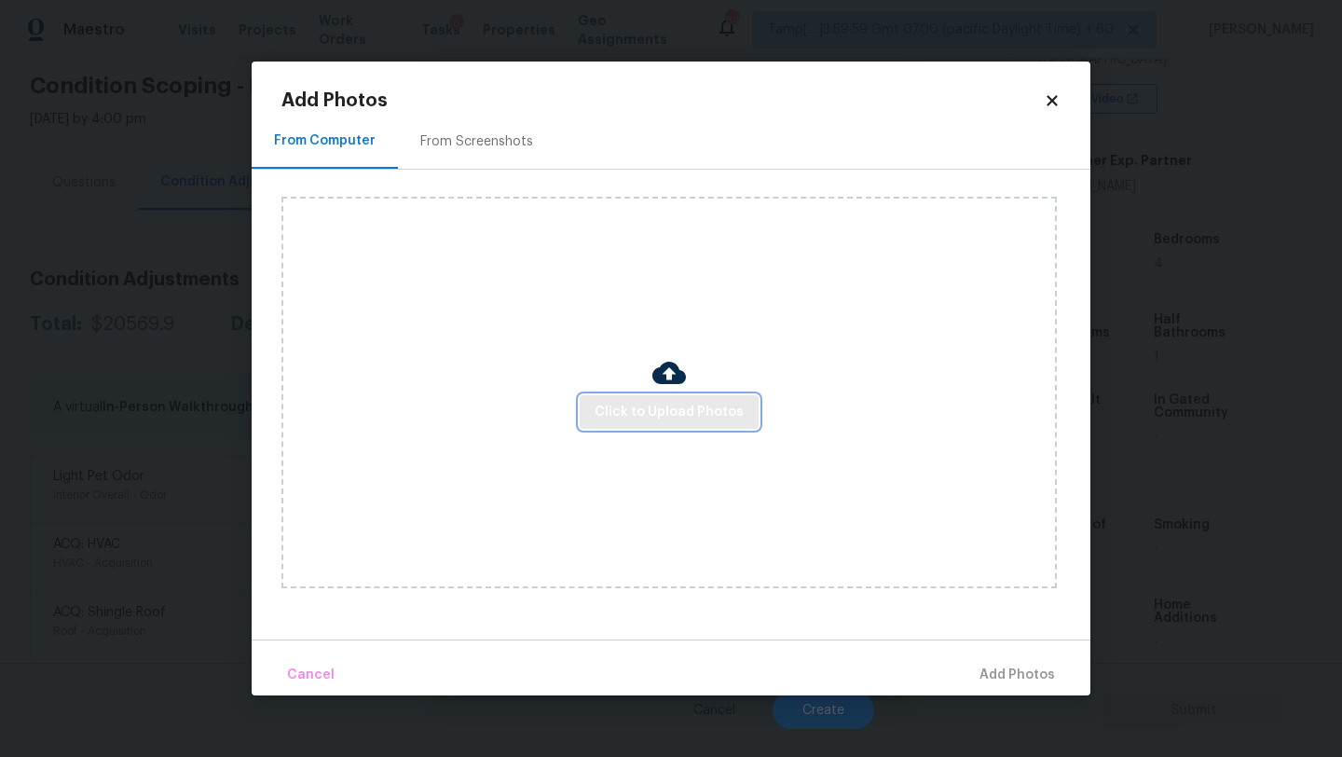
click at [632, 407] on span "Click to Upload Photos" at bounding box center [668, 412] width 149 height 23
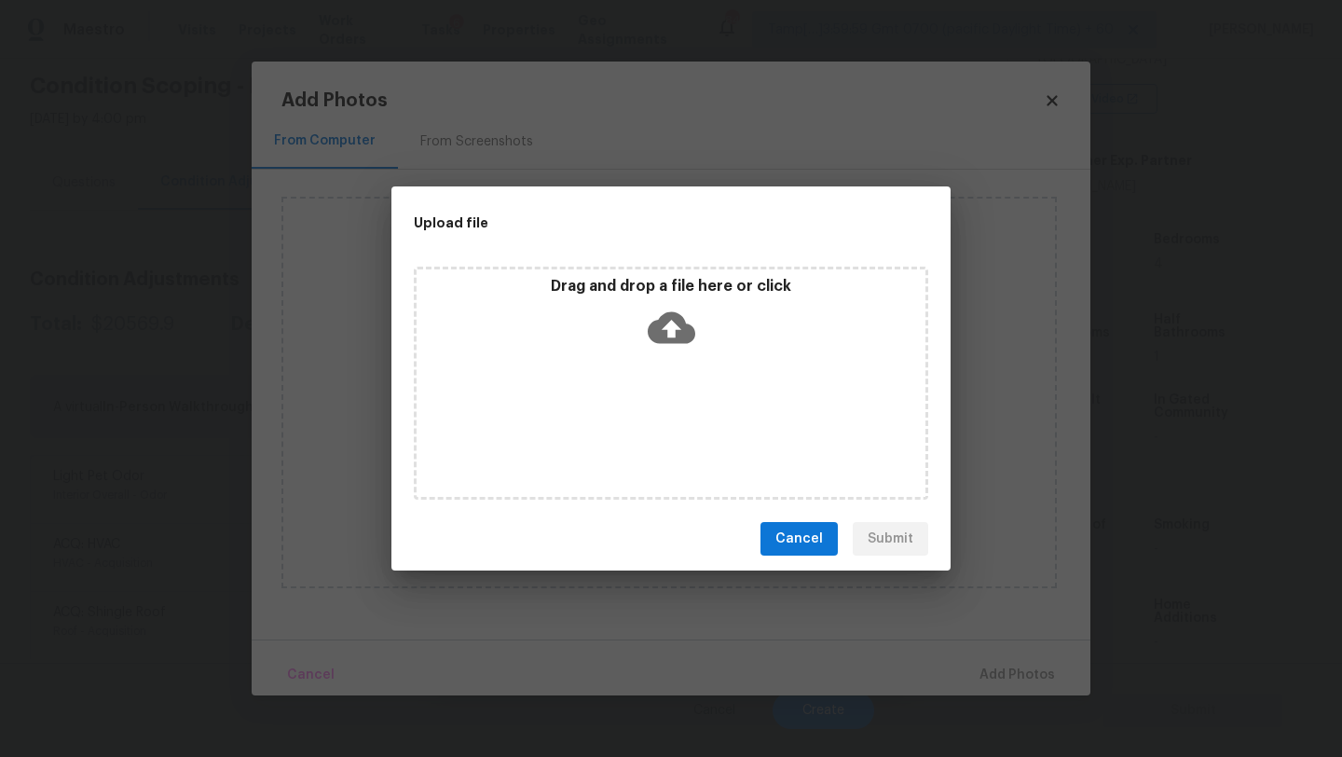
click at [706, 319] on div "Drag and drop a file here or click" at bounding box center [670, 317] width 509 height 80
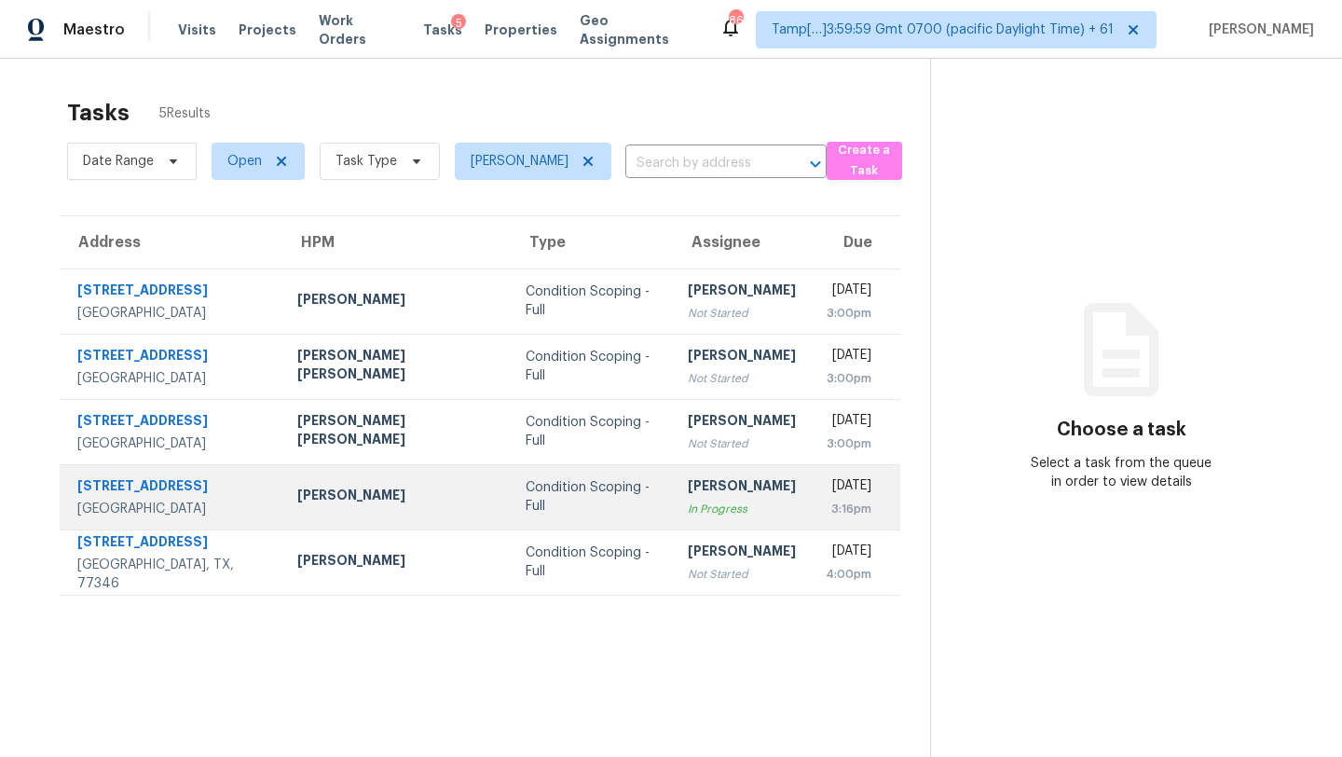
click at [688, 508] on div "In Progress" at bounding box center [742, 508] width 108 height 19
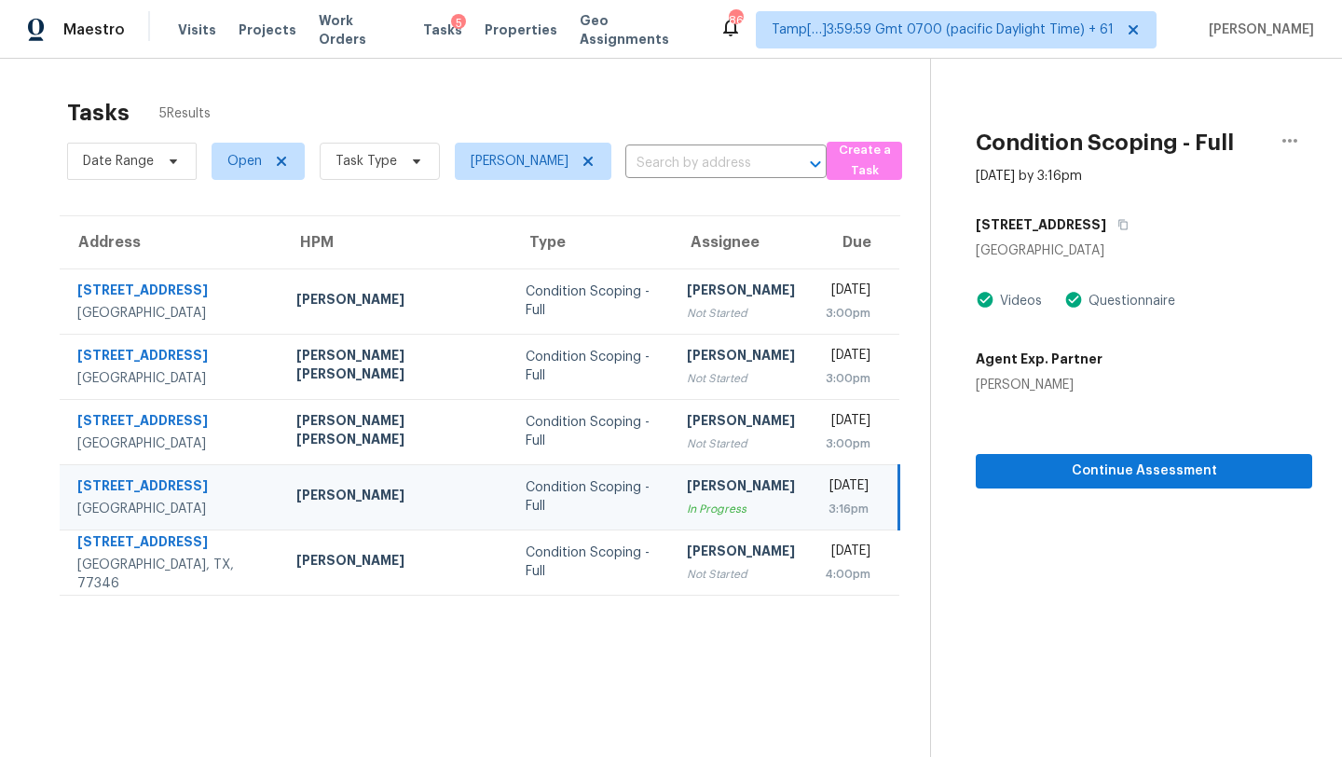
click at [1141, 213] on div "[STREET_ADDRESS]" at bounding box center [1143, 225] width 336 height 34
click at [1128, 228] on icon "button" at bounding box center [1122, 224] width 11 height 11
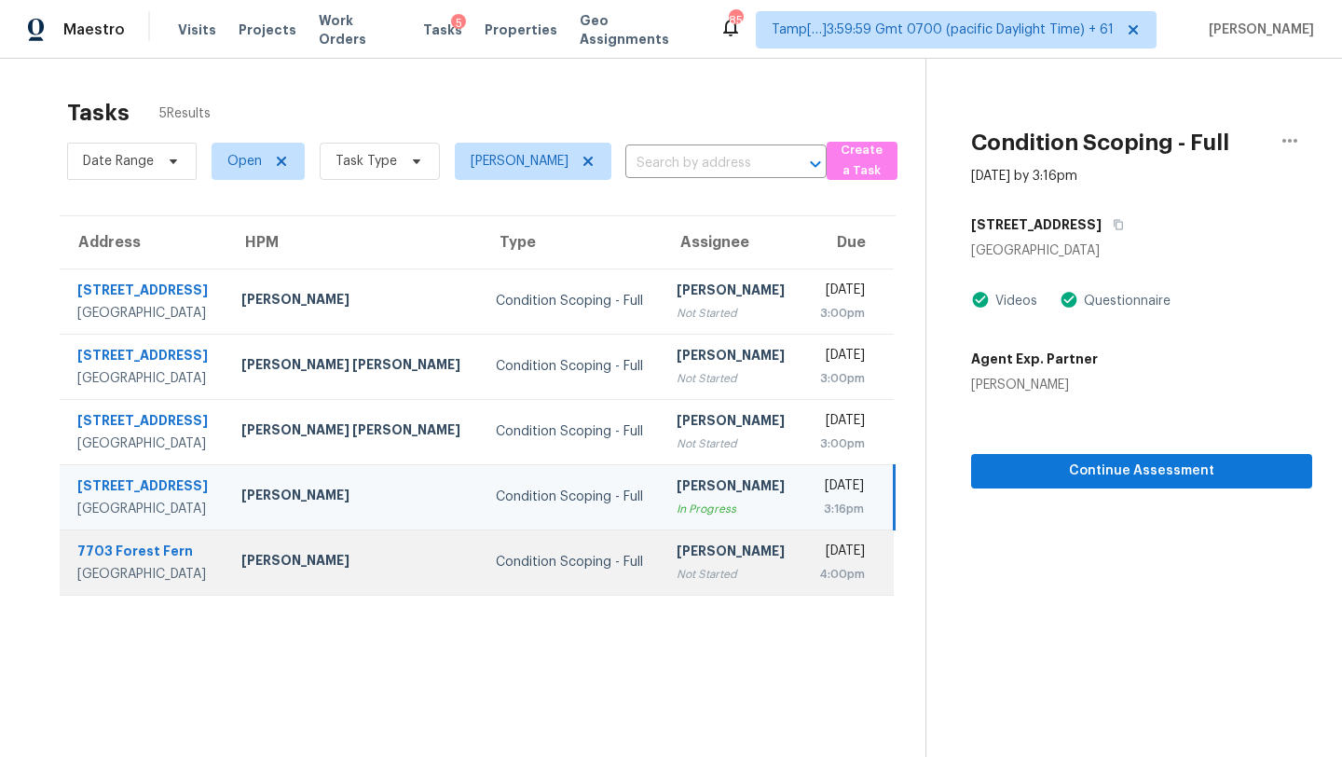
click at [802, 549] on td "[DATE] 4:00pm" at bounding box center [847, 561] width 91 height 65
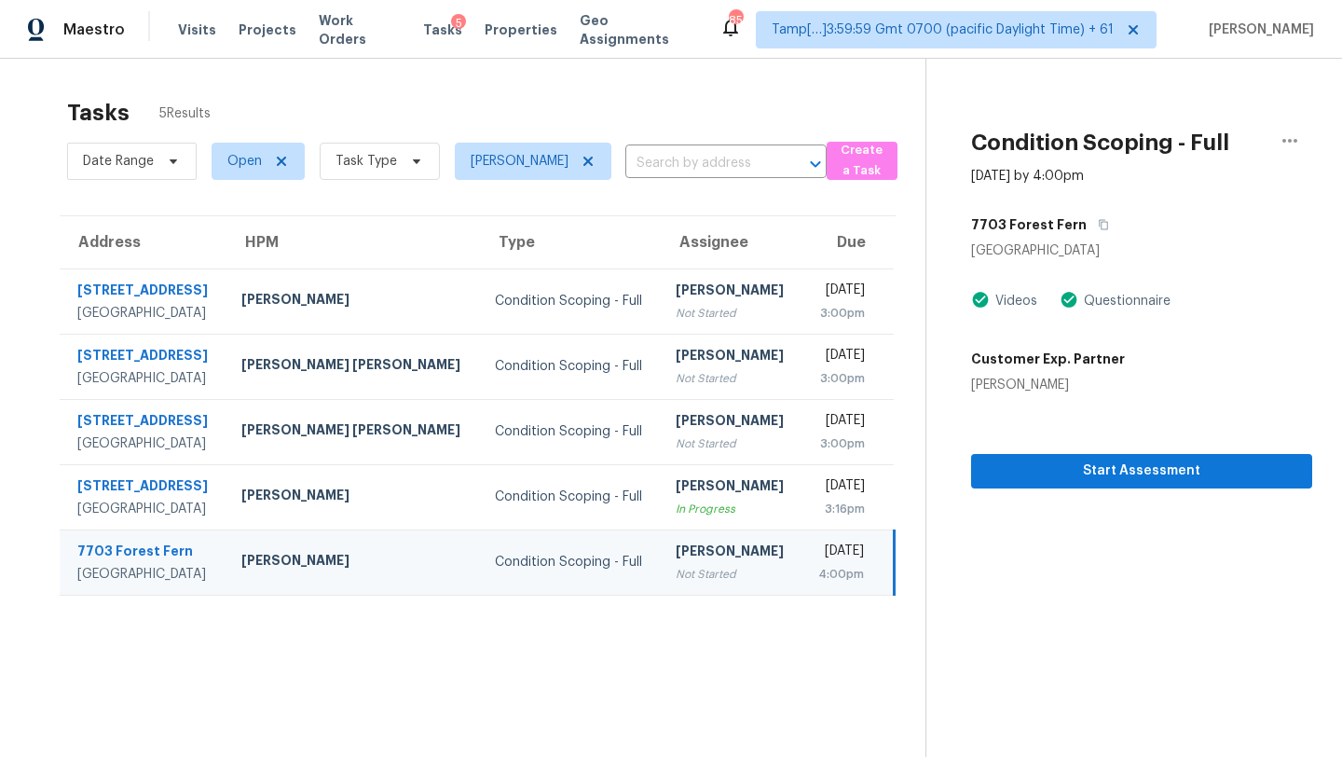
click at [1086, 224] on div "7703 Forest Fern" at bounding box center [1141, 225] width 341 height 34
click at [1086, 224] on button "button" at bounding box center [1098, 225] width 25 height 34
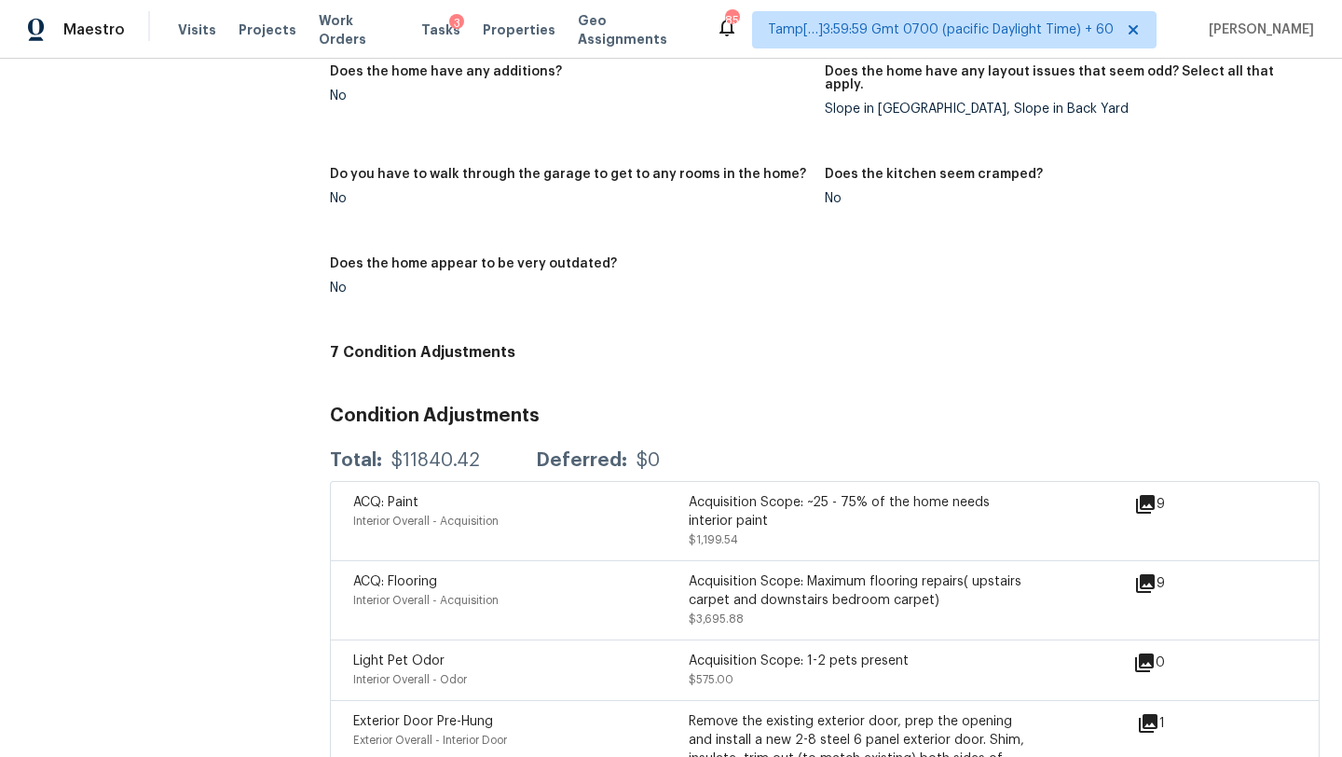
scroll to position [1948, 0]
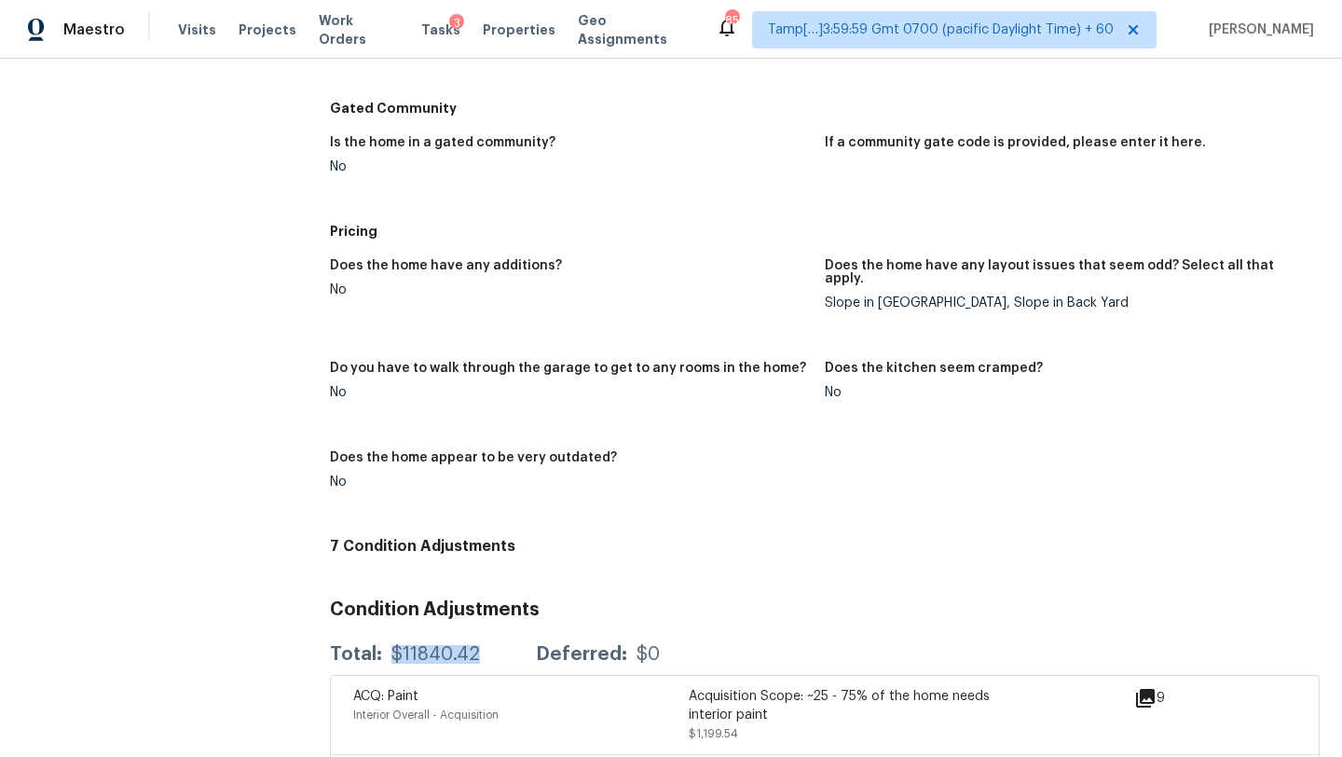
drag, startPoint x: 389, startPoint y: 644, endPoint x: 477, endPoint y: 644, distance: 87.6
click at [477, 645] on div "Total: $11840.42 Deferred: $0" at bounding box center [495, 654] width 330 height 19
copy div "$11840.42"
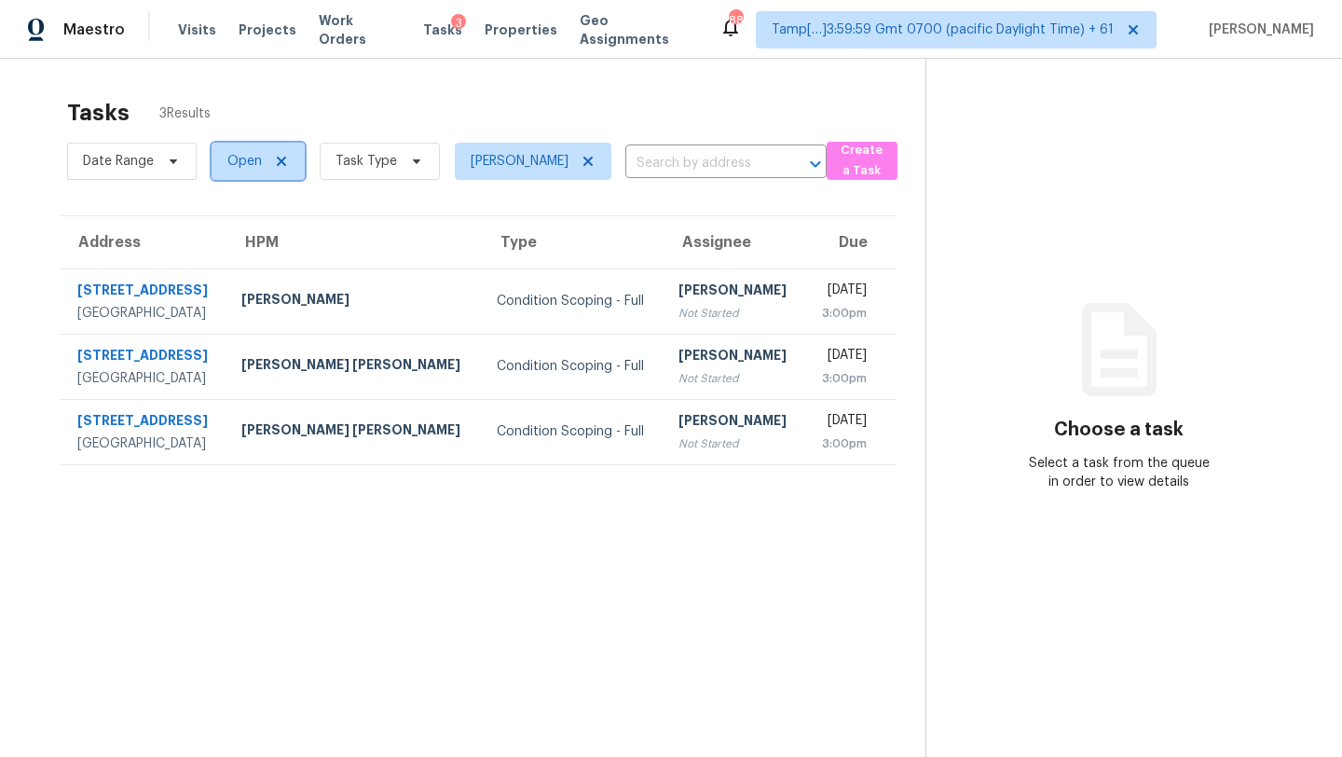
click at [263, 172] on span "Open" at bounding box center [257, 161] width 93 height 37
click at [261, 271] on label "Blocked" at bounding box center [259, 266] width 74 height 19
click at [234, 269] on input "Blocked" at bounding box center [228, 263] width 12 height 12
checkbox input "true"
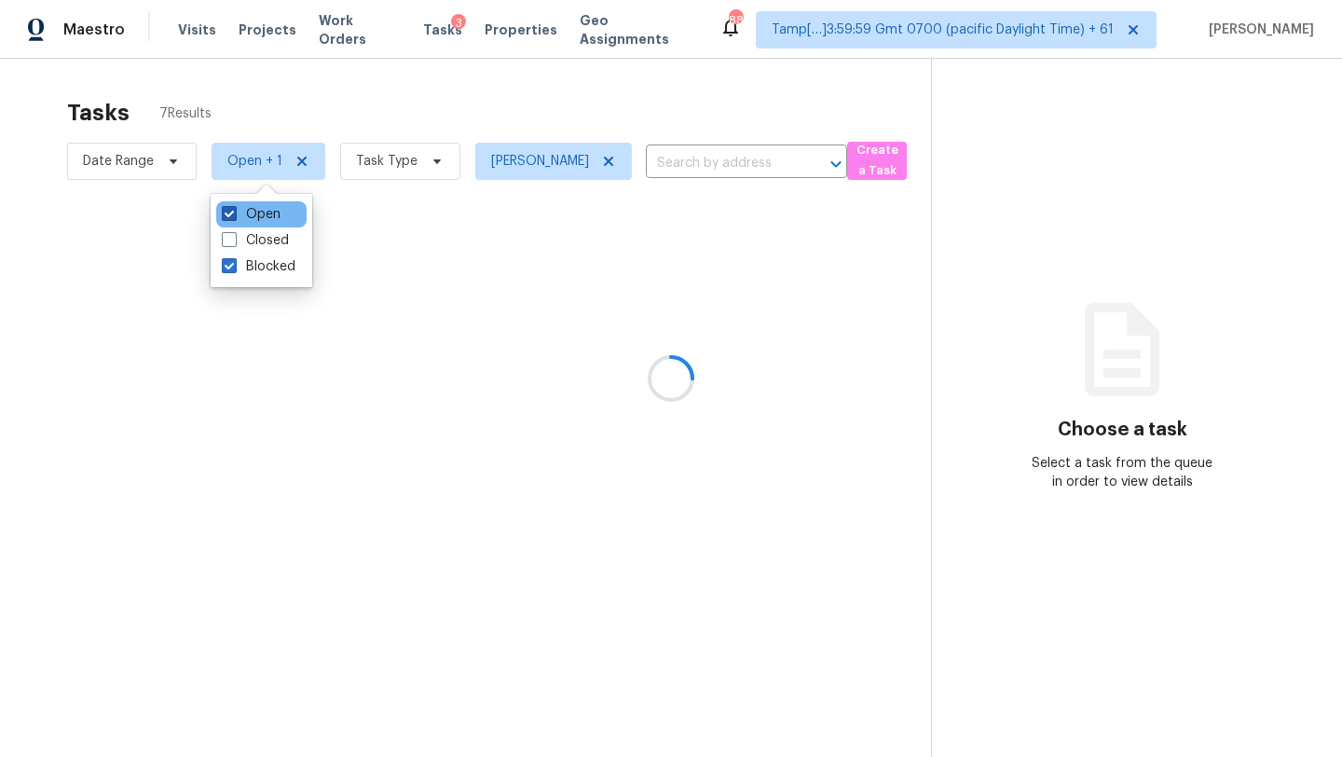
click at [255, 214] on label "Open" at bounding box center [251, 214] width 59 height 19
click at [234, 214] on input "Open" at bounding box center [228, 211] width 12 height 12
checkbox input "false"
click at [358, 117] on div at bounding box center [671, 378] width 1342 height 757
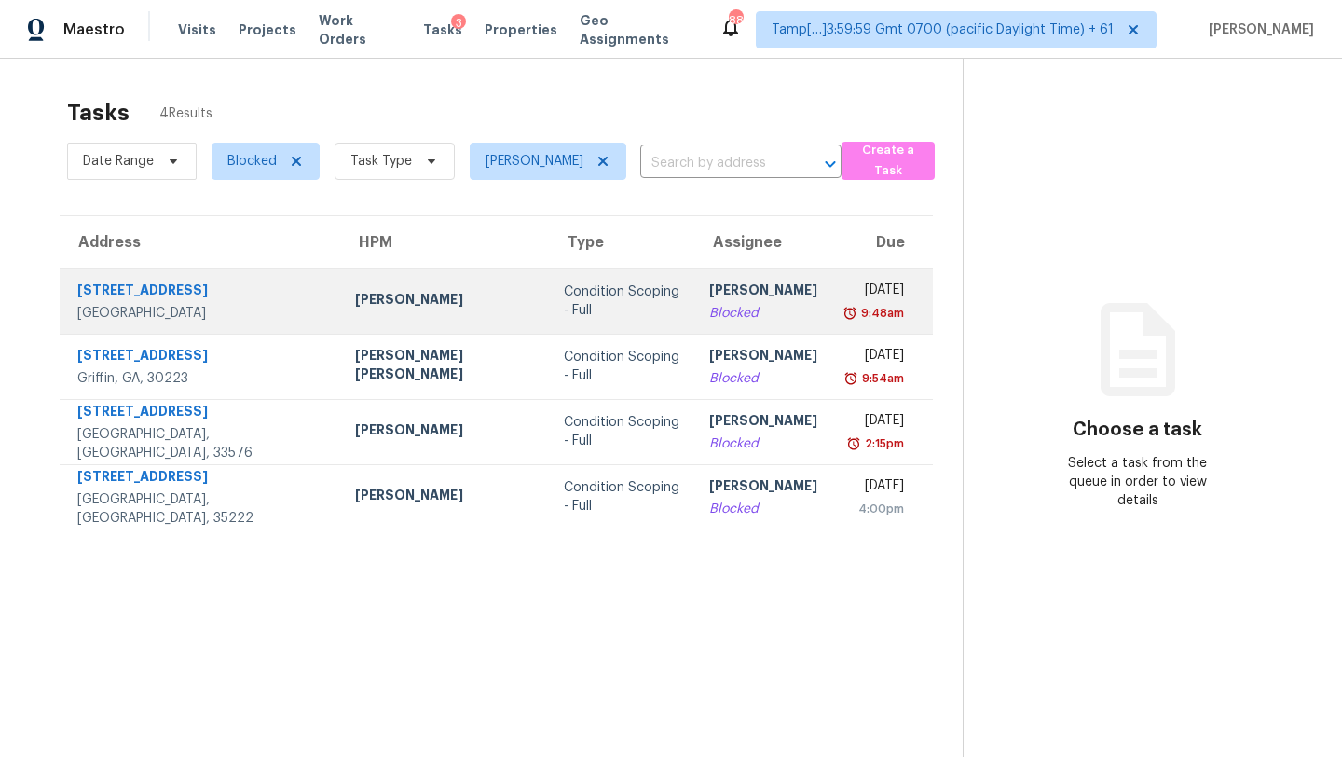
click at [694, 311] on td "[PERSON_NAME]" at bounding box center [763, 300] width 138 height 65
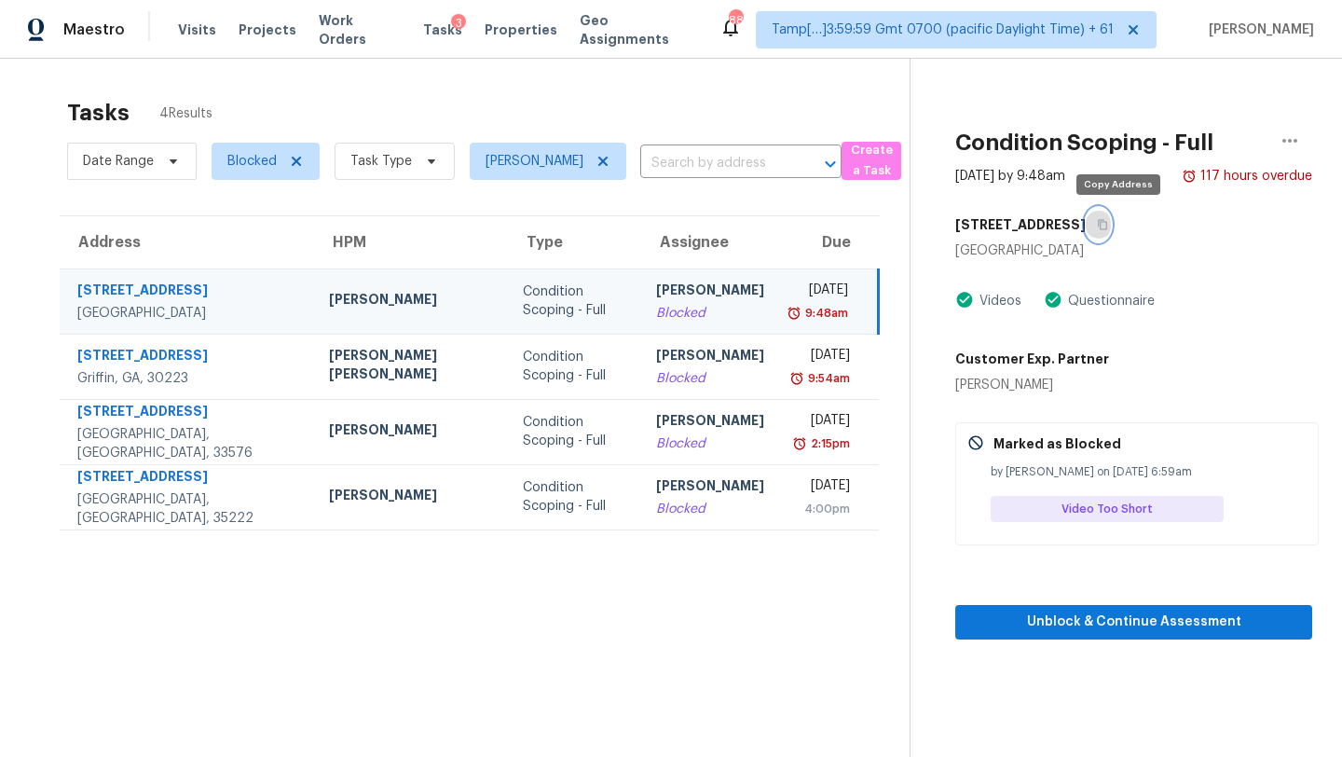
click at [1108, 226] on icon "button" at bounding box center [1102, 224] width 11 height 11
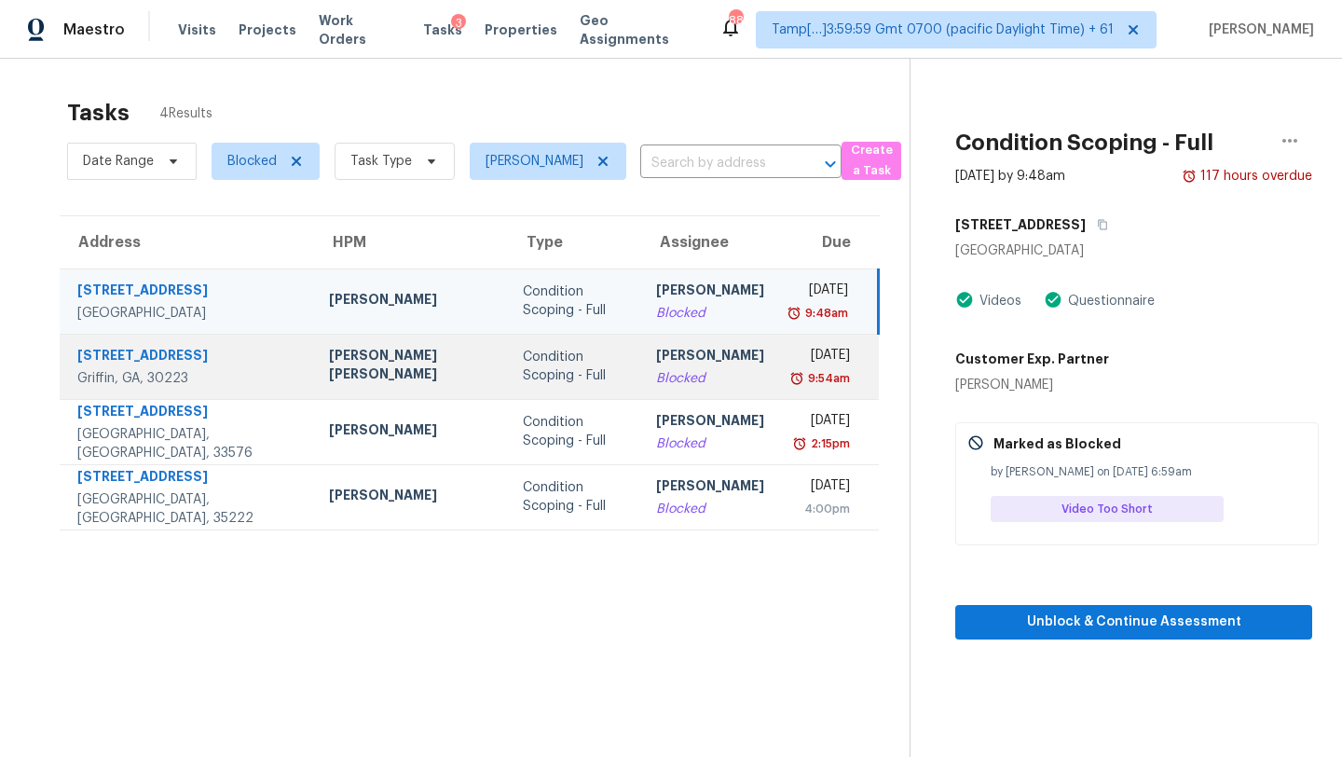
click at [794, 372] on div "9:54am" at bounding box center [822, 378] width 56 height 19
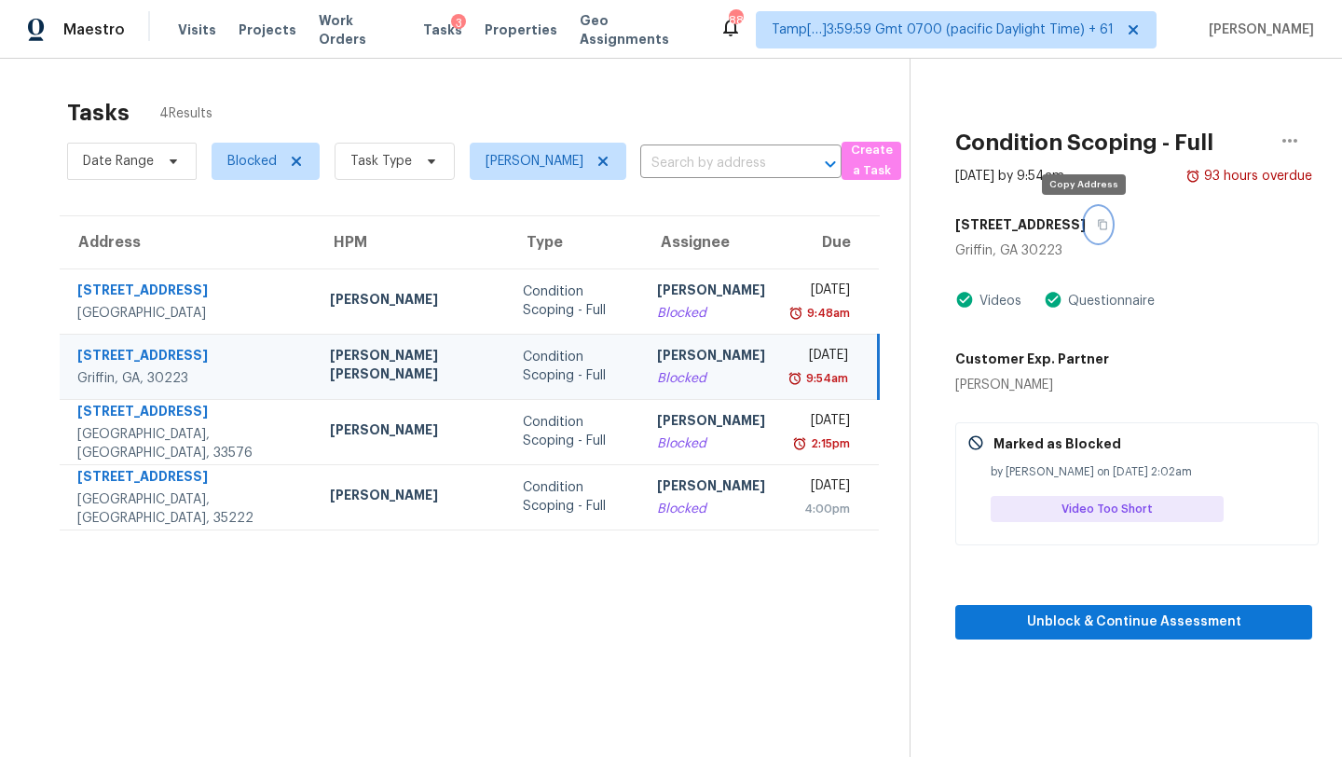
click at [1097, 221] on icon "button" at bounding box center [1102, 224] width 11 height 11
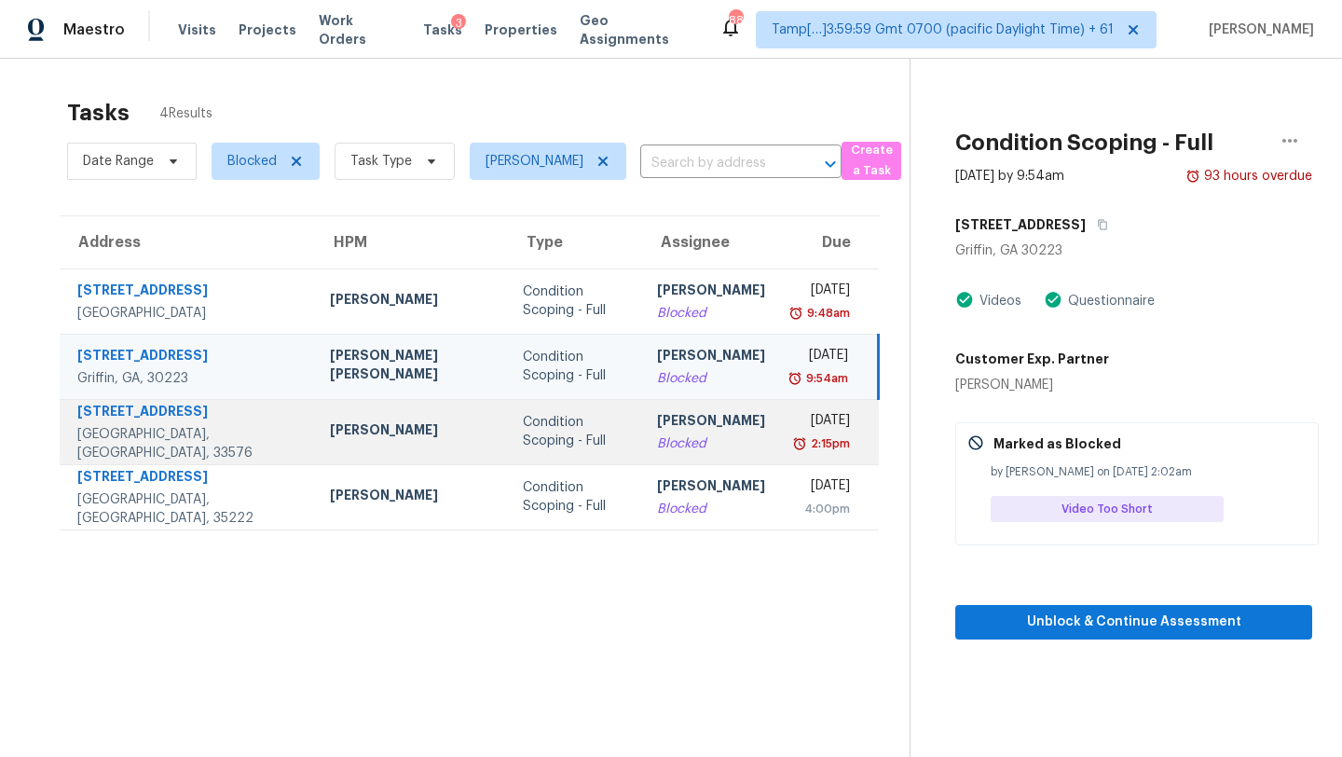
click at [795, 440] on div "2:15pm" at bounding box center [822, 443] width 55 height 19
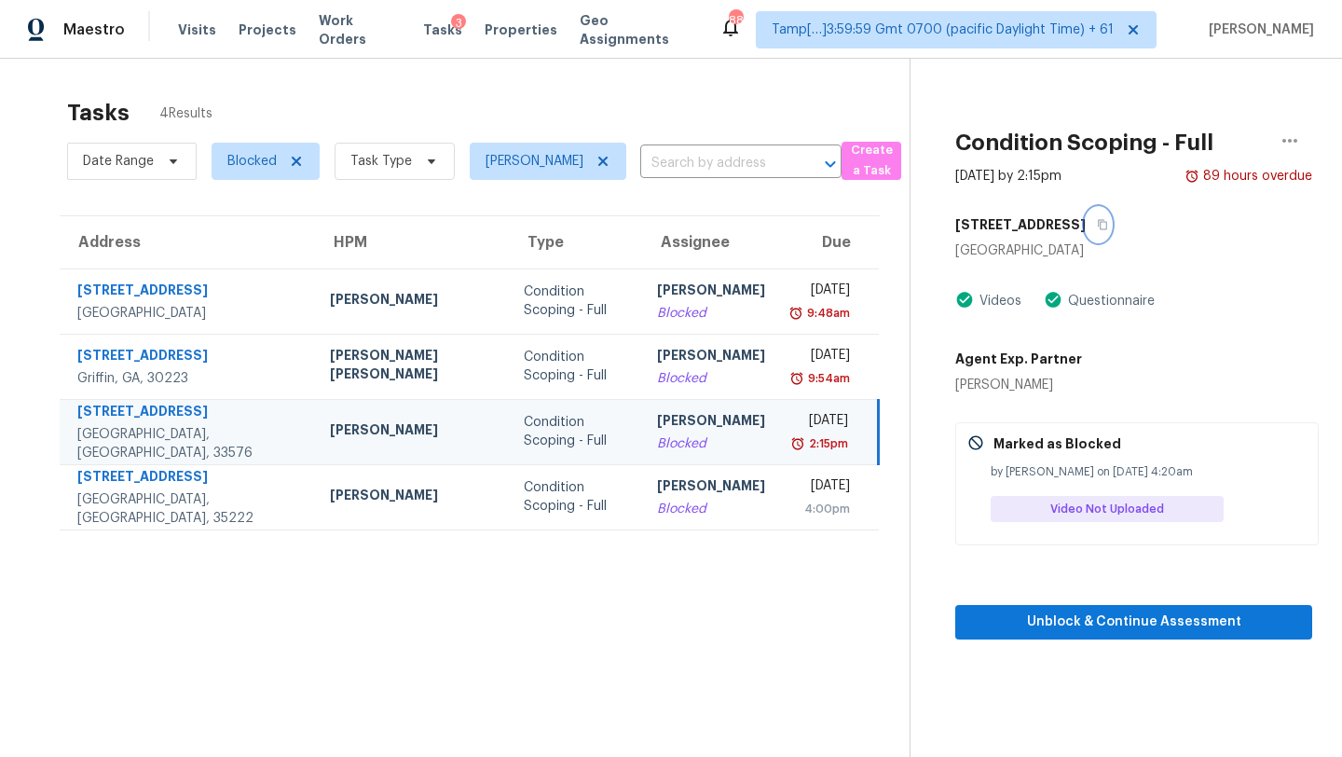
click at [1085, 232] on button "button" at bounding box center [1097, 225] width 25 height 34
